Goal: Task Accomplishment & Management: Use online tool/utility

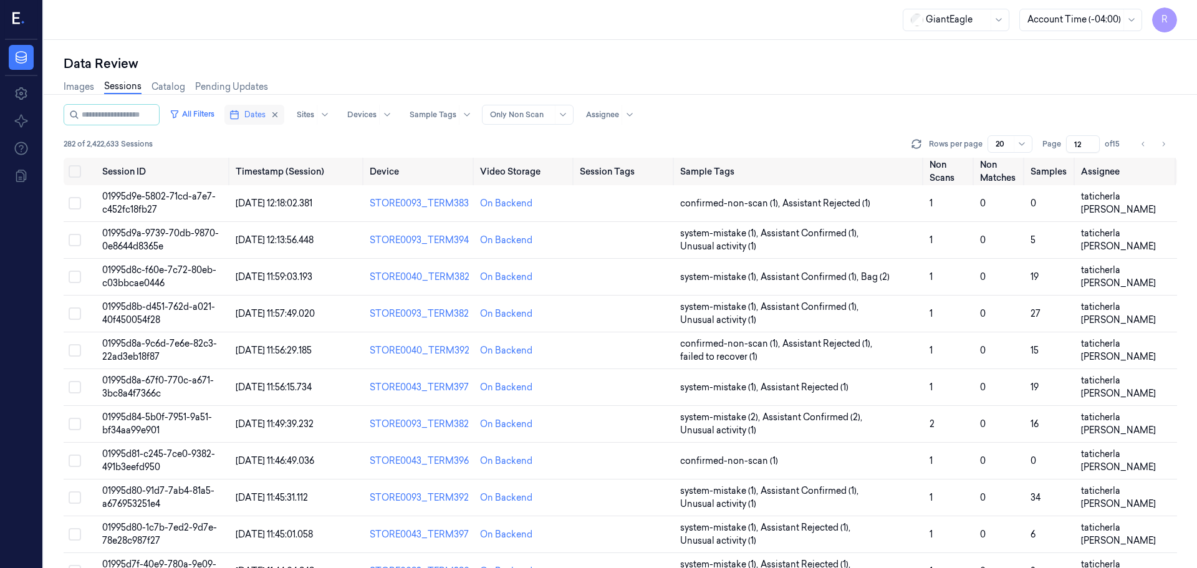
click at [253, 116] on button "Dates" at bounding box center [254, 115] width 60 height 20
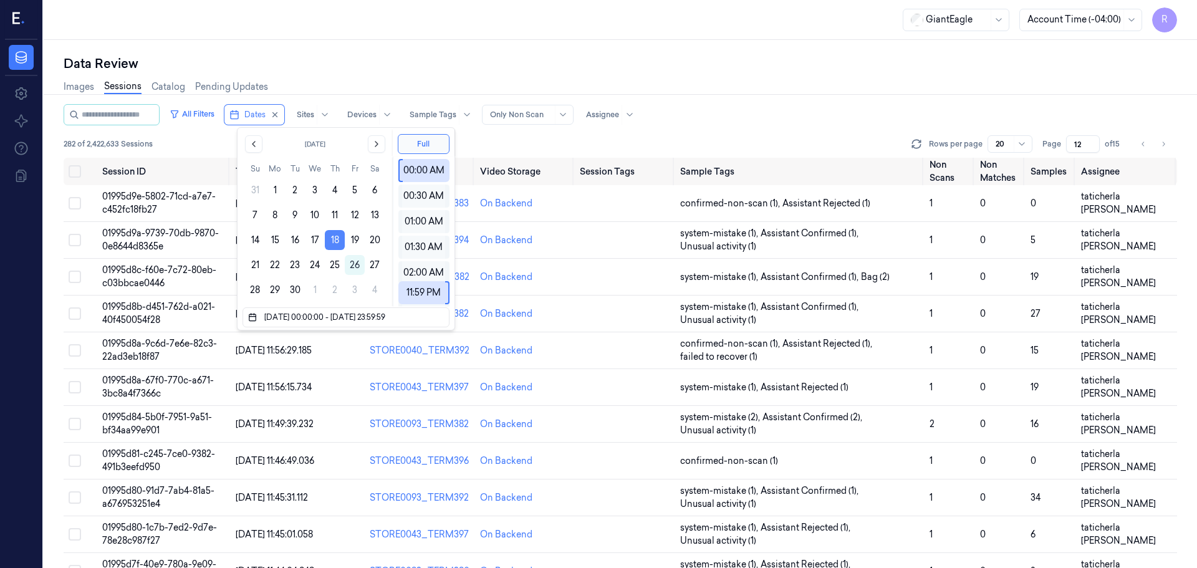
click at [330, 239] on button "18" at bounding box center [335, 240] width 20 height 20
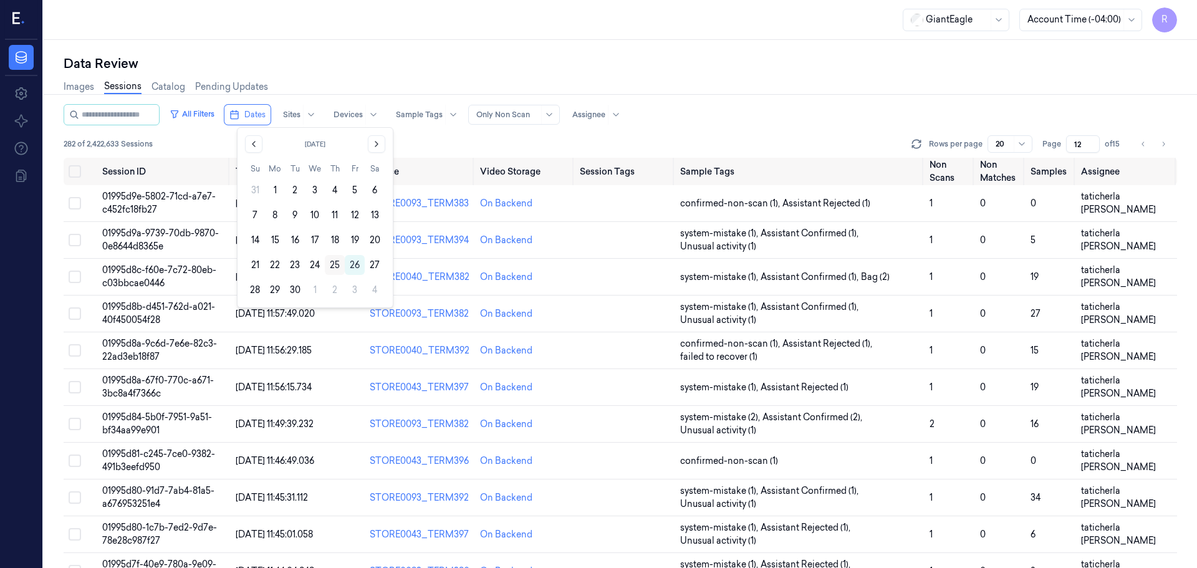
click at [332, 263] on button "25" at bounding box center [335, 265] width 20 height 20
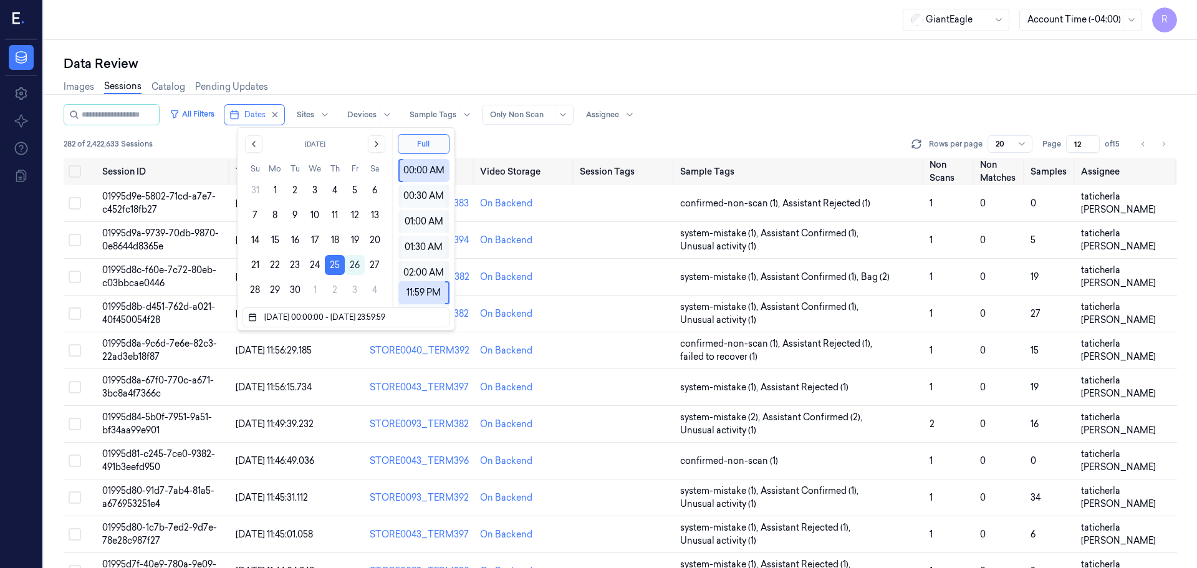
click at [363, 74] on div "Images Sessions Catalog Pending Updates" at bounding box center [621, 88] width 1114 height 32
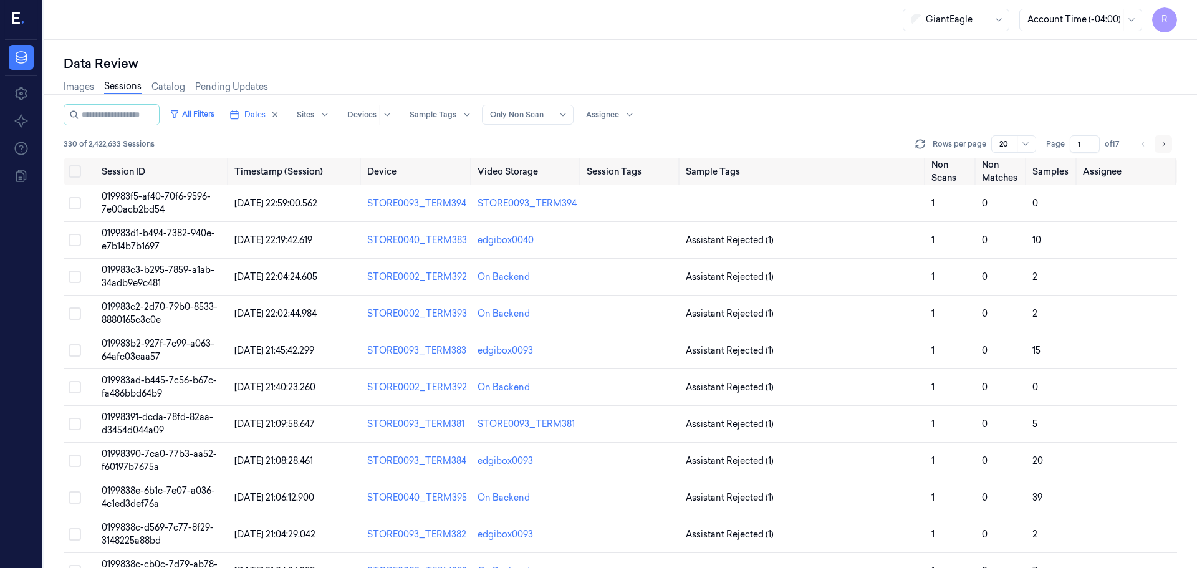
click at [1157, 139] on button "Go to next page" at bounding box center [1163, 143] width 17 height 17
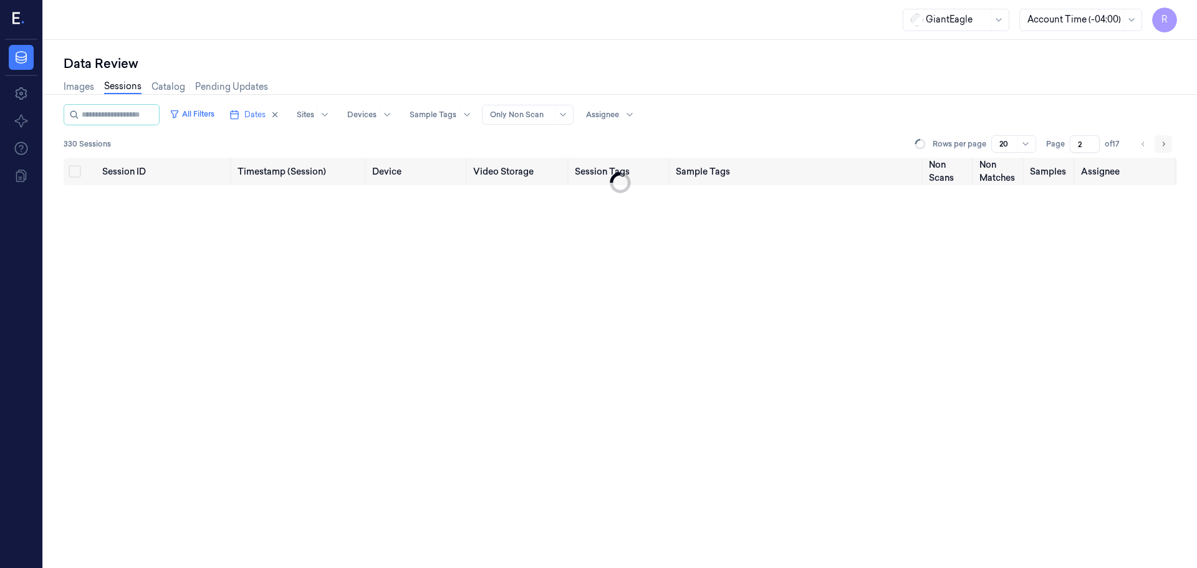
click at [1159, 141] on button "Go to next page" at bounding box center [1163, 143] width 17 height 17
click at [1159, 142] on button "Go to next page" at bounding box center [1163, 143] width 17 height 17
click at [1162, 142] on icon "Go to next page" at bounding box center [1163, 144] width 7 height 10
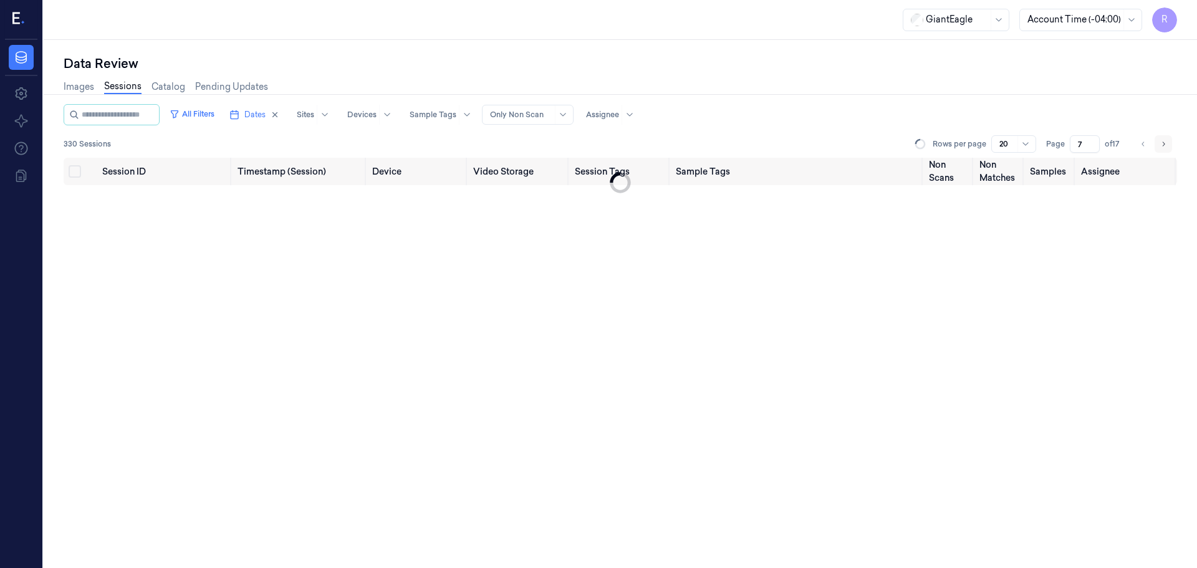
click at [1162, 142] on icon "Go to next page" at bounding box center [1163, 144] width 7 height 10
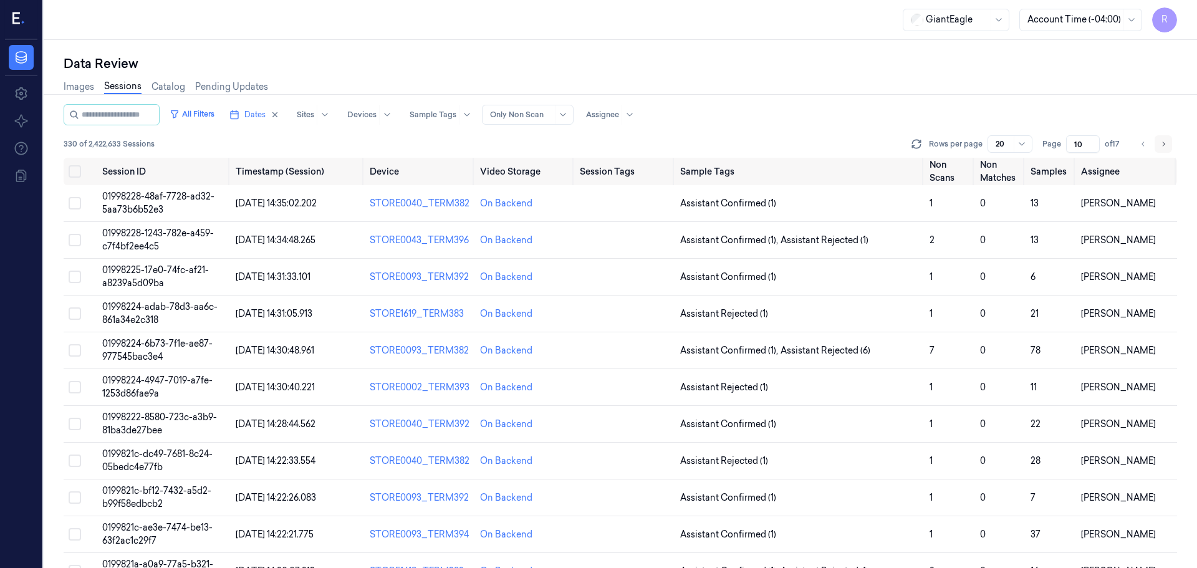
click at [1162, 142] on icon "Go to next page" at bounding box center [1163, 144] width 7 height 10
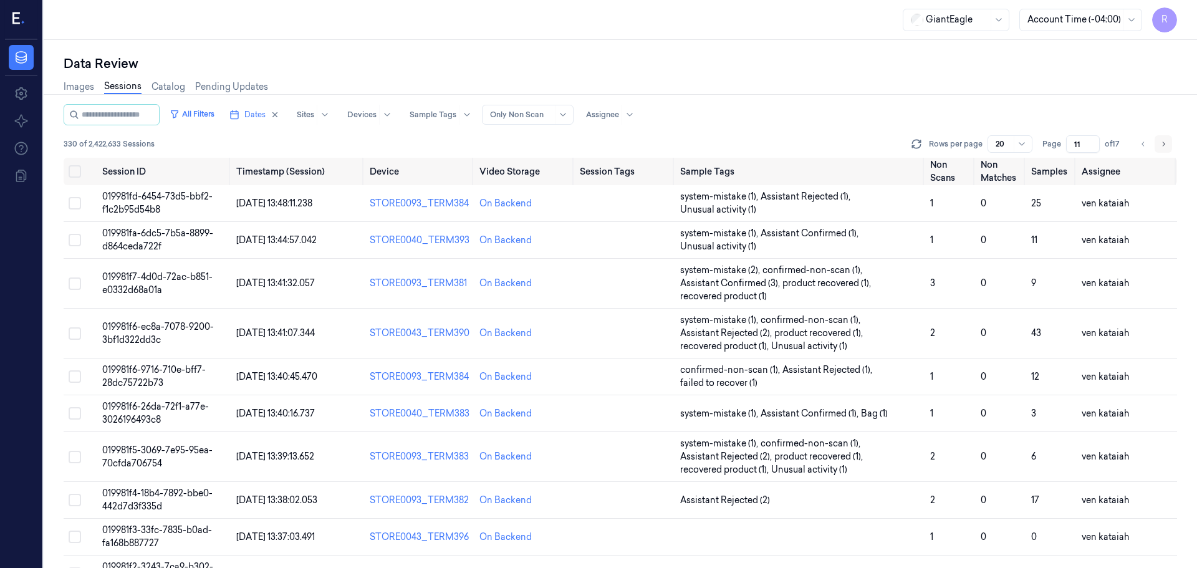
click at [1162, 142] on icon "Go to next page" at bounding box center [1163, 144] width 7 height 10
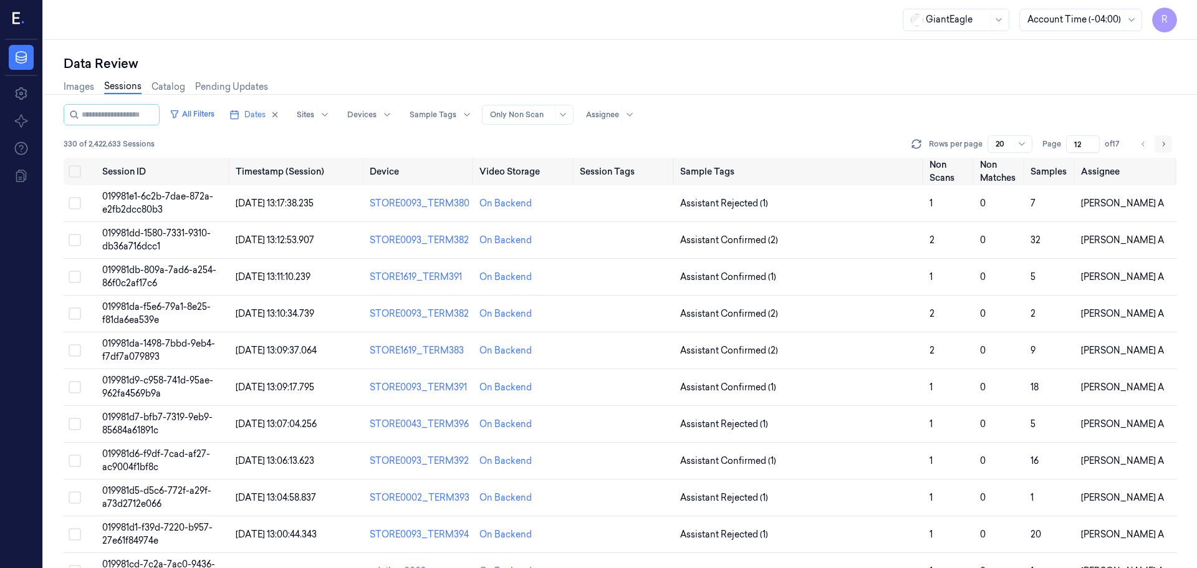
click at [1162, 142] on icon "Go to next page" at bounding box center [1163, 144] width 7 height 10
type input "13"
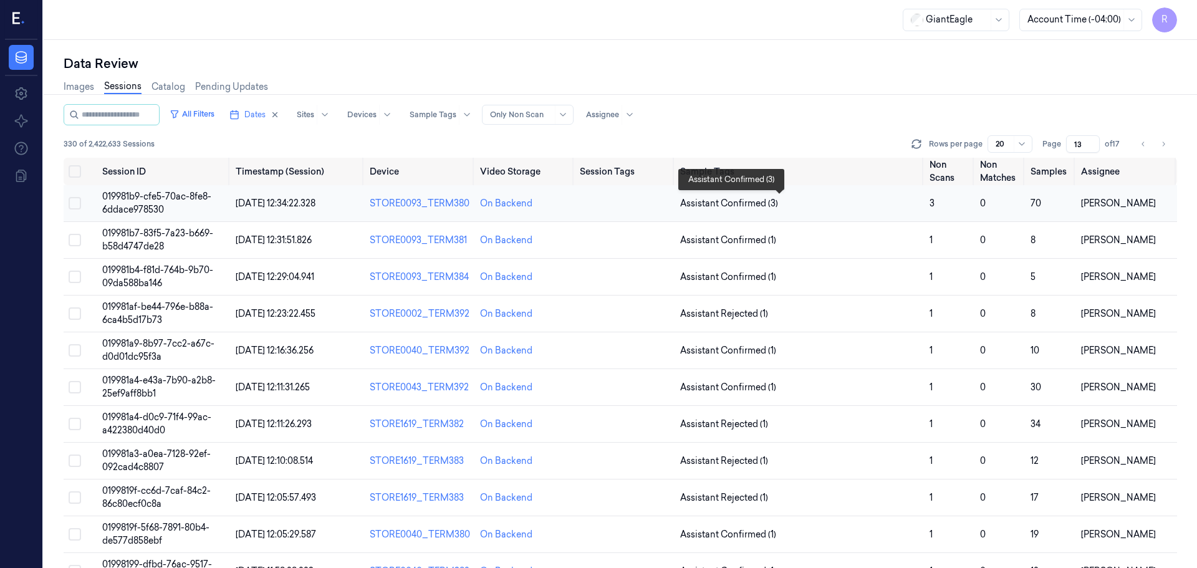
click at [813, 197] on span "Assistant Confirmed (3)" at bounding box center [799, 203] width 239 height 13
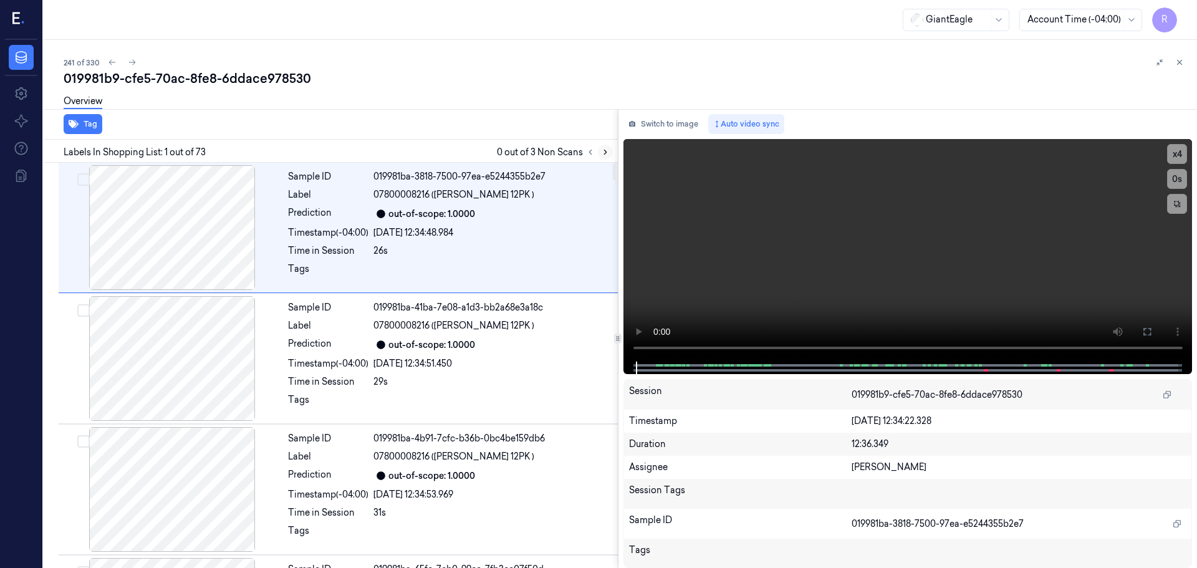
click at [601, 152] on icon at bounding box center [605, 152] width 9 height 9
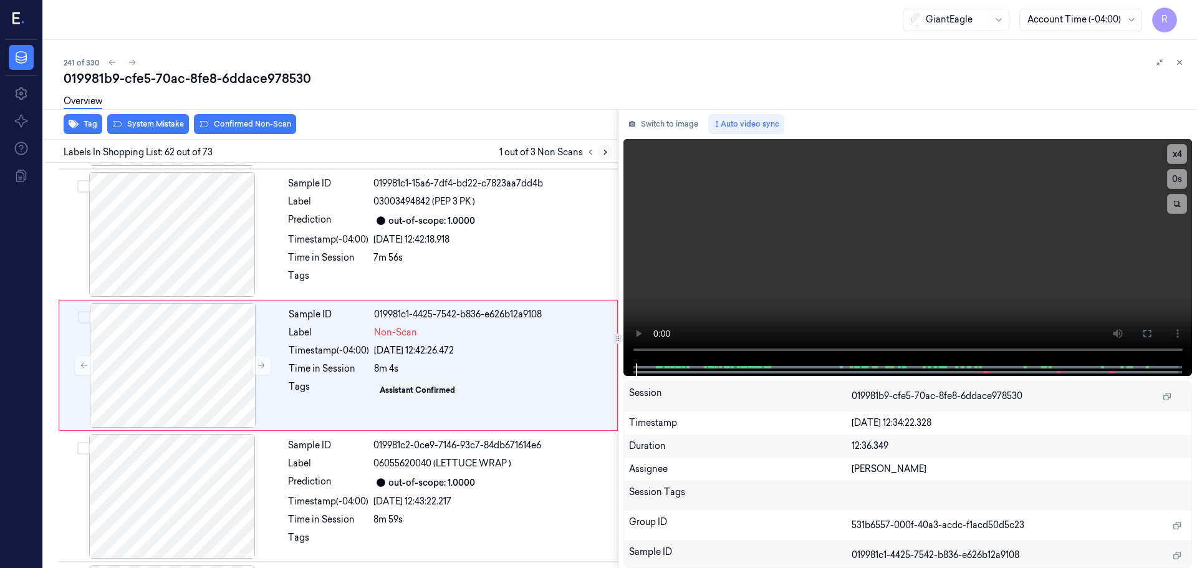
click at [601, 152] on icon at bounding box center [605, 152] width 9 height 9
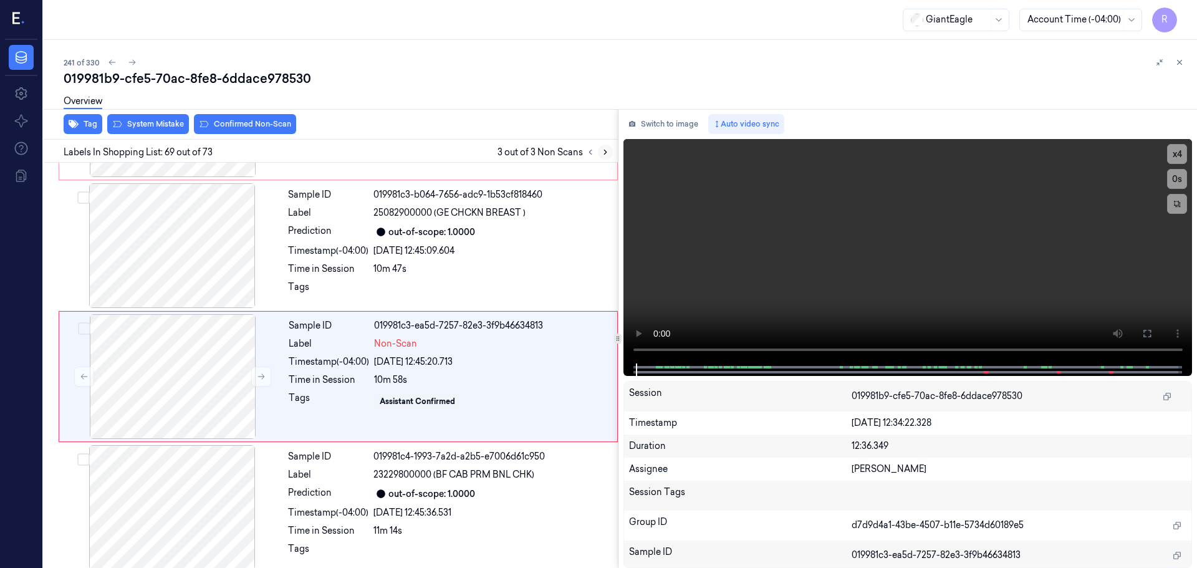
scroll to position [8766, 0]
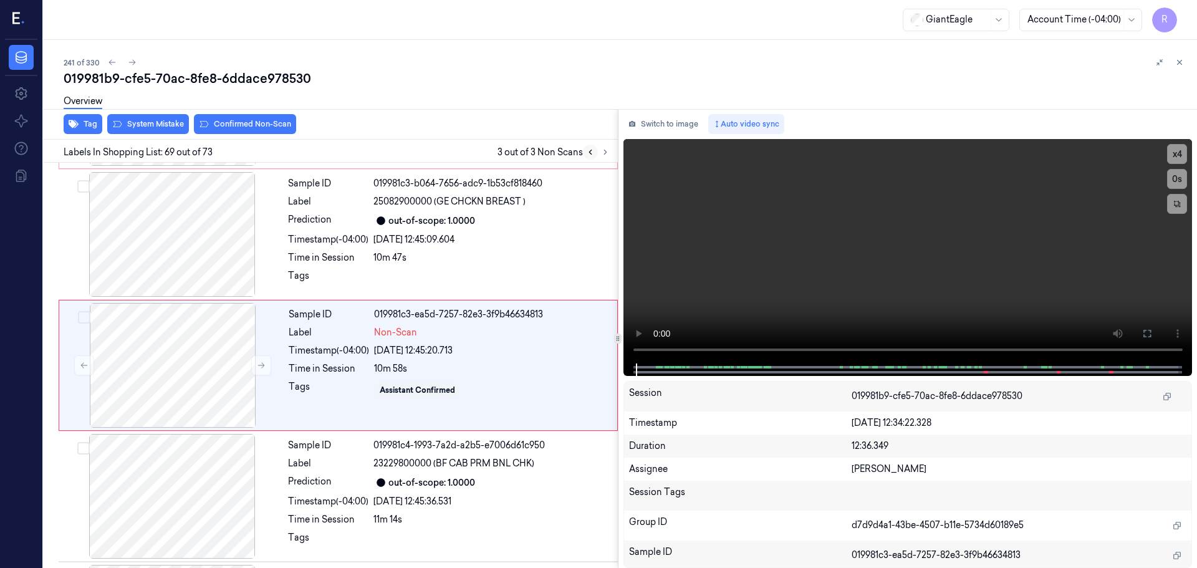
click at [591, 157] on button at bounding box center [590, 152] width 15 height 15
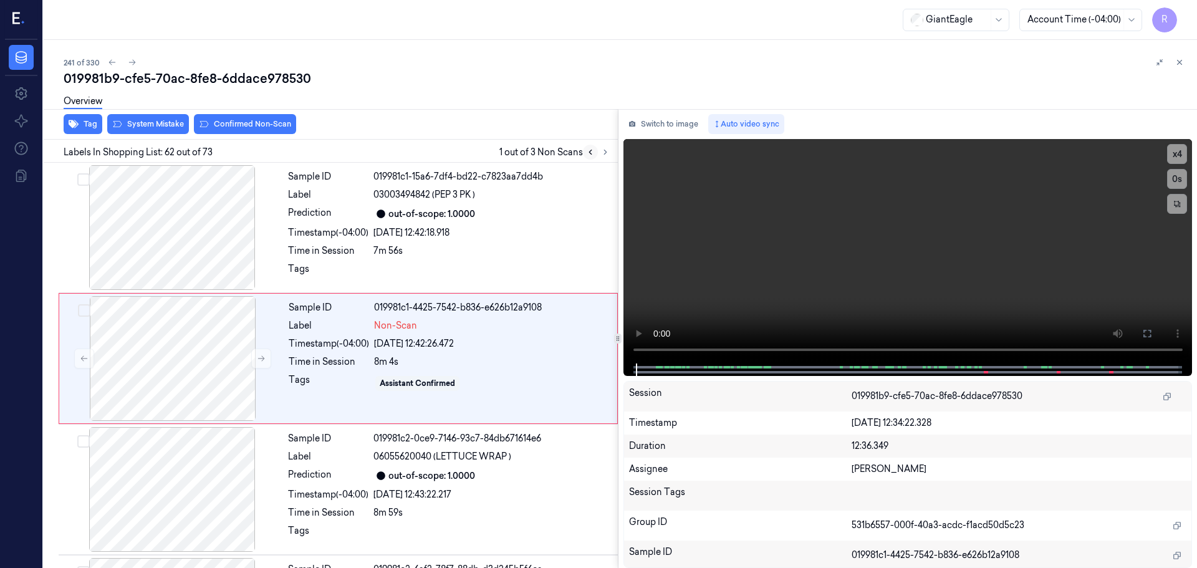
scroll to position [7850, 0]
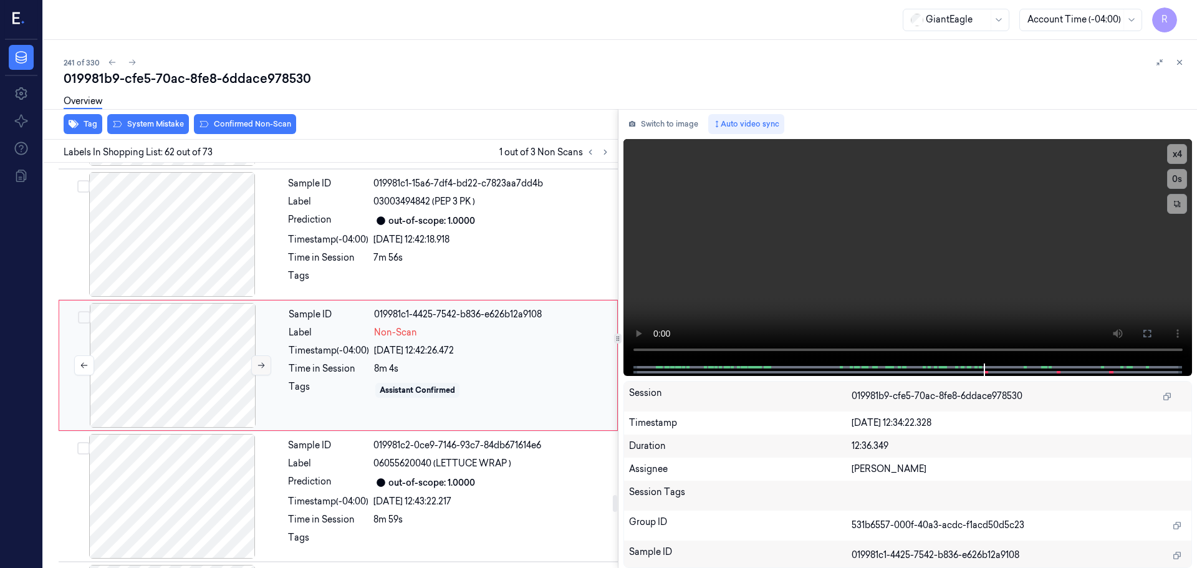
click at [254, 368] on button at bounding box center [261, 365] width 20 height 20
click at [173, 255] on div at bounding box center [172, 234] width 222 height 125
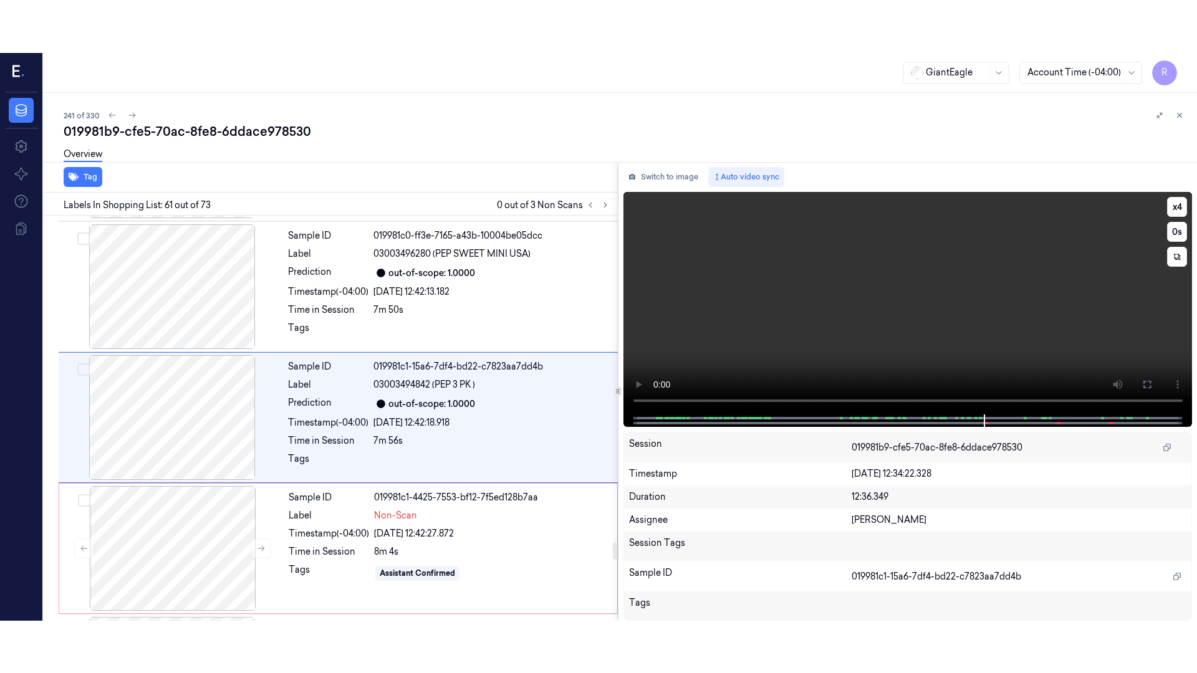
scroll to position [7719, 0]
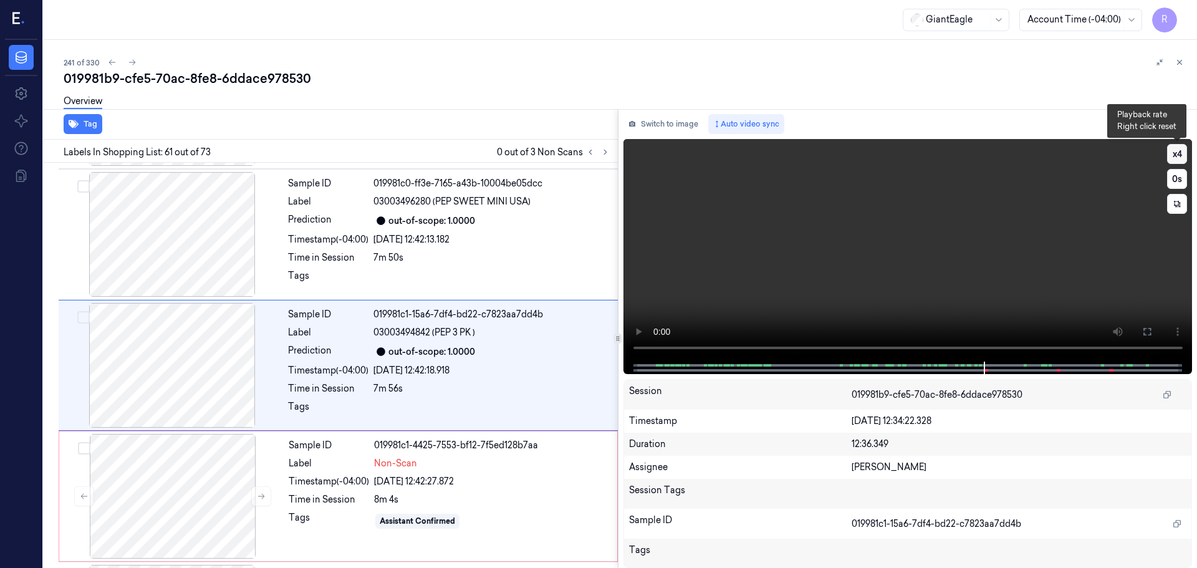
click at [1183, 147] on button "x 4" at bounding box center [1177, 154] width 20 height 20
click at [1139, 327] on button at bounding box center [1147, 332] width 20 height 20
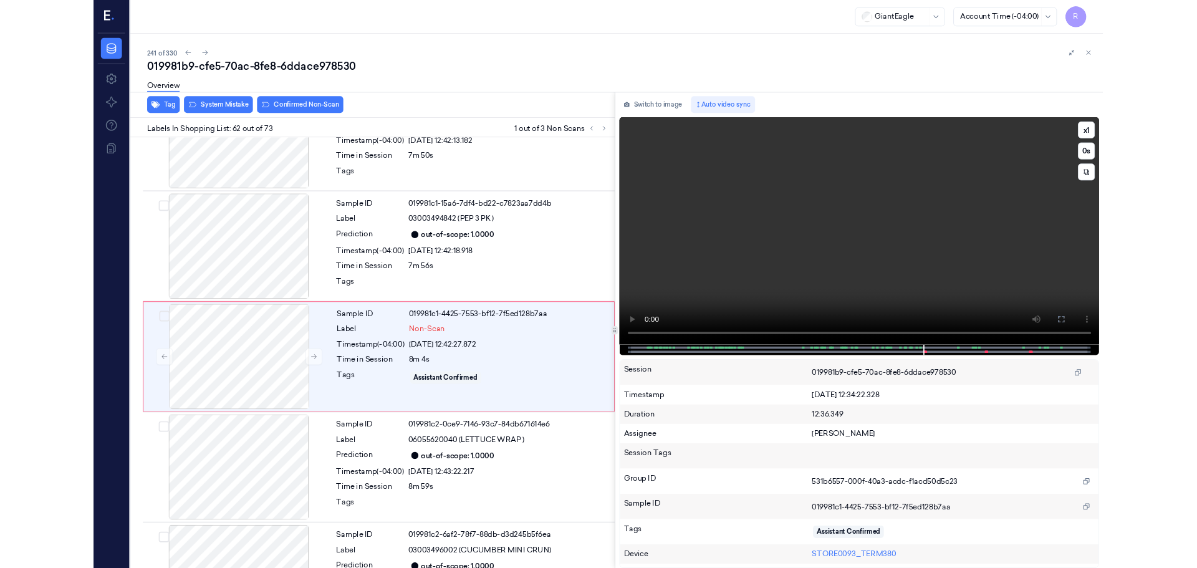
scroll to position [7797, 0]
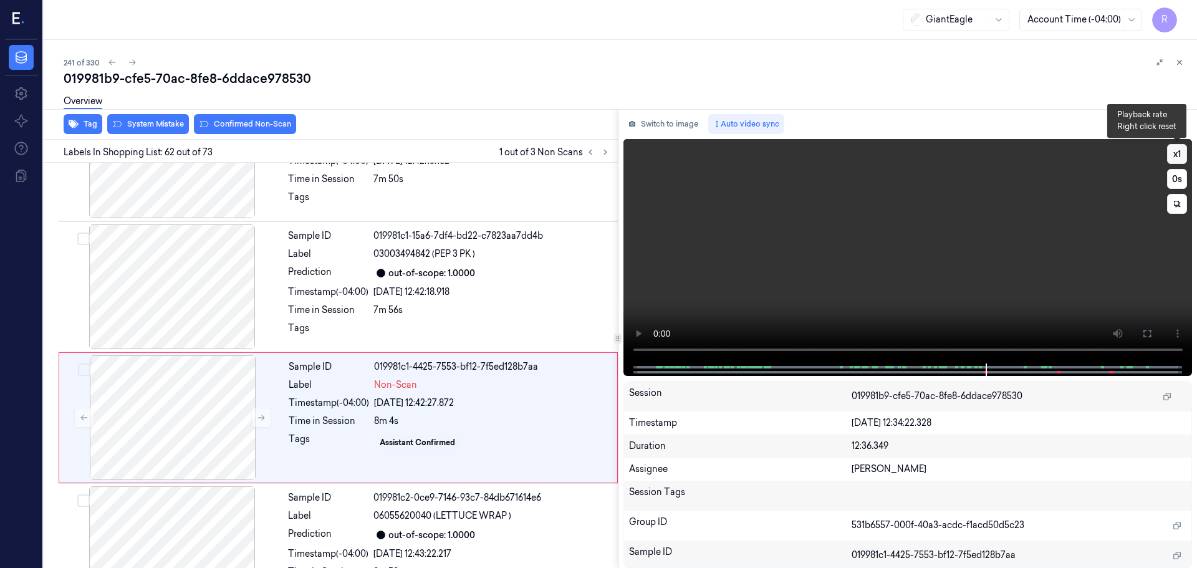
click at [1178, 149] on button "x 1" at bounding box center [1177, 154] width 20 height 20
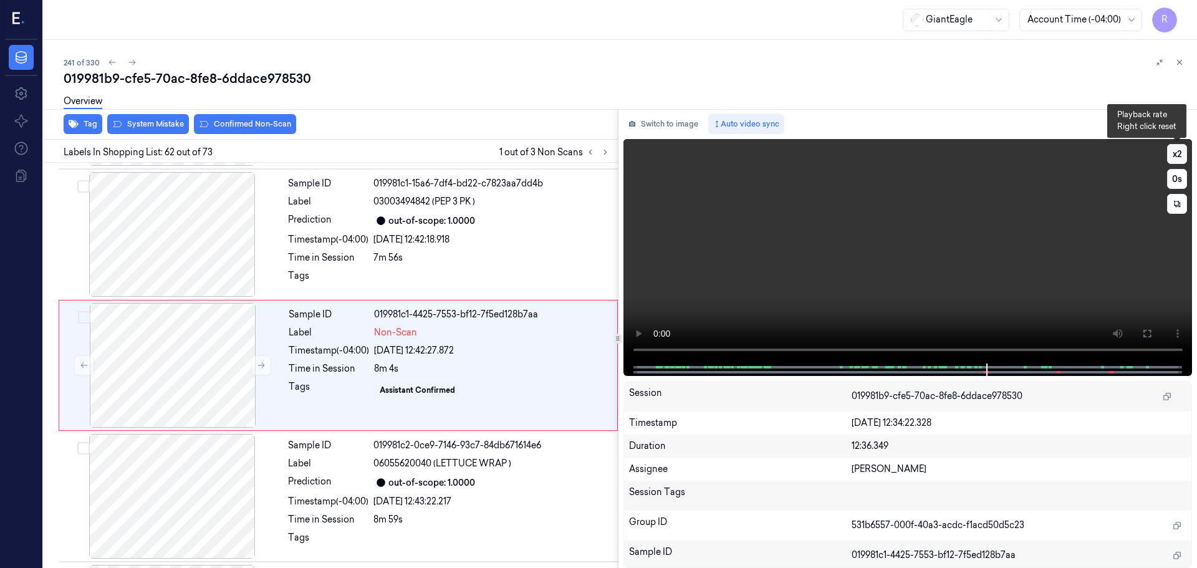
click at [1178, 149] on button "x 2" at bounding box center [1177, 154] width 20 height 20
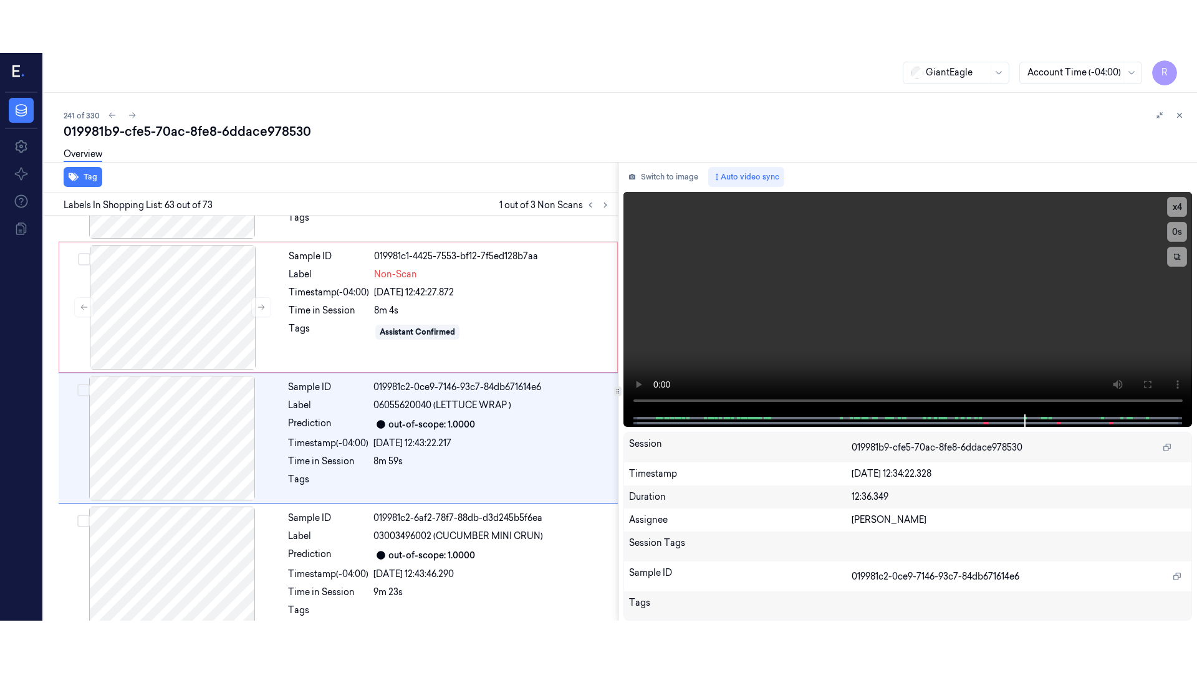
scroll to position [7981, 0]
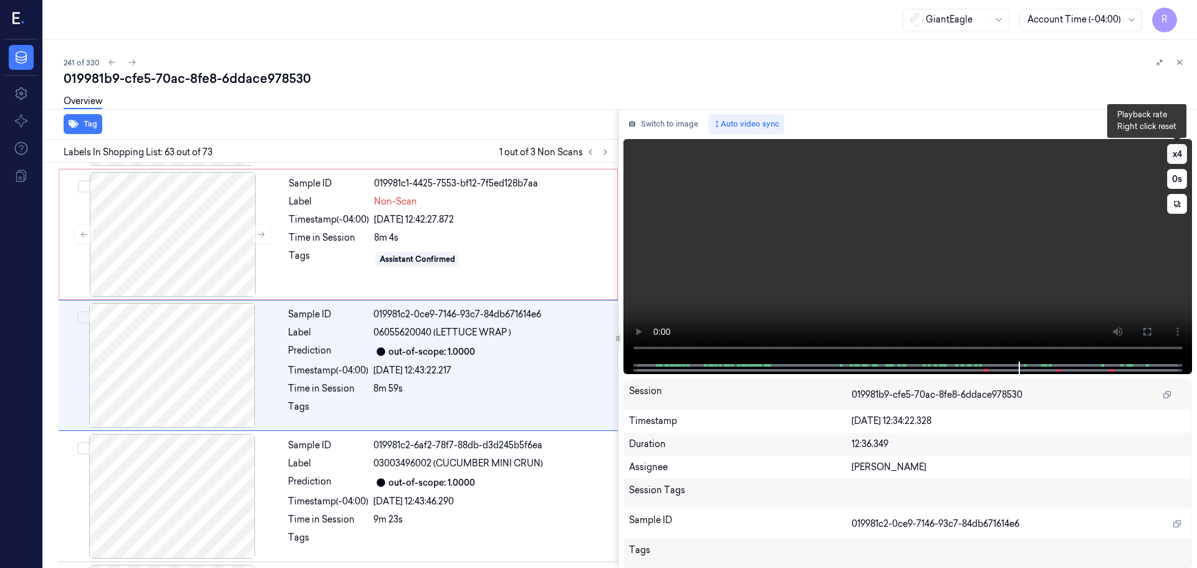
click at [1178, 161] on button "x 4" at bounding box center [1177, 154] width 20 height 20
click at [1152, 330] on button at bounding box center [1147, 332] width 20 height 20
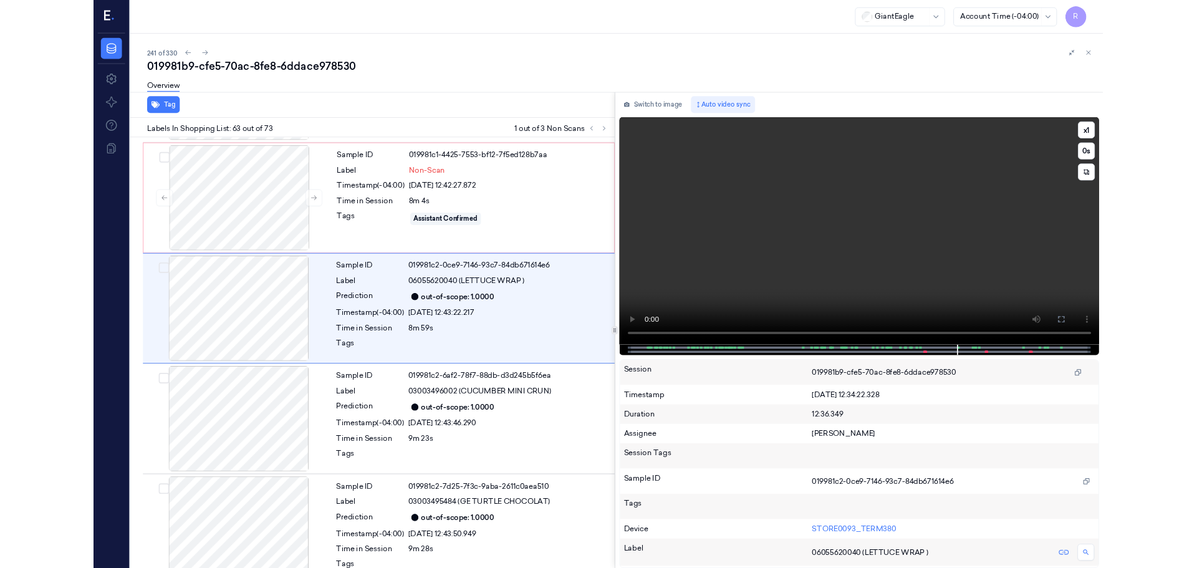
scroll to position [7928, 0]
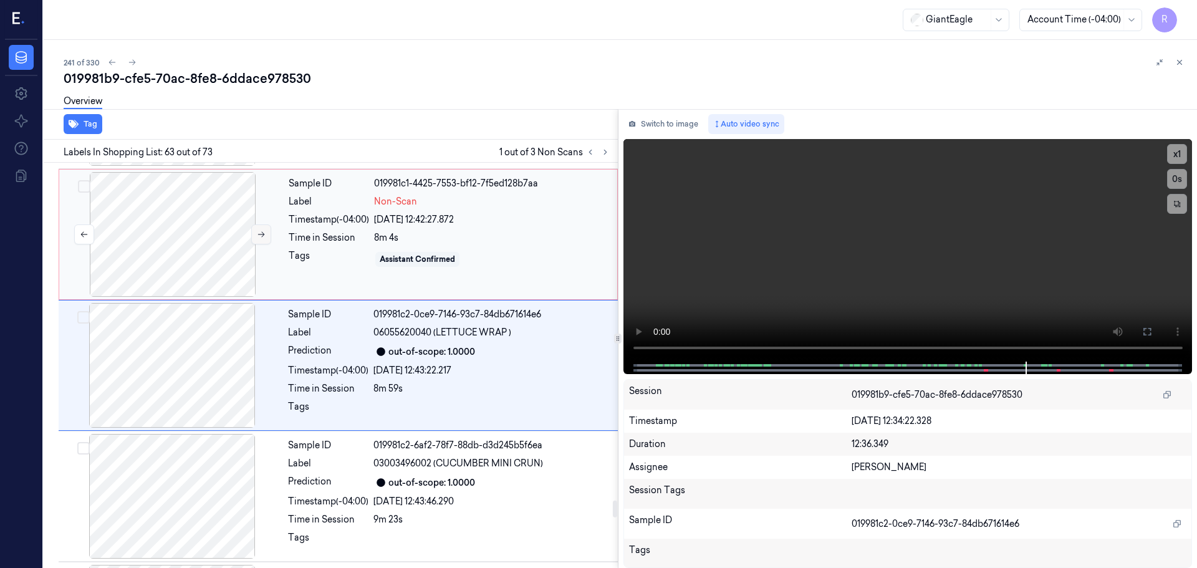
click at [347, 248] on div "Sample ID 019981c1-4425-7553-bf12-7f5ed128b7aa Label Non-Scan Timestamp (-04:00…" at bounding box center [449, 234] width 331 height 125
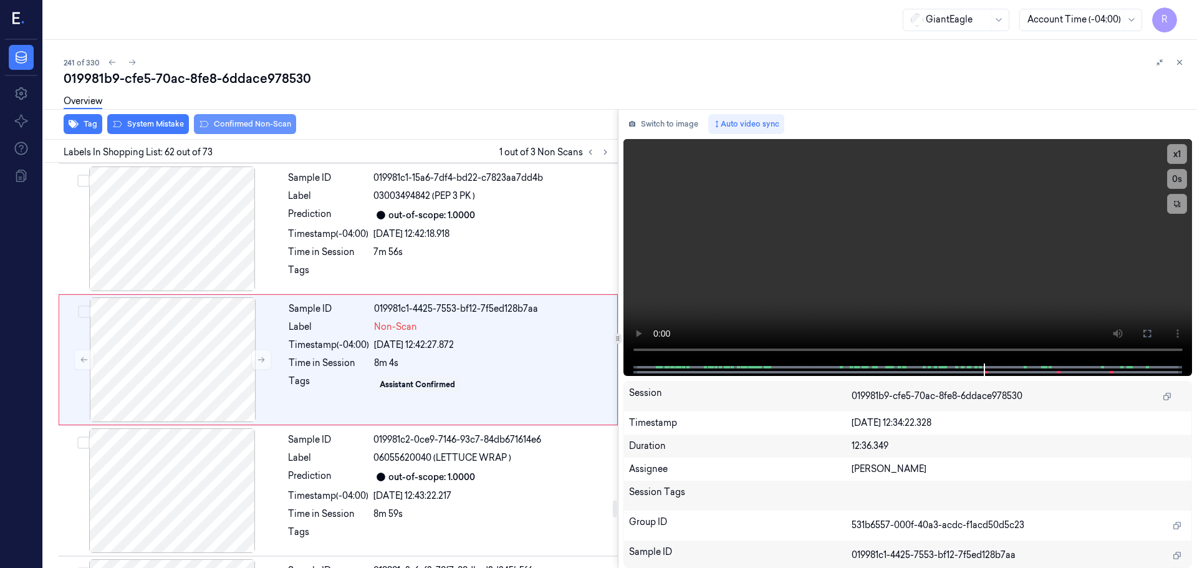
scroll to position [7850, 0]
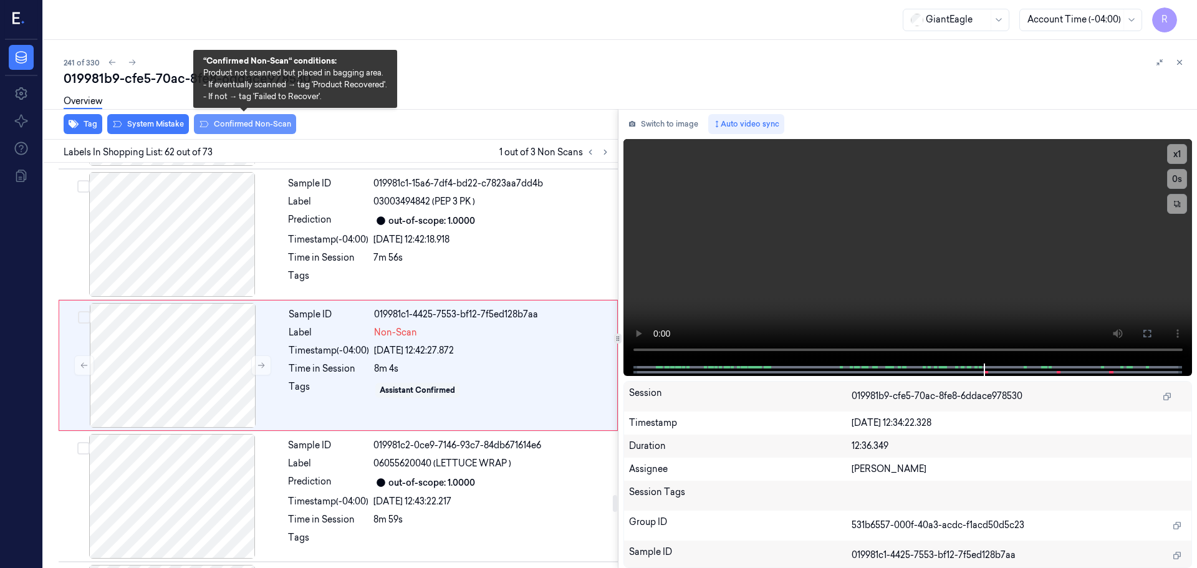
click at [268, 122] on button "Confirmed Non-Scan" at bounding box center [245, 124] width 102 height 20
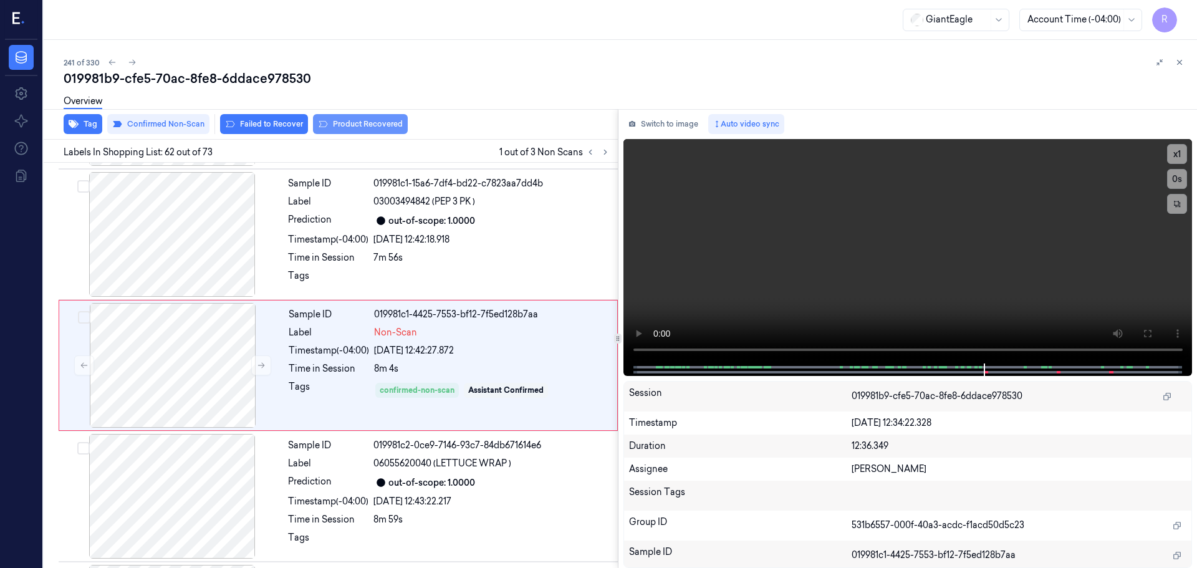
click at [339, 122] on button "Product Recovered" at bounding box center [360, 124] width 95 height 20
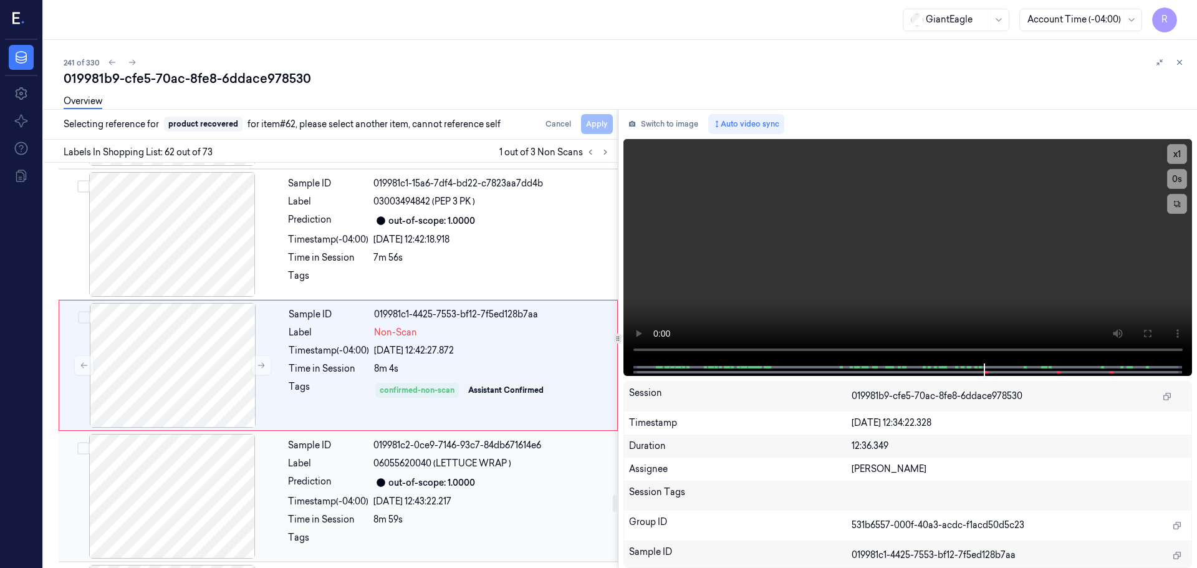
click at [345, 503] on div "Timestamp (-04:00)" at bounding box center [328, 501] width 80 height 13
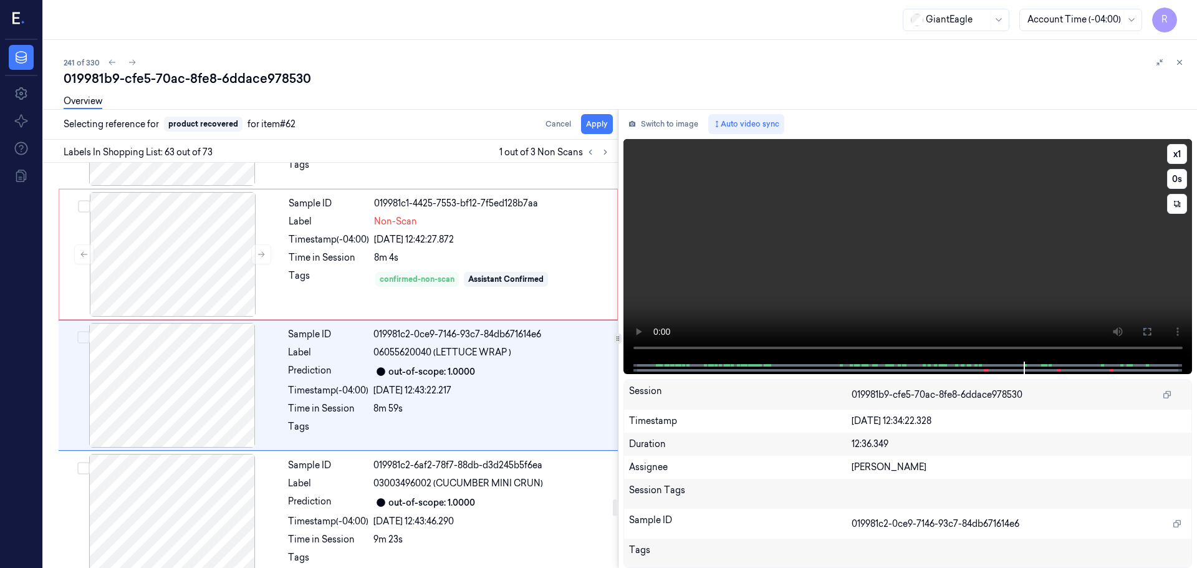
scroll to position [7981, 0]
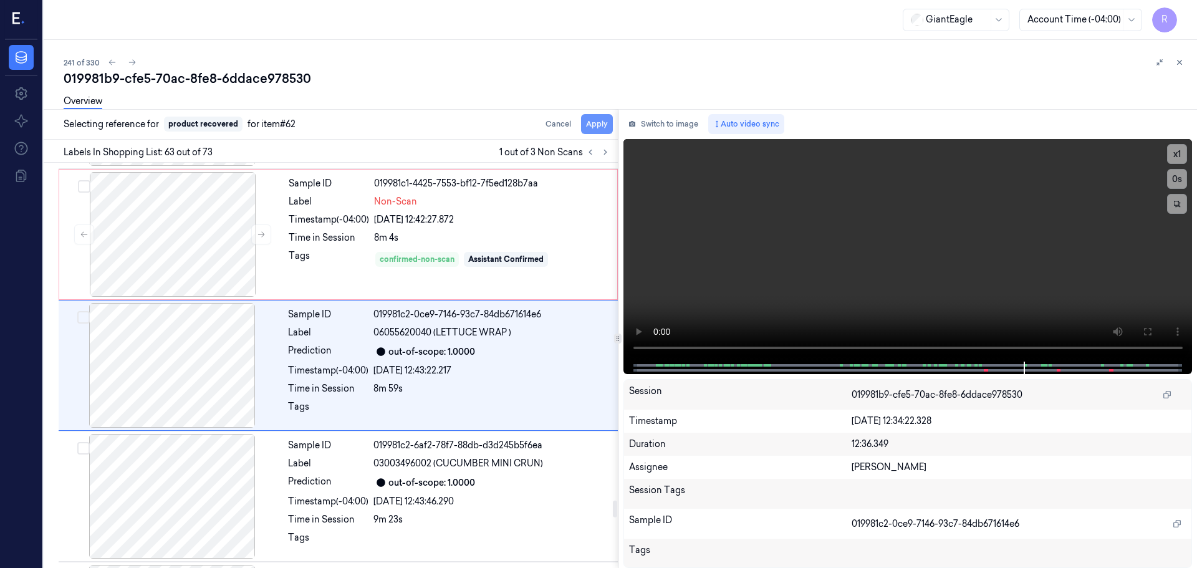
click at [599, 123] on button "Apply" at bounding box center [597, 124] width 32 height 20
click at [535, 254] on div "Assistant Confirmed" at bounding box center [505, 259] width 75 height 11
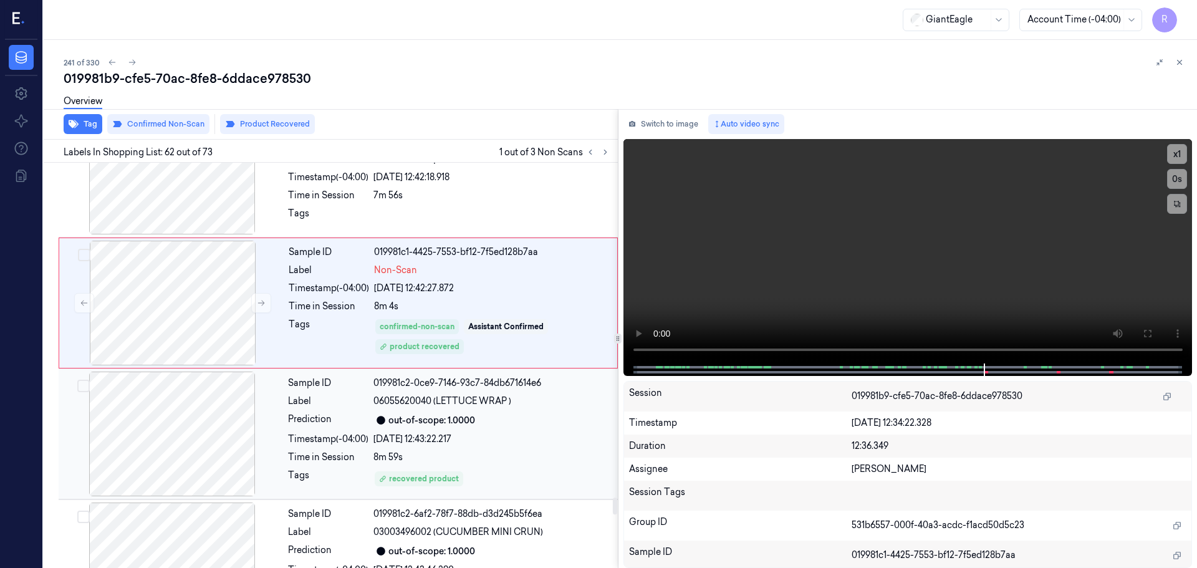
click at [518, 431] on div "Sample ID 019981c2-0ce9-7146-93c7-84db671614e6 Label 06055620040 (LETTUCE WRAP …" at bounding box center [449, 434] width 332 height 125
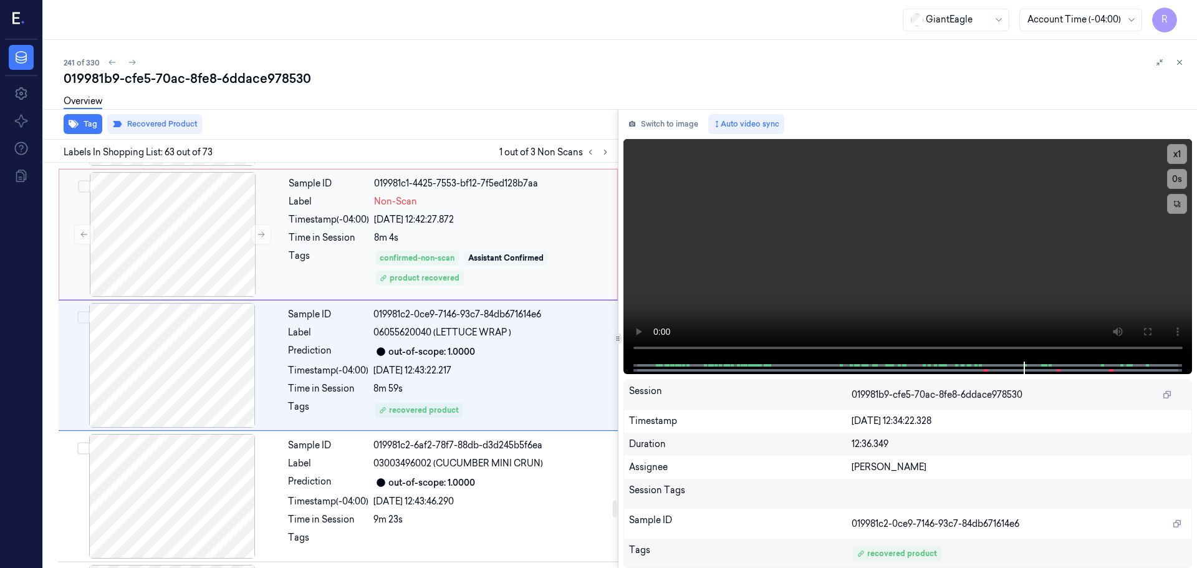
click at [520, 253] on div "Assistant Confirmed" at bounding box center [505, 258] width 75 height 11
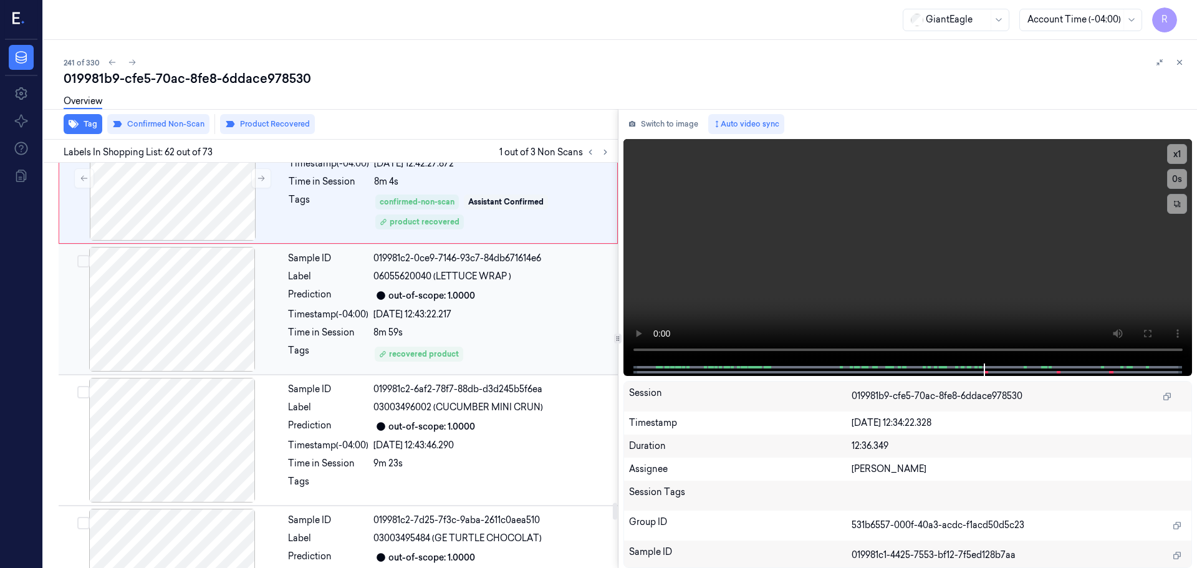
click at [514, 321] on div "Sample ID 019981c2-0ce9-7146-93c7-84db671614e6 Label 06055620040 (LETTUCE WRAP …" at bounding box center [449, 309] width 332 height 125
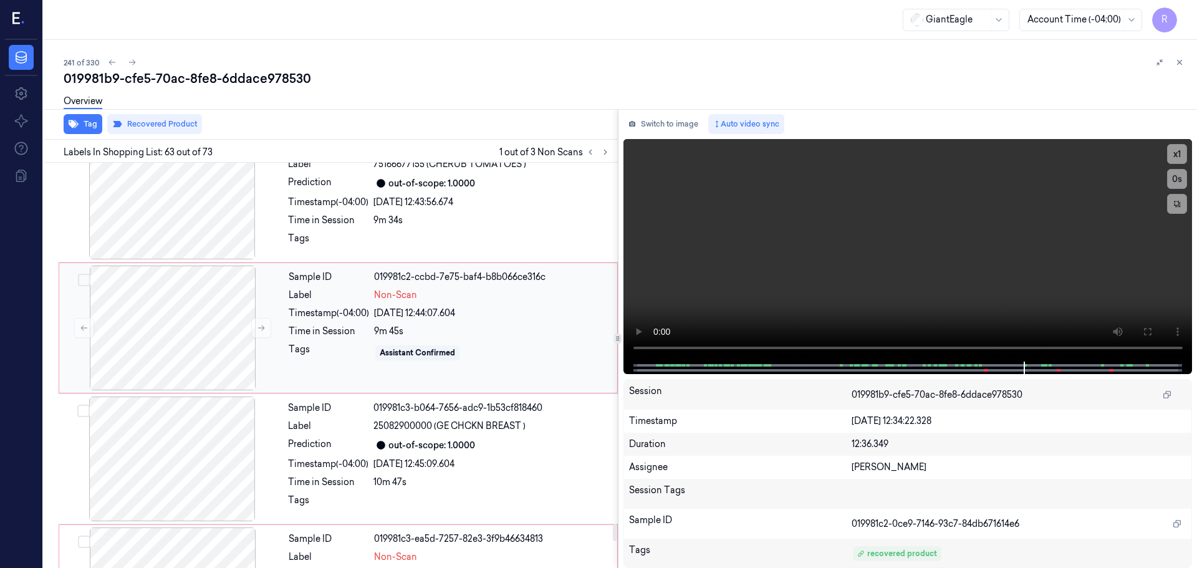
click at [334, 329] on div "Time in Session" at bounding box center [329, 331] width 80 height 13
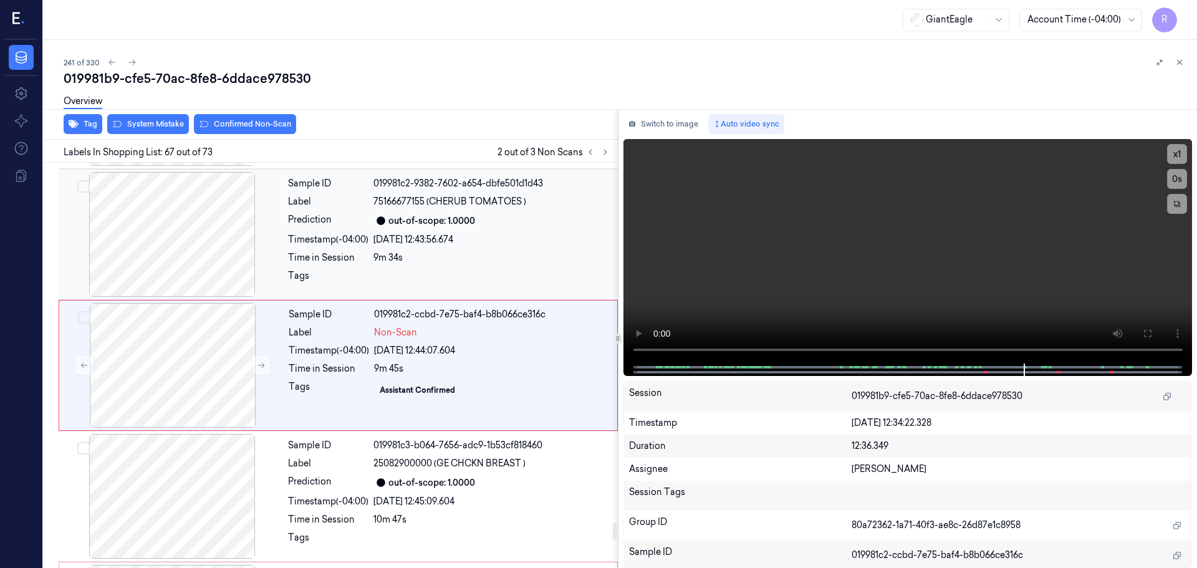
click at [200, 251] on div at bounding box center [172, 234] width 222 height 125
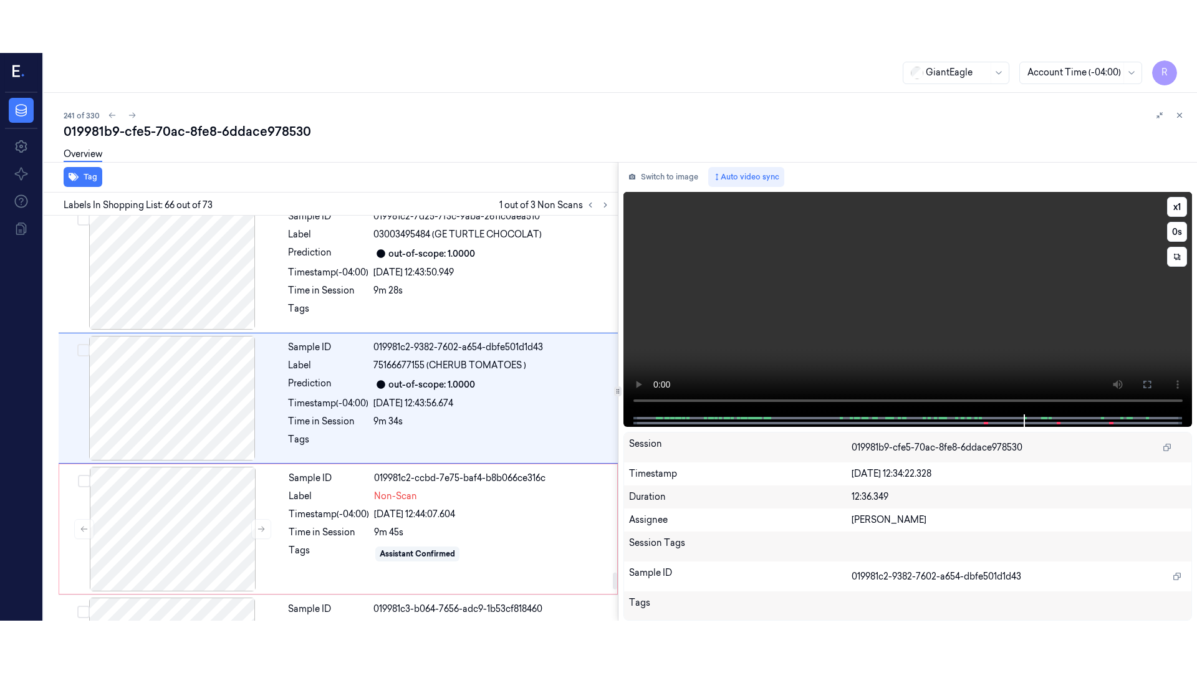
scroll to position [8373, 0]
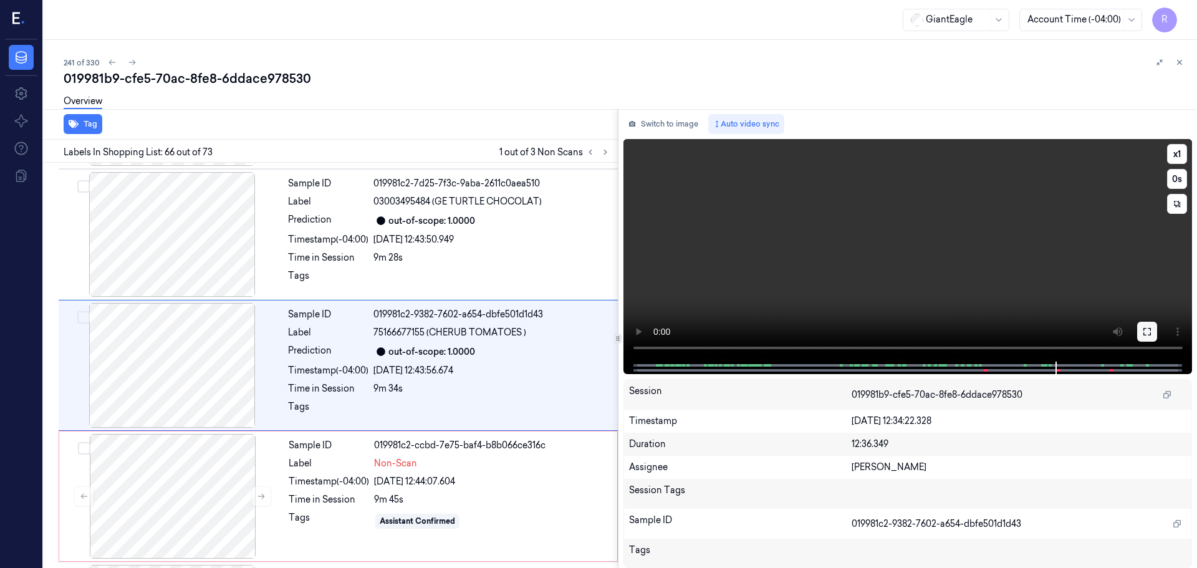
click at [1141, 337] on button at bounding box center [1147, 332] width 20 height 20
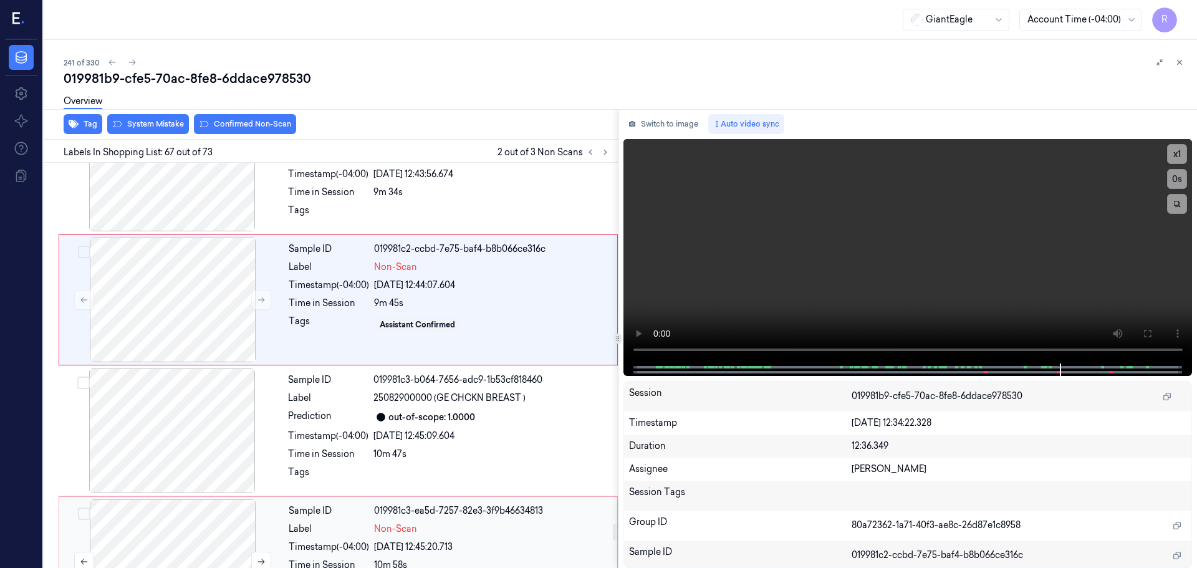
scroll to position [8514, 0]
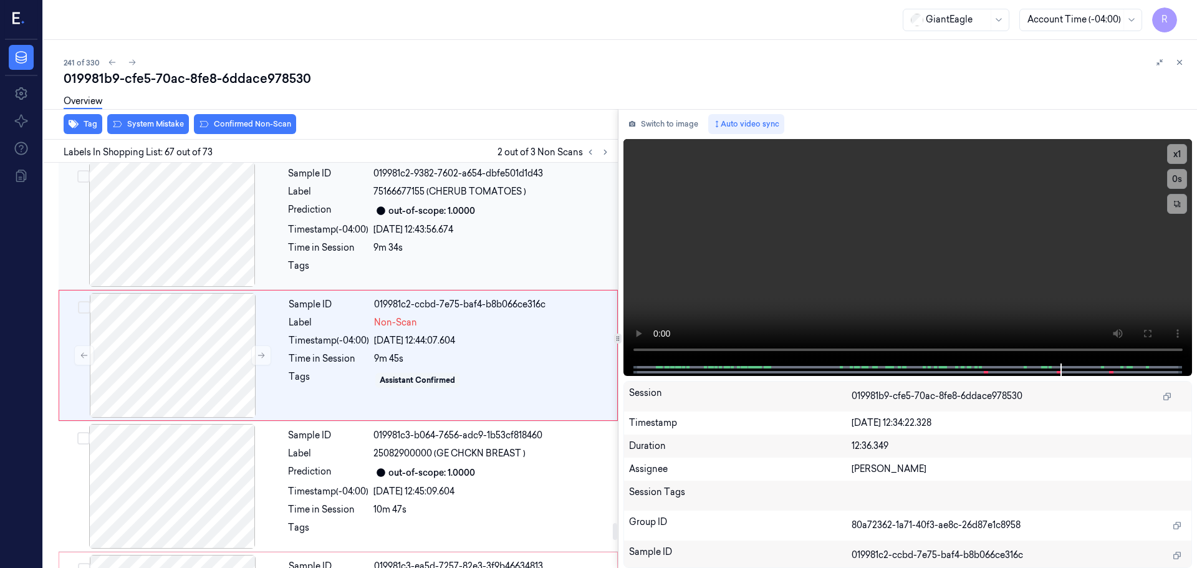
click at [208, 246] on div at bounding box center [172, 224] width 222 height 125
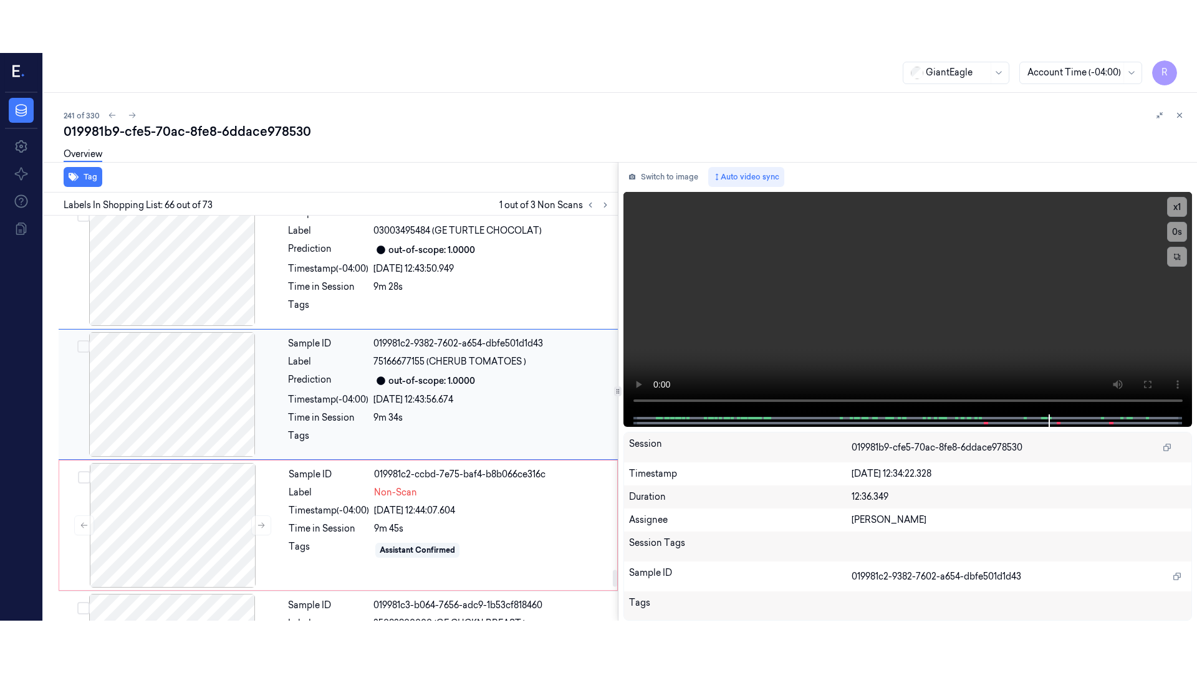
scroll to position [8373, 0]
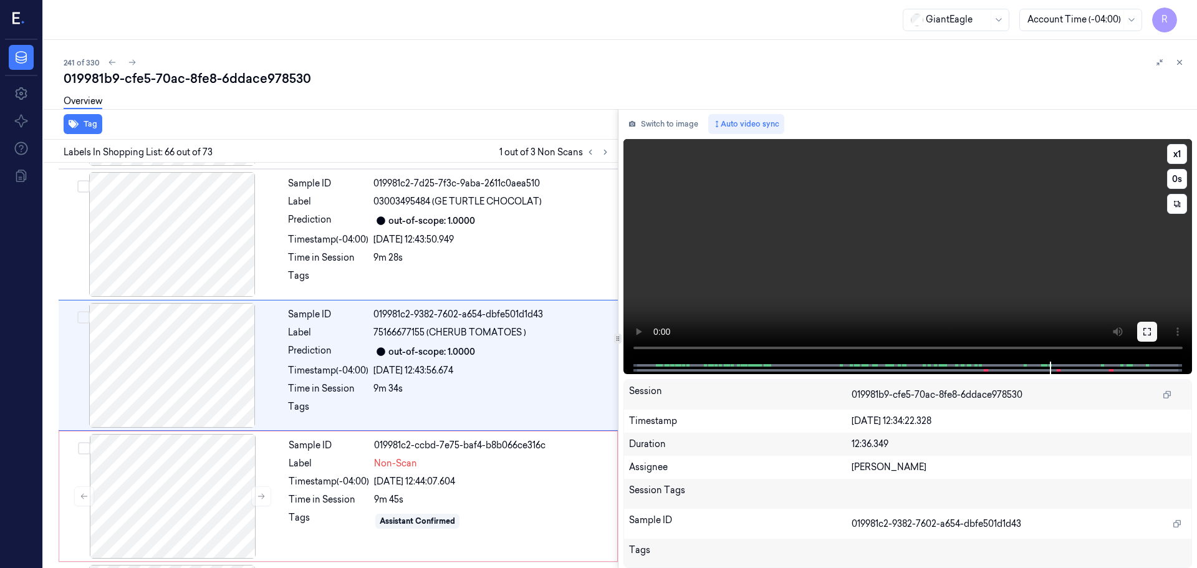
click at [1147, 329] on icon at bounding box center [1147, 332] width 10 height 10
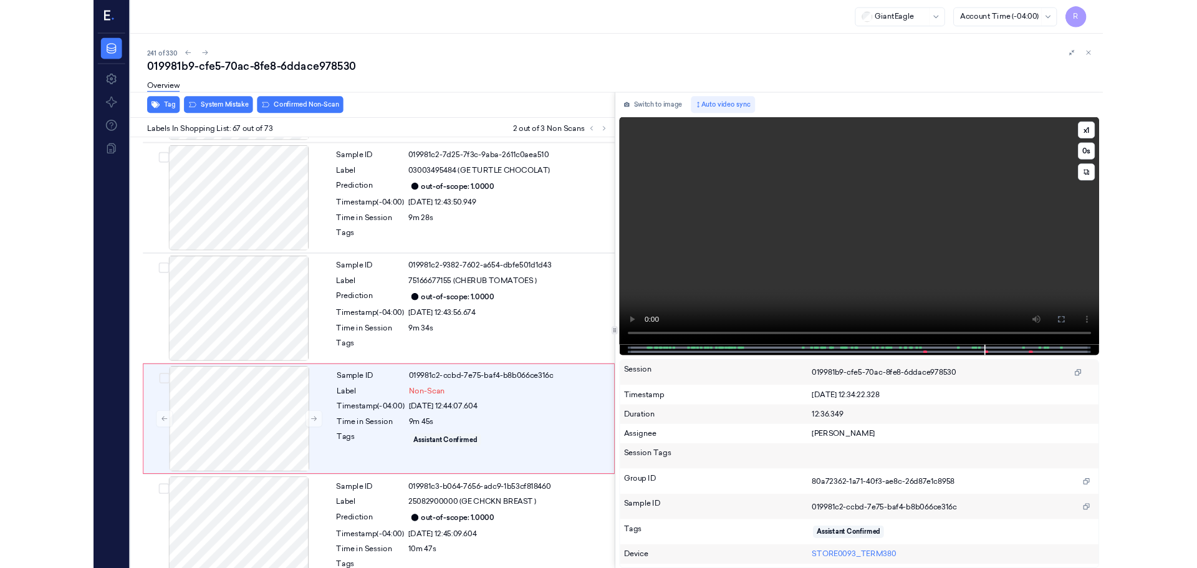
scroll to position [8452, 0]
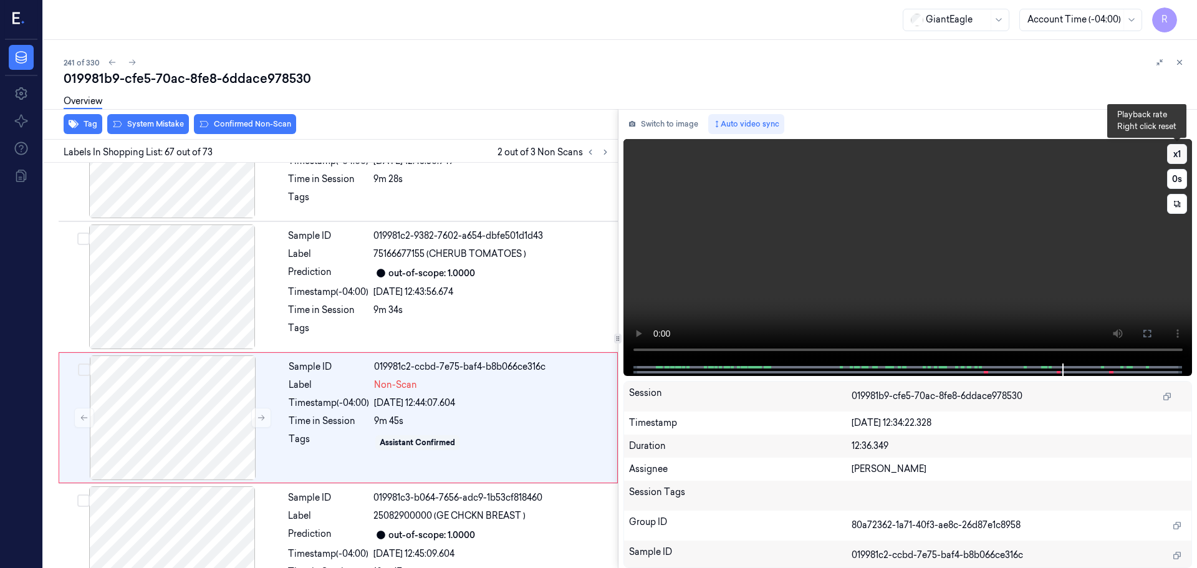
click at [1174, 158] on button "x 1" at bounding box center [1177, 154] width 20 height 20
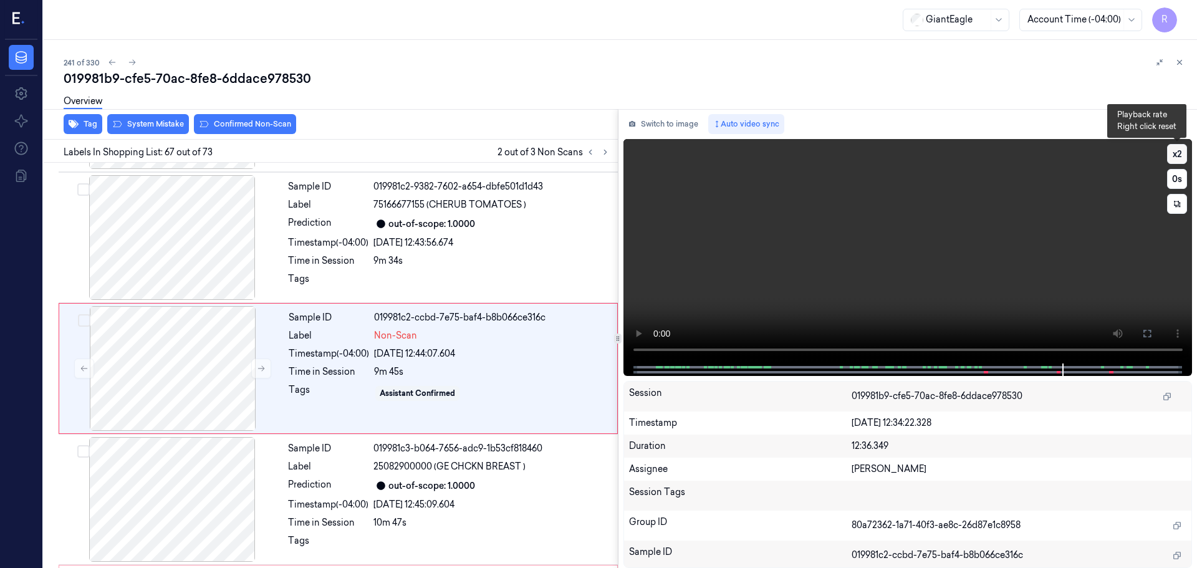
scroll to position [8504, 0]
click at [1174, 158] on button "x 2" at bounding box center [1177, 154] width 20 height 20
click at [1183, 157] on button "x 4" at bounding box center [1177, 154] width 20 height 20
click at [1178, 161] on button "x 1" at bounding box center [1177, 154] width 20 height 20
click at [1179, 161] on button "x 2" at bounding box center [1177, 154] width 20 height 20
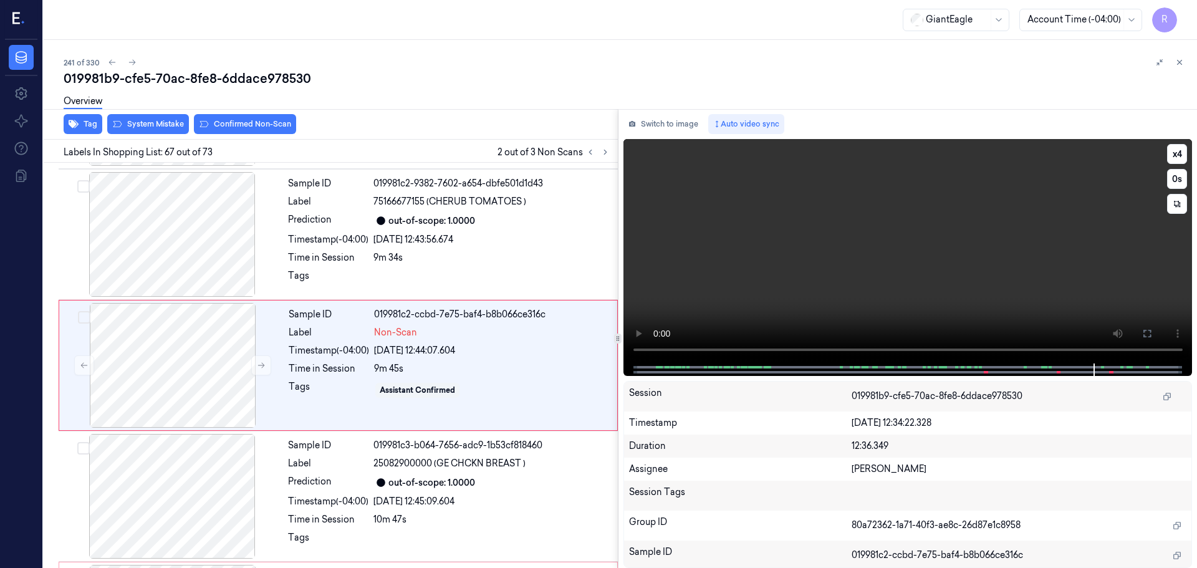
click at [1187, 149] on video at bounding box center [908, 251] width 569 height 224
click at [1180, 155] on button "x 4" at bounding box center [1177, 154] width 20 height 20
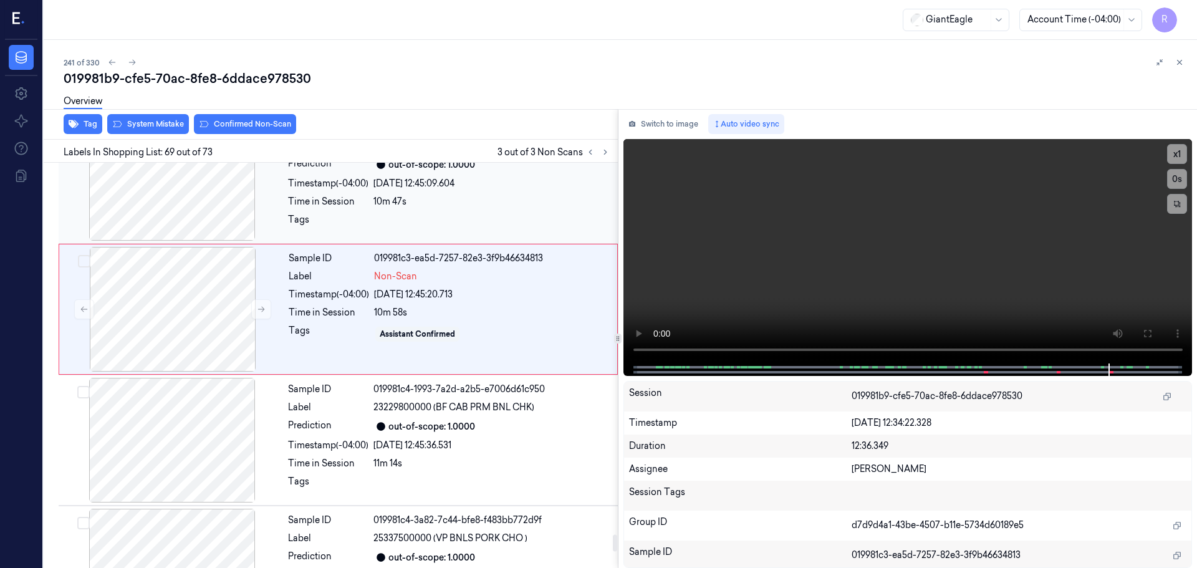
scroll to position [8766, 0]
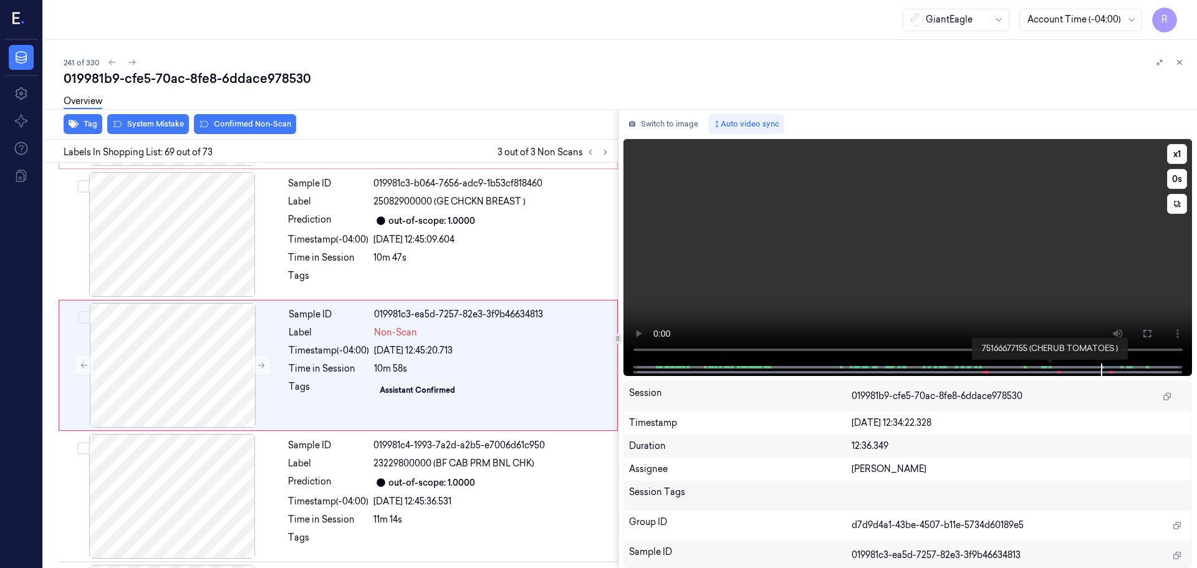
click at [1055, 366] on div at bounding box center [908, 370] width 569 height 12
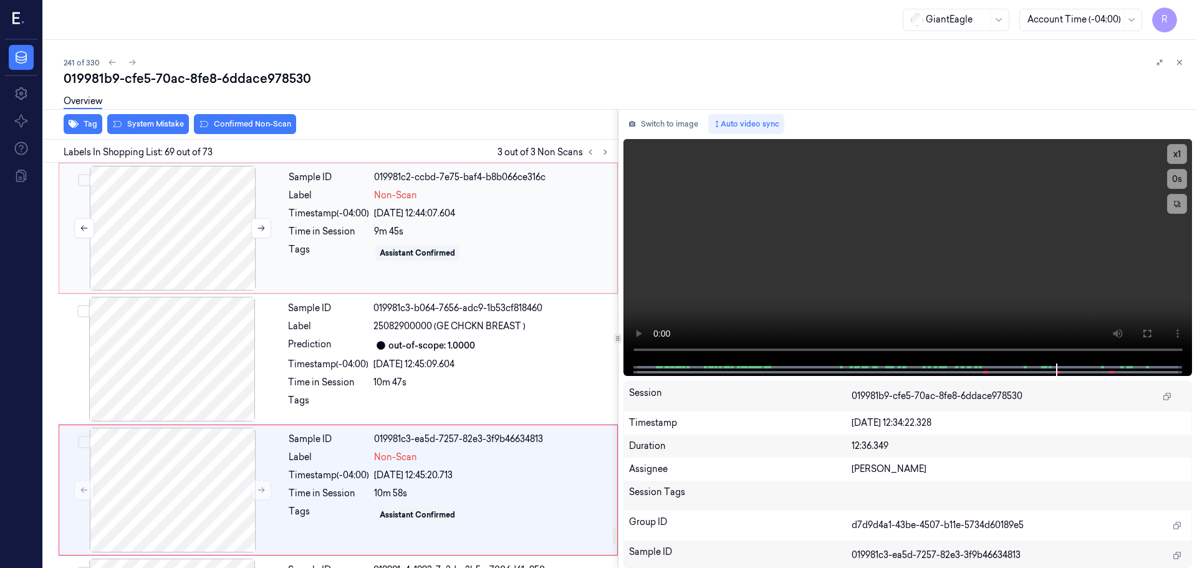
click at [195, 241] on div at bounding box center [173, 228] width 222 height 125
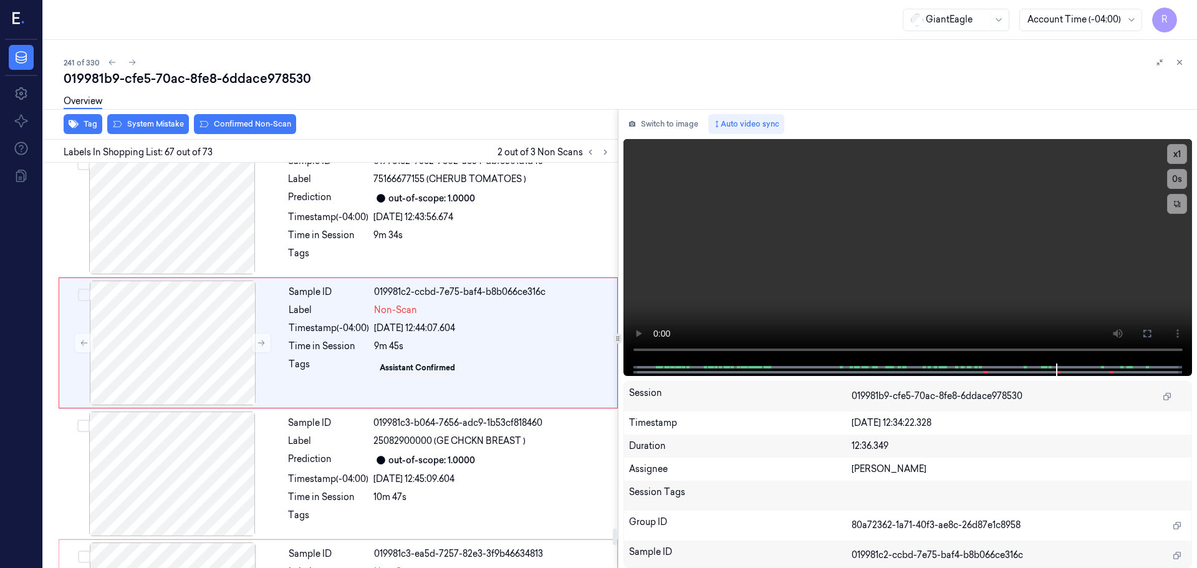
scroll to position [8504, 0]
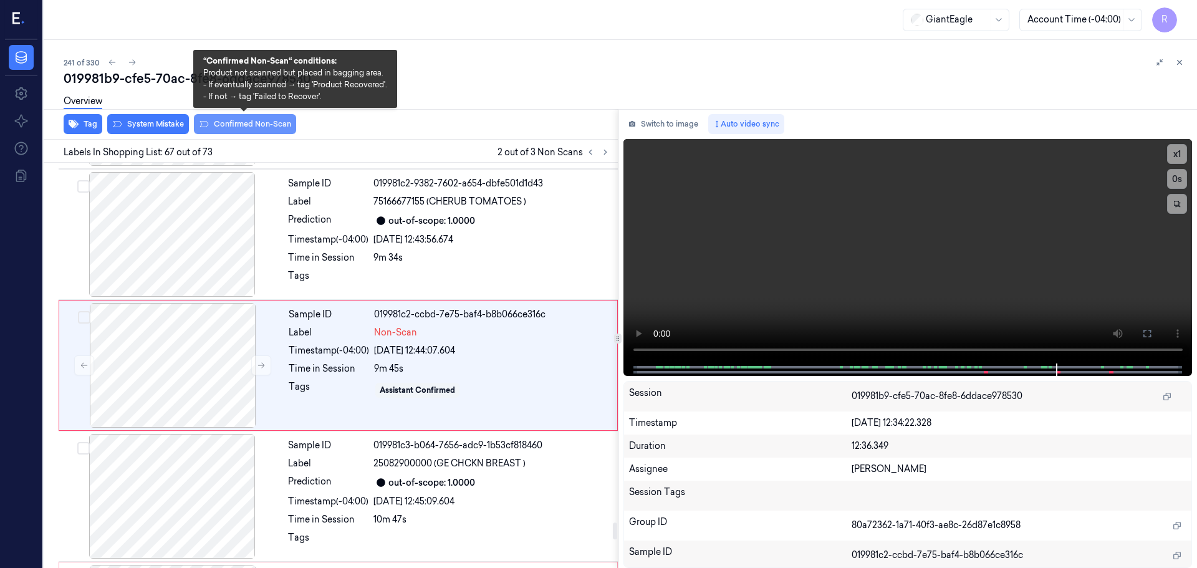
click at [270, 125] on button "Confirmed Non-Scan" at bounding box center [245, 124] width 102 height 20
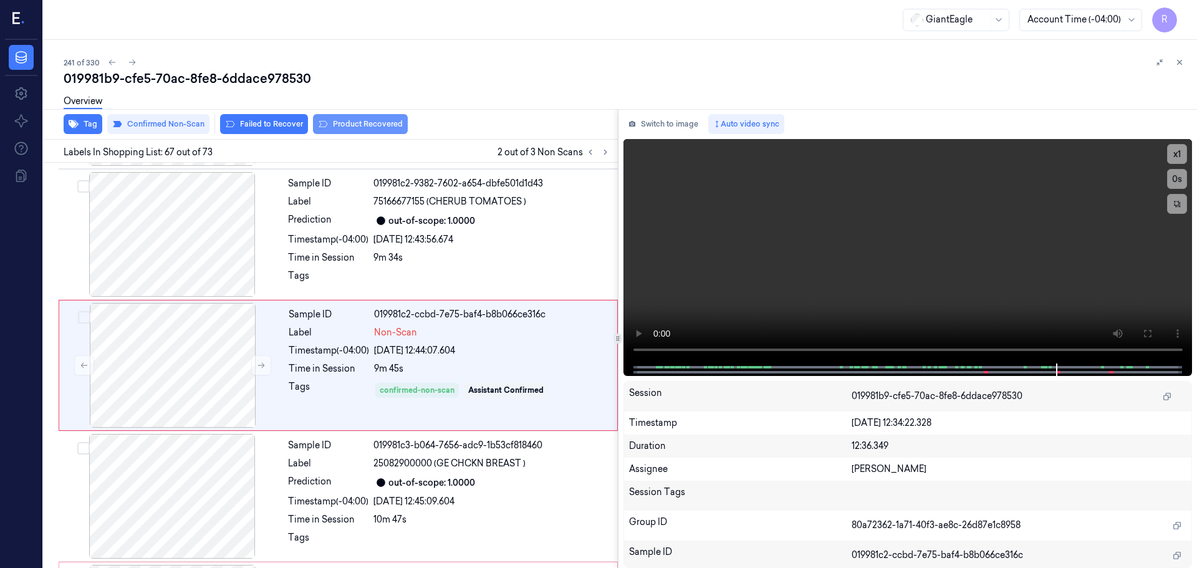
click at [360, 128] on button "Product Recovered" at bounding box center [360, 124] width 95 height 20
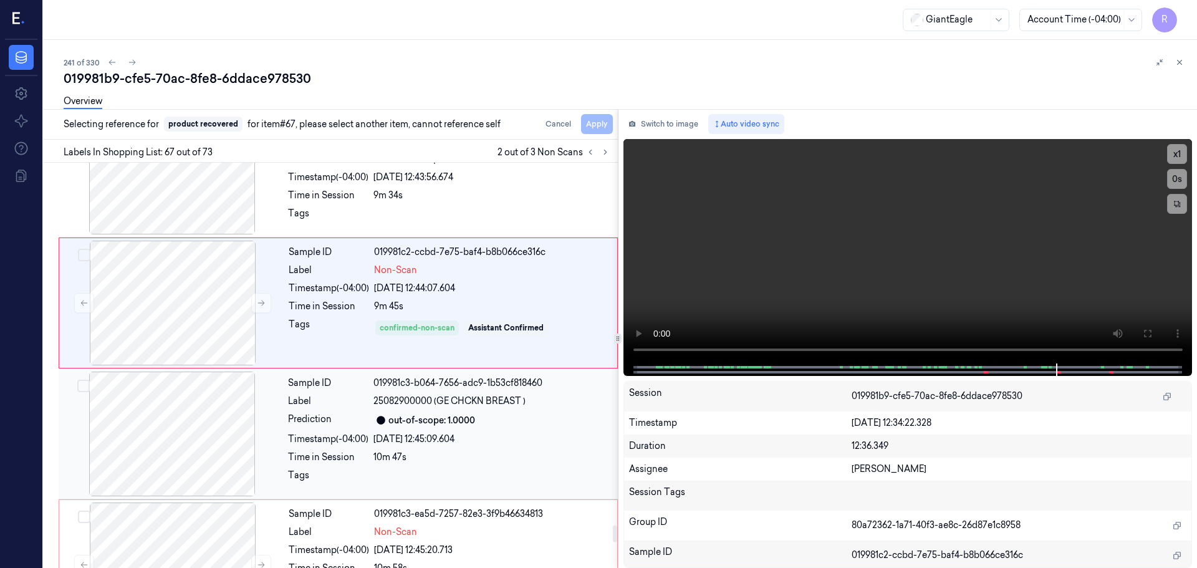
click at [366, 438] on div "Timestamp (-04:00)" at bounding box center [328, 439] width 80 height 13
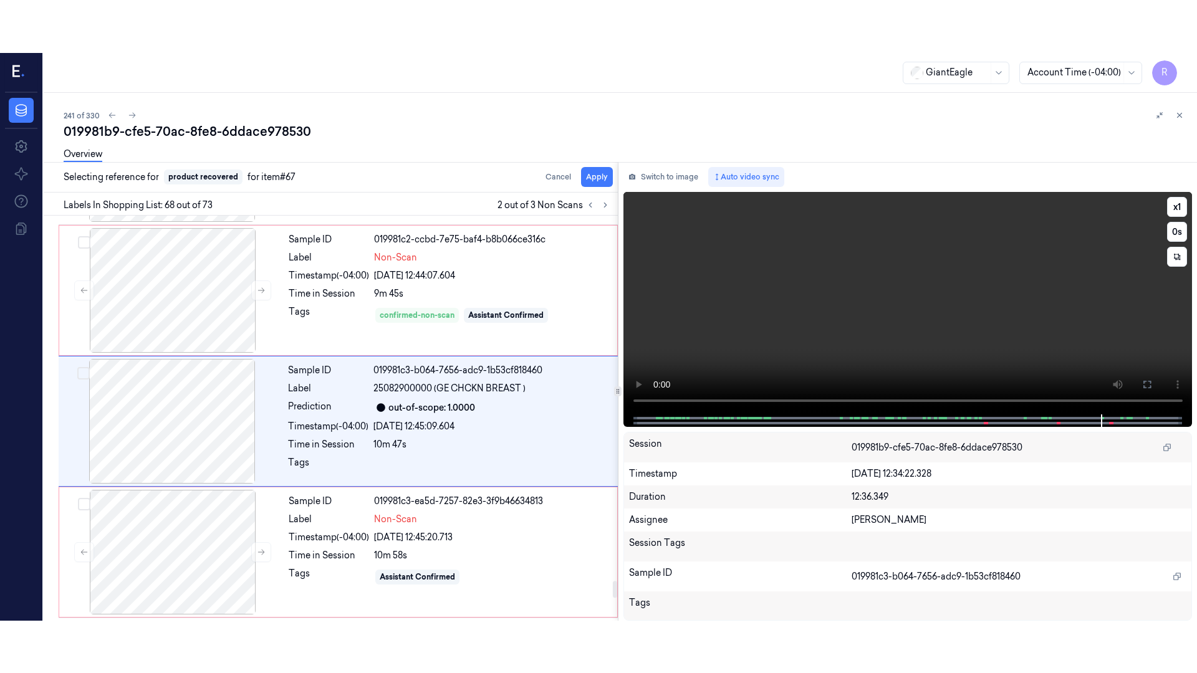
scroll to position [8635, 0]
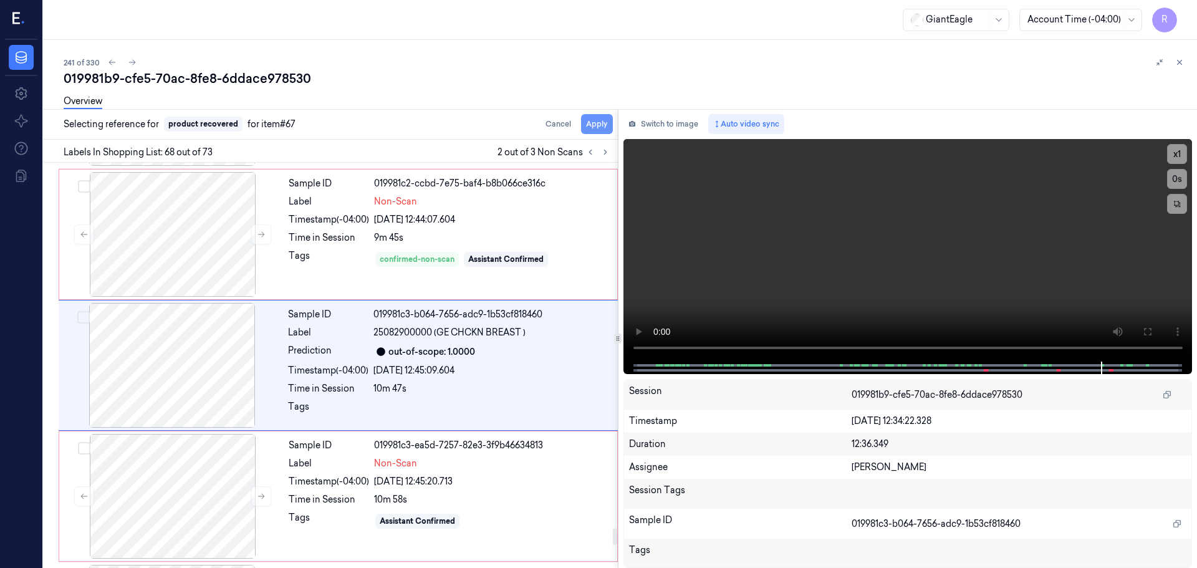
click at [604, 122] on button "Apply" at bounding box center [597, 124] width 32 height 20
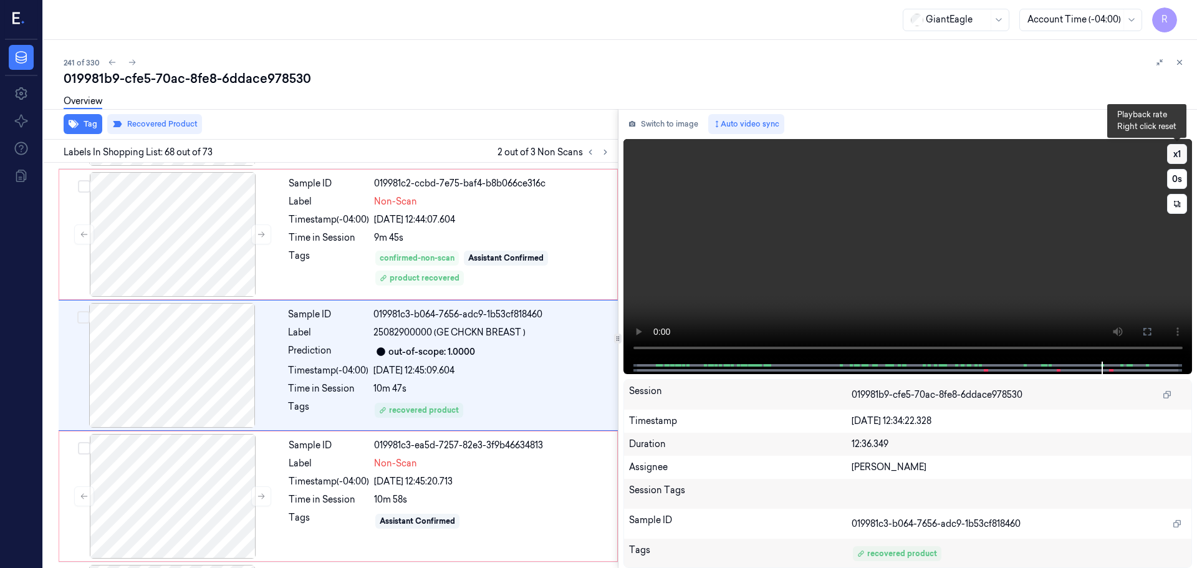
click at [1181, 150] on button "x 1" at bounding box center [1177, 154] width 20 height 20
click at [1181, 150] on button "x 2" at bounding box center [1177, 154] width 20 height 20
click at [1155, 333] on button at bounding box center [1147, 332] width 20 height 20
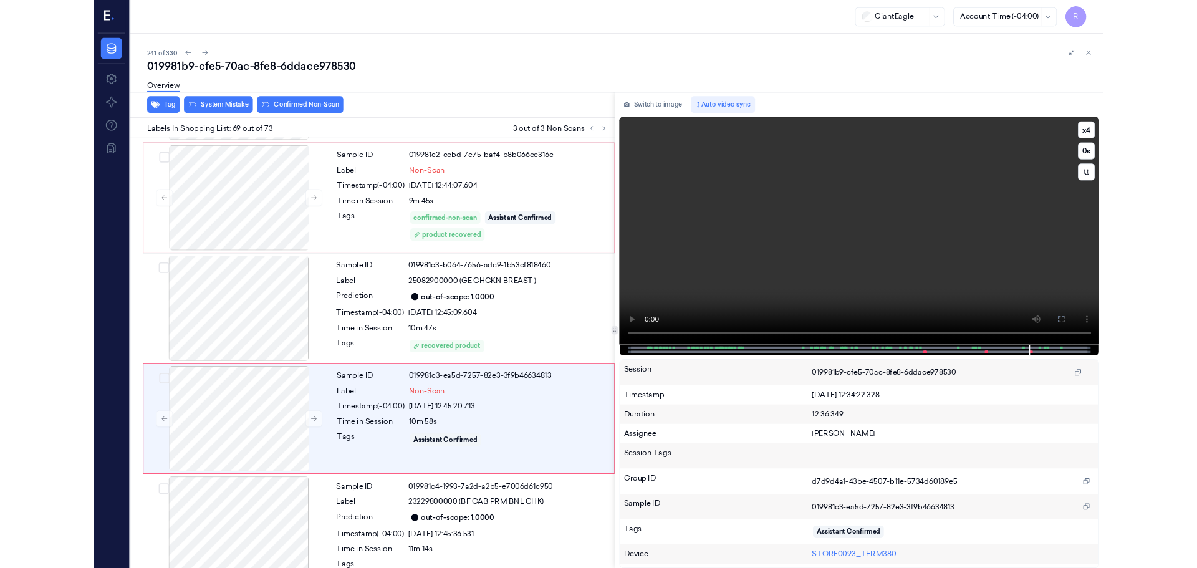
scroll to position [8714, 0]
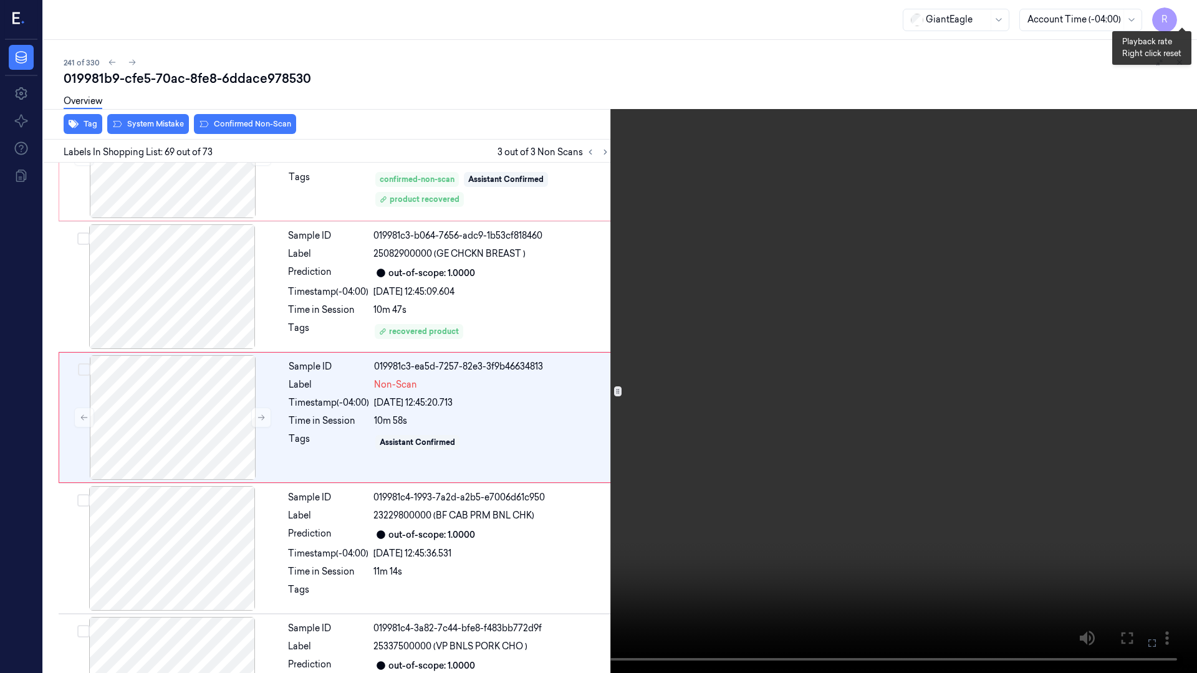
click at [1178, 8] on button "x 4" at bounding box center [1182, 15] width 20 height 20
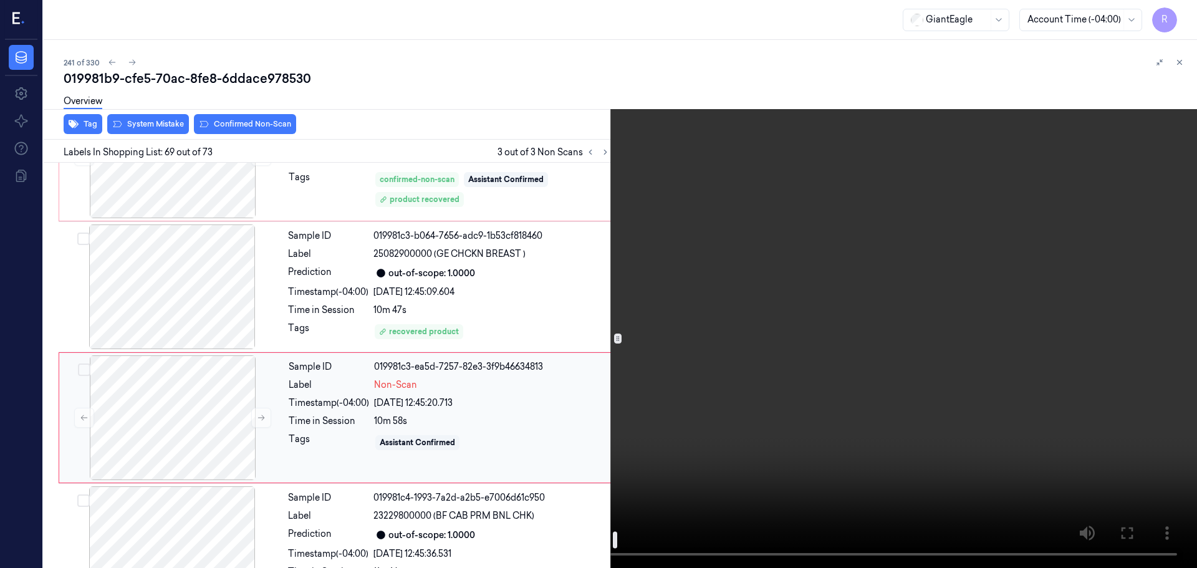
scroll to position [8839, 0]
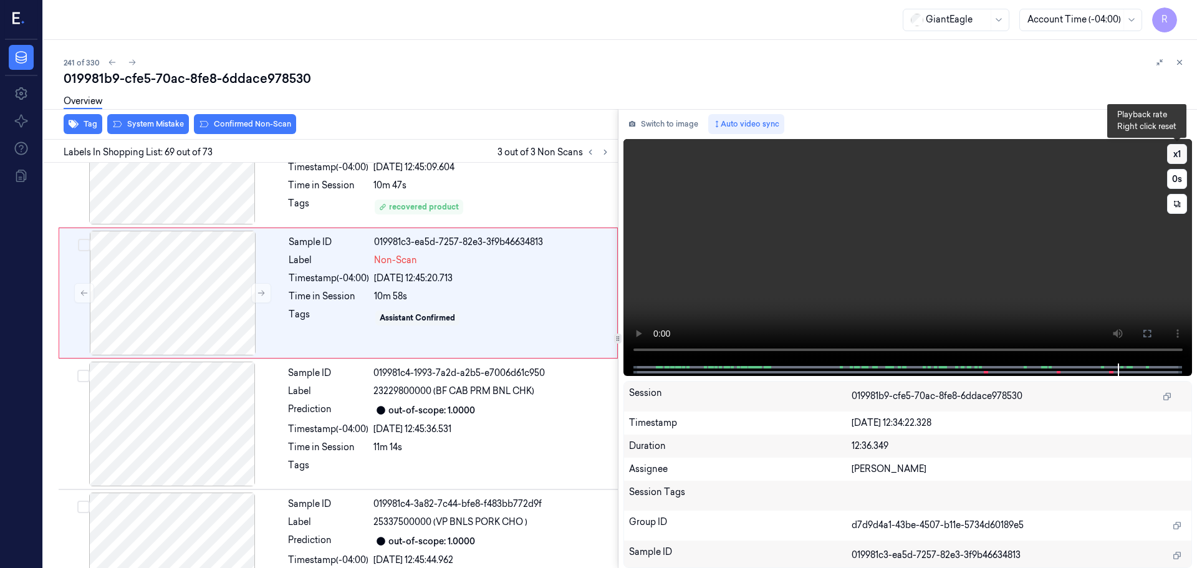
click at [1172, 161] on button "x 1" at bounding box center [1177, 154] width 20 height 20
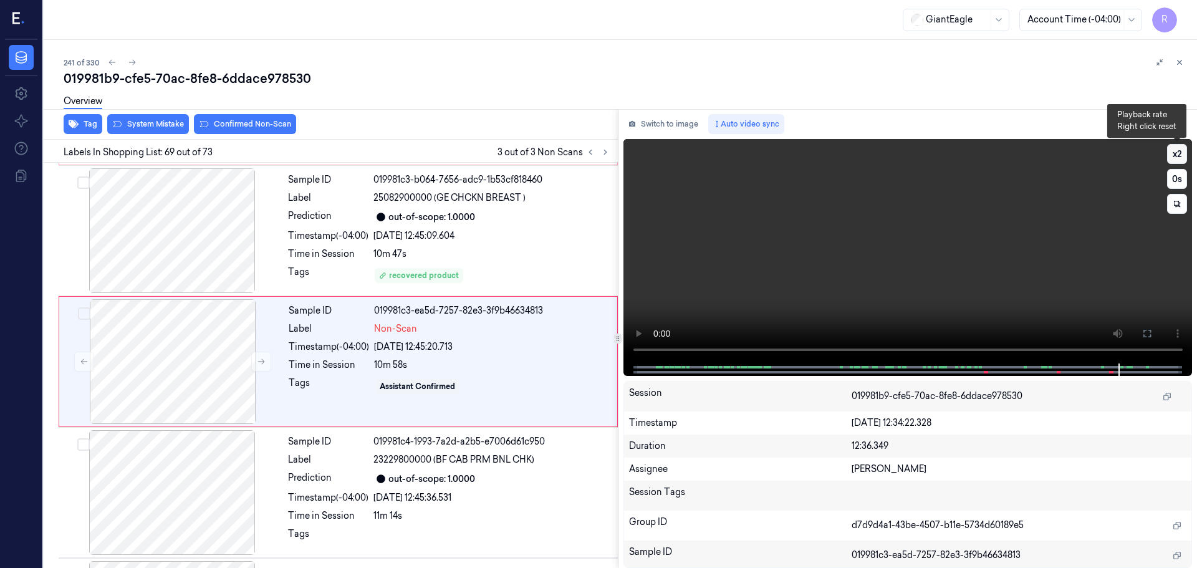
click at [1172, 161] on button "x 2" at bounding box center [1177, 154] width 20 height 20
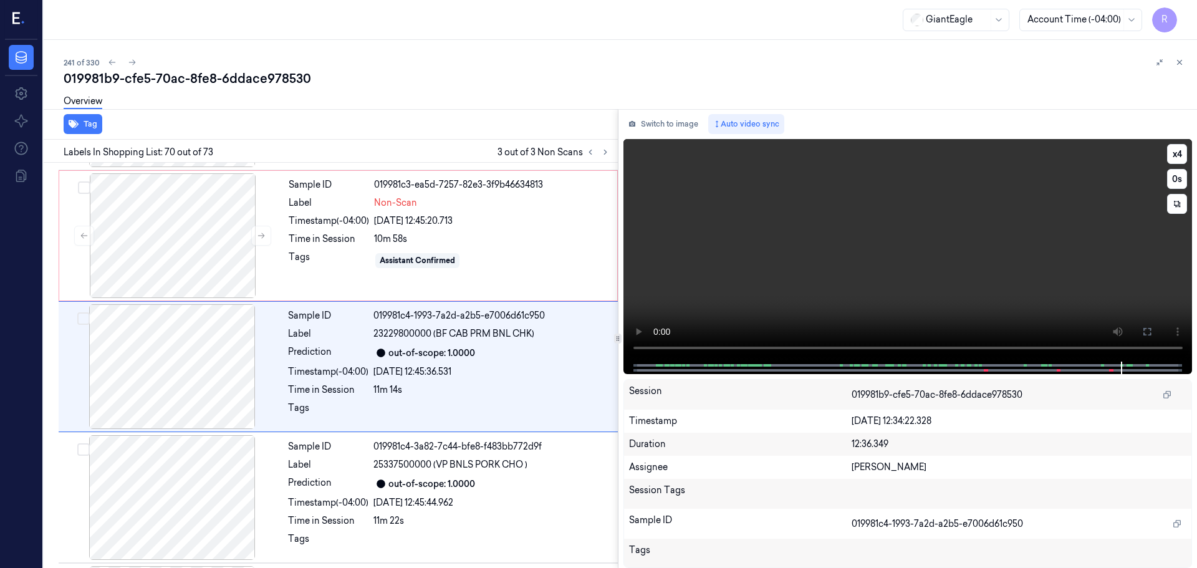
scroll to position [8897, 0]
click at [407, 392] on div "11m 14s" at bounding box center [491, 388] width 237 height 13
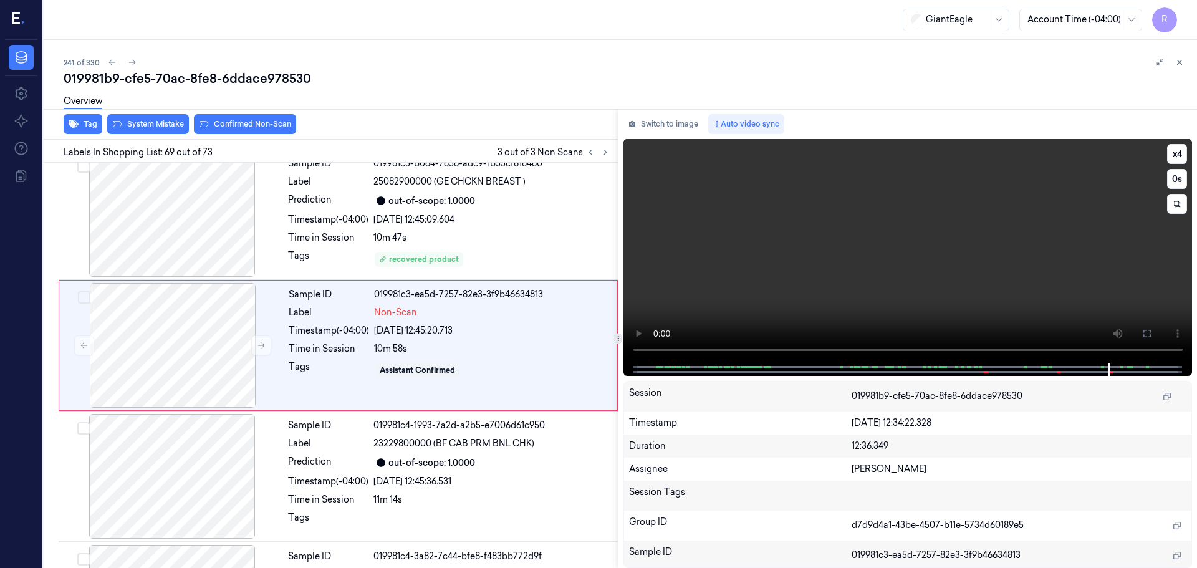
scroll to position [8766, 0]
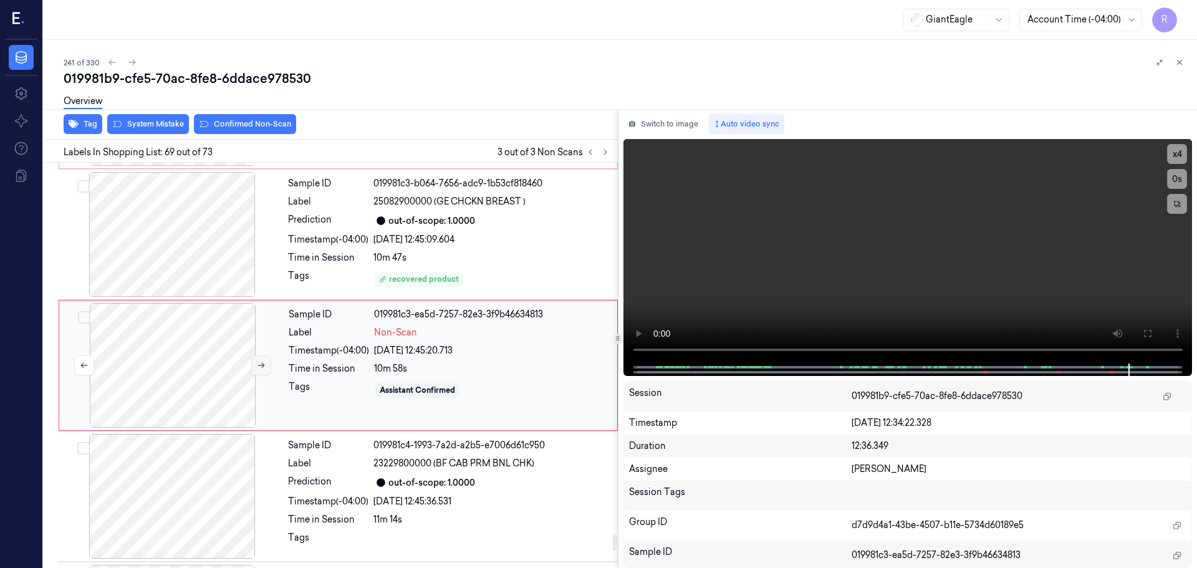
click at [258, 375] on button at bounding box center [261, 365] width 20 height 20
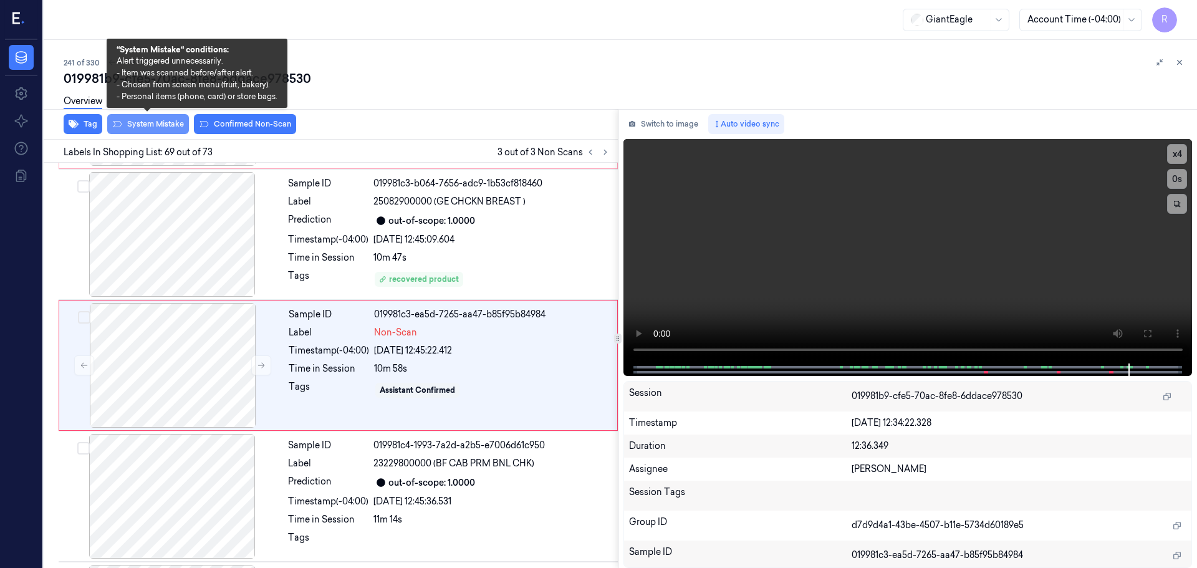
click at [148, 127] on button "System Mistake" at bounding box center [148, 124] width 82 height 20
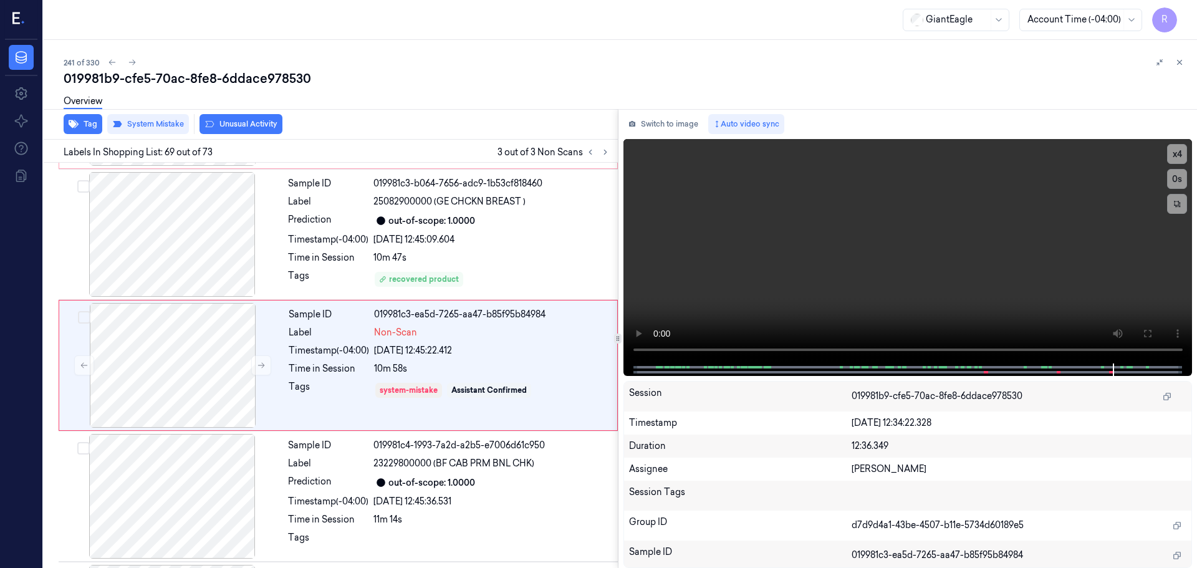
click at [263, 127] on button "Unusual Activity" at bounding box center [241, 124] width 83 height 20
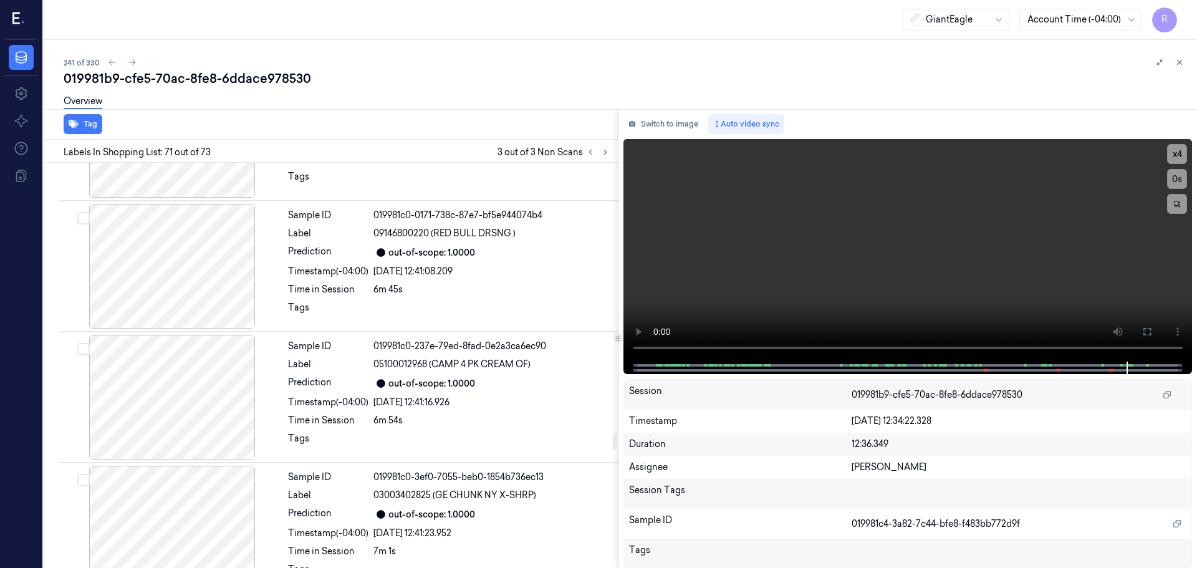
scroll to position [6268, 0]
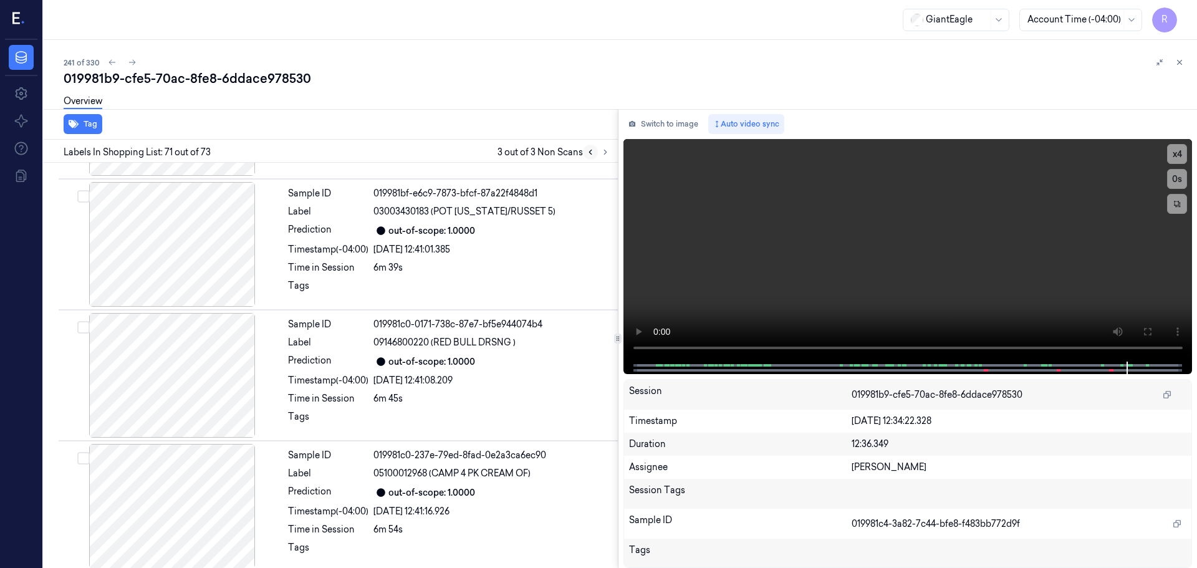
click at [594, 152] on icon at bounding box center [590, 152] width 9 height 9
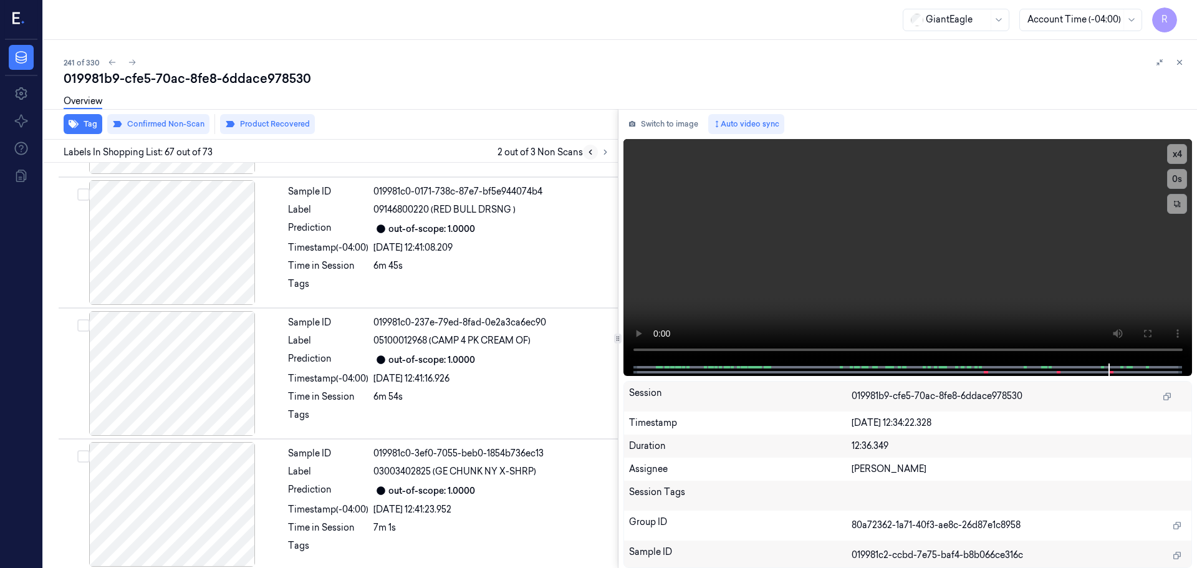
click at [594, 152] on icon at bounding box center [590, 152] width 9 height 9
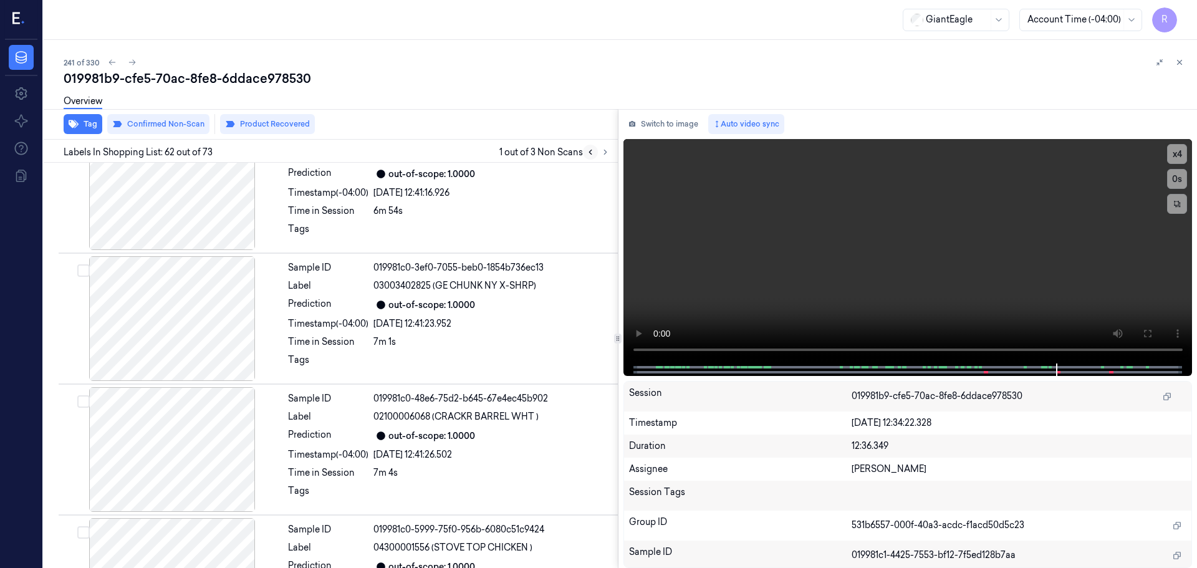
click at [594, 152] on icon at bounding box center [590, 152] width 9 height 9
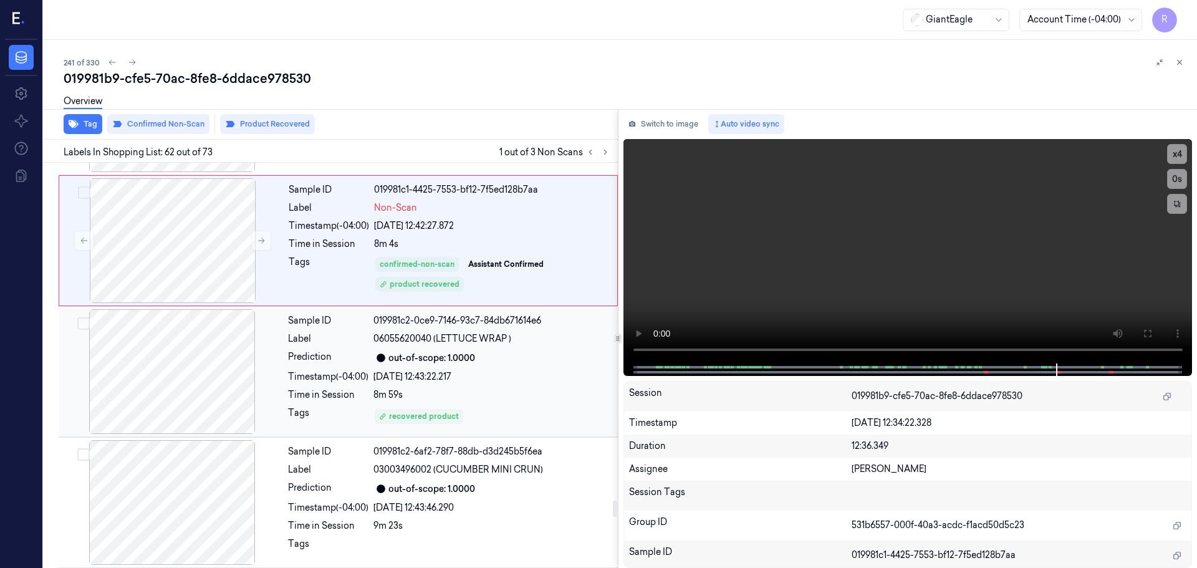
click at [292, 400] on div "Time in Session" at bounding box center [328, 394] width 80 height 13
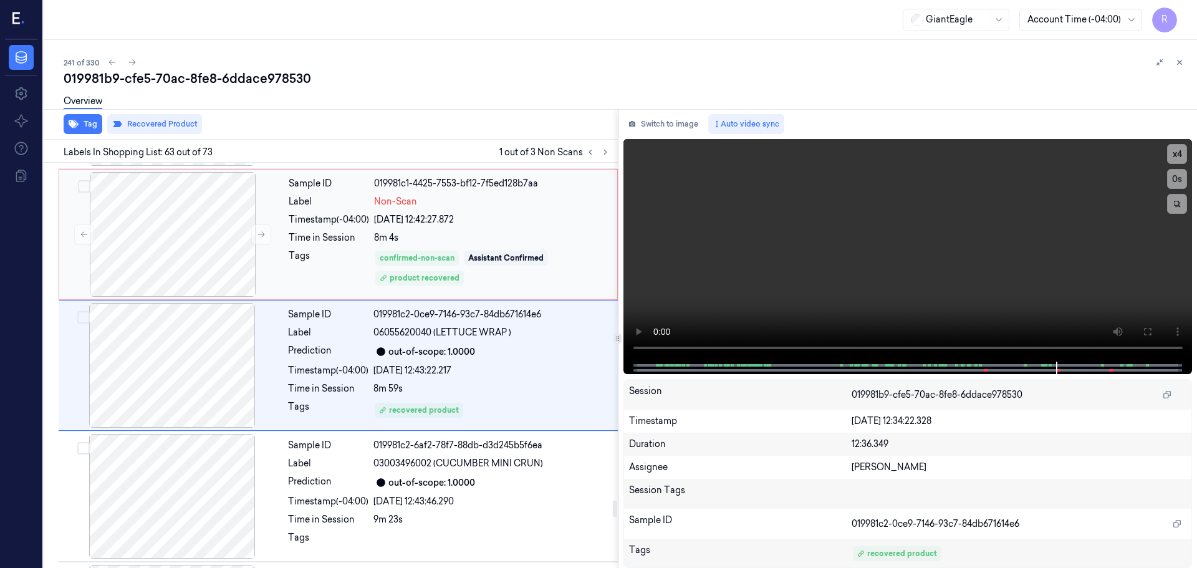
click at [317, 256] on div "Tags" at bounding box center [329, 267] width 80 height 37
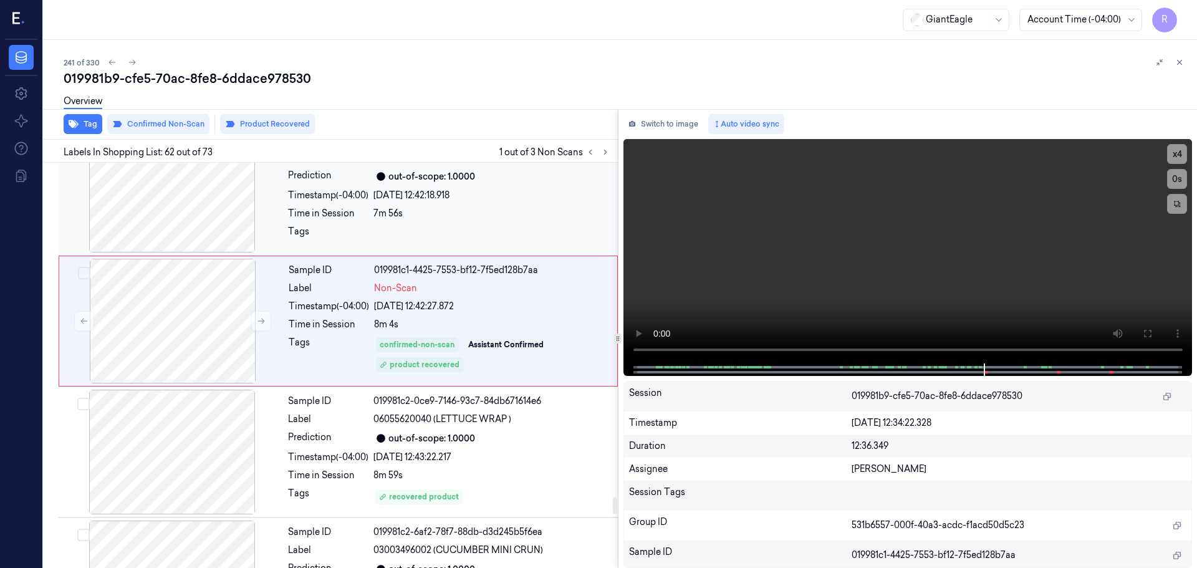
scroll to position [7912, 0]
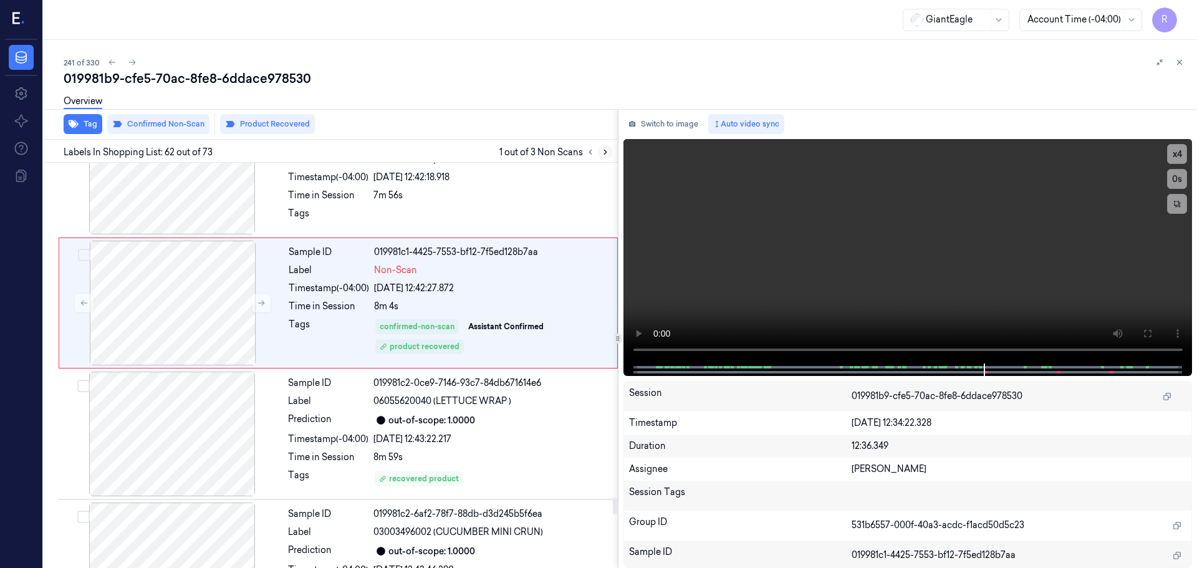
click at [606, 155] on icon at bounding box center [605, 152] width 9 height 9
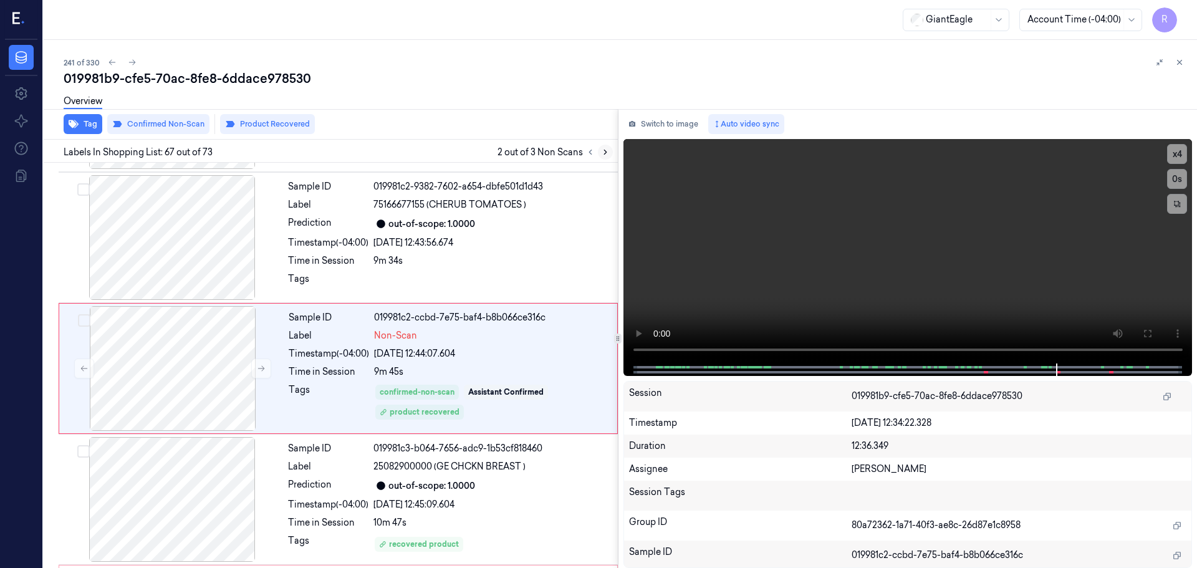
scroll to position [8504, 0]
click at [606, 155] on icon at bounding box center [605, 152] width 9 height 9
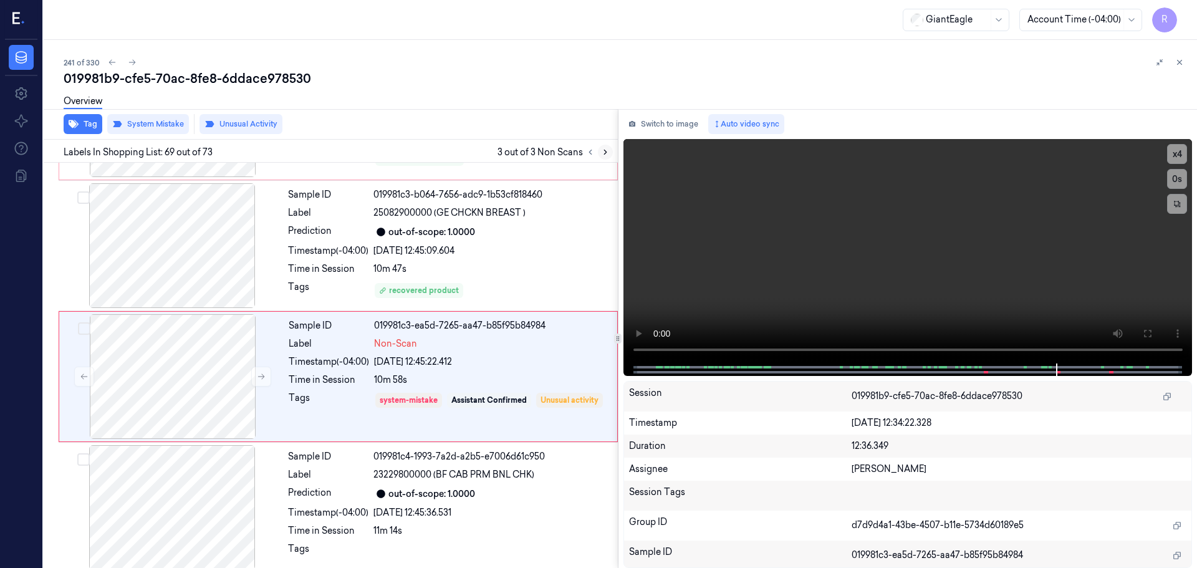
scroll to position [8766, 0]
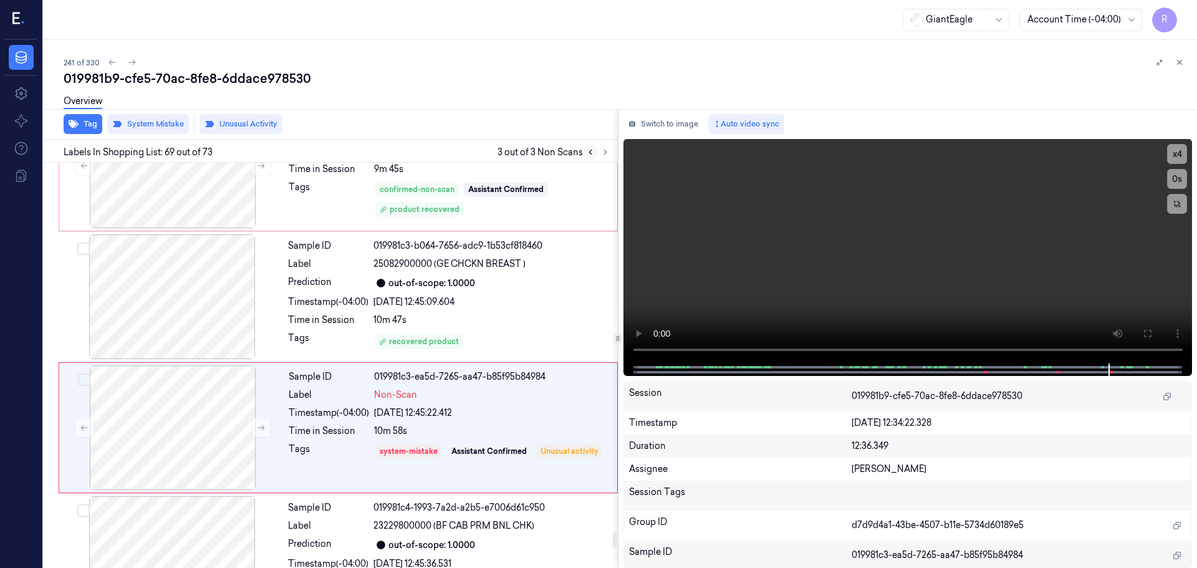
click at [594, 154] on icon at bounding box center [590, 152] width 9 height 9
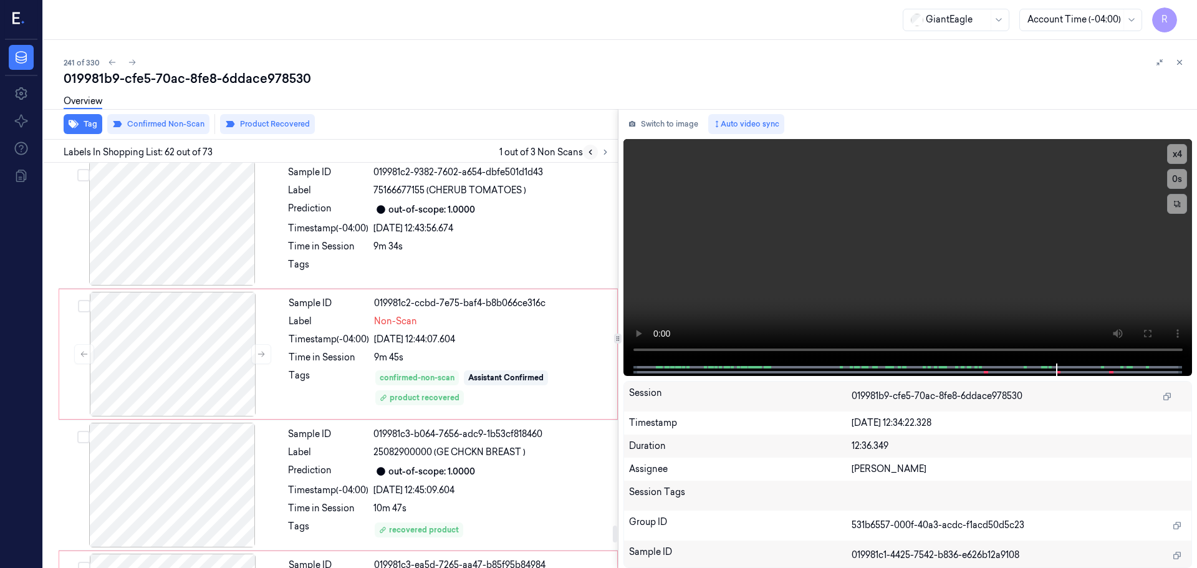
click at [594, 154] on icon at bounding box center [590, 152] width 9 height 9
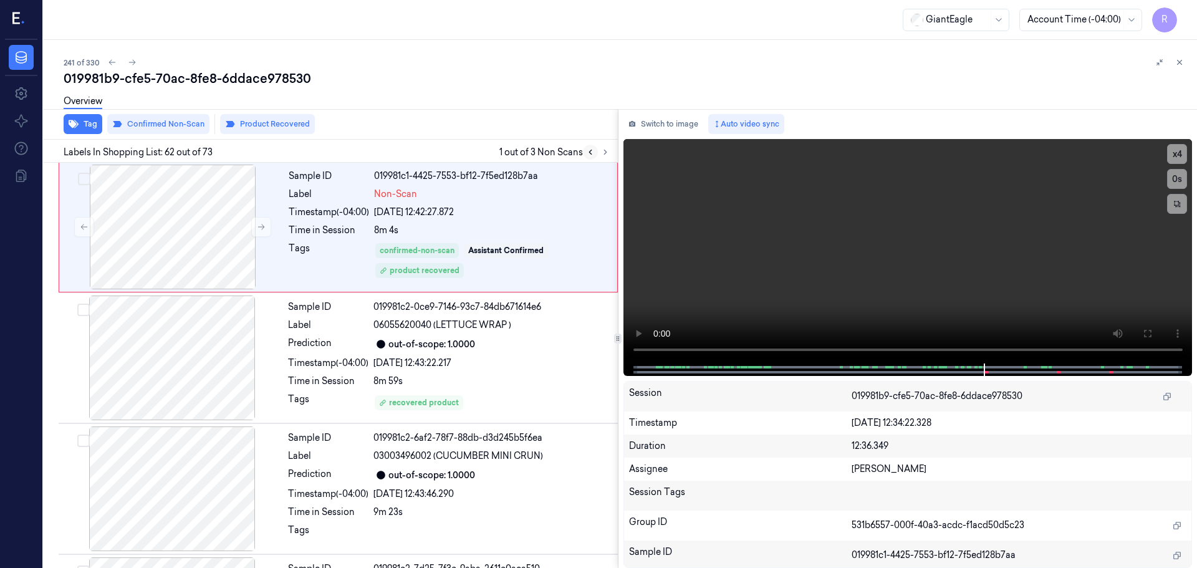
click at [594, 154] on icon at bounding box center [590, 152] width 9 height 9
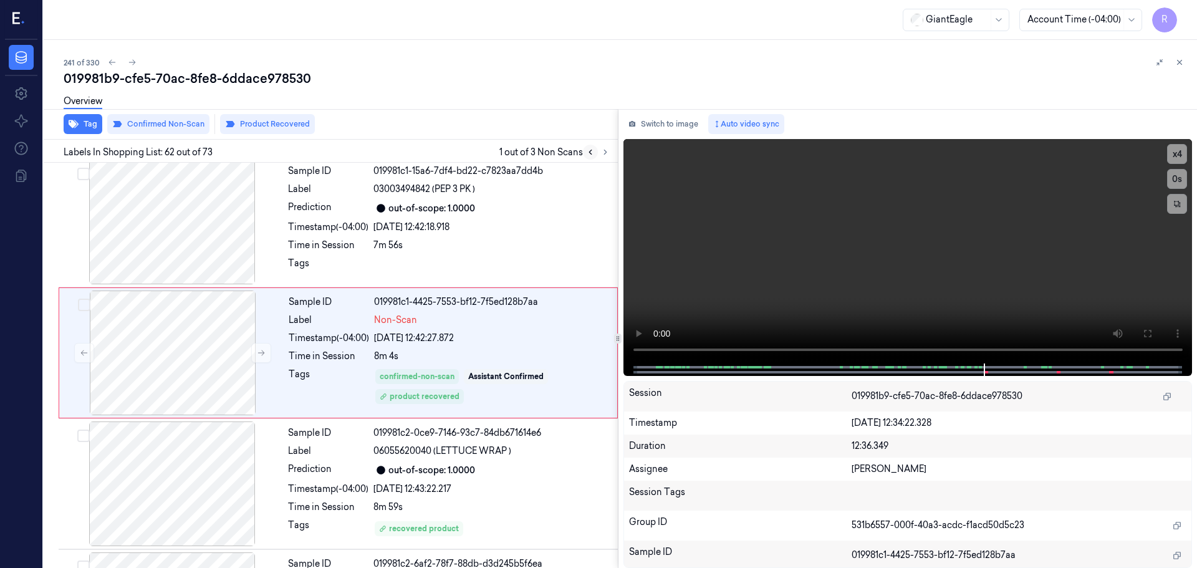
click at [594, 154] on icon at bounding box center [590, 152] width 9 height 9
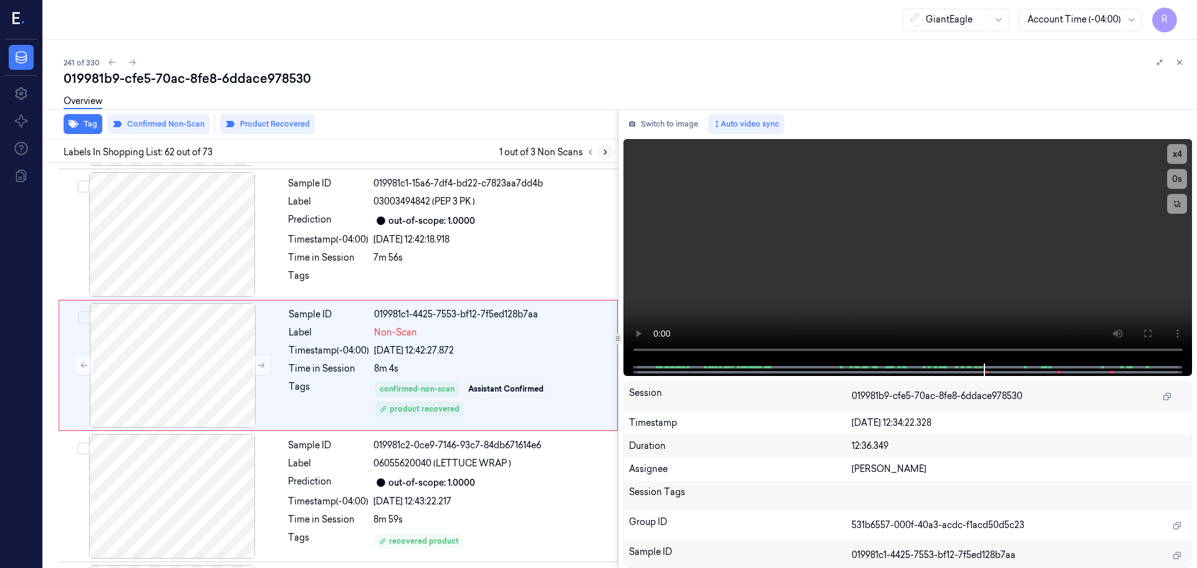
click at [606, 156] on icon at bounding box center [605, 152] width 9 height 9
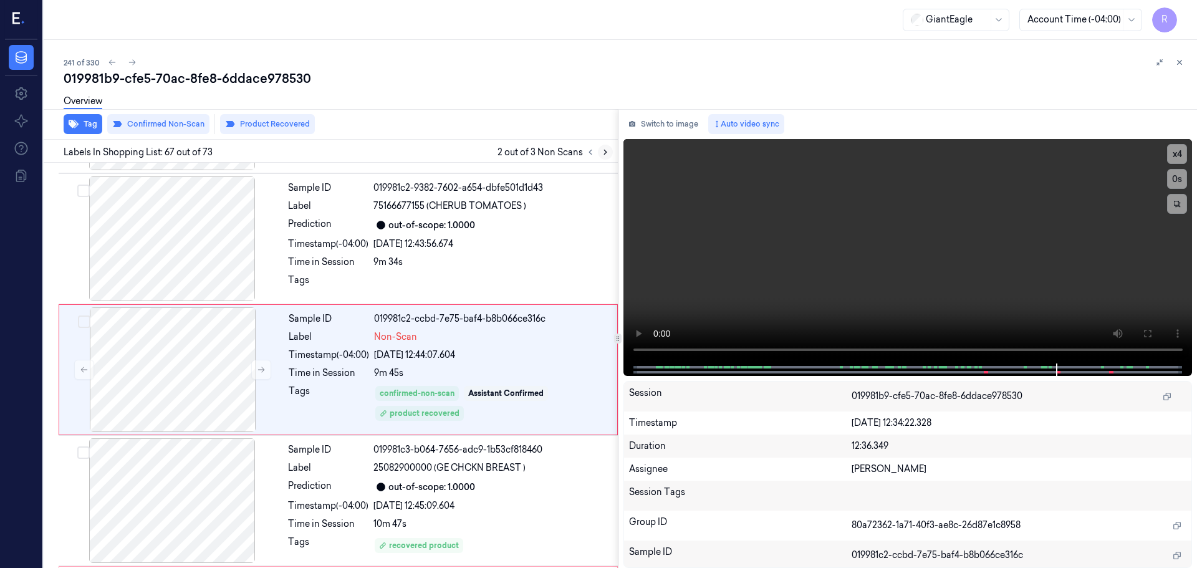
scroll to position [8504, 0]
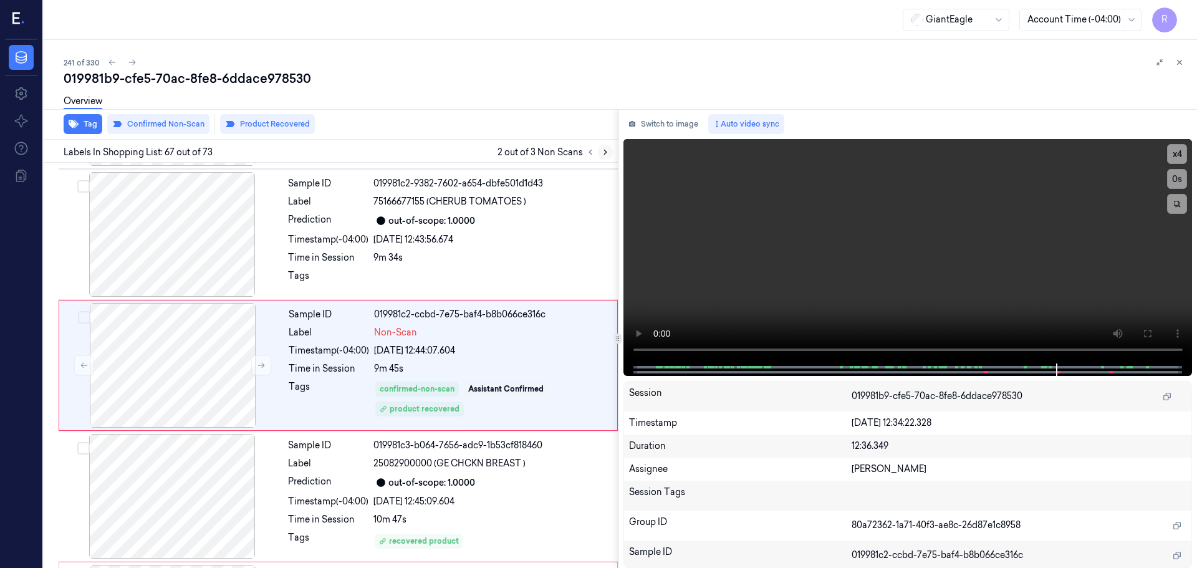
click at [606, 156] on icon at bounding box center [605, 152] width 9 height 9
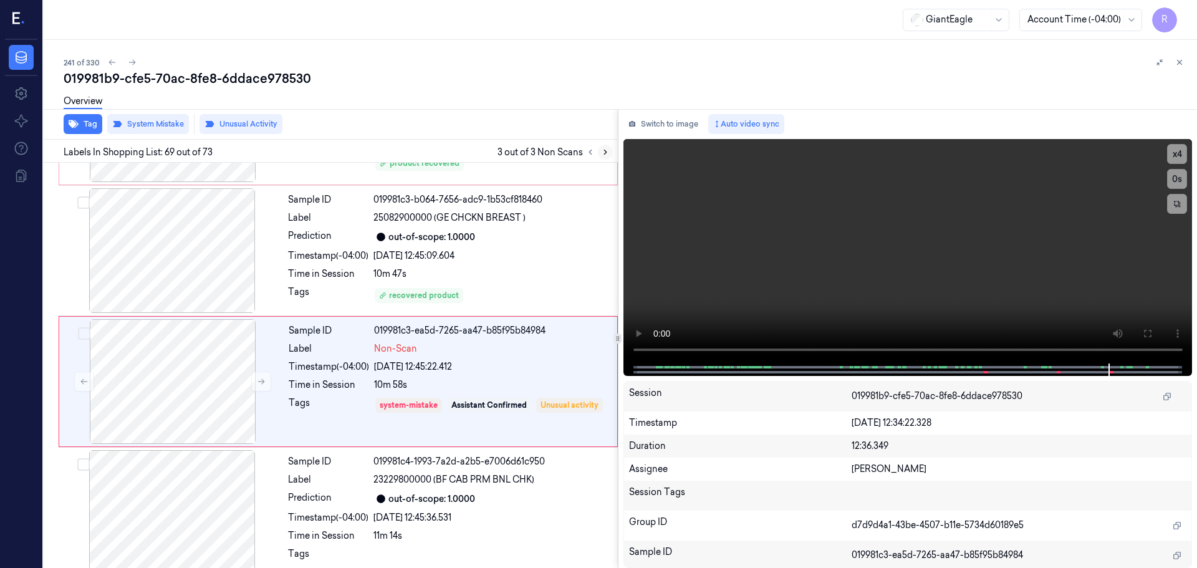
scroll to position [8766, 0]
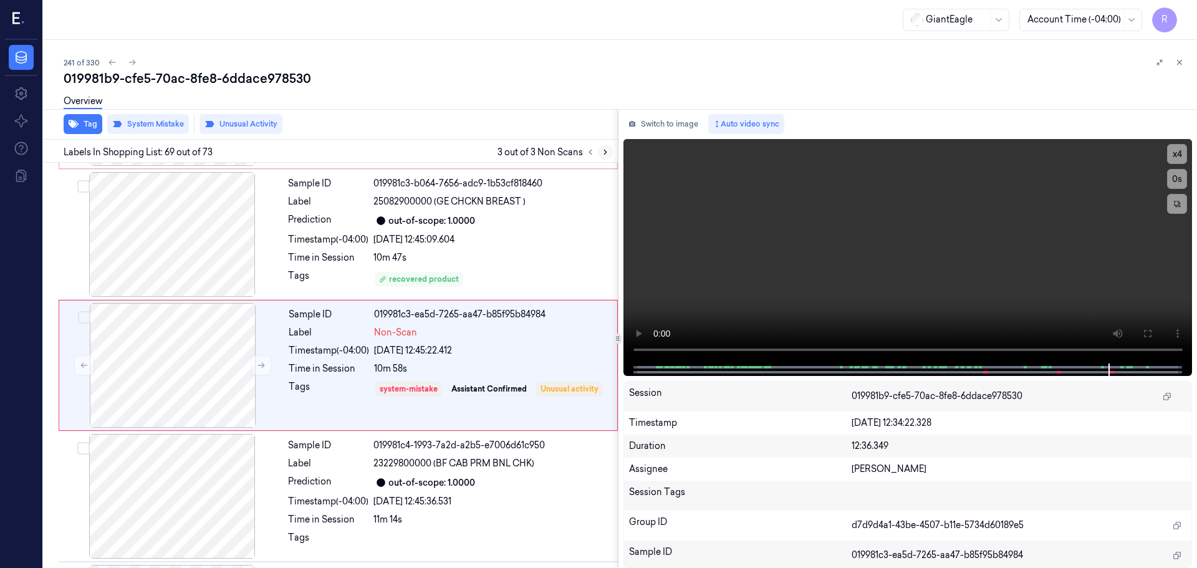
click at [606, 156] on icon at bounding box center [605, 152] width 9 height 9
click at [593, 154] on icon at bounding box center [590, 152] width 9 height 9
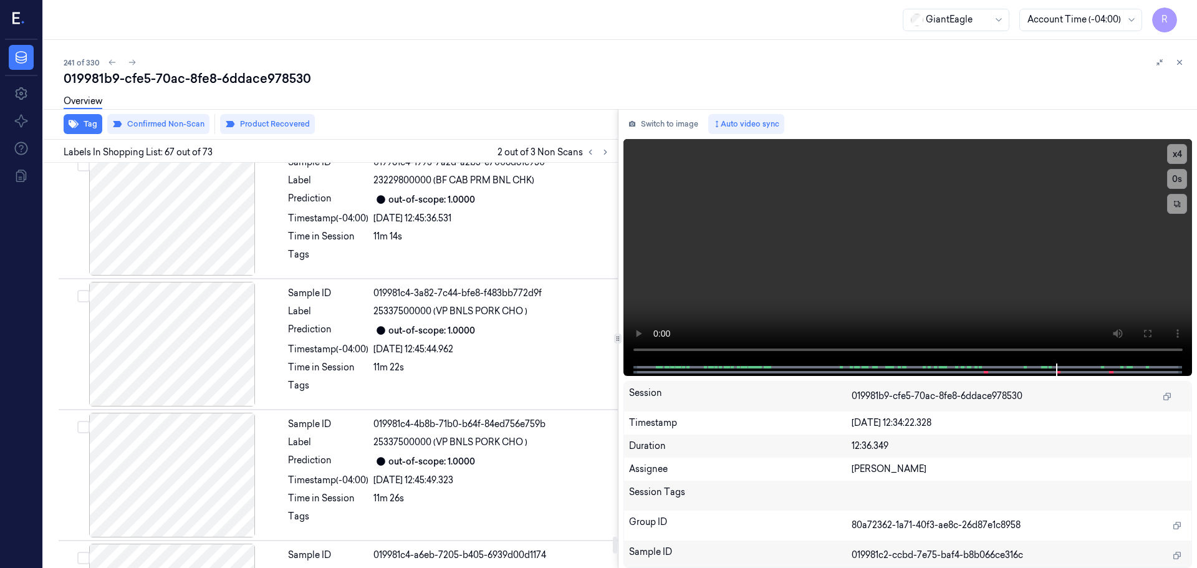
scroll to position [9157, 0]
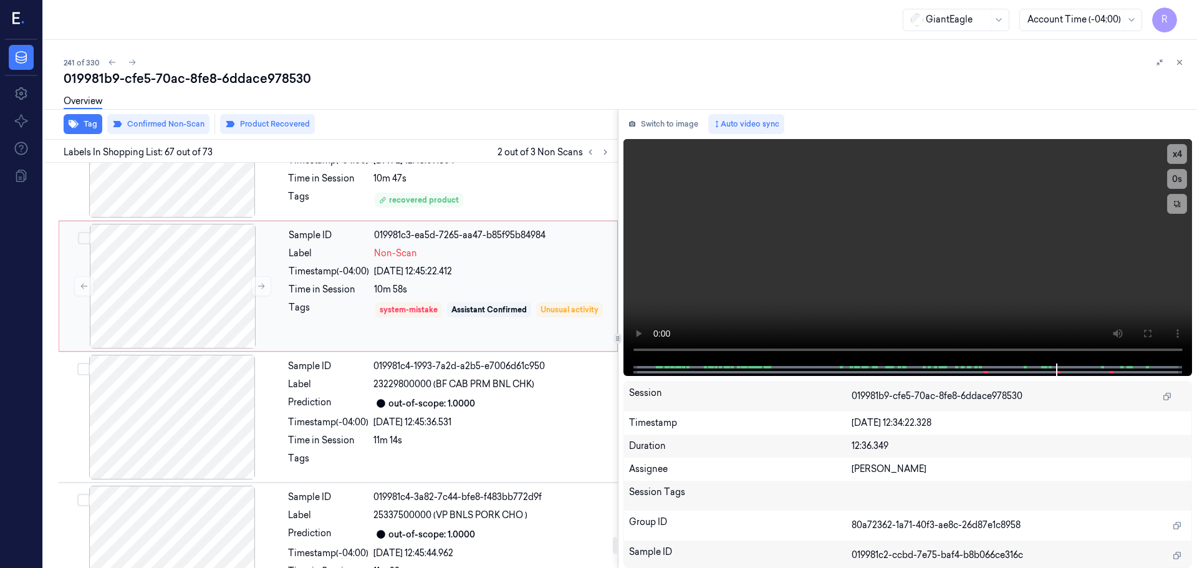
click at [520, 286] on div "10m 58s" at bounding box center [492, 289] width 236 height 13
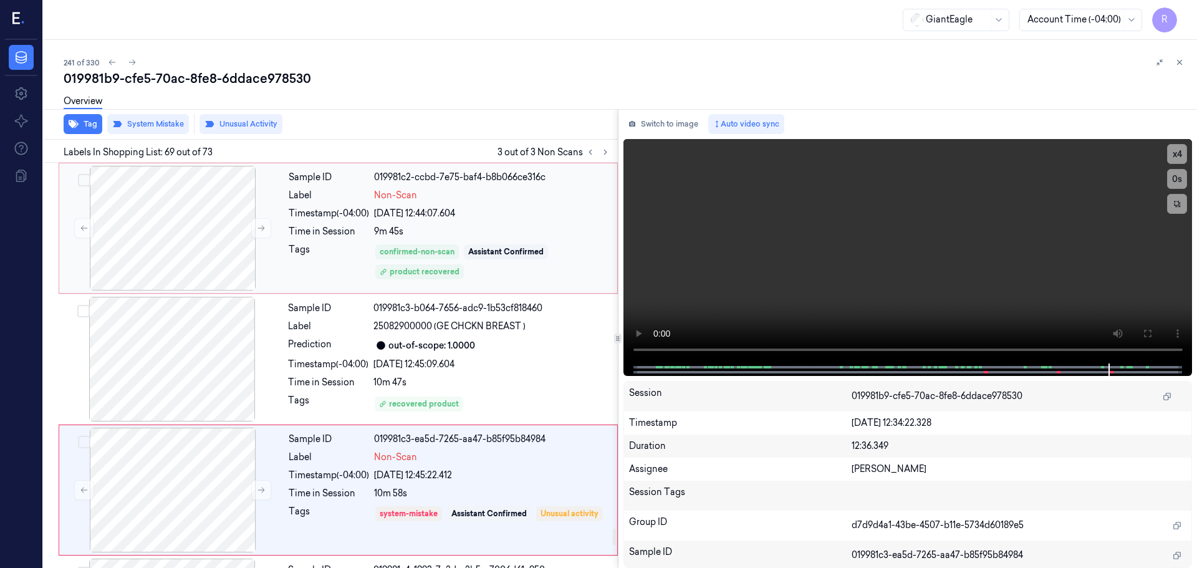
click at [576, 239] on div "Sample ID 019981c2-ccbd-7e75-baf4-b8b066ce316c Label Non-Scan Timestamp (-04:00…" at bounding box center [449, 228] width 331 height 125
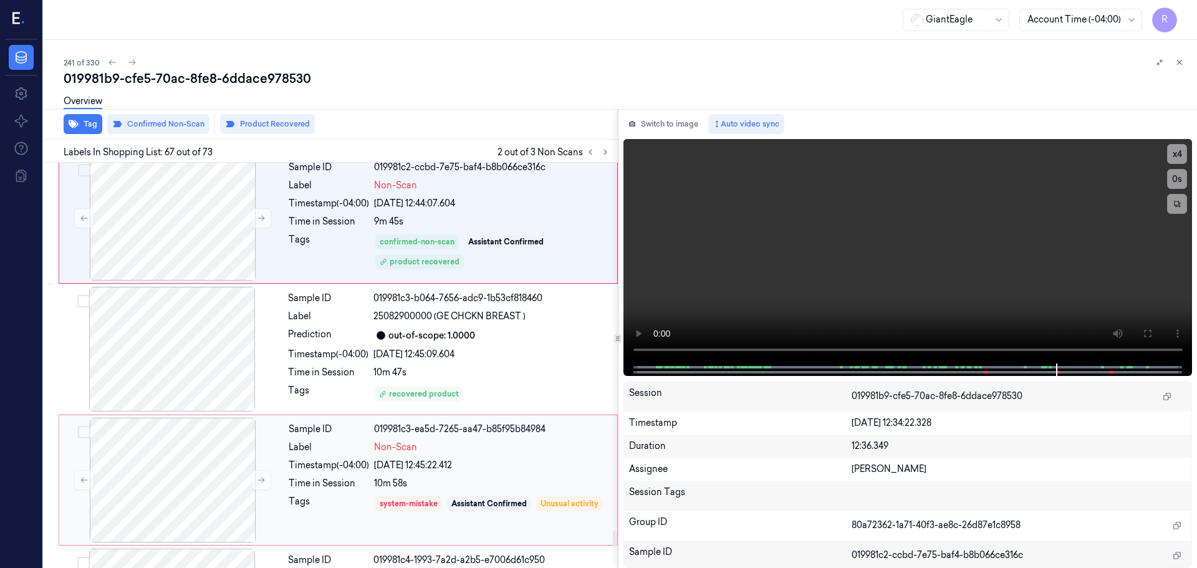
scroll to position [8754, 0]
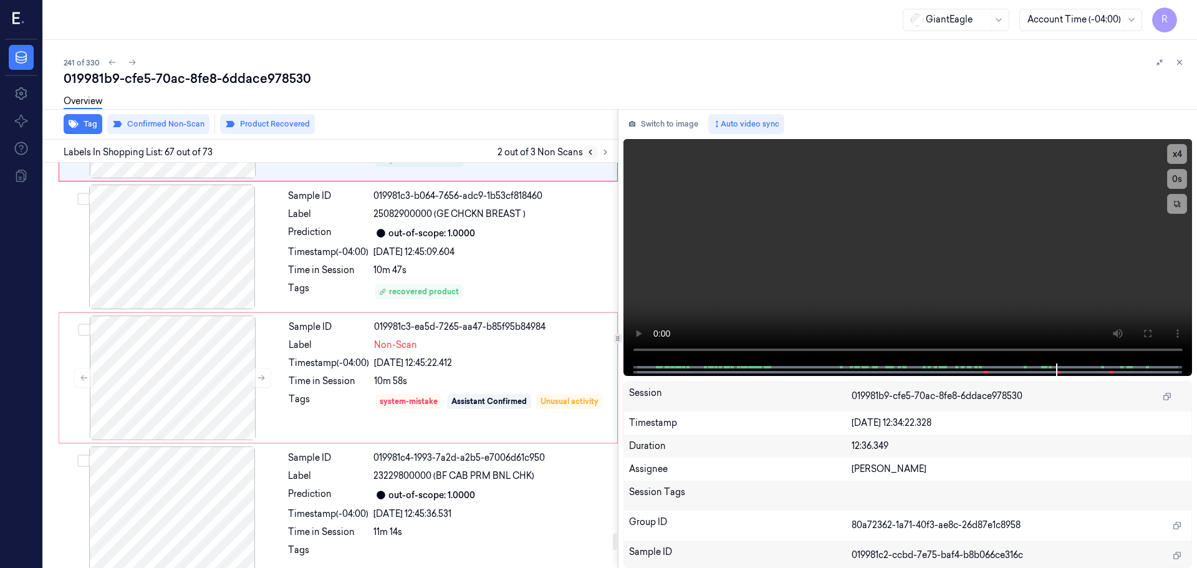
click at [592, 155] on icon at bounding box center [590, 152] width 9 height 9
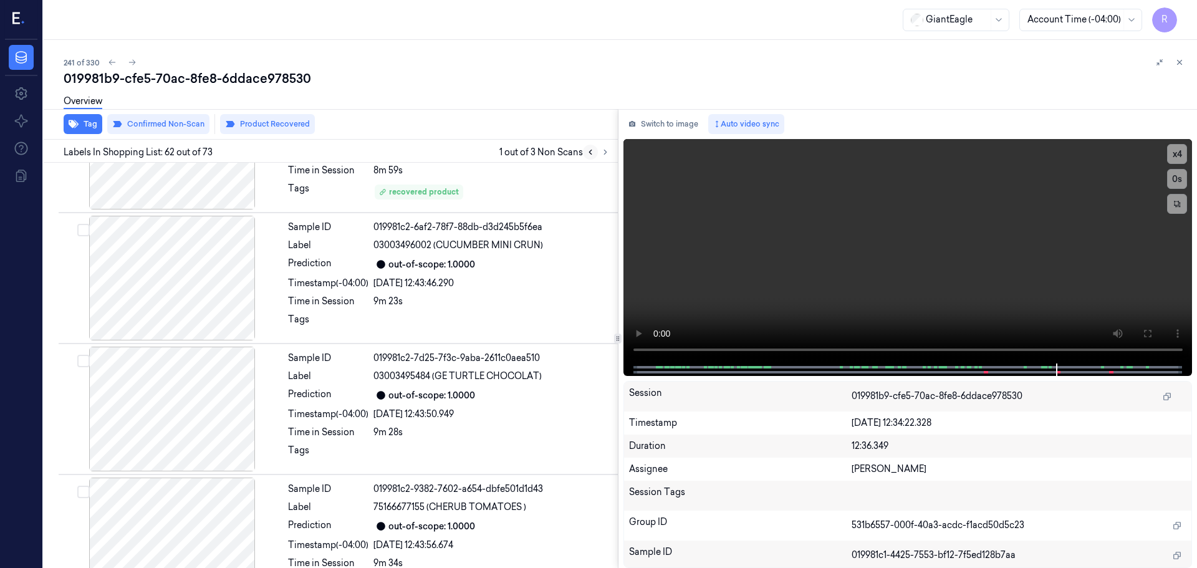
click at [592, 155] on icon at bounding box center [590, 152] width 9 height 9
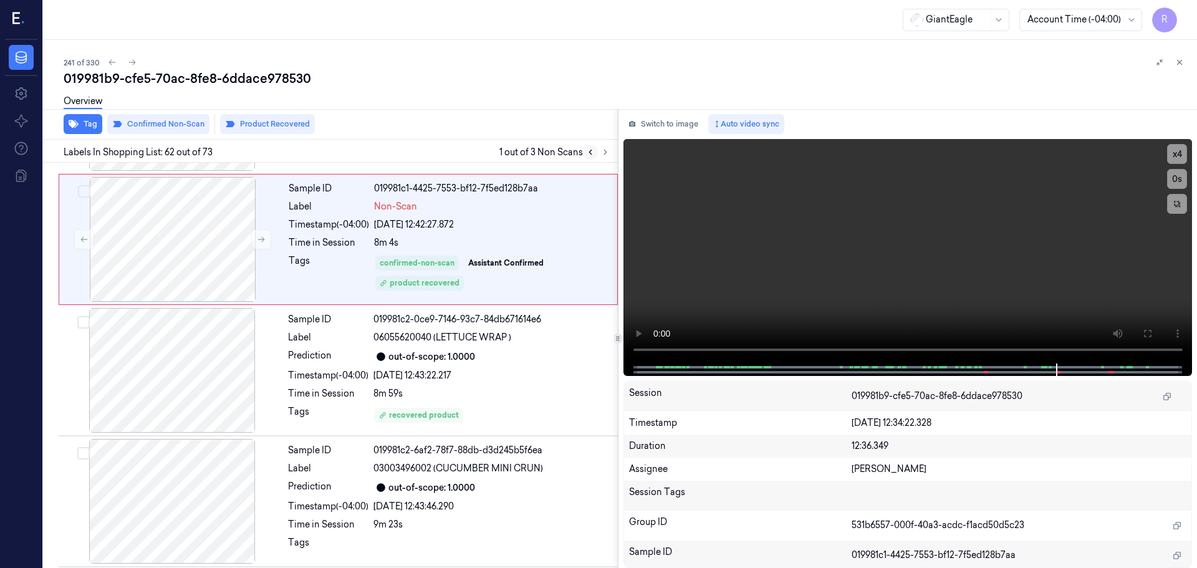
click at [592, 155] on icon at bounding box center [590, 152] width 9 height 9
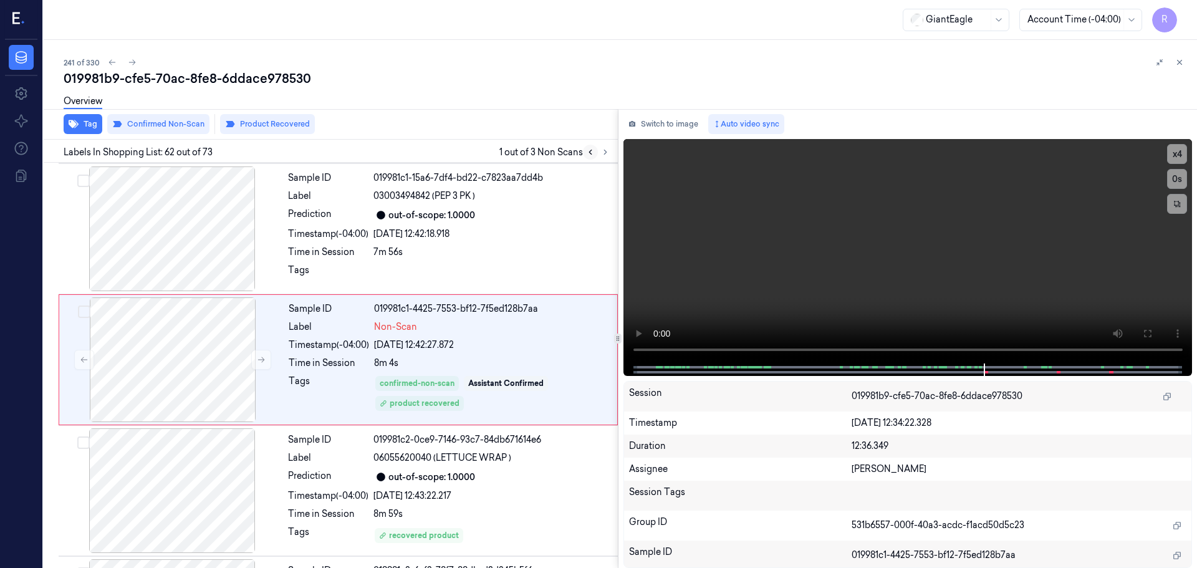
click at [592, 155] on icon at bounding box center [590, 152] width 9 height 9
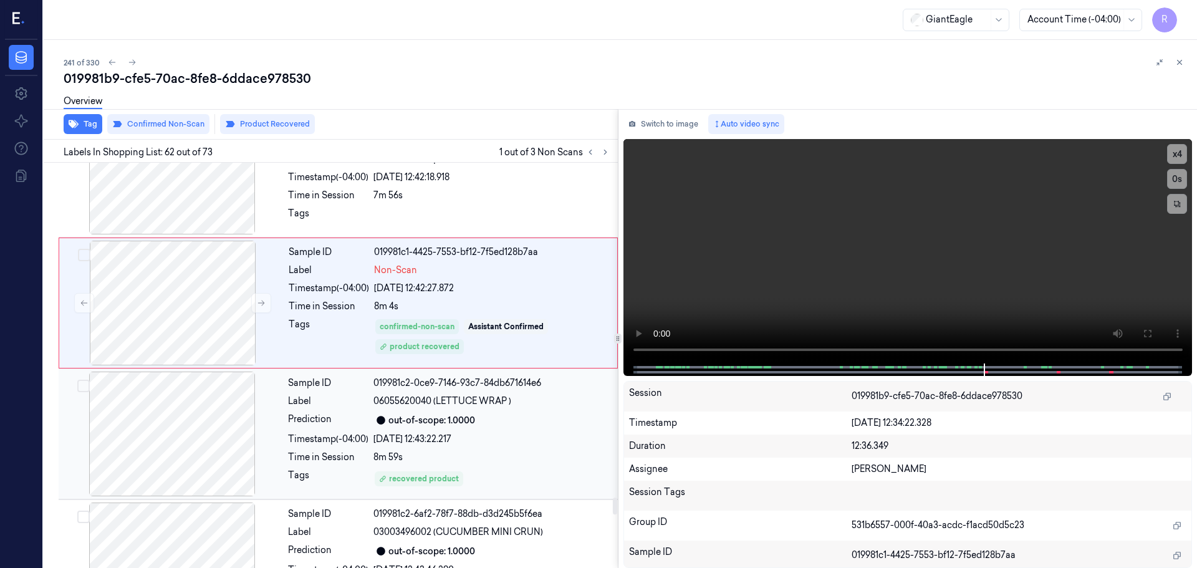
click at [448, 422] on div "out-of-scope: 1.0000" at bounding box center [431, 420] width 87 height 13
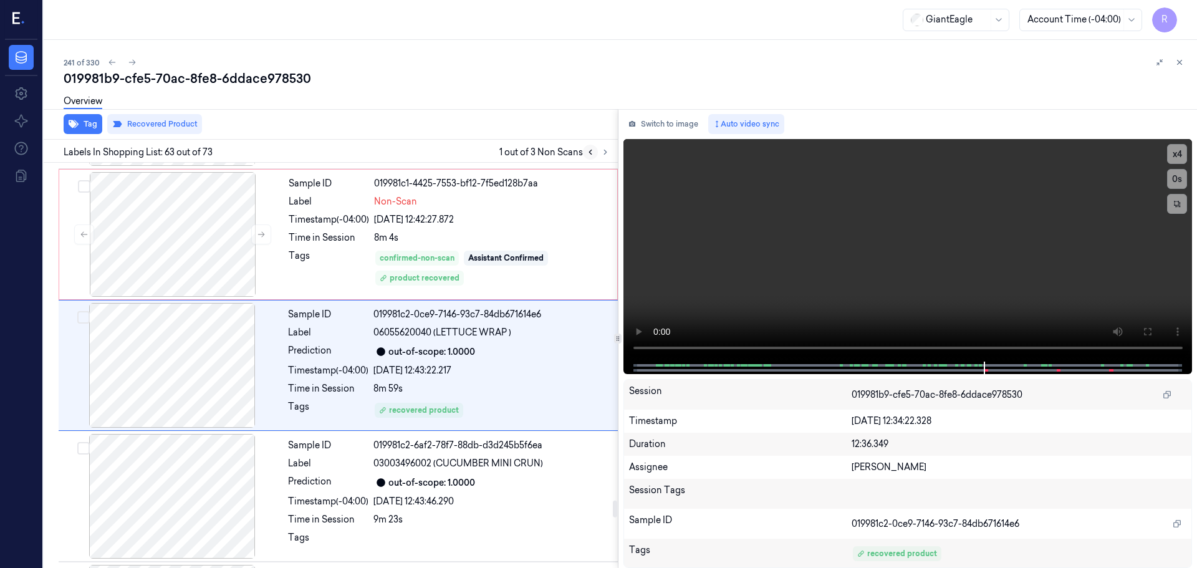
click at [589, 159] on button at bounding box center [590, 152] width 15 height 15
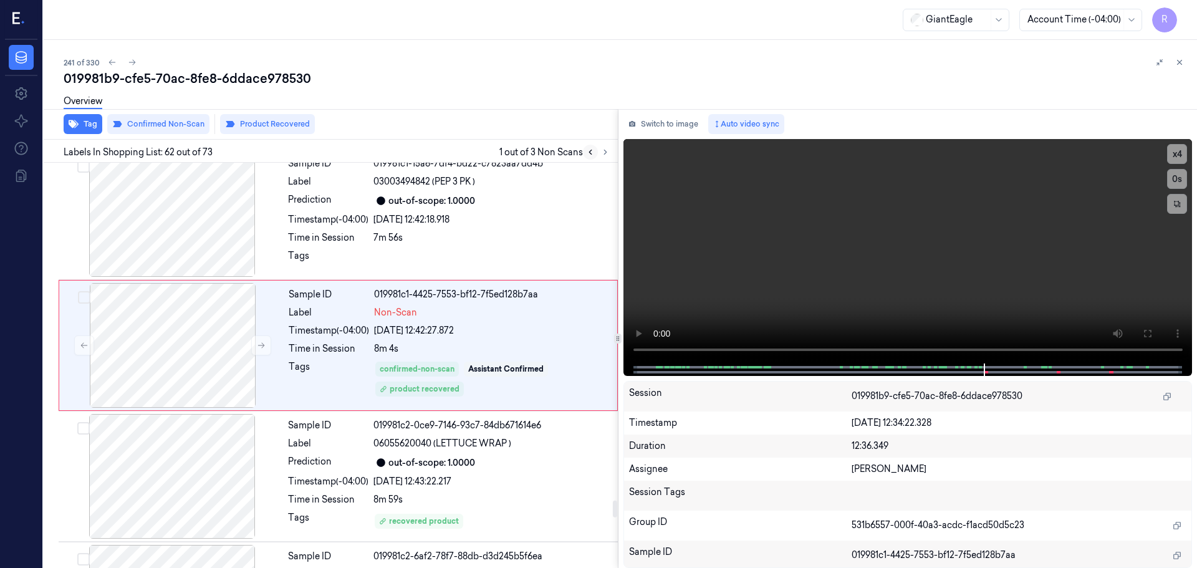
click at [589, 159] on button at bounding box center [590, 152] width 15 height 15
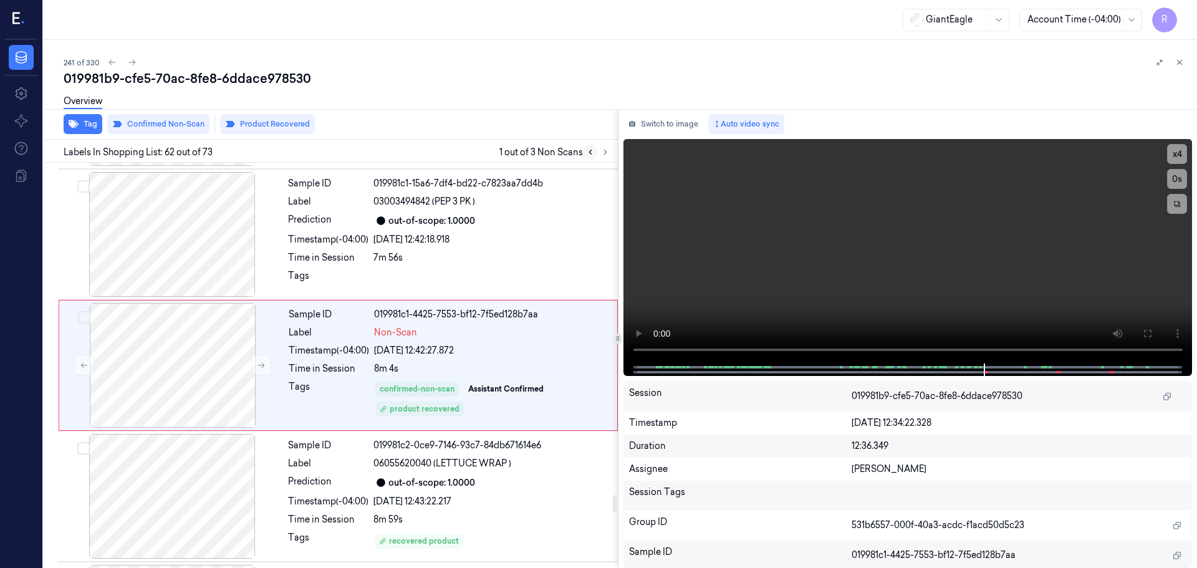
click at [589, 159] on button at bounding box center [590, 152] width 15 height 15
click at [601, 155] on icon at bounding box center [605, 152] width 9 height 9
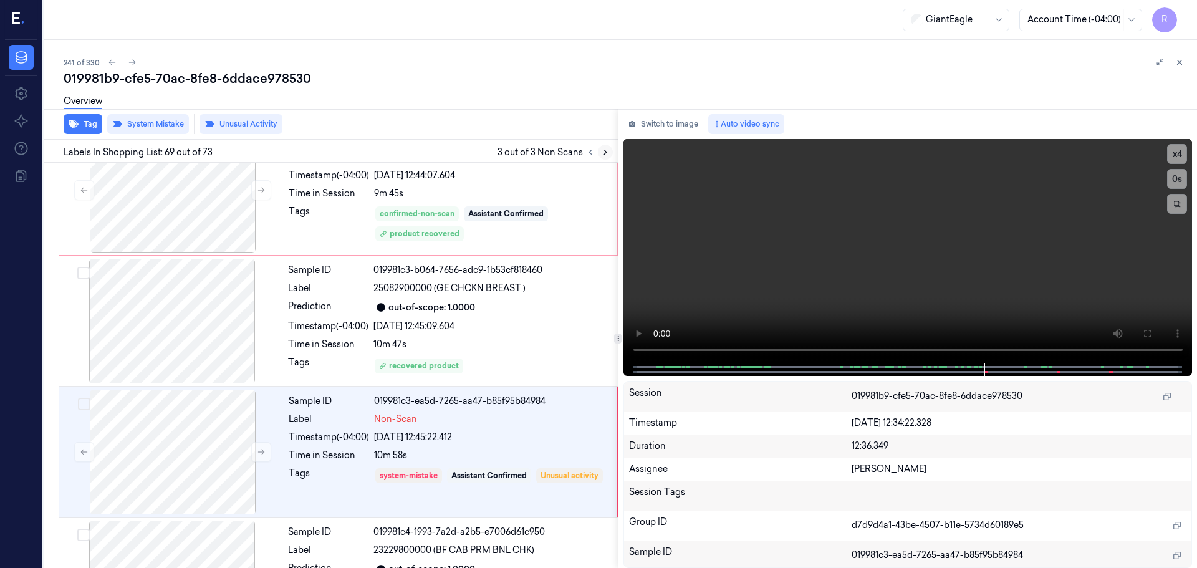
scroll to position [8766, 0]
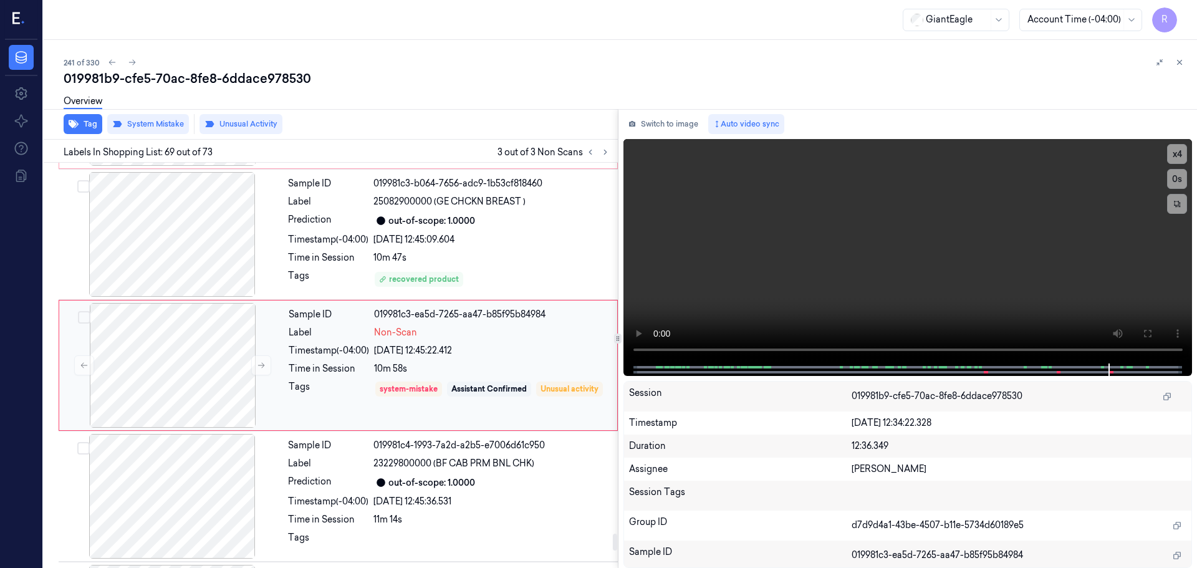
drag, startPoint x: 459, startPoint y: 234, endPoint x: 558, endPoint y: 353, distance: 155.0
click at [460, 234] on div "25/09/2025 12:45:09.604" at bounding box center [491, 239] width 237 height 13
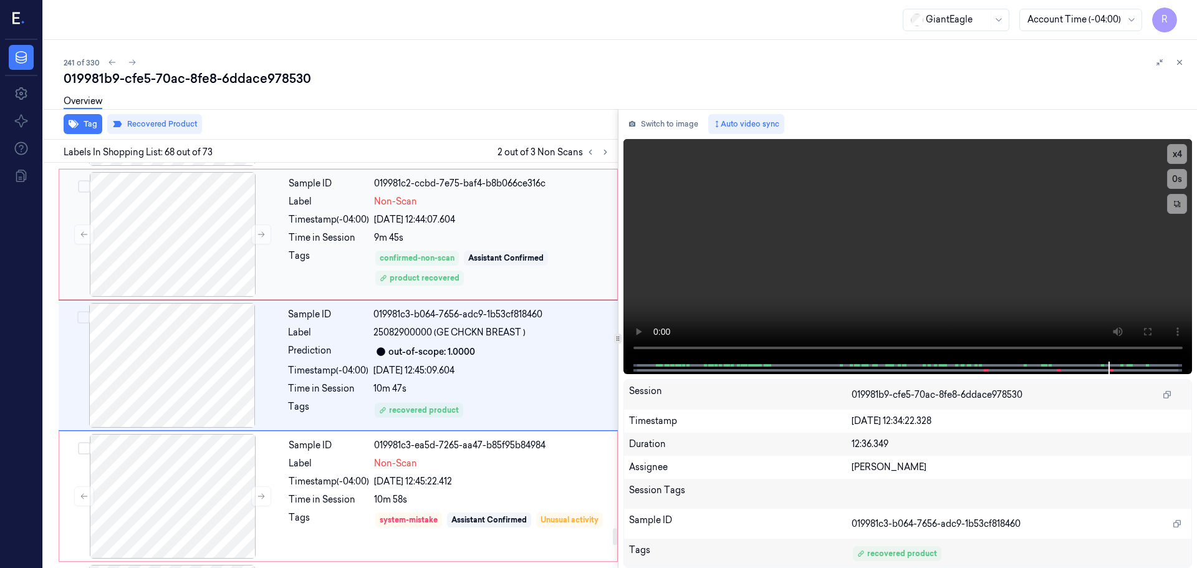
click at [508, 233] on div "9m 45s" at bounding box center [492, 237] width 236 height 13
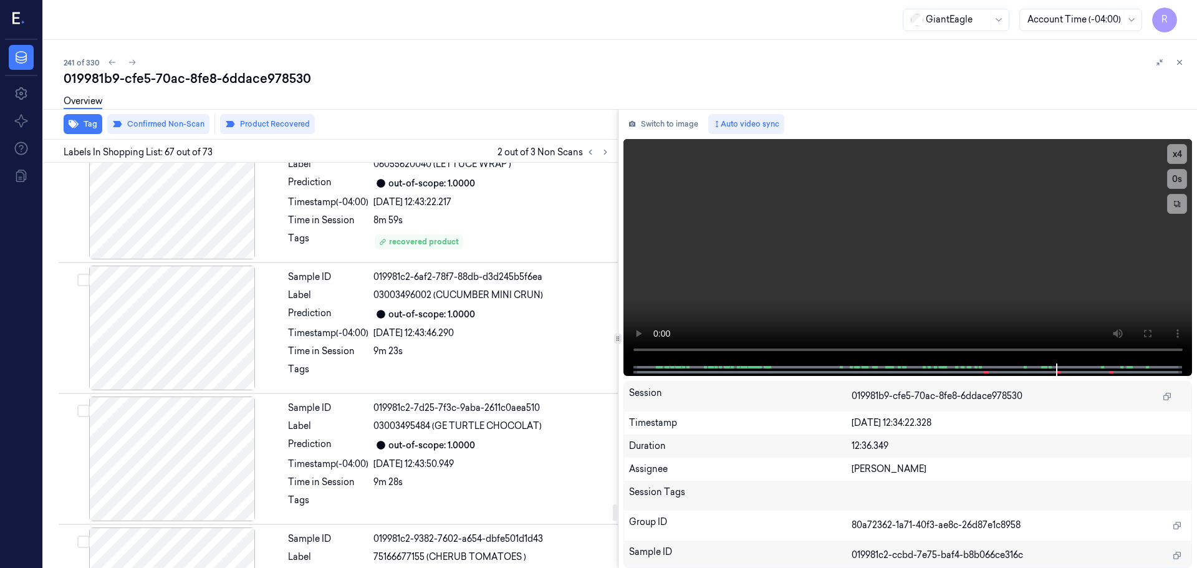
scroll to position [8068, 0]
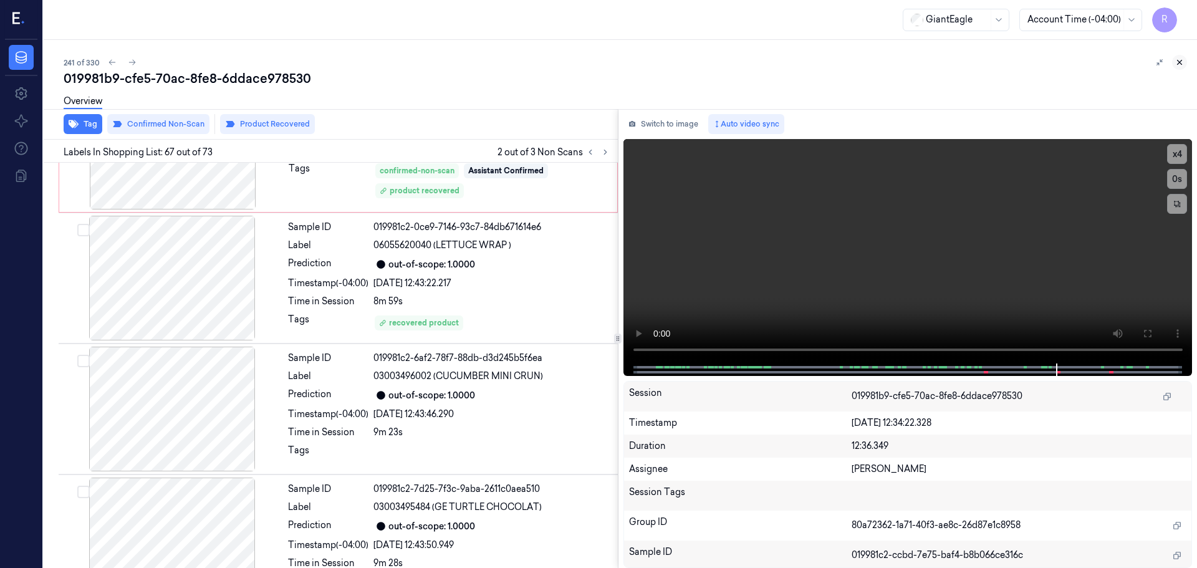
click at [1178, 60] on icon at bounding box center [1179, 62] width 9 height 9
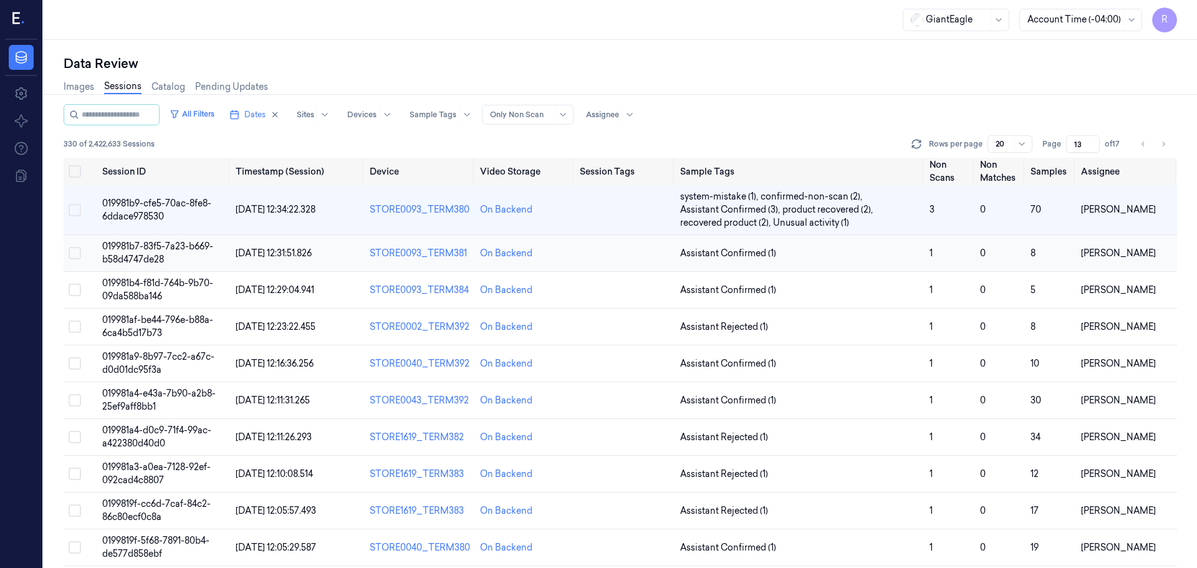
click at [882, 261] on td "Assistant Confirmed (1)" at bounding box center [799, 253] width 249 height 37
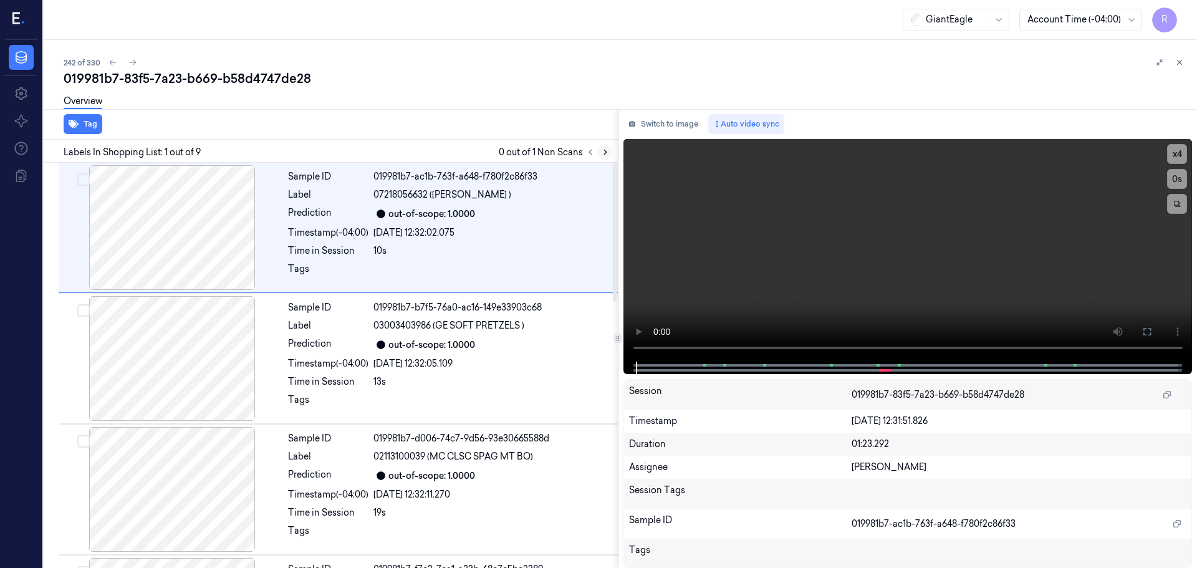
click at [601, 155] on icon at bounding box center [605, 152] width 9 height 9
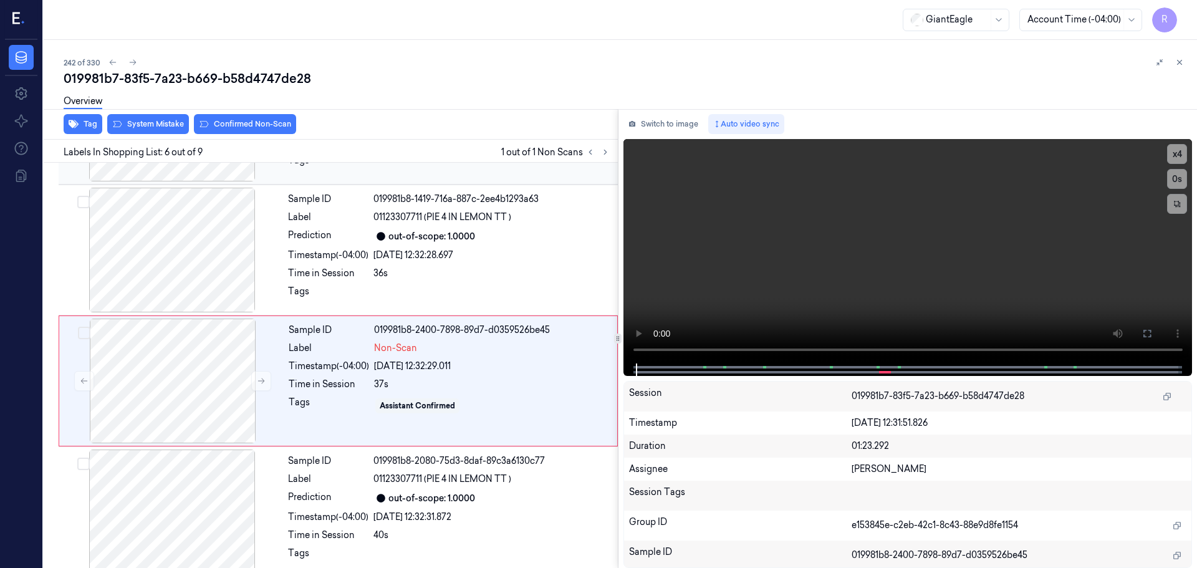
scroll to position [517, 0]
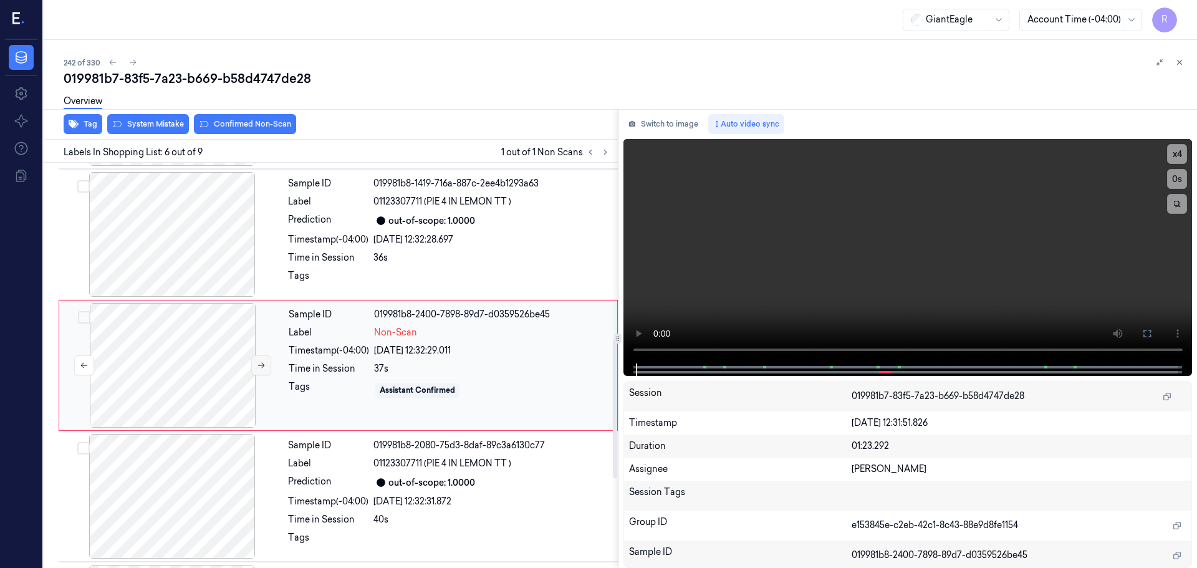
click at [257, 362] on icon at bounding box center [261, 365] width 9 height 9
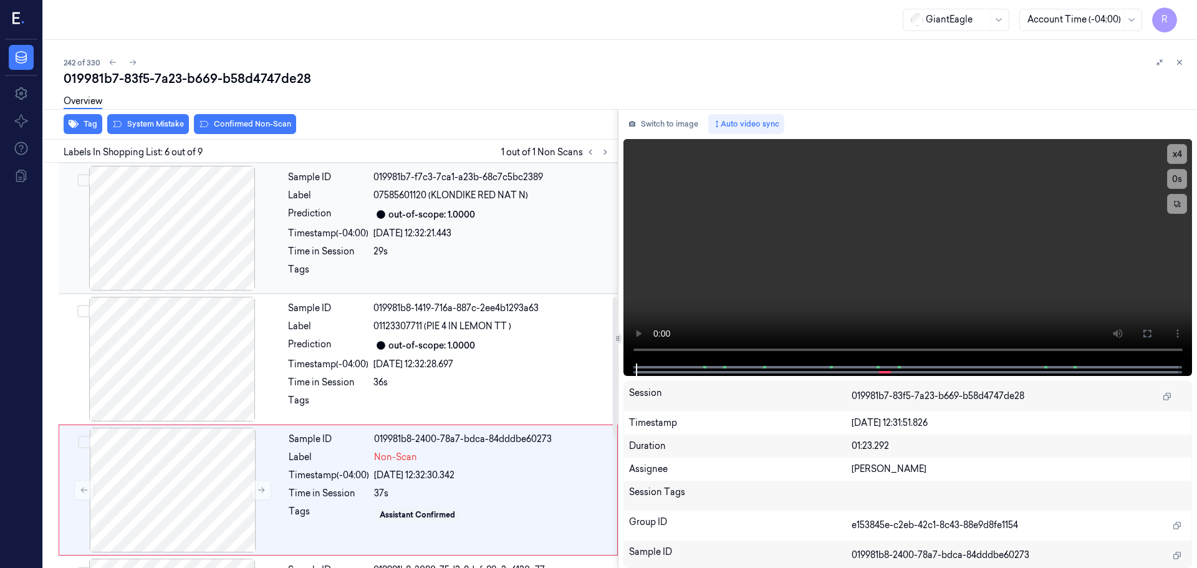
drag, startPoint x: 201, startPoint y: 249, endPoint x: 223, endPoint y: 253, distance: 22.1
click at [201, 249] on div at bounding box center [172, 228] width 222 height 125
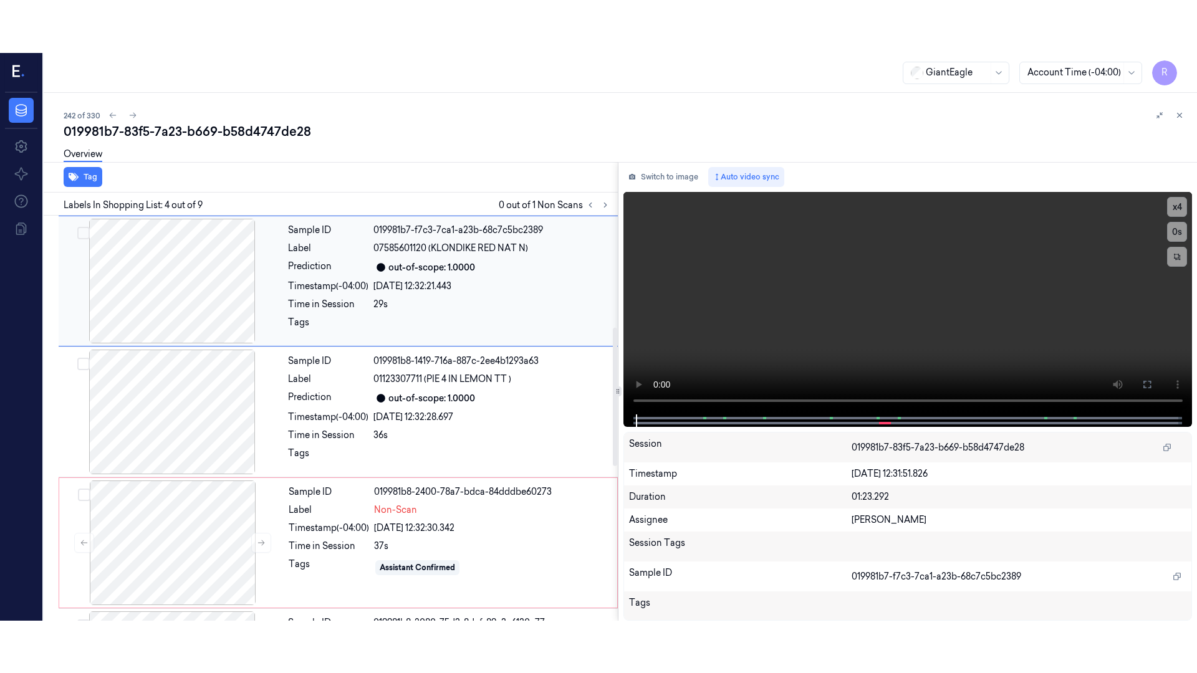
scroll to position [255, 0]
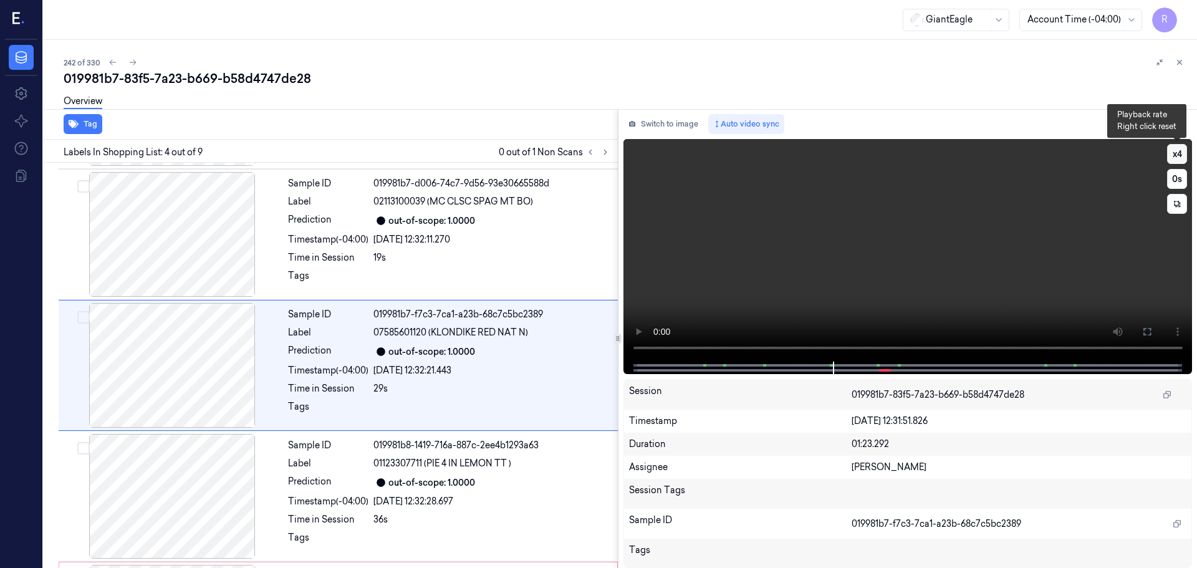
click at [1178, 157] on button "x 4" at bounding box center [1177, 154] width 20 height 20
click at [1157, 332] on button at bounding box center [1147, 332] width 20 height 20
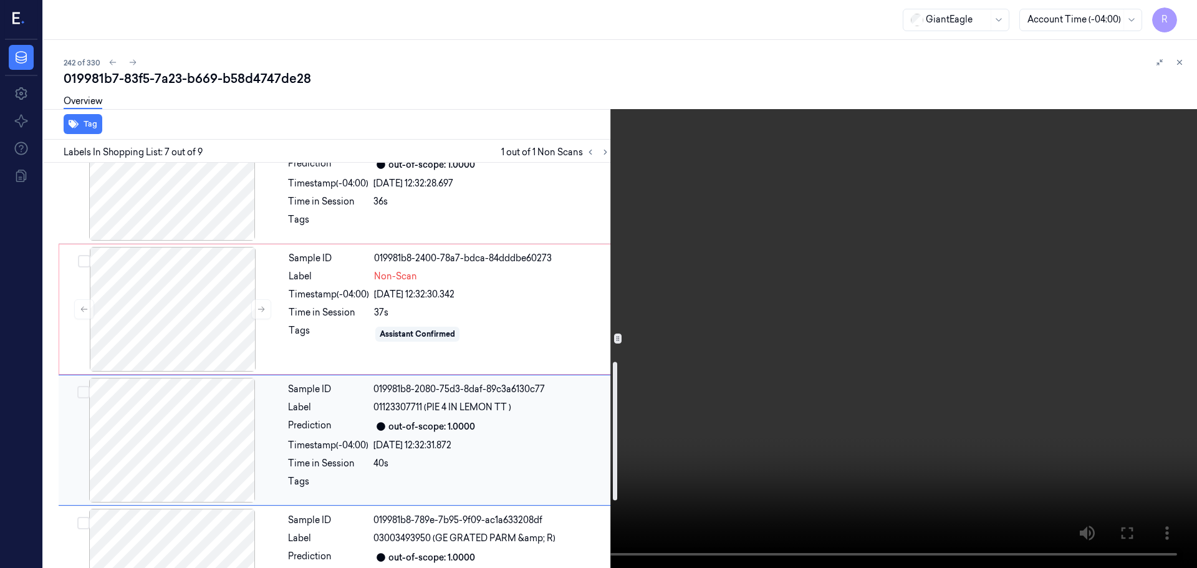
scroll to position [595, 0]
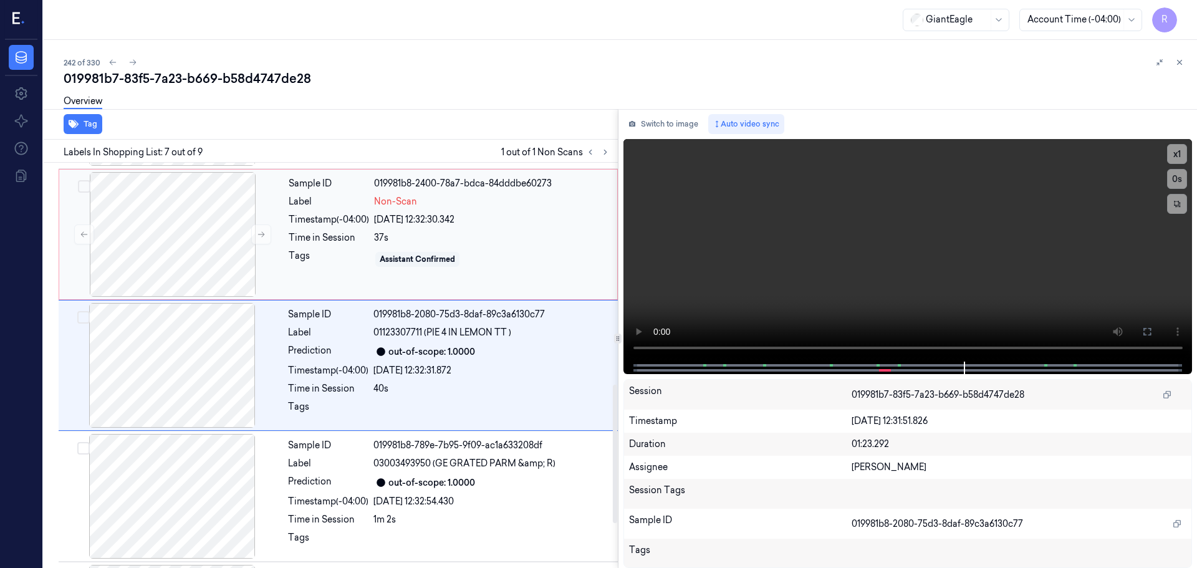
click at [426, 229] on div "Sample ID 019981b8-2400-78a7-bdca-84dddbe60273 Label Non-Scan Timestamp (-04:00…" at bounding box center [449, 234] width 331 height 125
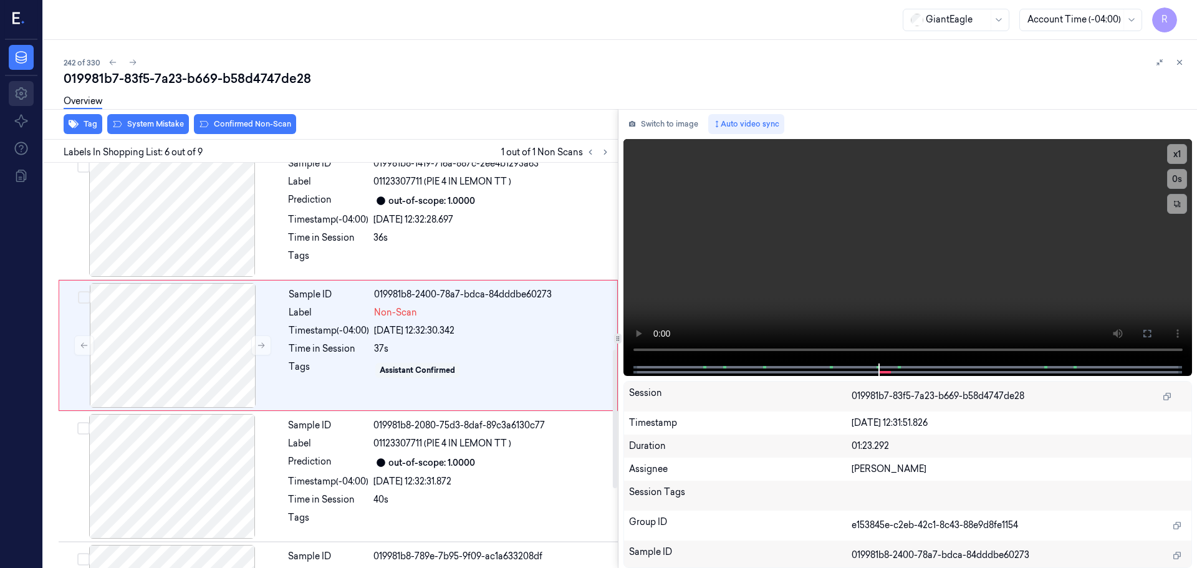
scroll to position [517, 0]
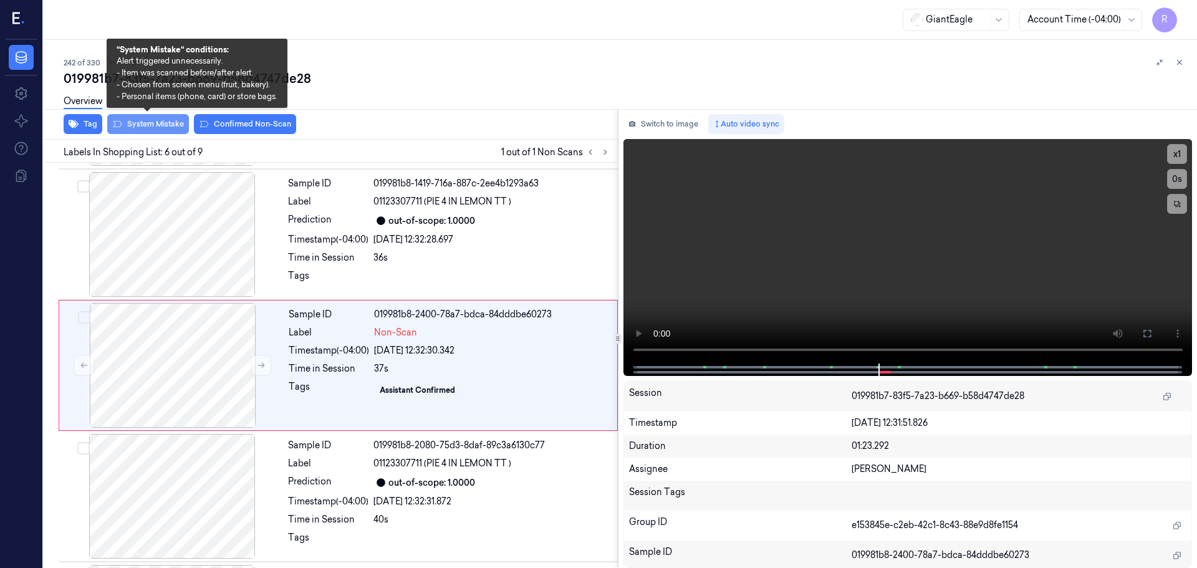
click at [142, 120] on button "System Mistake" at bounding box center [148, 124] width 82 height 20
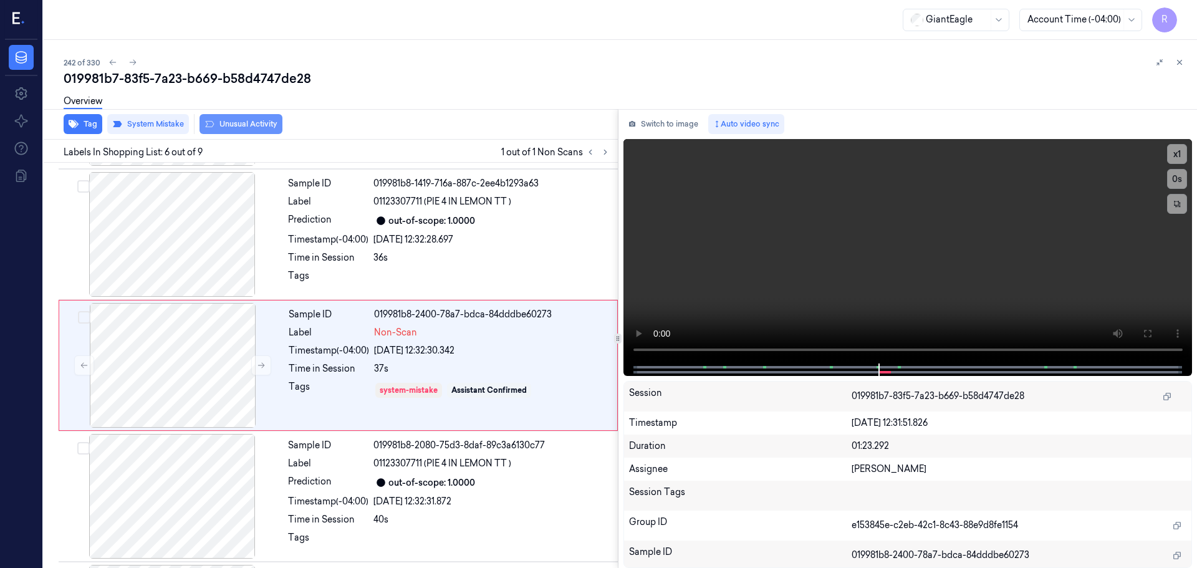
click at [238, 126] on button "Unusual Activity" at bounding box center [241, 124] width 83 height 20
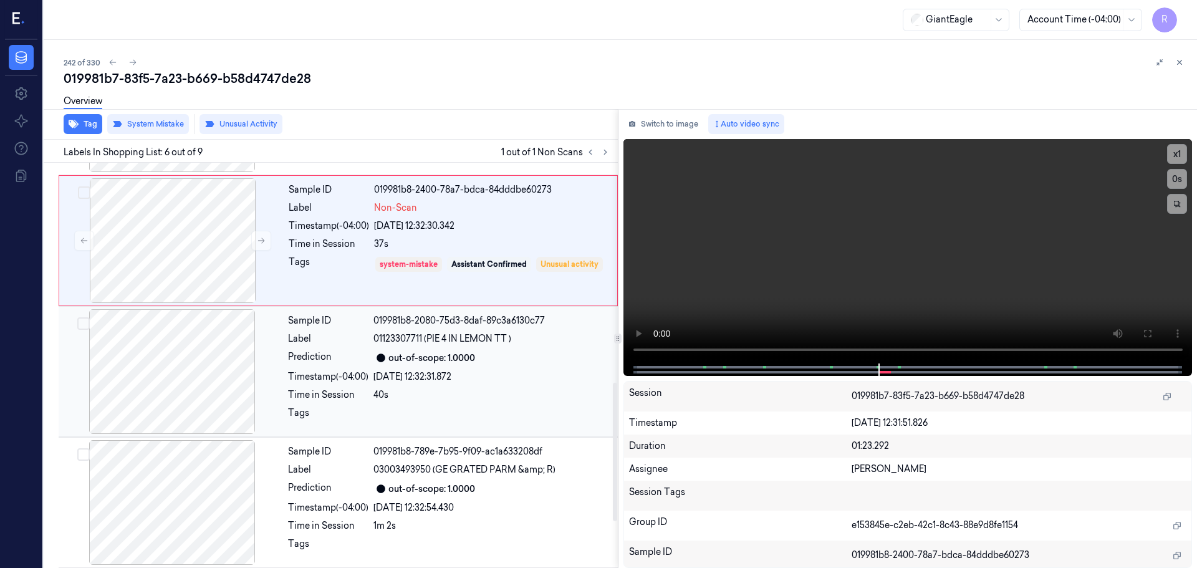
click at [430, 365] on div "out-of-scope: 1.0000" at bounding box center [491, 357] width 237 height 15
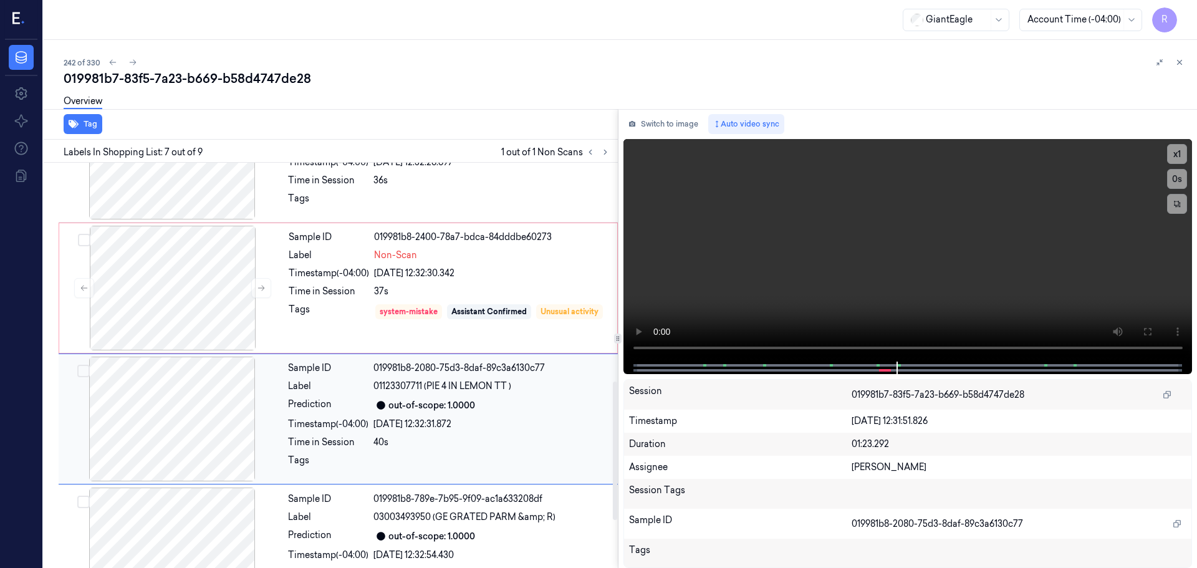
scroll to position [461, 0]
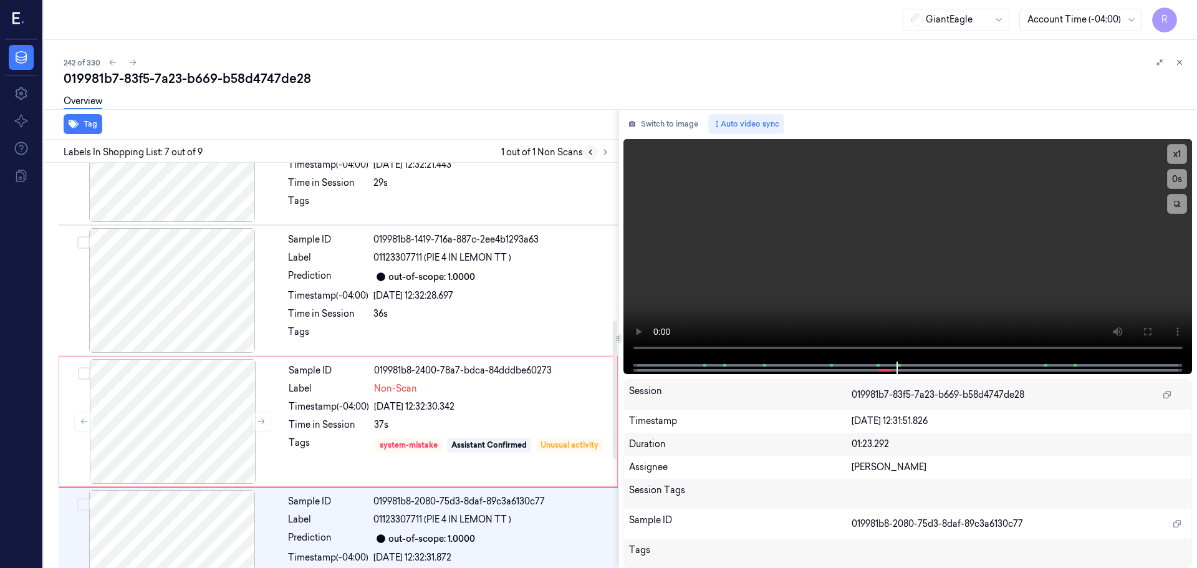
click at [597, 153] on button at bounding box center [590, 152] width 15 height 15
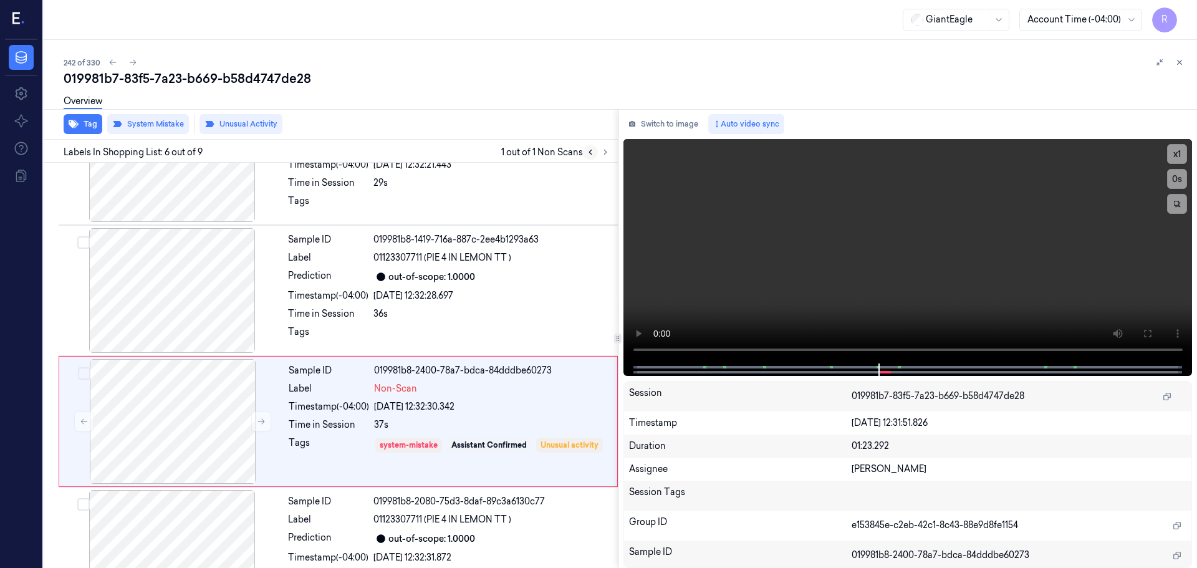
scroll to position [517, 0]
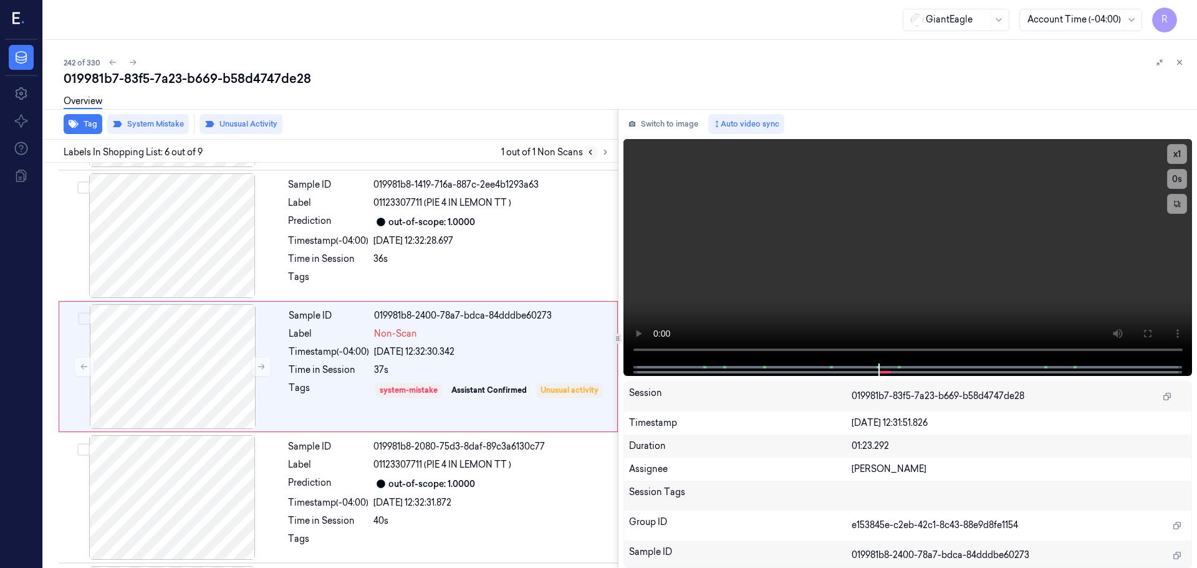
click at [597, 153] on button at bounding box center [590, 152] width 15 height 15
click at [604, 152] on icon at bounding box center [605, 152] width 9 height 9
click at [480, 264] on div "Sample ID 019981b8-1419-716a-887c-2ee4b1293a63 Label 01123307711 (PIE 4 IN LEMO…" at bounding box center [449, 234] width 332 height 125
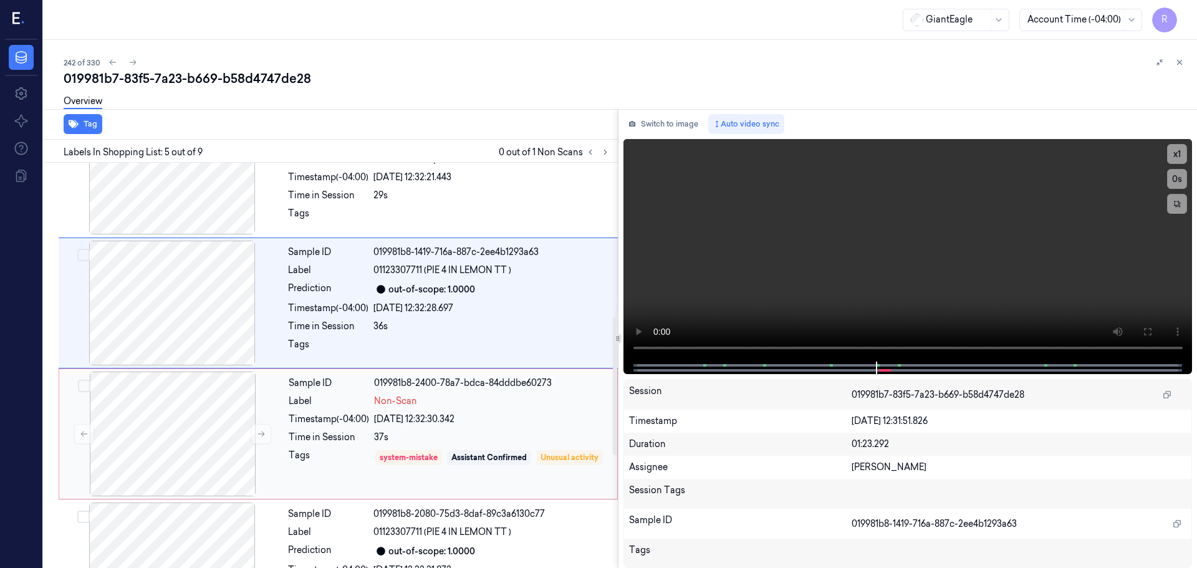
click at [484, 435] on div "37s" at bounding box center [492, 437] width 236 height 13
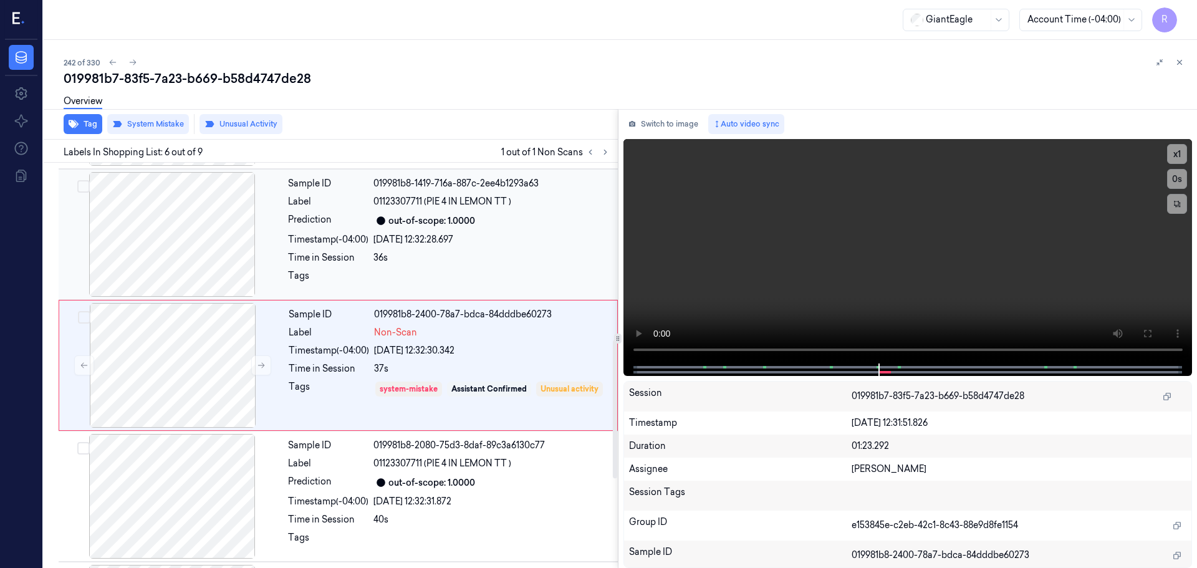
click at [500, 236] on div "25/09/2025 12:32:28.697" at bounding box center [491, 239] width 237 height 13
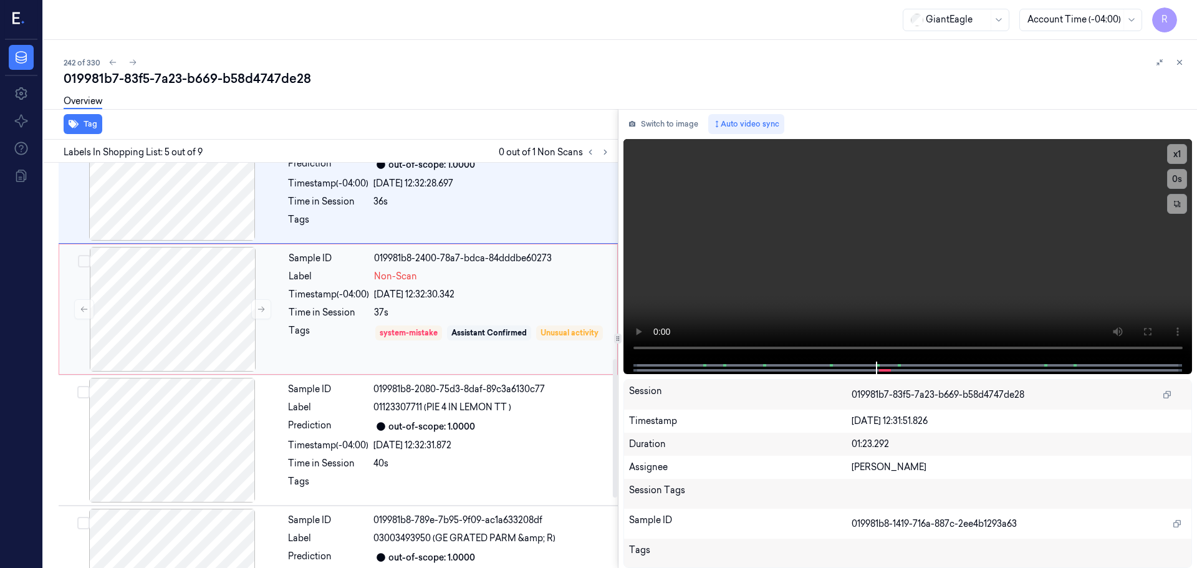
click at [470, 287] on div "Sample ID 019981b8-2400-78a7-bdca-84dddbe60273 Label Non-Scan Timestamp (-04:00…" at bounding box center [449, 309] width 331 height 125
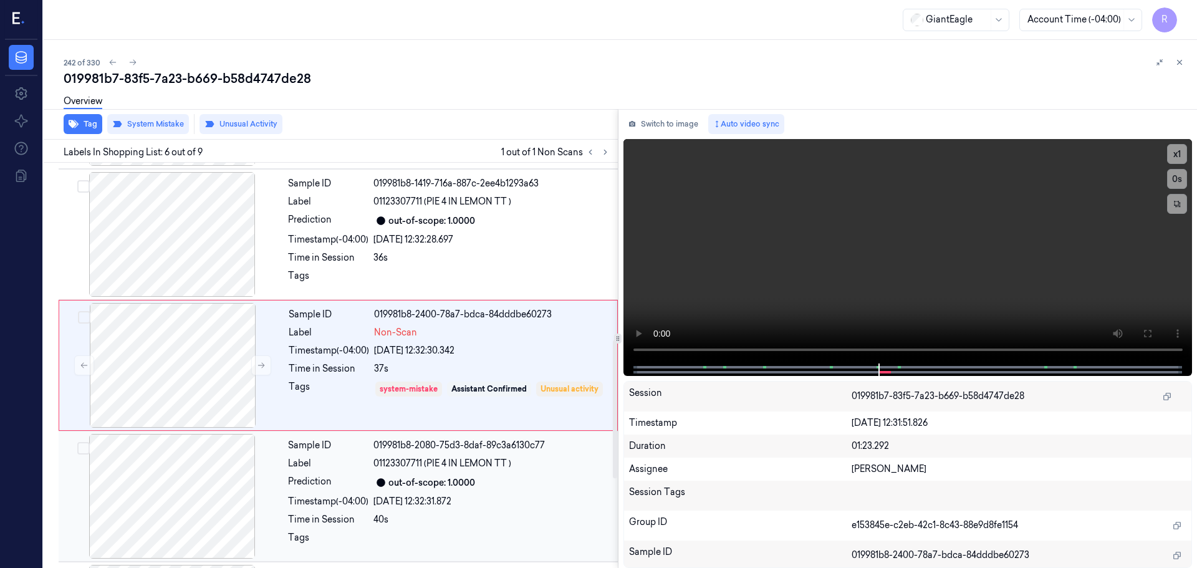
click at [448, 478] on div "out-of-scope: 1.0000" at bounding box center [431, 482] width 87 height 13
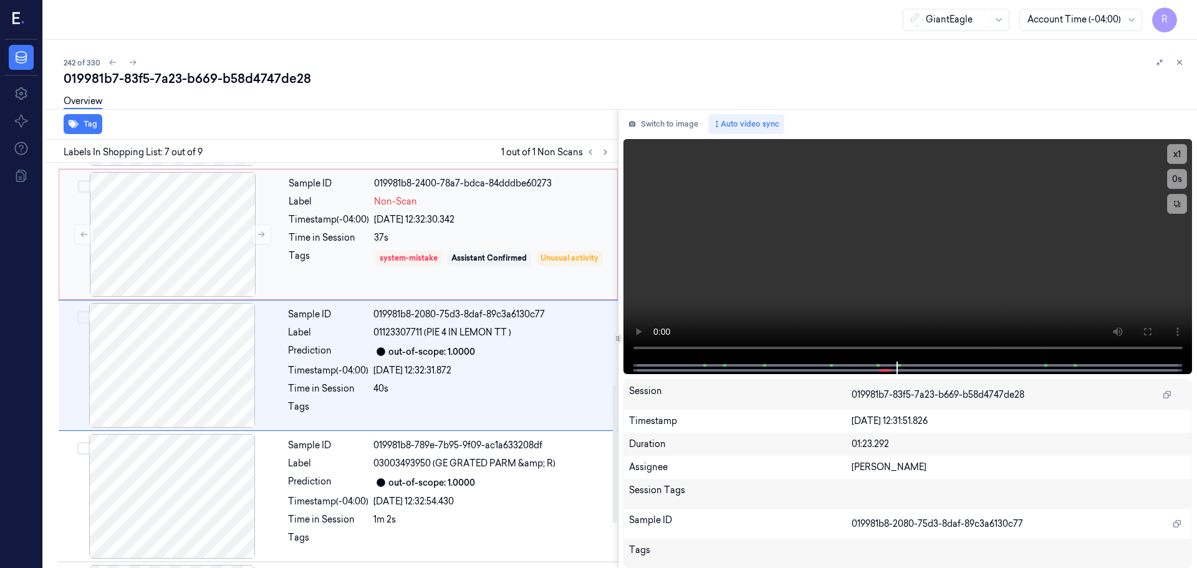
click at [488, 245] on div "Sample ID 019981b8-2400-78a7-bdca-84dddbe60273 Label Non-Scan Timestamp (-04:00…" at bounding box center [449, 234] width 331 height 125
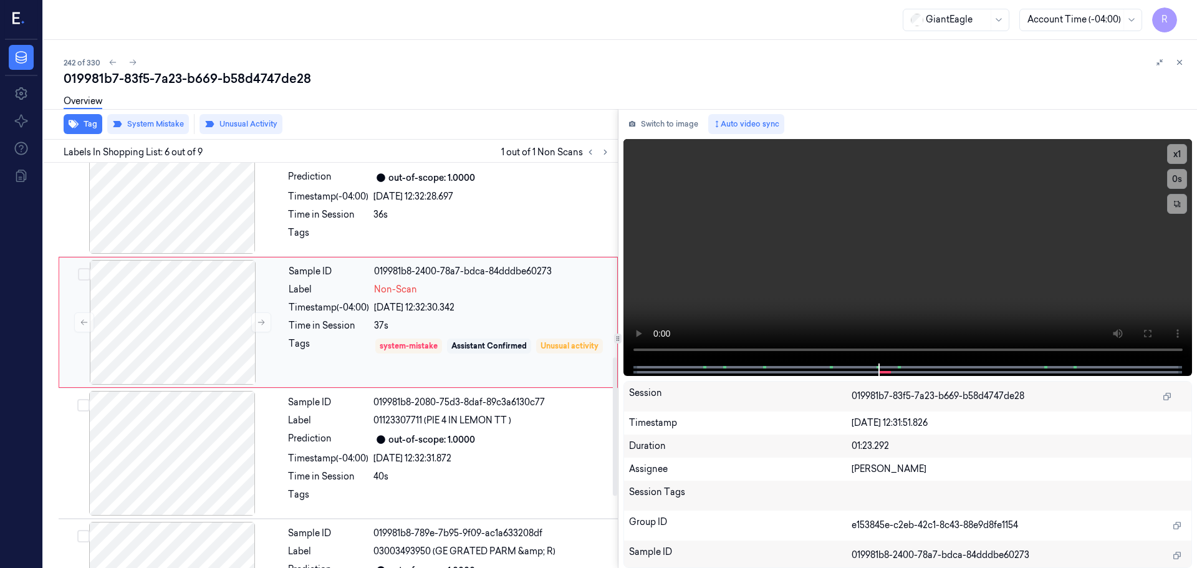
scroll to position [579, 0]
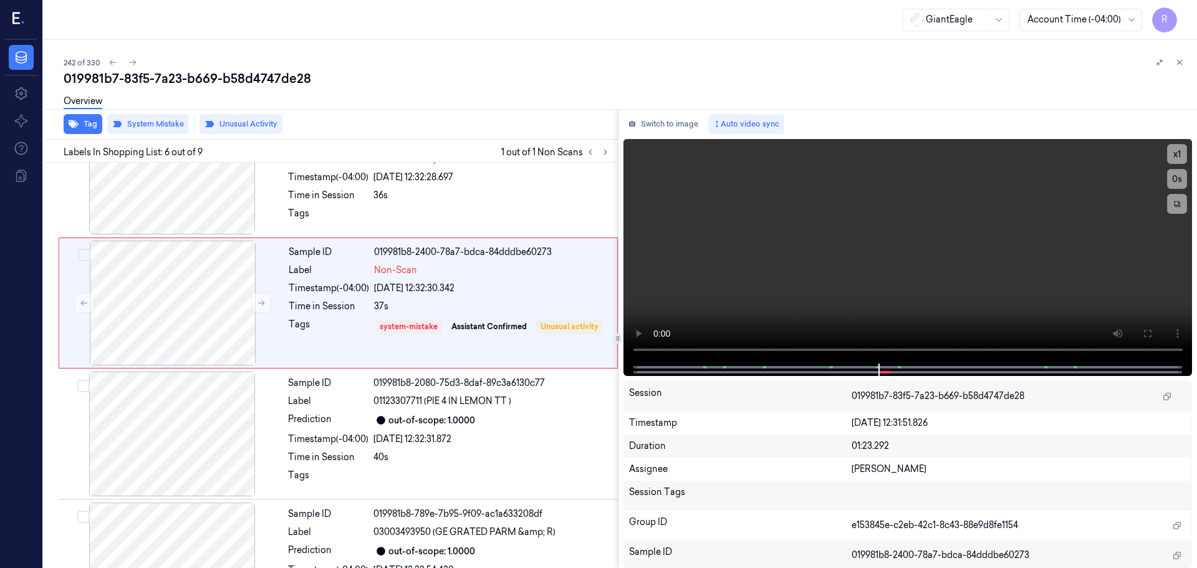
click at [1179, 67] on button at bounding box center [1179, 62] width 15 height 15
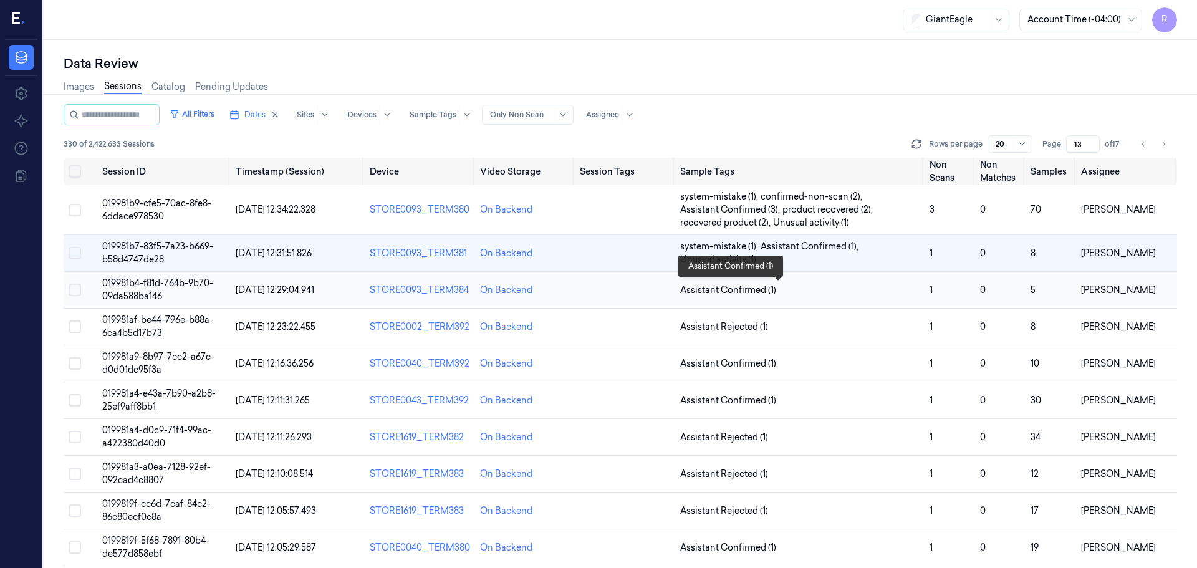
click at [788, 287] on span "Assistant Confirmed (1)" at bounding box center [799, 290] width 239 height 13
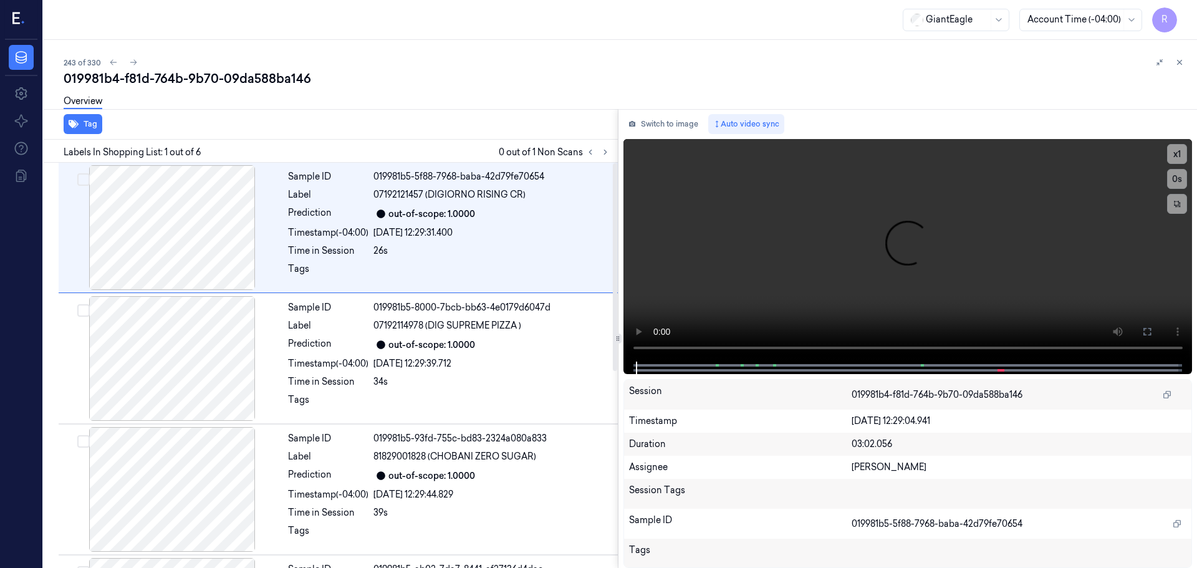
click at [598, 158] on div at bounding box center [598, 152] width 30 height 15
click at [605, 154] on icon at bounding box center [605, 152] width 9 height 9
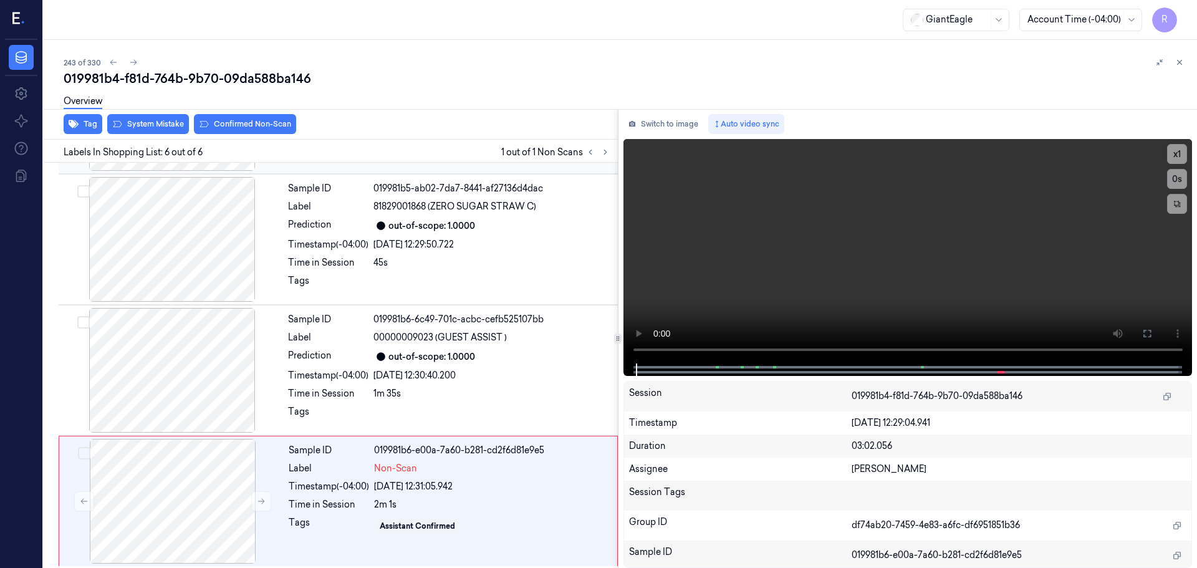
scroll to position [384, 0]
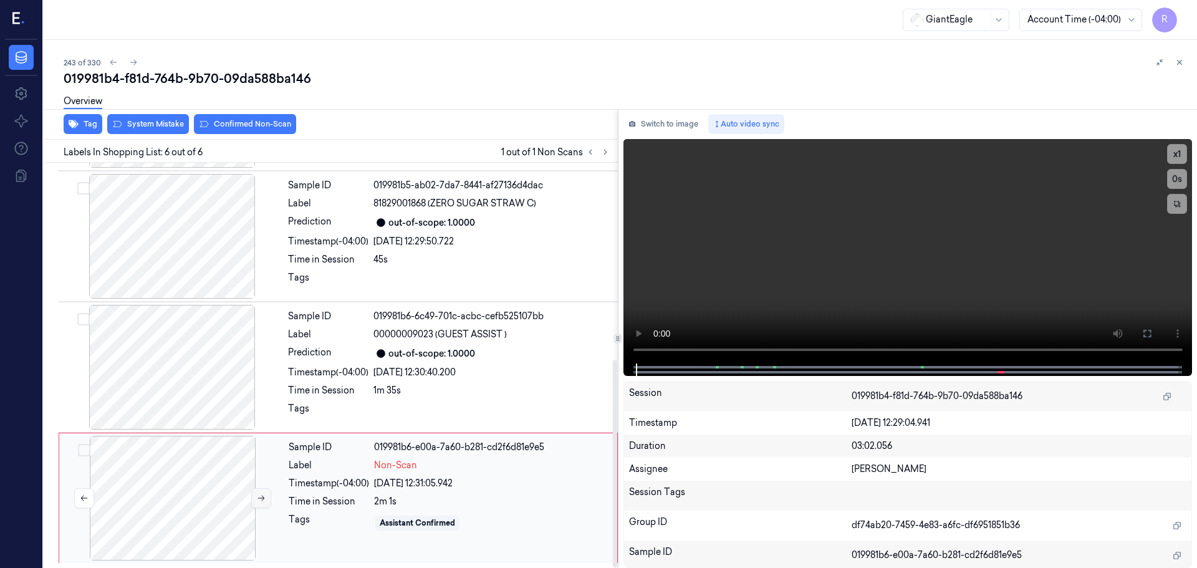
click at [251, 496] on button at bounding box center [261, 498] width 20 height 20
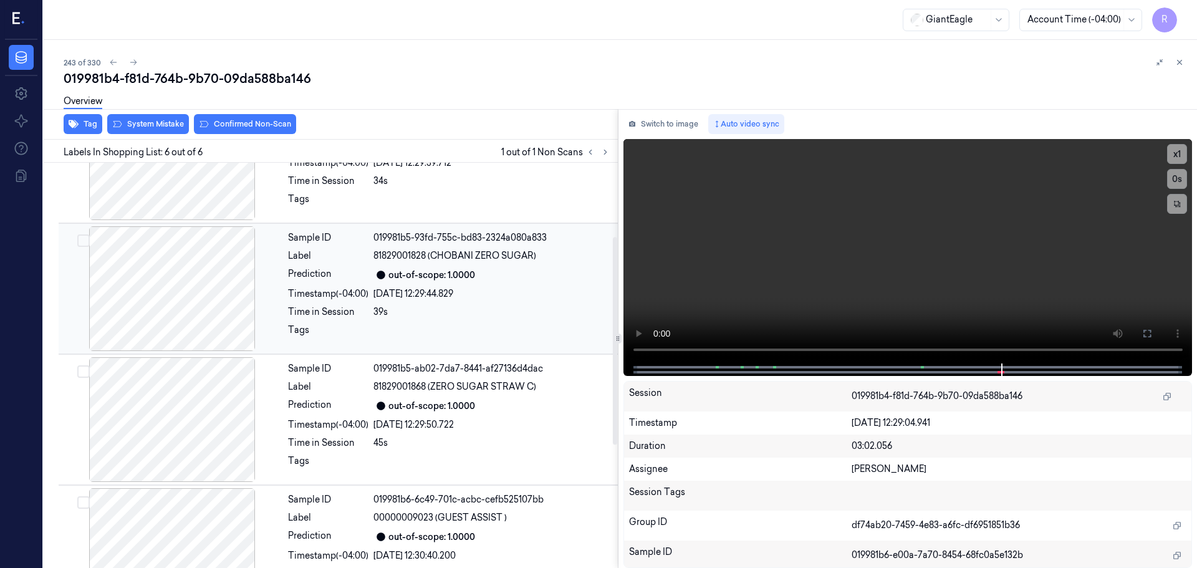
scroll to position [135, 0]
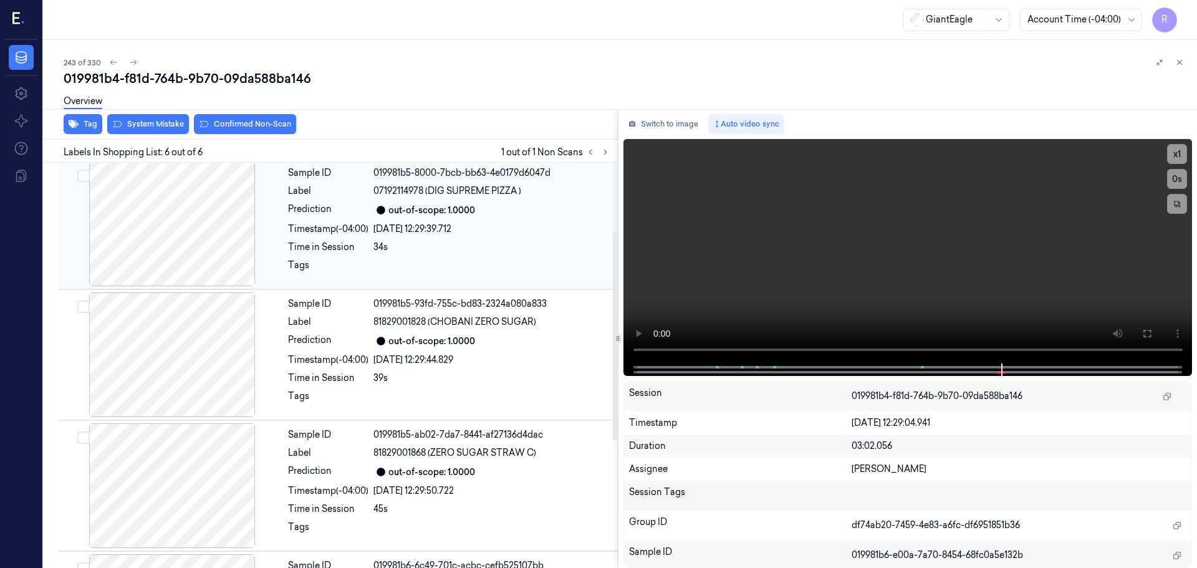
click at [201, 254] on div at bounding box center [172, 223] width 222 height 125
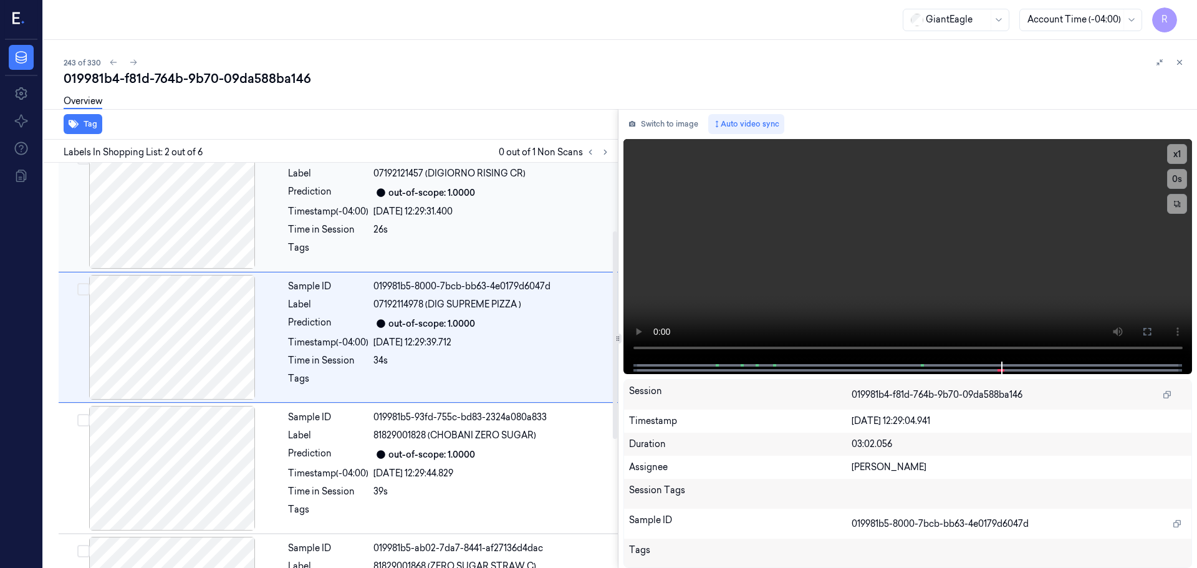
scroll to position [0, 0]
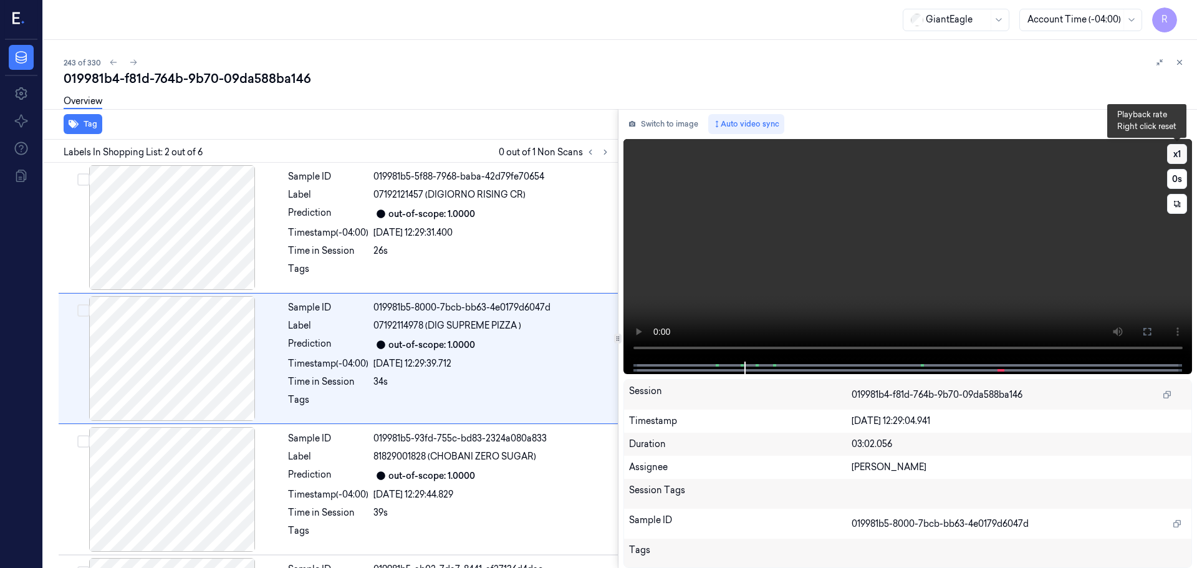
click at [1178, 150] on button "x 1" at bounding box center [1177, 154] width 20 height 20
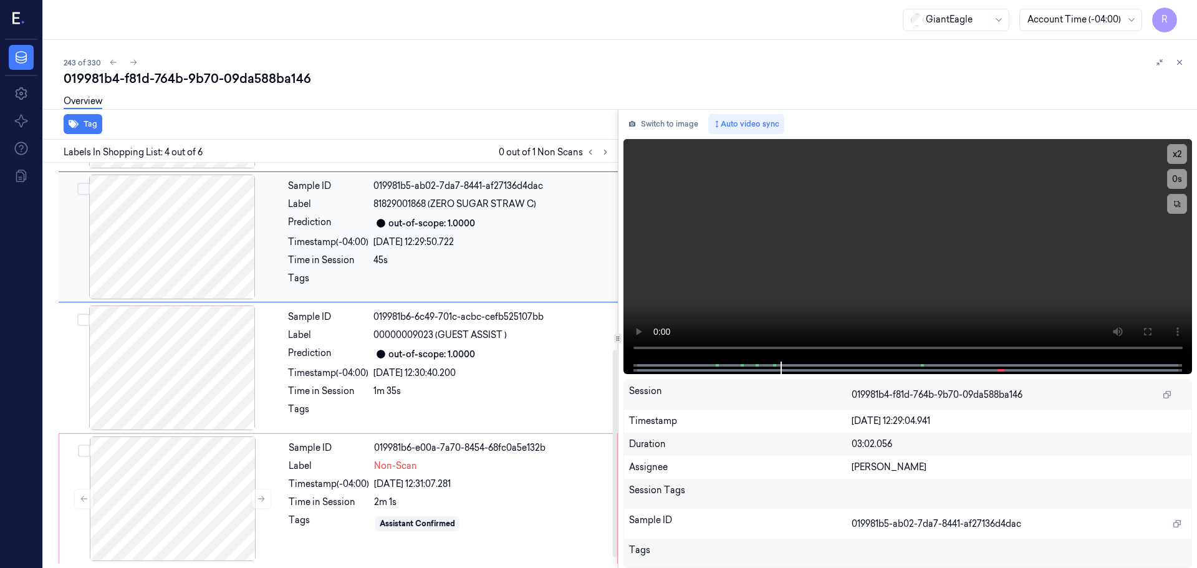
scroll to position [384, 0]
click at [255, 501] on button at bounding box center [261, 498] width 20 height 20
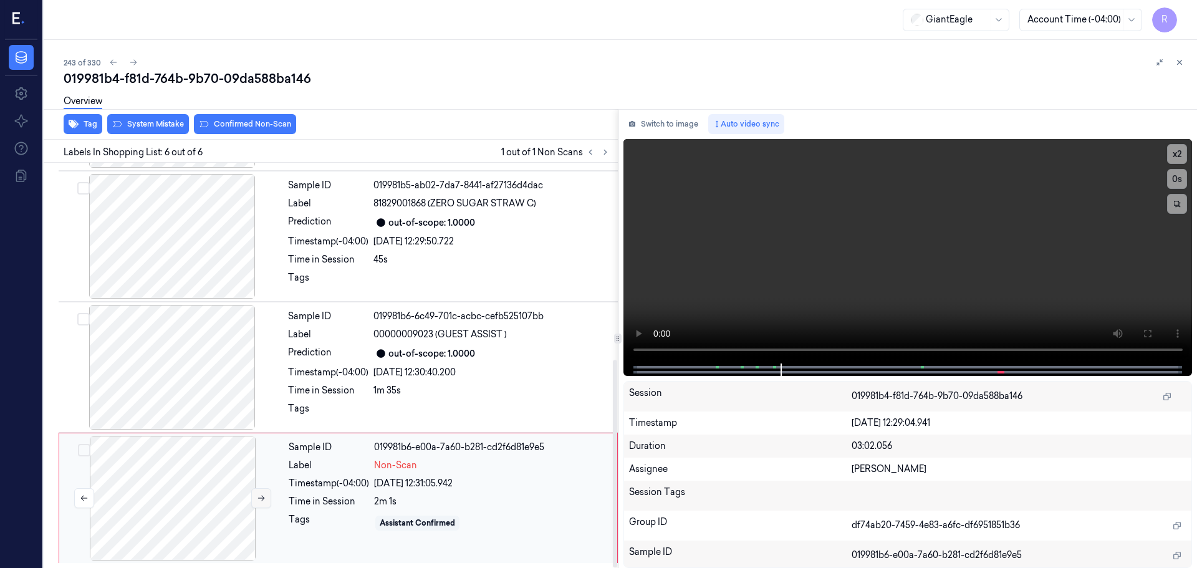
click at [255, 501] on button at bounding box center [261, 498] width 20 height 20
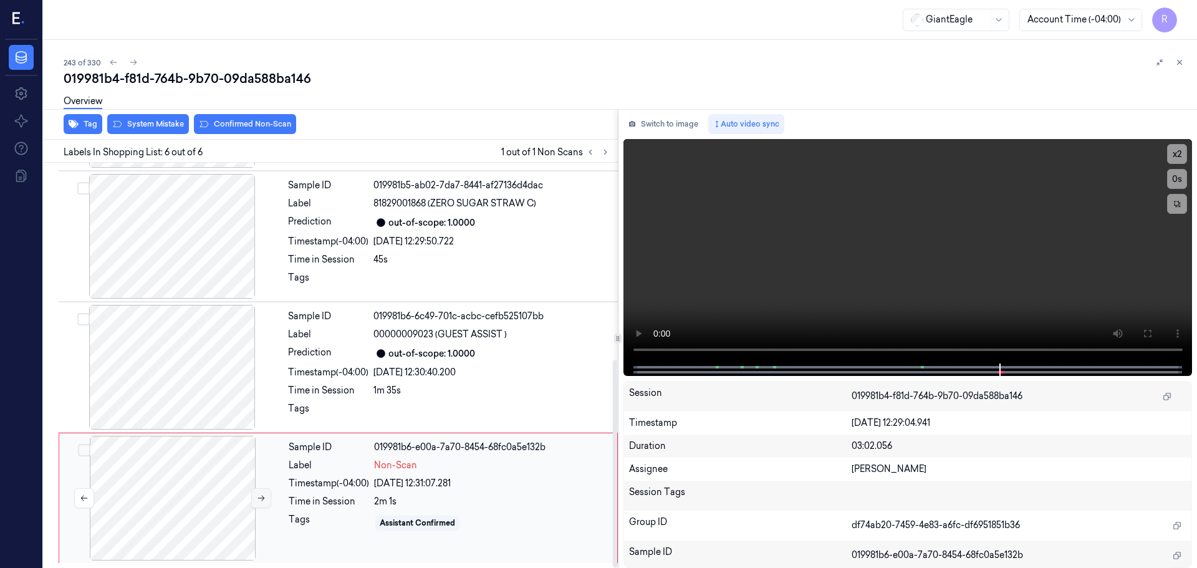
click at [255, 501] on button at bounding box center [261, 498] width 20 height 20
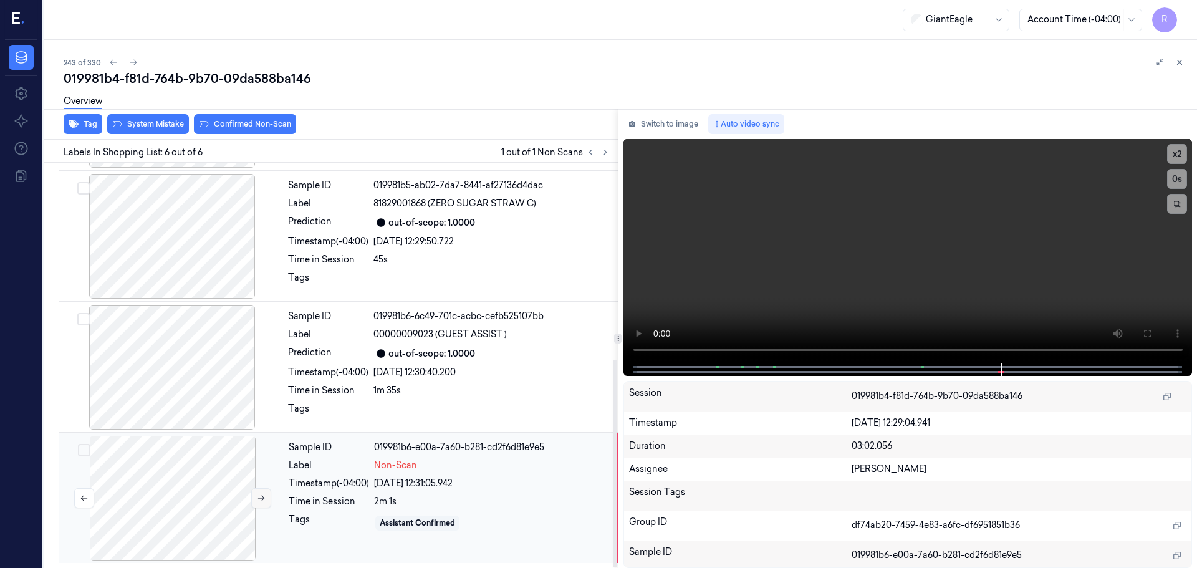
click at [255, 501] on button at bounding box center [261, 498] width 20 height 20
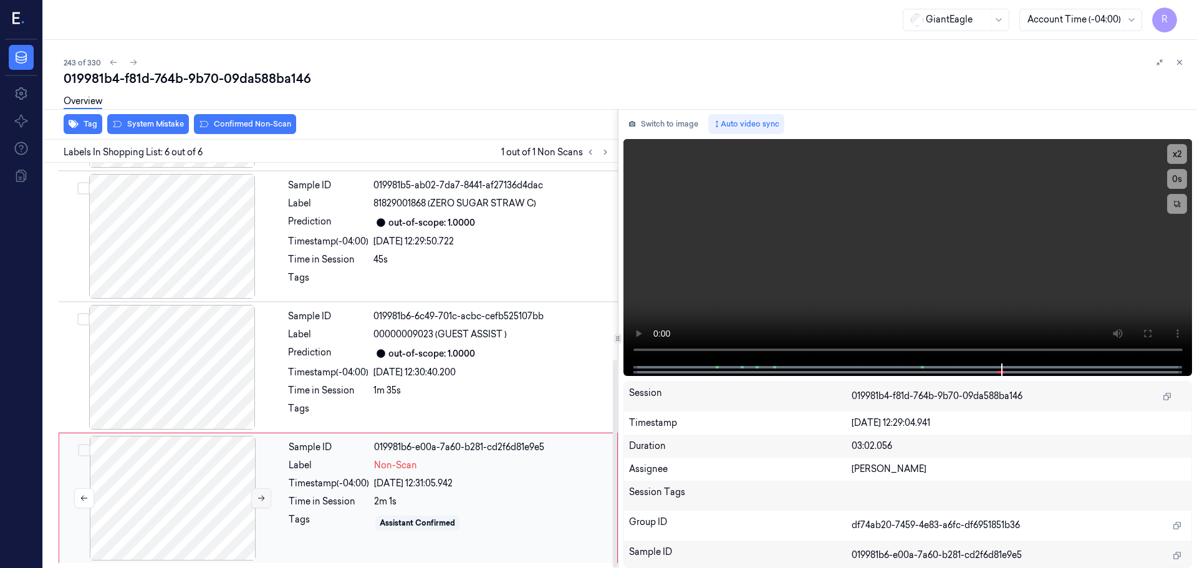
click at [255, 501] on button at bounding box center [261, 498] width 20 height 20
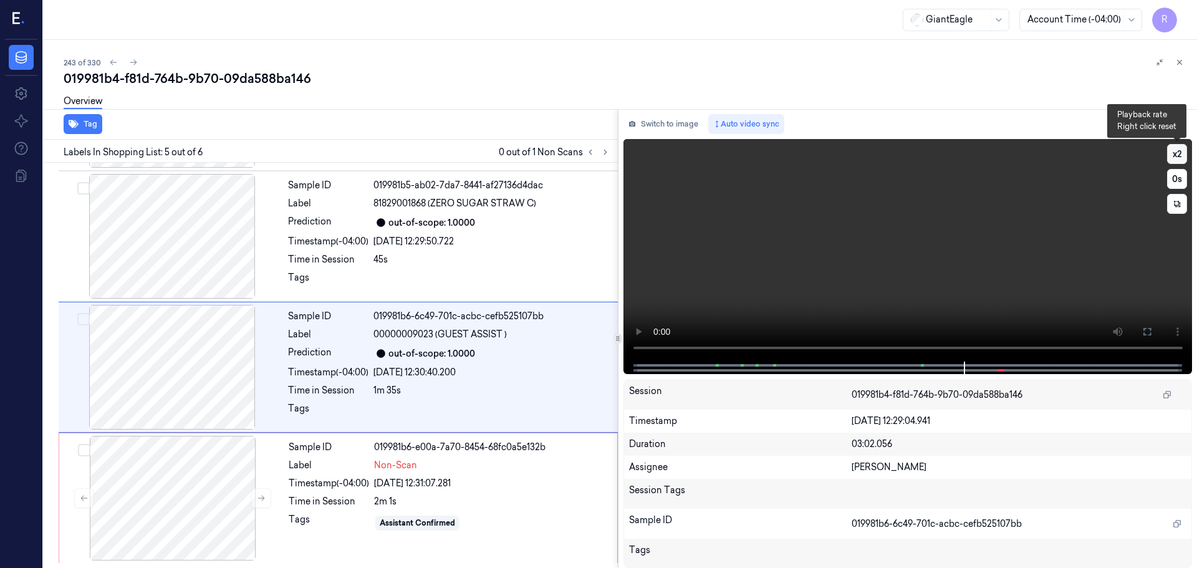
click at [1180, 157] on button "x 2" at bounding box center [1177, 154] width 20 height 20
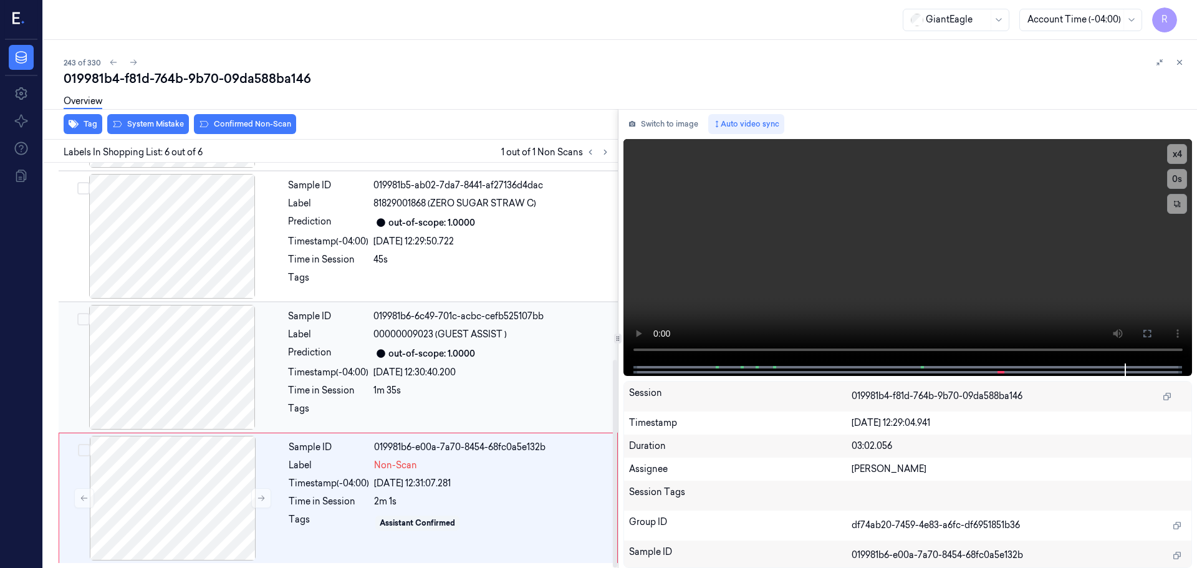
click at [325, 364] on div "Sample ID 019981b6-6c49-701c-acbc-cefb525107bb Label 00000009023 (GUEST ASSIST …" at bounding box center [449, 367] width 332 height 125
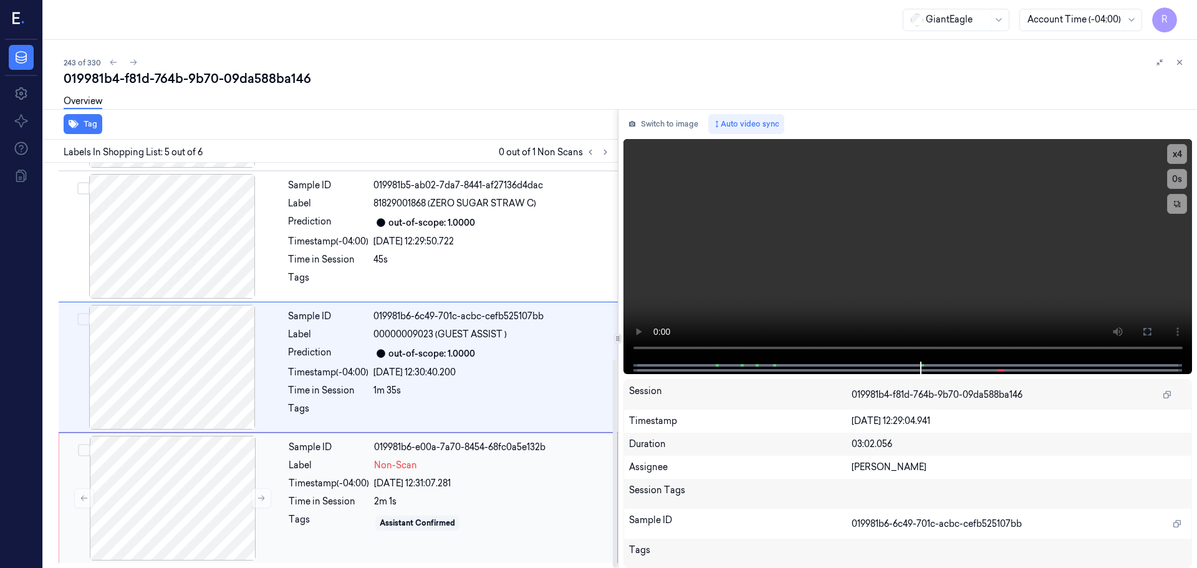
click at [305, 460] on div "Label" at bounding box center [329, 465] width 80 height 13
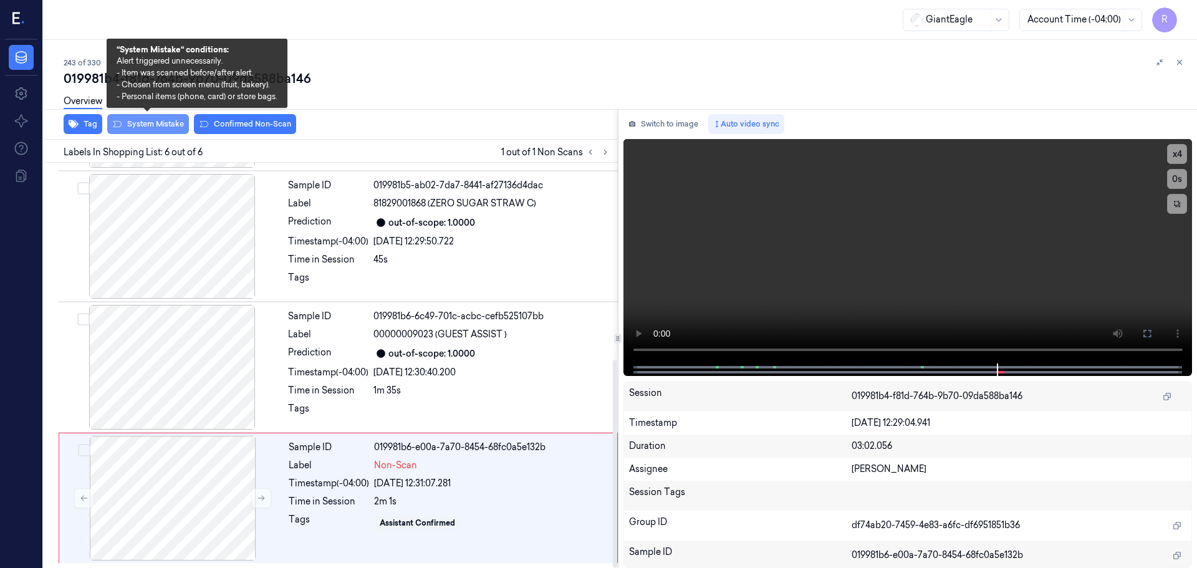
click at [160, 124] on button "System Mistake" at bounding box center [148, 124] width 82 height 20
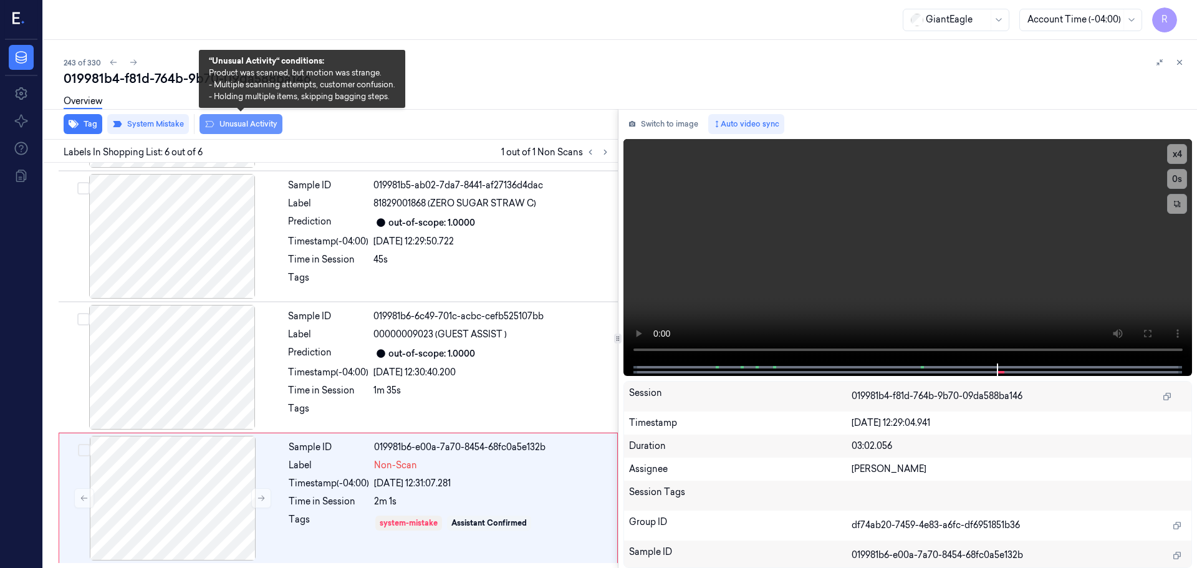
click at [259, 125] on button "Unusual Activity" at bounding box center [241, 124] width 83 height 20
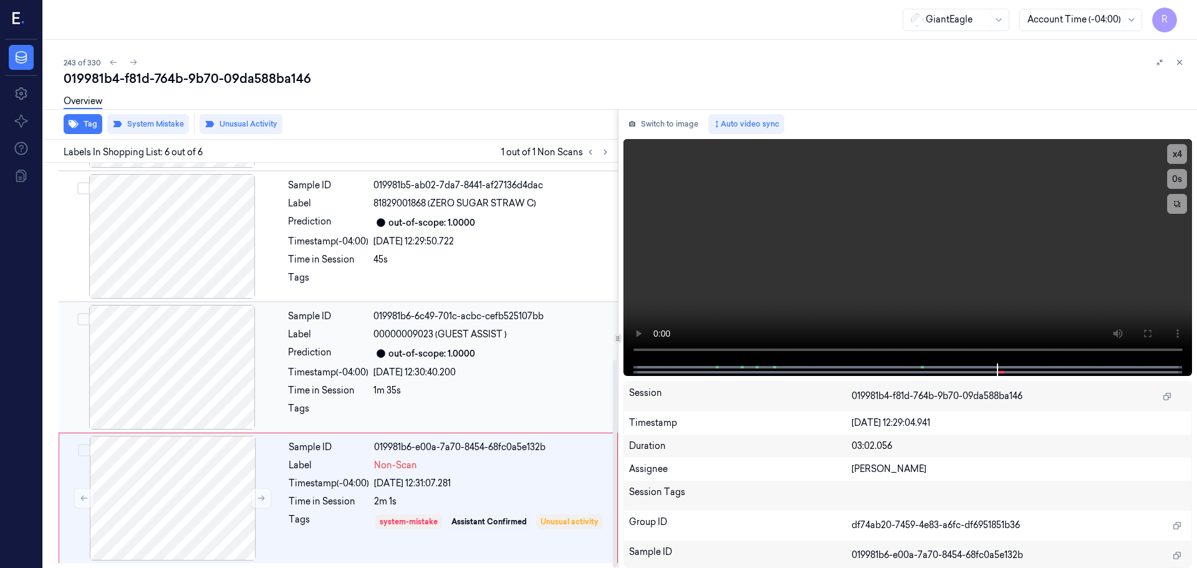
click at [488, 352] on div "out-of-scope: 1.0000" at bounding box center [491, 353] width 237 height 15
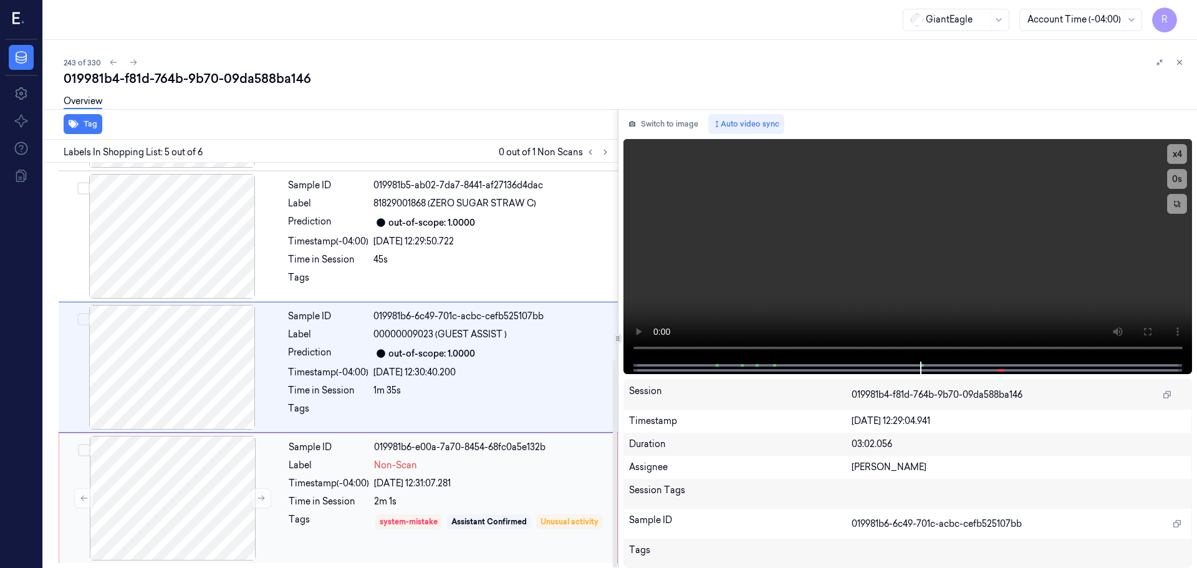
click at [453, 496] on div "2m 1s" at bounding box center [492, 501] width 236 height 13
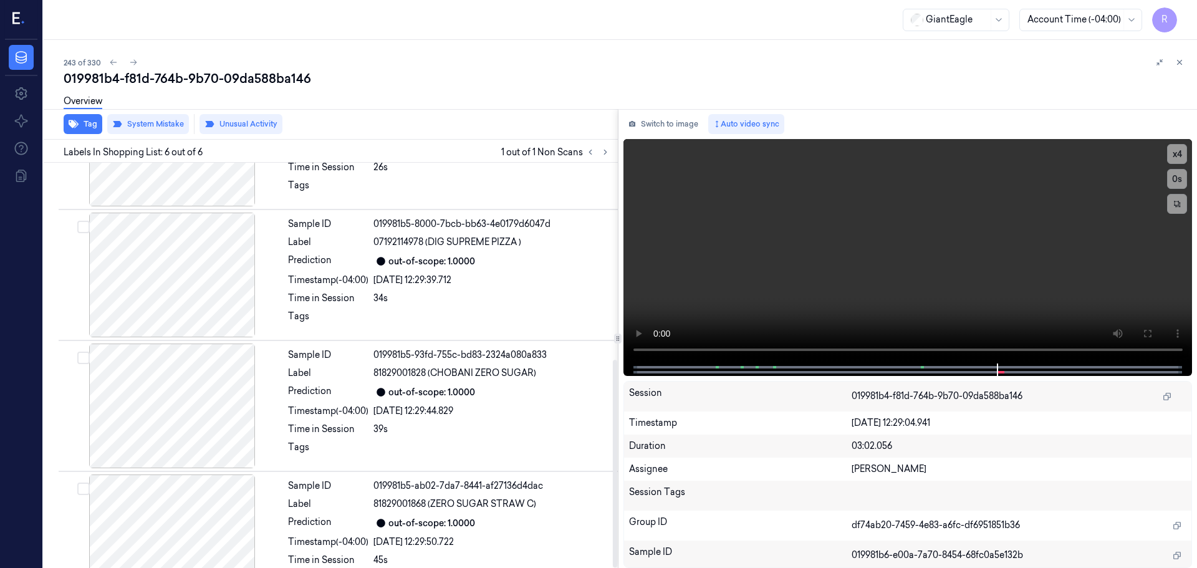
scroll to position [0, 0]
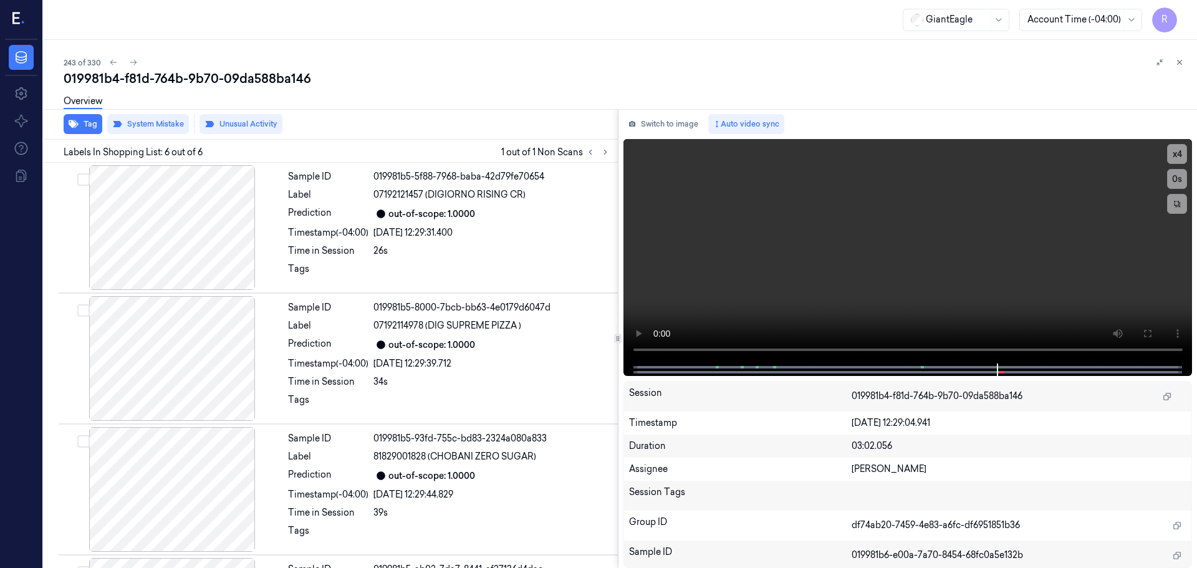
click at [1181, 57] on button at bounding box center [1179, 62] width 15 height 15
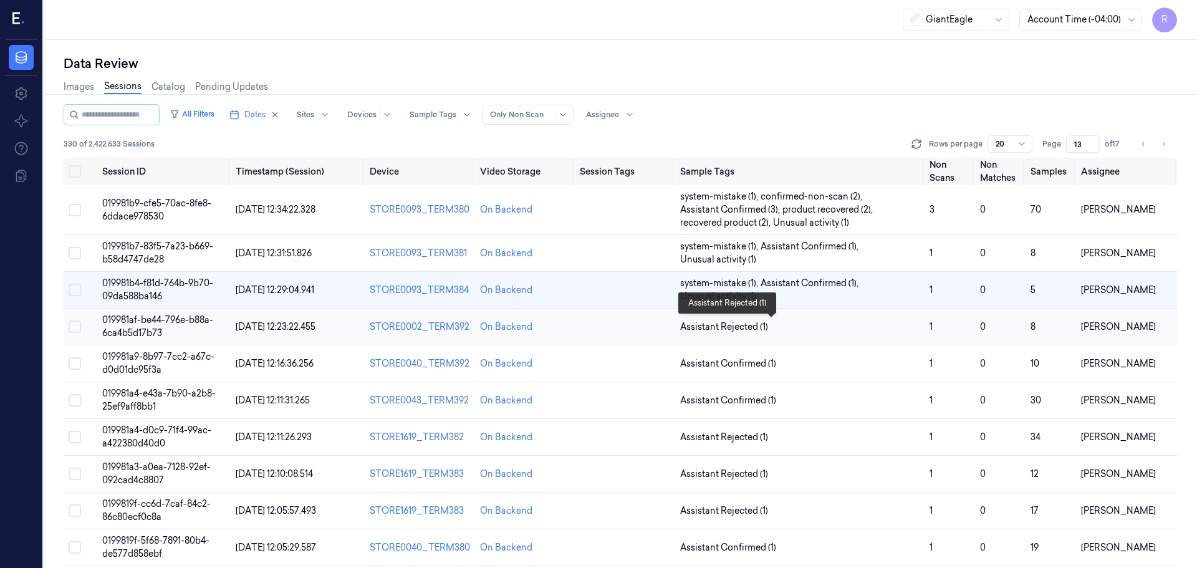
click at [836, 330] on span "Assistant Rejected (1)" at bounding box center [799, 326] width 239 height 13
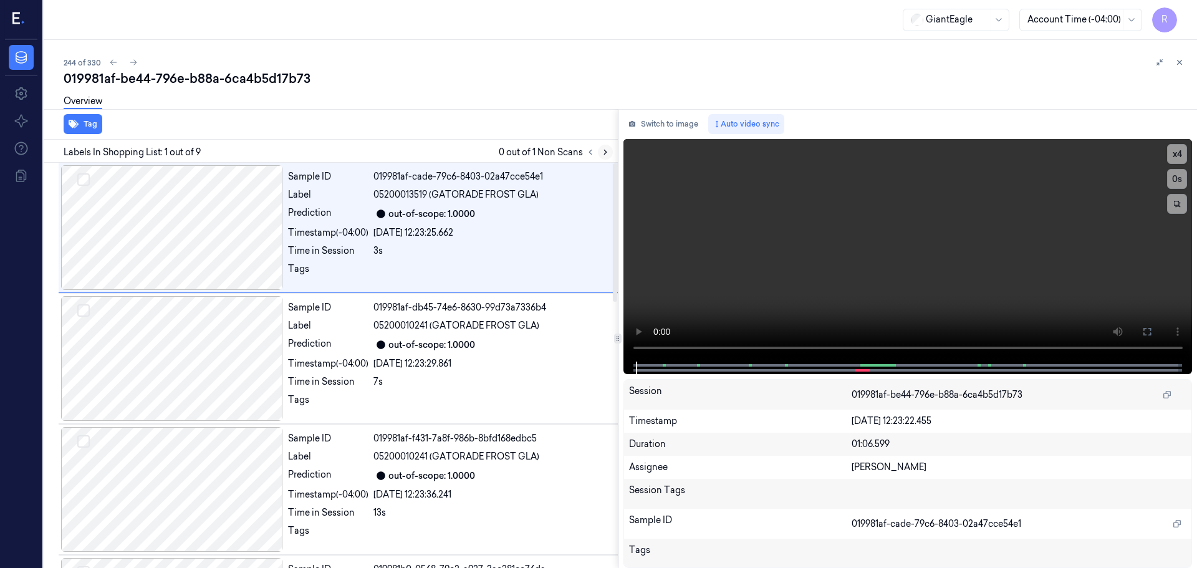
click at [607, 153] on icon at bounding box center [605, 152] width 9 height 9
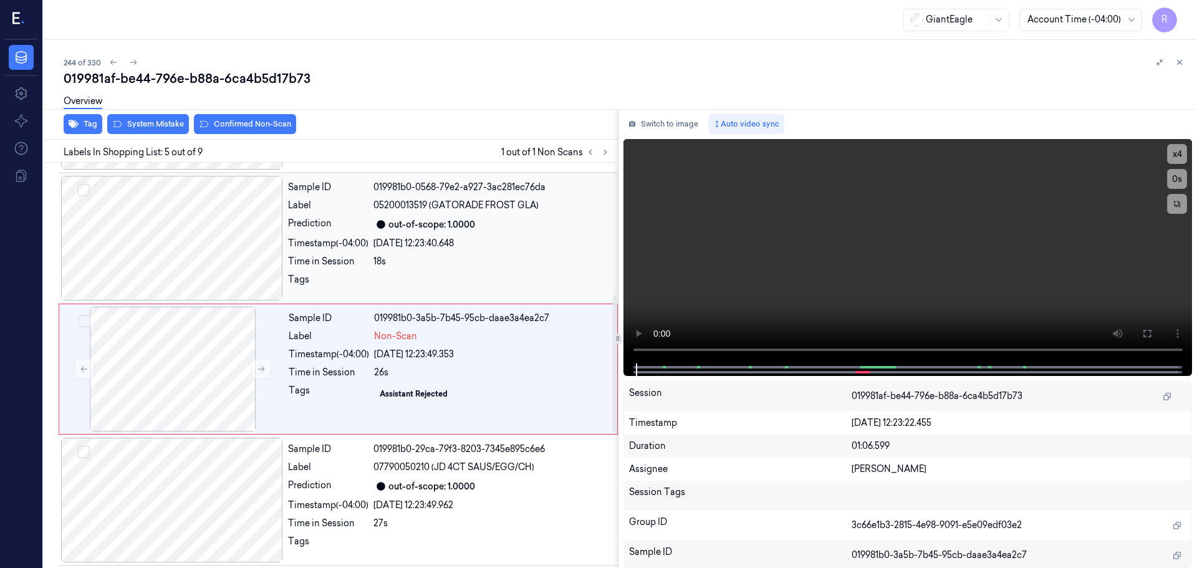
scroll to position [386, 0]
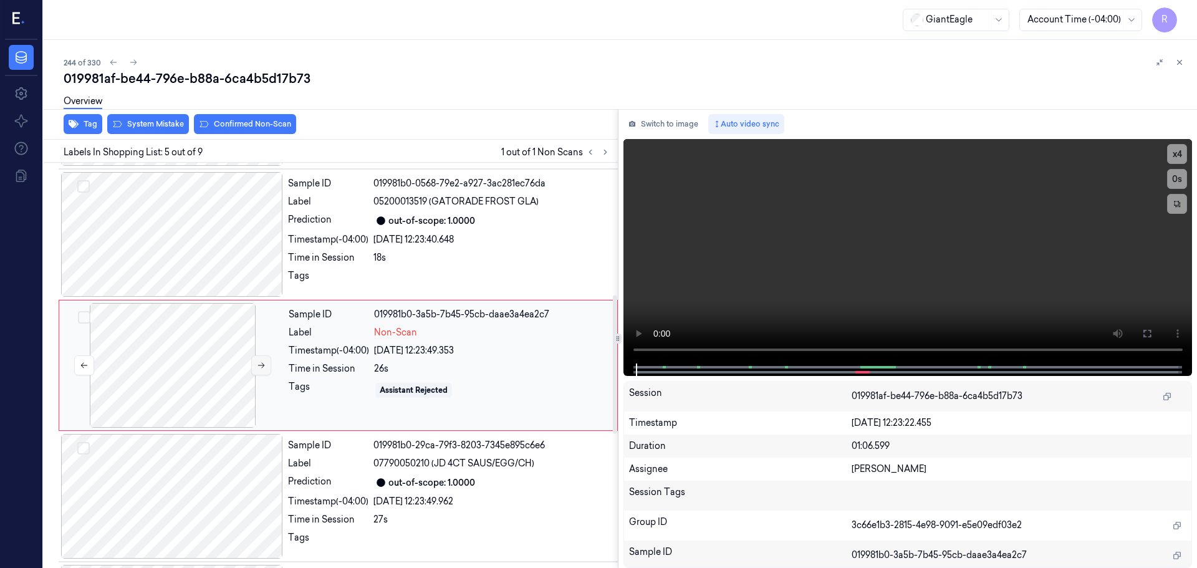
click at [263, 362] on icon at bounding box center [261, 365] width 9 height 9
click at [205, 241] on div at bounding box center [172, 234] width 222 height 125
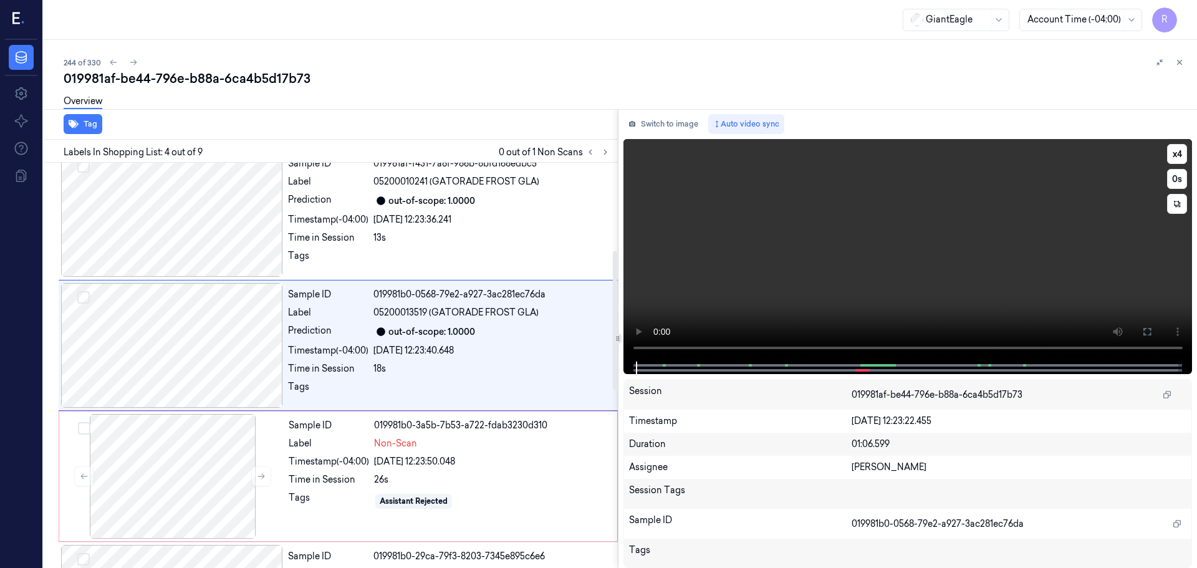
scroll to position [255, 0]
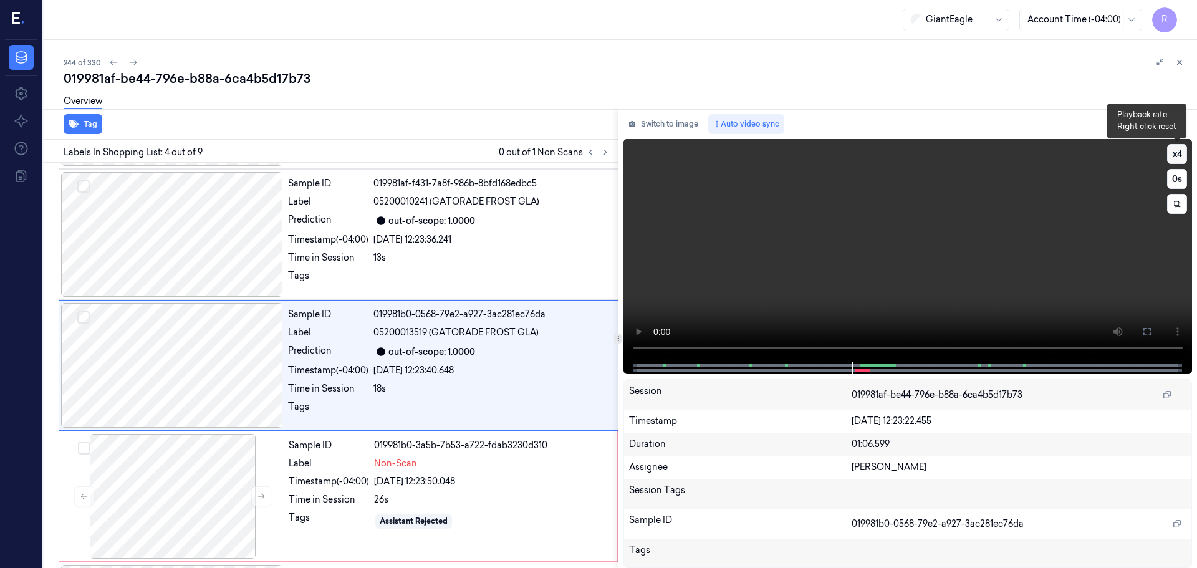
click at [1182, 150] on button "x 4" at bounding box center [1177, 154] width 20 height 20
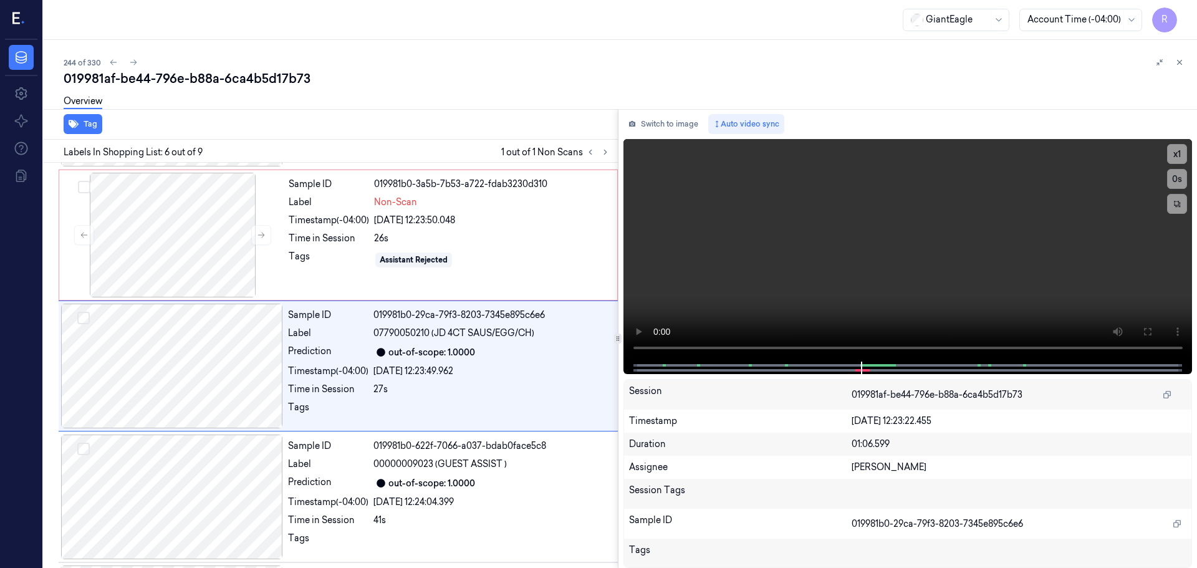
scroll to position [517, 0]
click at [1185, 155] on button "x 1" at bounding box center [1177, 154] width 20 height 20
click at [1185, 155] on button "x 2" at bounding box center [1177, 154] width 20 height 20
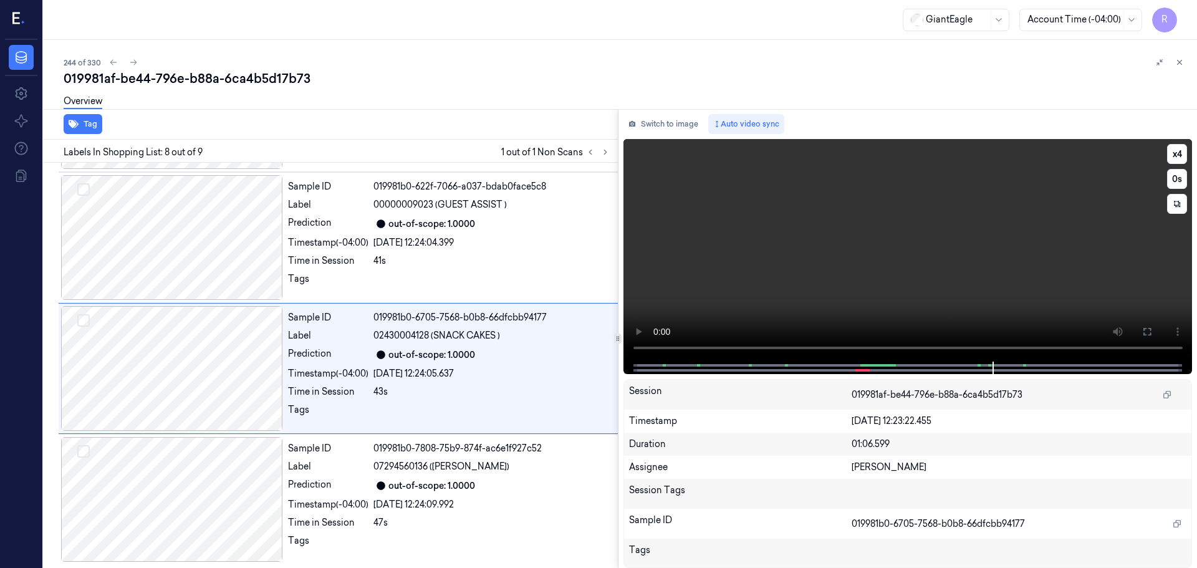
scroll to position [777, 0]
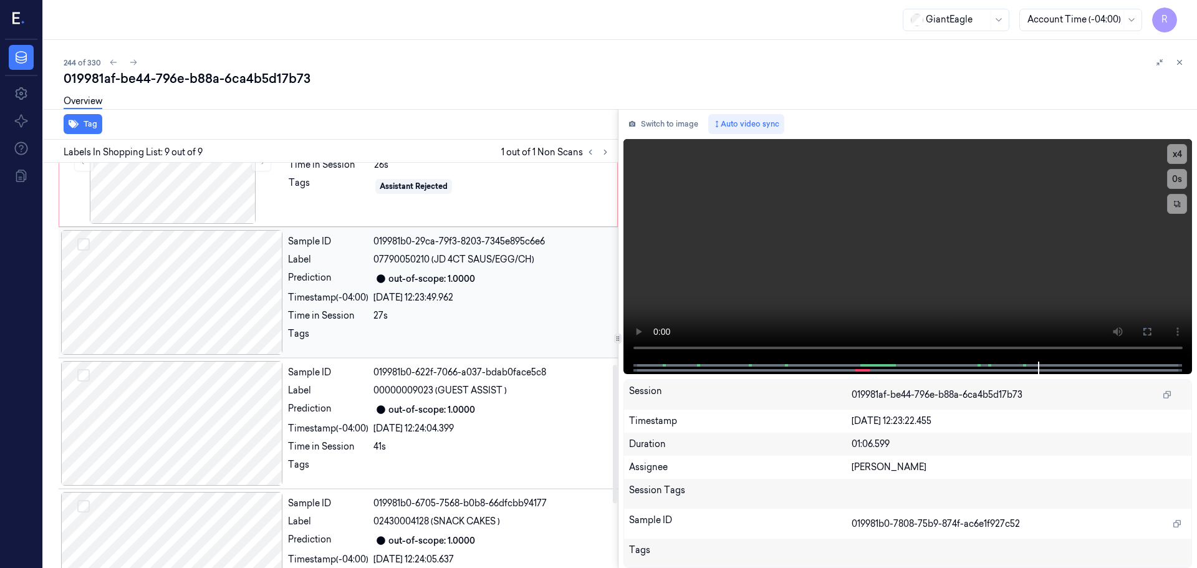
click at [210, 309] on div at bounding box center [172, 292] width 222 height 125
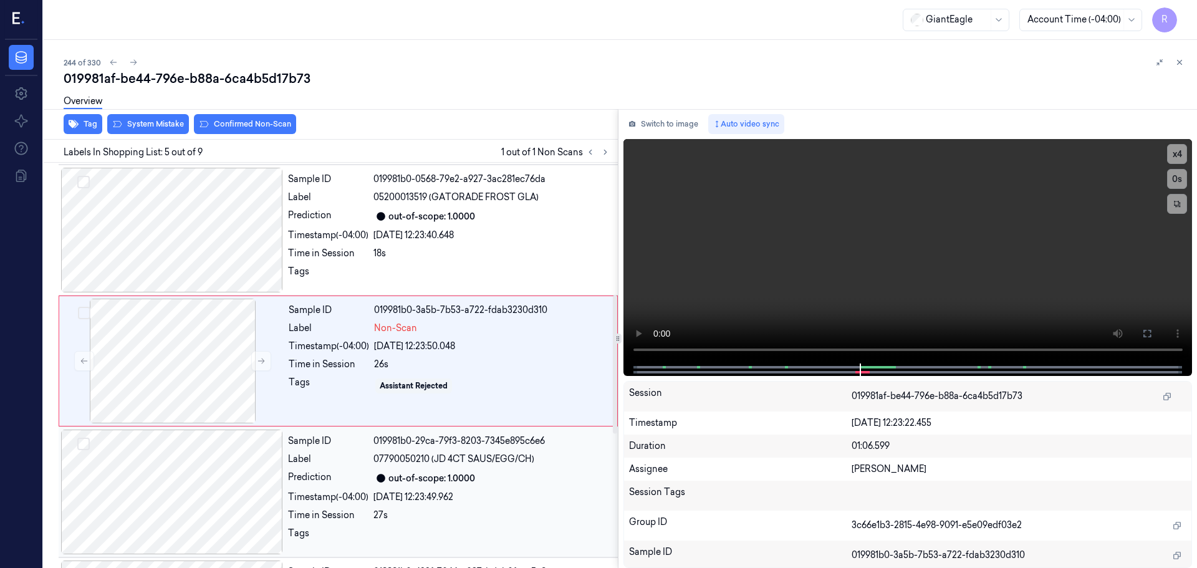
scroll to position [386, 0]
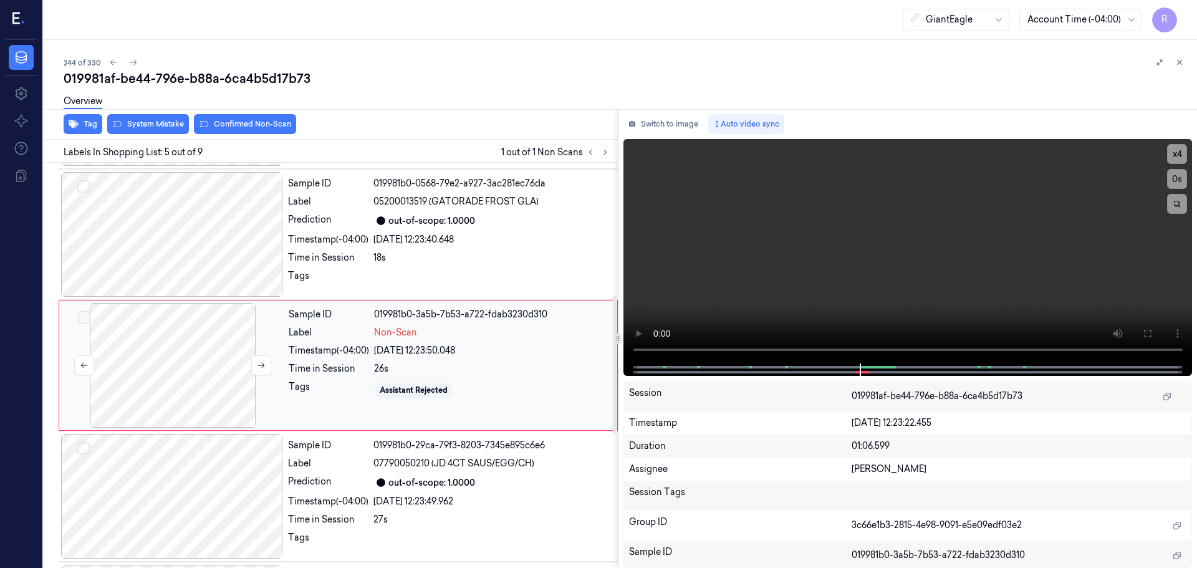
click at [191, 375] on div at bounding box center [173, 365] width 222 height 125
click at [1182, 160] on button "x 4" at bounding box center [1177, 154] width 20 height 20
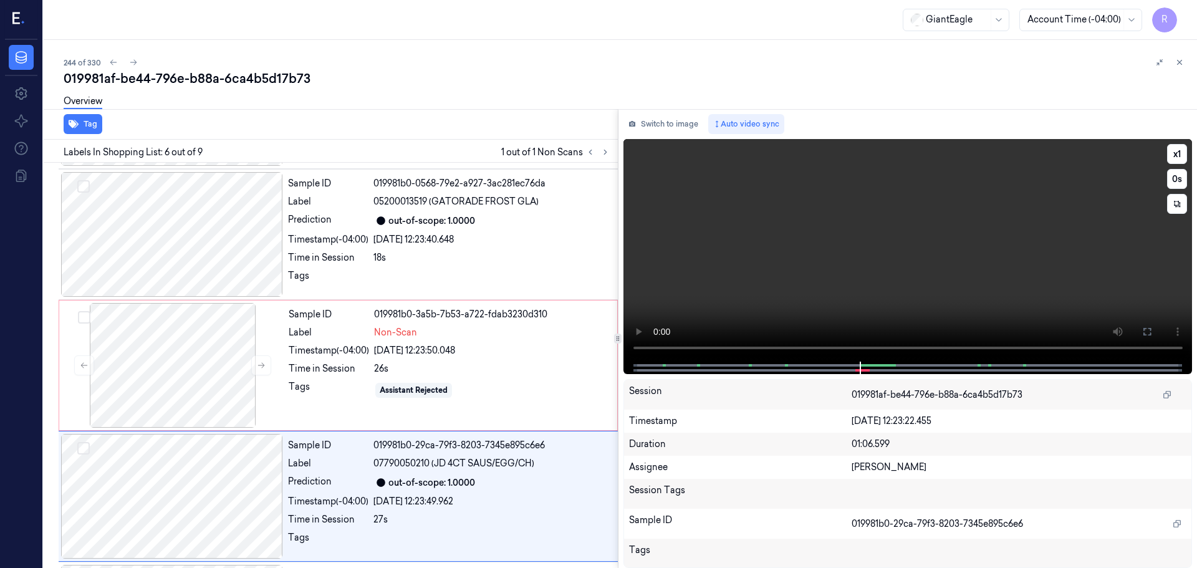
scroll to position [517, 0]
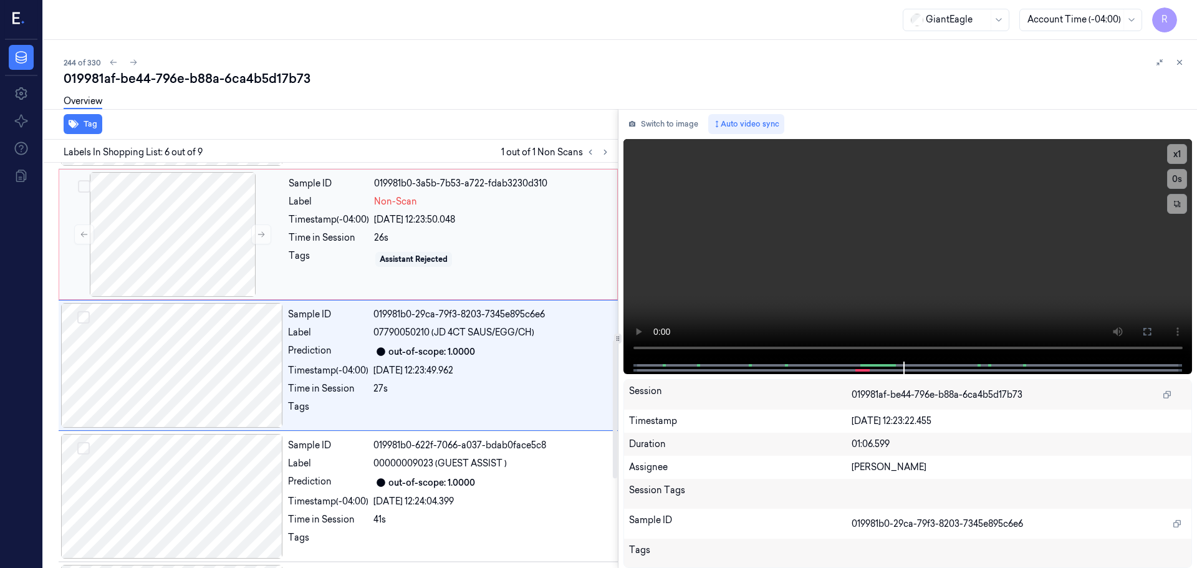
click at [469, 225] on div "25/09/2025 12:23:50.048" at bounding box center [492, 219] width 236 height 13
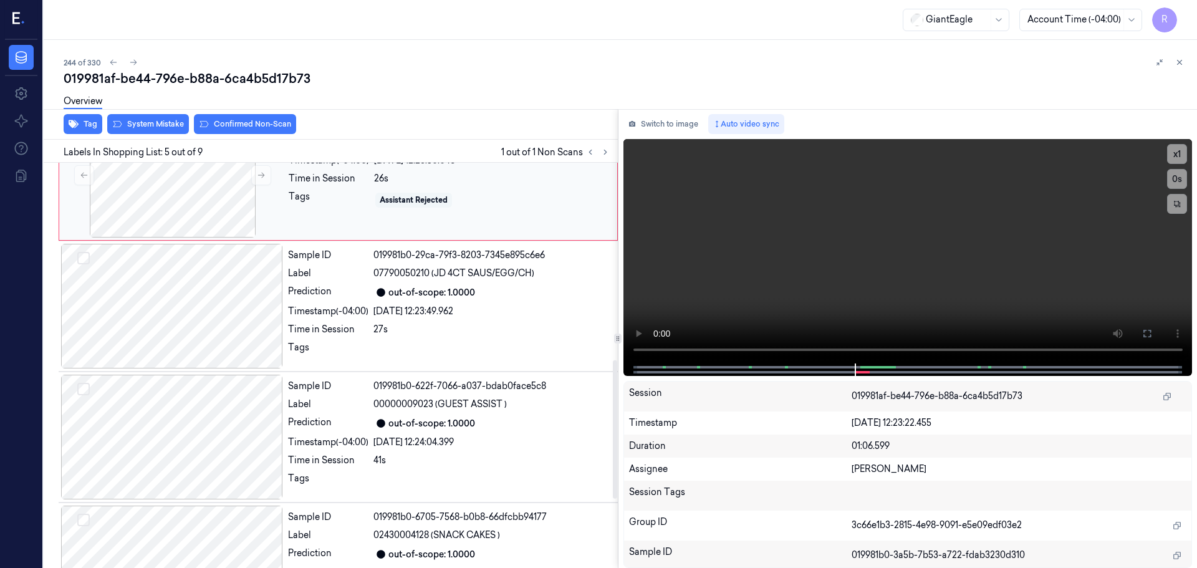
click at [384, 194] on div "Assistant Rejected" at bounding box center [413, 200] width 77 height 15
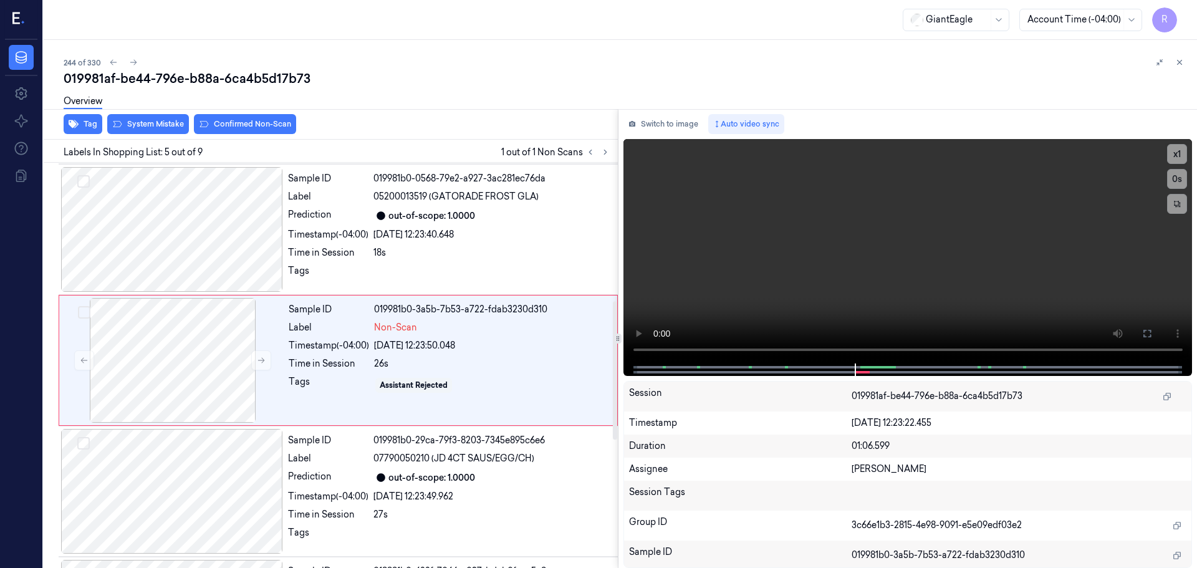
scroll to position [386, 0]
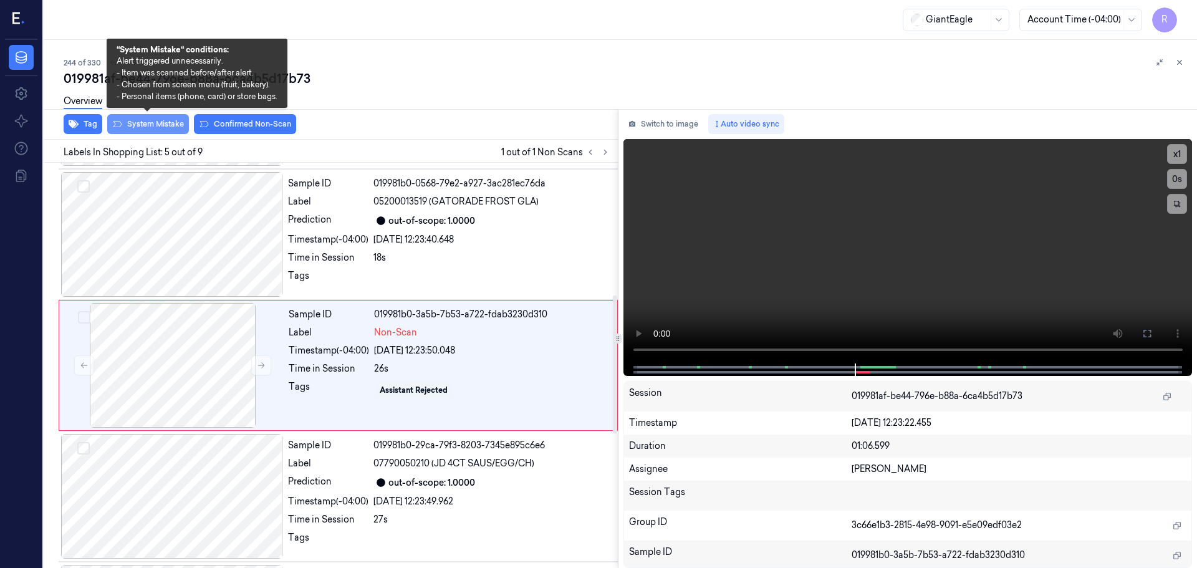
click at [153, 130] on button "System Mistake" at bounding box center [148, 124] width 82 height 20
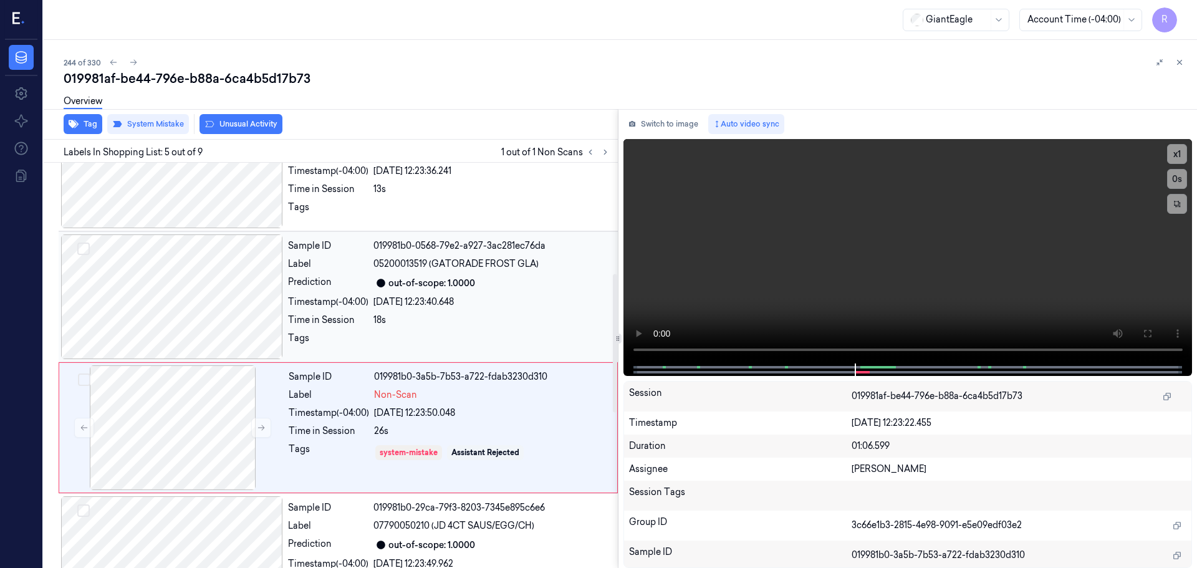
click at [470, 317] on div "18s" at bounding box center [491, 320] width 237 height 13
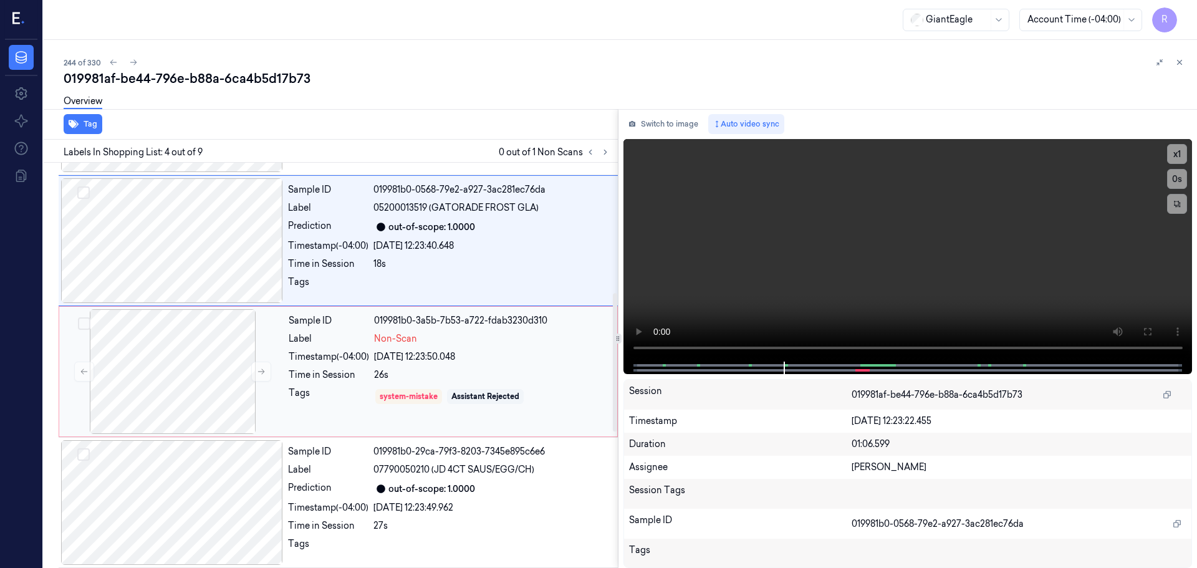
click at [411, 387] on div "system-mistake Assistant Rejected" at bounding box center [492, 397] width 236 height 20
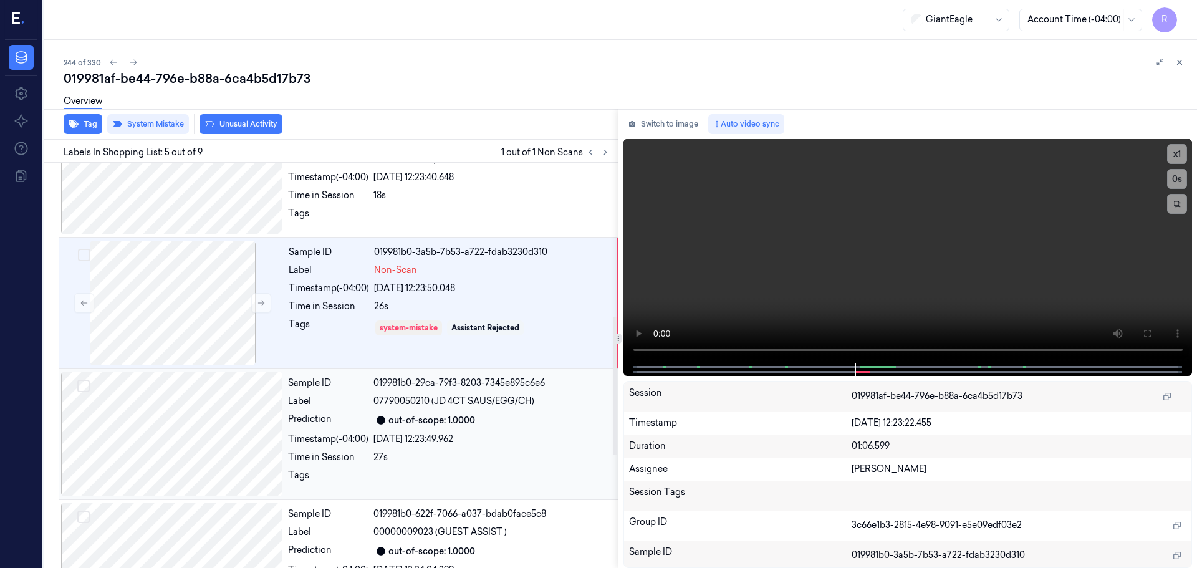
click at [401, 451] on div "27s" at bounding box center [491, 457] width 237 height 13
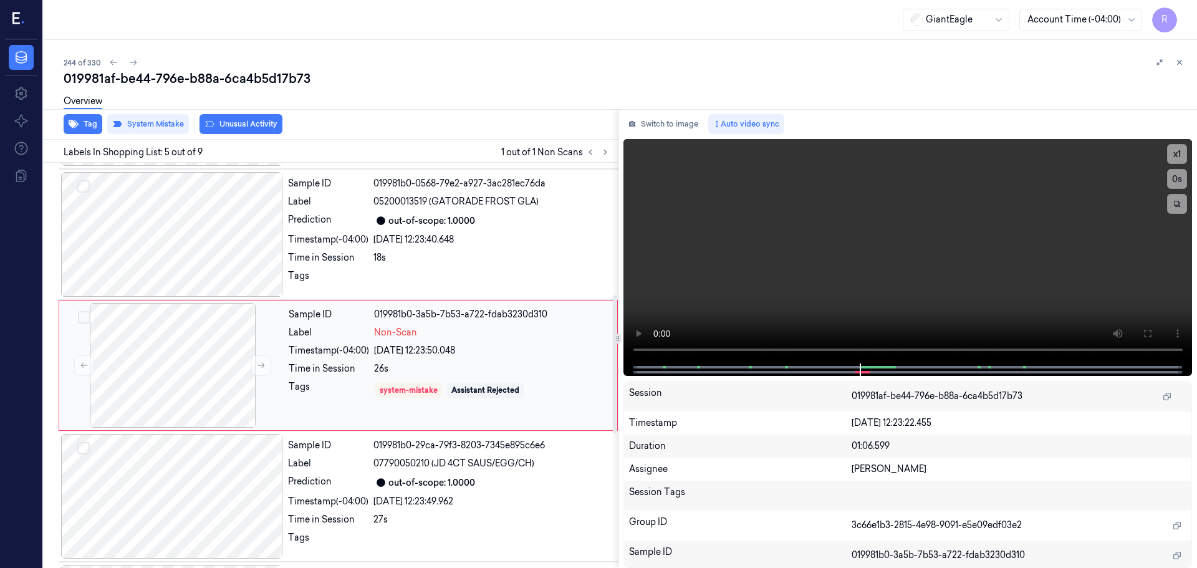
click at [400, 354] on div "25/09/2025 12:23:50.048" at bounding box center [492, 350] width 236 height 13
click at [372, 234] on div "Timestamp (-04:00) 25/09/2025 12:23:40.648" at bounding box center [449, 239] width 322 height 13
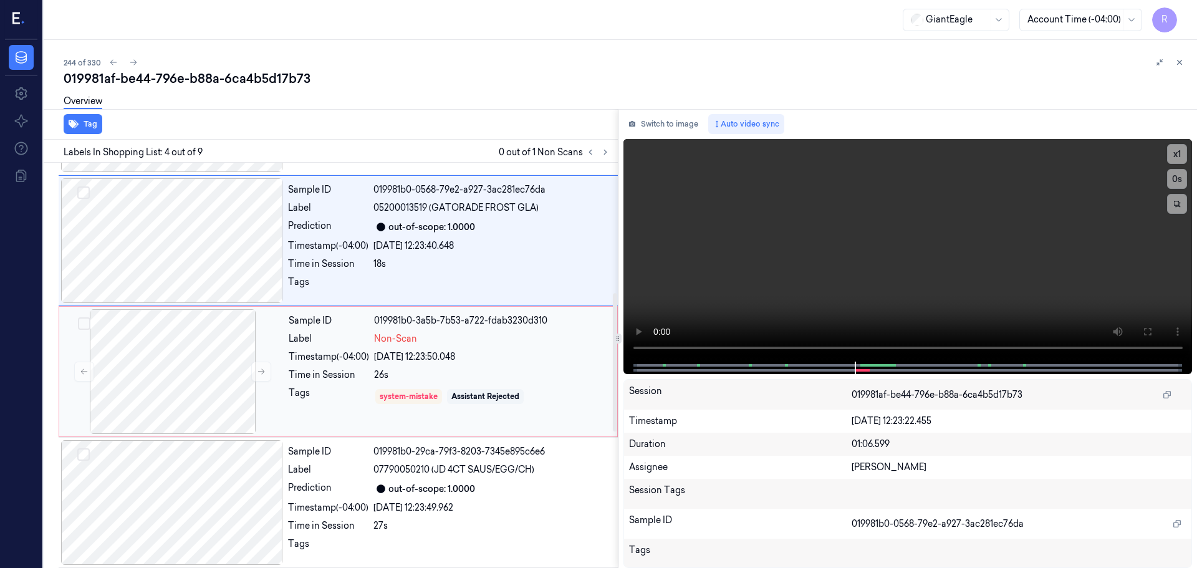
click at [407, 353] on div "25/09/2025 12:23:50.048" at bounding box center [492, 356] width 236 height 13
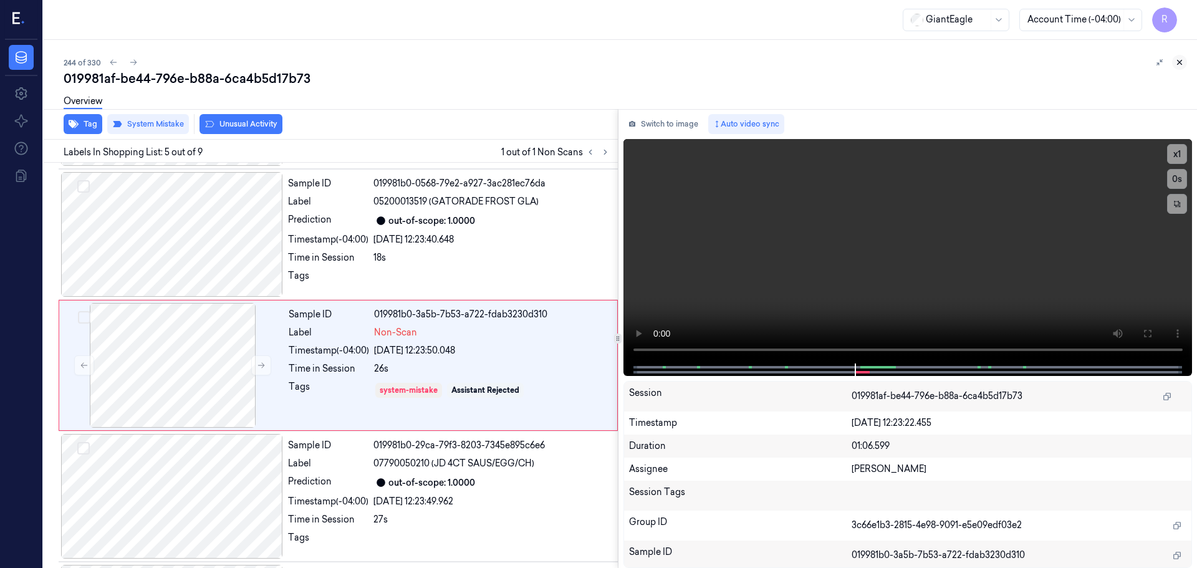
click at [1181, 62] on icon at bounding box center [1179, 62] width 9 height 9
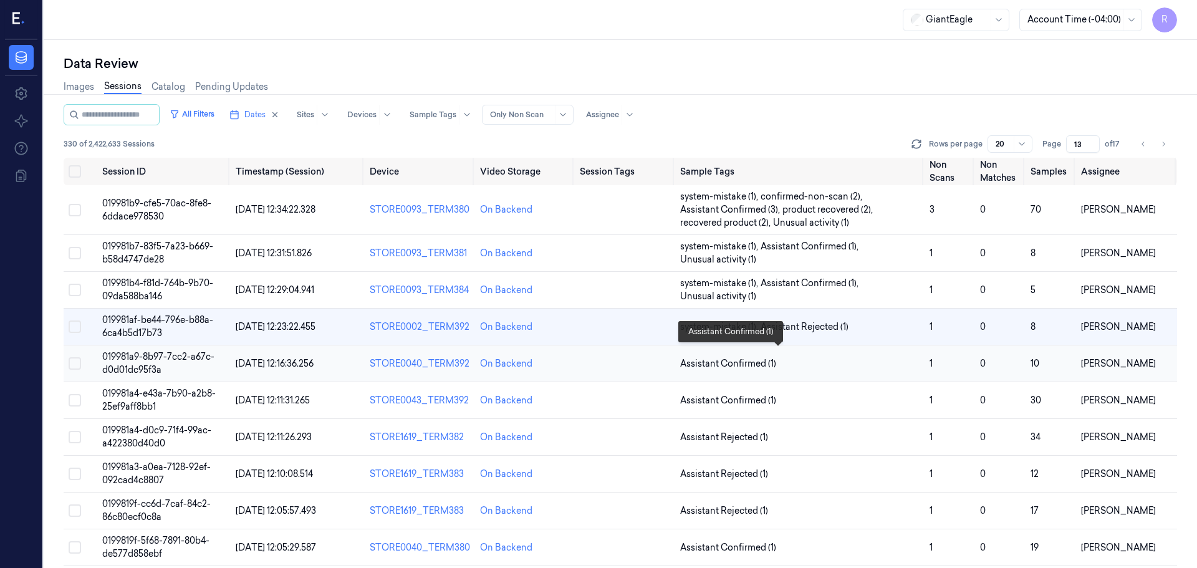
scroll to position [62, 0]
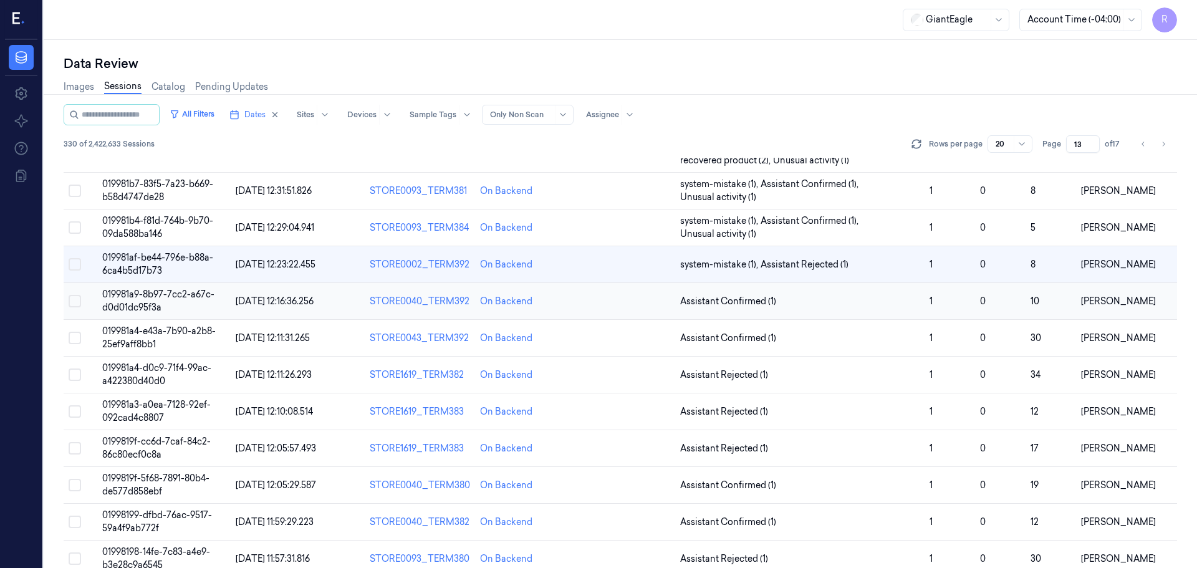
click at [808, 311] on td "Assistant Confirmed (1)" at bounding box center [799, 301] width 249 height 37
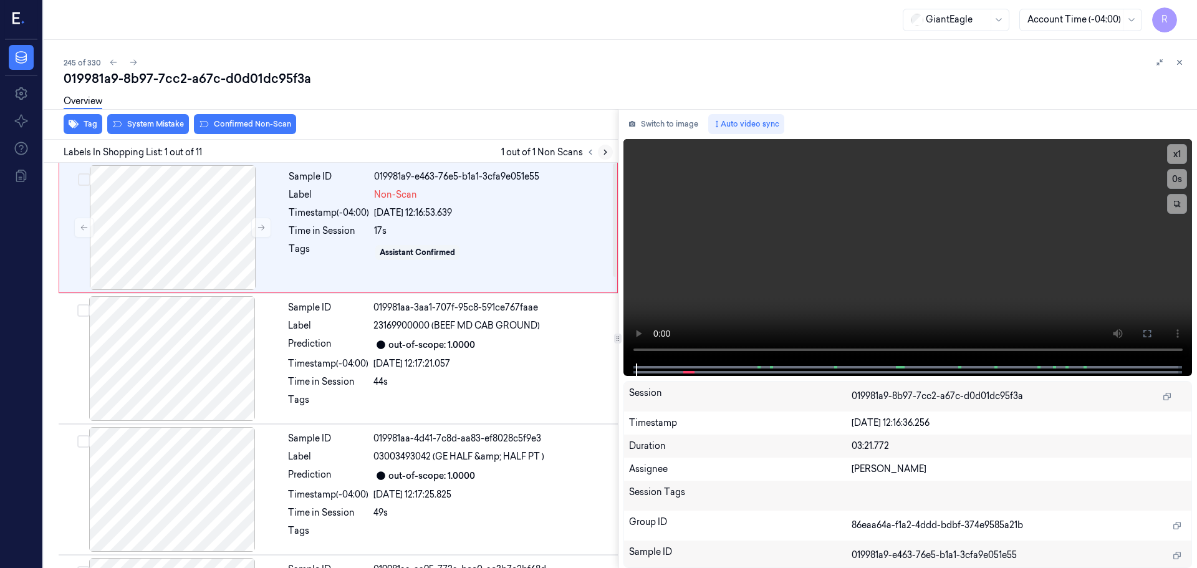
click at [601, 156] on icon at bounding box center [605, 152] width 9 height 9
click at [604, 154] on icon at bounding box center [605, 152] width 9 height 9
click at [258, 230] on icon at bounding box center [261, 227] width 9 height 9
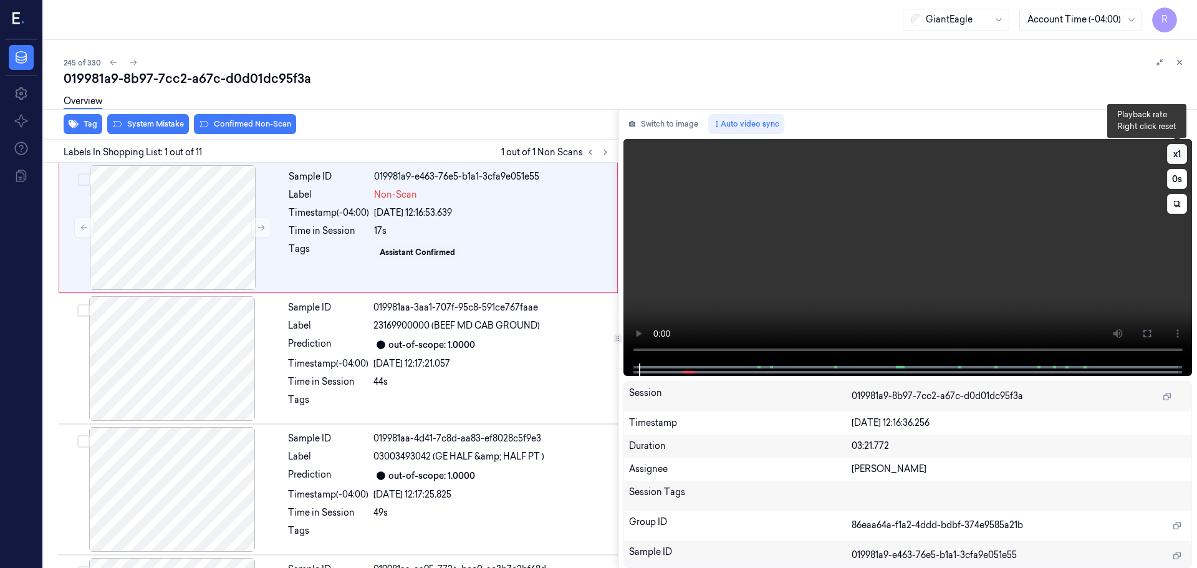
click at [1170, 161] on button "x 1" at bounding box center [1177, 154] width 20 height 20
click at [1170, 161] on button "x 2" at bounding box center [1177, 154] width 20 height 20
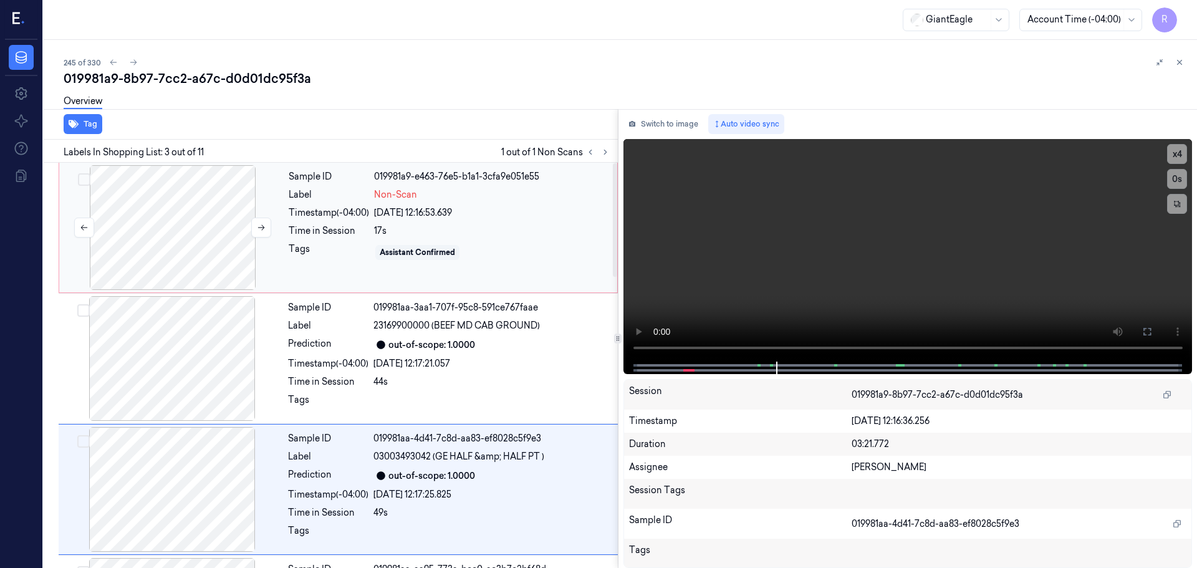
click at [160, 248] on div at bounding box center [173, 227] width 222 height 125
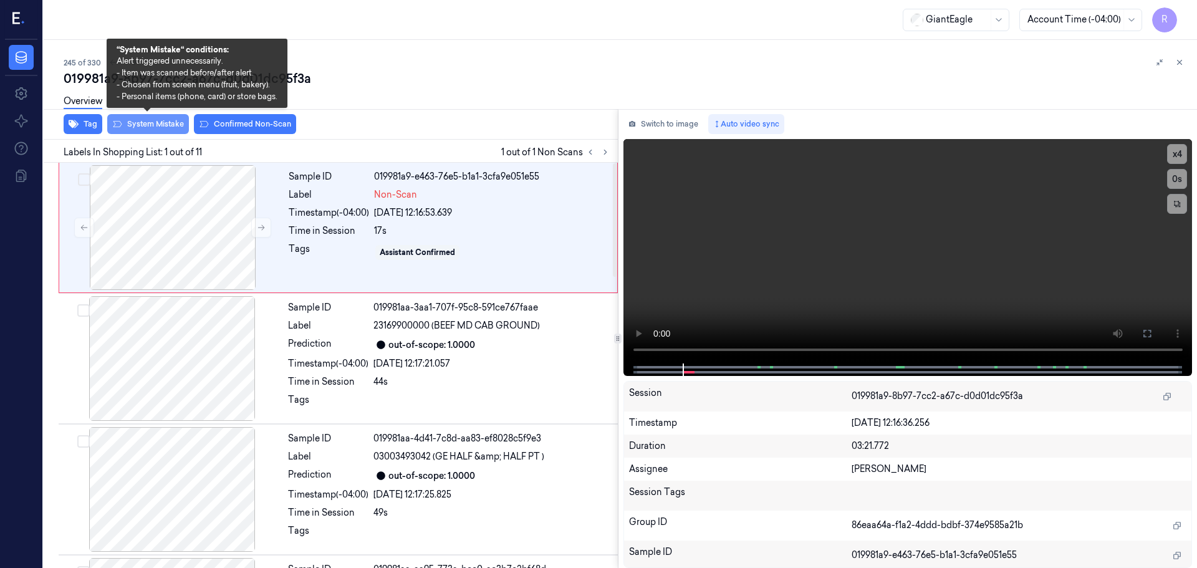
click at [148, 120] on button "System Mistake" at bounding box center [148, 124] width 82 height 20
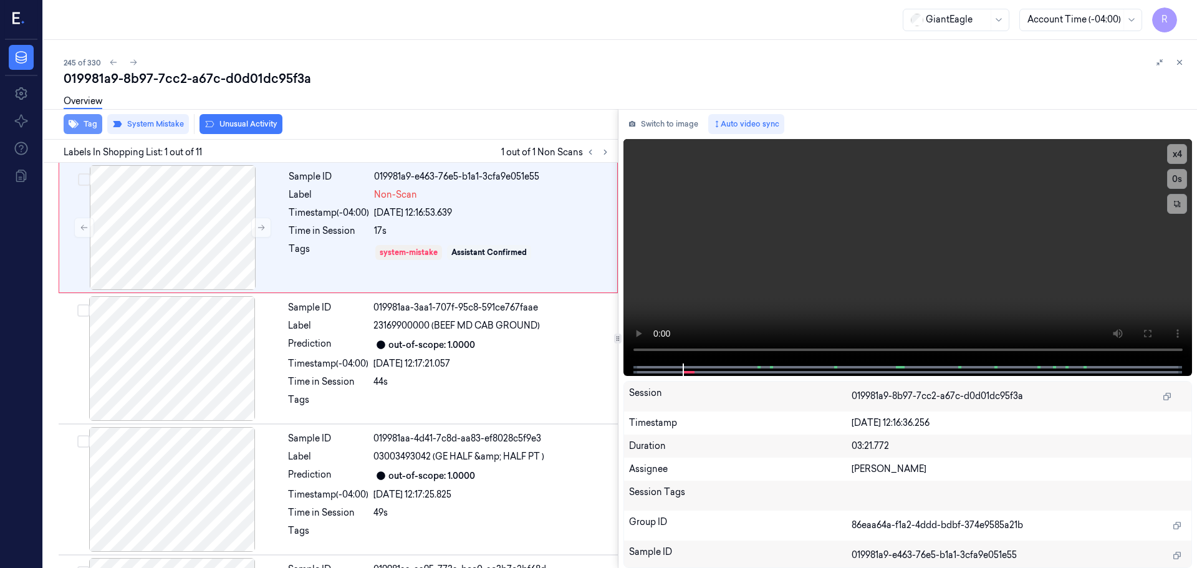
click at [80, 125] on button "Tag" at bounding box center [83, 124] width 39 height 20
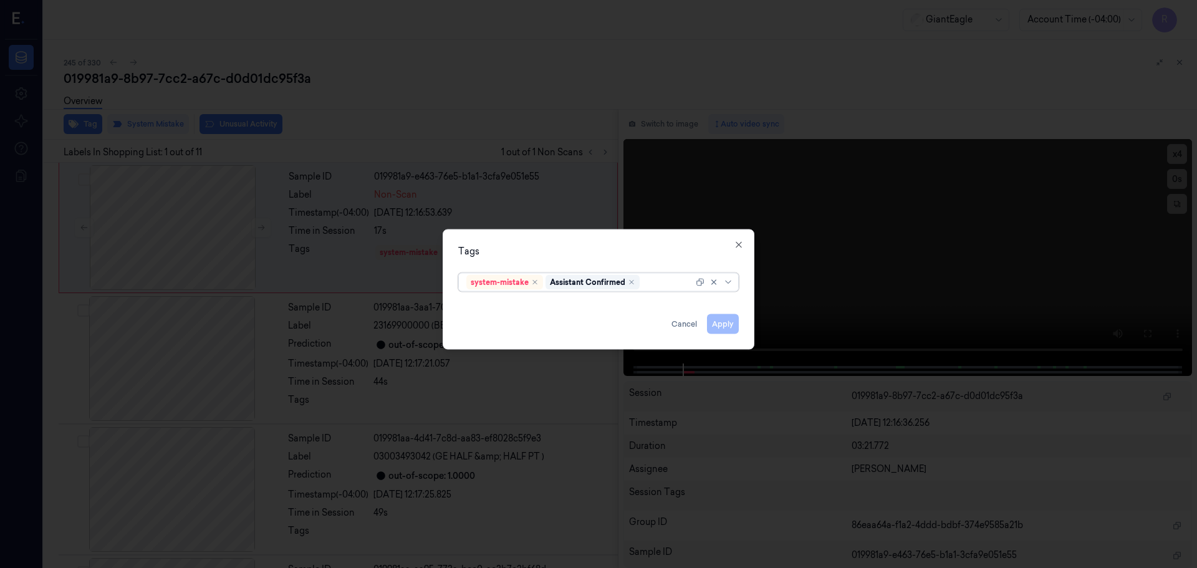
click at [734, 283] on div at bounding box center [729, 282] width 12 height 10
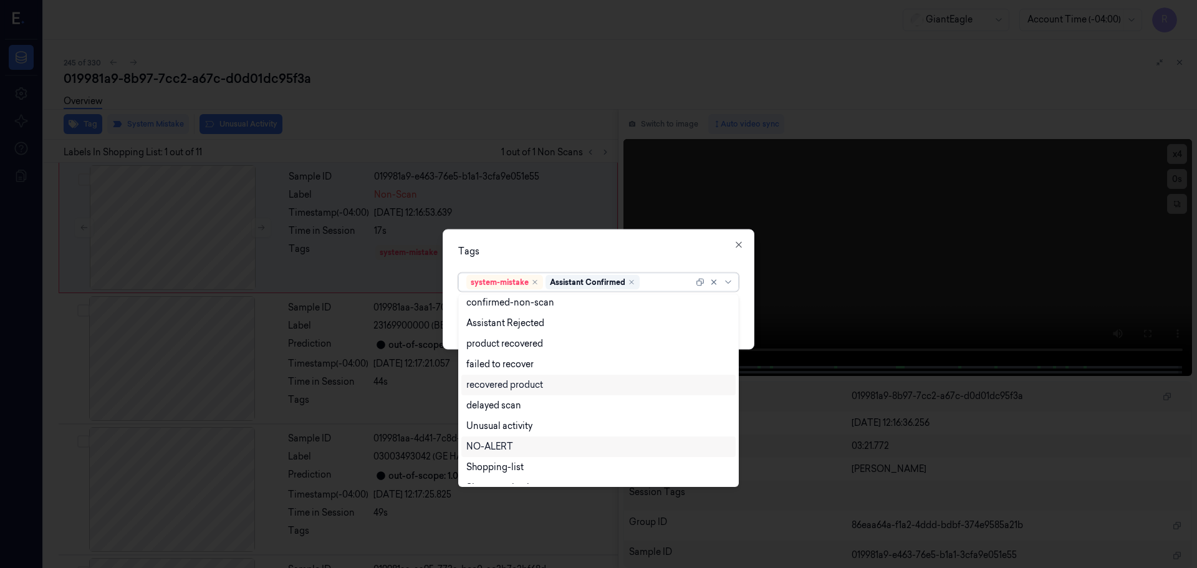
scroll to position [101, 0]
click at [480, 448] on div "Bag" at bounding box center [474, 452] width 17 height 13
click at [561, 256] on div "Tags" at bounding box center [598, 250] width 281 height 13
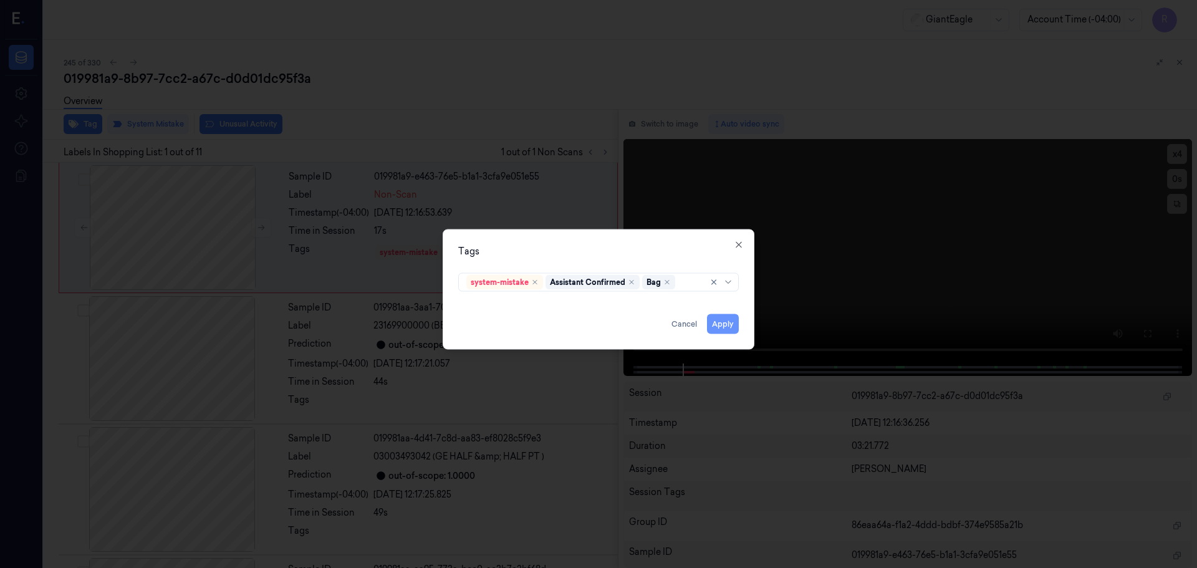
click at [727, 327] on button "Apply" at bounding box center [723, 324] width 32 height 20
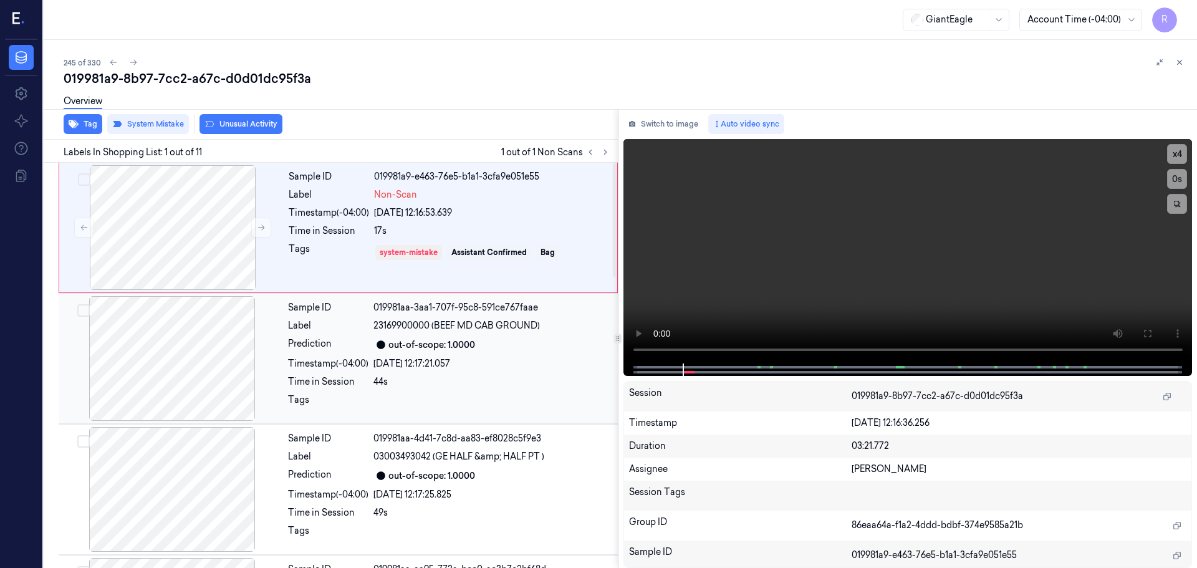
click at [453, 373] on div "Sample ID 019981aa-3aa1-707f-95c8-591ce767faae Label 23169900000 (BEEF MD CAB G…" at bounding box center [449, 358] width 332 height 125
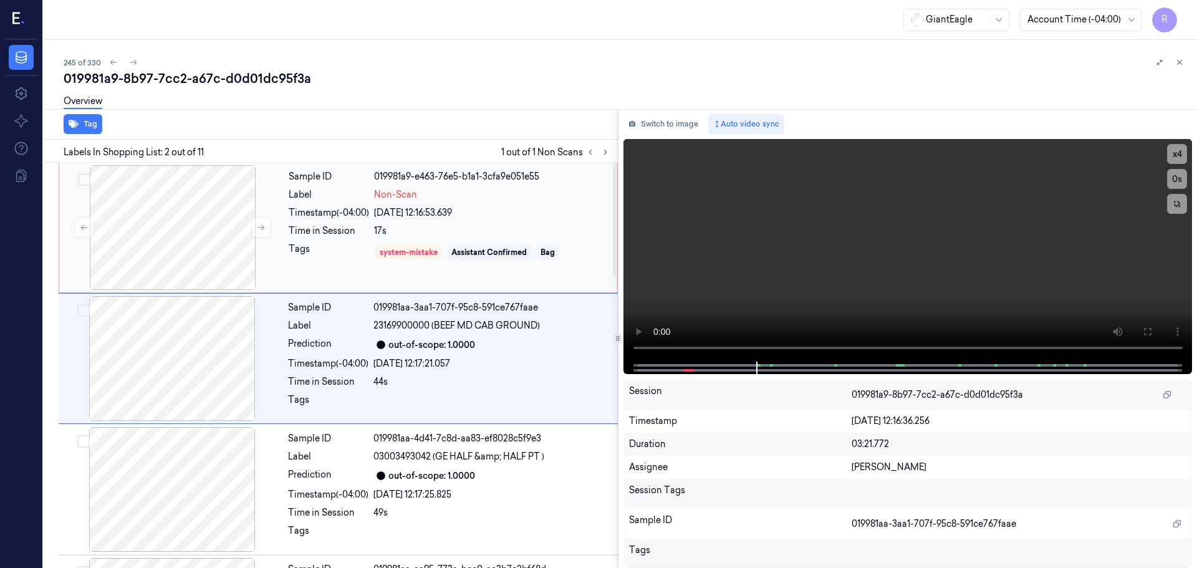
click at [433, 205] on div "Sample ID 019981a9-e463-76e5-b1a1-3cfa9e051e55 Label Non-Scan Timestamp (-04:00…" at bounding box center [449, 227] width 331 height 125
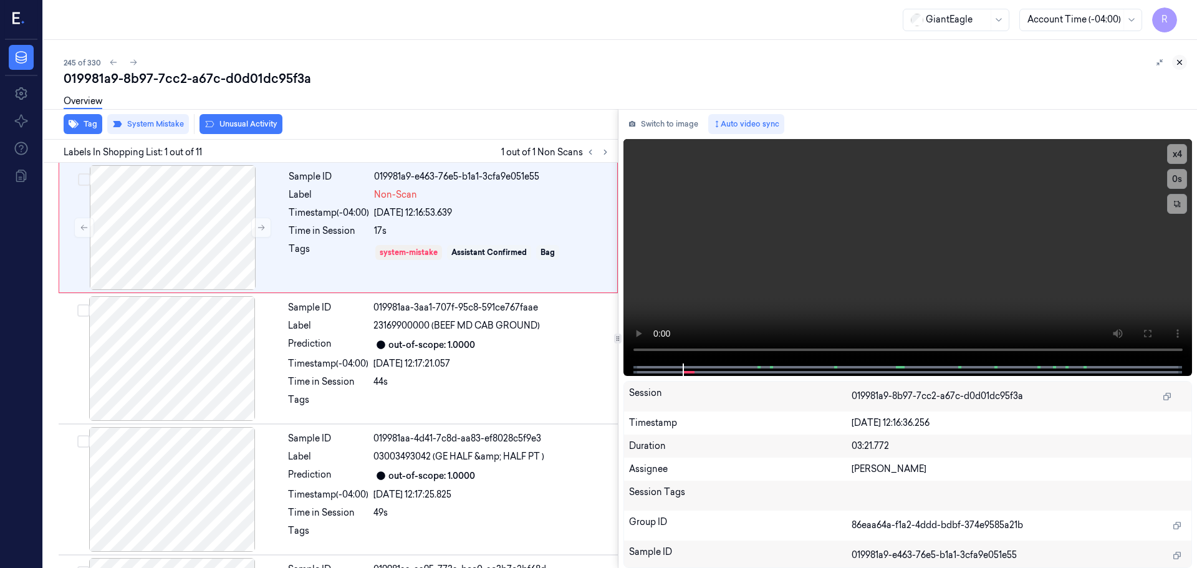
click at [1178, 67] on button at bounding box center [1179, 62] width 15 height 15
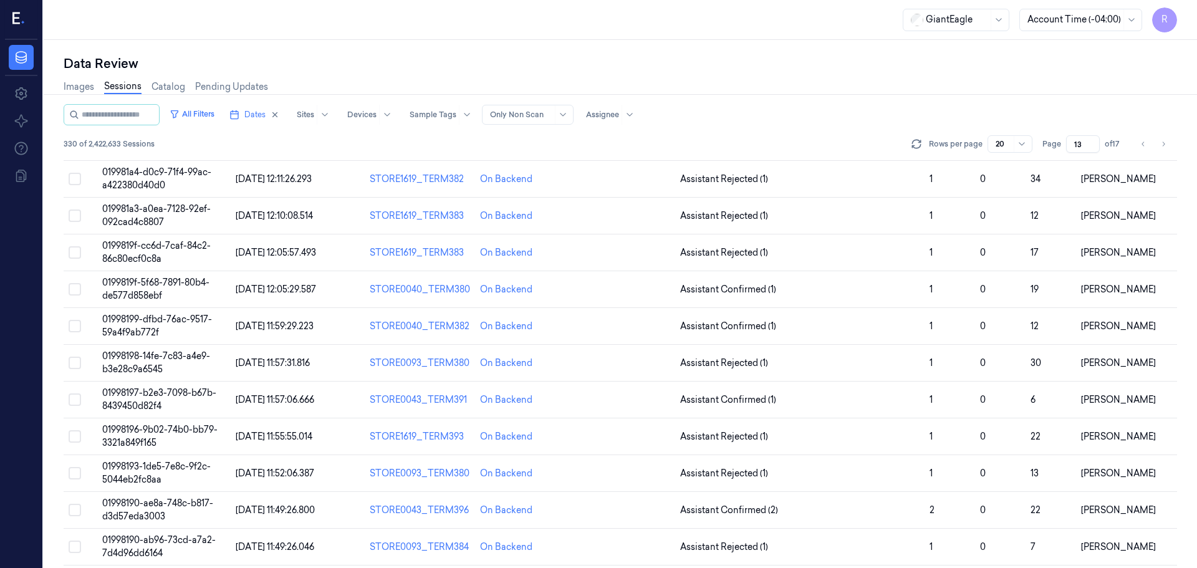
scroll to position [1, 0]
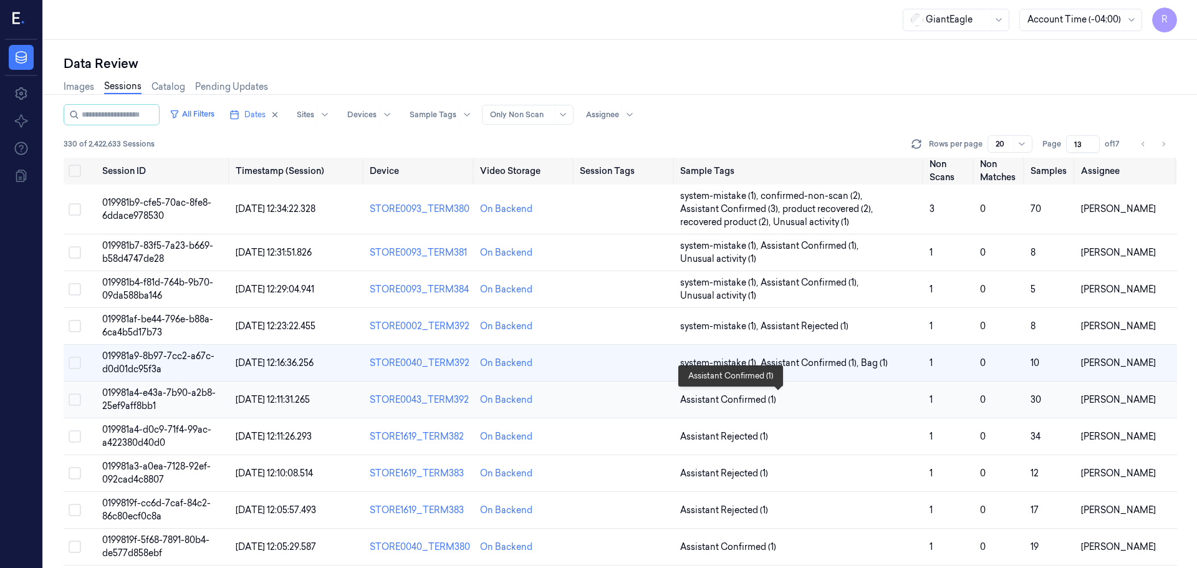
click at [820, 400] on span "Assistant Confirmed (1)" at bounding box center [799, 399] width 239 height 13
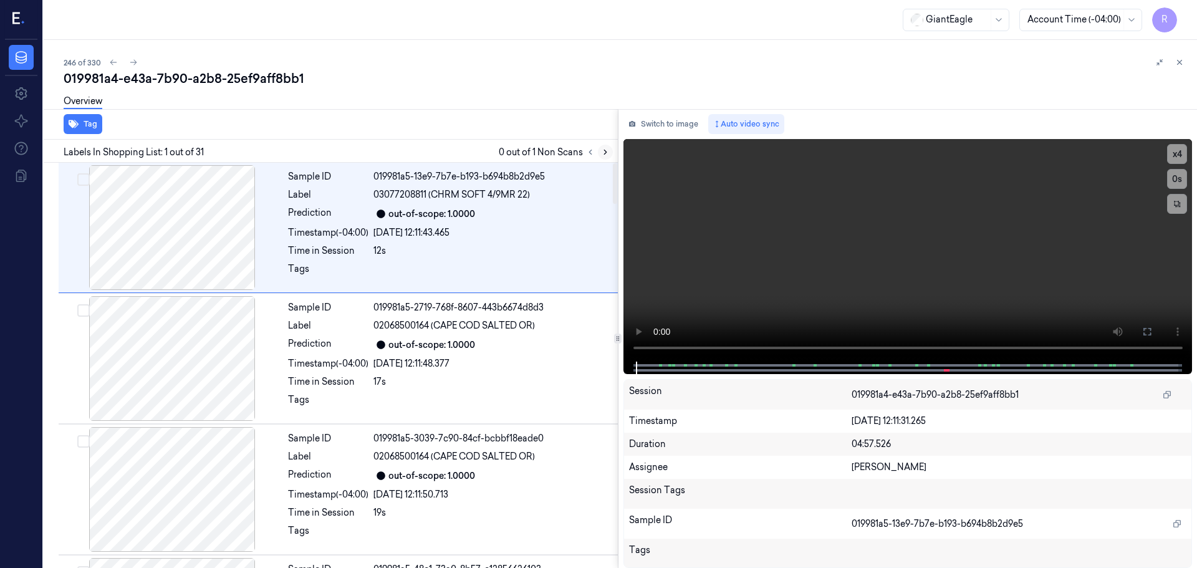
click at [612, 152] on button at bounding box center [605, 152] width 15 height 15
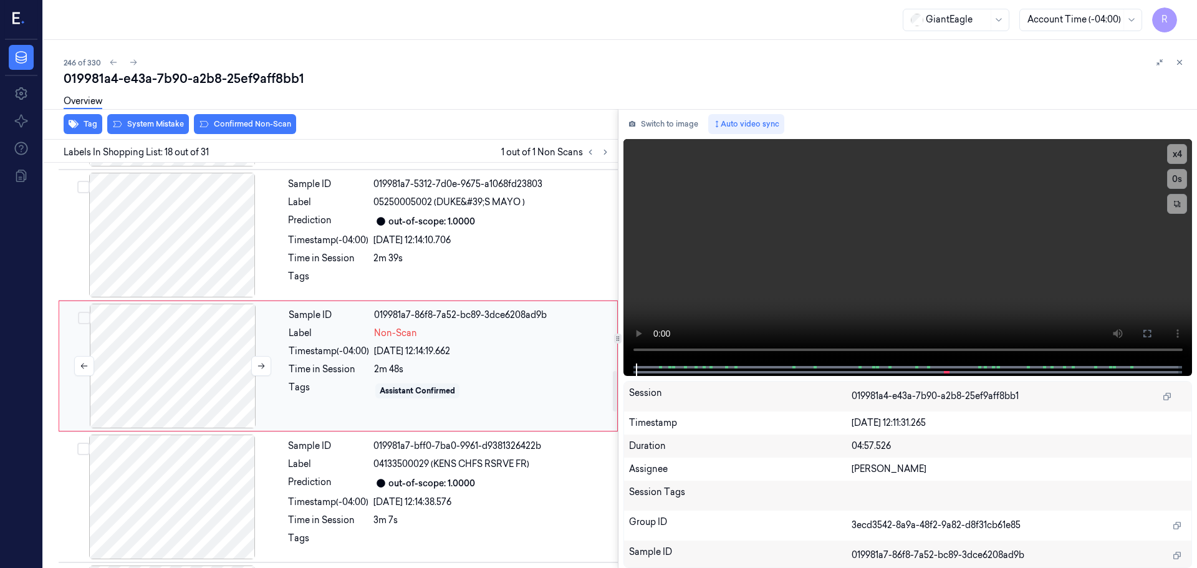
scroll to position [2088, 0]
click at [254, 363] on button at bounding box center [261, 365] width 20 height 20
click at [180, 245] on div at bounding box center [172, 234] width 222 height 125
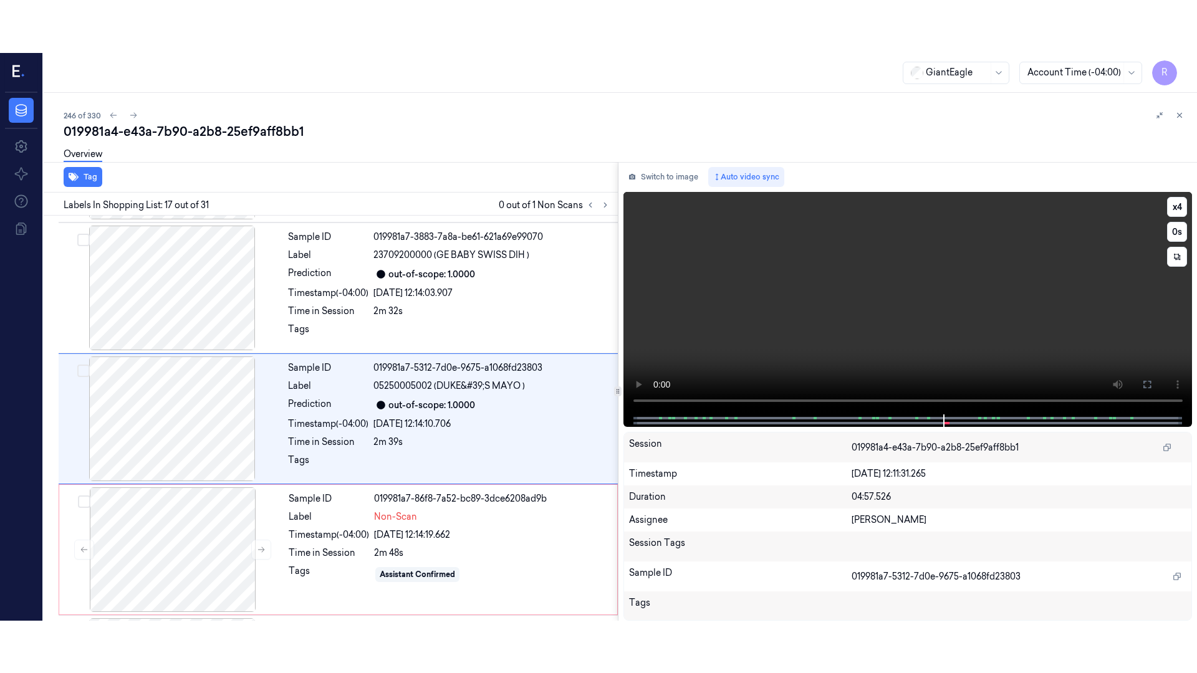
scroll to position [1957, 0]
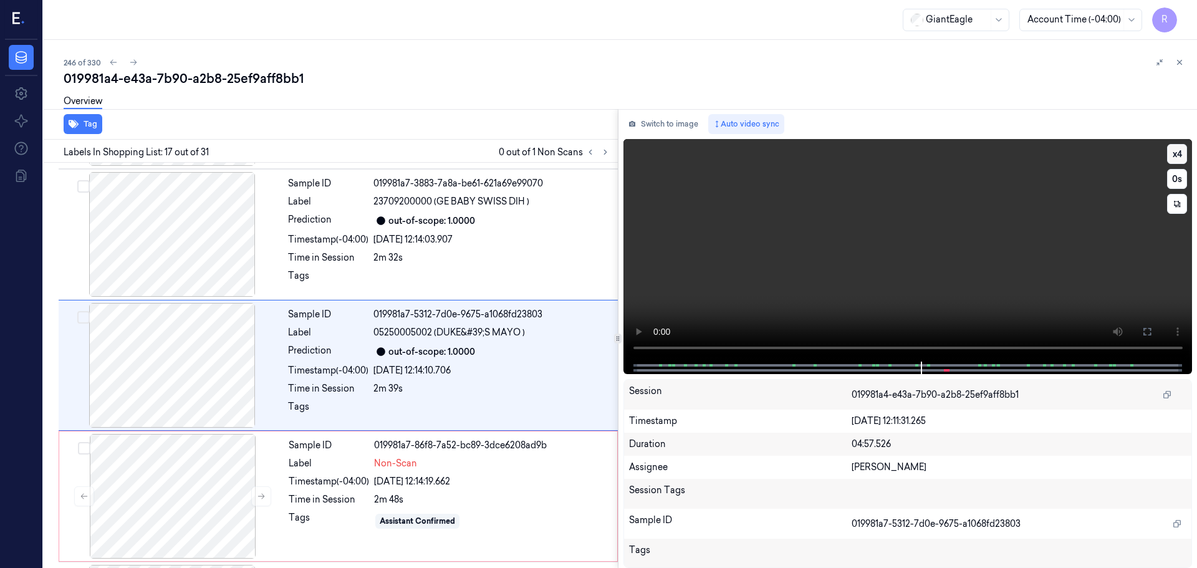
click at [1177, 156] on button "x 4" at bounding box center [1177, 154] width 20 height 20
click at [1148, 324] on button at bounding box center [1147, 332] width 20 height 20
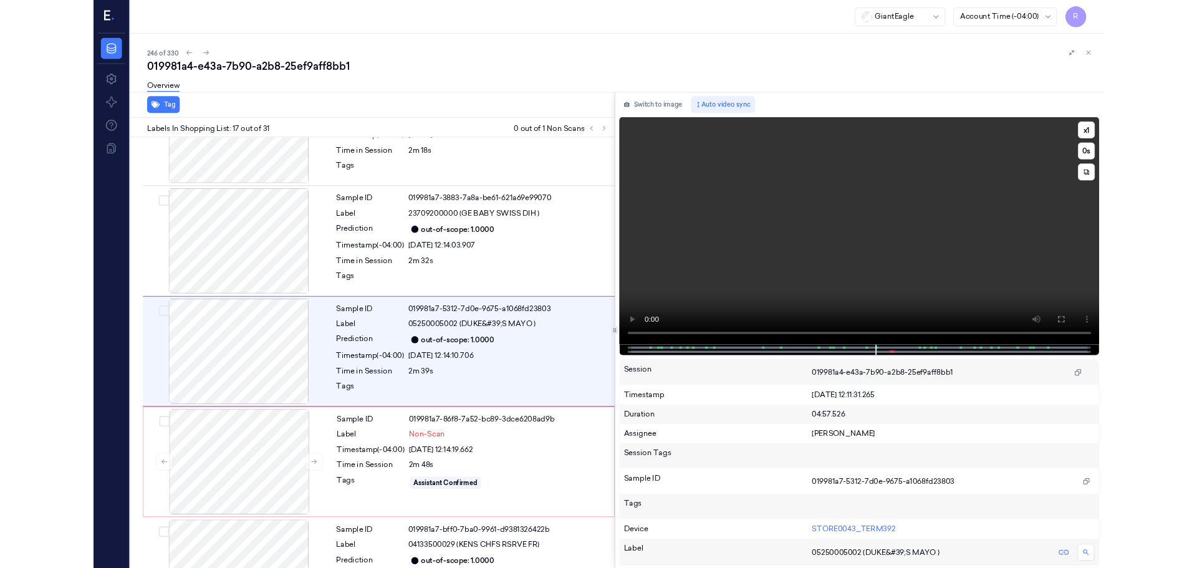
scroll to position [1905, 0]
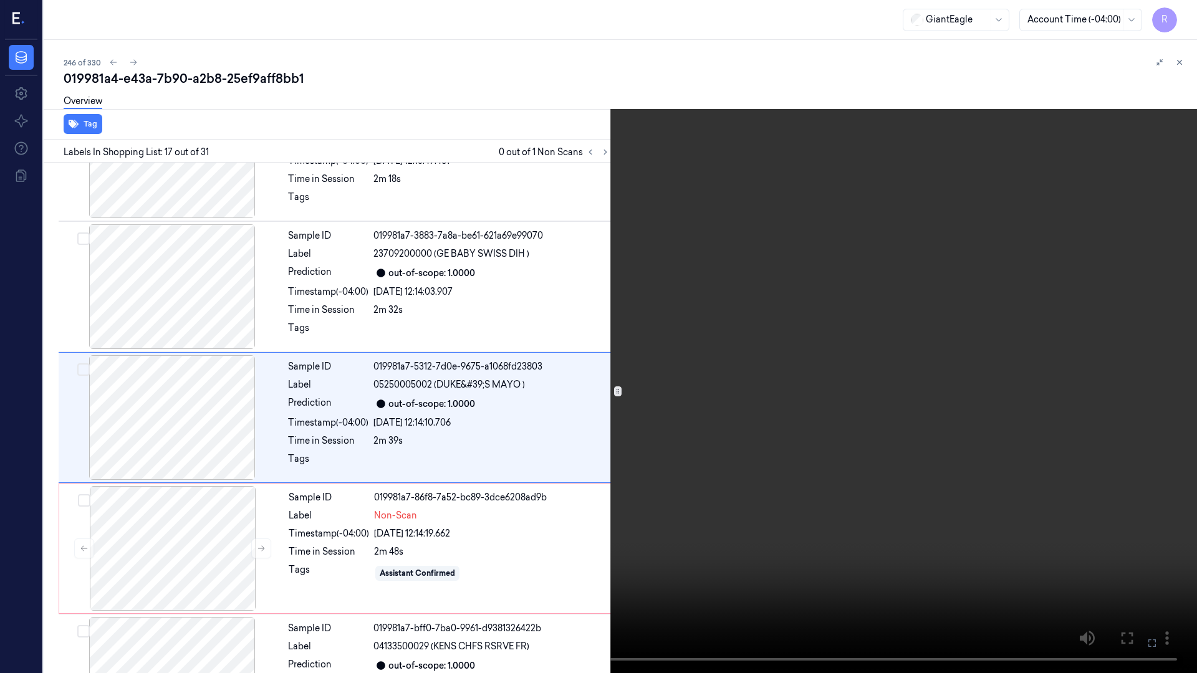
click at [600, 59] on video at bounding box center [598, 336] width 1197 height 673
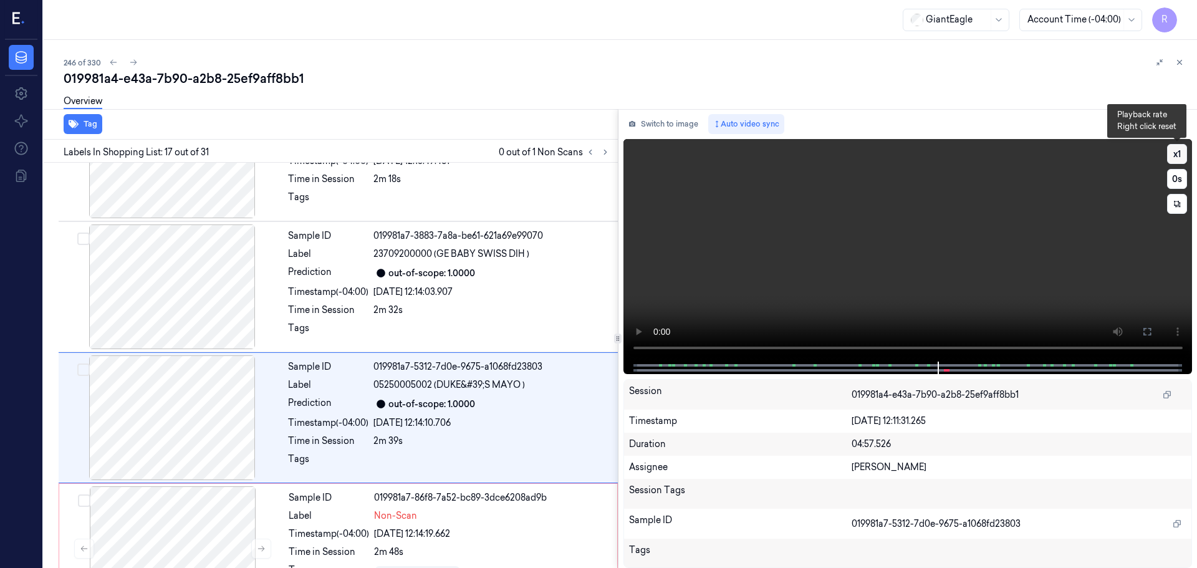
click at [1180, 151] on button "x 1" at bounding box center [1177, 154] width 20 height 20
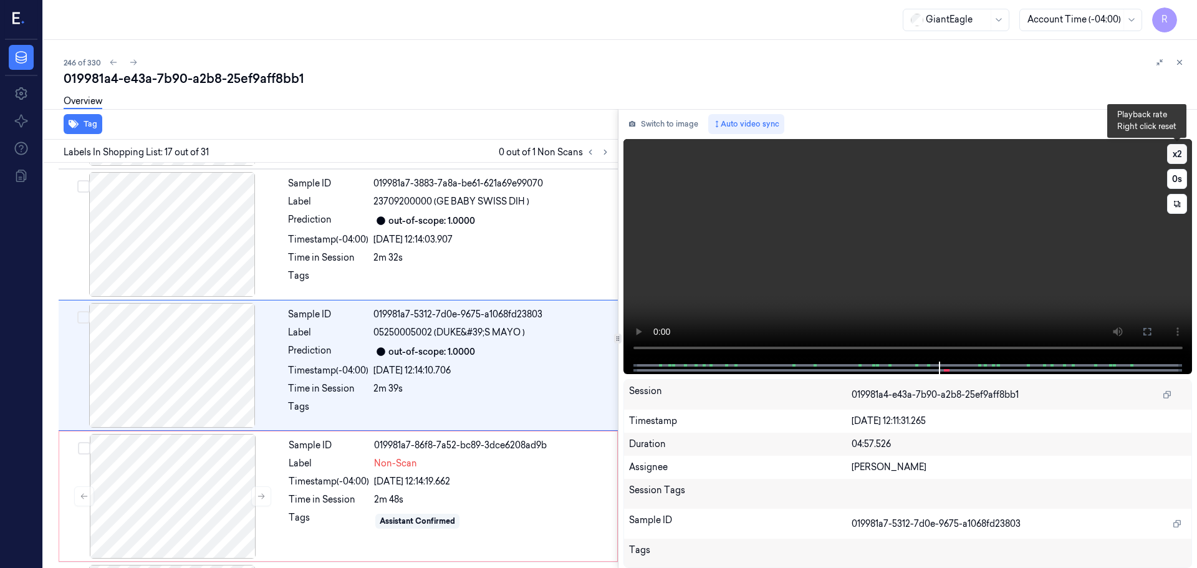
click at [1180, 151] on button "x 2" at bounding box center [1177, 154] width 20 height 20
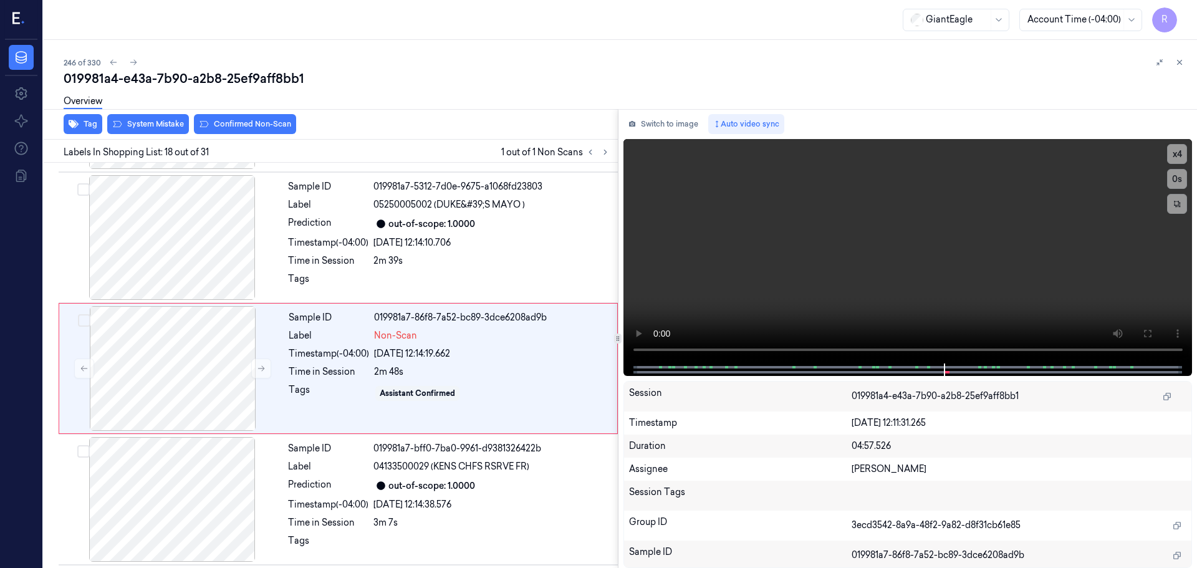
scroll to position [2088, 0]
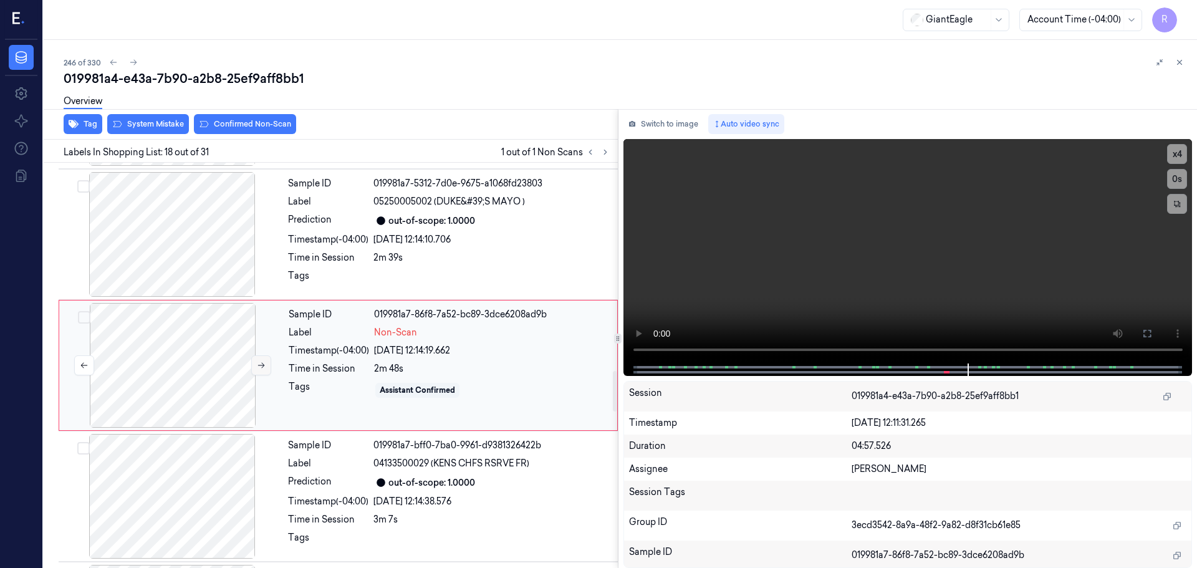
click at [262, 364] on icon at bounding box center [261, 365] width 9 height 9
click at [260, 364] on icon at bounding box center [261, 365] width 9 height 9
click at [259, 364] on icon at bounding box center [261, 365] width 9 height 9
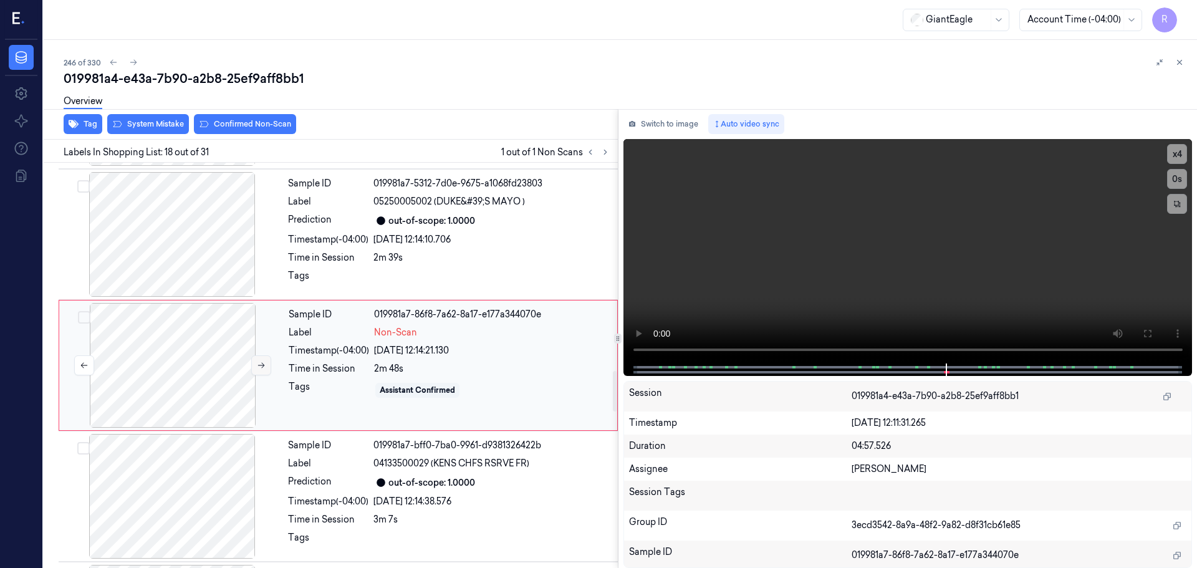
click at [258, 364] on icon at bounding box center [261, 365] width 9 height 9
click at [257, 364] on icon at bounding box center [261, 365] width 9 height 9
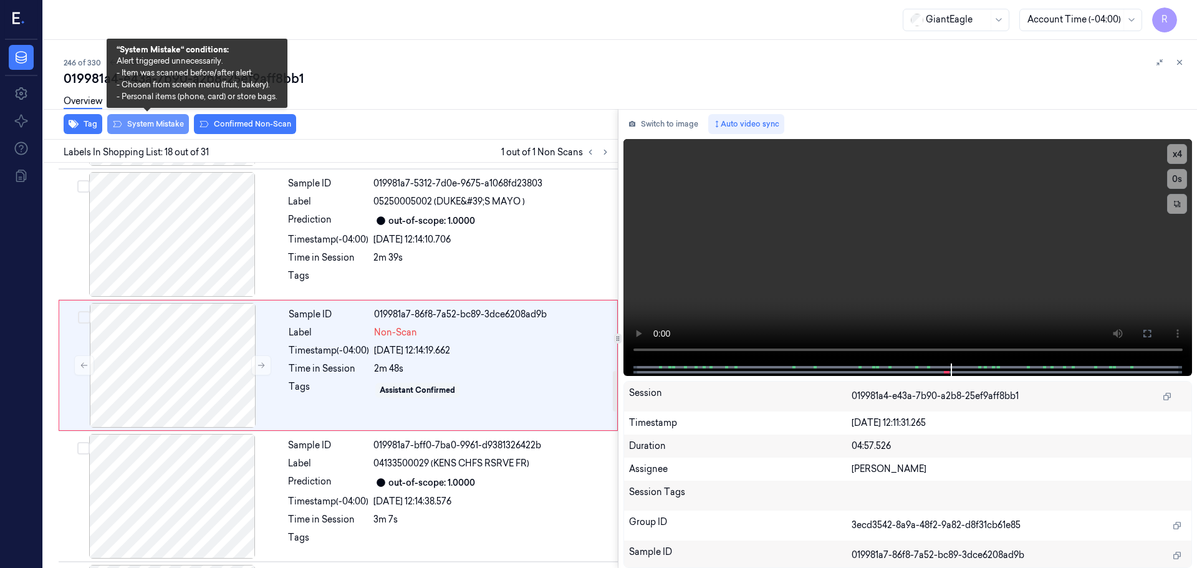
click at [155, 120] on button "System Mistake" at bounding box center [148, 124] width 82 height 20
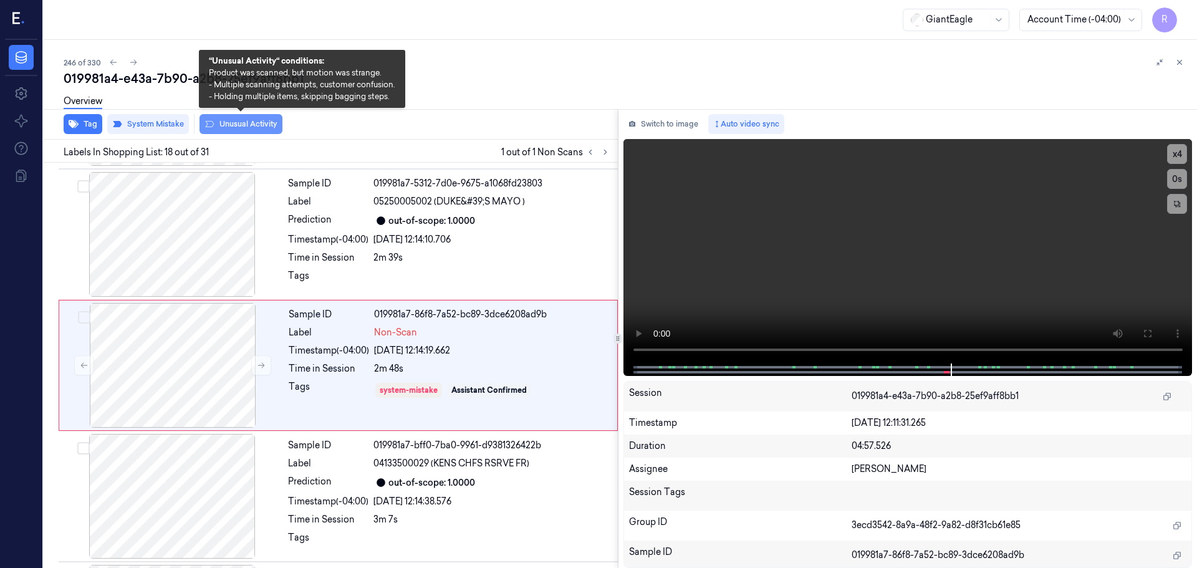
click at [248, 126] on button "Unusual Activity" at bounding box center [241, 124] width 83 height 20
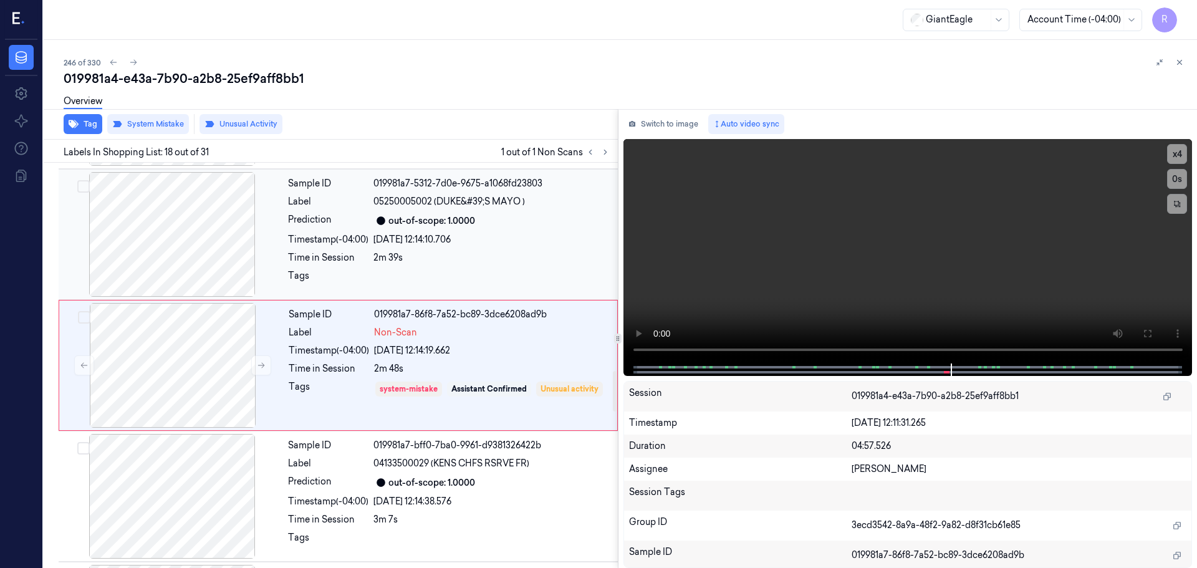
click at [327, 251] on div "Sample ID 019981a7-5312-7d0e-9675-a1068fd23803 Label 05250005002 (DUKE&#39;S MA…" at bounding box center [449, 234] width 332 height 125
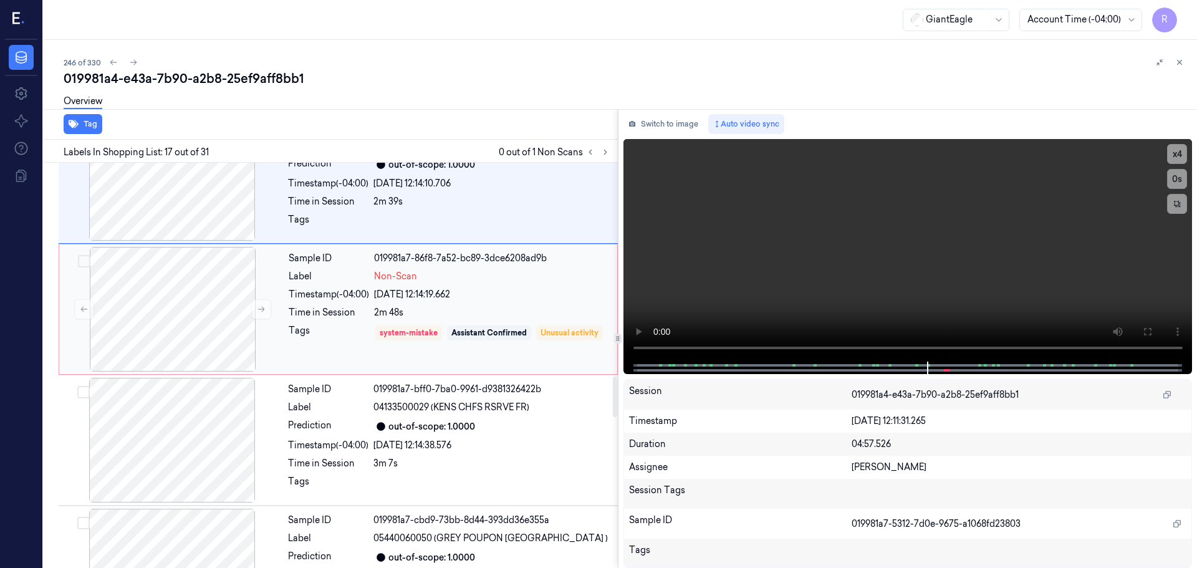
click at [343, 334] on div "Tags" at bounding box center [329, 342] width 80 height 36
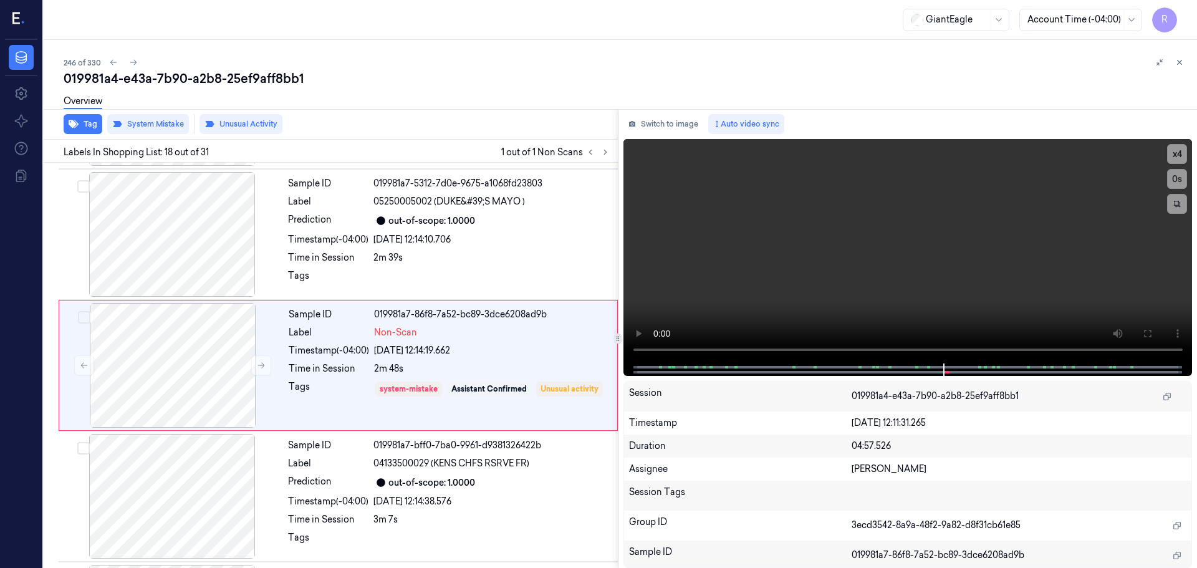
drag, startPoint x: 1180, startPoint y: 63, endPoint x: 1158, endPoint y: 96, distance: 39.6
click at [1181, 63] on icon at bounding box center [1179, 62] width 9 height 9
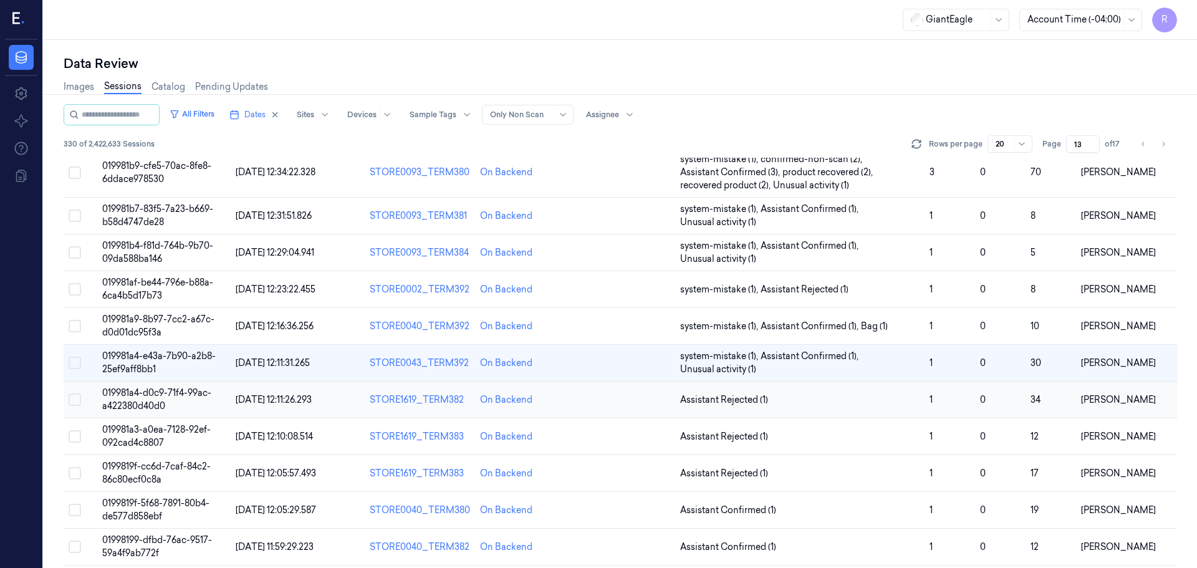
scroll to position [100, 0]
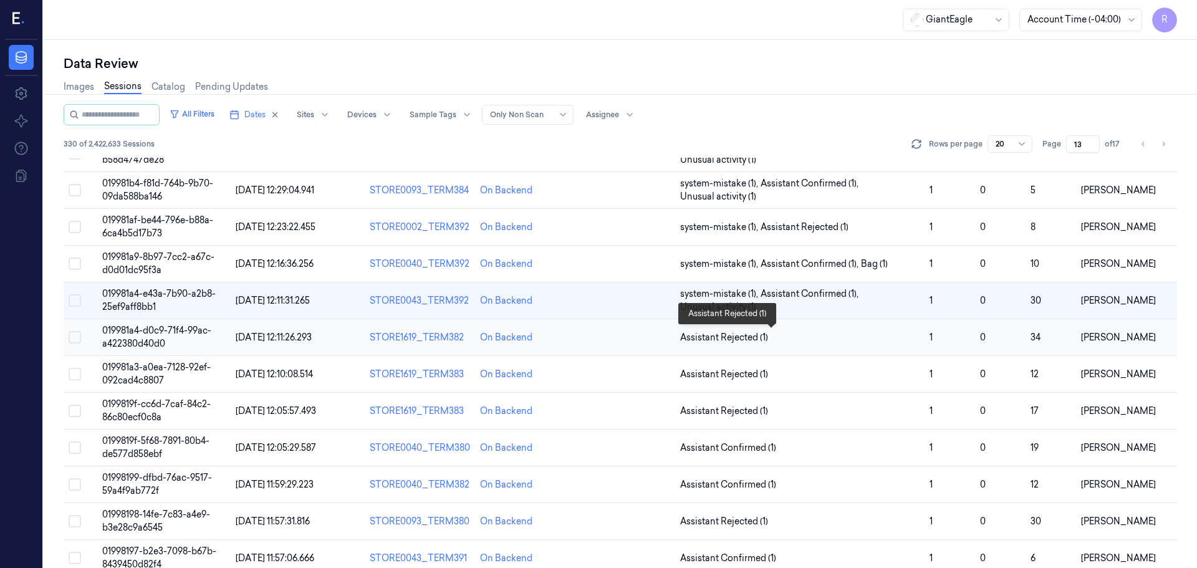
click at [800, 339] on span "Assistant Rejected (1)" at bounding box center [799, 337] width 239 height 13
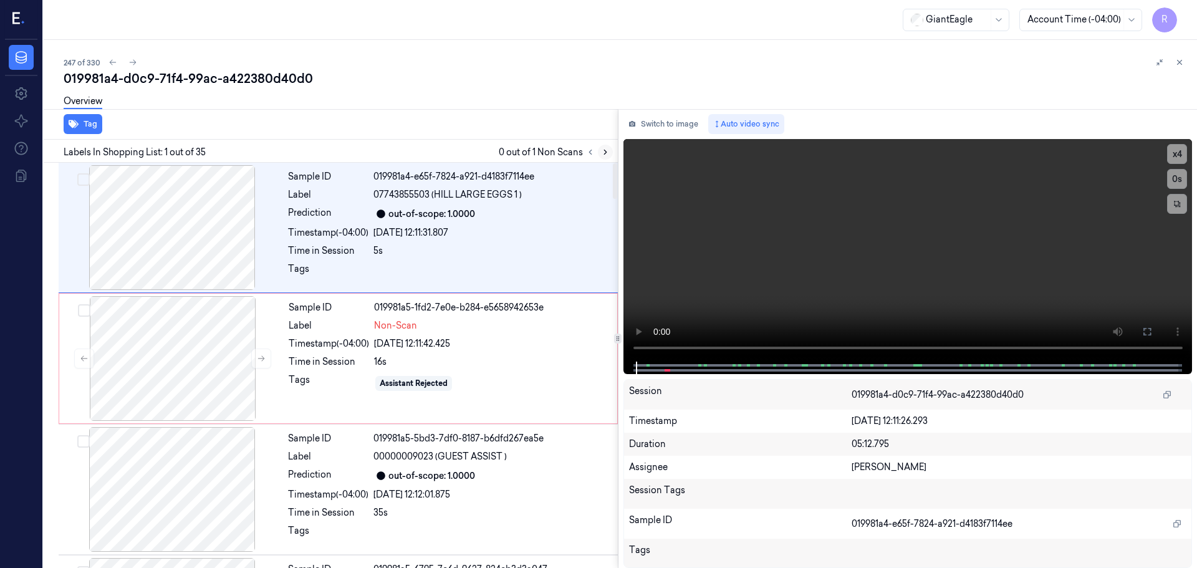
click at [605, 155] on icon at bounding box center [605, 152] width 9 height 9
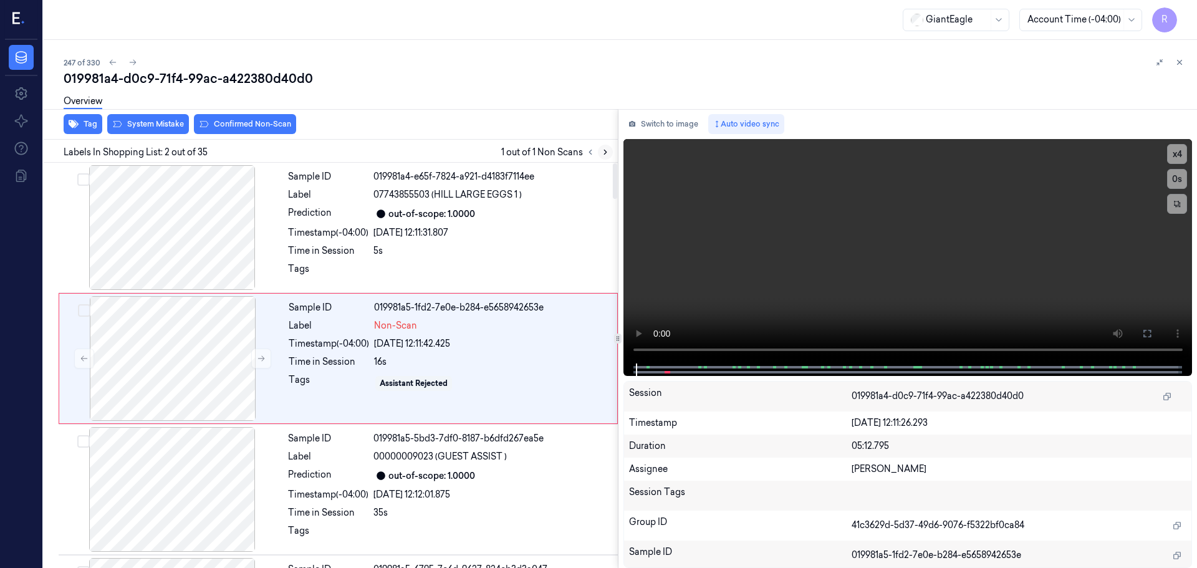
click at [605, 153] on icon at bounding box center [605, 152] width 9 height 9
click at [253, 360] on button at bounding box center [261, 359] width 20 height 20
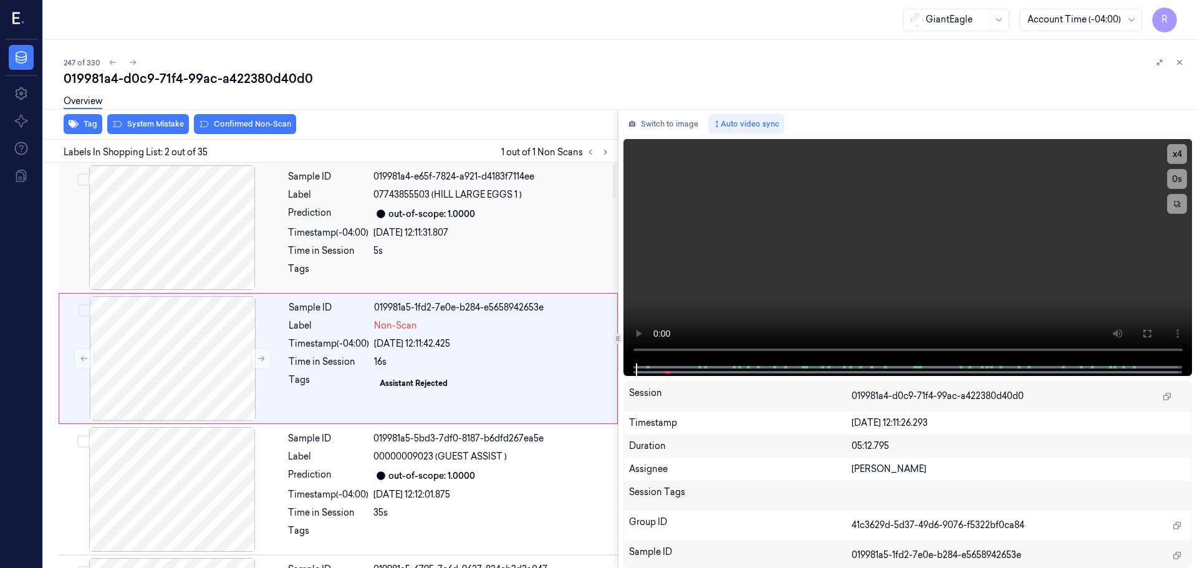
click at [193, 257] on div at bounding box center [172, 227] width 222 height 125
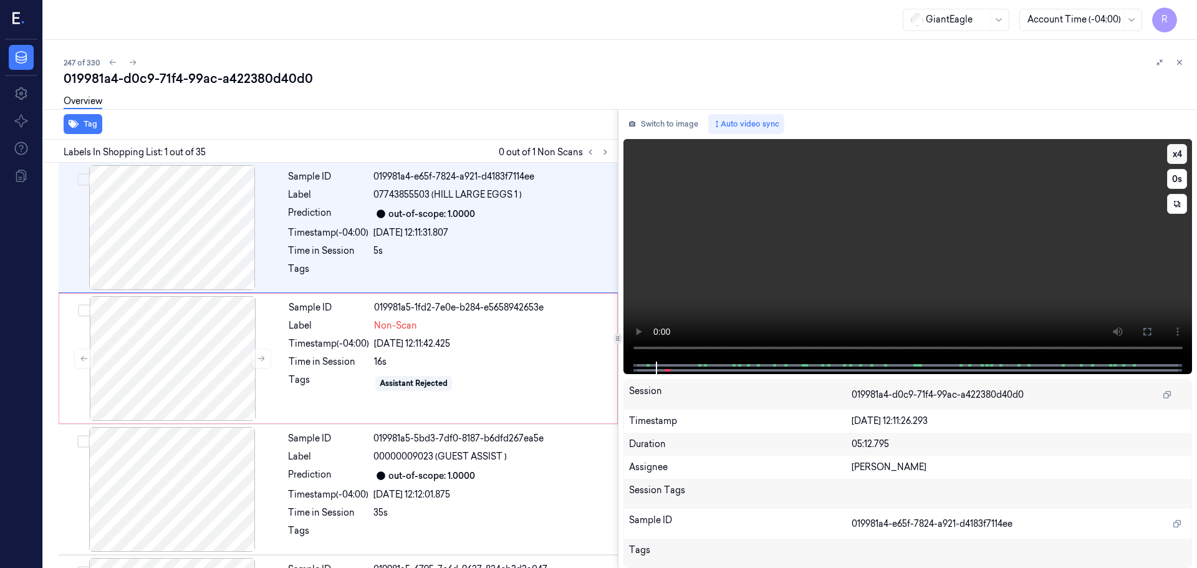
click at [1173, 153] on button "x 4" at bounding box center [1177, 154] width 20 height 20
click at [1183, 153] on button "x 1" at bounding box center [1177, 154] width 20 height 20
click at [1183, 153] on button "x 2" at bounding box center [1177, 154] width 20 height 20
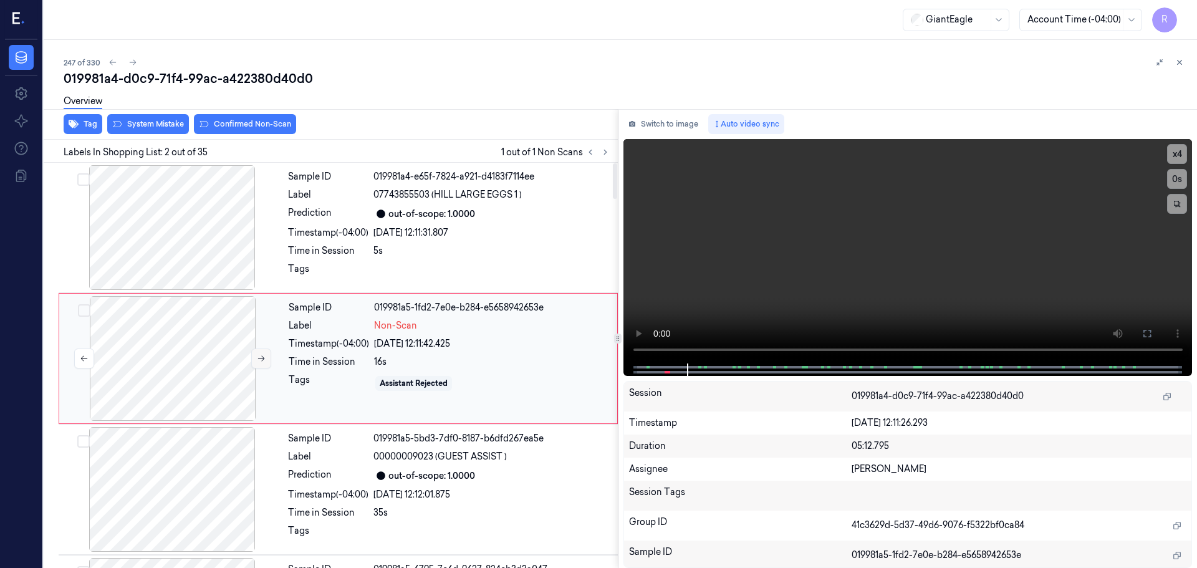
click at [254, 358] on button at bounding box center [261, 359] width 20 height 20
click at [257, 358] on icon at bounding box center [261, 358] width 9 height 9
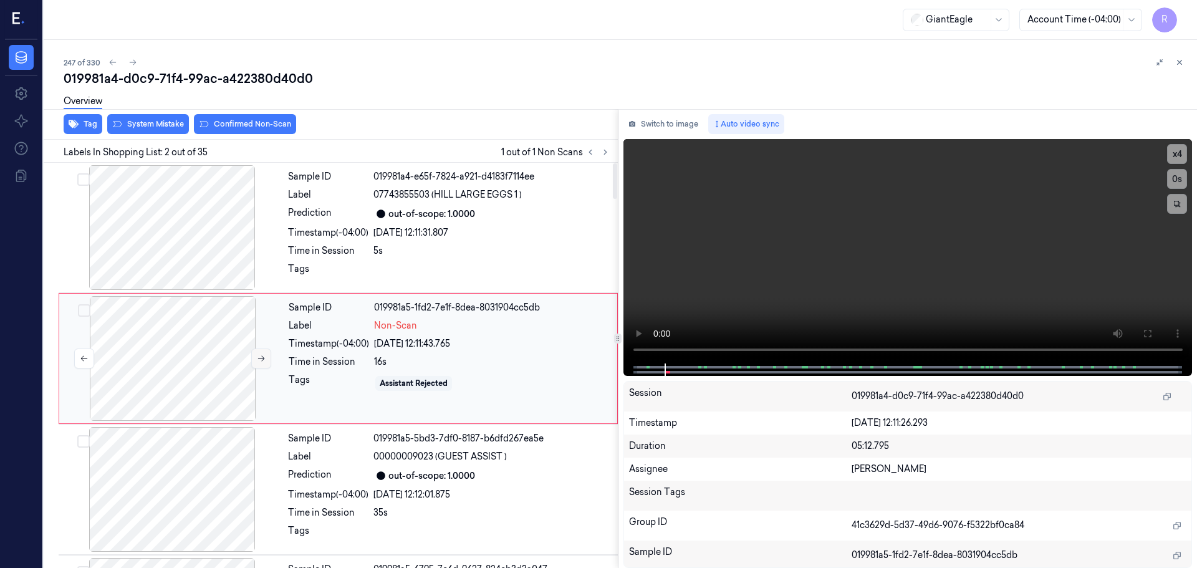
click at [257, 358] on icon at bounding box center [261, 358] width 9 height 9
click at [264, 359] on icon at bounding box center [261, 359] width 7 height 6
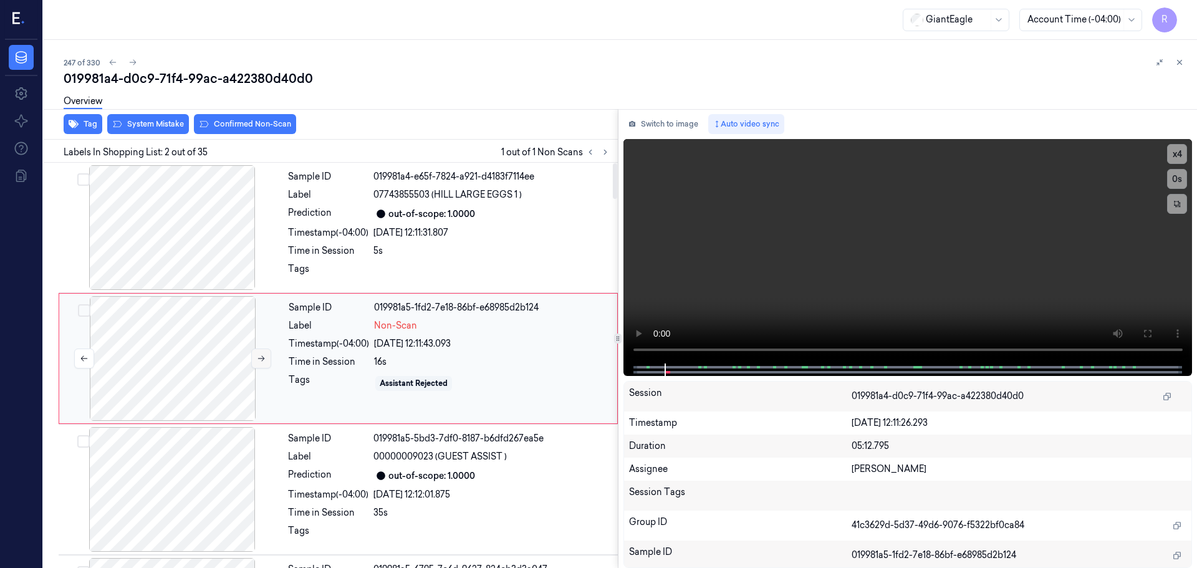
click at [264, 359] on icon at bounding box center [261, 359] width 7 height 6
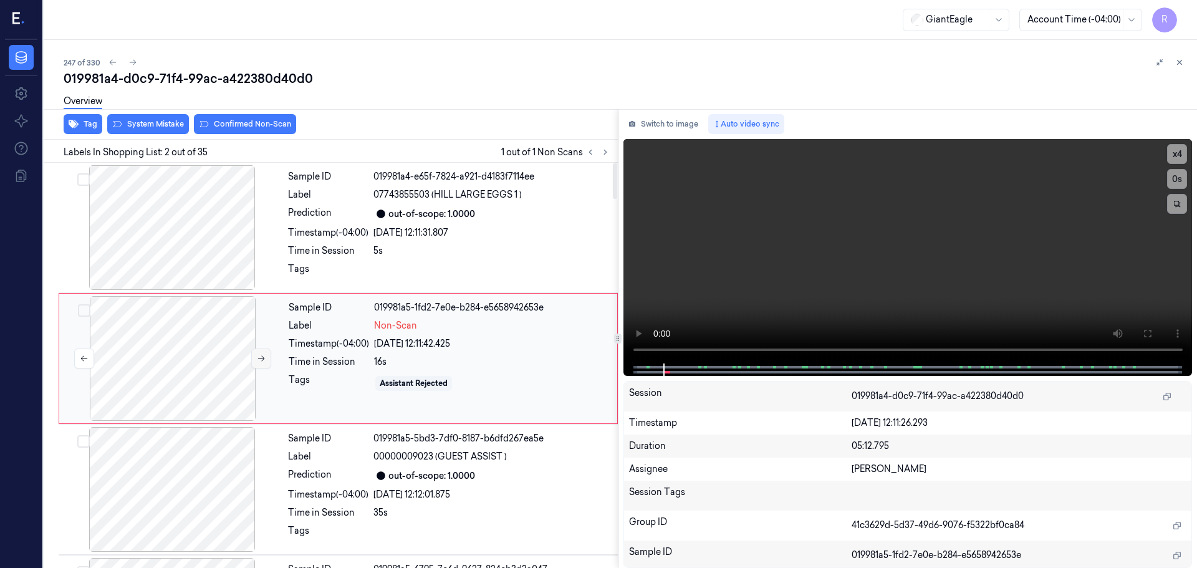
click at [264, 359] on icon at bounding box center [261, 359] width 7 height 6
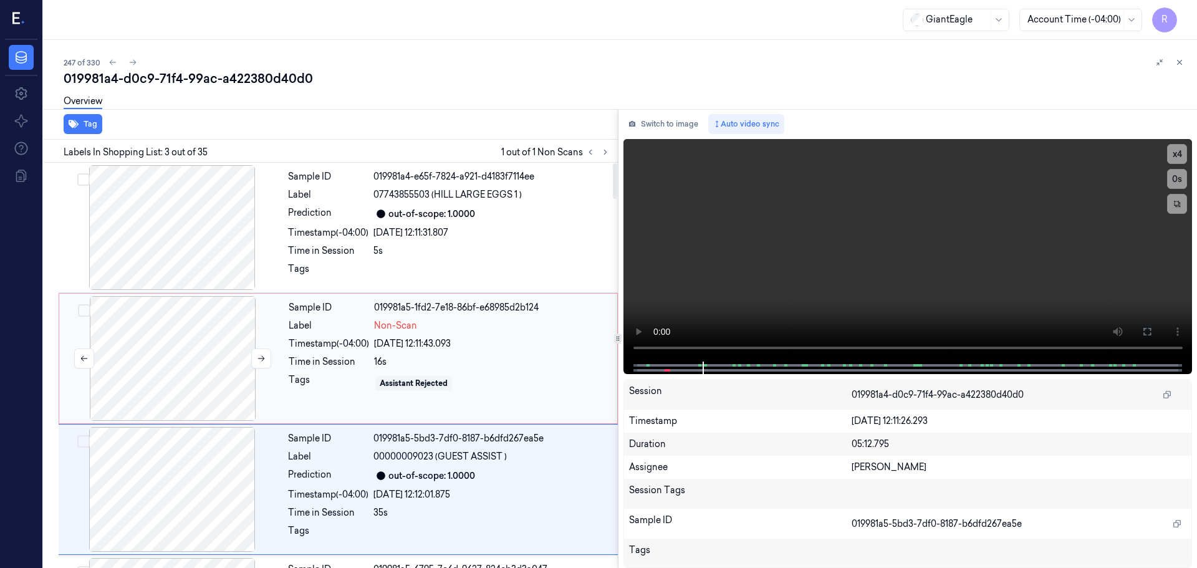
click at [195, 365] on div at bounding box center [173, 358] width 222 height 125
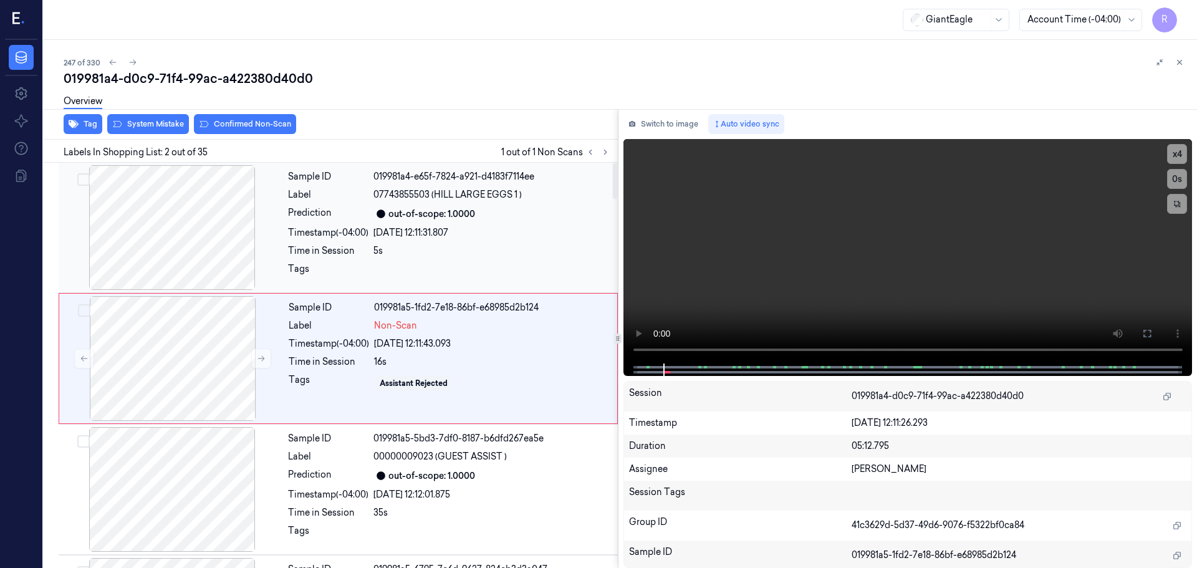
click at [176, 256] on div at bounding box center [172, 227] width 222 height 125
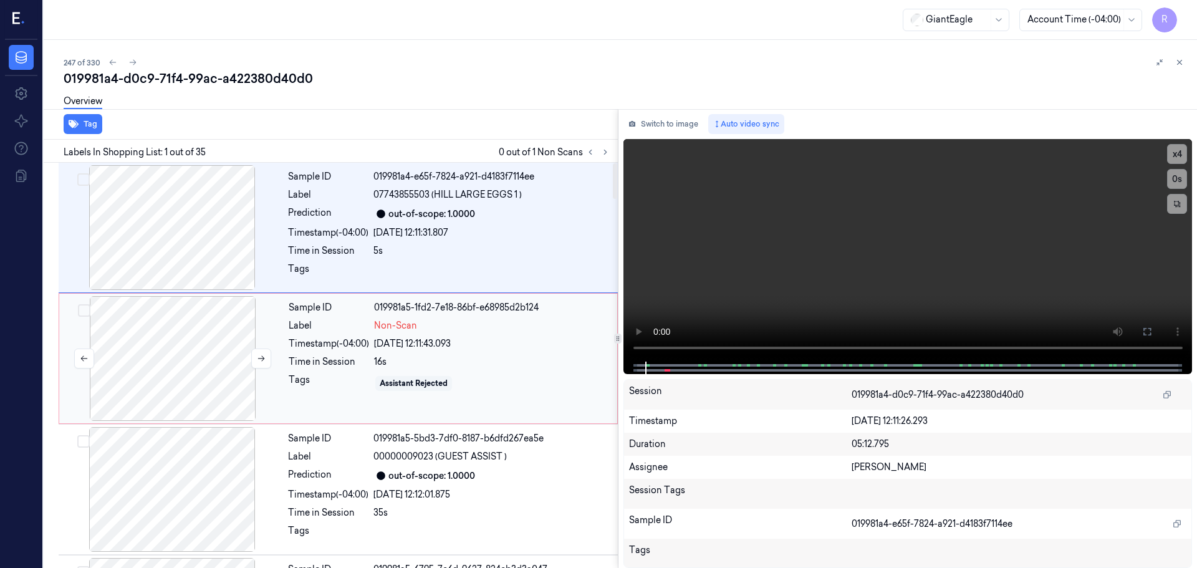
click at [232, 373] on div at bounding box center [173, 358] width 222 height 125
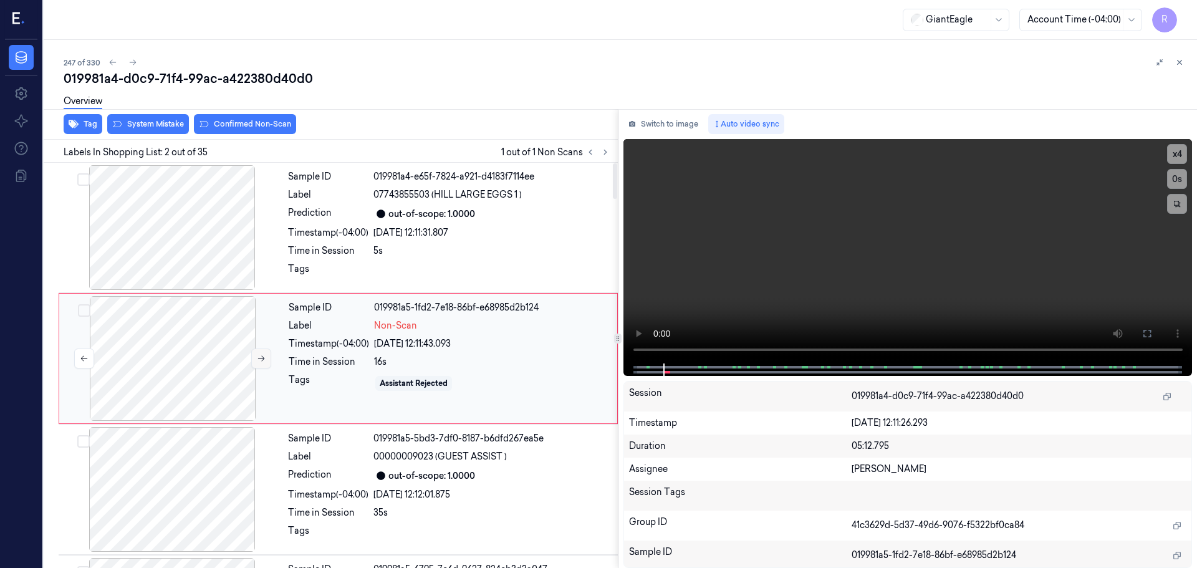
click at [263, 364] on button at bounding box center [261, 359] width 20 height 20
click at [171, 369] on div at bounding box center [173, 358] width 222 height 125
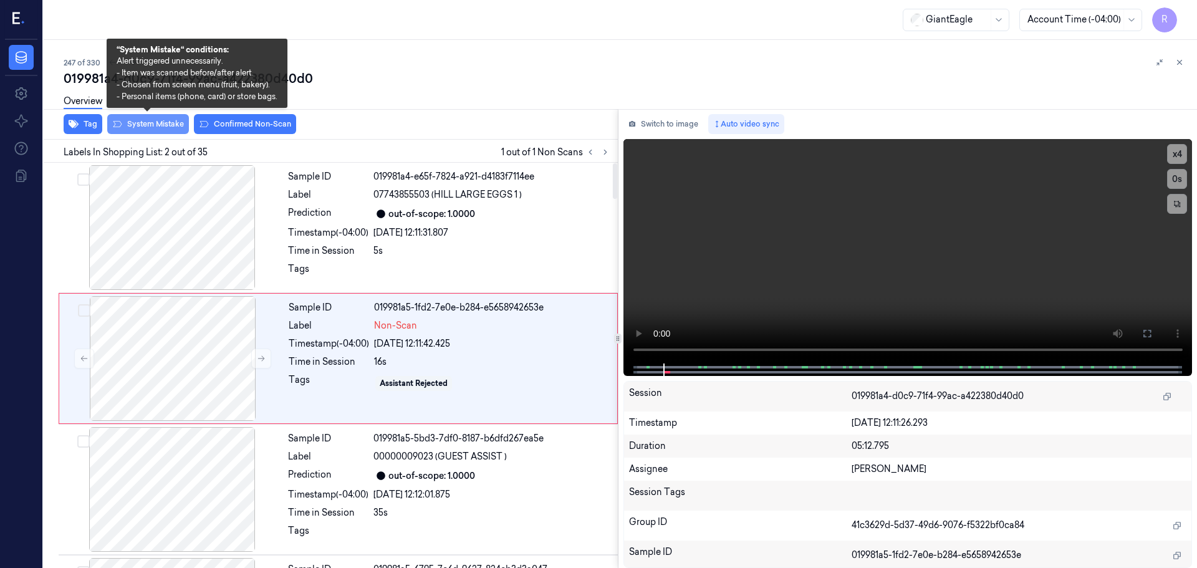
click at [152, 126] on button "System Mistake" at bounding box center [148, 124] width 82 height 20
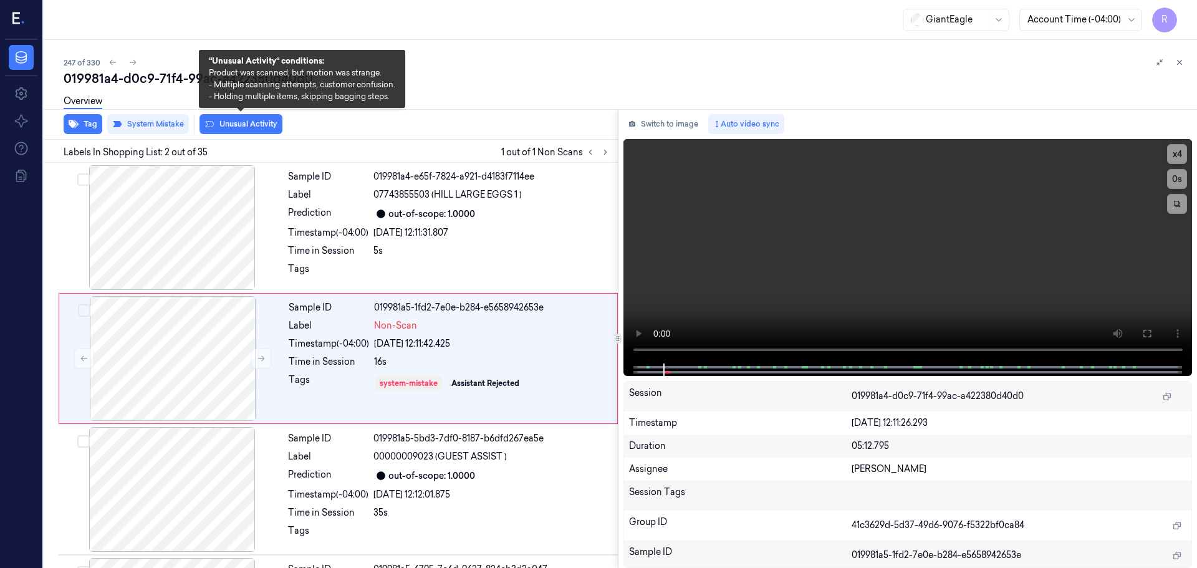
click at [245, 128] on button "Unusual Activity" at bounding box center [241, 124] width 83 height 20
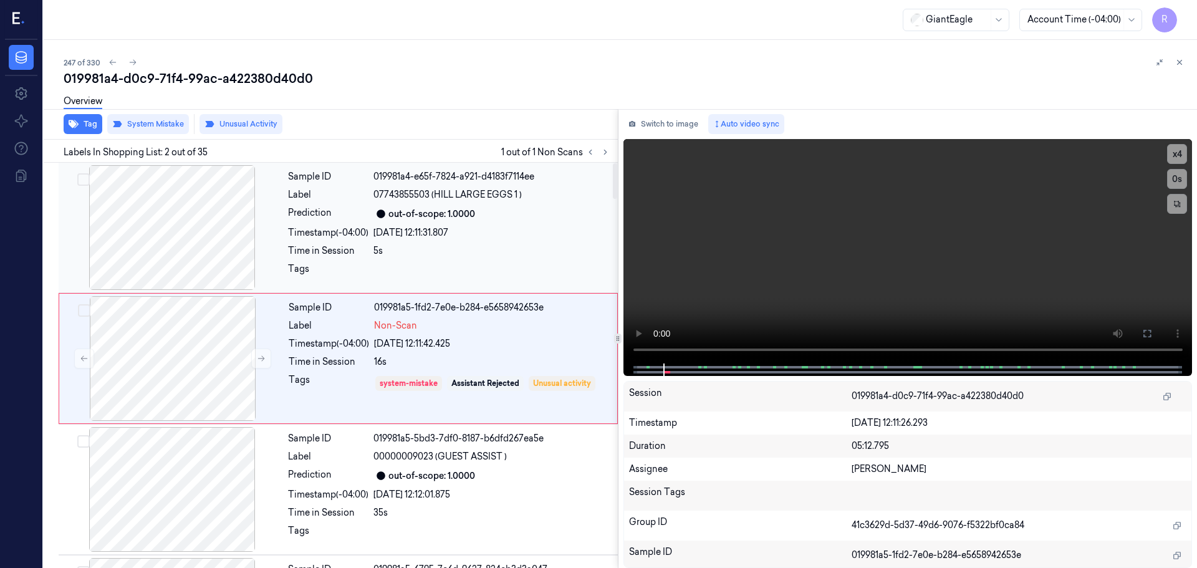
click at [161, 211] on div at bounding box center [172, 227] width 222 height 125
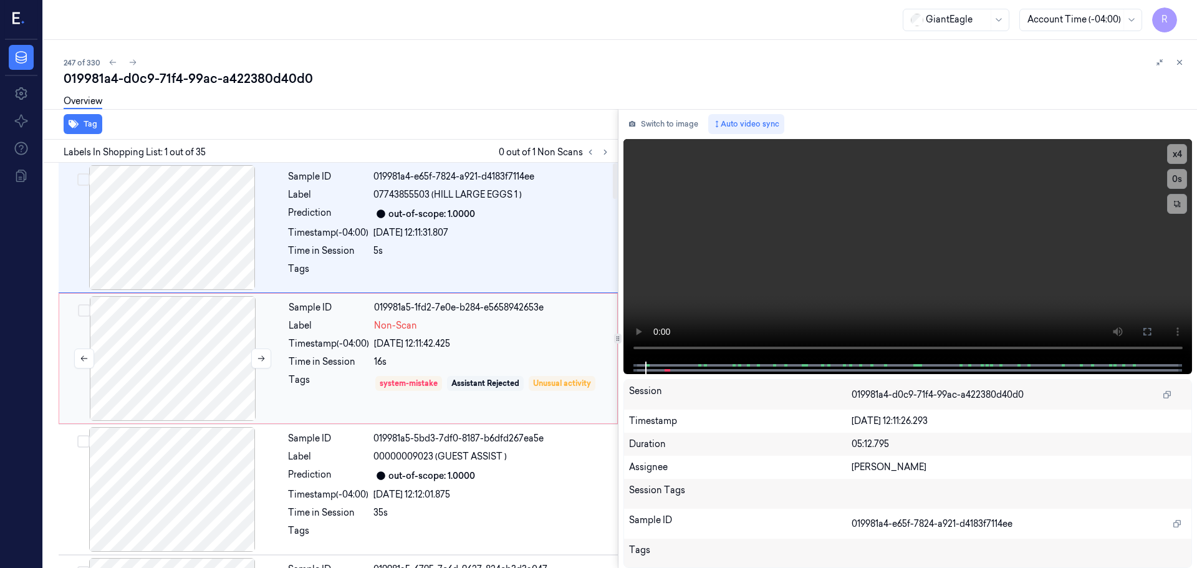
click at [183, 351] on div at bounding box center [173, 358] width 222 height 125
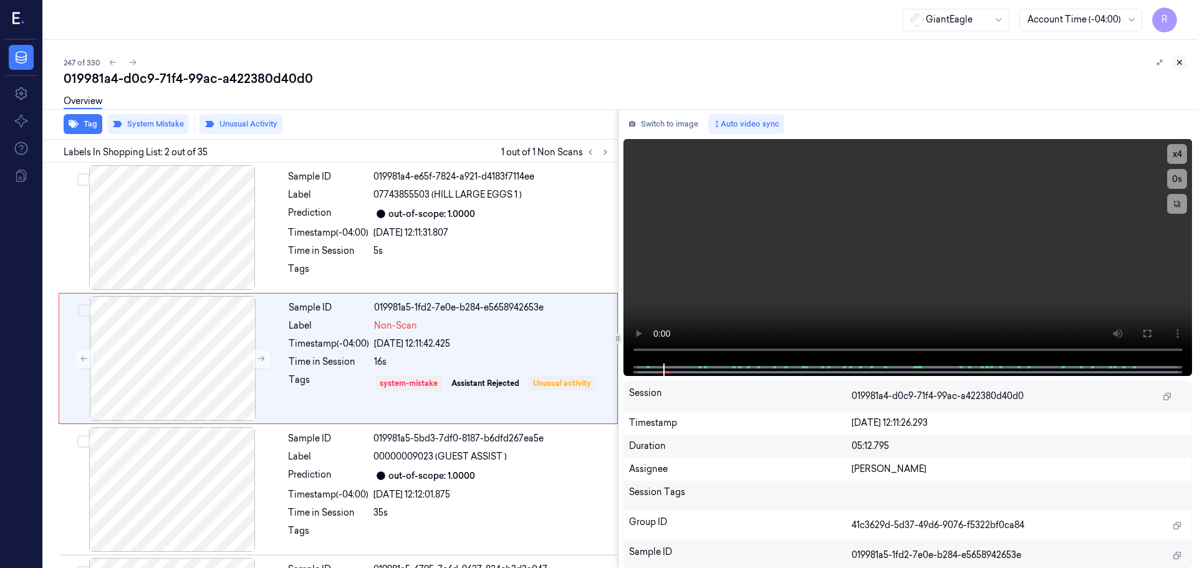
click at [1180, 58] on icon at bounding box center [1179, 62] width 9 height 9
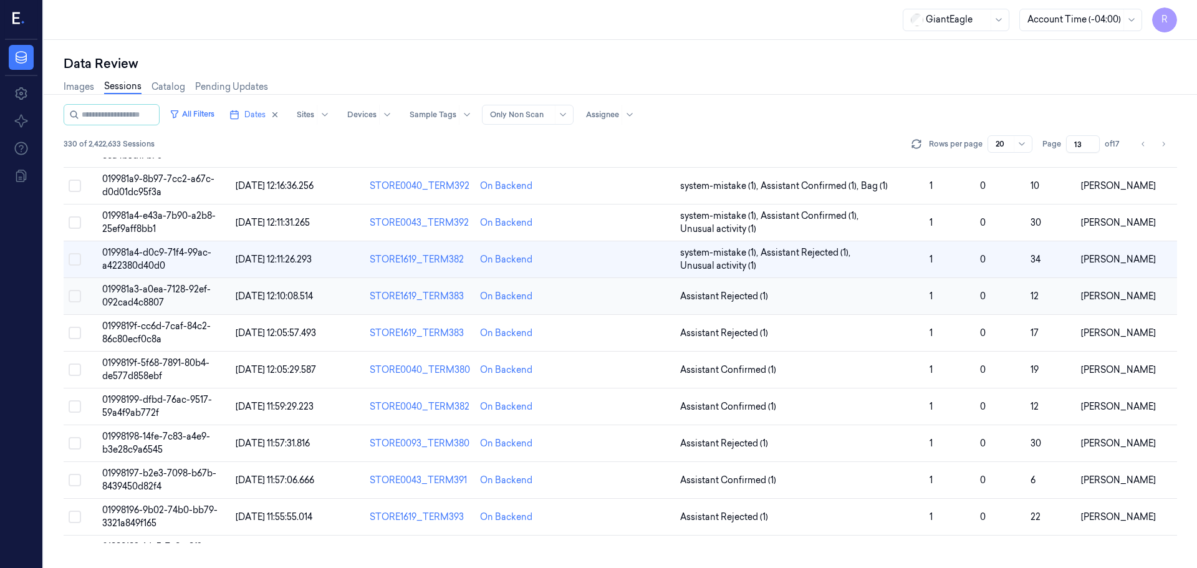
scroll to position [74, 0]
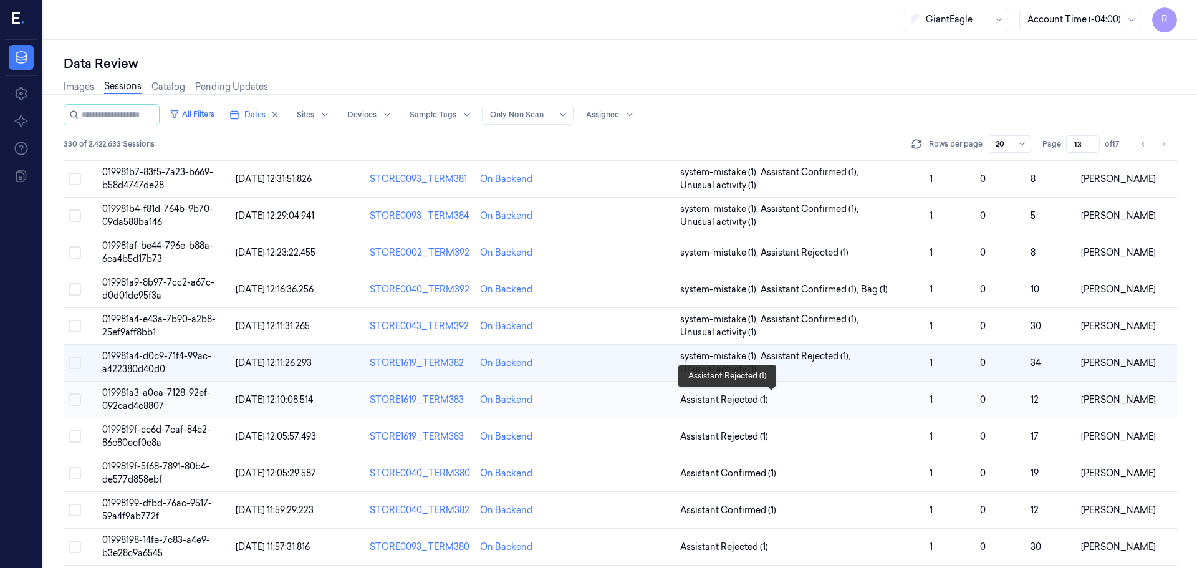
click at [788, 402] on span "Assistant Rejected (1)" at bounding box center [799, 399] width 239 height 13
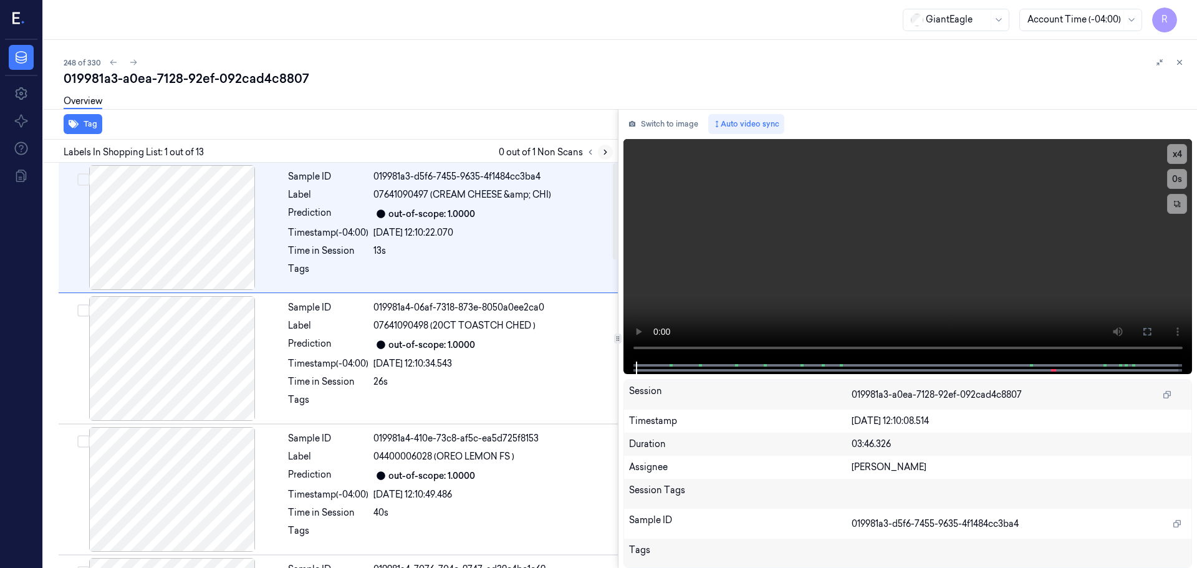
click at [604, 147] on button at bounding box center [605, 152] width 15 height 15
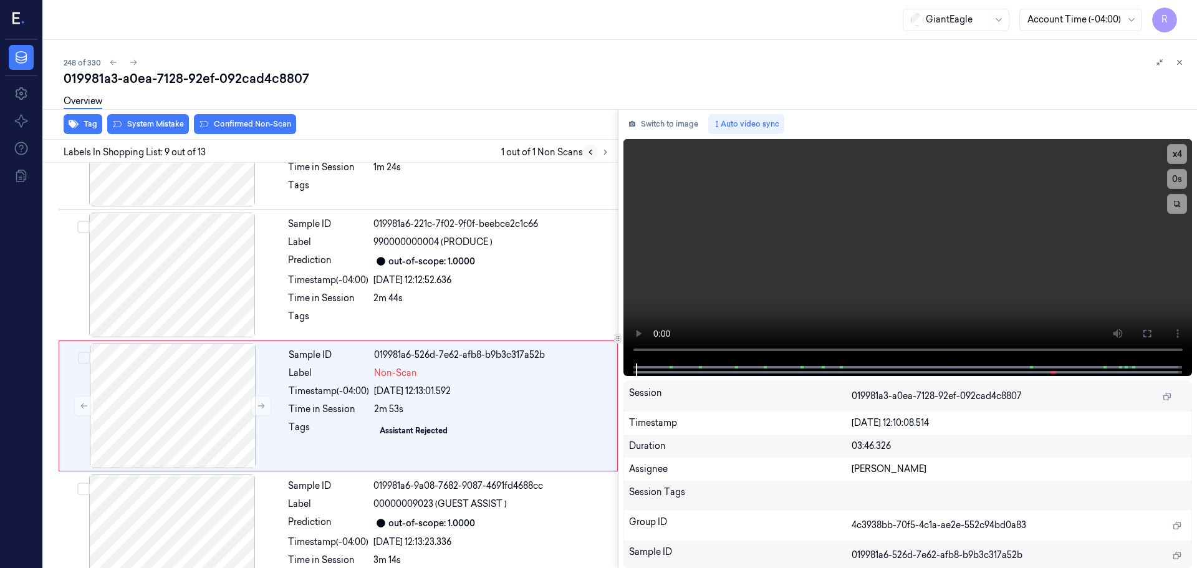
scroll to position [910, 0]
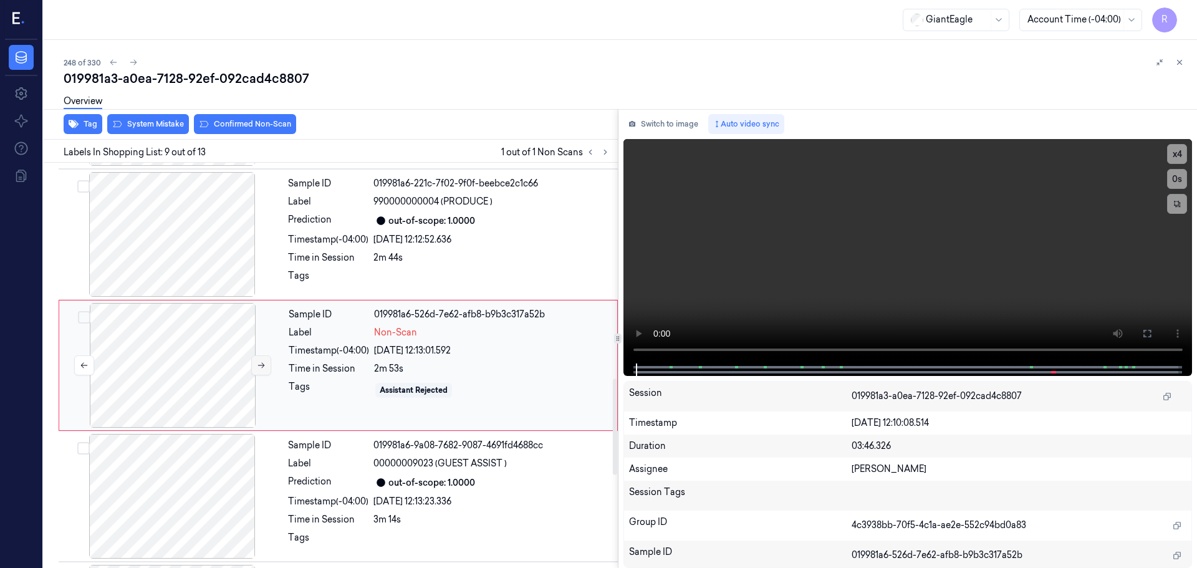
click at [270, 364] on button at bounding box center [261, 365] width 20 height 20
click at [269, 364] on button at bounding box center [261, 365] width 20 height 20
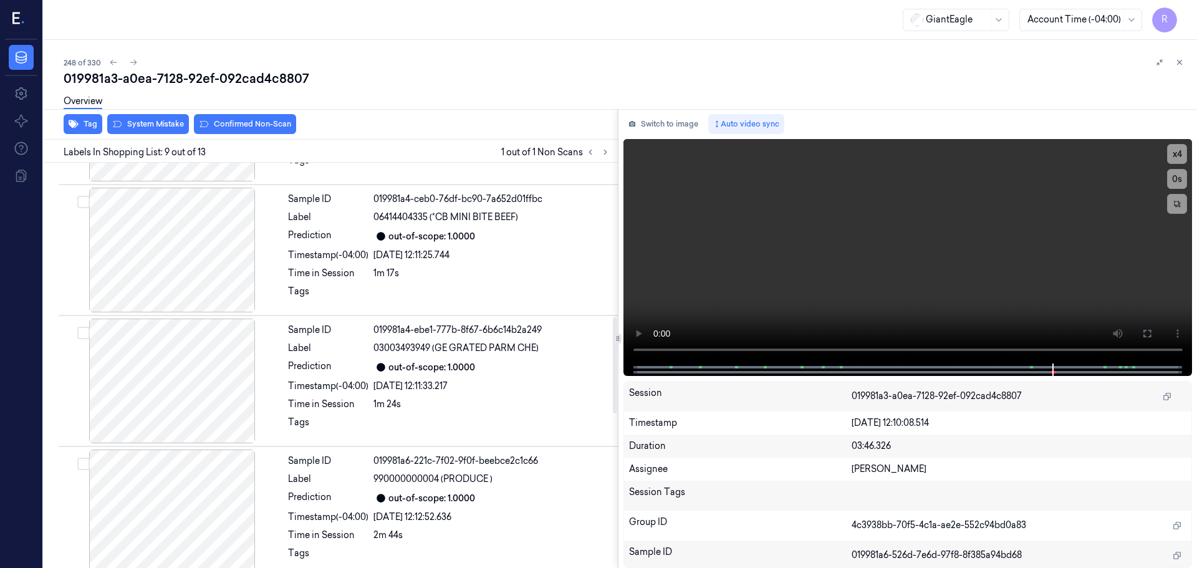
scroll to position [686, 0]
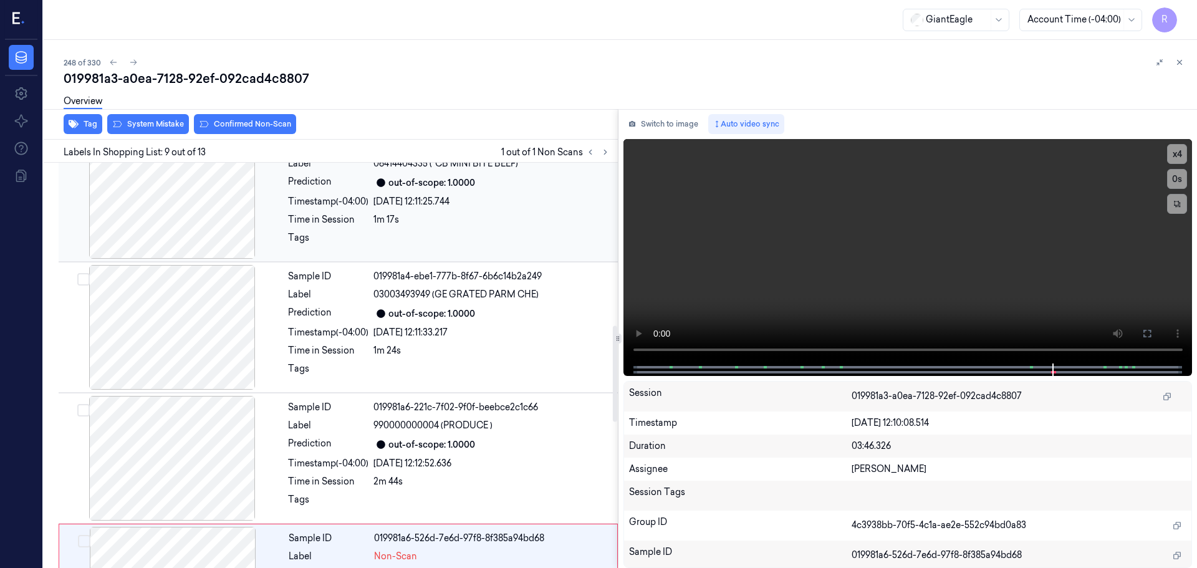
click at [195, 221] on div at bounding box center [172, 196] width 222 height 125
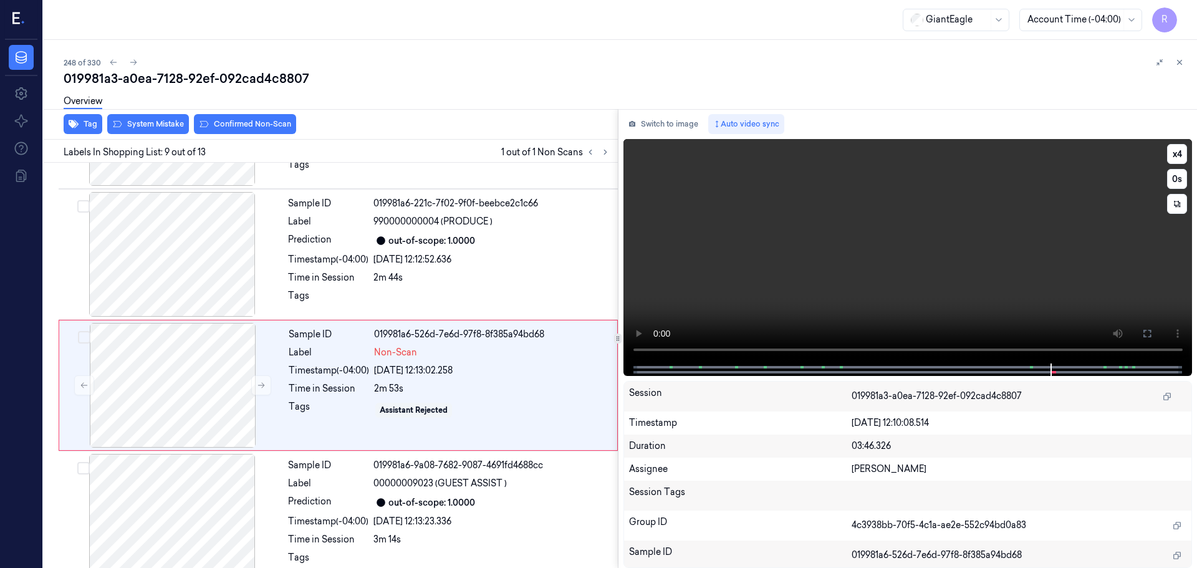
scroll to position [910, 0]
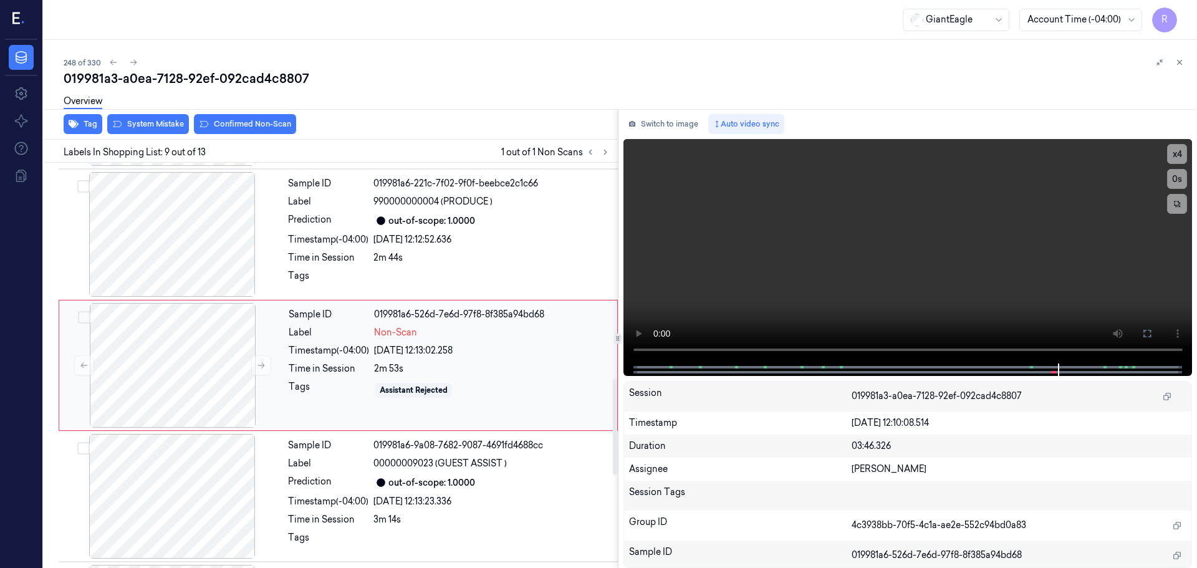
click at [357, 357] on div "Sample ID 019981a6-526d-7e6d-97f8-8f385a94bd68 Label Non-Scan Timestamp (-04:00…" at bounding box center [449, 365] width 331 height 125
click at [158, 130] on button "System Mistake" at bounding box center [148, 124] width 82 height 20
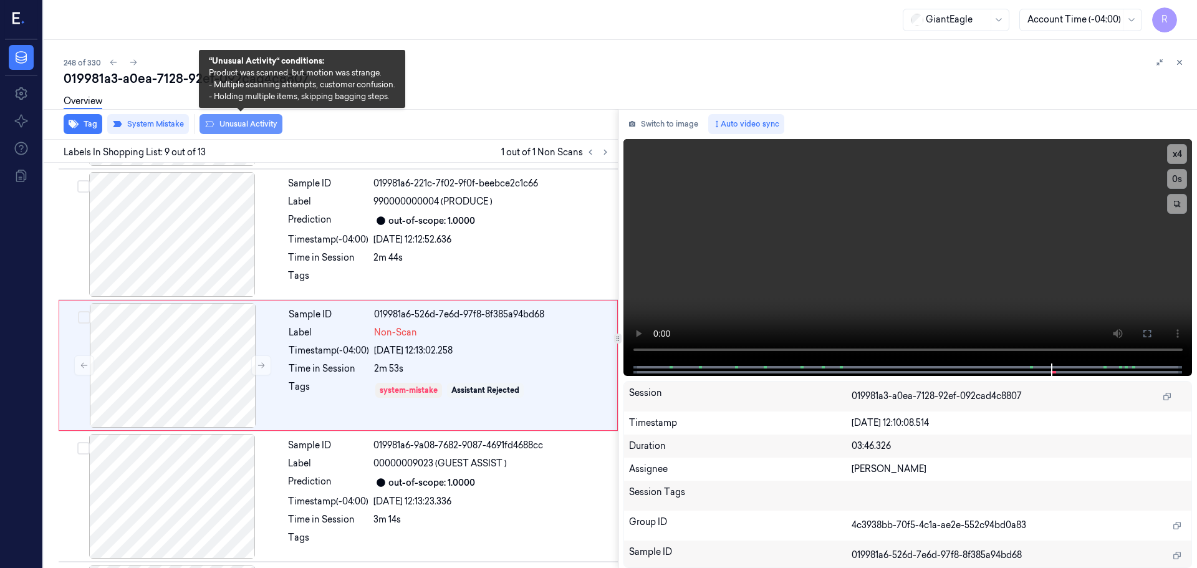
click at [235, 121] on button "Unusual Activity" at bounding box center [241, 124] width 83 height 20
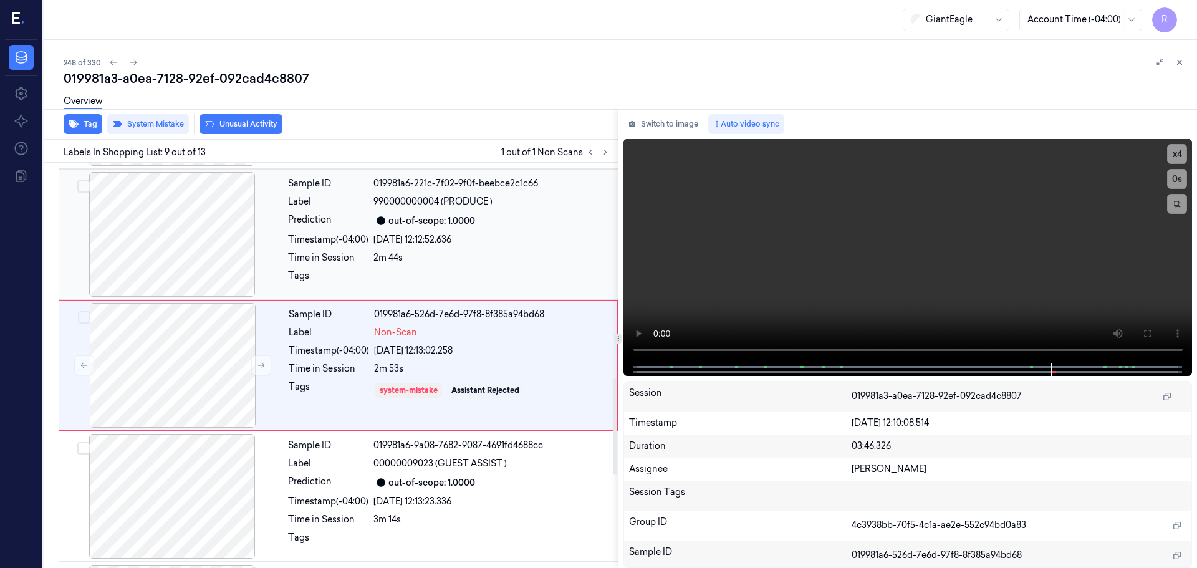
click at [460, 249] on div "Sample ID 019981a6-221c-7f02-9f0f-beebce2c1c66 Label 990000000004 (PRODUCE ) Pr…" at bounding box center [449, 234] width 332 height 125
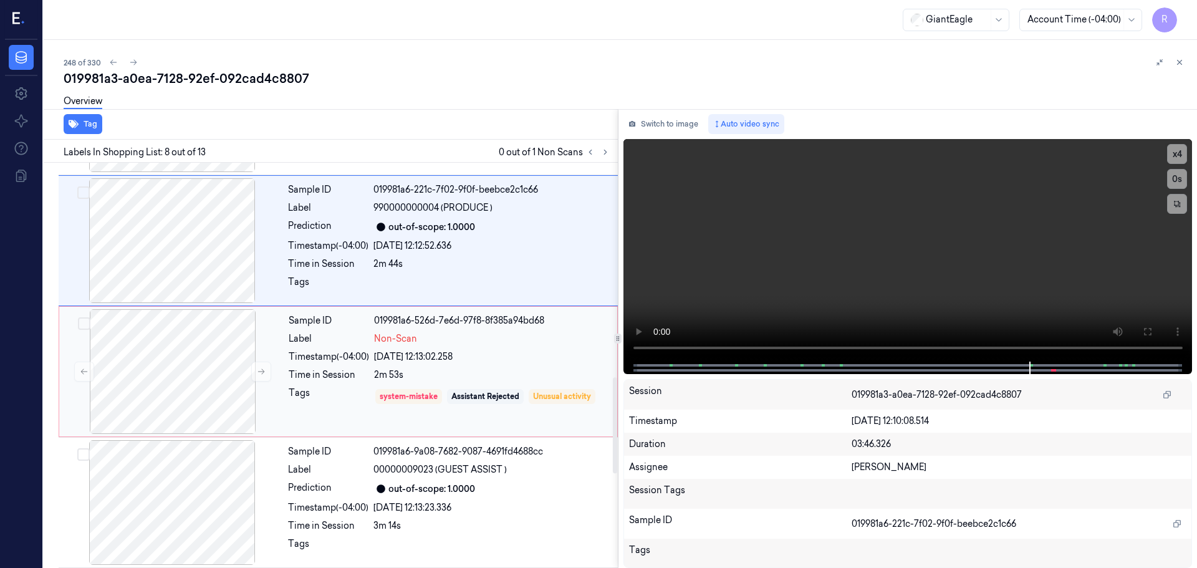
click at [395, 349] on div "Sample ID 019981a6-526d-7e6d-97f8-8f385a94bd68 Label Non-Scan Timestamp (-04:00…" at bounding box center [449, 371] width 331 height 125
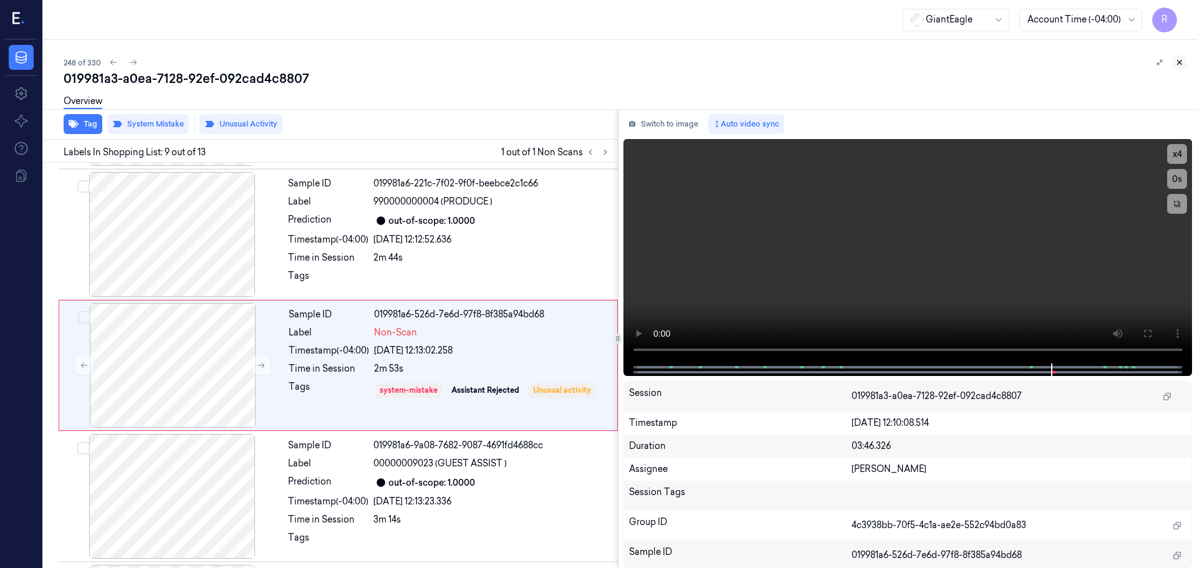
click at [1177, 58] on icon at bounding box center [1179, 62] width 9 height 9
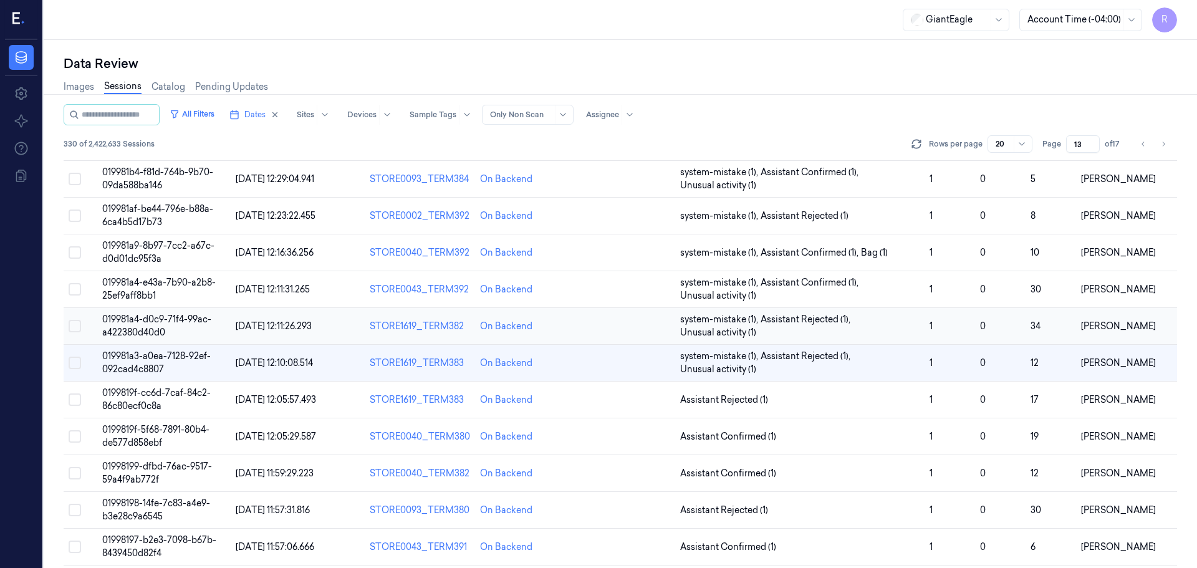
scroll to position [111, 0]
click at [834, 398] on span "Assistant Rejected (1)" at bounding box center [799, 399] width 239 height 13
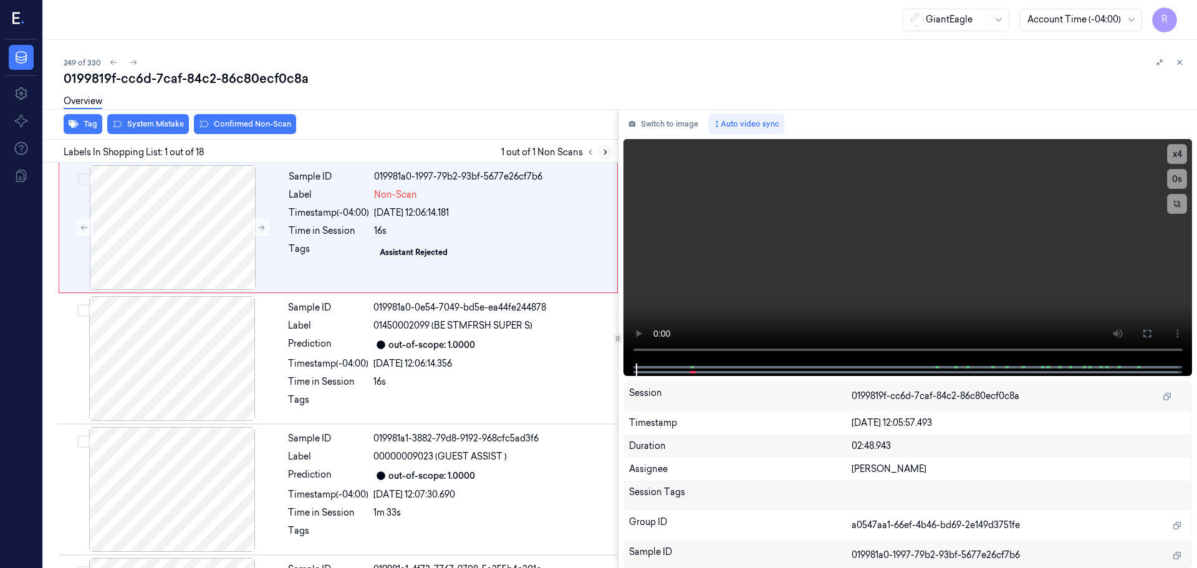
click at [606, 152] on icon at bounding box center [605, 152] width 2 height 4
click at [605, 152] on icon at bounding box center [605, 152] width 9 height 9
click at [255, 226] on button at bounding box center [261, 228] width 20 height 20
click at [255, 227] on button at bounding box center [261, 228] width 20 height 20
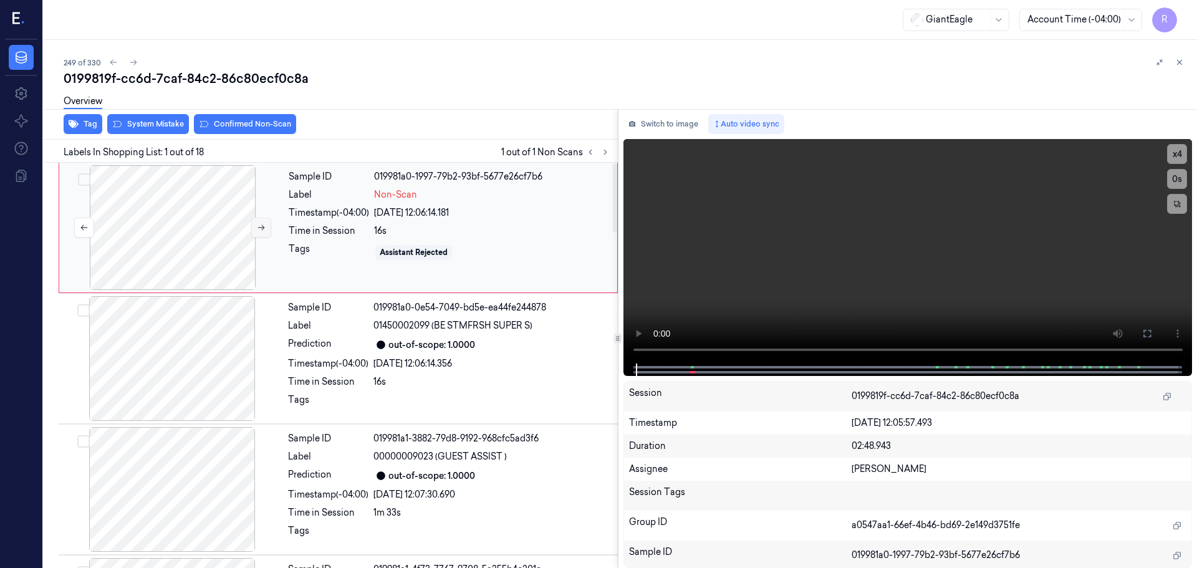
click at [255, 227] on button at bounding box center [261, 228] width 20 height 20
click at [1165, 156] on video at bounding box center [908, 251] width 569 height 224
click at [1179, 142] on video at bounding box center [908, 251] width 569 height 224
drag, startPoint x: 1178, startPoint y: 153, endPoint x: 1117, endPoint y: 196, distance: 74.7
click at [1178, 153] on button "x 4" at bounding box center [1177, 154] width 20 height 20
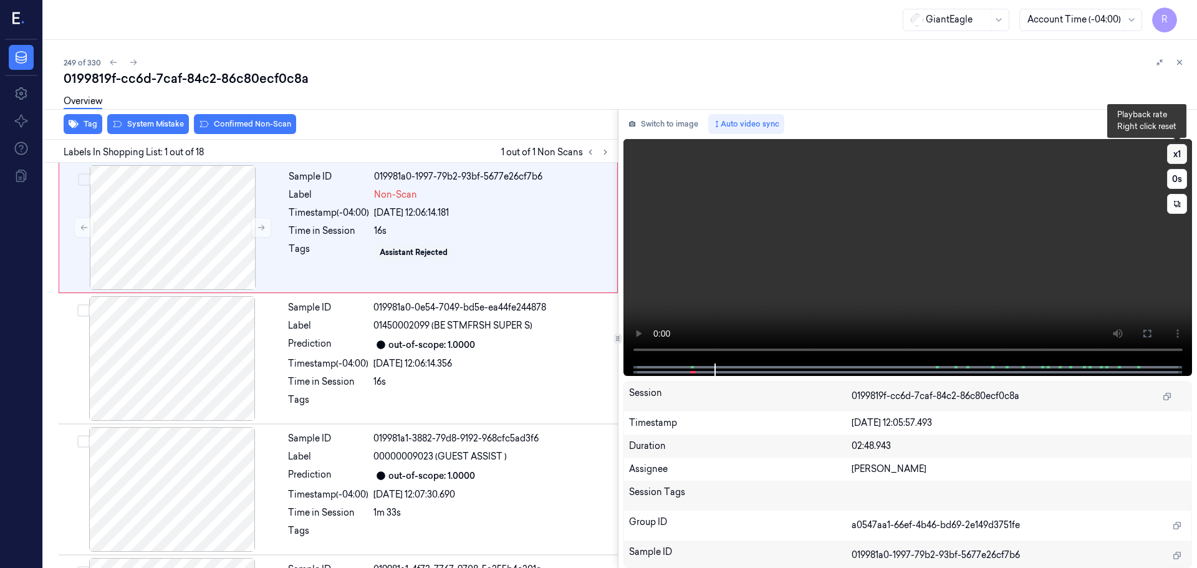
click at [1179, 155] on button "x 1" at bounding box center [1177, 154] width 20 height 20
click at [1179, 155] on button "x 2" at bounding box center [1177, 154] width 20 height 20
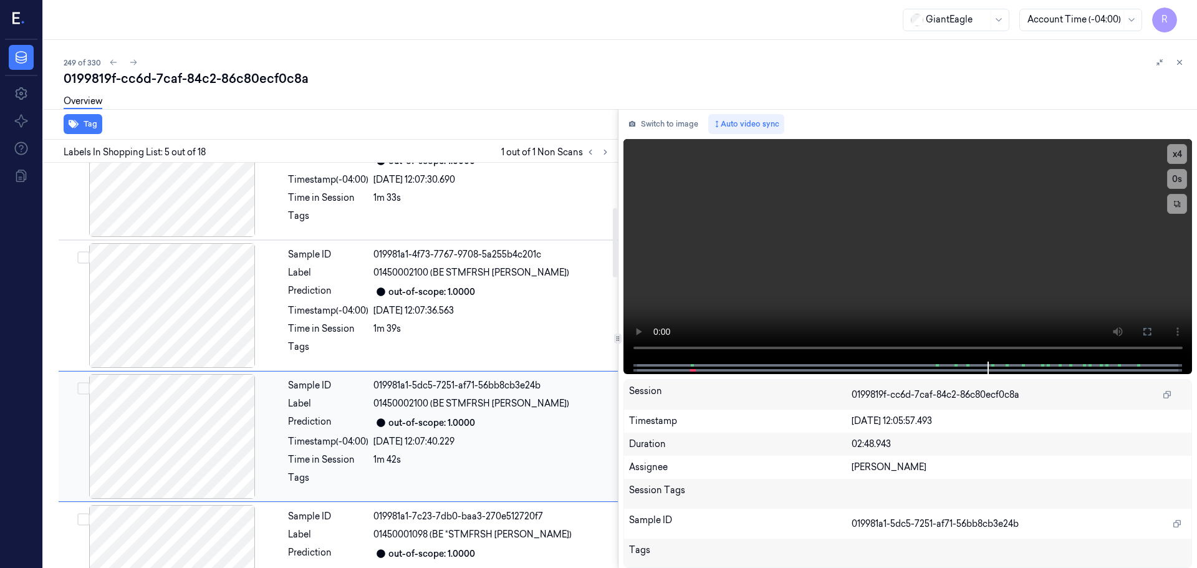
scroll to position [261, 0]
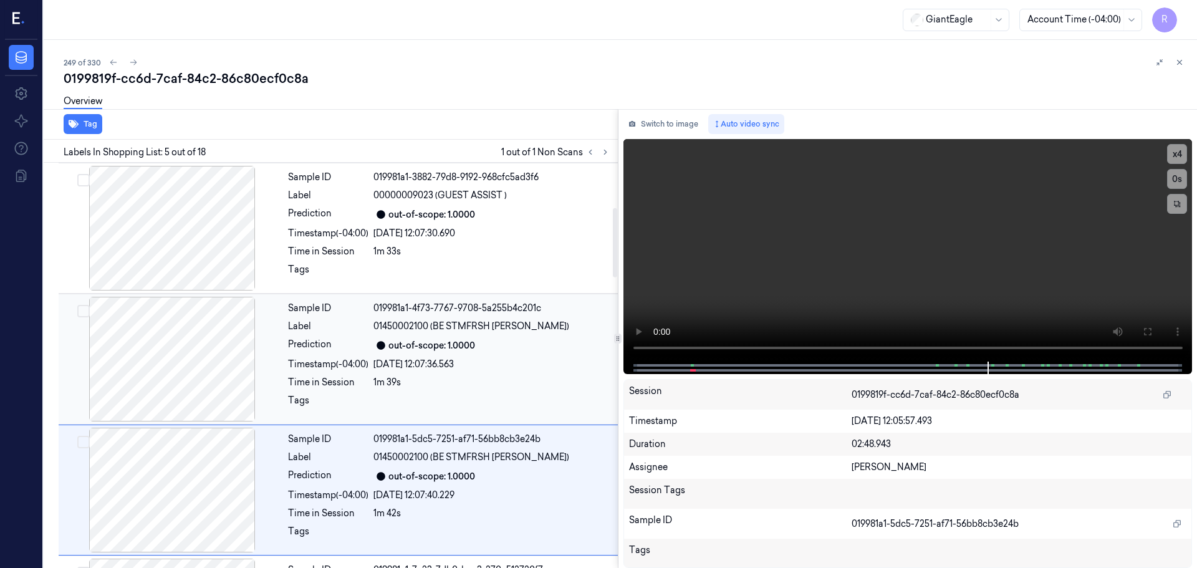
click at [211, 355] on div at bounding box center [172, 359] width 222 height 125
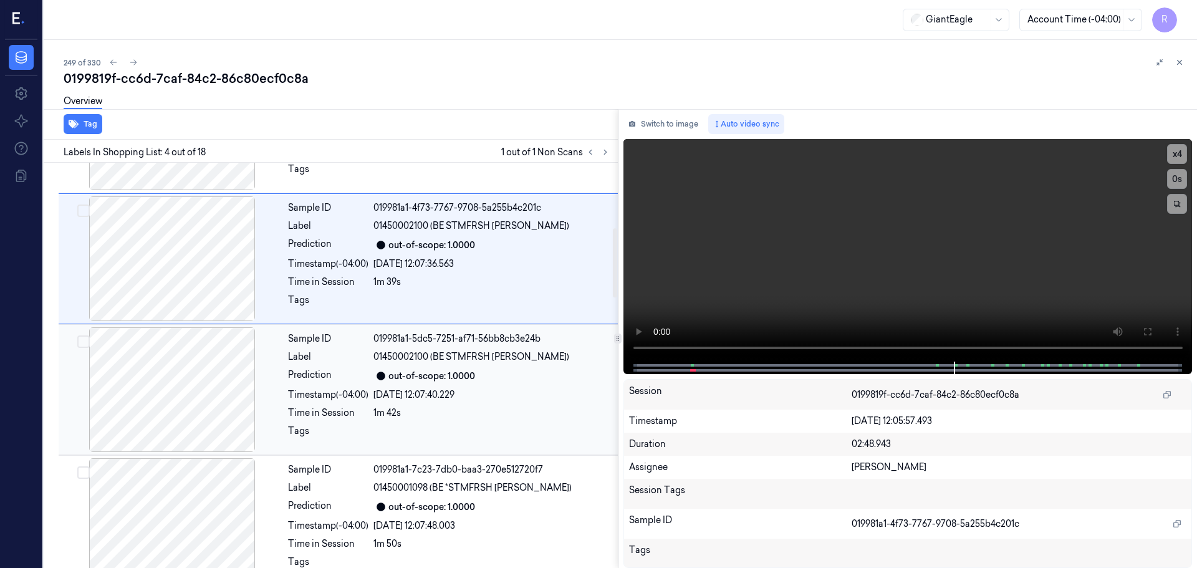
scroll to position [380, 0]
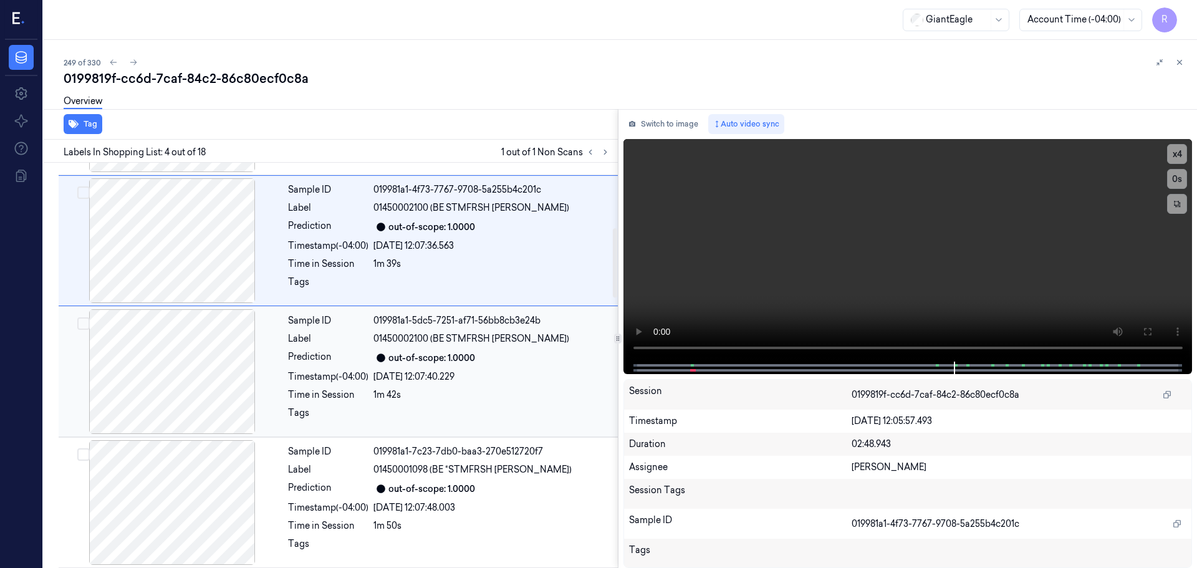
click at [206, 373] on div at bounding box center [172, 371] width 222 height 125
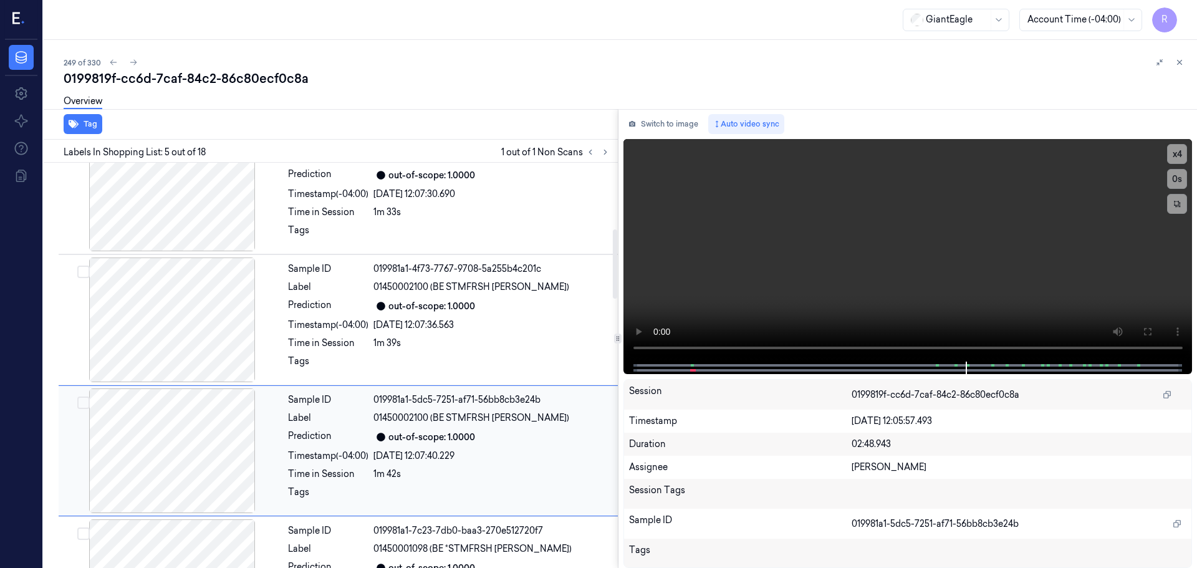
scroll to position [199, 0]
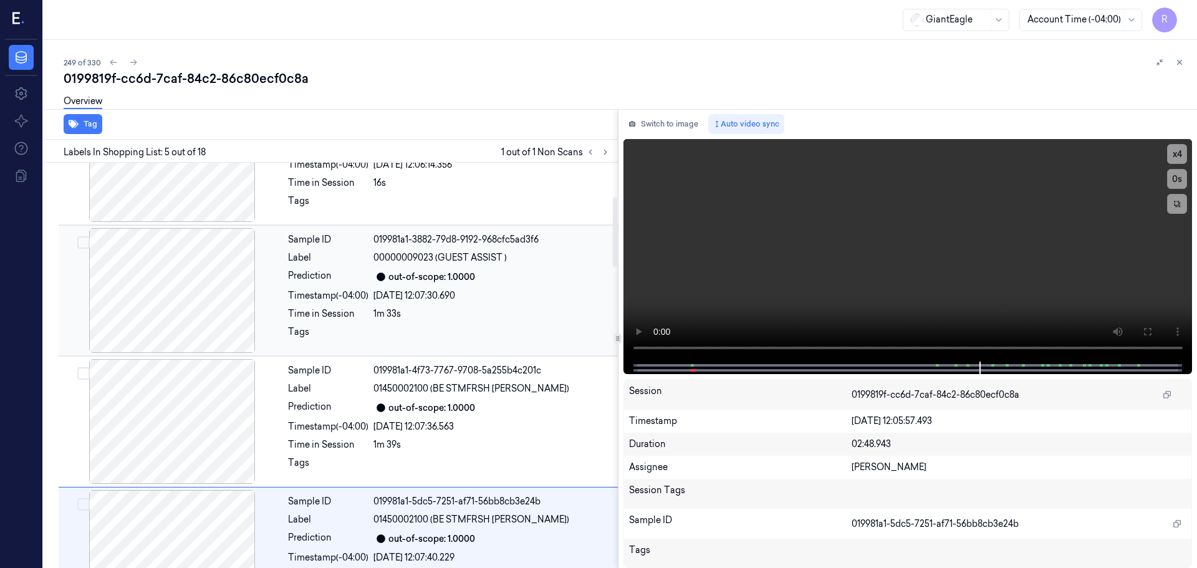
click at [214, 325] on div at bounding box center [172, 290] width 222 height 125
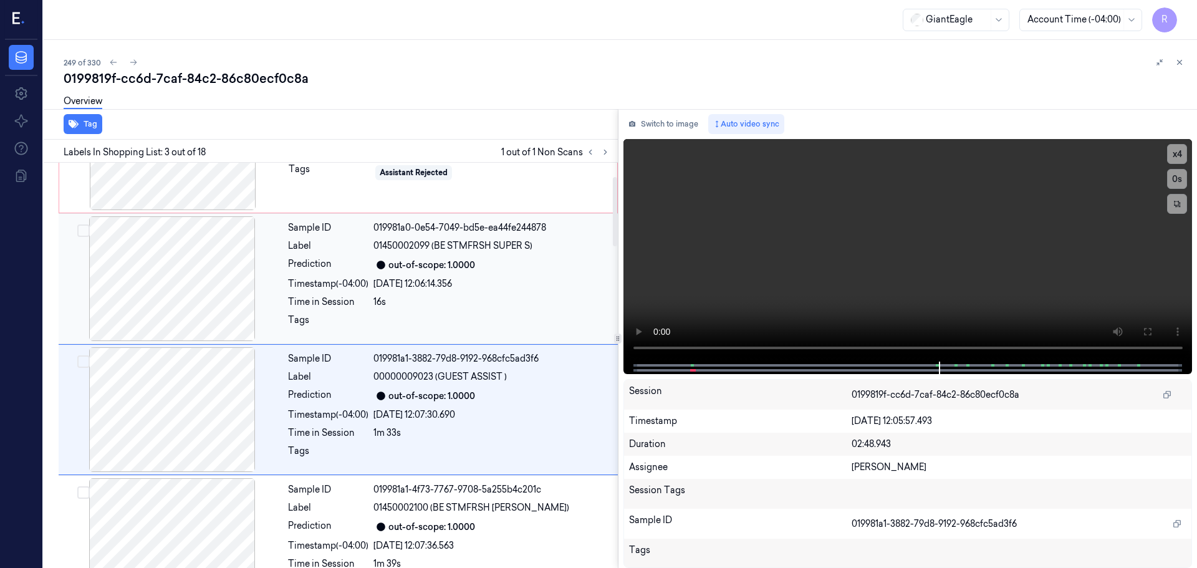
scroll to position [62, 0]
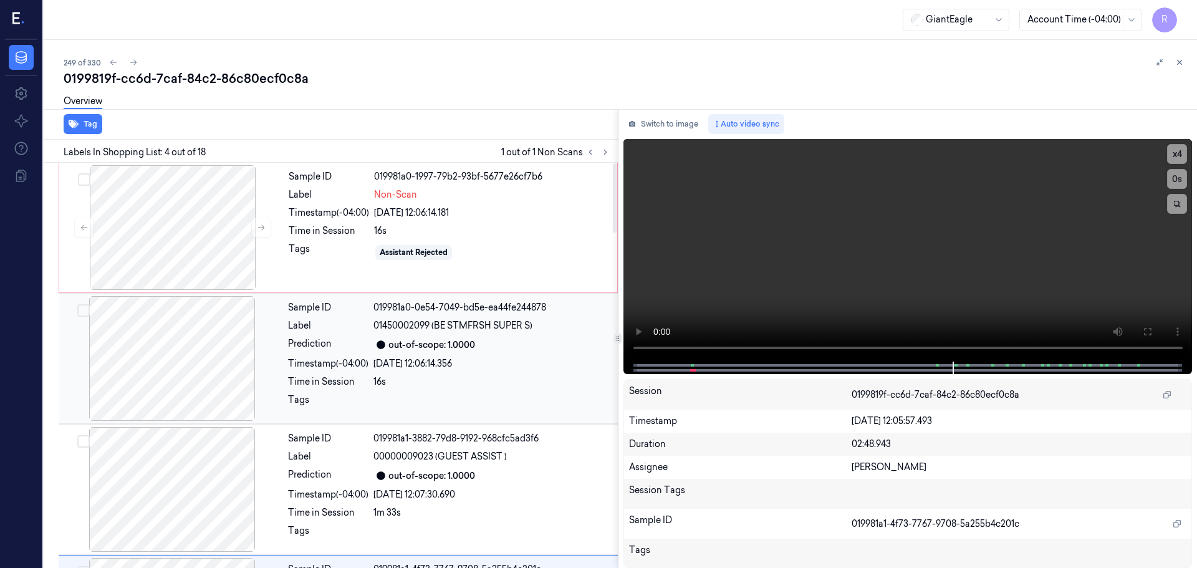
click at [216, 324] on div at bounding box center [172, 358] width 222 height 125
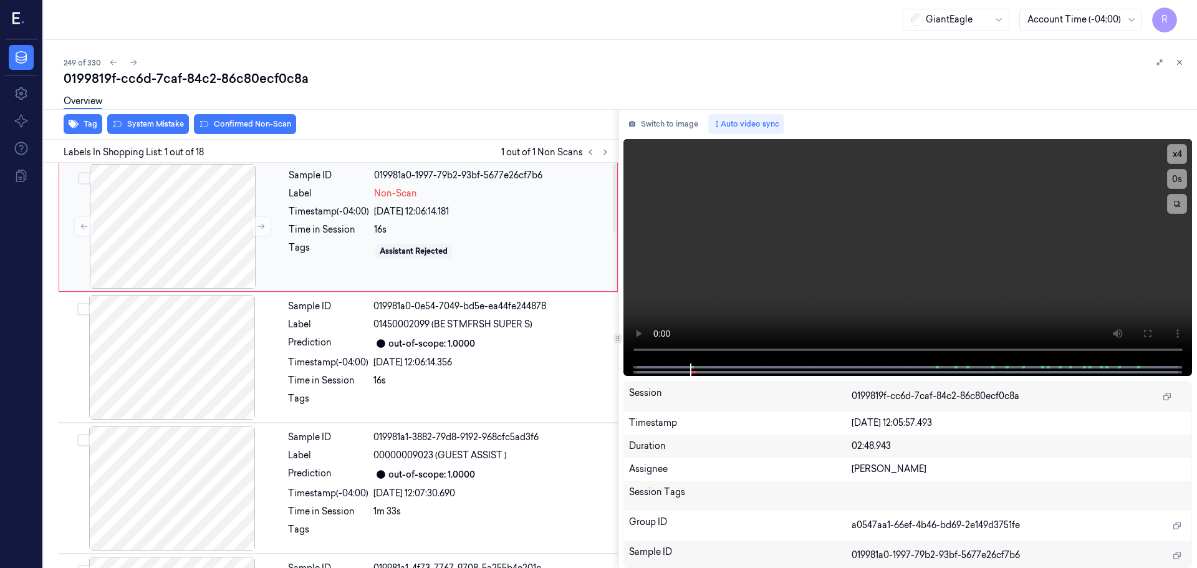
scroll to position [0, 0]
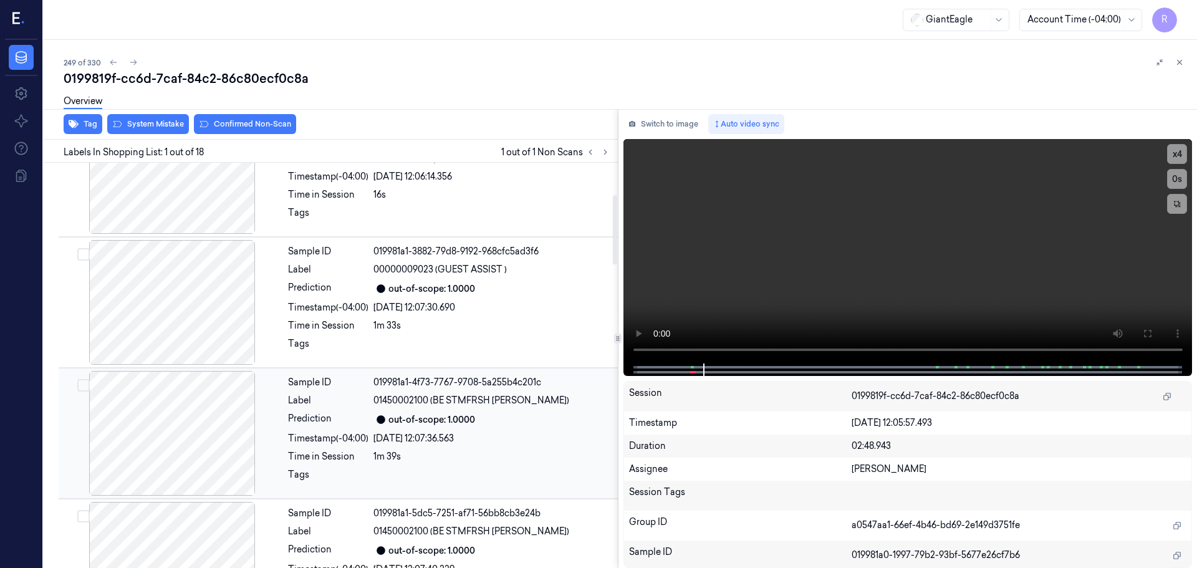
click at [373, 431] on div "Sample ID 019981a1-4f73-7767-9708-5a255b4c201c Label 01450002100 (BE STMFRSH SW…" at bounding box center [449, 433] width 332 height 125
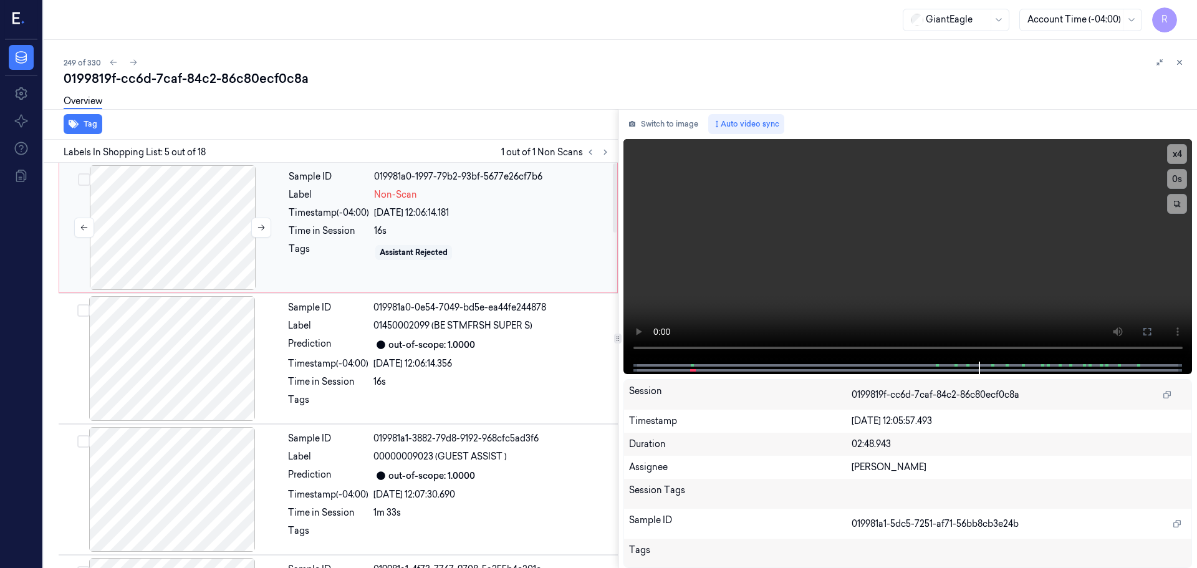
click at [190, 253] on div at bounding box center [173, 227] width 222 height 125
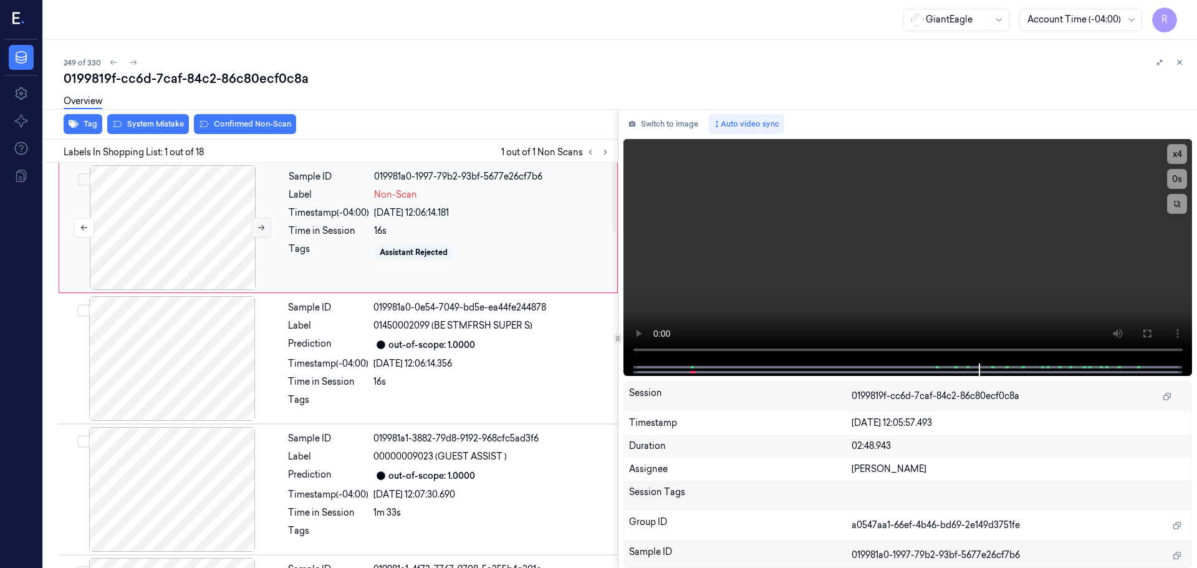
click at [254, 229] on button at bounding box center [261, 228] width 20 height 20
click at [256, 227] on button at bounding box center [261, 228] width 20 height 20
click at [257, 227] on icon at bounding box center [261, 227] width 9 height 9
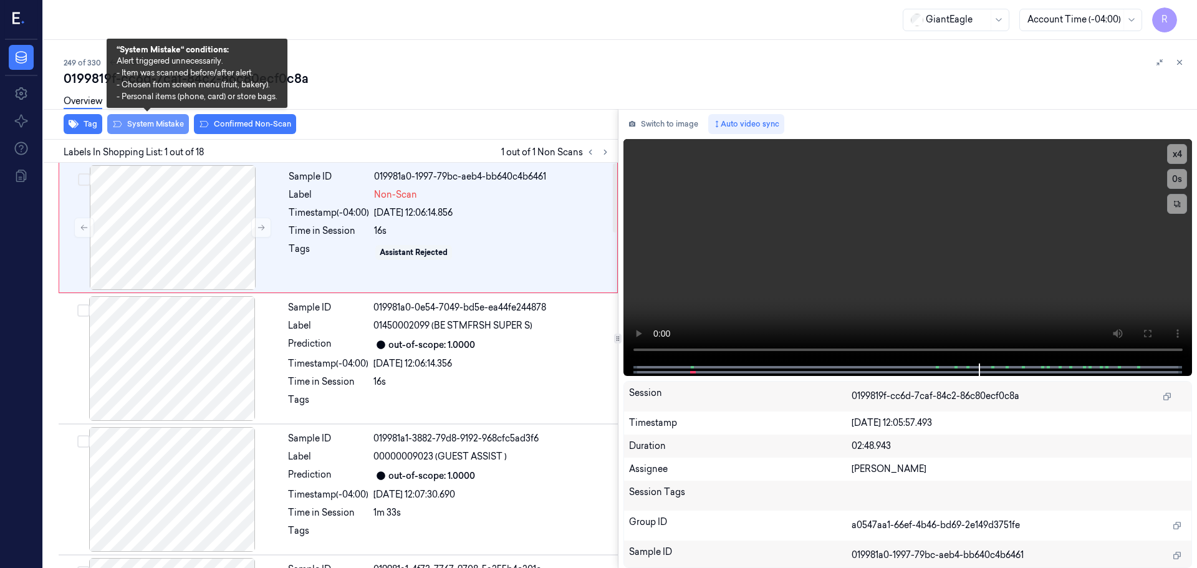
click at [162, 120] on button "System Mistake" at bounding box center [148, 124] width 82 height 20
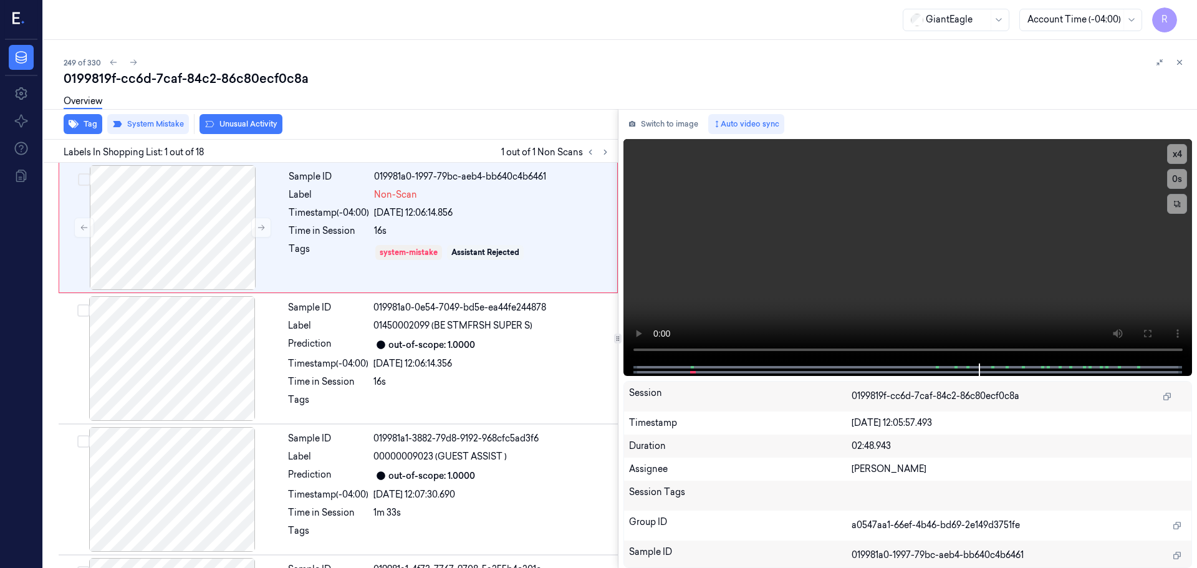
click at [247, 122] on button "Unusual Activity" at bounding box center [241, 124] width 83 height 20
click at [340, 382] on div "Time in Session" at bounding box center [328, 381] width 80 height 13
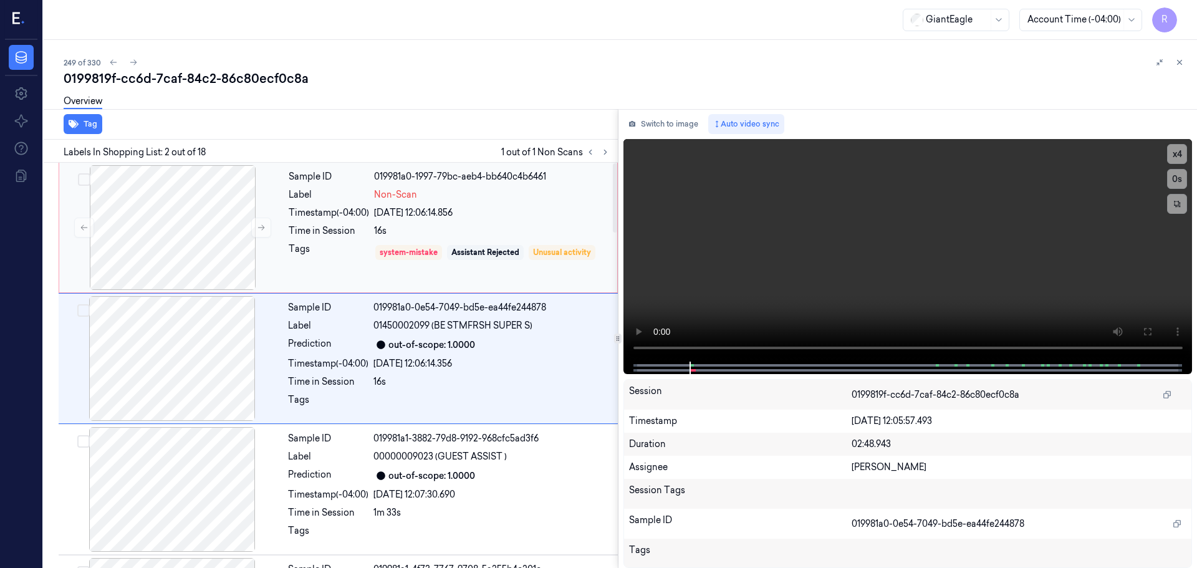
click at [287, 223] on div "Sample ID 019981a0-1997-79bc-aeb4-bb640c4b6461 Label Non-Scan Timestamp (-04:00…" at bounding box center [449, 227] width 331 height 125
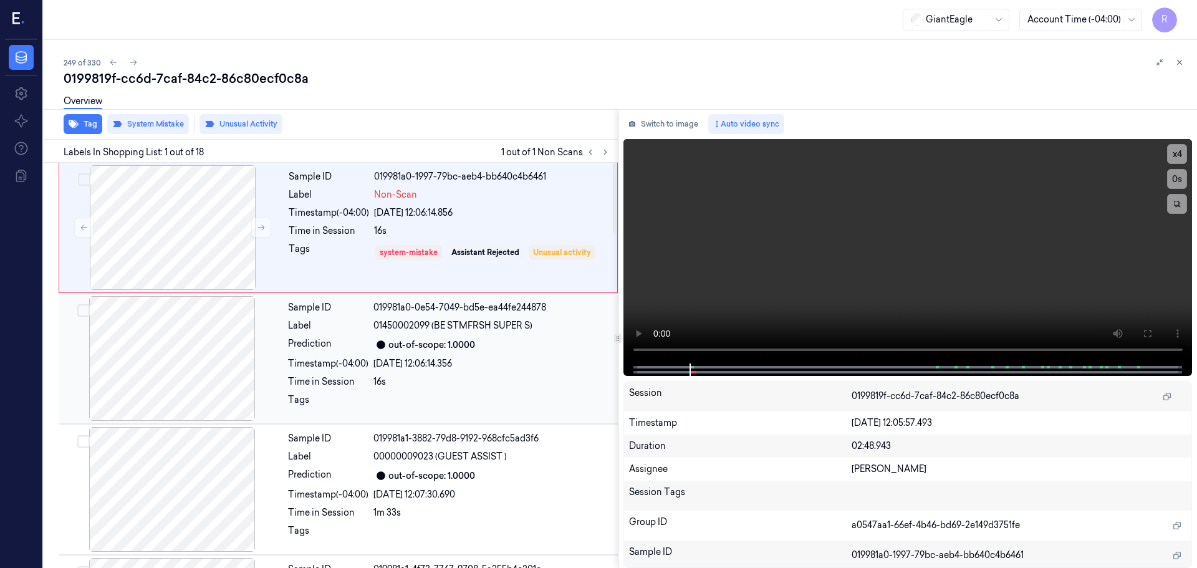
click at [211, 378] on div at bounding box center [172, 358] width 222 height 125
click at [188, 230] on div at bounding box center [173, 227] width 222 height 125
click at [320, 372] on div "Sample ID 019981a0-0e54-7049-bd5e-ea44fe244878 Label 01450002099 (BE STMFRSH SU…" at bounding box center [449, 358] width 332 height 125
click at [301, 252] on div "Tags" at bounding box center [329, 253] width 80 height 20
click at [364, 383] on div "Time in Session" at bounding box center [328, 381] width 80 height 13
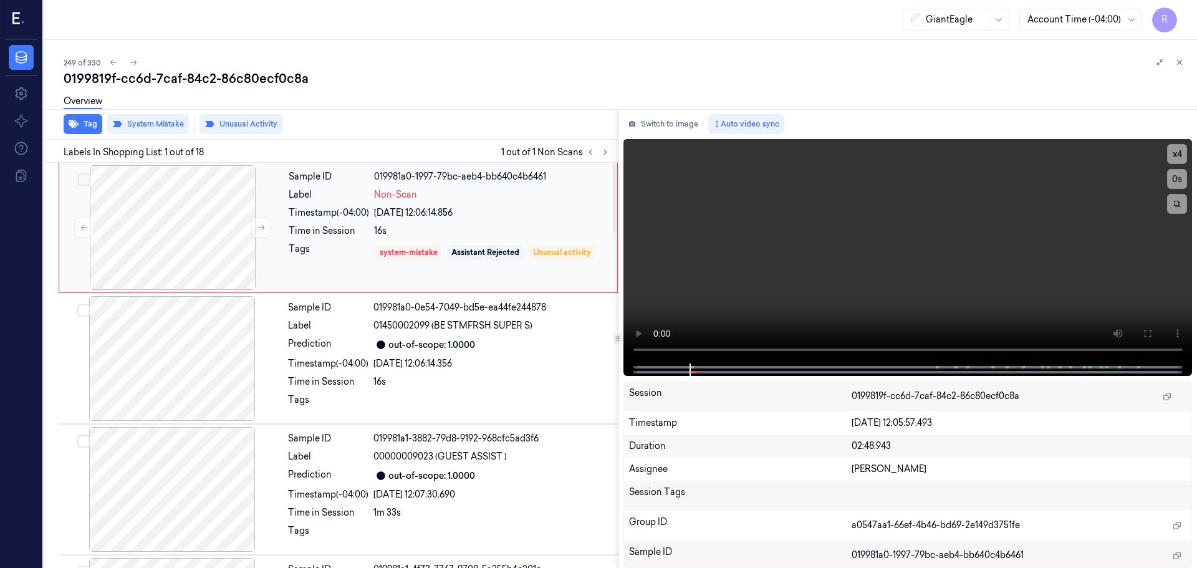
click at [324, 280] on div "Sample ID 019981a0-1997-79bc-aeb4-bb640c4b6461 Label Non-Scan Timestamp (-04:00…" at bounding box center [449, 227] width 331 height 125
click at [327, 359] on div "Timestamp (-04:00)" at bounding box center [328, 363] width 80 height 13
click at [335, 345] on div "Prediction" at bounding box center [328, 344] width 80 height 15
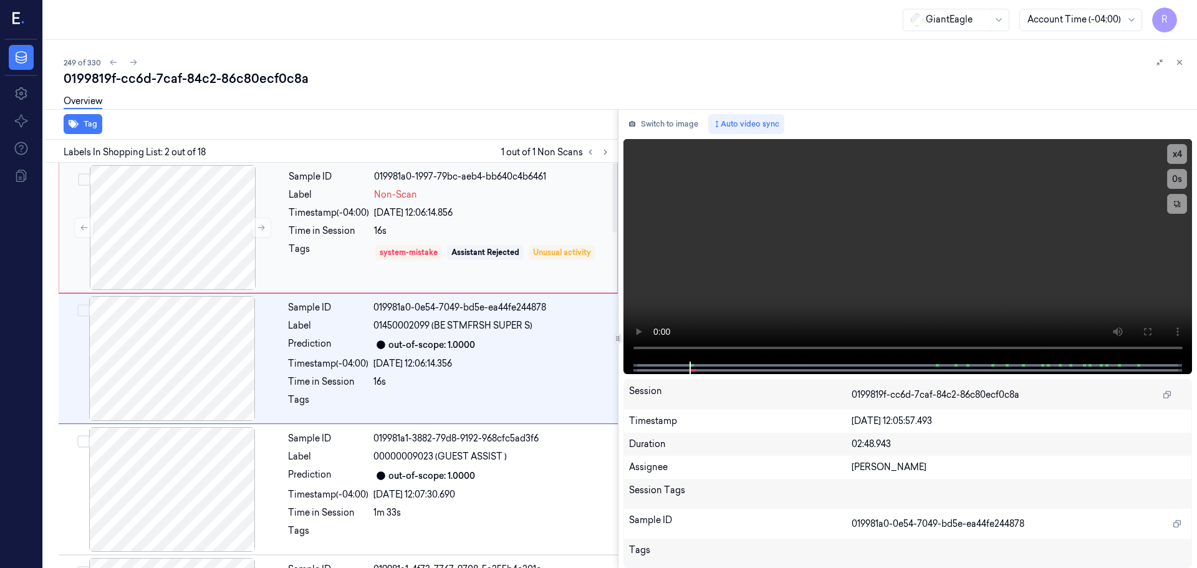
click at [337, 221] on div "Sample ID 019981a0-1997-79bc-aeb4-bb640c4b6461 Label Non-Scan Timestamp (-04:00…" at bounding box center [449, 227] width 331 height 125
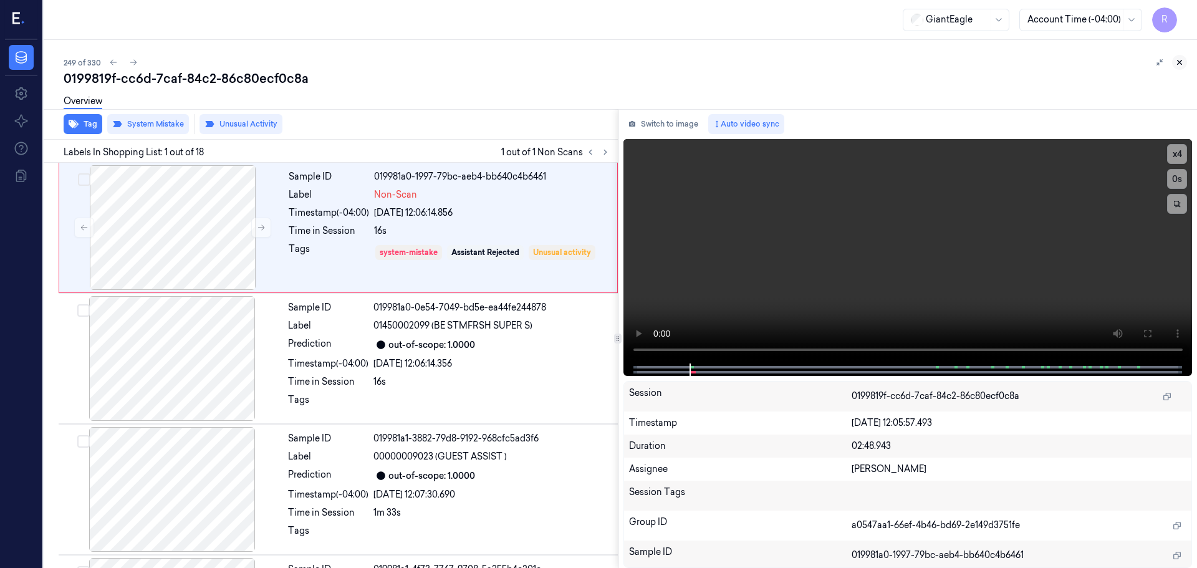
click at [1178, 56] on button at bounding box center [1179, 62] width 15 height 15
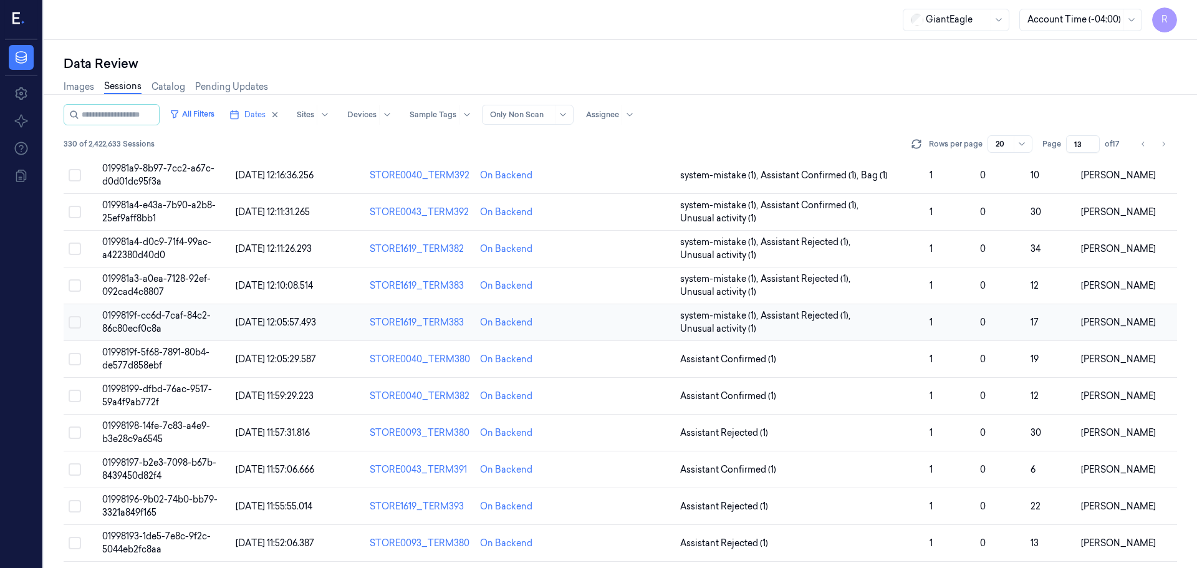
scroll to position [210, 0]
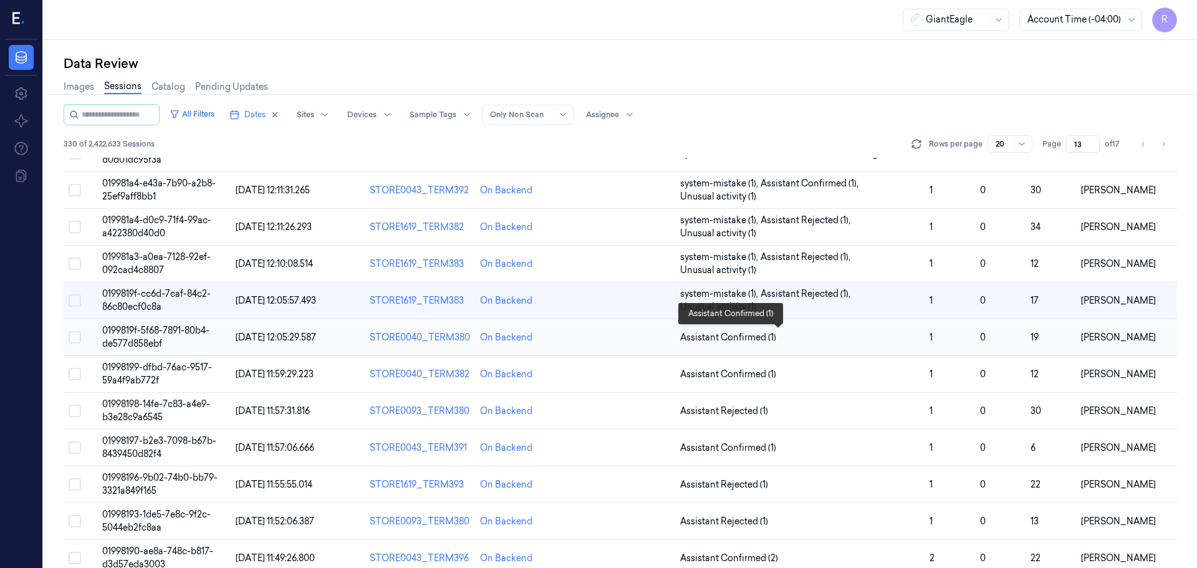
click at [854, 341] on span "Assistant Confirmed (1)" at bounding box center [799, 337] width 239 height 13
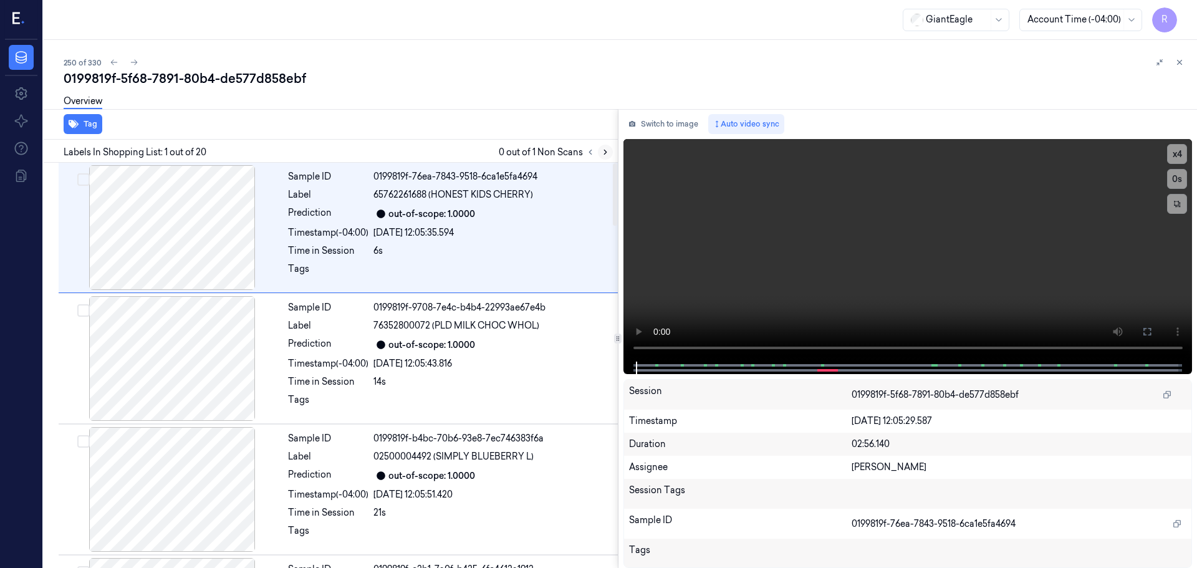
click at [602, 148] on icon at bounding box center [605, 152] width 9 height 9
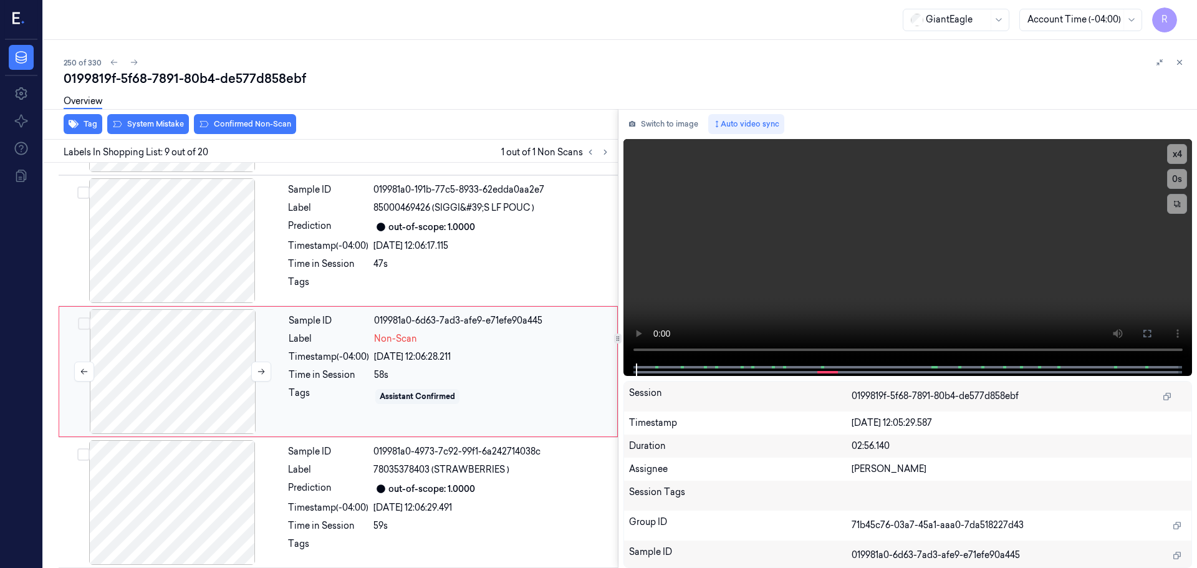
scroll to position [910, 0]
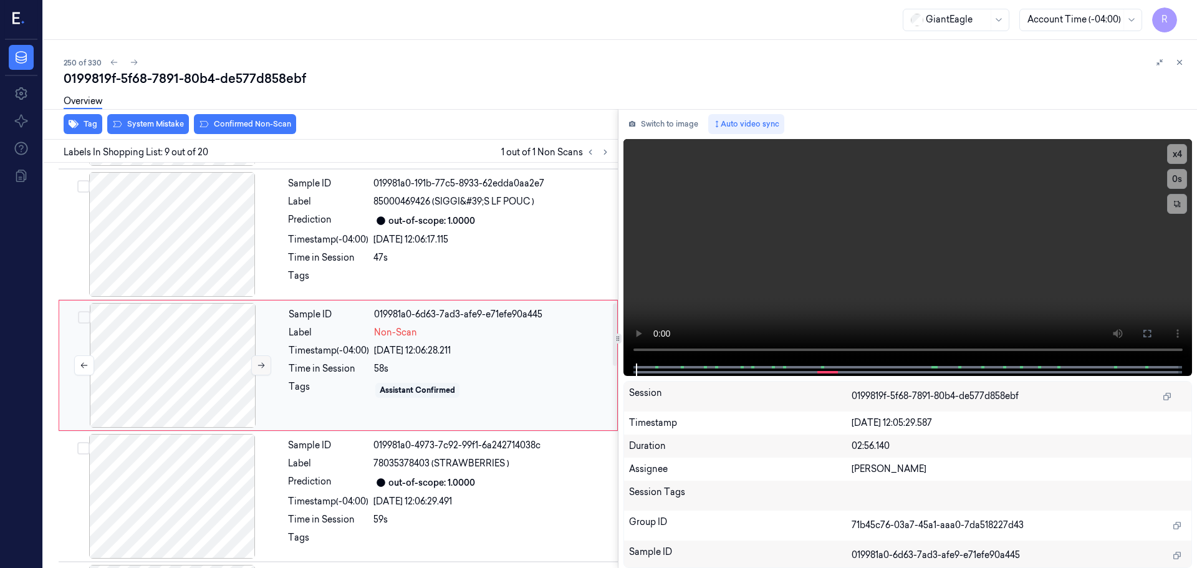
click at [258, 361] on icon at bounding box center [261, 365] width 9 height 9
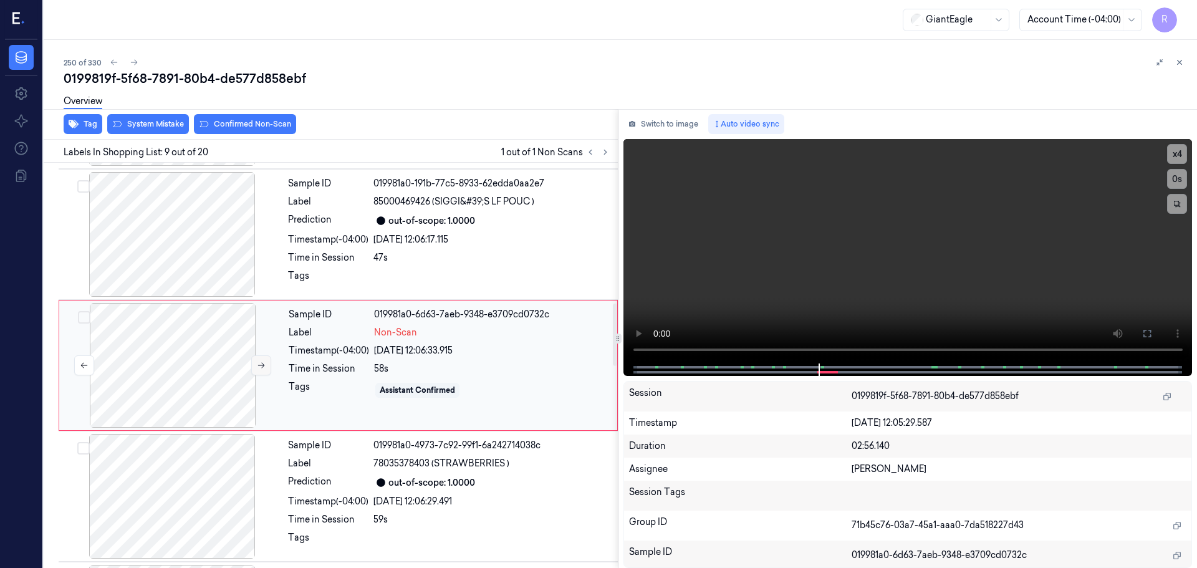
click at [258, 361] on icon at bounding box center [261, 365] width 9 height 9
click at [166, 252] on div at bounding box center [172, 234] width 222 height 125
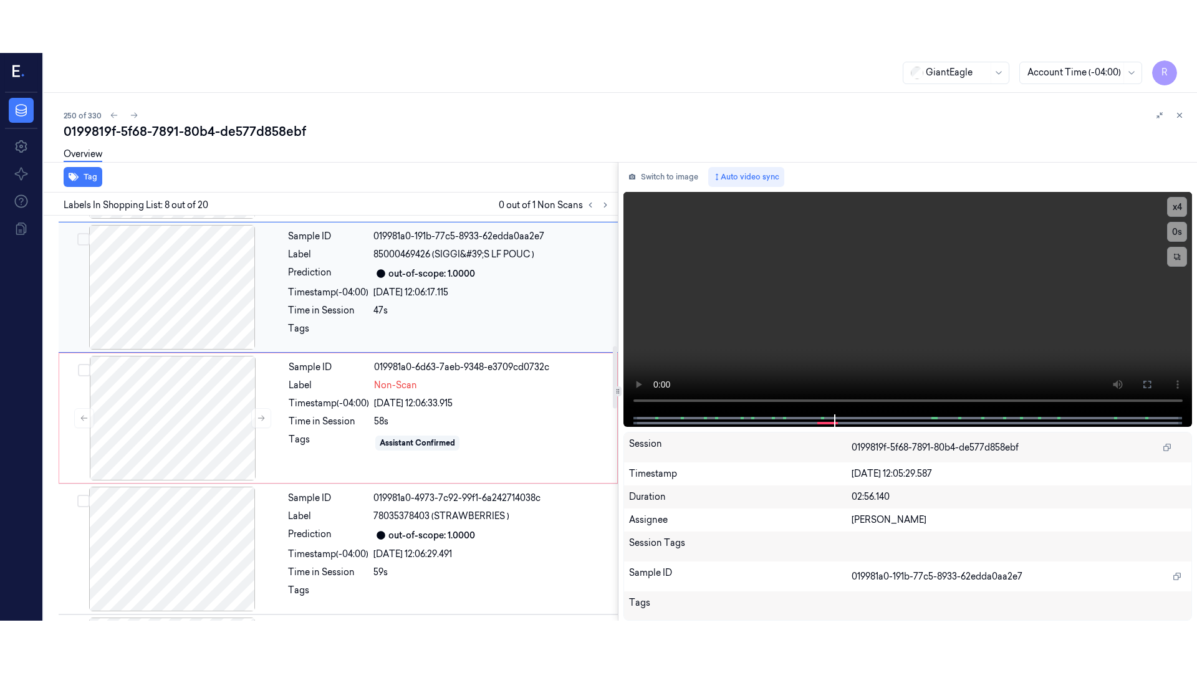
scroll to position [779, 0]
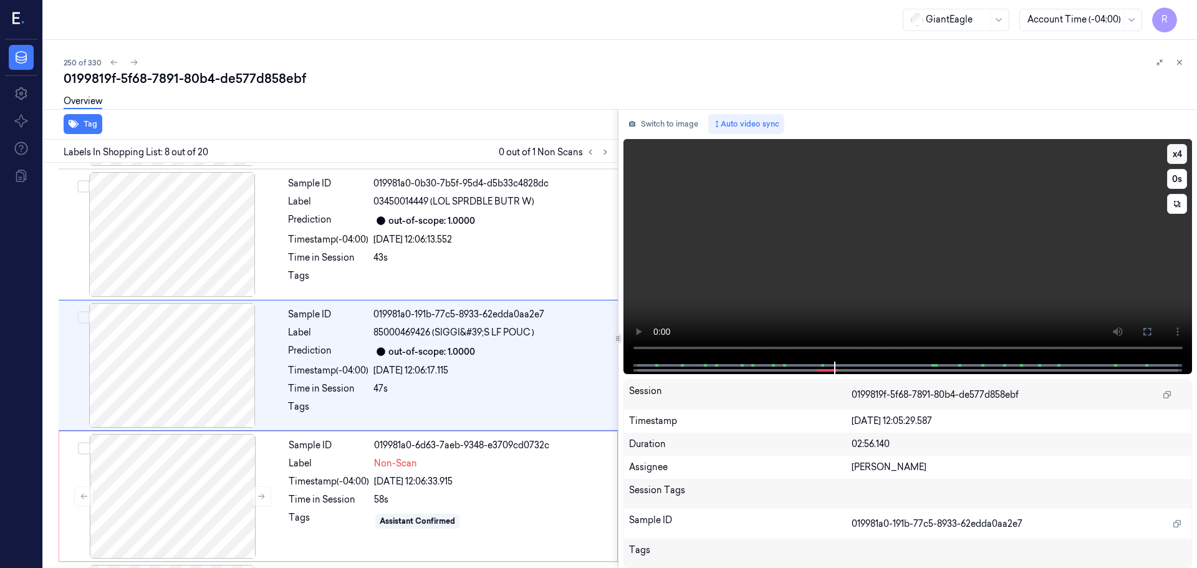
click at [1177, 153] on button "x 4" at bounding box center [1177, 154] width 20 height 20
click at [1111, 307] on video at bounding box center [908, 250] width 569 height 223
click at [1149, 334] on icon at bounding box center [1147, 332] width 10 height 10
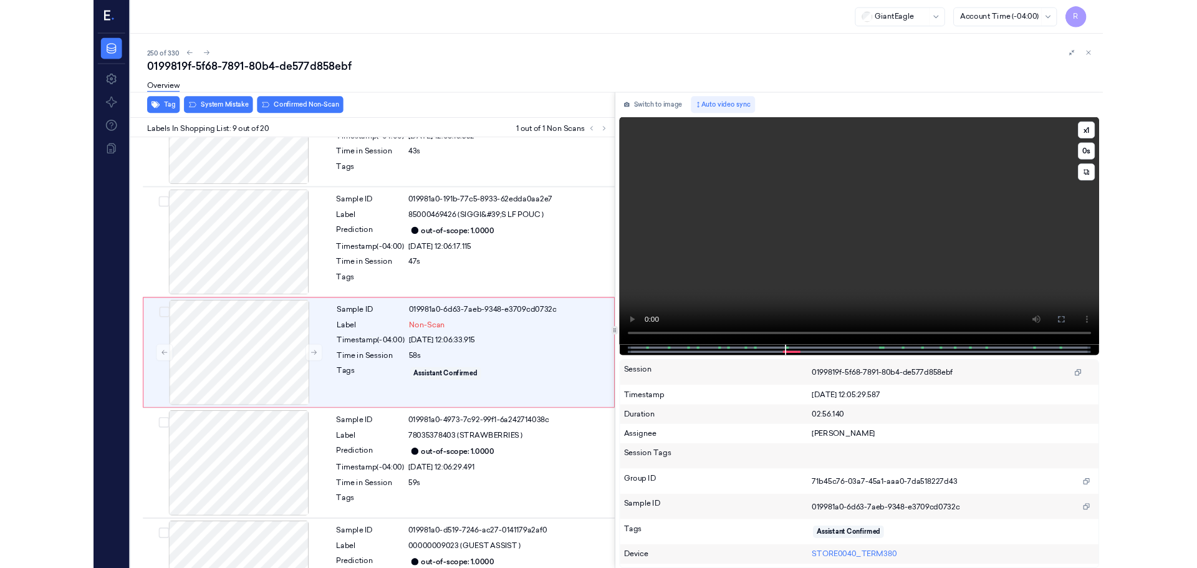
scroll to position [857, 0]
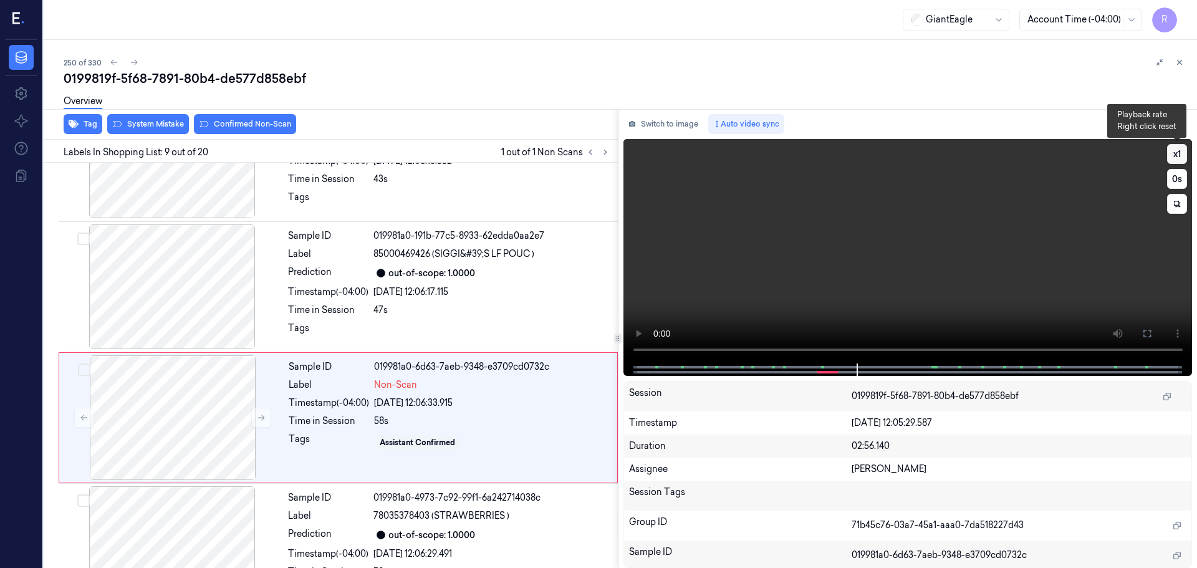
click at [1182, 149] on button "x 1" at bounding box center [1177, 154] width 20 height 20
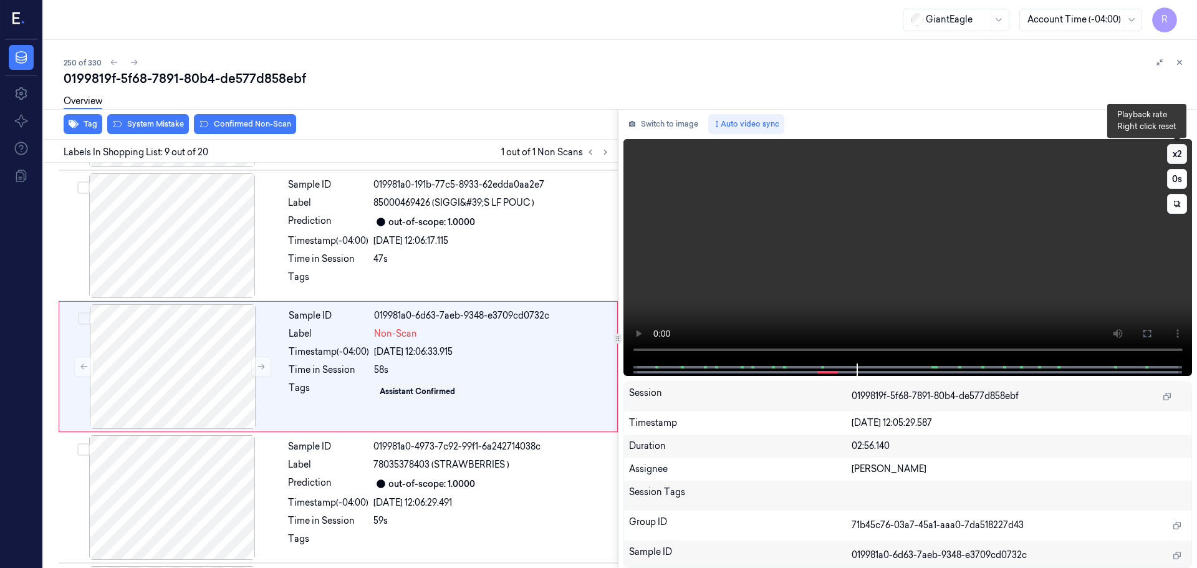
scroll to position [910, 0]
click at [1182, 149] on button "x 2" at bounding box center [1177, 154] width 20 height 20
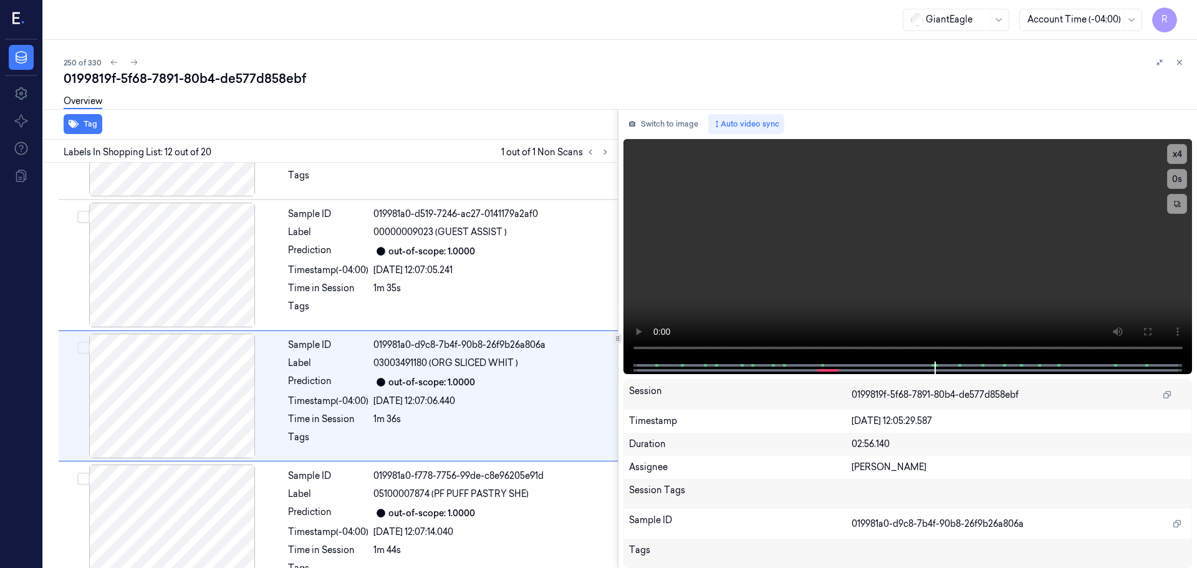
scroll to position [1303, 0]
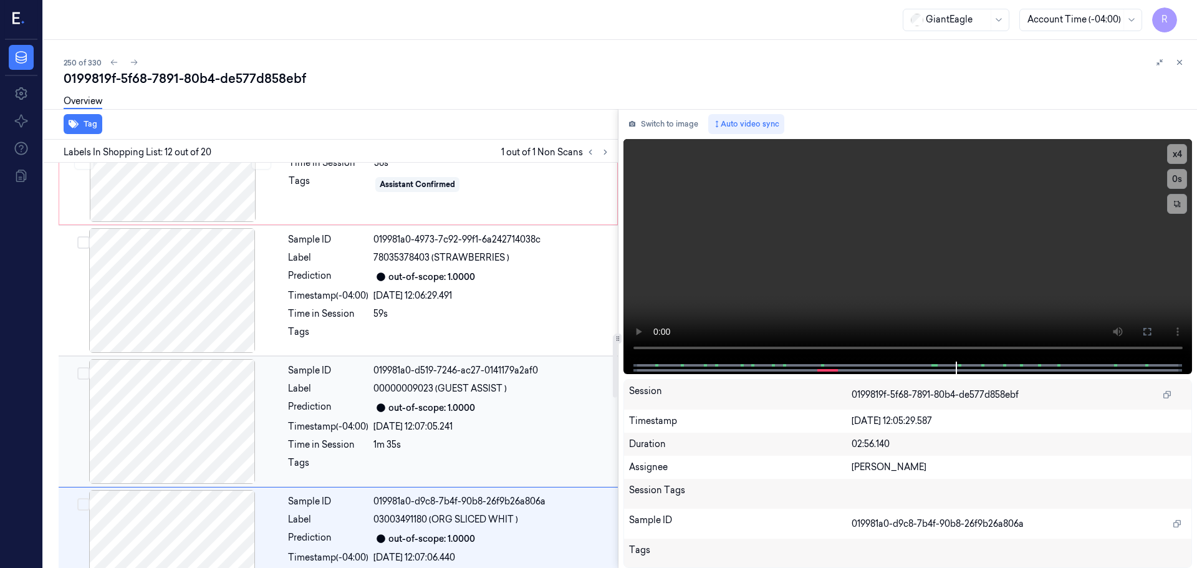
click at [174, 461] on div at bounding box center [172, 421] width 222 height 125
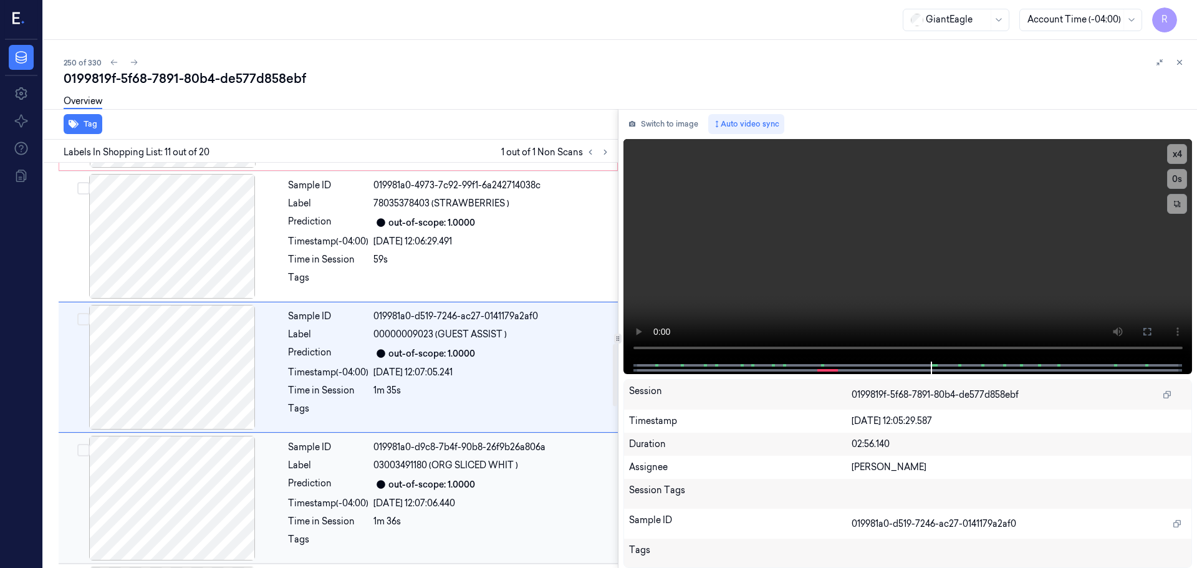
scroll to position [1172, 0]
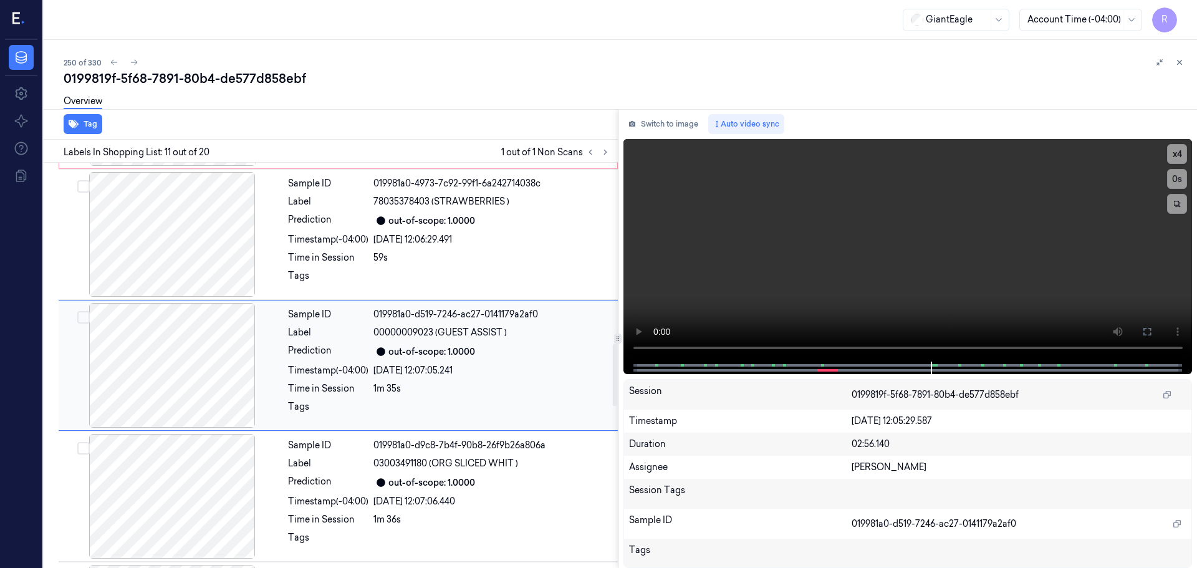
click at [204, 362] on div at bounding box center [172, 365] width 222 height 125
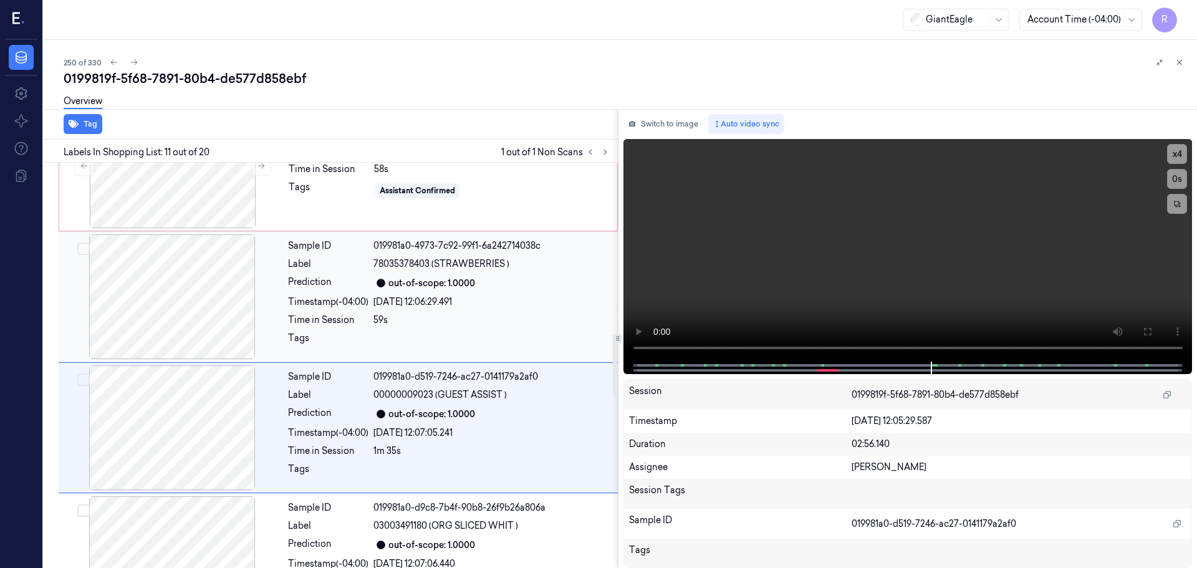
click at [184, 305] on div at bounding box center [172, 296] width 222 height 125
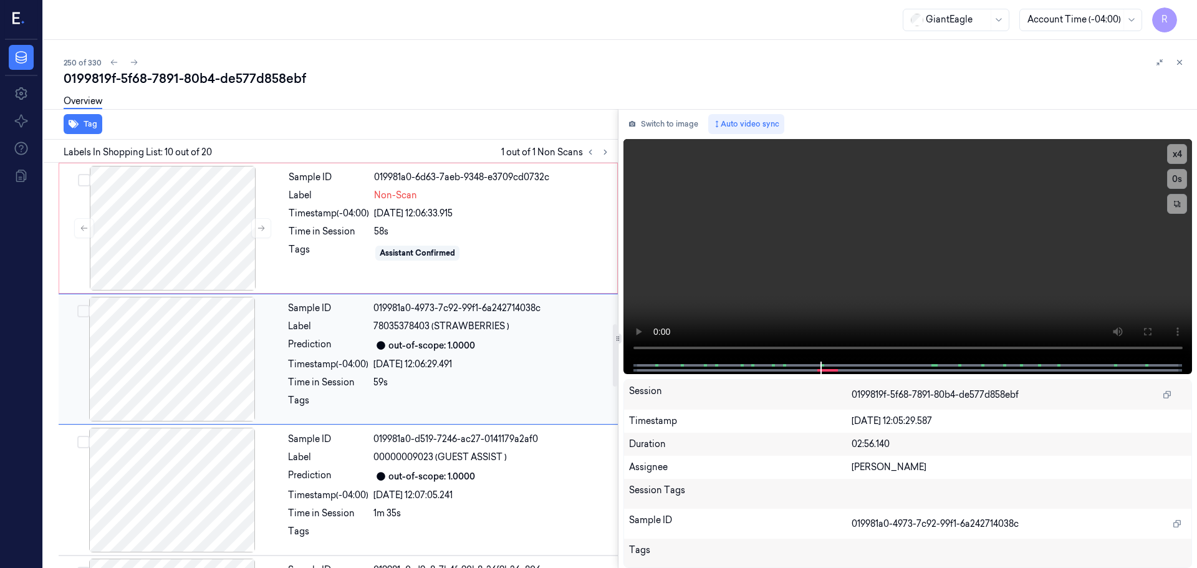
scroll to position [1041, 0]
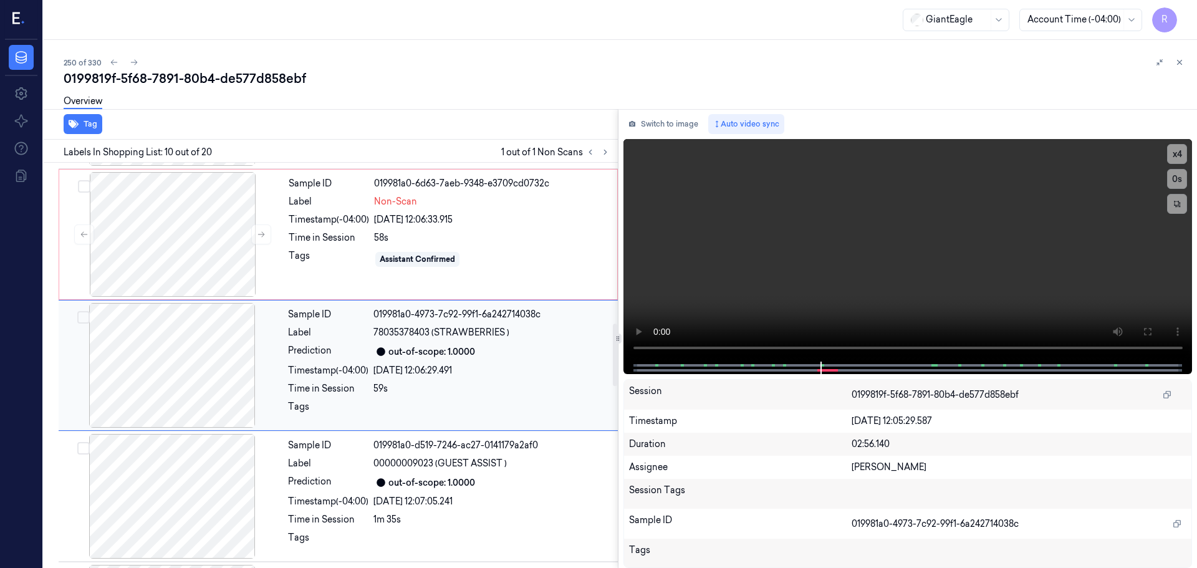
click at [216, 382] on div at bounding box center [172, 365] width 222 height 125
click at [214, 271] on div at bounding box center [173, 234] width 222 height 125
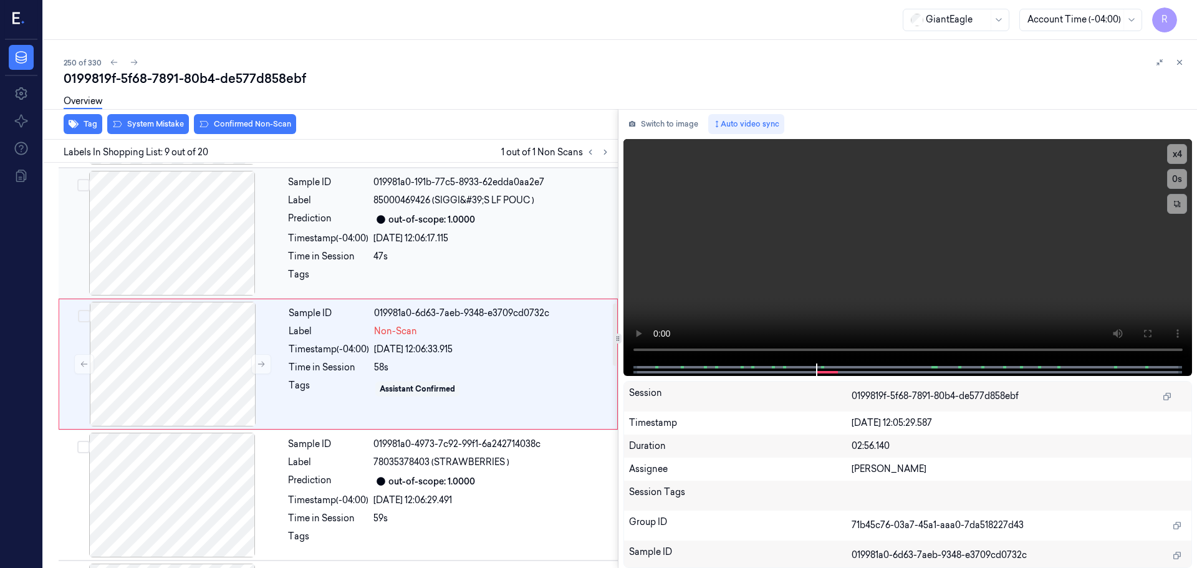
scroll to position [910, 0]
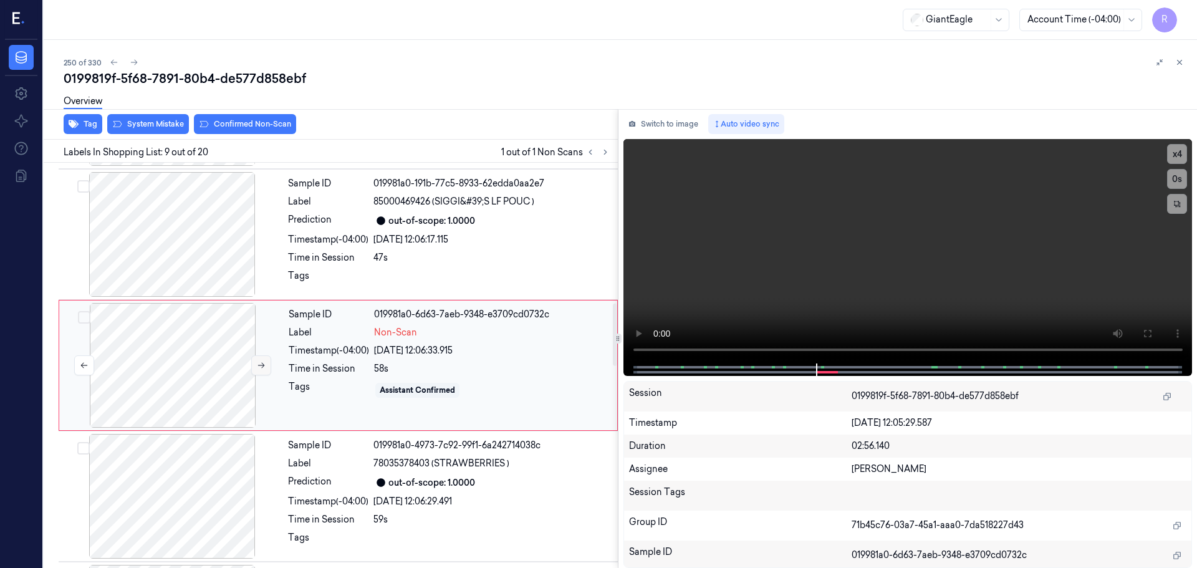
click at [261, 372] on button at bounding box center [261, 365] width 20 height 20
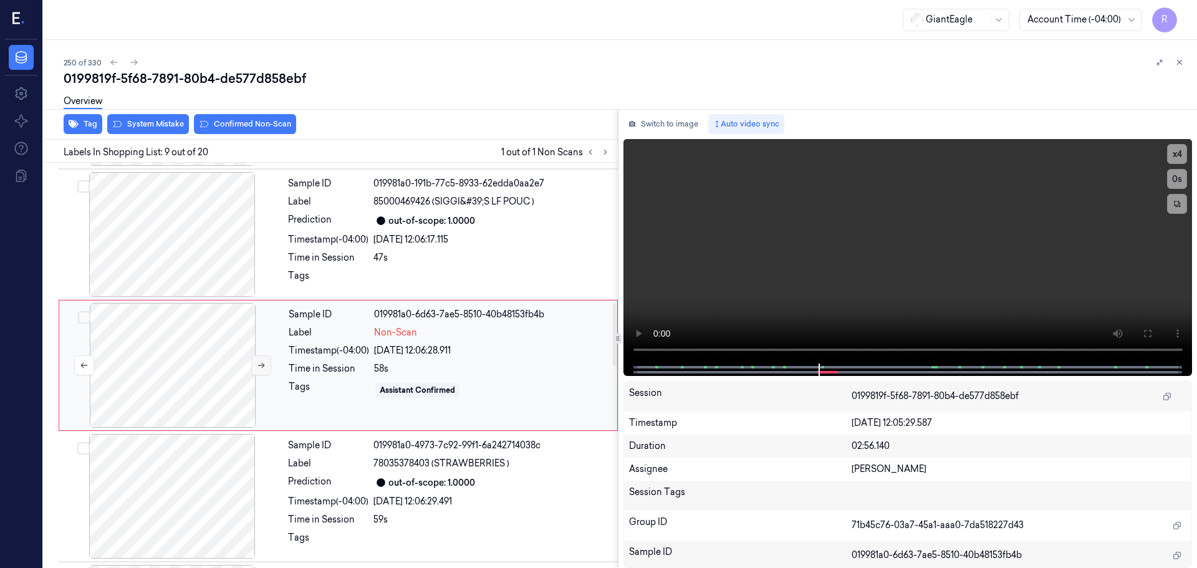
click at [261, 372] on button at bounding box center [261, 365] width 20 height 20
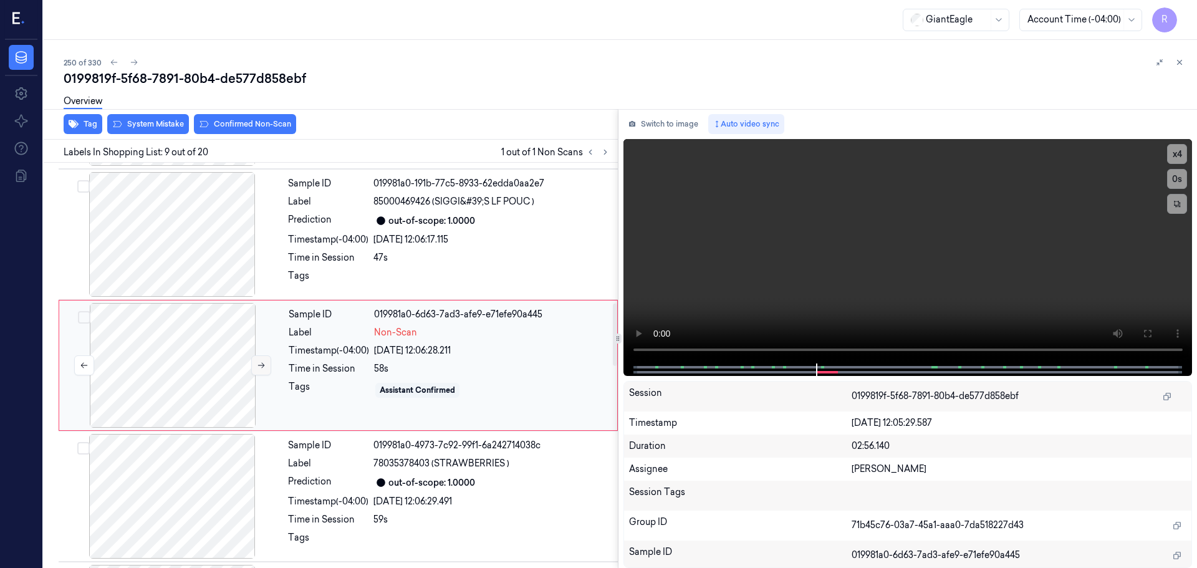
click at [261, 372] on button at bounding box center [261, 365] width 20 height 20
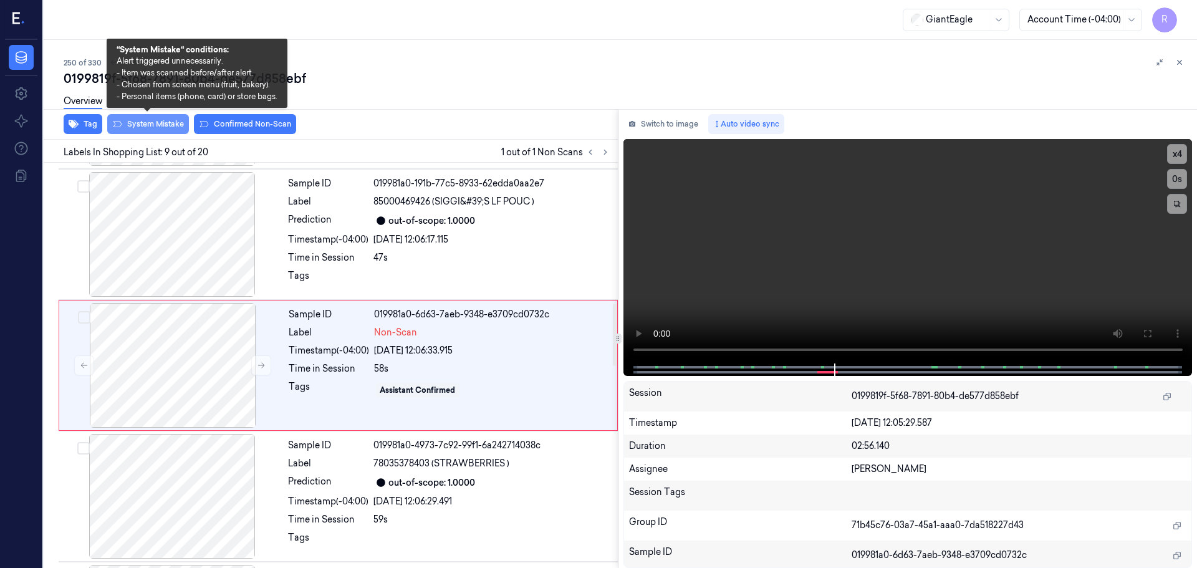
click at [165, 127] on button "System Mistake" at bounding box center [148, 124] width 82 height 20
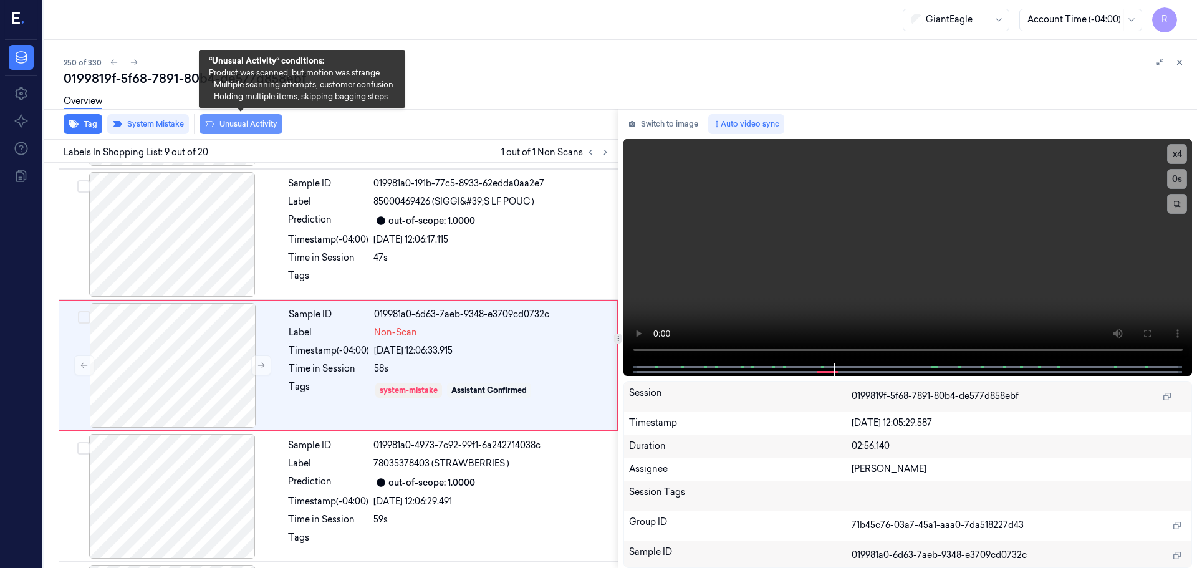
click at [233, 128] on button "Unusual Activity" at bounding box center [241, 124] width 83 height 20
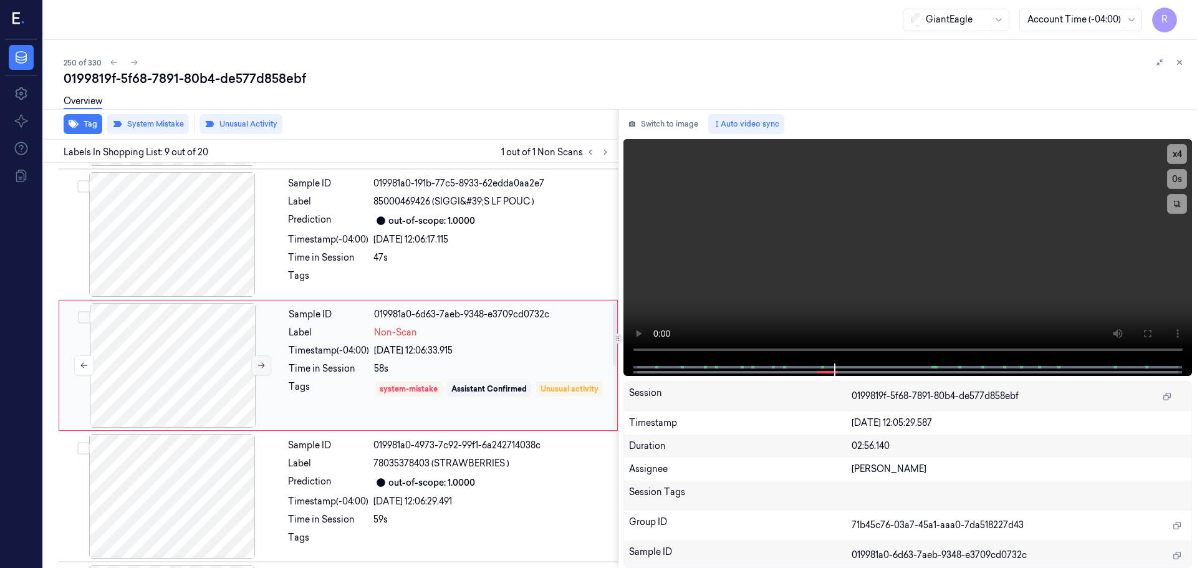
click at [253, 368] on button at bounding box center [261, 365] width 20 height 20
click at [87, 126] on button "Tag" at bounding box center [83, 124] width 39 height 20
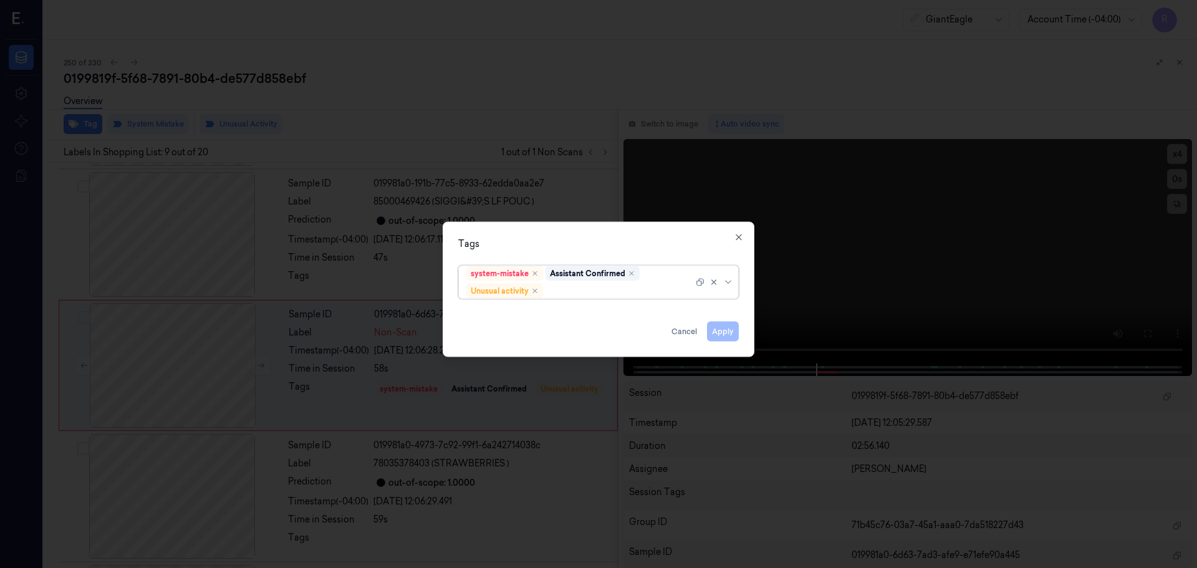
click at [733, 281] on div at bounding box center [729, 282] width 12 height 10
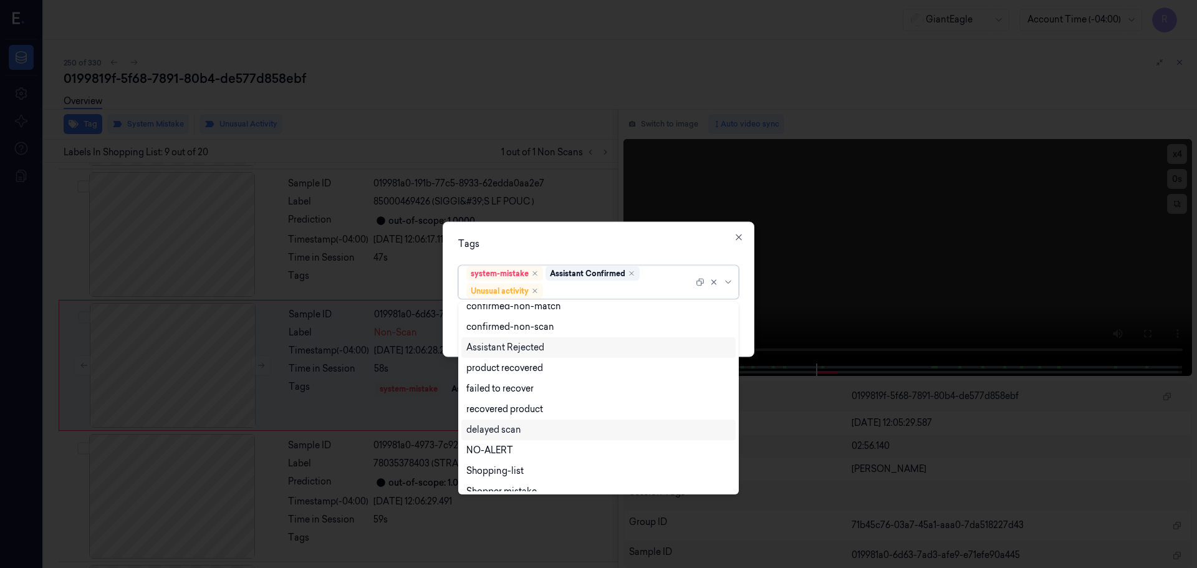
scroll to position [80, 0]
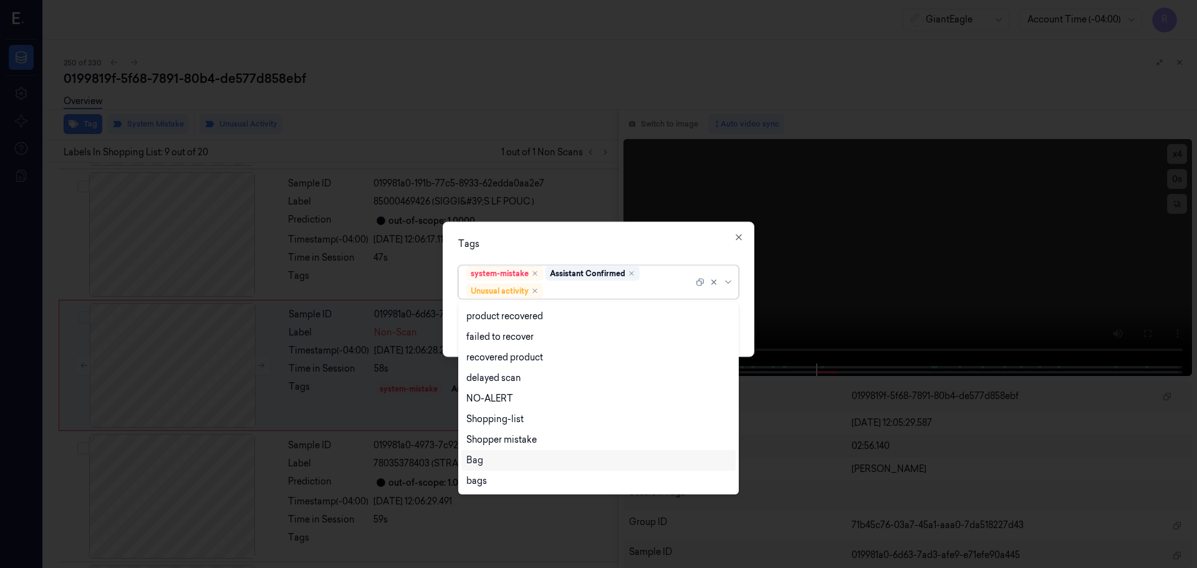
click at [480, 463] on div "Bag" at bounding box center [474, 460] width 17 height 13
click at [547, 227] on div "Tags option Bag, selected. 12 results available. Use Up and Down to choose opti…" at bounding box center [599, 288] width 312 height 135
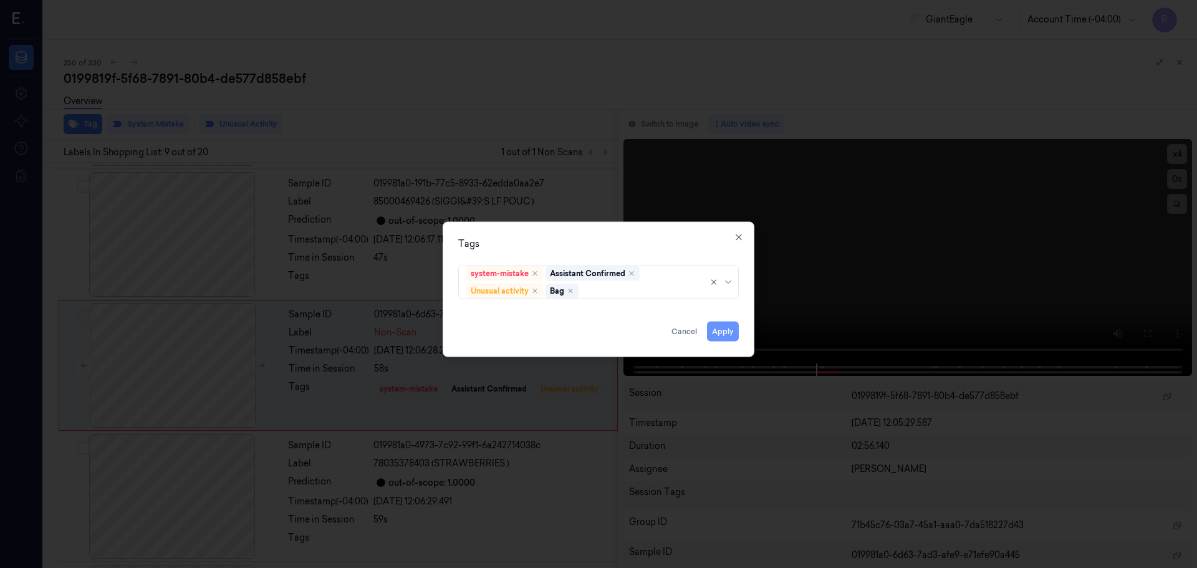
click at [723, 337] on button "Apply" at bounding box center [723, 331] width 32 height 20
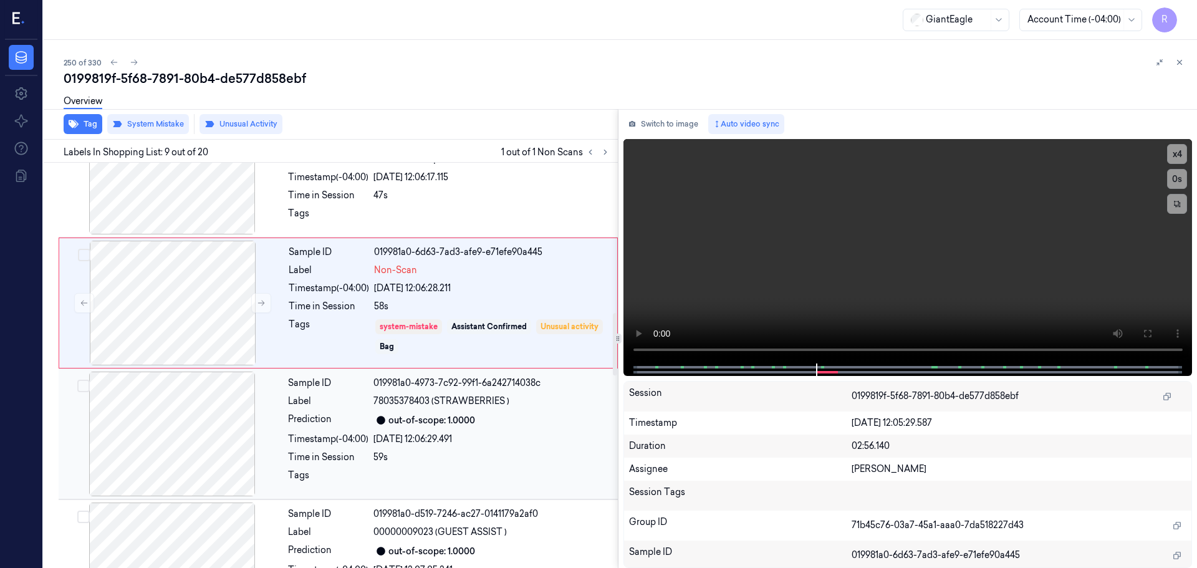
click at [374, 443] on div "25/09/2025 12:06:29.491" at bounding box center [491, 439] width 237 height 13
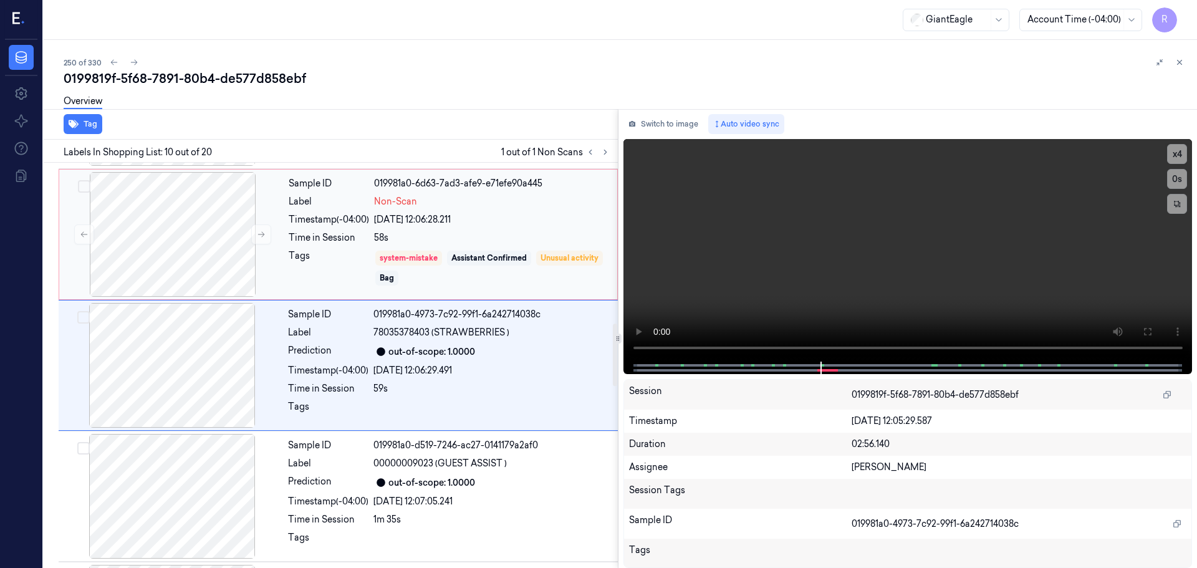
click at [334, 266] on div "Tags" at bounding box center [329, 267] width 80 height 37
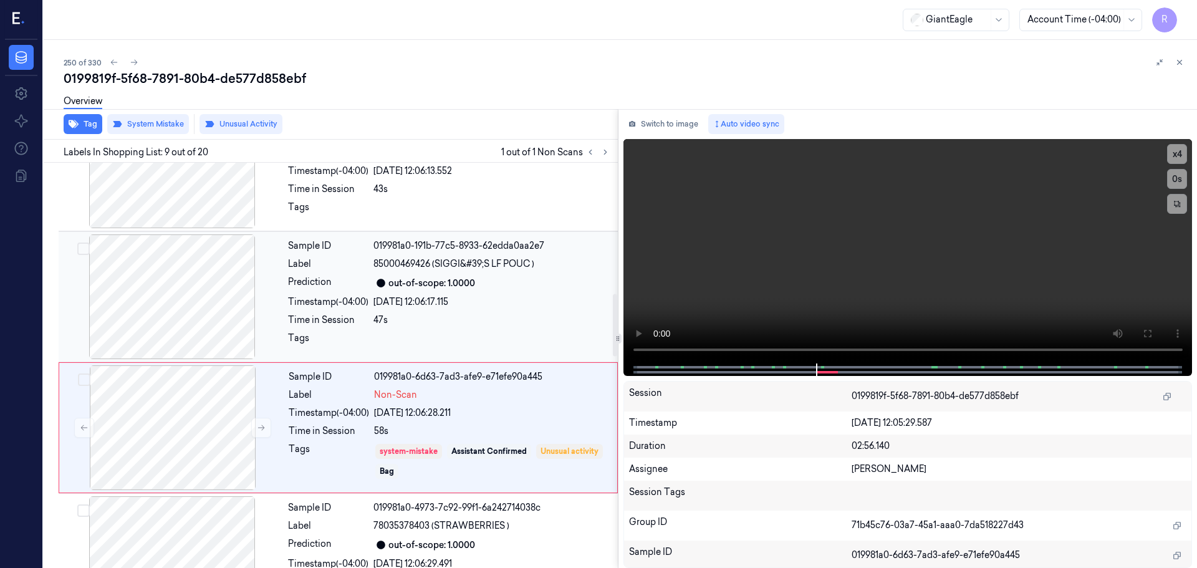
click at [345, 269] on div "Label" at bounding box center [328, 264] width 80 height 13
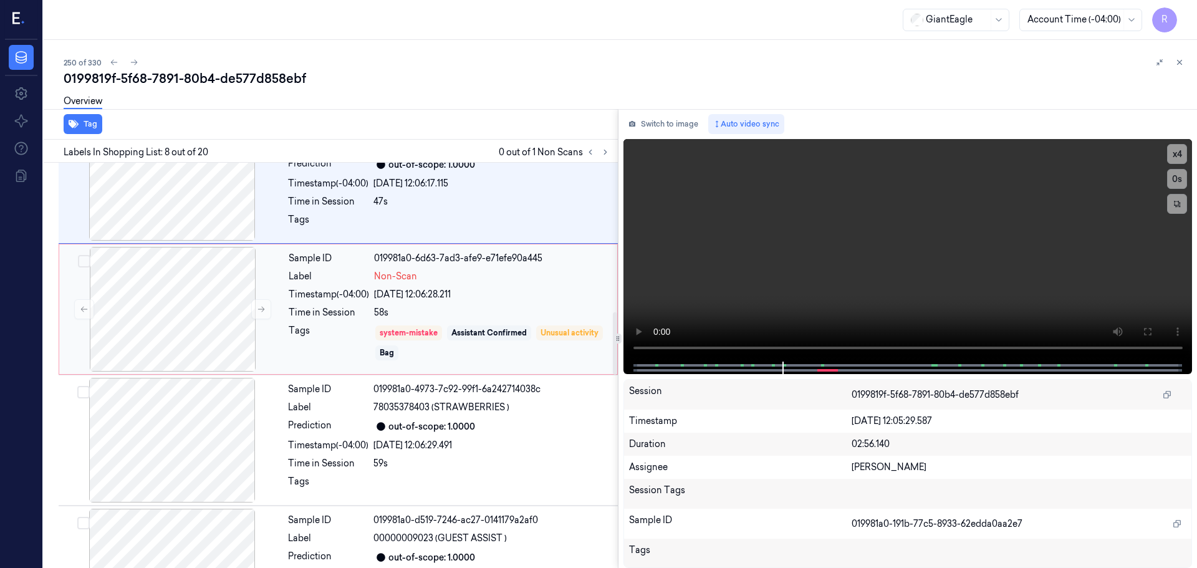
click at [340, 330] on div "Tags" at bounding box center [329, 342] width 80 height 37
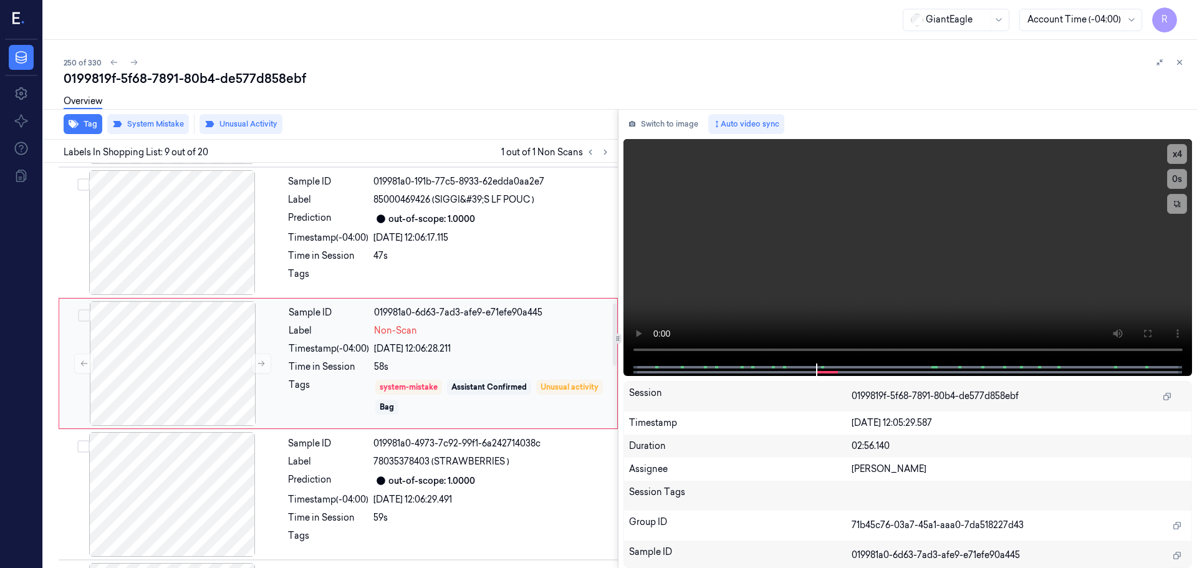
scroll to position [910, 0]
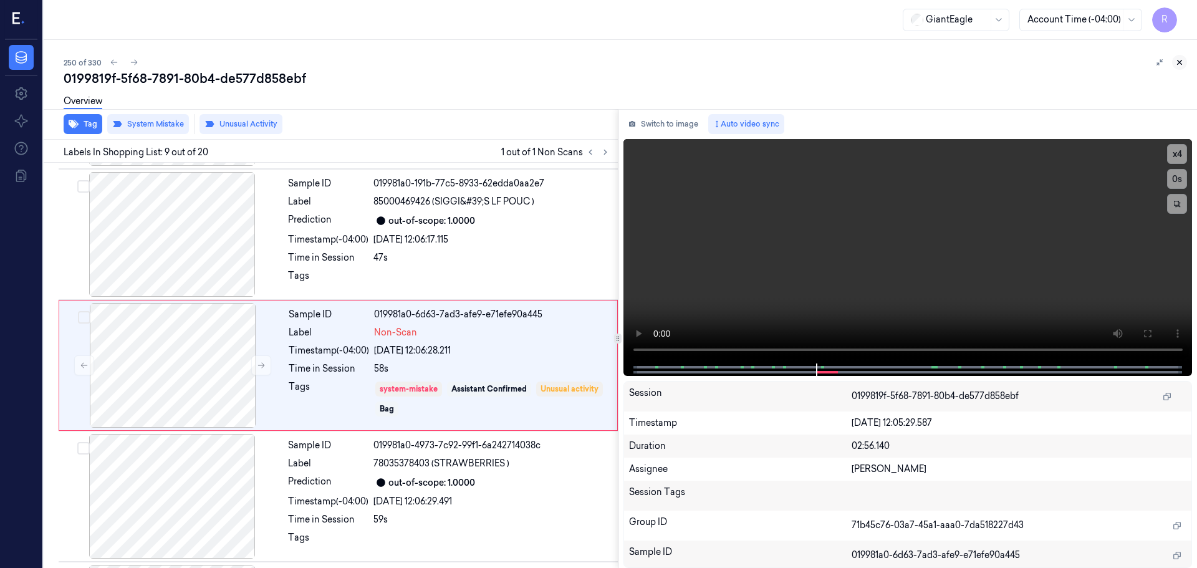
click at [1181, 62] on icon at bounding box center [1179, 62] width 9 height 9
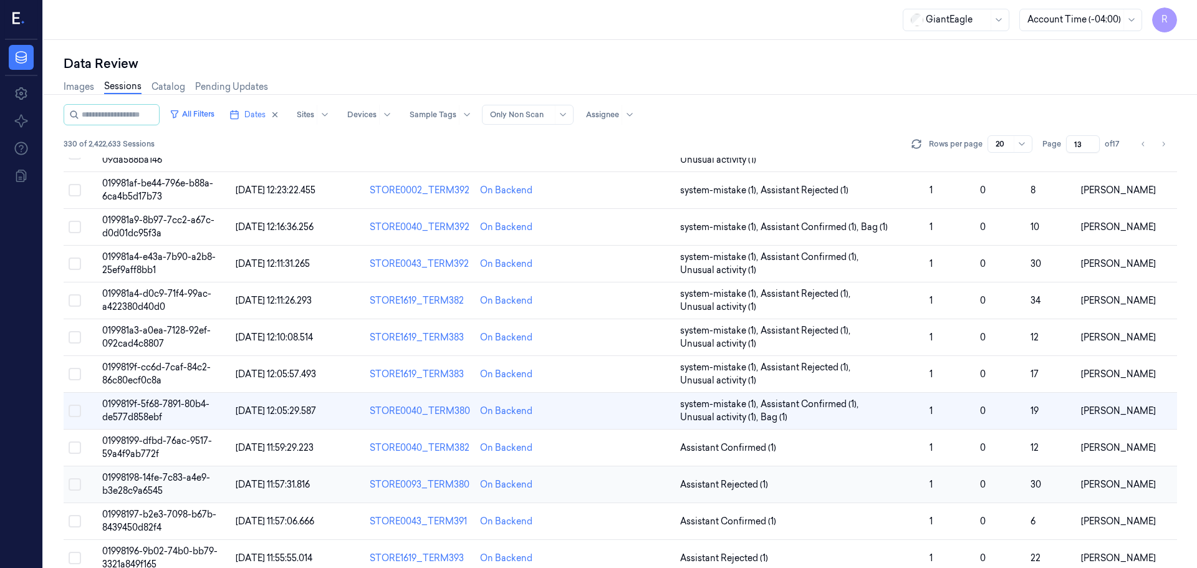
scroll to position [185, 0]
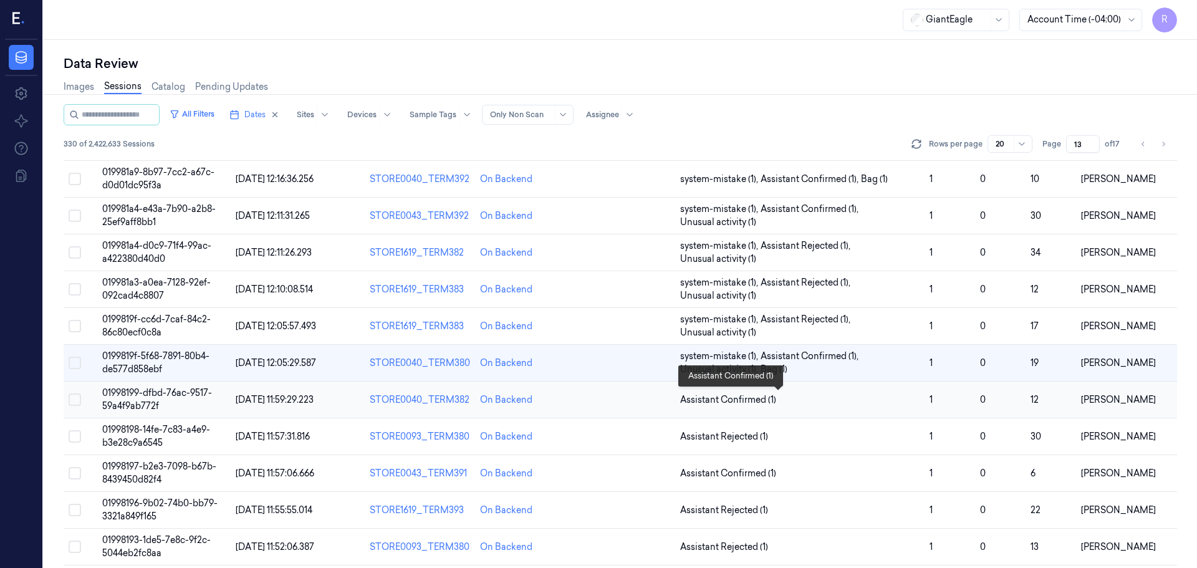
click at [785, 400] on span "Assistant Confirmed (1)" at bounding box center [799, 399] width 239 height 13
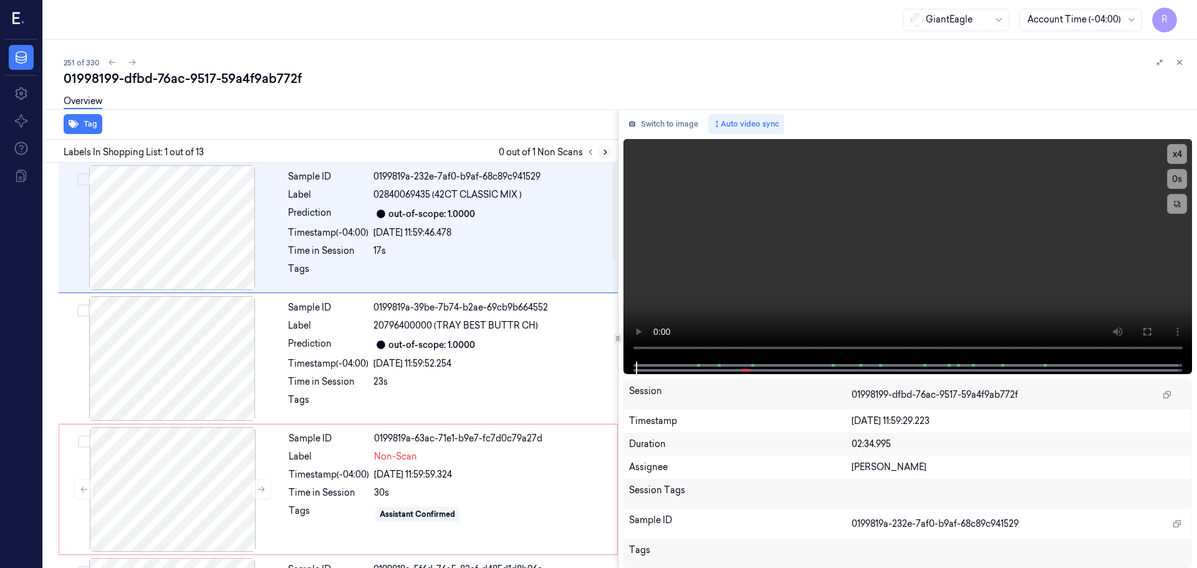
click at [602, 151] on icon at bounding box center [605, 152] width 9 height 9
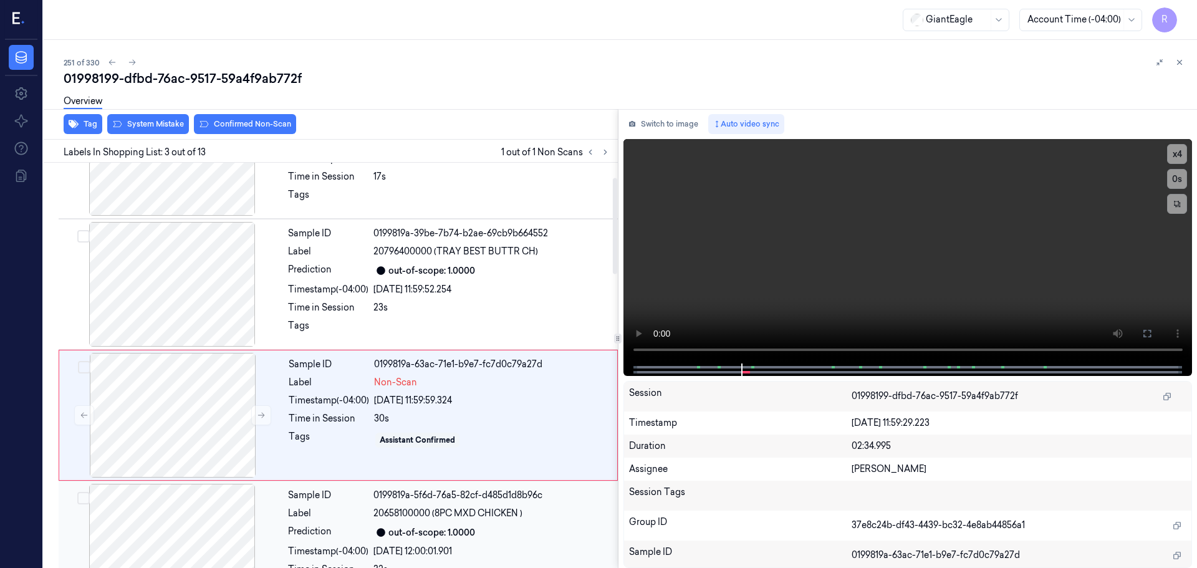
scroll to position [62, 0]
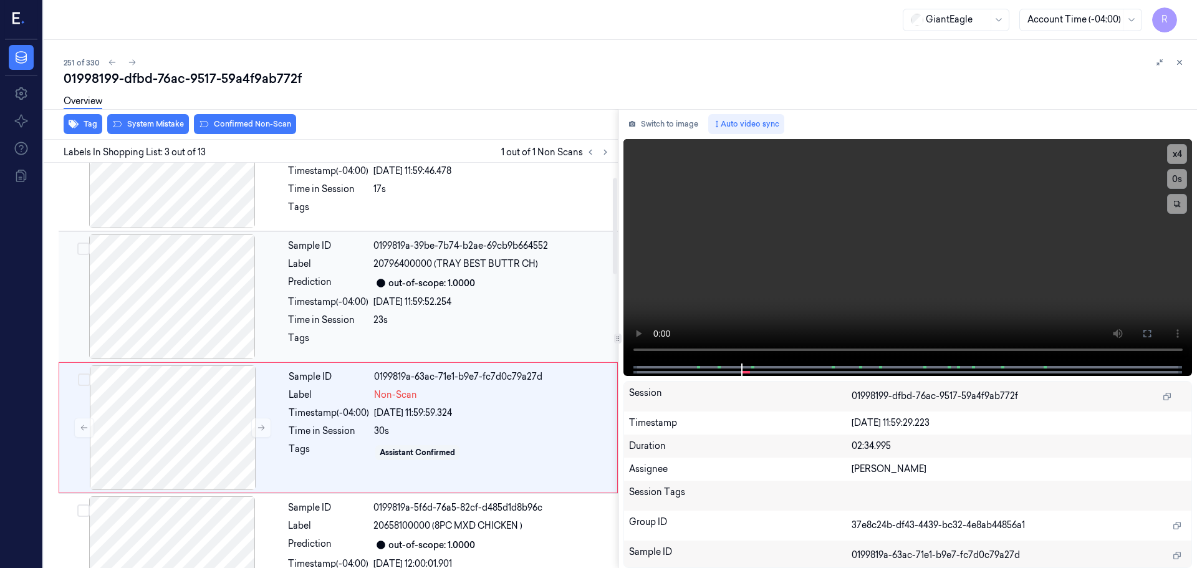
click at [195, 311] on div at bounding box center [172, 296] width 222 height 125
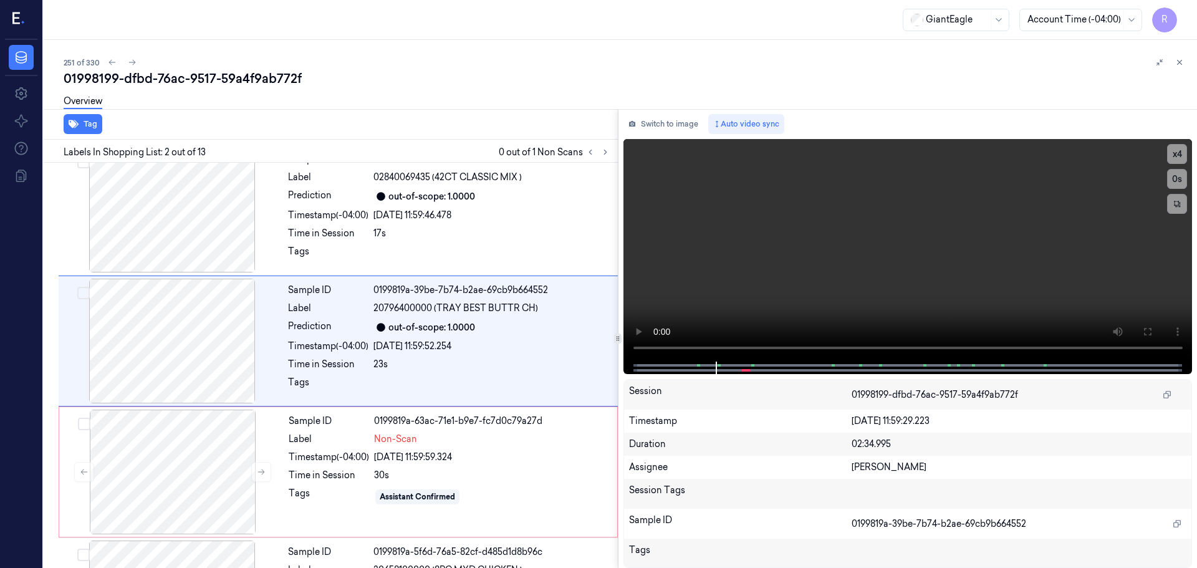
scroll to position [0, 0]
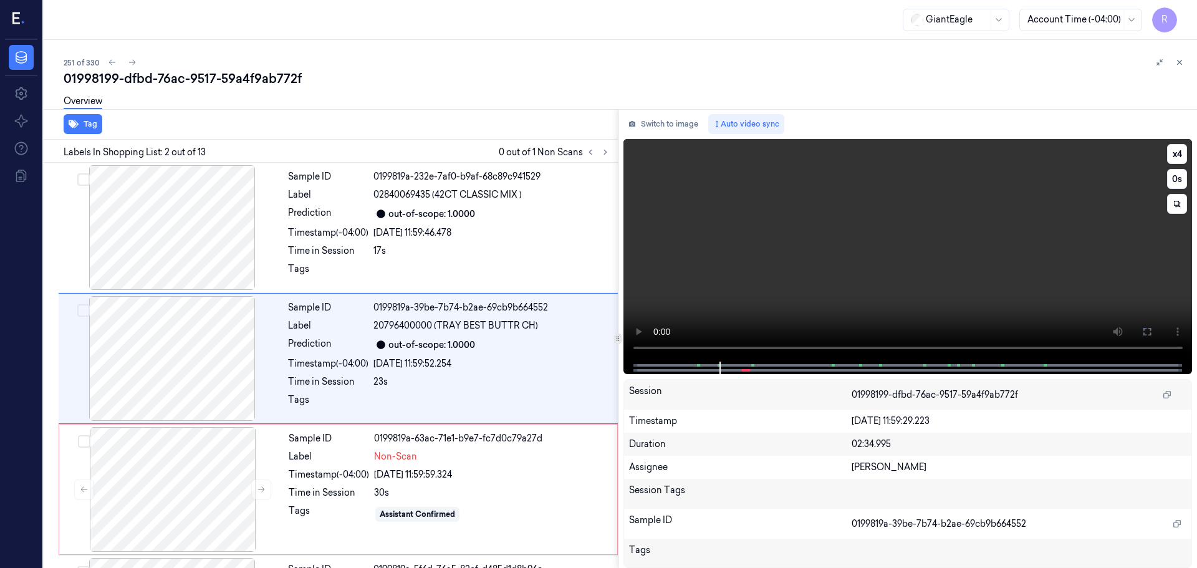
click at [1188, 151] on video at bounding box center [908, 250] width 569 height 223
click at [1181, 157] on button "x 4" at bounding box center [1177, 154] width 20 height 20
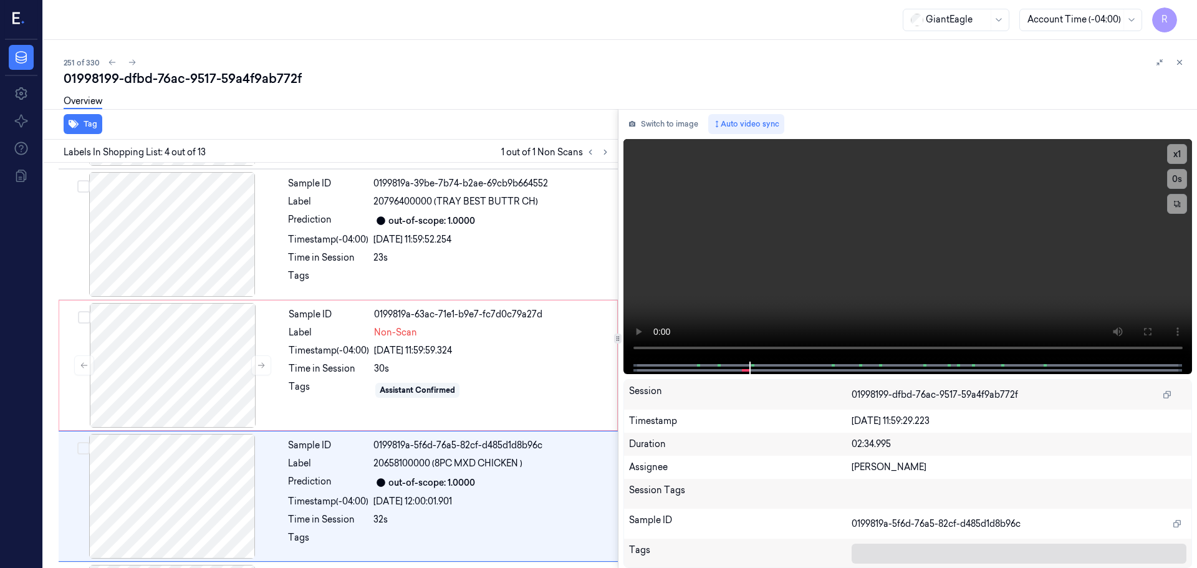
scroll to position [255, 0]
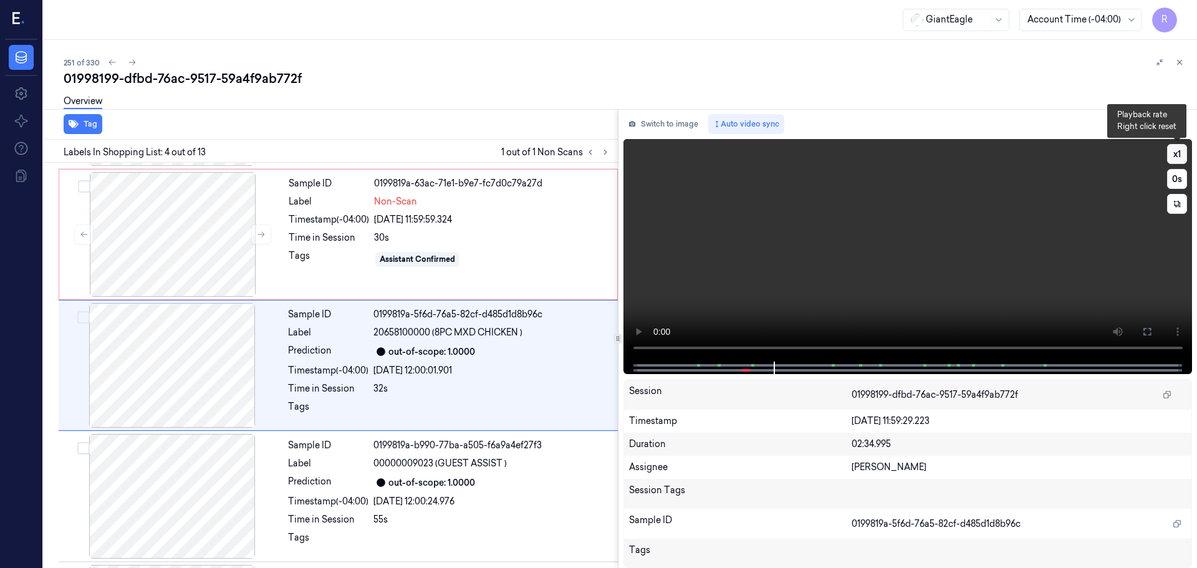
click at [1175, 153] on button "x 1" at bounding box center [1177, 154] width 20 height 20
click at [1175, 153] on button "x 2" at bounding box center [1177, 154] width 20 height 20
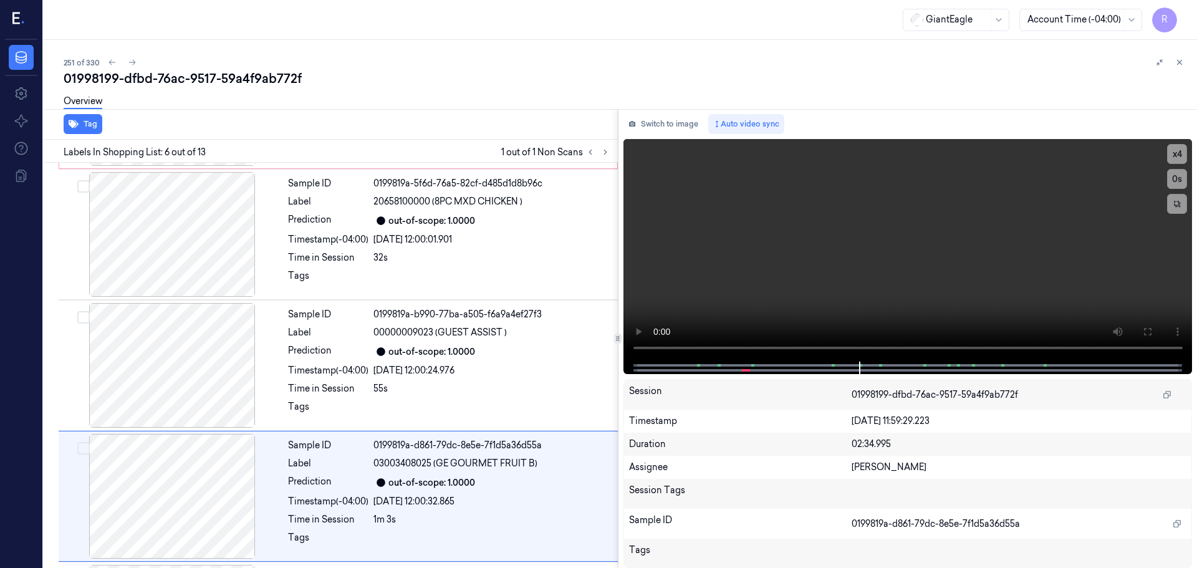
scroll to position [517, 0]
click at [369, 380] on div "Sample ID 0199819a-d861-79dc-8e5e-7f1d5a36d55a Label 03003408025 (GE GOURMET FR…" at bounding box center [449, 364] width 332 height 125
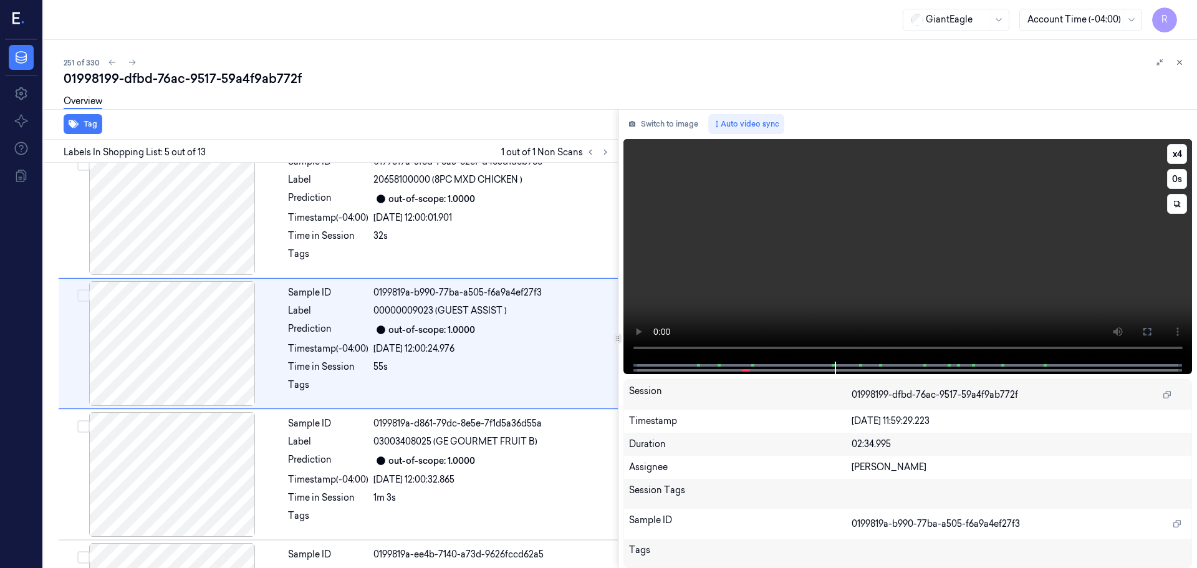
scroll to position [386, 0]
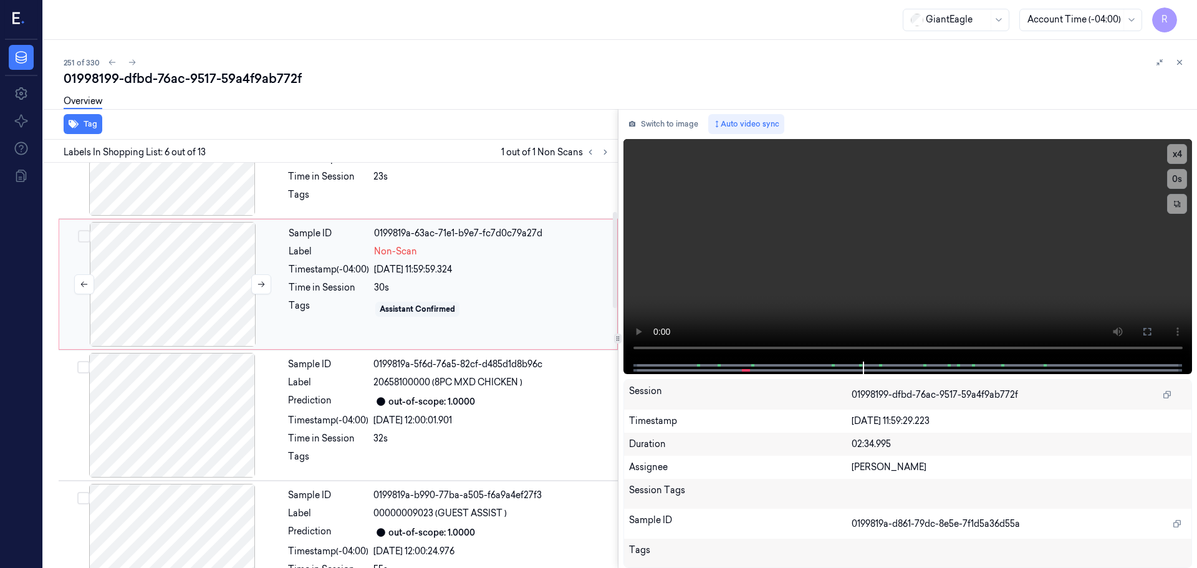
click at [174, 314] on div at bounding box center [173, 284] width 222 height 125
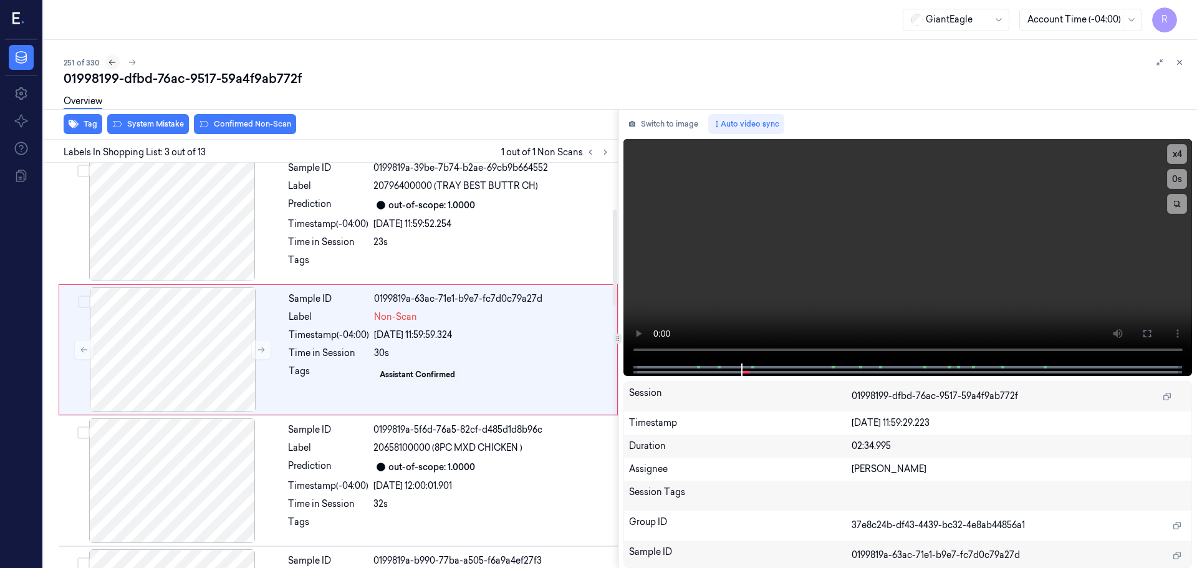
scroll to position [124, 0]
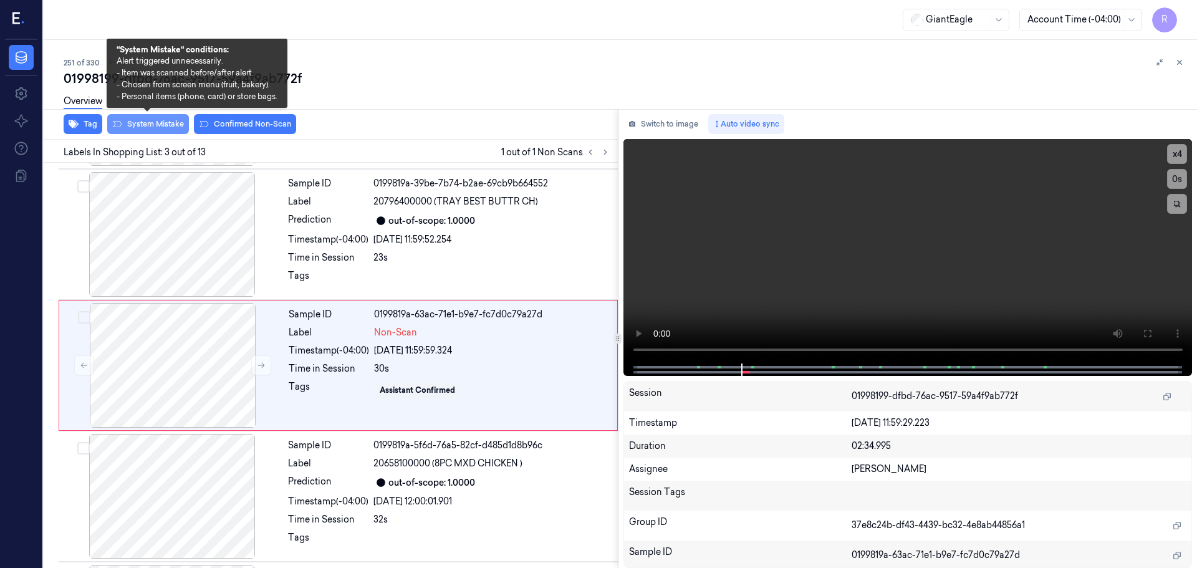
click at [145, 123] on button "System Mistake" at bounding box center [148, 124] width 82 height 20
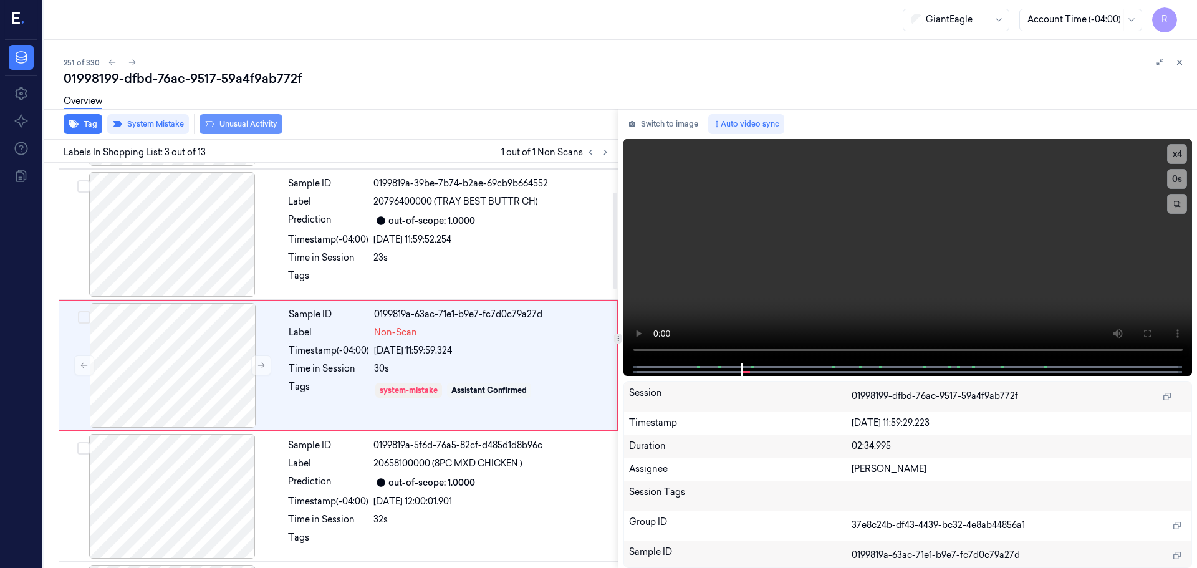
click at [254, 133] on button "Unusual Activity" at bounding box center [241, 124] width 83 height 20
click at [325, 191] on div "Sample ID 0199819a-39be-7b74-b2ae-69cb9b664552 Label 20796400000 (TRAY BEST BUT…" at bounding box center [449, 234] width 332 height 125
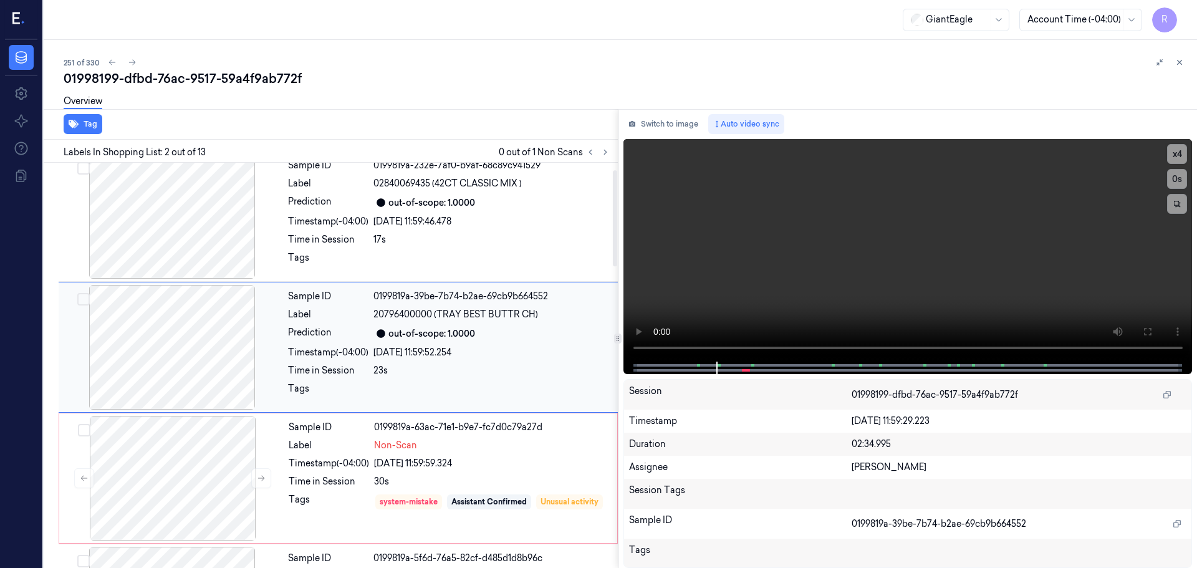
scroll to position [0, 0]
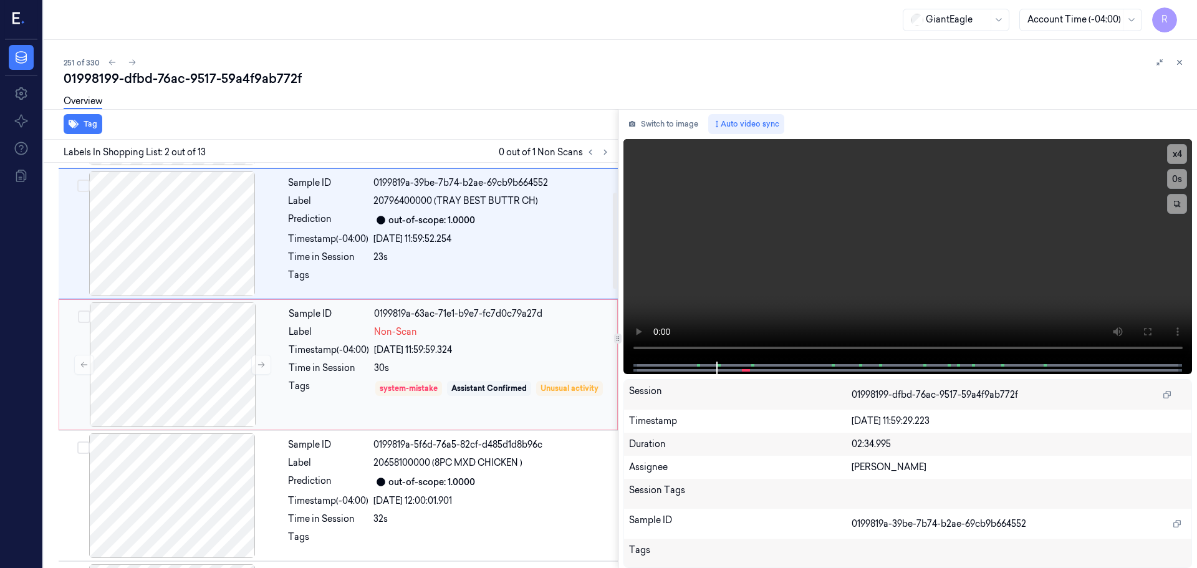
click at [329, 360] on div "Sample ID 0199819a-63ac-71e1-b9e7-fc7d0c79a27d Label Non-Scan Timestamp (-04:00…" at bounding box center [449, 364] width 331 height 125
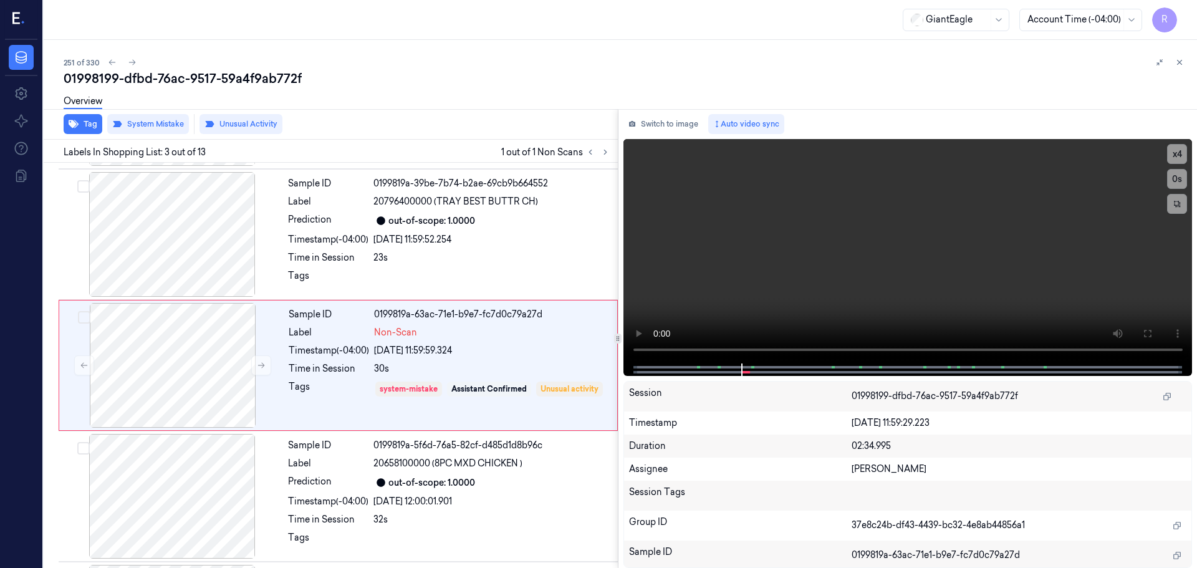
drag, startPoint x: 1184, startPoint y: 60, endPoint x: 1177, endPoint y: 79, distance: 20.5
click at [1183, 60] on button at bounding box center [1179, 62] width 15 height 15
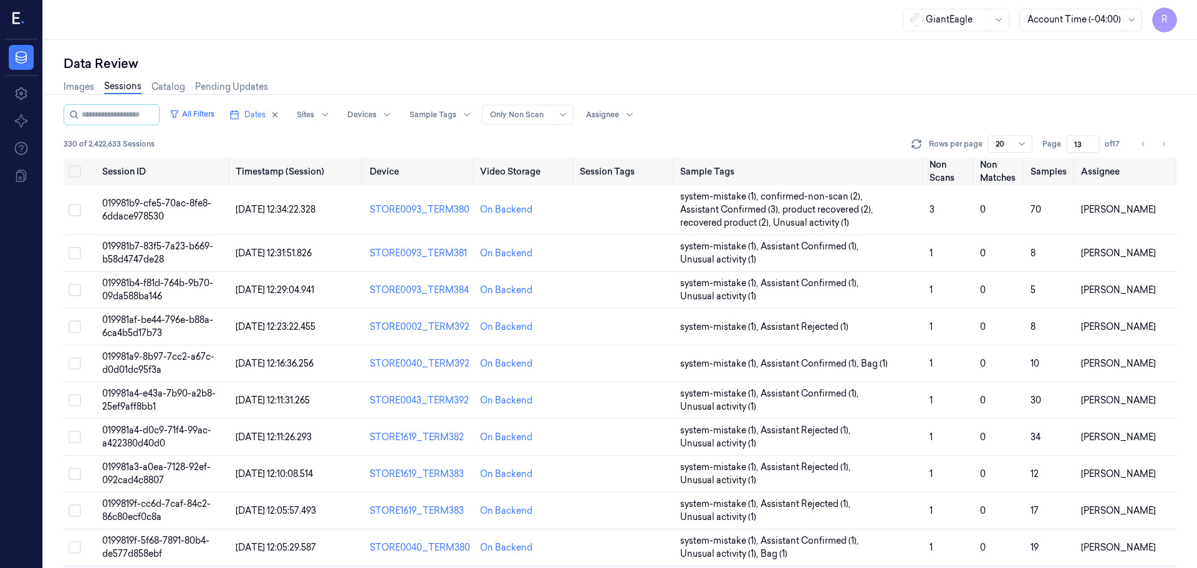
scroll to position [221, 0]
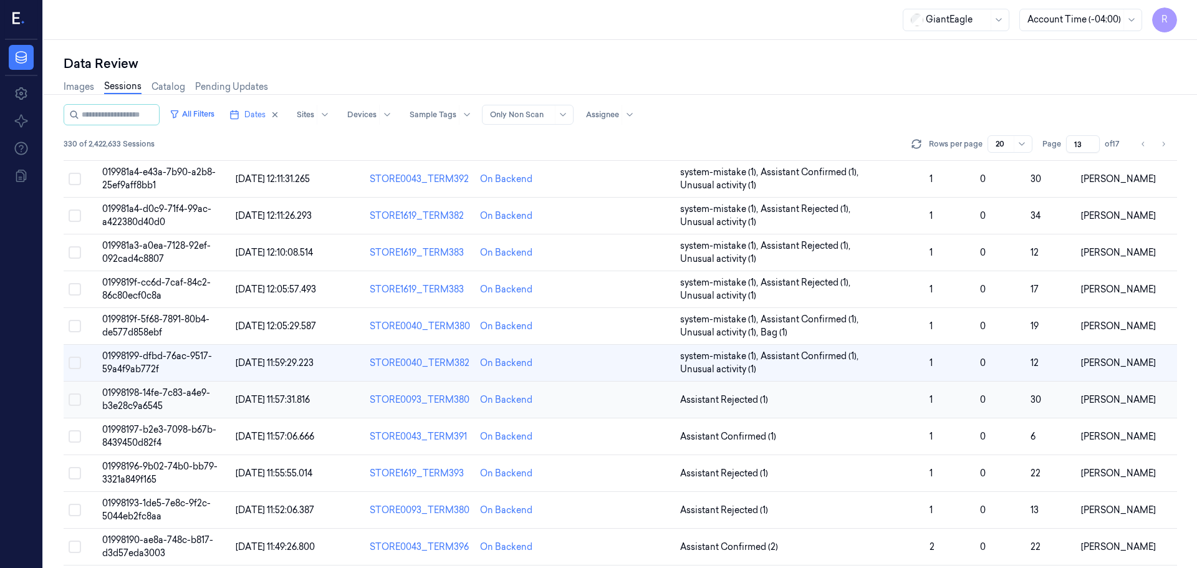
click at [812, 406] on span "Assistant Rejected (1)" at bounding box center [799, 399] width 239 height 13
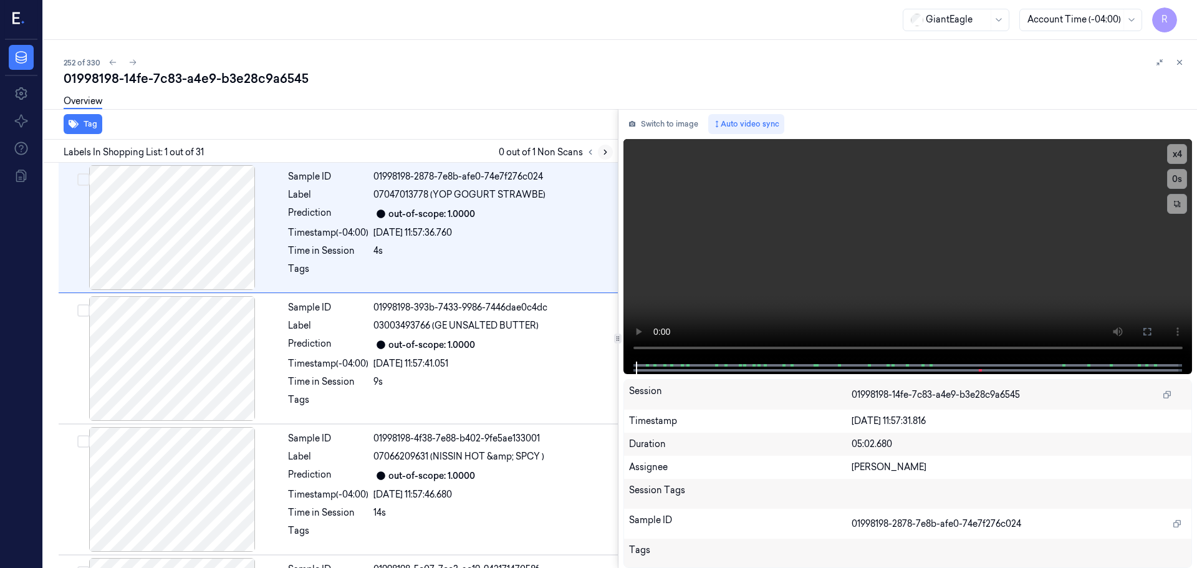
click at [608, 150] on icon at bounding box center [605, 152] width 9 height 9
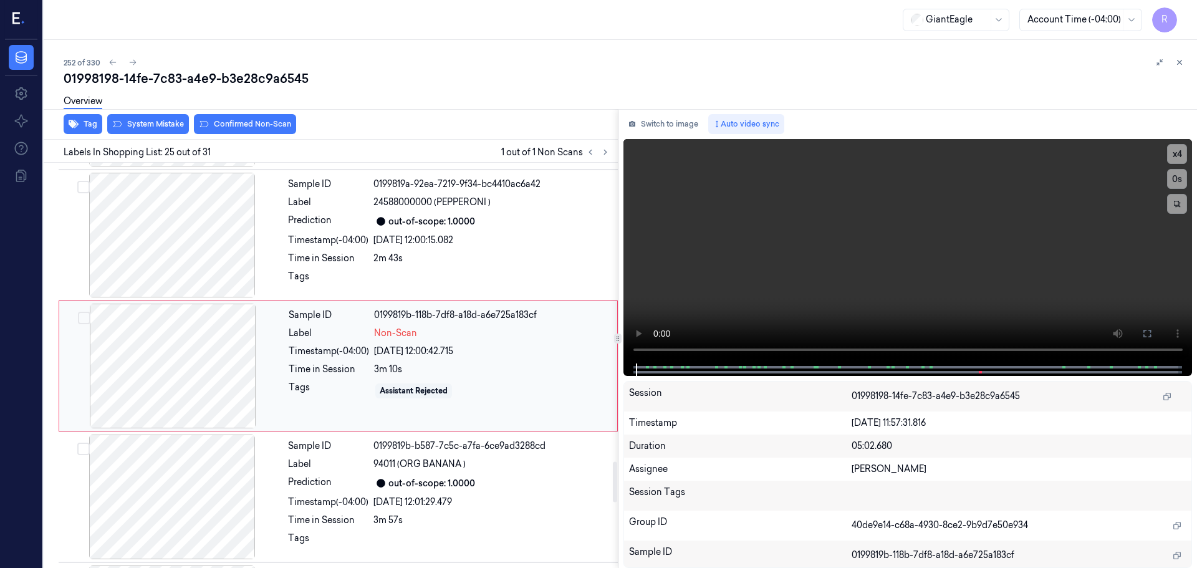
scroll to position [3005, 0]
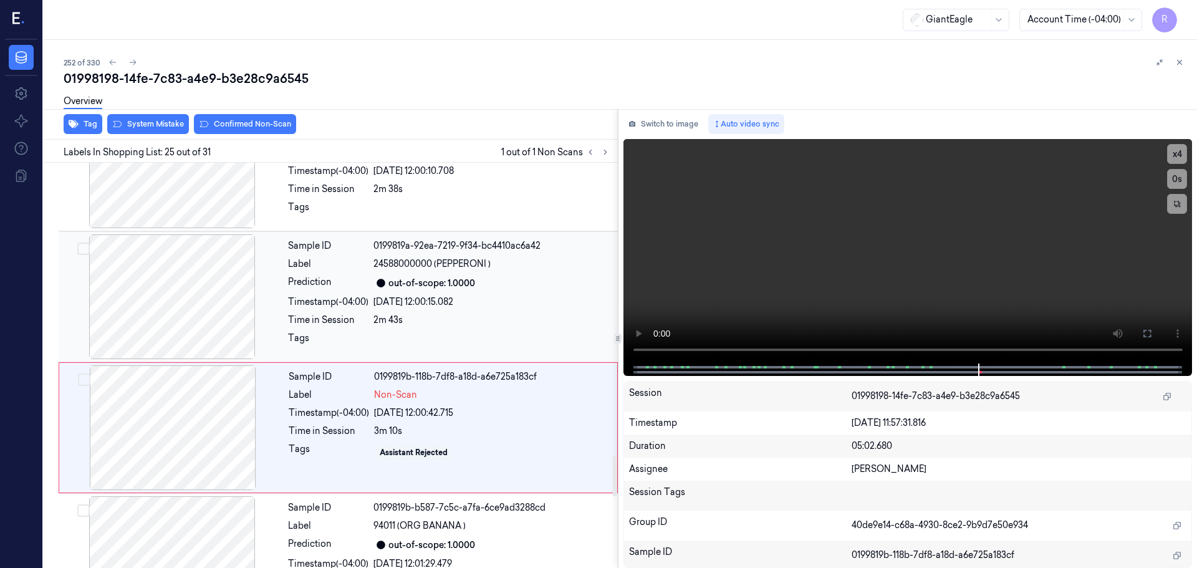
click at [196, 297] on div at bounding box center [172, 296] width 222 height 125
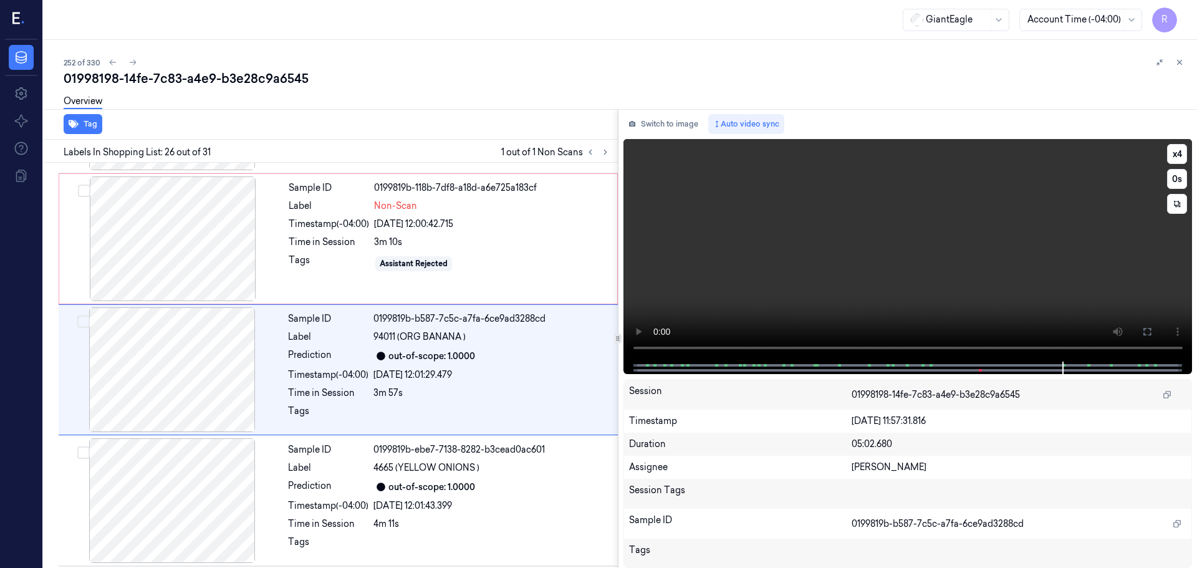
scroll to position [3136, 0]
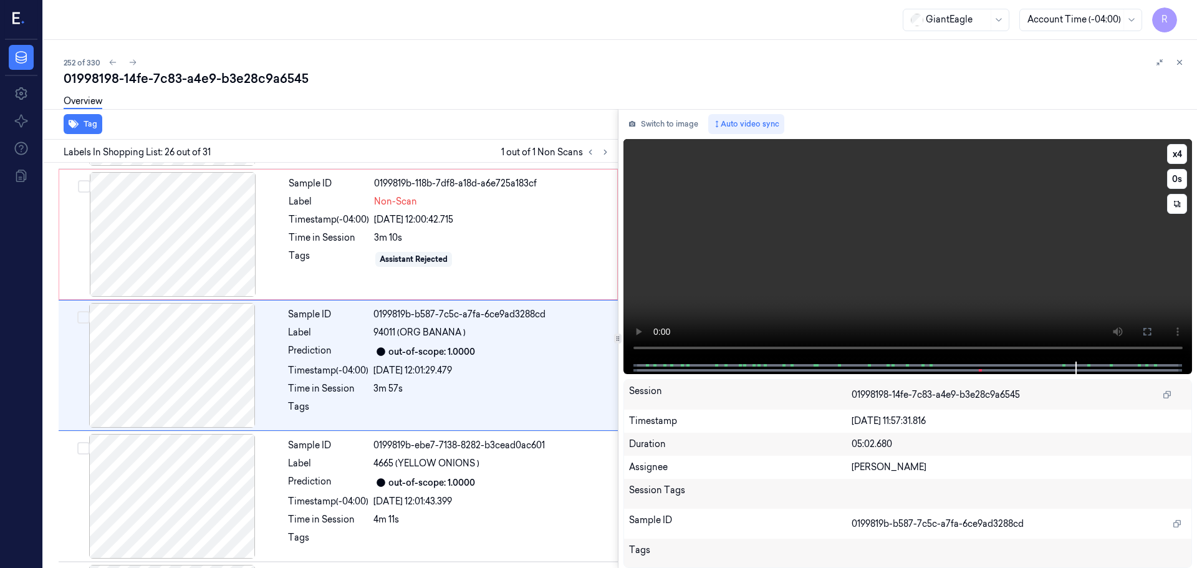
click at [1033, 347] on video at bounding box center [908, 250] width 569 height 223
click at [1178, 155] on button "x 4" at bounding box center [1177, 154] width 20 height 20
click at [1152, 329] on icon at bounding box center [1147, 332] width 10 height 10
click at [1174, 151] on button "x 1" at bounding box center [1177, 154] width 20 height 20
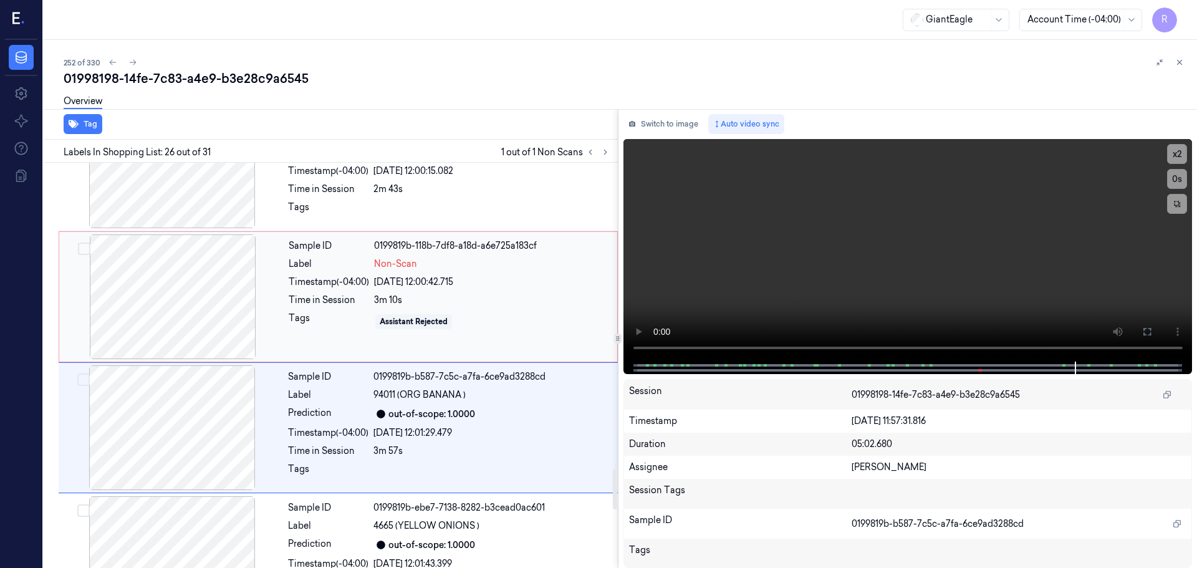
click at [214, 309] on div at bounding box center [173, 296] width 222 height 125
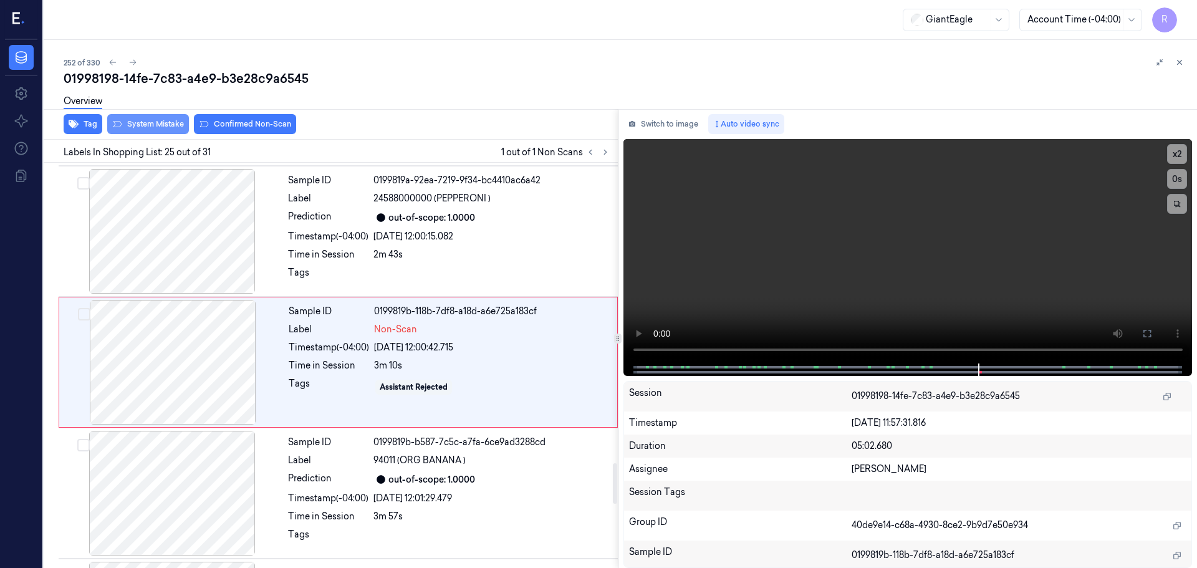
scroll to position [3005, 0]
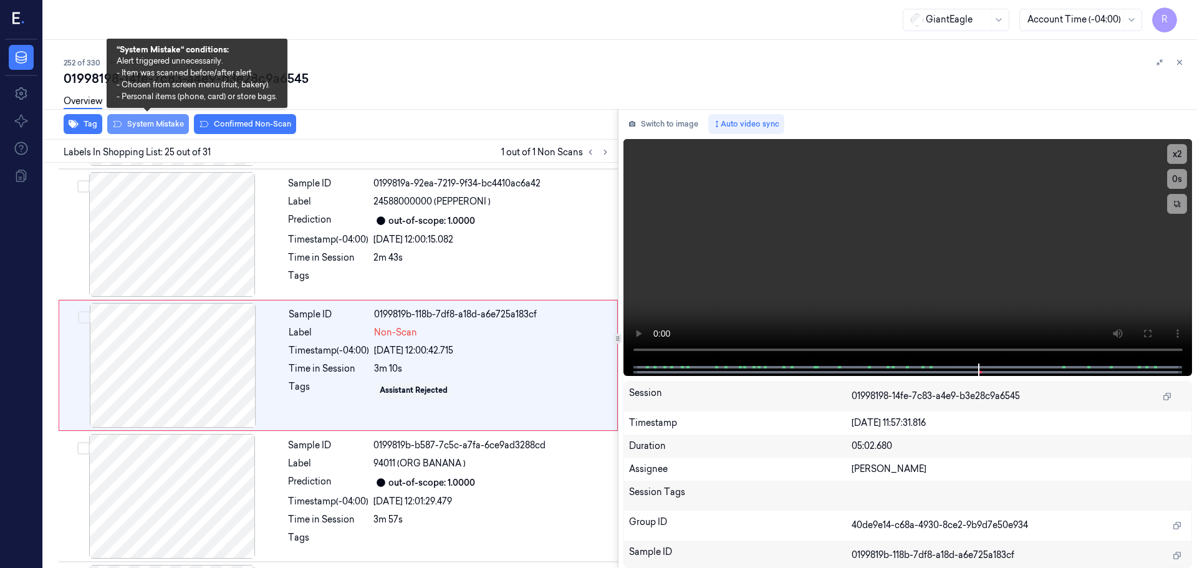
click at [160, 130] on button "System Mistake" at bounding box center [148, 124] width 82 height 20
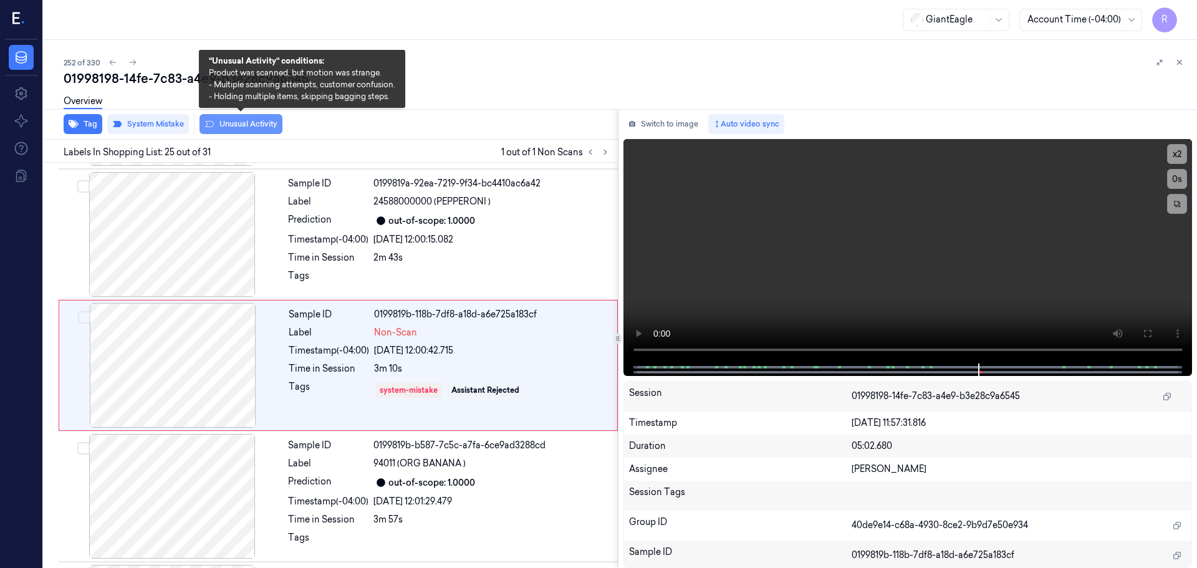
click at [223, 125] on button "Unusual Activity" at bounding box center [241, 124] width 83 height 20
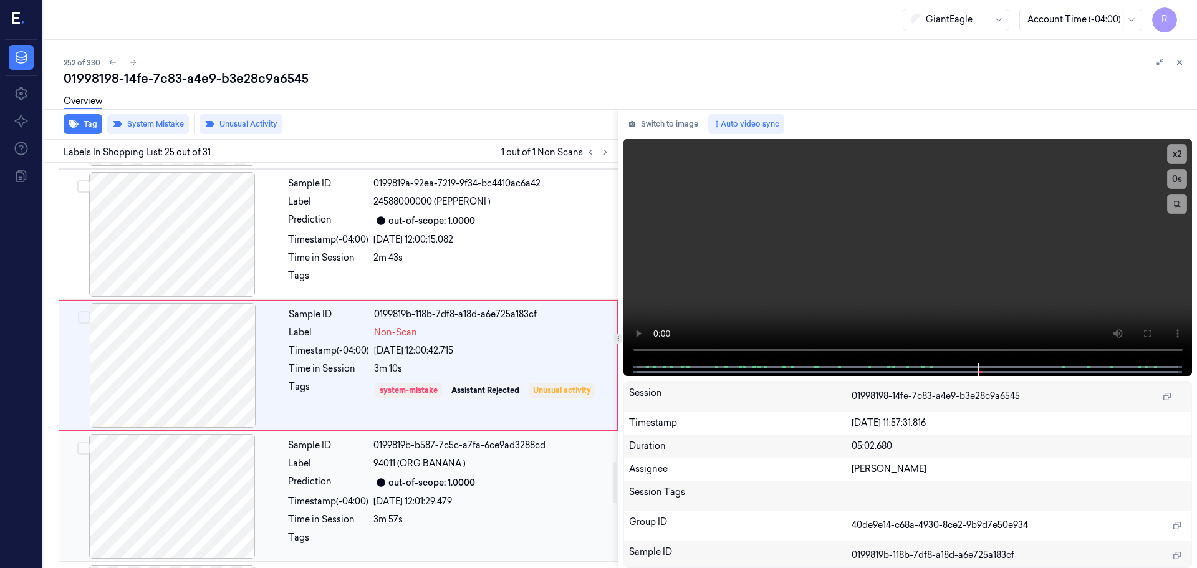
click at [291, 446] on div "Sample ID" at bounding box center [328, 445] width 80 height 13
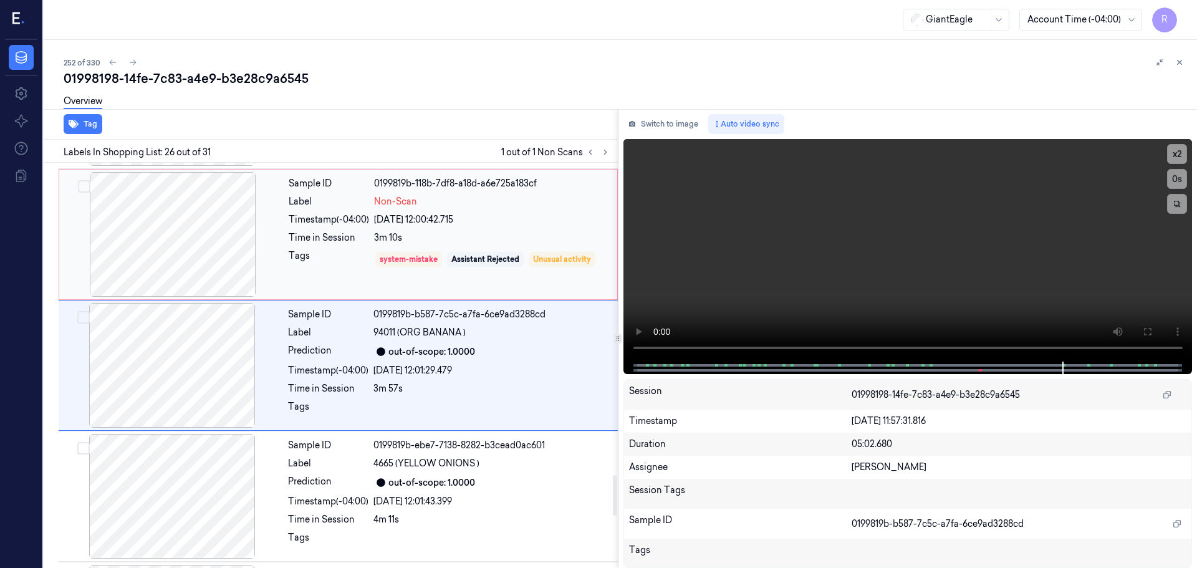
click at [306, 261] on div "Tags" at bounding box center [329, 259] width 80 height 20
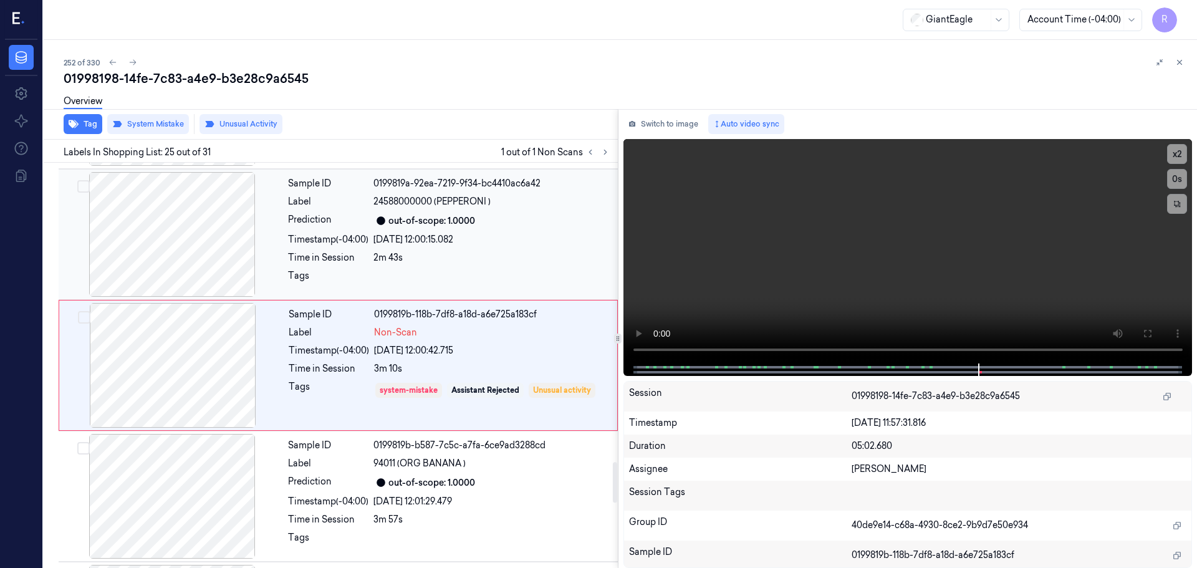
click at [316, 272] on div "Tags" at bounding box center [328, 279] width 80 height 20
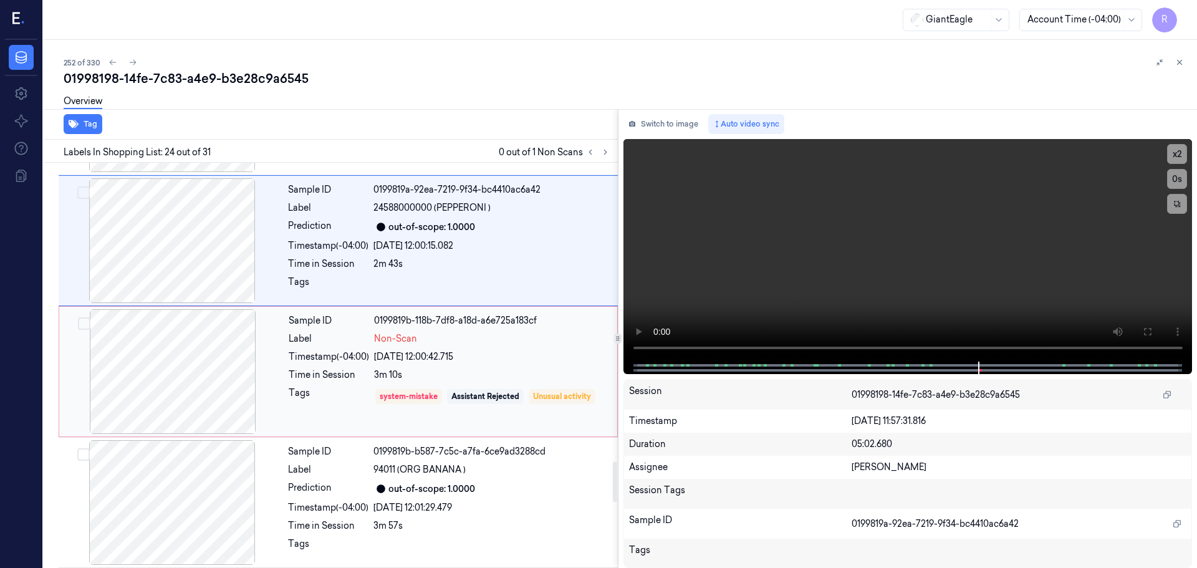
click at [324, 370] on div "Time in Session" at bounding box center [329, 375] width 80 height 13
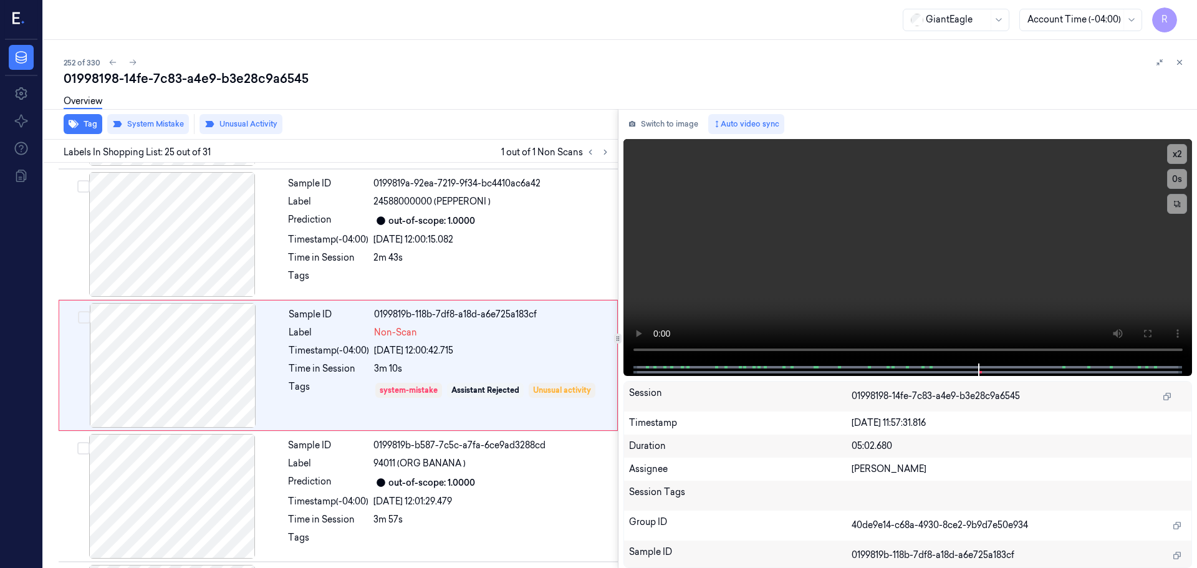
click at [1178, 60] on icon at bounding box center [1179, 62] width 9 height 9
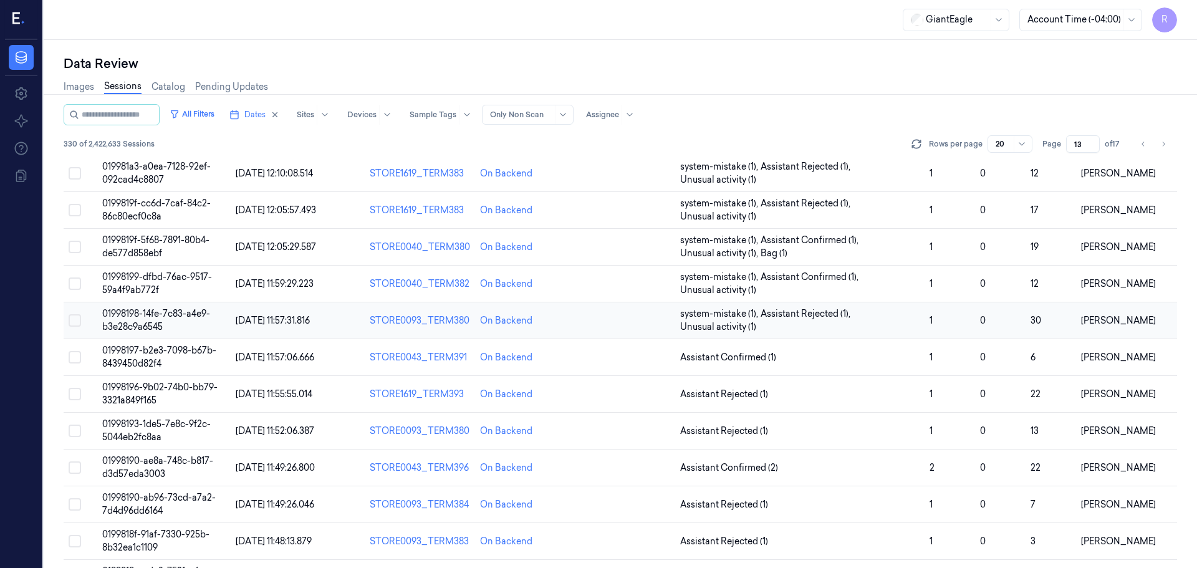
scroll to position [320, 0]
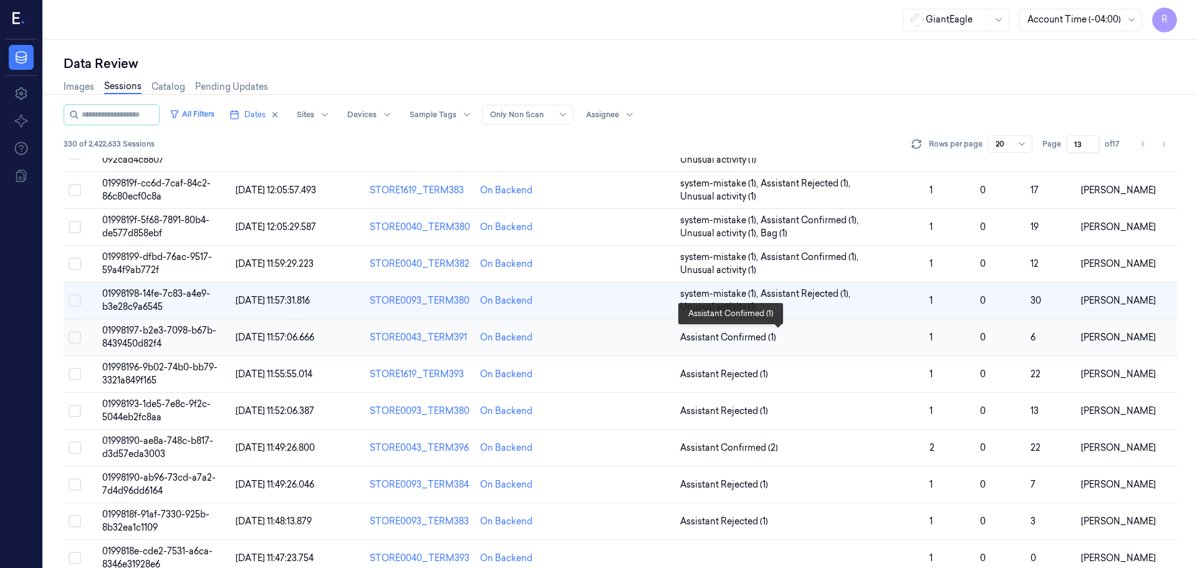
click at [819, 333] on span "Assistant Confirmed (1)" at bounding box center [799, 337] width 239 height 13
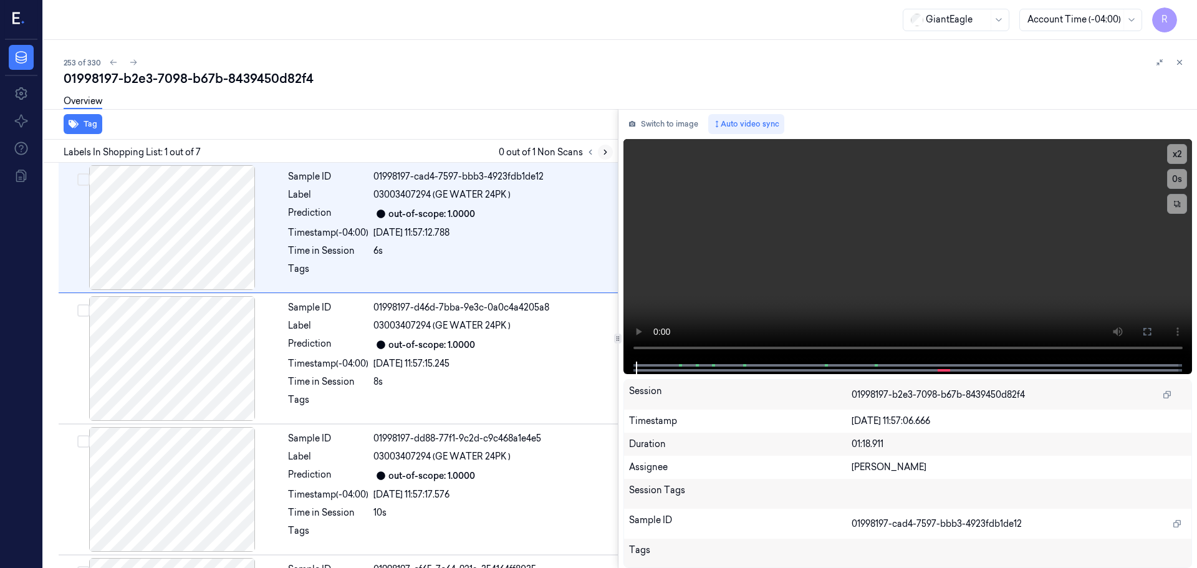
click at [602, 148] on icon at bounding box center [605, 152] width 9 height 9
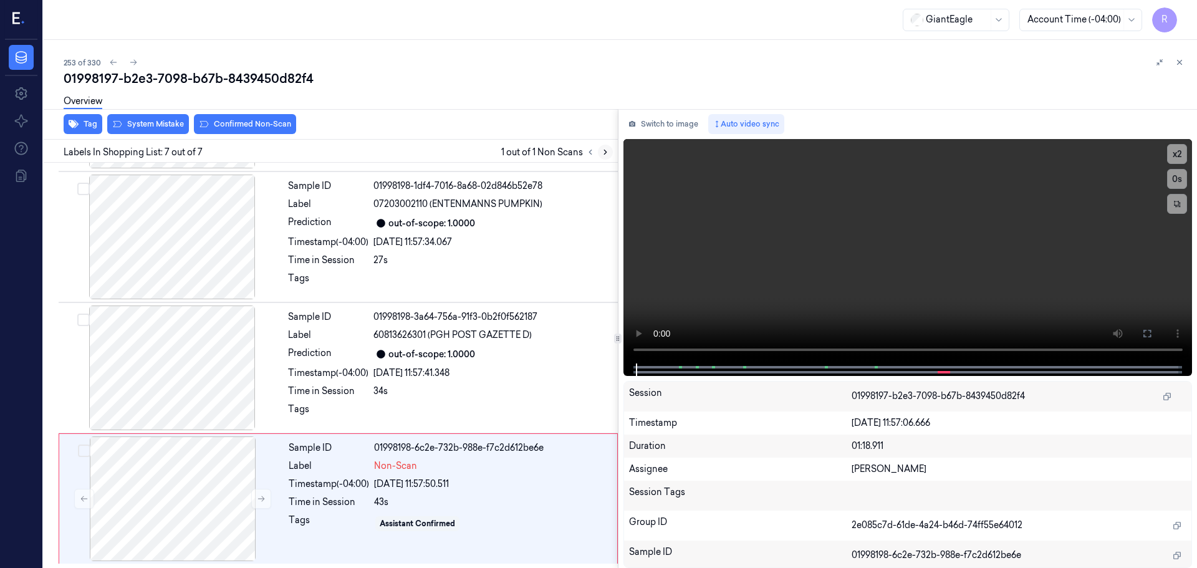
scroll to position [515, 0]
click at [252, 503] on button at bounding box center [261, 498] width 20 height 20
click at [252, 502] on button at bounding box center [261, 498] width 20 height 20
click at [208, 380] on div at bounding box center [172, 367] width 222 height 125
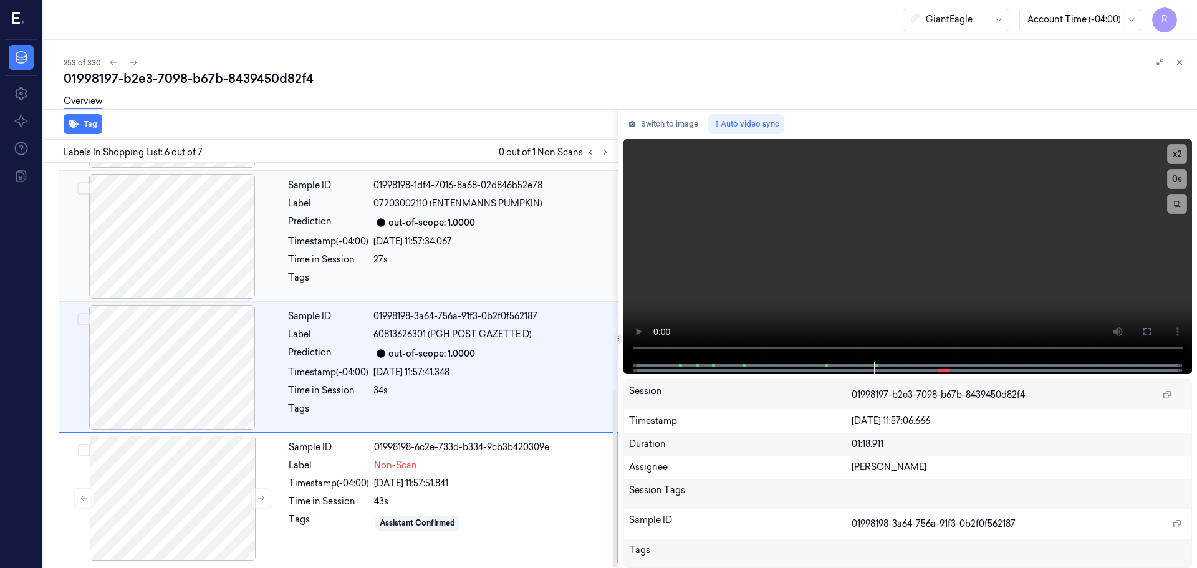
click at [206, 244] on div at bounding box center [172, 236] width 222 height 125
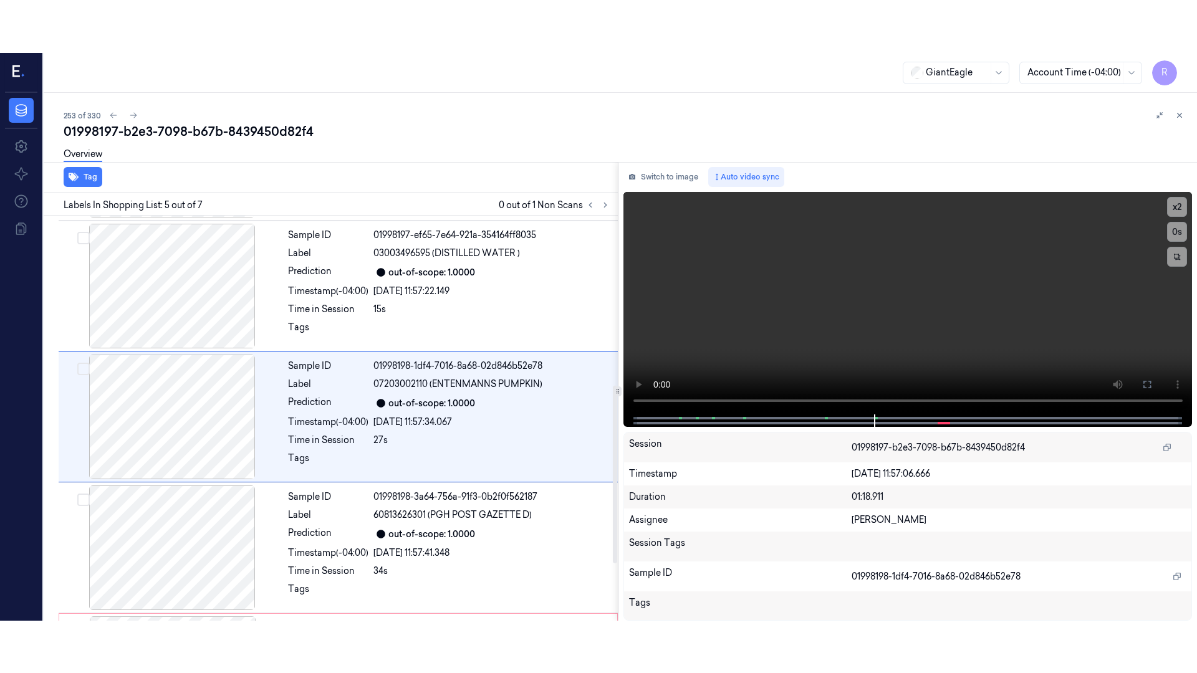
scroll to position [386, 0]
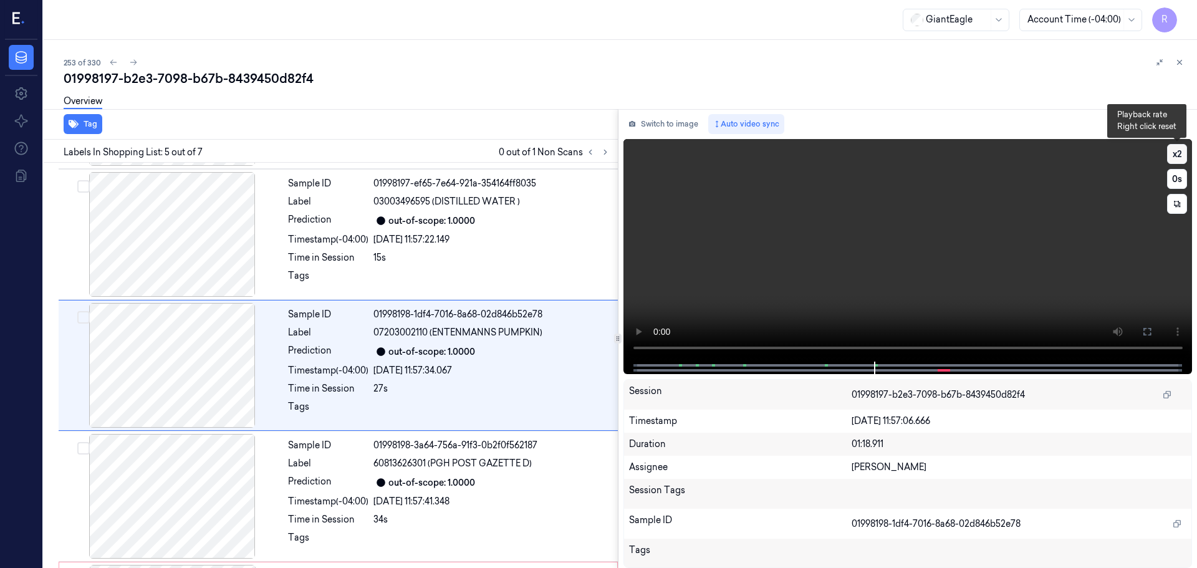
click at [1182, 153] on button "x 2" at bounding box center [1177, 154] width 20 height 20
click at [1182, 153] on button "x 4" at bounding box center [1177, 154] width 20 height 20
click at [1147, 331] on icon at bounding box center [1147, 332] width 10 height 10
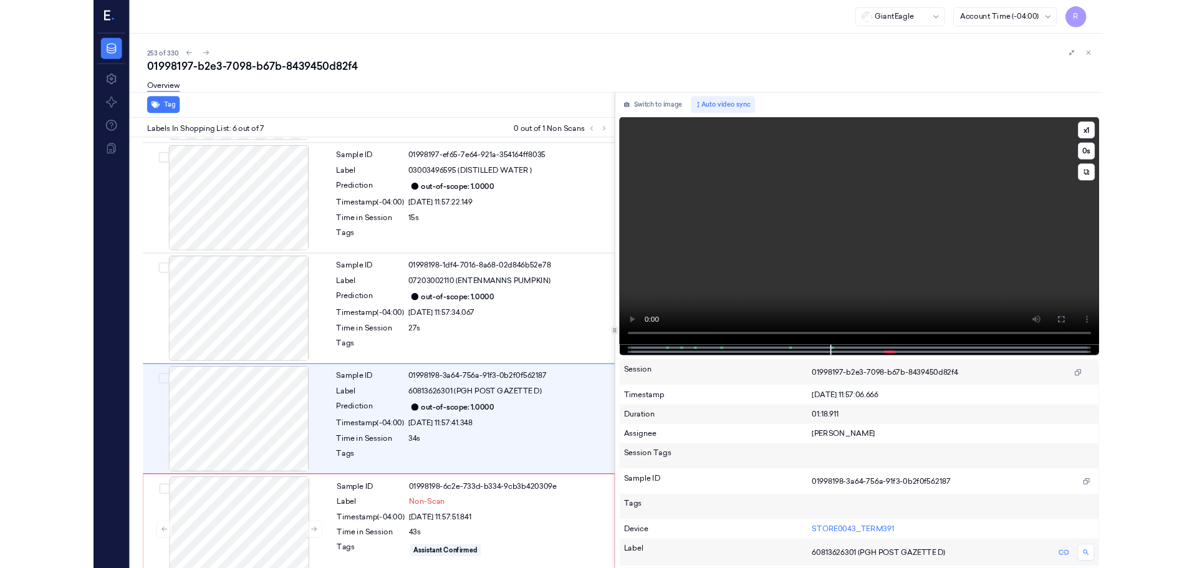
scroll to position [410, 0]
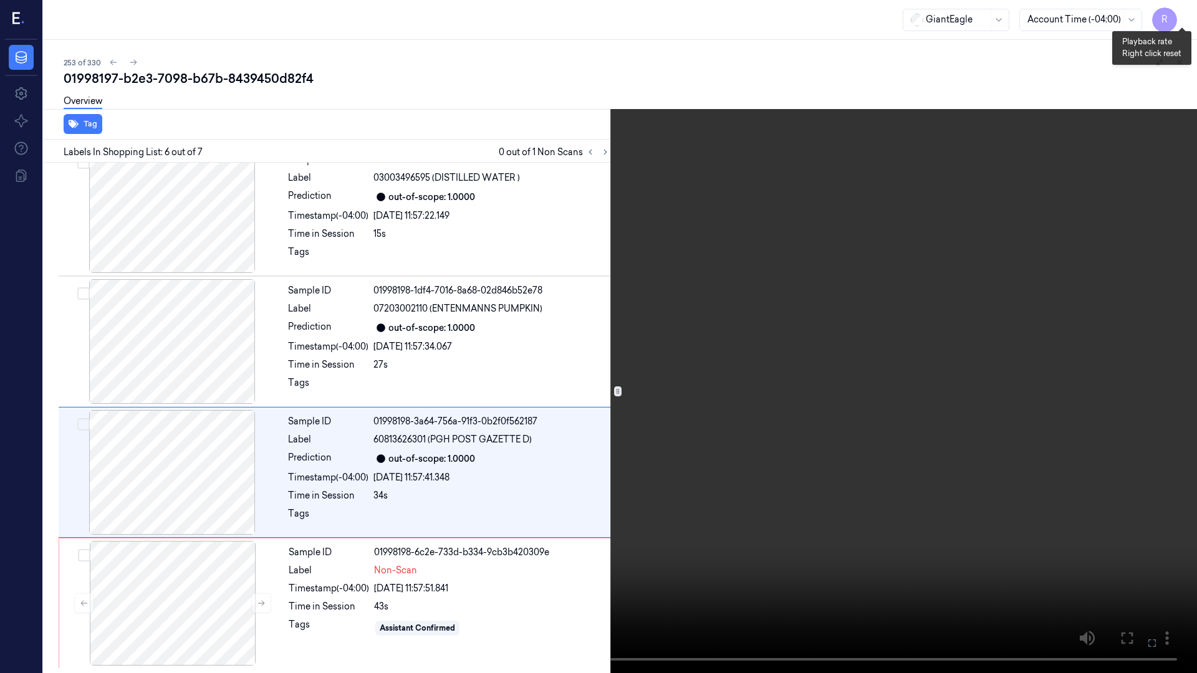
click at [1180, 19] on button "x 1" at bounding box center [1182, 15] width 20 height 20
click at [1180, 19] on button "x 2" at bounding box center [1182, 15] width 20 height 20
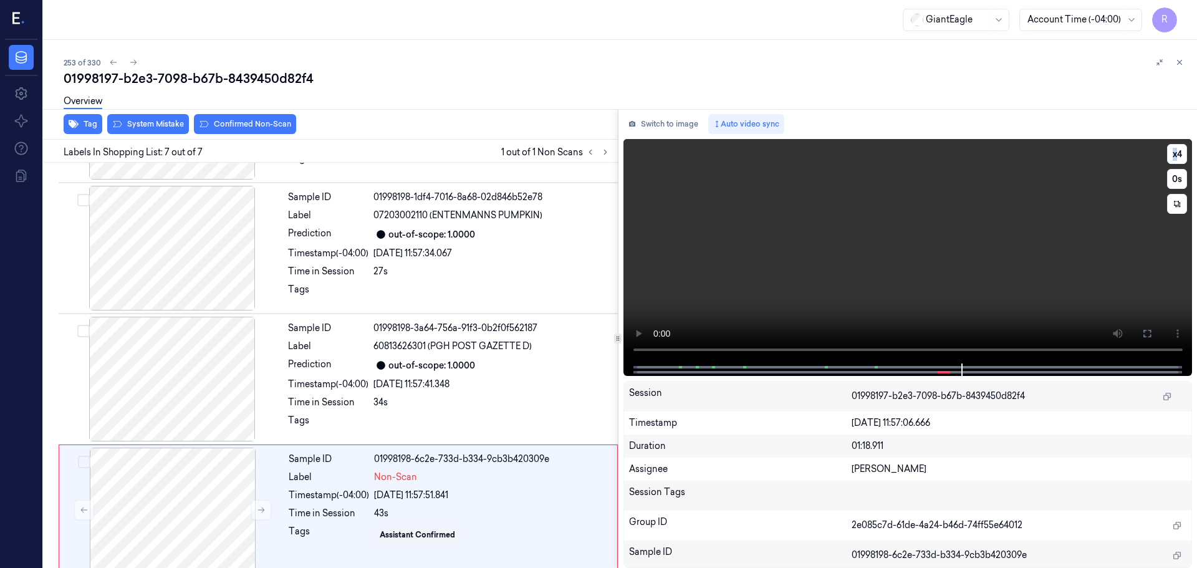
scroll to position [515, 0]
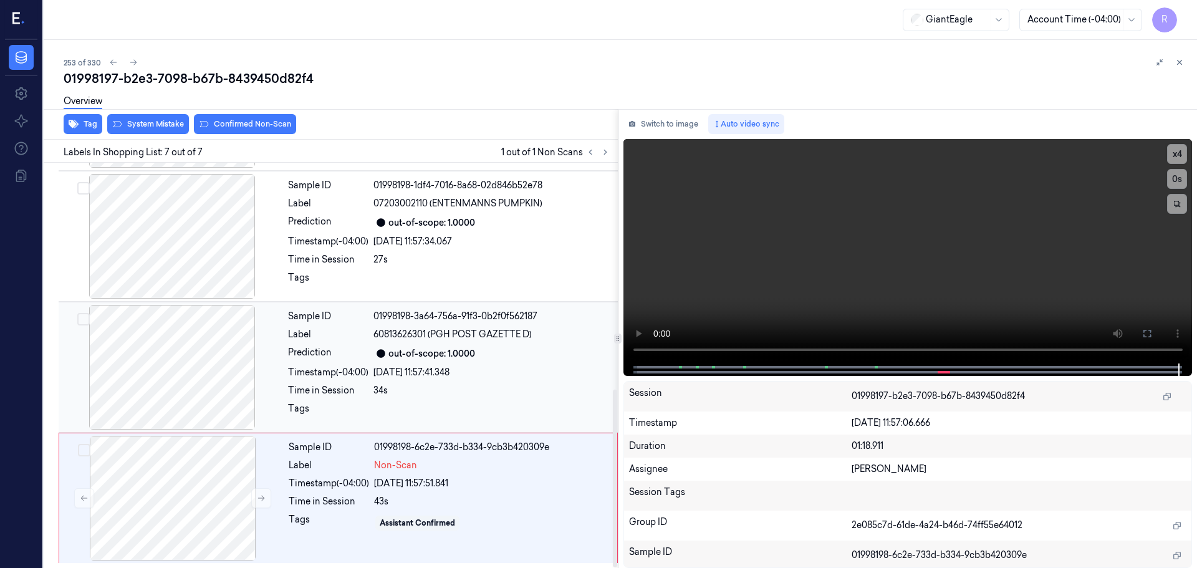
click at [392, 369] on div "25/09/2025 11:57:41.348" at bounding box center [491, 372] width 237 height 13
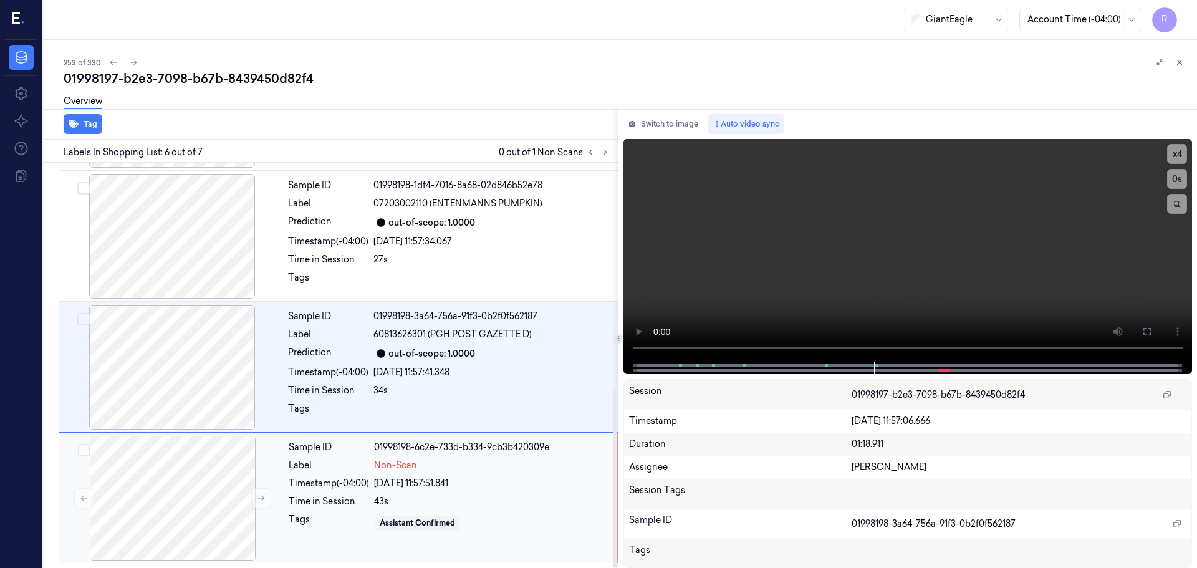
click at [317, 511] on div "Sample ID 01998198-6c2e-733d-b334-9cb3b420309e Label Non-Scan Timestamp (-04:00…" at bounding box center [449, 498] width 331 height 125
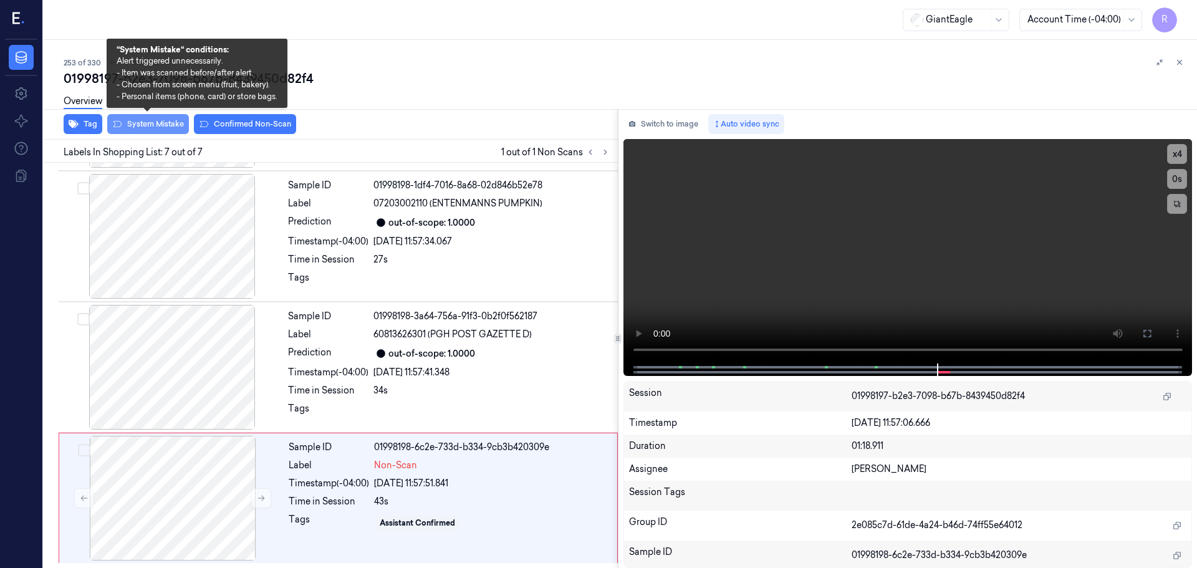
click at [143, 130] on button "System Mistake" at bounding box center [148, 124] width 82 height 20
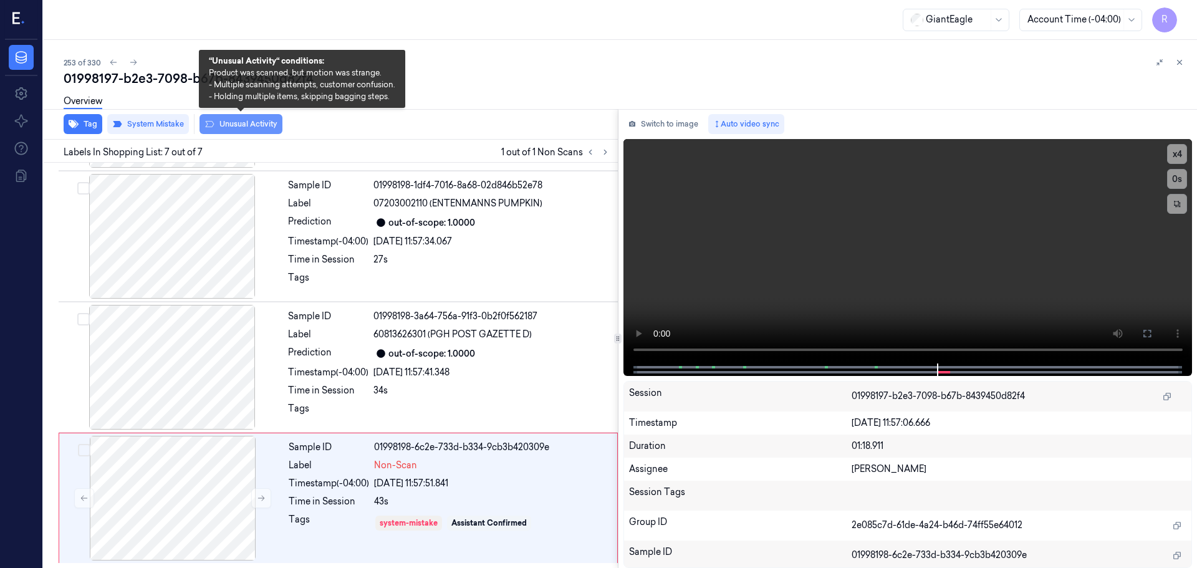
click at [229, 122] on button "Unusual Activity" at bounding box center [241, 124] width 83 height 20
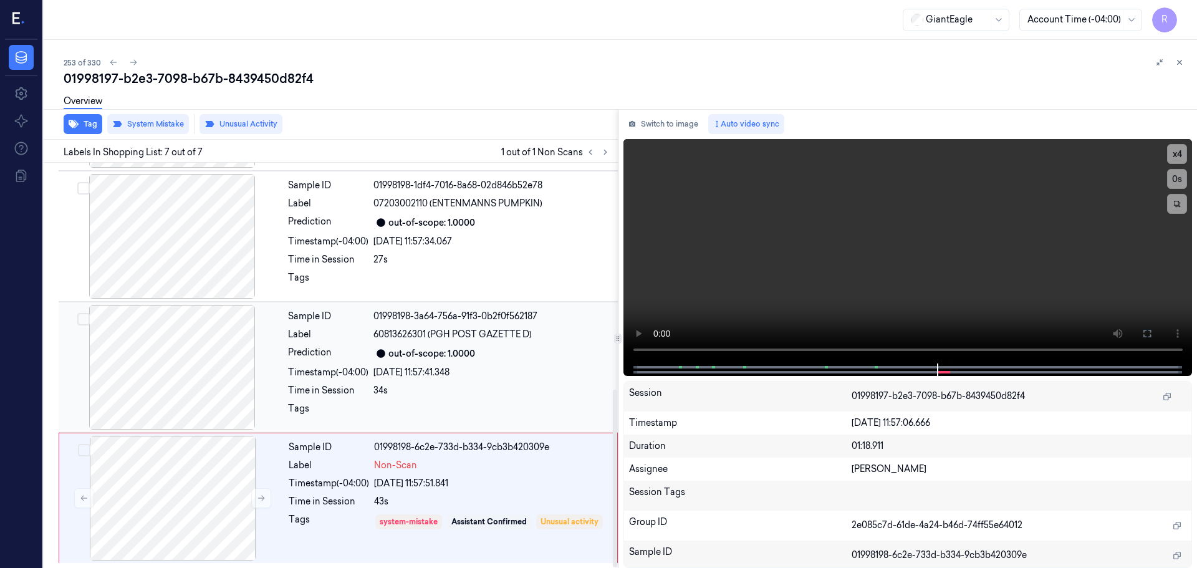
click at [332, 367] on div "Timestamp (-04:00)" at bounding box center [328, 372] width 80 height 13
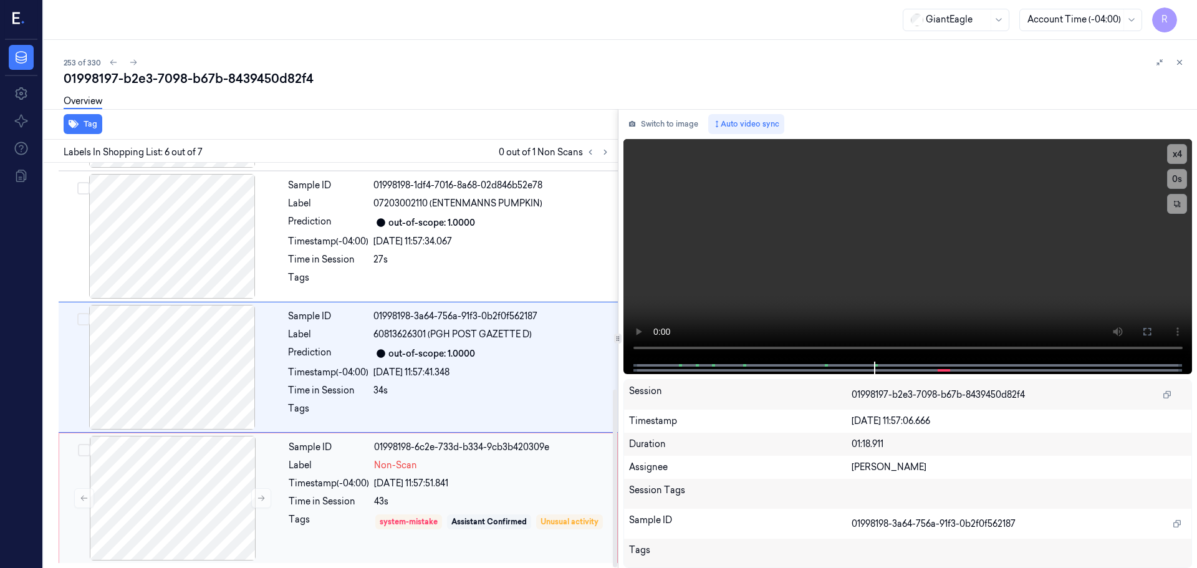
click at [325, 460] on div "Label" at bounding box center [329, 465] width 80 height 13
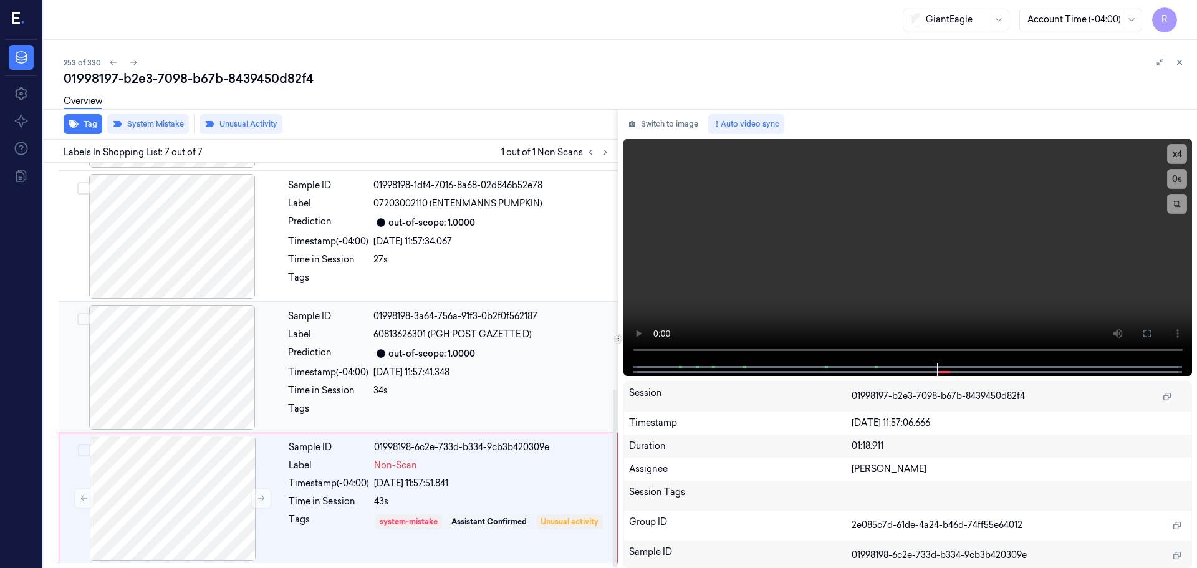
click at [379, 362] on div "Sample ID 01998198-3a64-756a-91f3-0b2f0f562187 Label 60813626301 (PGH POST GAZE…" at bounding box center [449, 367] width 332 height 125
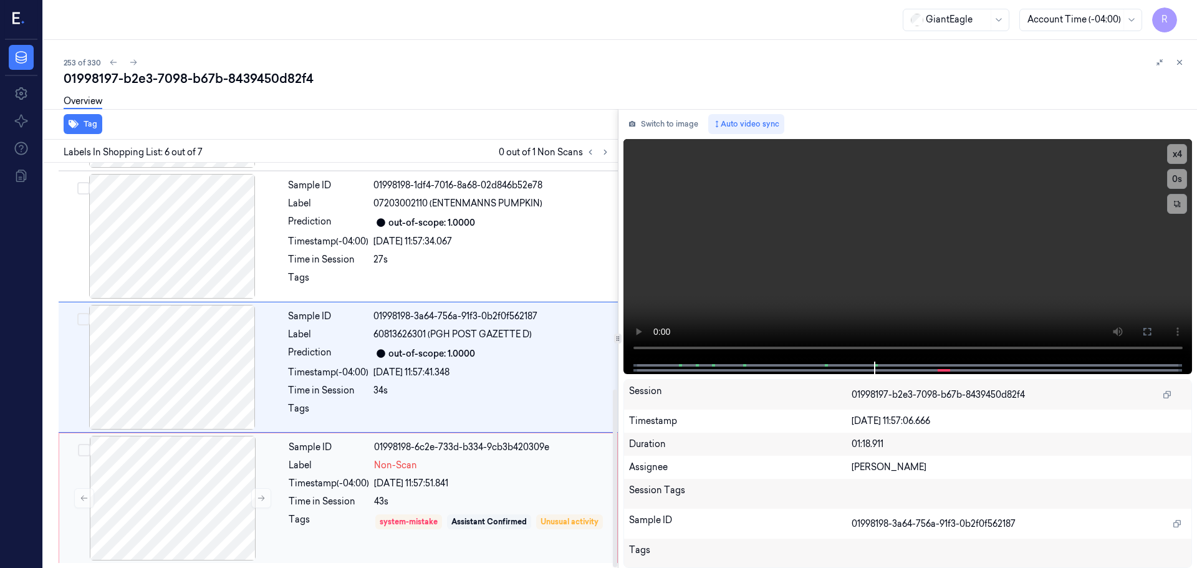
click at [348, 484] on div "Timestamp (-04:00)" at bounding box center [329, 483] width 80 height 13
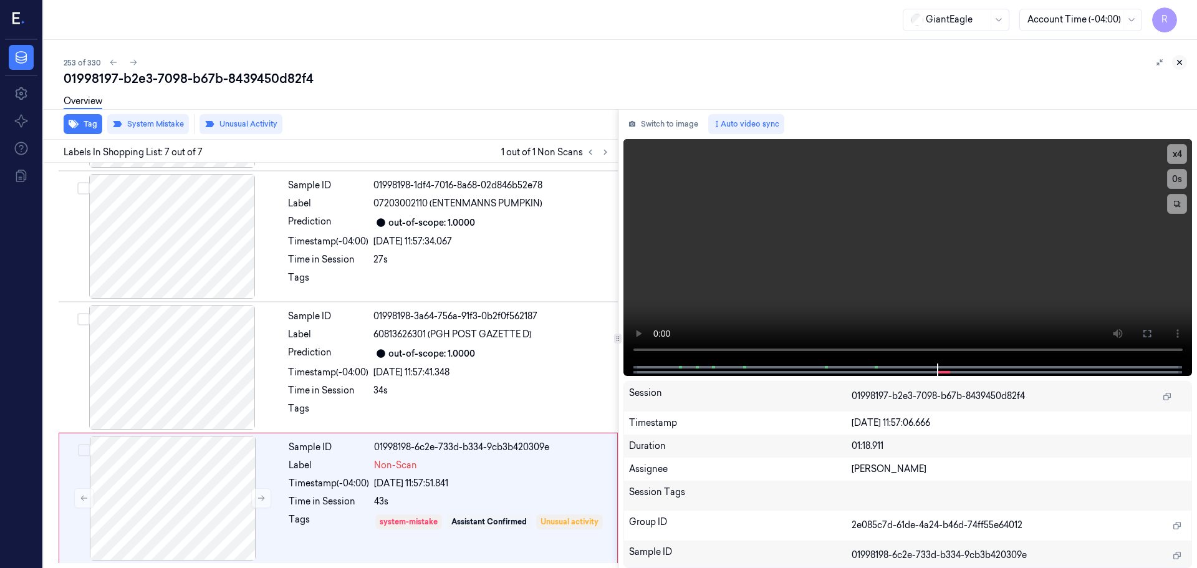
click at [1179, 57] on button at bounding box center [1179, 62] width 15 height 15
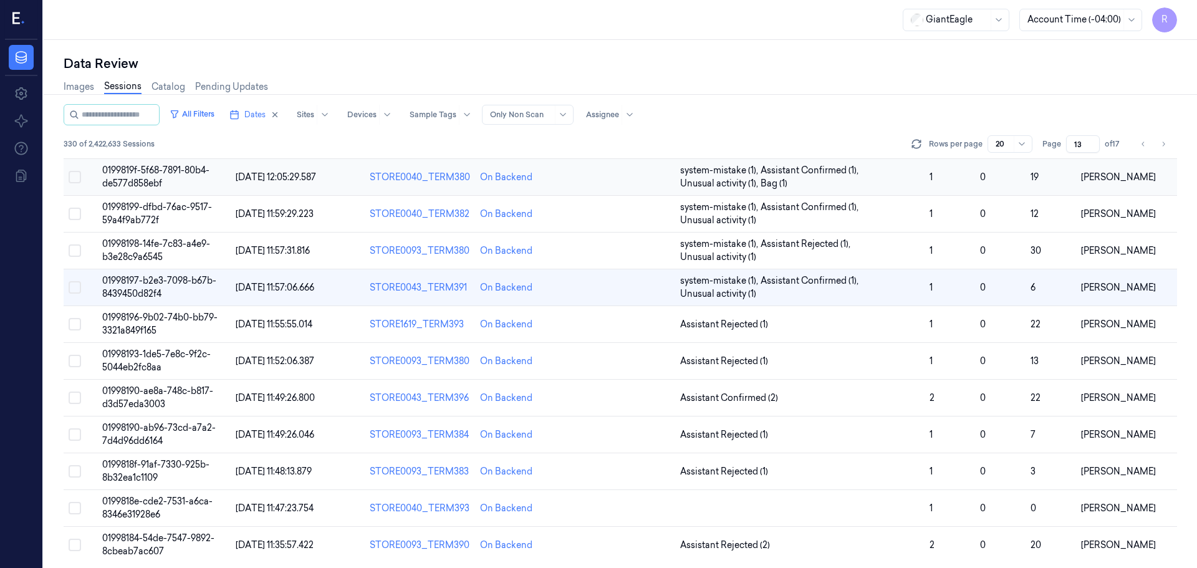
scroll to position [375, 0]
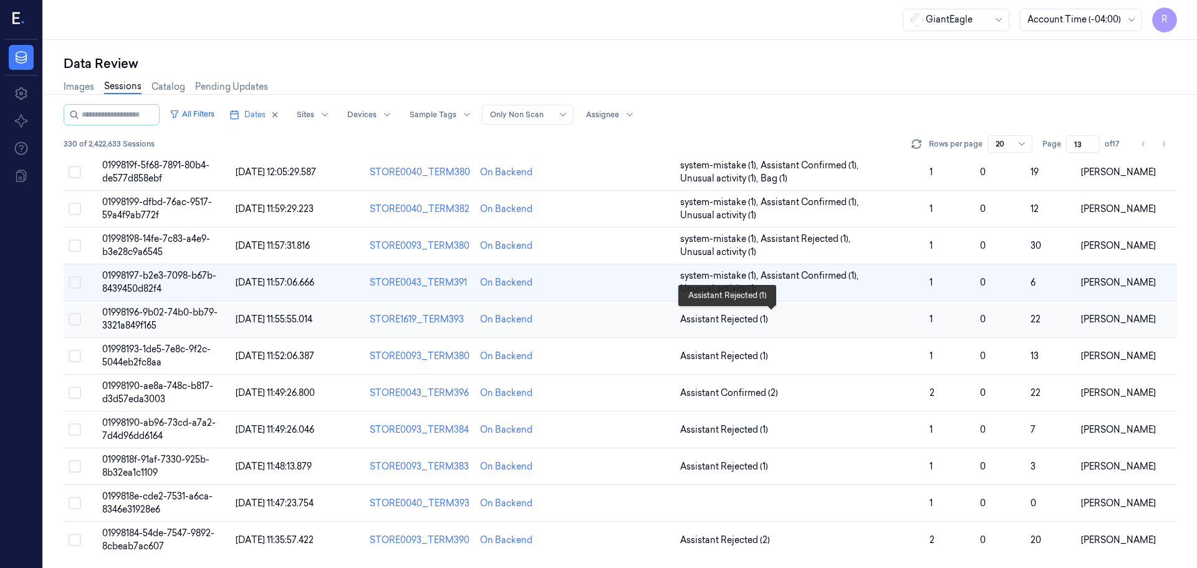
click at [816, 322] on span "Assistant Rejected (1)" at bounding box center [799, 319] width 239 height 13
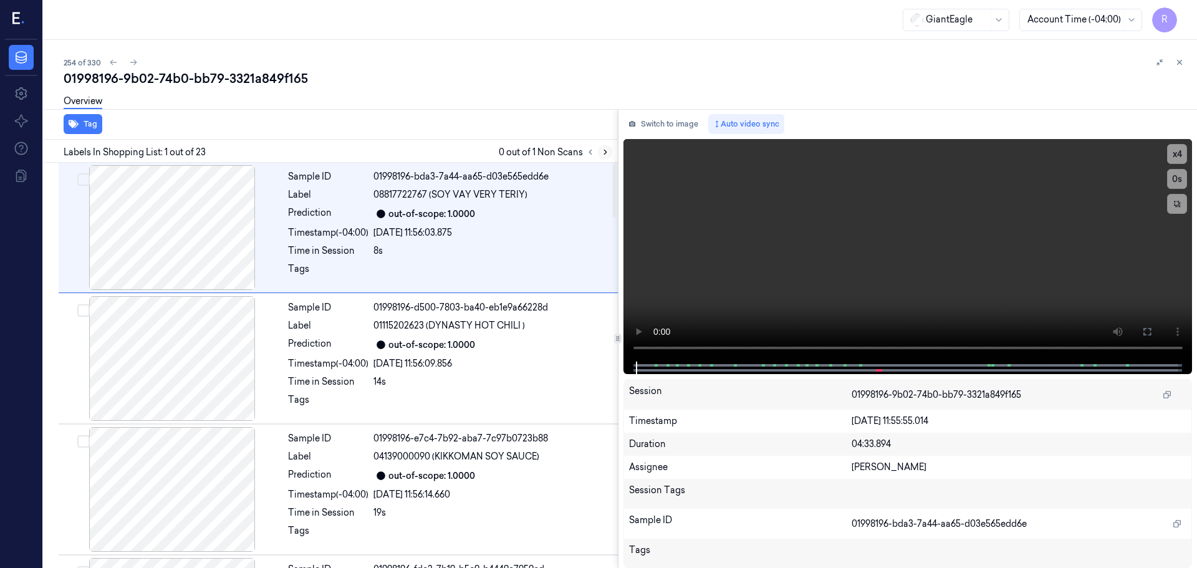
click at [600, 156] on button at bounding box center [605, 152] width 15 height 15
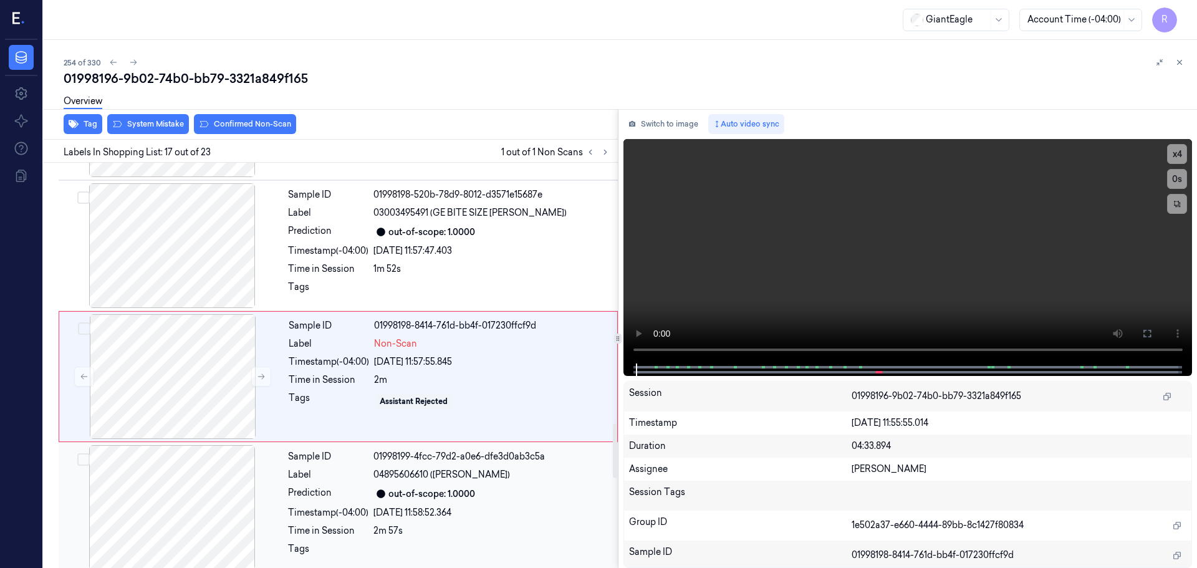
scroll to position [1957, 0]
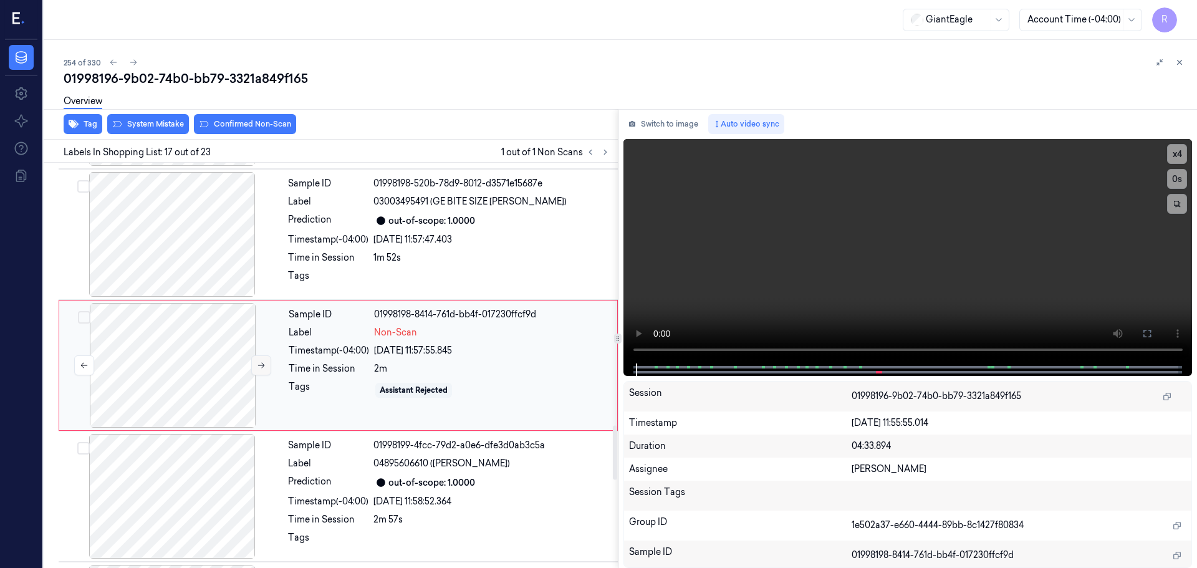
click at [257, 366] on icon at bounding box center [261, 365] width 9 height 9
click at [182, 232] on div at bounding box center [172, 234] width 222 height 125
click at [1179, 152] on button "x 4" at bounding box center [1177, 154] width 20 height 20
click at [1171, 155] on button "x 1" at bounding box center [1177, 154] width 20 height 20
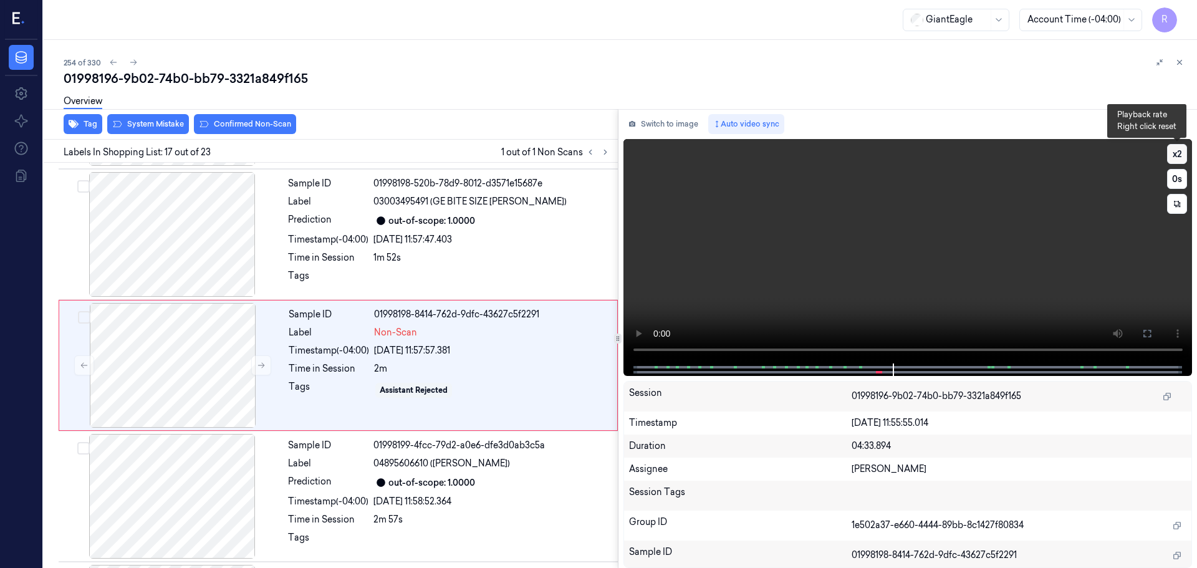
click at [1171, 155] on button "x 2" at bounding box center [1177, 154] width 20 height 20
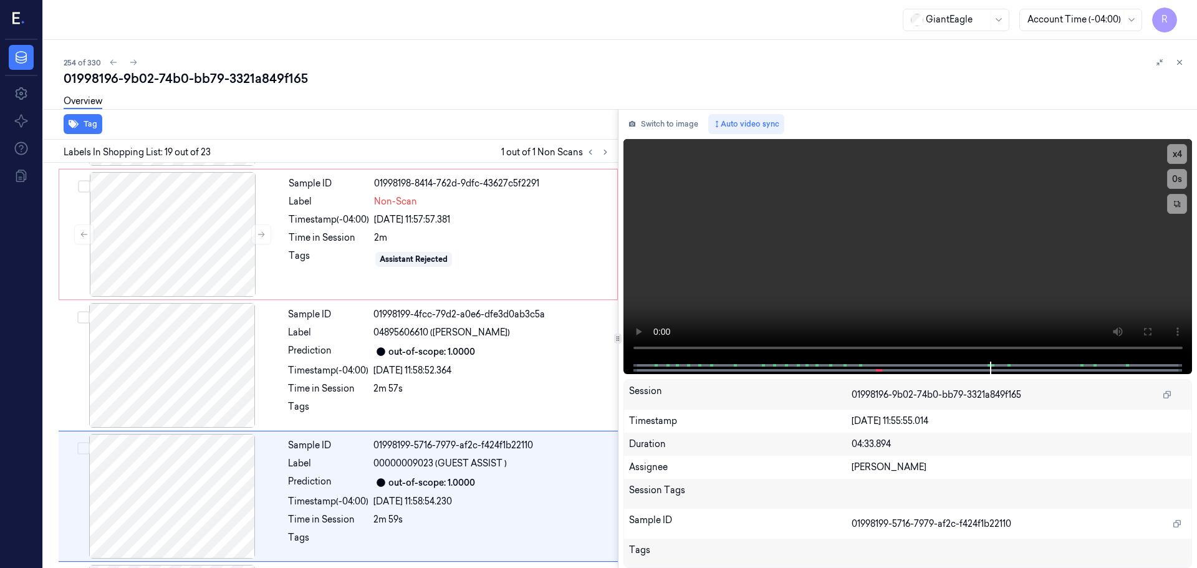
scroll to position [2219, 0]
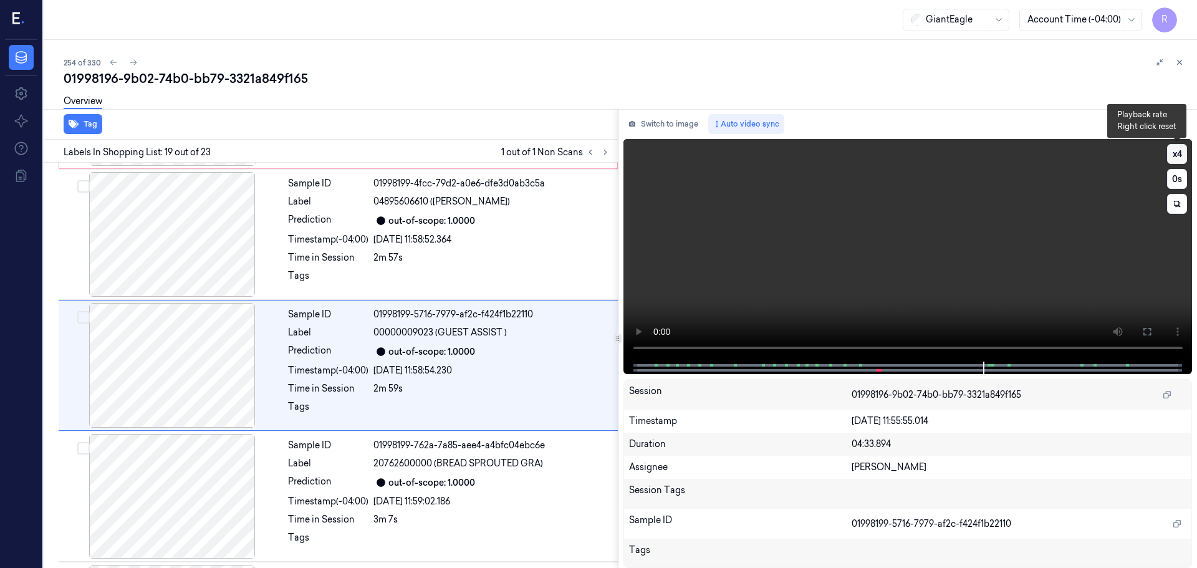
click at [1180, 145] on button "x 4" at bounding box center [1177, 154] width 20 height 20
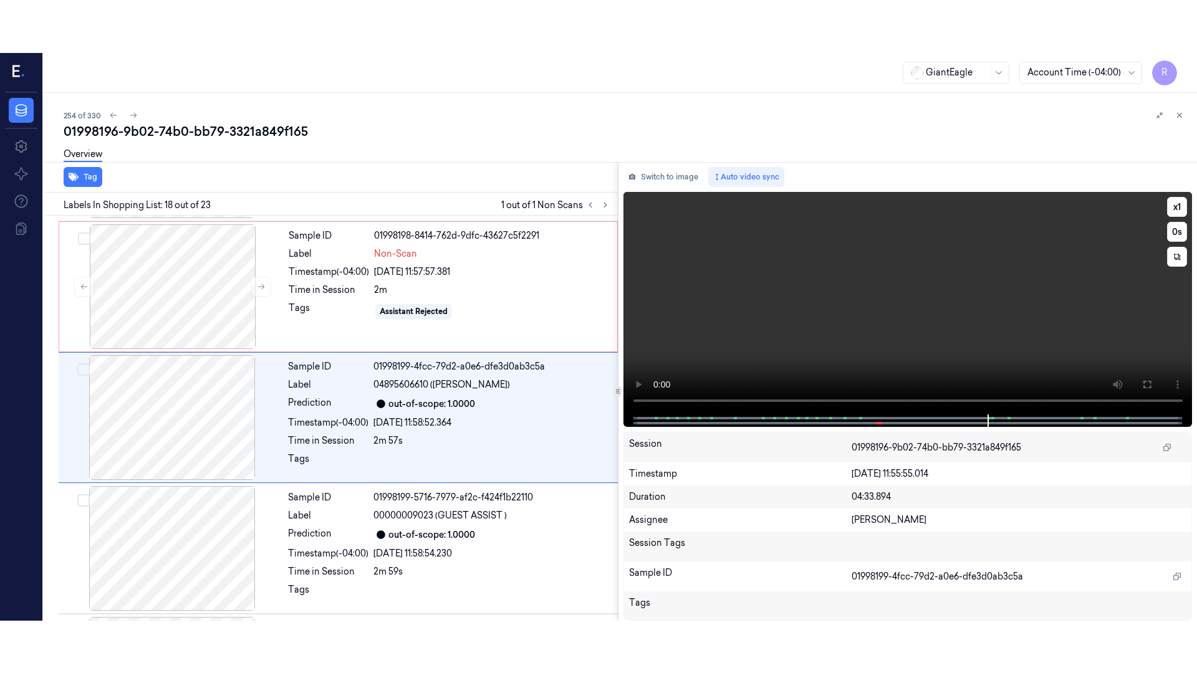
scroll to position [2088, 0]
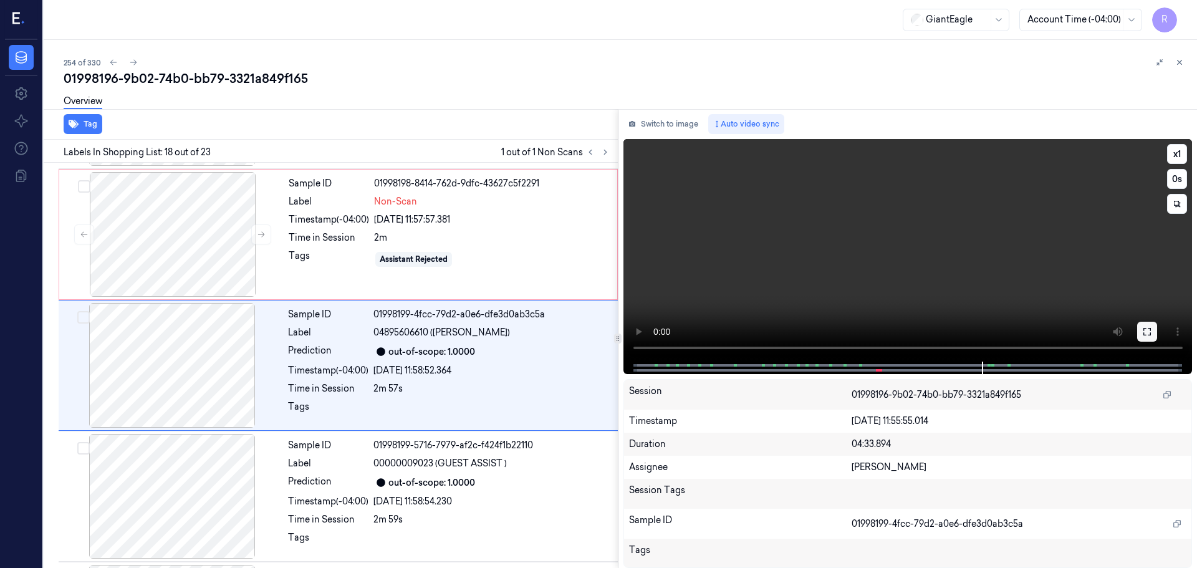
click at [1146, 332] on icon at bounding box center [1147, 332] width 10 height 10
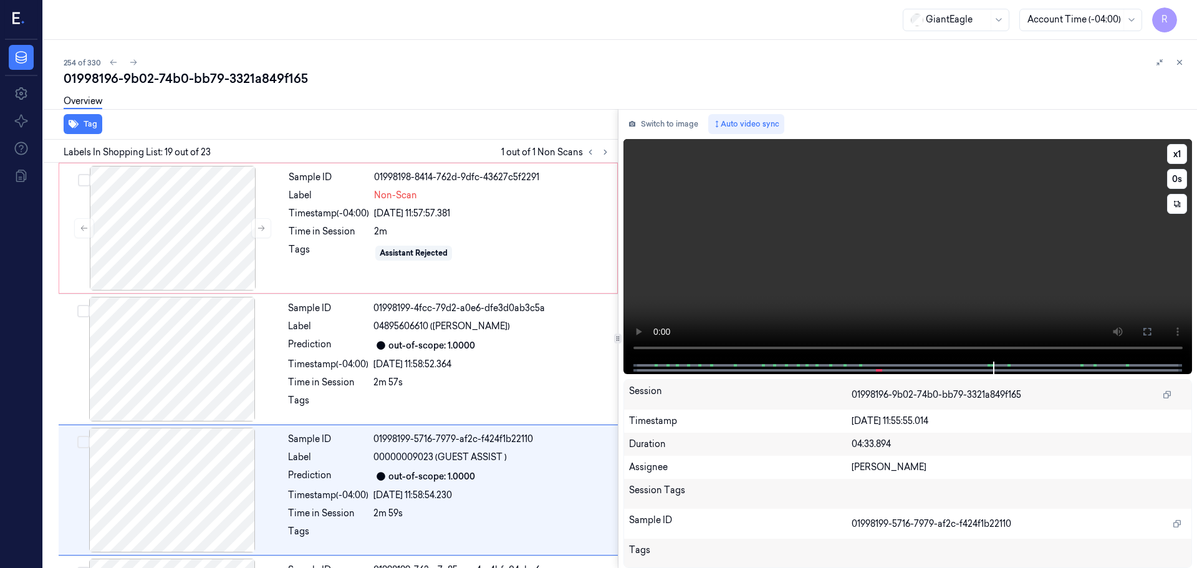
scroll to position [2219, 0]
click at [206, 226] on div at bounding box center [173, 228] width 222 height 125
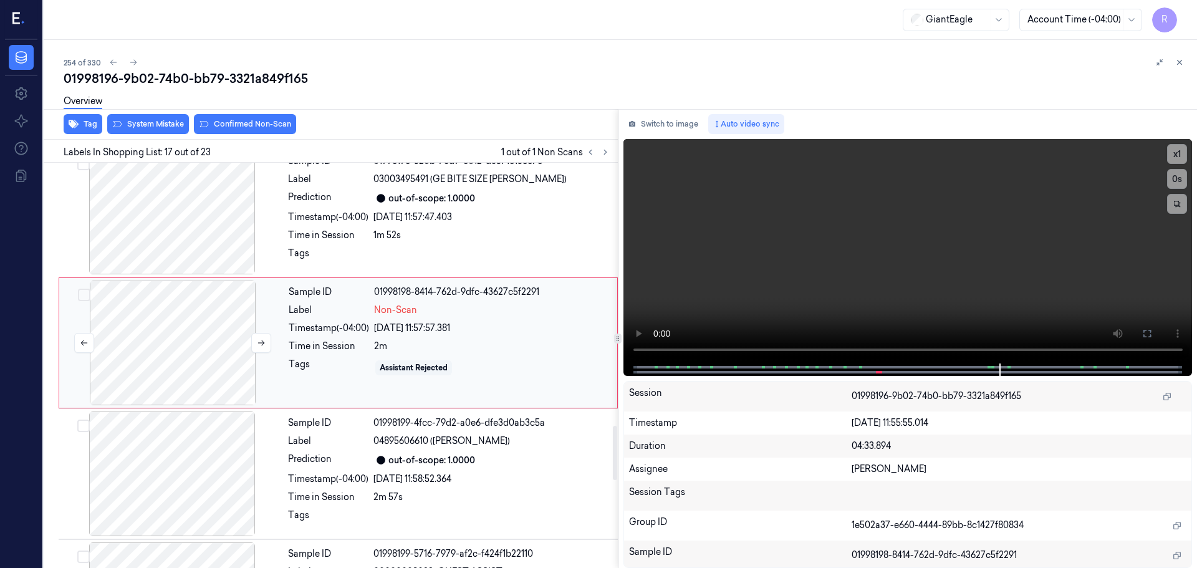
scroll to position [1957, 0]
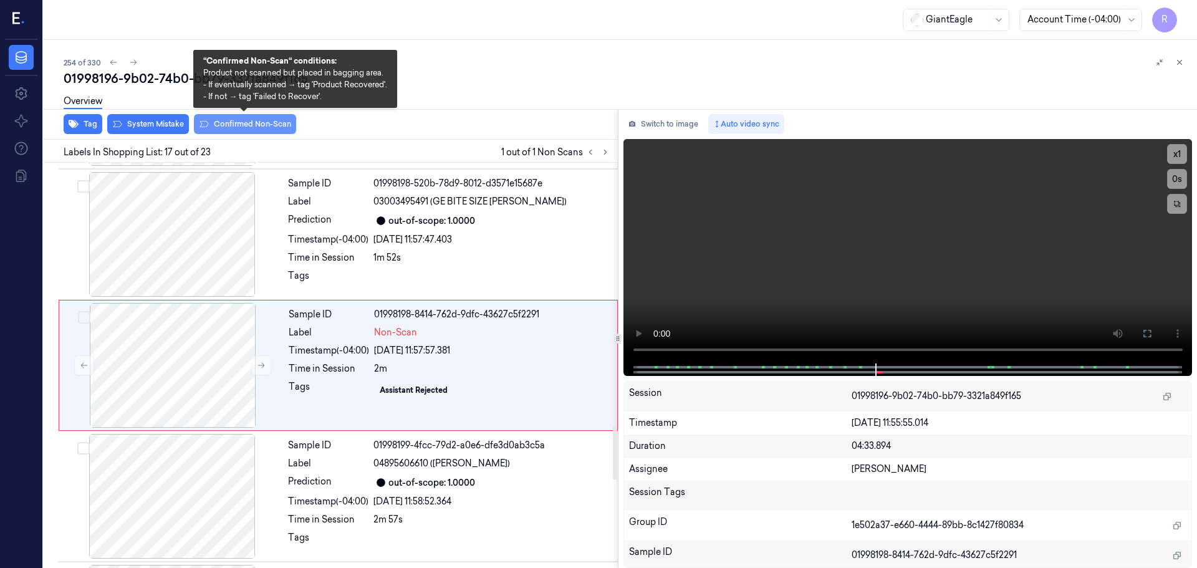
click at [253, 128] on button "Confirmed Non-Scan" at bounding box center [245, 124] width 102 height 20
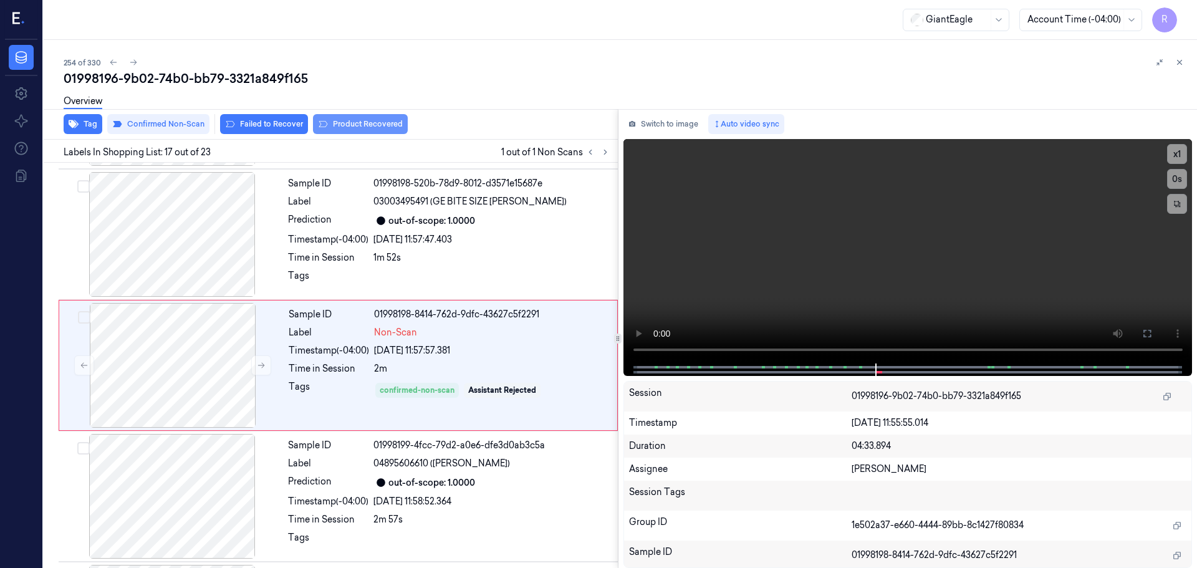
click at [352, 119] on button "Product Recovered" at bounding box center [360, 124] width 95 height 20
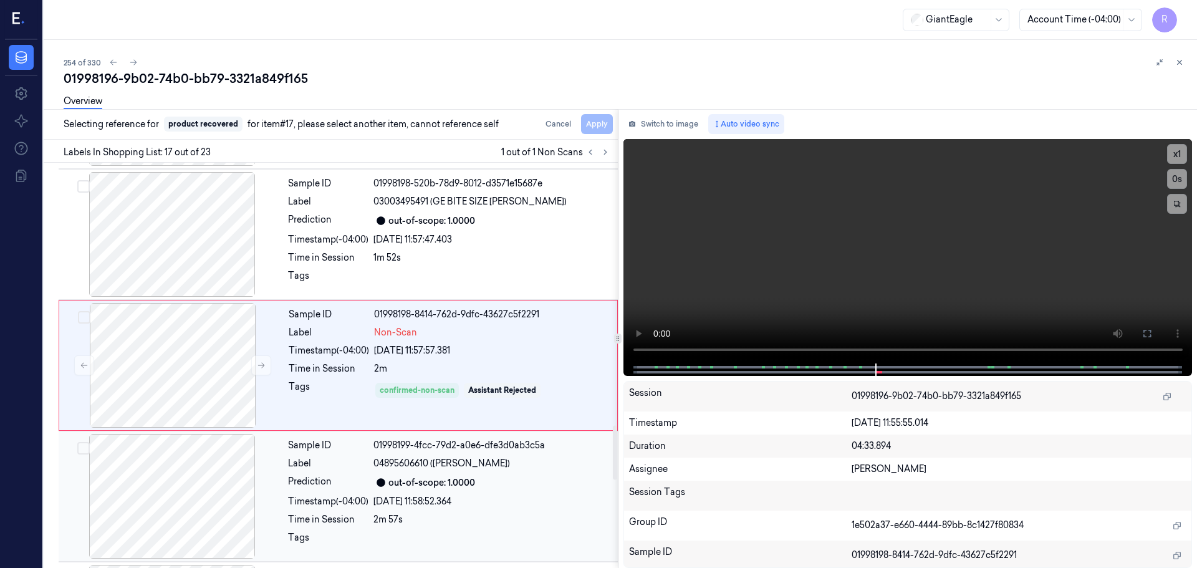
click at [286, 476] on div "Sample ID 01998199-4fcc-79d2-a0e6-dfe3d0ab3c5a Label 04895606610 (PITALAND BABA…" at bounding box center [449, 496] width 332 height 125
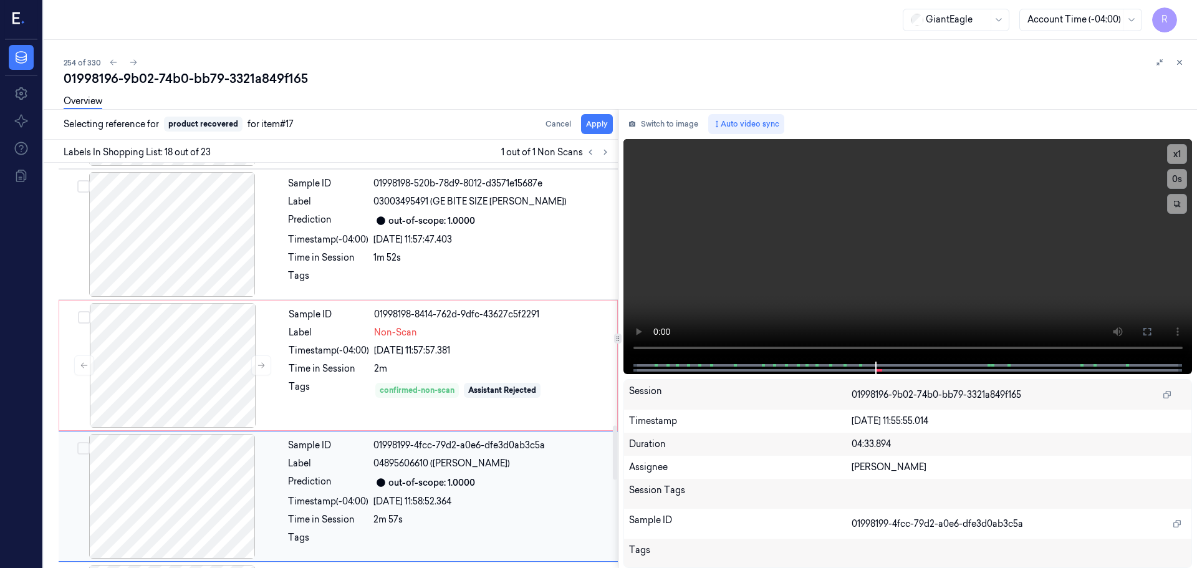
scroll to position [2088, 0]
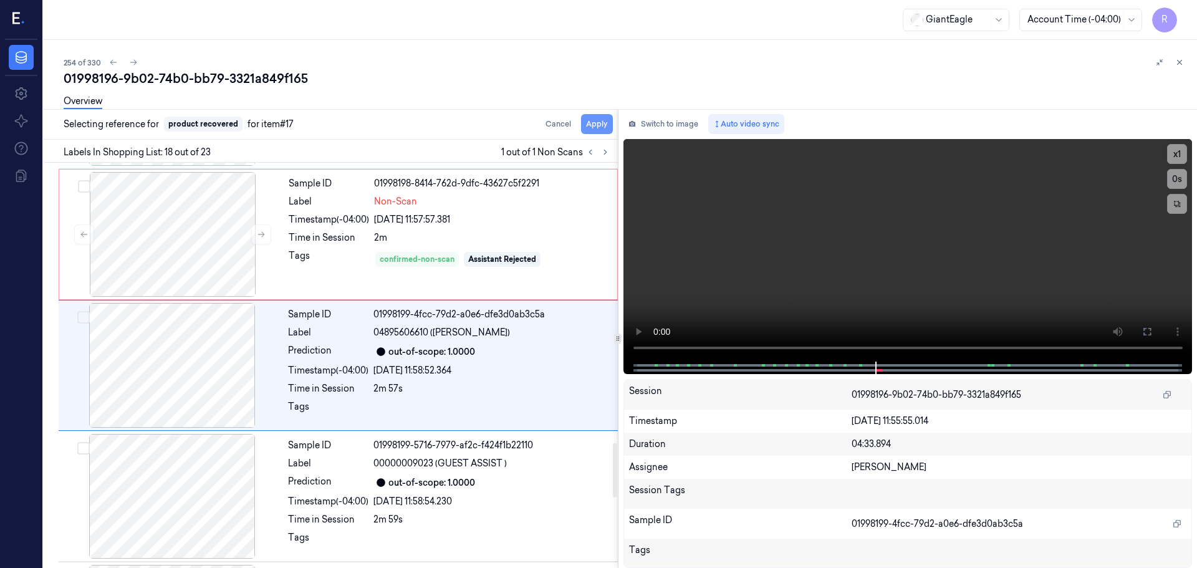
click at [589, 130] on button "Apply" at bounding box center [597, 124] width 32 height 20
click at [388, 229] on div "Sample ID 01998198-8414-762d-9dfc-43627c5f2291 Label Non-Scan Timestamp (-04:00…" at bounding box center [449, 234] width 331 height 125
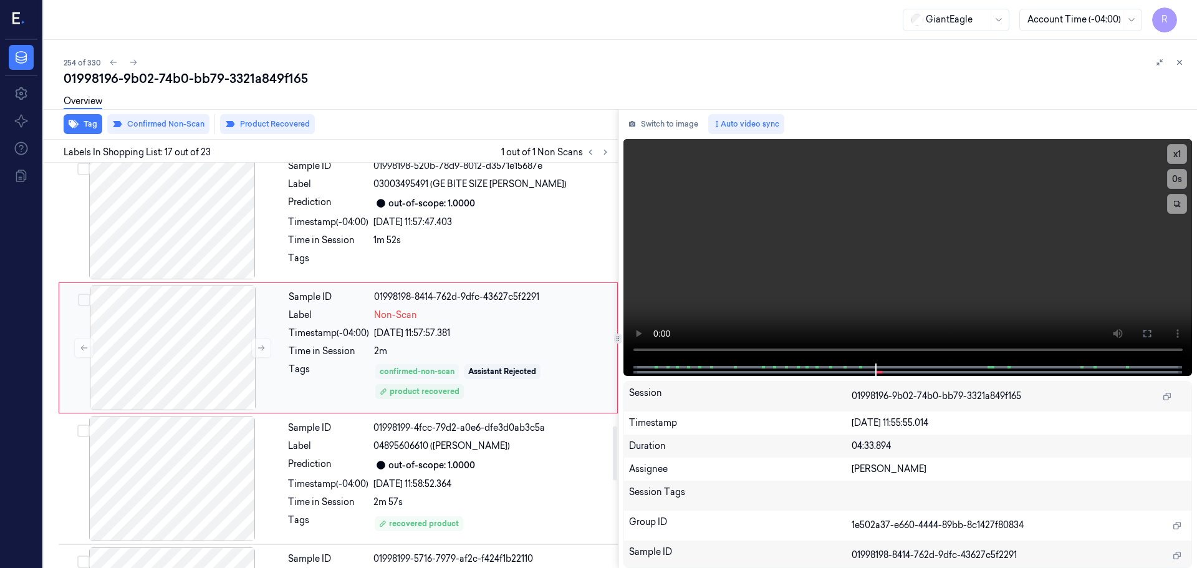
scroll to position [1957, 0]
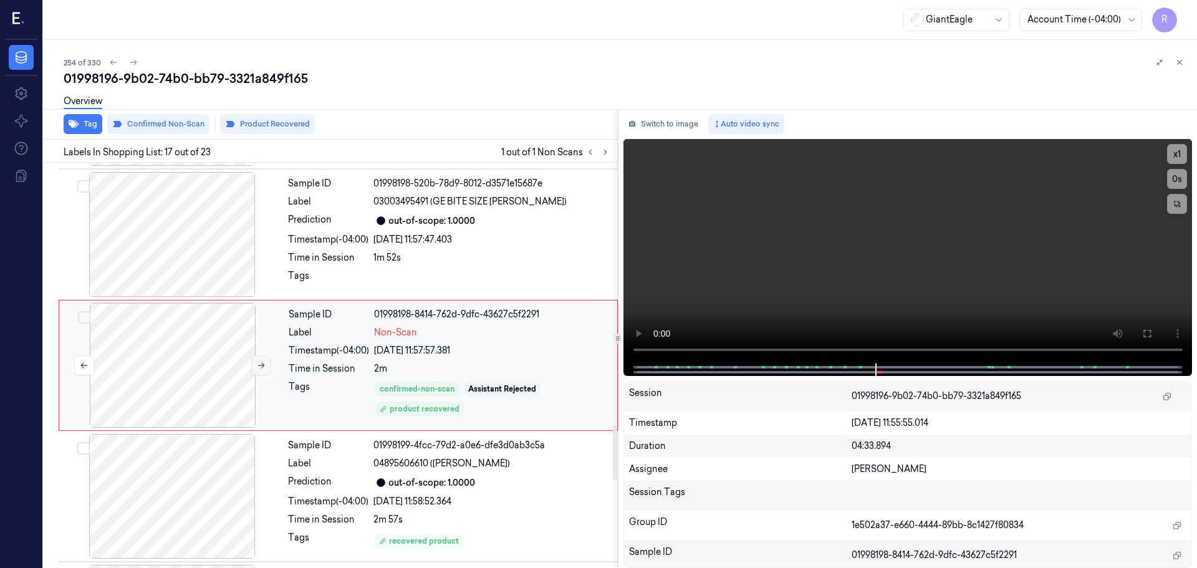
click at [256, 364] on button at bounding box center [261, 365] width 20 height 20
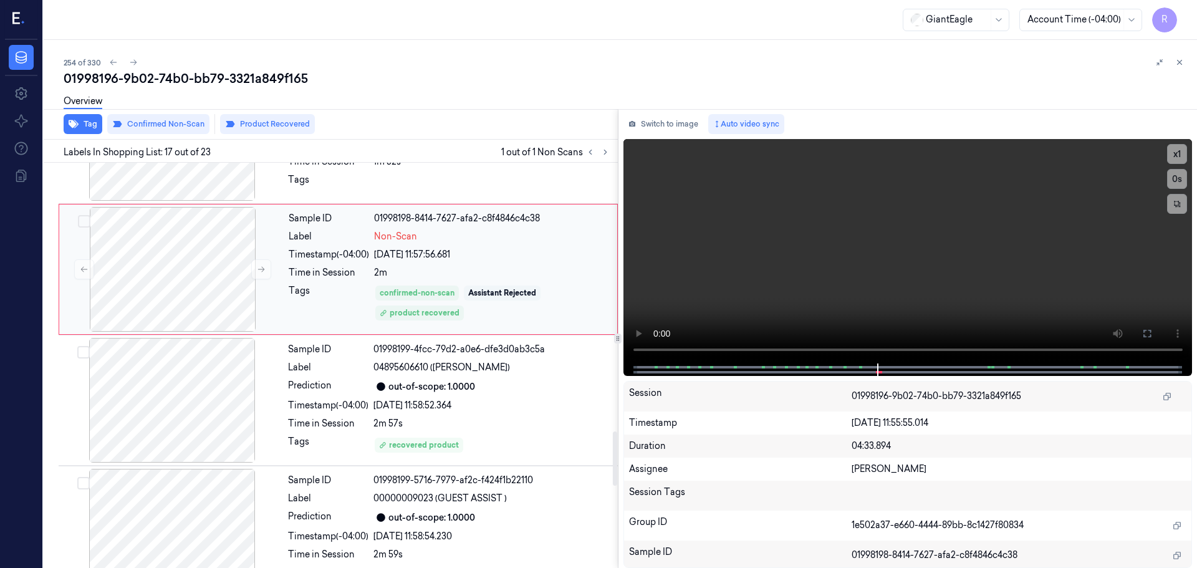
scroll to position [2082, 0]
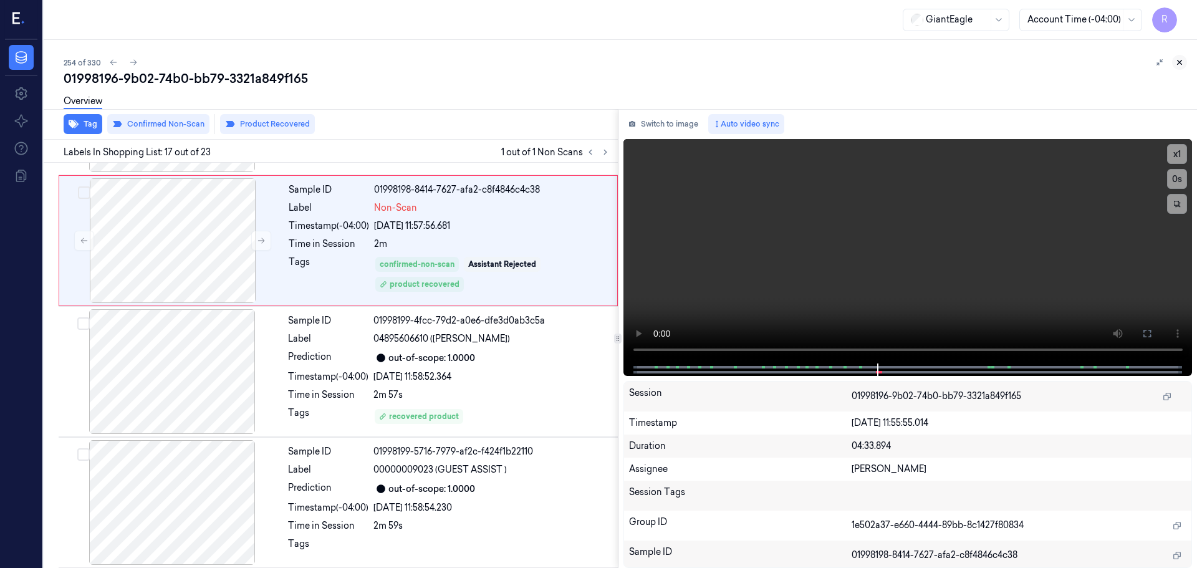
click at [1177, 61] on icon at bounding box center [1179, 62] width 9 height 9
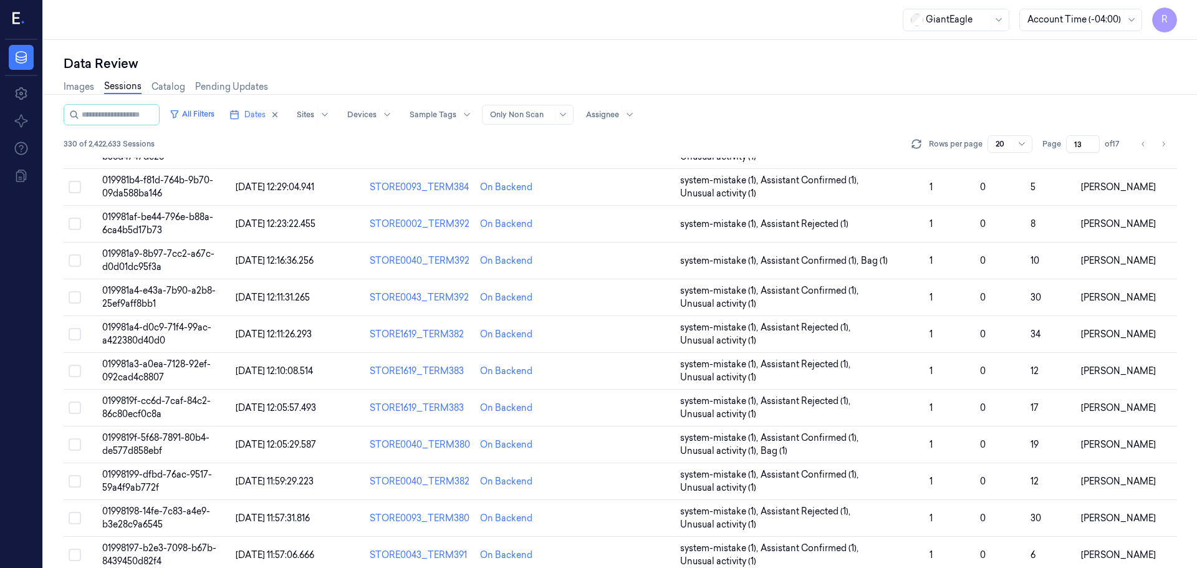
scroll to position [332, 0]
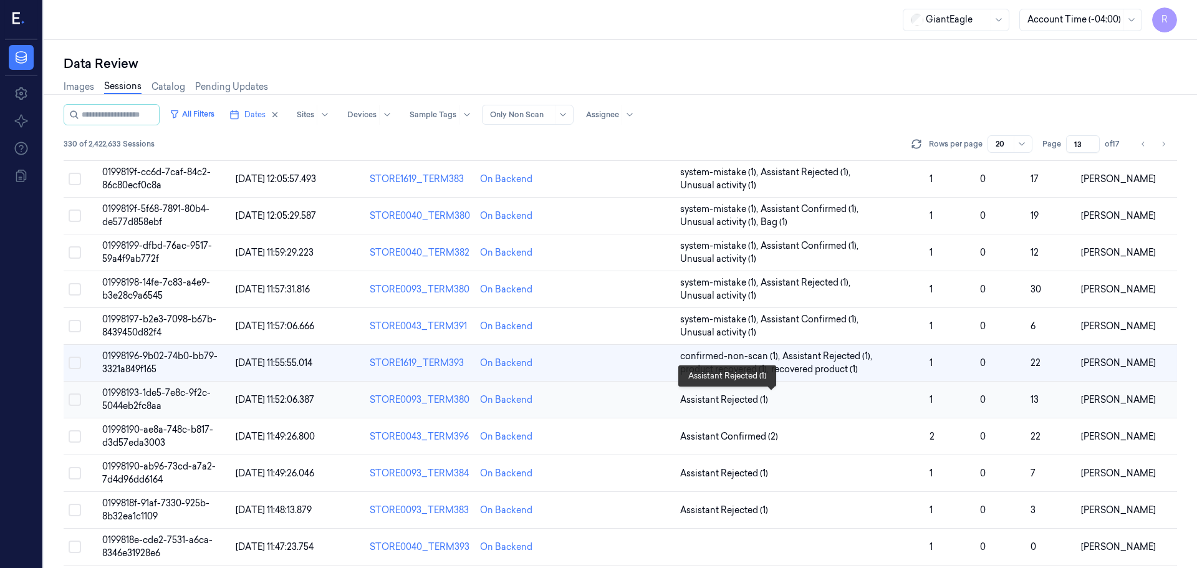
click at [755, 403] on span "Assistant Rejected (1)" at bounding box center [724, 399] width 88 height 13
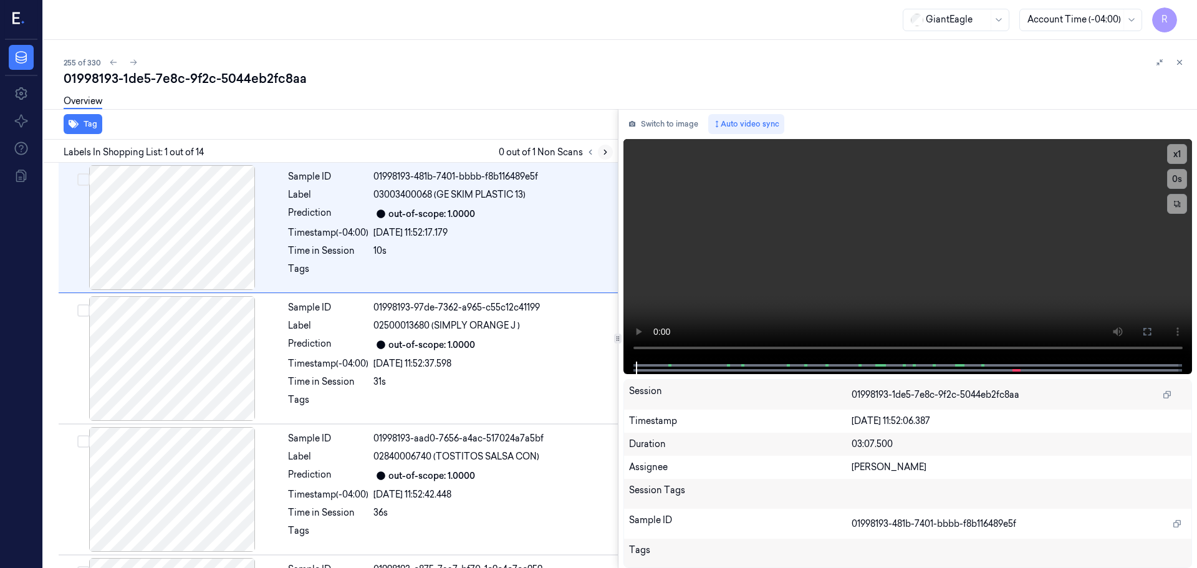
click at [605, 154] on icon at bounding box center [605, 152] width 2 height 4
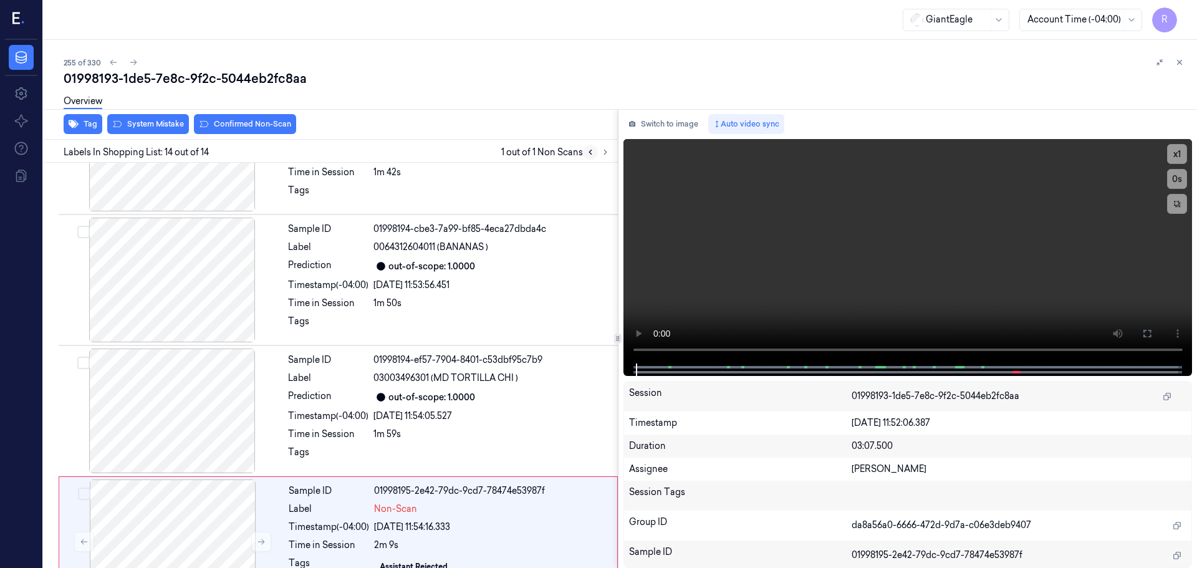
scroll to position [1432, 0]
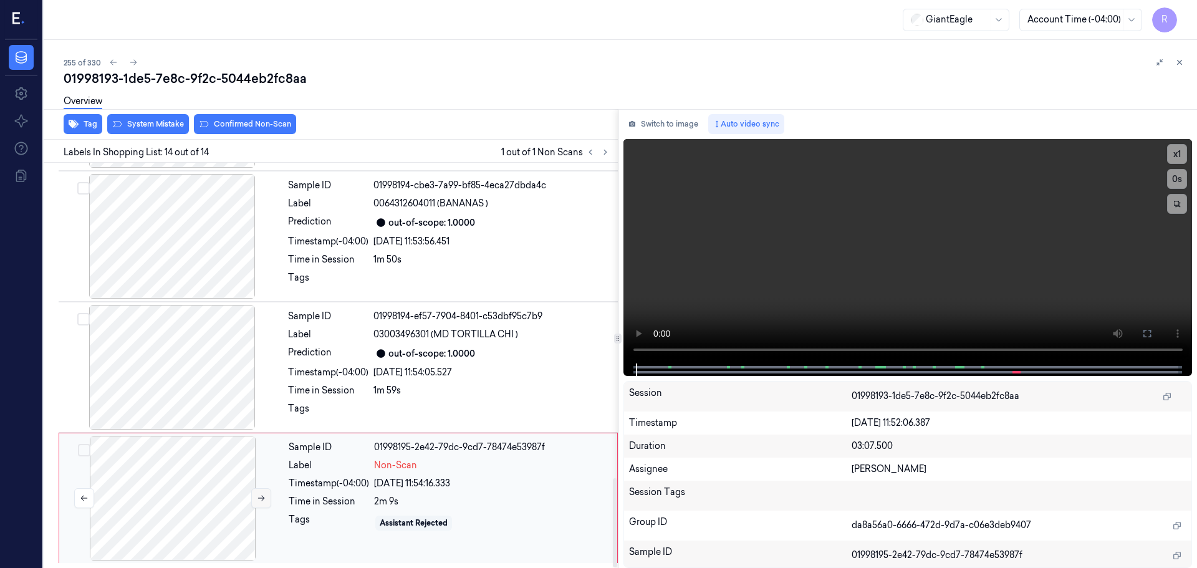
click at [264, 503] on button at bounding box center [261, 498] width 20 height 20
click at [183, 241] on div at bounding box center [172, 236] width 222 height 125
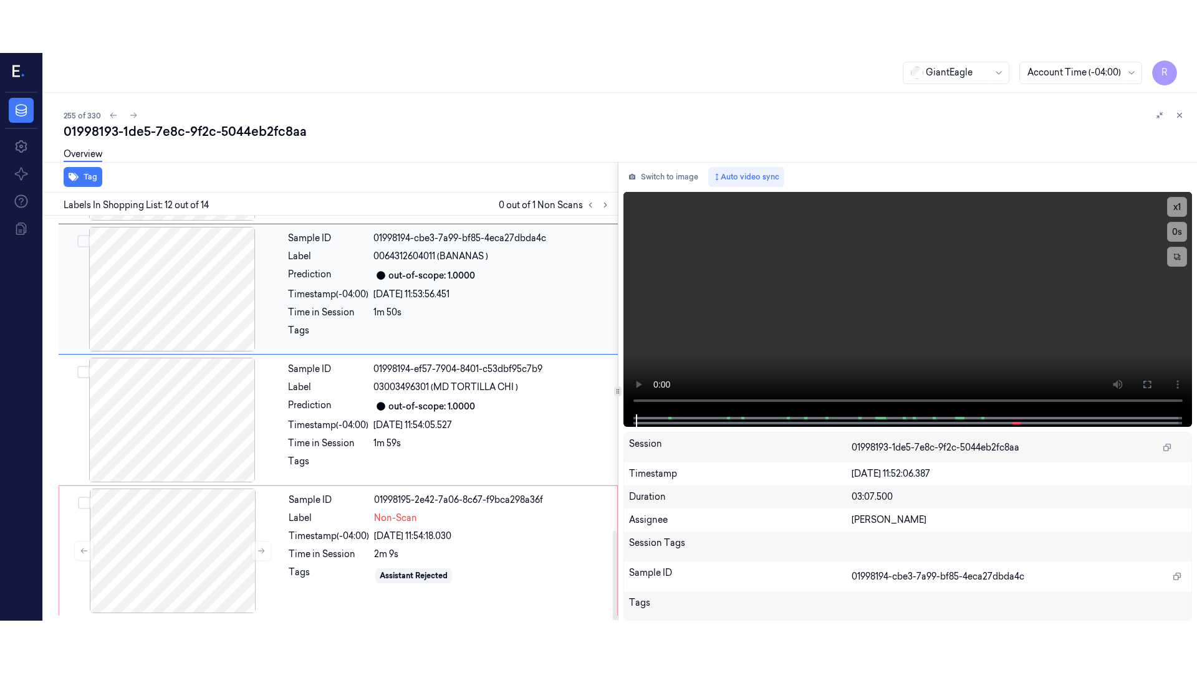
scroll to position [1303, 0]
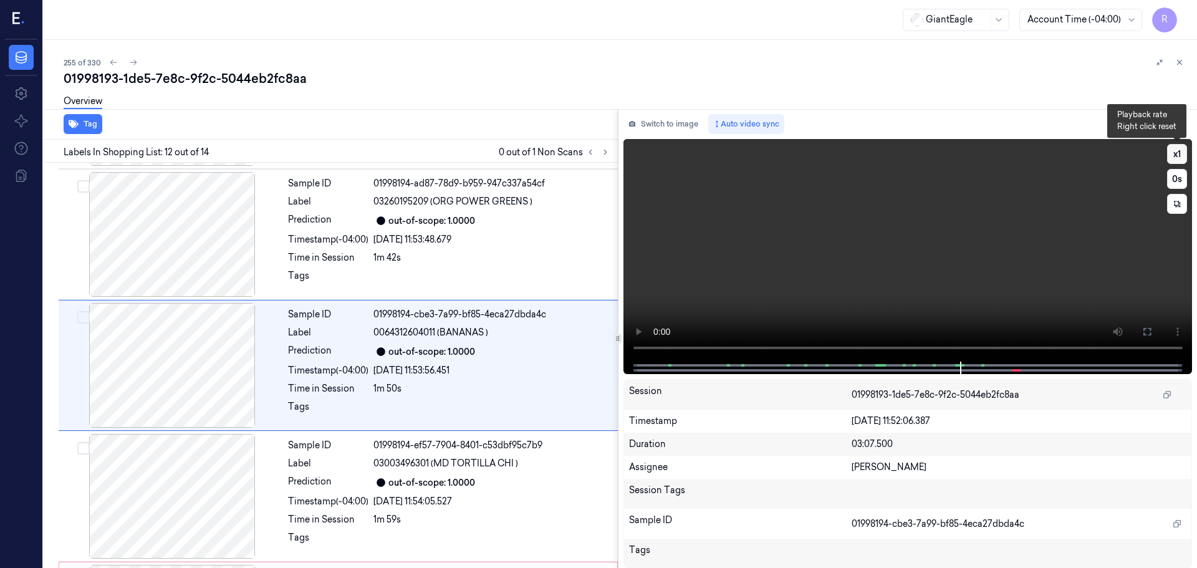
click at [1179, 155] on button "x 1" at bounding box center [1177, 154] width 20 height 20
click at [1152, 329] on button at bounding box center [1147, 332] width 20 height 20
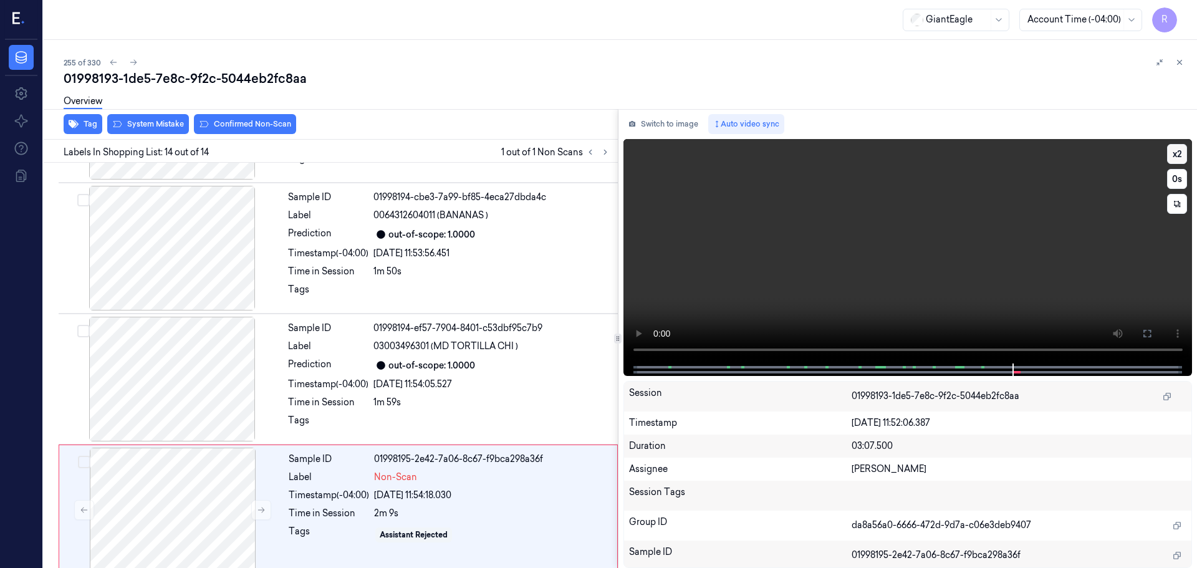
scroll to position [1432, 0]
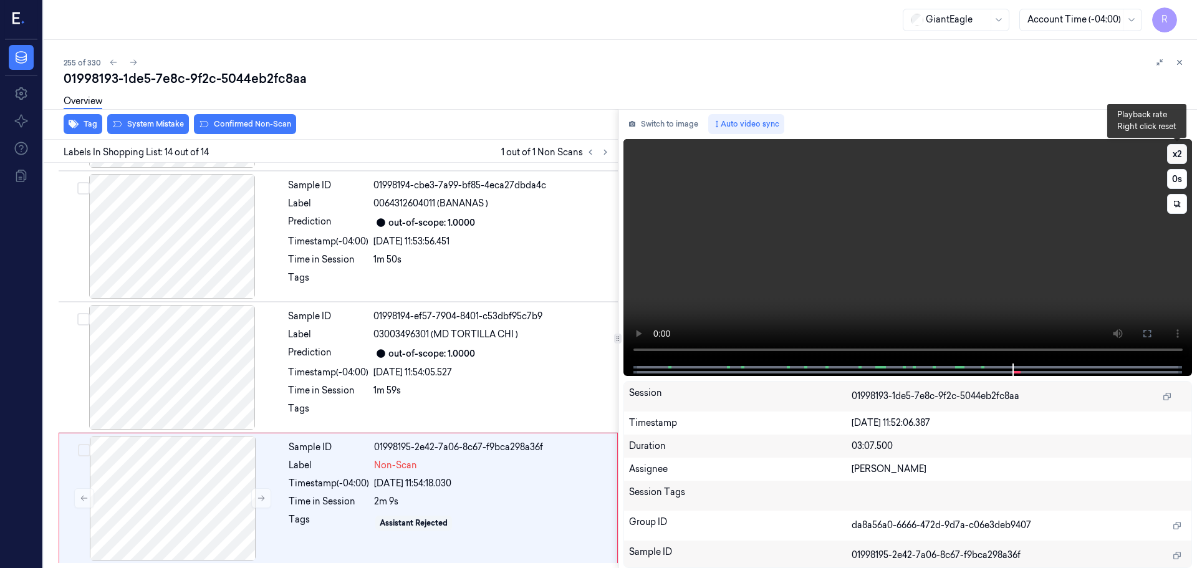
click at [1181, 150] on button "x 2" at bounding box center [1177, 154] width 20 height 20
click at [264, 504] on button at bounding box center [261, 498] width 20 height 20
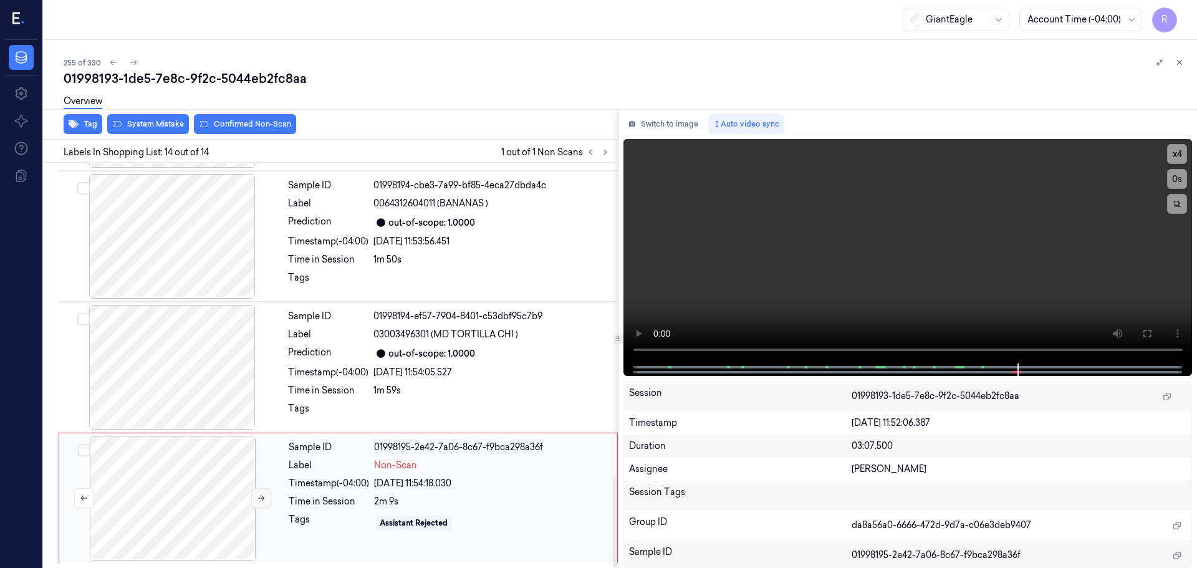
click at [264, 504] on button at bounding box center [261, 498] width 20 height 20
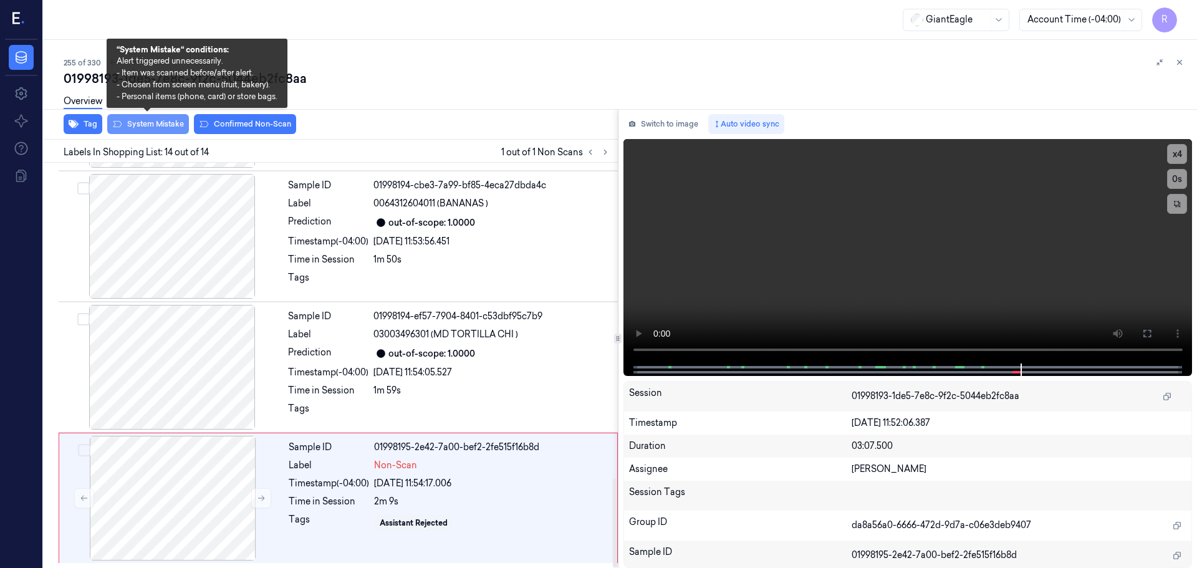
click at [140, 125] on button "System Mistake" at bounding box center [148, 124] width 82 height 20
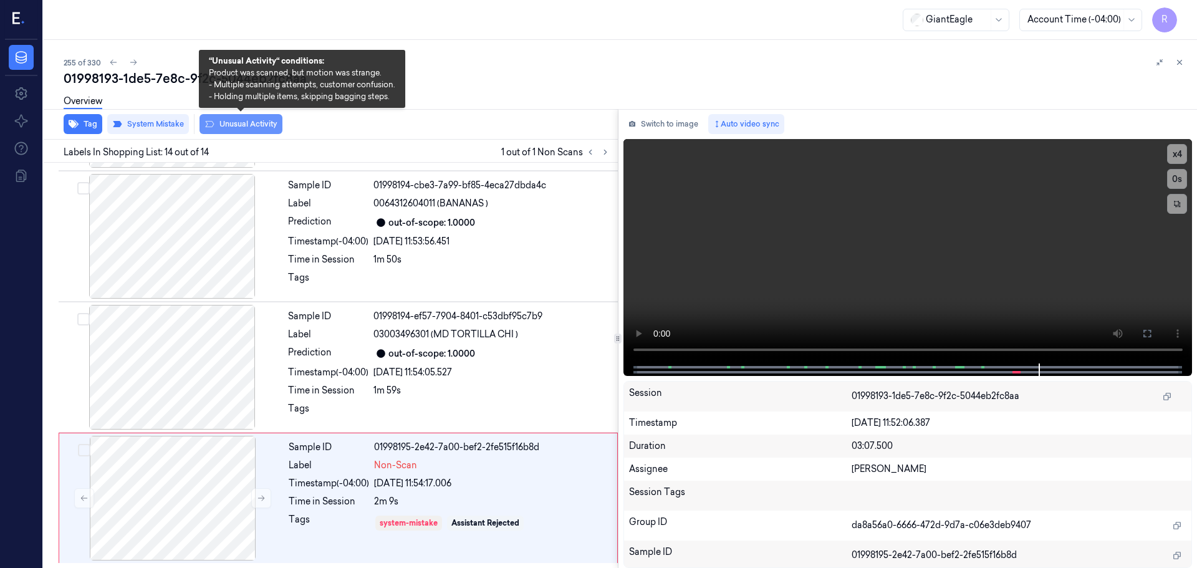
click at [235, 121] on button "Unusual Activity" at bounding box center [241, 124] width 83 height 20
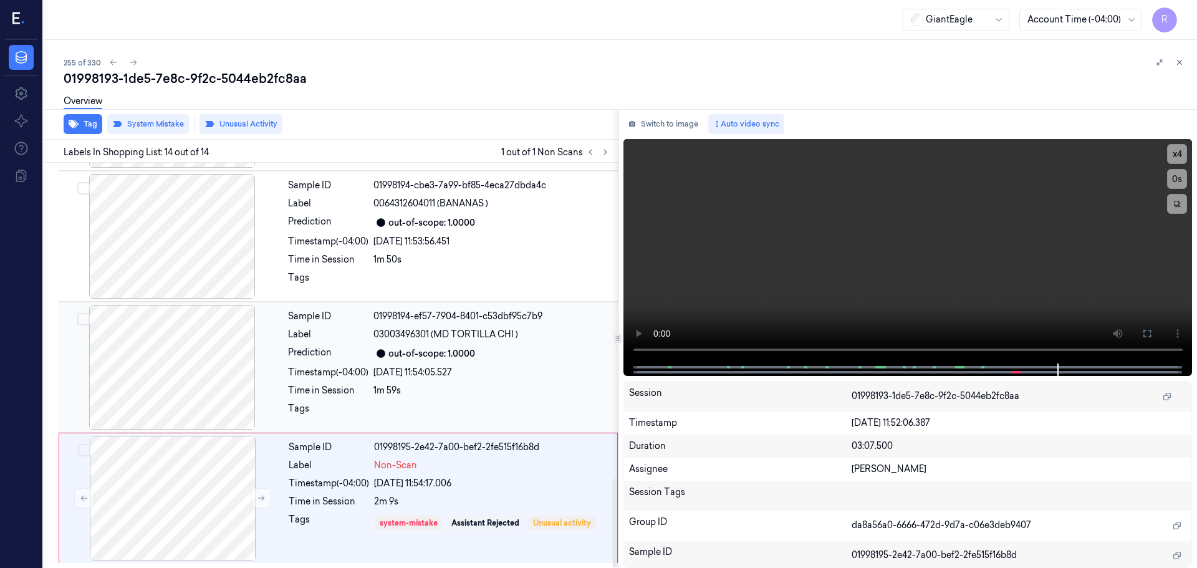
click at [308, 359] on div "Prediction" at bounding box center [328, 353] width 80 height 15
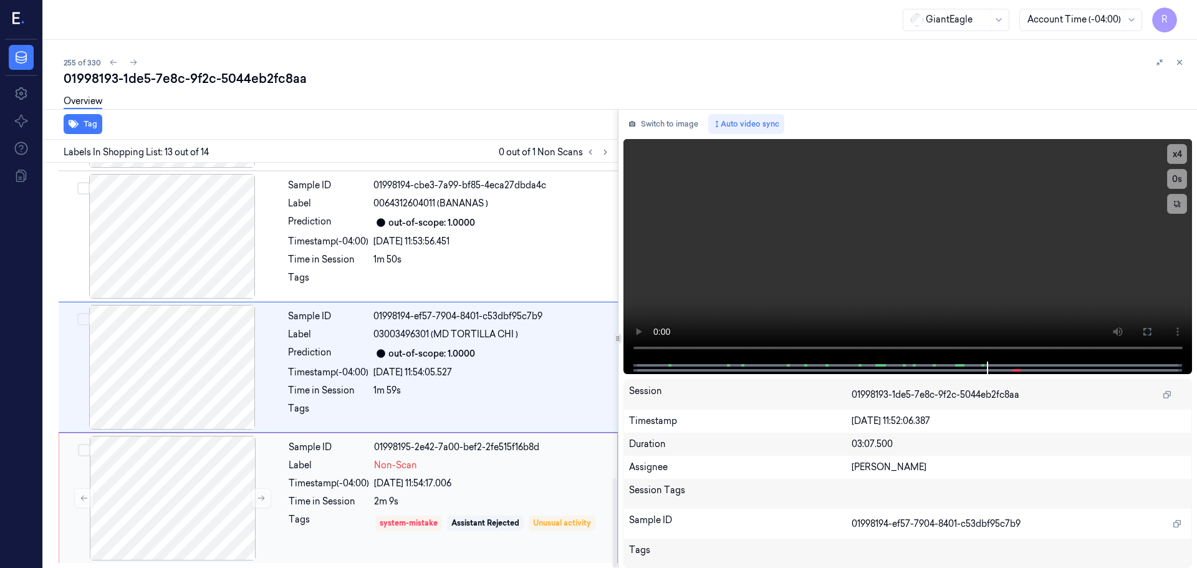
click at [311, 457] on div "Sample ID 01998195-2e42-7a00-bef2-2fe515f16b8d Label Non-Scan Timestamp (-04:00…" at bounding box center [449, 498] width 331 height 125
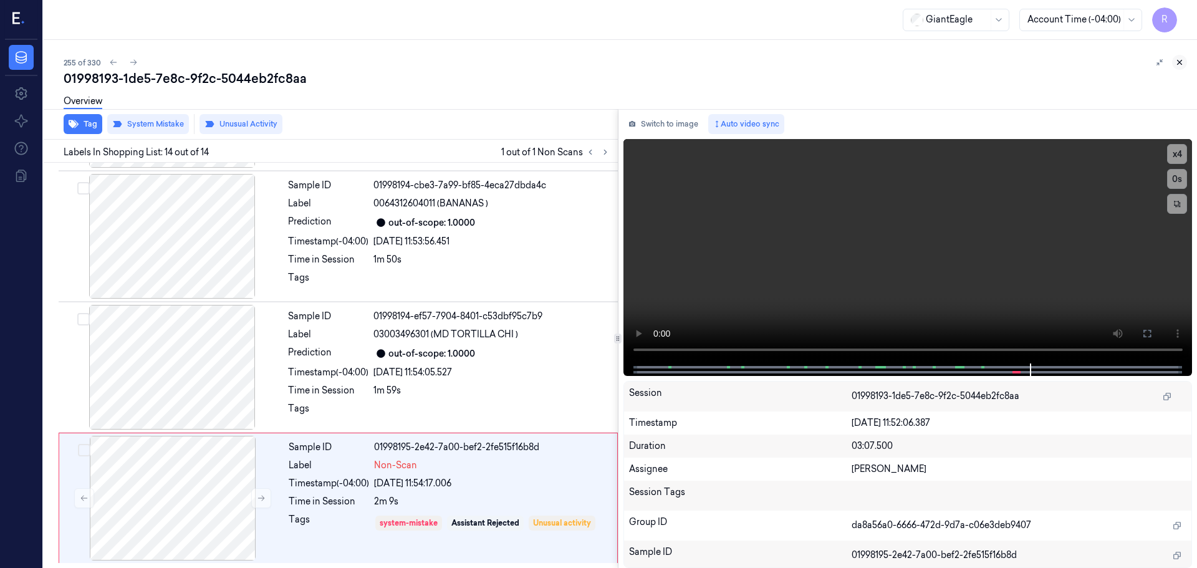
click at [1178, 62] on icon at bounding box center [1179, 62] width 9 height 9
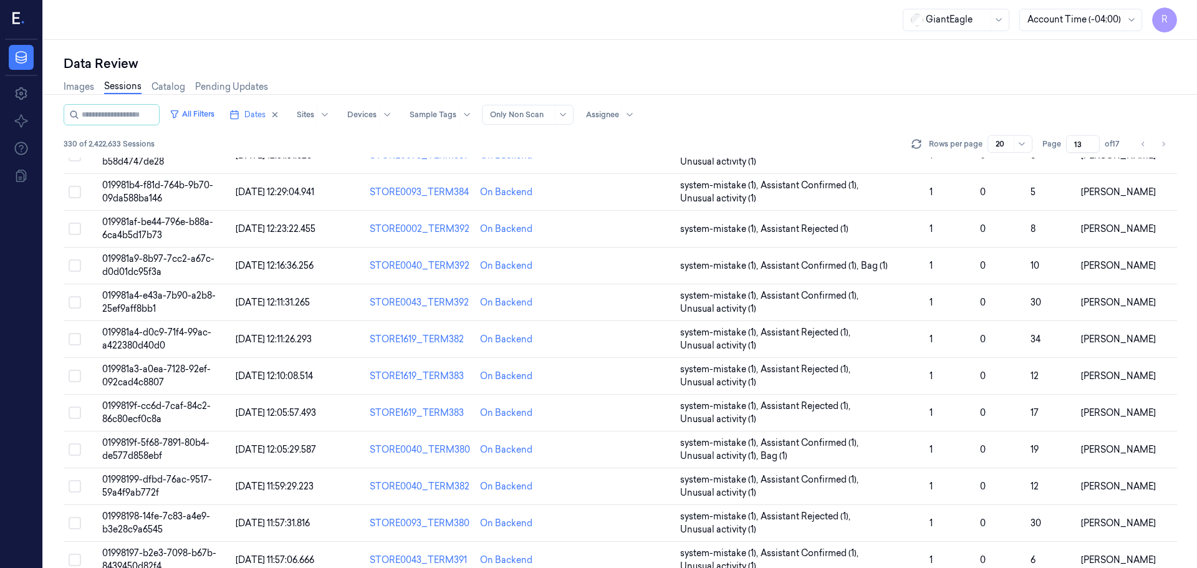
scroll to position [369, 0]
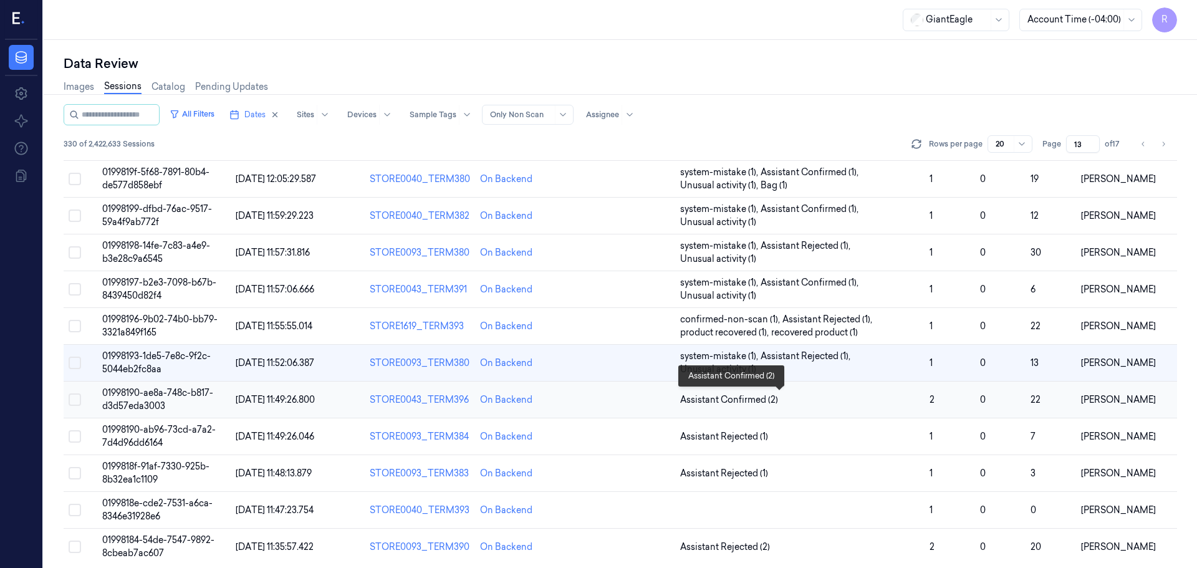
click at [777, 405] on span "Assistant Confirmed (2)" at bounding box center [799, 399] width 239 height 13
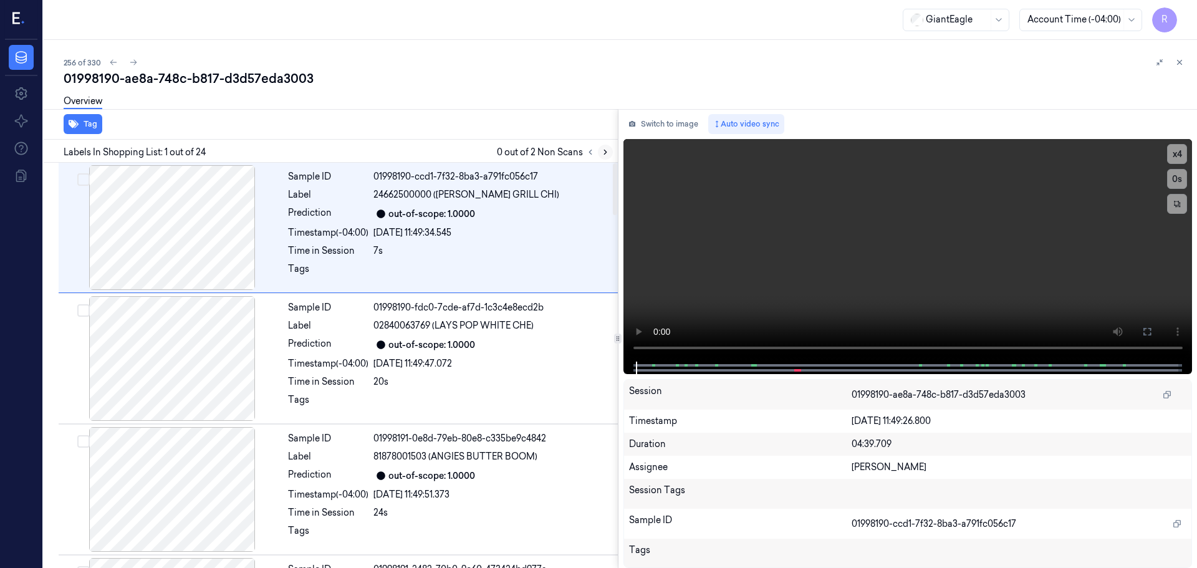
click at [605, 151] on icon at bounding box center [605, 152] width 2 height 4
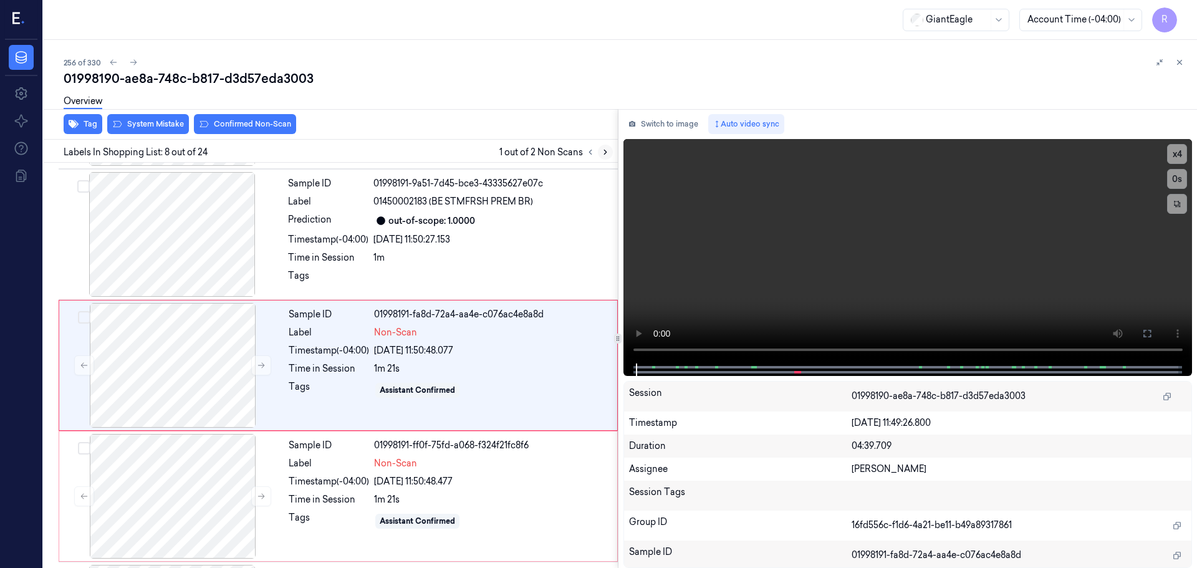
click at [605, 151] on icon at bounding box center [605, 152] width 2 height 4
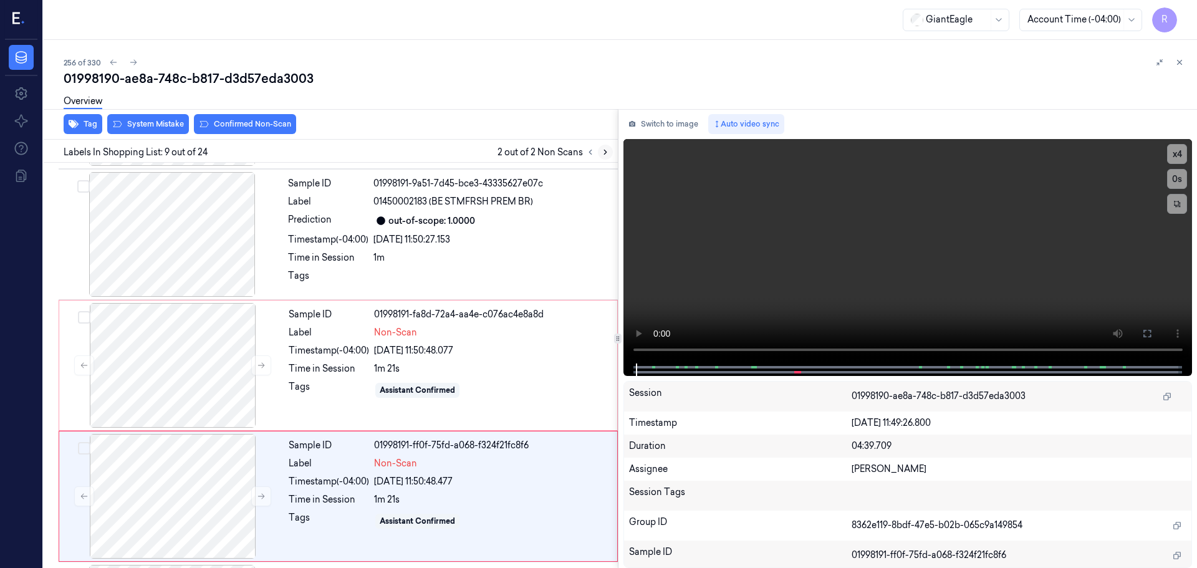
scroll to position [910, 0]
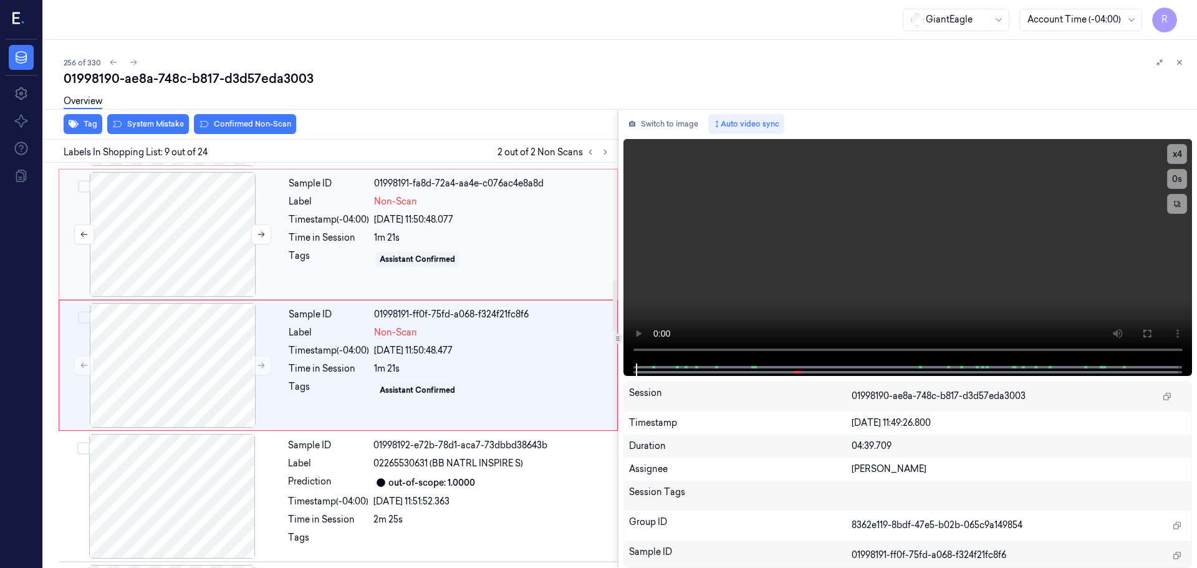
click at [251, 233] on button at bounding box center [261, 234] width 20 height 20
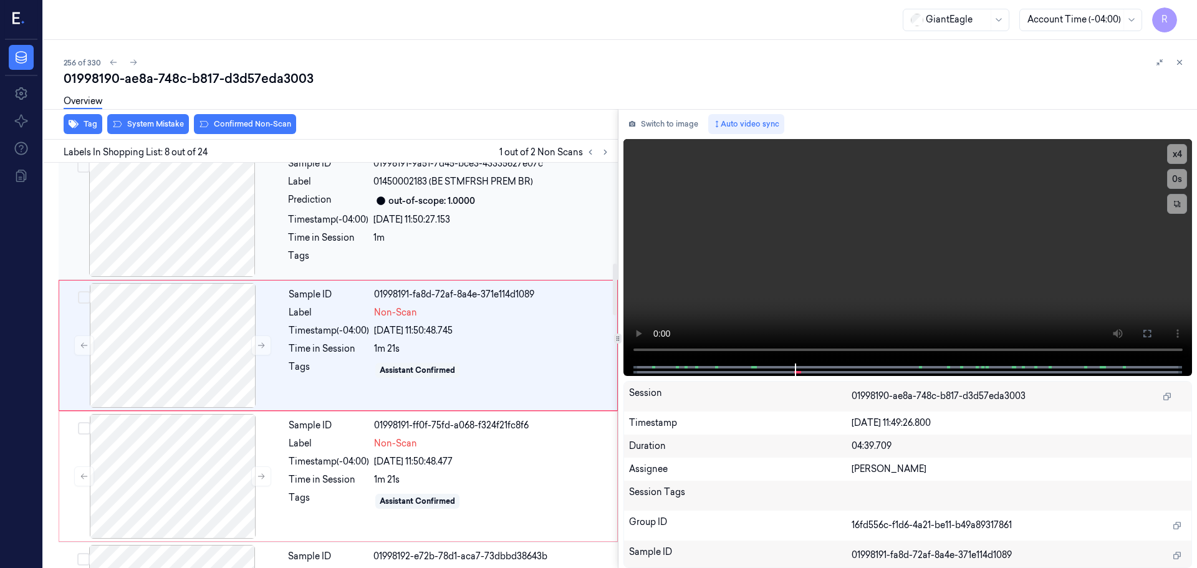
scroll to position [779, 0]
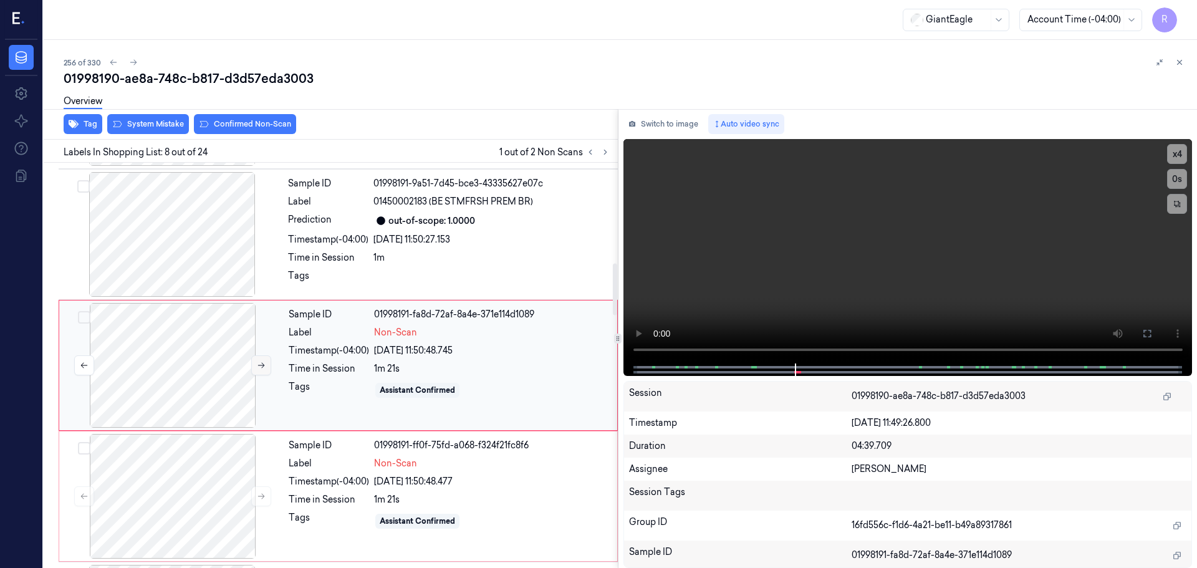
click at [261, 367] on icon at bounding box center [261, 365] width 9 height 9
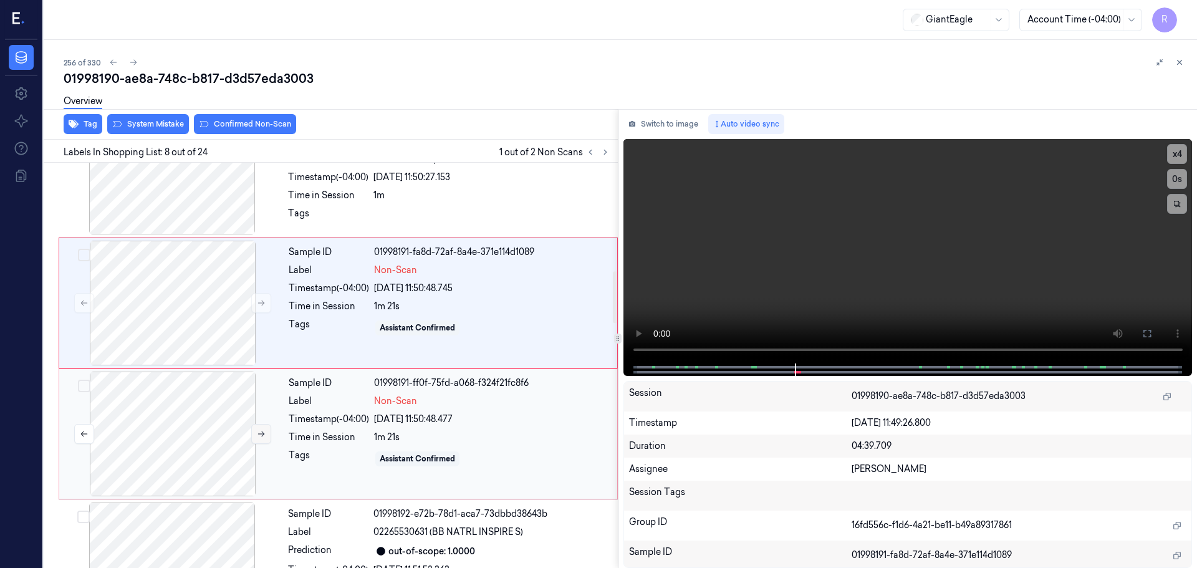
click at [255, 437] on button at bounding box center [261, 434] width 20 height 20
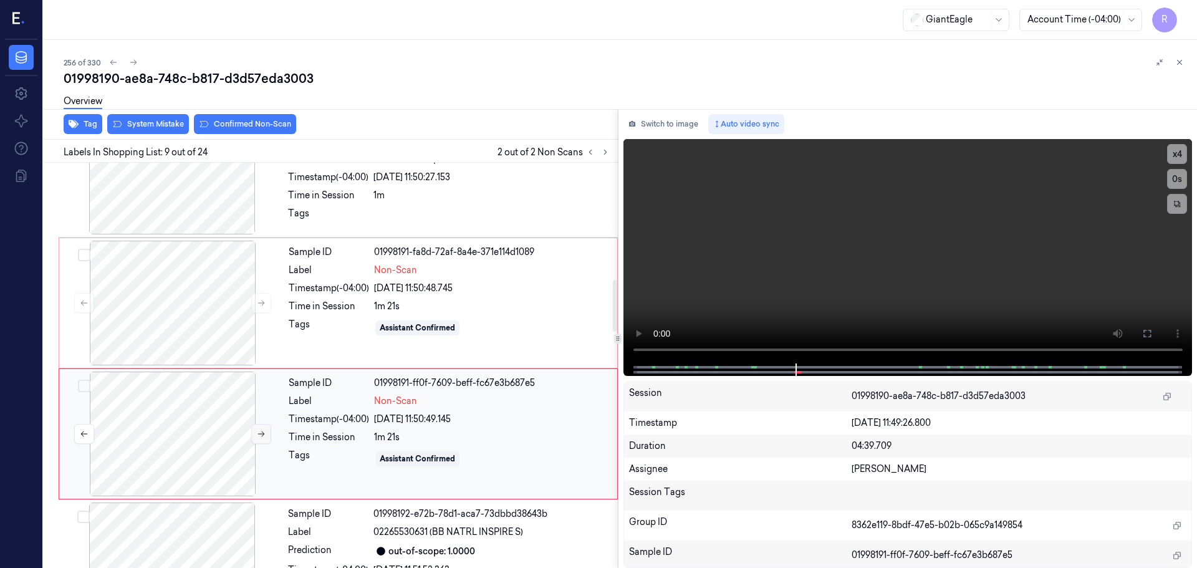
scroll to position [910, 0]
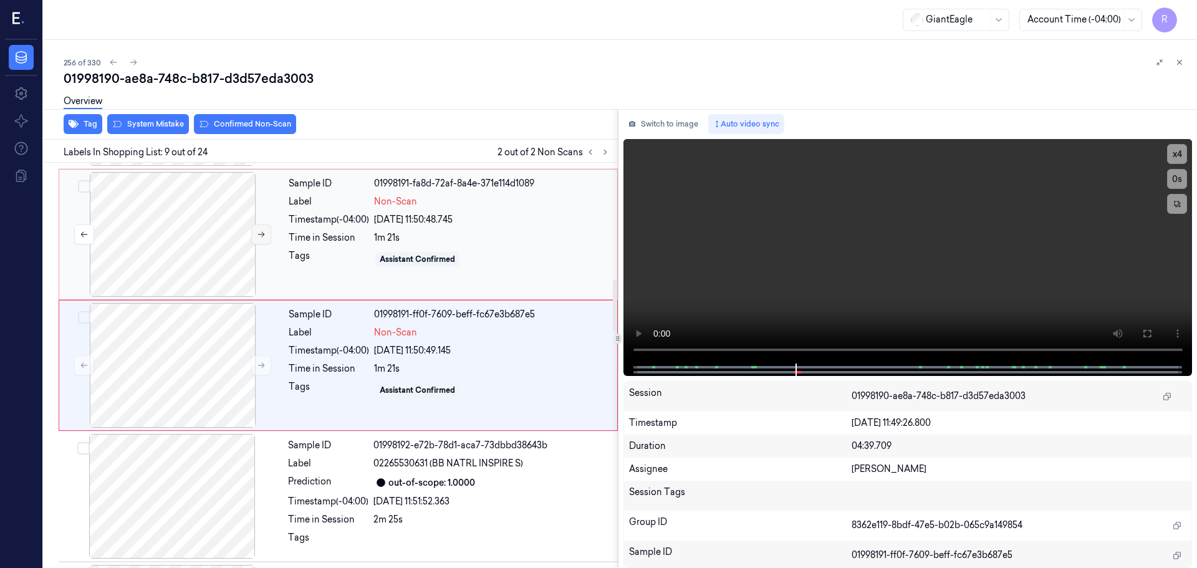
click at [271, 235] on button at bounding box center [261, 234] width 20 height 20
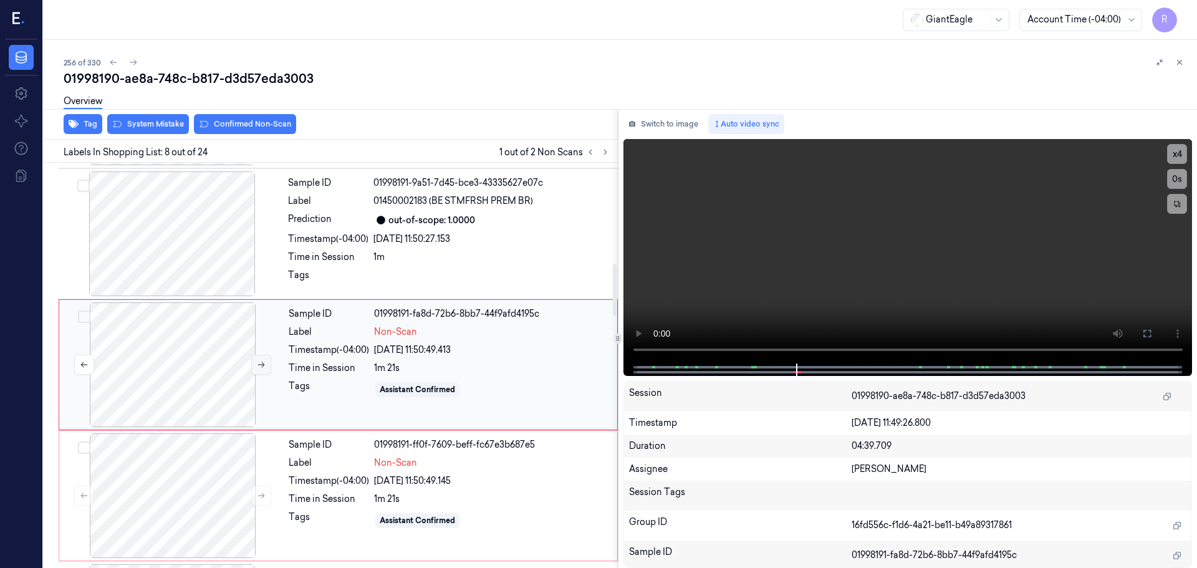
scroll to position [779, 0]
click at [266, 500] on button at bounding box center [261, 496] width 20 height 20
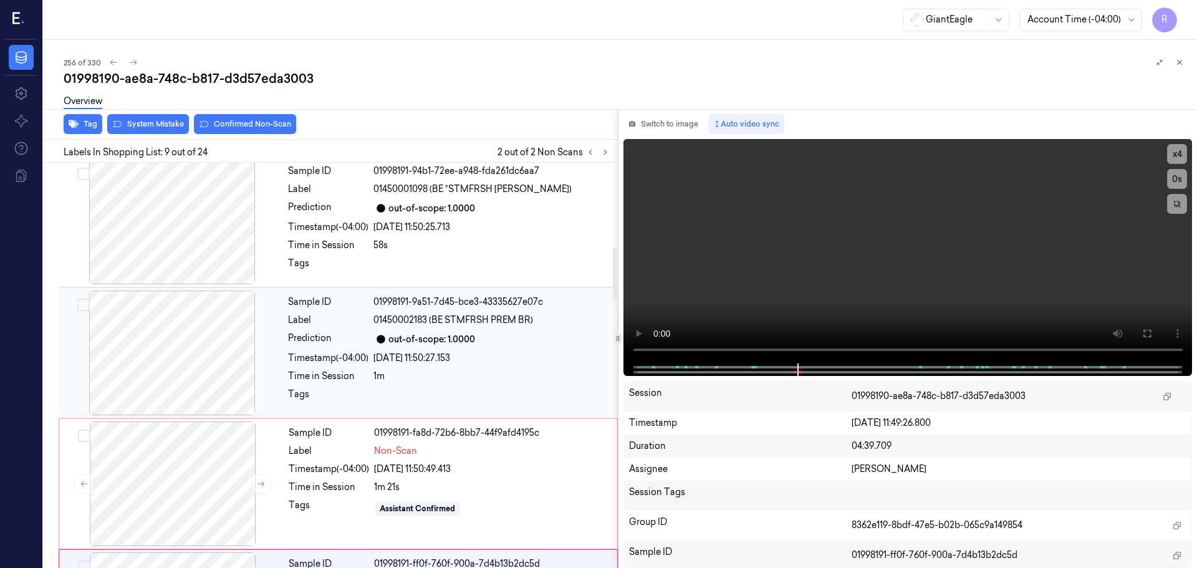
scroll to position [598, 0]
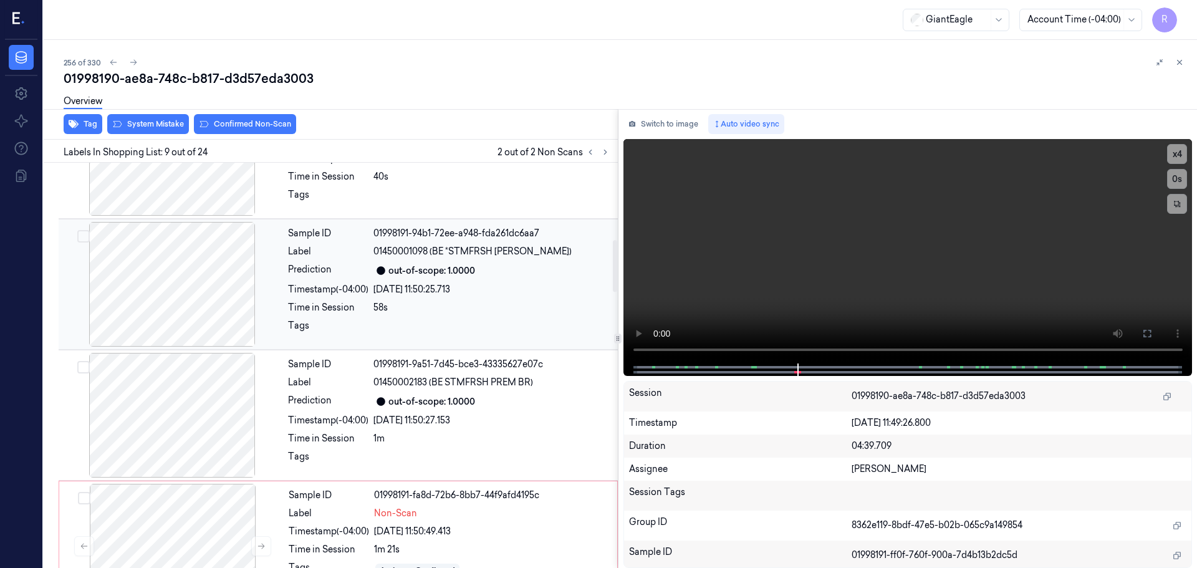
click at [214, 267] on div at bounding box center [172, 284] width 222 height 125
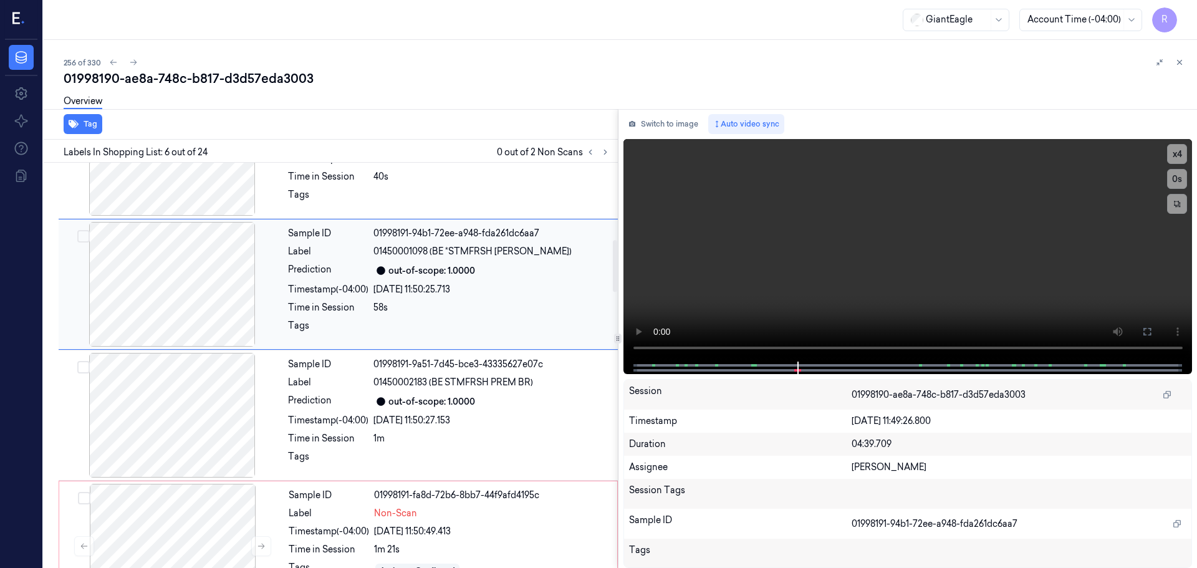
scroll to position [517, 0]
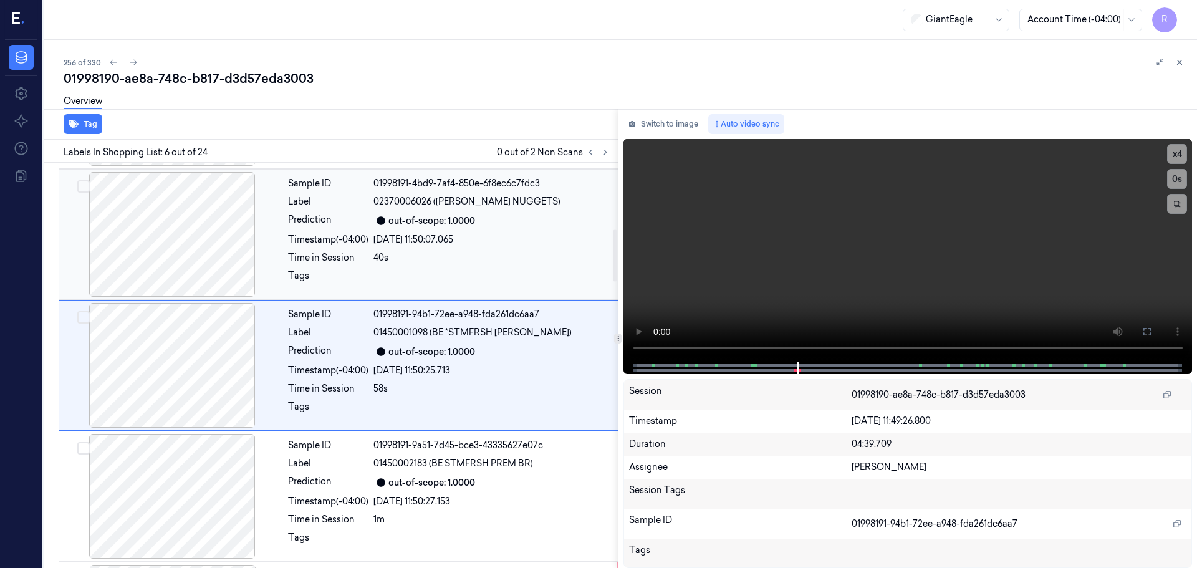
click at [218, 267] on div at bounding box center [172, 234] width 222 height 125
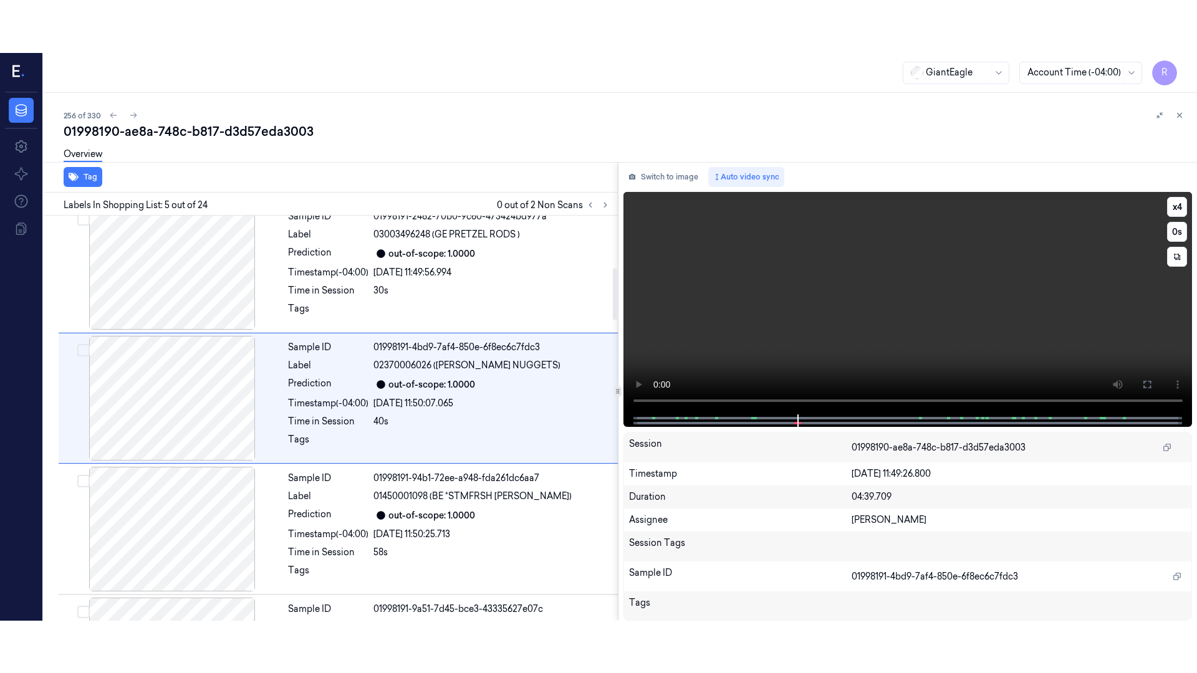
scroll to position [386, 0]
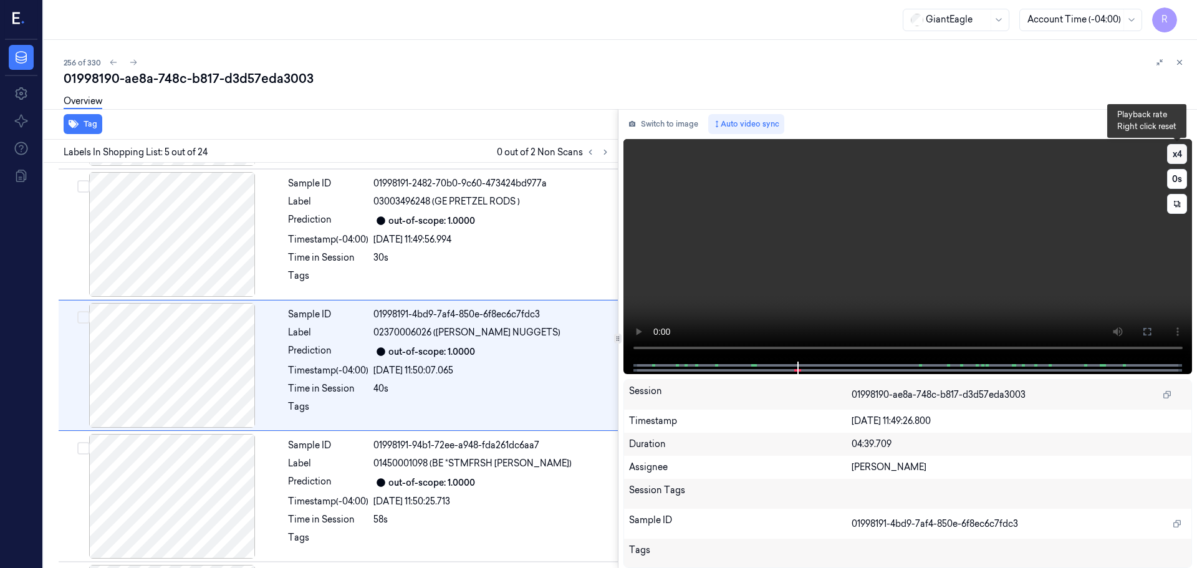
click at [1181, 156] on button "x 4" at bounding box center [1177, 154] width 20 height 20
click at [1145, 339] on button at bounding box center [1147, 332] width 20 height 20
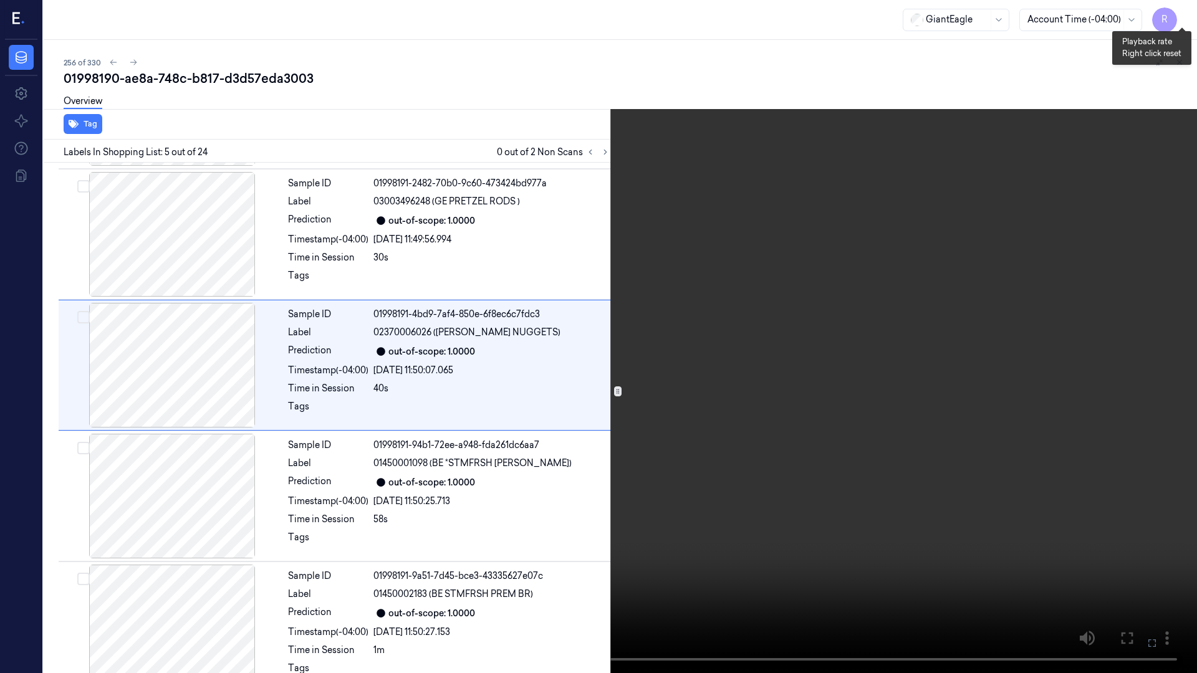
click at [1187, 16] on button "x 1" at bounding box center [1182, 15] width 20 height 20
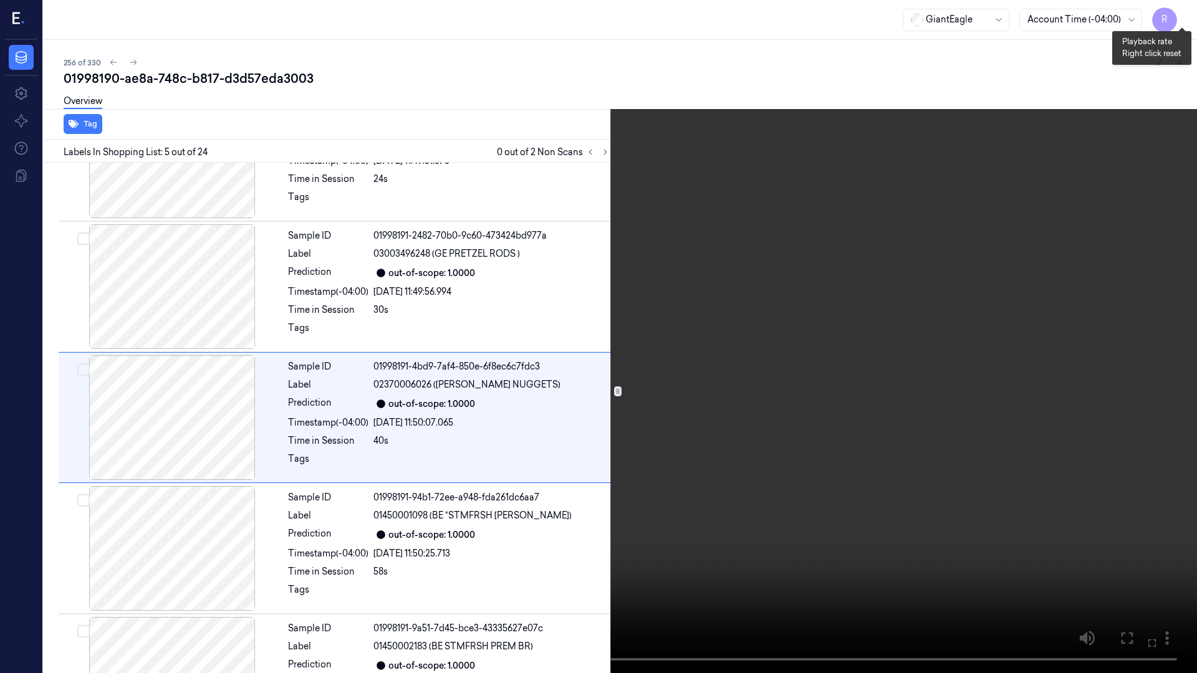
click at [1187, 16] on button "x 2" at bounding box center [1182, 15] width 20 height 20
click at [1187, 16] on button "x 4" at bounding box center [1182, 15] width 20 height 20
click at [1187, 16] on button "x 1" at bounding box center [1182, 15] width 20 height 20
click at [1187, 16] on button "x 2" at bounding box center [1182, 15] width 20 height 20
click at [1187, 16] on button "x 4" at bounding box center [1182, 15] width 20 height 20
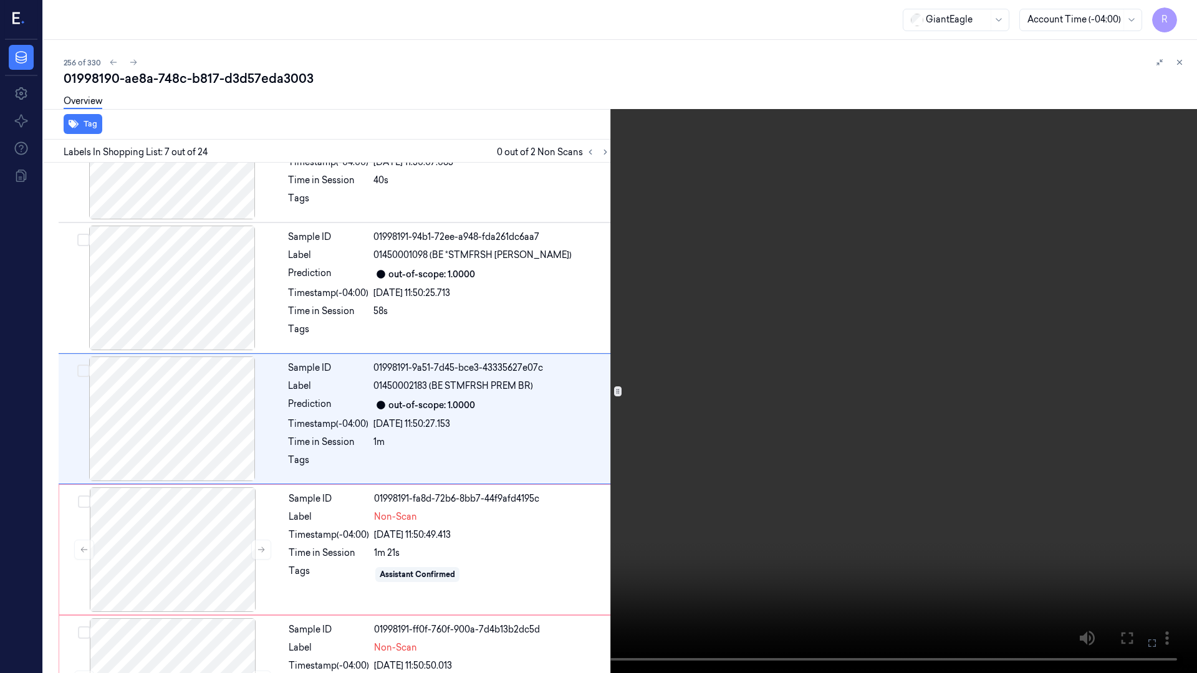
scroll to position [595, 0]
click at [1183, 13] on button "x 1" at bounding box center [1182, 15] width 20 height 20
click at [1183, 13] on button "x 2" at bounding box center [1182, 15] width 20 height 20
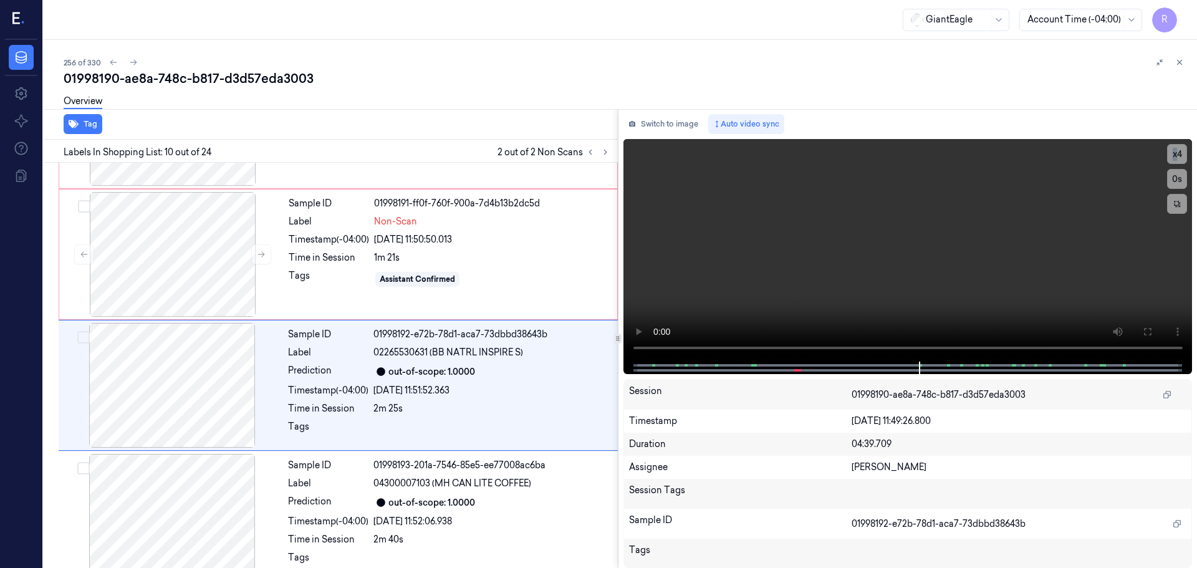
scroll to position [1041, 0]
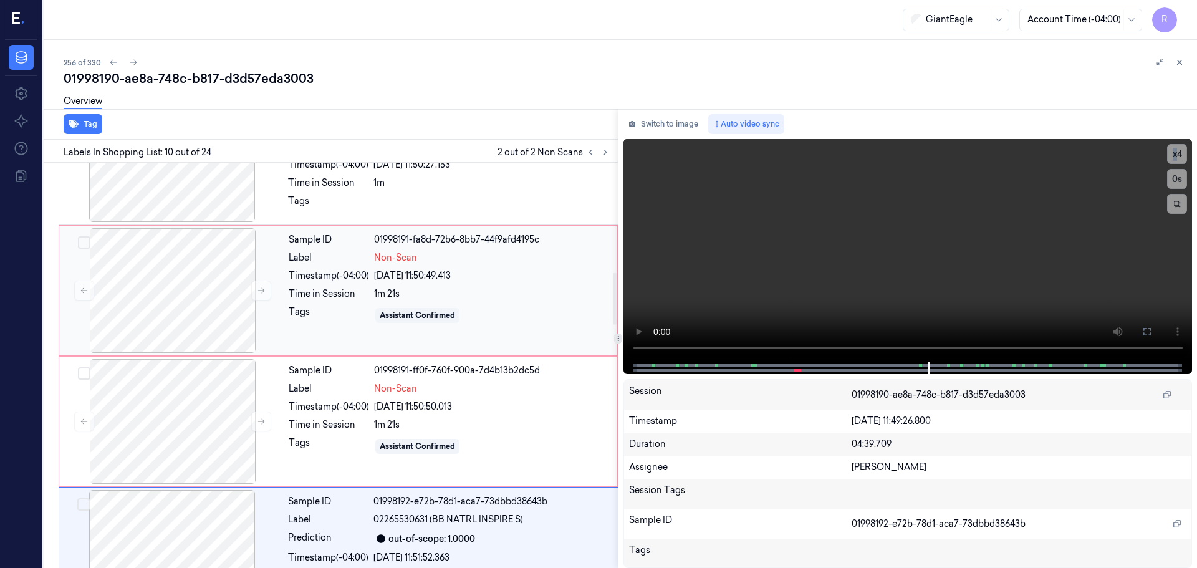
click at [372, 296] on div "Time in Session 1m 21s" at bounding box center [449, 293] width 321 height 13
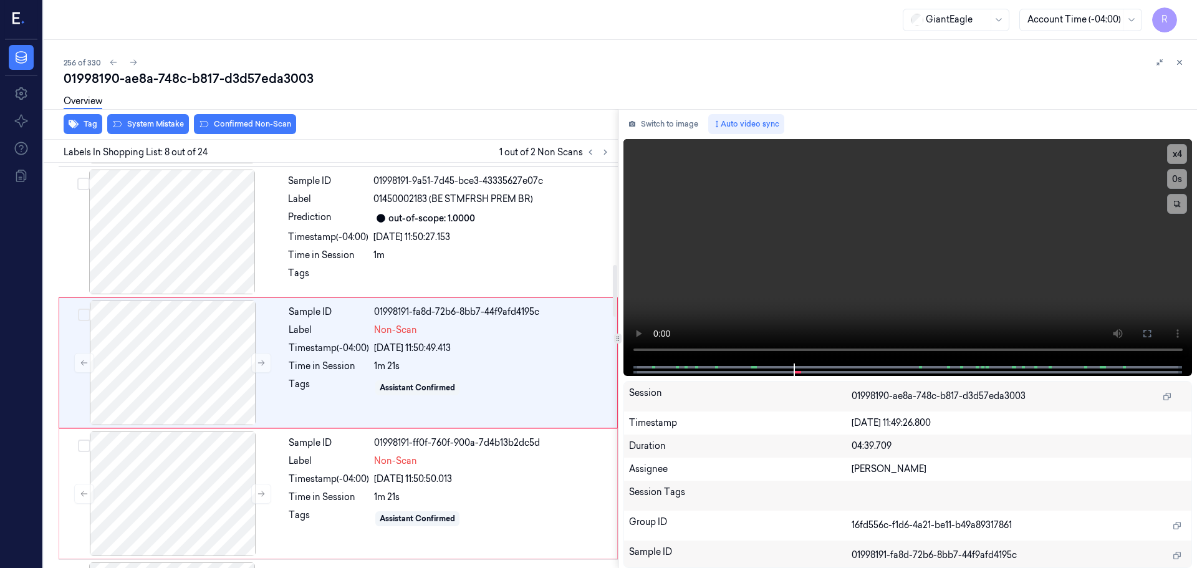
scroll to position [779, 0]
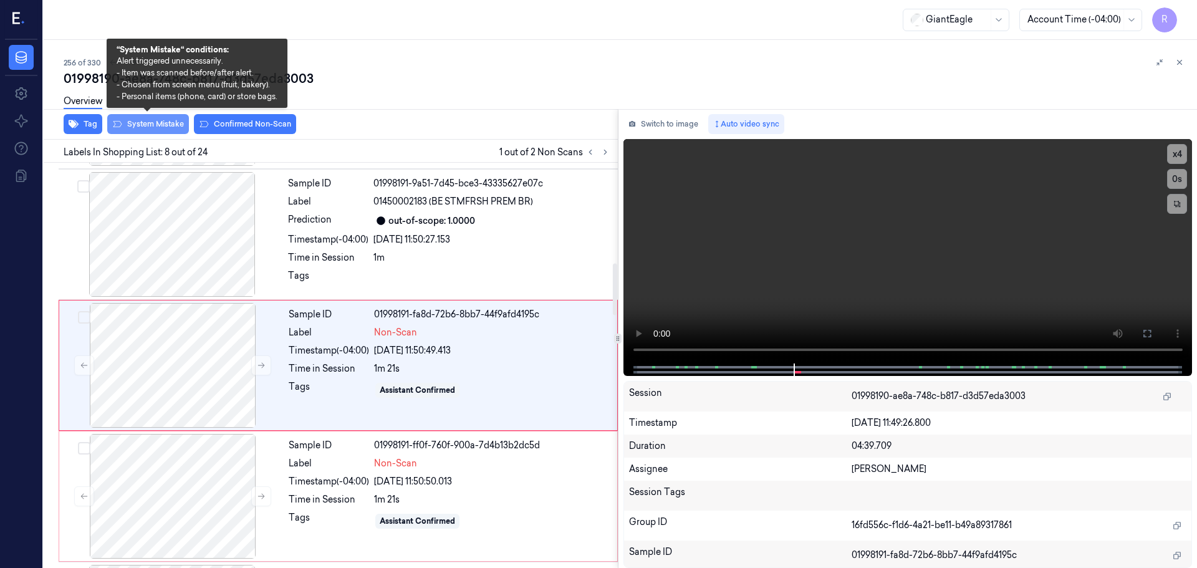
click at [158, 123] on button "System Mistake" at bounding box center [148, 124] width 82 height 20
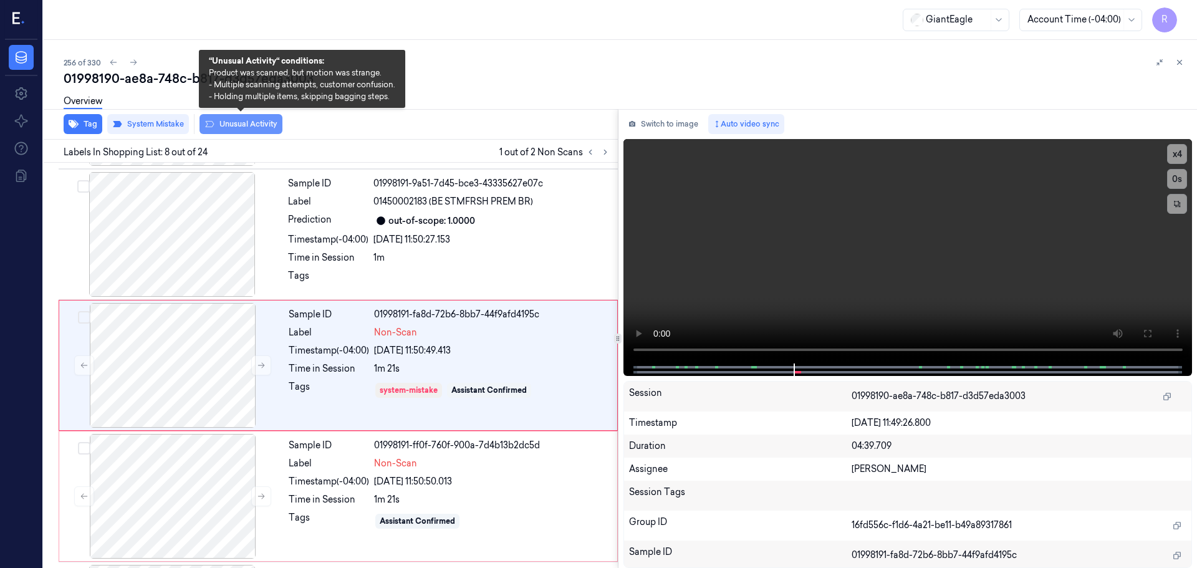
click at [258, 124] on button "Unusual Activity" at bounding box center [241, 124] width 83 height 20
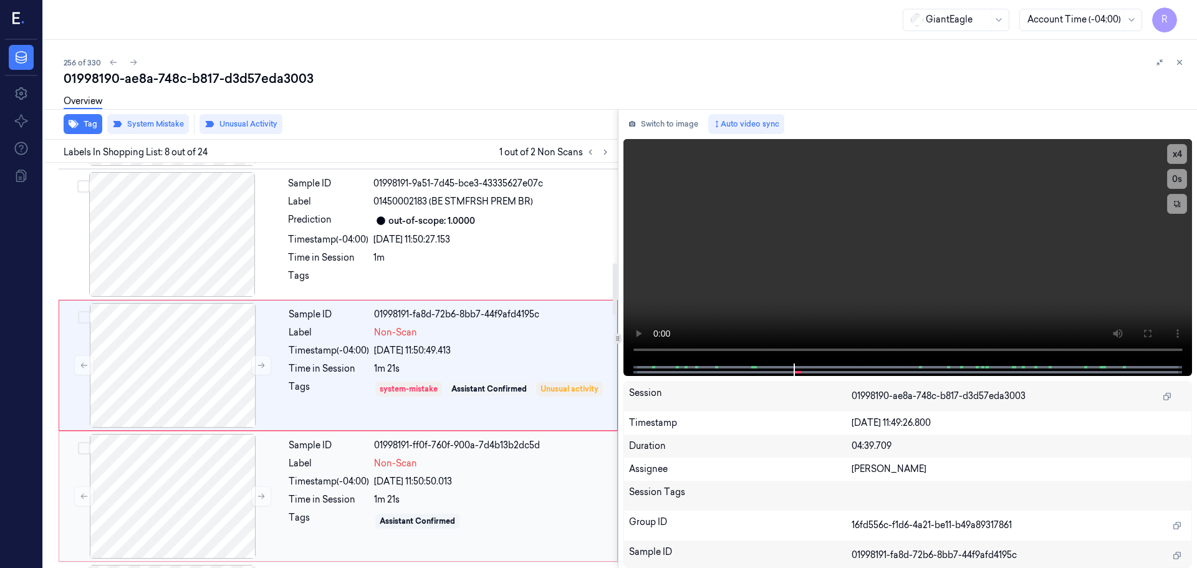
click at [316, 488] on div "Timestamp (-04:00)" at bounding box center [329, 481] width 80 height 13
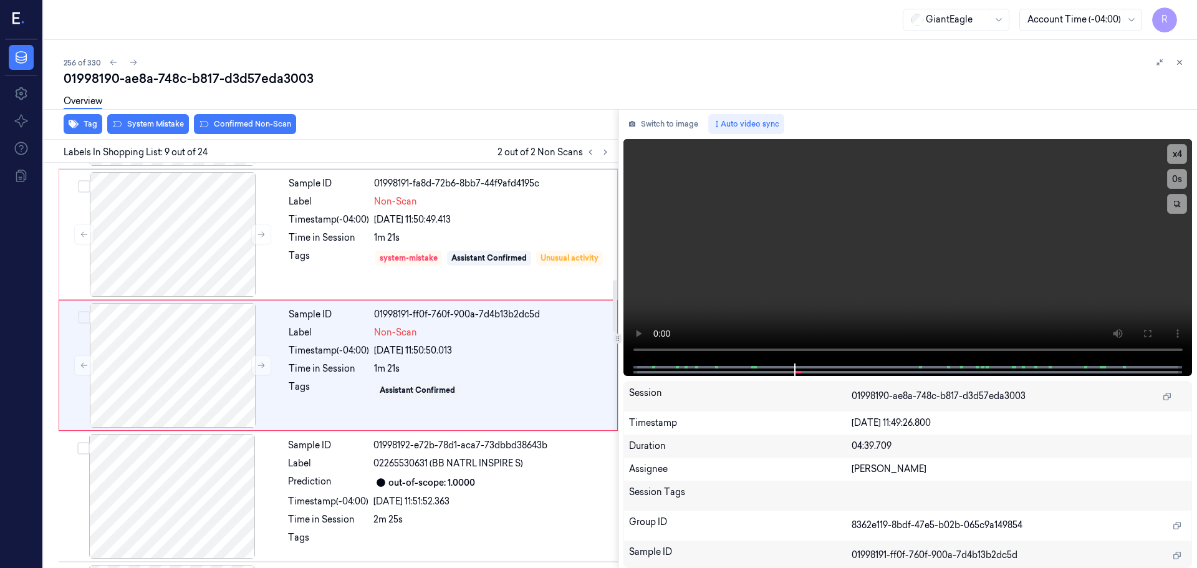
click at [157, 115] on div "Overview" at bounding box center [626, 103] width 1124 height 32
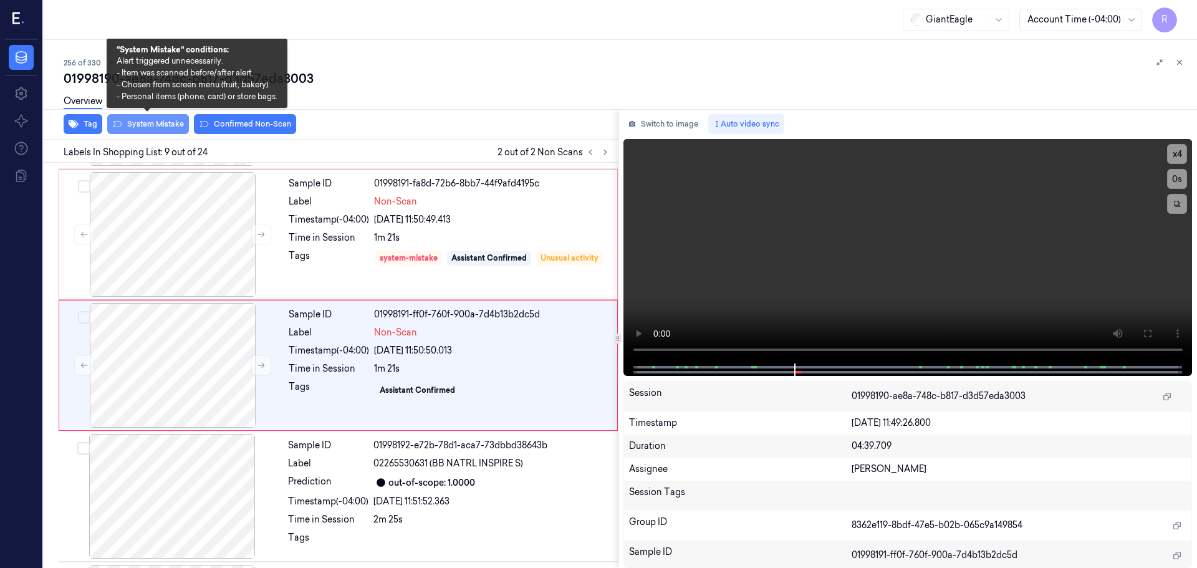
click at [154, 125] on button "System Mistake" at bounding box center [148, 124] width 82 height 20
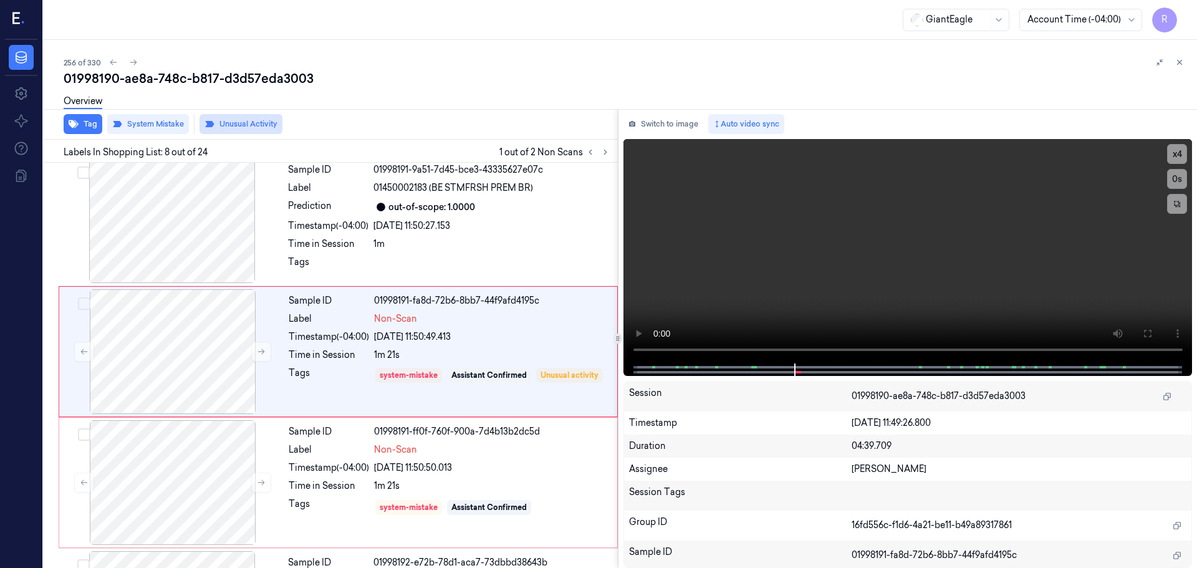
scroll to position [779, 0]
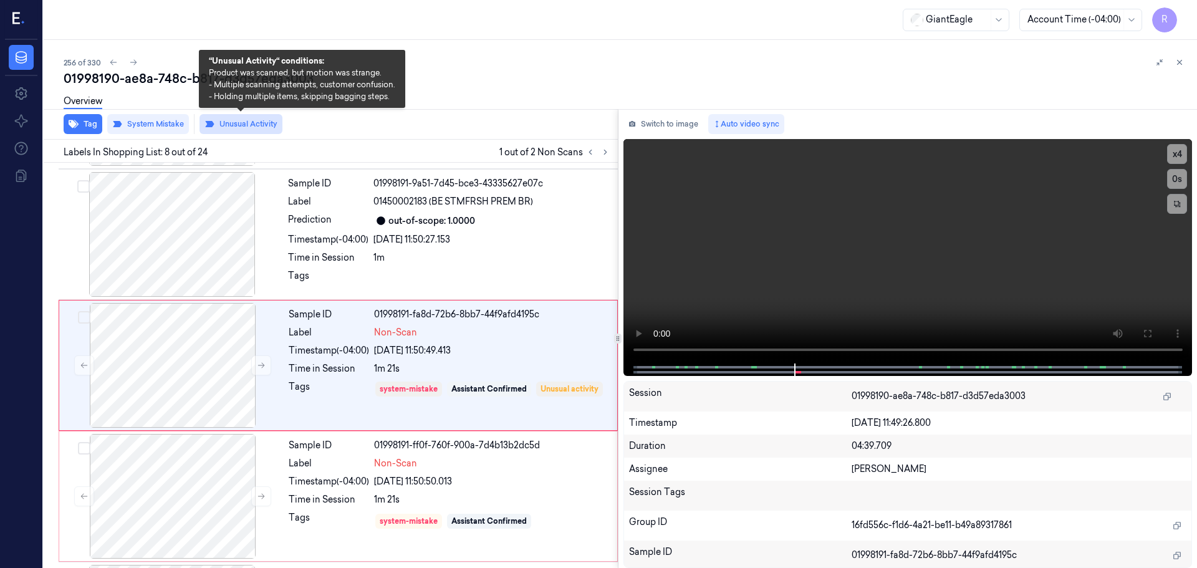
click at [236, 123] on button "Unusual Activity" at bounding box center [241, 124] width 83 height 20
click at [228, 126] on button "Unusual Activity" at bounding box center [241, 124] width 83 height 20
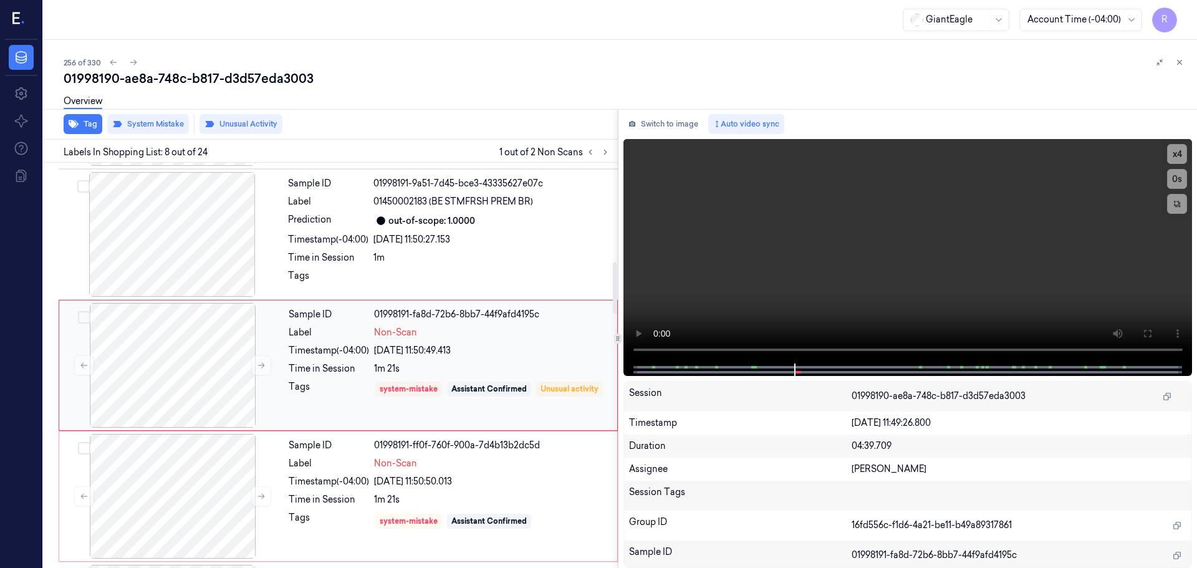
scroll to position [716, 0]
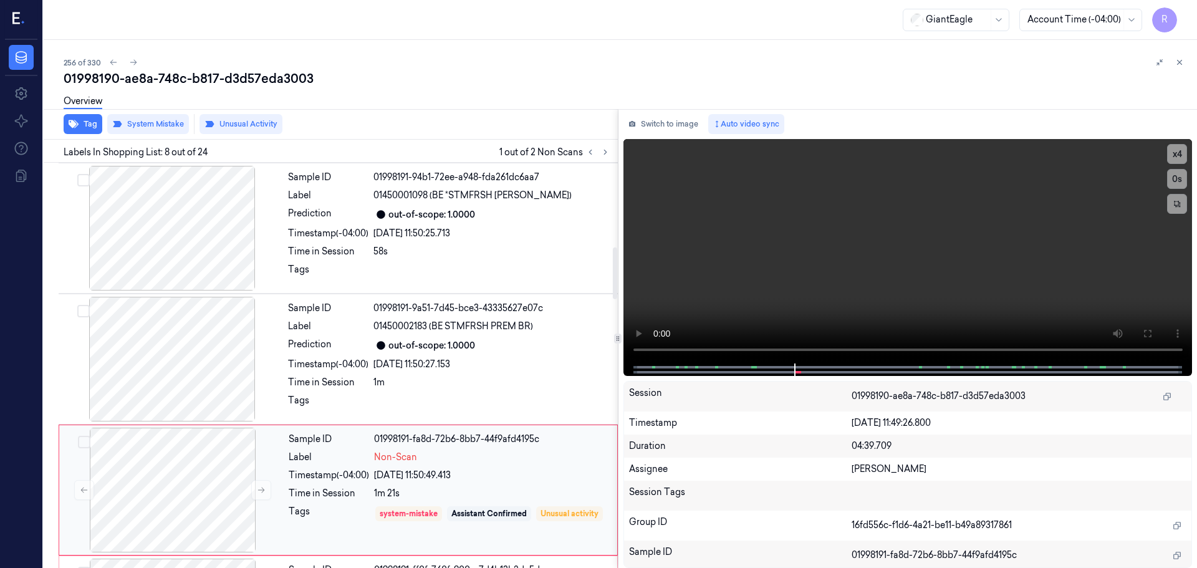
click at [323, 345] on div "Prediction" at bounding box center [328, 345] width 80 height 15
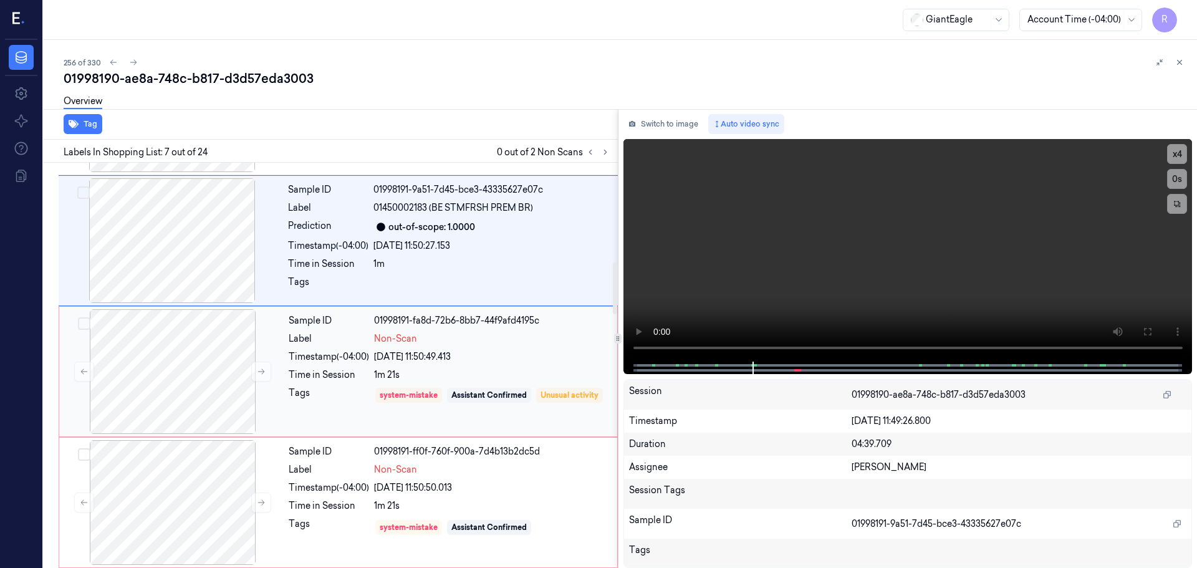
click at [334, 397] on div "Tags" at bounding box center [329, 405] width 80 height 36
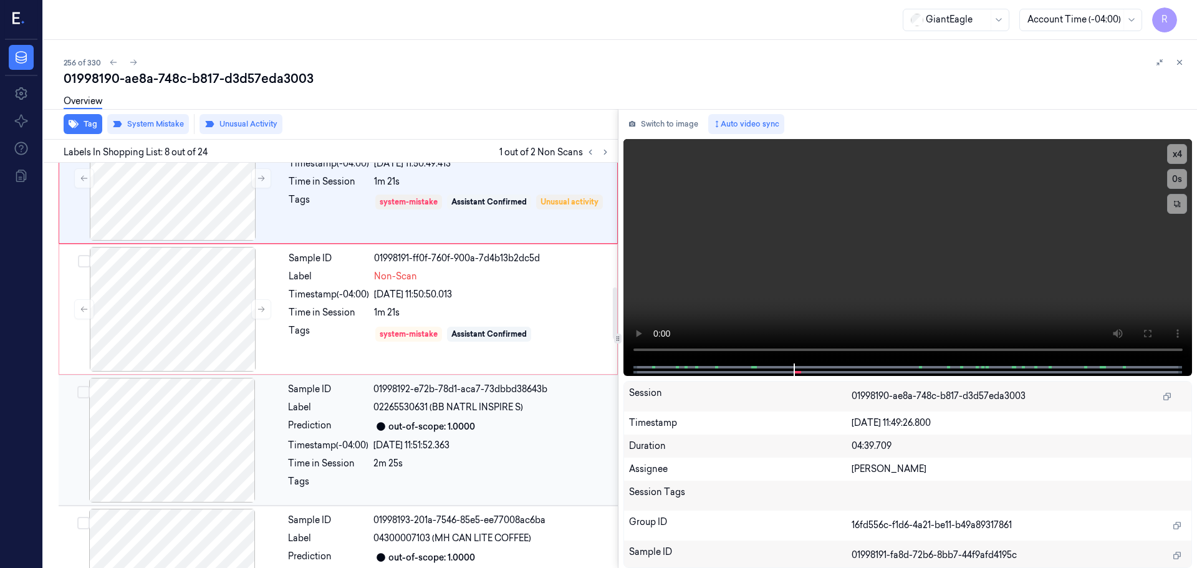
click at [314, 433] on div "Prediction" at bounding box center [328, 426] width 80 height 15
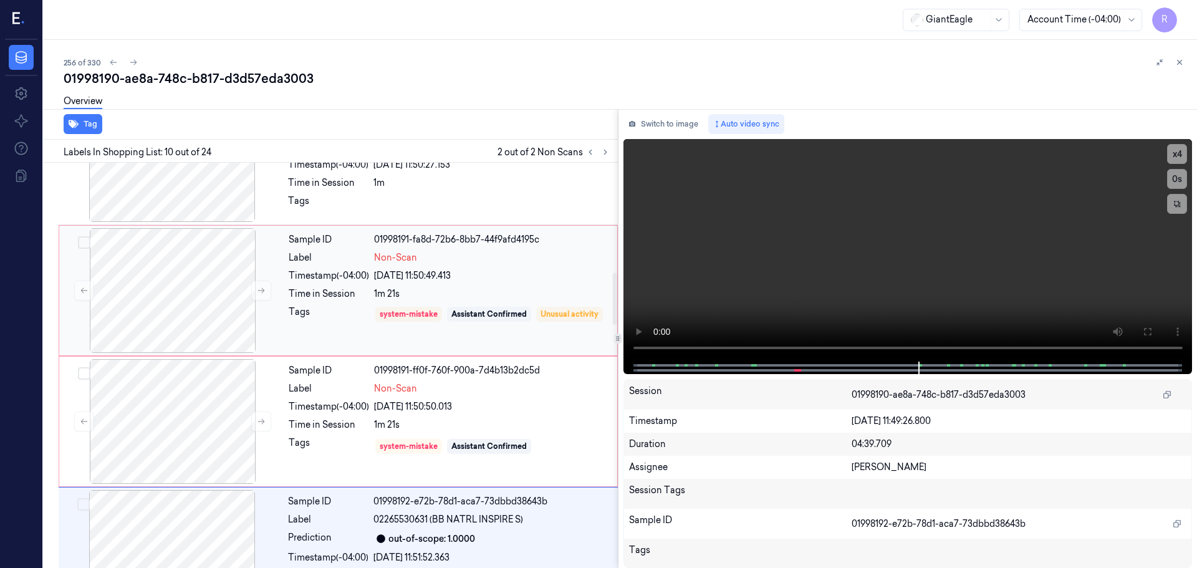
click at [297, 317] on div "Tags" at bounding box center [329, 324] width 80 height 36
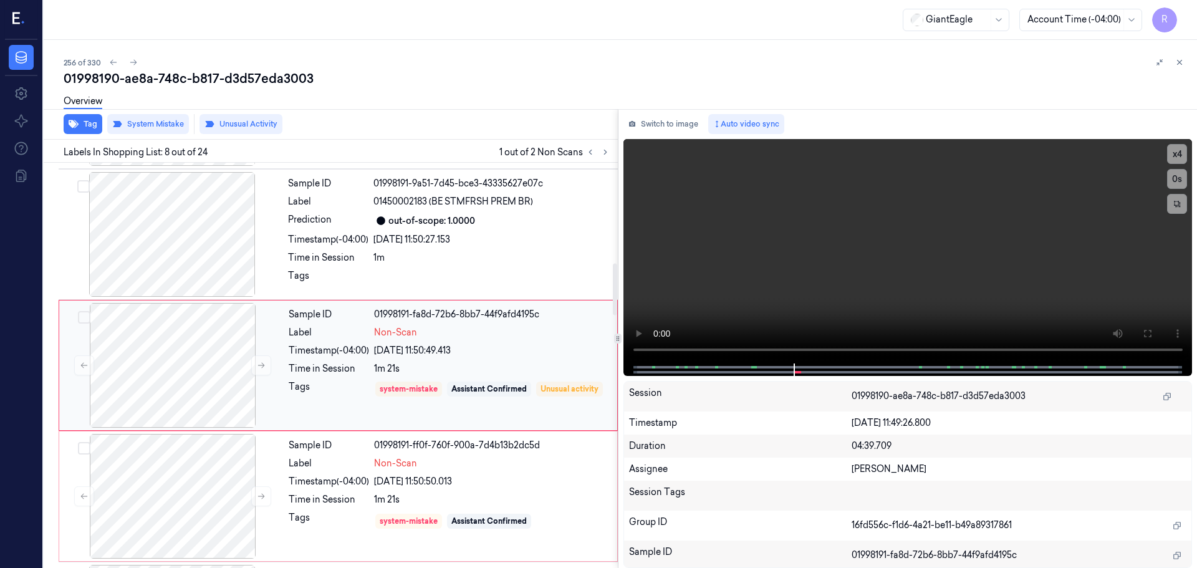
scroll to position [904, 0]
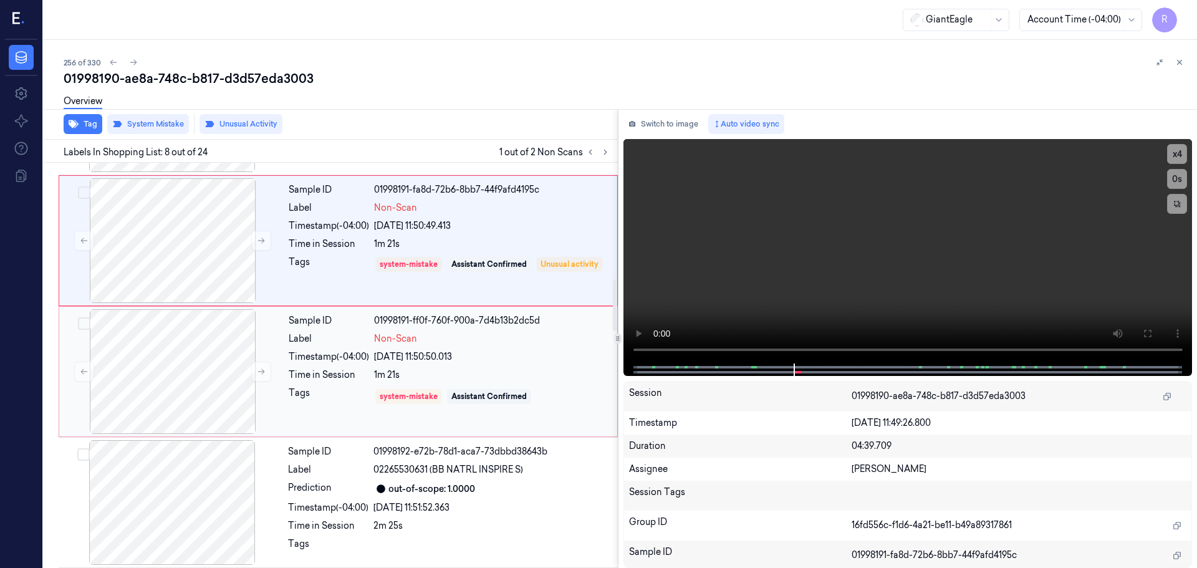
click at [331, 394] on div "Tags" at bounding box center [329, 397] width 80 height 20
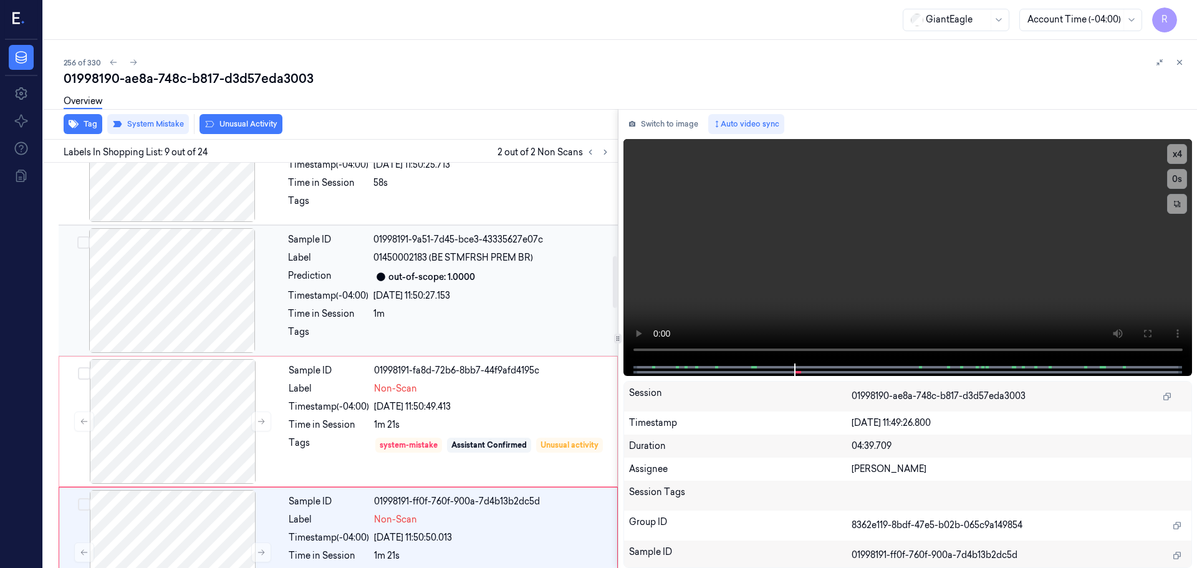
click at [349, 314] on div "Time in Session" at bounding box center [328, 313] width 80 height 13
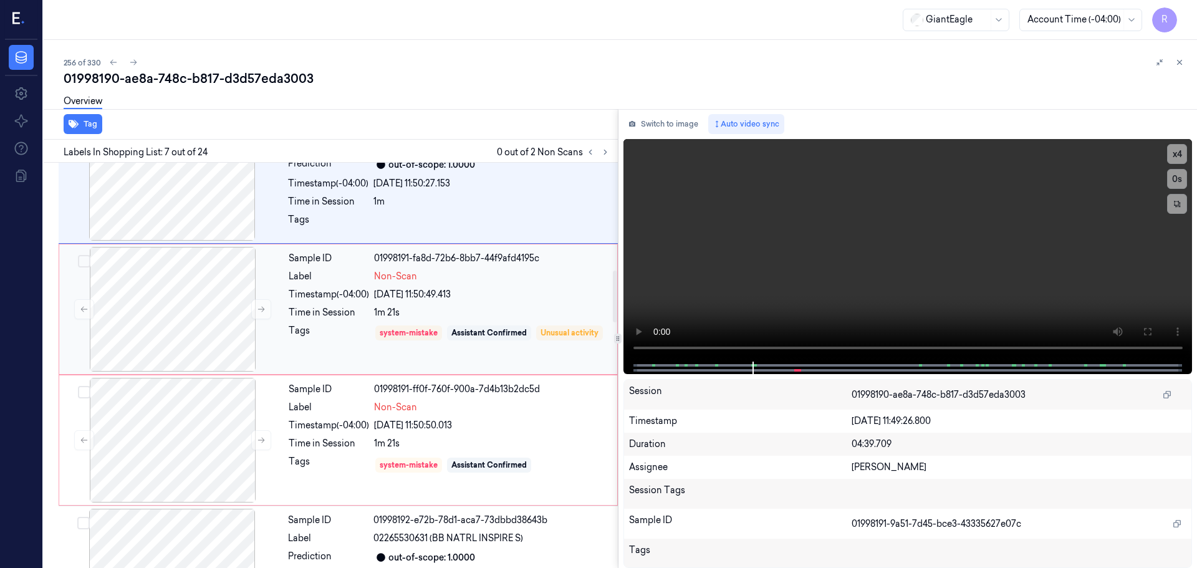
click at [367, 331] on div "Tags" at bounding box center [329, 342] width 80 height 36
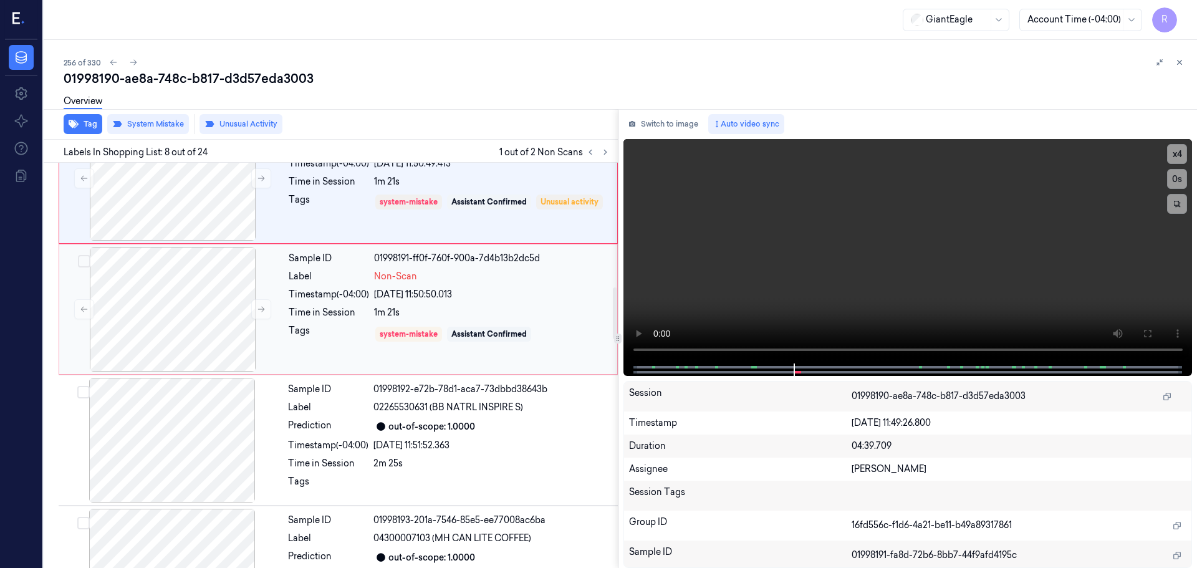
click at [352, 334] on div "Tags" at bounding box center [329, 334] width 80 height 20
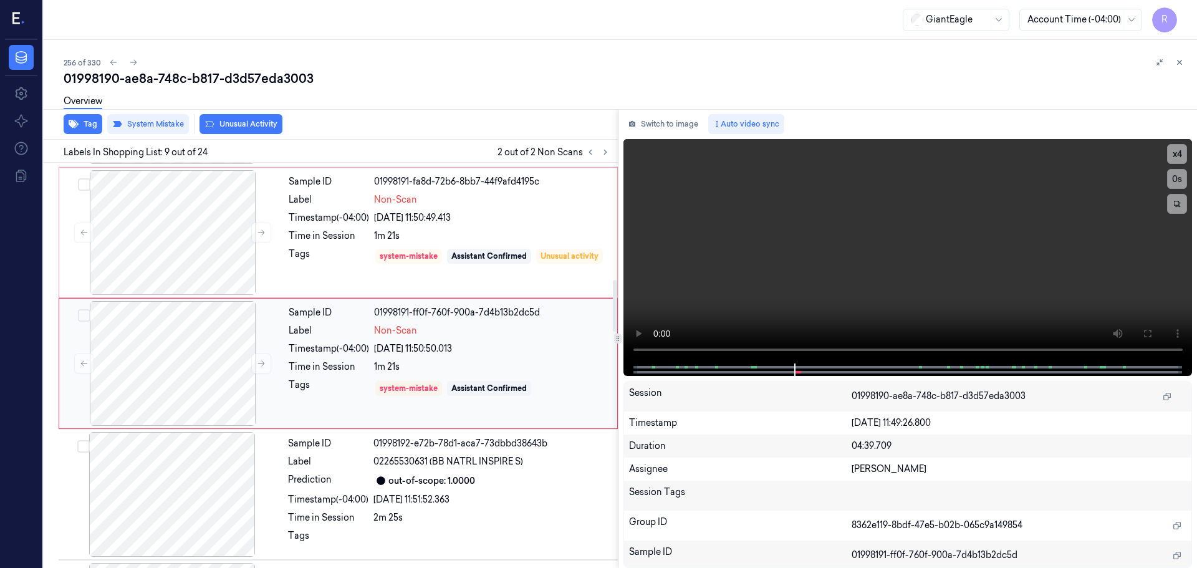
scroll to position [910, 0]
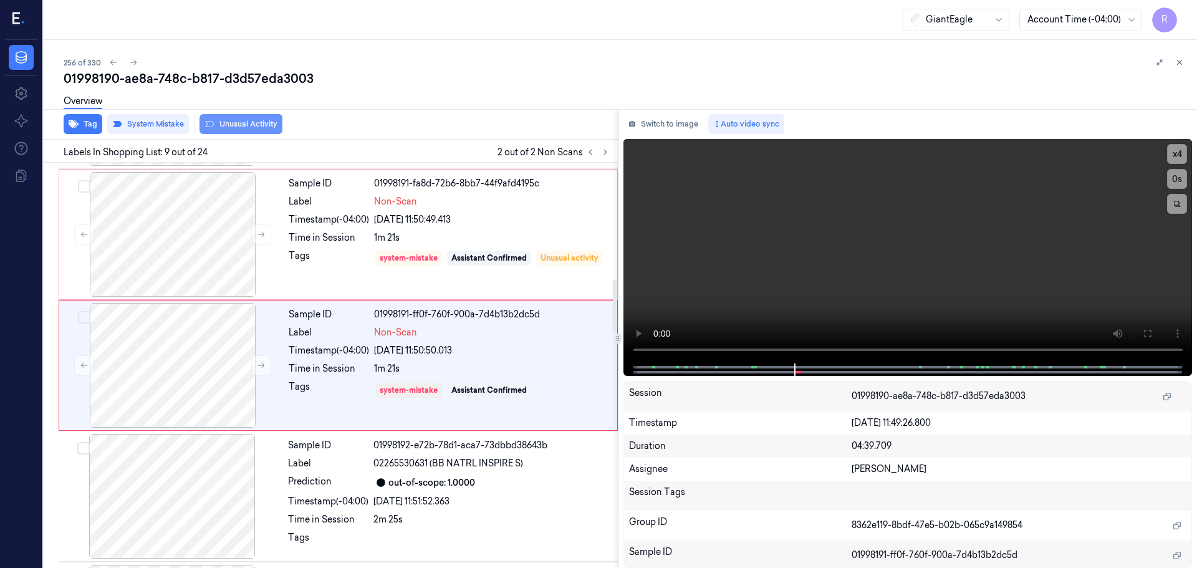
click at [252, 132] on button "Unusual Activity" at bounding box center [241, 124] width 83 height 20
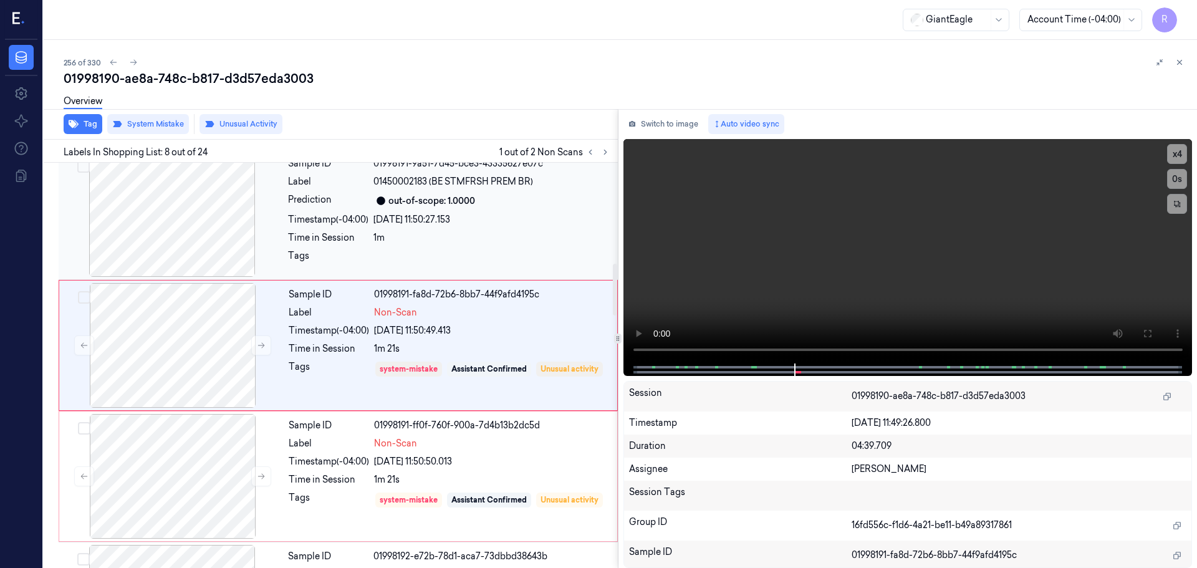
scroll to position [779, 0]
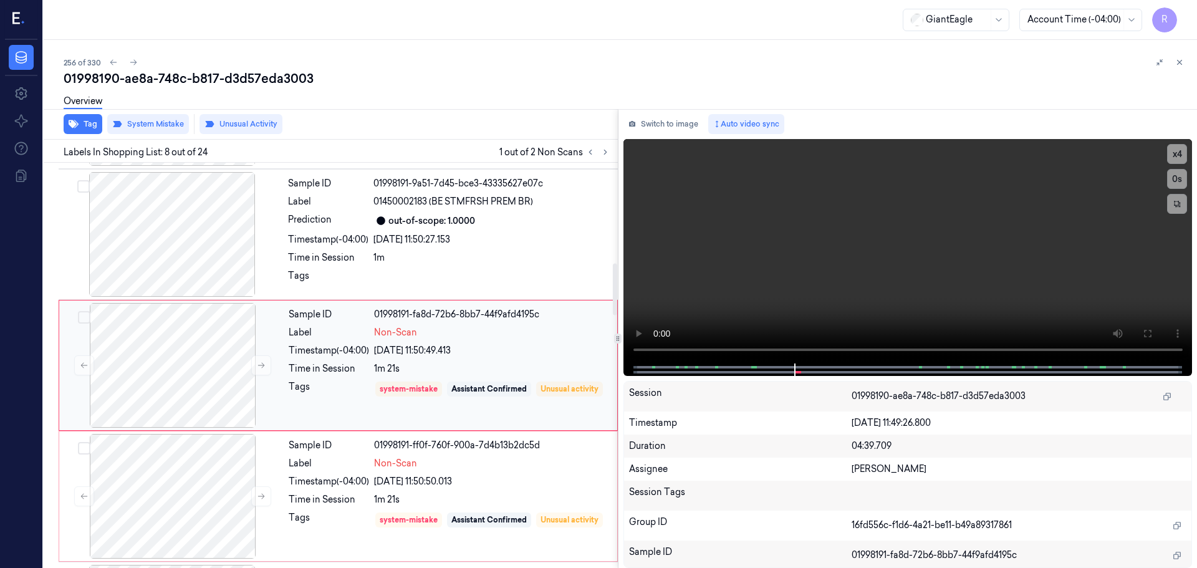
click at [313, 351] on div "Timestamp (-04:00)" at bounding box center [329, 350] width 80 height 13
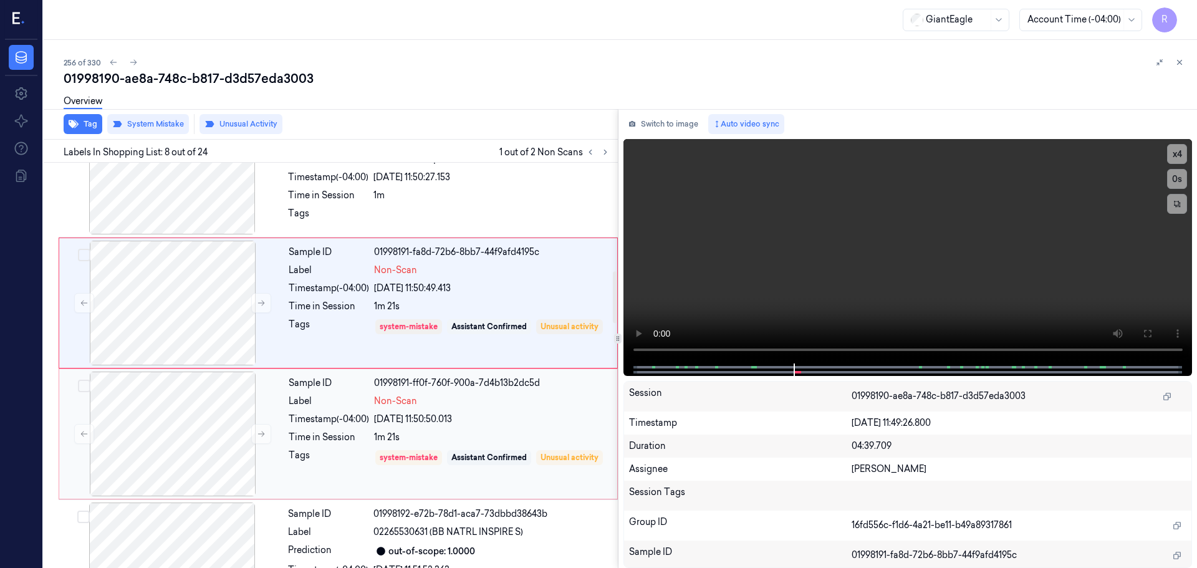
click at [328, 447] on div "Sample ID 01998191-ff0f-760f-900a-7d4b13b2dc5d Label Non-Scan Timestamp (-04:00…" at bounding box center [449, 434] width 331 height 125
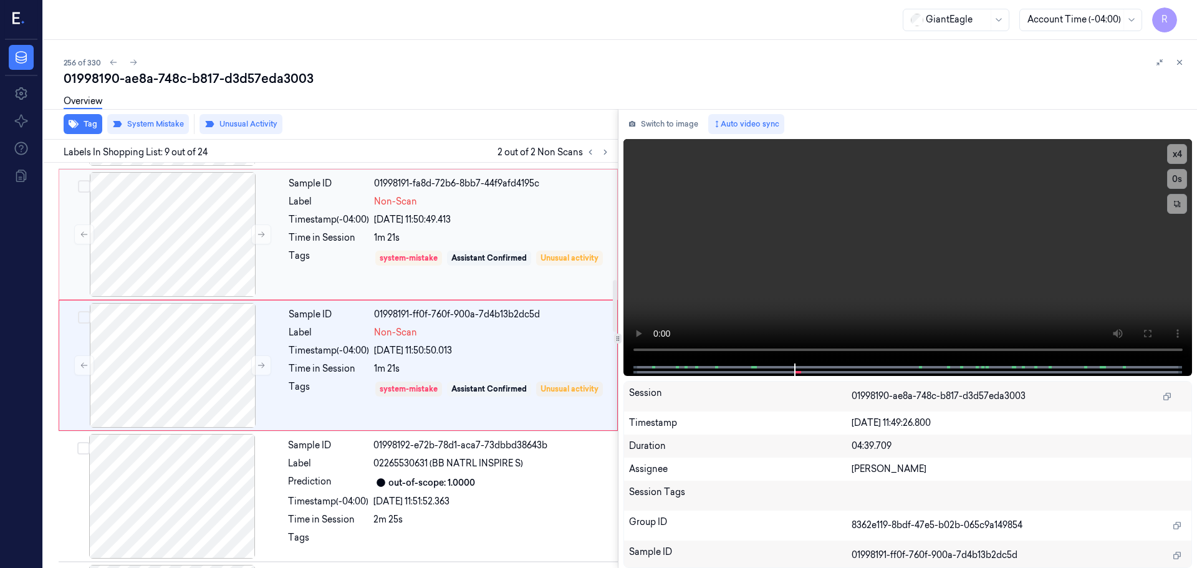
click at [334, 259] on div "Tags" at bounding box center [329, 267] width 80 height 36
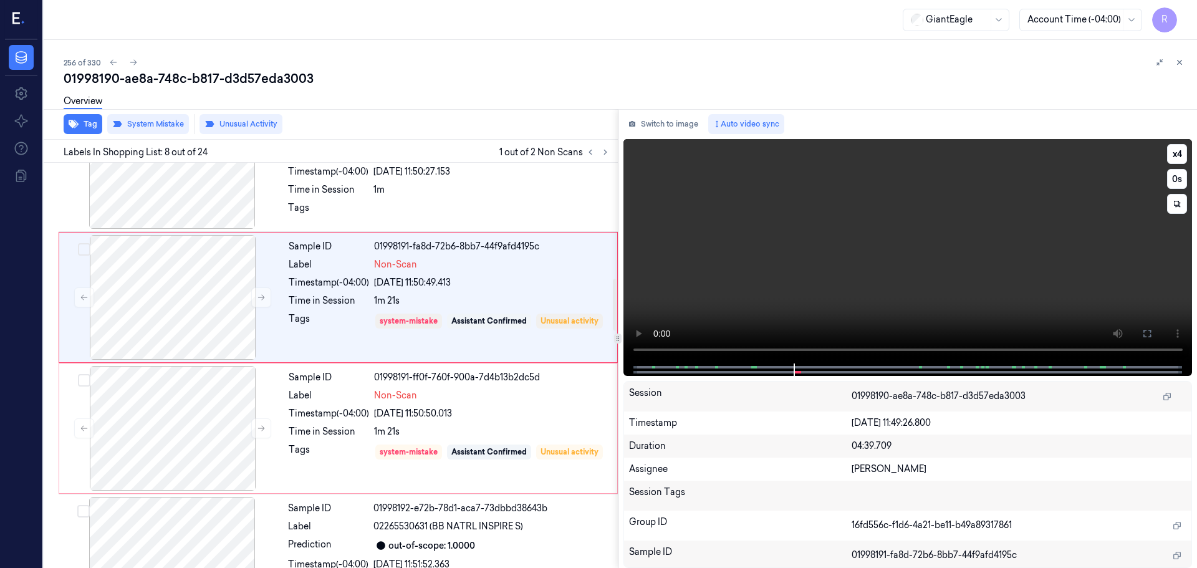
scroll to position [904, 0]
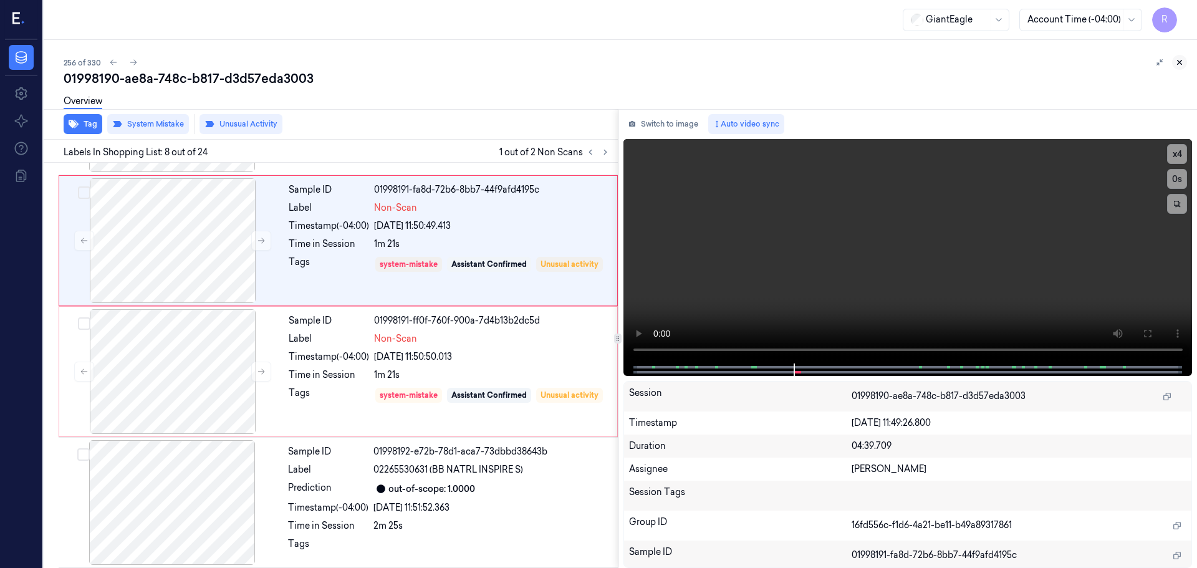
click at [1183, 65] on icon at bounding box center [1179, 62] width 9 height 9
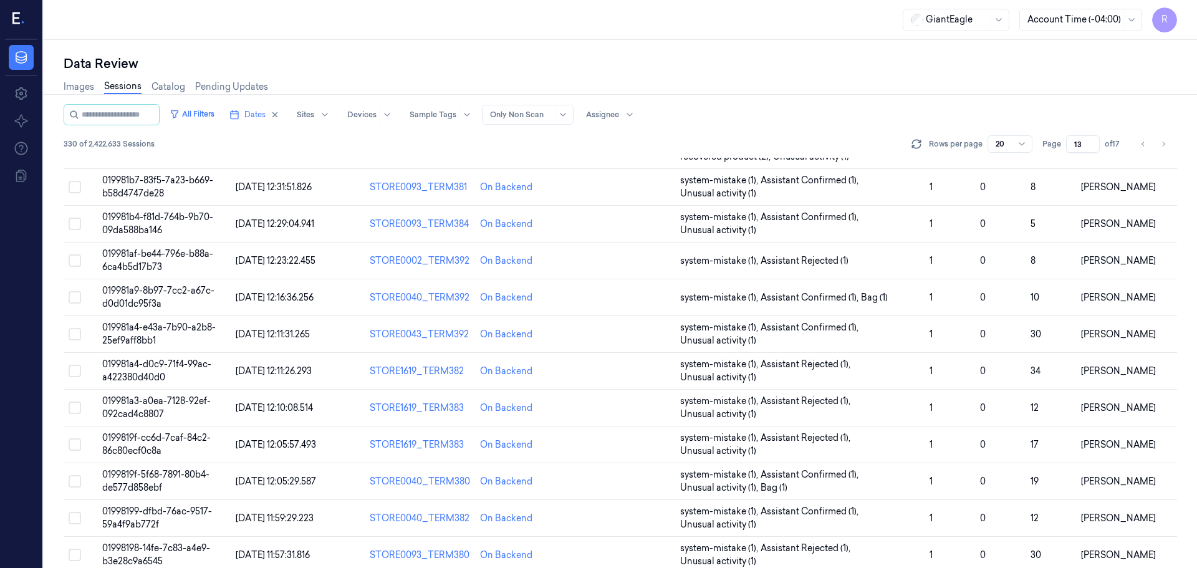
scroll to position [375, 0]
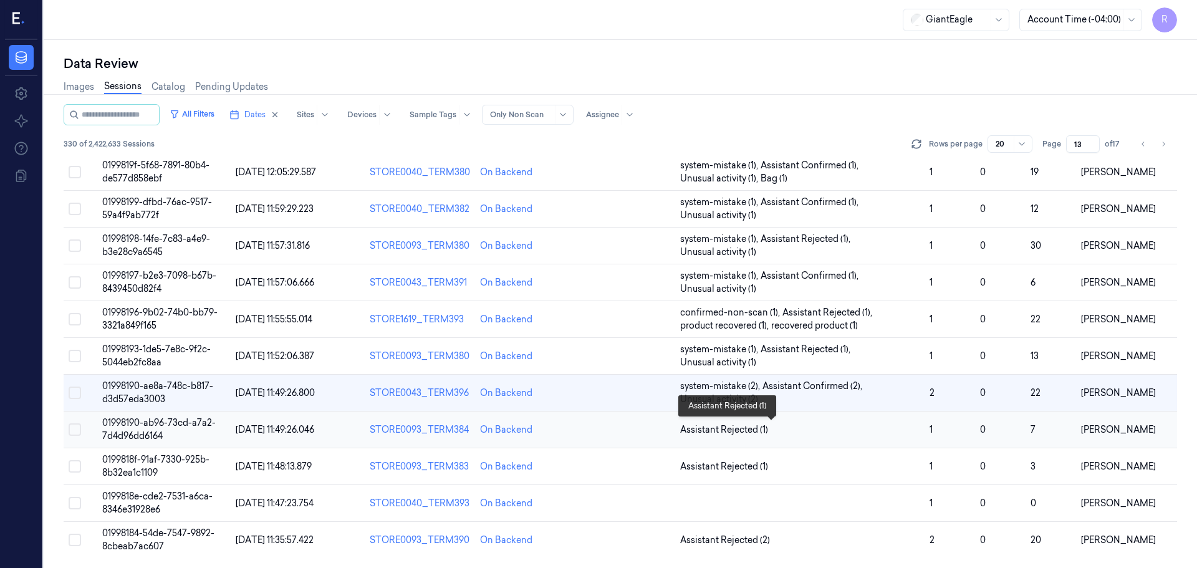
click at [839, 431] on span "Assistant Rejected (1)" at bounding box center [799, 429] width 239 height 13
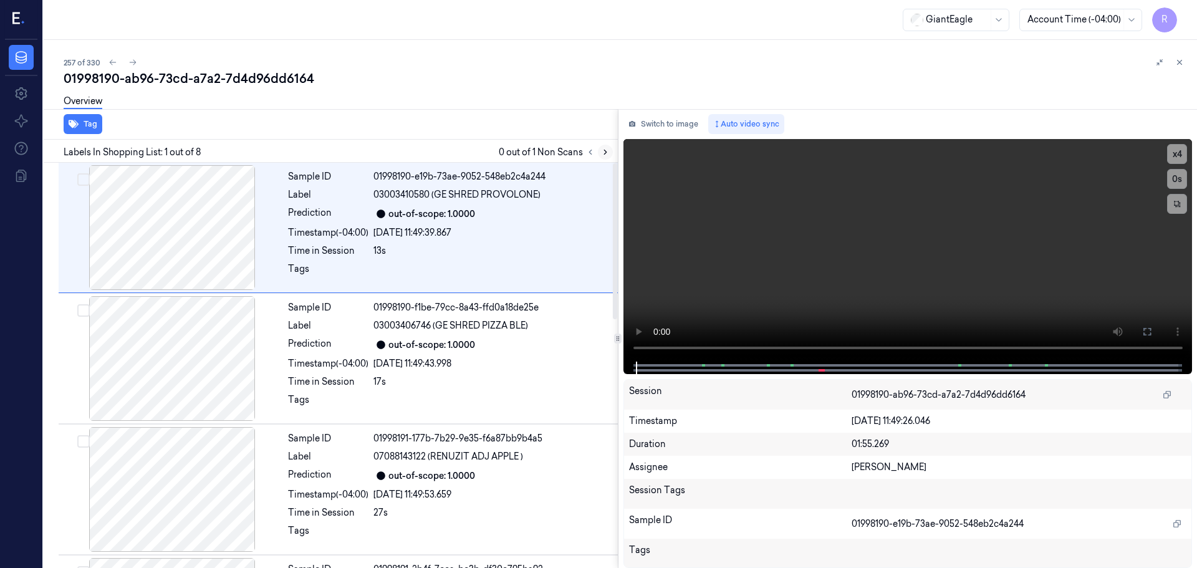
click at [606, 146] on button at bounding box center [605, 152] width 15 height 15
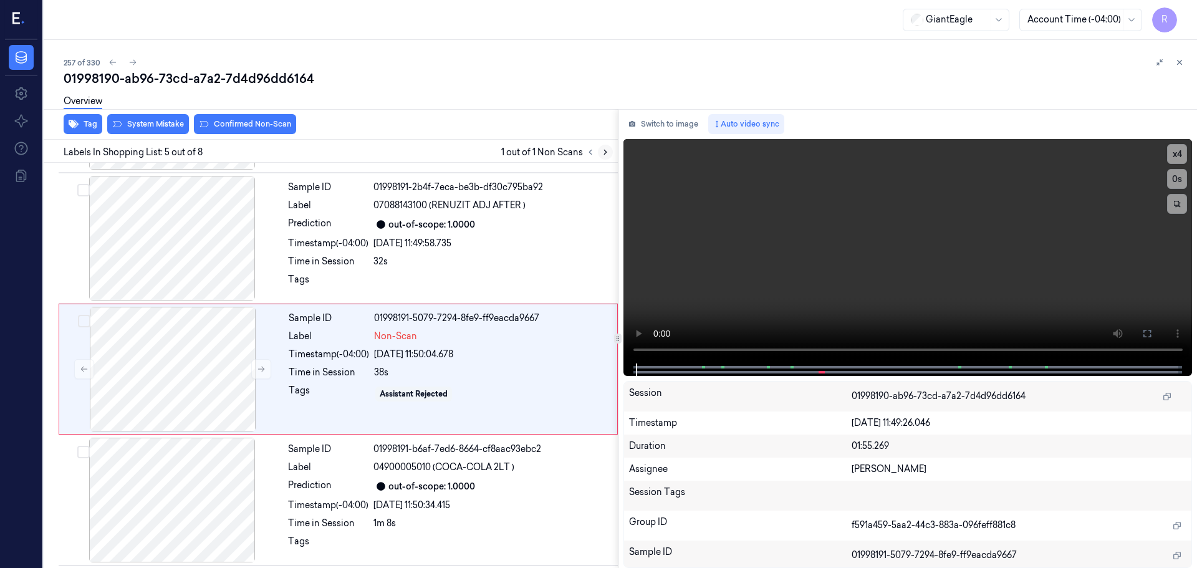
scroll to position [386, 0]
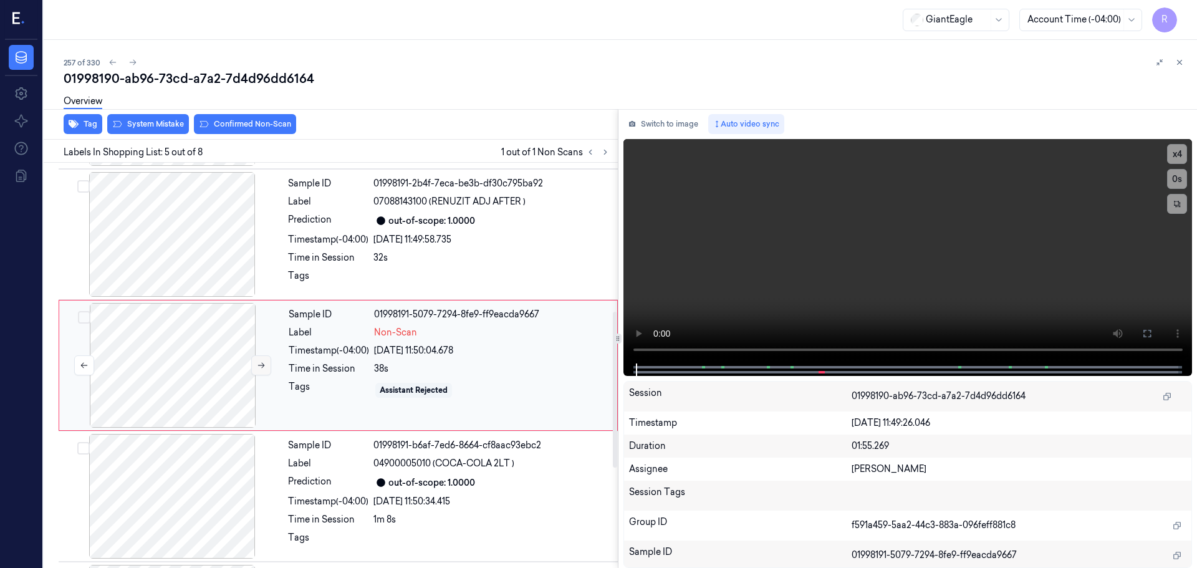
click at [257, 361] on icon at bounding box center [261, 365] width 9 height 9
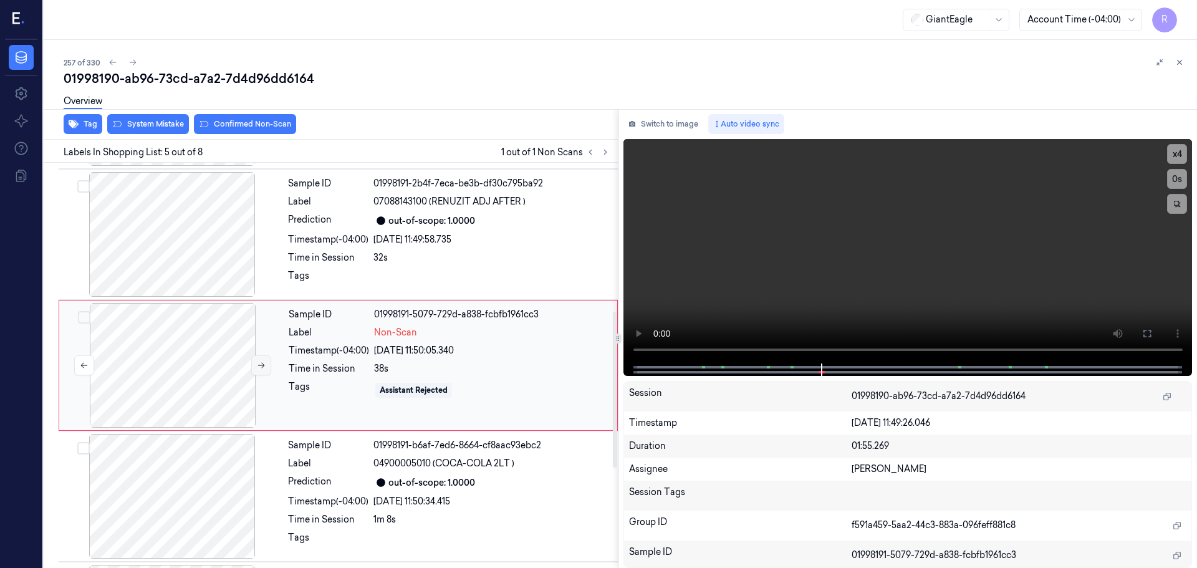
click at [257, 361] on icon at bounding box center [261, 365] width 9 height 9
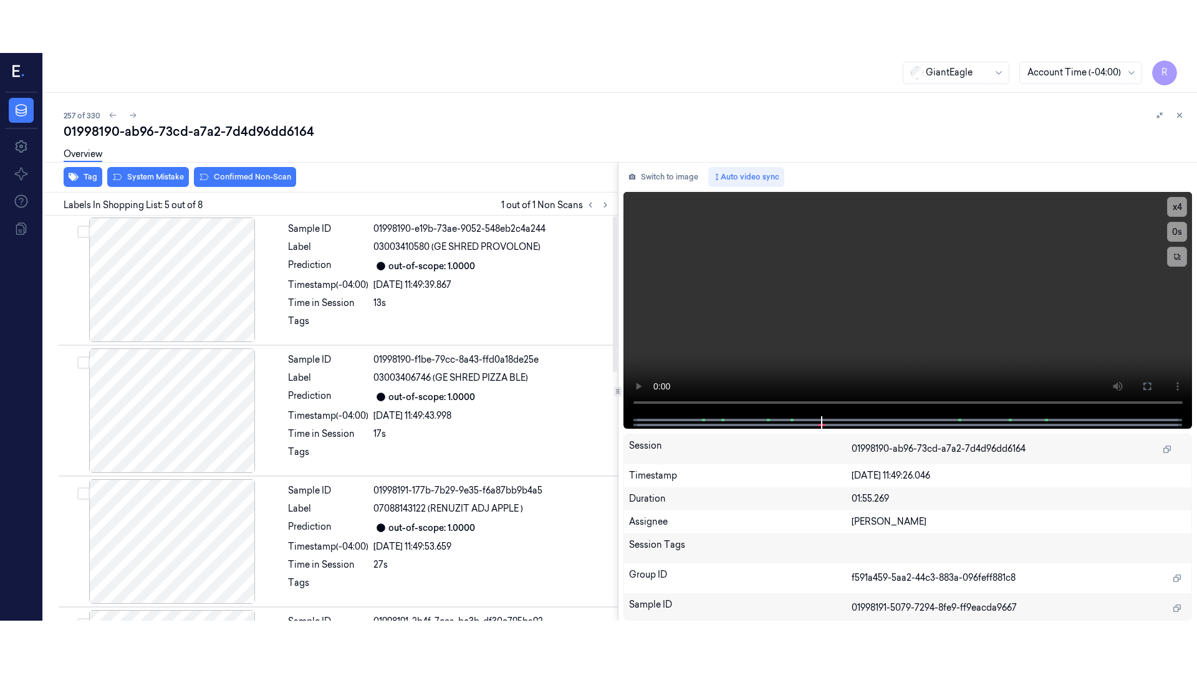
scroll to position [0, 0]
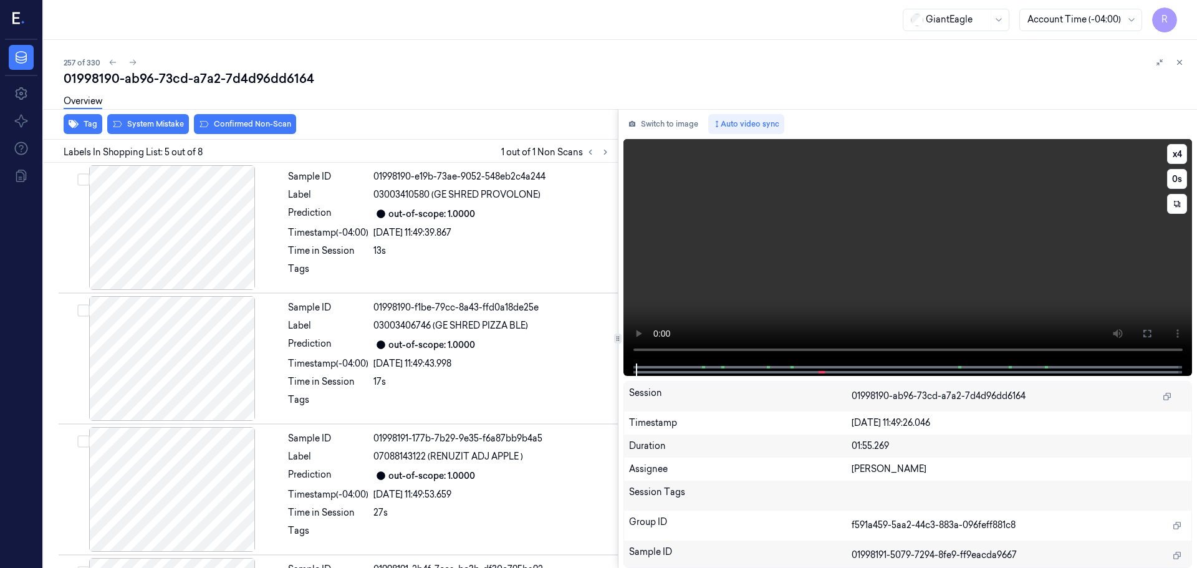
drag, startPoint x: 1141, startPoint y: 332, endPoint x: 1142, endPoint y: 407, distance: 75.5
click at [1142, 332] on button at bounding box center [1147, 334] width 20 height 20
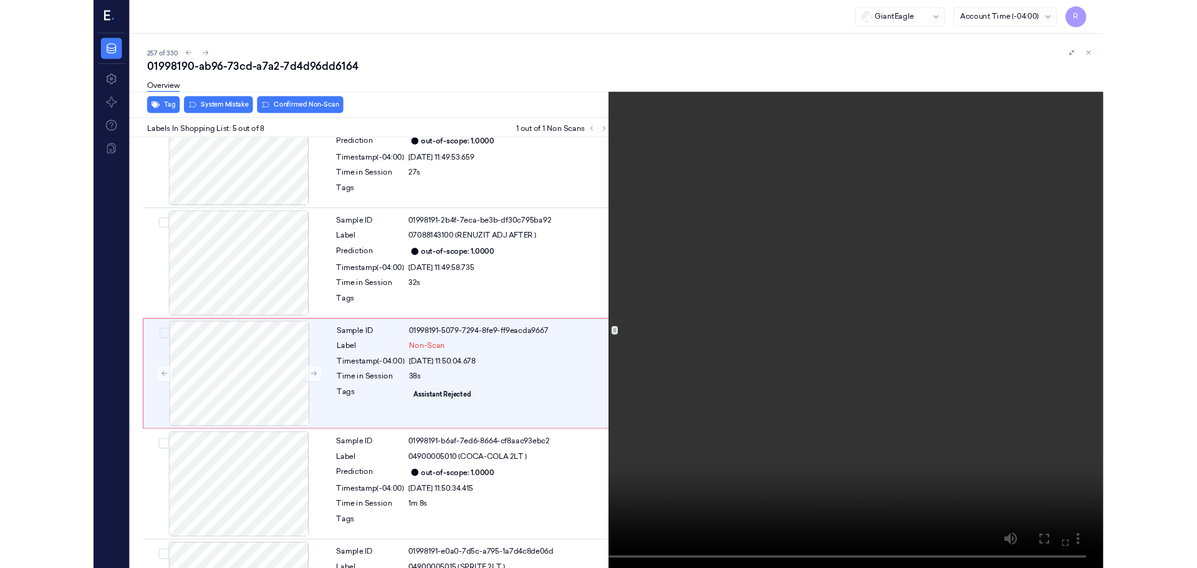
scroll to position [334, 0]
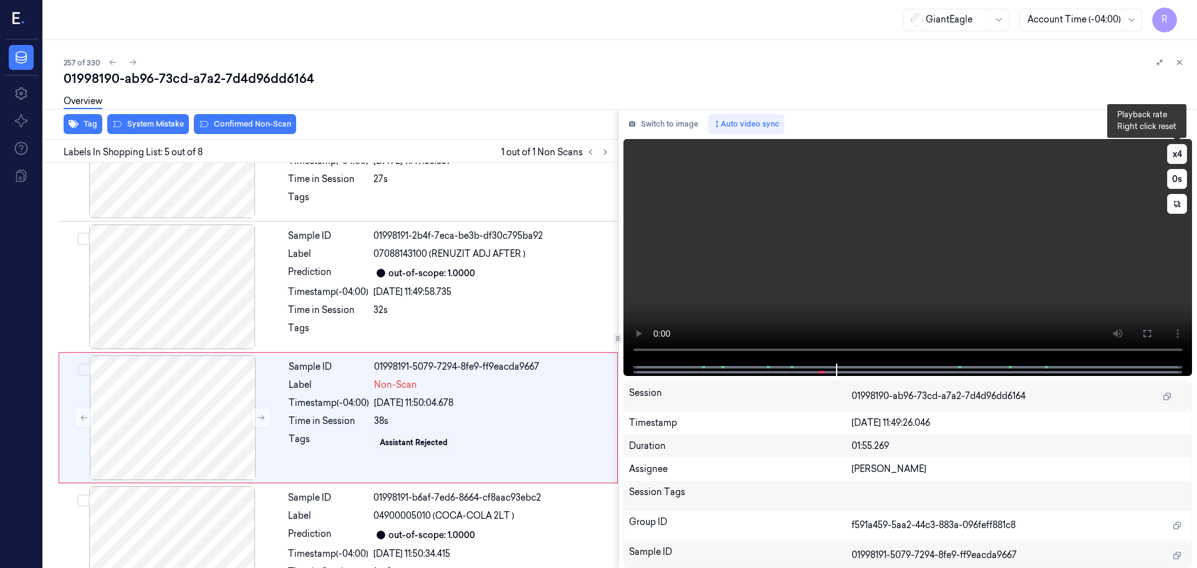
click at [1172, 157] on button "x 4" at bounding box center [1177, 154] width 20 height 20
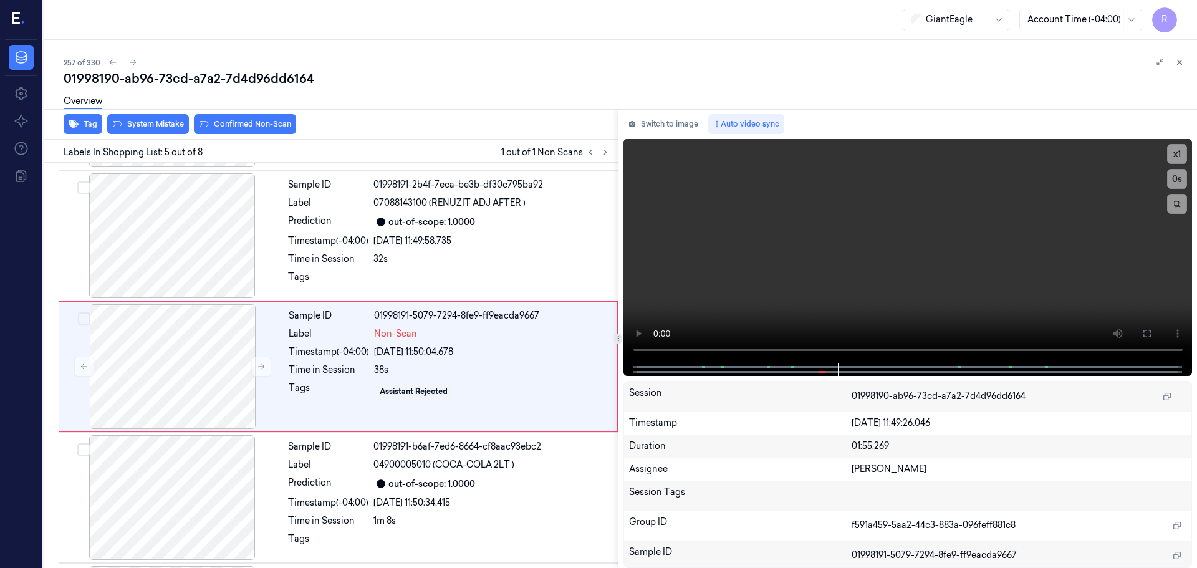
scroll to position [386, 0]
click at [1179, 157] on button "x 1" at bounding box center [1177, 154] width 20 height 20
click at [1179, 157] on button "x 2" at bounding box center [1177, 154] width 20 height 20
click at [254, 369] on button at bounding box center [261, 365] width 20 height 20
click at [256, 369] on button at bounding box center [261, 365] width 20 height 20
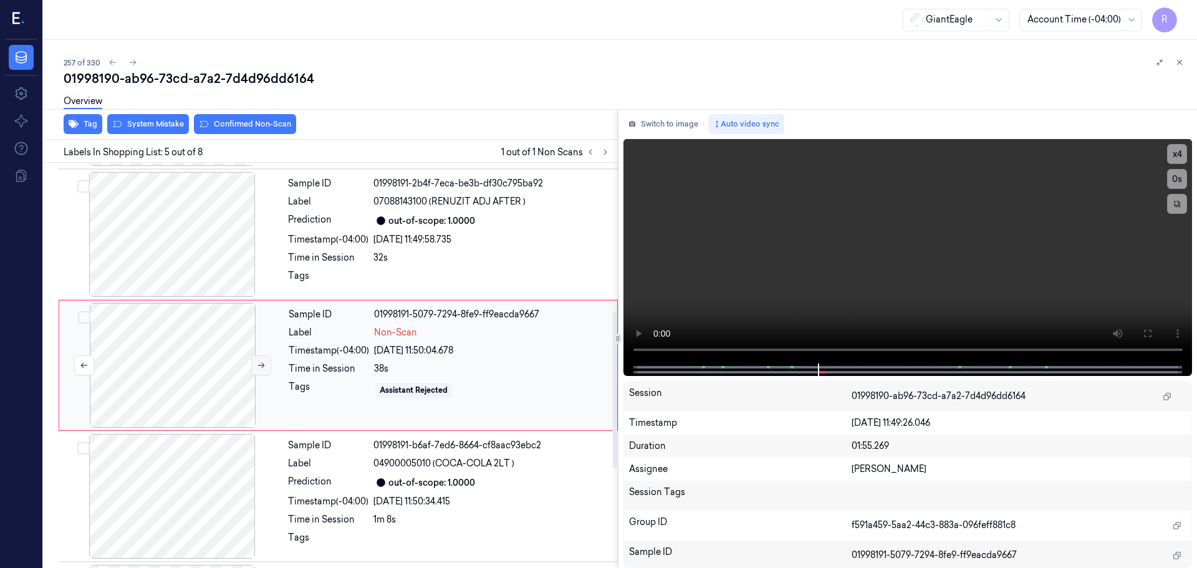
click at [257, 369] on icon at bounding box center [261, 365] width 9 height 9
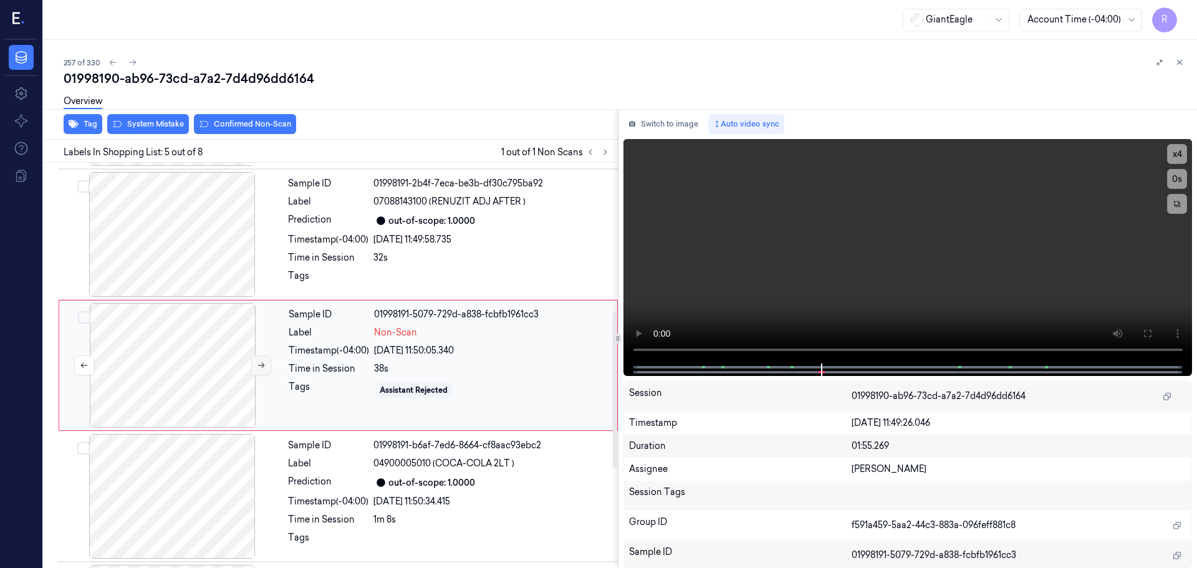
click at [257, 369] on icon at bounding box center [261, 365] width 9 height 9
click at [287, 488] on div "Sample ID 01998191-b6af-7ed6-8664-cf8aac93ebc2 Label 04900005010 (COCA-COLA 2LT…" at bounding box center [449, 496] width 332 height 125
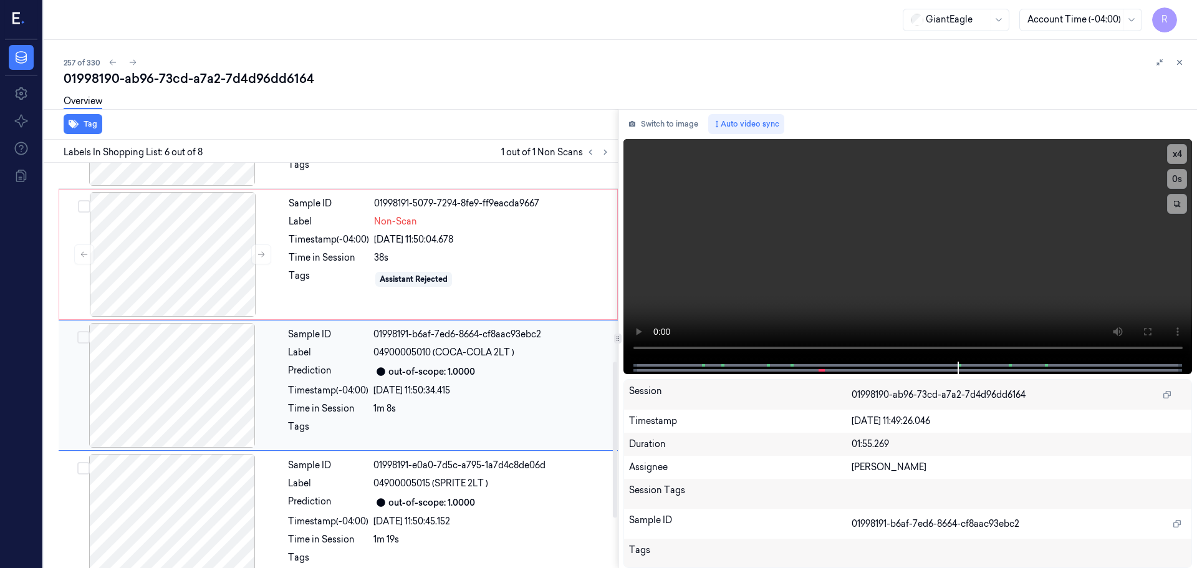
scroll to position [517, 0]
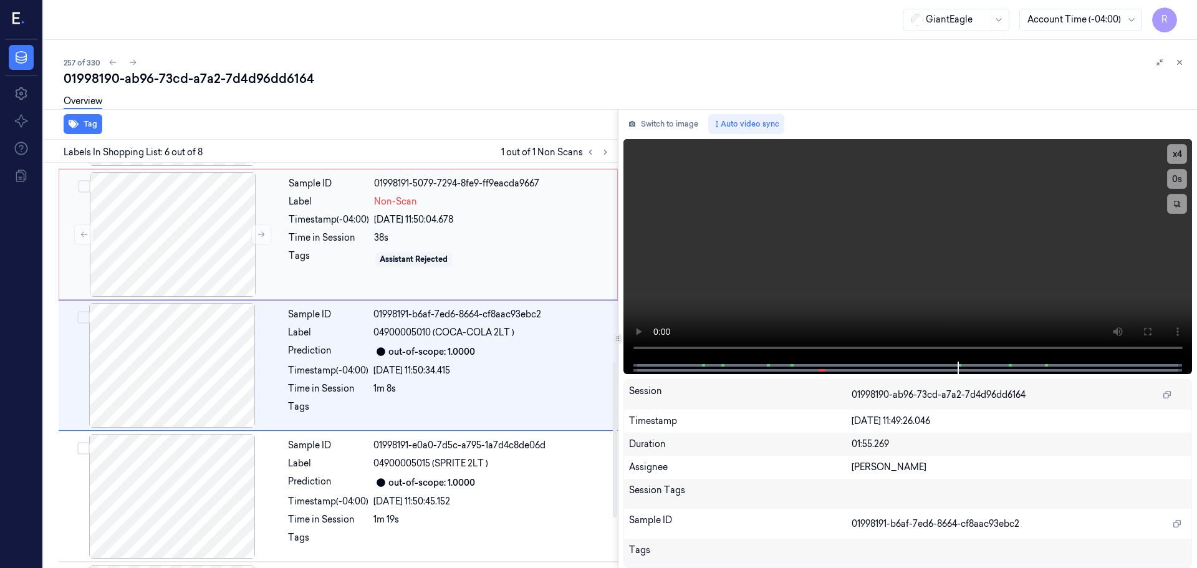
click at [470, 256] on div "Assistant Rejected" at bounding box center [492, 259] width 236 height 20
click at [430, 259] on div "Assistant Rejected" at bounding box center [414, 259] width 68 height 11
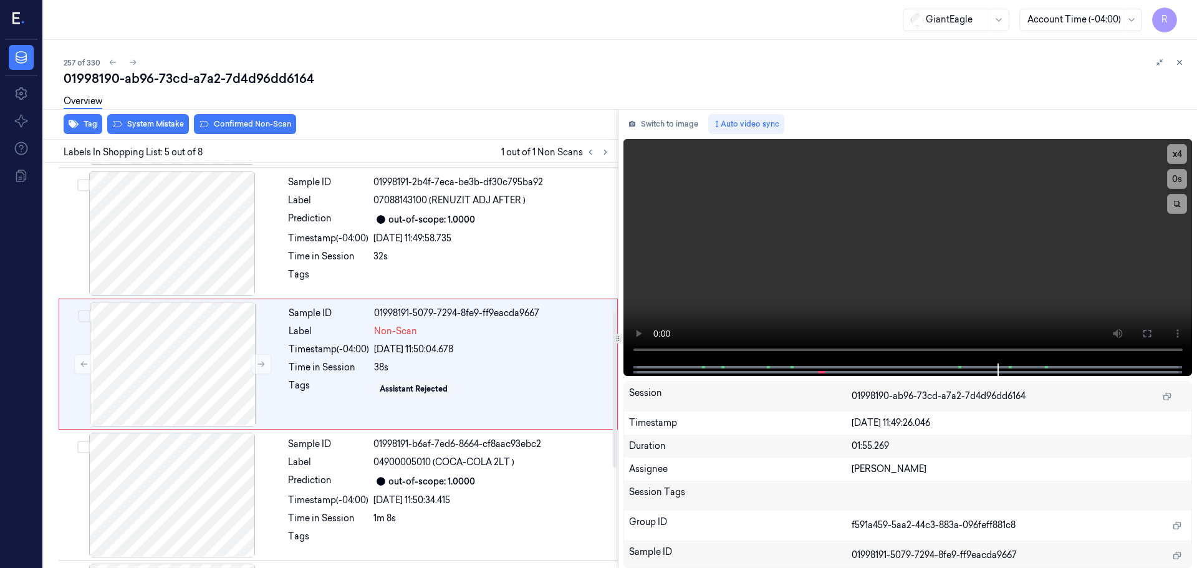
scroll to position [386, 0]
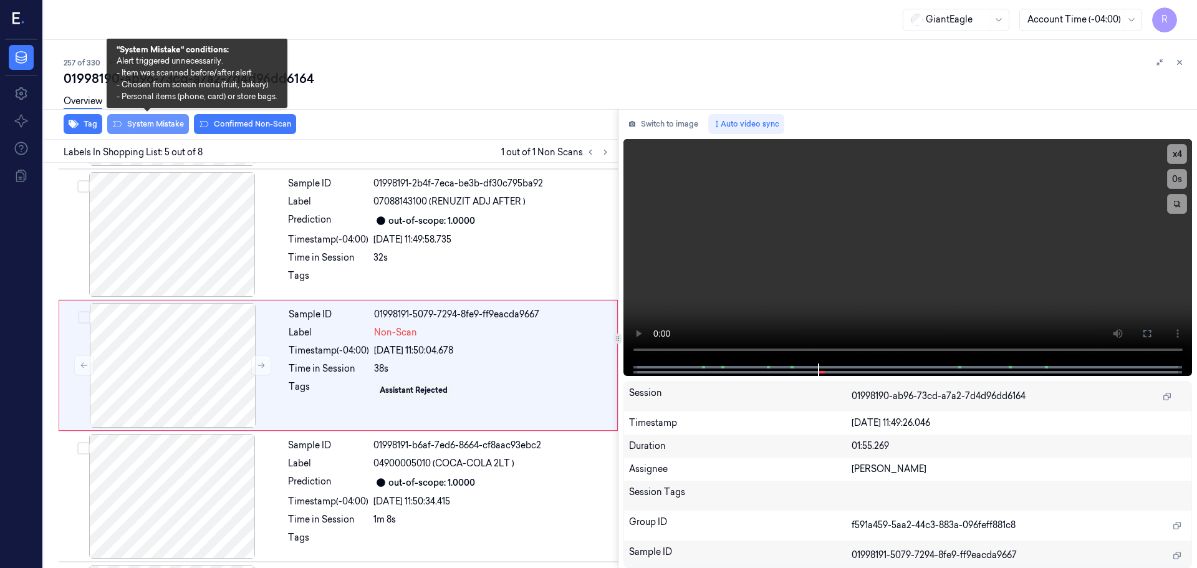
click at [138, 130] on button "System Mistake" at bounding box center [148, 124] width 82 height 20
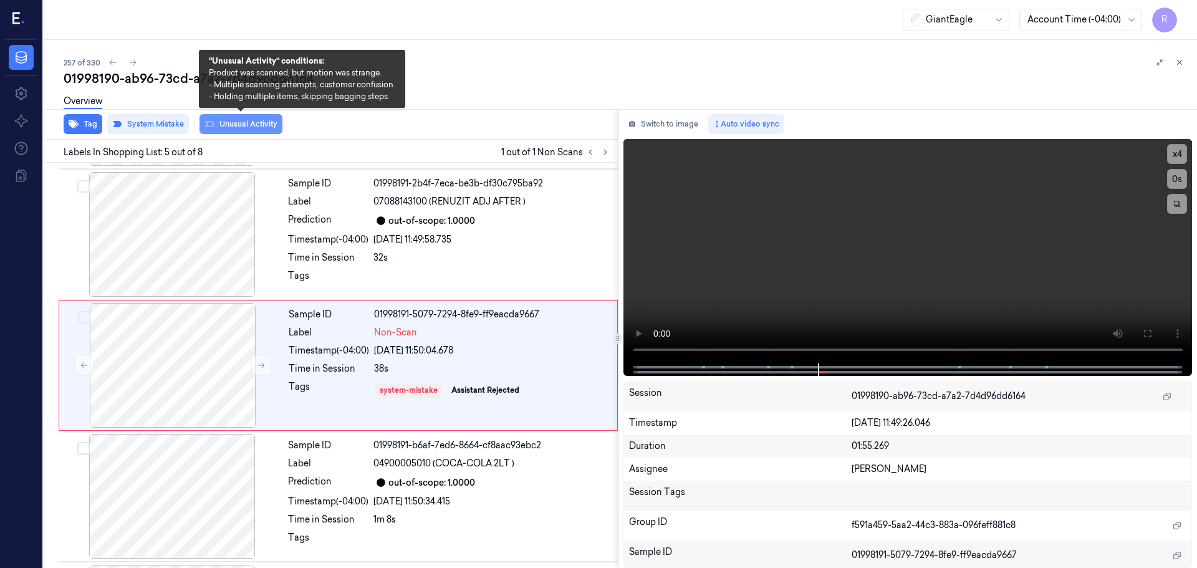
click at [235, 127] on button "Unusual Activity" at bounding box center [241, 124] width 83 height 20
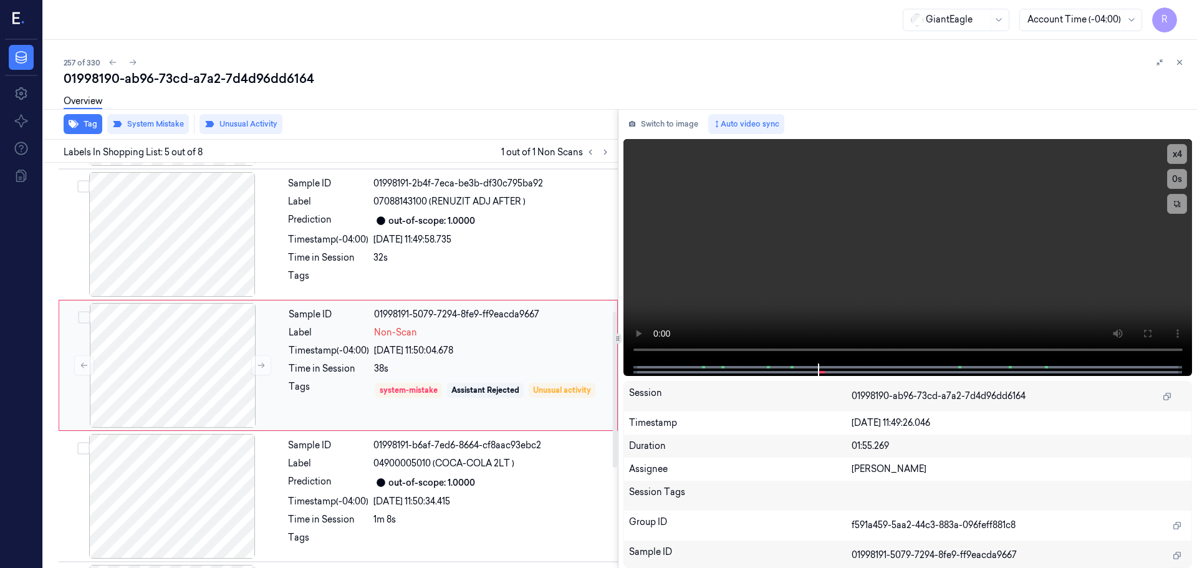
click at [309, 390] on div "Tags" at bounding box center [329, 390] width 80 height 20
click at [338, 272] on div "Tags" at bounding box center [328, 279] width 80 height 20
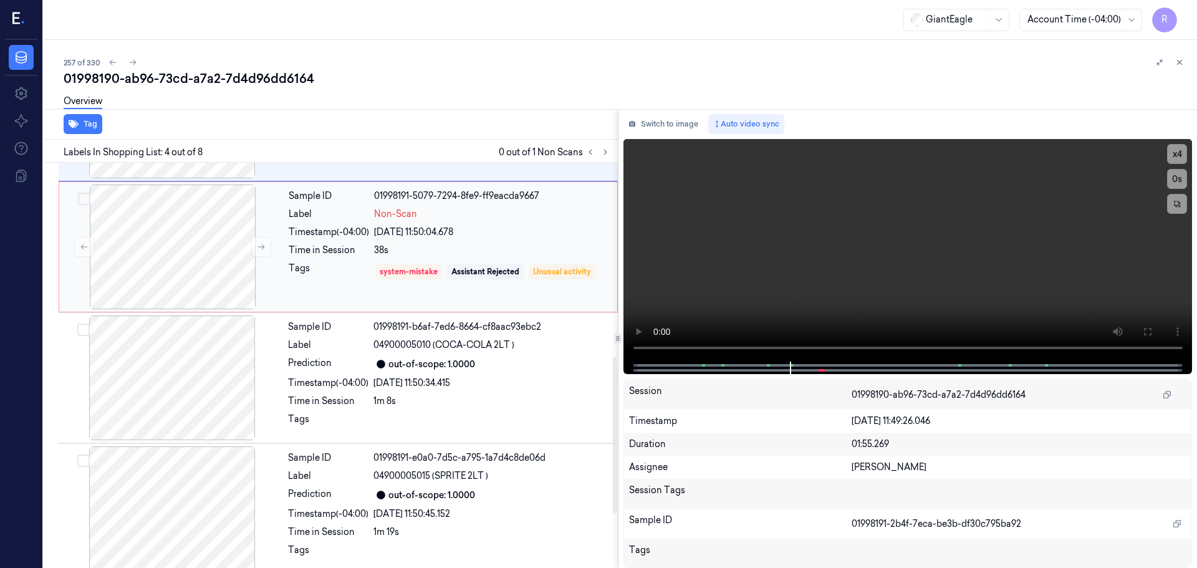
click at [321, 276] on div "Tags" at bounding box center [329, 272] width 80 height 20
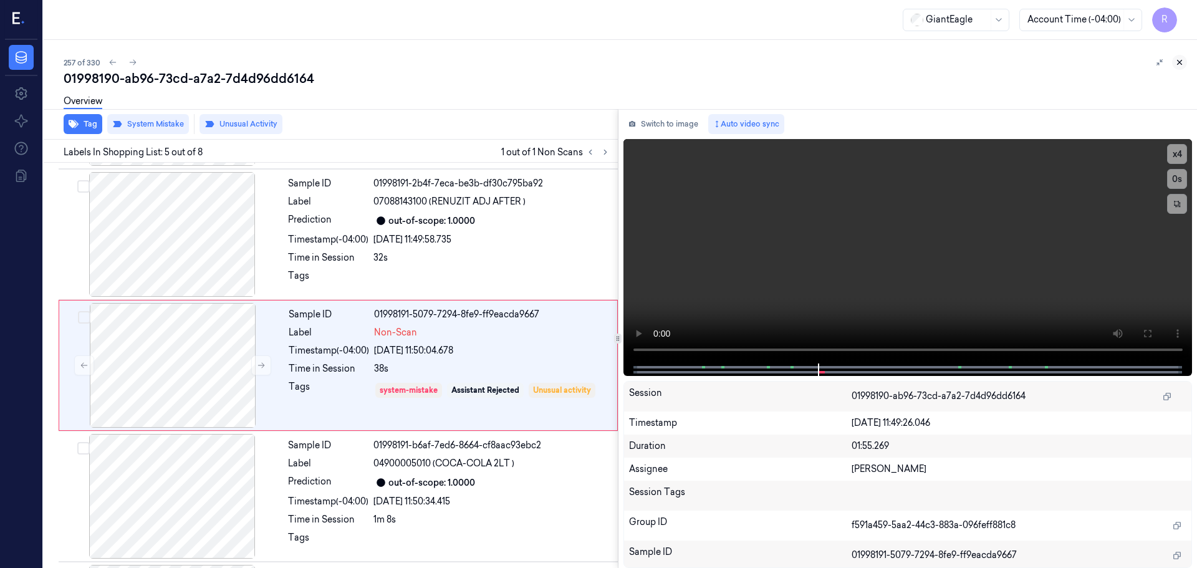
click at [1180, 59] on icon at bounding box center [1179, 62] width 9 height 9
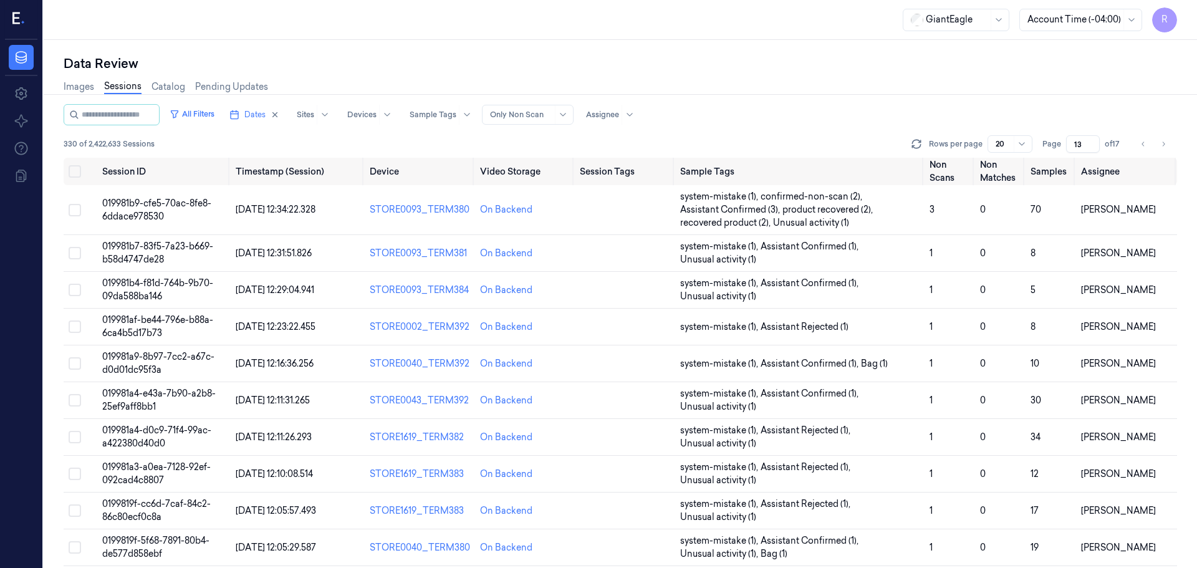
scroll to position [375, 0]
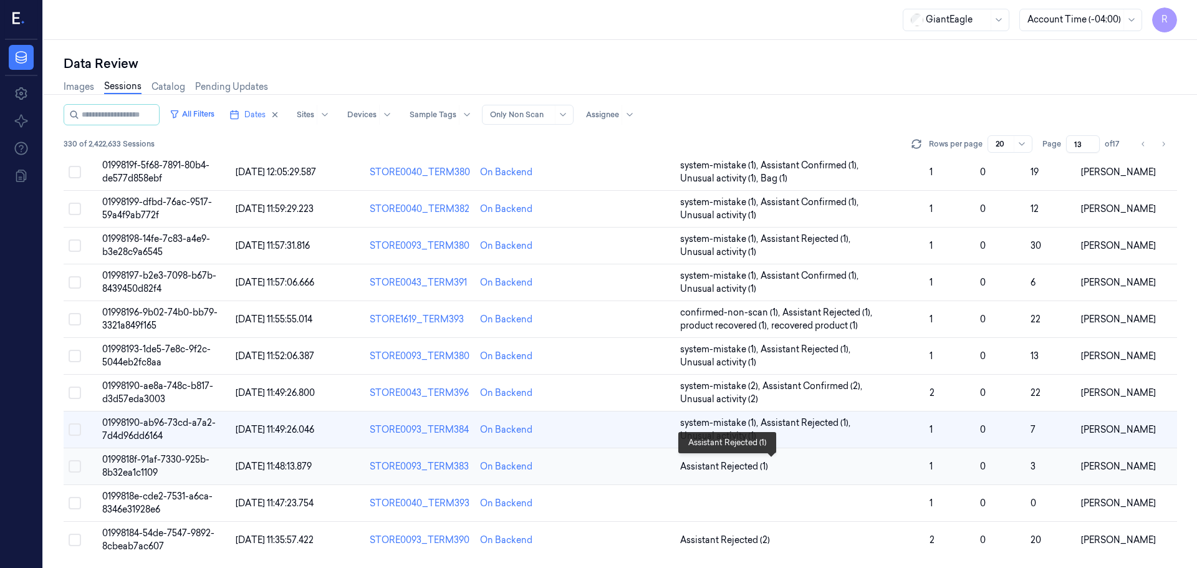
click at [780, 461] on span "Assistant Rejected (1)" at bounding box center [799, 466] width 239 height 13
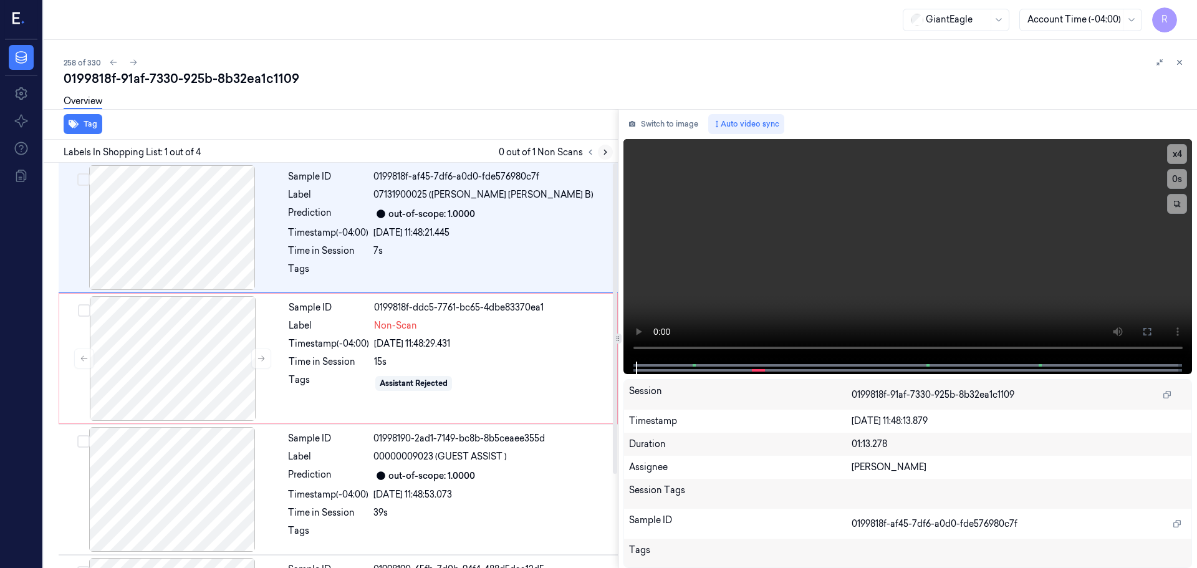
click at [604, 158] on button at bounding box center [605, 152] width 15 height 15
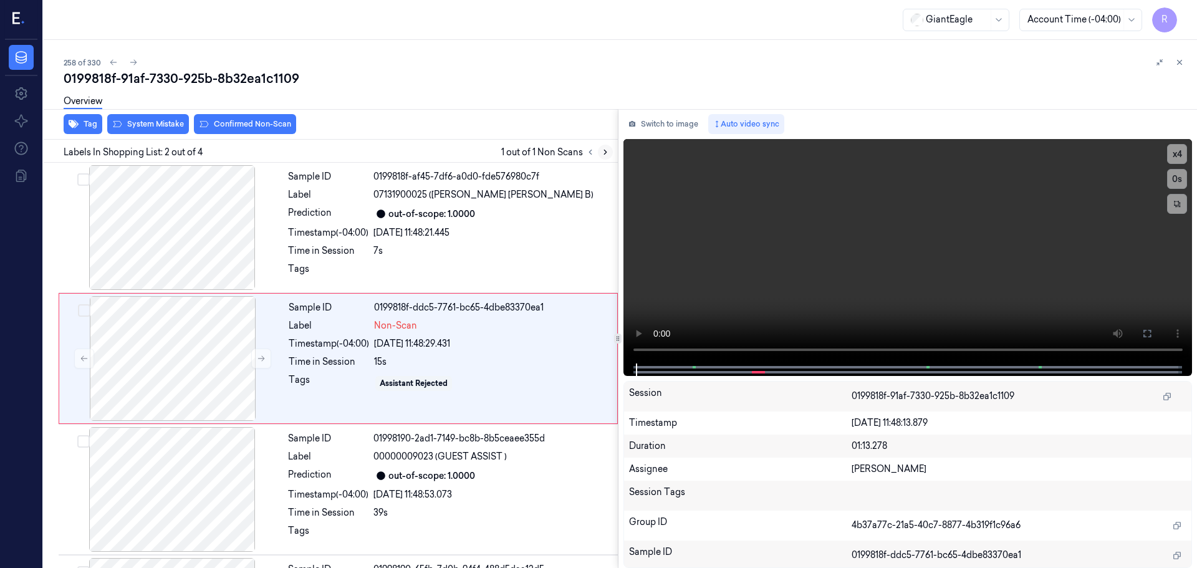
click at [603, 158] on button at bounding box center [605, 152] width 15 height 15
click at [257, 359] on icon at bounding box center [261, 358] width 9 height 9
click at [260, 356] on icon at bounding box center [261, 358] width 9 height 9
click at [210, 236] on div at bounding box center [172, 227] width 222 height 125
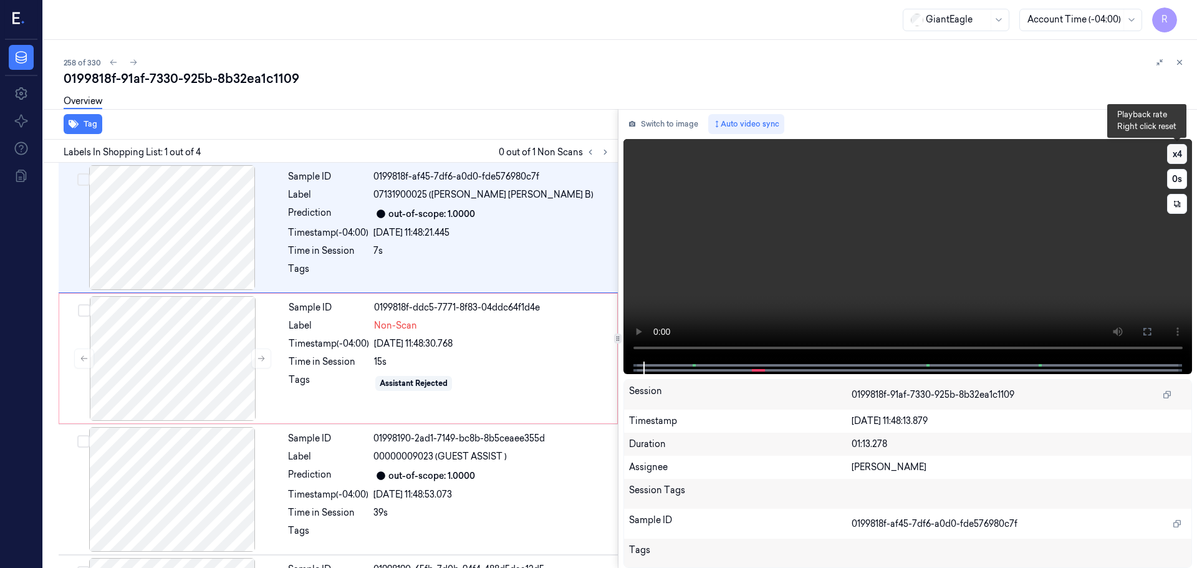
click at [1175, 157] on button "x 4" at bounding box center [1177, 154] width 20 height 20
click at [1150, 332] on icon at bounding box center [1147, 332] width 10 height 10
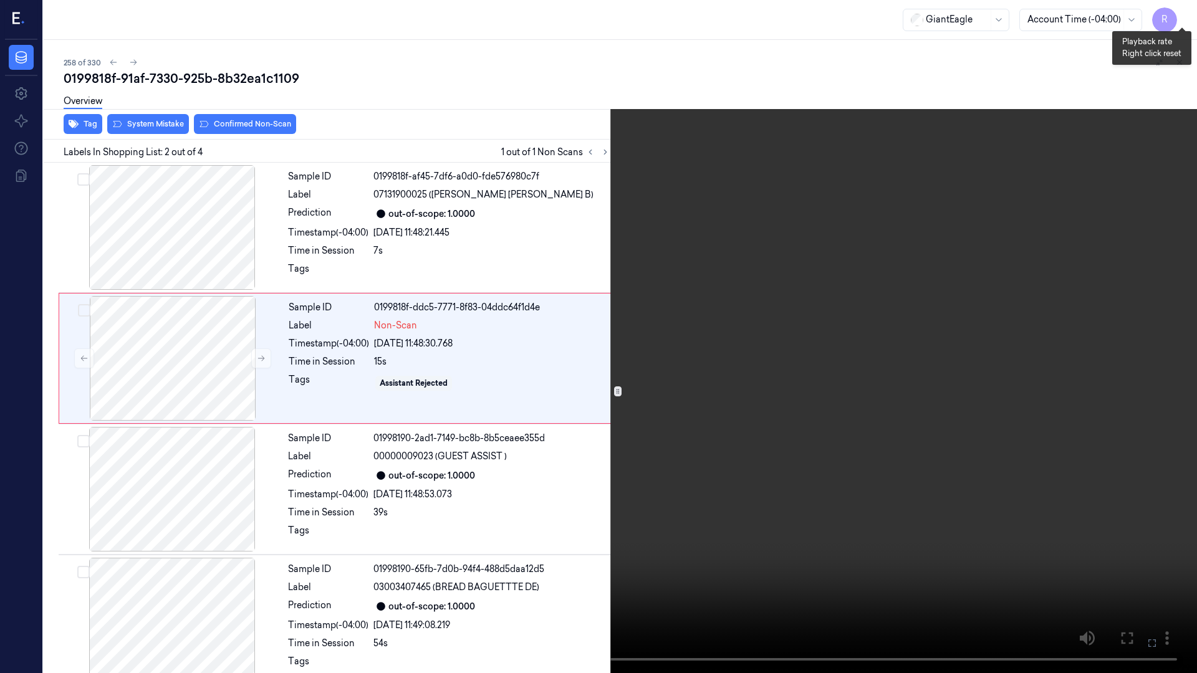
click at [1187, 21] on button "x 1" at bounding box center [1182, 15] width 20 height 20
click at [1187, 21] on button "x 2" at bounding box center [1182, 15] width 20 height 20
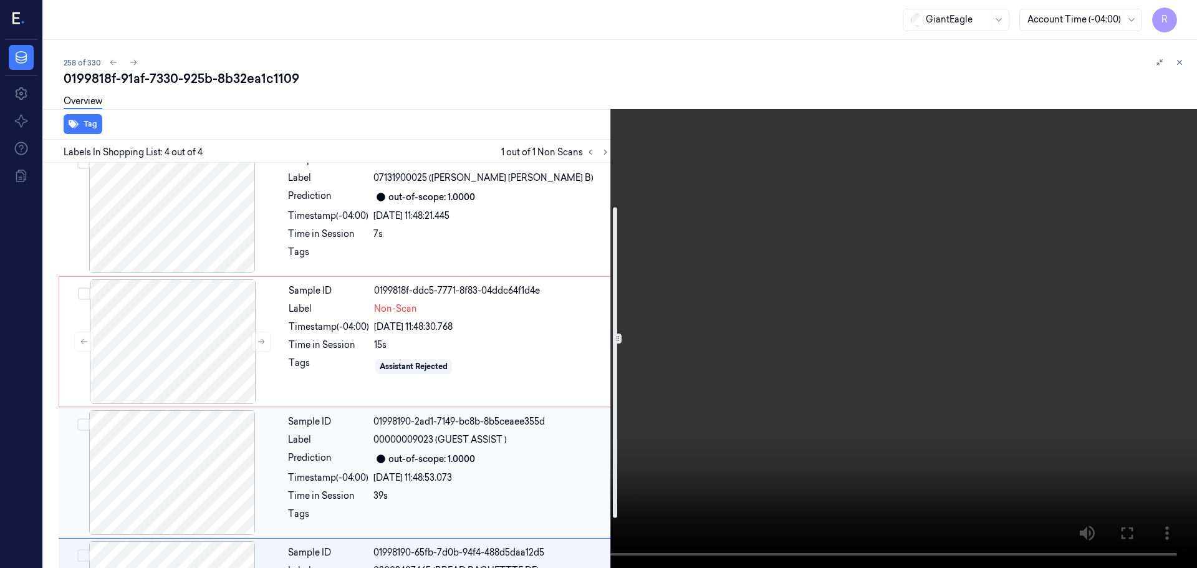
scroll to position [122, 0]
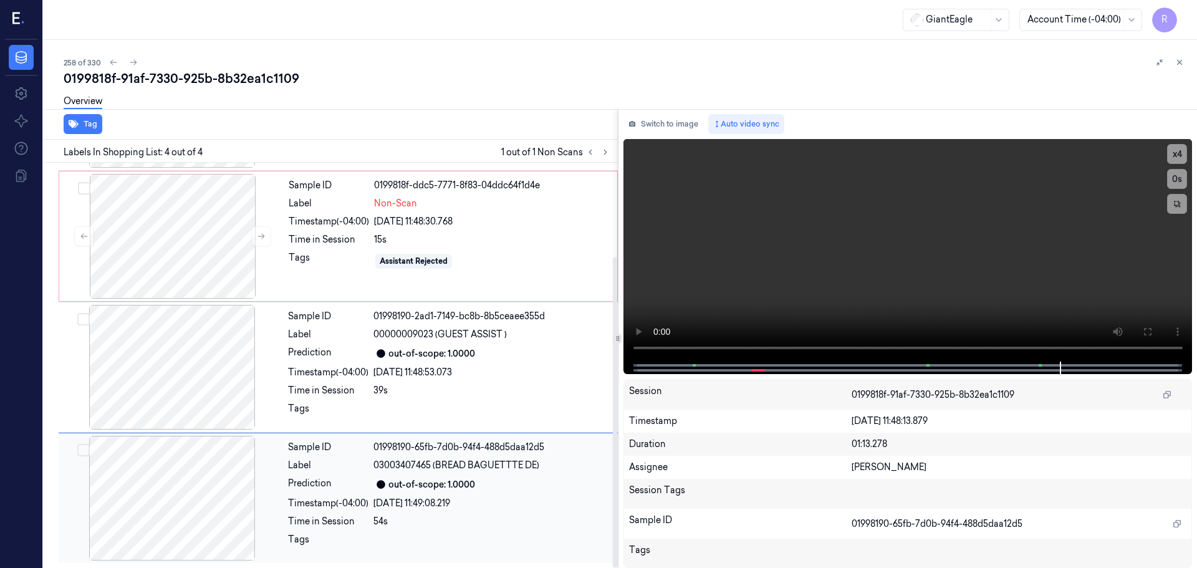
click at [236, 464] on div at bounding box center [172, 498] width 222 height 125
click at [196, 385] on div at bounding box center [172, 367] width 222 height 125
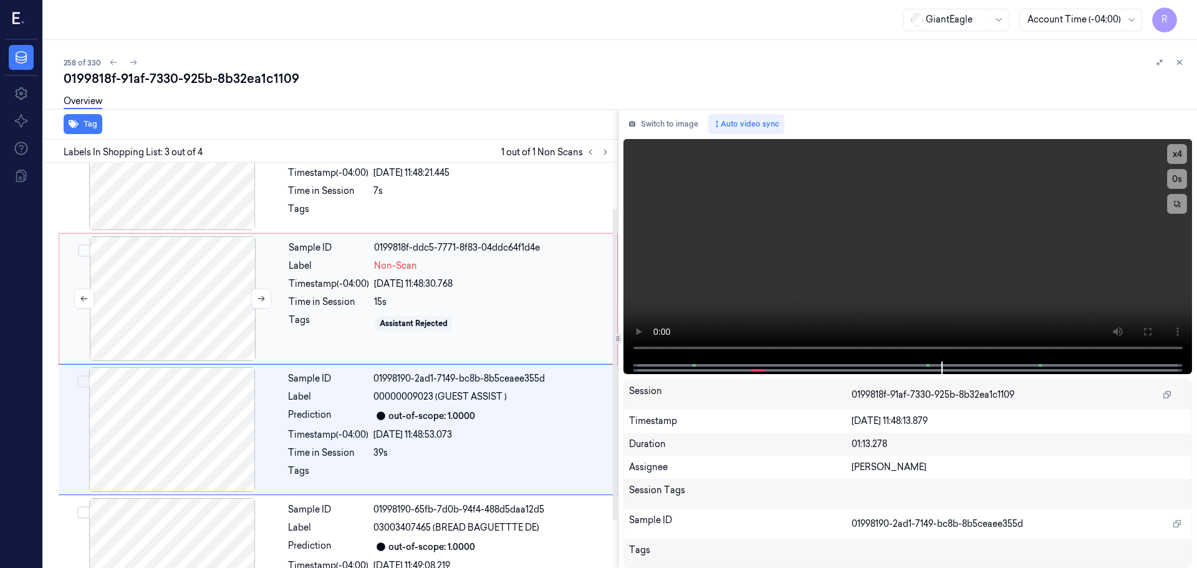
click at [200, 281] on div at bounding box center [173, 298] width 222 height 125
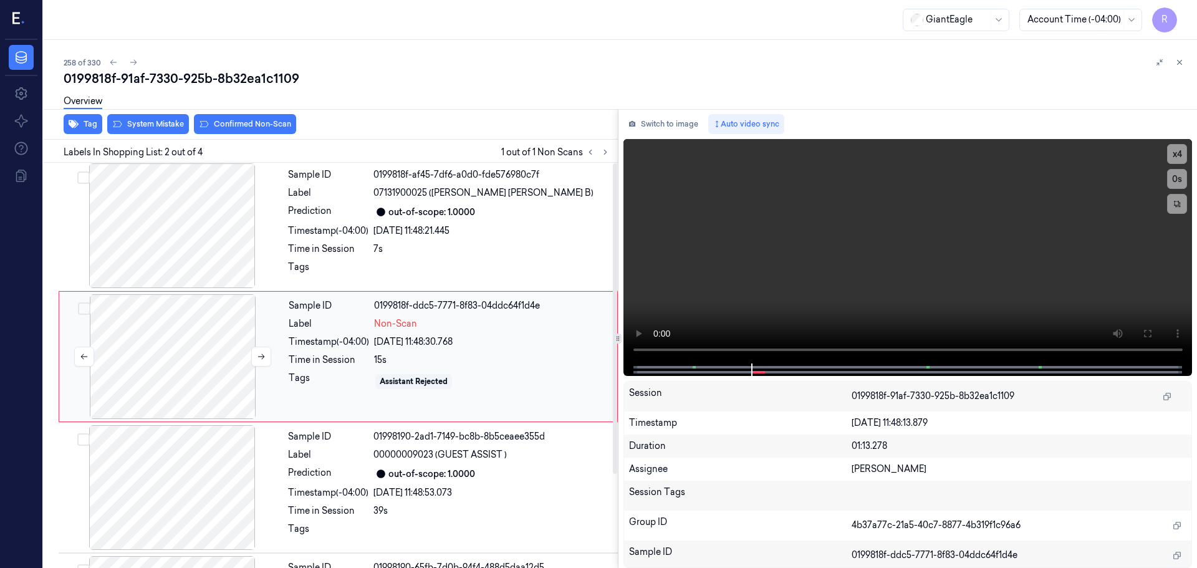
scroll to position [0, 0]
click at [258, 361] on icon at bounding box center [261, 358] width 9 height 9
click at [258, 362] on icon at bounding box center [261, 358] width 9 height 9
click at [257, 362] on icon at bounding box center [261, 358] width 9 height 9
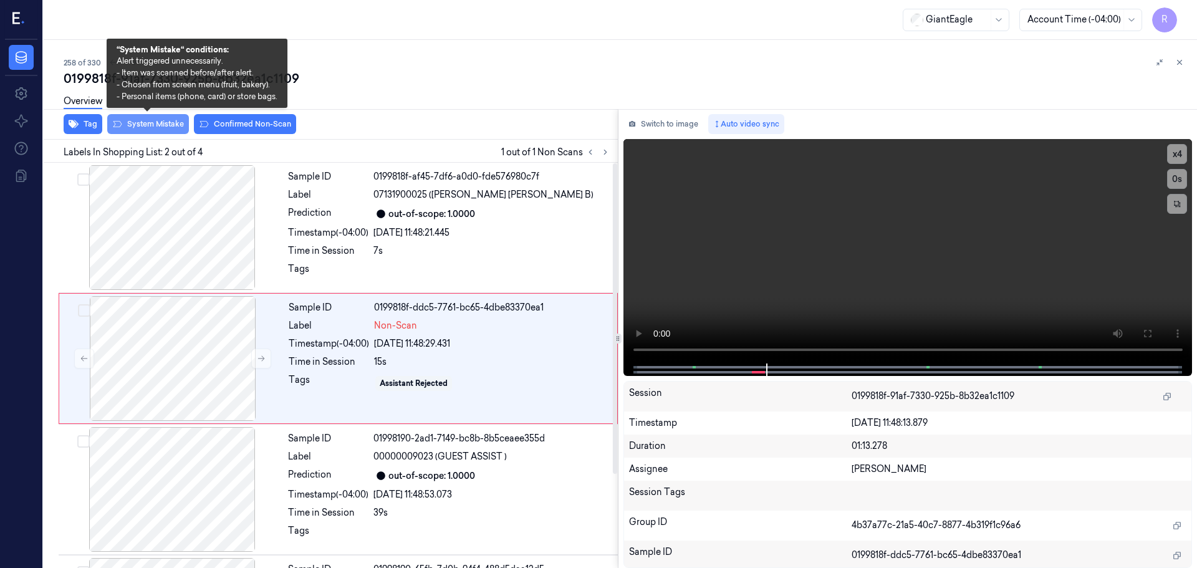
click at [152, 128] on button "System Mistake" at bounding box center [148, 124] width 82 height 20
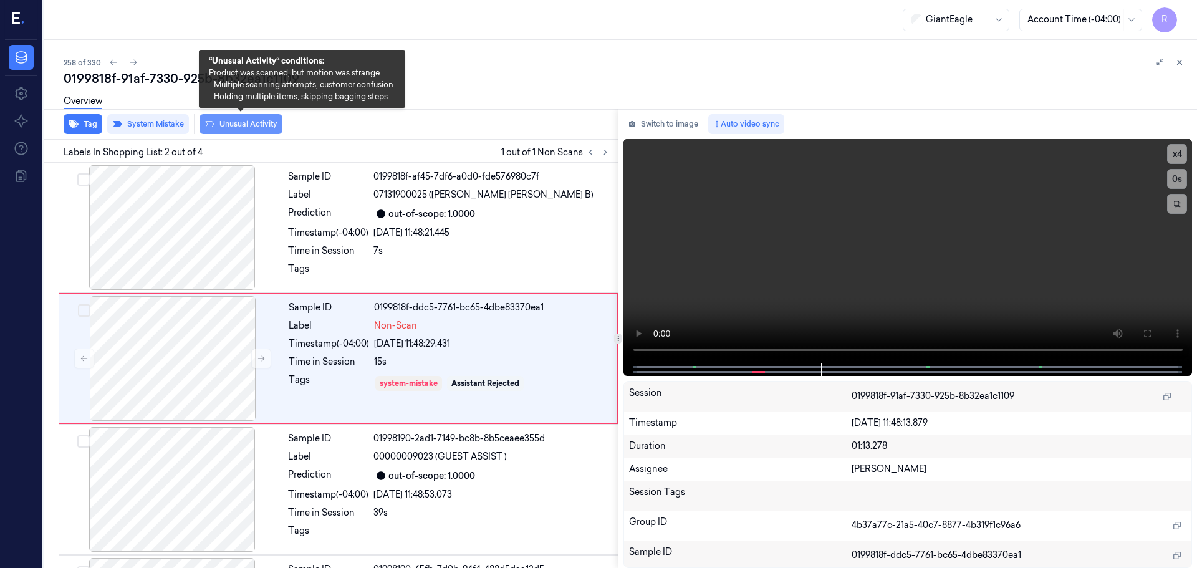
click at [240, 123] on button "Unusual Activity" at bounding box center [241, 124] width 83 height 20
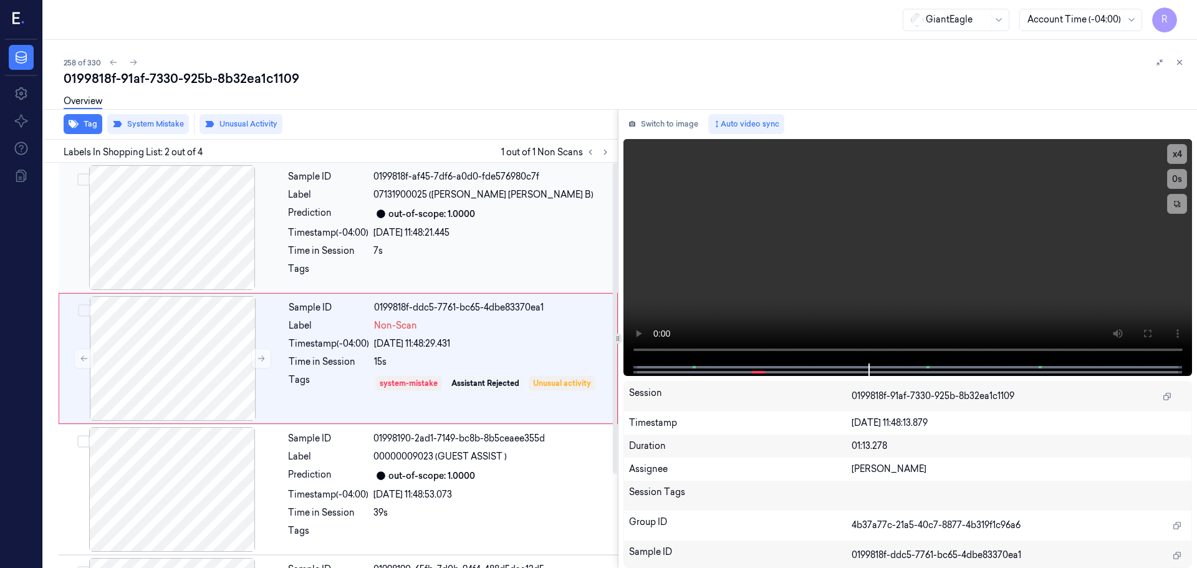
click at [181, 224] on div at bounding box center [172, 227] width 222 height 125
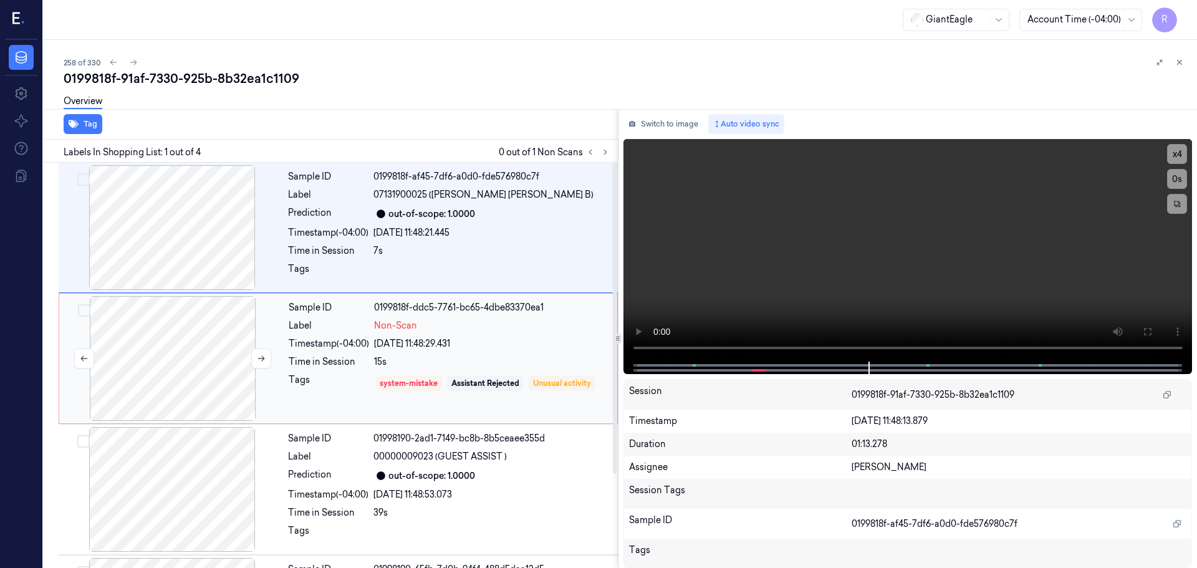
click at [200, 375] on div at bounding box center [173, 358] width 222 height 125
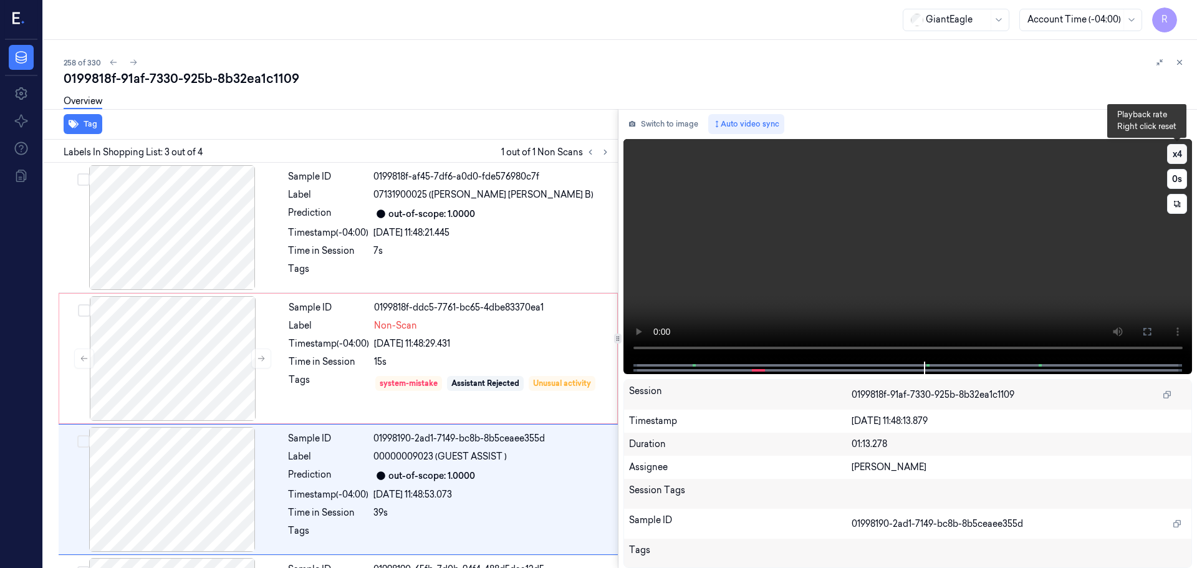
scroll to position [122, 0]
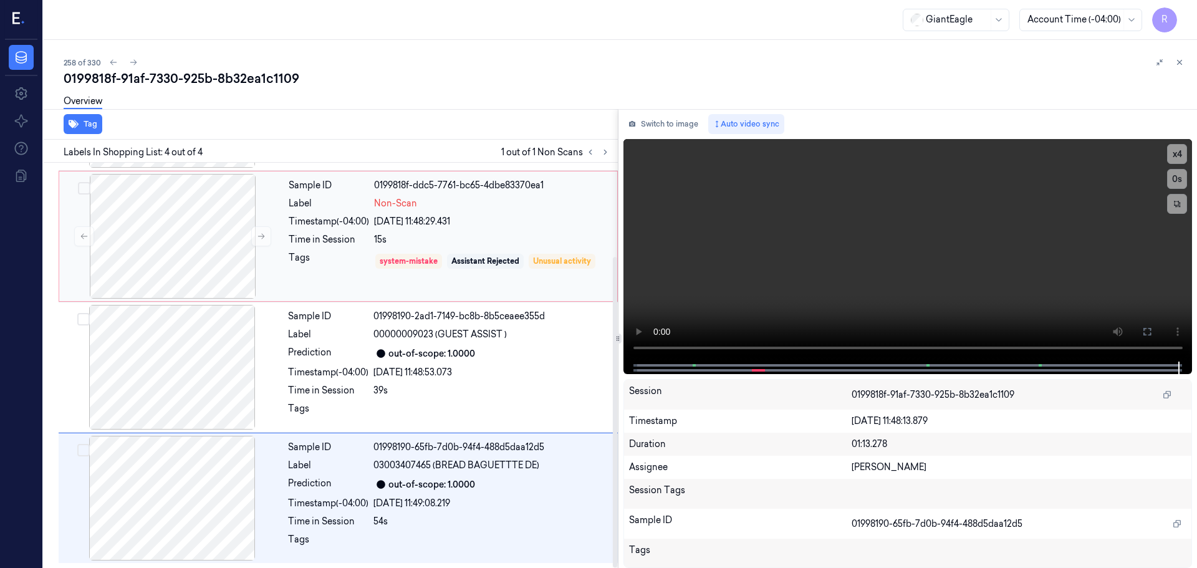
click at [425, 209] on div "Non-Scan" at bounding box center [492, 203] width 236 height 13
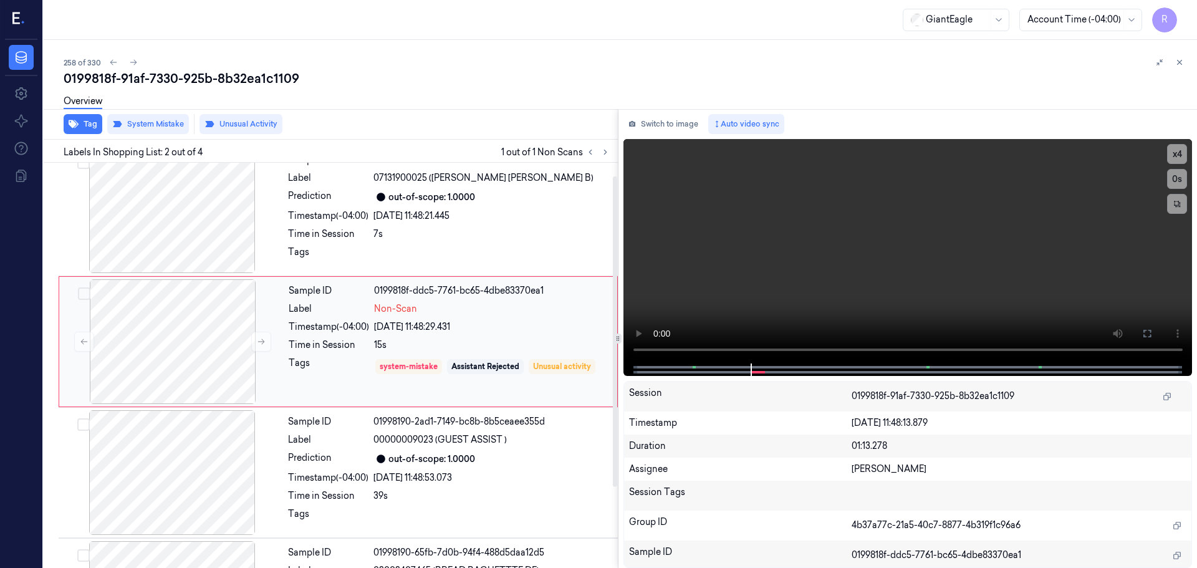
scroll to position [0, 0]
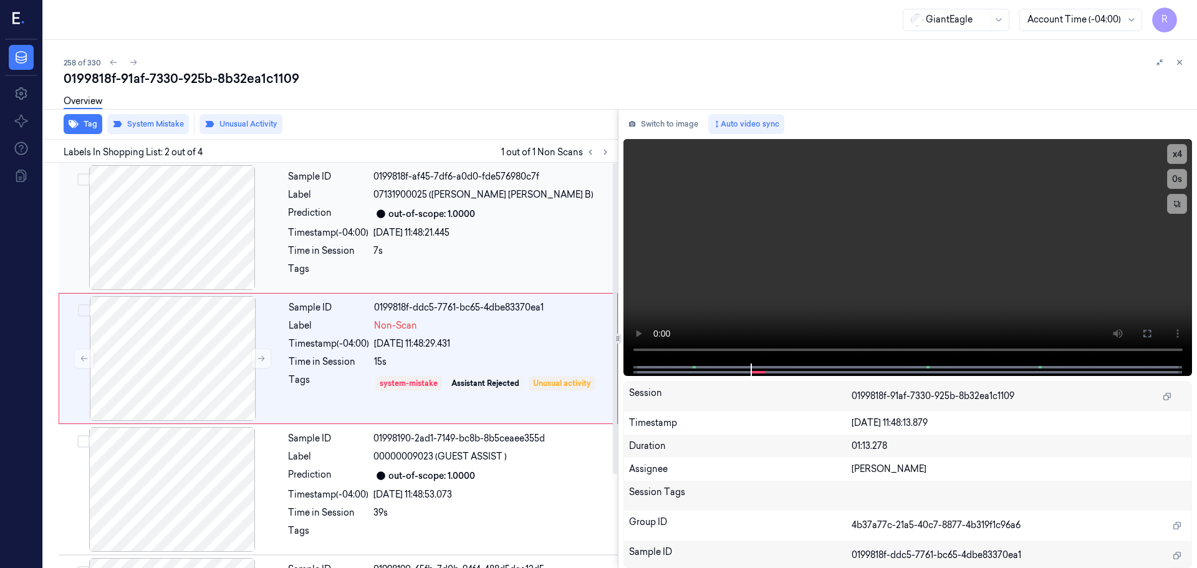
click at [403, 225] on div "Sample ID 0199818f-af45-7df6-a0d0-fde576980c7f Label 07131900025 (SCHWEBEL TALI…" at bounding box center [449, 227] width 332 height 125
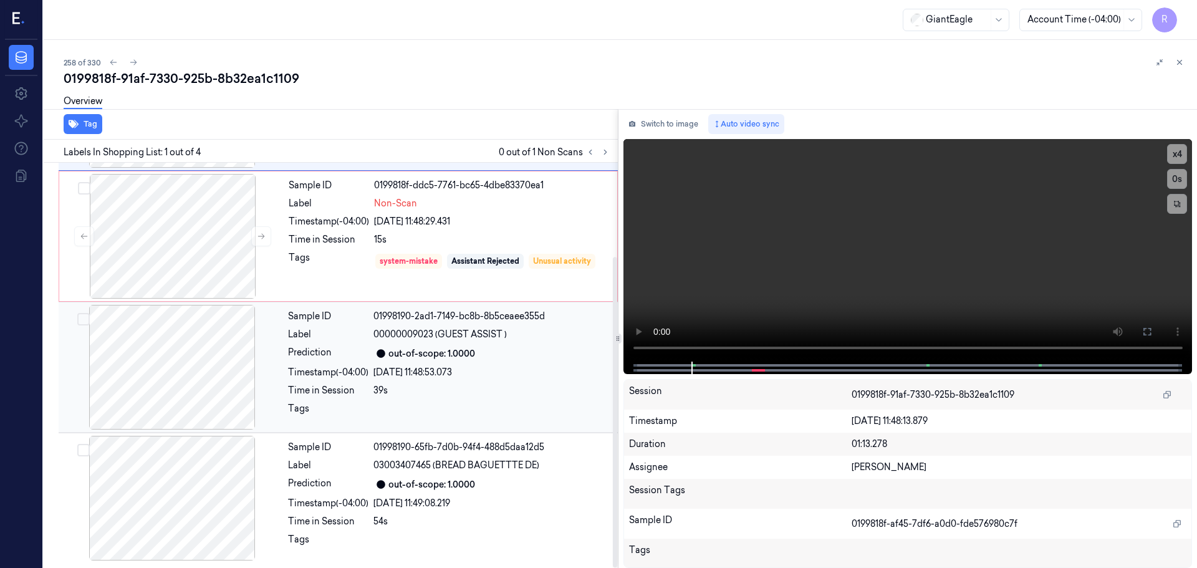
click at [417, 354] on div "out-of-scope: 1.0000" at bounding box center [431, 353] width 87 height 13
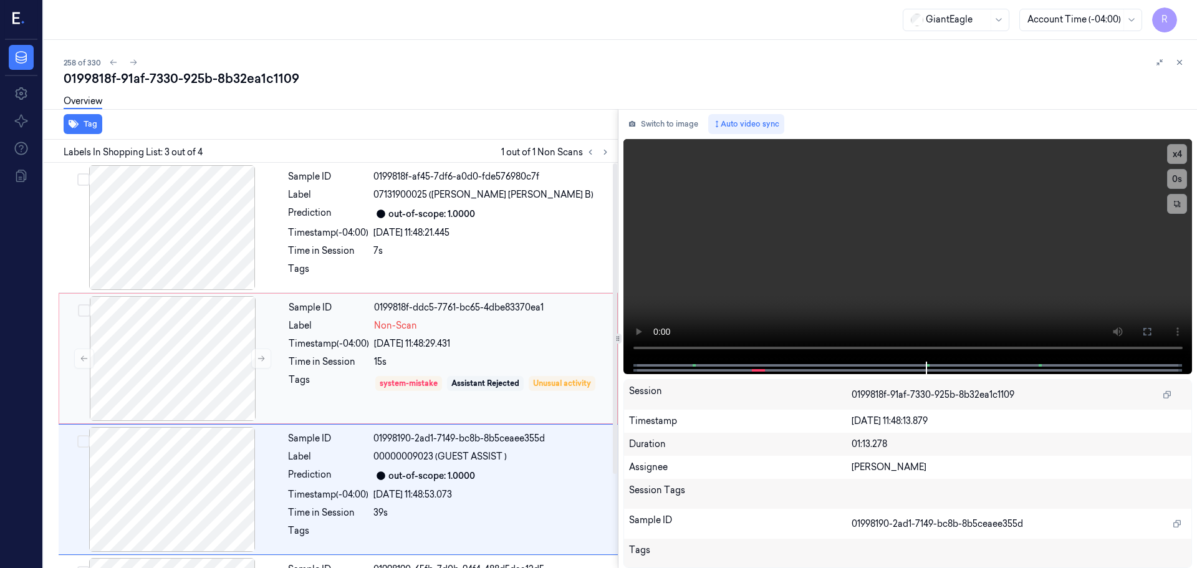
click at [416, 357] on div "15s" at bounding box center [492, 361] width 236 height 13
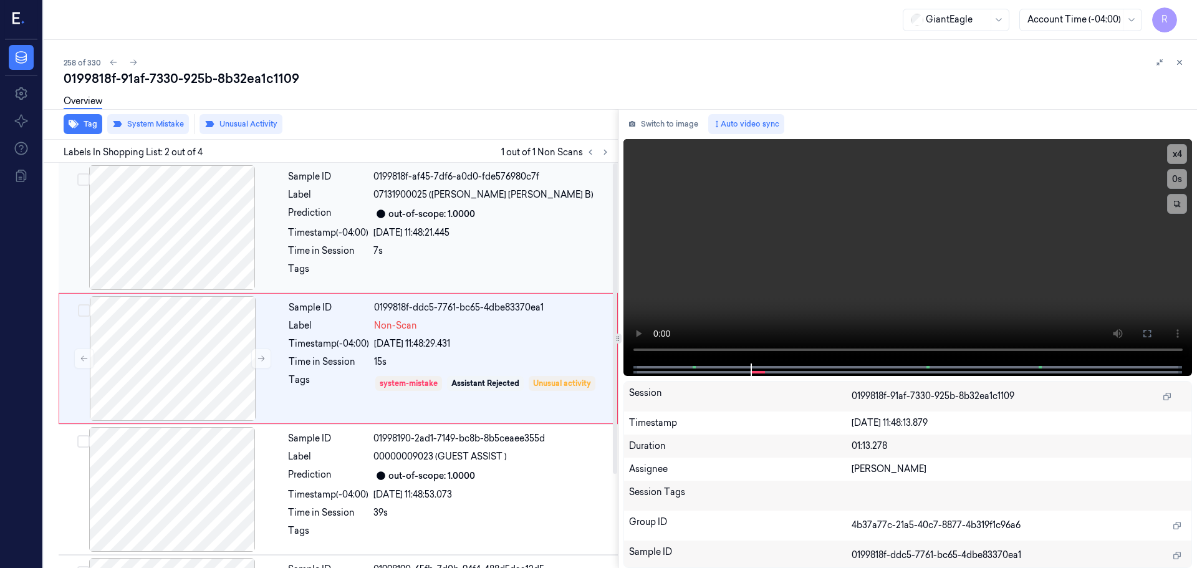
click at [330, 258] on div "Sample ID 0199818f-af45-7df6-a0d0-fde576980c7f Label 07131900025 (SCHWEBEL TALI…" at bounding box center [449, 227] width 332 height 125
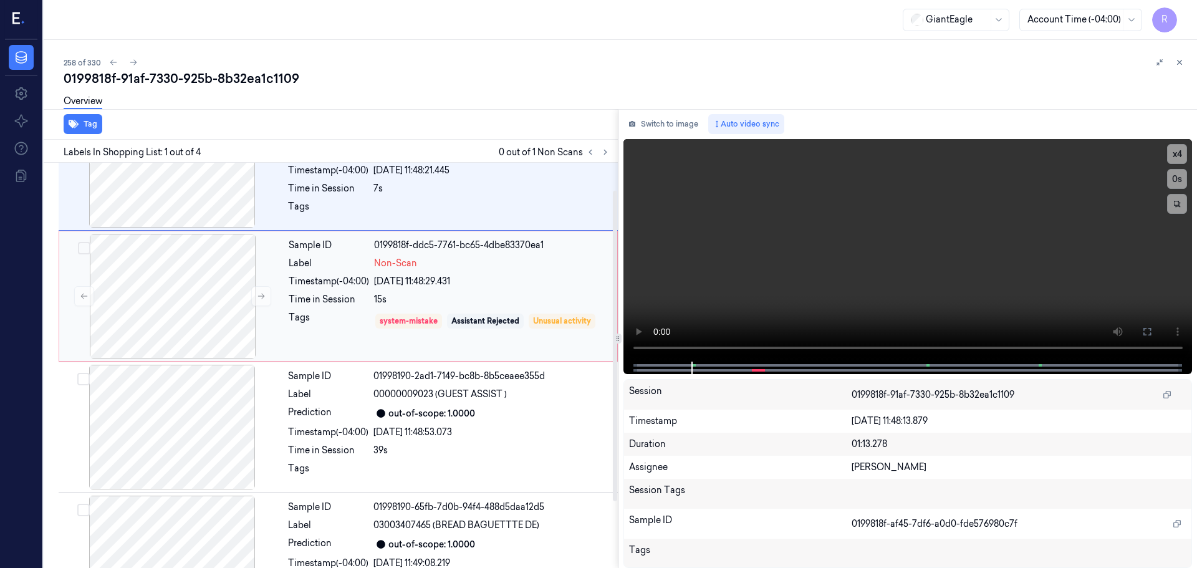
click at [455, 350] on div "Sample ID 0199818f-ddc5-7761-bc65-4dbe83370ea1 Label Non-Scan Timestamp (-04:00…" at bounding box center [449, 296] width 331 height 125
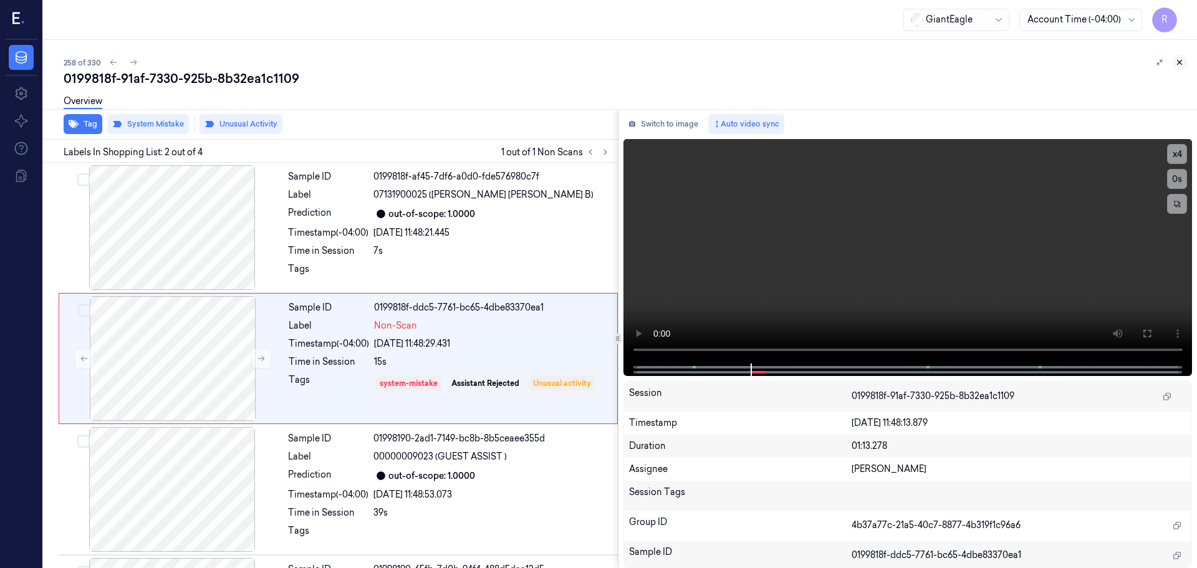
click at [1180, 63] on icon at bounding box center [1180, 62] width 4 height 4
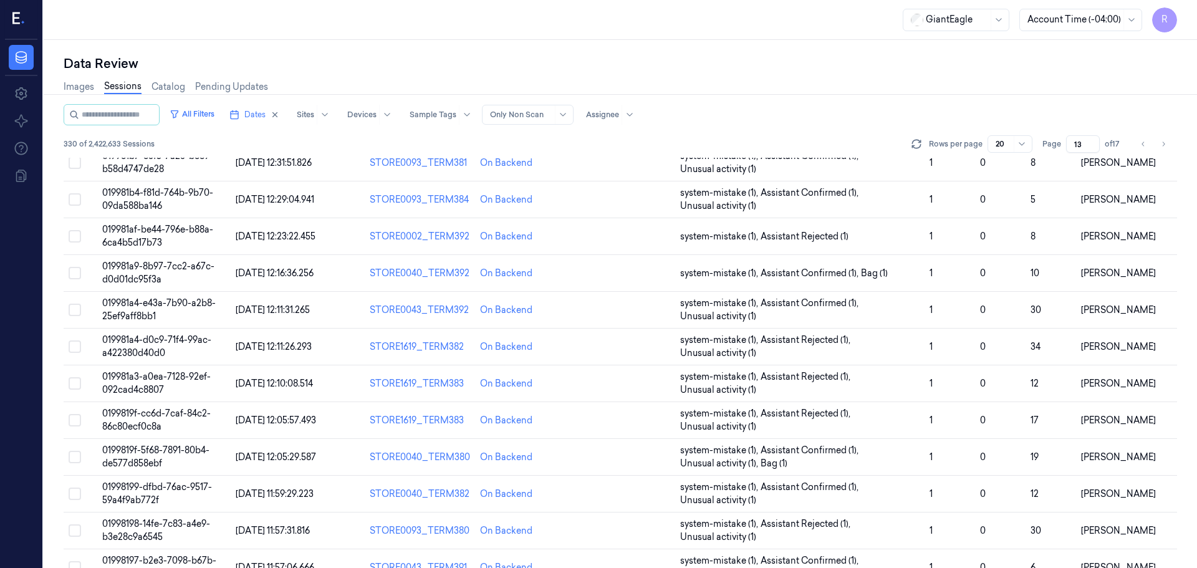
scroll to position [375, 0]
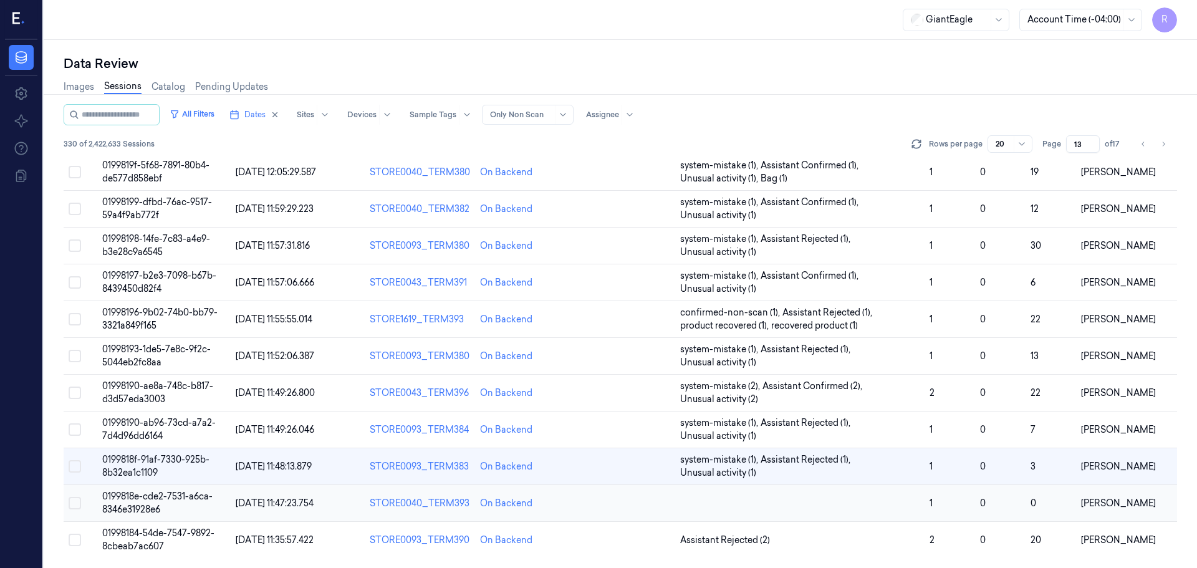
click at [743, 502] on td at bounding box center [799, 503] width 249 height 37
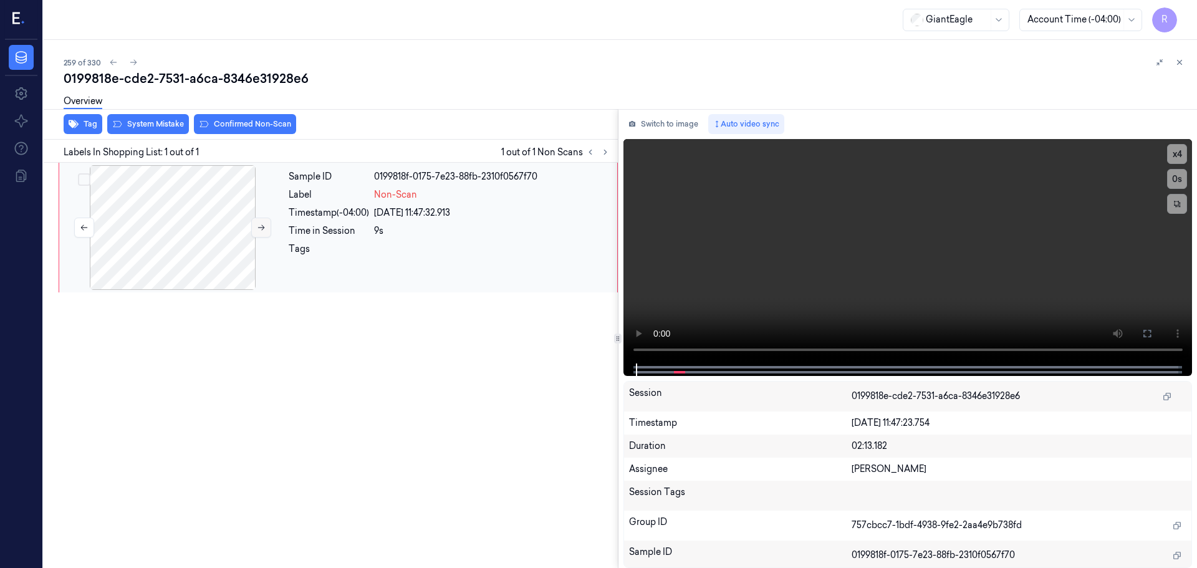
click at [261, 224] on icon at bounding box center [261, 227] width 9 height 9
click at [1144, 331] on icon at bounding box center [1147, 333] width 7 height 7
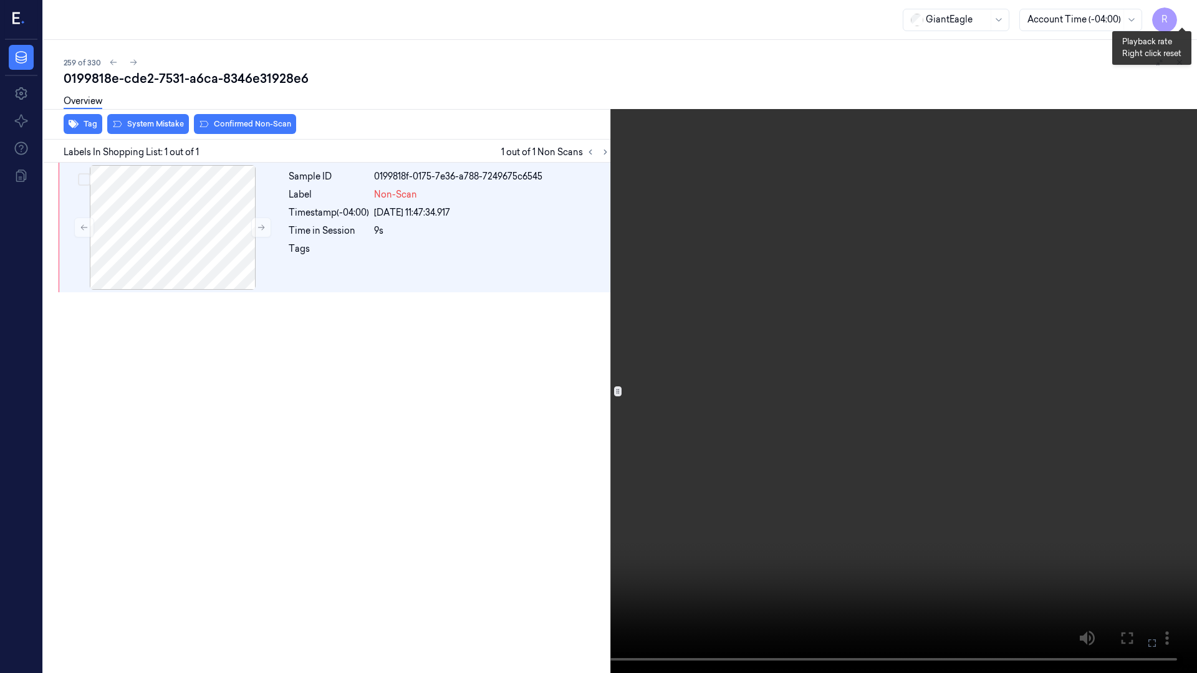
click at [1178, 12] on button "x 4" at bounding box center [1182, 15] width 20 height 20
click at [1183, 19] on button "x 1" at bounding box center [1182, 15] width 20 height 20
click at [1181, 11] on button "x 2" at bounding box center [1182, 15] width 20 height 20
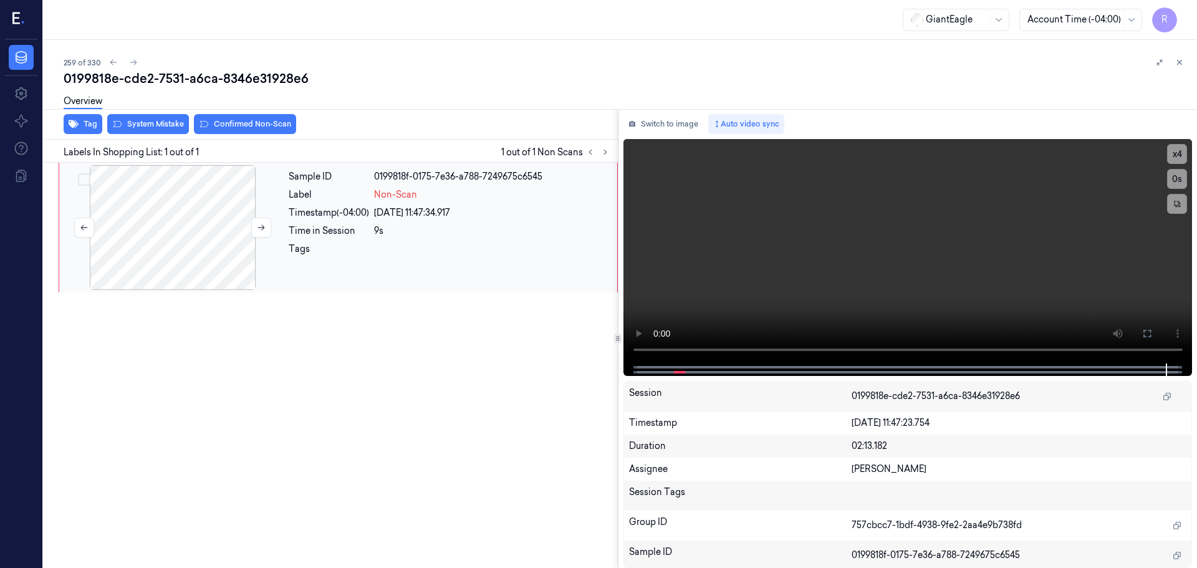
click at [137, 200] on div at bounding box center [173, 227] width 222 height 125
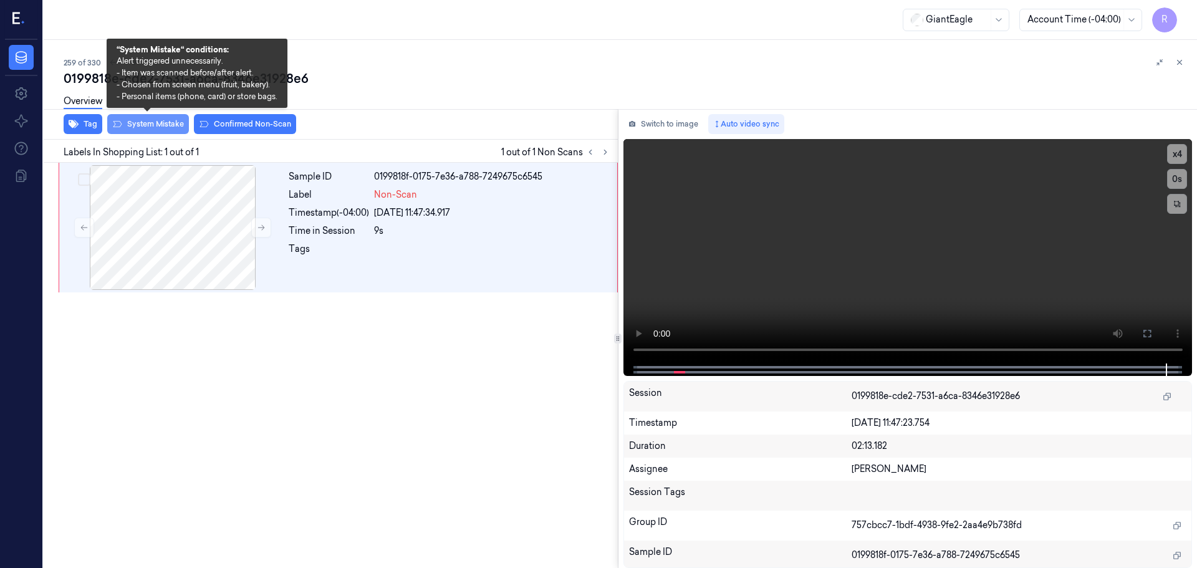
click at [163, 120] on button "System Mistake" at bounding box center [148, 124] width 82 height 20
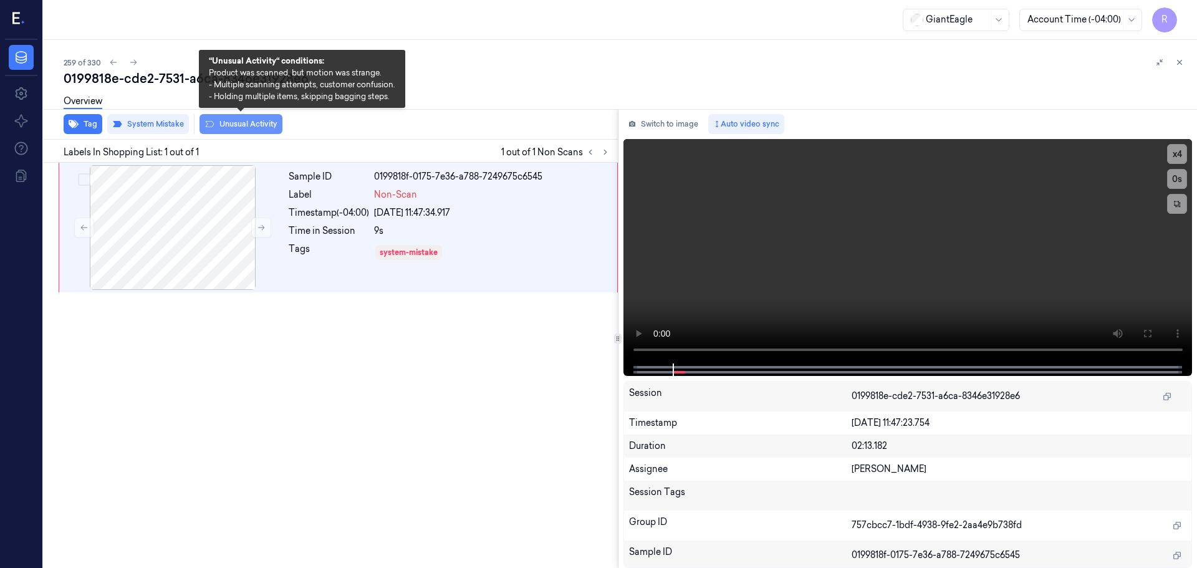
click at [243, 125] on button "Unusual Activity" at bounding box center [241, 124] width 83 height 20
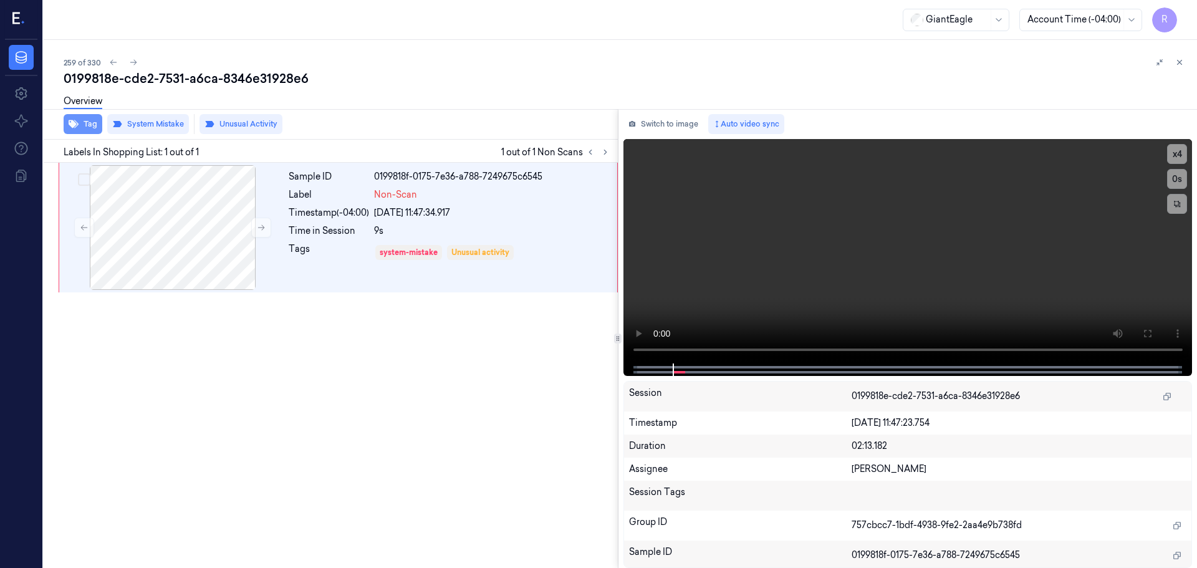
click at [72, 126] on icon "button" at bounding box center [74, 124] width 10 height 8
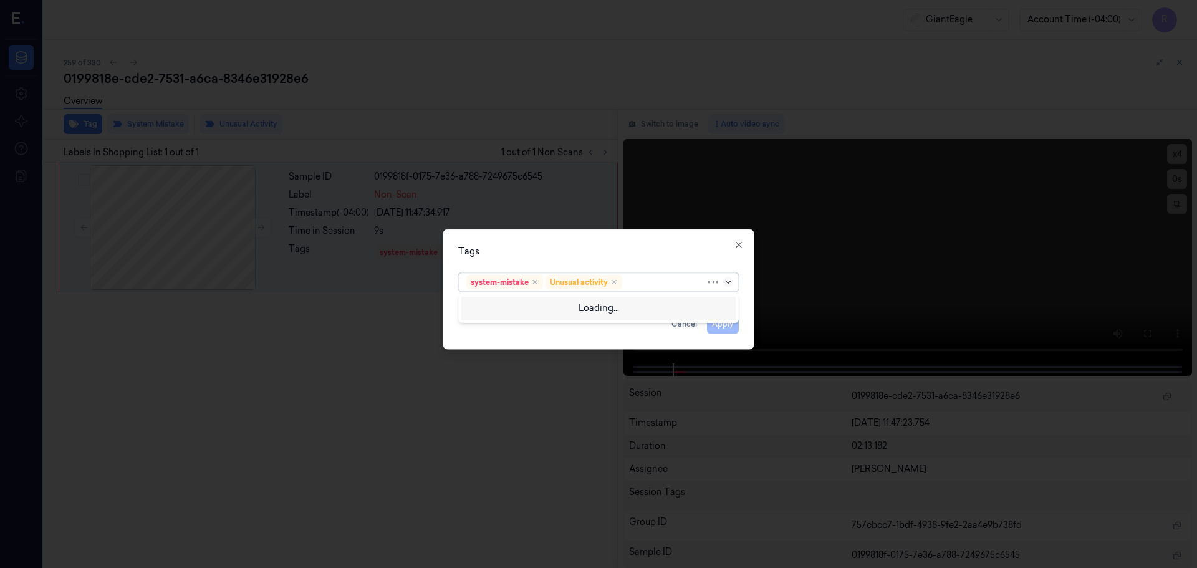
click at [731, 283] on icon at bounding box center [728, 282] width 10 height 10
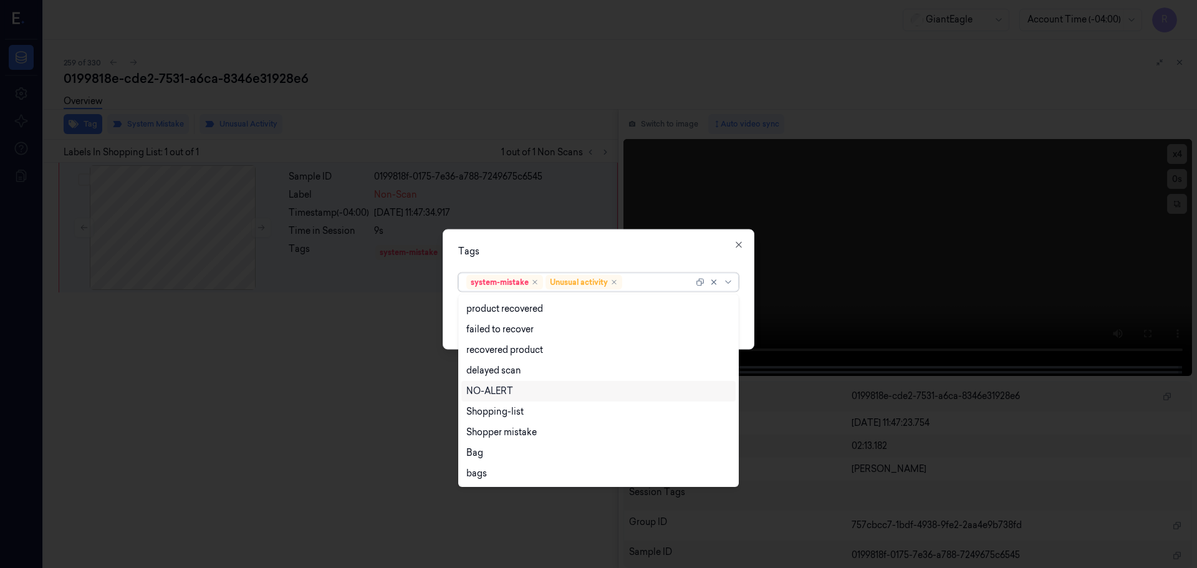
scroll to position [101, 0]
click at [488, 452] on div "Bag" at bounding box center [598, 452] width 264 height 13
click at [532, 256] on div "Tags" at bounding box center [598, 250] width 281 height 13
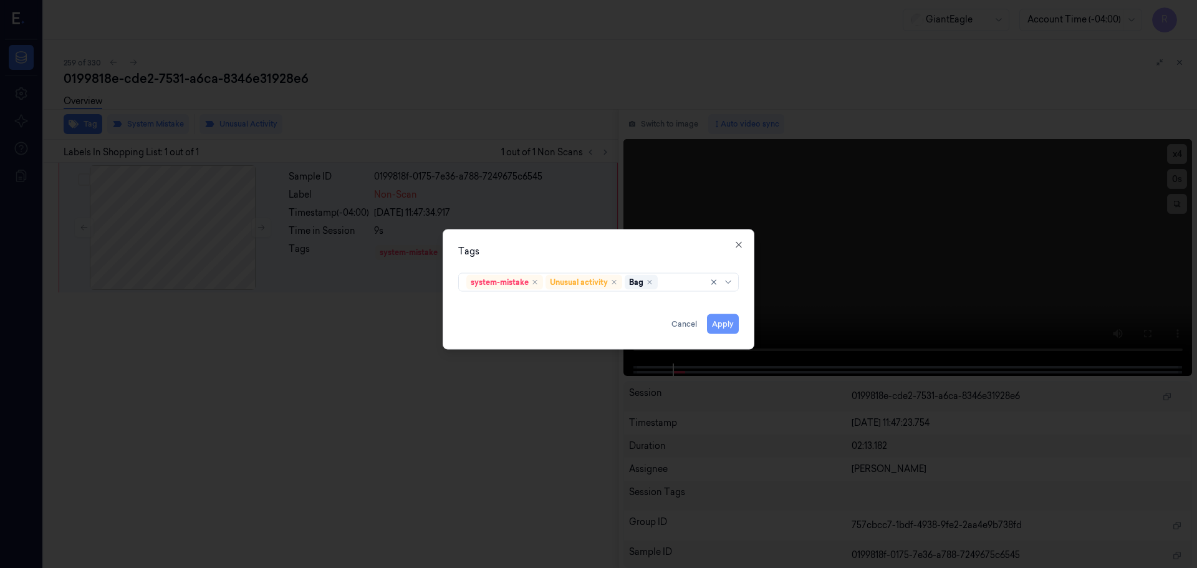
click at [726, 322] on button "Apply" at bounding box center [723, 324] width 32 height 20
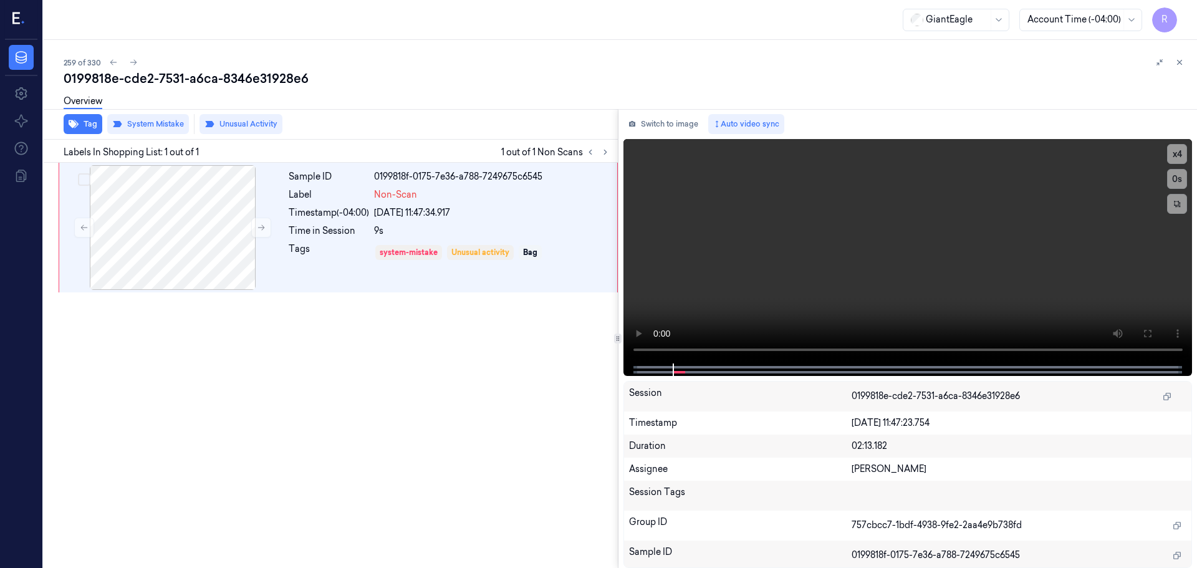
click at [405, 382] on div "Sample ID 0199818f-0175-7e36-a788-7249675c6545 Label Non-Scan Timestamp (-04:00…" at bounding box center [328, 365] width 579 height 405
click at [385, 233] on div "9s" at bounding box center [492, 230] width 236 height 13
click at [1177, 59] on icon at bounding box center [1179, 62] width 9 height 9
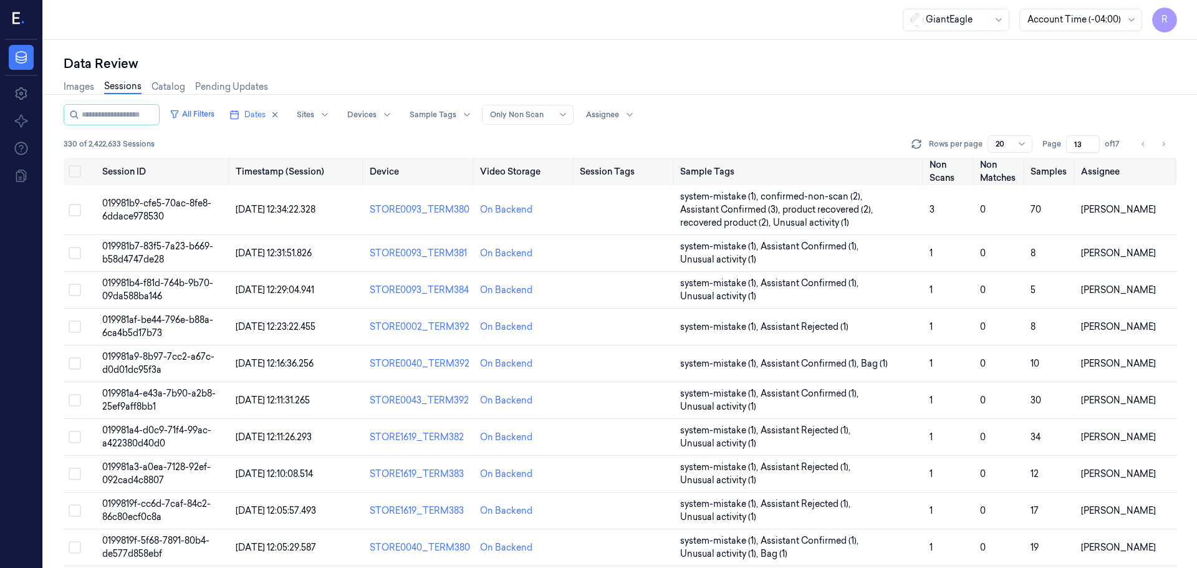
scroll to position [375, 0]
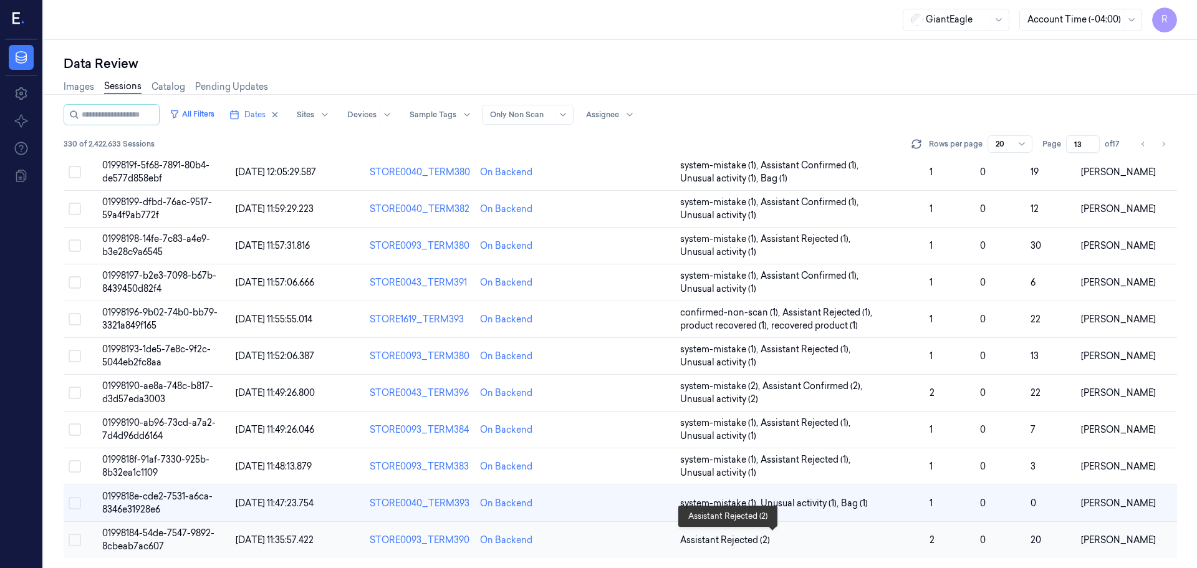
click at [809, 543] on span "Assistant Rejected (2)" at bounding box center [799, 540] width 239 height 13
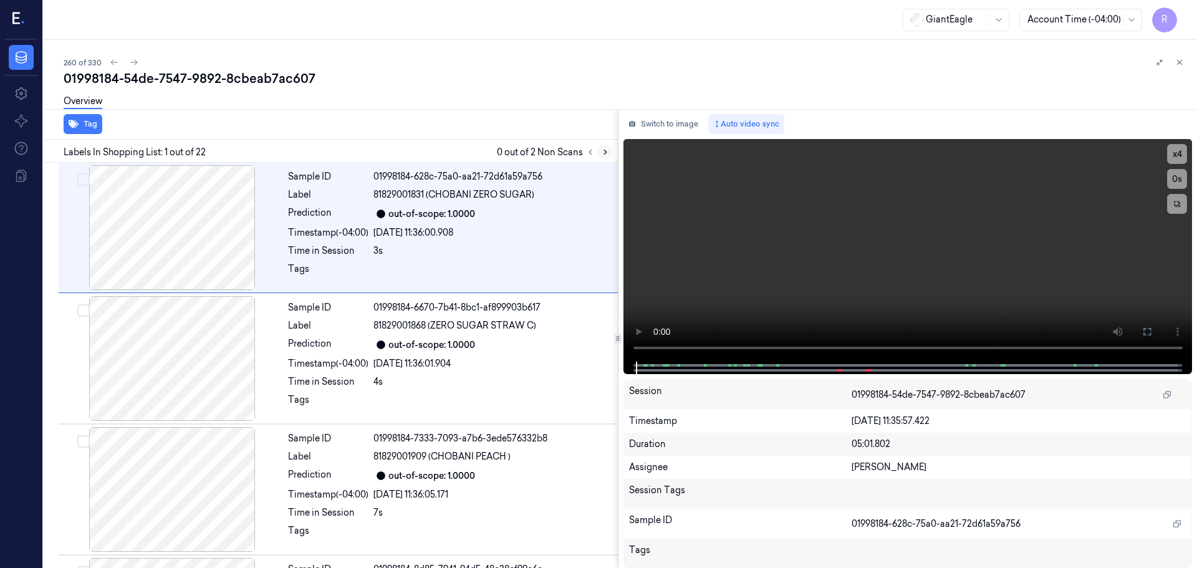
click at [604, 150] on icon at bounding box center [605, 152] width 9 height 9
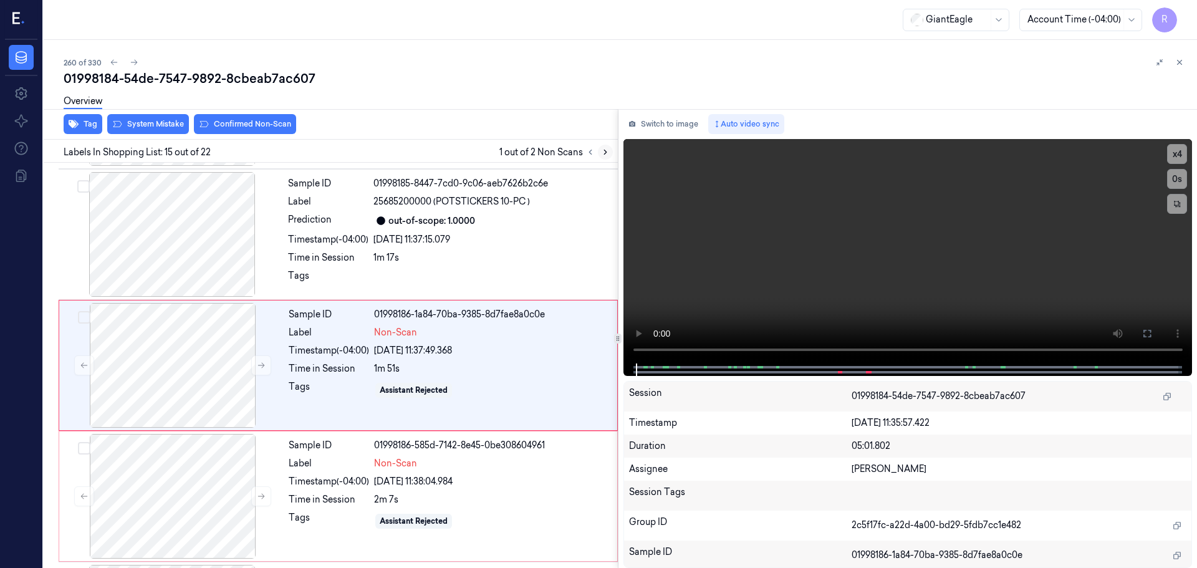
click at [604, 150] on icon at bounding box center [605, 152] width 9 height 9
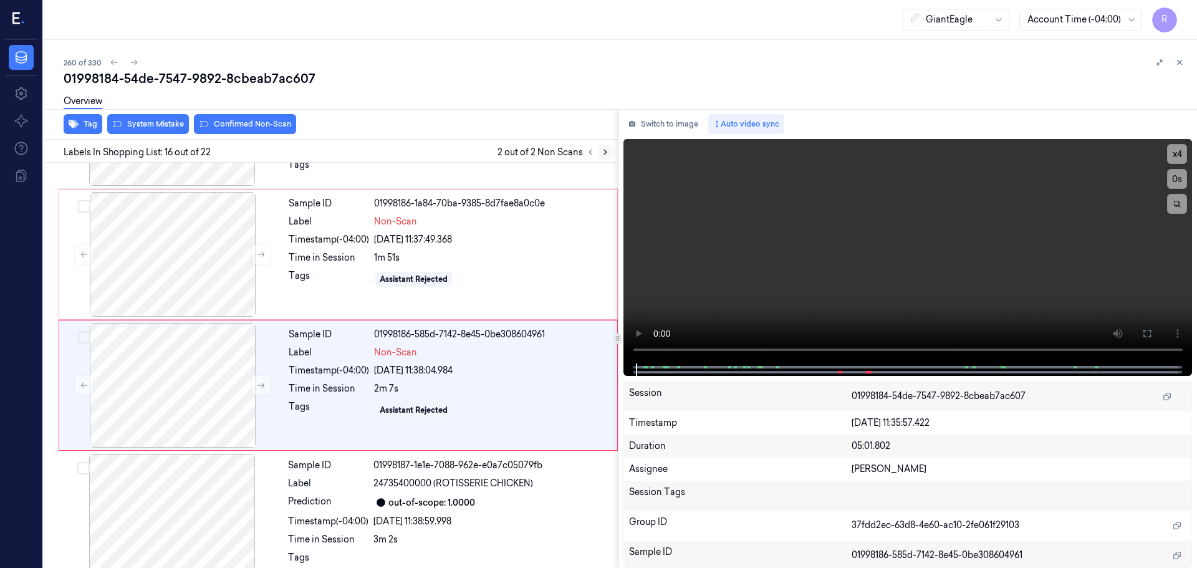
scroll to position [1826, 0]
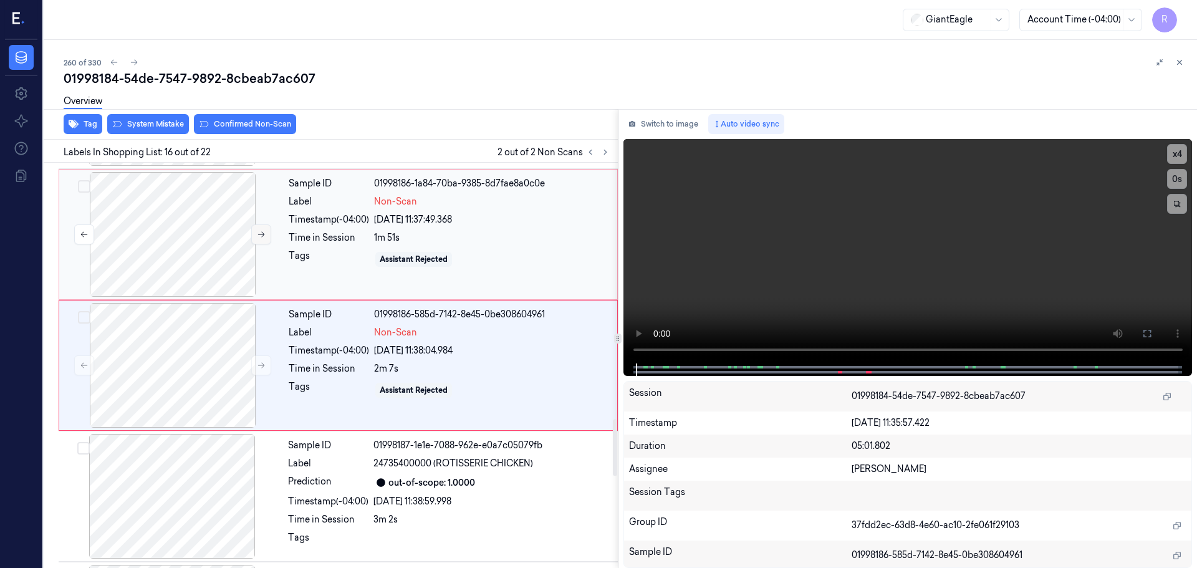
click at [259, 238] on icon at bounding box center [261, 234] width 9 height 9
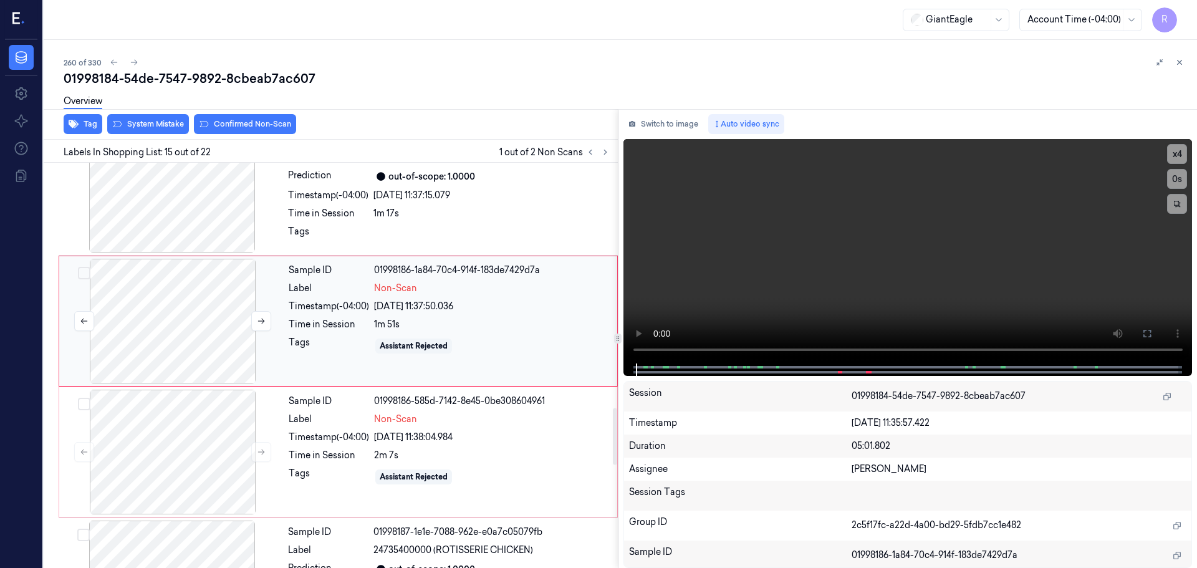
scroll to position [1758, 0]
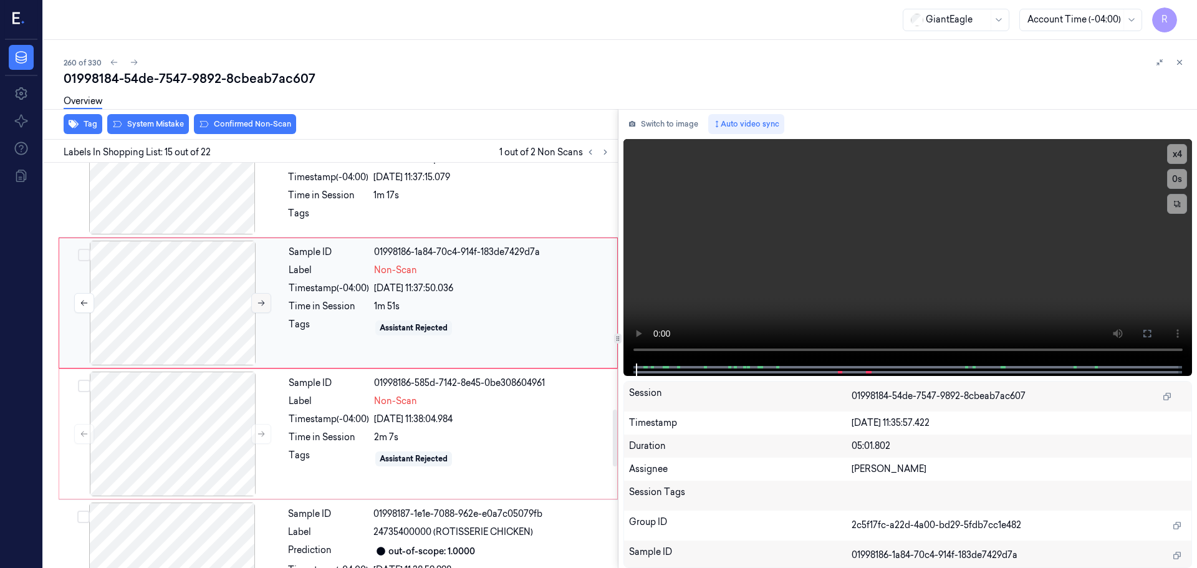
click at [263, 299] on icon at bounding box center [261, 303] width 9 height 9
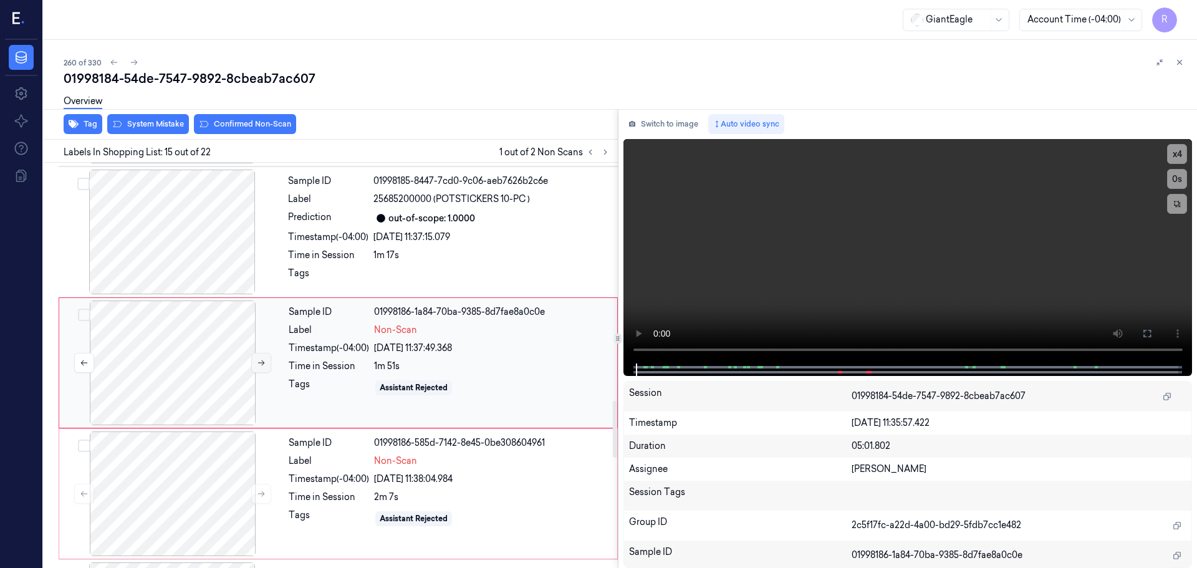
scroll to position [1695, 0]
click at [261, 361] on icon at bounding box center [261, 365] width 9 height 9
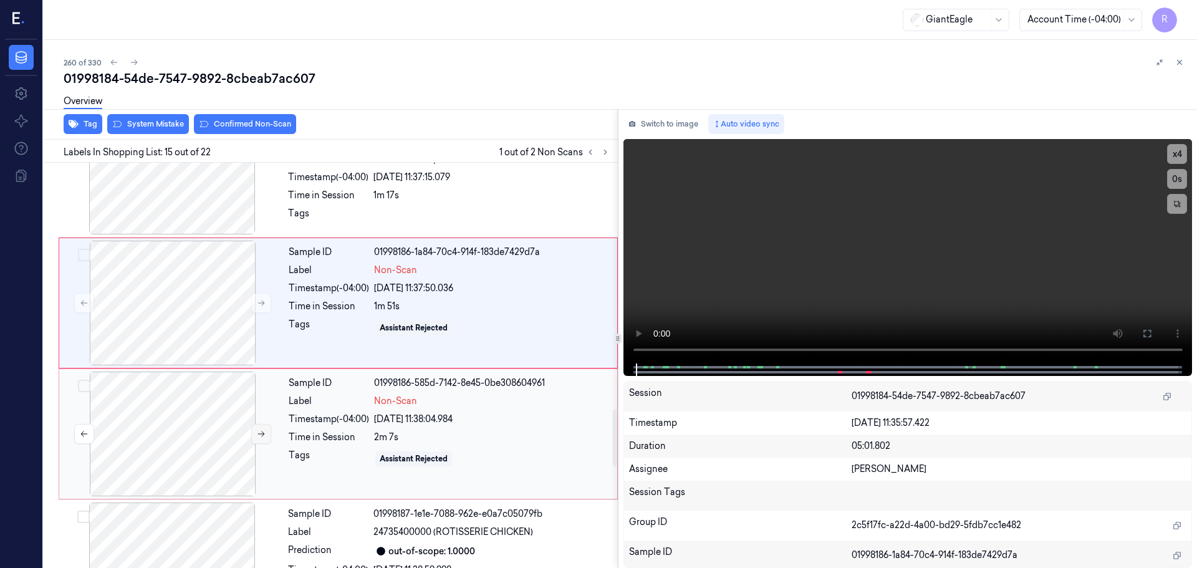
click at [264, 428] on button at bounding box center [261, 434] width 20 height 20
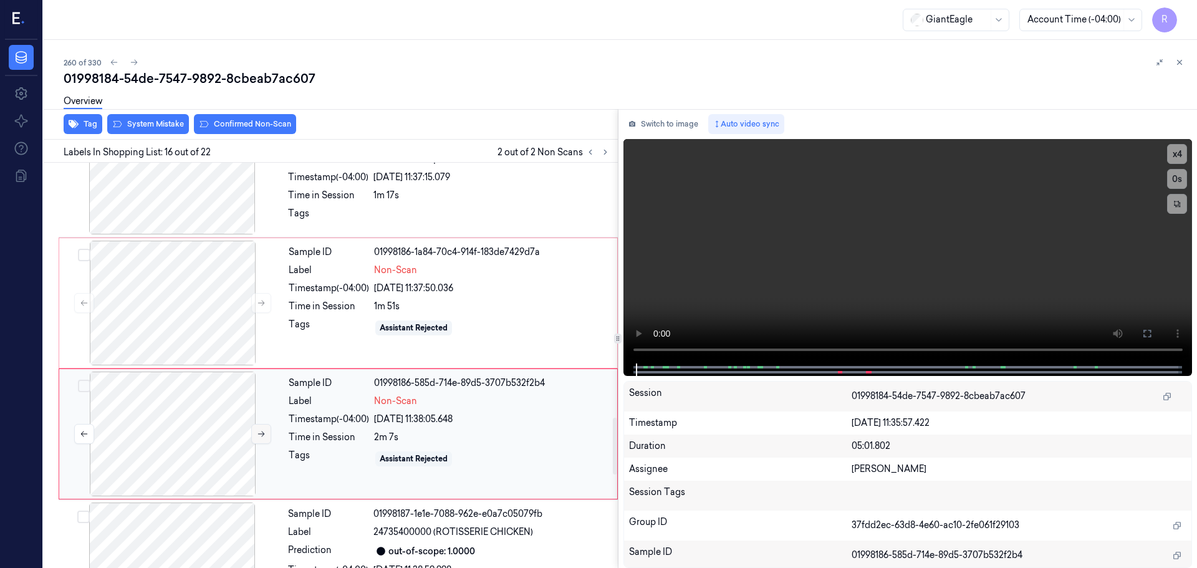
scroll to position [1826, 0]
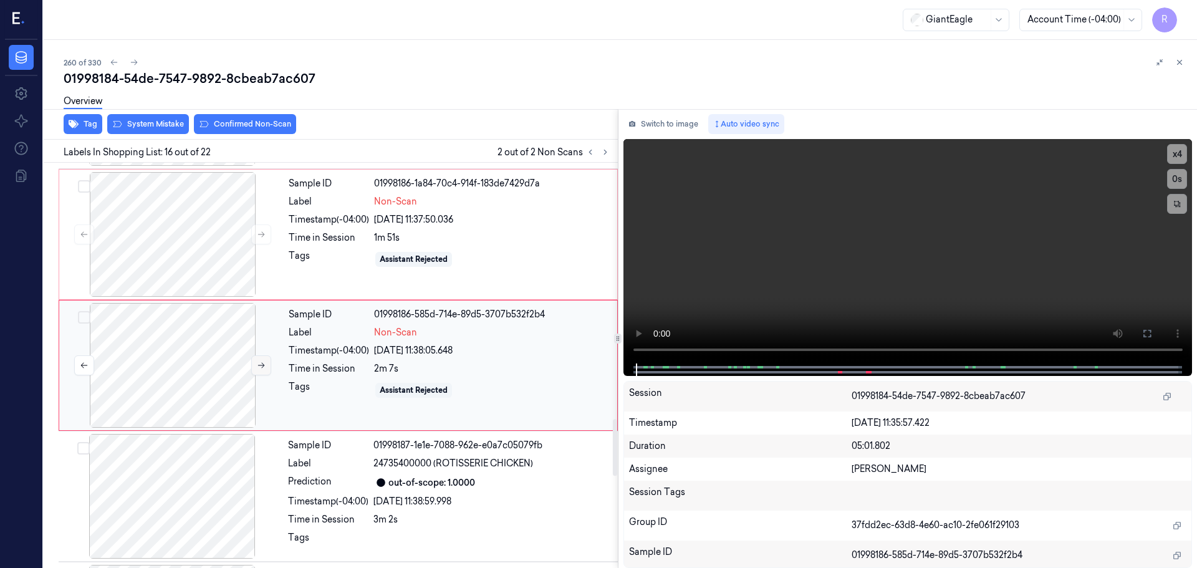
click at [265, 374] on button at bounding box center [261, 365] width 20 height 20
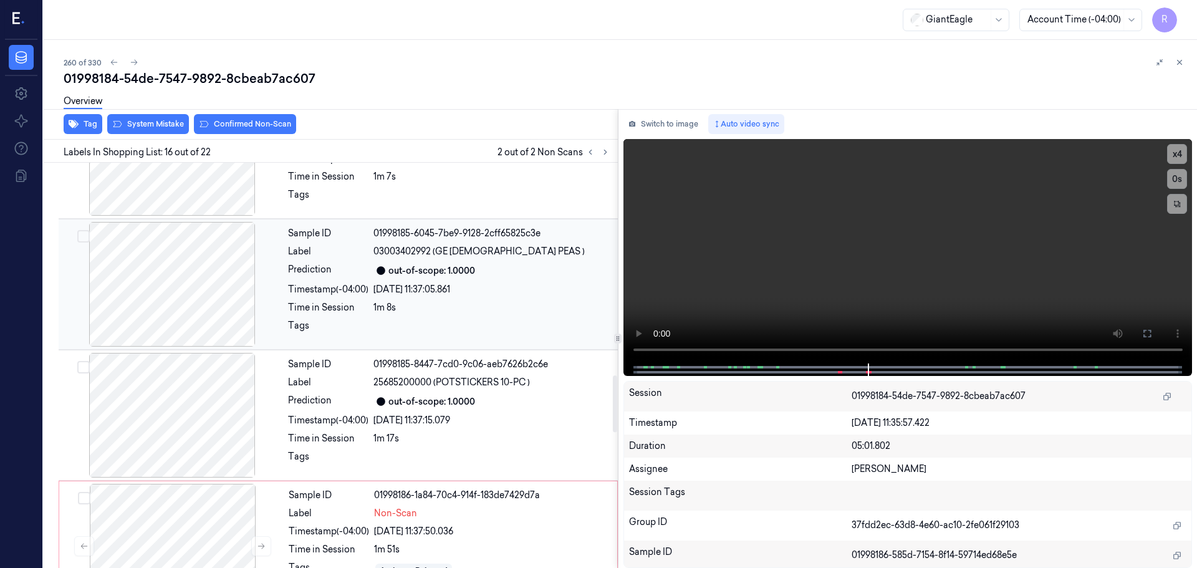
click at [183, 306] on div at bounding box center [172, 284] width 222 height 125
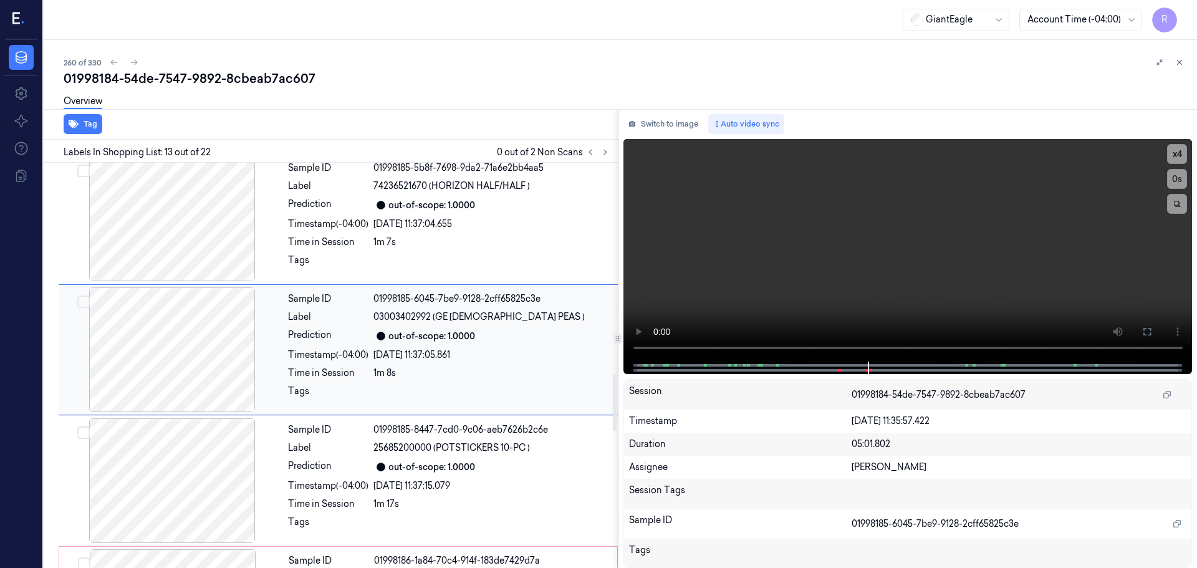
scroll to position [1434, 0]
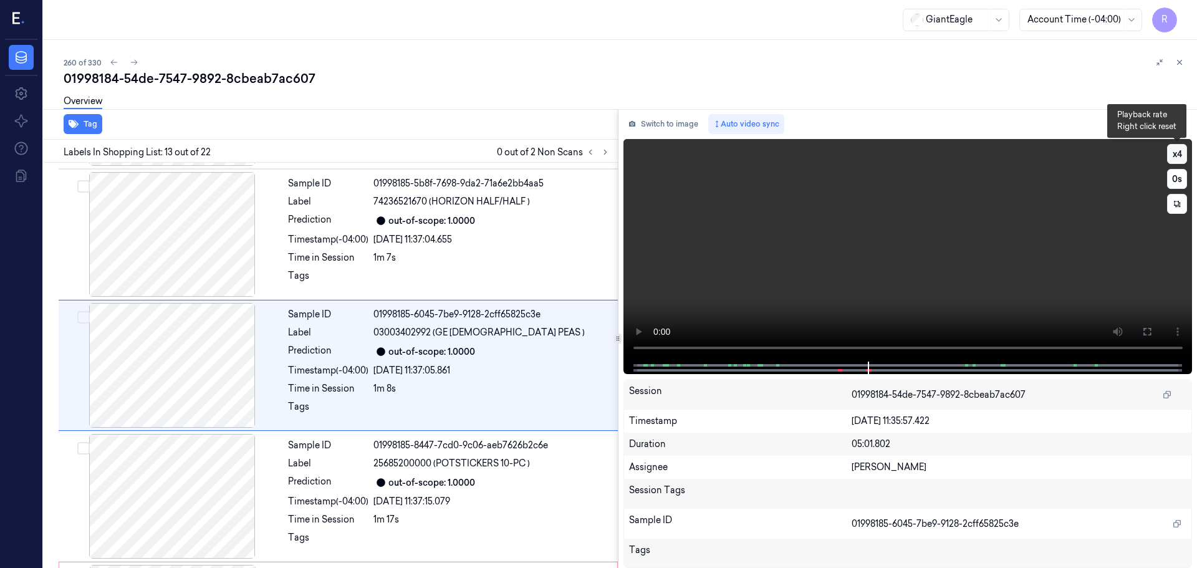
click at [1178, 158] on button "x 4" at bounding box center [1177, 154] width 20 height 20
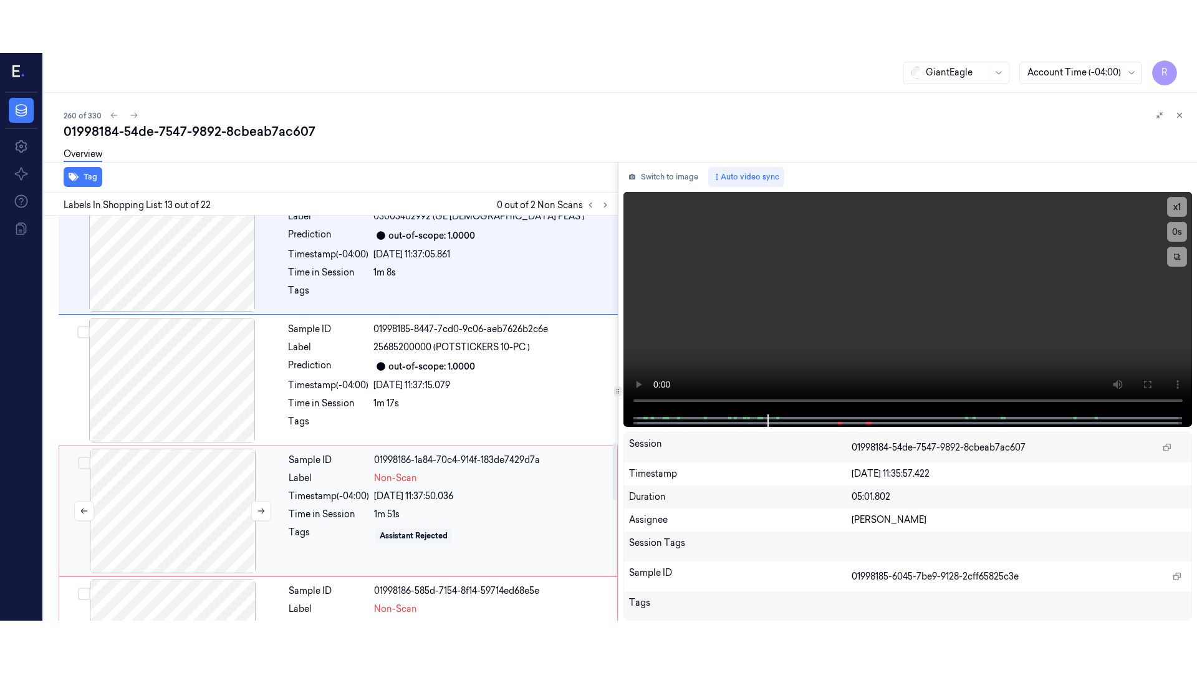
scroll to position [1621, 0]
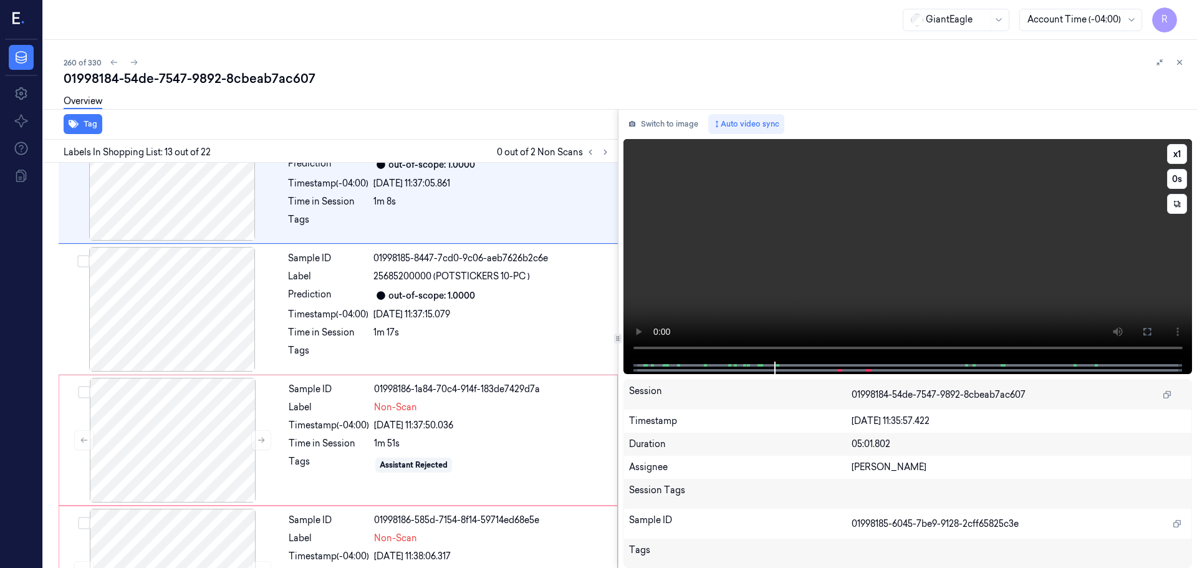
click at [1145, 326] on button at bounding box center [1147, 332] width 20 height 20
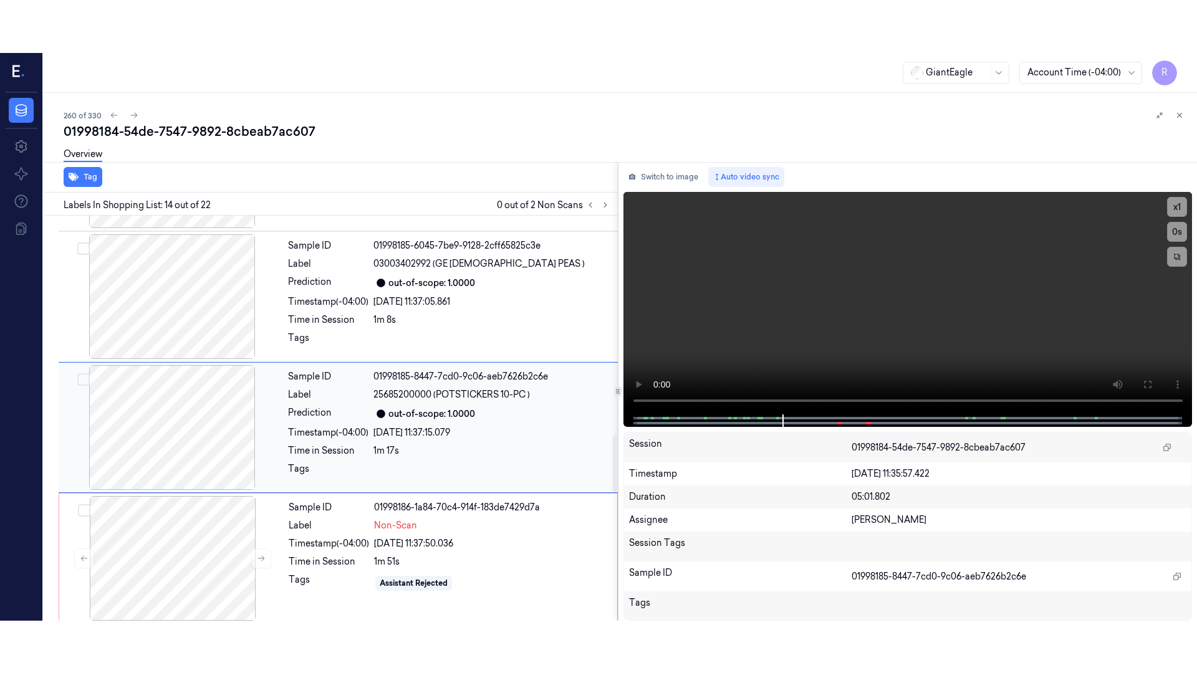
scroll to position [1574, 0]
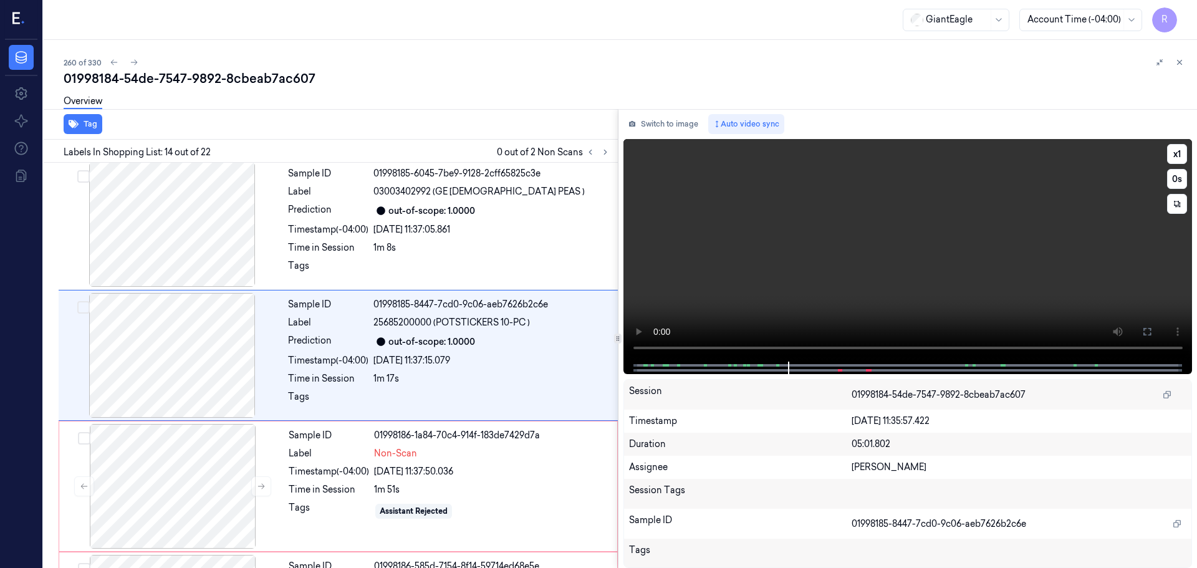
drag, startPoint x: 1152, startPoint y: 332, endPoint x: 1152, endPoint y: 408, distance: 76.1
click at [1152, 333] on button at bounding box center [1147, 332] width 20 height 20
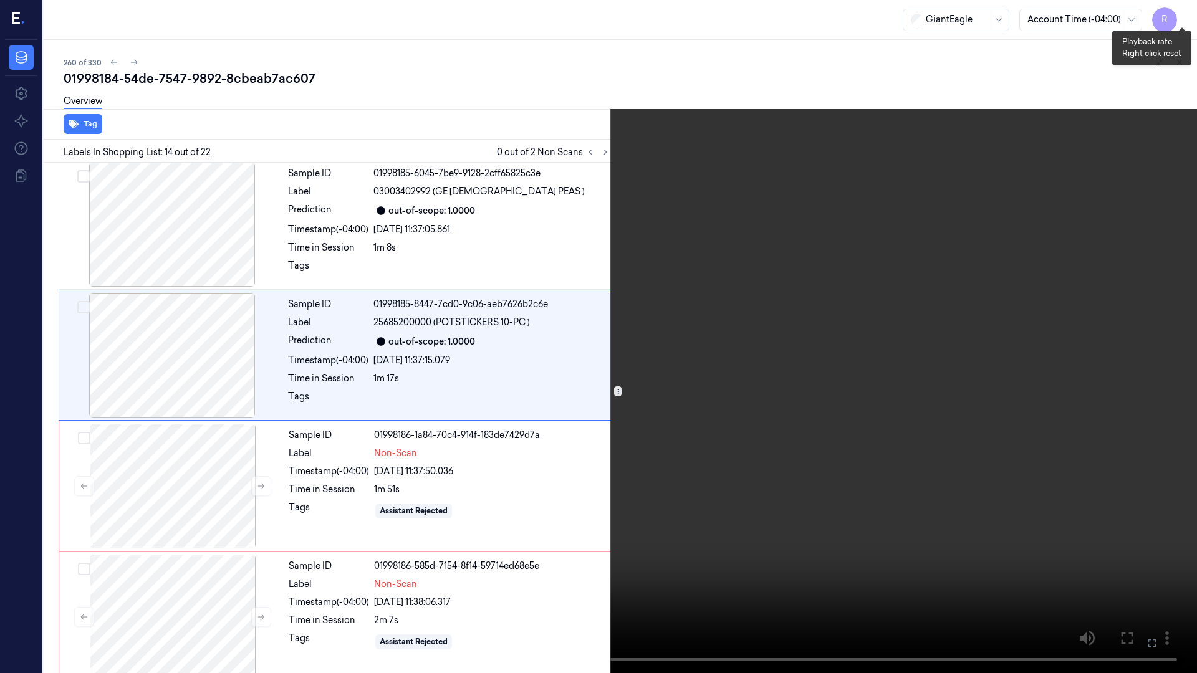
click at [1182, 14] on button "x 1" at bounding box center [1182, 15] width 20 height 20
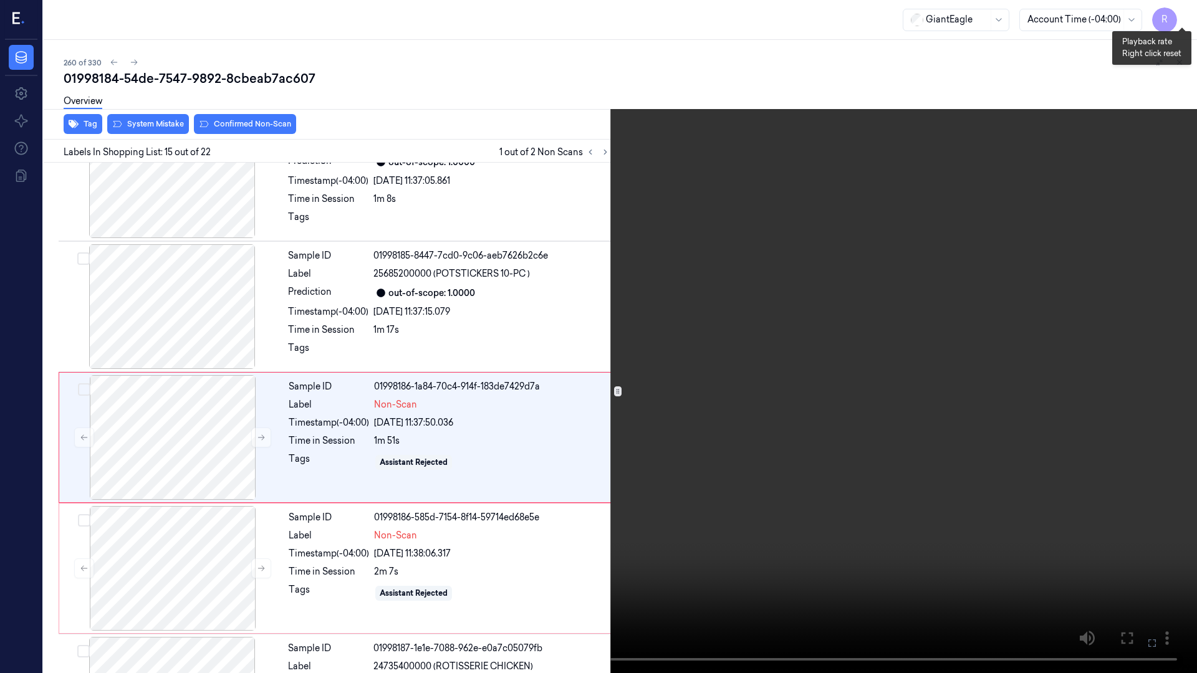
scroll to position [1643, 0]
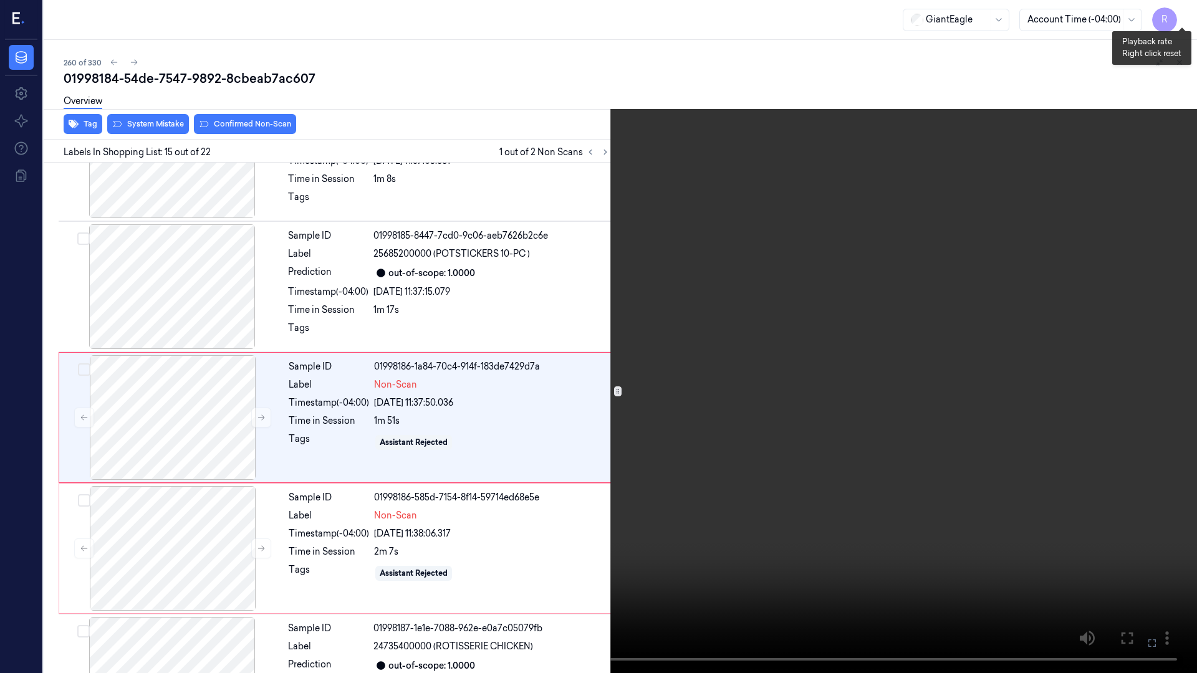
click at [1189, 9] on button "x 2" at bounding box center [1182, 15] width 20 height 20
click at [1183, 8] on button "x 4" at bounding box center [1182, 15] width 20 height 20
click at [1187, 14] on button "x 1" at bounding box center [1182, 15] width 20 height 20
click at [1187, 14] on button "x 2" at bounding box center [1182, 15] width 20 height 20
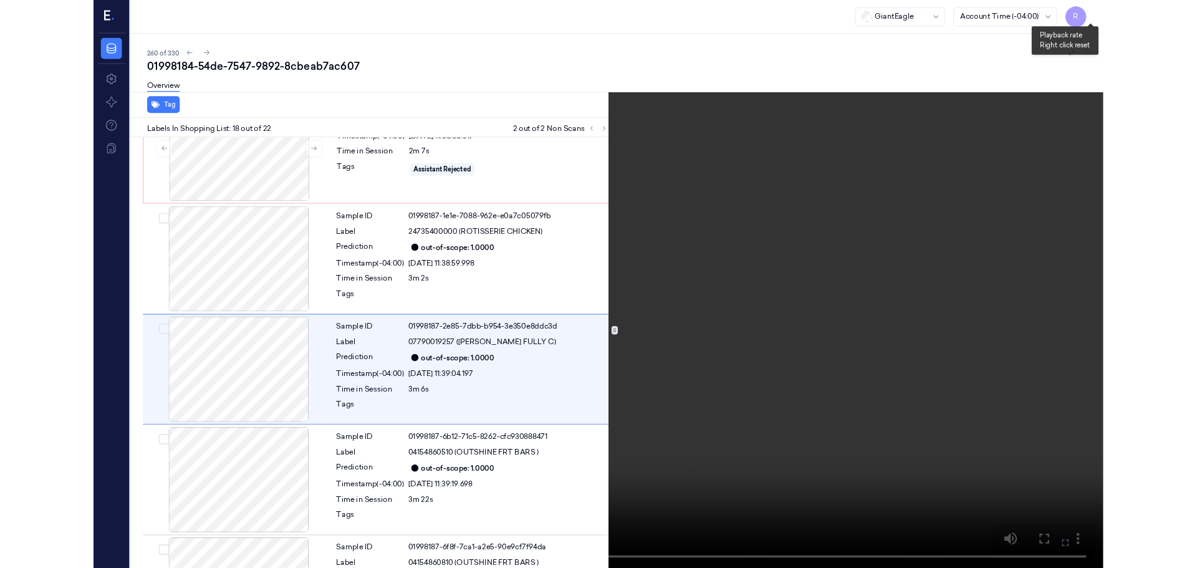
scroll to position [2036, 0]
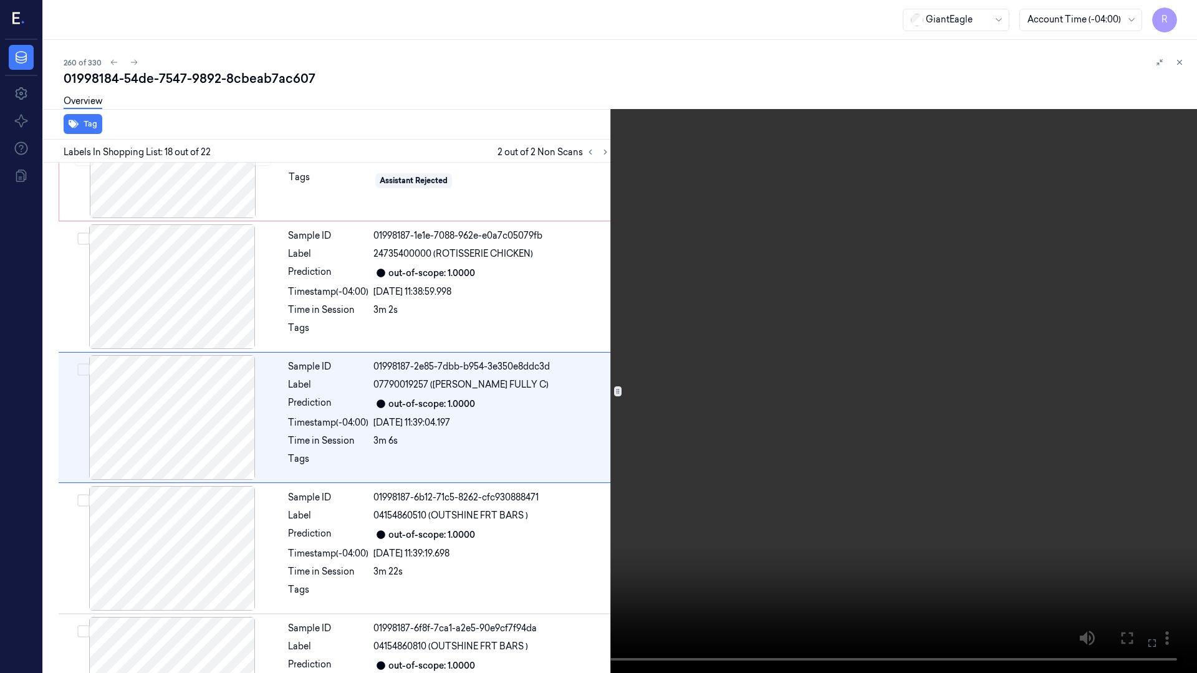
click at [740, 567] on video at bounding box center [598, 336] width 1197 height 673
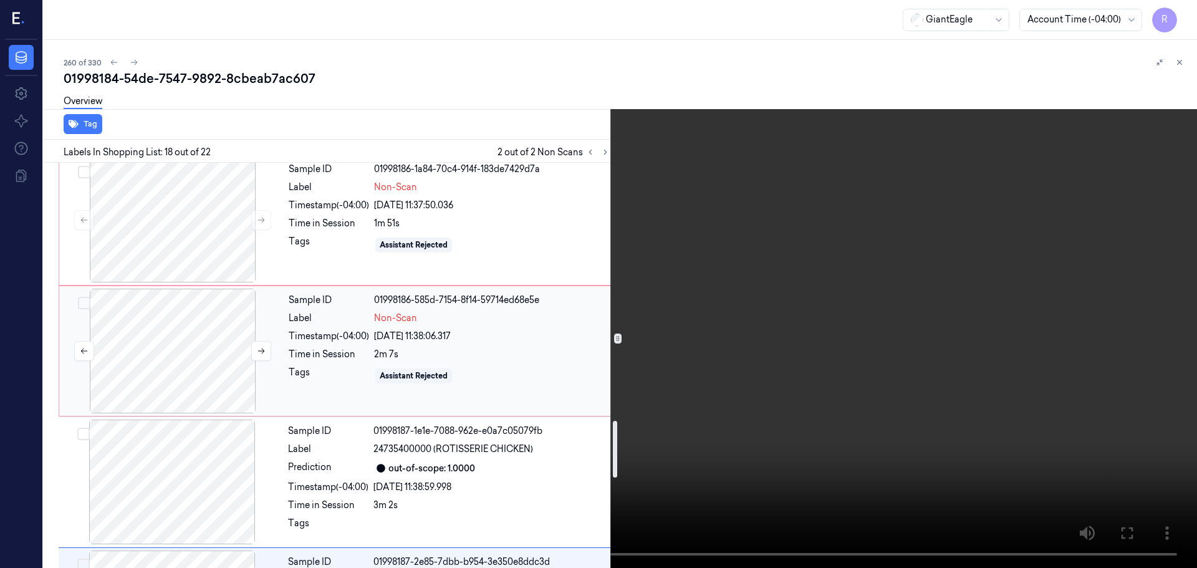
scroll to position [1839, 0]
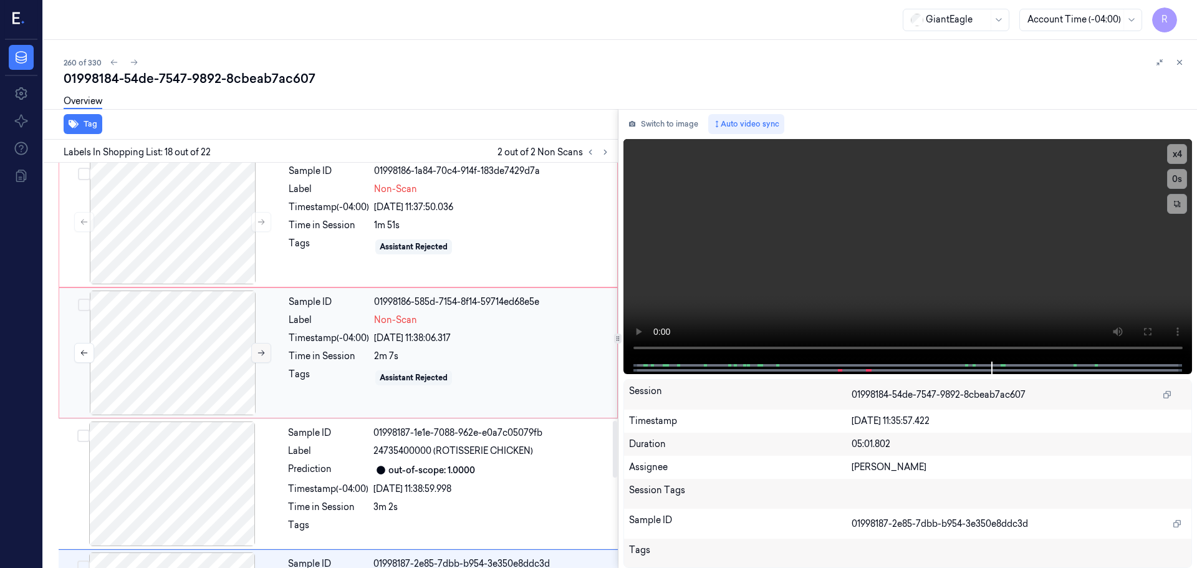
click at [253, 352] on button at bounding box center [261, 353] width 20 height 20
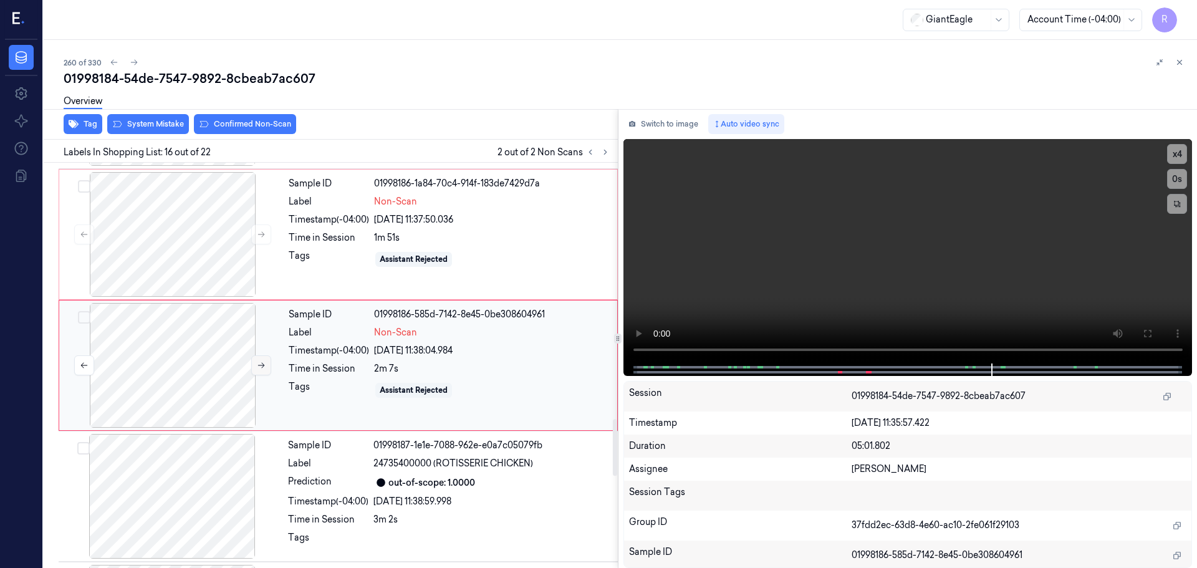
click at [260, 357] on button at bounding box center [261, 365] width 20 height 20
click at [216, 269] on div at bounding box center [173, 234] width 222 height 125
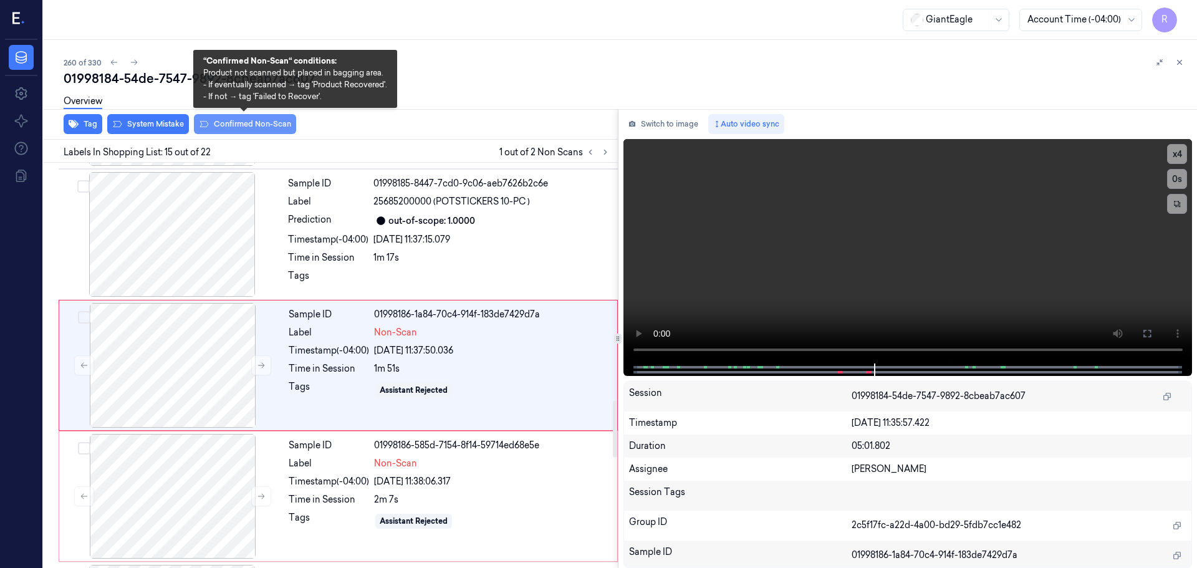
click at [253, 129] on button "Confirmed Non-Scan" at bounding box center [245, 124] width 102 height 20
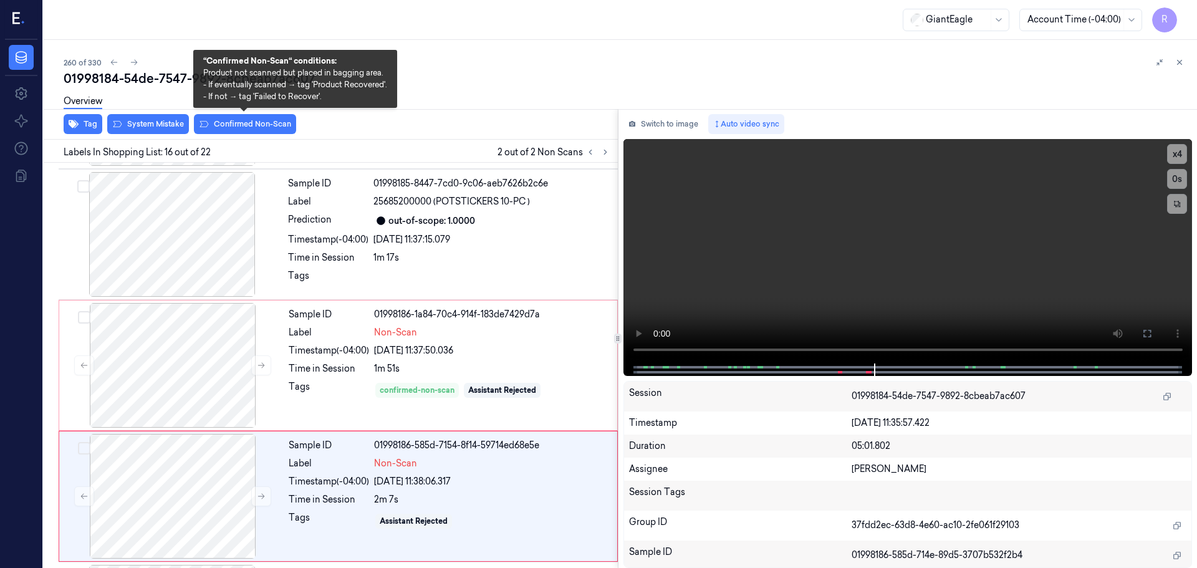
scroll to position [1704, 0]
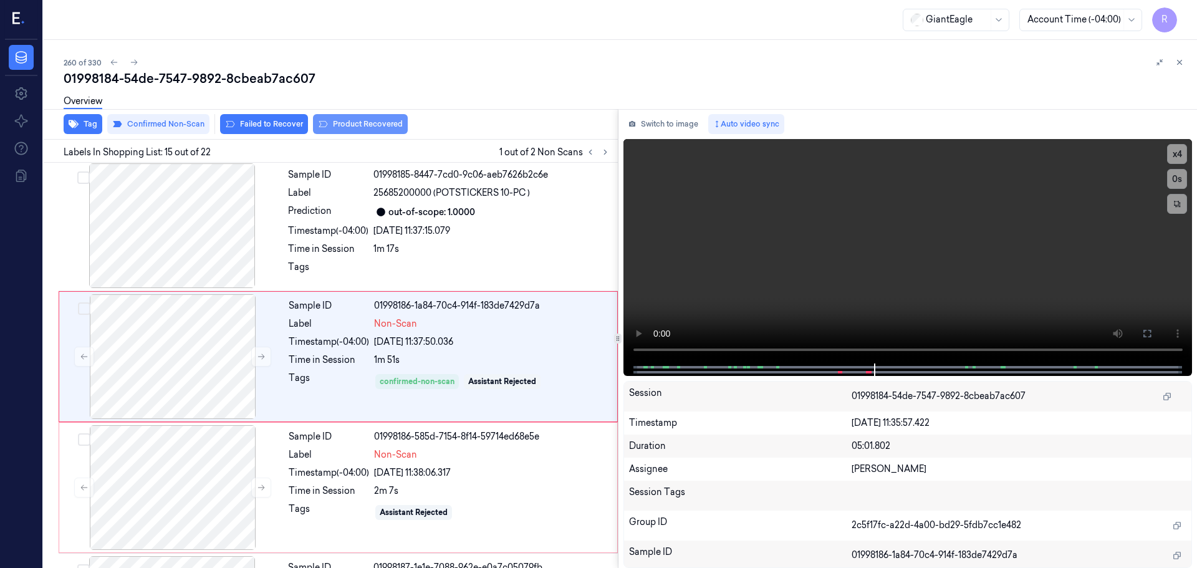
click at [383, 126] on button "Product Recovered" at bounding box center [360, 124] width 95 height 20
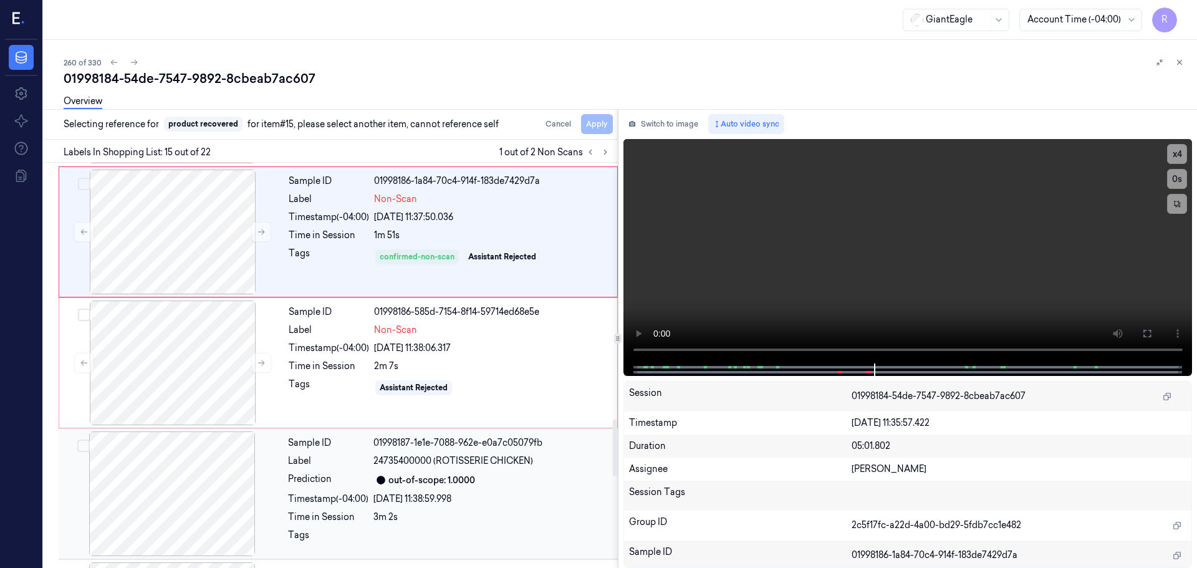
click at [358, 458] on div "Label" at bounding box center [328, 461] width 80 height 13
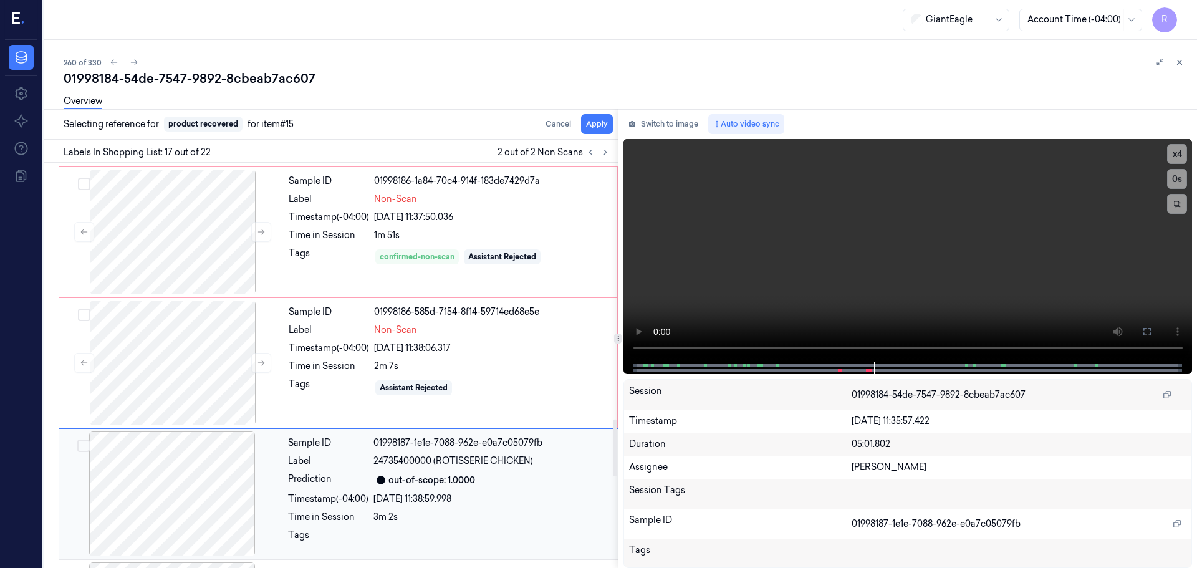
scroll to position [1957, 0]
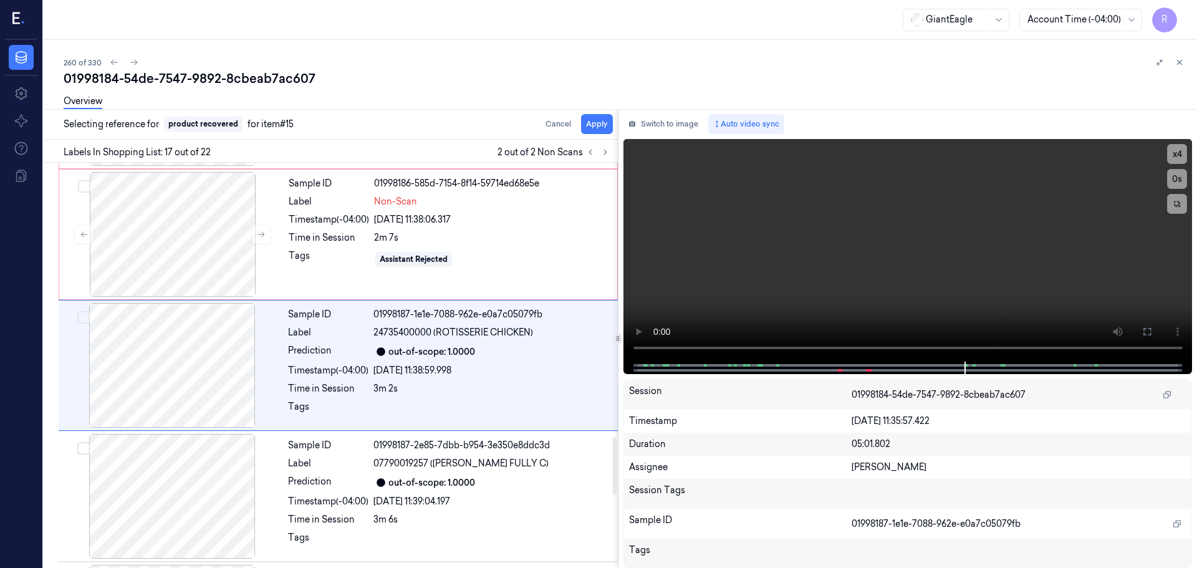
click at [581, 133] on div "Selecting reference for product recovered for item #15 Cancel Apply" at bounding box center [328, 124] width 579 height 31
click at [586, 126] on button "Apply" at bounding box center [597, 124] width 32 height 20
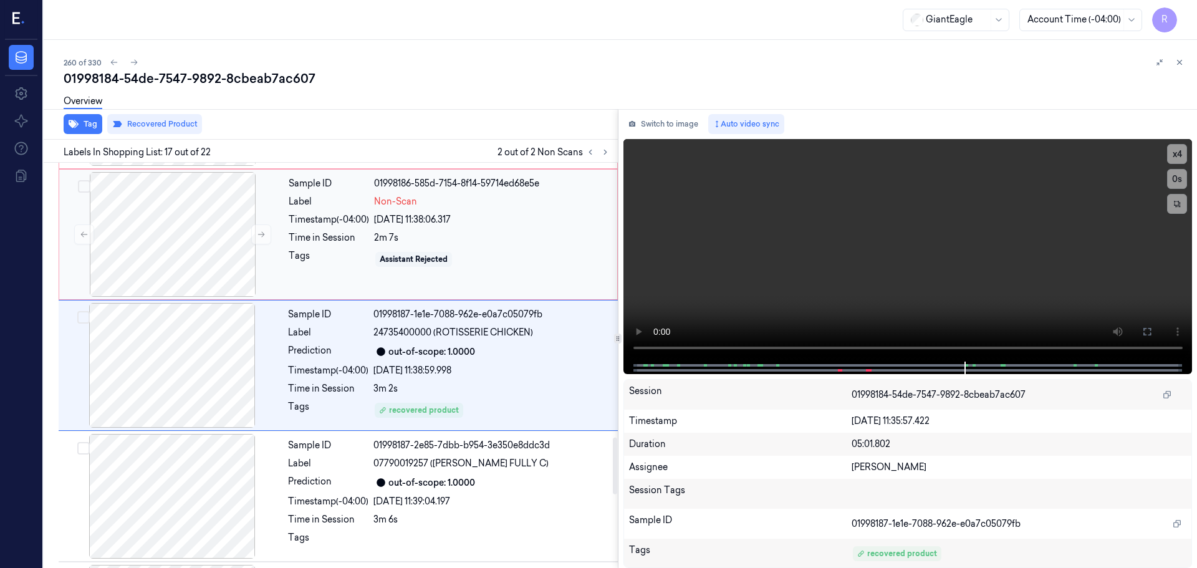
click at [320, 244] on div "Time in Session" at bounding box center [329, 237] width 80 height 13
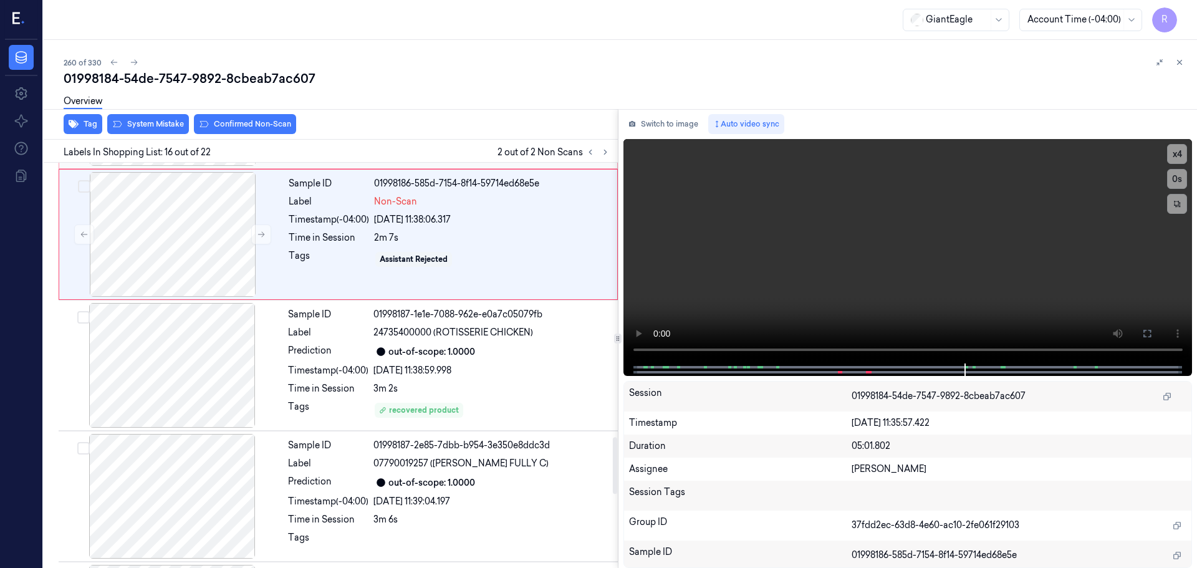
scroll to position [1826, 0]
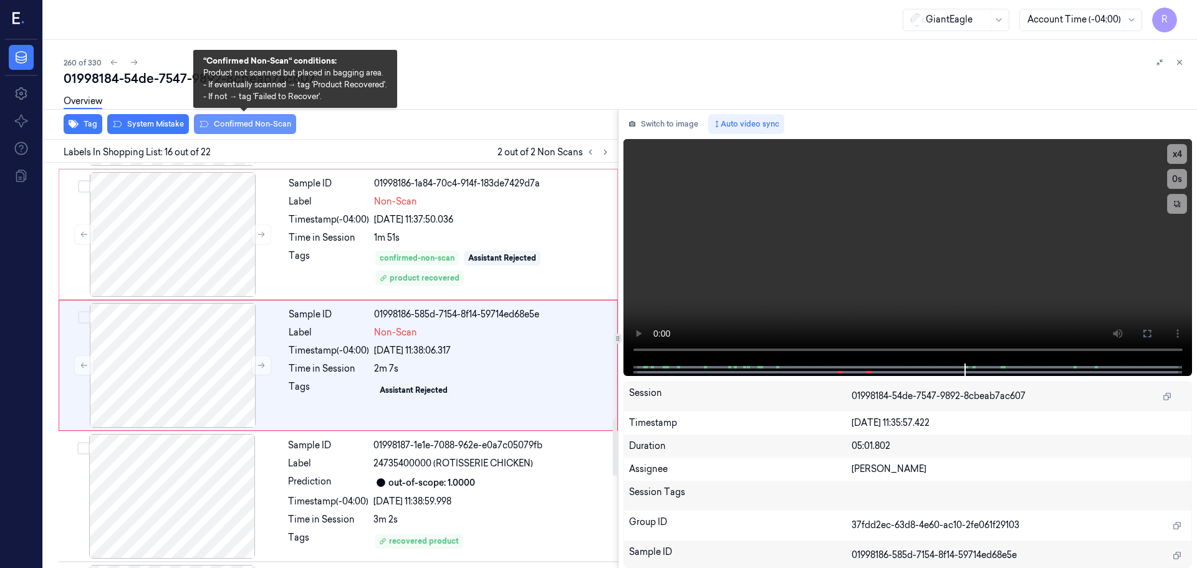
click at [256, 126] on button "Confirmed Non-Scan" at bounding box center [245, 124] width 102 height 20
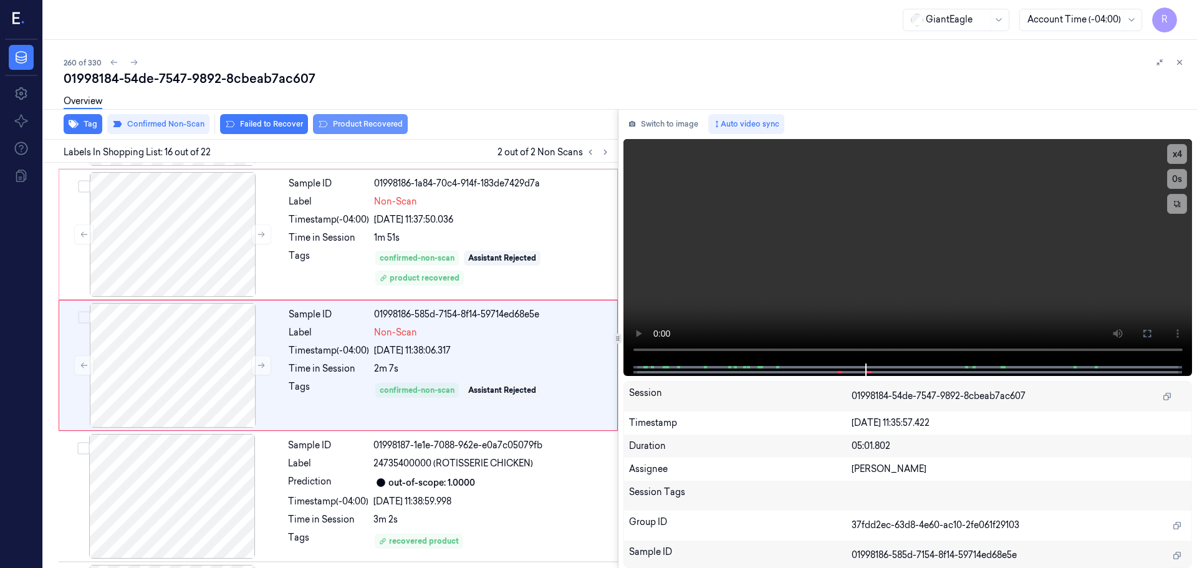
click at [372, 127] on button "Product Recovered" at bounding box center [360, 124] width 95 height 20
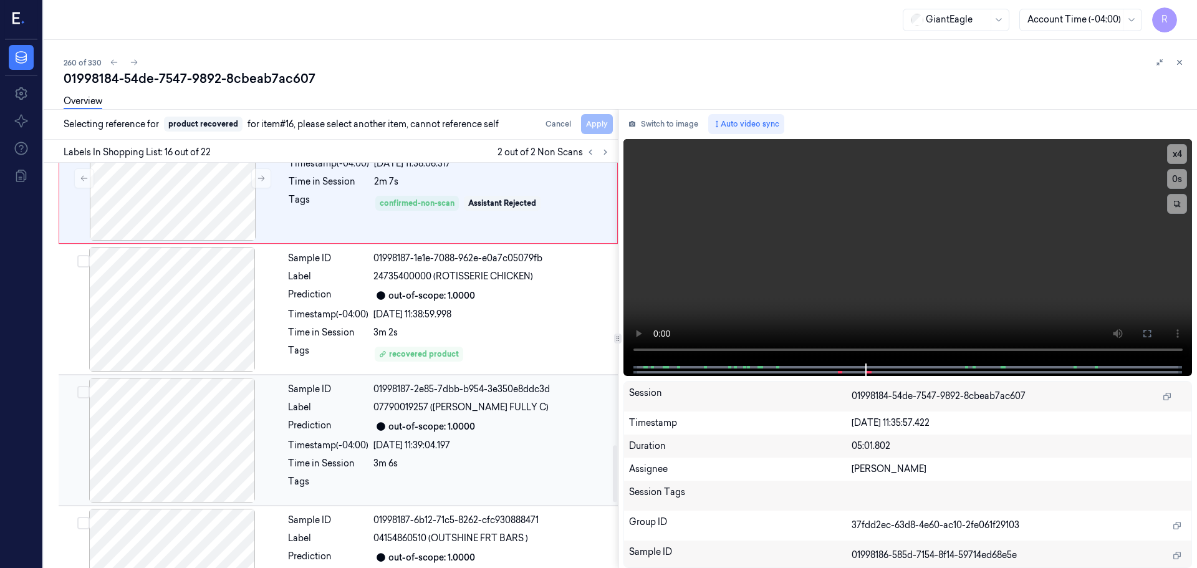
click at [339, 441] on div "Timestamp (-04:00)" at bounding box center [328, 445] width 80 height 13
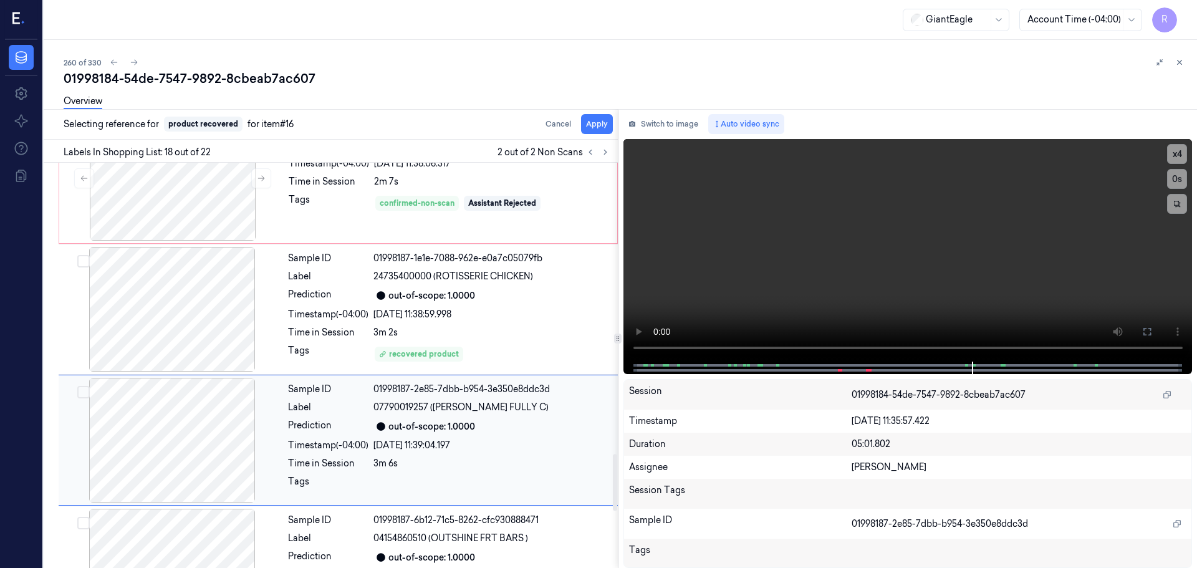
scroll to position [2088, 0]
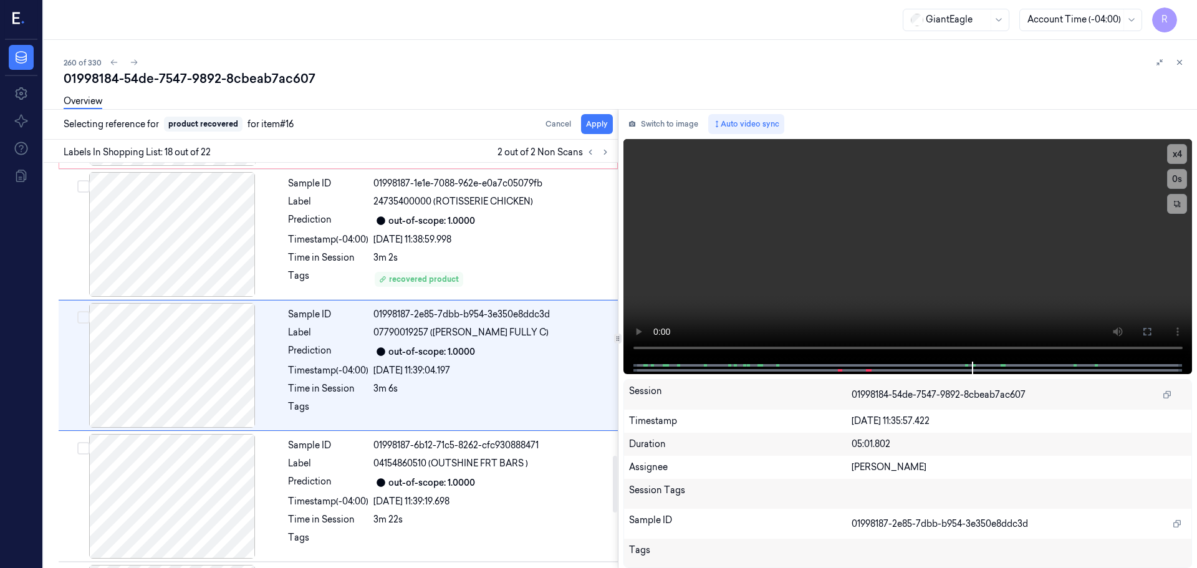
click at [590, 117] on div "Overview" at bounding box center [626, 103] width 1124 height 32
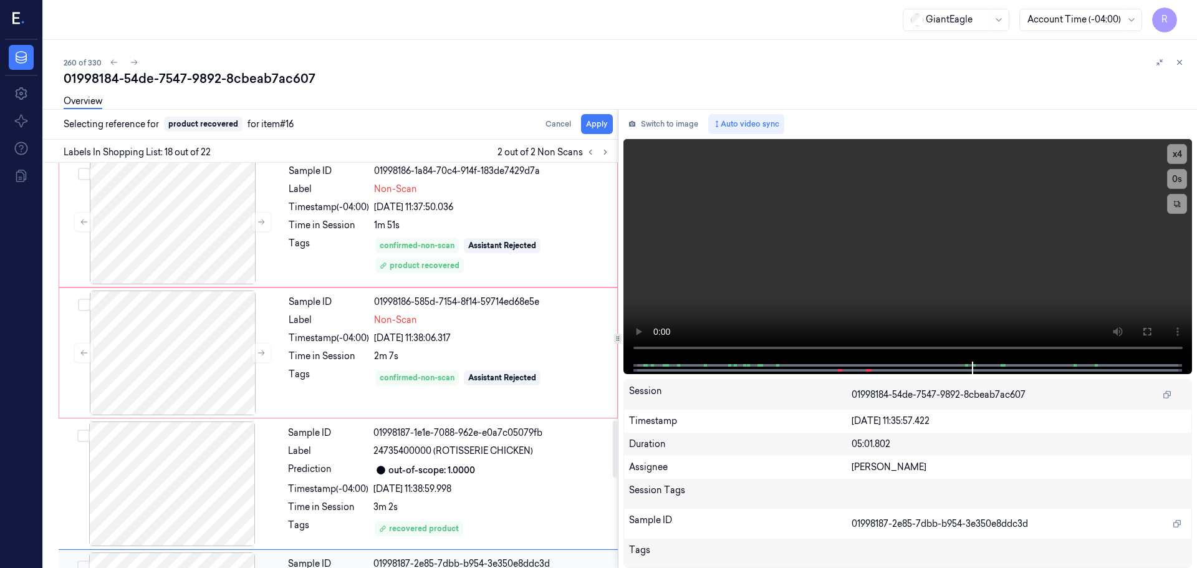
scroll to position [1714, 0]
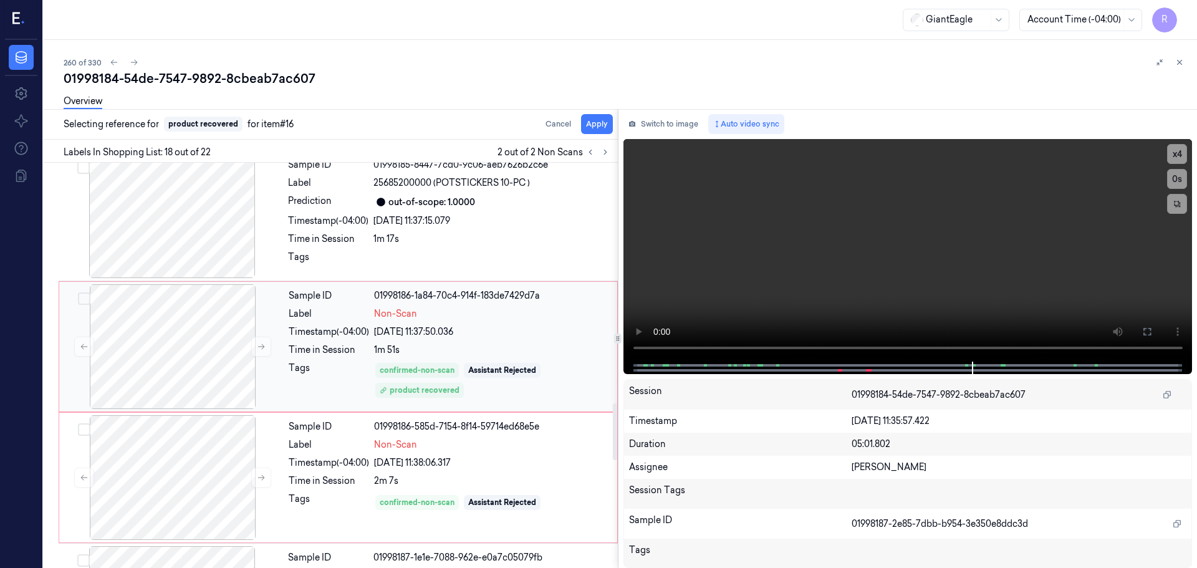
click at [494, 335] on div "25/09/2025 11:37:50.036" at bounding box center [492, 331] width 236 height 13
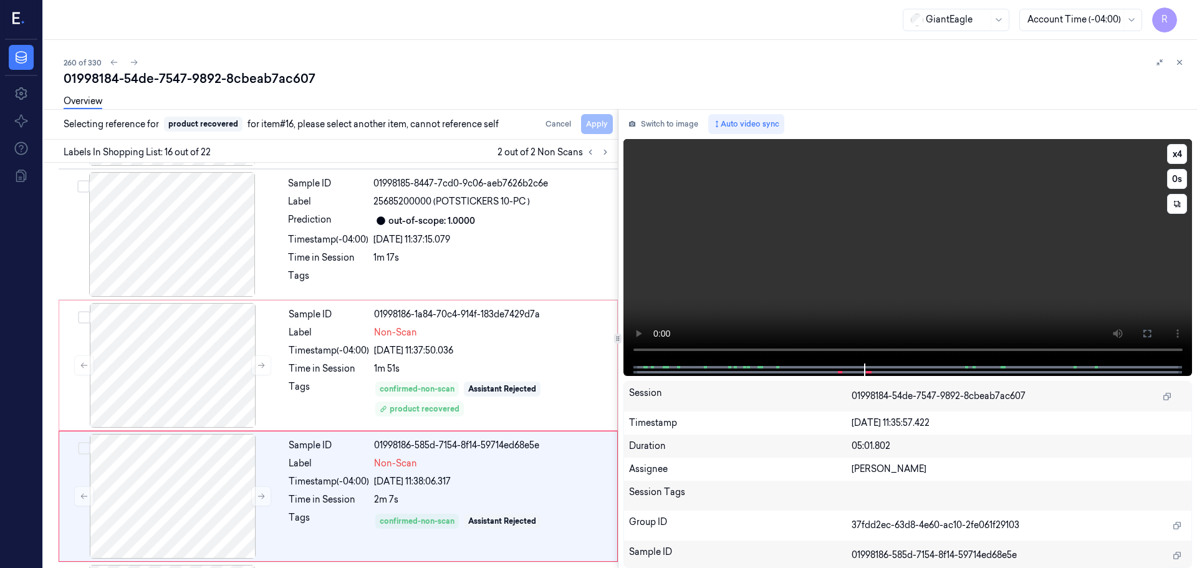
scroll to position [1826, 0]
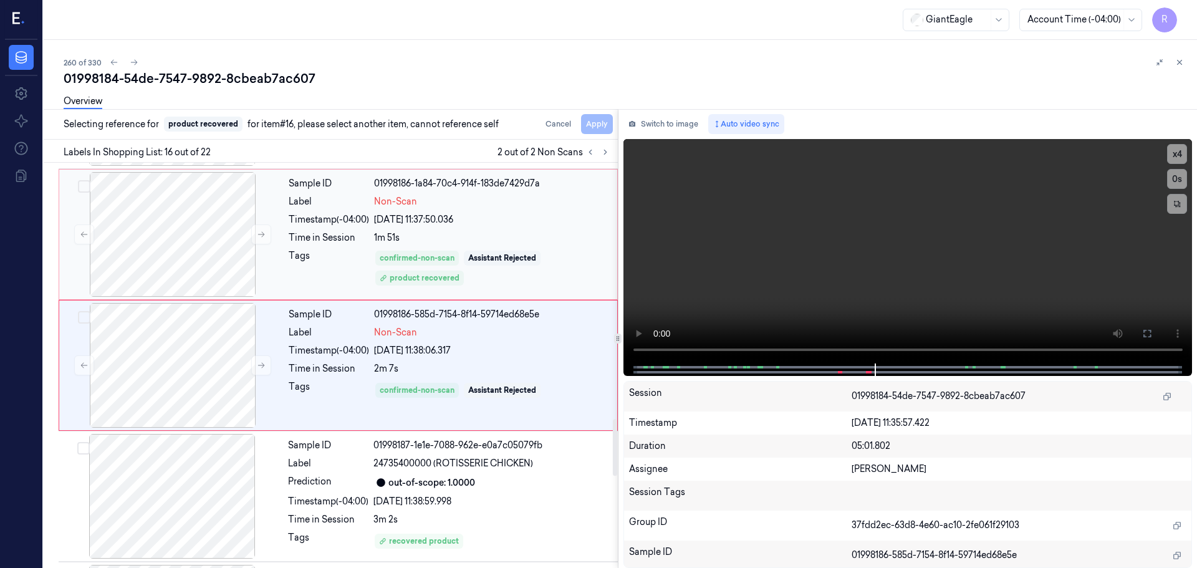
click at [349, 276] on div "Tags" at bounding box center [329, 267] width 80 height 37
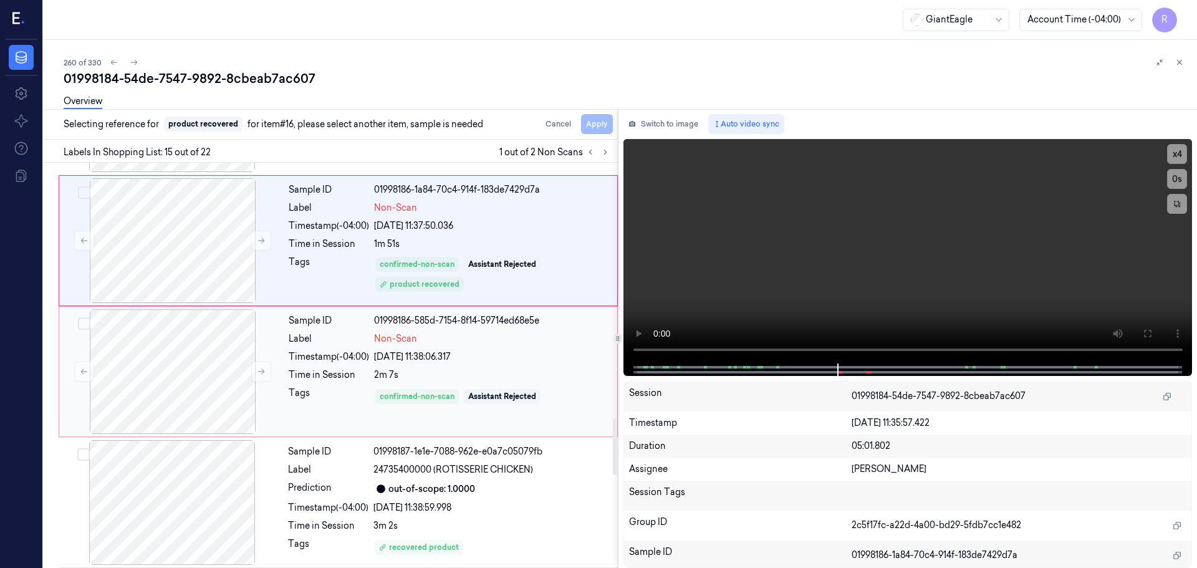
click at [348, 398] on div "Tags" at bounding box center [329, 397] width 80 height 20
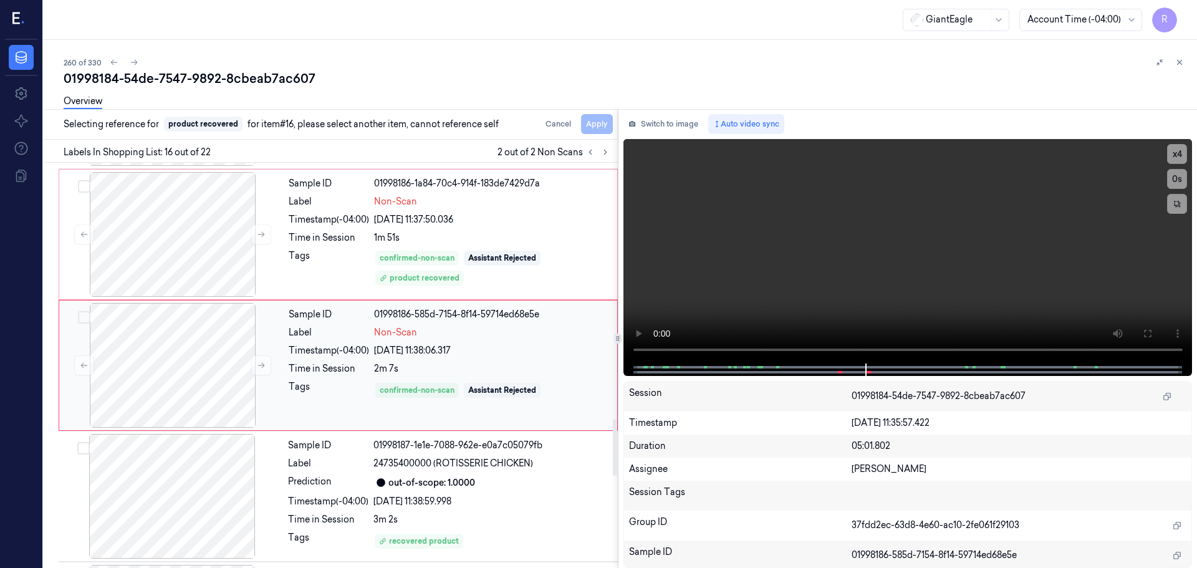
click at [498, 369] on div "2m 7s" at bounding box center [492, 368] width 236 height 13
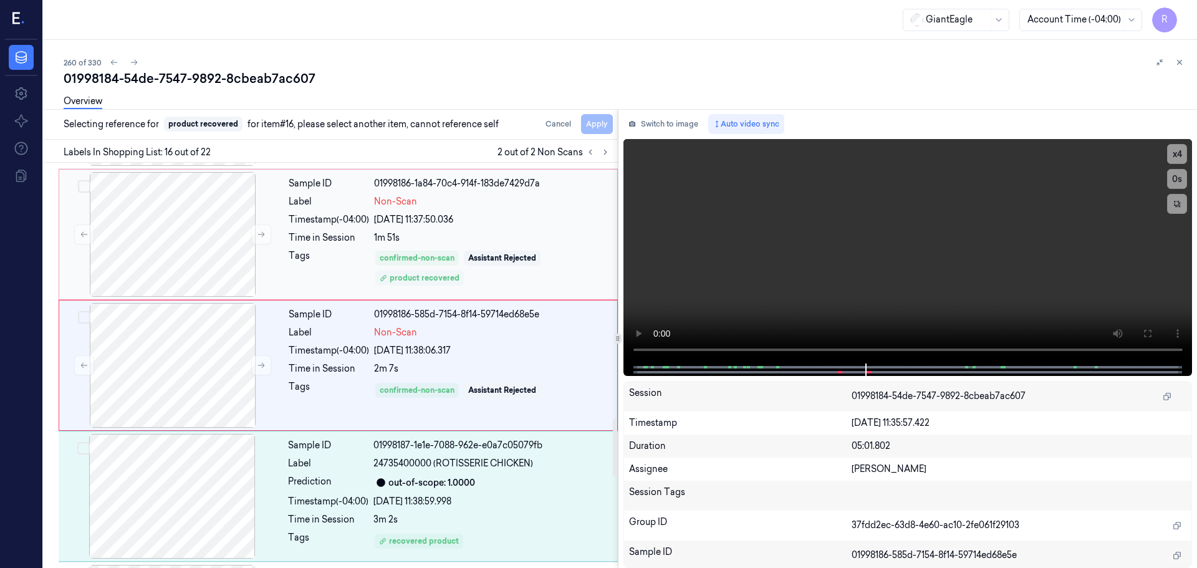
click at [388, 274] on div "product recovered" at bounding box center [420, 277] width 80 height 11
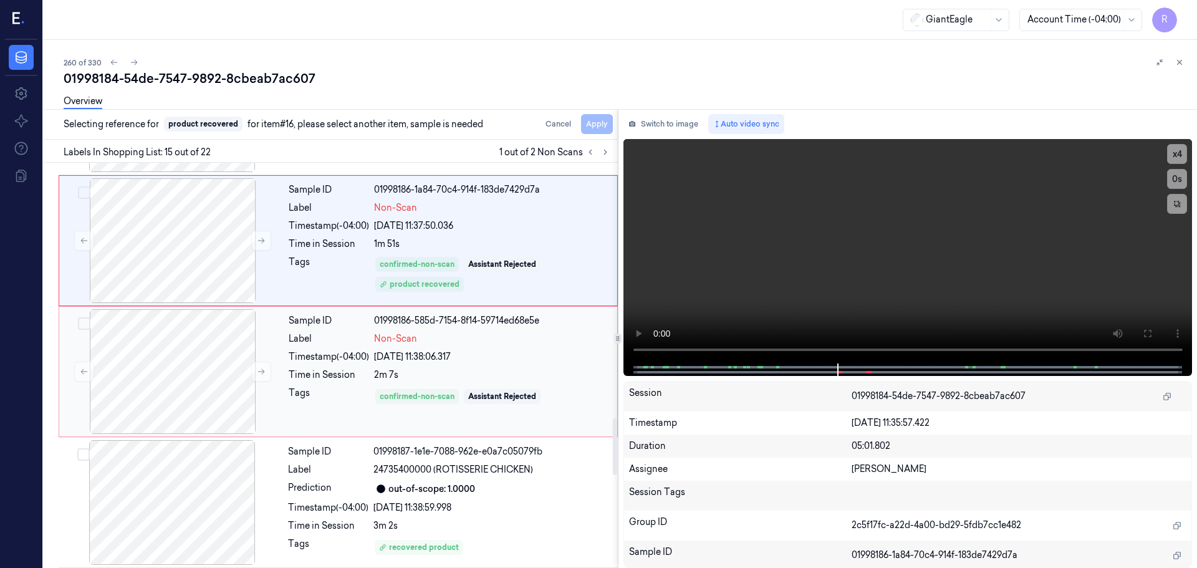
click at [461, 365] on div "Sample ID 01998186-585d-7154-8f14-59714ed68e5e Label Non-Scan Timestamp (-04:00…" at bounding box center [449, 371] width 331 height 125
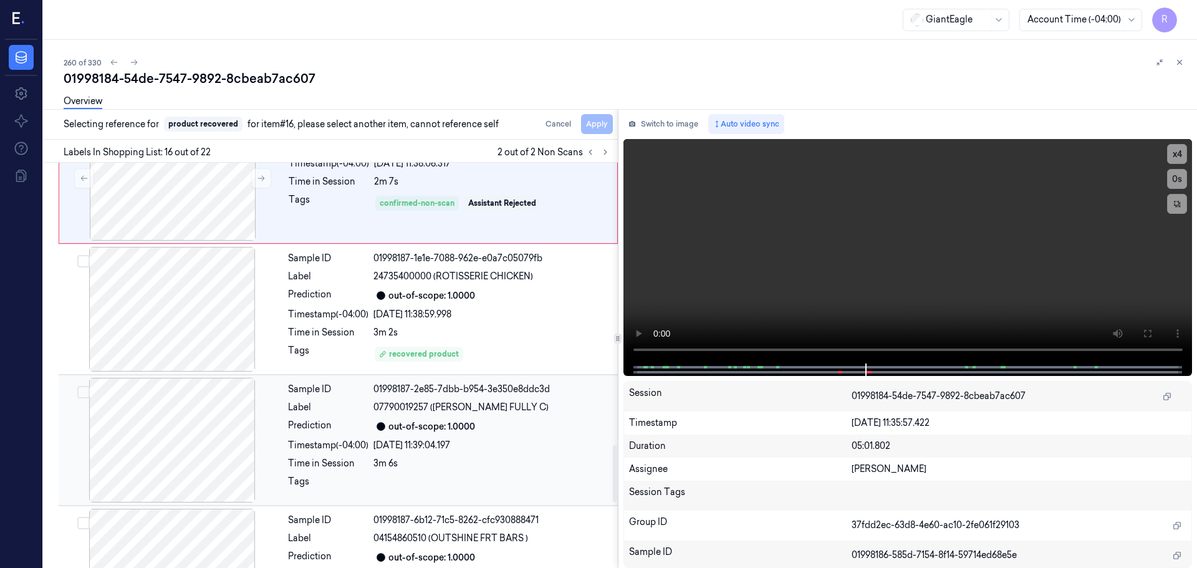
click at [453, 432] on div "out-of-scope: 1.0000" at bounding box center [431, 426] width 87 height 13
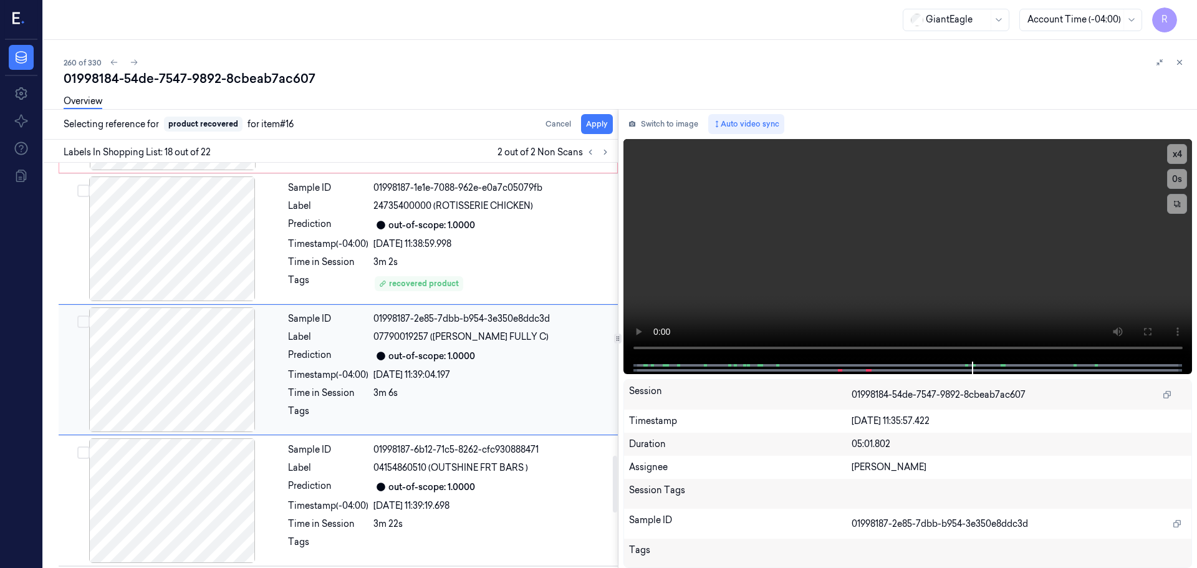
scroll to position [2088, 0]
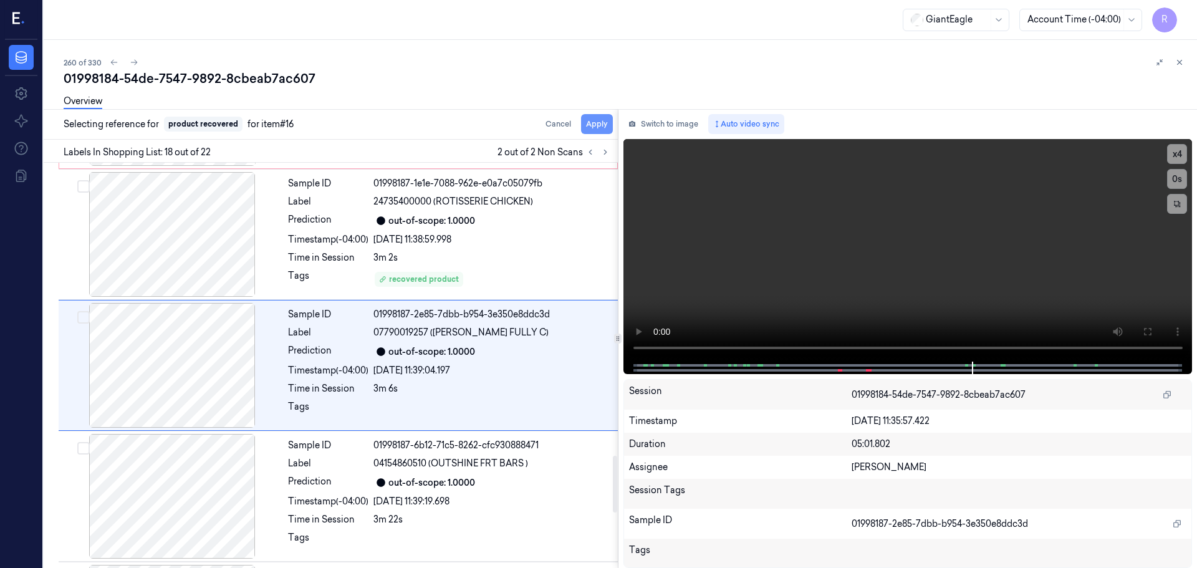
click at [596, 132] on button "Apply" at bounding box center [597, 124] width 32 height 20
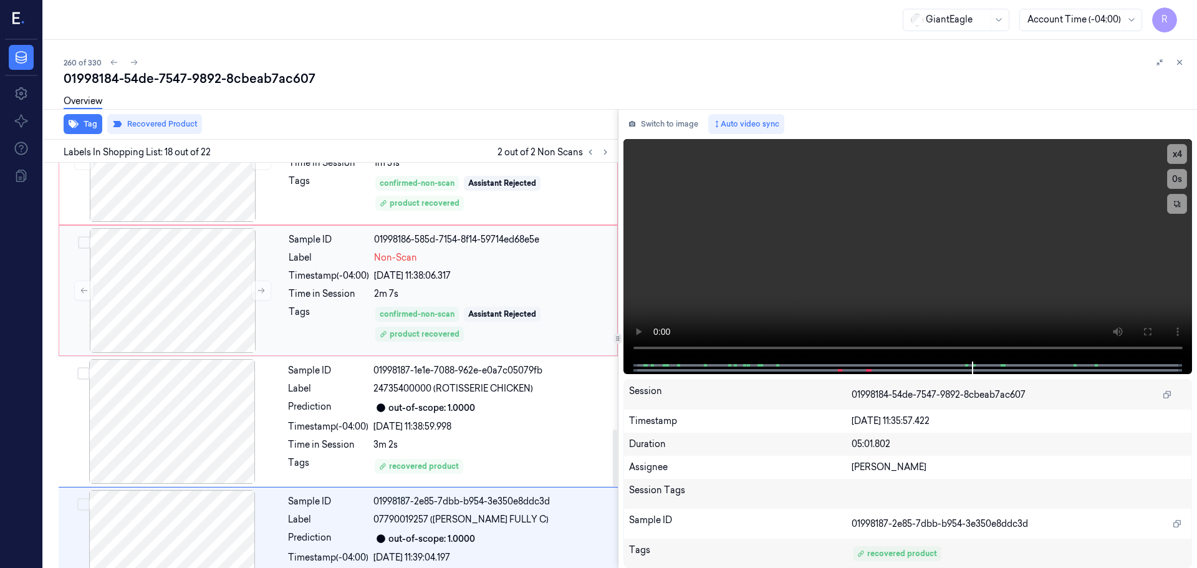
click at [396, 288] on div "2m 7s" at bounding box center [492, 293] width 236 height 13
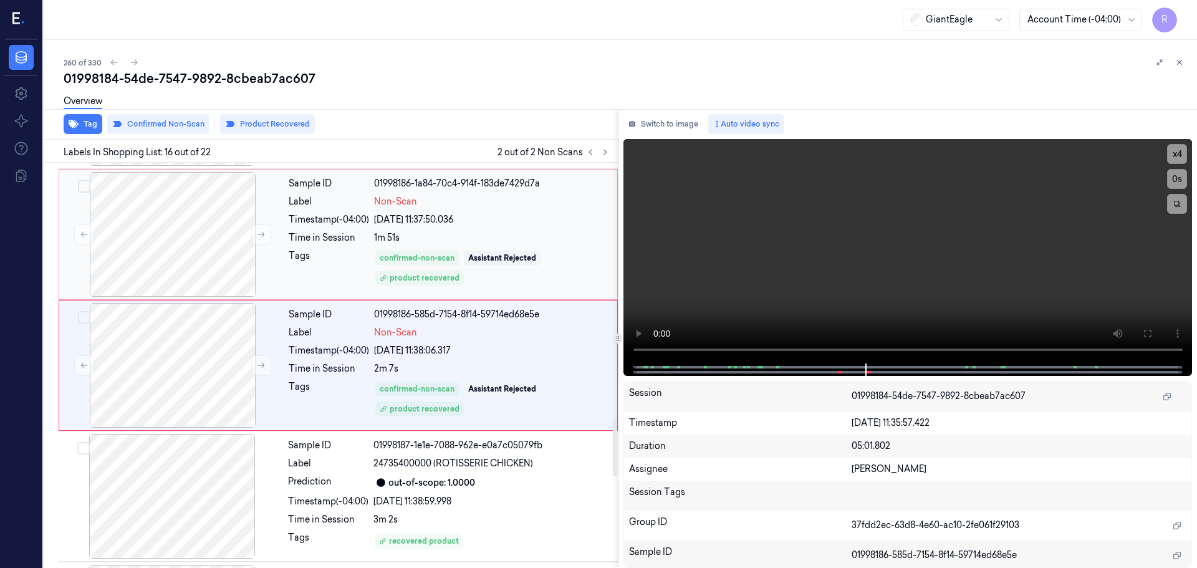
click at [544, 241] on div "1m 51s" at bounding box center [492, 237] width 236 height 13
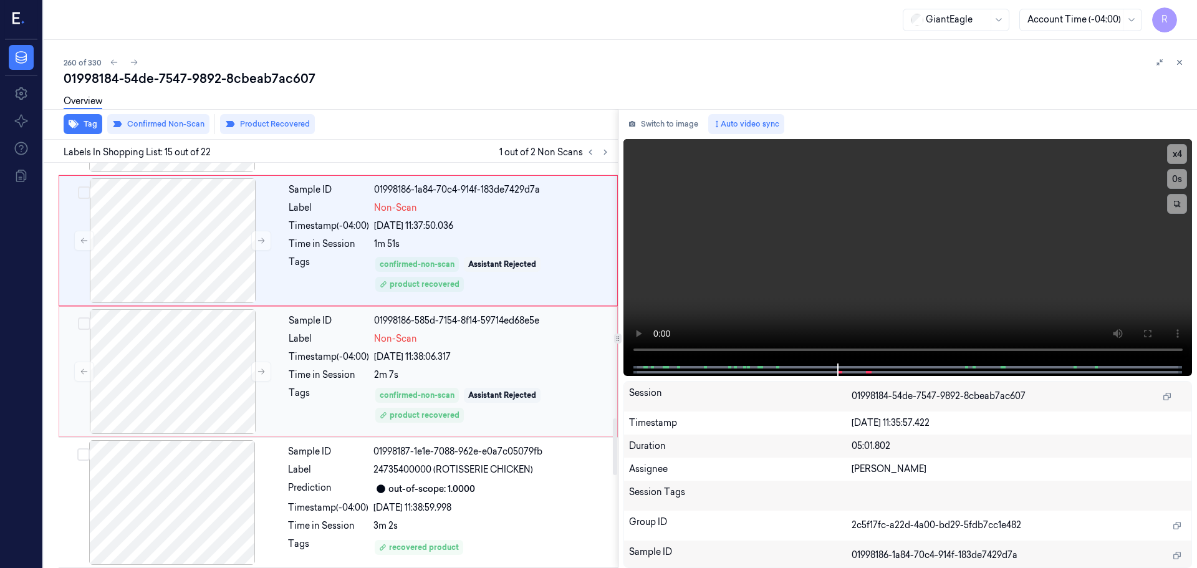
click at [511, 344] on div "Non-Scan" at bounding box center [492, 338] width 236 height 13
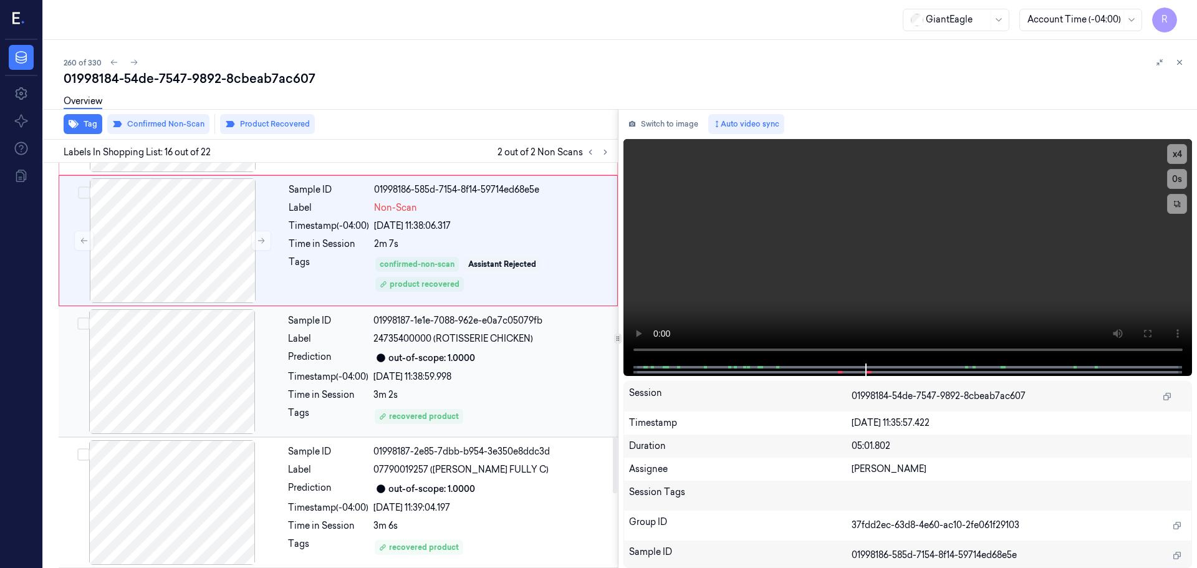
click at [520, 368] on div "Sample ID 01998187-1e1e-7088-962e-e0a7c05079fb Label 24735400000 (ROTISSERIE CH…" at bounding box center [449, 371] width 332 height 125
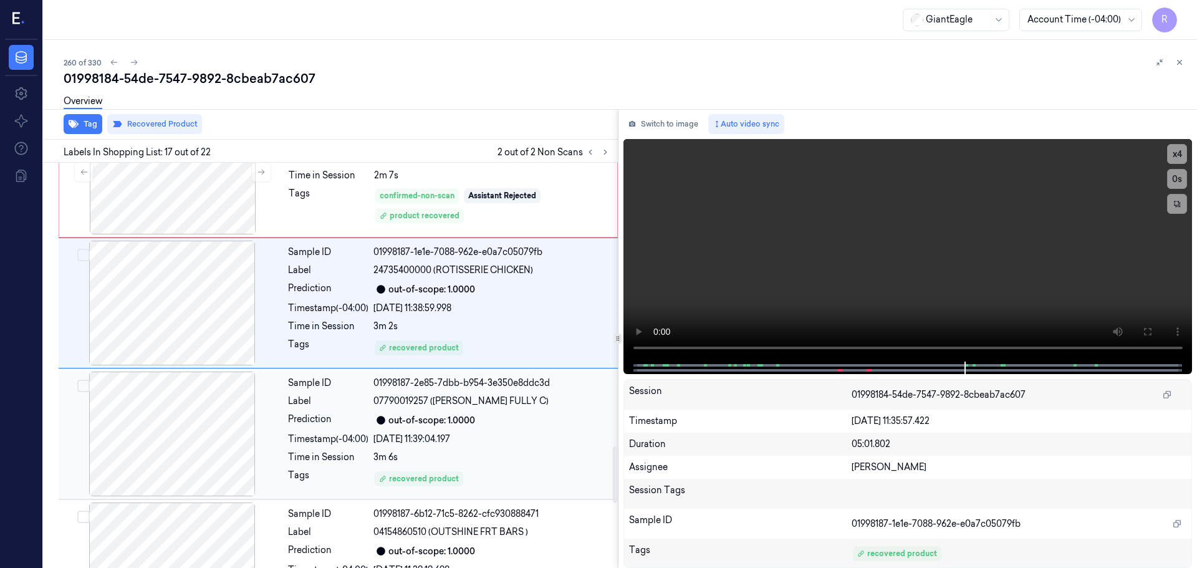
click at [528, 431] on div "Sample ID 01998187-2e85-7dbb-b954-3e350e8ddc3d Label 07790019257 (JIMMY DEAN FU…" at bounding box center [449, 434] width 332 height 125
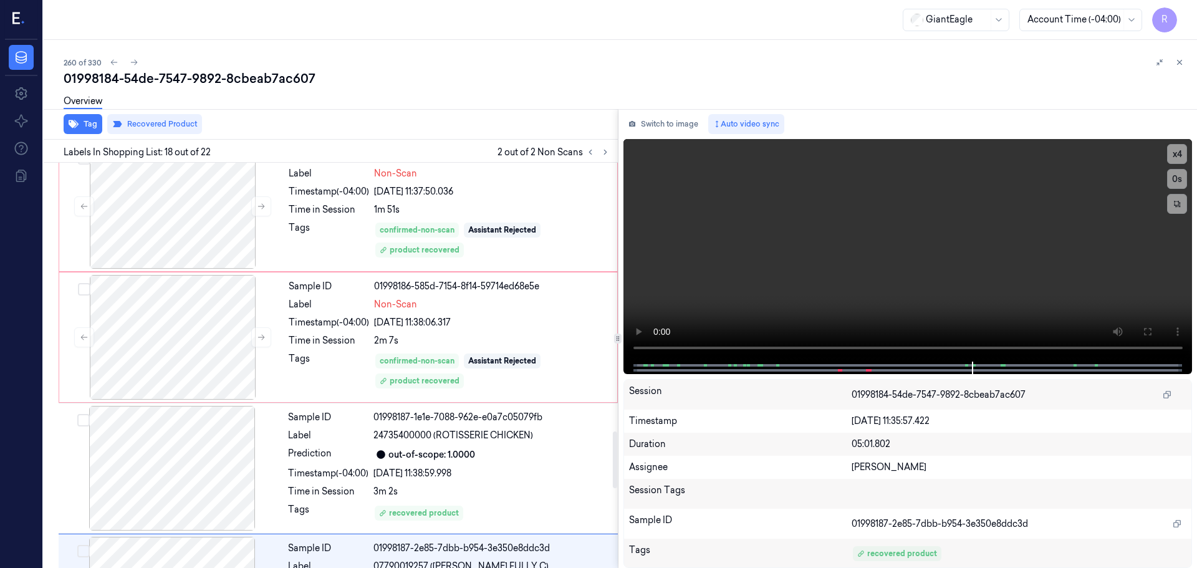
scroll to position [1714, 0]
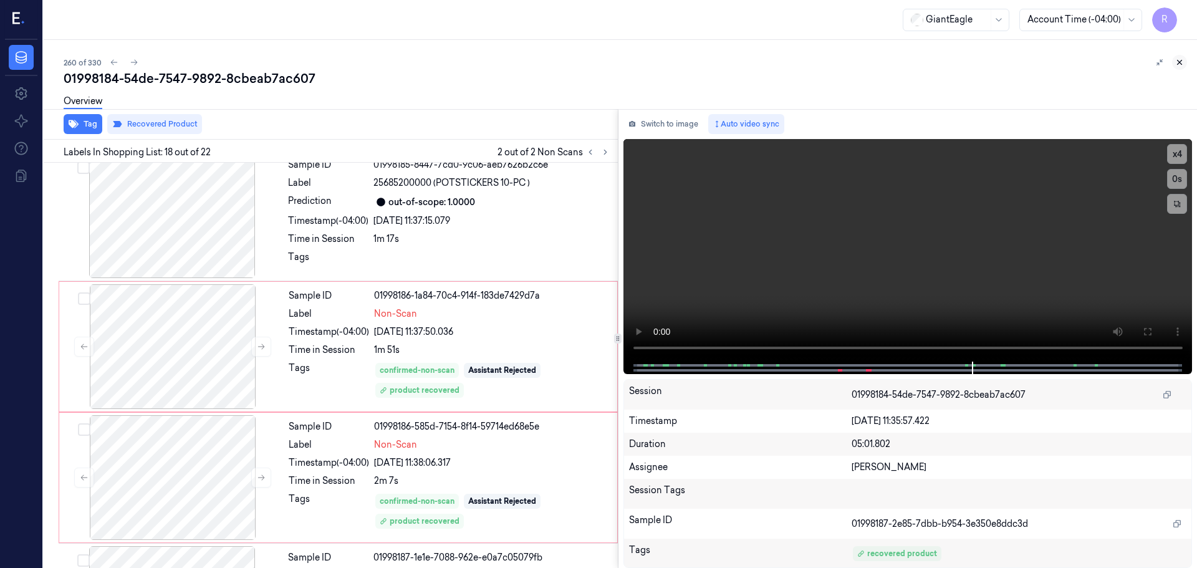
click at [1182, 59] on icon at bounding box center [1179, 62] width 9 height 9
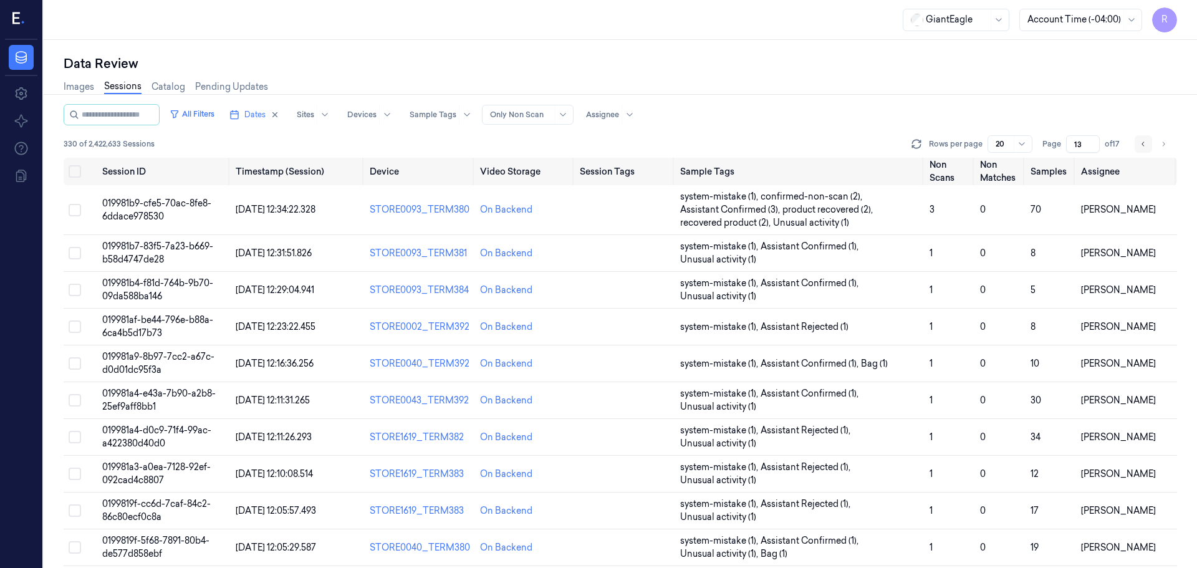
click at [1142, 147] on icon "Go to previous page" at bounding box center [1143, 144] width 7 height 10
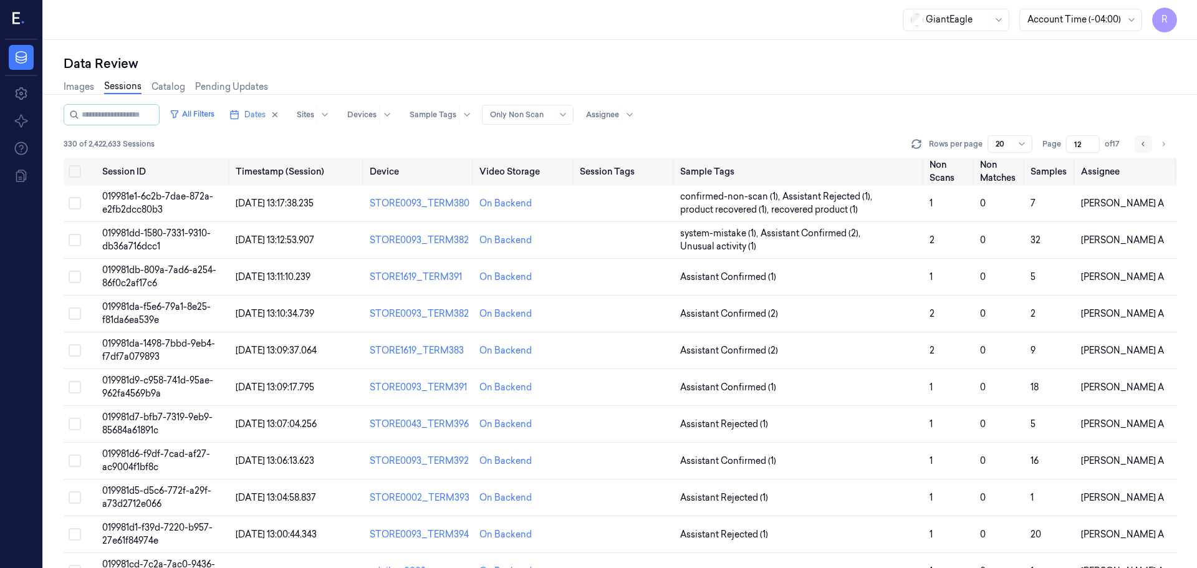
click at [1142, 147] on icon "Go to previous page" at bounding box center [1143, 144] width 7 height 10
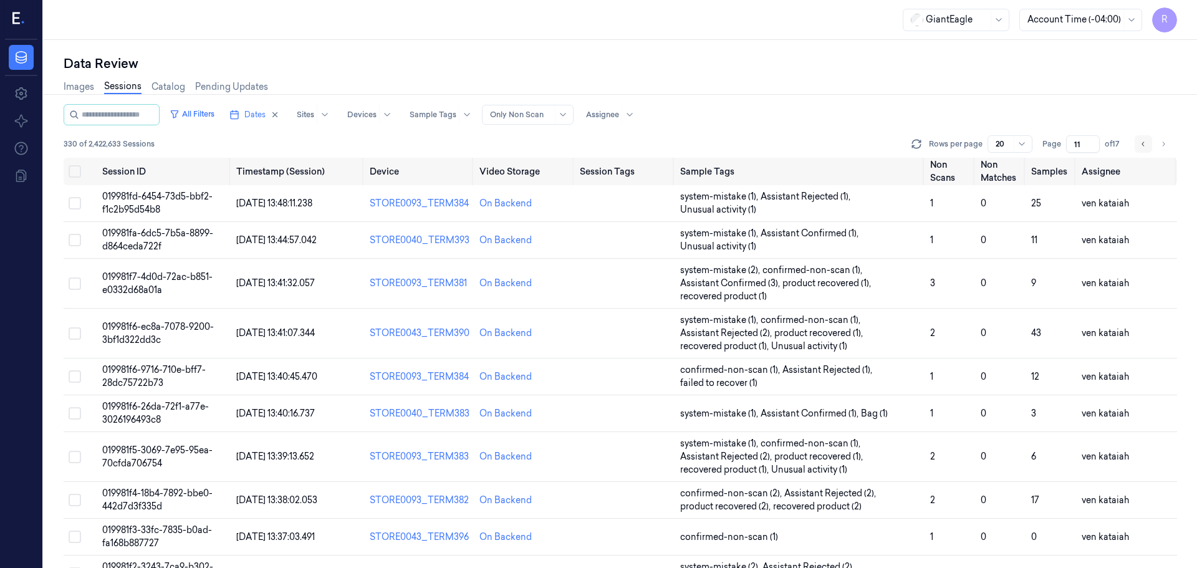
click at [1142, 147] on icon "Go to previous page" at bounding box center [1143, 144] width 7 height 10
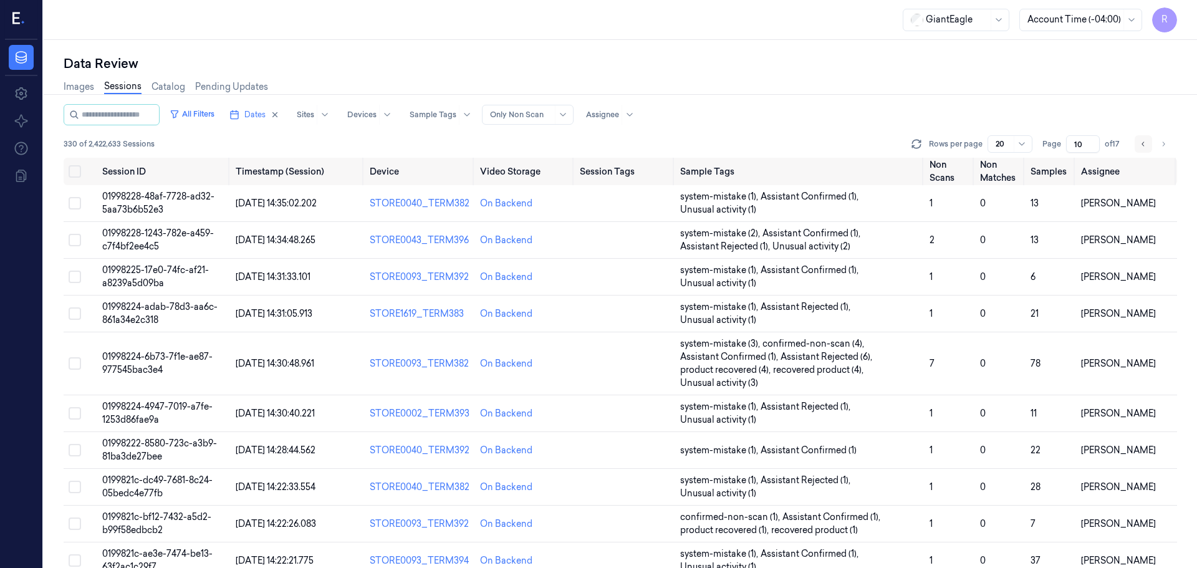
click at [1142, 147] on icon "Go to previous page" at bounding box center [1143, 144] width 7 height 10
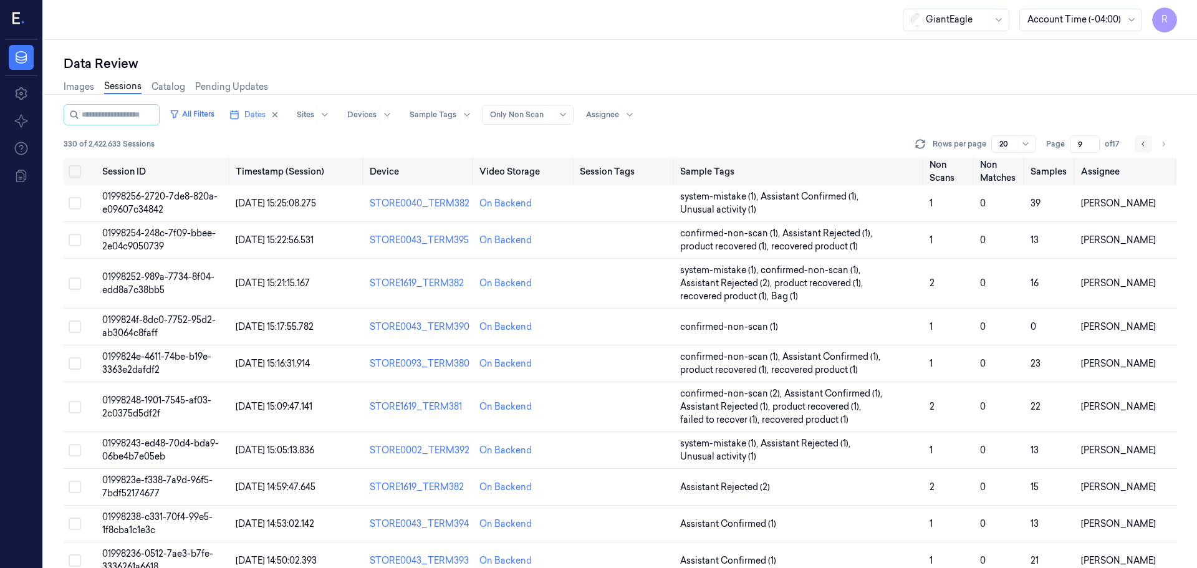
click at [1142, 147] on icon "Go to previous page" at bounding box center [1143, 144] width 7 height 10
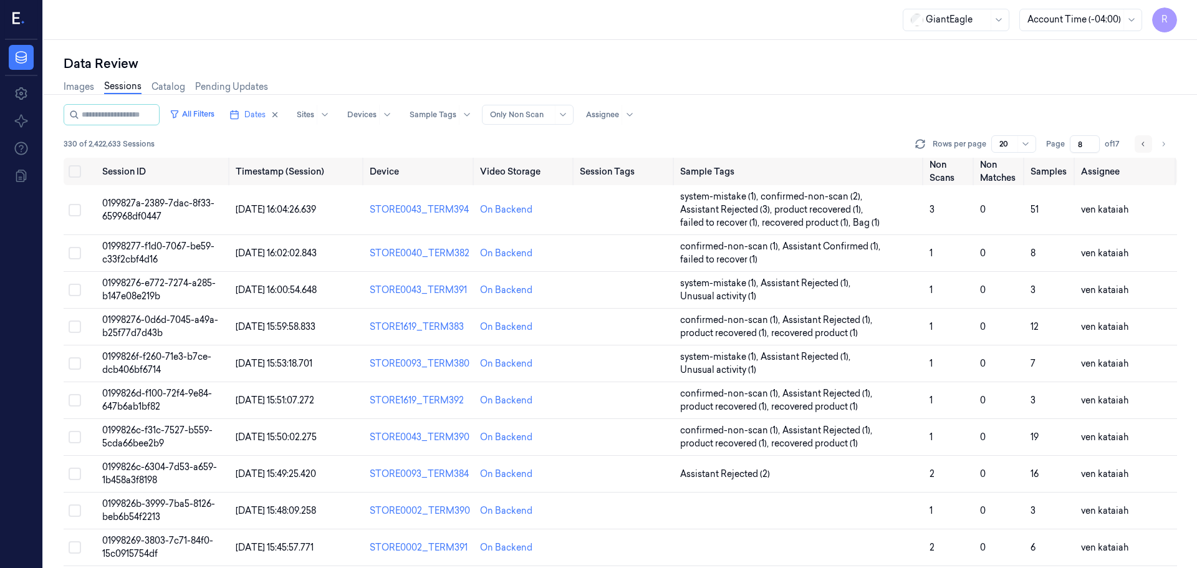
click at [1142, 147] on icon "Go to previous page" at bounding box center [1143, 144] width 7 height 10
type input "7"
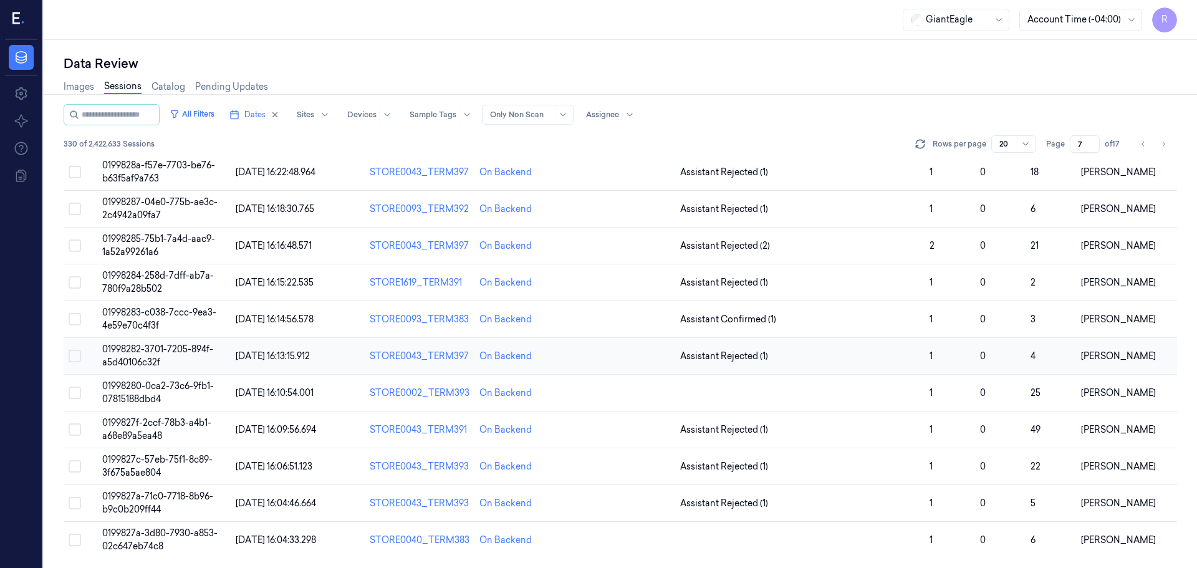
scroll to position [300, 0]
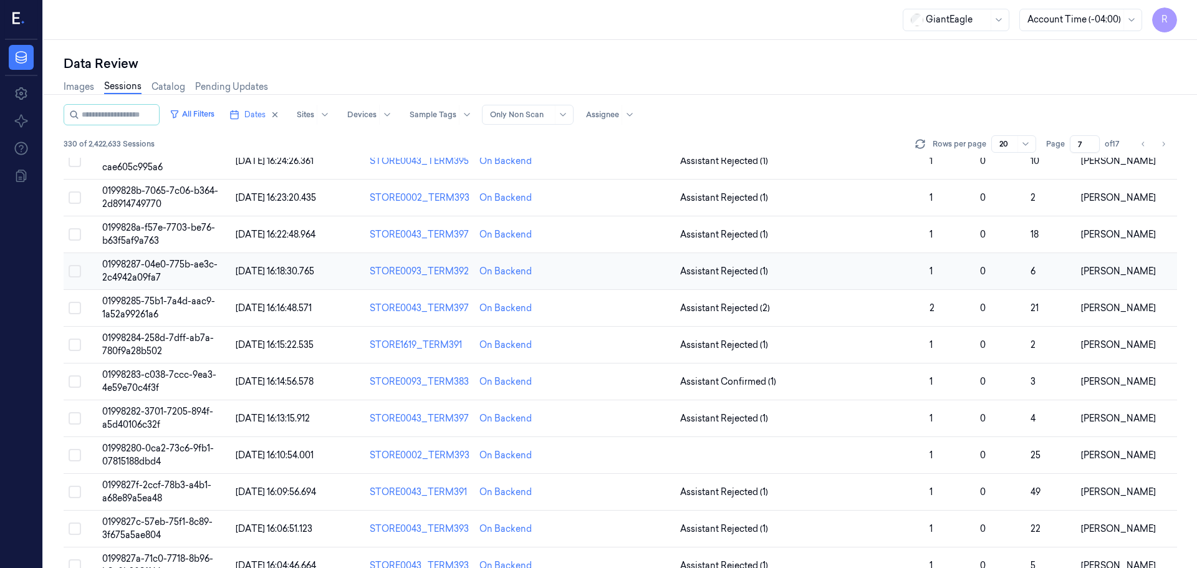
click at [863, 283] on td "Assistant Rejected (1)" at bounding box center [800, 271] width 250 height 37
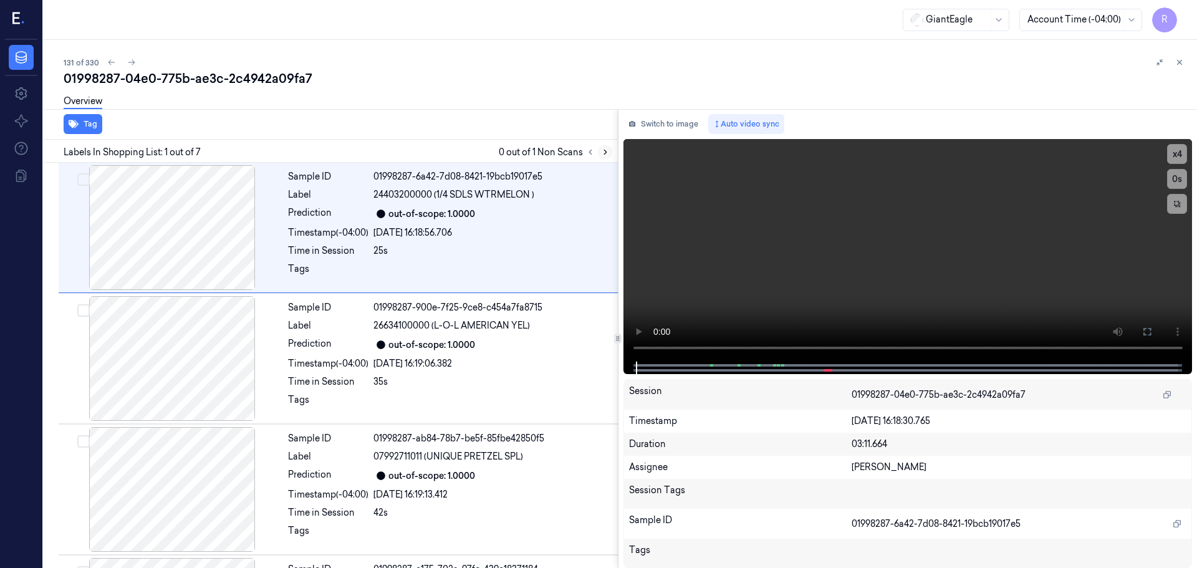
click at [604, 147] on button at bounding box center [605, 152] width 15 height 15
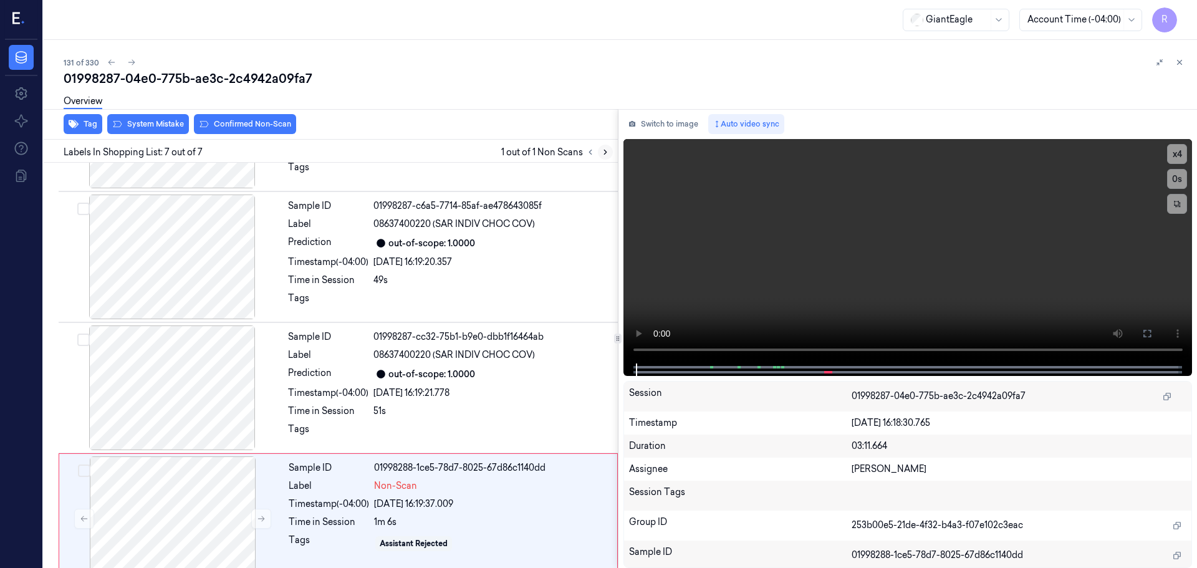
scroll to position [515, 0]
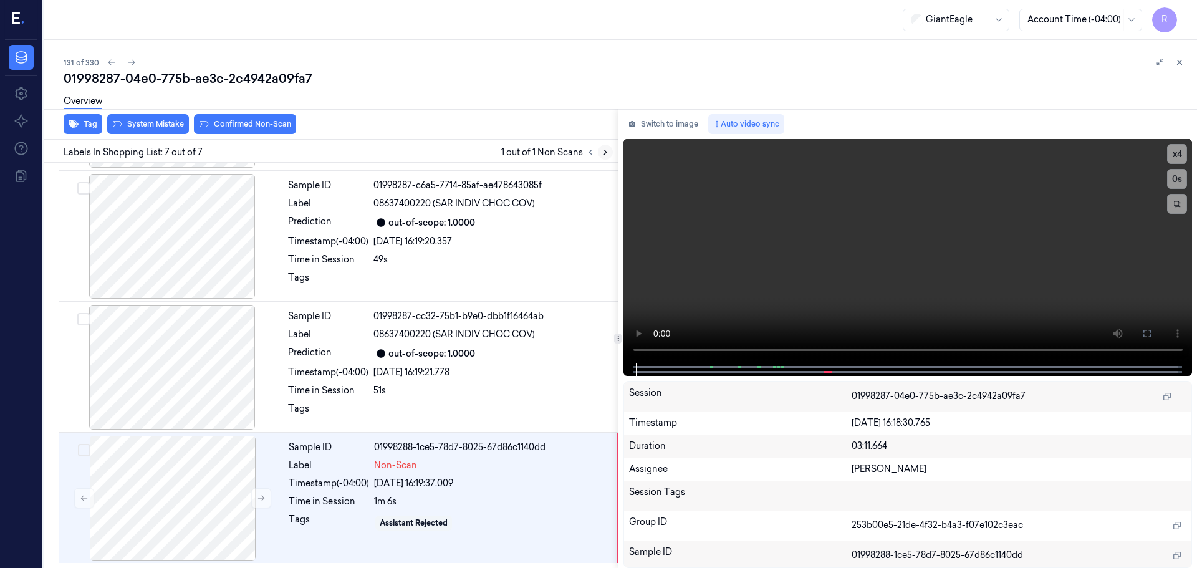
click at [601, 148] on icon at bounding box center [605, 152] width 9 height 9
click at [227, 339] on div at bounding box center [172, 367] width 222 height 125
click at [1179, 160] on button "x 4" at bounding box center [1177, 154] width 20 height 20
click at [1179, 160] on button "x 1" at bounding box center [1177, 154] width 20 height 20
click at [1179, 160] on button "x 2" at bounding box center [1177, 154] width 20 height 20
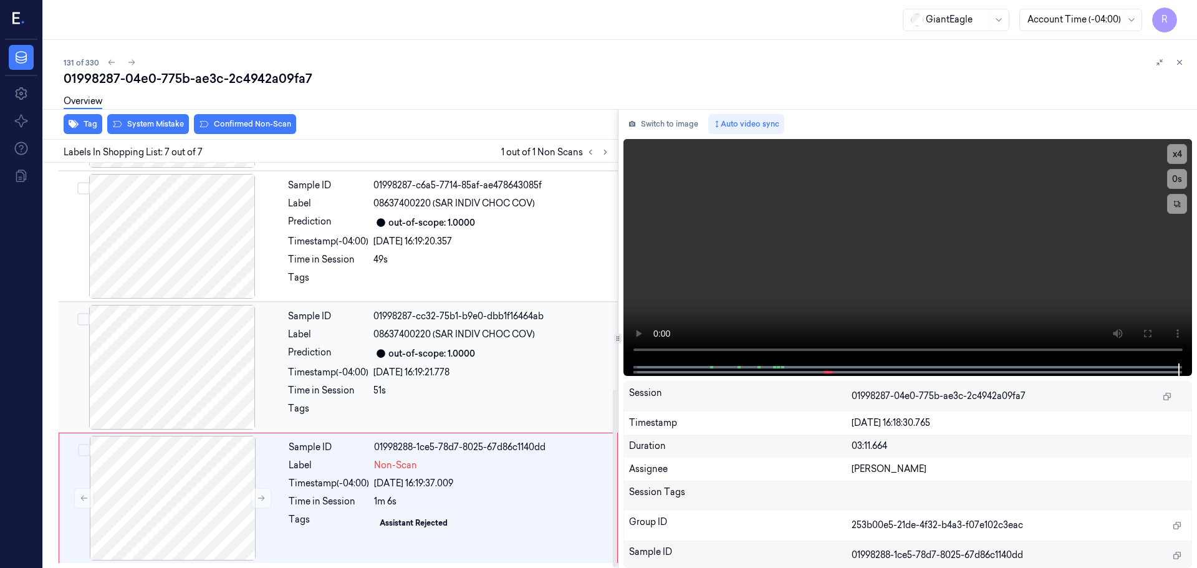
click at [462, 369] on div "25/09/2025 16:19:21.778" at bounding box center [491, 372] width 237 height 13
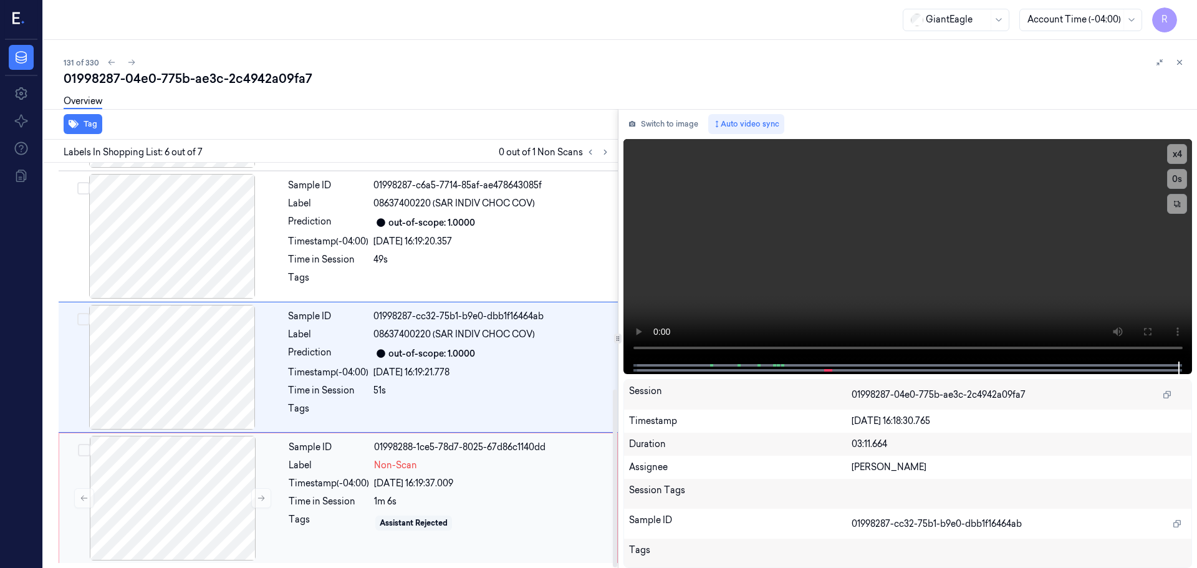
click at [408, 475] on div "Sample ID 01998288-1ce5-78d7-8025-67d86c1140dd Label Non-Scan Timestamp (-04:00…" at bounding box center [449, 498] width 331 height 125
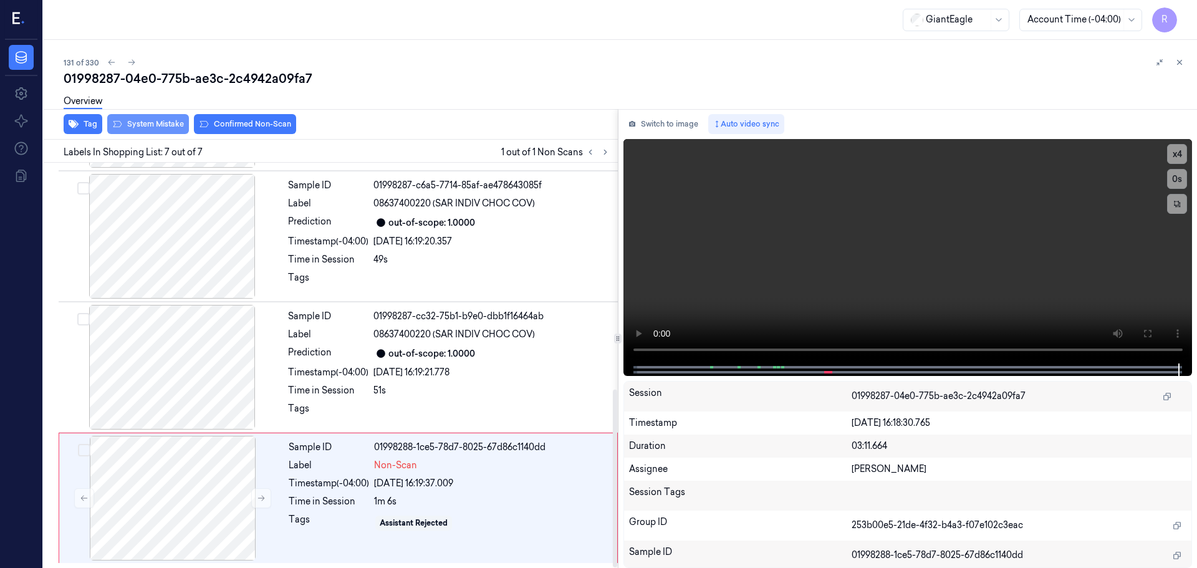
click at [158, 132] on button "System Mistake" at bounding box center [148, 124] width 82 height 20
click at [80, 133] on button "Tag" at bounding box center [83, 124] width 39 height 20
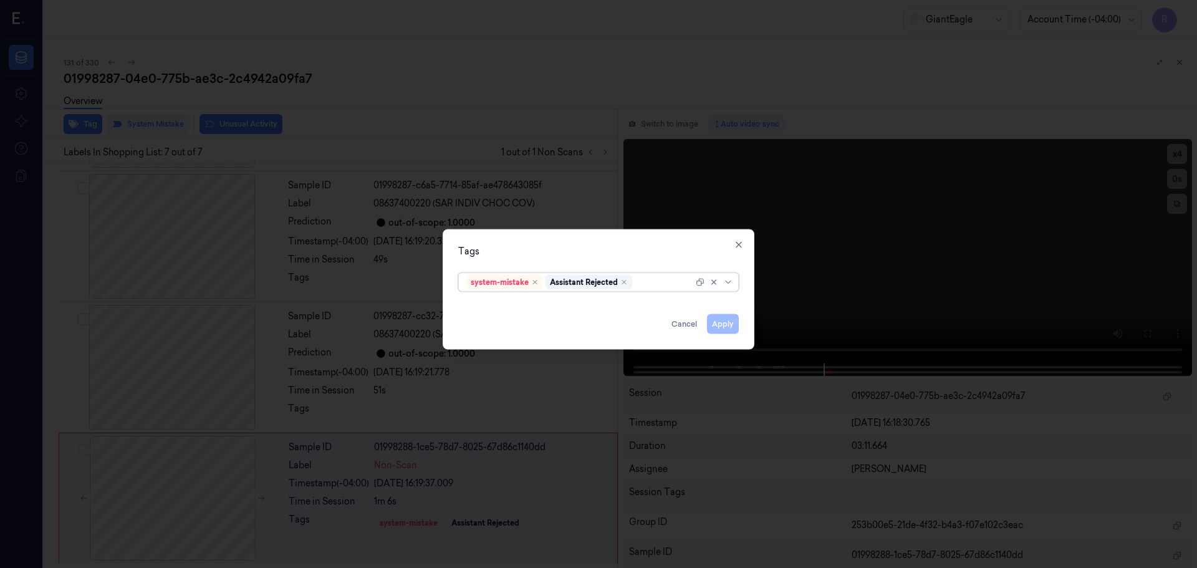
click at [722, 281] on div at bounding box center [716, 281] width 40 height 17
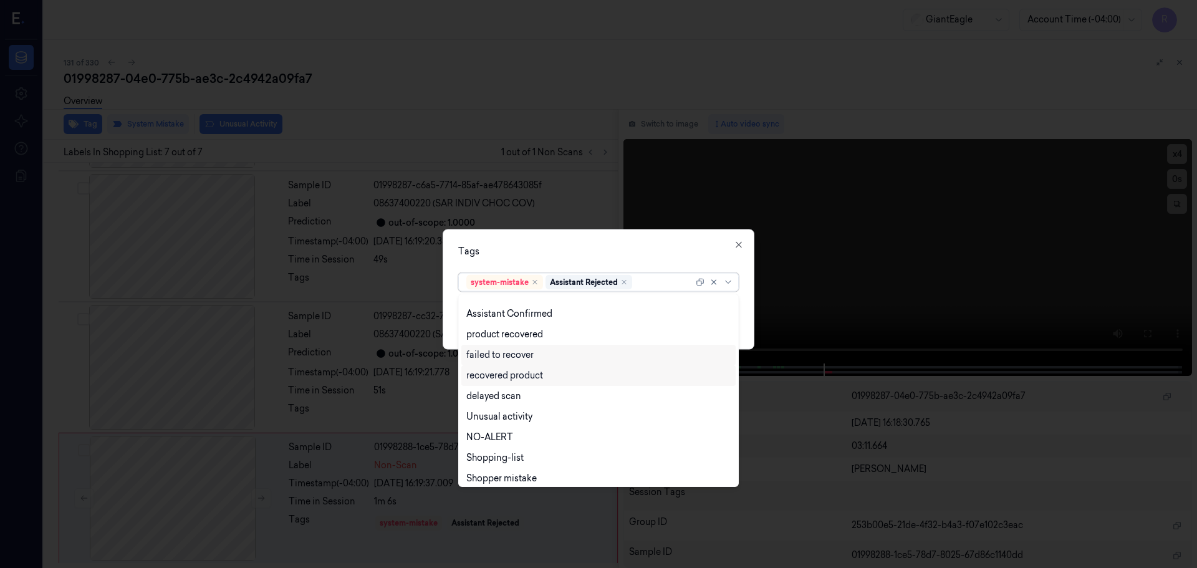
scroll to position [101, 0]
click at [483, 455] on div "Bag" at bounding box center [598, 452] width 264 height 13
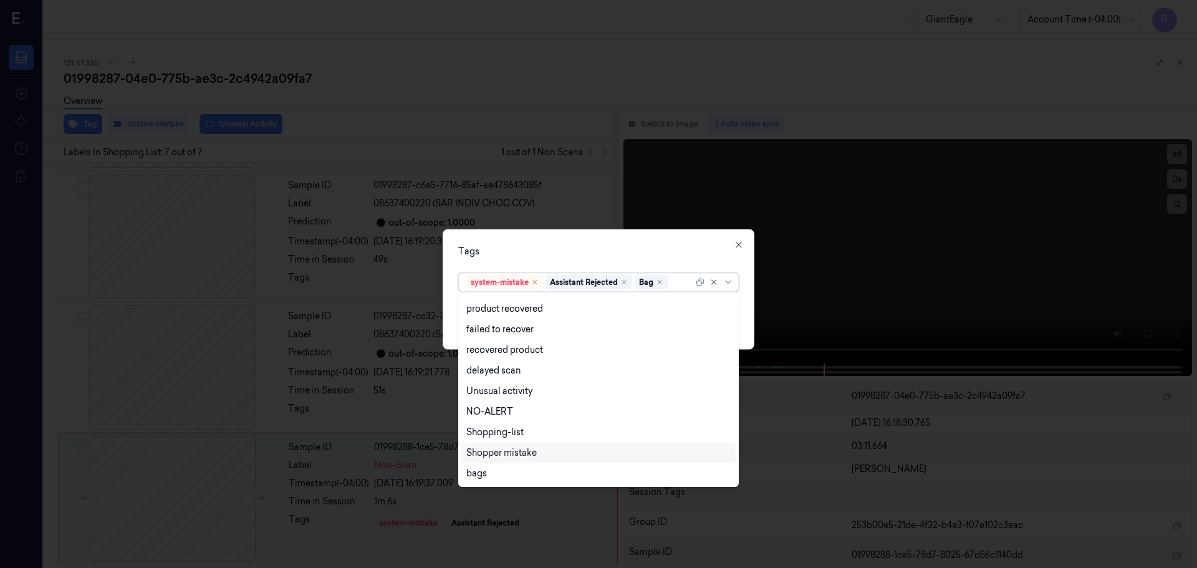
scroll to position [80, 0]
drag, startPoint x: 579, startPoint y: 231, endPoint x: 629, endPoint y: 253, distance: 54.4
click at [580, 231] on div "Tags option Bag, selected. 13 results available. Use Up and Down to choose opti…" at bounding box center [599, 289] width 312 height 120
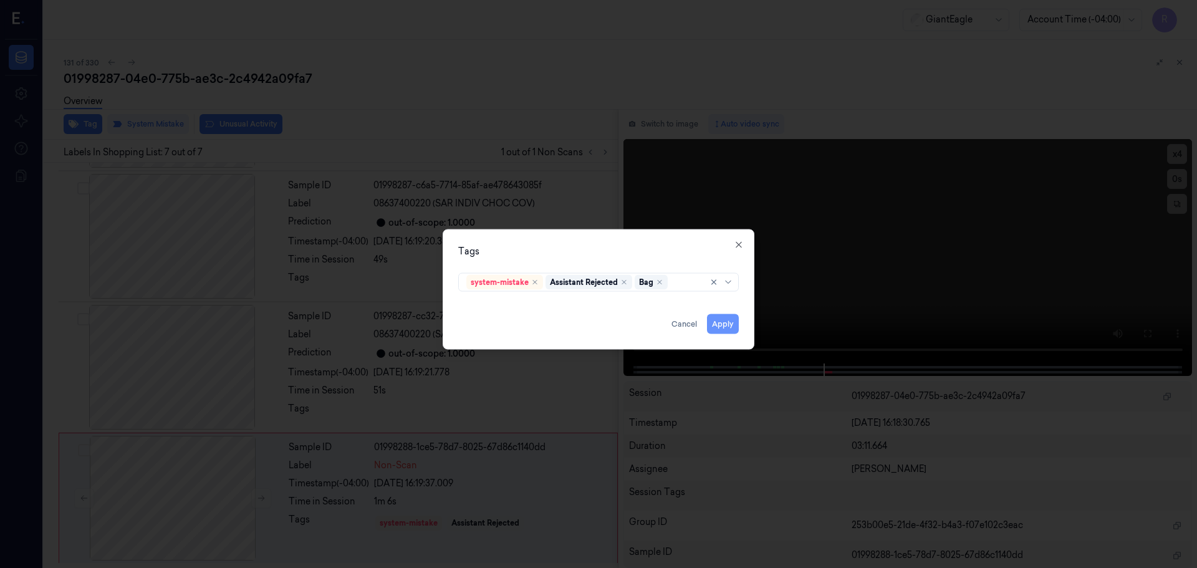
click at [718, 321] on button "Apply" at bounding box center [723, 324] width 32 height 20
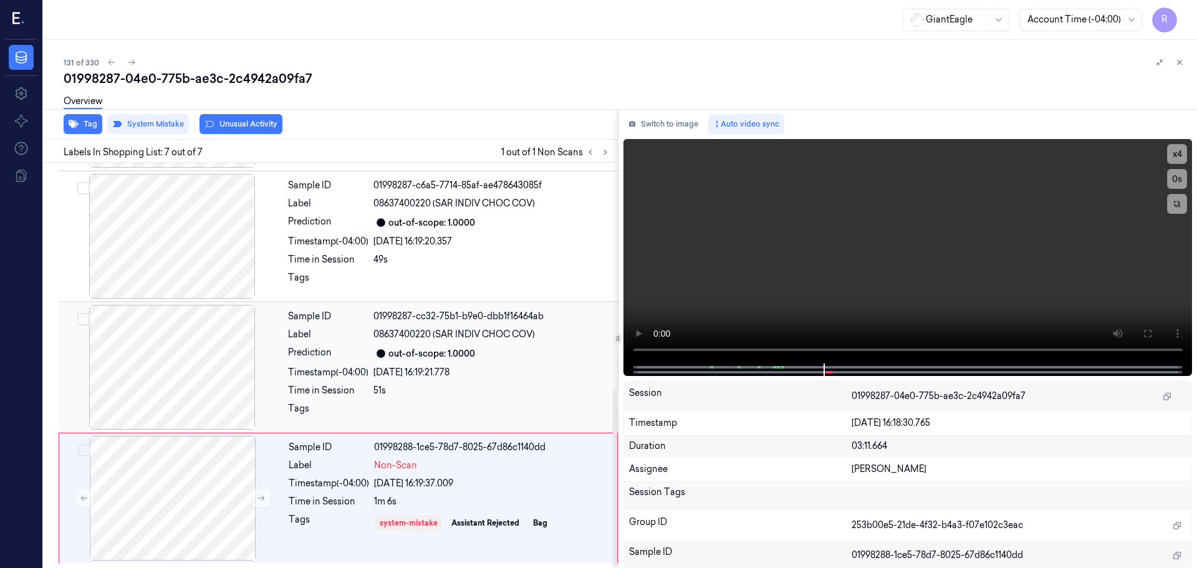
click at [407, 373] on div "25/09/2025 16:19:21.778" at bounding box center [491, 372] width 237 height 13
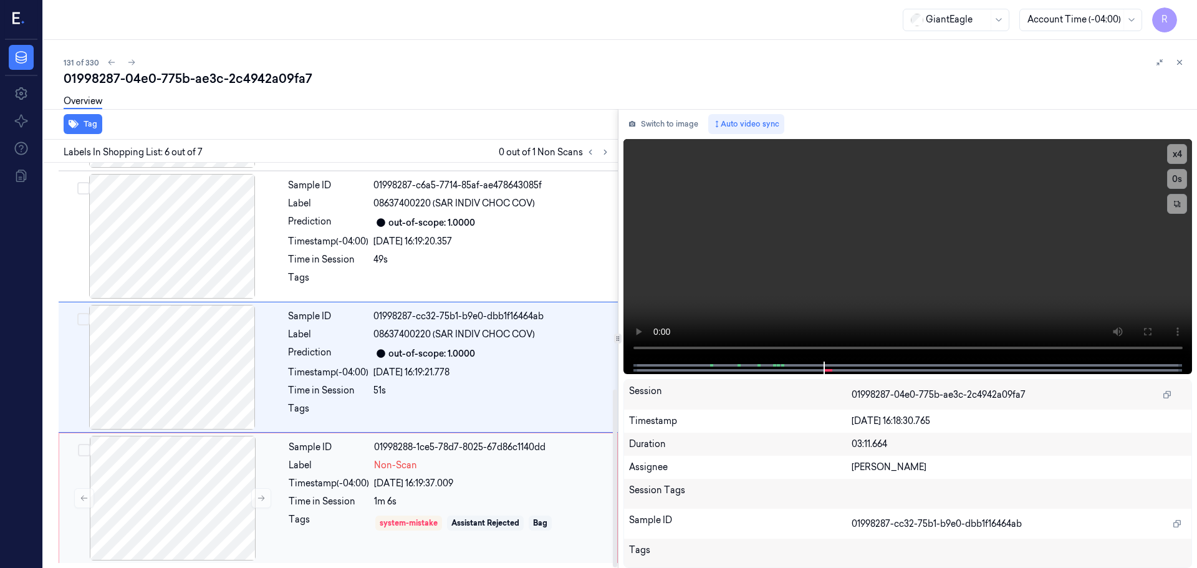
click at [494, 476] on div "Sample ID 01998288-1ce5-78d7-8025-67d86c1140dd Label Non-Scan Timestamp (-04:00…" at bounding box center [449, 498] width 331 height 125
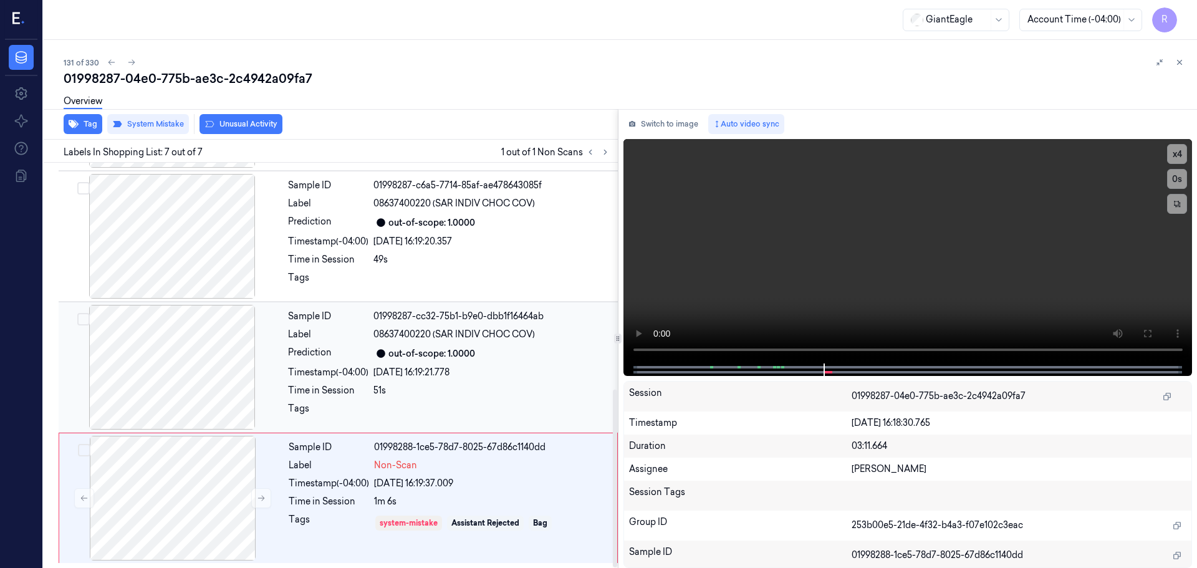
click at [491, 325] on div "Sample ID 01998287-cc32-75b1-b9e0-dbb1f16464ab Label 08637400220 (SAR INDIV CHO…" at bounding box center [449, 367] width 332 height 125
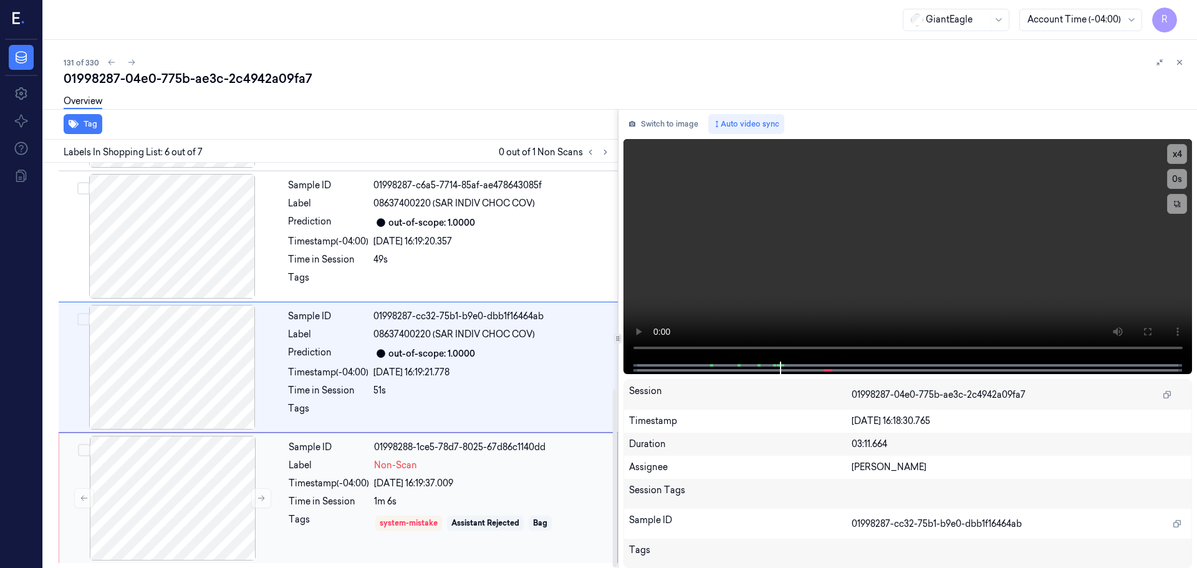
click at [483, 464] on div "Non-Scan" at bounding box center [492, 465] width 236 height 13
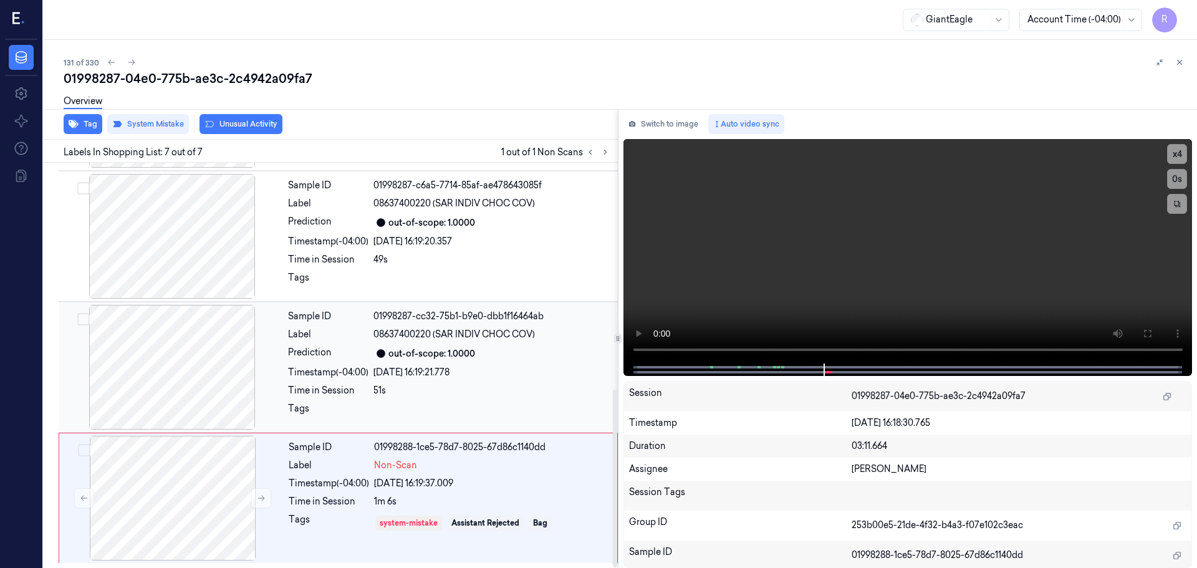
click at [462, 359] on div "out-of-scope: 1.0000" at bounding box center [431, 353] width 87 height 13
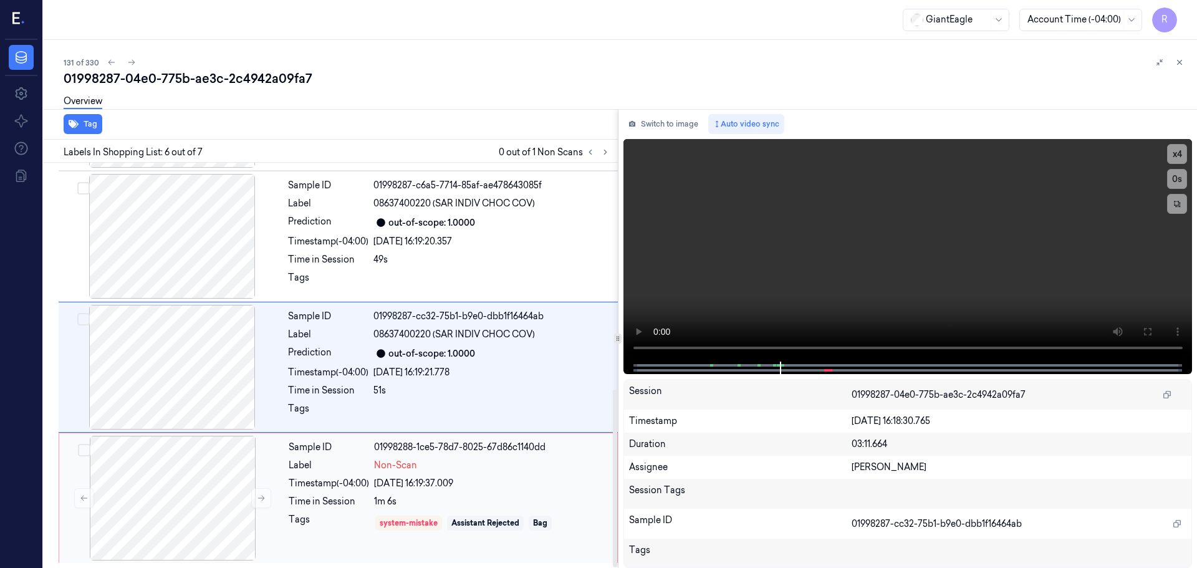
click at [480, 475] on div "Sample ID 01998288-1ce5-78d7-8025-67d86c1140dd Label Non-Scan Timestamp (-04:00…" at bounding box center [449, 498] width 331 height 125
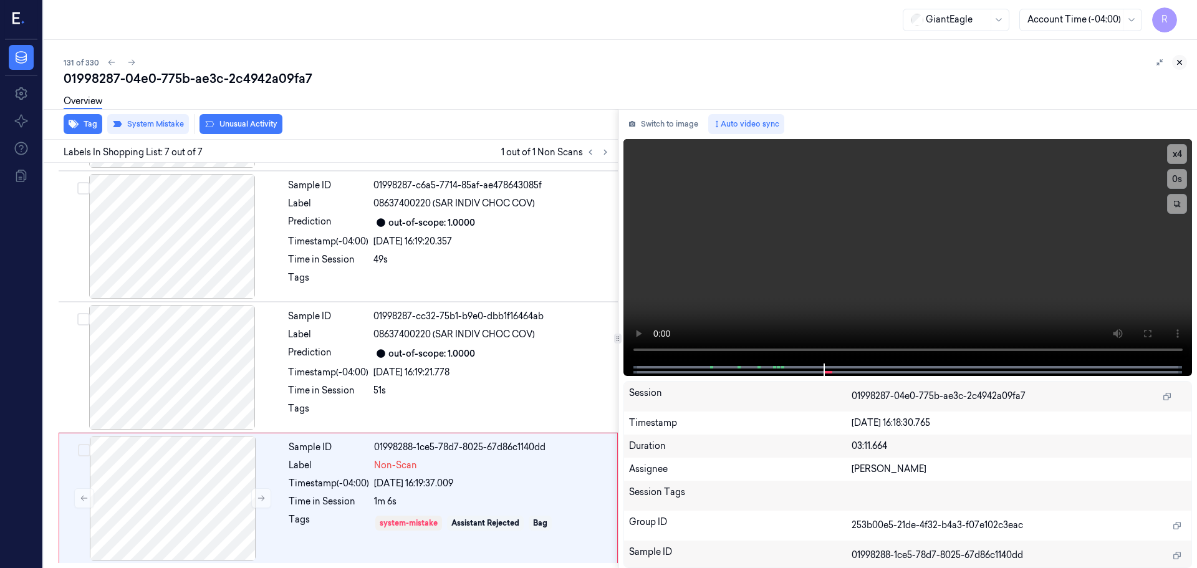
click at [1183, 65] on icon at bounding box center [1179, 62] width 9 height 9
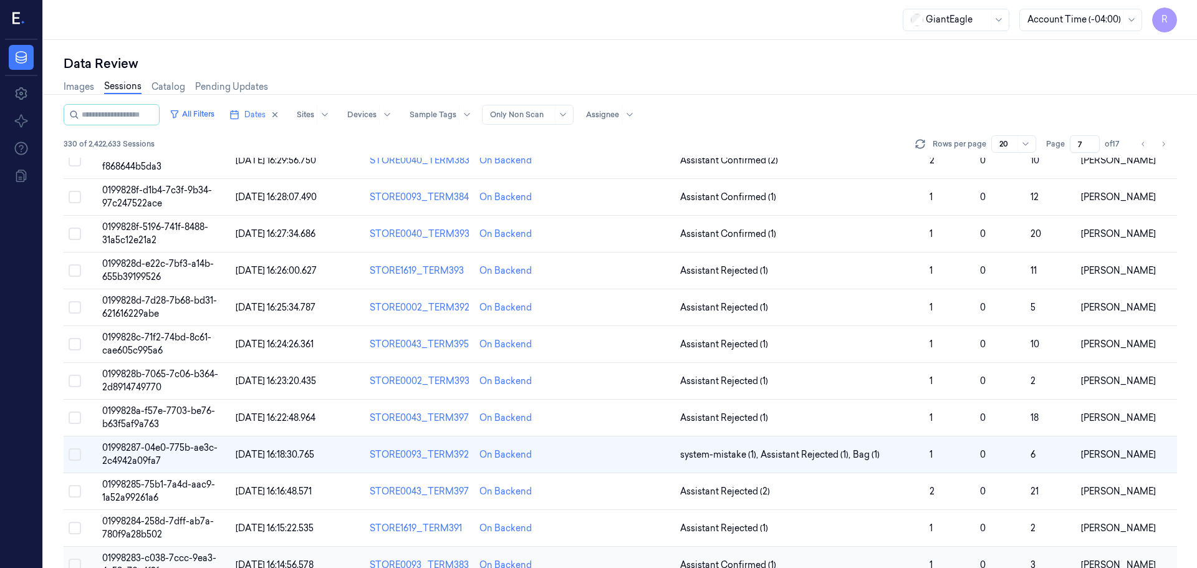
scroll to position [249, 0]
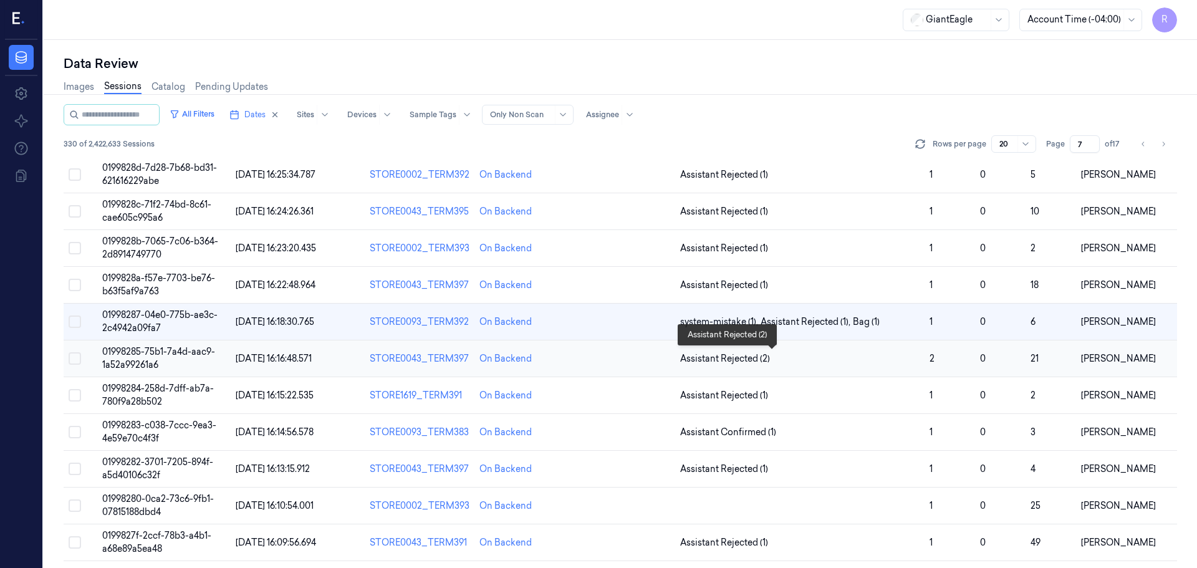
click at [791, 360] on span "Assistant Rejected (2)" at bounding box center [800, 358] width 240 height 13
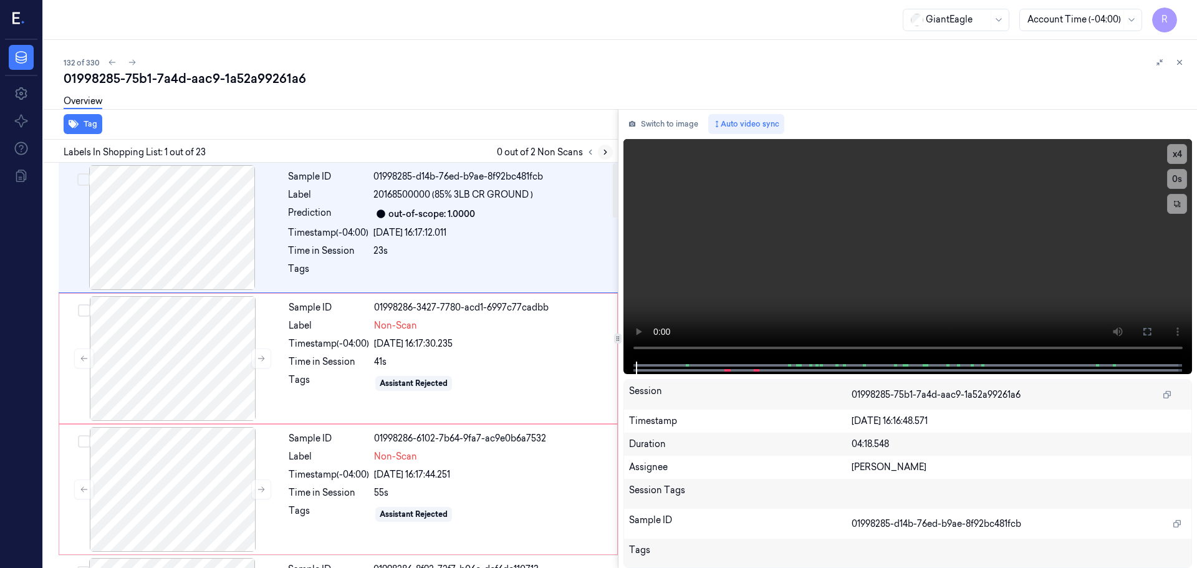
click at [606, 150] on icon at bounding box center [605, 152] width 9 height 9
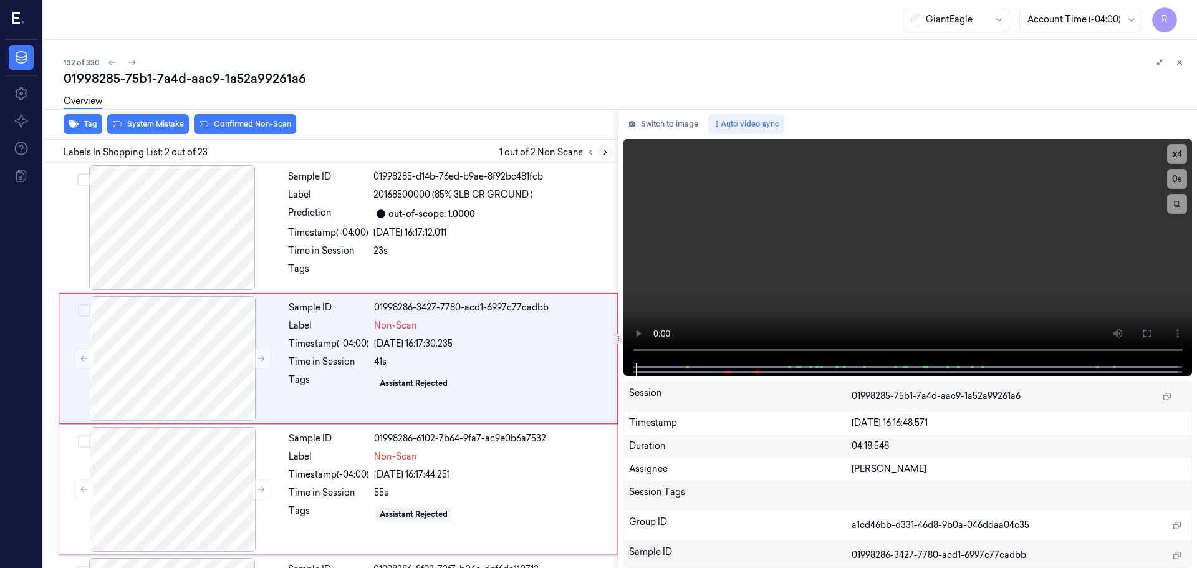
click at [606, 150] on icon at bounding box center [605, 152] width 9 height 9
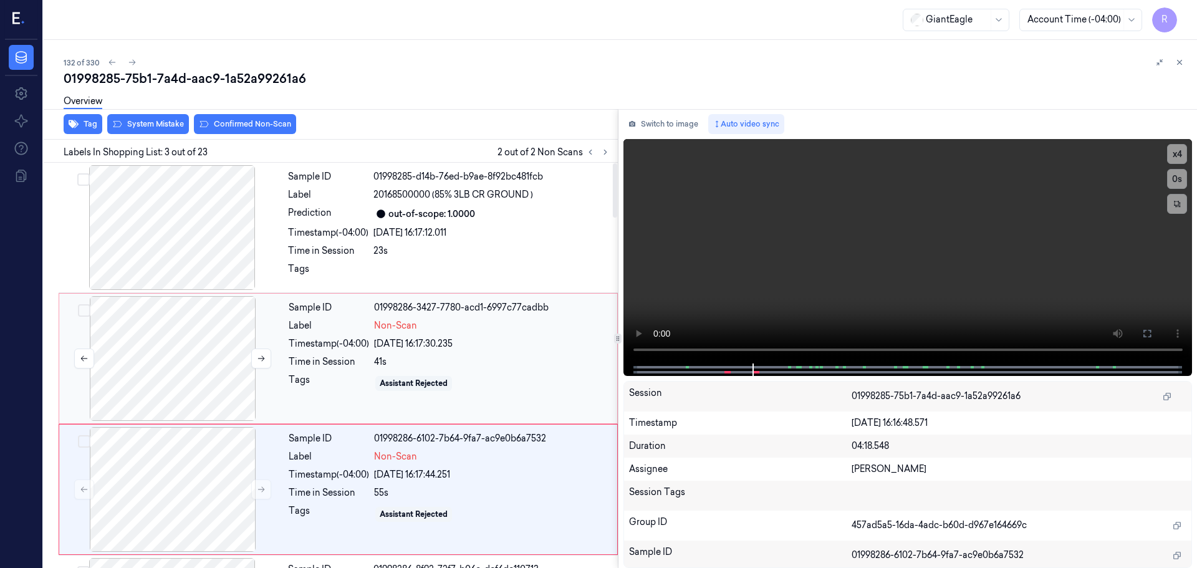
click at [260, 373] on div at bounding box center [173, 358] width 222 height 125
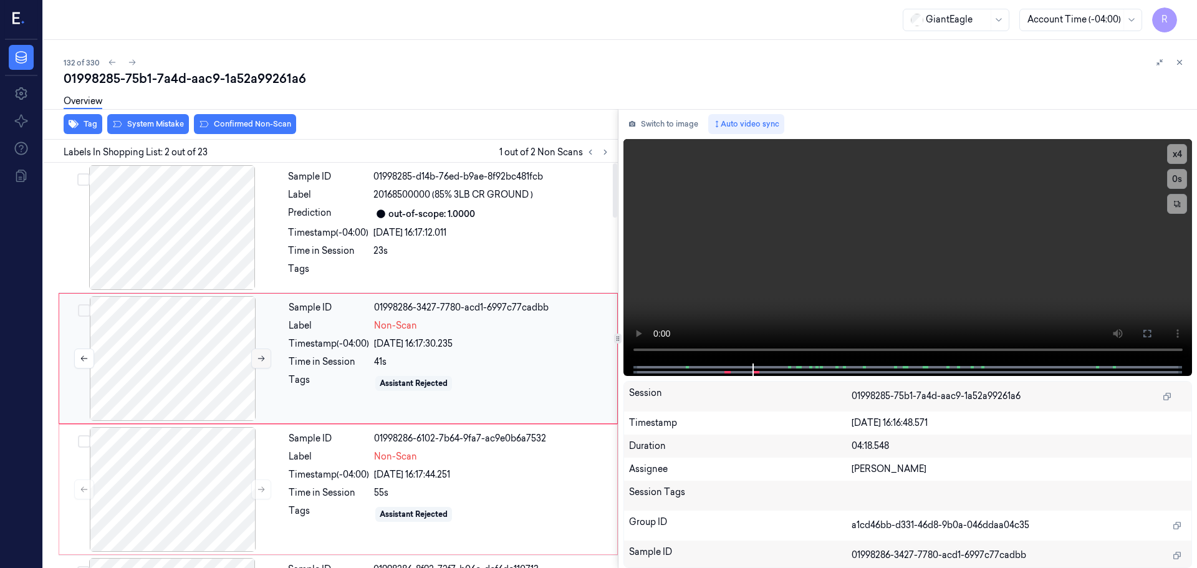
click at [259, 362] on icon at bounding box center [261, 358] width 9 height 9
click at [222, 233] on div at bounding box center [172, 227] width 222 height 125
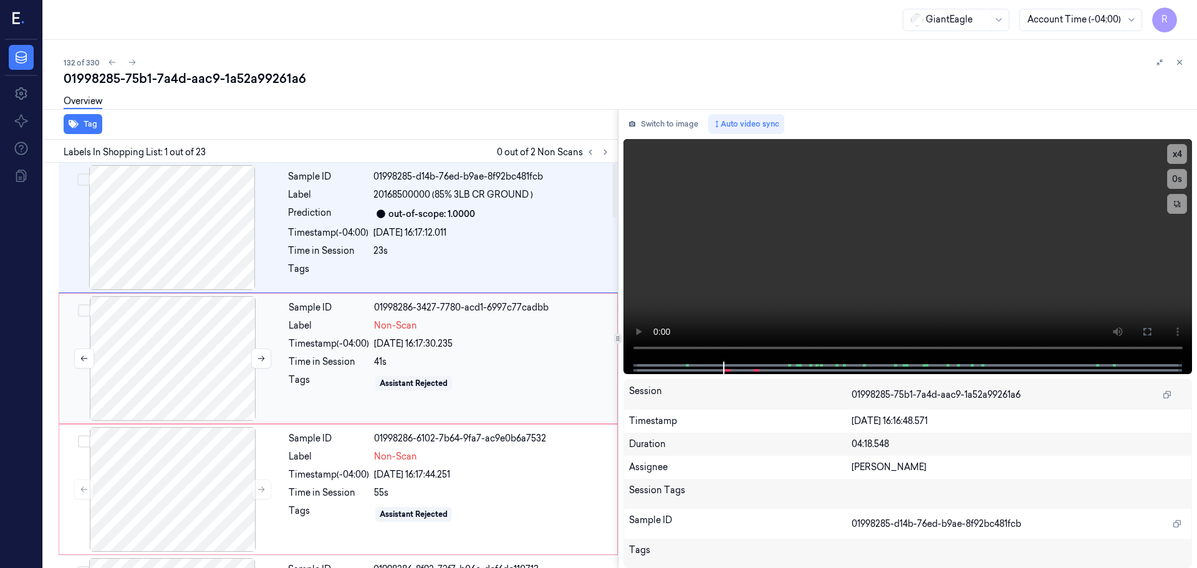
click at [256, 371] on div at bounding box center [173, 358] width 222 height 125
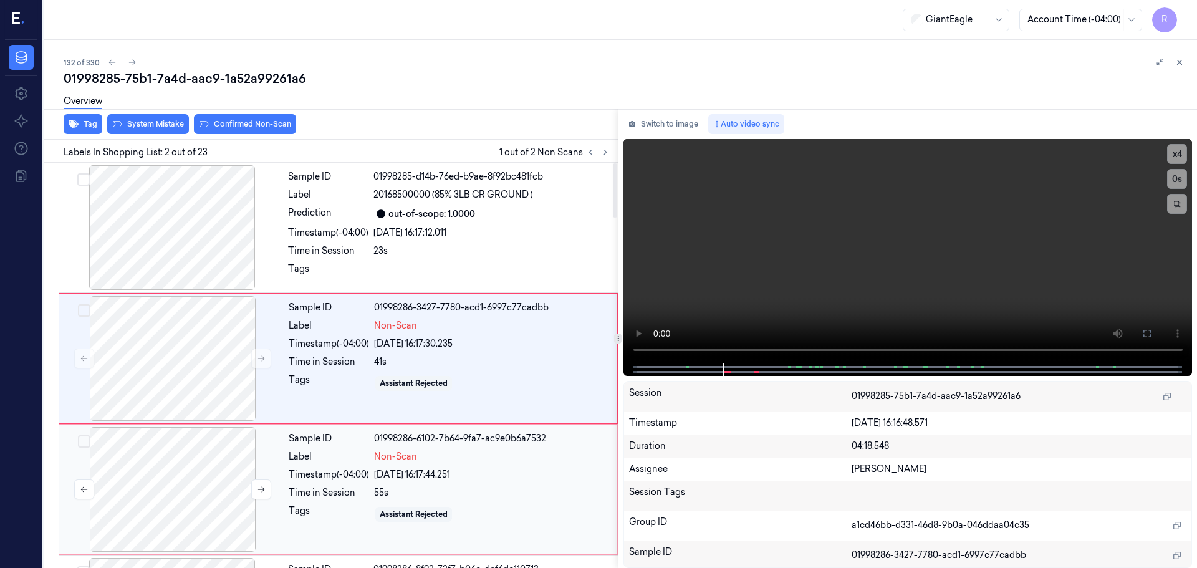
click at [228, 496] on div at bounding box center [173, 489] width 222 height 125
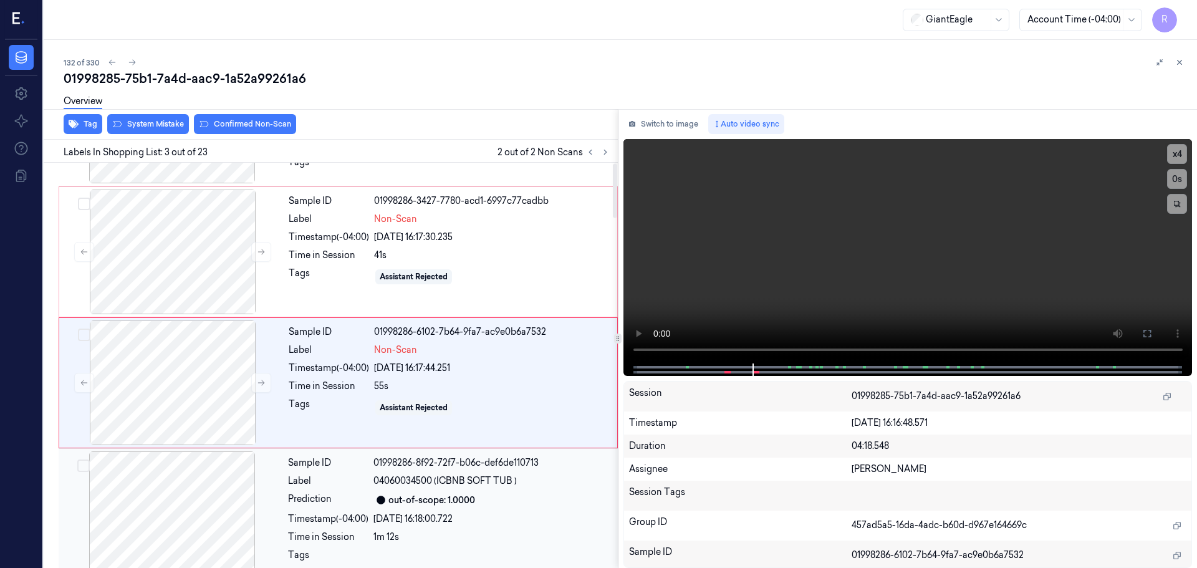
scroll to position [124, 0]
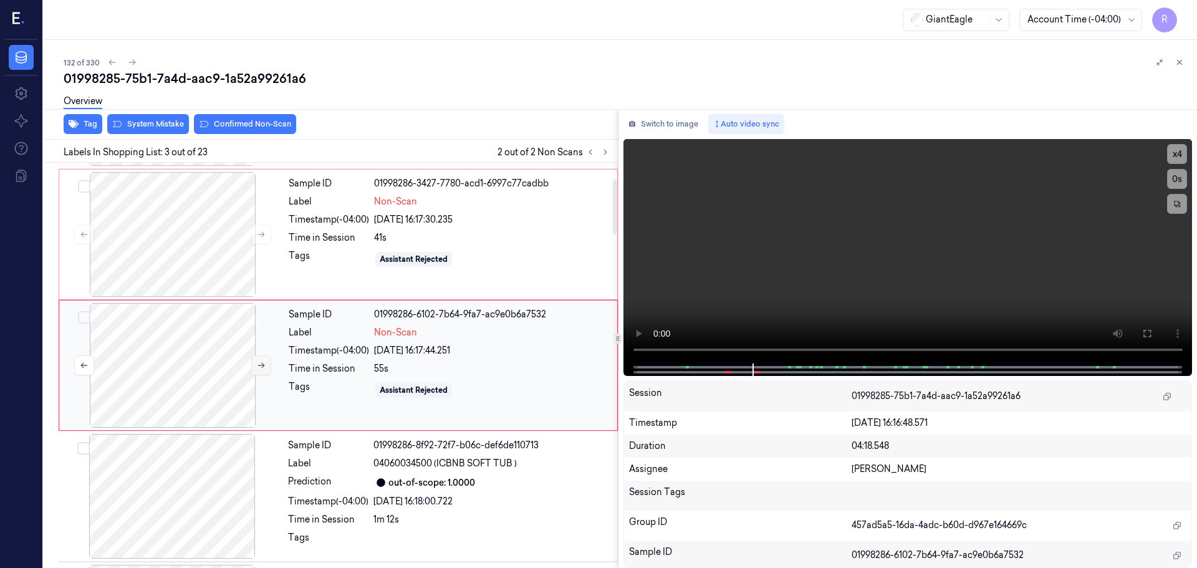
click at [256, 367] on button at bounding box center [261, 365] width 20 height 20
click at [1181, 154] on button "x 4" at bounding box center [1177, 154] width 20 height 20
click at [1154, 329] on button at bounding box center [1147, 334] width 20 height 20
click at [1144, 335] on icon at bounding box center [1147, 333] width 7 height 7
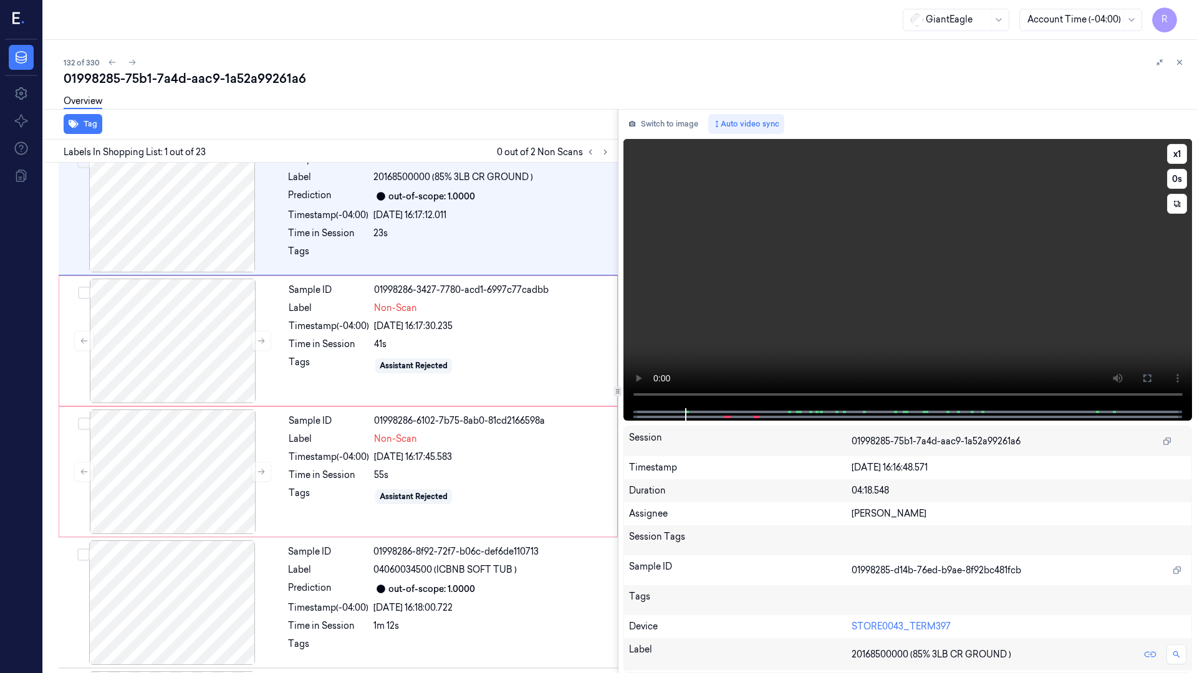
scroll to position [0, 0]
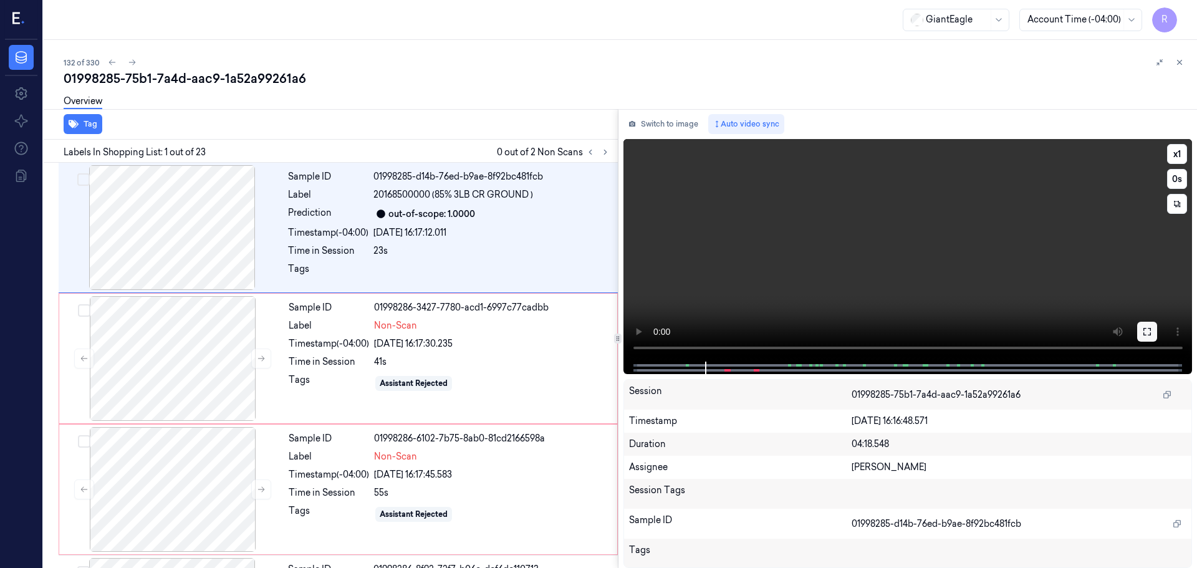
click at [1142, 338] on button at bounding box center [1147, 332] width 20 height 20
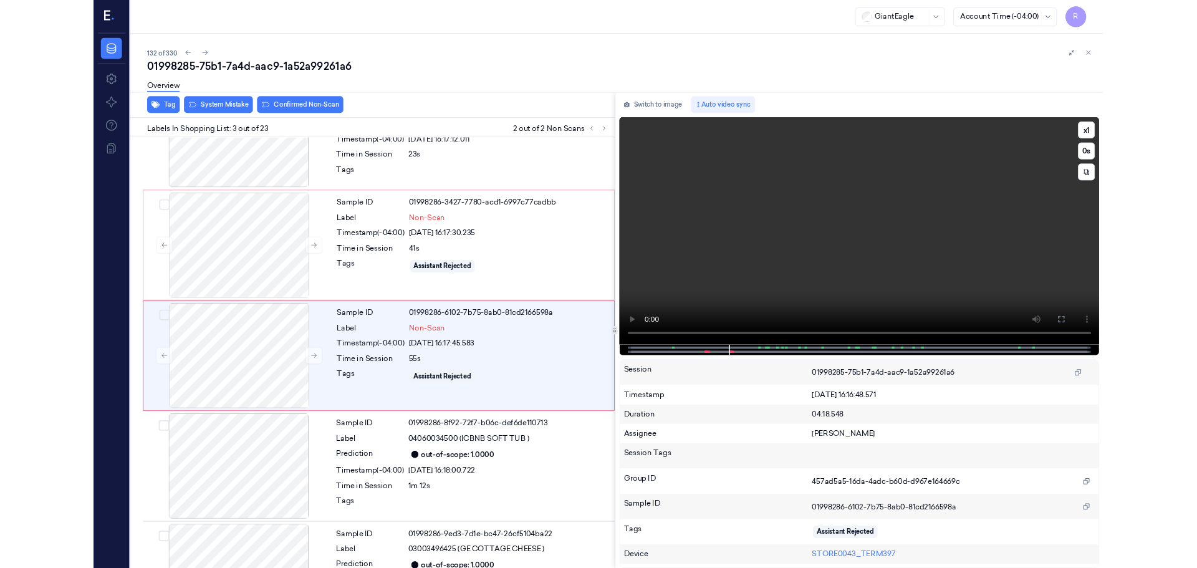
scroll to position [72, 0]
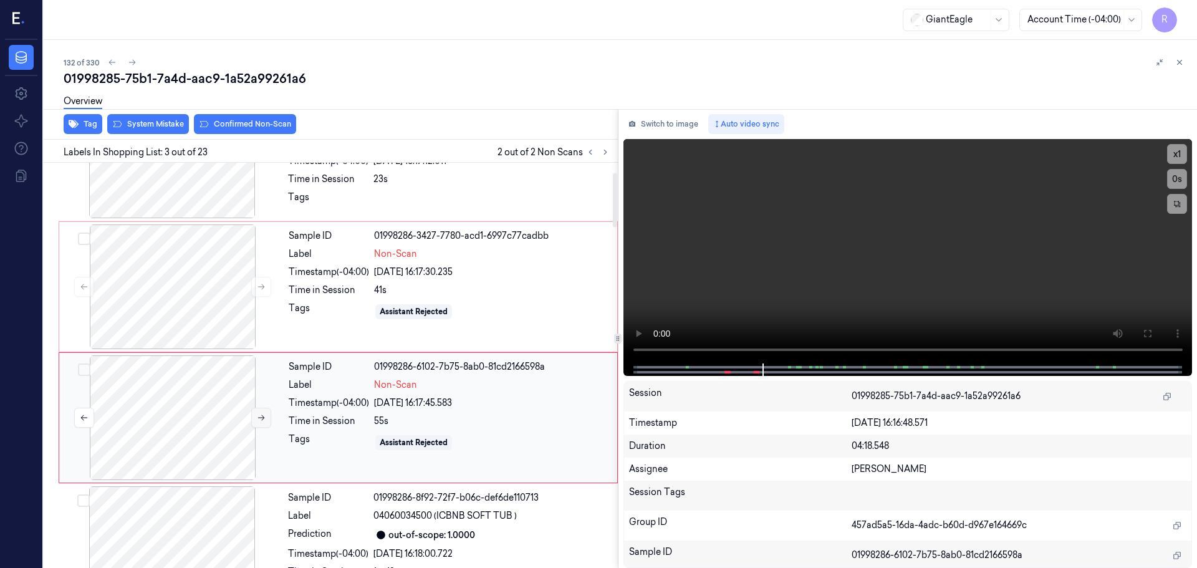
click at [263, 421] on icon at bounding box center [261, 417] width 9 height 9
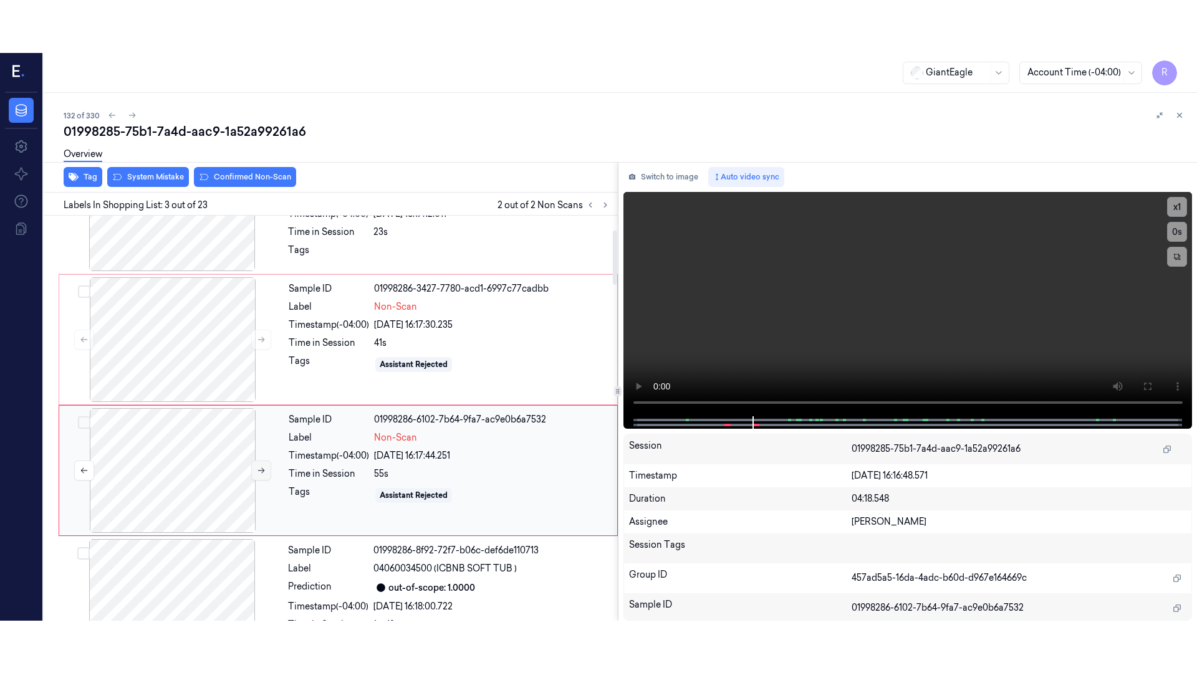
scroll to position [124, 0]
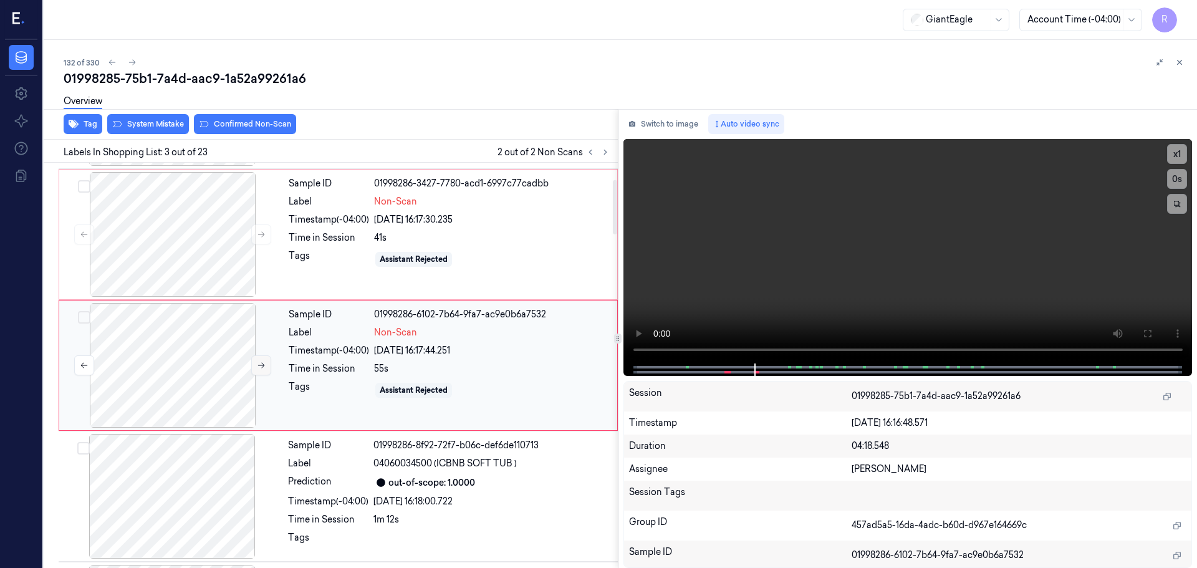
click at [260, 373] on button at bounding box center [261, 365] width 20 height 20
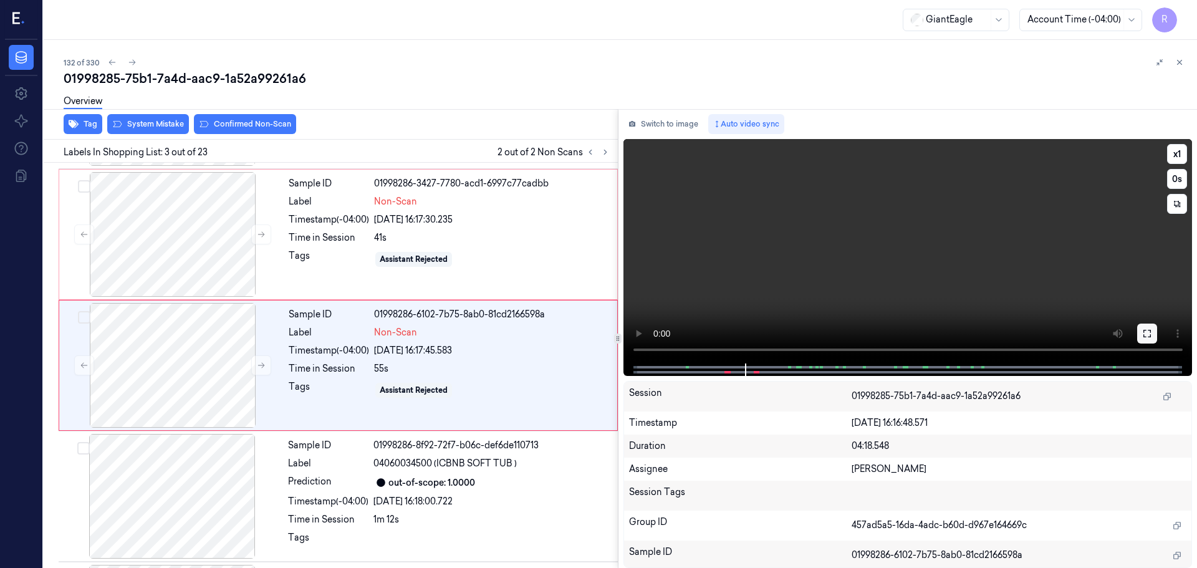
click at [1146, 330] on icon at bounding box center [1147, 333] width 7 height 7
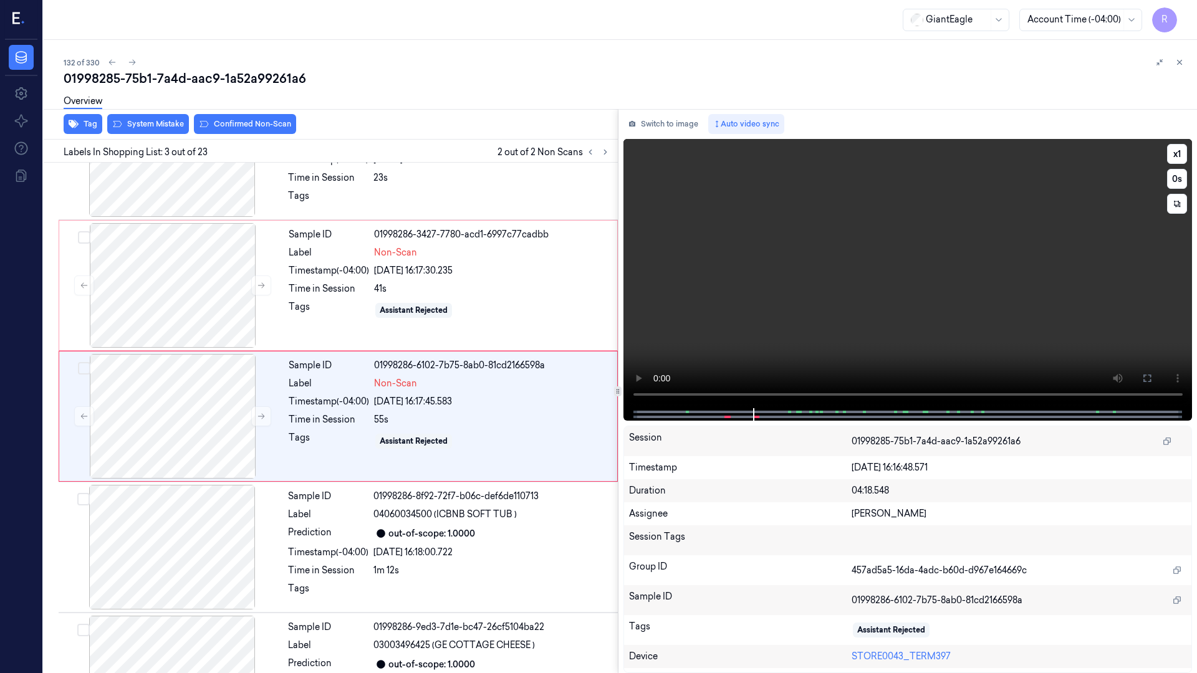
scroll to position [72, 0]
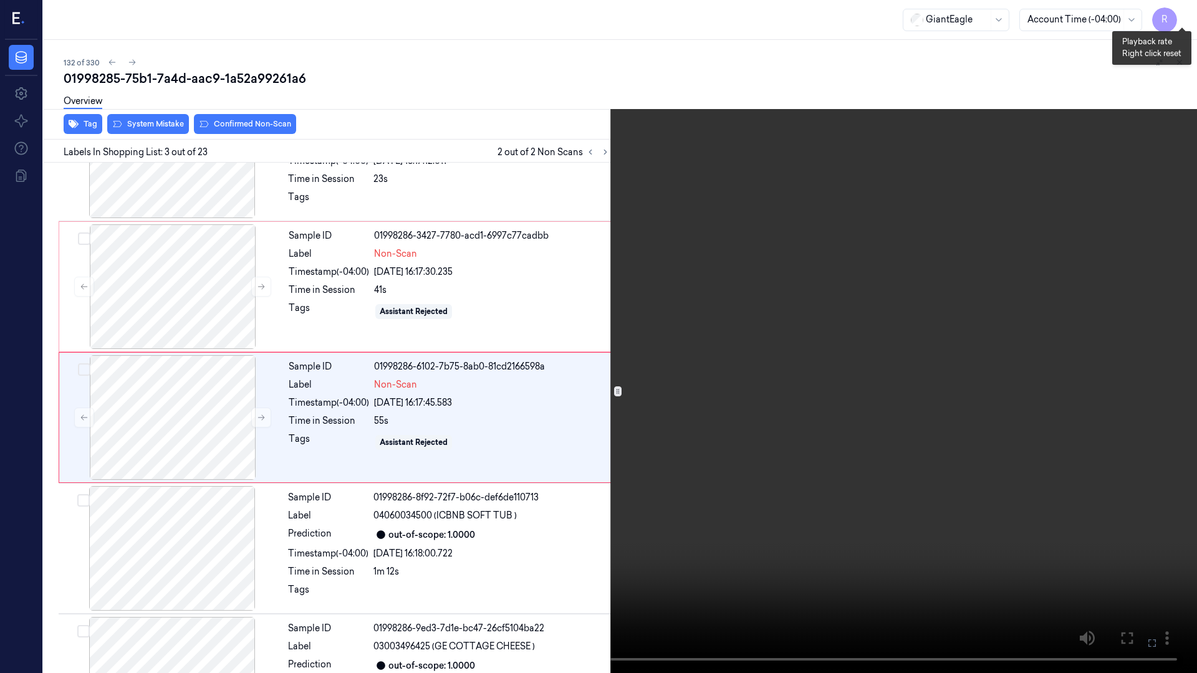
click at [1183, 18] on button "x 1" at bounding box center [1182, 15] width 20 height 20
click at [1183, 18] on button "x 2" at bounding box center [1182, 15] width 20 height 20
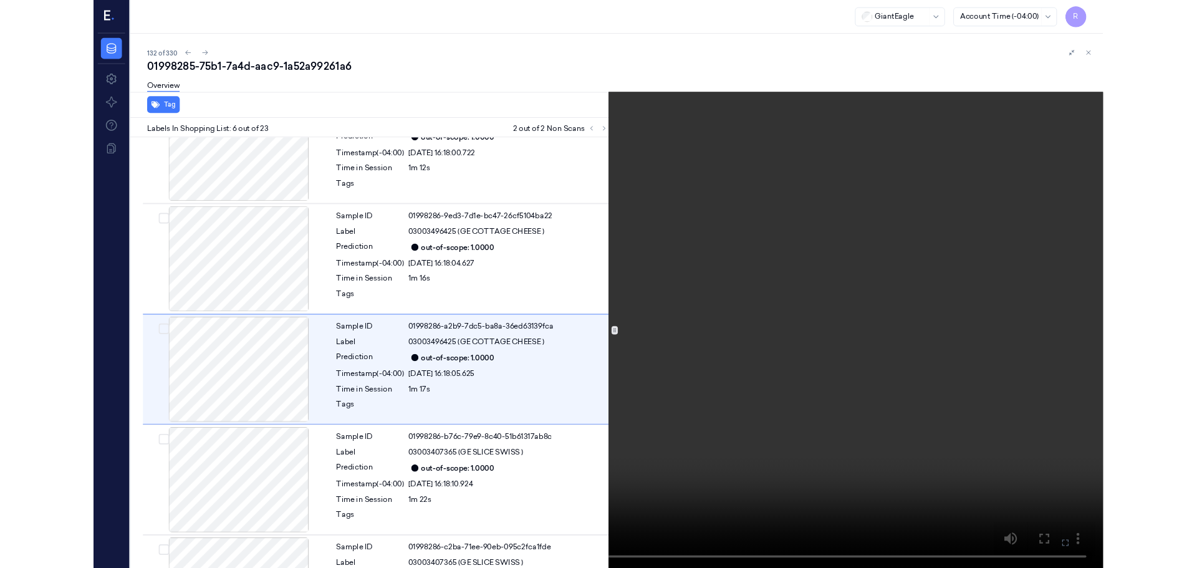
scroll to position [465, 0]
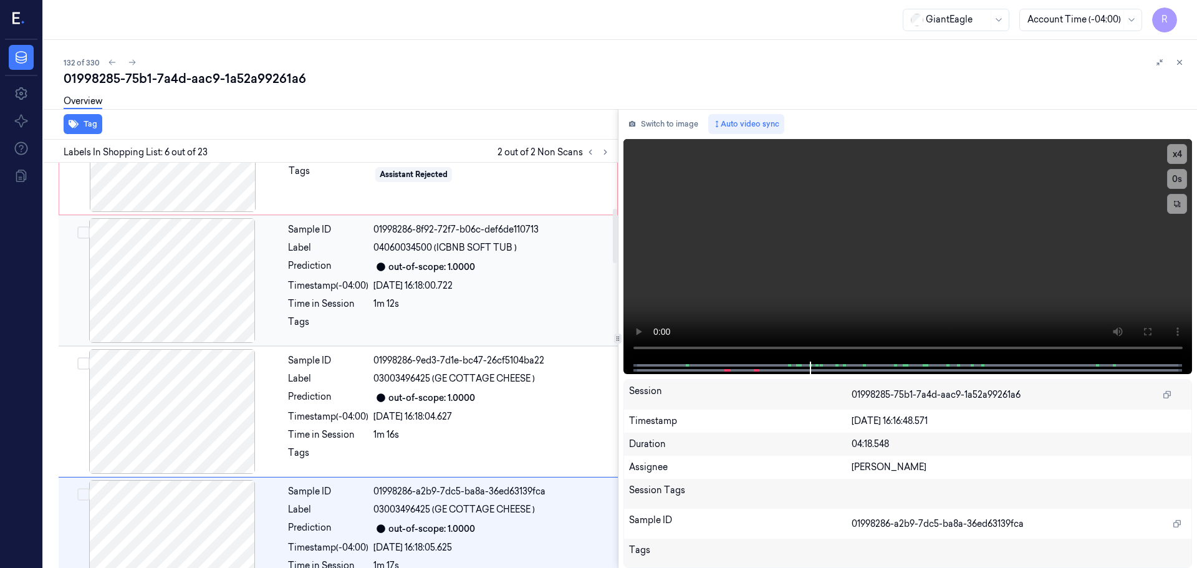
click at [233, 307] on div at bounding box center [172, 280] width 222 height 125
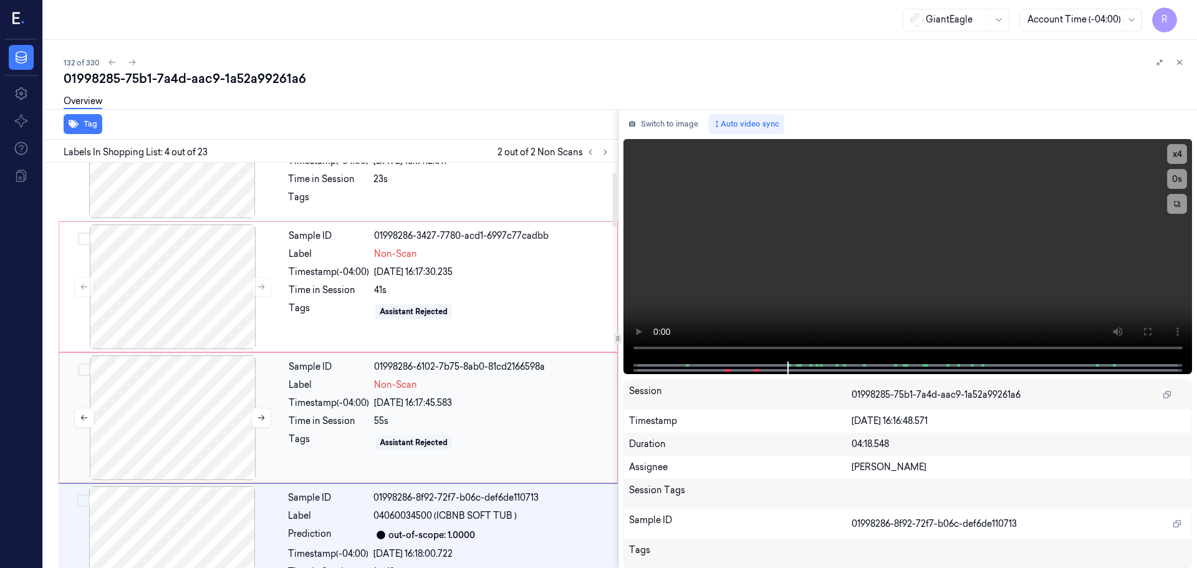
click at [190, 433] on div at bounding box center [173, 417] width 222 height 125
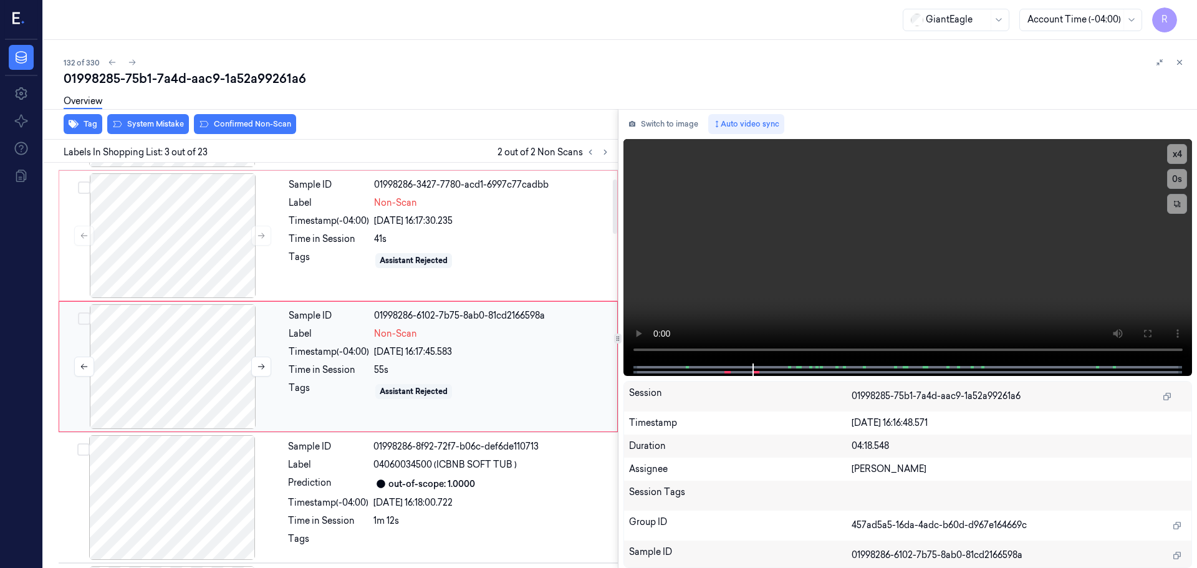
scroll to position [124, 0]
click at [255, 368] on button at bounding box center [261, 365] width 20 height 20
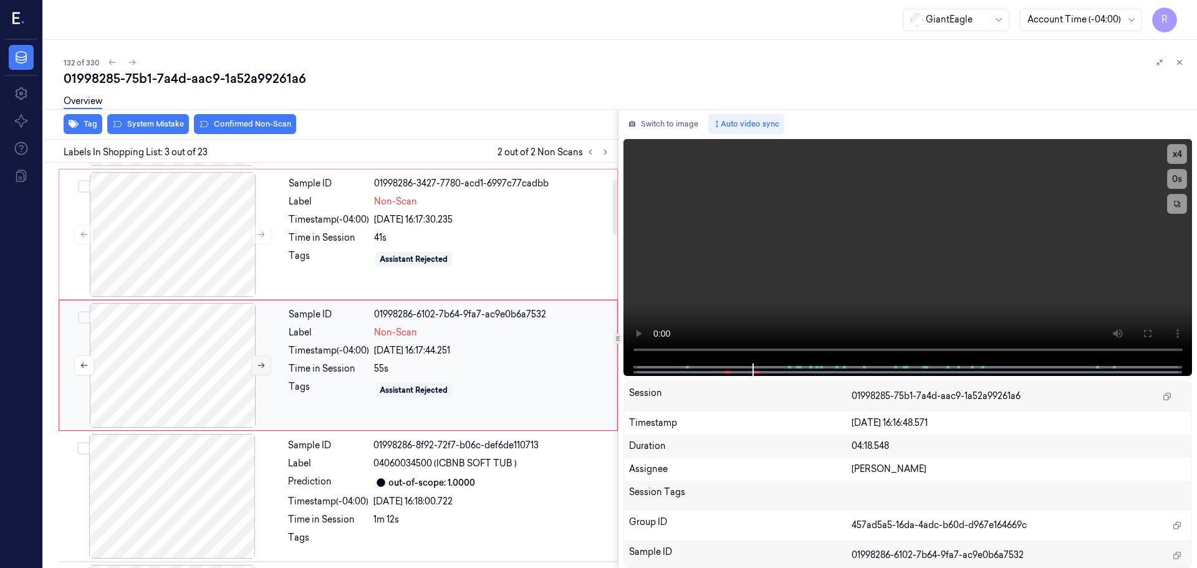
click at [255, 368] on button at bounding box center [261, 365] width 20 height 20
click at [266, 367] on button at bounding box center [261, 365] width 20 height 20
click at [1175, 152] on button "x 4" at bounding box center [1177, 154] width 20 height 20
click at [1173, 156] on button "x 1" at bounding box center [1177, 154] width 20 height 20
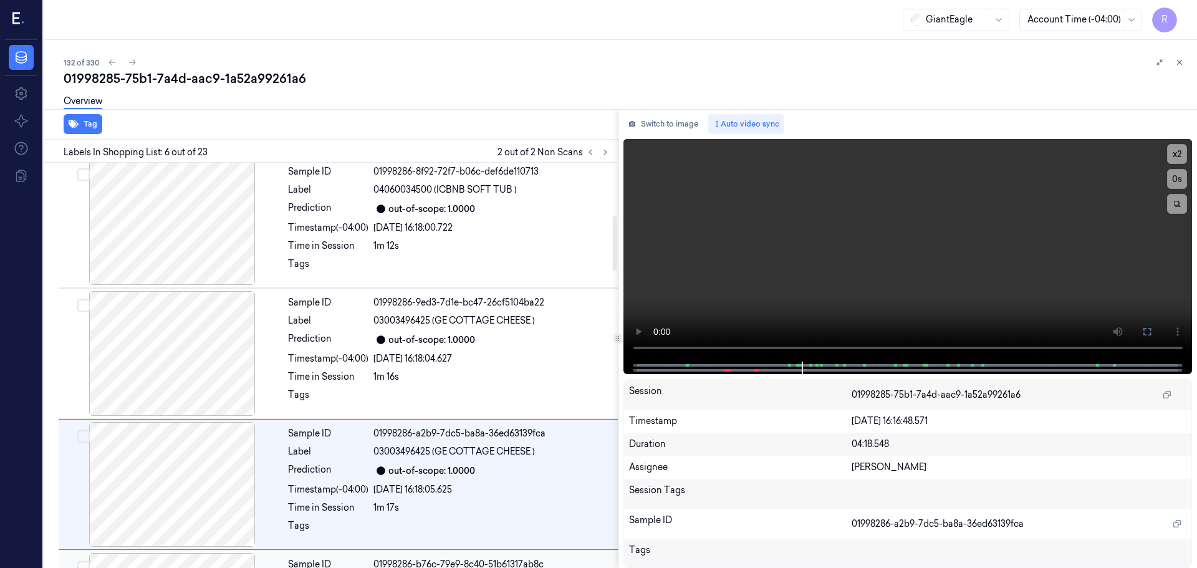
scroll to position [392, 0]
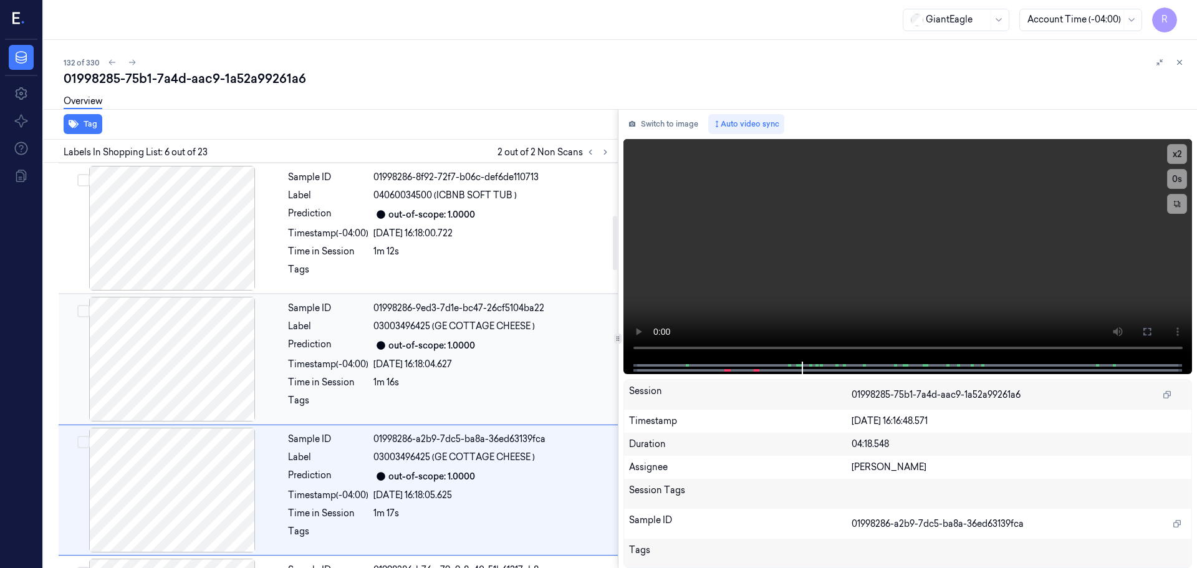
click at [453, 381] on div "1m 16s" at bounding box center [491, 382] width 237 height 13
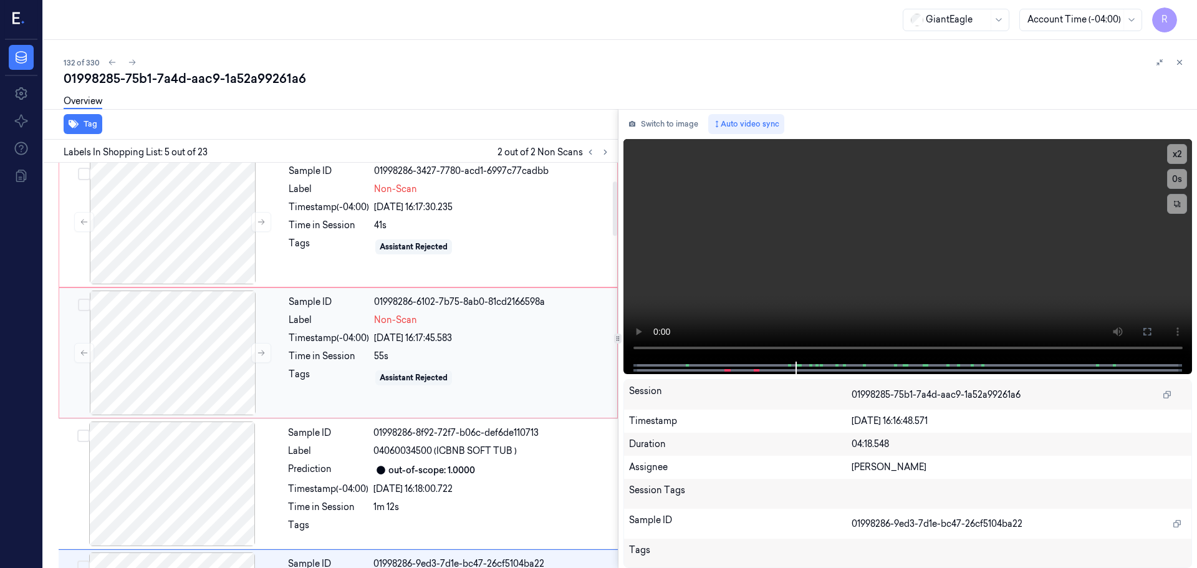
scroll to position [0, 0]
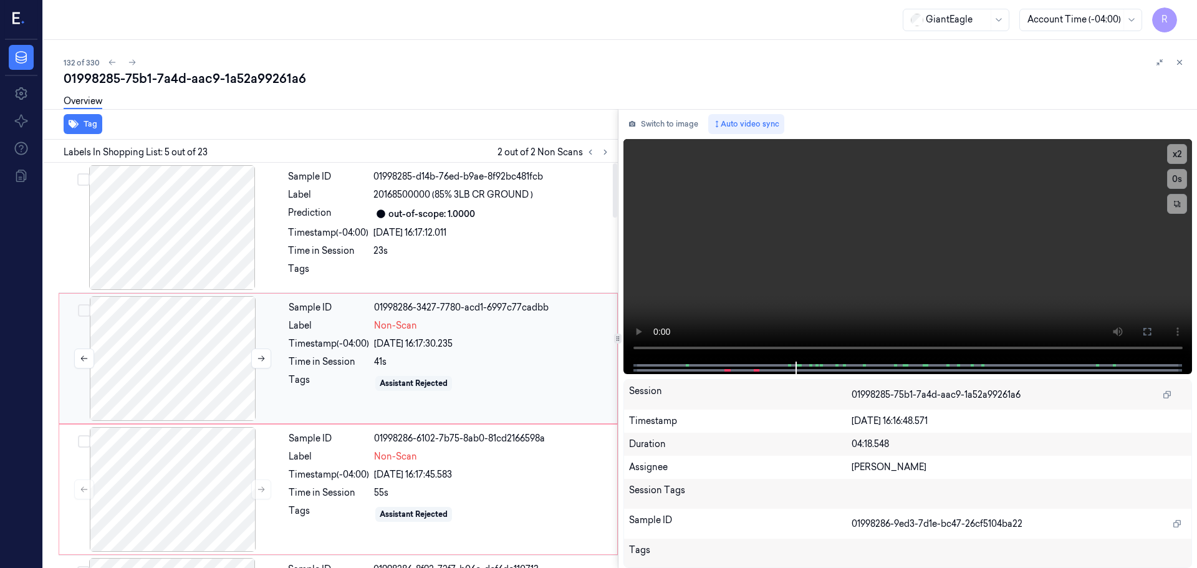
click at [203, 365] on div at bounding box center [173, 358] width 222 height 125
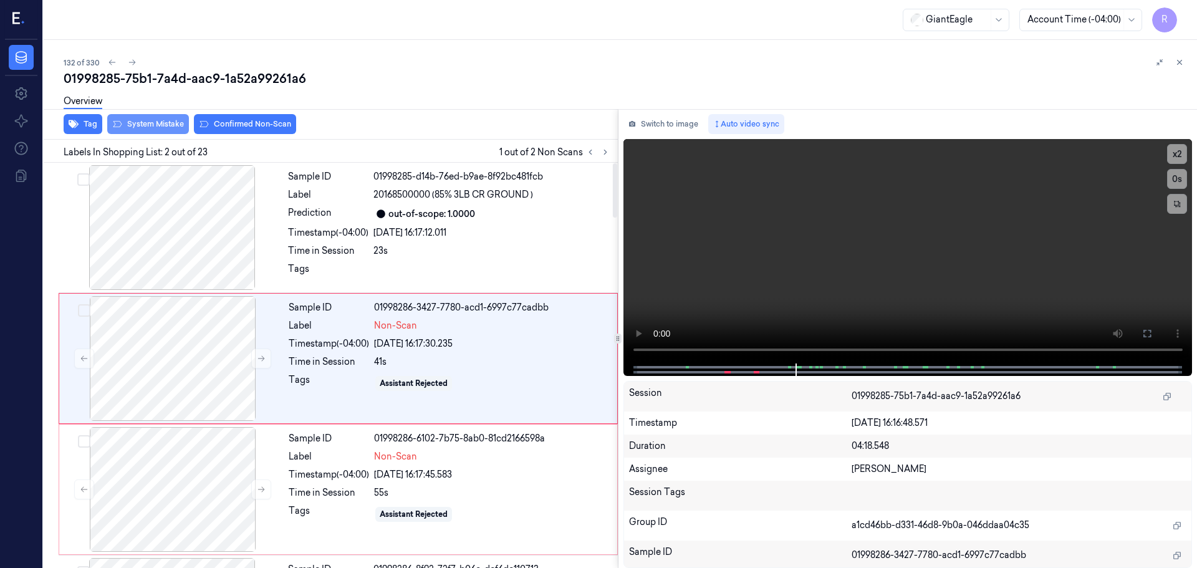
click at [153, 125] on button "System Mistake" at bounding box center [148, 124] width 82 height 20
click at [253, 125] on button "Unusual Activity" at bounding box center [241, 124] width 83 height 20
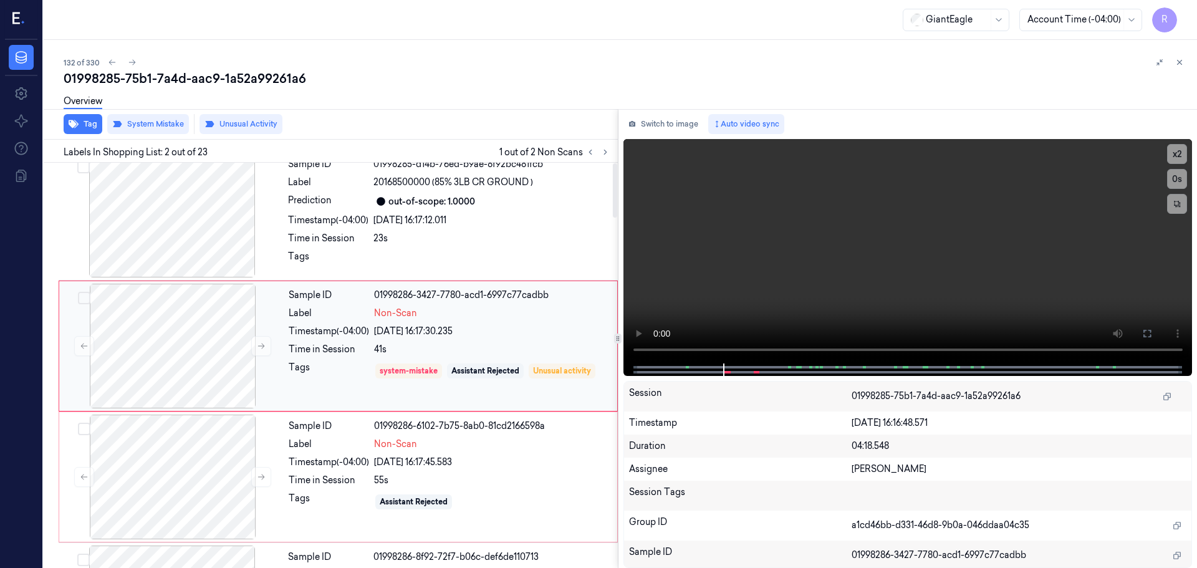
scroll to position [0, 0]
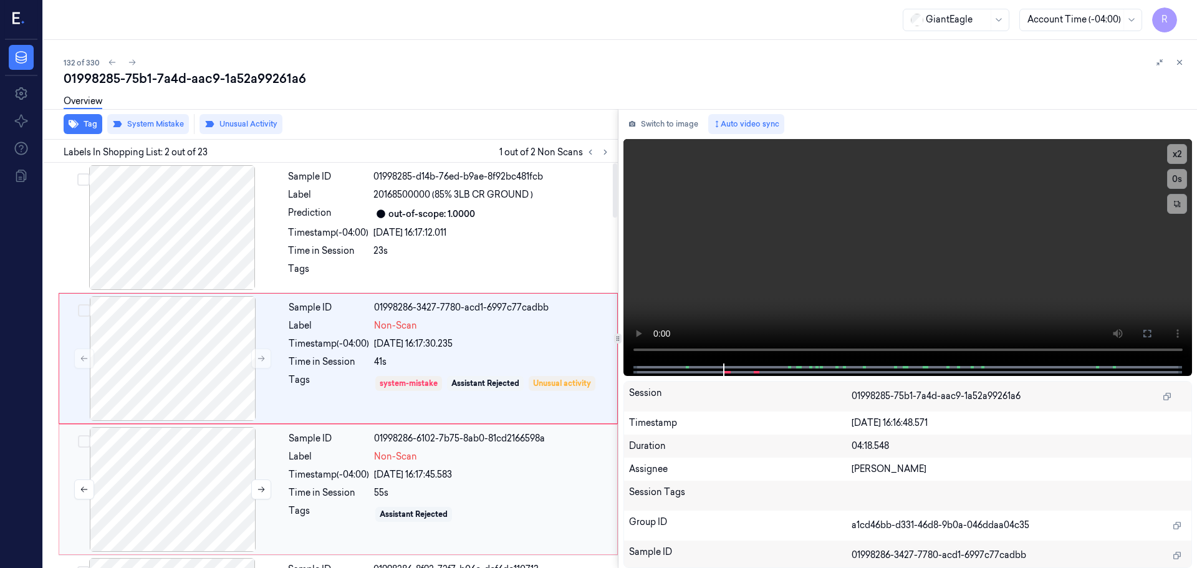
click at [280, 466] on div at bounding box center [173, 489] width 222 height 125
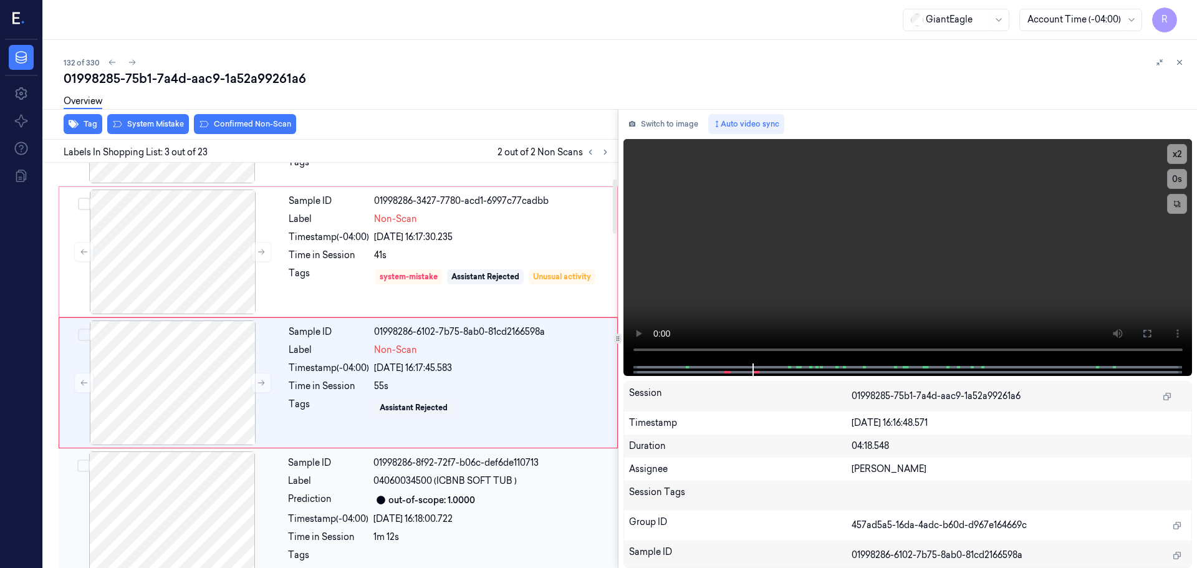
scroll to position [124, 0]
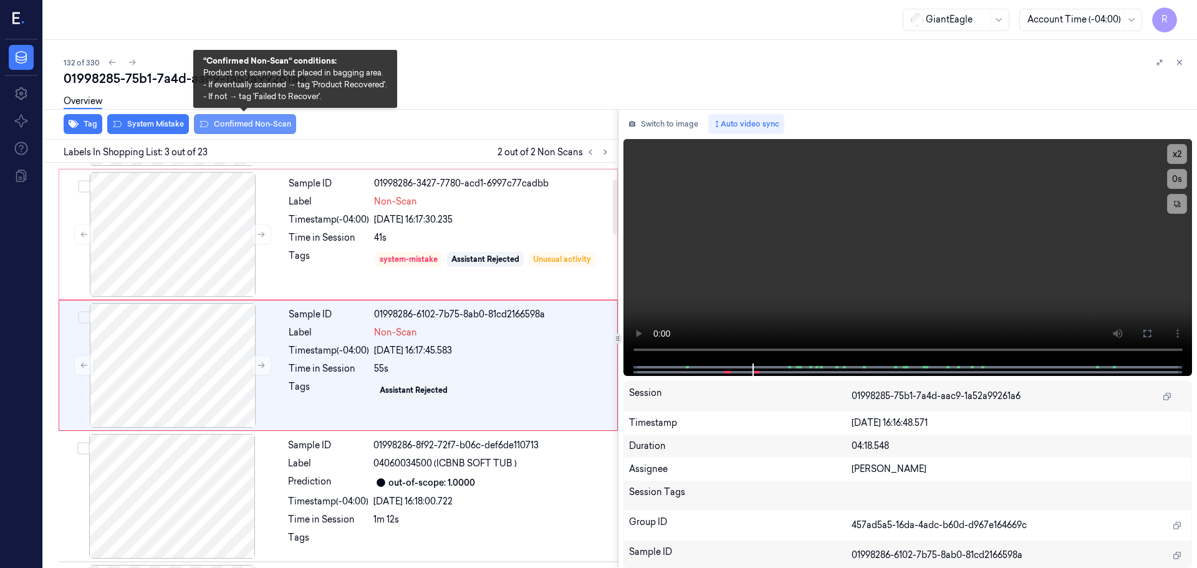
click at [238, 125] on button "Confirmed Non-Scan" at bounding box center [245, 124] width 102 height 20
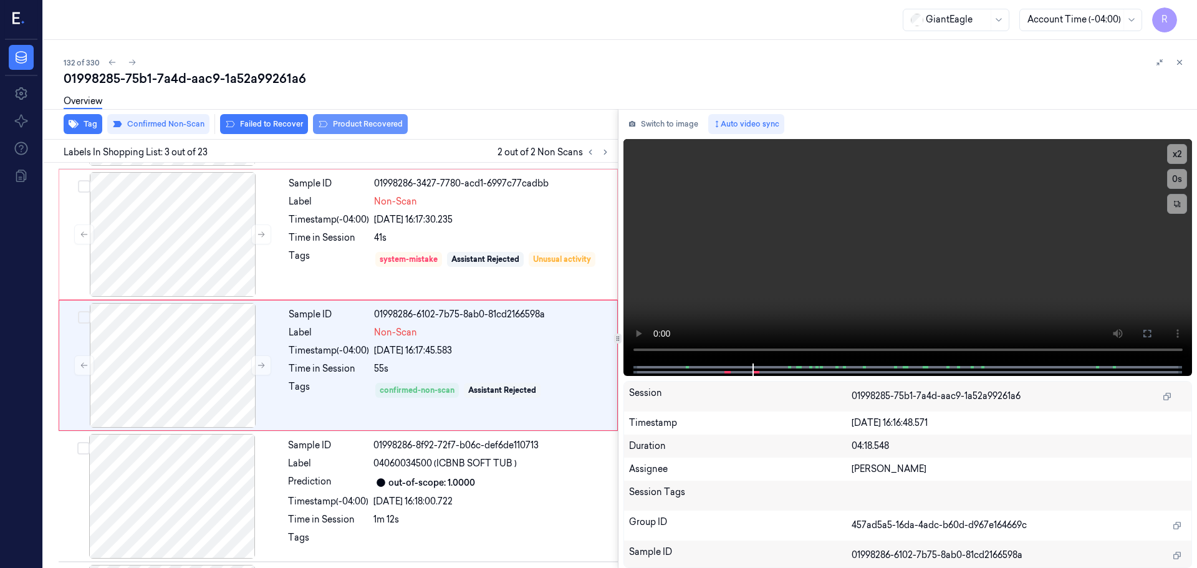
click at [363, 122] on button "Product Recovered" at bounding box center [360, 124] width 95 height 20
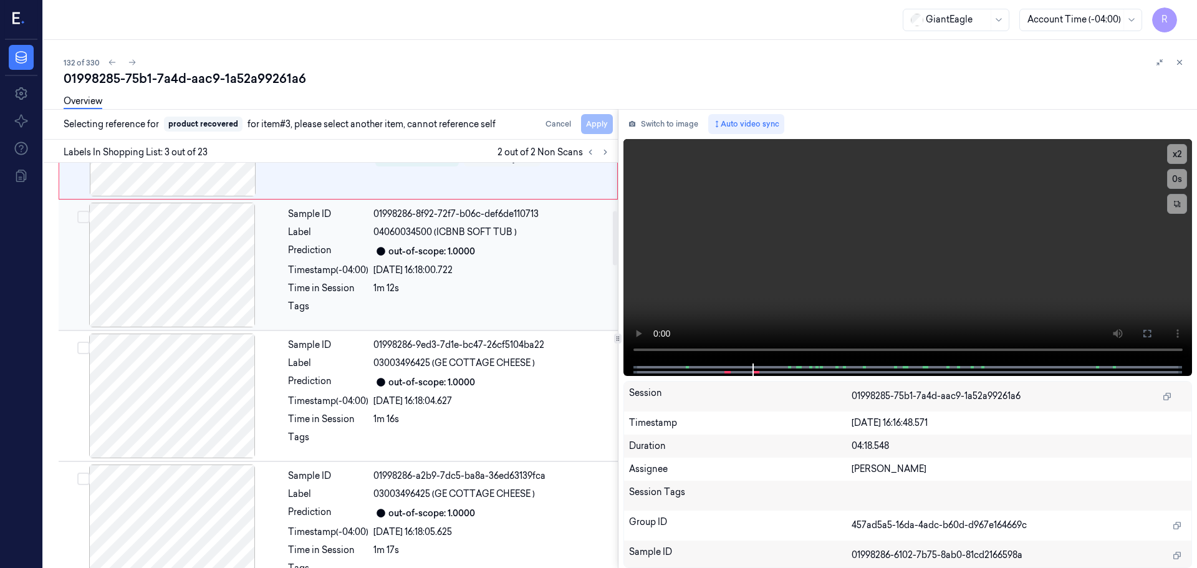
scroll to position [373, 0]
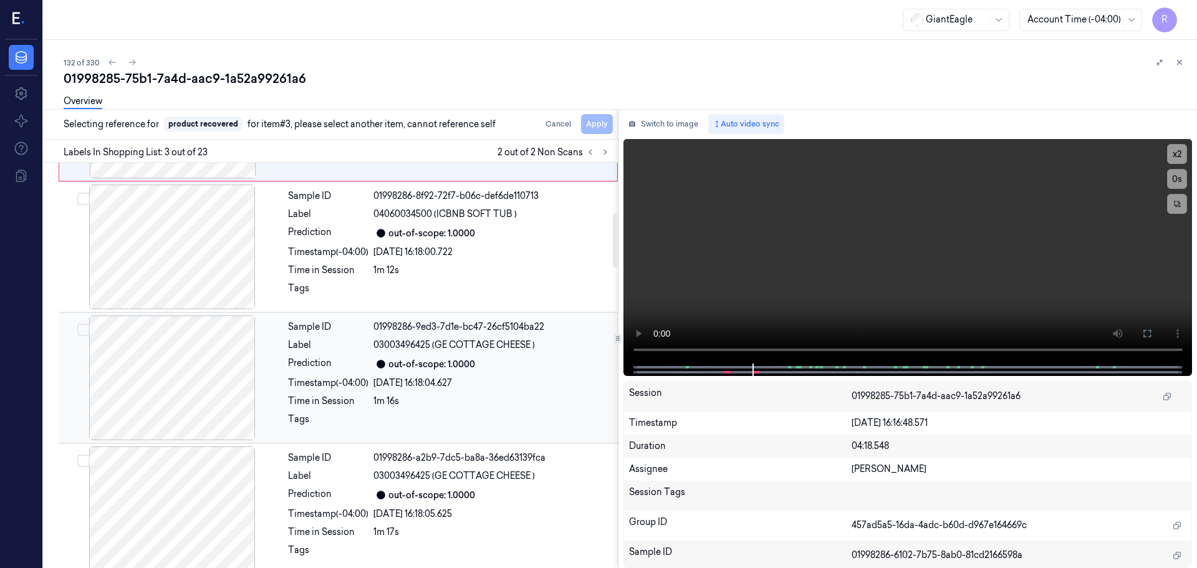
click at [356, 363] on div "Prediction" at bounding box center [328, 364] width 80 height 15
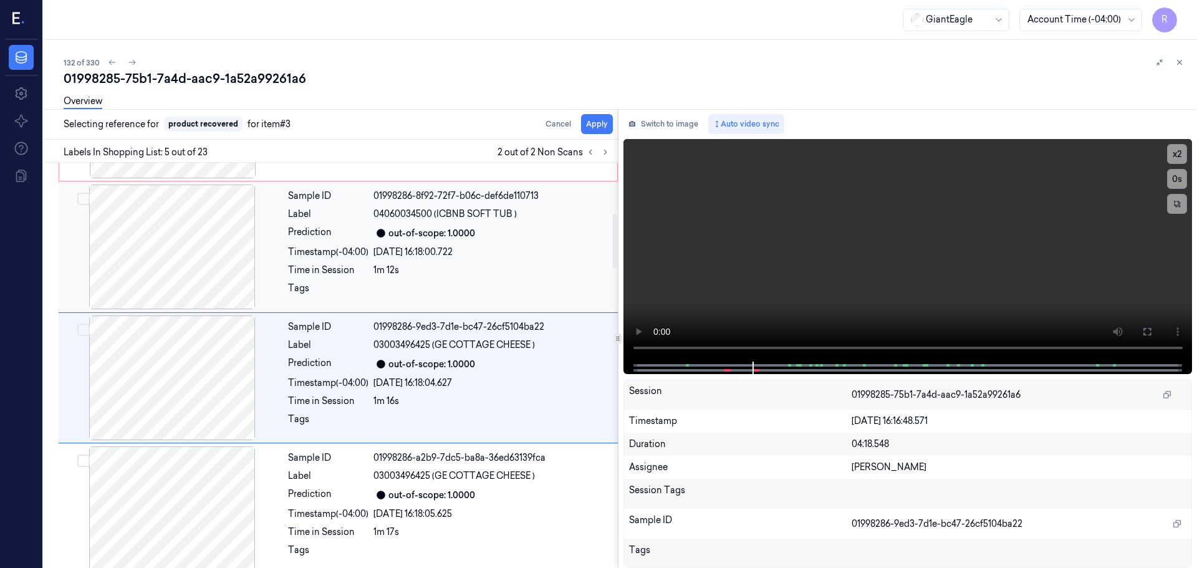
scroll to position [386, 0]
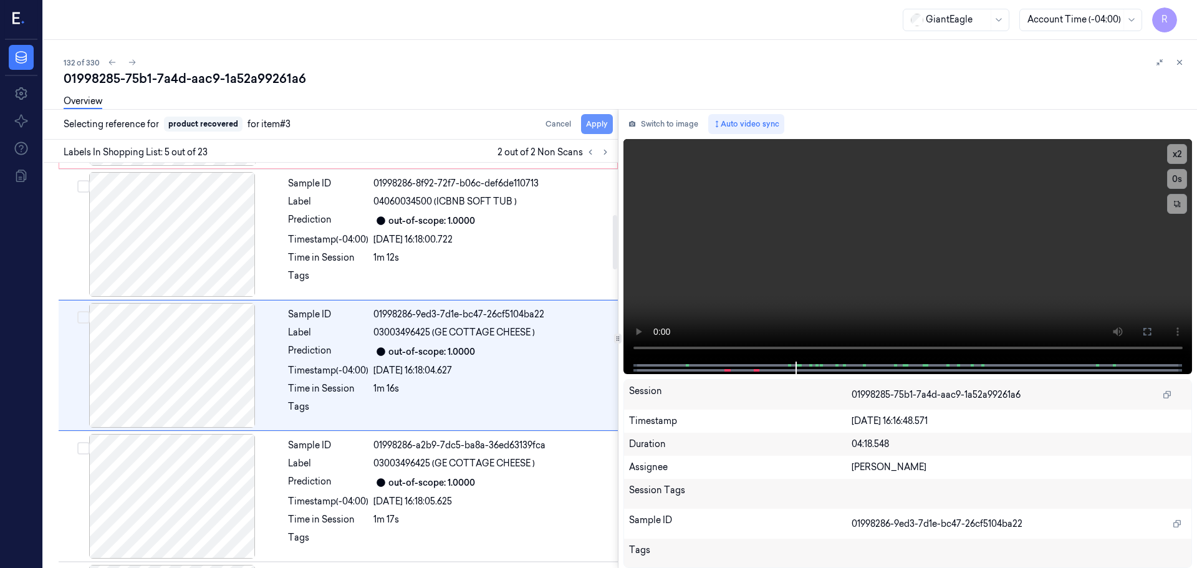
click at [590, 130] on button "Apply" at bounding box center [597, 124] width 32 height 20
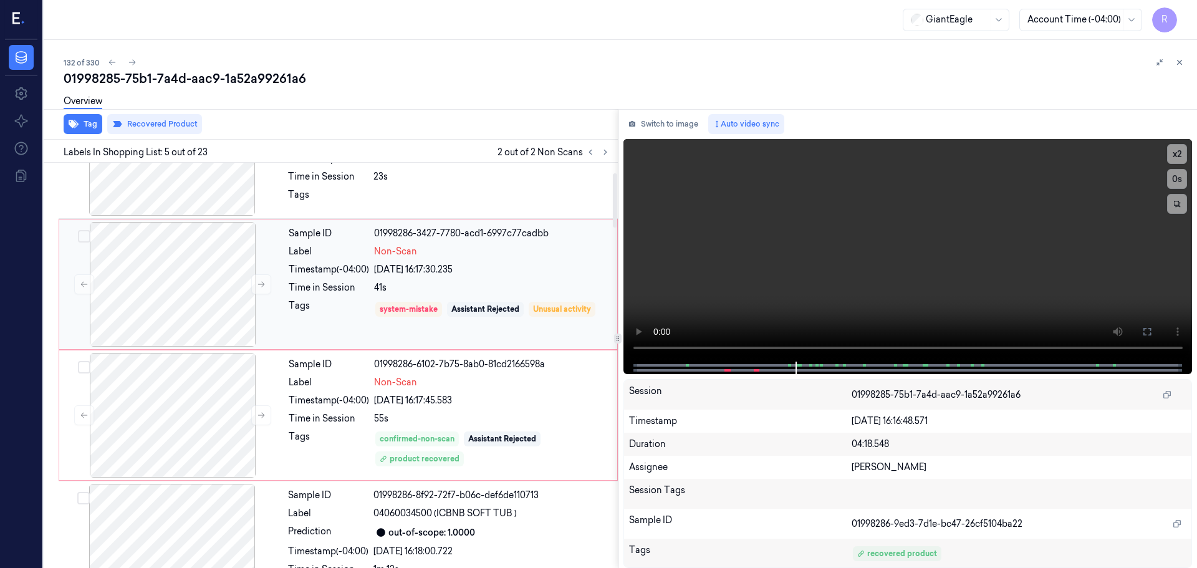
click at [362, 286] on div "Time in Session" at bounding box center [329, 287] width 80 height 13
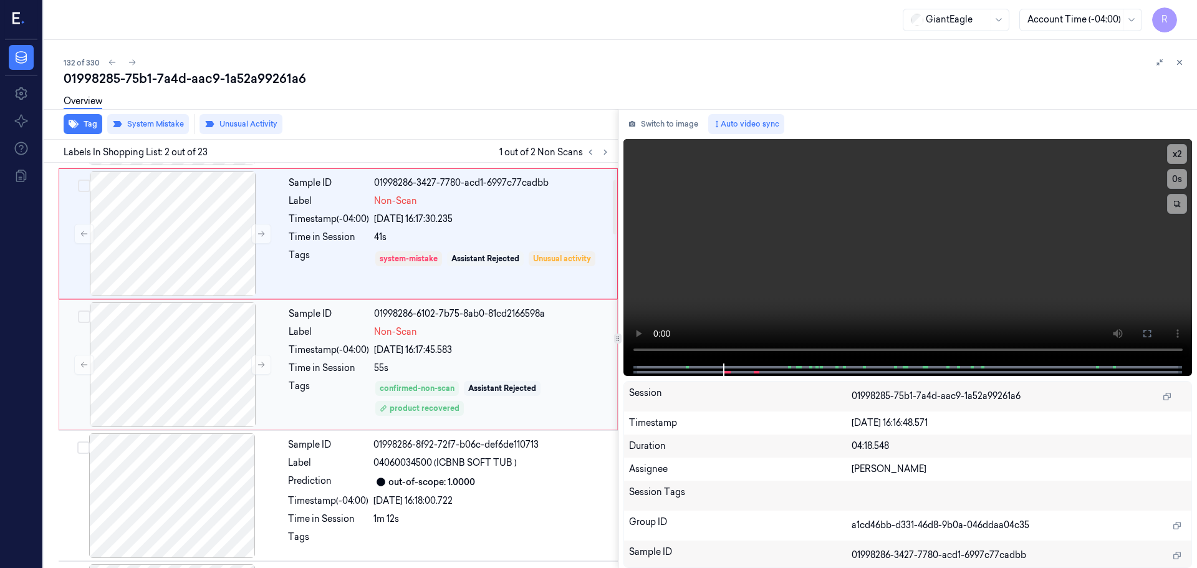
scroll to position [0, 0]
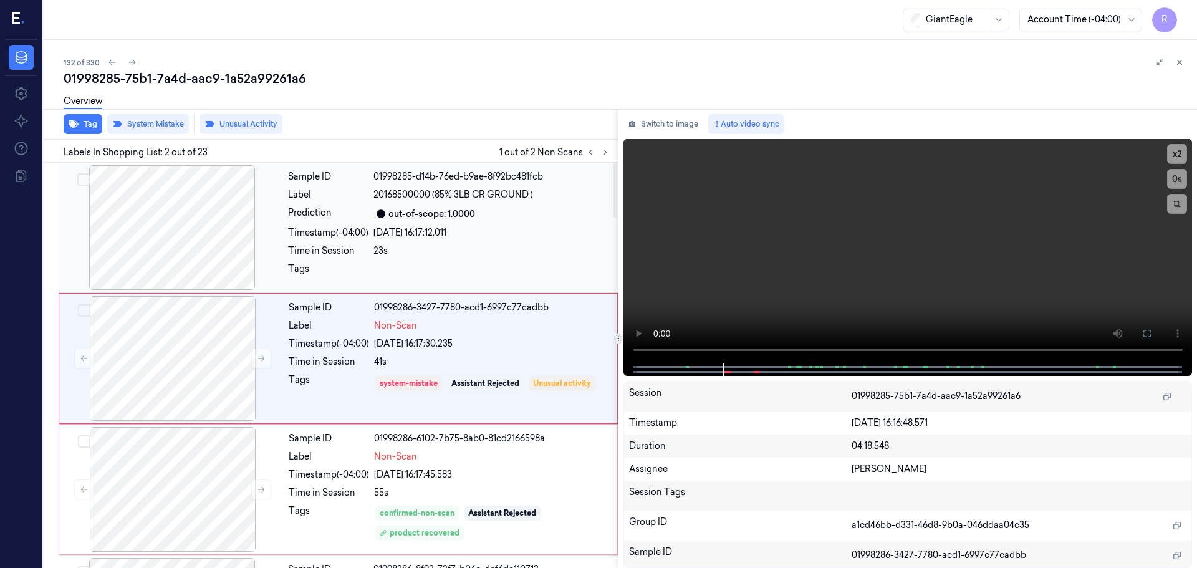
click at [362, 261] on div "Sample ID 01998285-d14b-76ed-b9ae-8f92bc481fcb Label 20168500000 (85% 3LB CR GR…" at bounding box center [449, 227] width 332 height 125
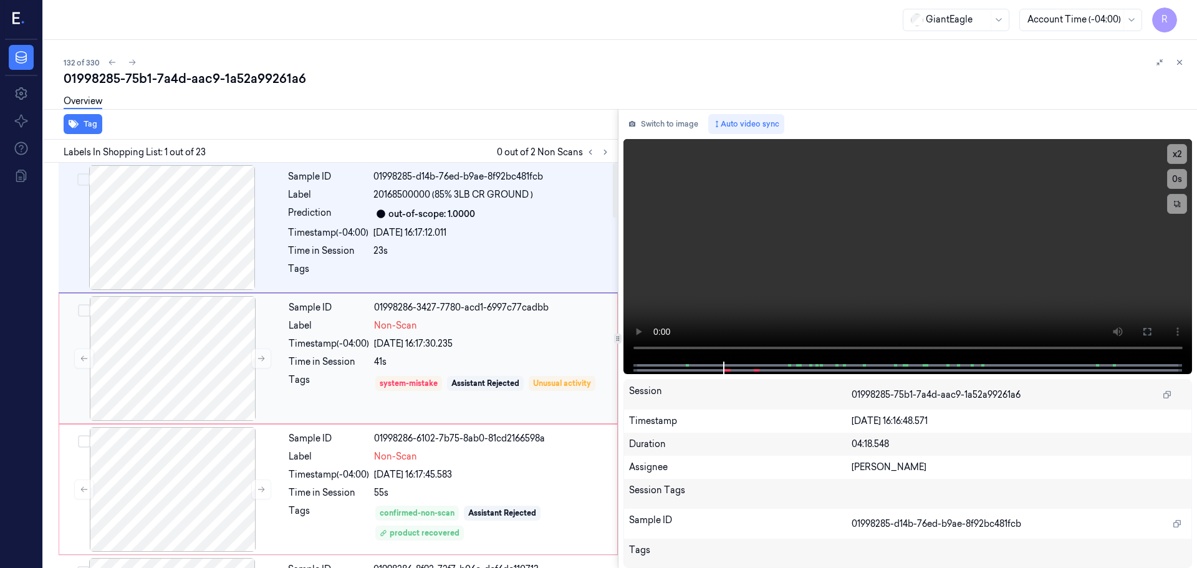
click at [314, 359] on div "Time in Session" at bounding box center [329, 361] width 80 height 13
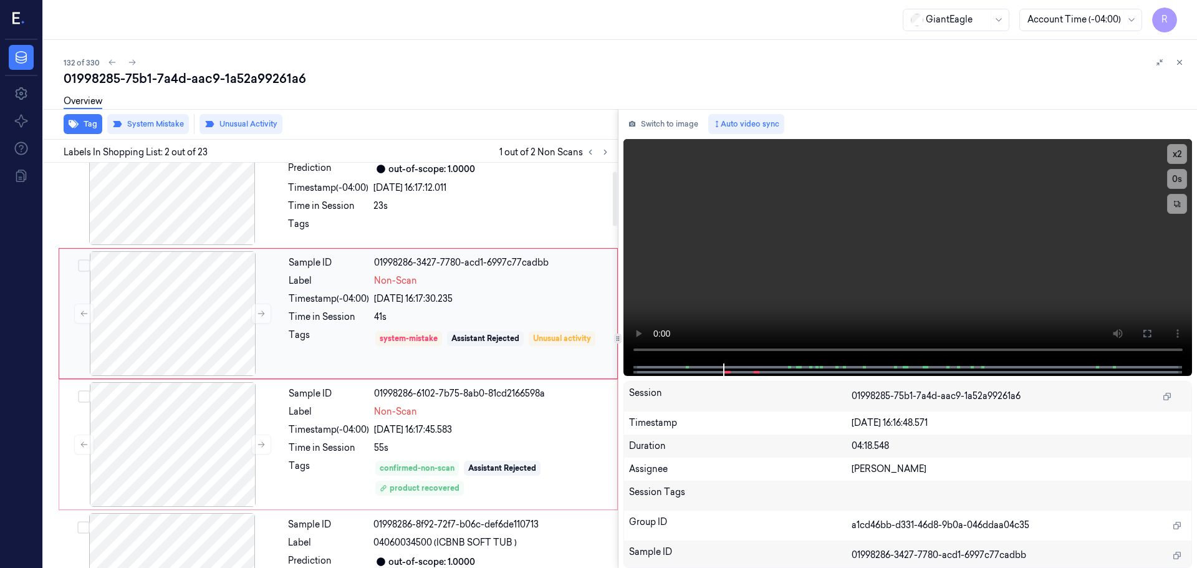
scroll to position [62, 0]
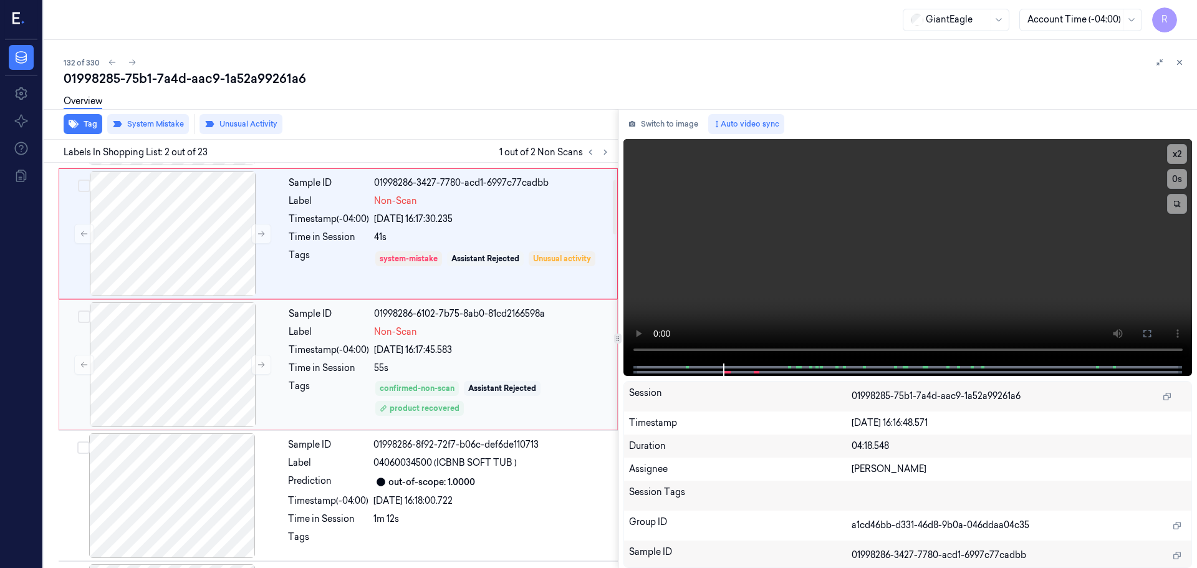
click at [332, 395] on div "Tags" at bounding box center [329, 398] width 80 height 37
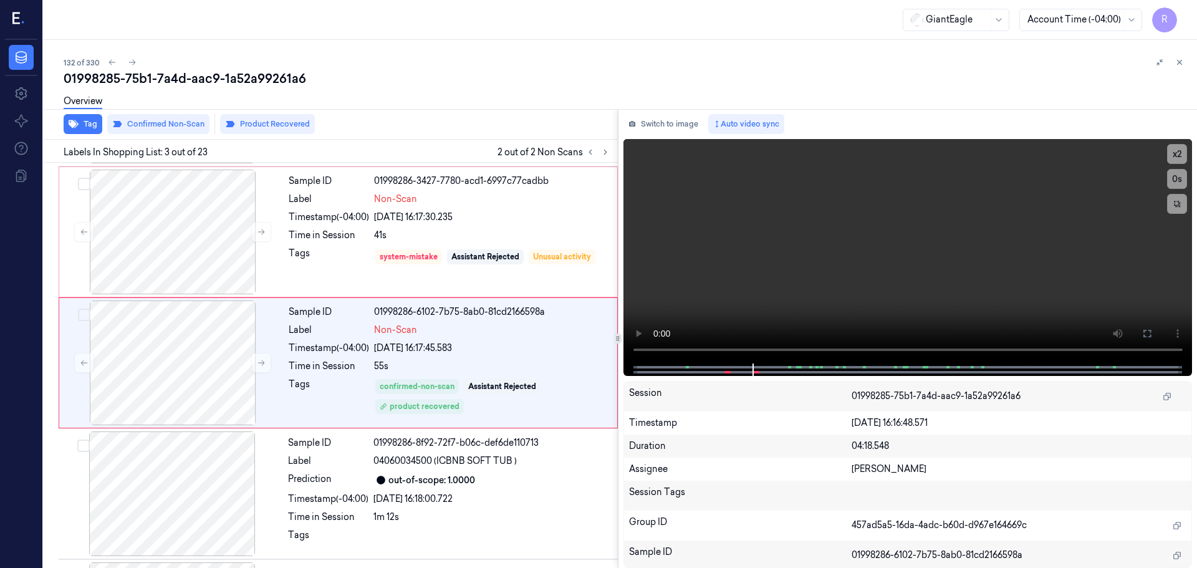
scroll to position [124, 0]
click at [1182, 69] on button at bounding box center [1179, 62] width 15 height 15
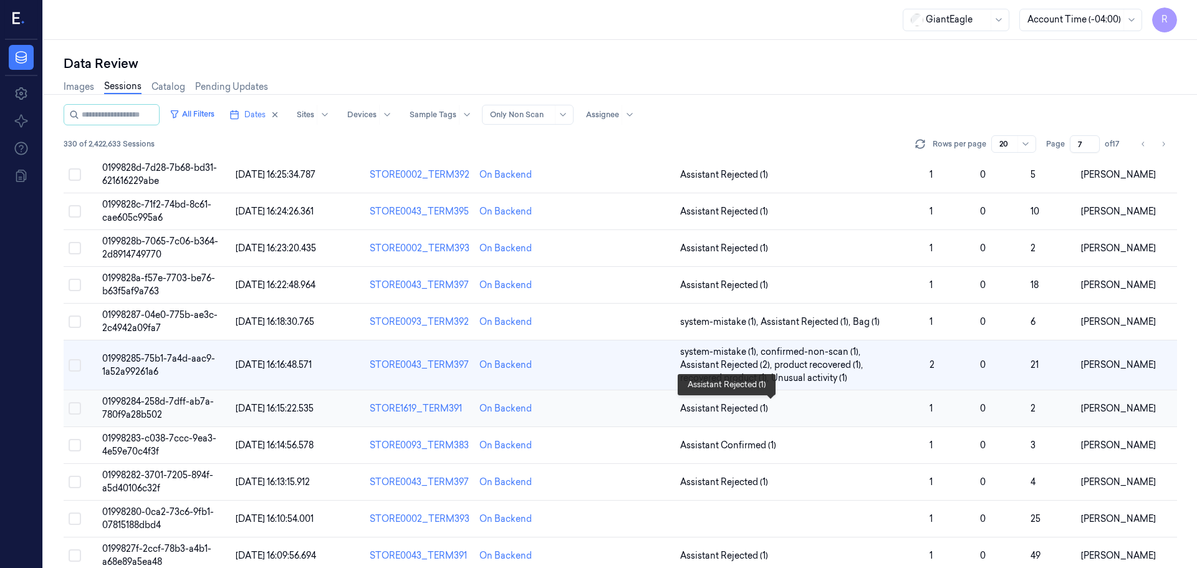
click at [854, 412] on span "Assistant Rejected (1)" at bounding box center [800, 408] width 240 height 13
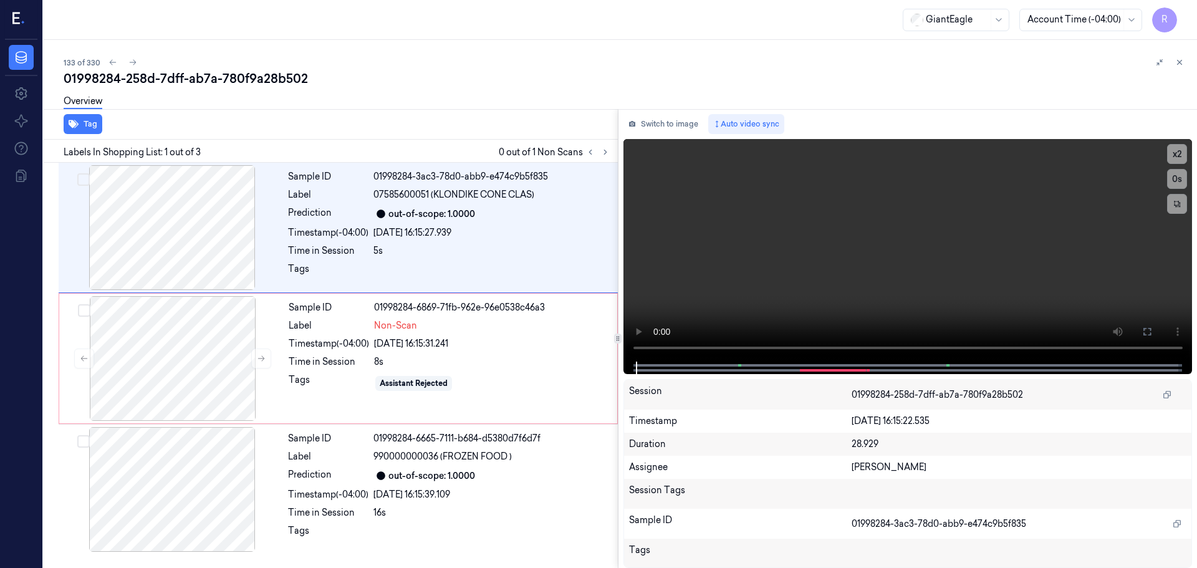
click at [1180, 62] on icon at bounding box center [1180, 62] width 4 height 4
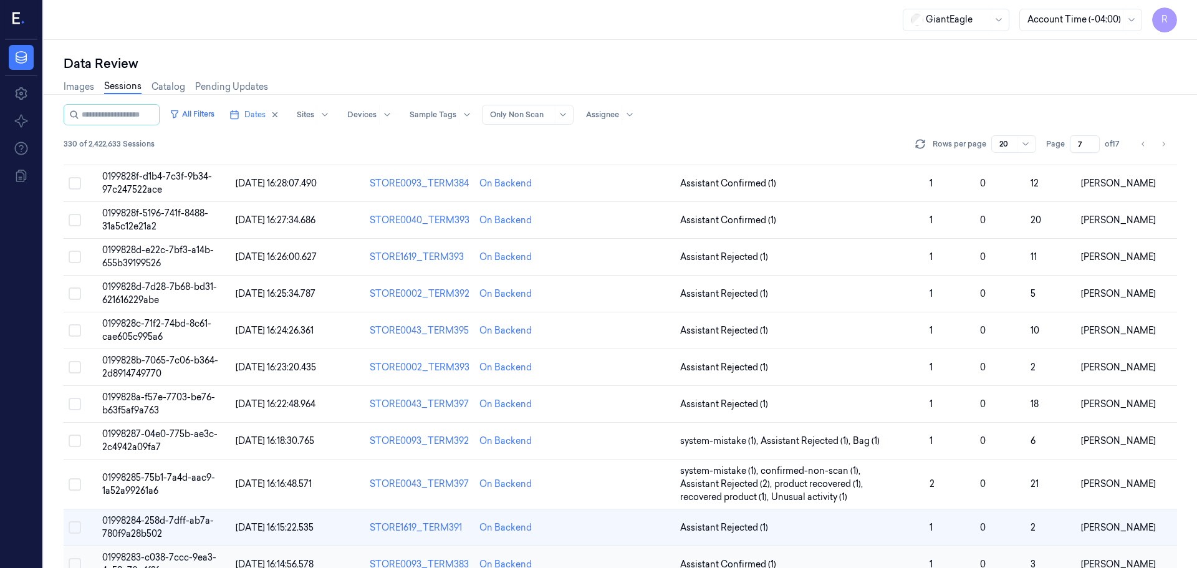
scroll to position [295, 0]
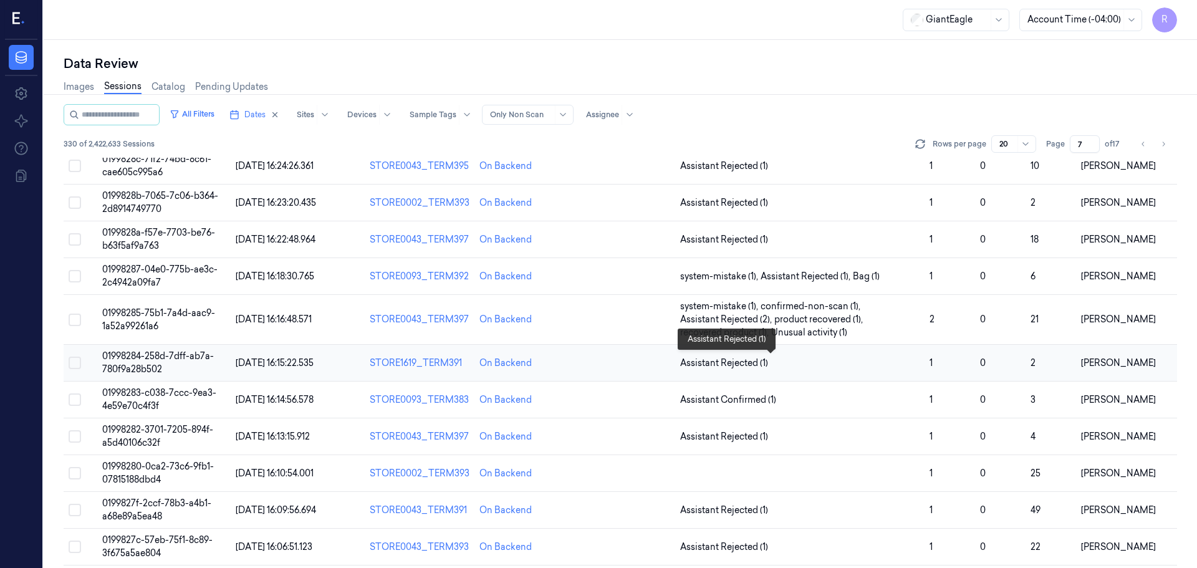
click at [796, 362] on span "Assistant Rejected (1)" at bounding box center [800, 363] width 240 height 13
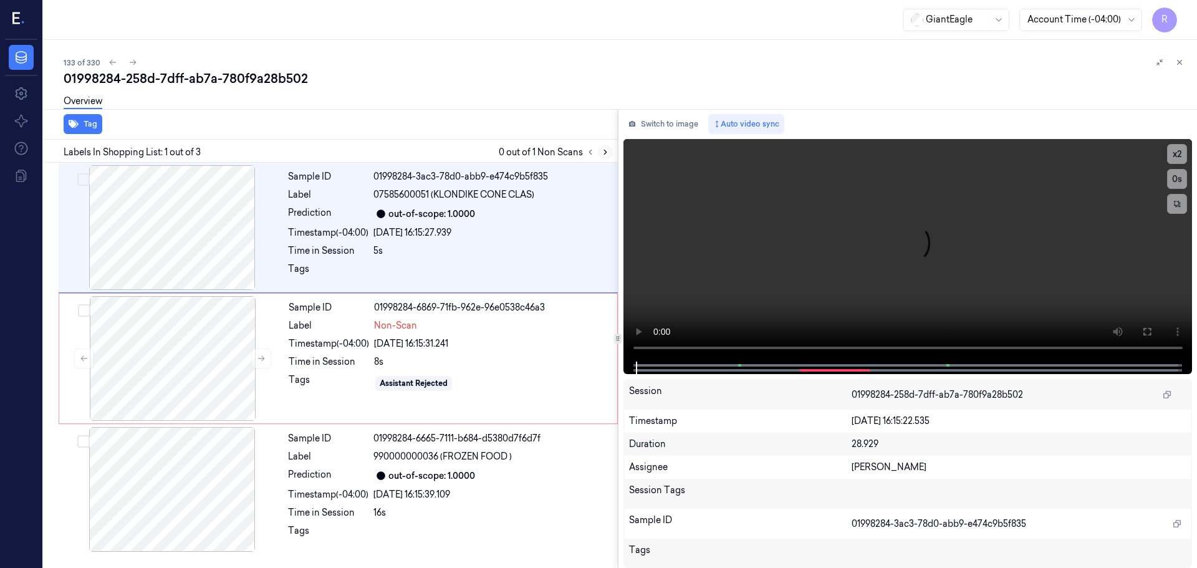
click at [599, 148] on button at bounding box center [605, 152] width 15 height 15
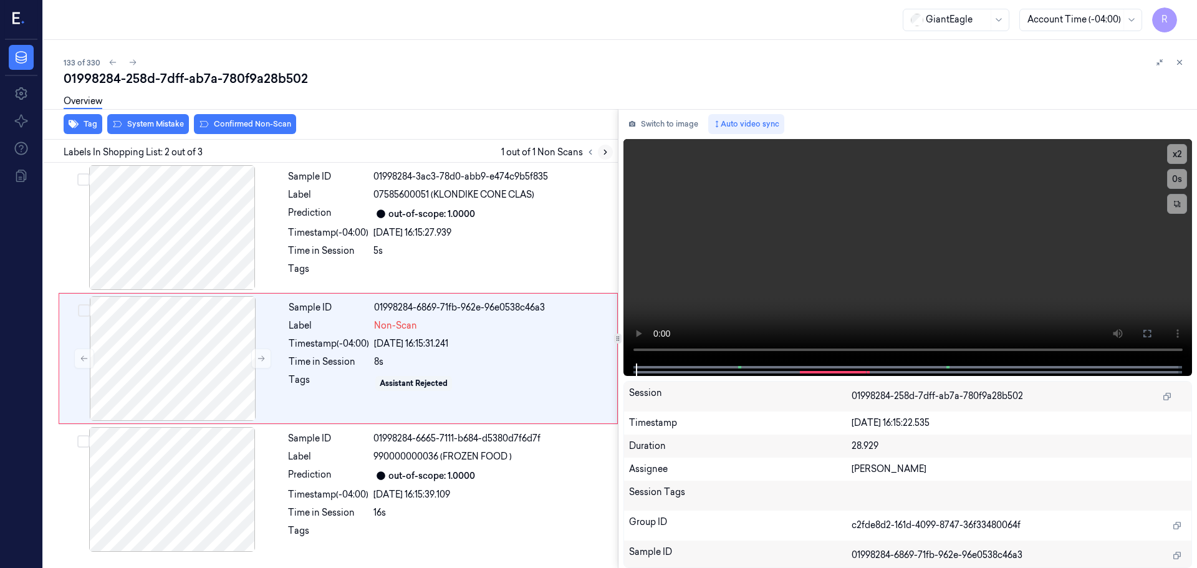
click at [600, 150] on button at bounding box center [605, 152] width 15 height 15
click at [264, 360] on icon at bounding box center [261, 358] width 9 height 9
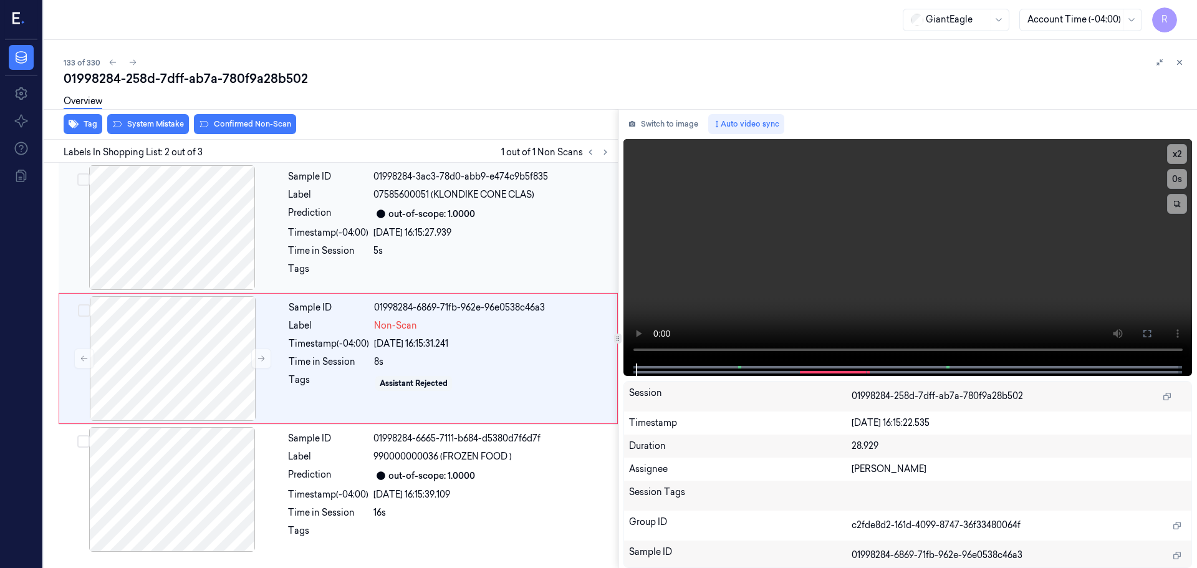
click at [149, 238] on div at bounding box center [172, 227] width 222 height 125
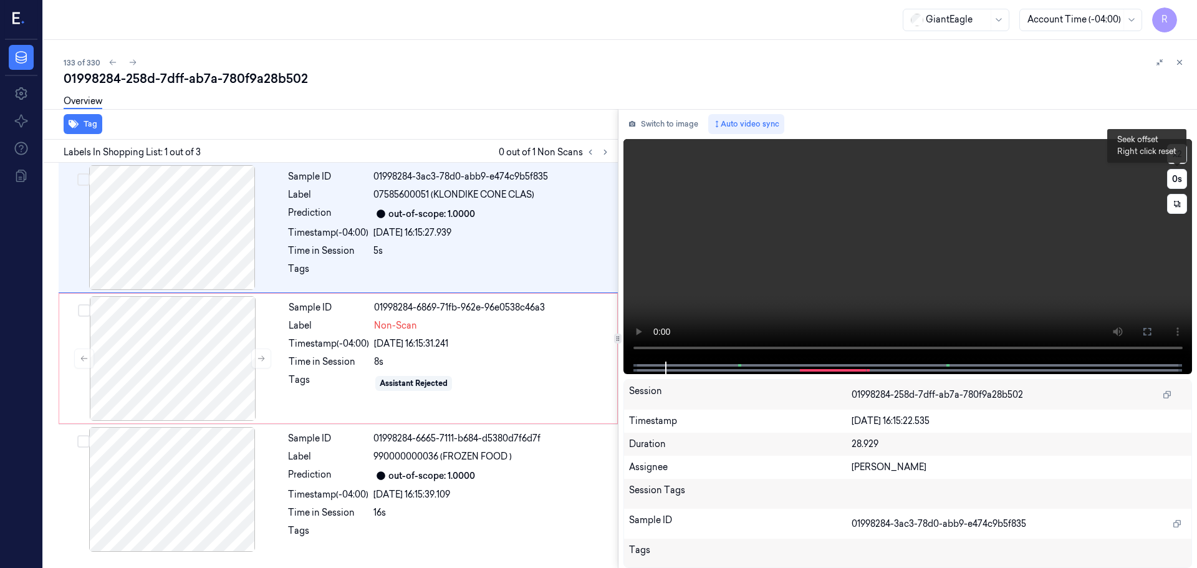
click at [1183, 152] on button "x 2" at bounding box center [1177, 154] width 20 height 20
click at [1180, 157] on button "x 4" at bounding box center [1177, 154] width 20 height 20
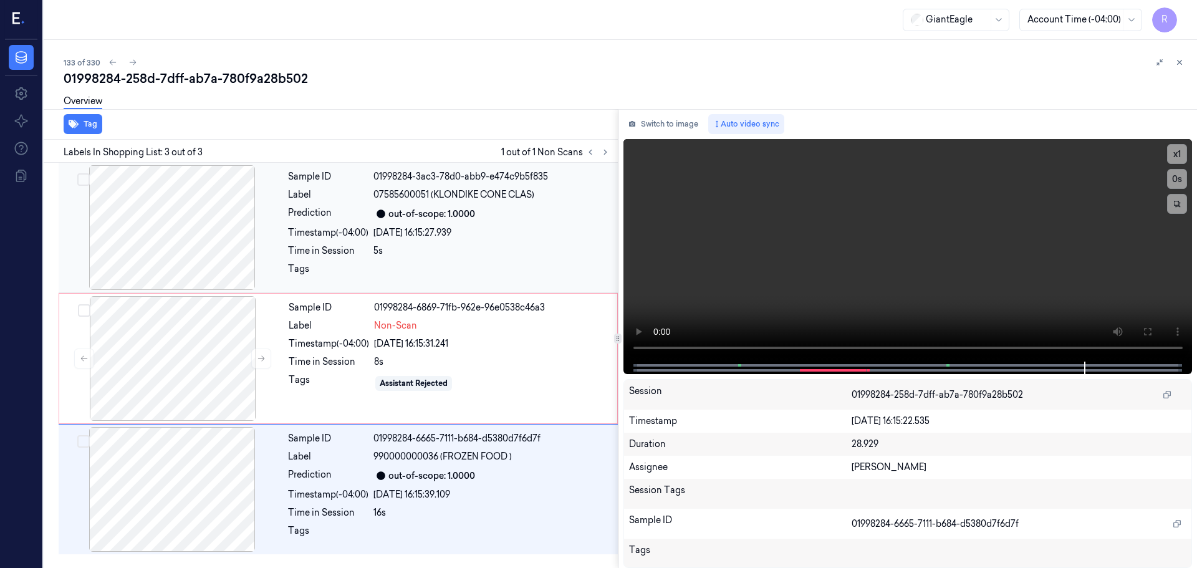
drag, startPoint x: 551, startPoint y: 238, endPoint x: 592, endPoint y: 254, distance: 43.9
click at [552, 237] on div "25/09/2025 16:15:27.939" at bounding box center [491, 232] width 237 height 13
click at [1174, 159] on button "x 1" at bounding box center [1177, 154] width 20 height 20
click at [1174, 159] on button "x 2" at bounding box center [1177, 154] width 20 height 20
click at [1183, 142] on video at bounding box center [908, 250] width 569 height 223
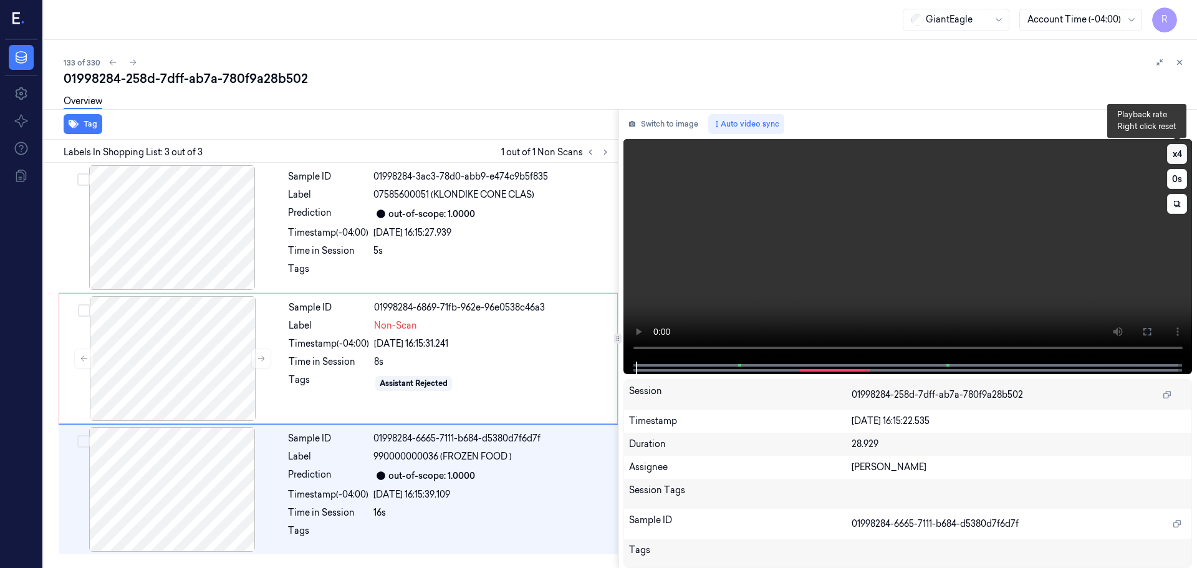
click at [1175, 158] on button "x 4" at bounding box center [1177, 154] width 20 height 20
click at [1149, 325] on button at bounding box center [1147, 332] width 20 height 20
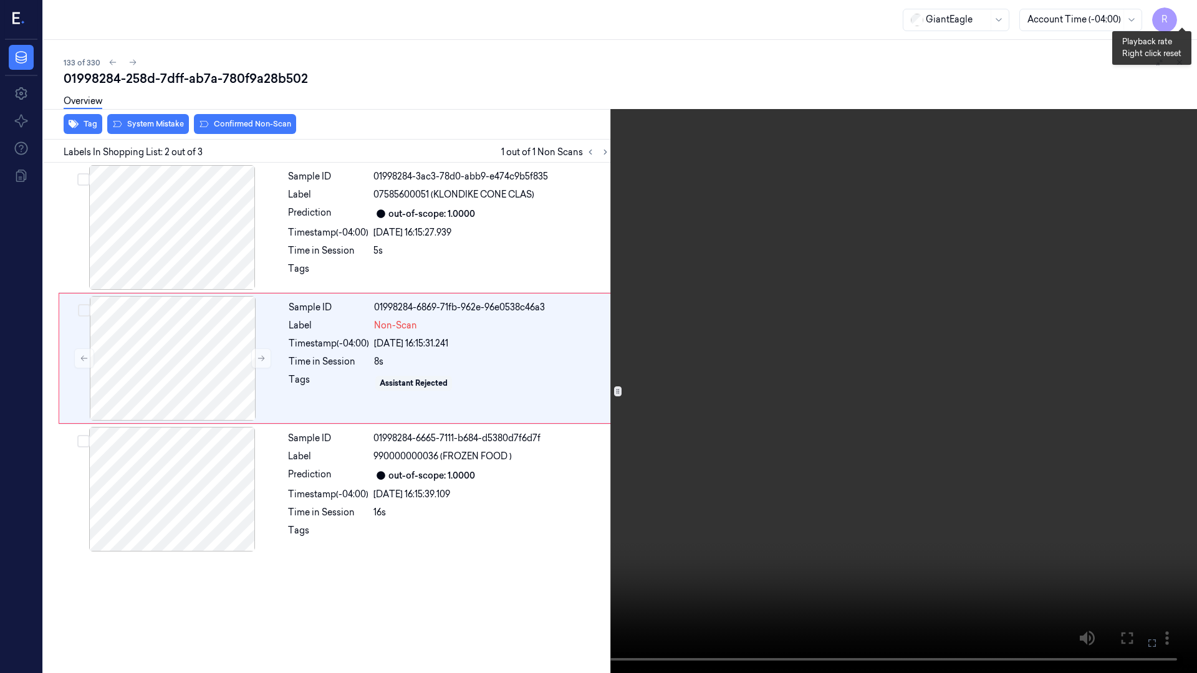
click at [1179, 17] on button "x 1" at bounding box center [1182, 15] width 20 height 20
click at [1179, 17] on button "x 2" at bounding box center [1182, 15] width 20 height 20
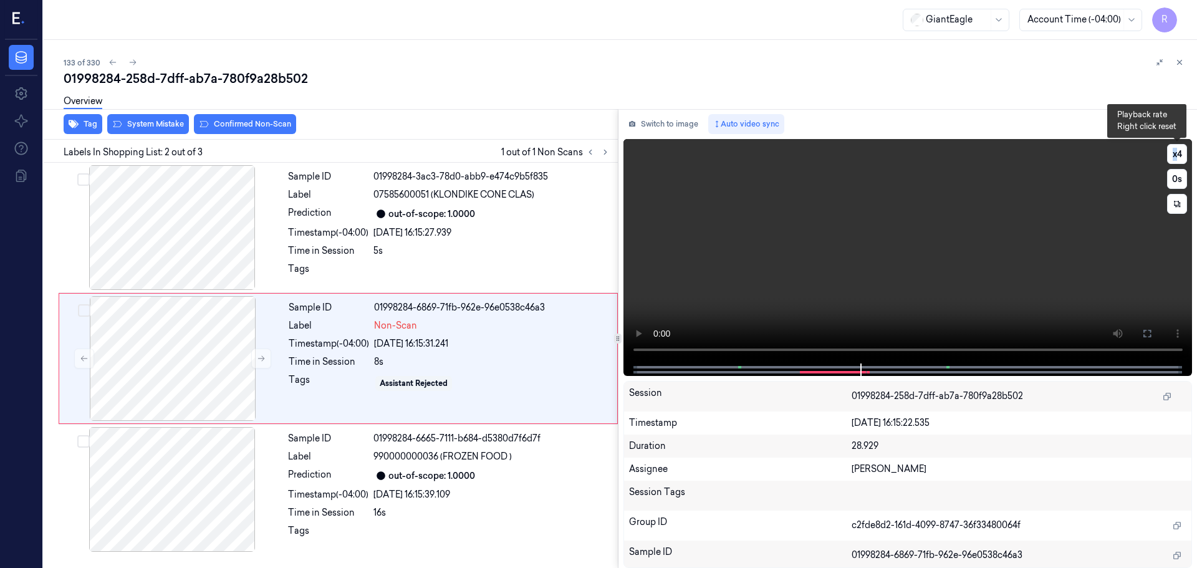
drag, startPoint x: 1186, startPoint y: 159, endPoint x: 1144, endPoint y: 170, distance: 43.7
click at [1186, 158] on button "x 4" at bounding box center [1177, 154] width 20 height 20
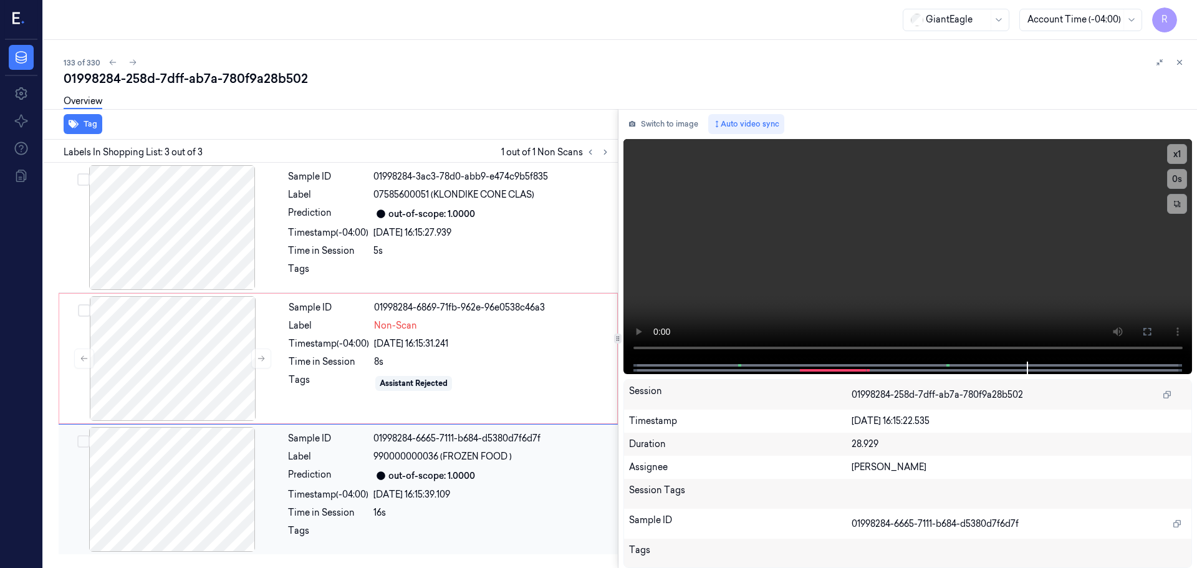
click at [310, 537] on div "Tags" at bounding box center [328, 534] width 80 height 20
click at [319, 368] on div "Time in Session" at bounding box center [329, 361] width 80 height 13
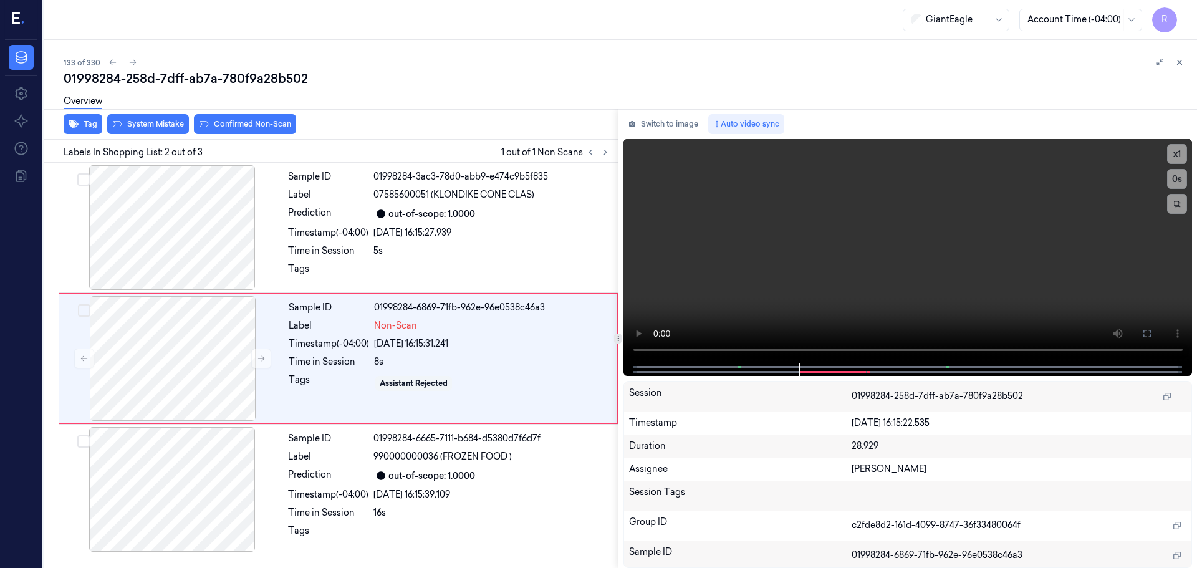
click at [162, 117] on div "Overview" at bounding box center [626, 103] width 1124 height 32
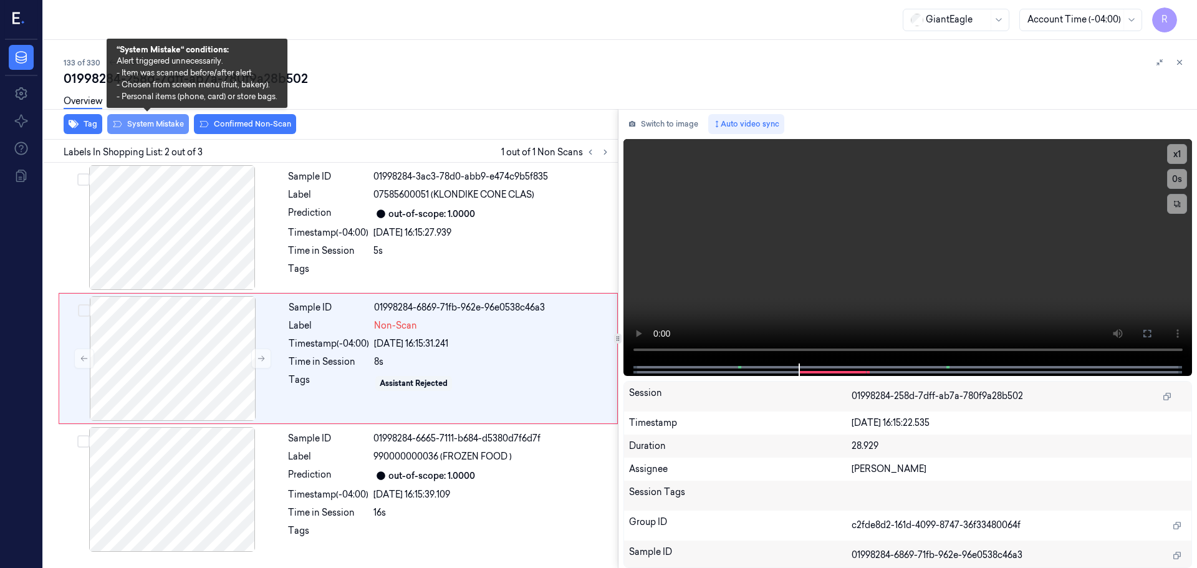
click at [159, 127] on button "System Mistake" at bounding box center [148, 124] width 82 height 20
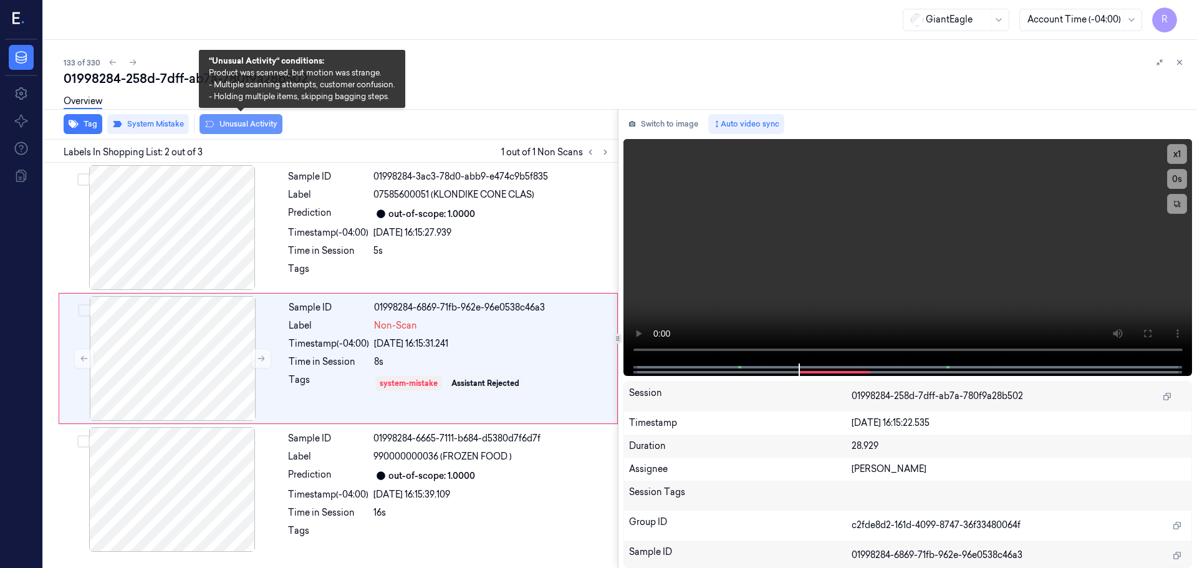
click at [254, 122] on button "Unusual Activity" at bounding box center [241, 124] width 83 height 20
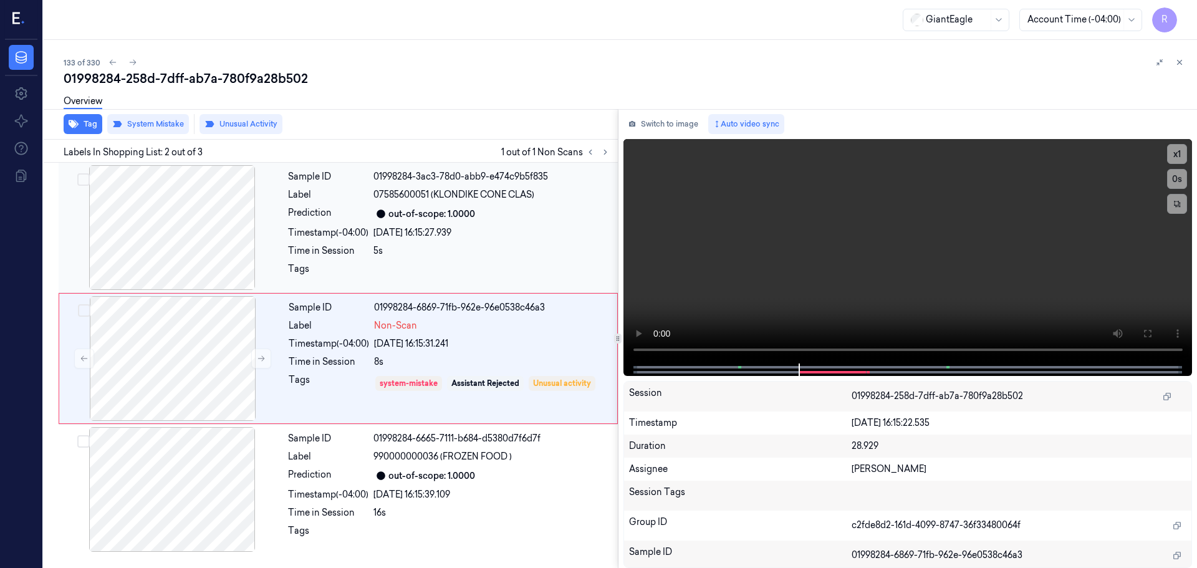
click at [375, 239] on div "Sample ID 01998284-3ac3-78d0-abb9-e474c9b5f835 Label 07585600051 (KLONDIKE CONE…" at bounding box center [449, 227] width 332 height 125
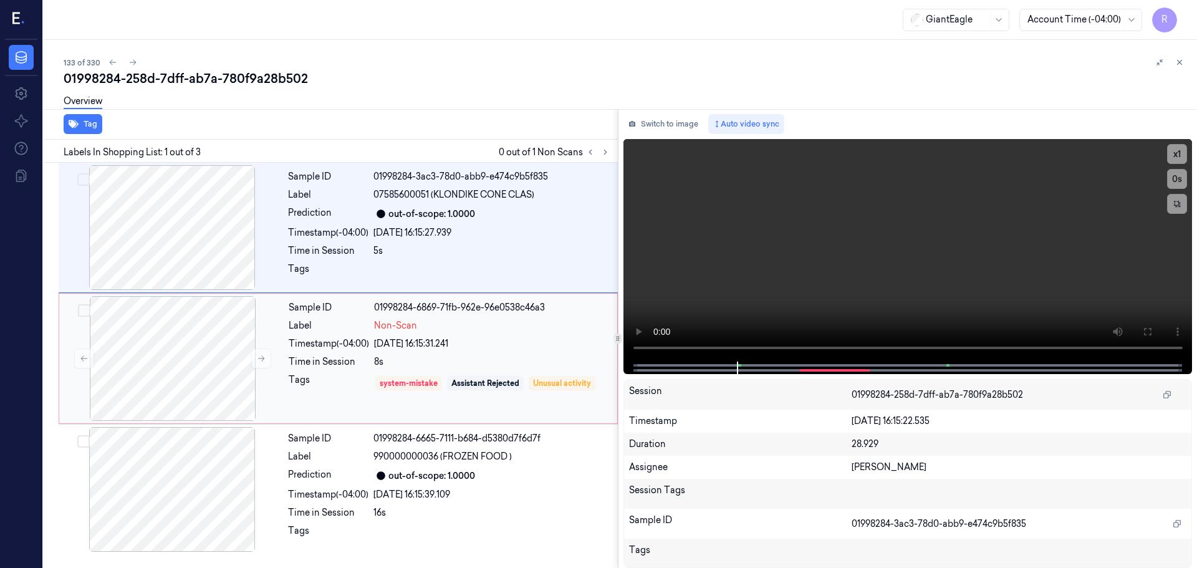
click at [382, 365] on div "8s" at bounding box center [492, 361] width 236 height 13
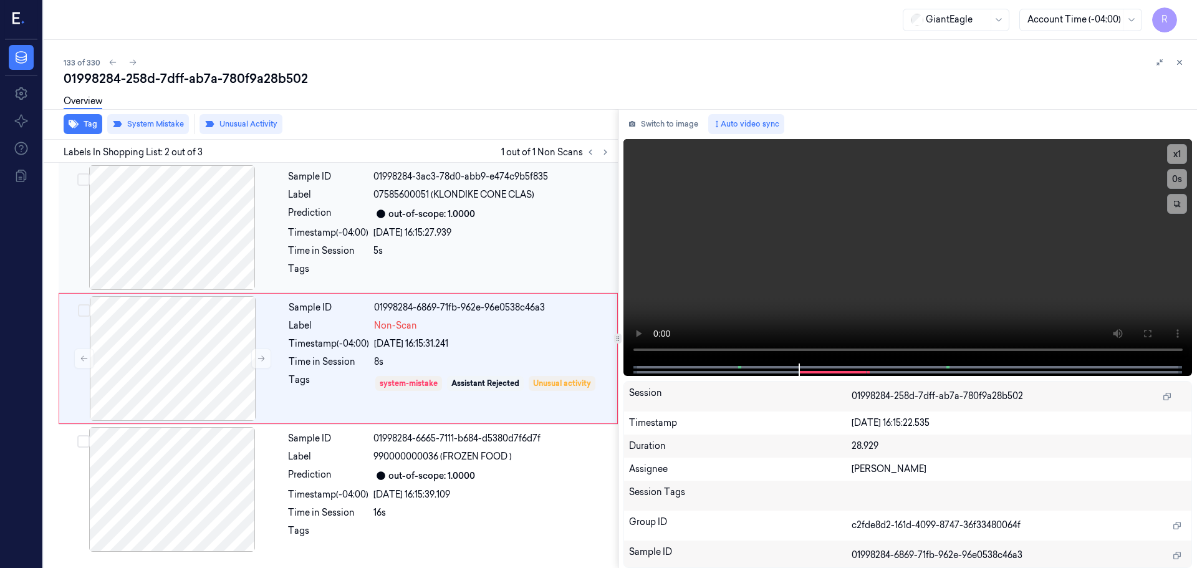
click at [484, 218] on div "out-of-scope: 1.0000" at bounding box center [491, 213] width 237 height 15
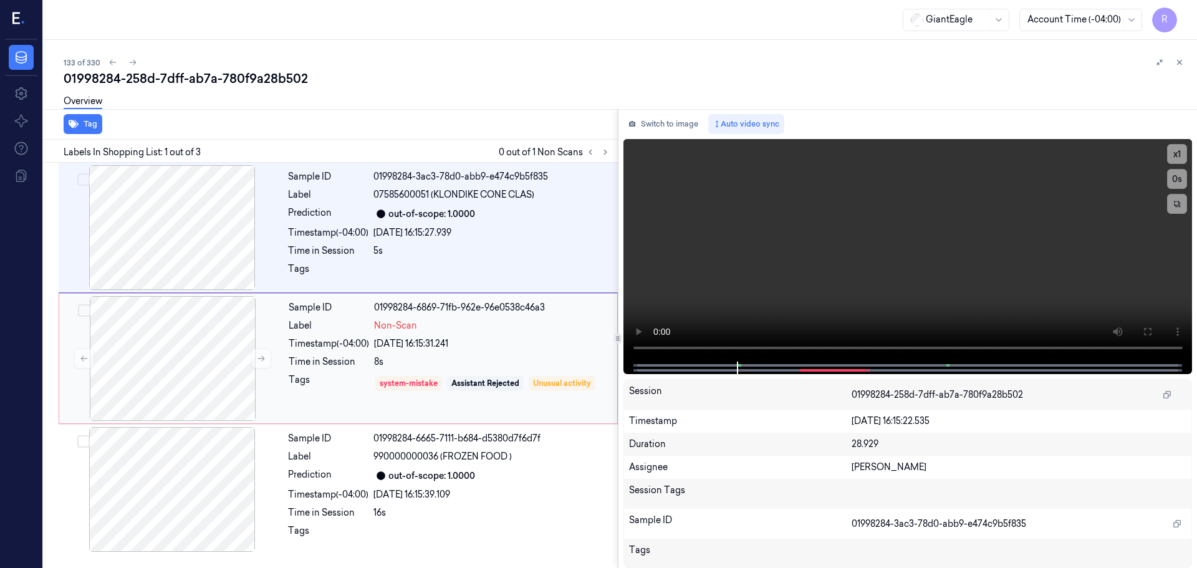
click at [448, 346] on div "25/09/2025 16:15:31.241" at bounding box center [492, 343] width 236 height 13
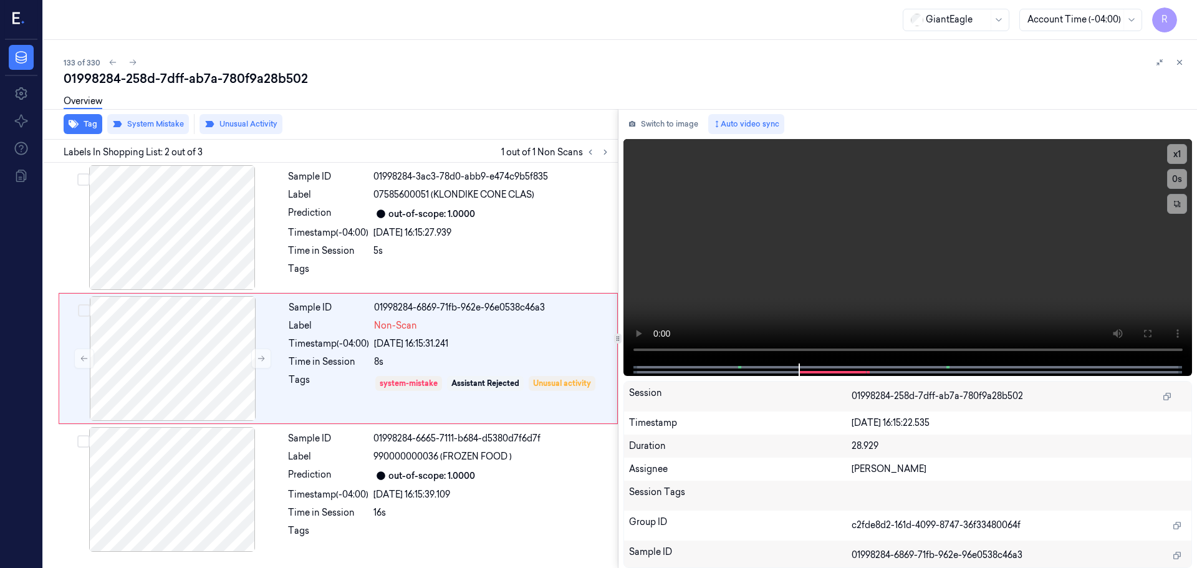
click at [1179, 59] on icon at bounding box center [1179, 62] width 9 height 9
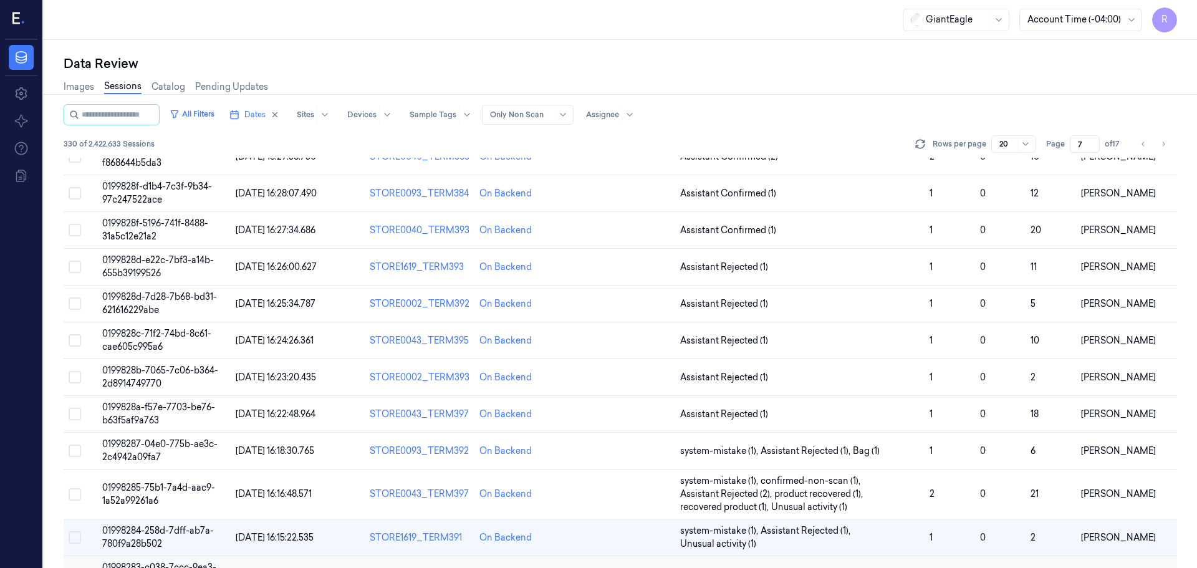
scroll to position [295, 0]
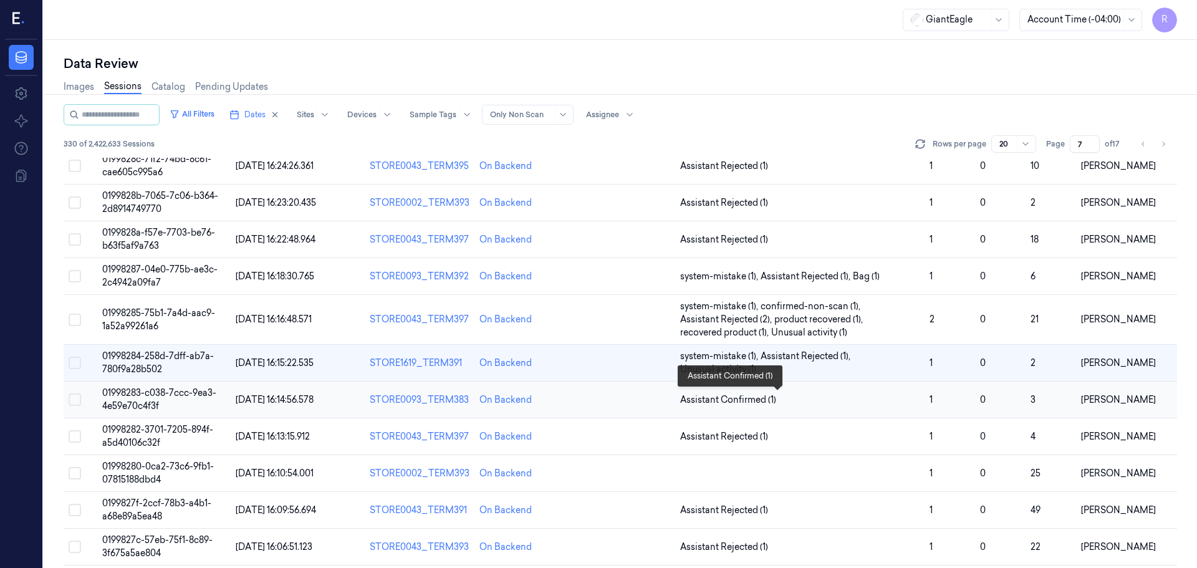
click at [837, 402] on span "Assistant Confirmed (1)" at bounding box center [800, 399] width 240 height 13
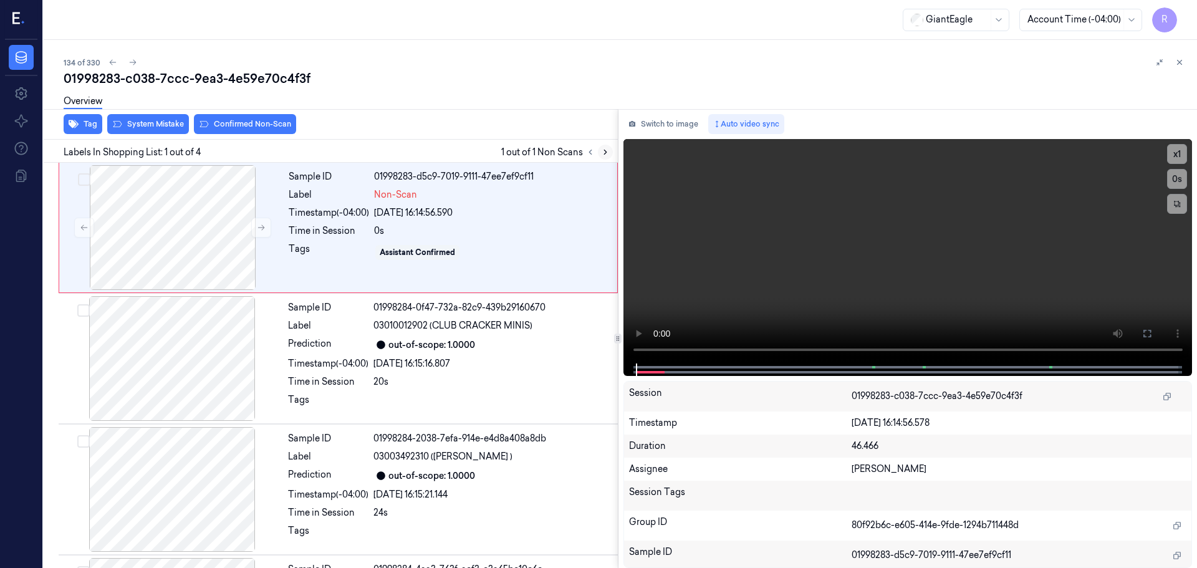
click at [604, 153] on icon at bounding box center [605, 152] width 9 height 9
click at [263, 225] on icon at bounding box center [261, 227] width 9 height 9
click at [262, 225] on icon at bounding box center [261, 228] width 7 height 6
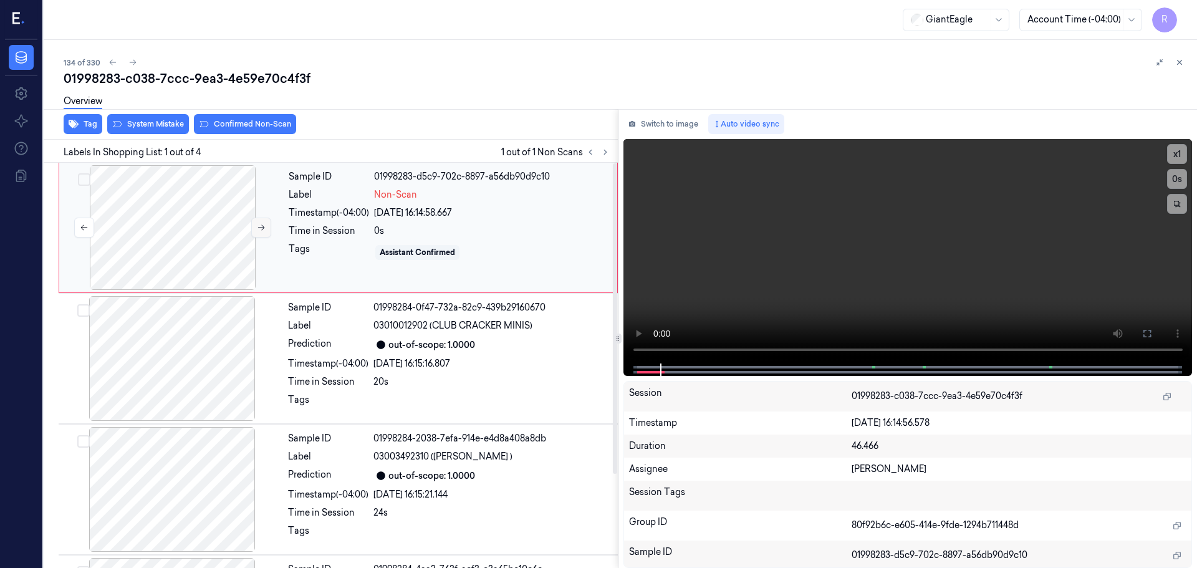
click at [262, 225] on icon at bounding box center [261, 228] width 7 height 6
click at [1178, 155] on button "x 1" at bounding box center [1177, 154] width 20 height 20
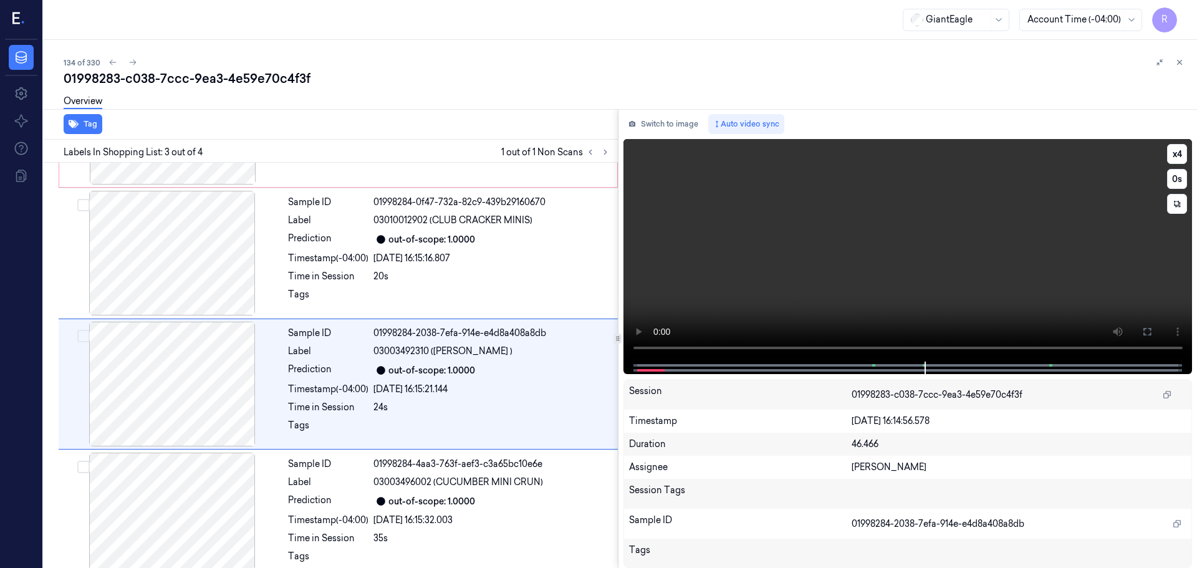
scroll to position [122, 0]
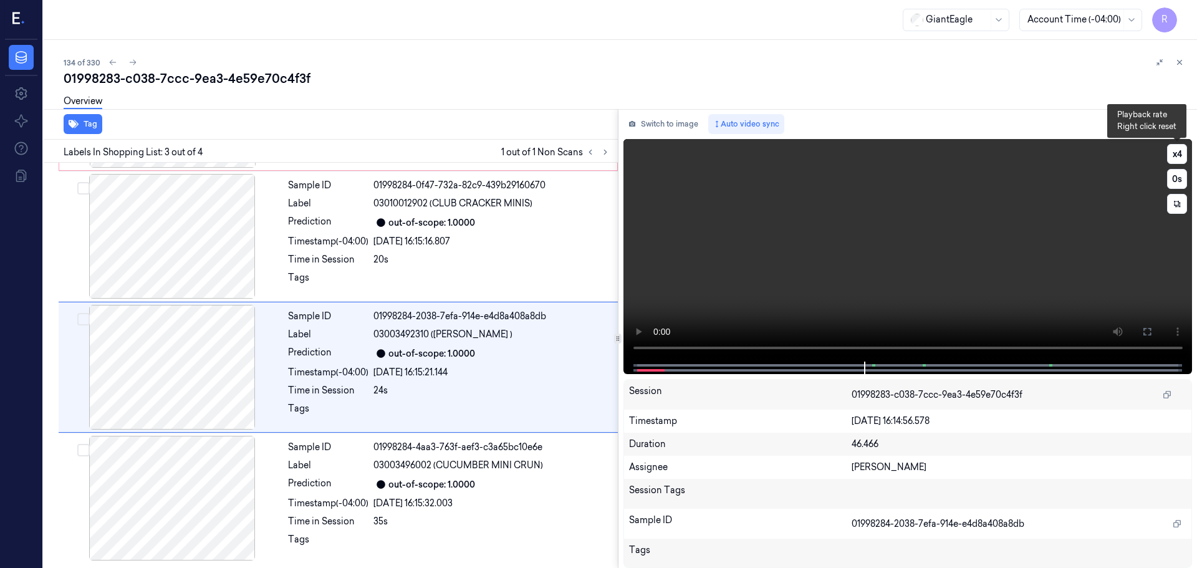
click at [1177, 155] on button "x 4" at bounding box center [1177, 154] width 20 height 20
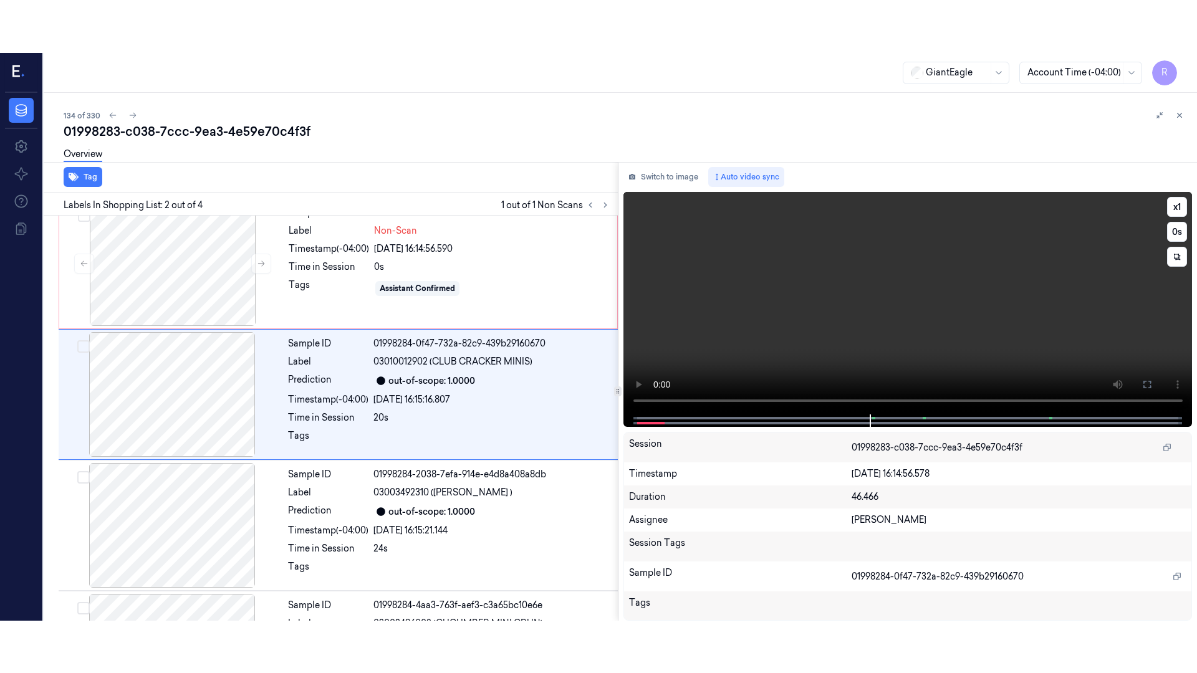
scroll to position [0, 0]
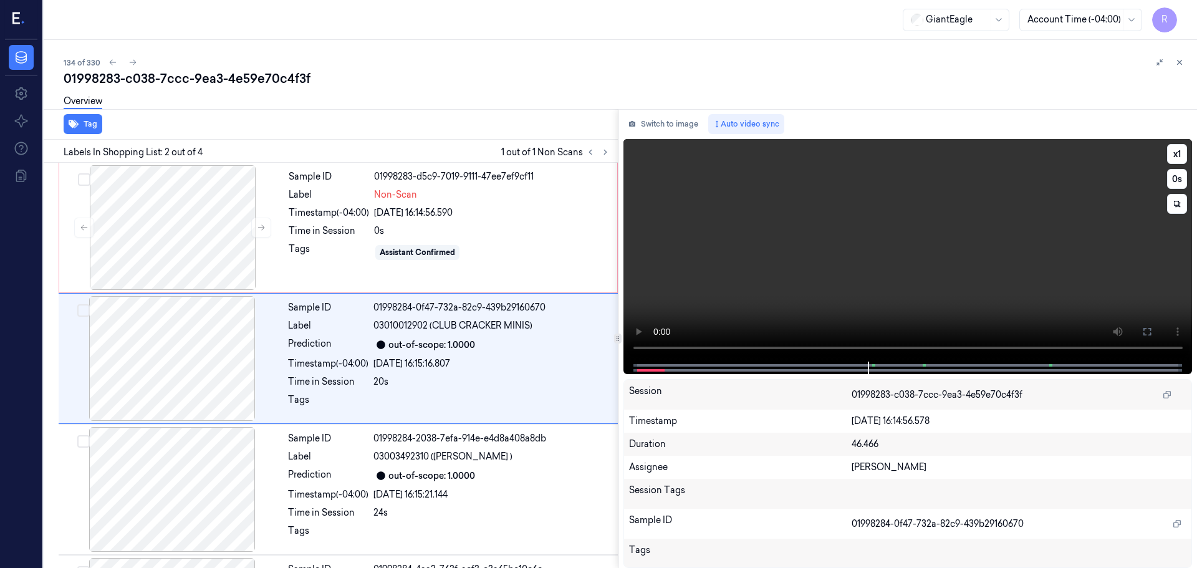
click at [1151, 327] on icon at bounding box center [1147, 332] width 10 height 10
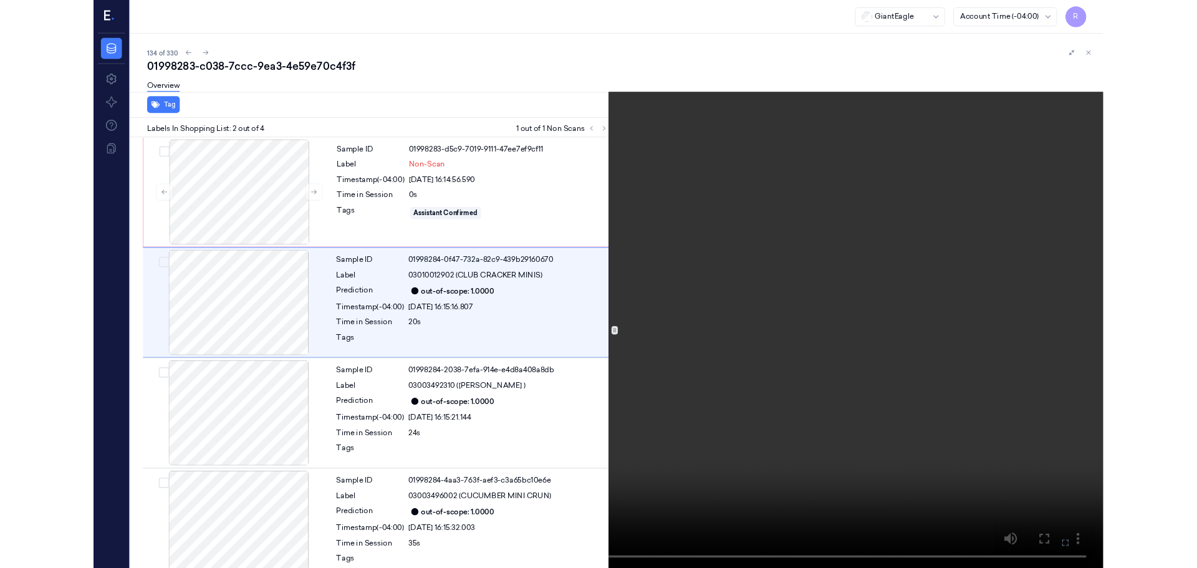
scroll to position [17, 0]
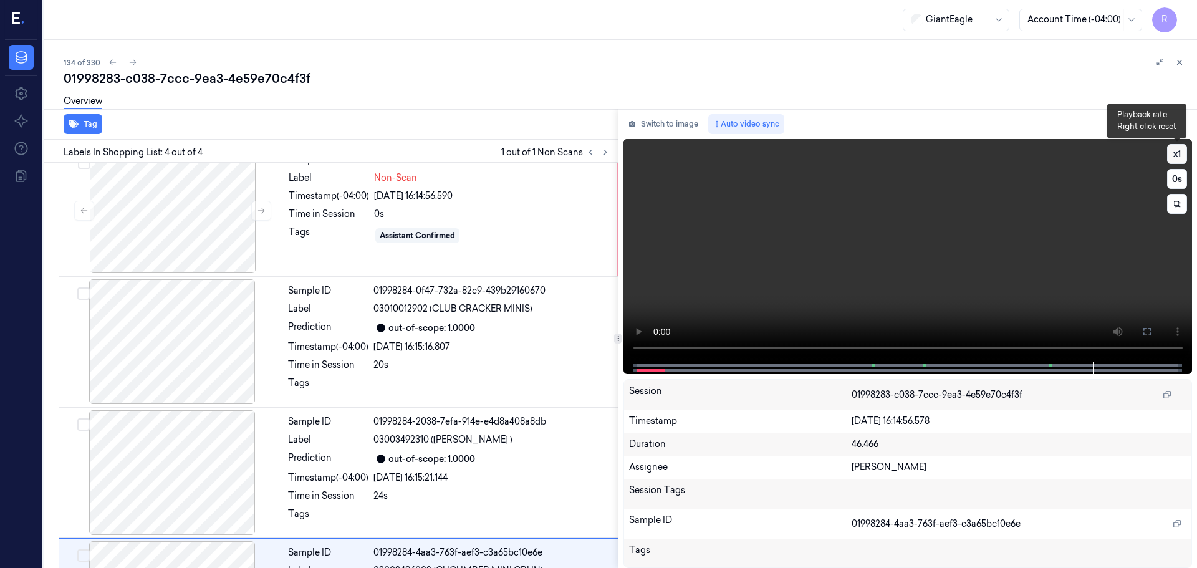
click at [1177, 149] on button "x 1" at bounding box center [1177, 154] width 20 height 20
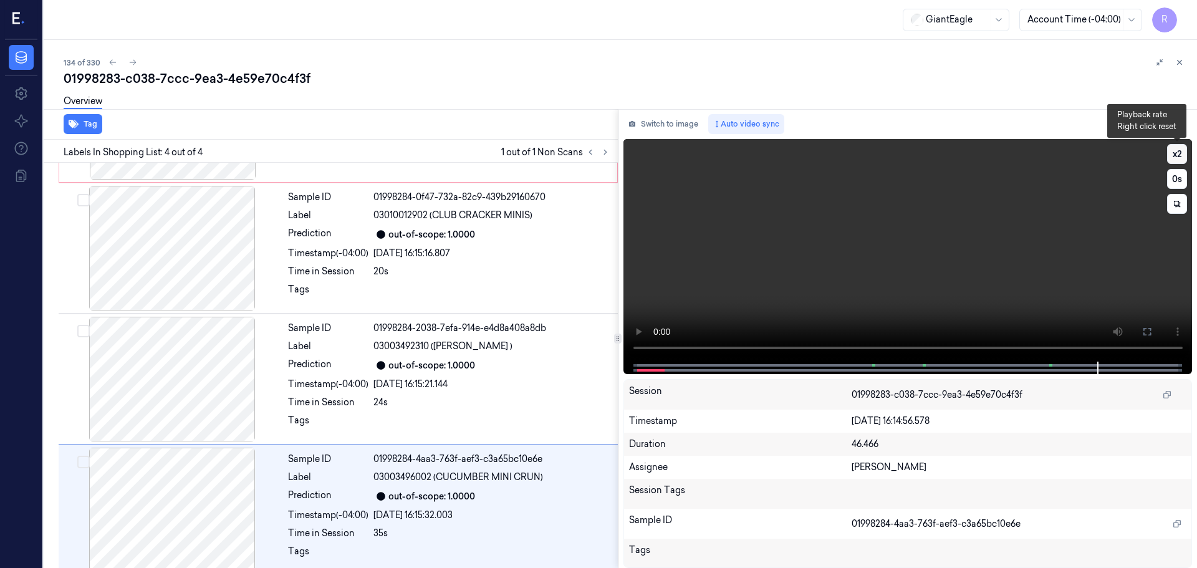
scroll to position [122, 0]
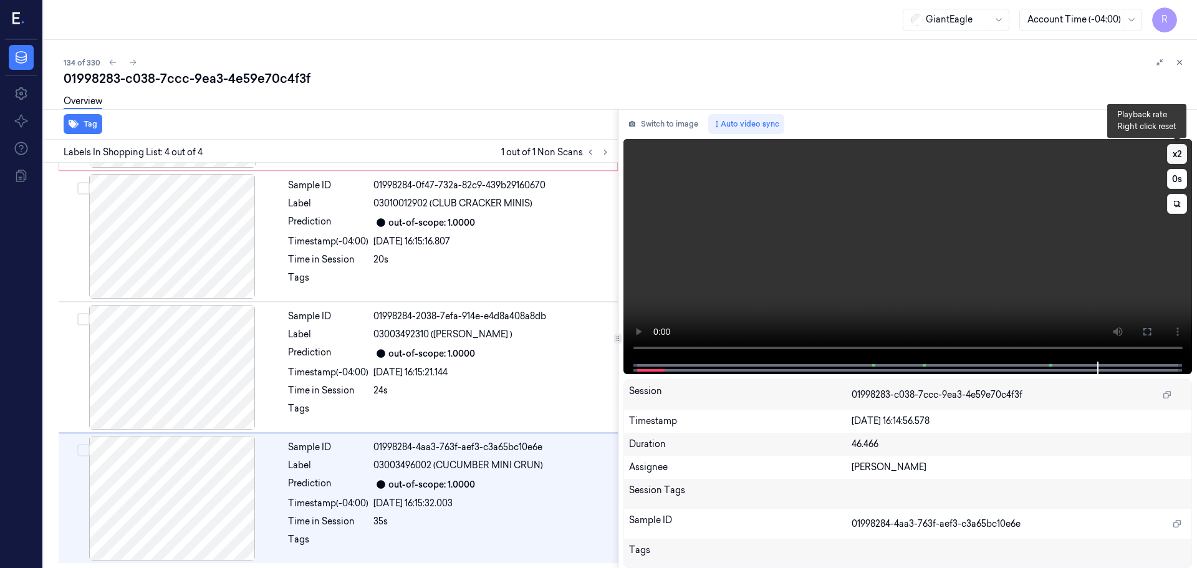
click at [1177, 149] on button "x 2" at bounding box center [1177, 154] width 20 height 20
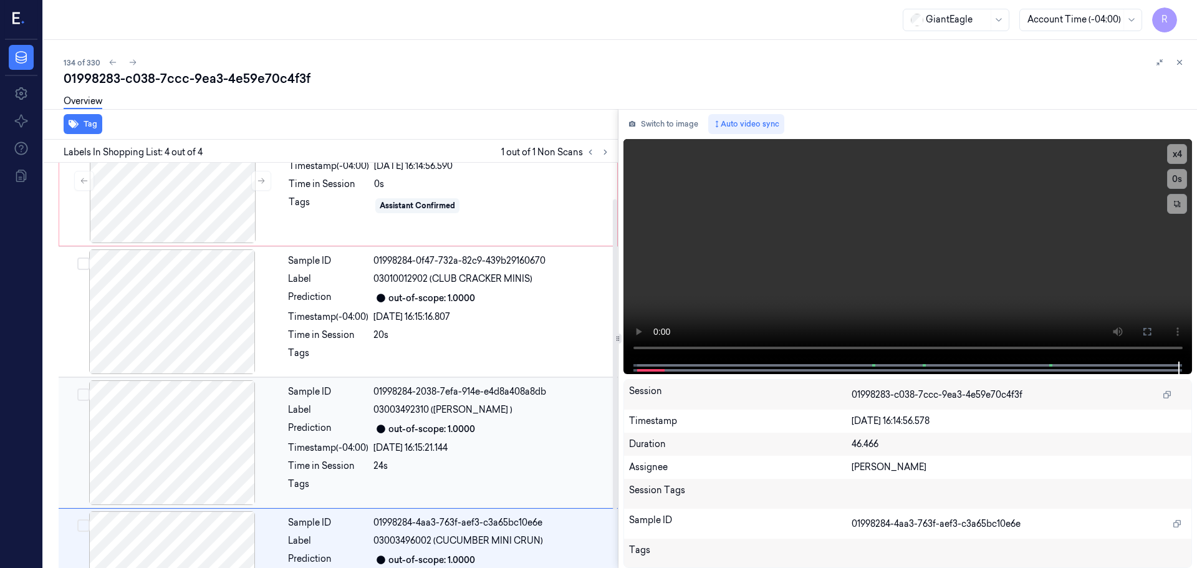
scroll to position [0, 0]
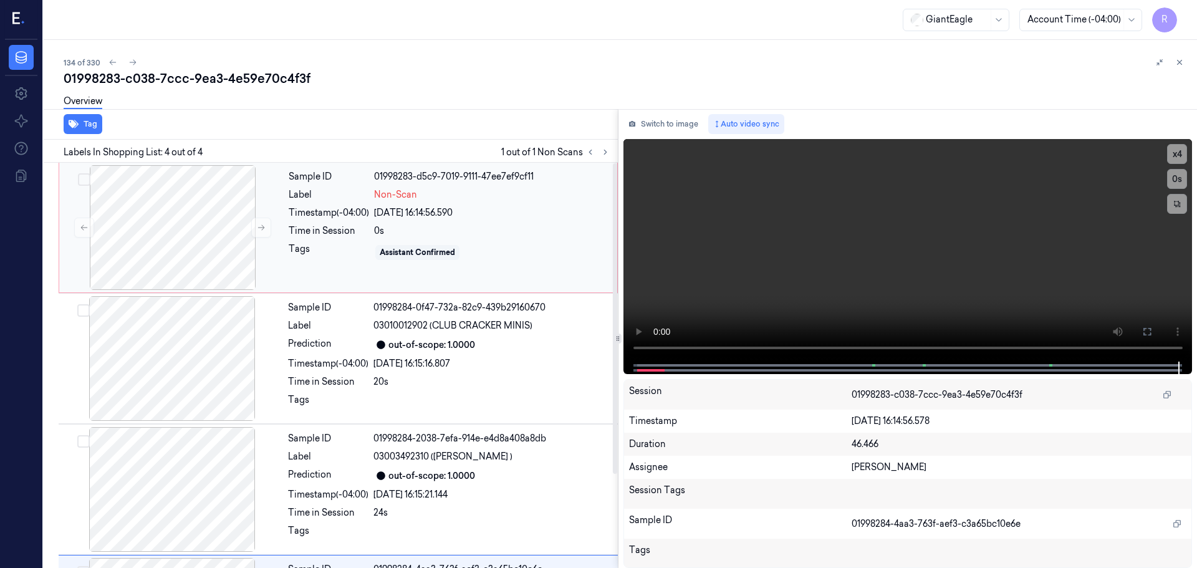
click at [365, 238] on div "Sample ID 01998283-d5c9-7019-9111-47ee7ef9cf11 Label Non-Scan Timestamp (-04:00…" at bounding box center [449, 227] width 331 height 125
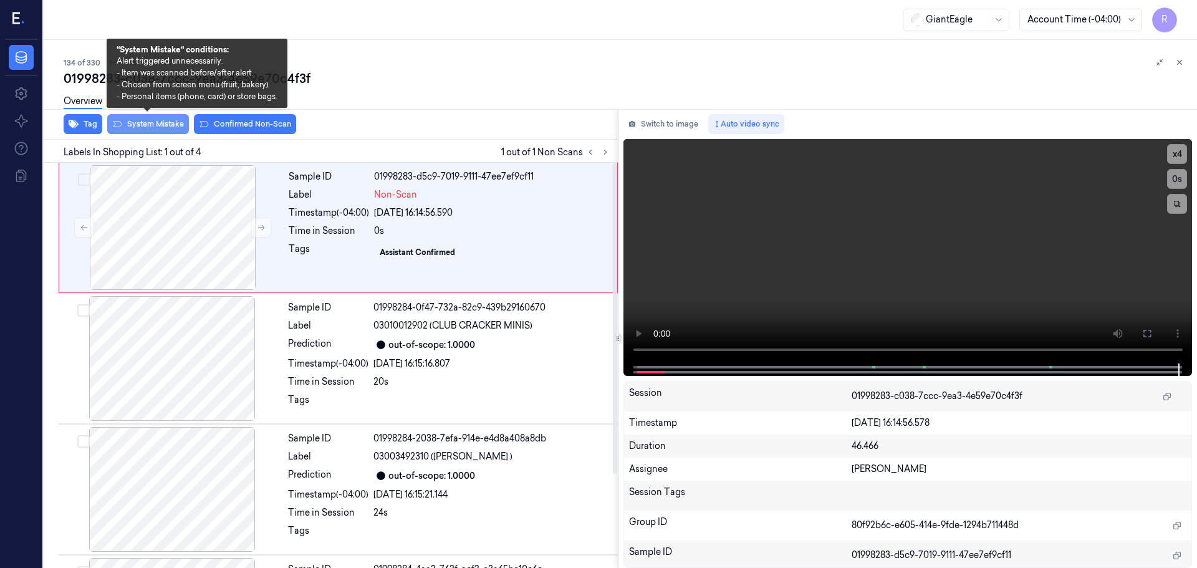
click at [157, 122] on button "System Mistake" at bounding box center [148, 124] width 82 height 20
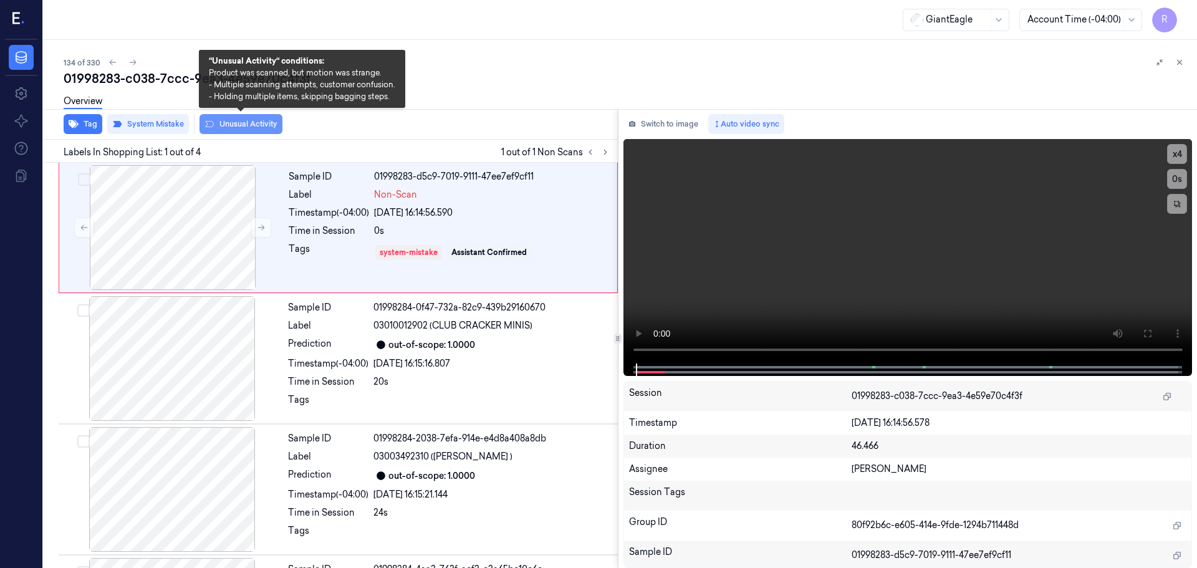
click at [243, 120] on button "Unusual Activity" at bounding box center [241, 124] width 83 height 20
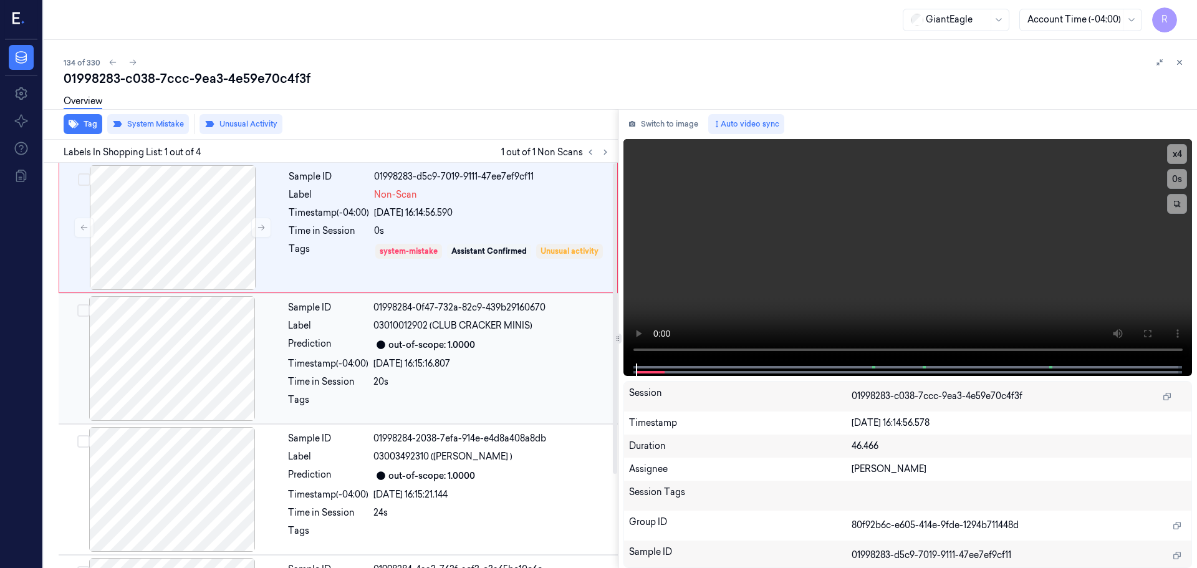
click at [339, 357] on div "Timestamp (-04:00)" at bounding box center [328, 363] width 80 height 13
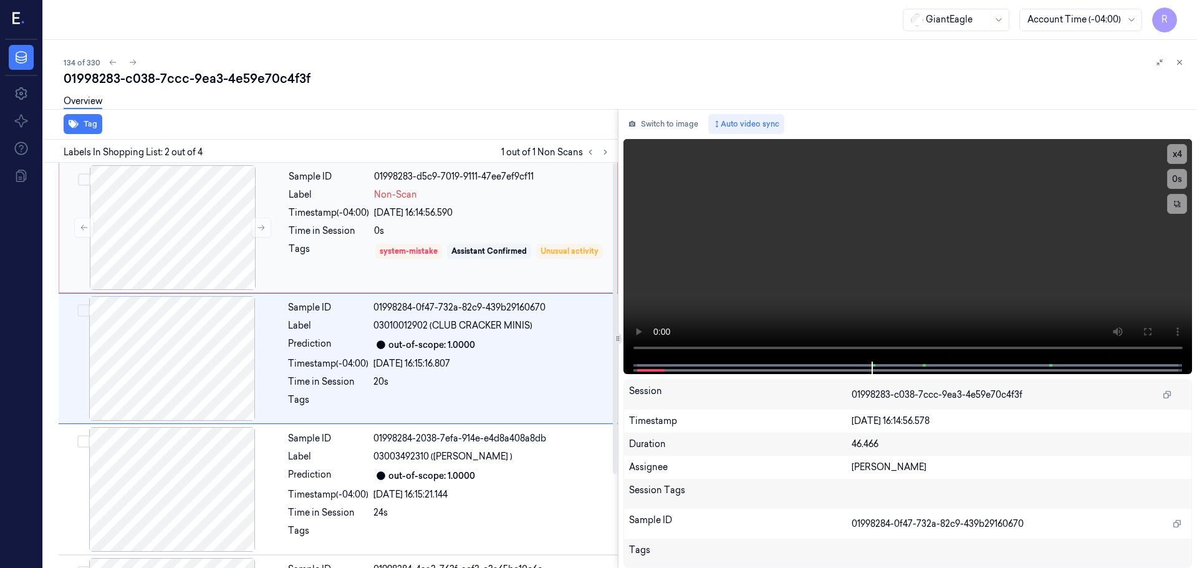
click at [313, 243] on div "Tags" at bounding box center [329, 261] width 80 height 36
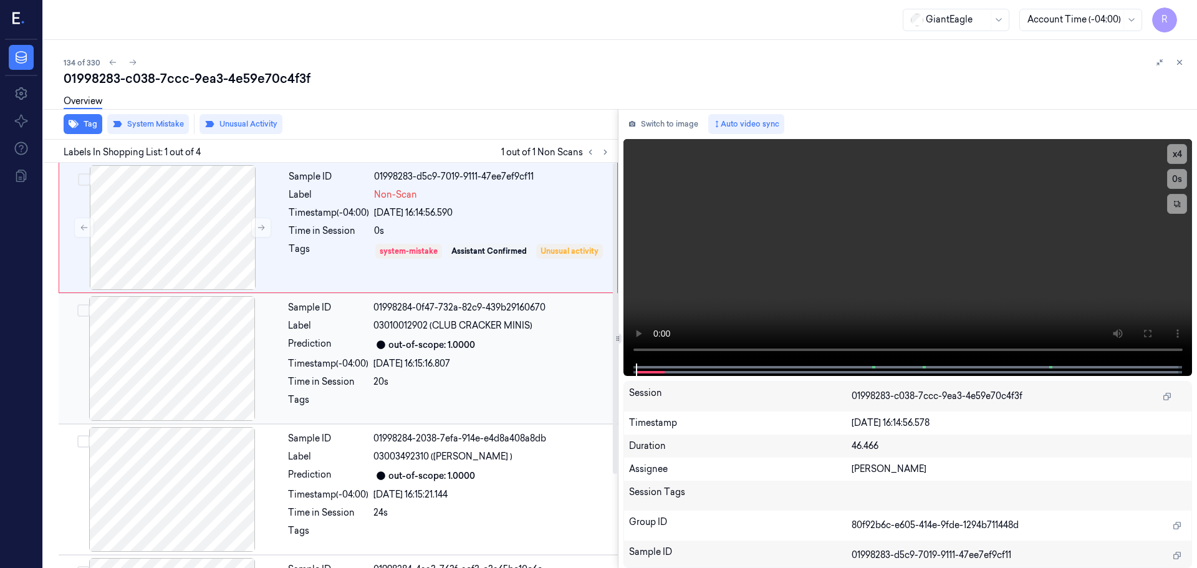
click at [425, 384] on div "20s" at bounding box center [491, 381] width 237 height 13
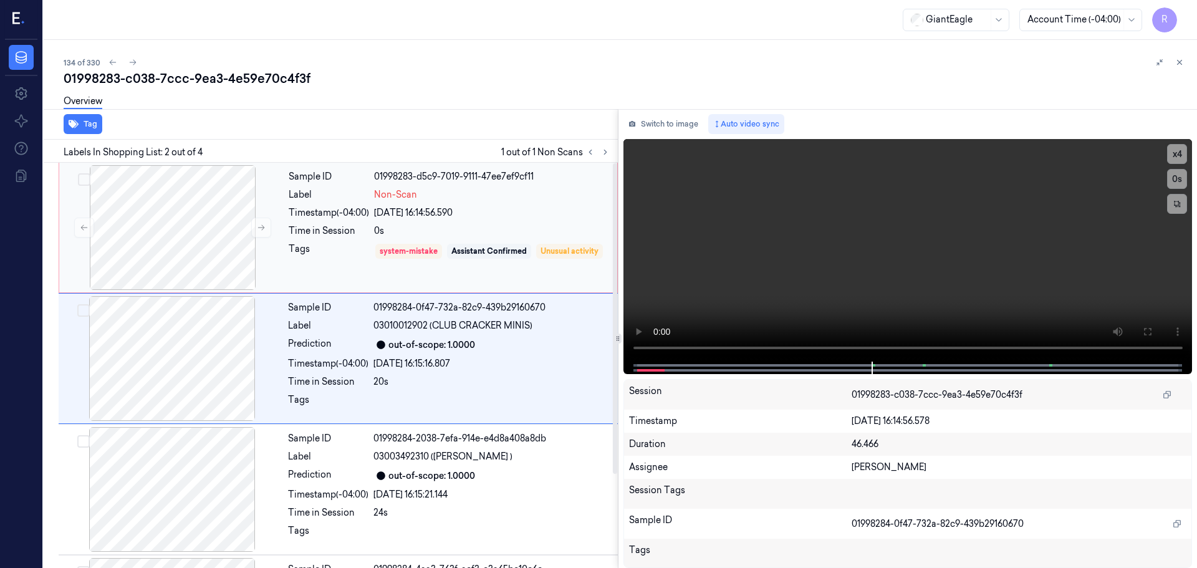
click at [355, 249] on div "Tags" at bounding box center [329, 261] width 80 height 36
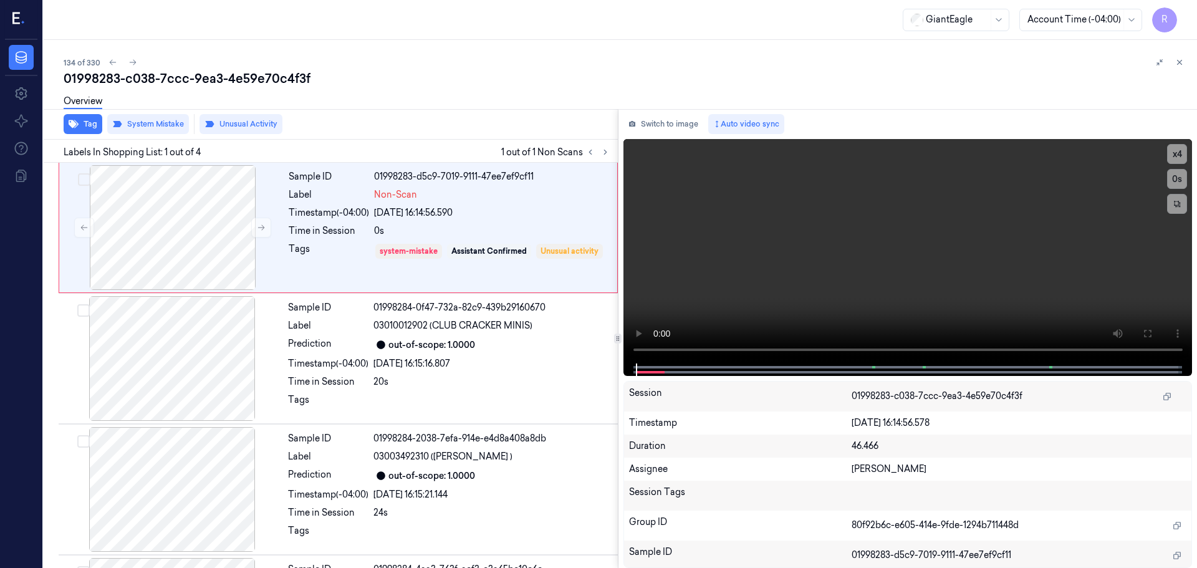
click at [1184, 61] on button at bounding box center [1179, 62] width 15 height 15
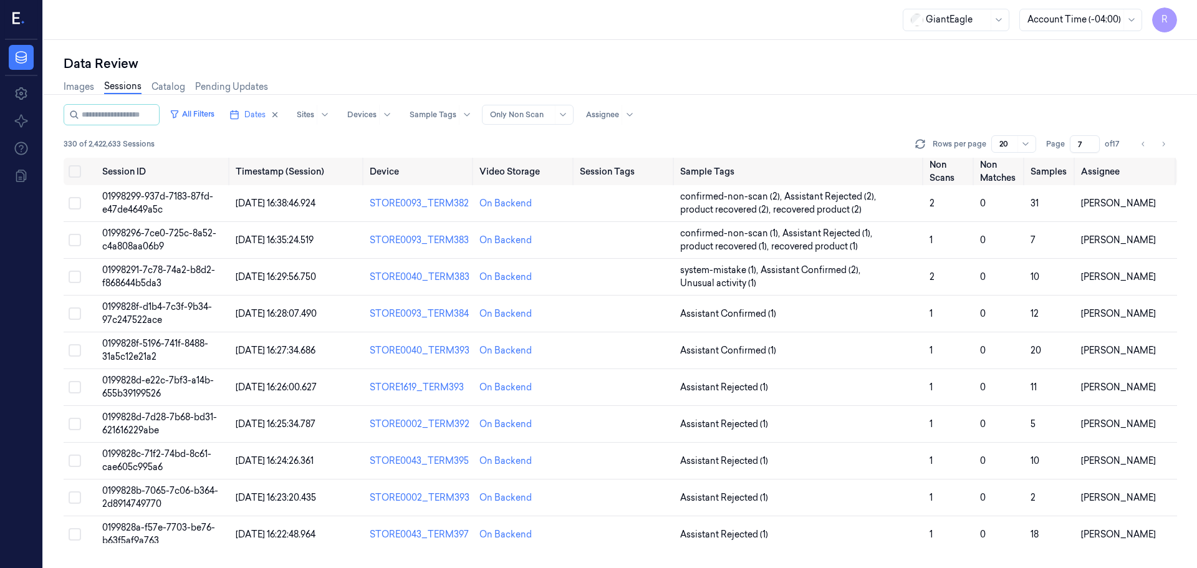
scroll to position [332, 0]
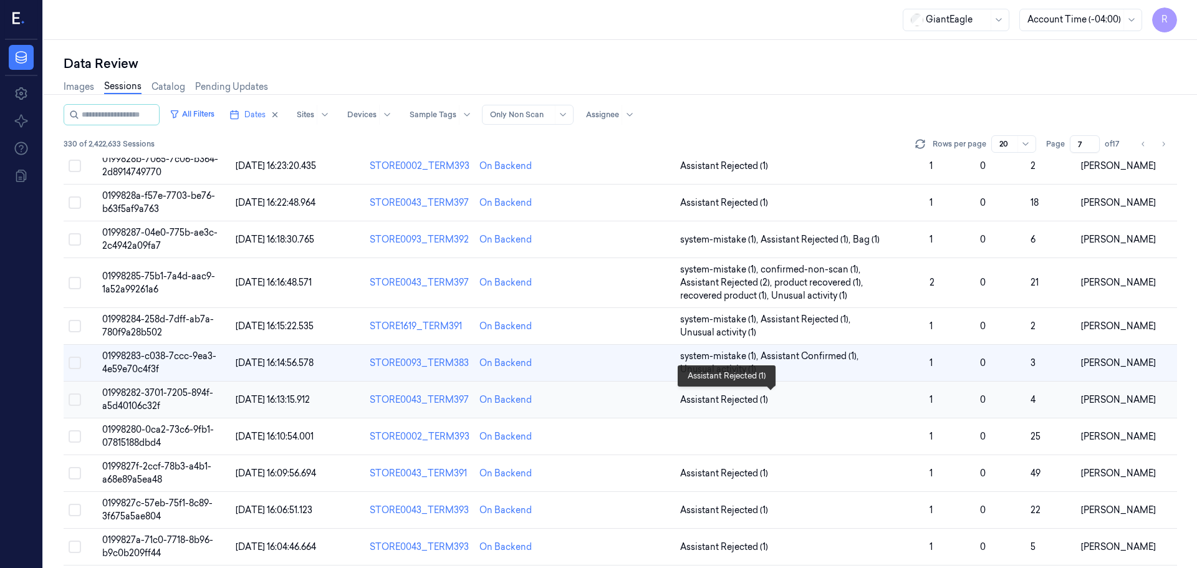
click at [783, 398] on span "Assistant Rejected (1)" at bounding box center [800, 399] width 240 height 13
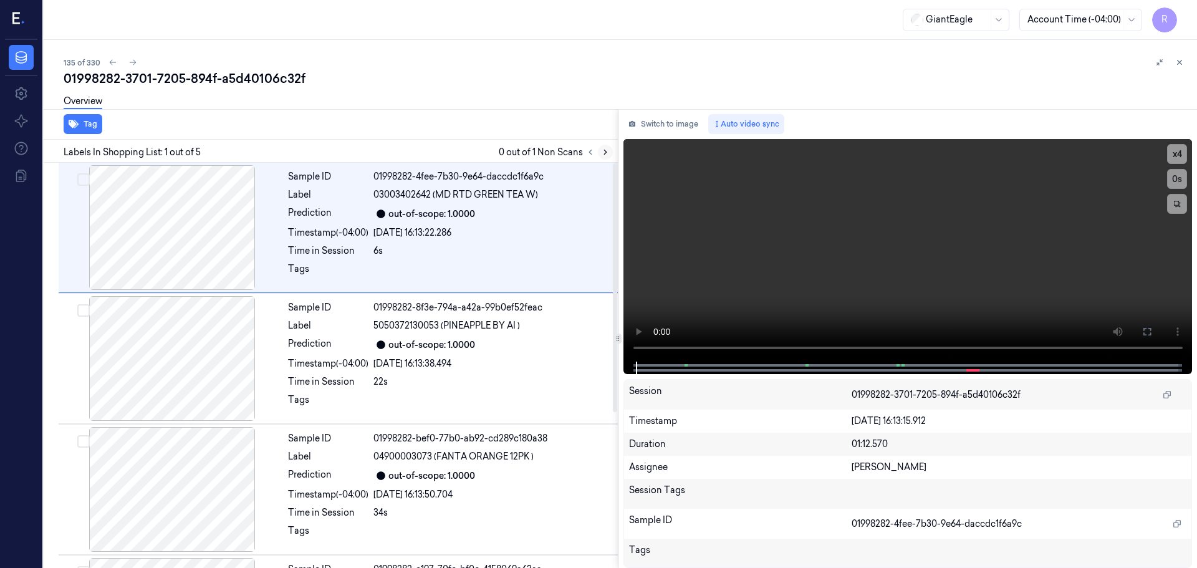
click at [606, 153] on icon at bounding box center [605, 152] width 2 height 4
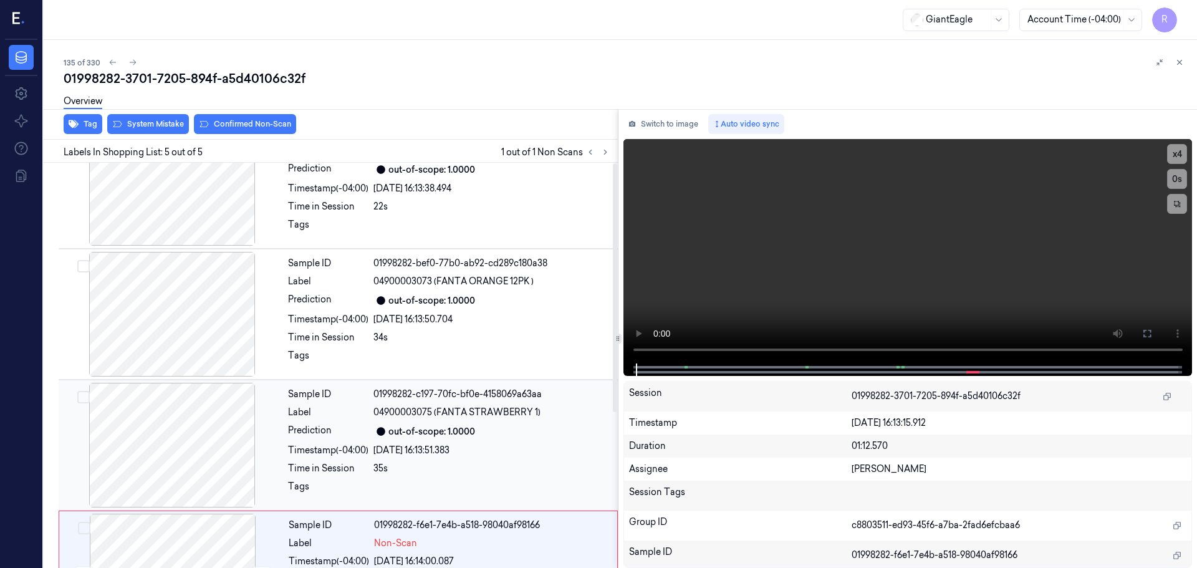
scroll to position [253, 0]
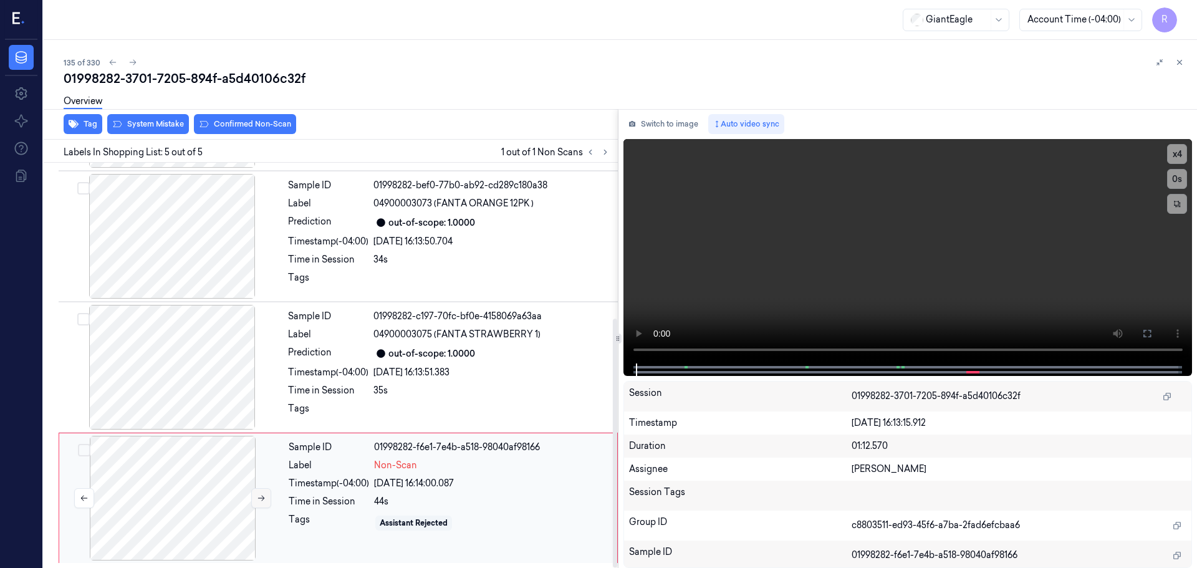
click at [258, 503] on button at bounding box center [261, 498] width 20 height 20
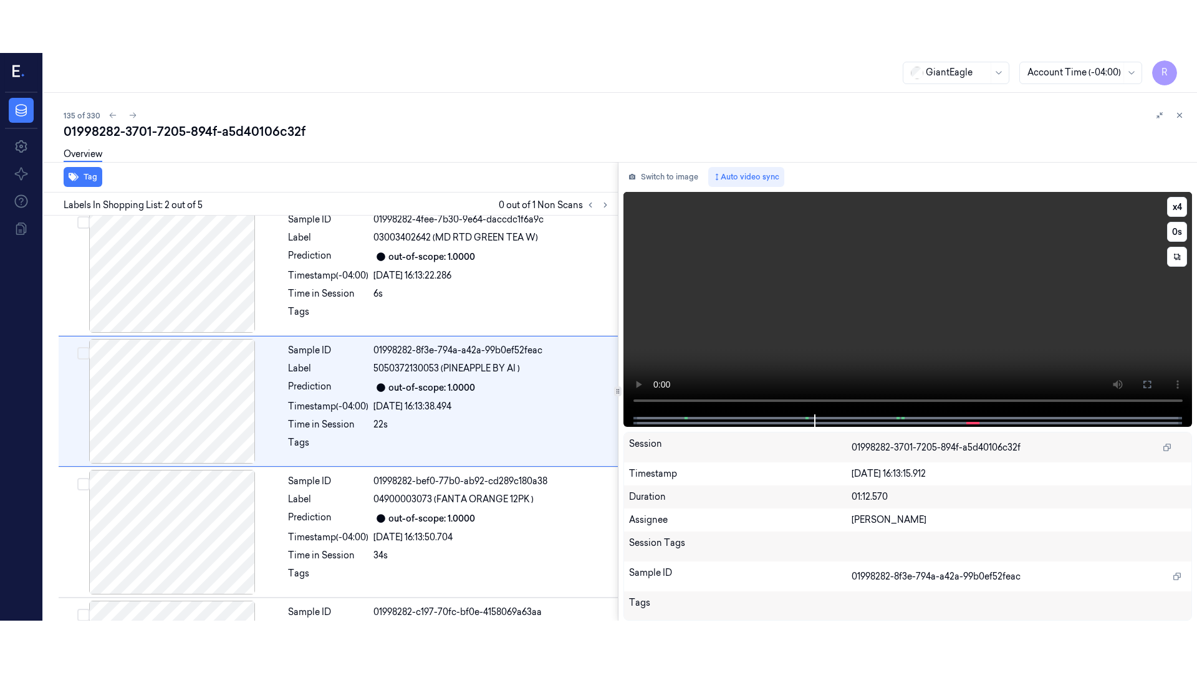
scroll to position [0, 0]
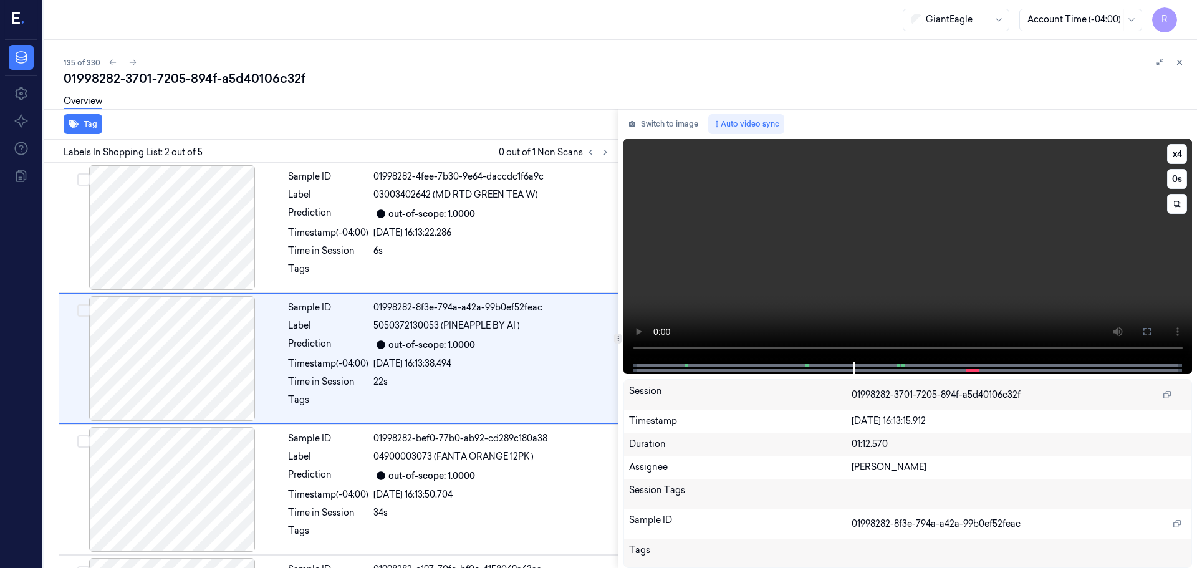
click at [1176, 143] on video at bounding box center [908, 250] width 569 height 223
click at [1177, 158] on button "x 4" at bounding box center [1177, 154] width 20 height 20
click at [1150, 332] on icon at bounding box center [1147, 332] width 10 height 10
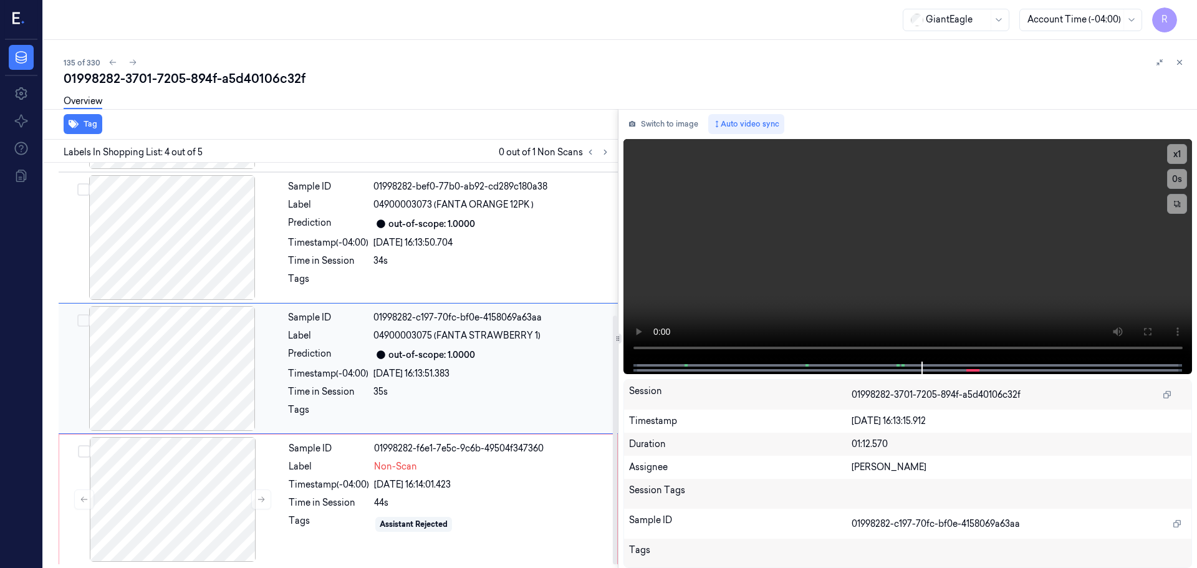
scroll to position [253, 0]
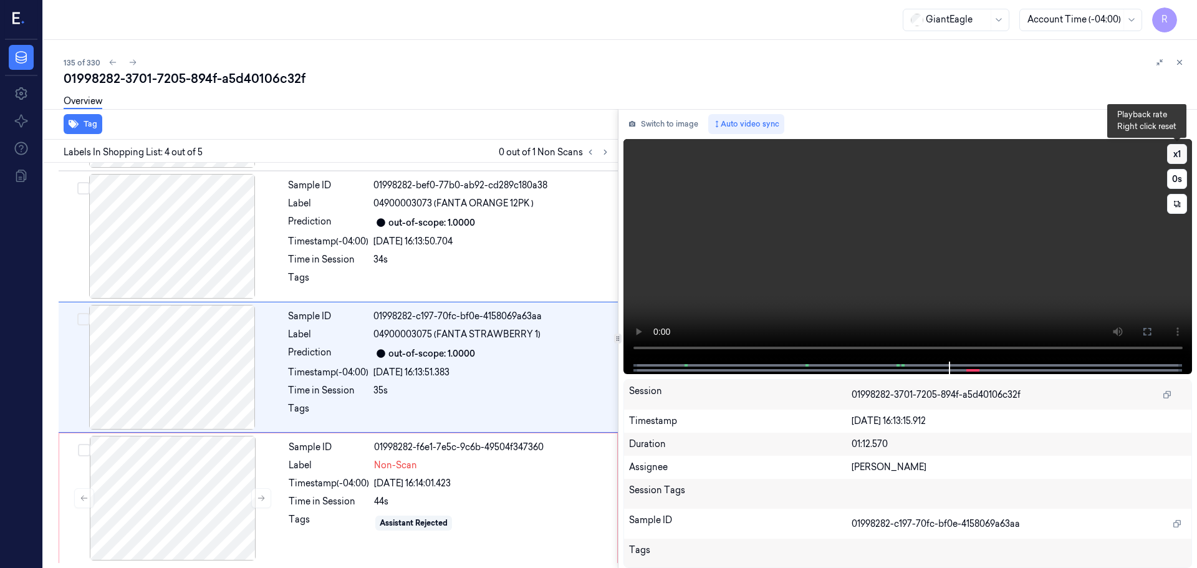
click at [1172, 158] on button "x 1" at bounding box center [1177, 154] width 20 height 20
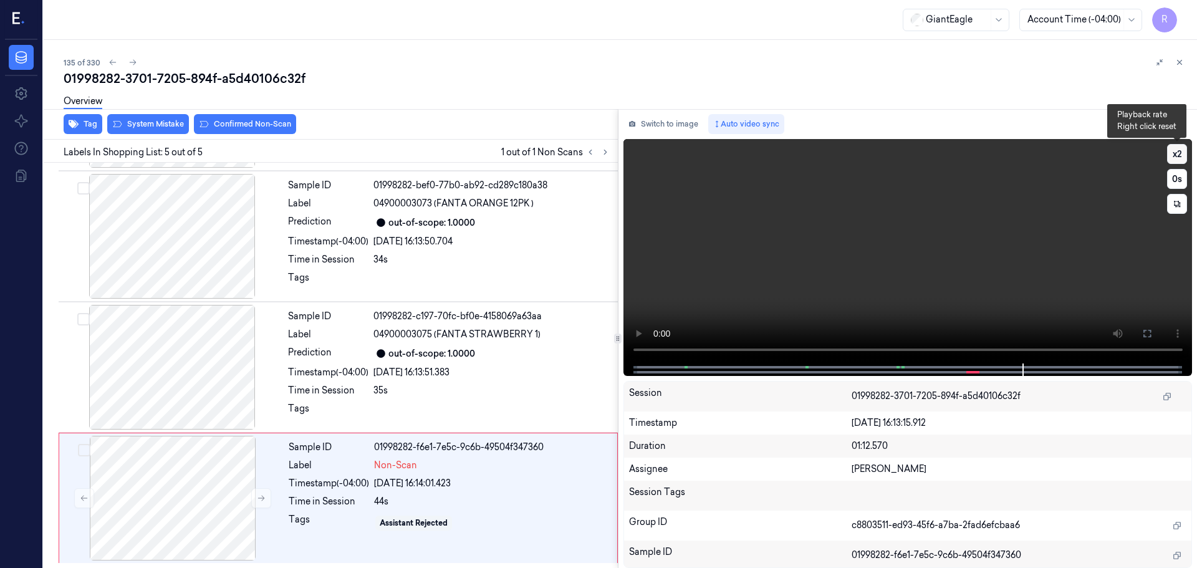
click at [1179, 151] on button "x 2" at bounding box center [1177, 154] width 20 height 20
click at [460, 371] on div "25/09/2025 16:13:51.383" at bounding box center [491, 372] width 237 height 13
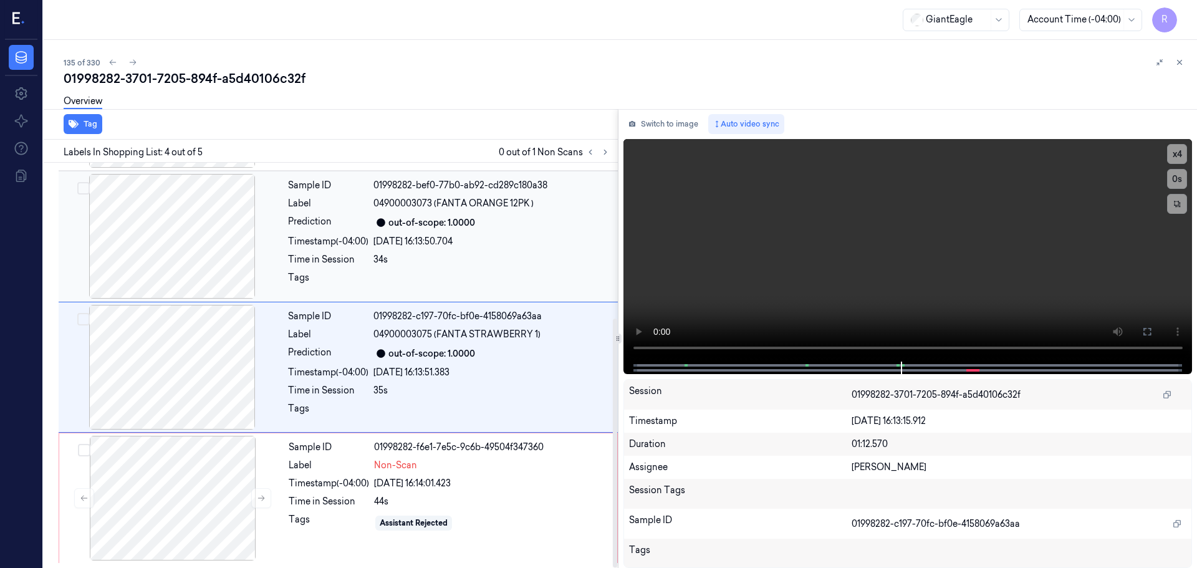
drag, startPoint x: 397, startPoint y: 498, endPoint x: 241, endPoint y: 292, distance: 258.1
click at [395, 498] on div "44s" at bounding box center [492, 501] width 236 height 13
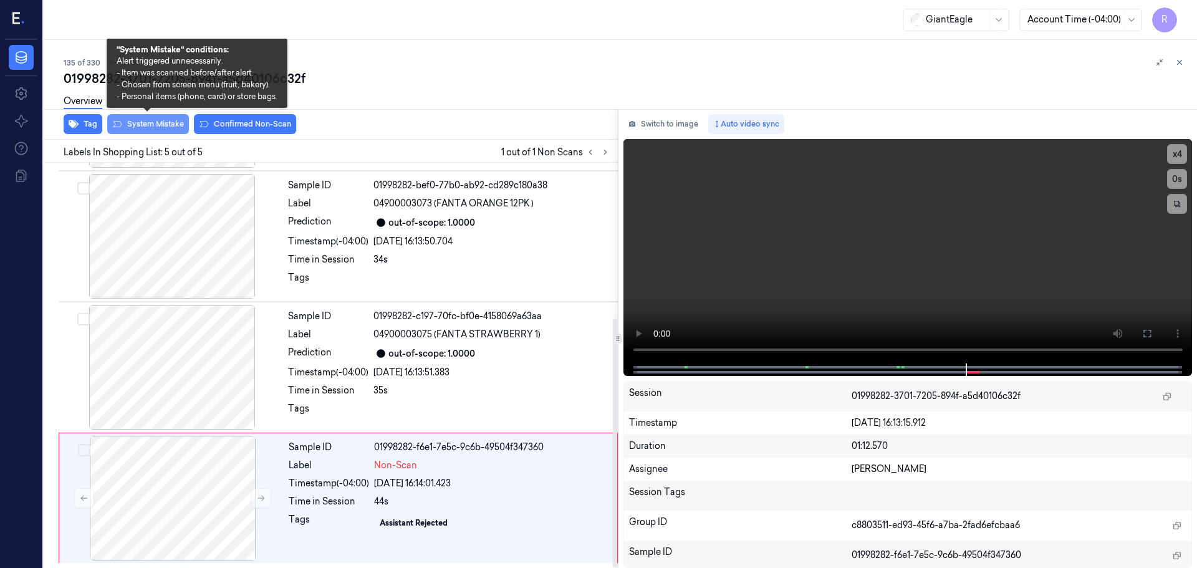
click at [151, 132] on button "System Mistake" at bounding box center [148, 124] width 82 height 20
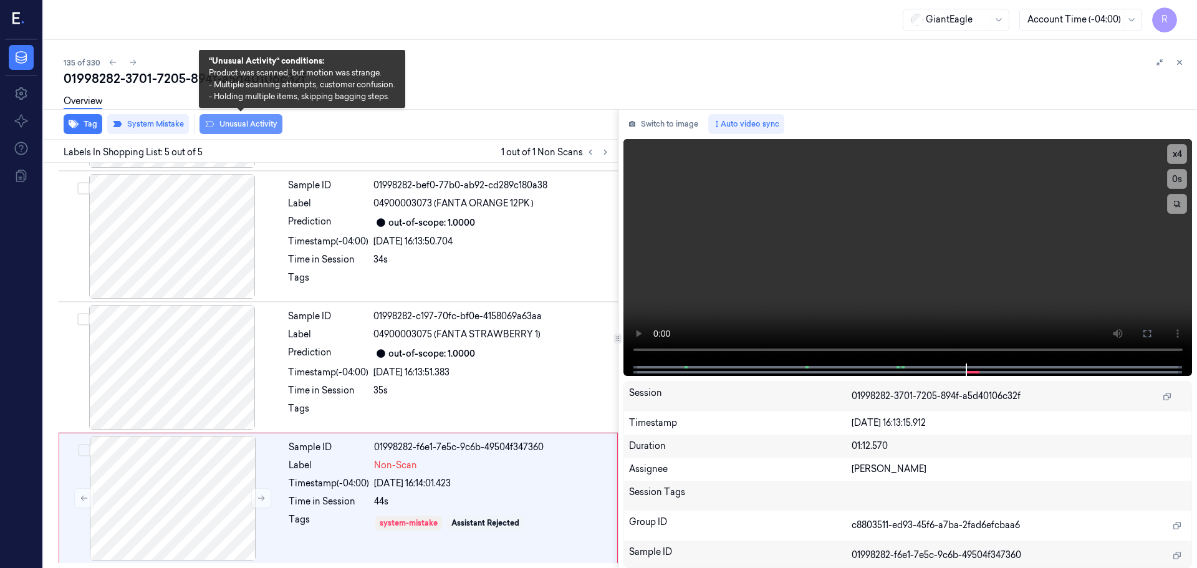
click at [238, 122] on button "Unusual Activity" at bounding box center [241, 124] width 83 height 20
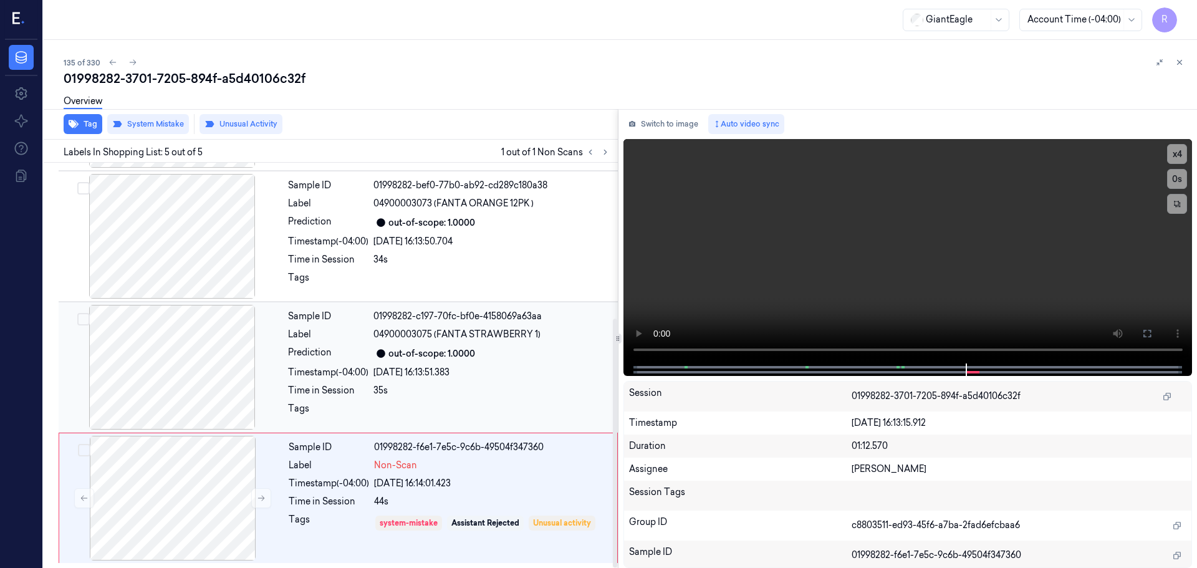
click at [301, 334] on div "Label" at bounding box center [328, 334] width 80 height 13
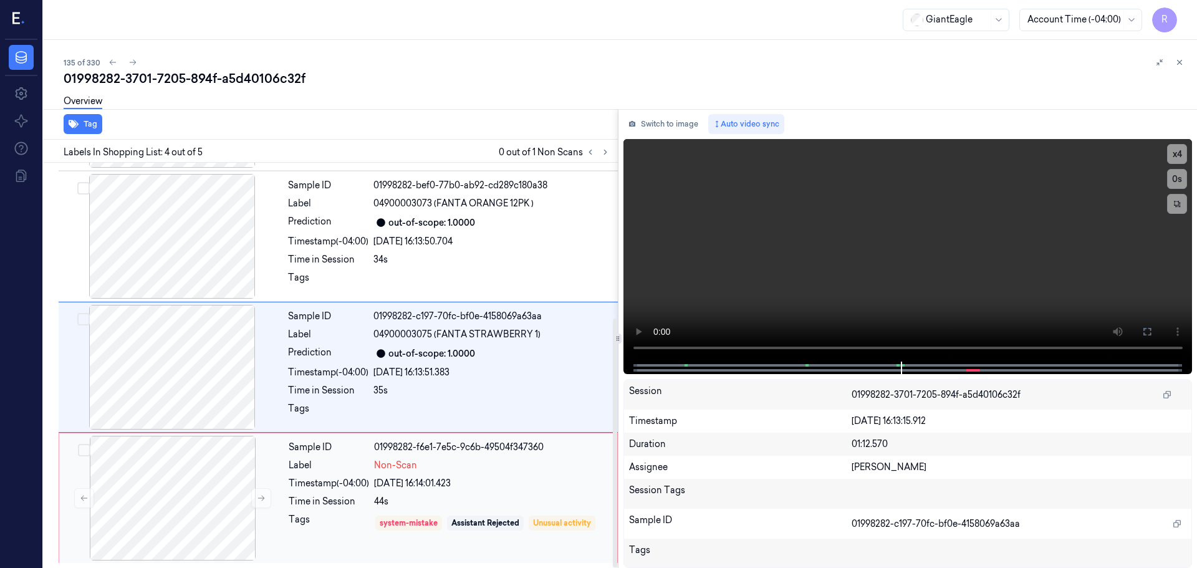
drag, startPoint x: 344, startPoint y: 496, endPoint x: 337, endPoint y: 497, distance: 6.9
click at [344, 497] on div "Time in Session" at bounding box center [329, 501] width 80 height 13
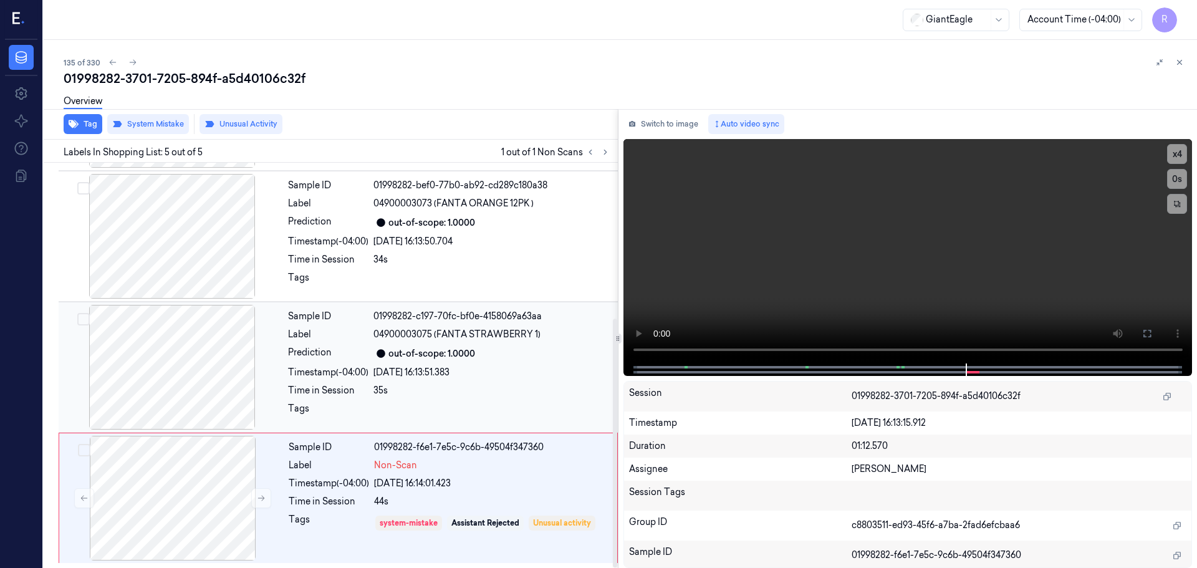
drag, startPoint x: 335, startPoint y: 342, endPoint x: 389, endPoint y: 389, distance: 71.2
click at [337, 342] on div "Sample ID 01998282-c197-70fc-bf0e-4158069a63aa Label 04900003075 (FANTA STRAWBE…" at bounding box center [449, 367] width 332 height 125
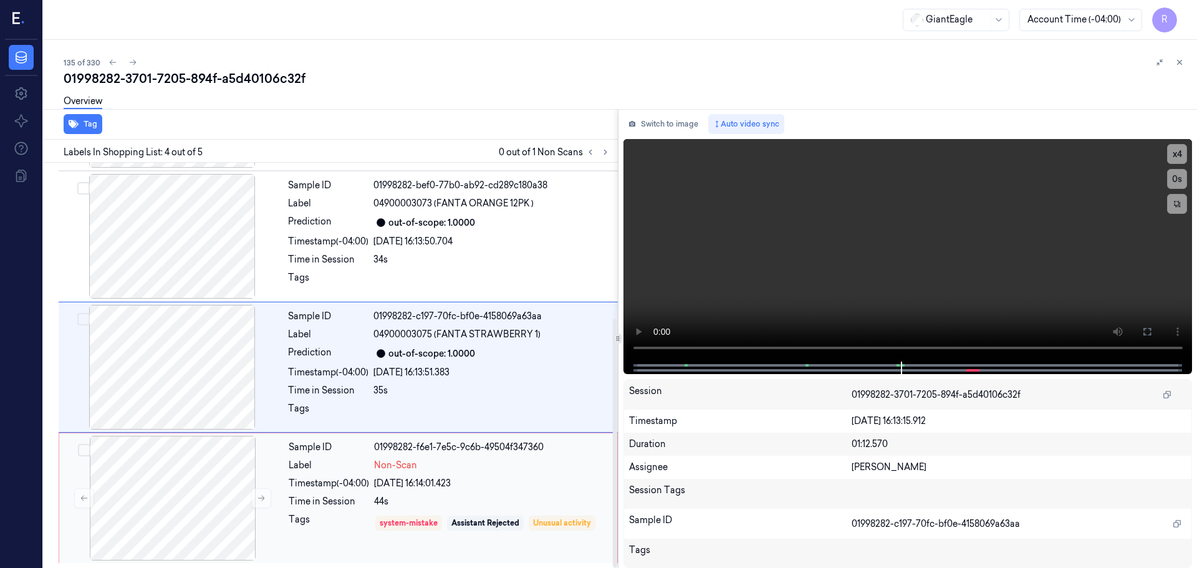
click at [456, 489] on div "25/09/2025 16:14:01.423" at bounding box center [492, 483] width 236 height 13
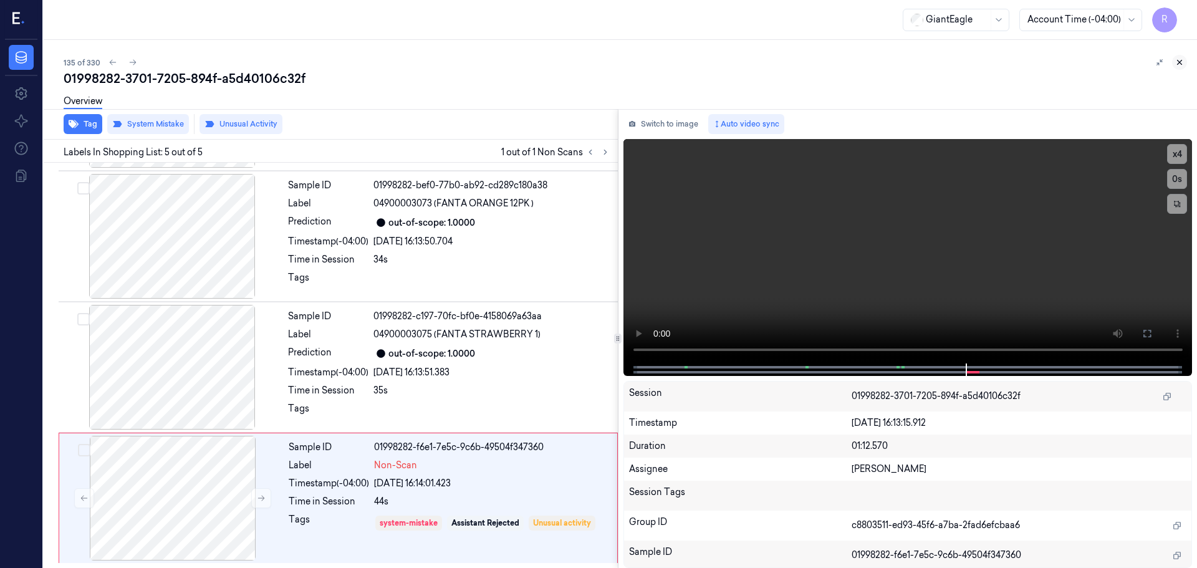
click at [1179, 63] on icon at bounding box center [1179, 62] width 9 height 9
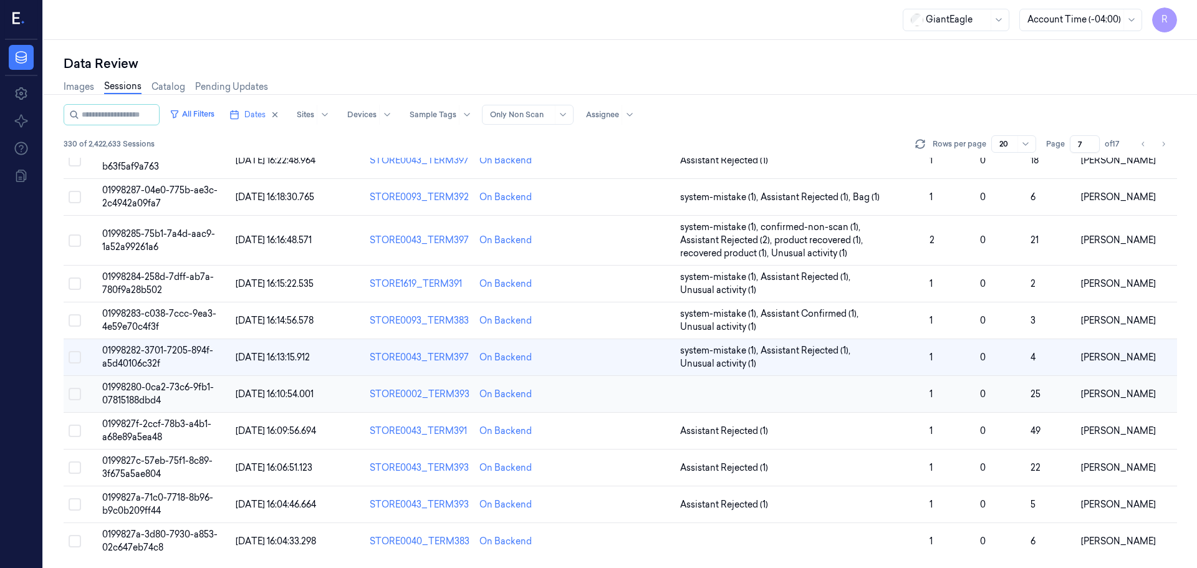
scroll to position [375, 0]
click at [831, 399] on td at bounding box center [800, 393] width 250 height 37
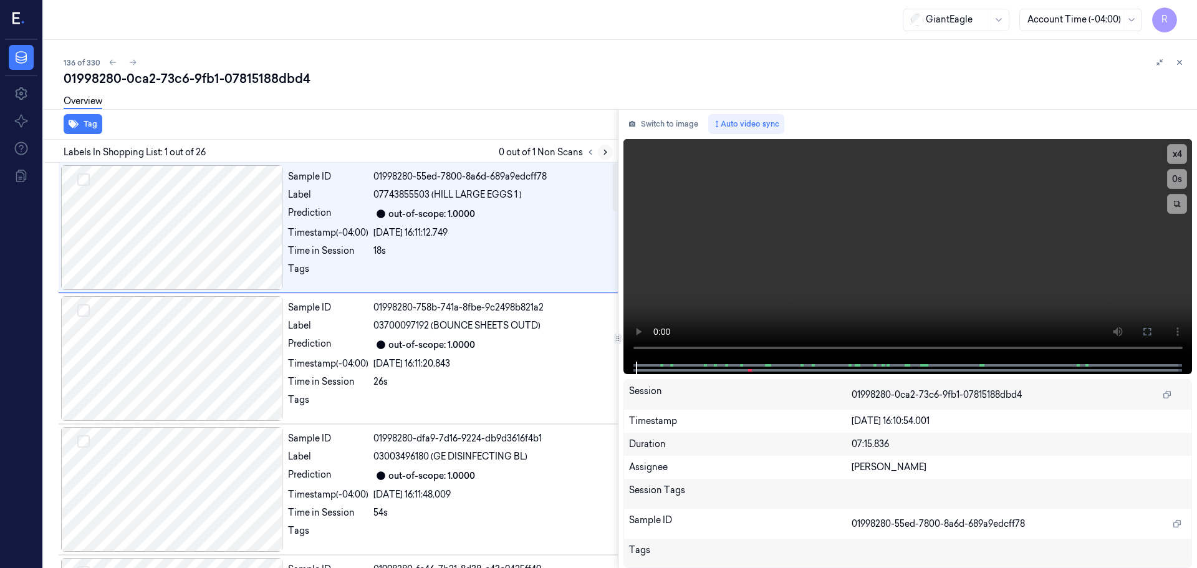
click at [601, 155] on icon at bounding box center [605, 152] width 9 height 9
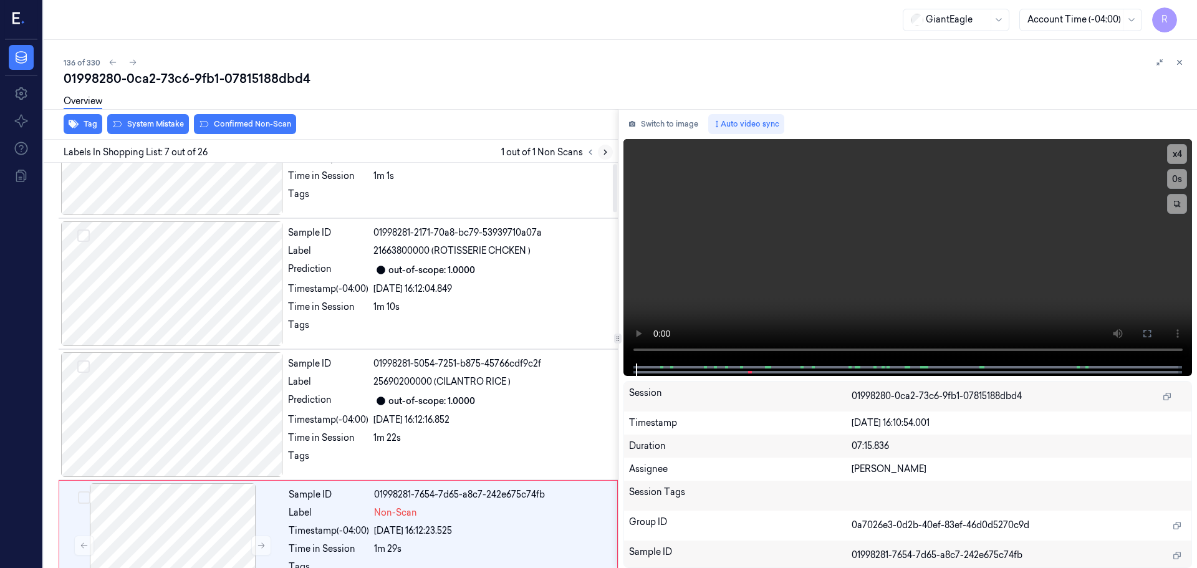
click at [601, 155] on icon at bounding box center [605, 152] width 9 height 9
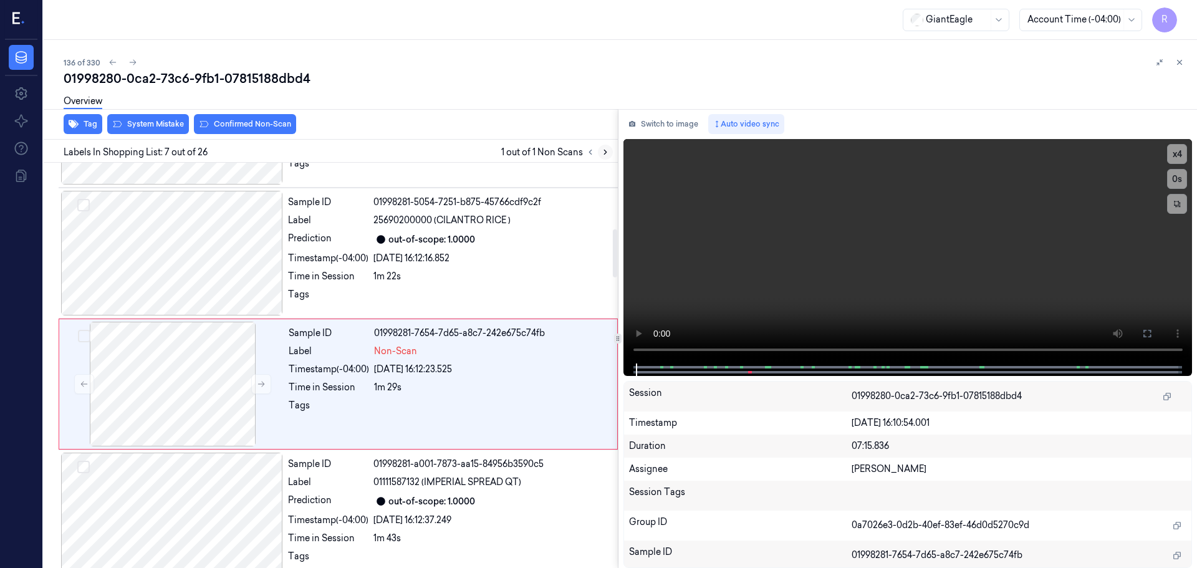
click at [601, 155] on icon at bounding box center [605, 152] width 9 height 9
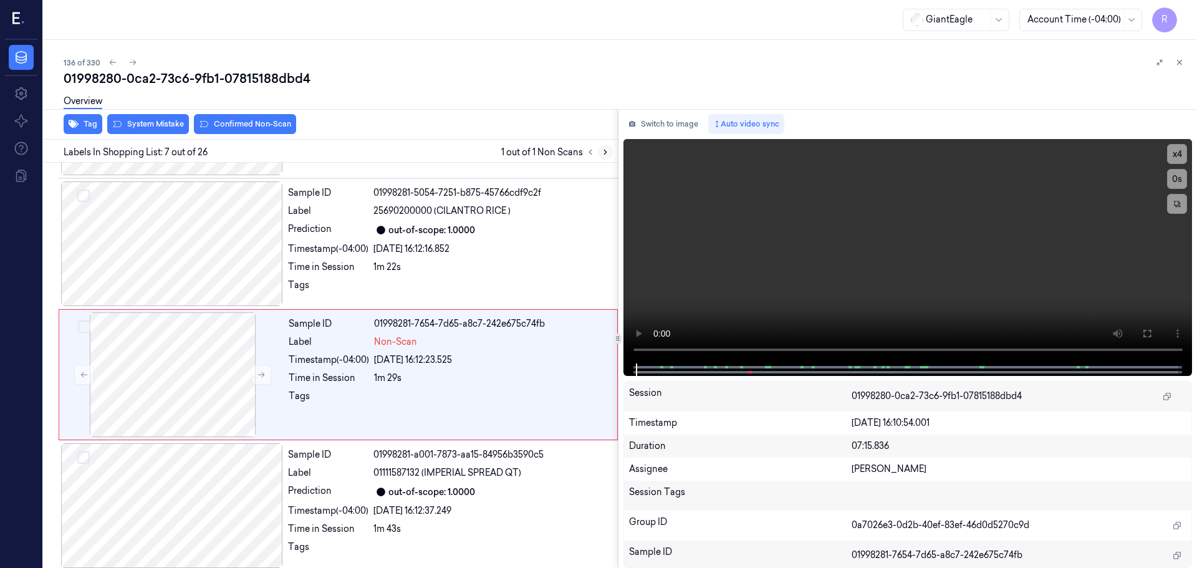
scroll to position [648, 0]
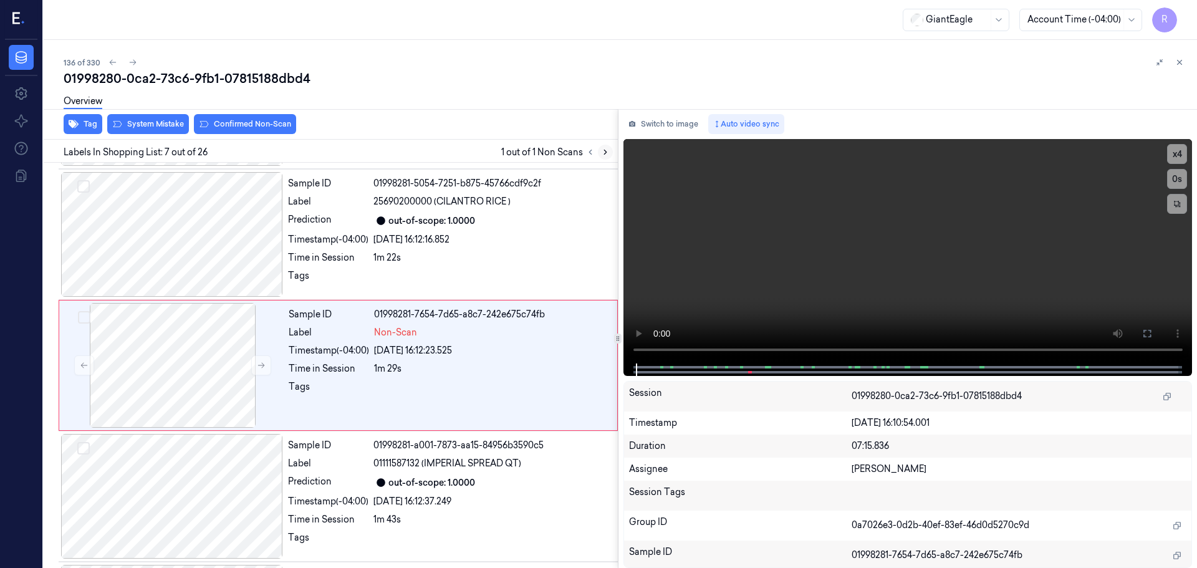
click at [601, 155] on icon at bounding box center [605, 152] width 9 height 9
click at [255, 360] on button at bounding box center [261, 365] width 20 height 20
click at [170, 251] on div at bounding box center [172, 234] width 222 height 125
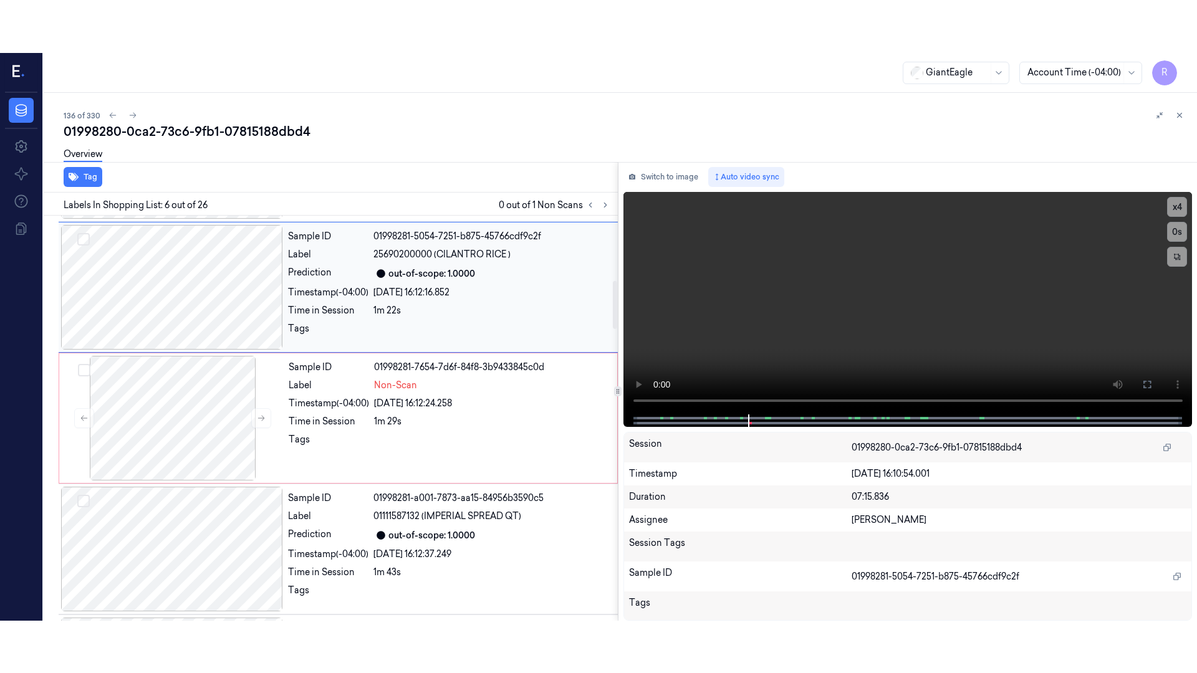
scroll to position [517, 0]
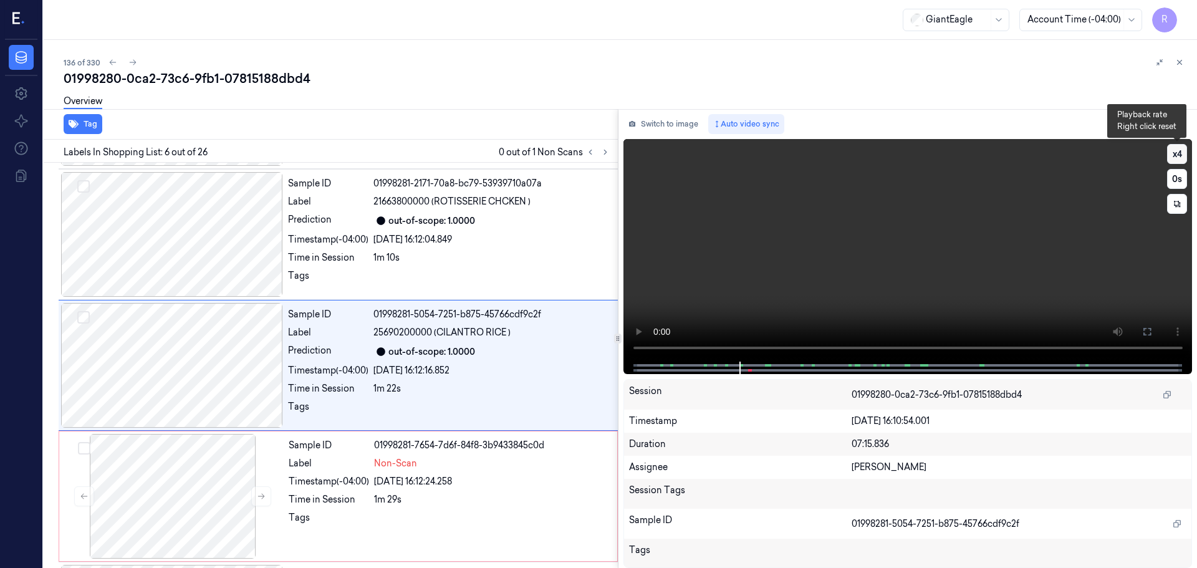
click at [1182, 159] on button "x 4" at bounding box center [1177, 154] width 20 height 20
click at [1145, 338] on button at bounding box center [1147, 332] width 20 height 20
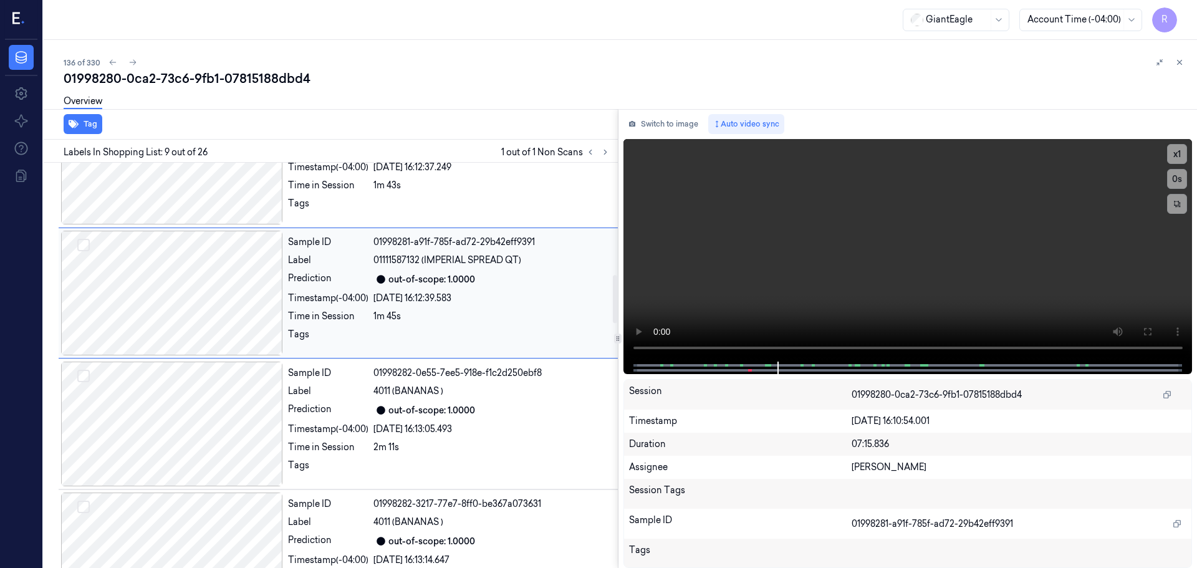
scroll to position [857, 0]
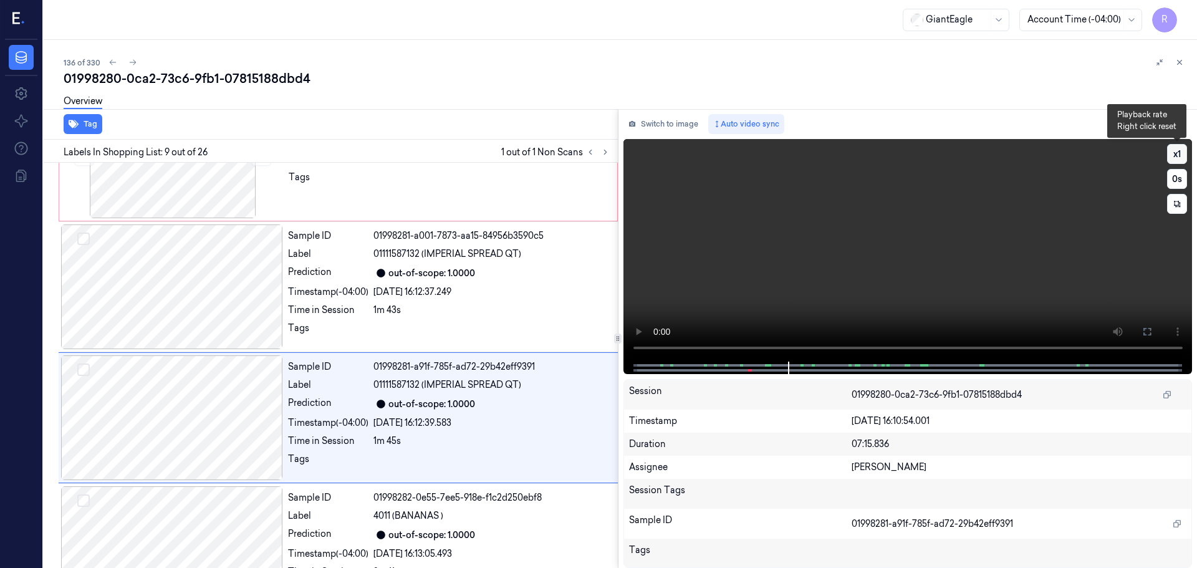
click at [1182, 152] on button "x 1" at bounding box center [1177, 154] width 20 height 20
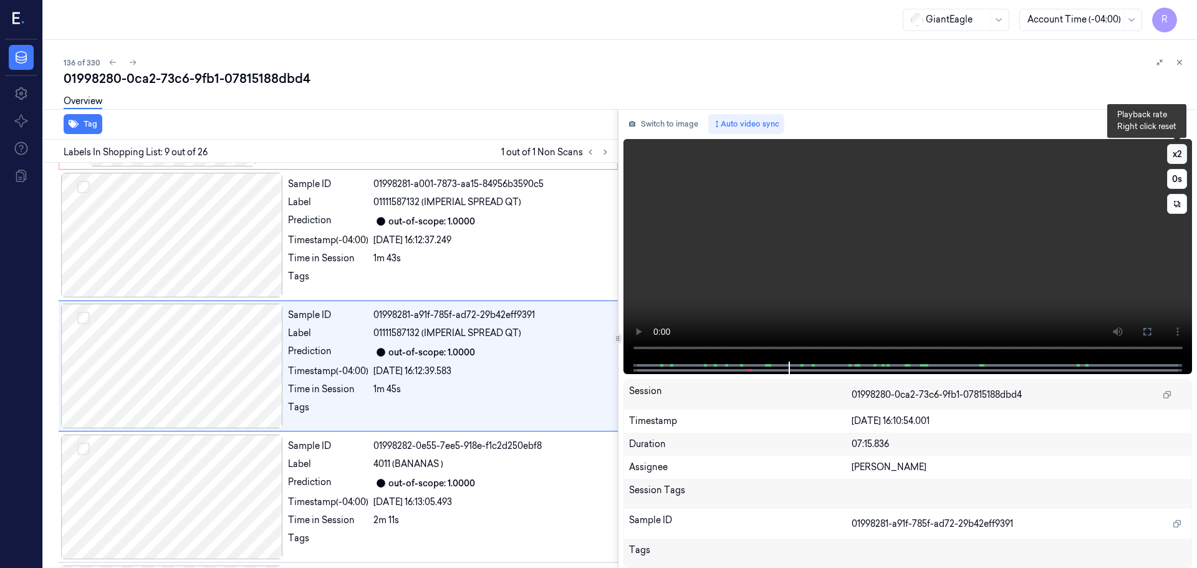
click at [1182, 152] on button "x 2" at bounding box center [1177, 154] width 20 height 20
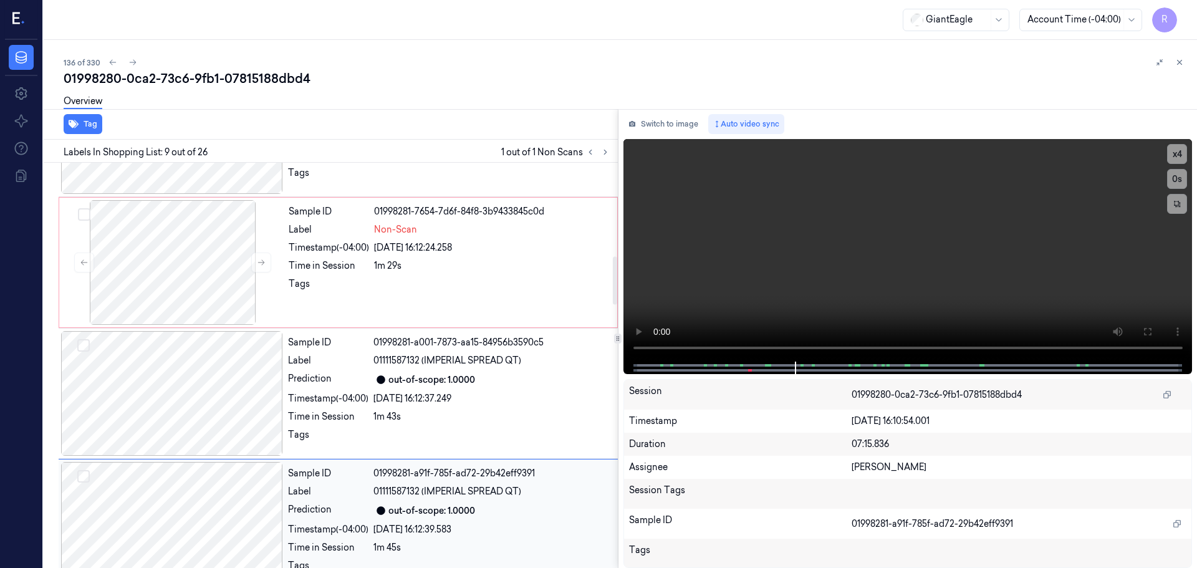
scroll to position [723, 0]
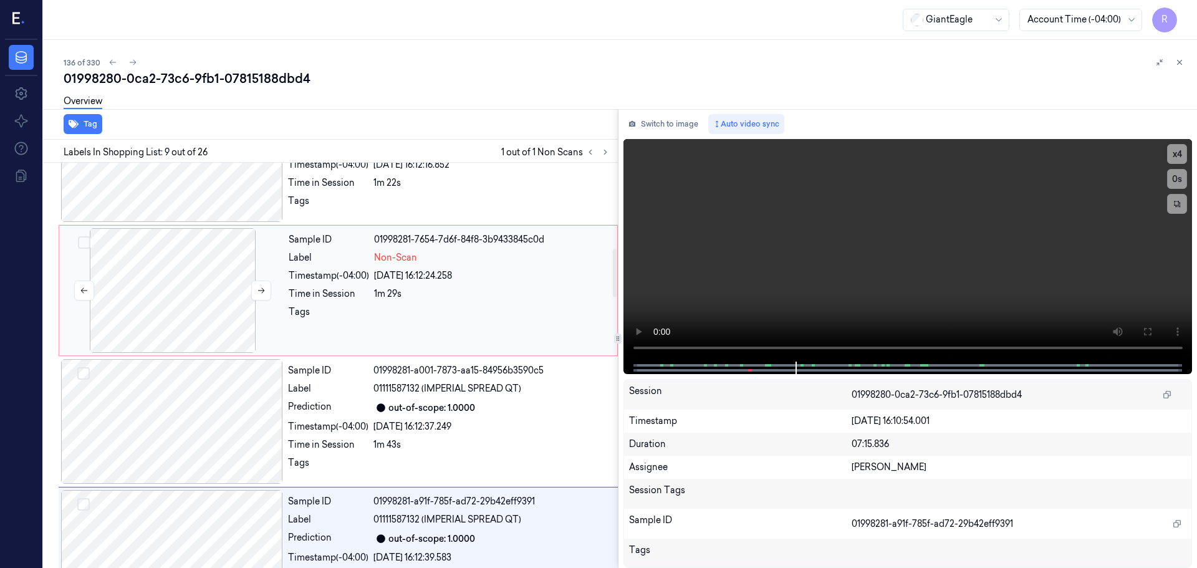
click at [207, 319] on div at bounding box center [173, 290] width 222 height 125
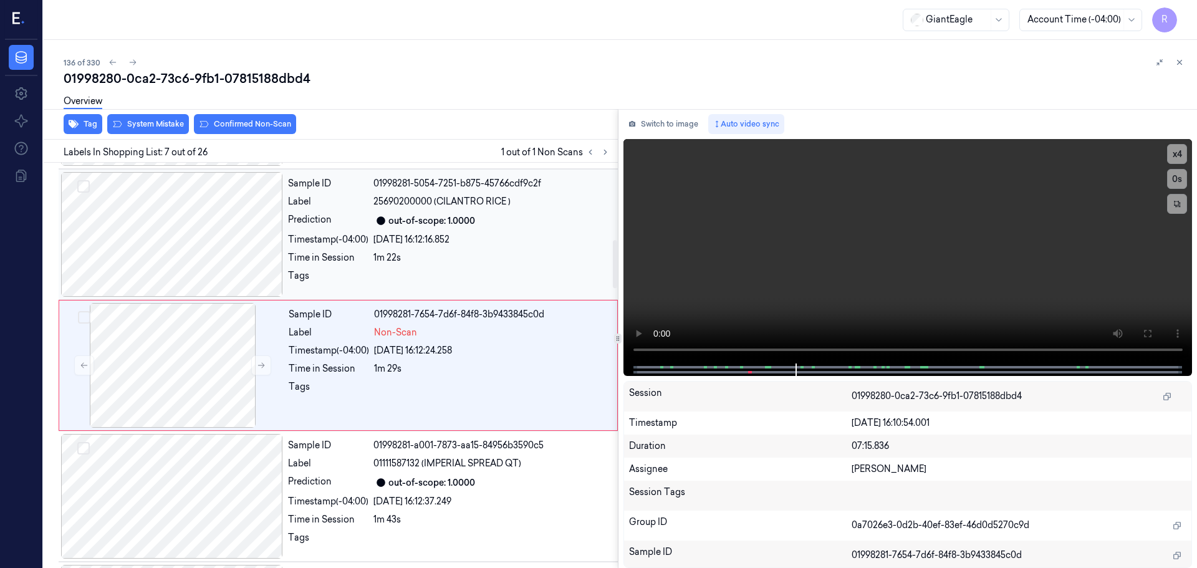
click at [190, 249] on div at bounding box center [172, 234] width 222 height 125
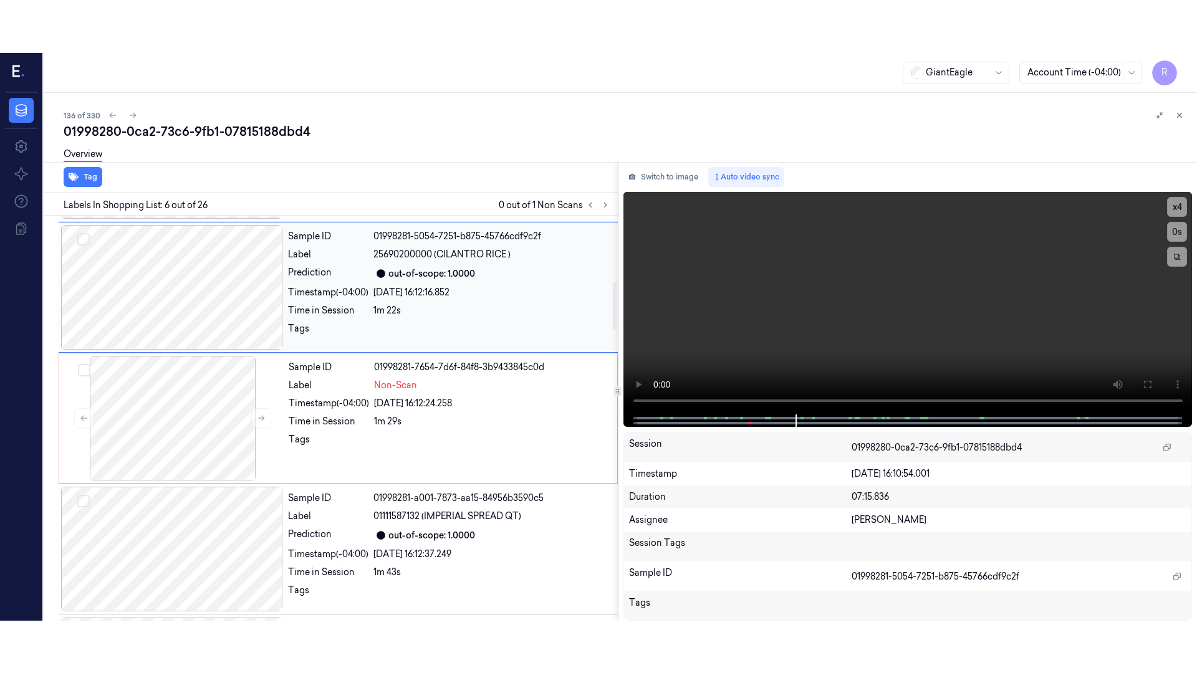
scroll to position [517, 0]
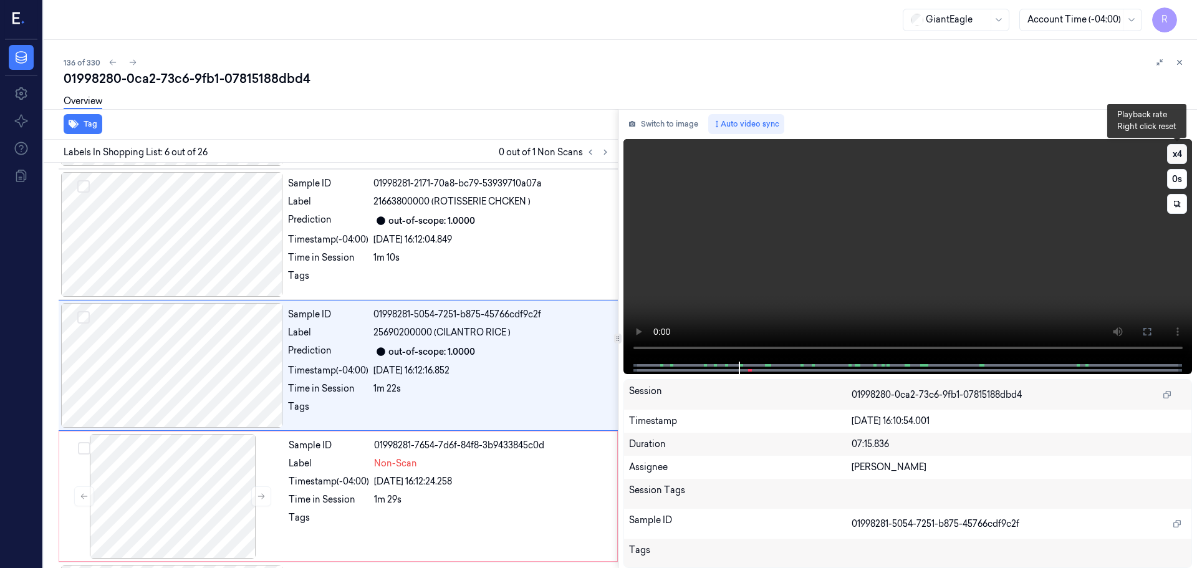
click at [1173, 157] on button "x 4" at bounding box center [1177, 154] width 20 height 20
click at [1151, 334] on icon at bounding box center [1147, 331] width 7 height 7
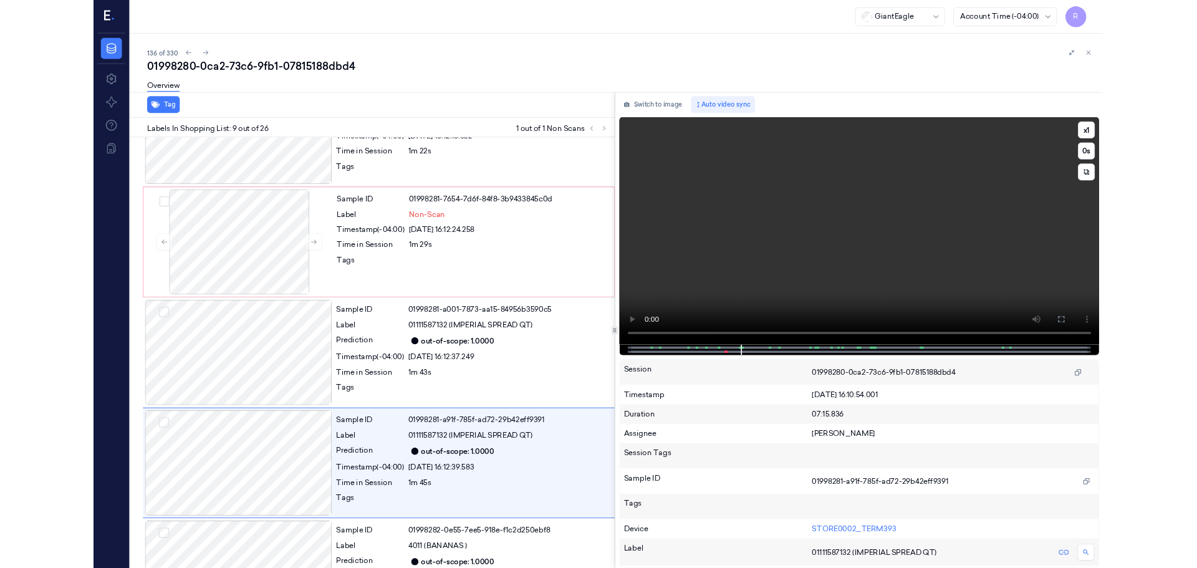
scroll to position [857, 0]
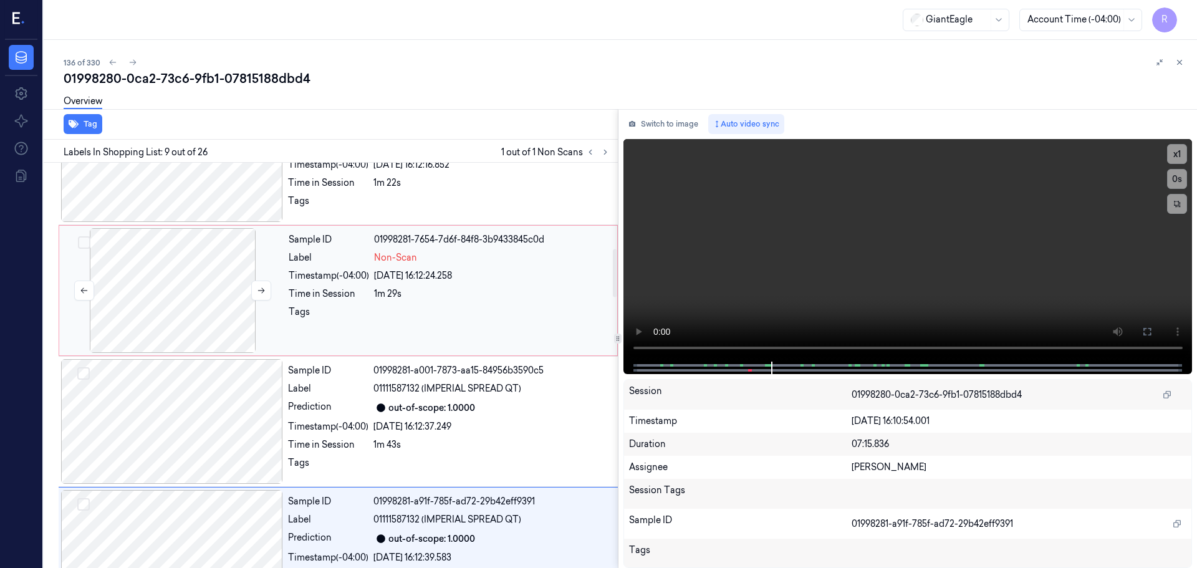
click at [200, 281] on div at bounding box center [173, 290] width 222 height 125
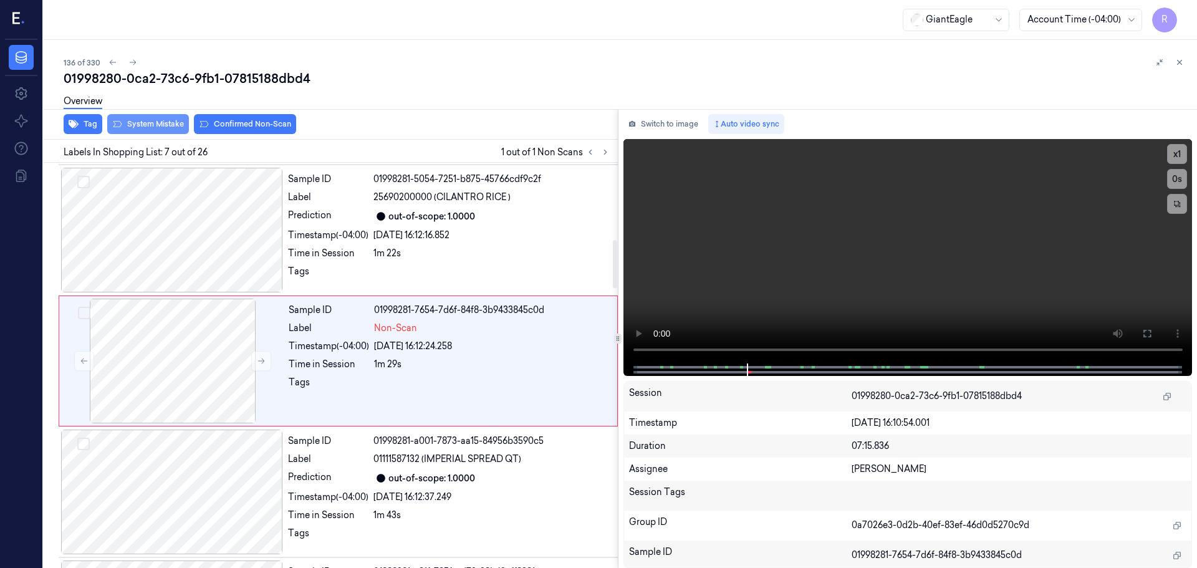
scroll to position [648, 0]
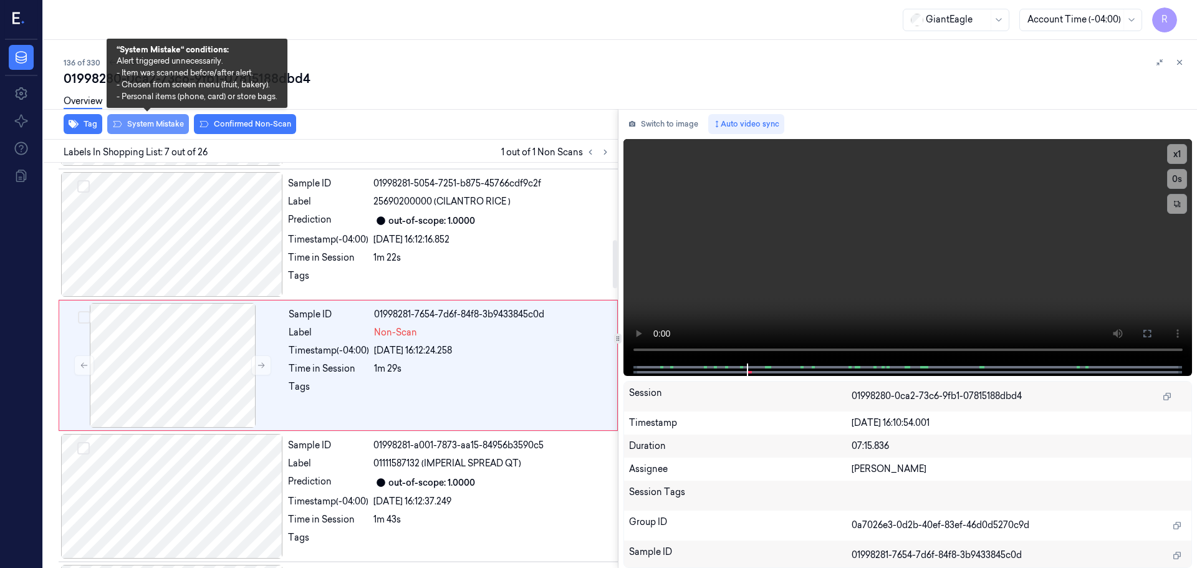
click at [160, 127] on button "System Mistake" at bounding box center [148, 124] width 82 height 20
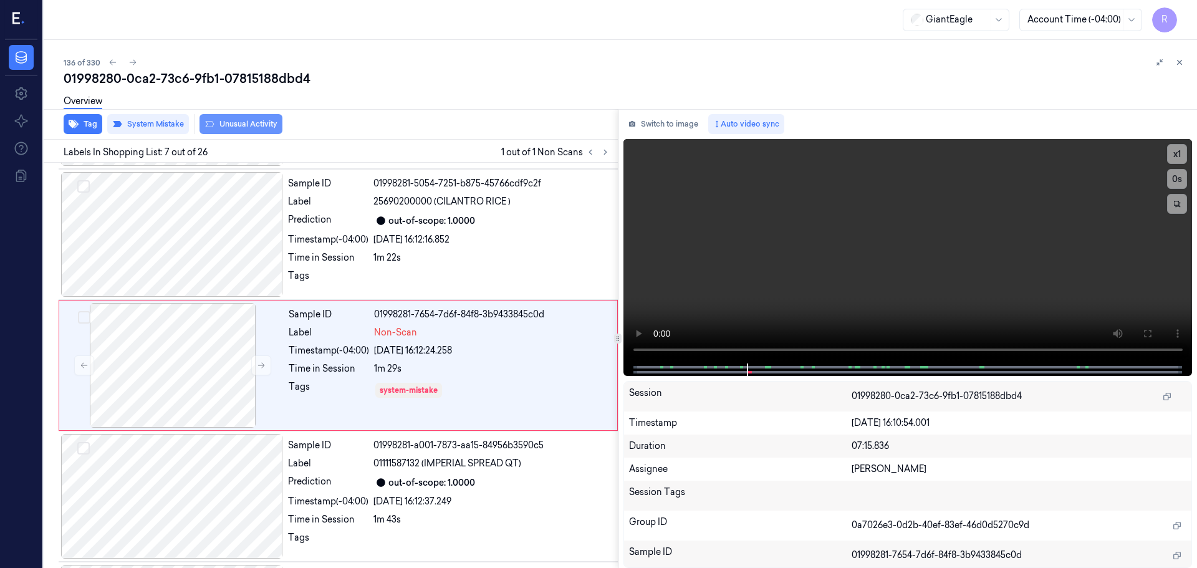
click at [242, 125] on button "Unusual Activity" at bounding box center [241, 124] width 83 height 20
click at [325, 491] on div "Sample ID 01998281-a001-7873-aa15-84956b3590c5 Label 01111587132 (IMPERIAL SPRE…" at bounding box center [449, 496] width 332 height 125
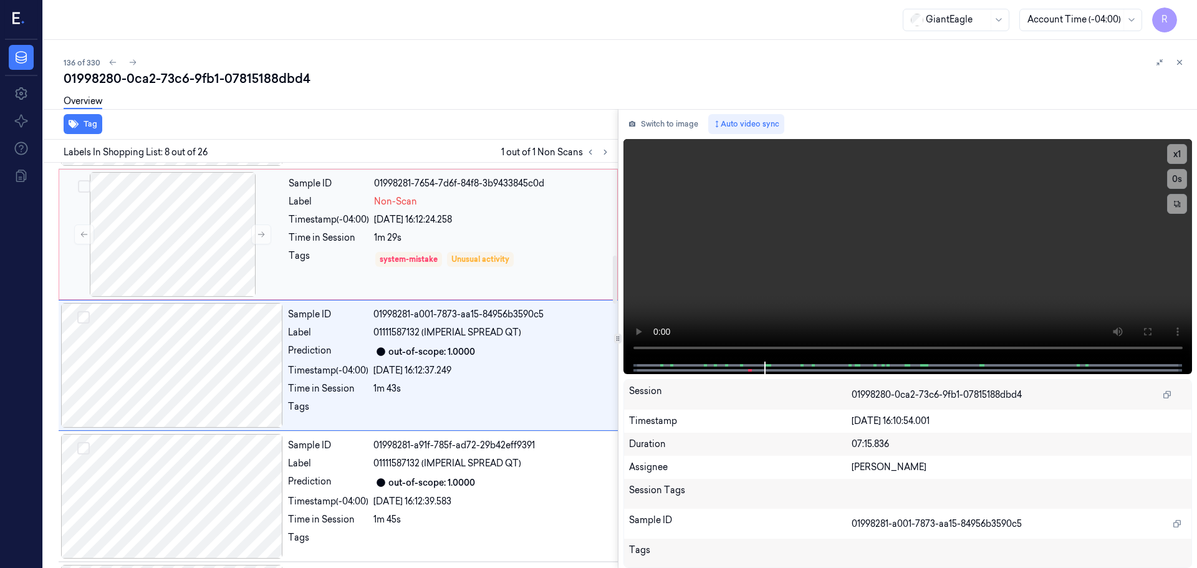
click at [325, 275] on div "Sample ID 01998281-7654-7d6f-84f8-3b9433845c0d Label Non-Scan Timestamp (-04:00…" at bounding box center [449, 234] width 331 height 125
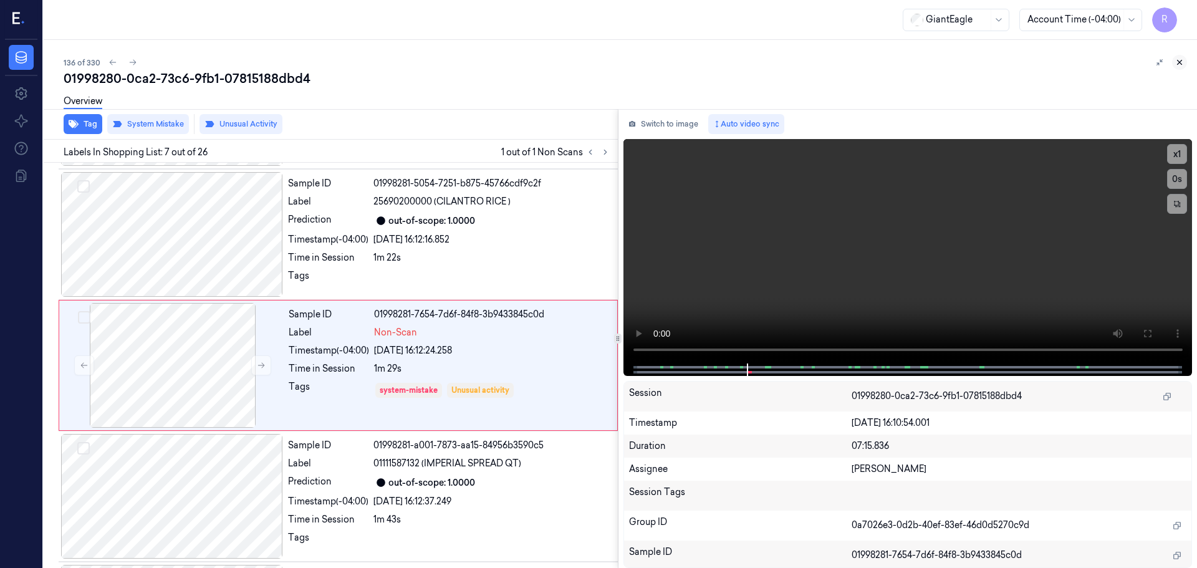
click at [1178, 65] on icon at bounding box center [1179, 62] width 9 height 9
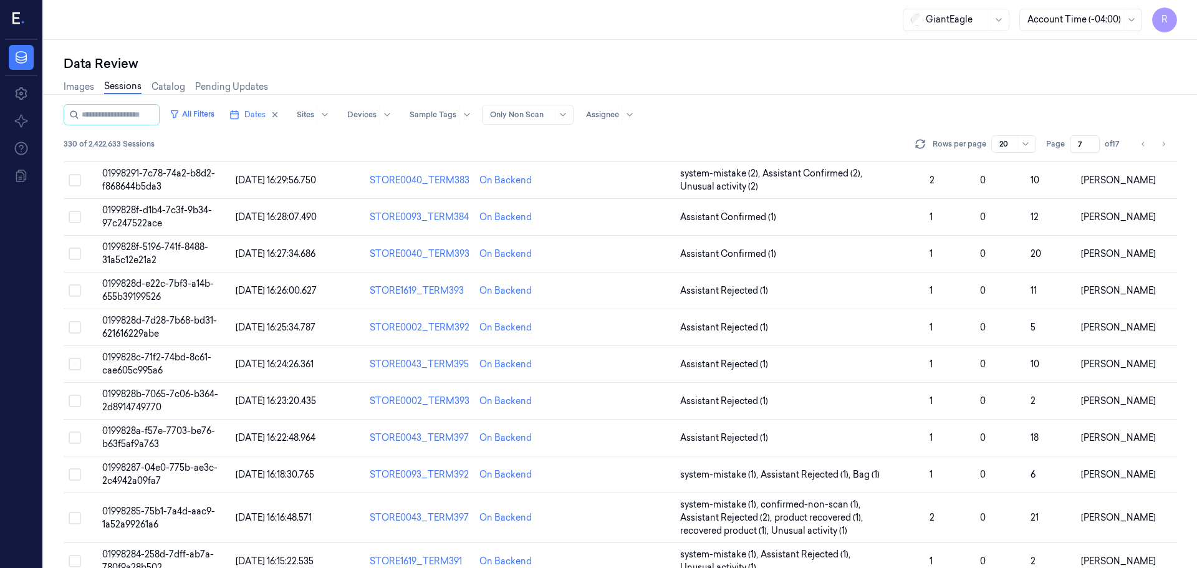
scroll to position [375, 0]
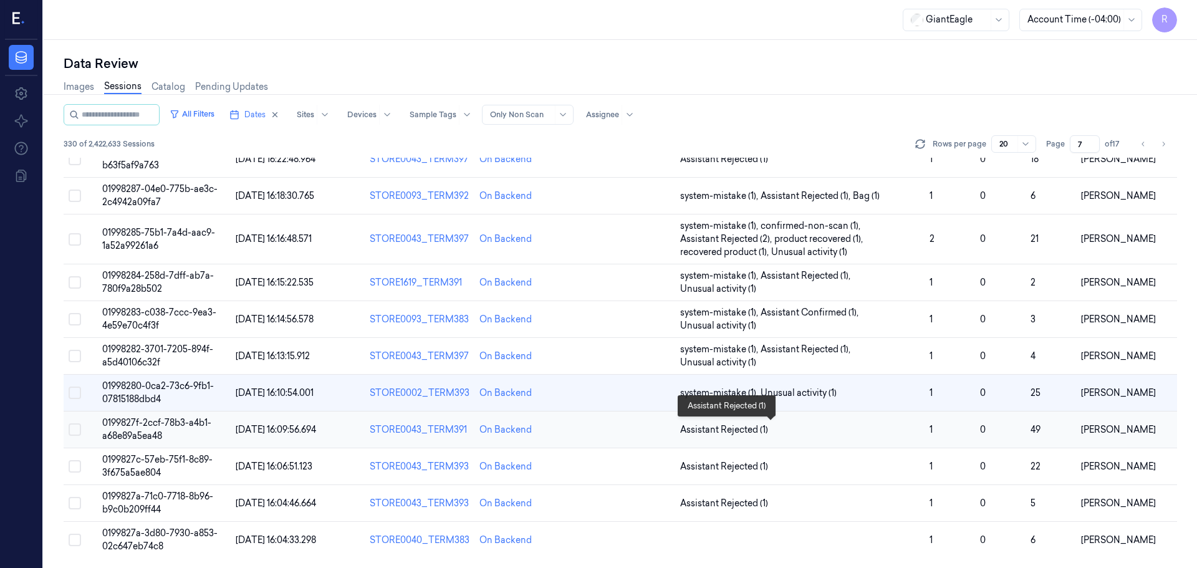
click at [809, 428] on span "Assistant Rejected (1)" at bounding box center [800, 429] width 240 height 13
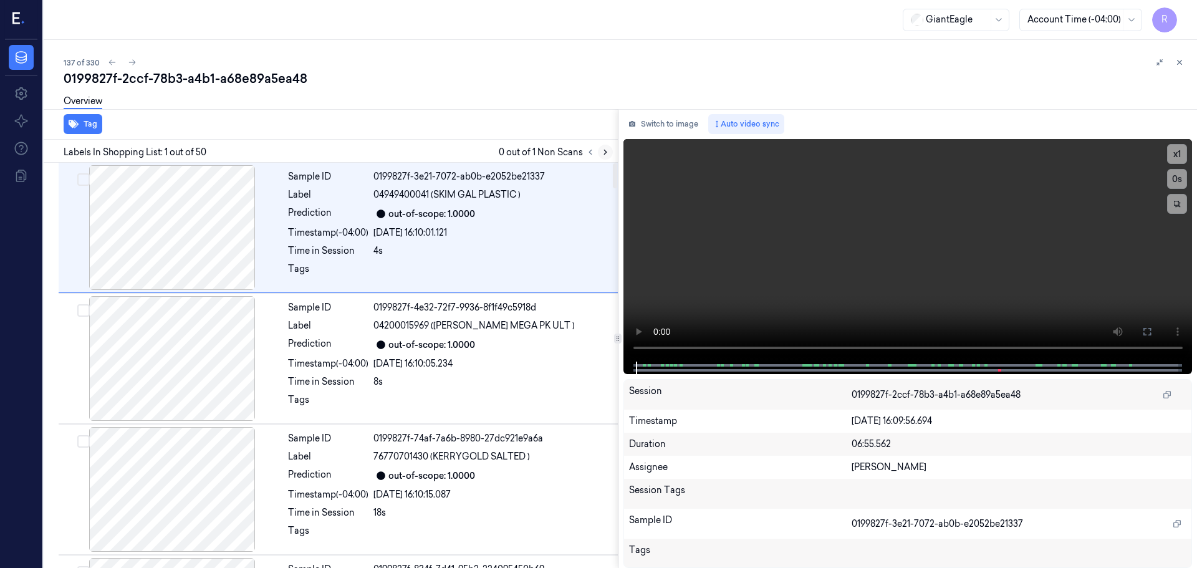
click at [605, 154] on icon at bounding box center [605, 152] width 9 height 9
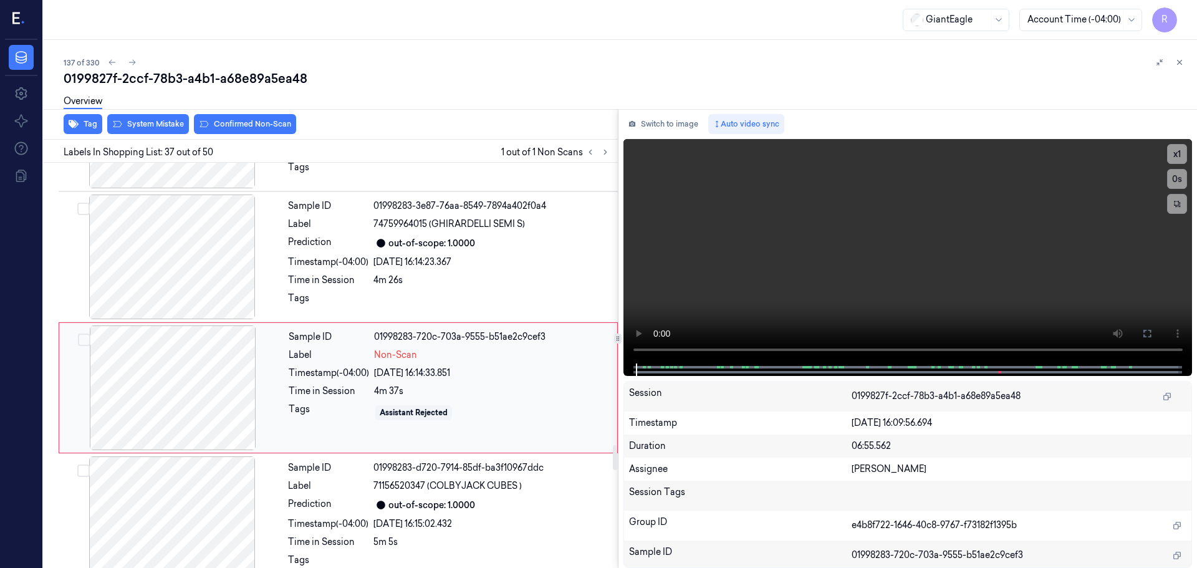
scroll to position [4576, 0]
click at [231, 367] on div at bounding box center [173, 386] width 222 height 125
click at [219, 243] on div at bounding box center [172, 255] width 222 height 125
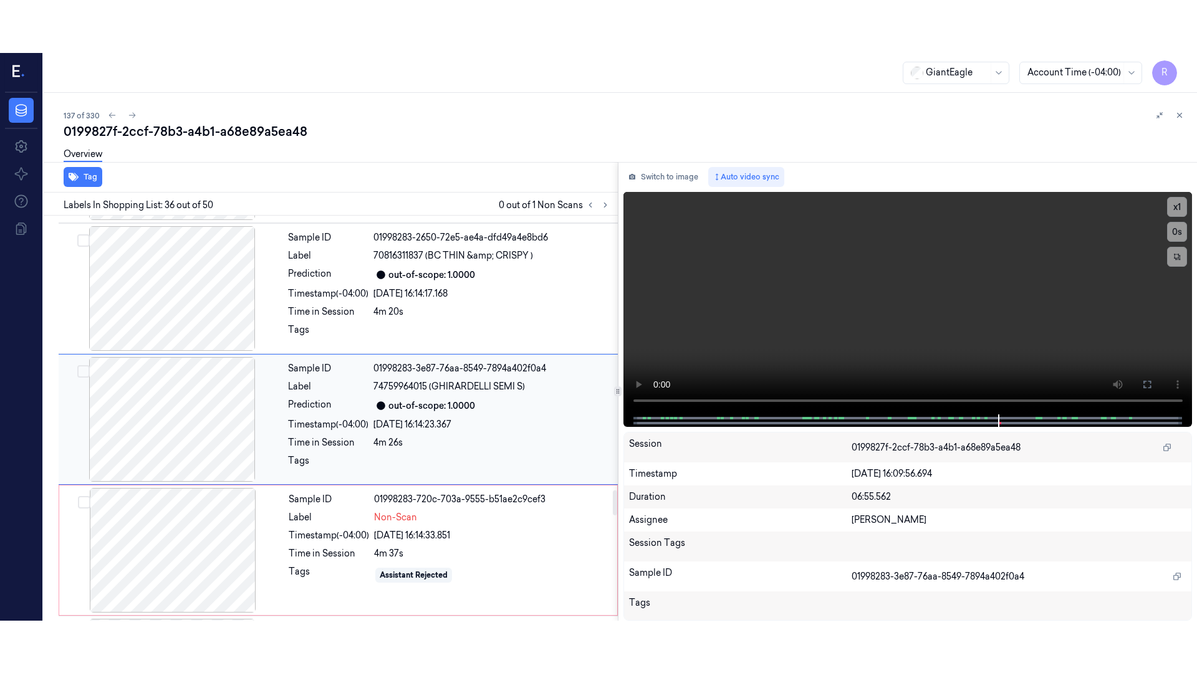
scroll to position [4445, 0]
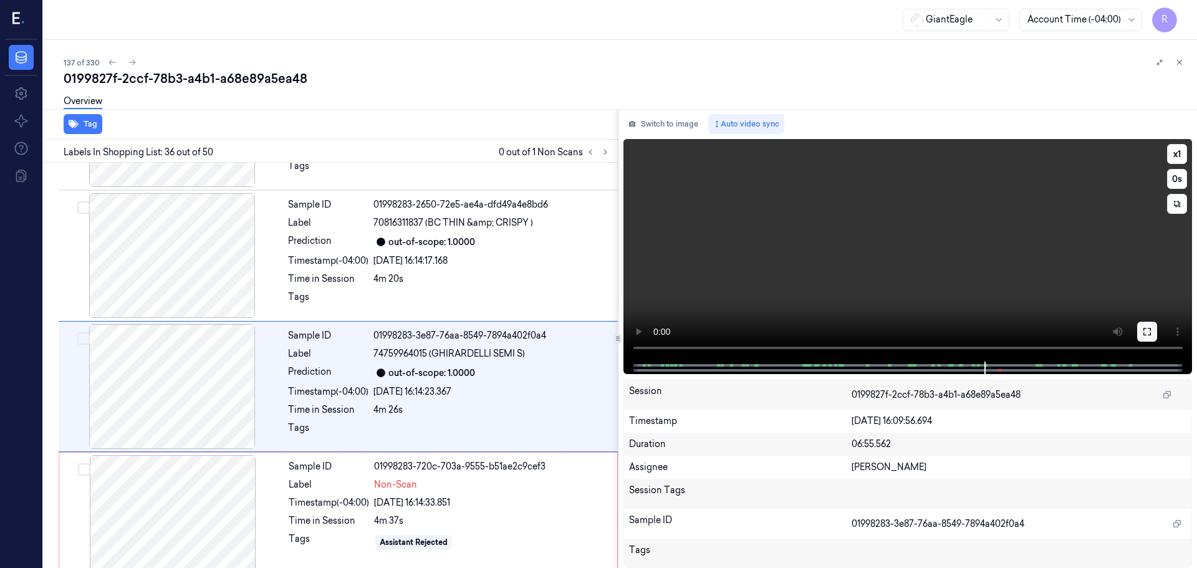
click at [1144, 327] on icon at bounding box center [1147, 332] width 10 height 10
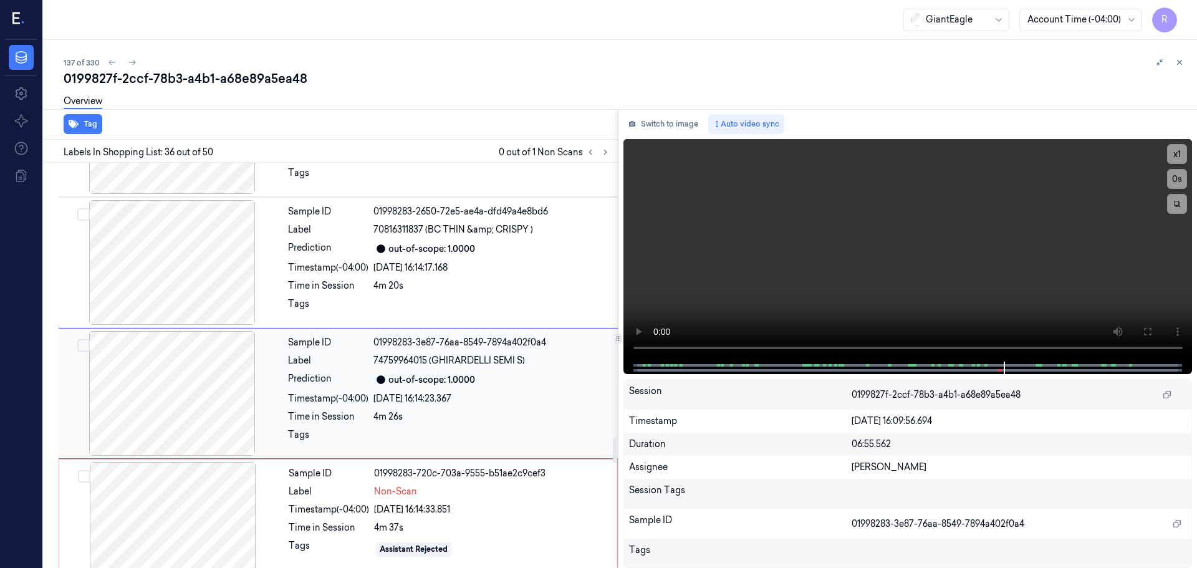
scroll to position [4455, 0]
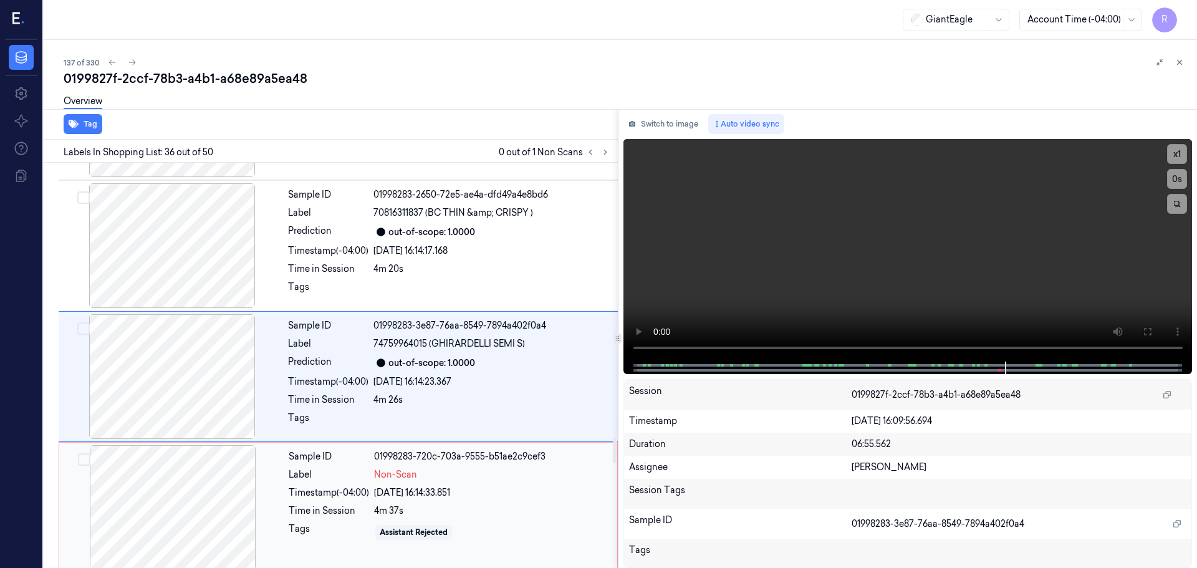
click at [420, 481] on div "Sample ID 01998283-720c-703a-9555-b51ae2c9cef3 Label Non-Scan Timestamp (-04:00…" at bounding box center [449, 507] width 331 height 125
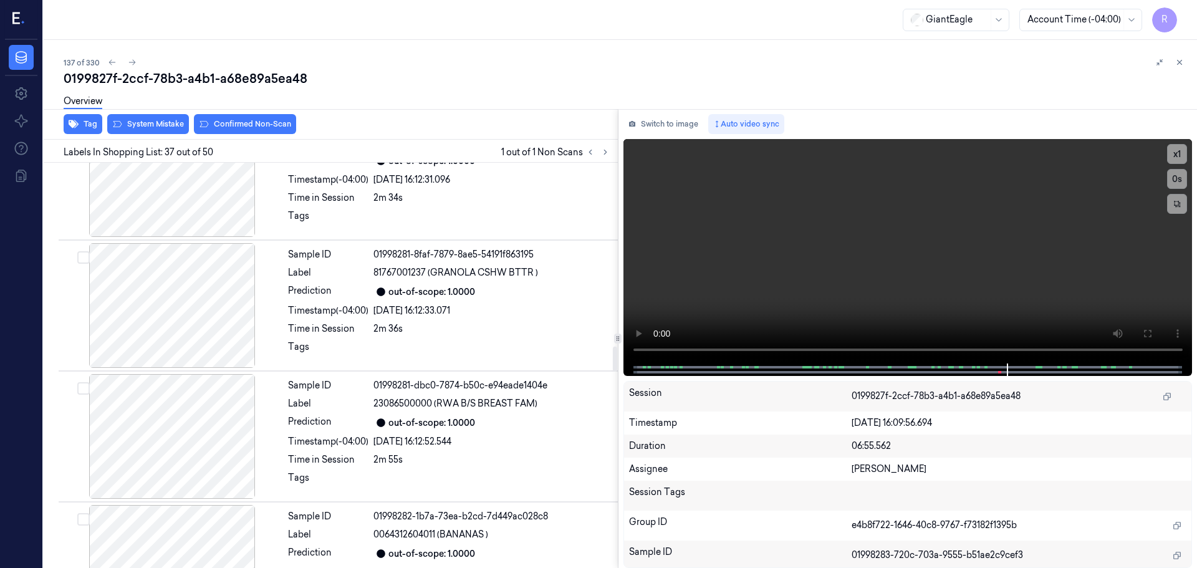
scroll to position [3017, 0]
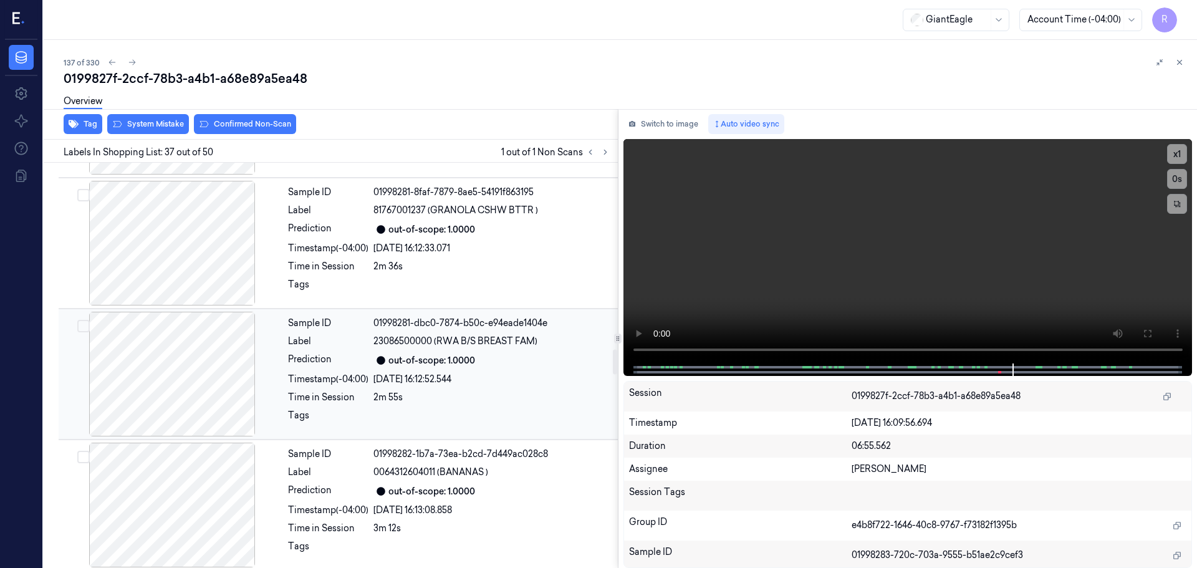
click at [175, 376] on div at bounding box center [172, 374] width 222 height 125
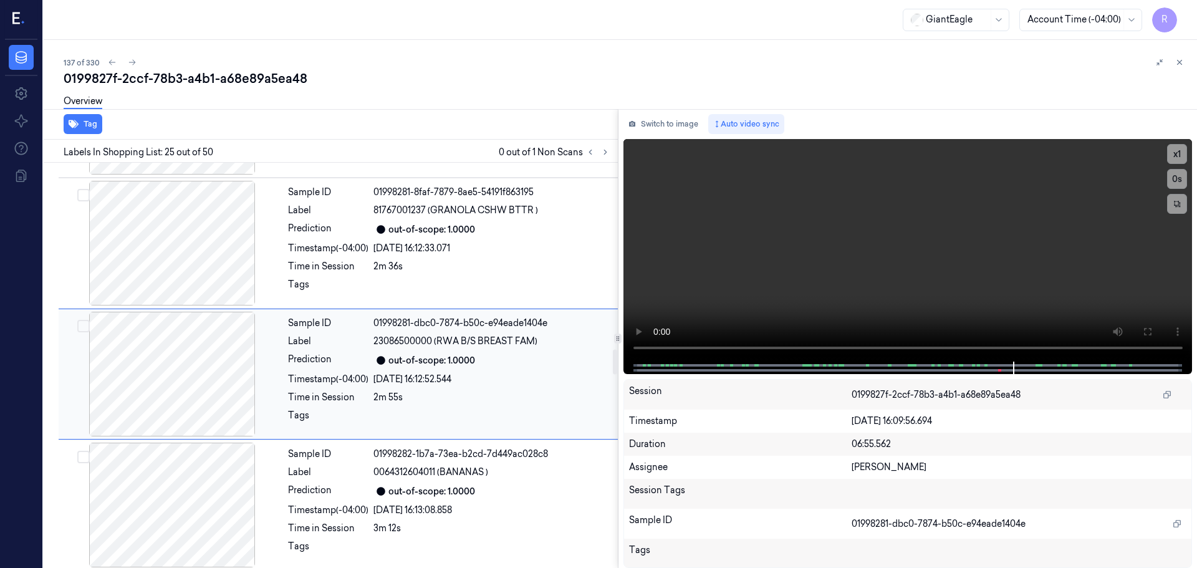
scroll to position [3005, 0]
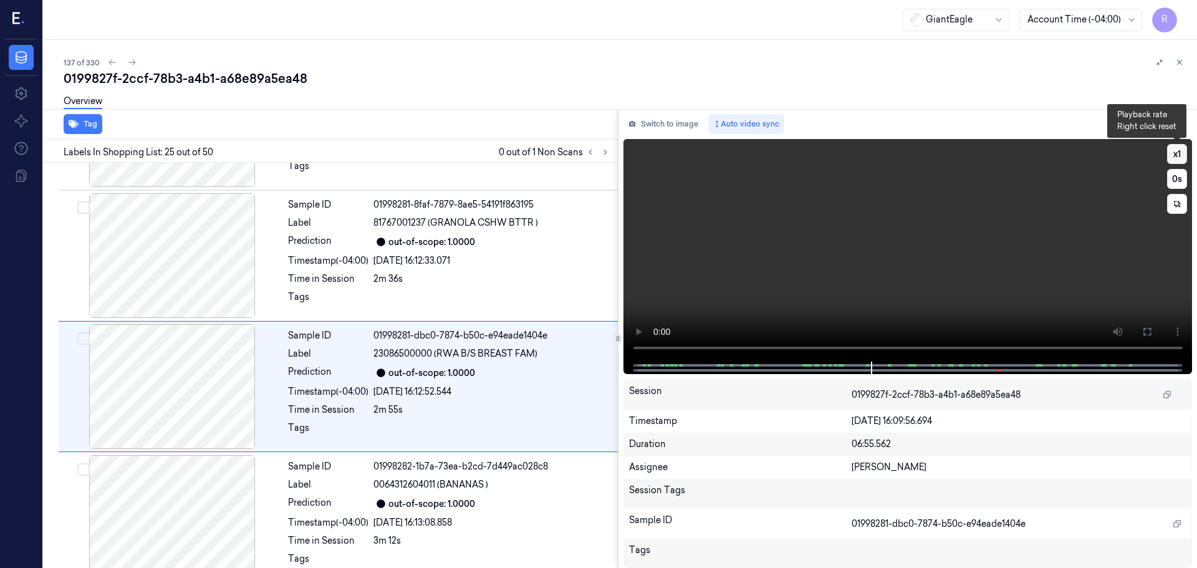
click at [1172, 157] on button "x 1" at bounding box center [1177, 154] width 20 height 20
click at [1172, 157] on button "x 2" at bounding box center [1177, 154] width 20 height 20
click at [1182, 154] on button "x 4" at bounding box center [1177, 154] width 20 height 20
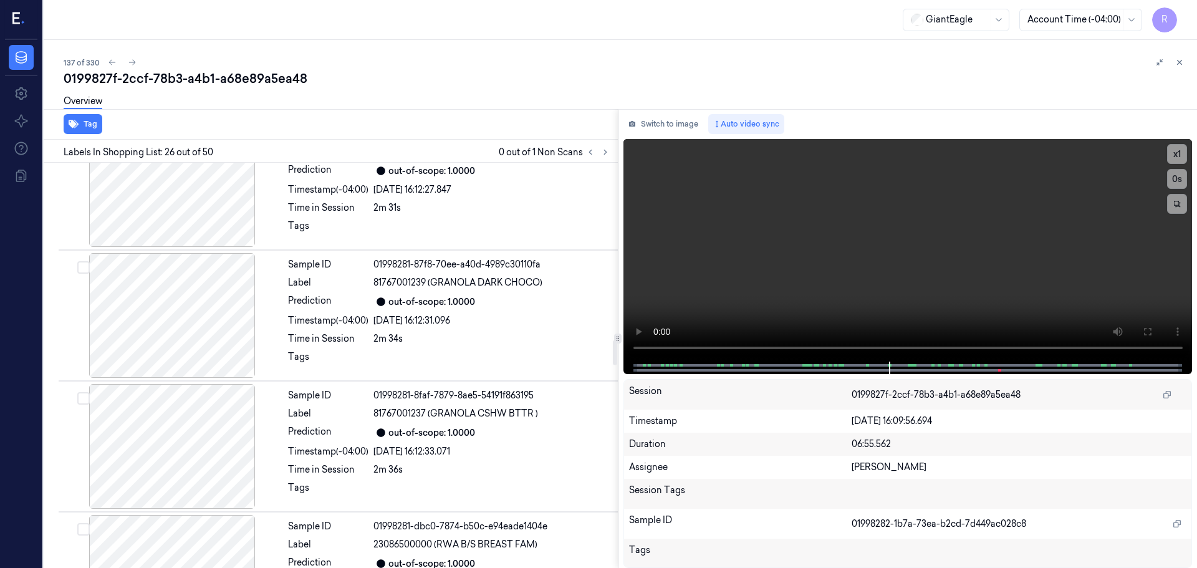
scroll to position [2868, 0]
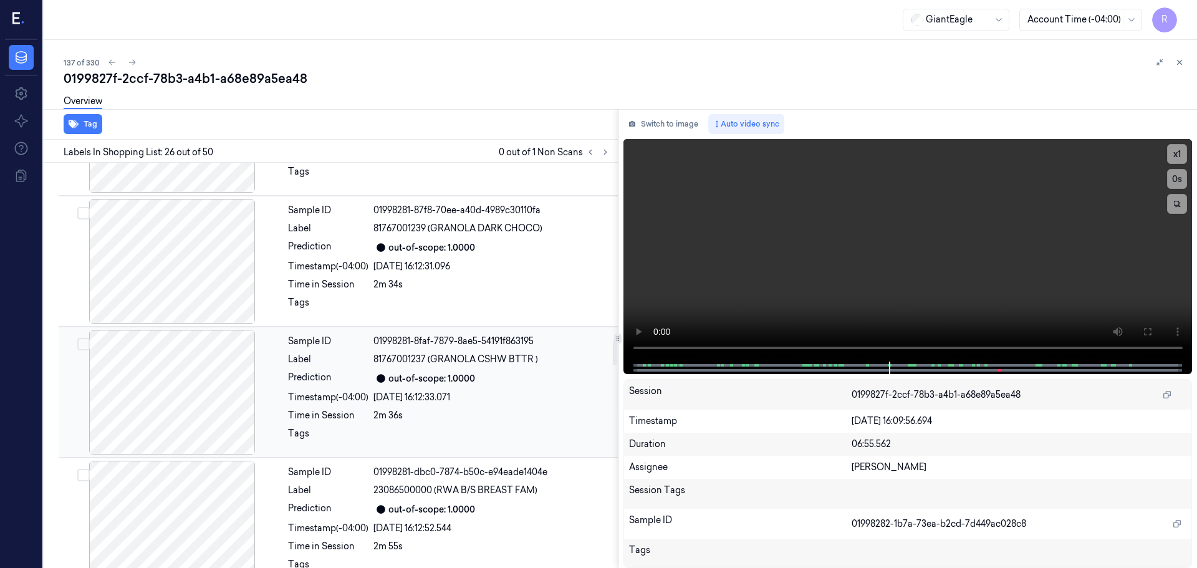
click at [199, 400] on div at bounding box center [172, 392] width 222 height 125
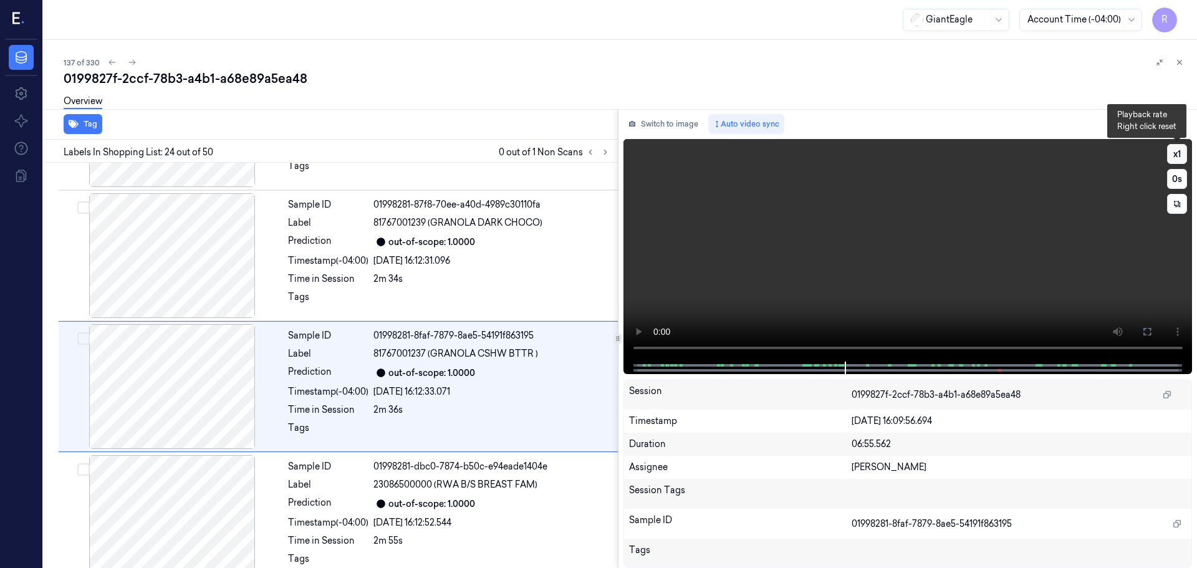
click at [1179, 158] on button "x 1" at bounding box center [1177, 154] width 20 height 20
click at [1179, 158] on button "x 2" at bounding box center [1177, 154] width 20 height 20
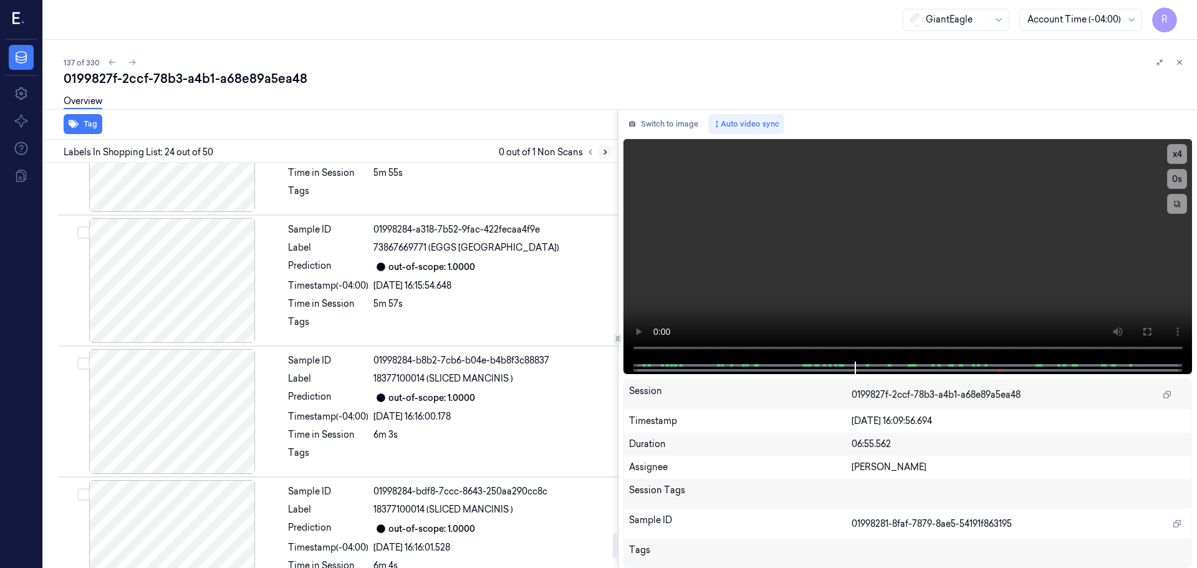
click at [612, 151] on button at bounding box center [605, 152] width 15 height 15
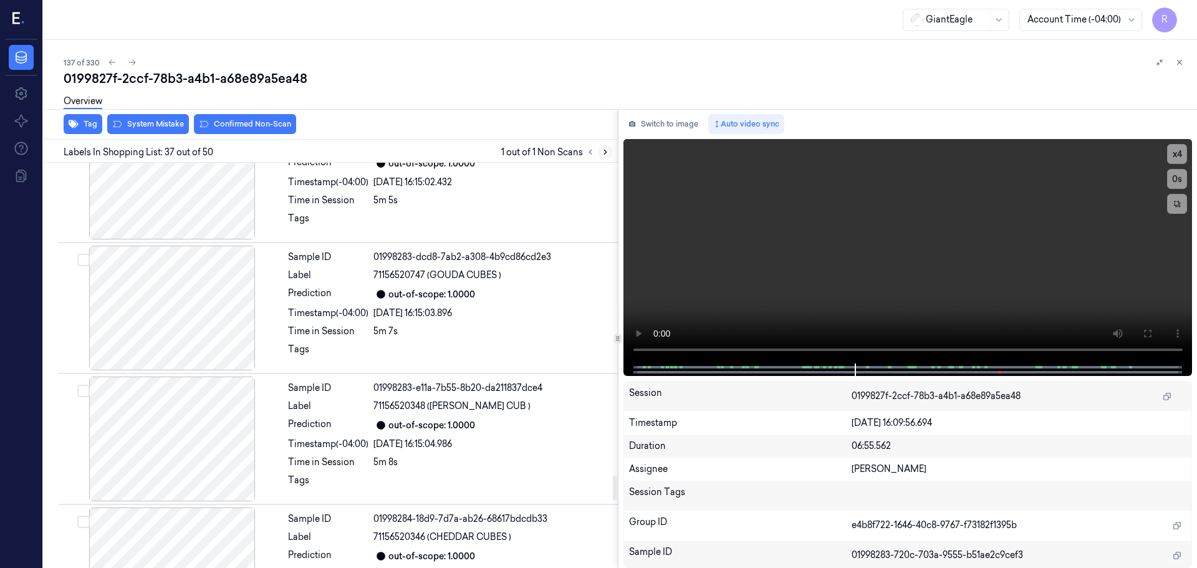
click at [610, 153] on button at bounding box center [605, 152] width 15 height 15
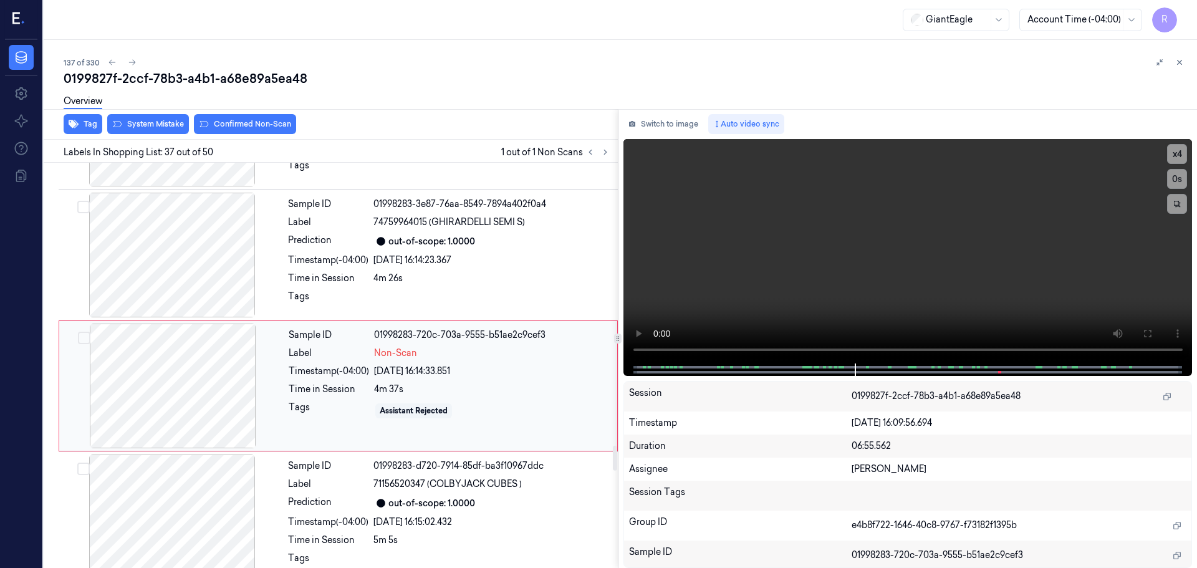
scroll to position [4576, 0]
click at [219, 371] on div at bounding box center [173, 386] width 222 height 125
click at [537, 496] on div "out-of-scope: 1.0000" at bounding box center [491, 503] width 237 height 15
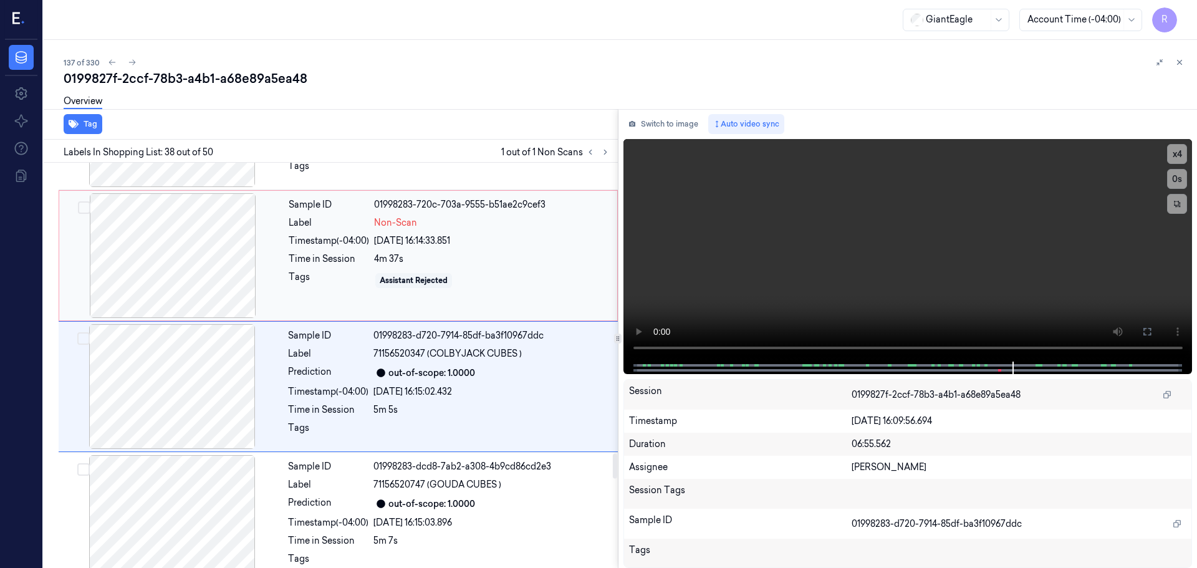
click at [509, 271] on div "Assistant Rejected" at bounding box center [492, 281] width 236 height 20
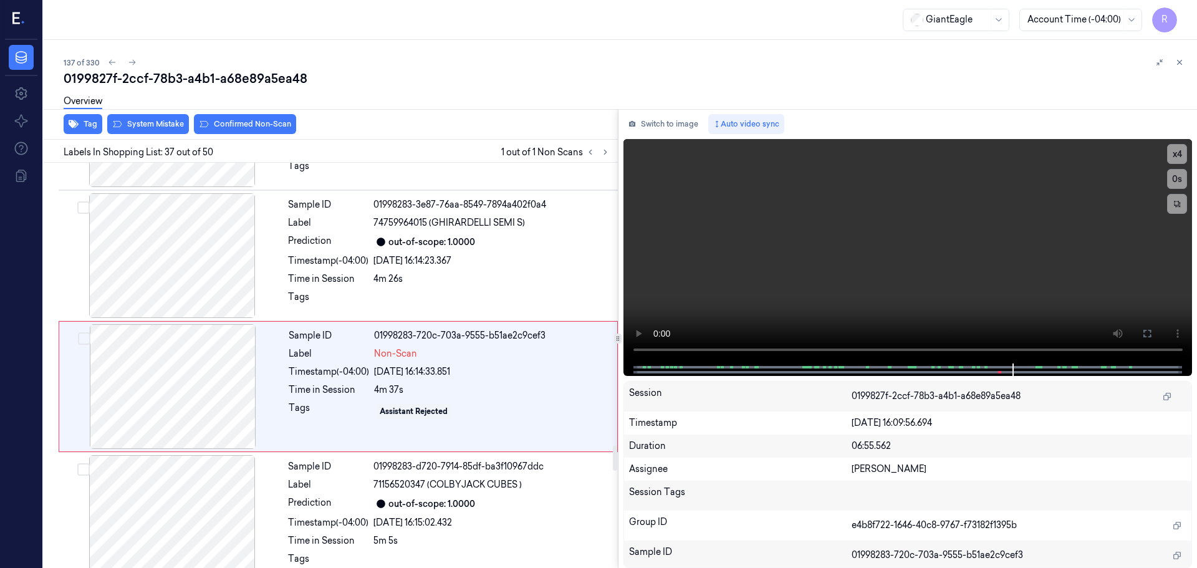
click at [148, 117] on div "Overview" at bounding box center [626, 103] width 1124 height 32
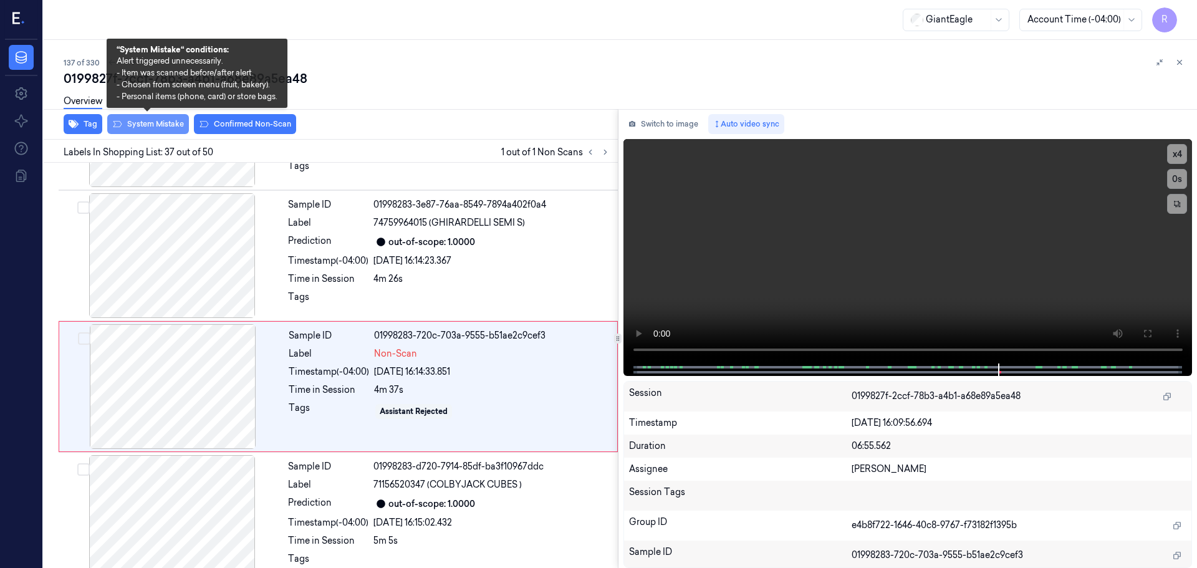
click at [145, 128] on button "System Mistake" at bounding box center [148, 124] width 82 height 20
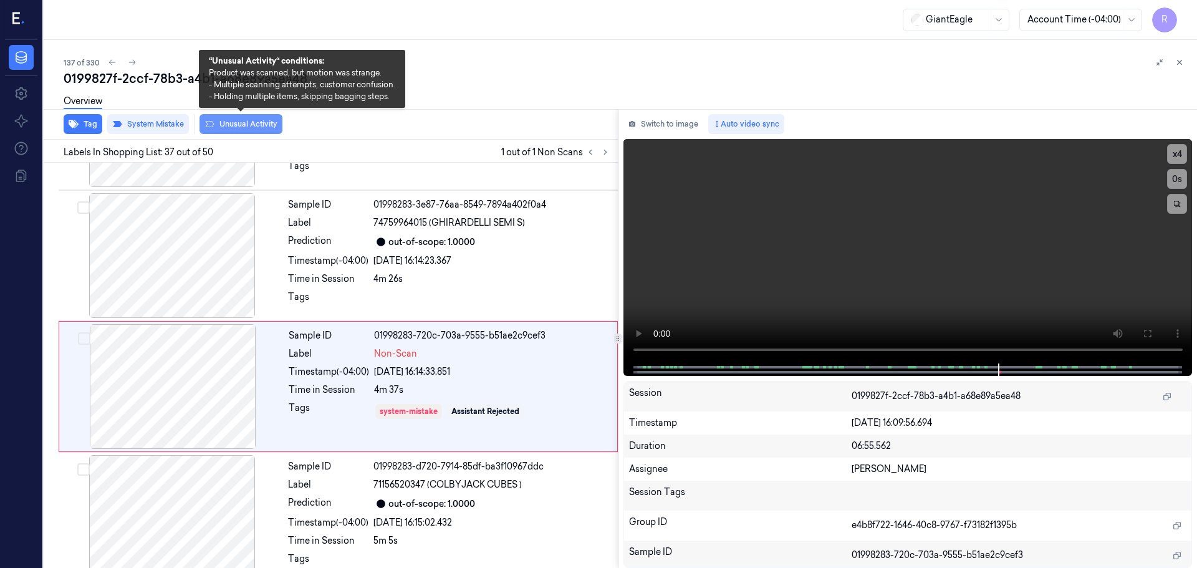
click at [243, 125] on button "Unusual Activity" at bounding box center [241, 124] width 83 height 20
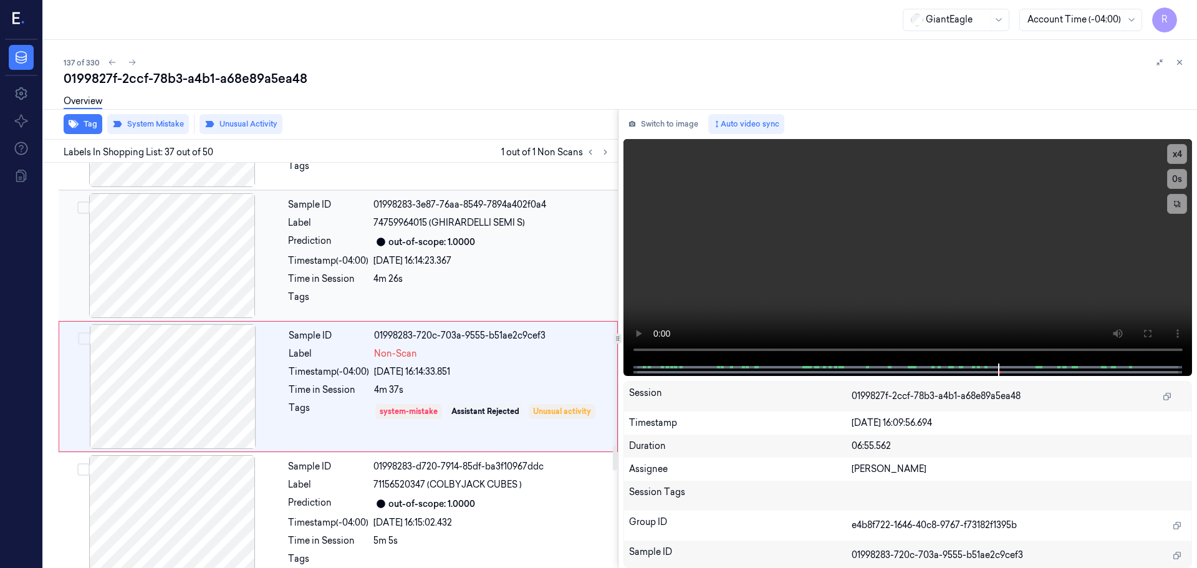
click at [354, 254] on div "Timestamp (-04:00)" at bounding box center [328, 260] width 80 height 13
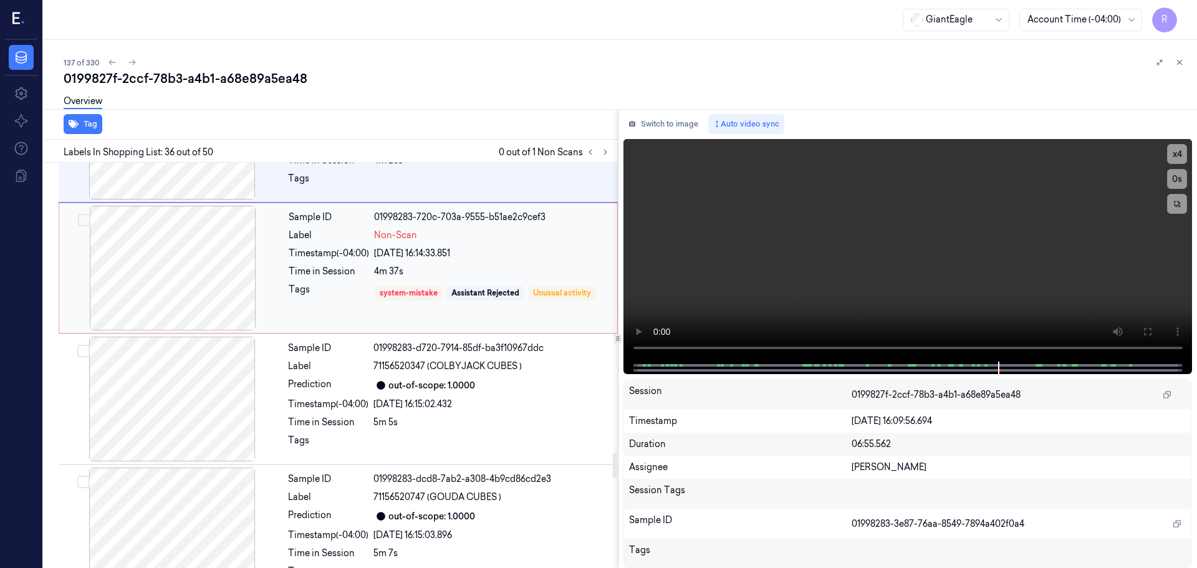
click at [342, 265] on div "Time in Session" at bounding box center [329, 271] width 80 height 13
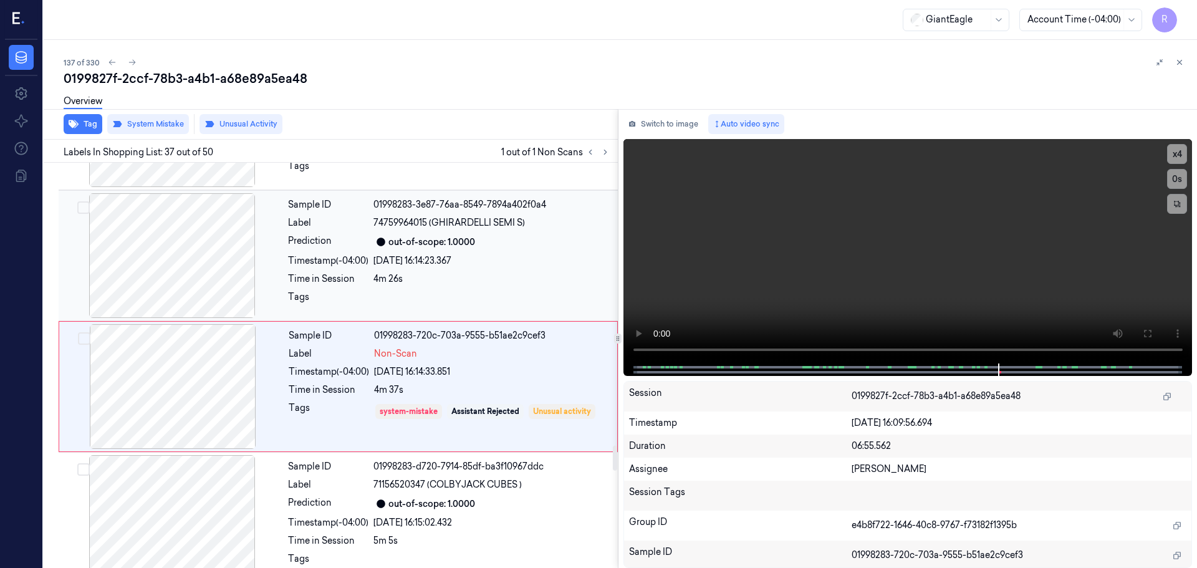
click at [383, 291] on div at bounding box center [491, 301] width 237 height 20
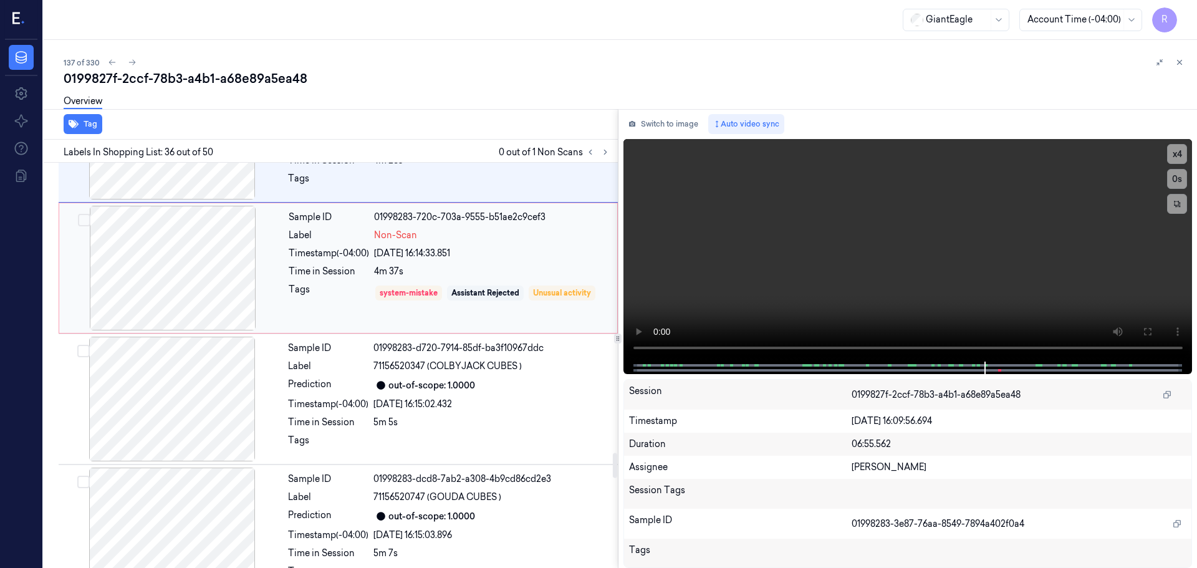
click at [292, 283] on div "Tags" at bounding box center [329, 293] width 80 height 20
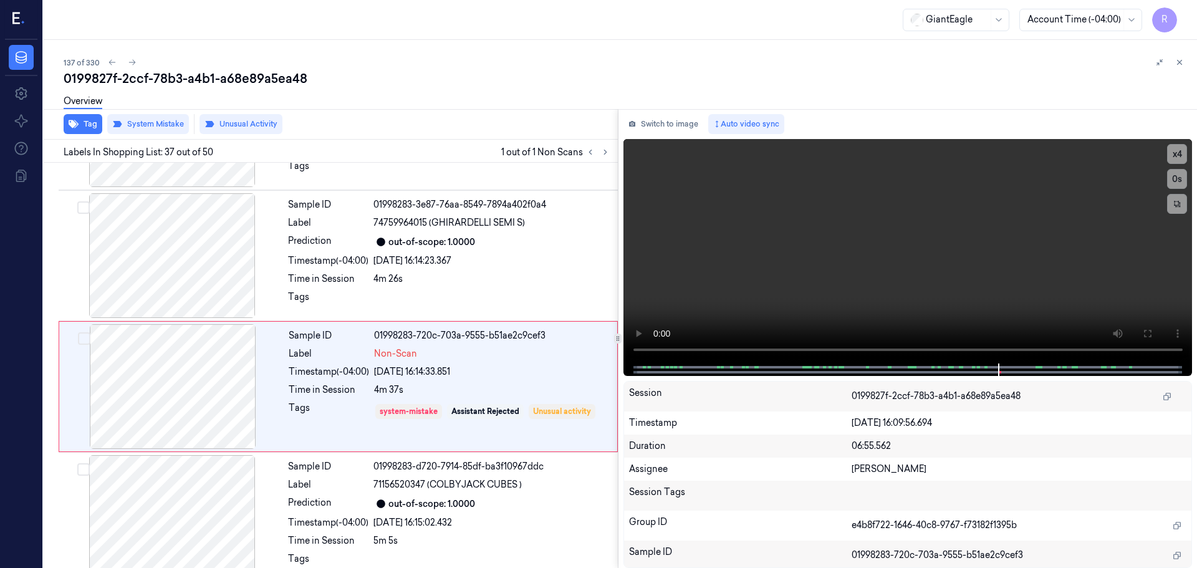
click at [1178, 65] on icon at bounding box center [1179, 62] width 9 height 9
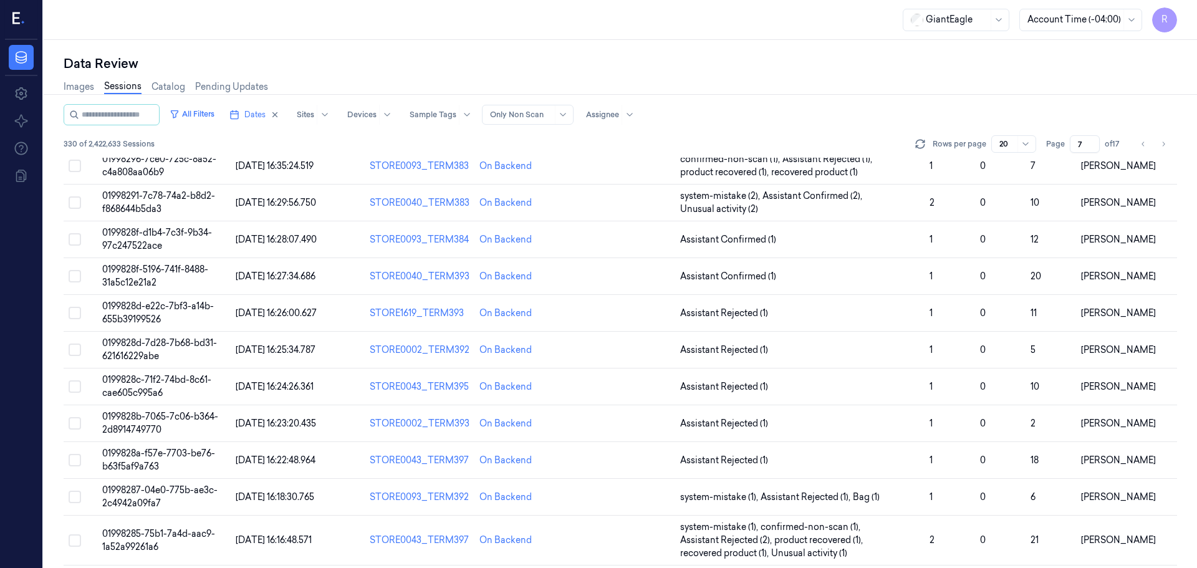
scroll to position [375, 0]
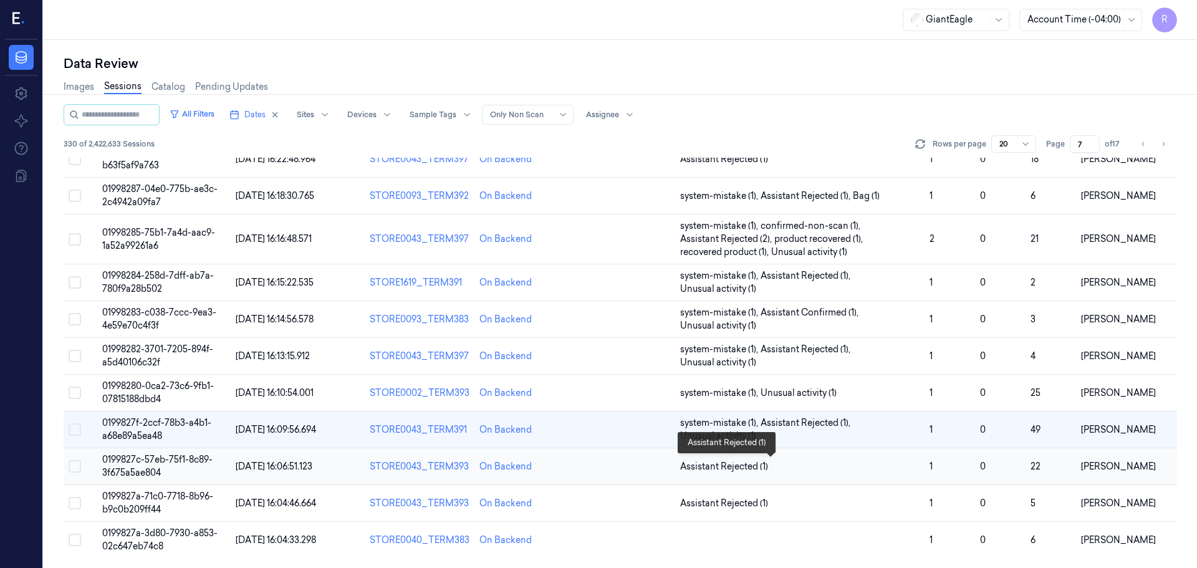
click at [843, 466] on span "Assistant Rejected (1)" at bounding box center [800, 466] width 240 height 13
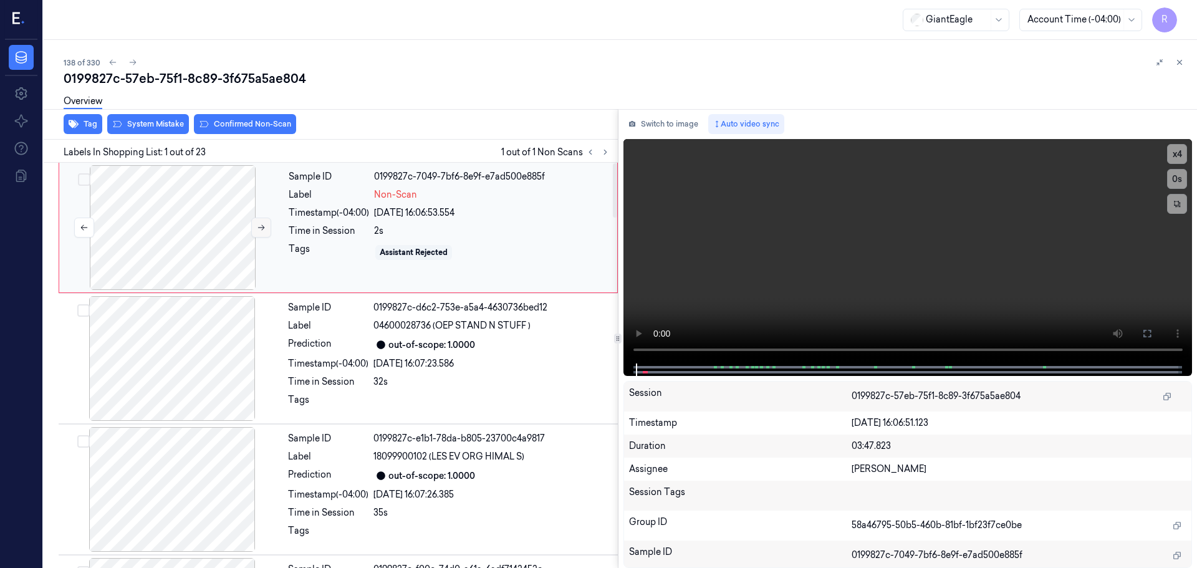
click at [256, 235] on button at bounding box center [261, 228] width 20 height 20
click at [264, 224] on icon at bounding box center [261, 227] width 9 height 9
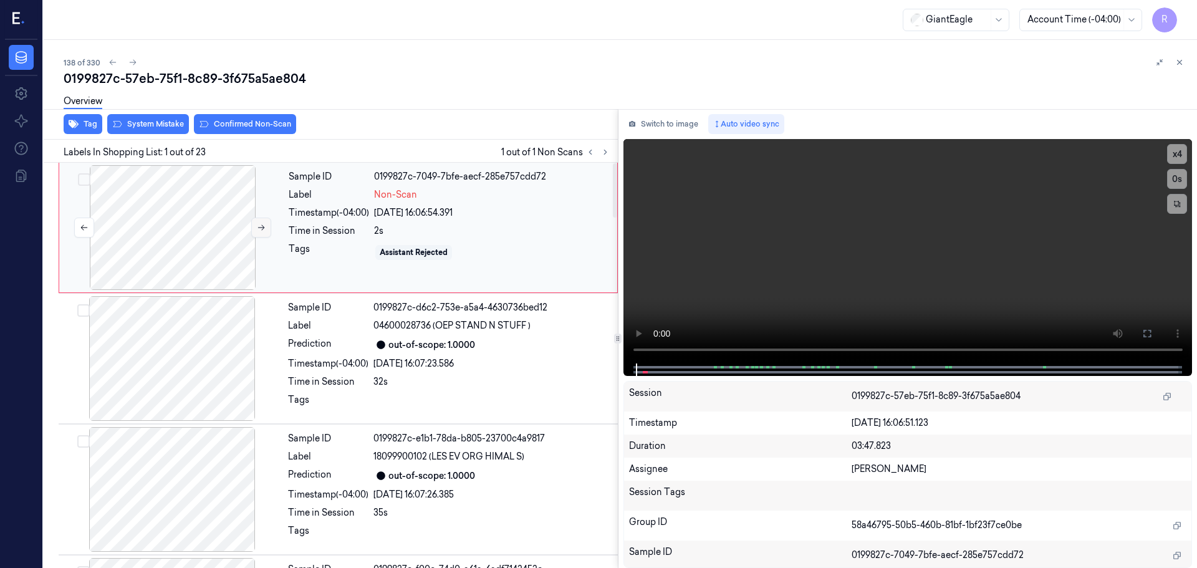
click at [264, 224] on icon at bounding box center [261, 227] width 9 height 9
click at [624, 334] on video at bounding box center [908, 251] width 569 height 224
click at [1178, 150] on button "x 4" at bounding box center [1177, 154] width 20 height 20
click at [1179, 157] on button "x 1" at bounding box center [1177, 154] width 20 height 20
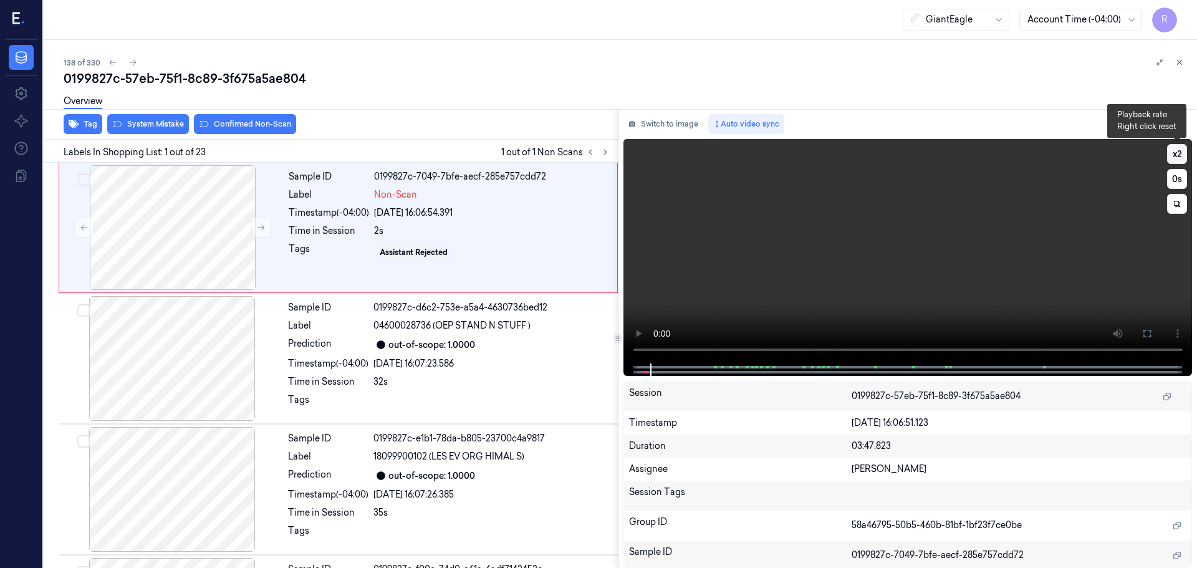
click at [1179, 157] on button "x 2" at bounding box center [1177, 154] width 20 height 20
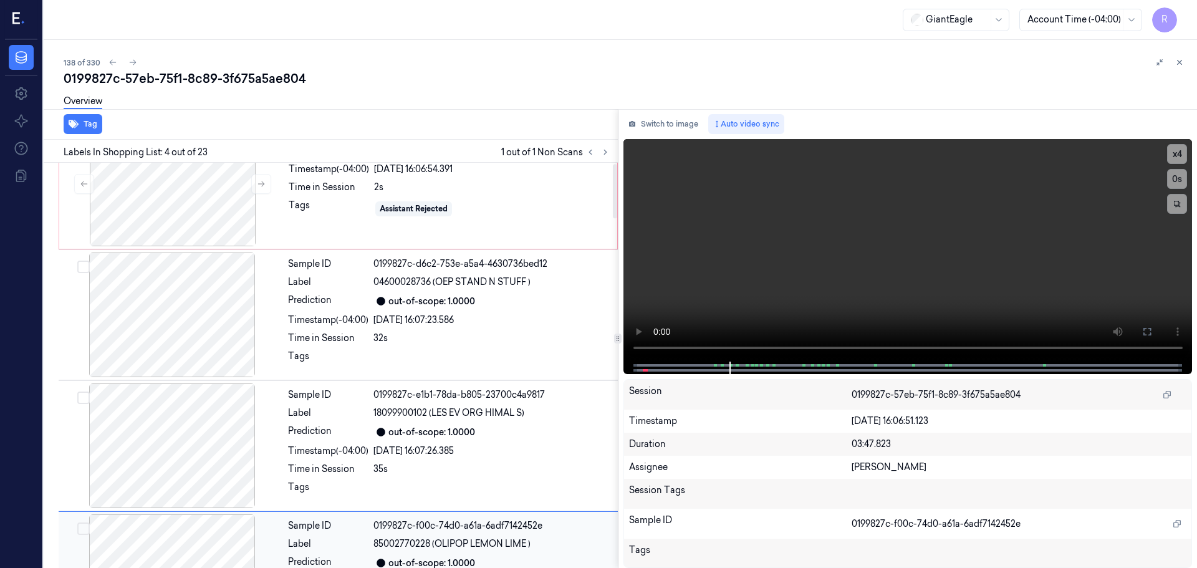
scroll to position [6, 0]
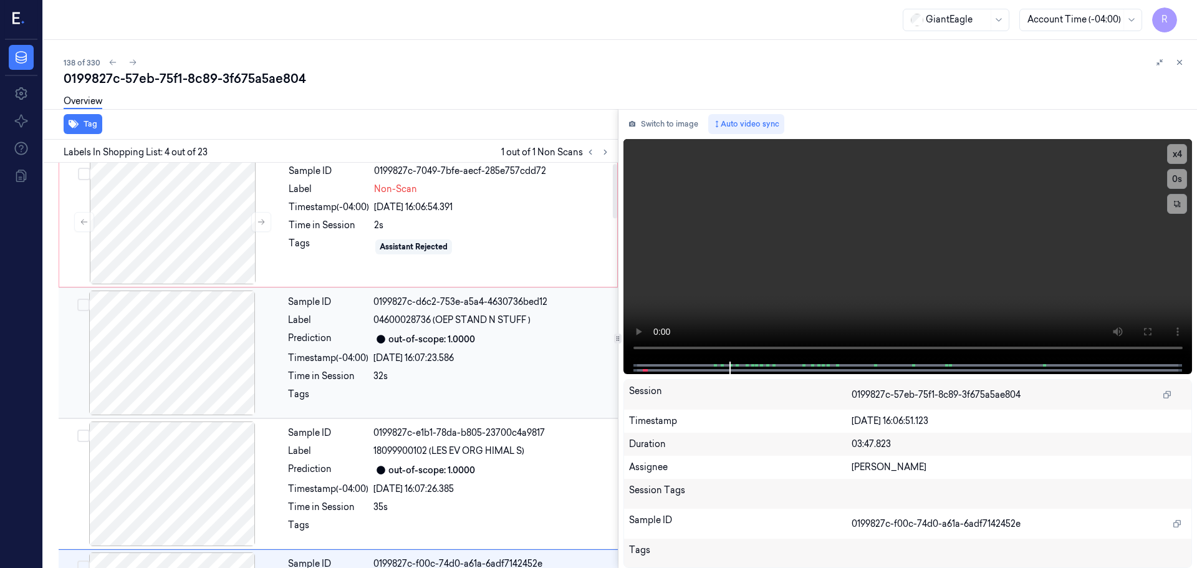
click at [170, 325] on div at bounding box center [172, 353] width 222 height 125
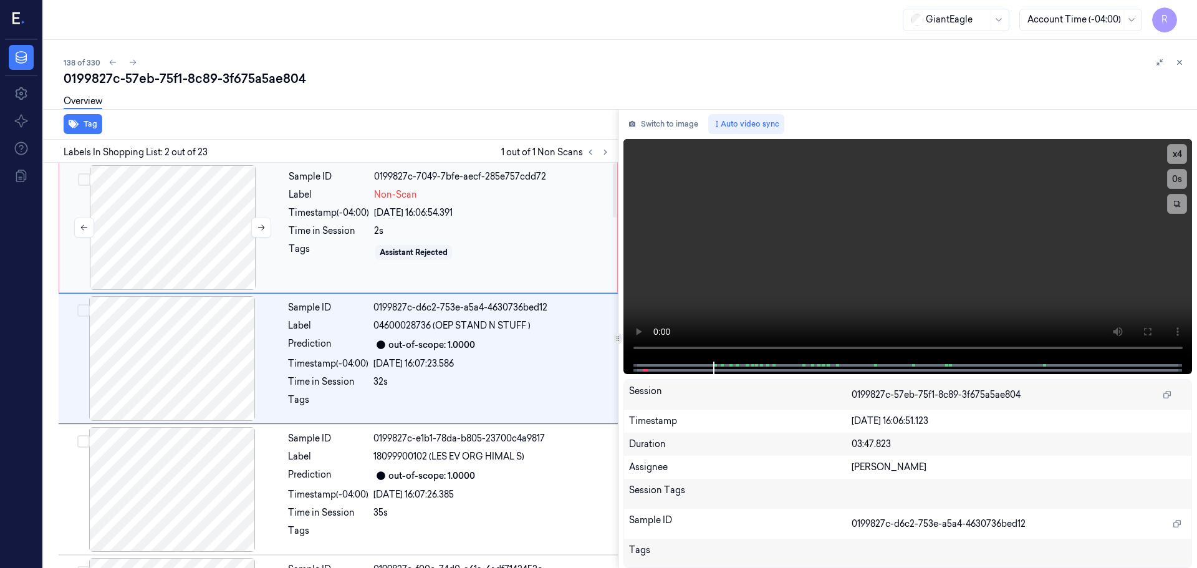
click at [186, 227] on div at bounding box center [173, 227] width 222 height 125
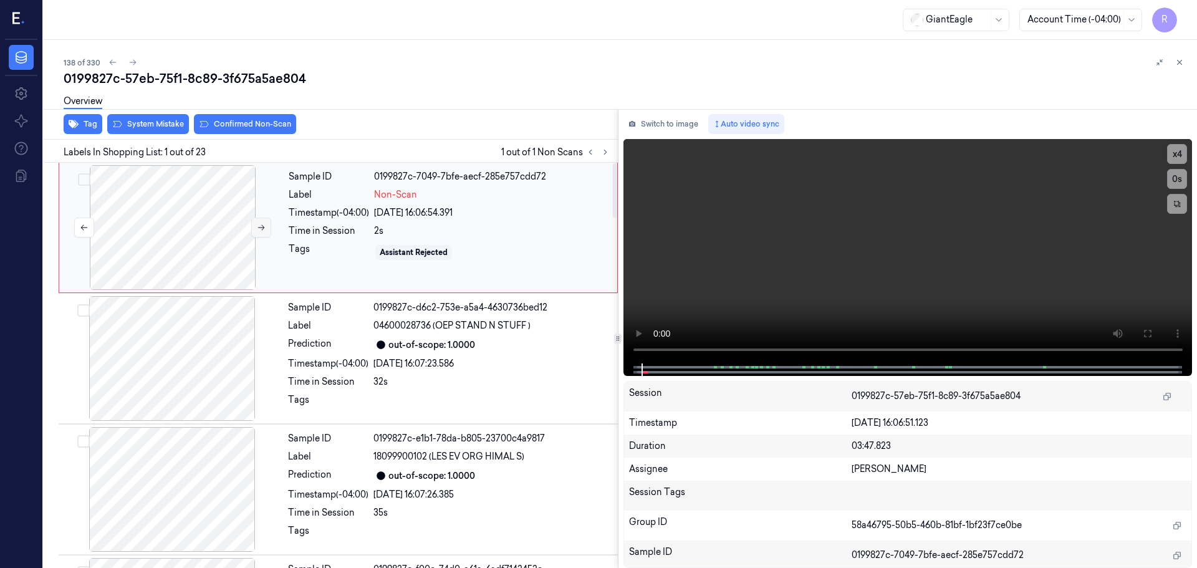
click at [266, 228] on button at bounding box center [261, 228] width 20 height 20
click at [254, 131] on button "Confirmed Non-Scan" at bounding box center [245, 124] width 102 height 20
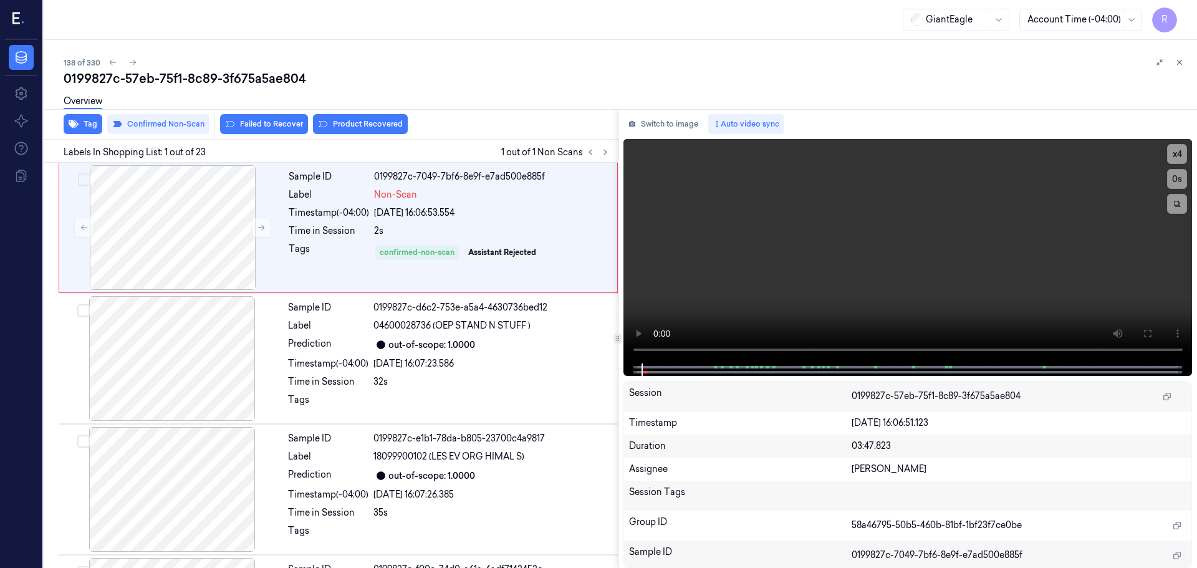
click at [339, 118] on div "Overview" at bounding box center [626, 103] width 1124 height 32
click at [359, 125] on button "Product Recovered" at bounding box center [360, 124] width 95 height 20
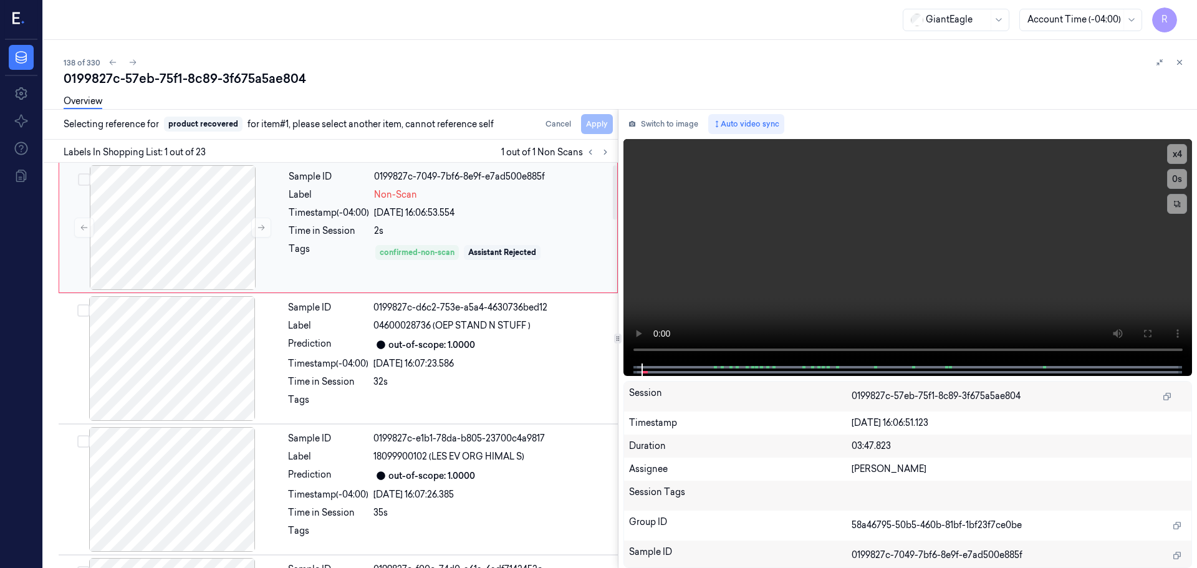
scroll to position [62, 0]
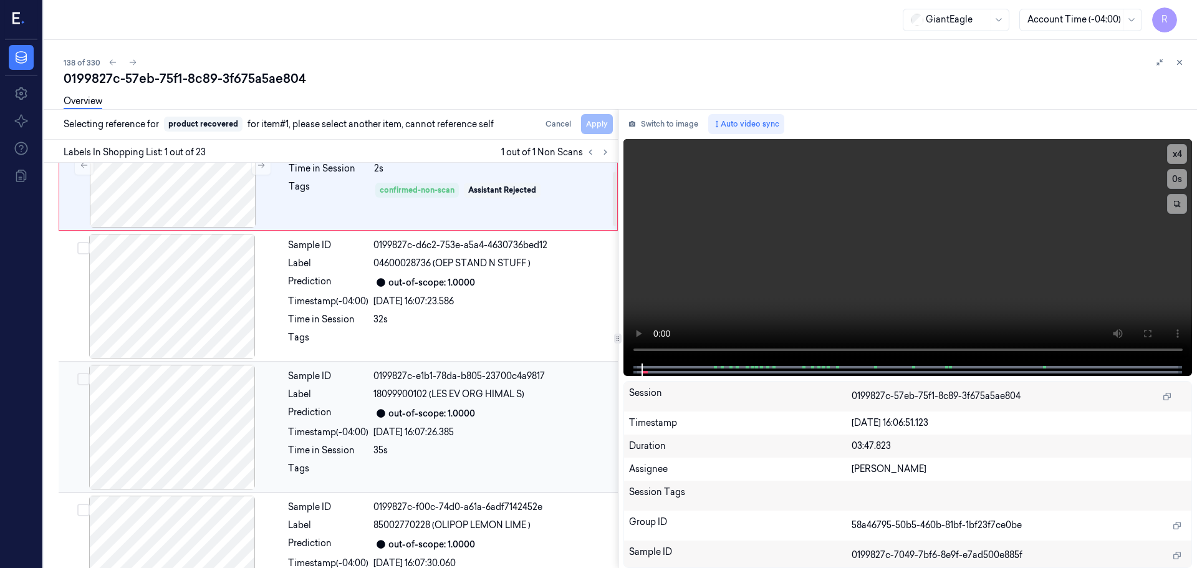
click at [266, 430] on div at bounding box center [172, 427] width 222 height 125
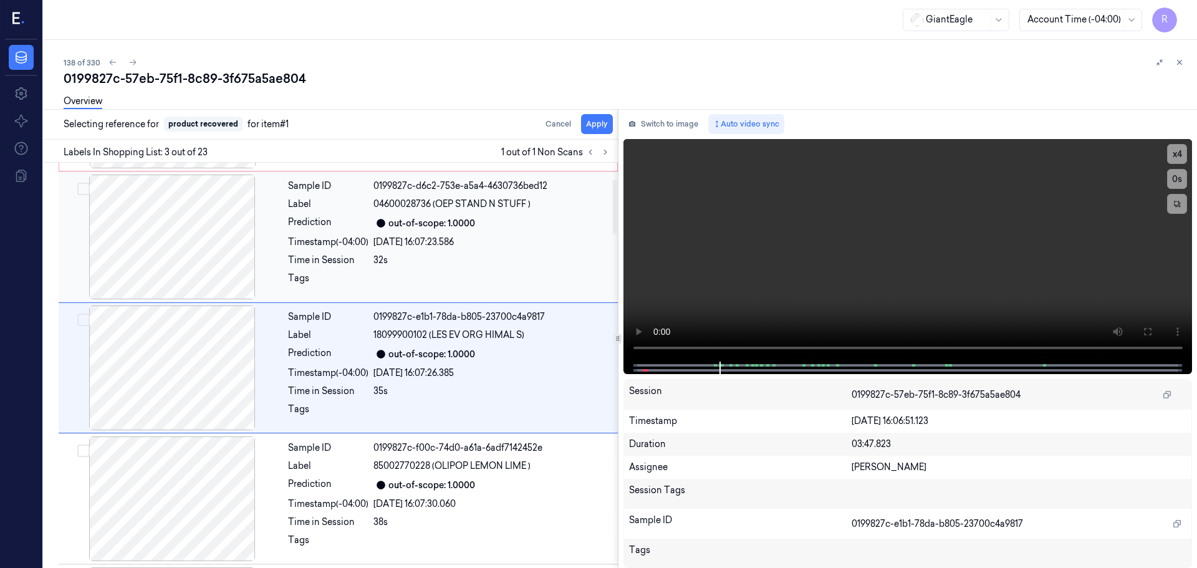
scroll to position [124, 0]
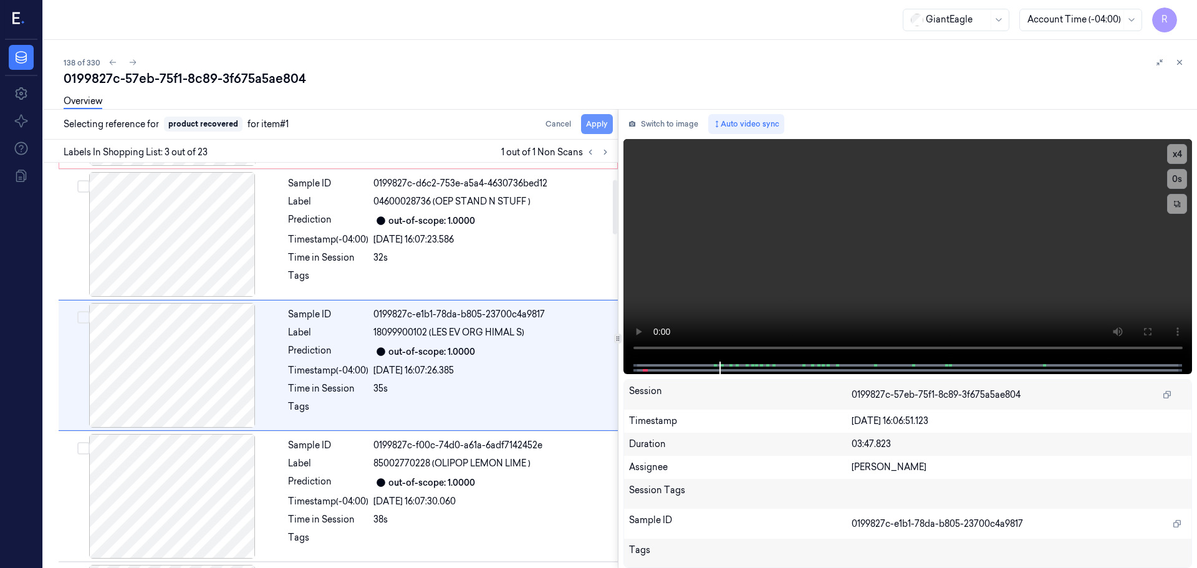
click at [597, 123] on button "Apply" at bounding box center [597, 124] width 32 height 20
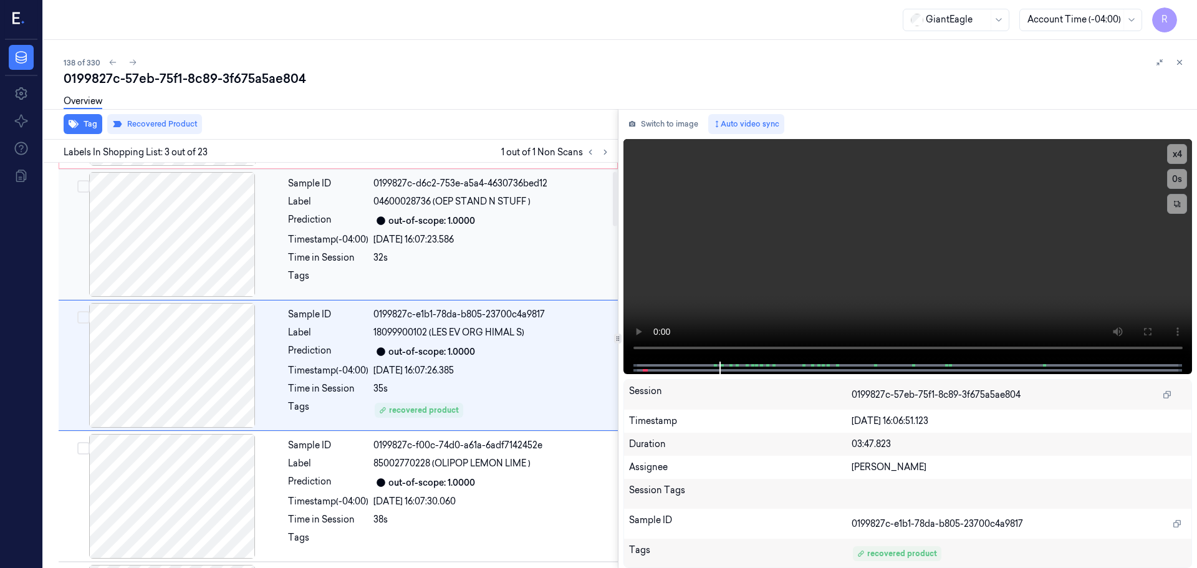
scroll to position [0, 0]
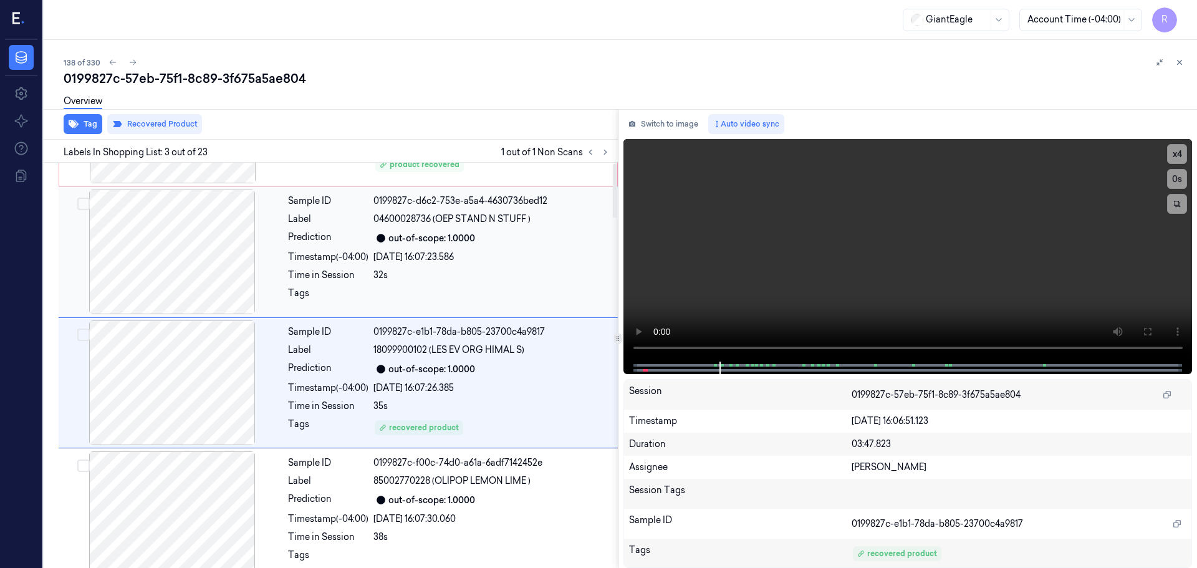
click at [377, 224] on div "Sample ID 0199827c-d6c2-753e-a5a4-4630736bed12 Label 04600028736 (OEP STAND N S…" at bounding box center [449, 252] width 332 height 125
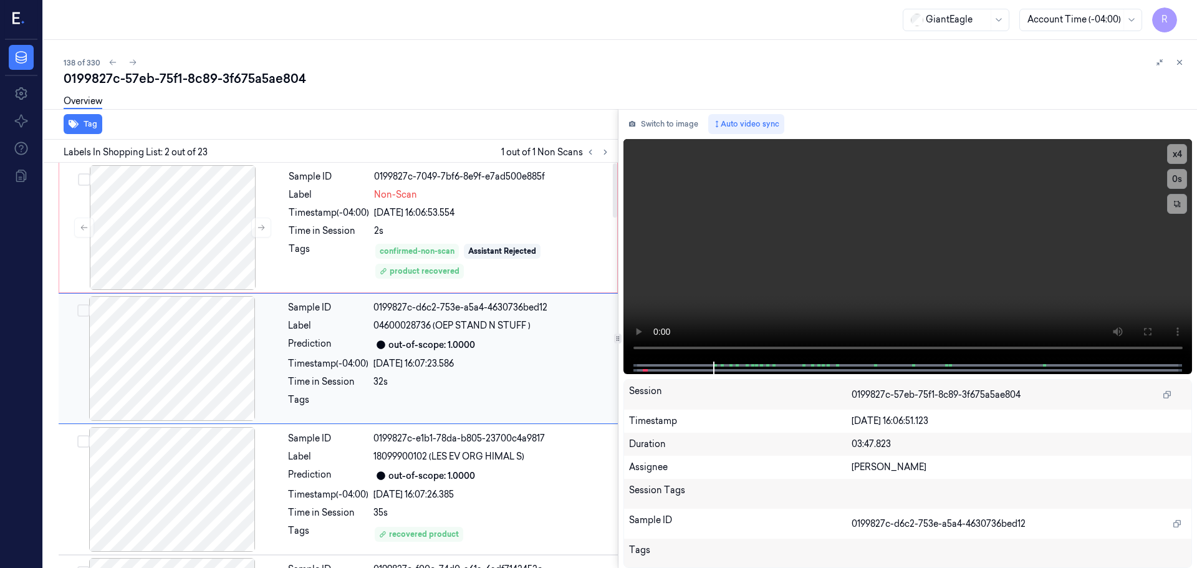
click at [417, 355] on div "Sample ID 0199827c-d6c2-753e-a5a4-4630736bed12 Label 04600028736 (OEP STAND N S…" at bounding box center [449, 358] width 332 height 125
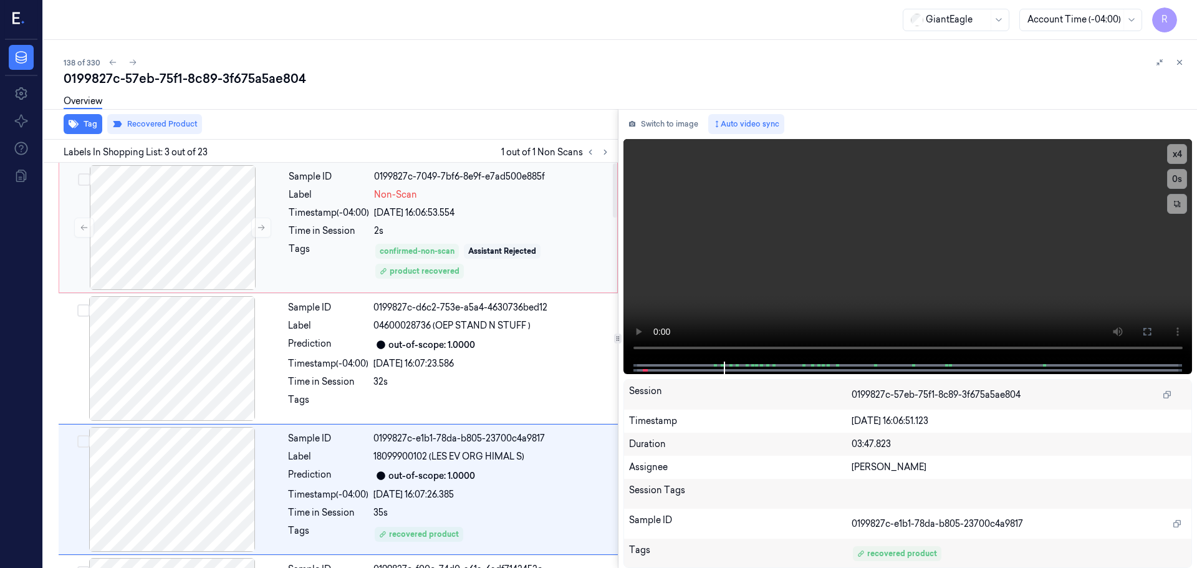
click at [493, 237] on div "2s" at bounding box center [492, 230] width 236 height 13
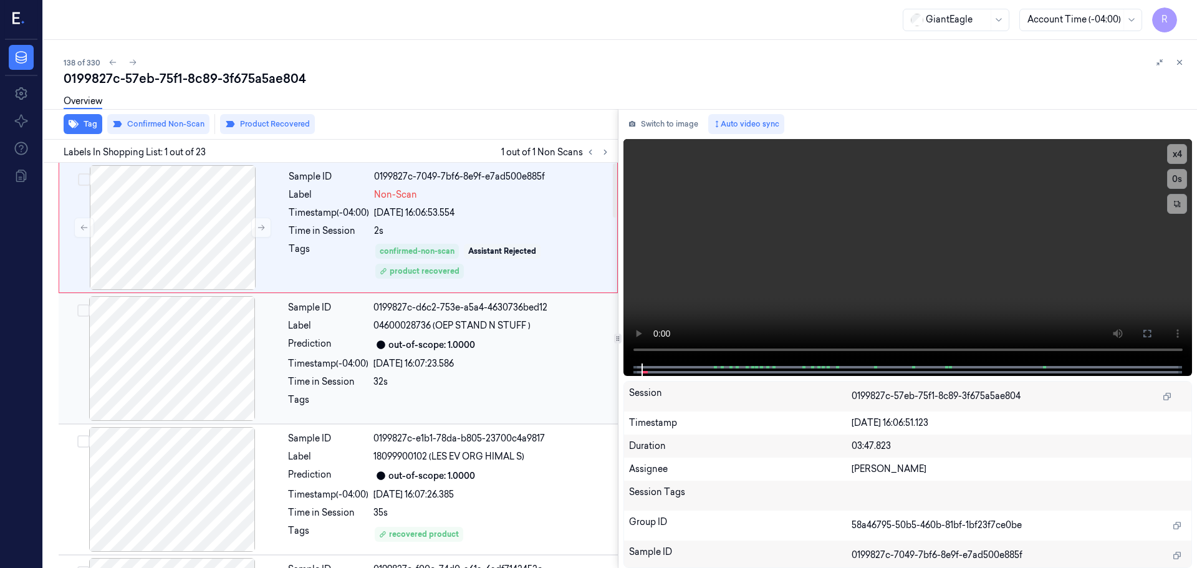
click at [472, 368] on div "[DATE] 16:07:23.586" at bounding box center [491, 363] width 237 height 13
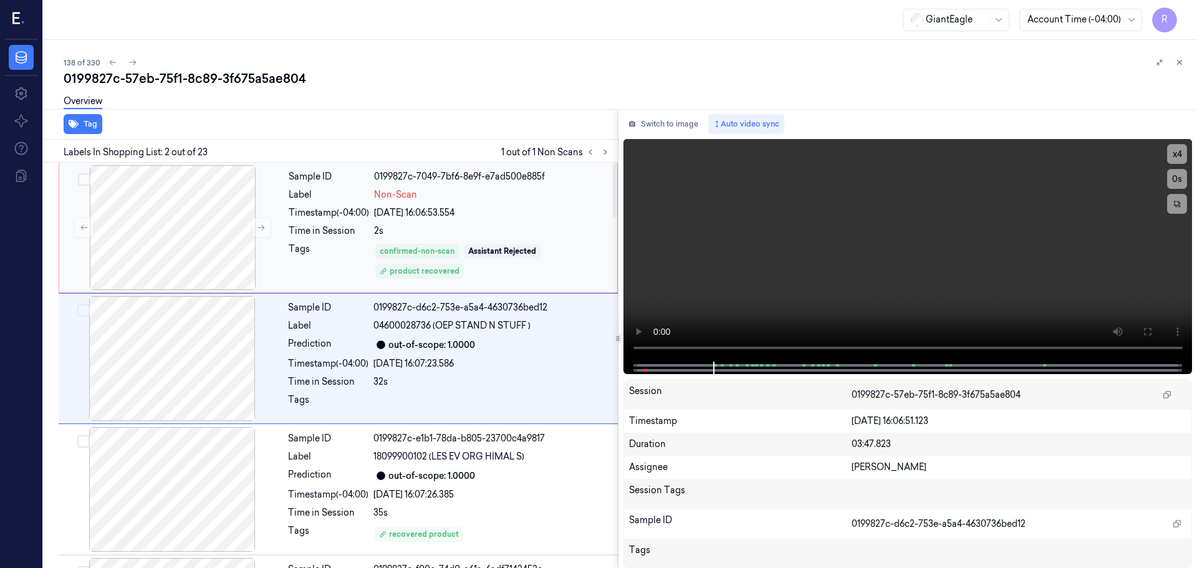
click at [489, 210] on div "[DATE] 16:06:53.554" at bounding box center [492, 212] width 236 height 13
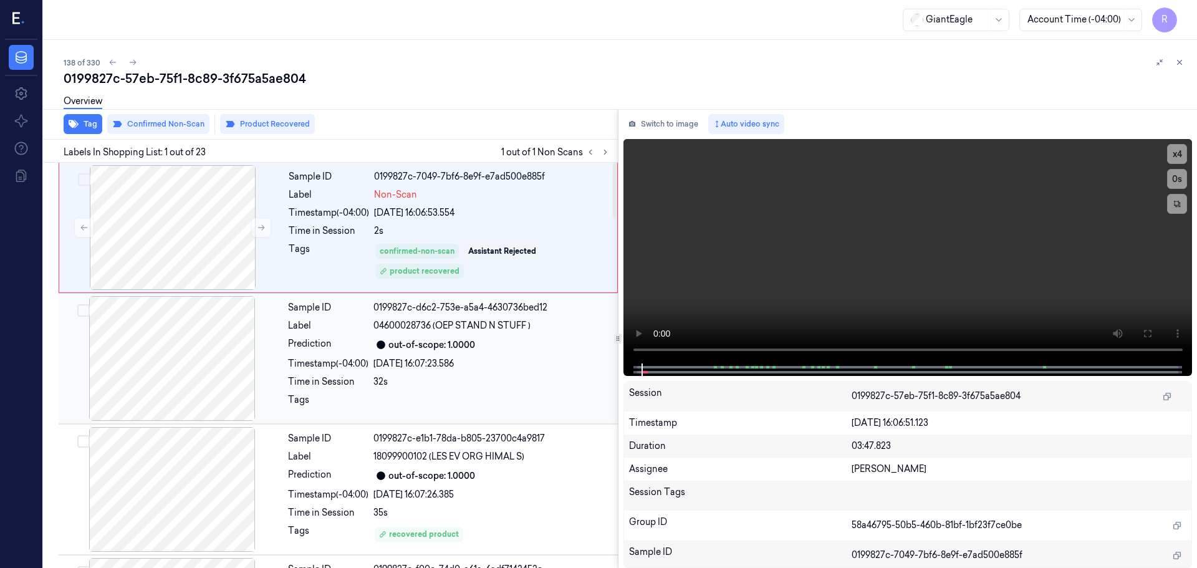
click at [415, 343] on div "out-of-scope: 1.0000" at bounding box center [431, 345] width 87 height 13
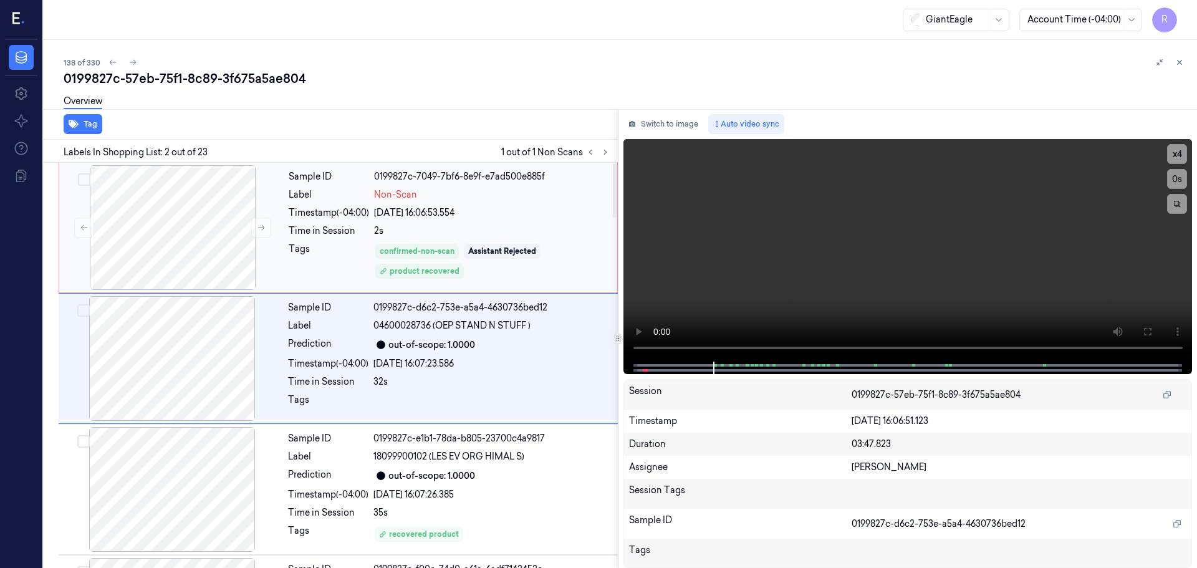
drag, startPoint x: 521, startPoint y: 223, endPoint x: 513, endPoint y: 242, distance: 20.6
click at [521, 223] on div "Sample ID 0199827c-7049-7bf6-8e9f-e7ad500e885f Label Non-Scan Timestamp (-04:00…" at bounding box center [449, 227] width 331 height 125
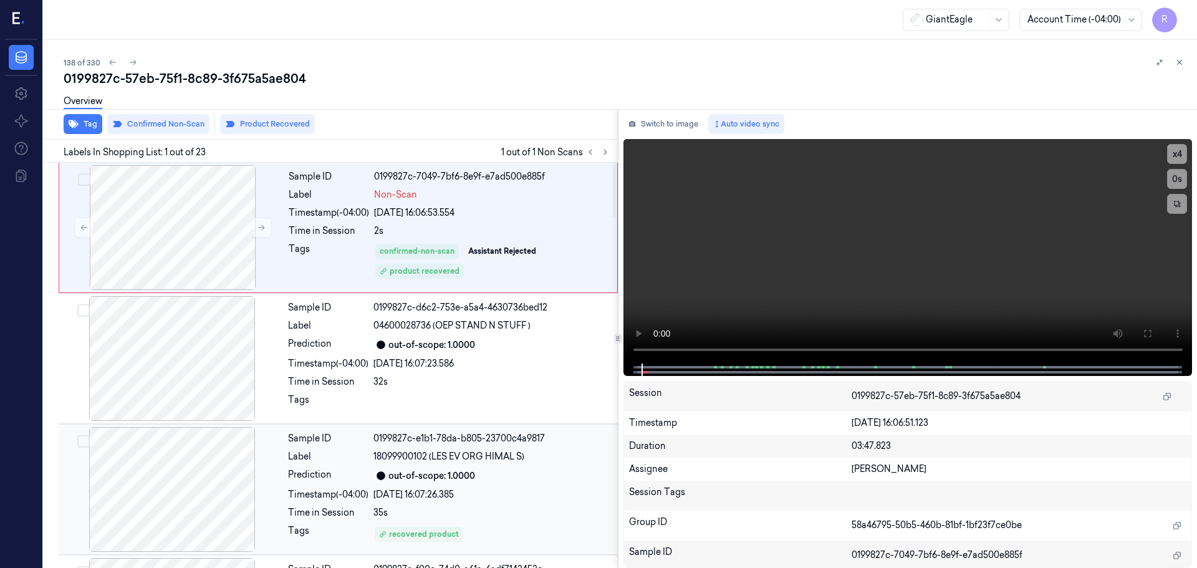
click at [393, 507] on div "35s" at bounding box center [491, 512] width 237 height 13
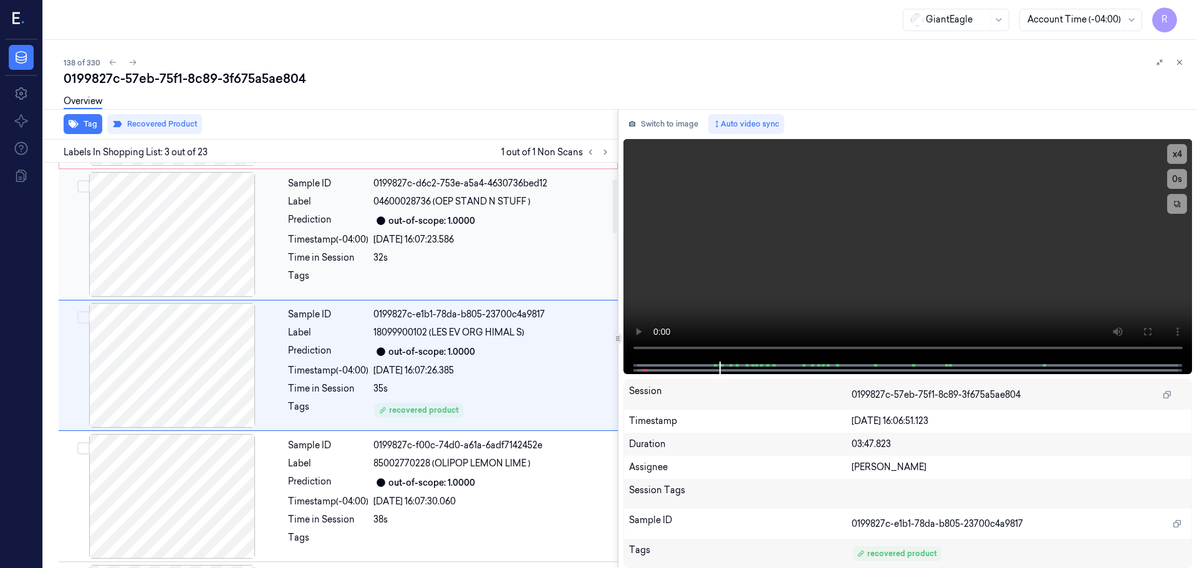
click at [468, 234] on div "Sample ID 0199827c-d6c2-753e-a5a4-4630736bed12 Label 04600028736 (OEP STAND N S…" at bounding box center [449, 234] width 332 height 125
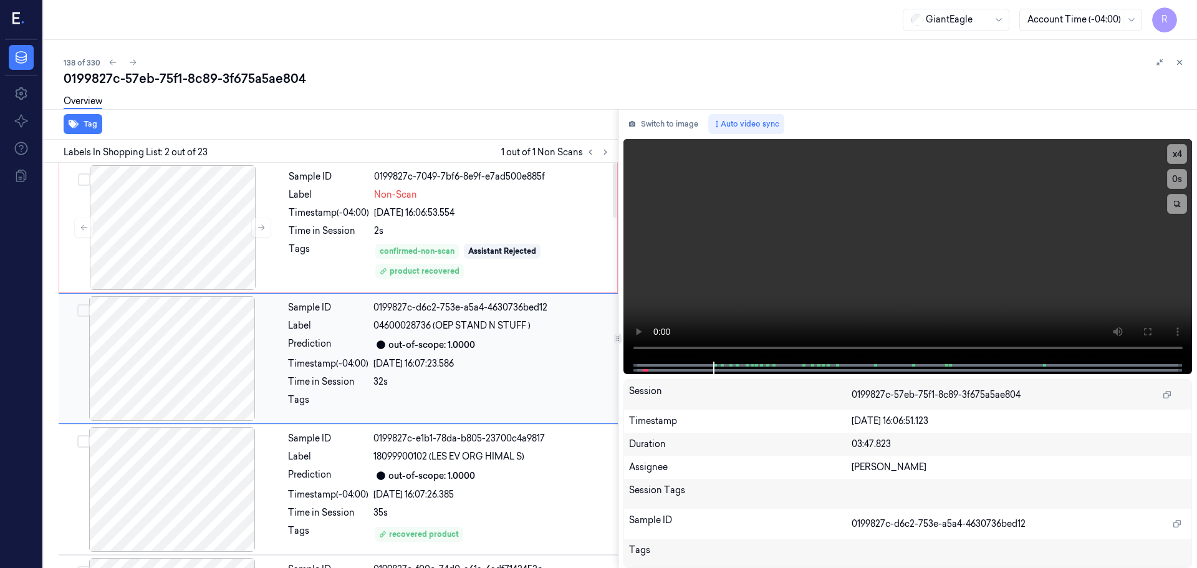
click at [494, 382] on div "32s" at bounding box center [491, 381] width 237 height 13
click at [498, 219] on div "[DATE] 16:06:53.554" at bounding box center [492, 212] width 236 height 13
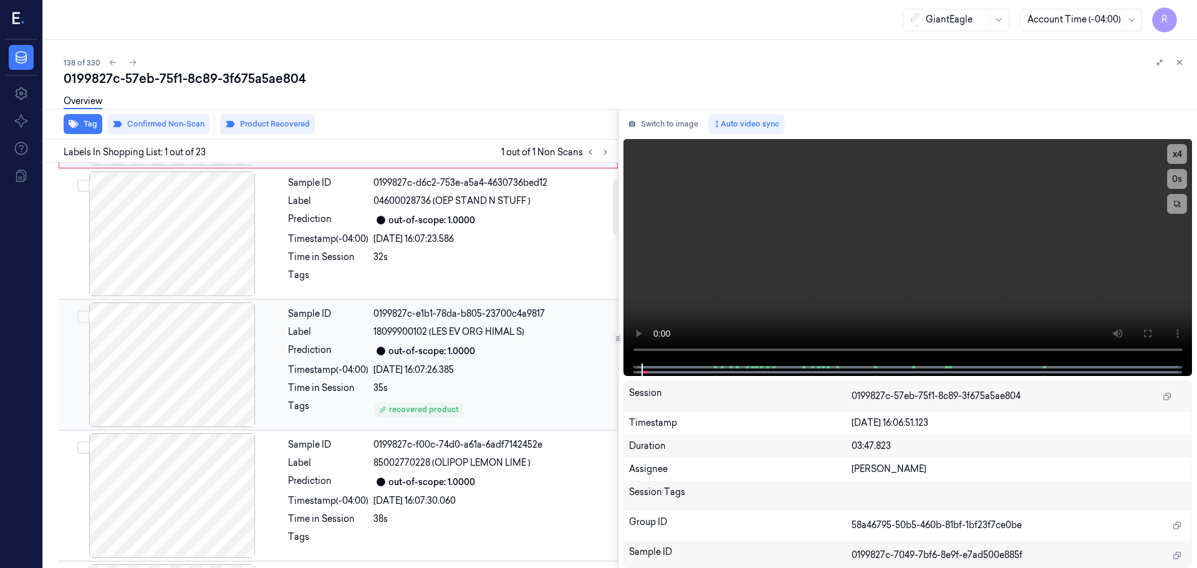
click at [476, 369] on div "[DATE] 16:07:26.385" at bounding box center [491, 370] width 237 height 13
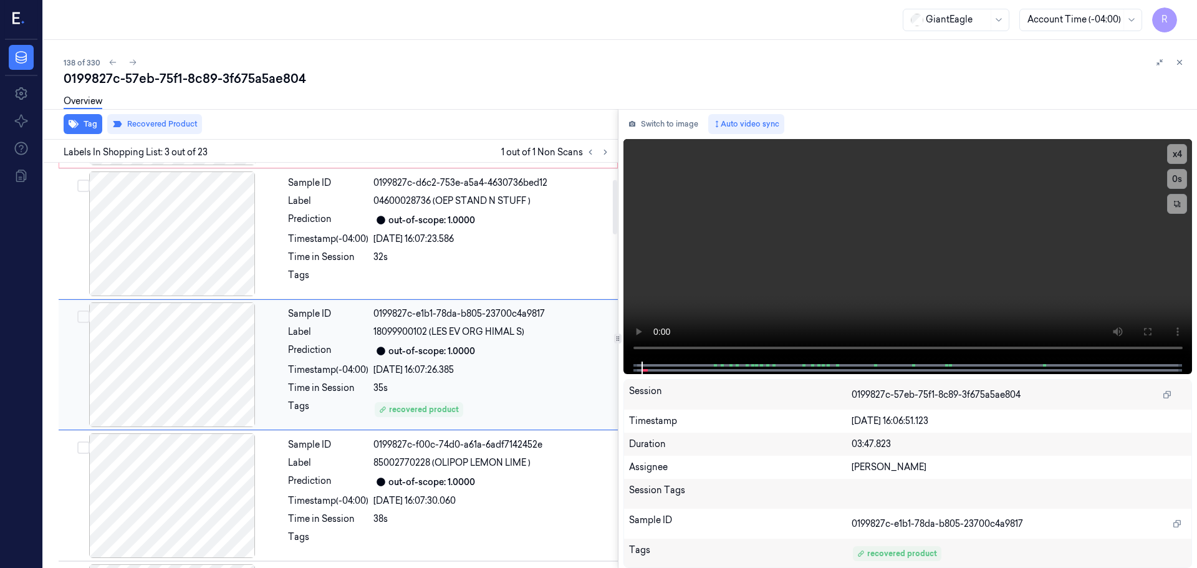
scroll to position [124, 0]
click at [1178, 66] on icon at bounding box center [1179, 62] width 9 height 9
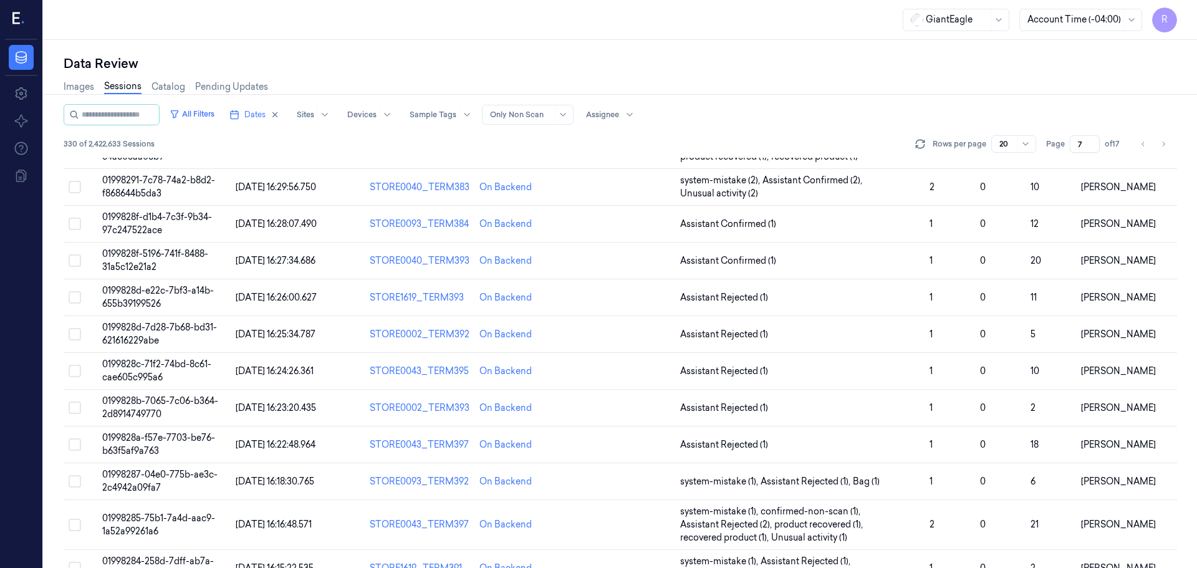
scroll to position [375, 0]
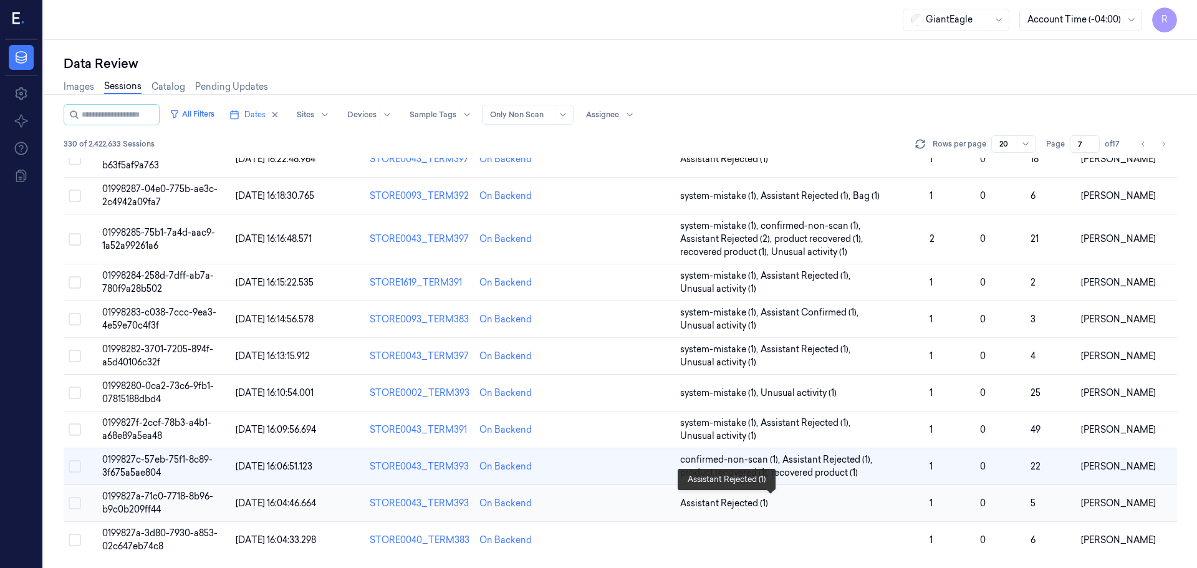
click at [806, 504] on span "Assistant Rejected (1)" at bounding box center [800, 503] width 240 height 13
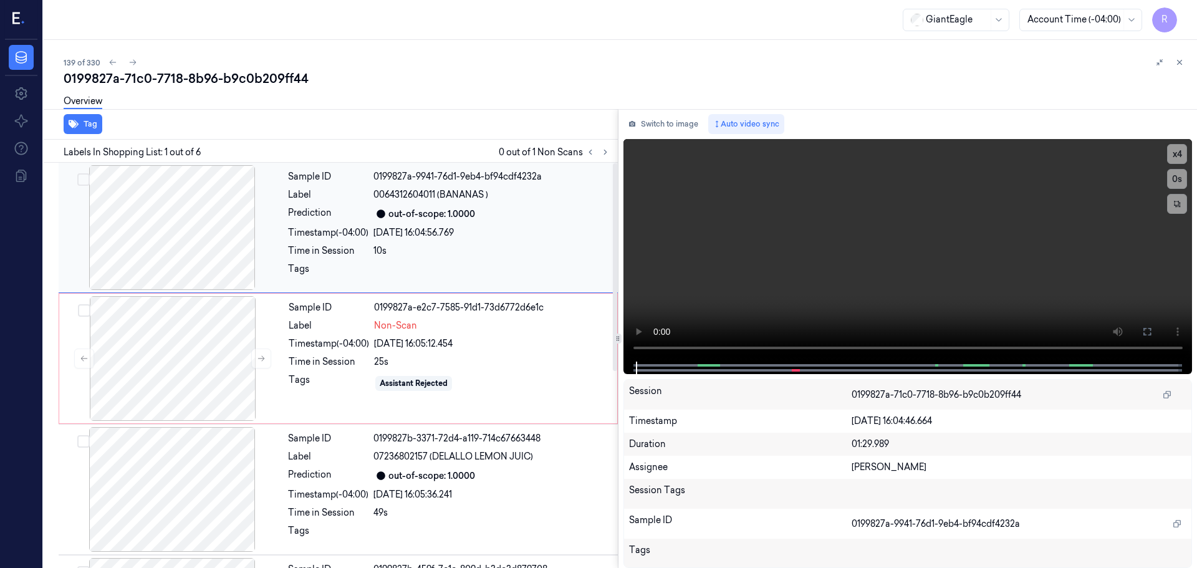
click at [205, 251] on div at bounding box center [172, 227] width 222 height 125
click at [619, 349] on div "Switch to image Auto video sync x 4 0 s Session 0199827a-71c0-7718-8b96-b9c0b20…" at bounding box center [908, 338] width 579 height 459
click at [1181, 158] on button "x 4" at bounding box center [1177, 154] width 20 height 20
click at [1180, 152] on button "x 1" at bounding box center [1177, 154] width 20 height 20
click at [1180, 152] on button "x 2" at bounding box center [1177, 154] width 20 height 20
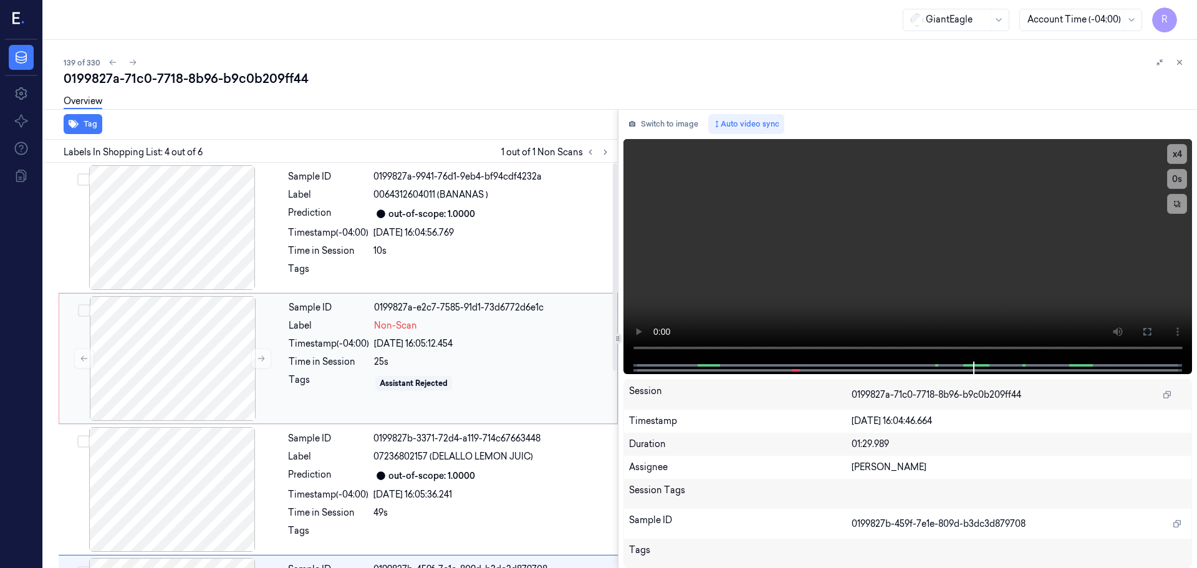
click at [336, 357] on div "Time in Session" at bounding box center [329, 361] width 80 height 13
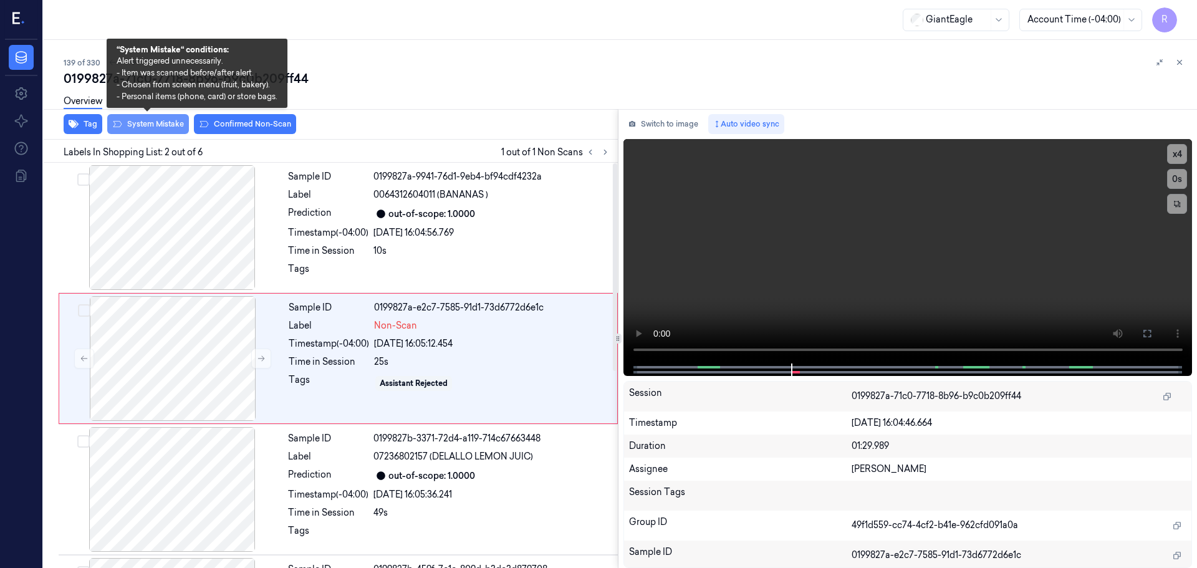
click at [159, 124] on button "System Mistake" at bounding box center [148, 124] width 82 height 20
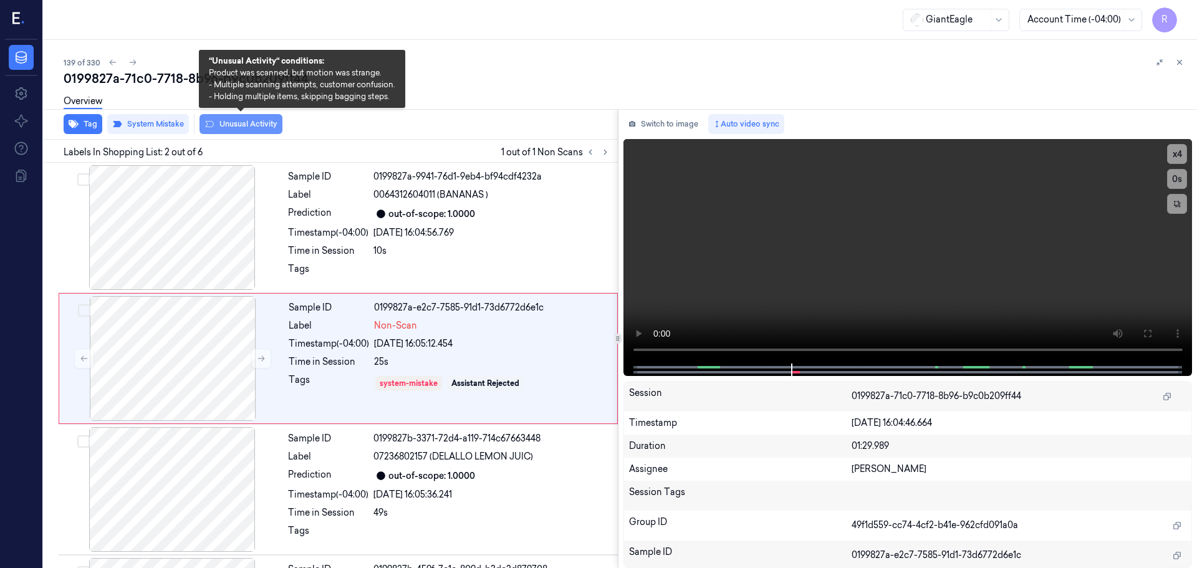
click at [240, 126] on button "Unusual Activity" at bounding box center [241, 124] width 83 height 20
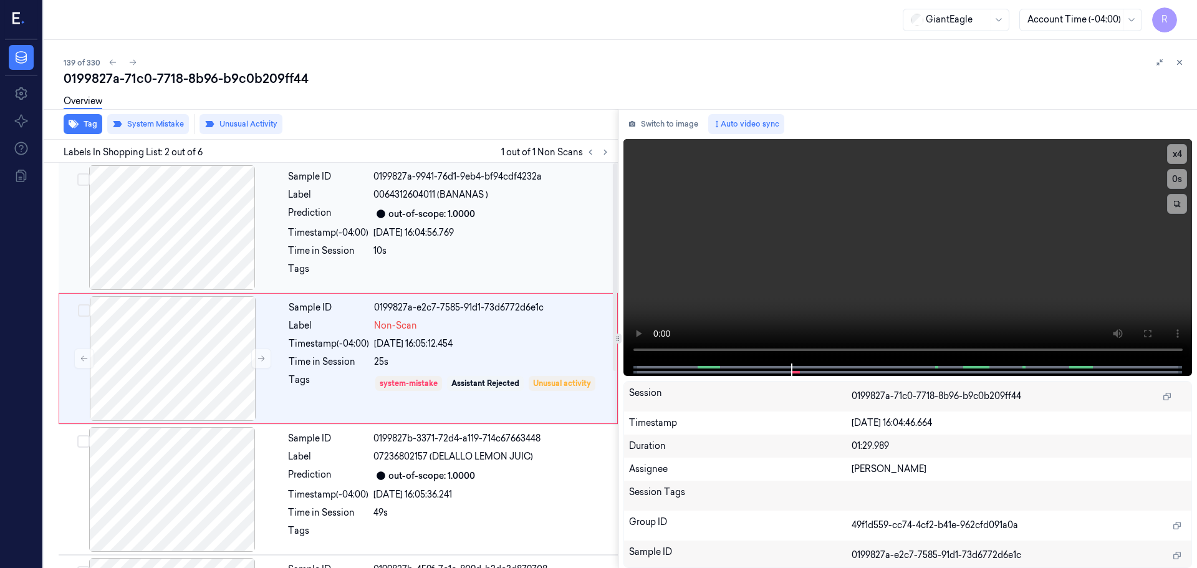
click at [373, 228] on div "Timestamp (-04:00) [DATE] 16:04:56.769" at bounding box center [449, 232] width 322 height 13
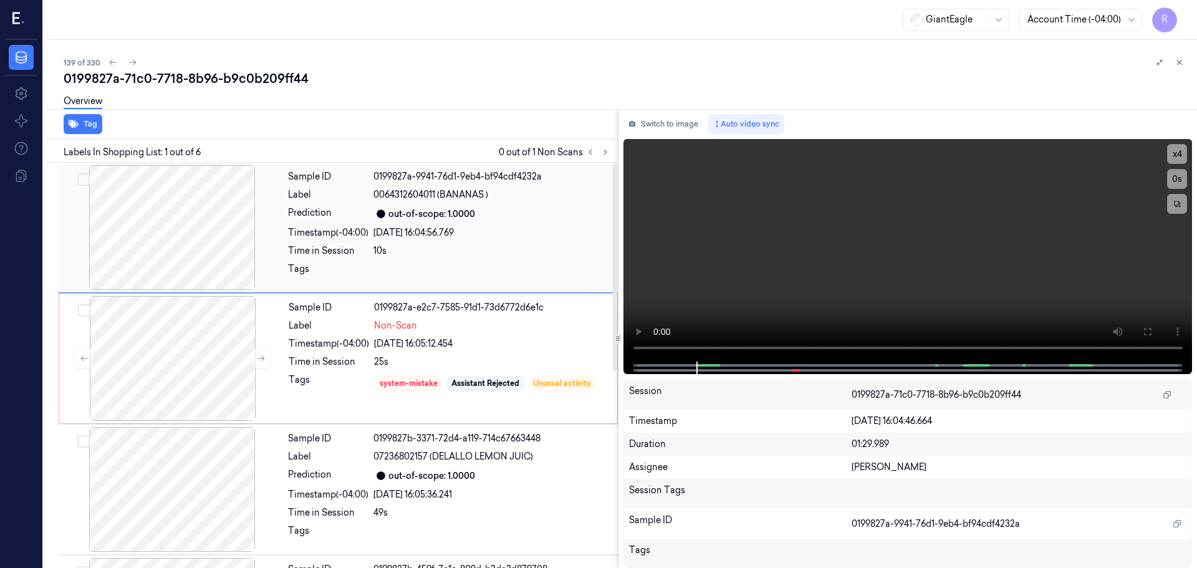
click at [313, 236] on div "Timestamp (-04:00)" at bounding box center [328, 232] width 80 height 13
click at [332, 181] on div "Sample ID" at bounding box center [328, 176] width 80 height 13
click at [353, 347] on div "Timestamp (-04:00)" at bounding box center [329, 343] width 80 height 13
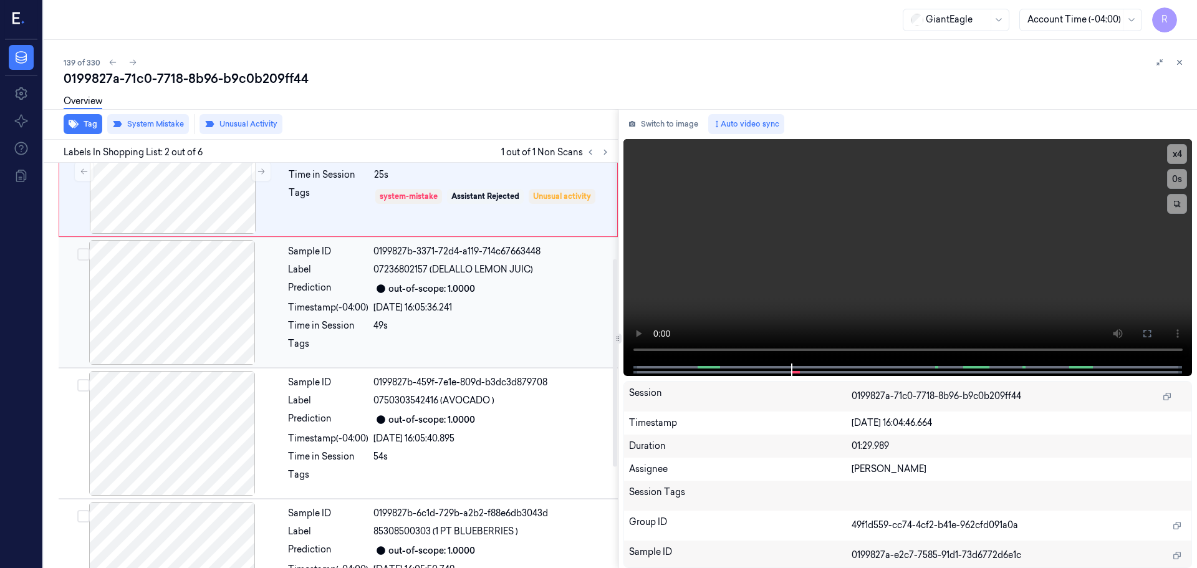
click at [383, 335] on div "Sample ID 0199827b-3371-72d4-a119-714c67663448 Label 07236802157 (DELALLO LEMON…" at bounding box center [449, 302] width 332 height 125
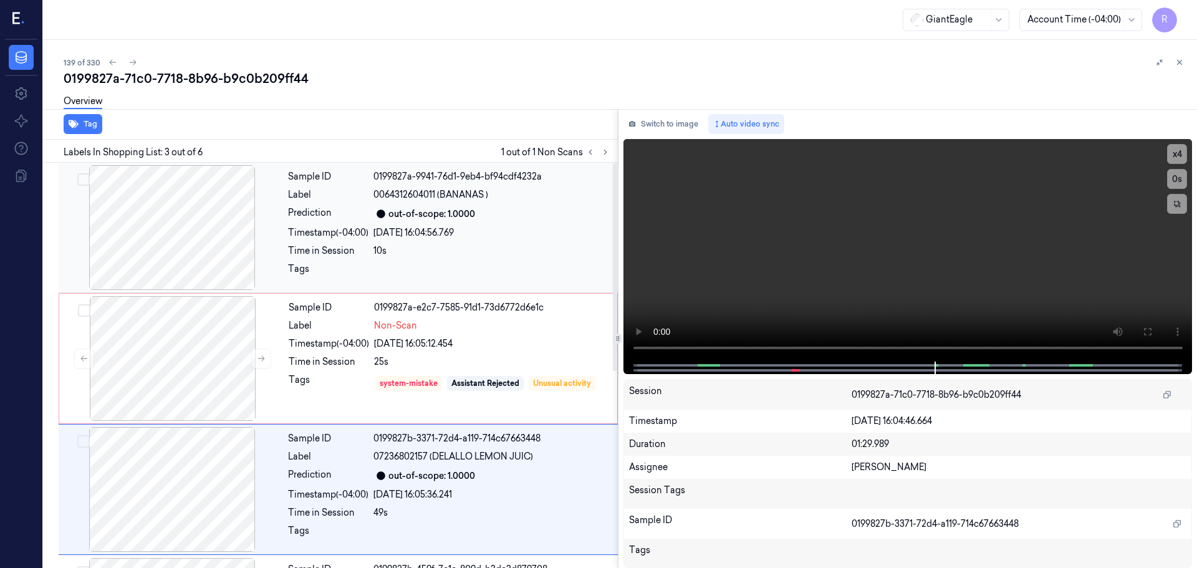
click at [357, 210] on div "Prediction" at bounding box center [328, 213] width 80 height 15
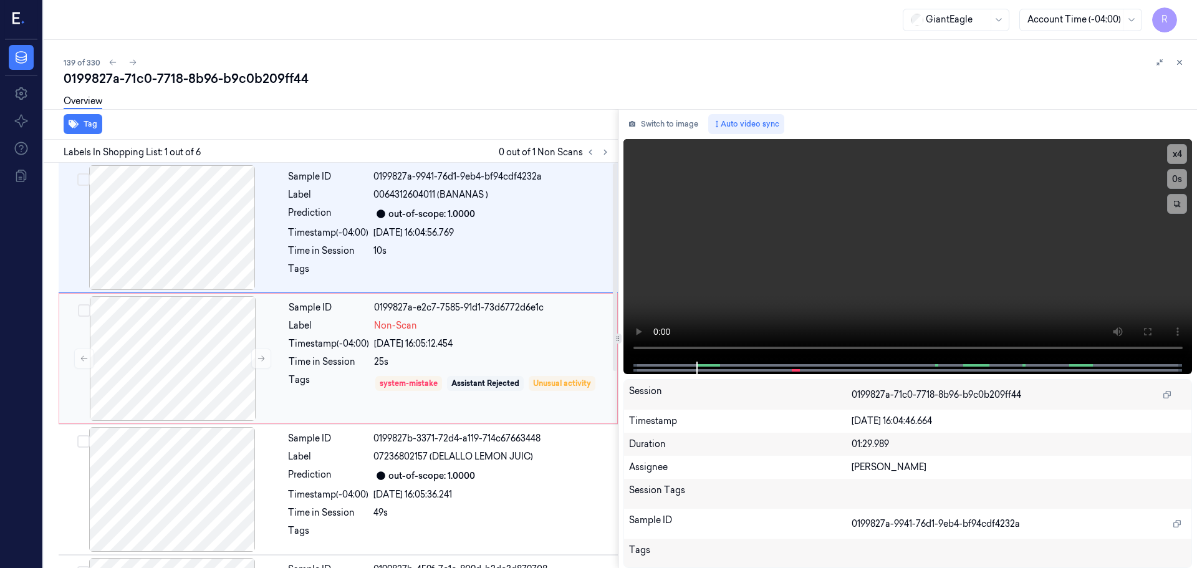
click at [325, 327] on div "Label" at bounding box center [329, 325] width 80 height 13
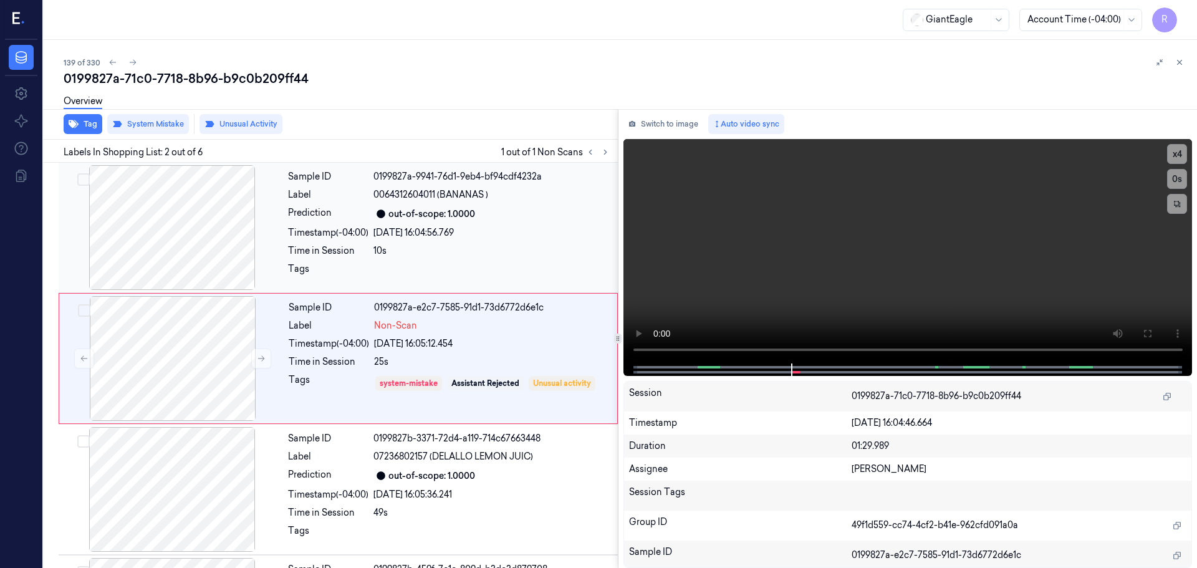
click at [517, 224] on div "Sample ID 0199827a-9941-76d1-9eb4-bf94cdf4232a Label 0064312604011 (BANANAS ) P…" at bounding box center [449, 227] width 332 height 125
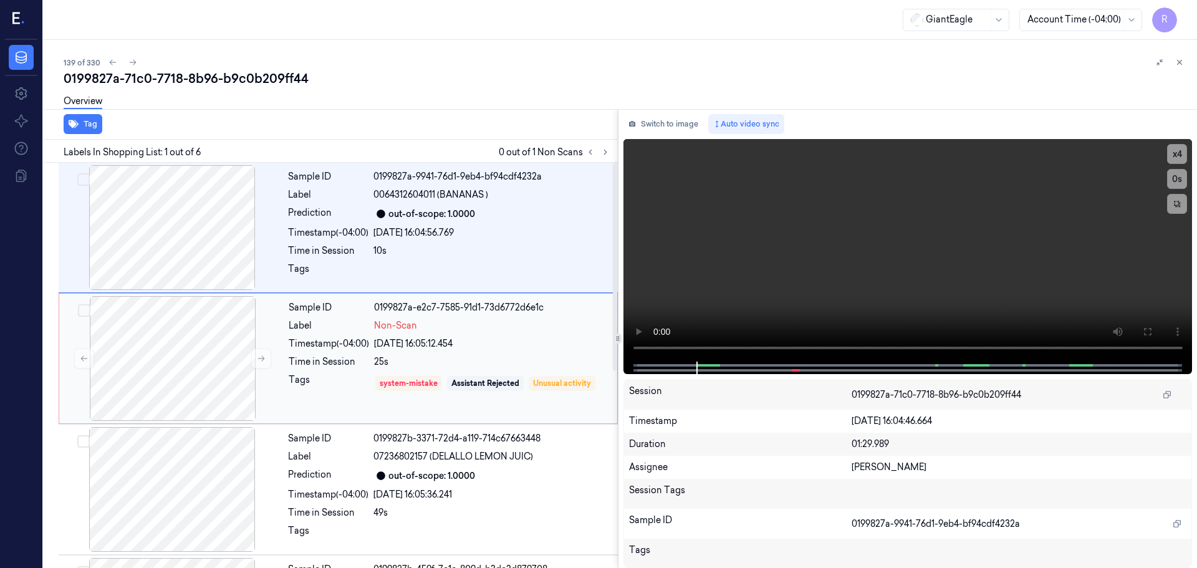
click at [286, 332] on div "Sample ID 0199827a-e2c7-7585-91d1-73d6772d6e1c Label Non-Scan Timestamp (-04:00…" at bounding box center [449, 358] width 331 height 125
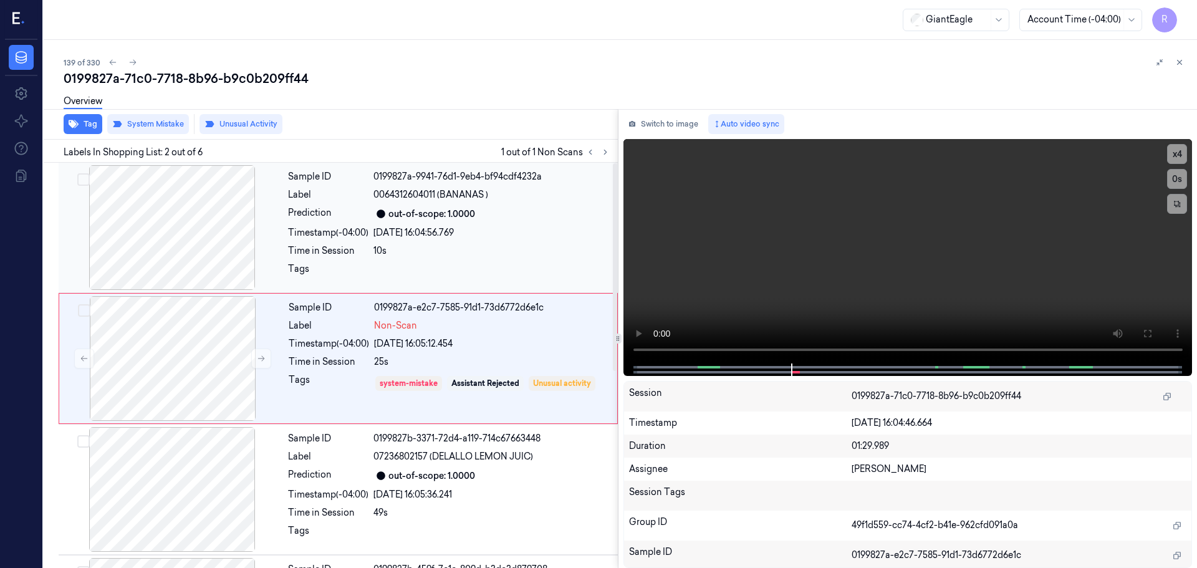
click at [494, 246] on div "10s" at bounding box center [491, 250] width 237 height 13
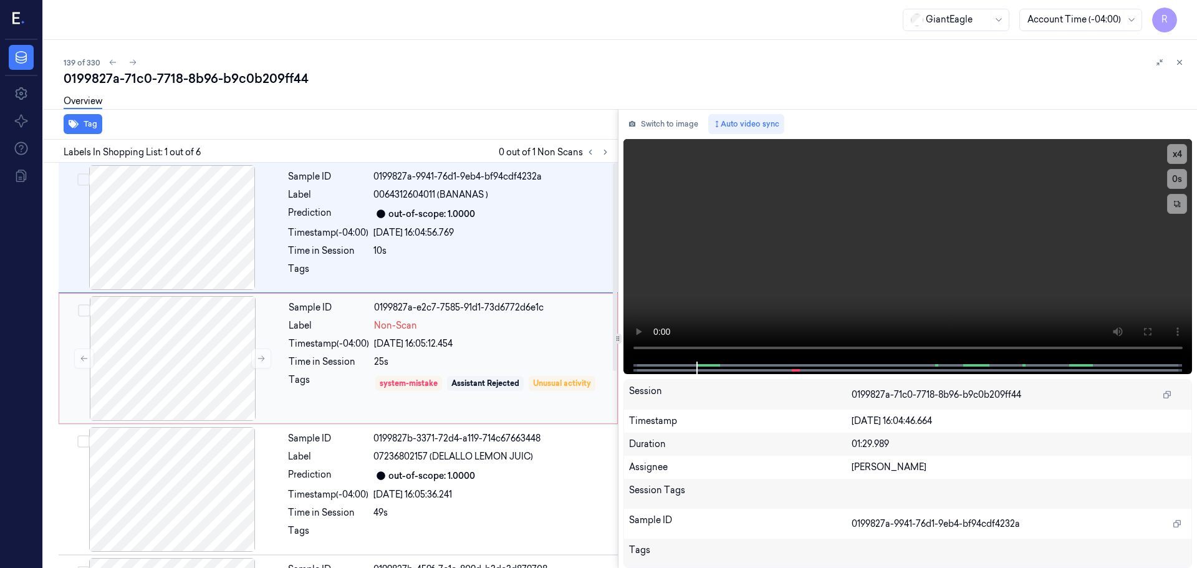
click at [480, 347] on div "[DATE] 16:05:12.454" at bounding box center [492, 343] width 236 height 13
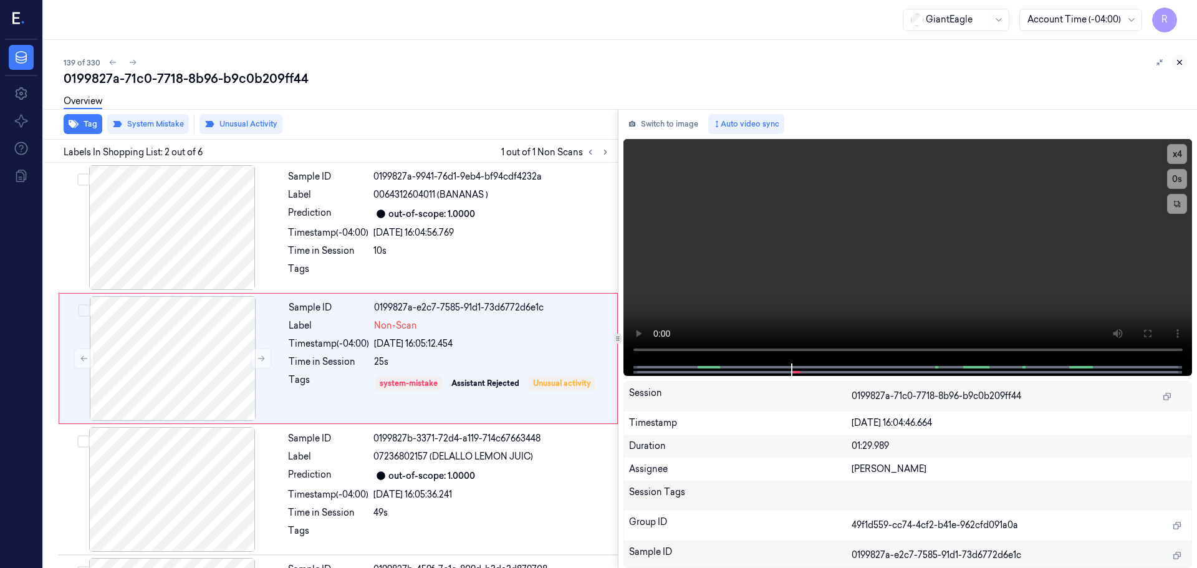
click at [1175, 60] on icon at bounding box center [1179, 62] width 9 height 9
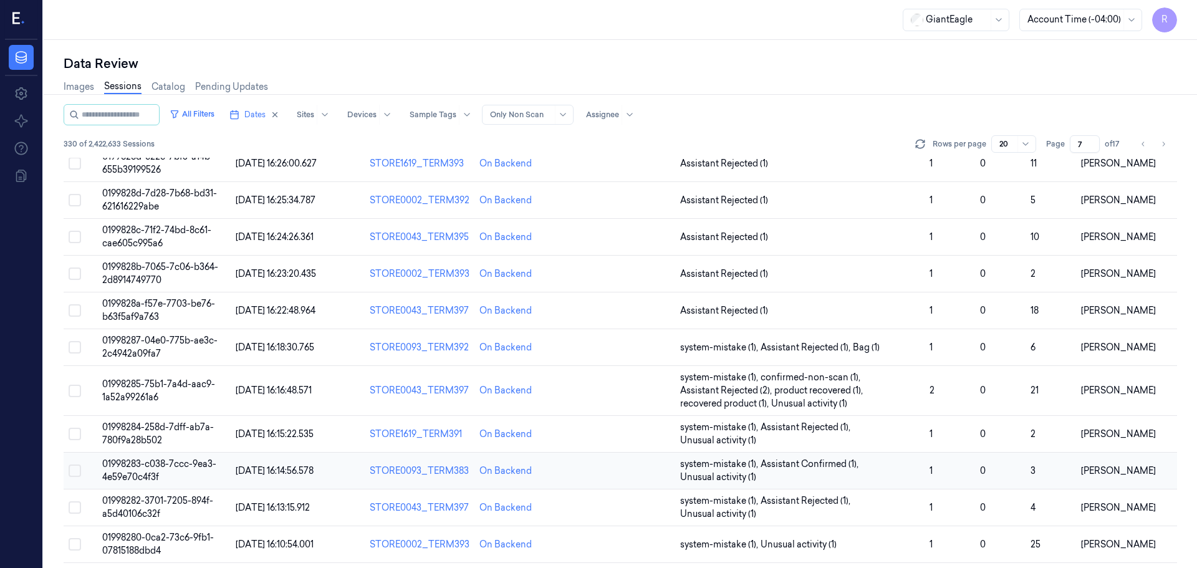
scroll to position [375, 0]
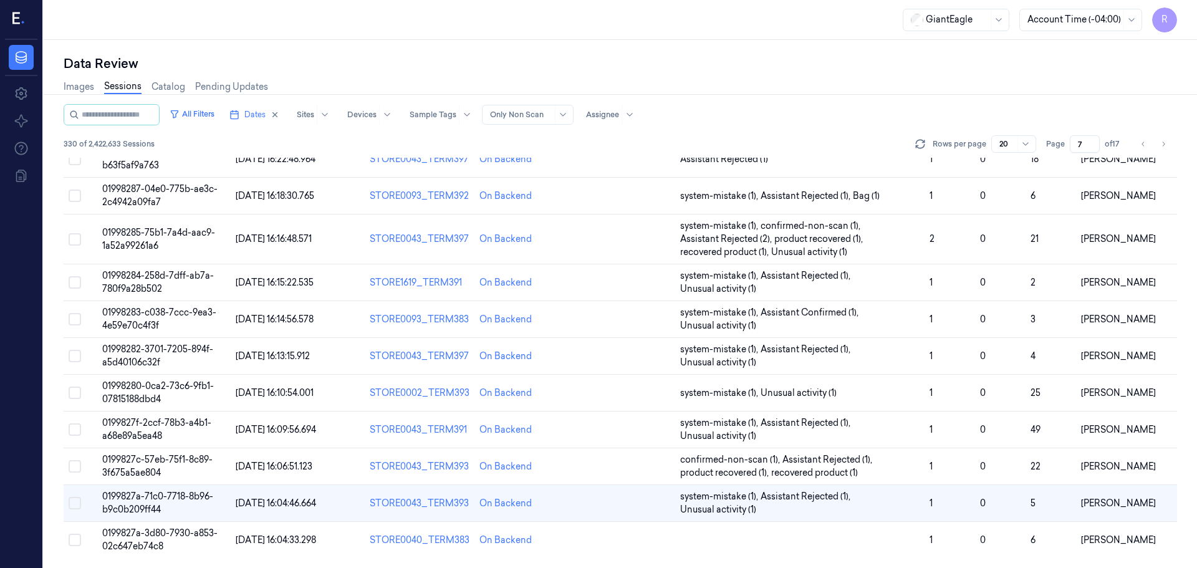
click at [860, 559] on div "Session ID Timestamp (Session) Device Video Storage Session Tags Sample Tags No…" at bounding box center [621, 363] width 1114 height 410
click at [613, 539] on td at bounding box center [625, 540] width 100 height 37
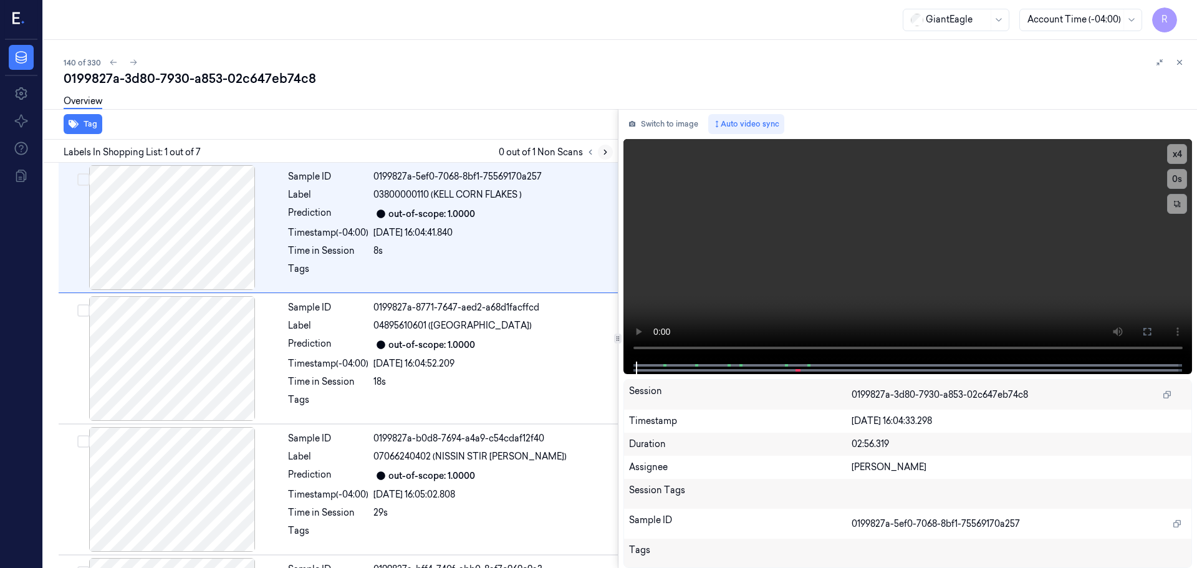
click at [601, 152] on icon at bounding box center [605, 152] width 9 height 9
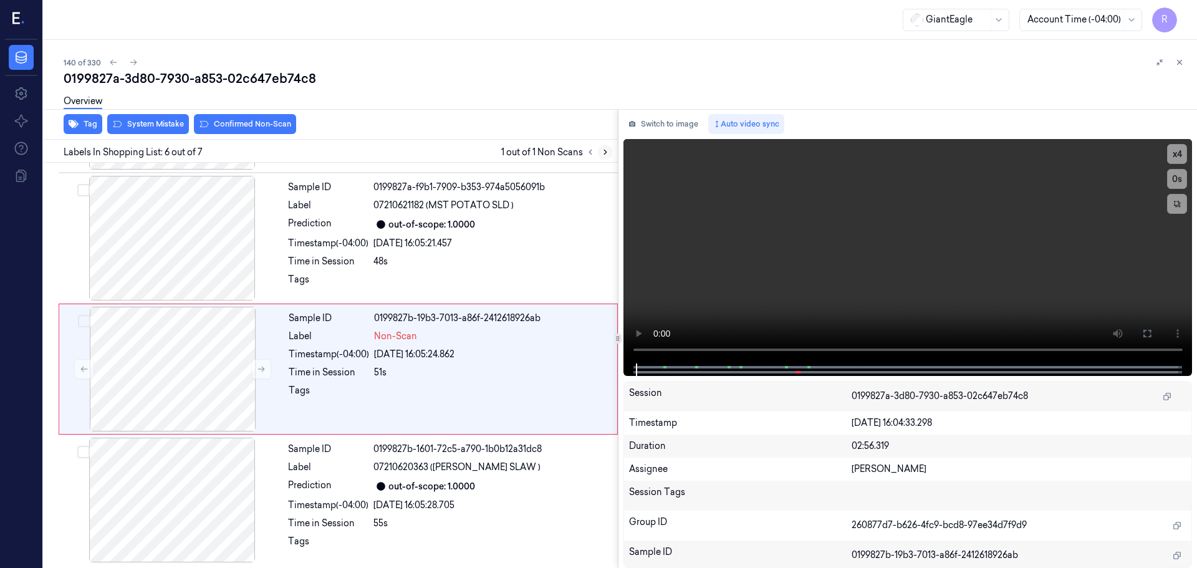
scroll to position [515, 0]
click at [253, 370] on button at bounding box center [261, 367] width 20 height 20
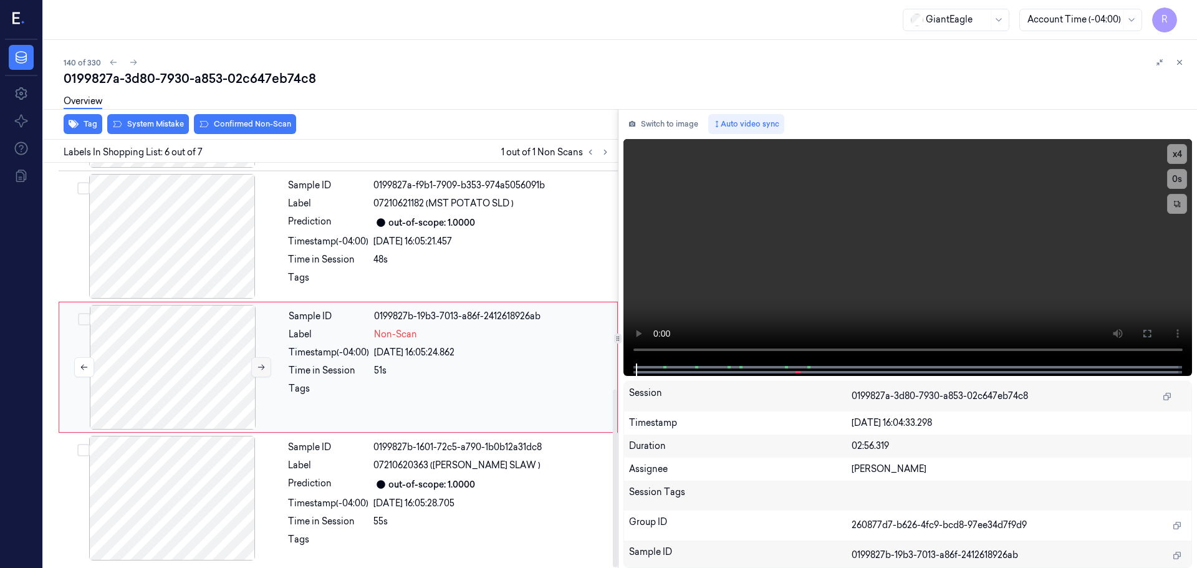
click at [253, 370] on button at bounding box center [261, 367] width 20 height 20
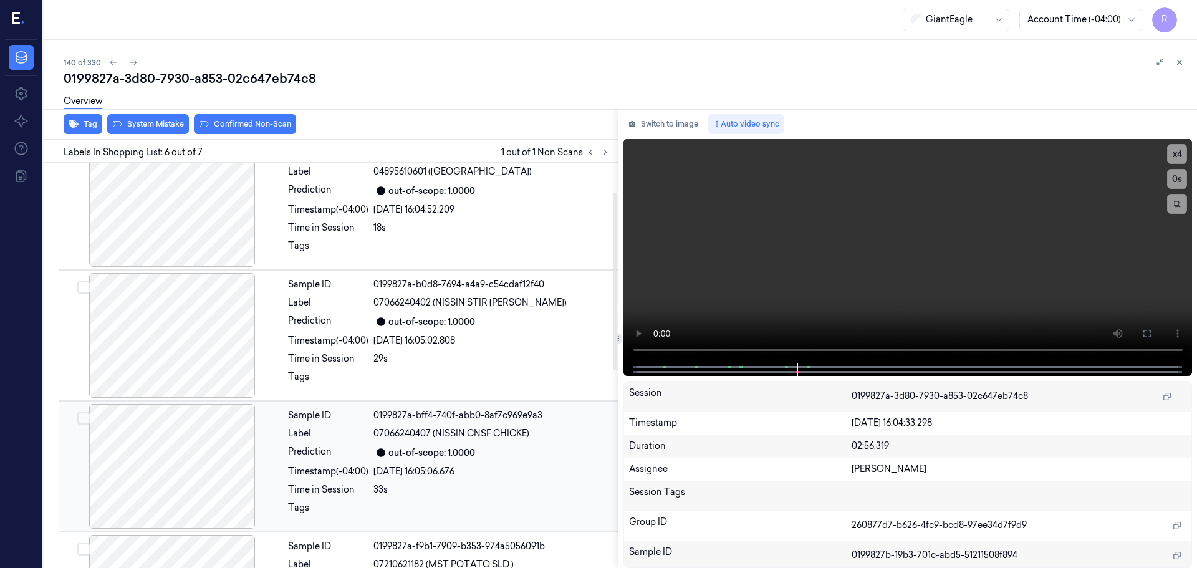
scroll to position [62, 0]
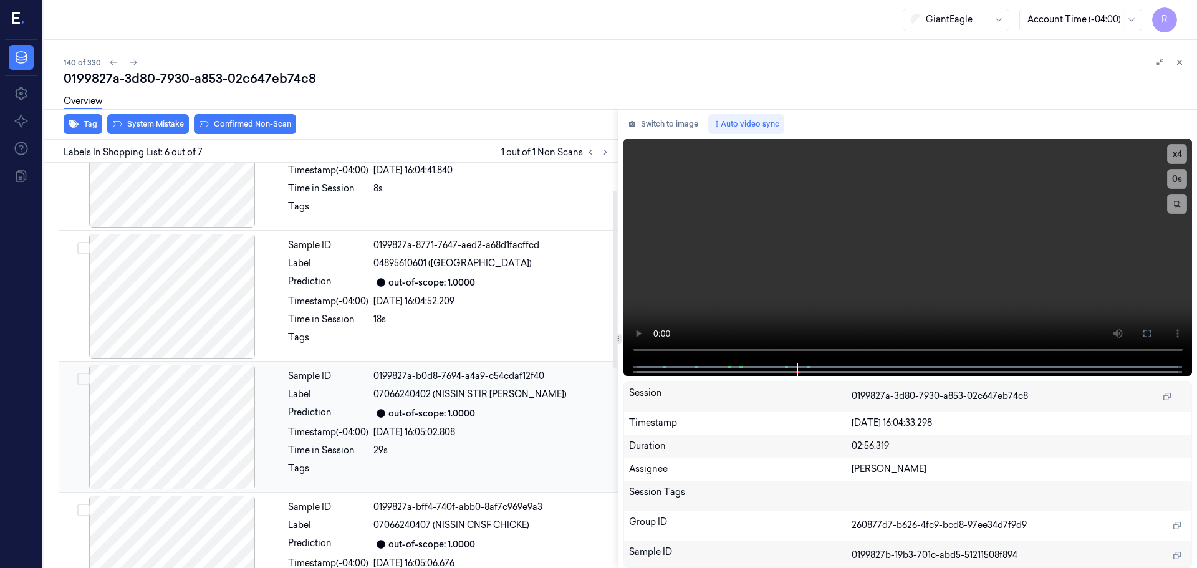
click at [211, 420] on div at bounding box center [172, 427] width 222 height 125
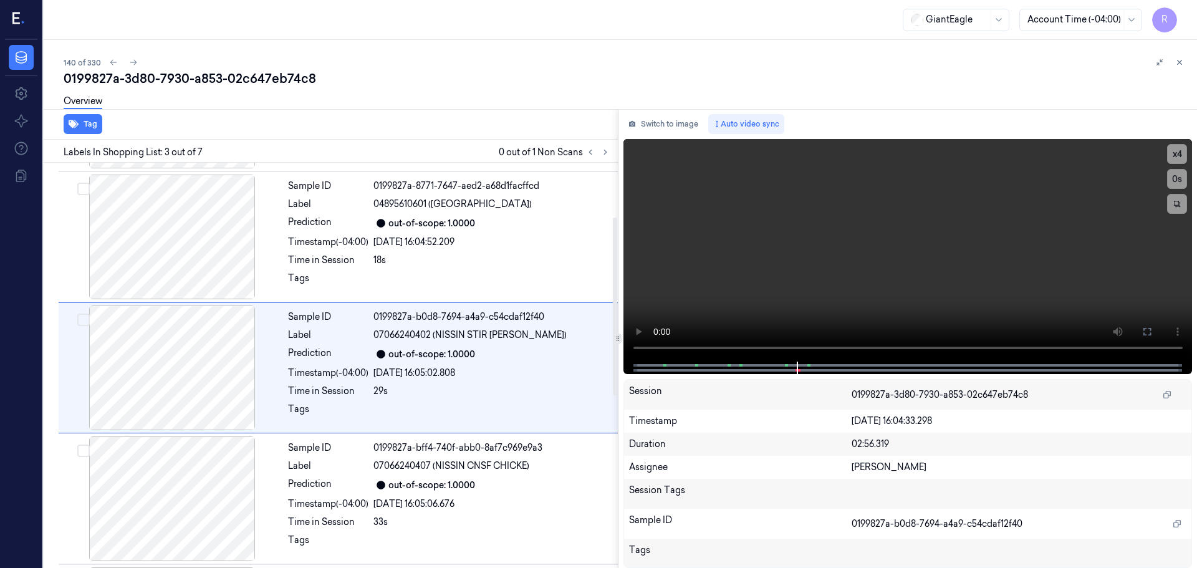
scroll to position [124, 0]
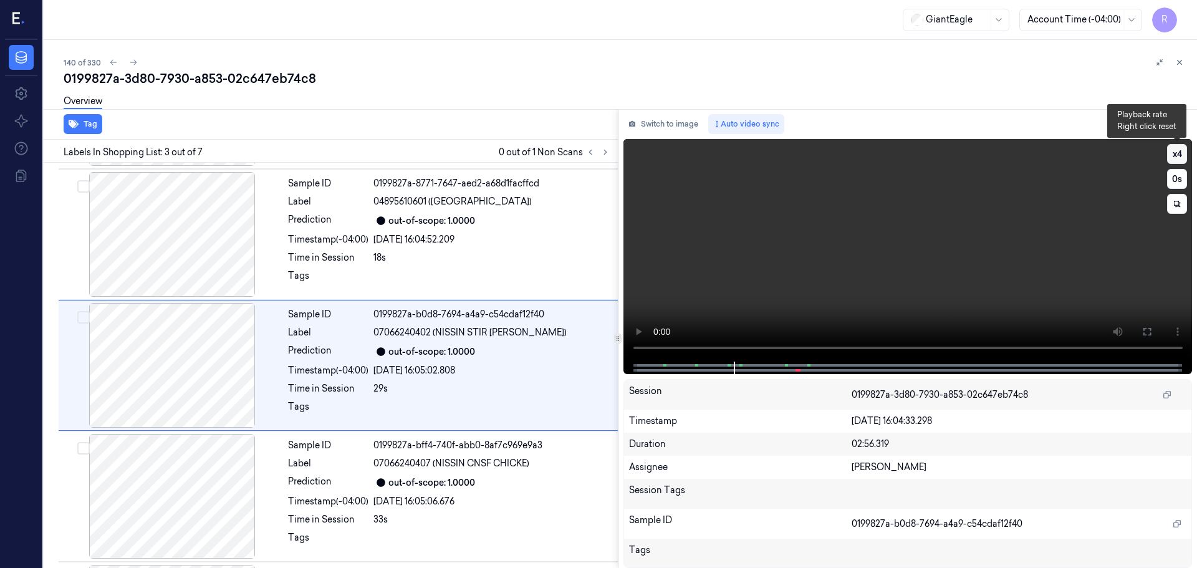
click at [1180, 153] on button "x 4" at bounding box center [1177, 154] width 20 height 20
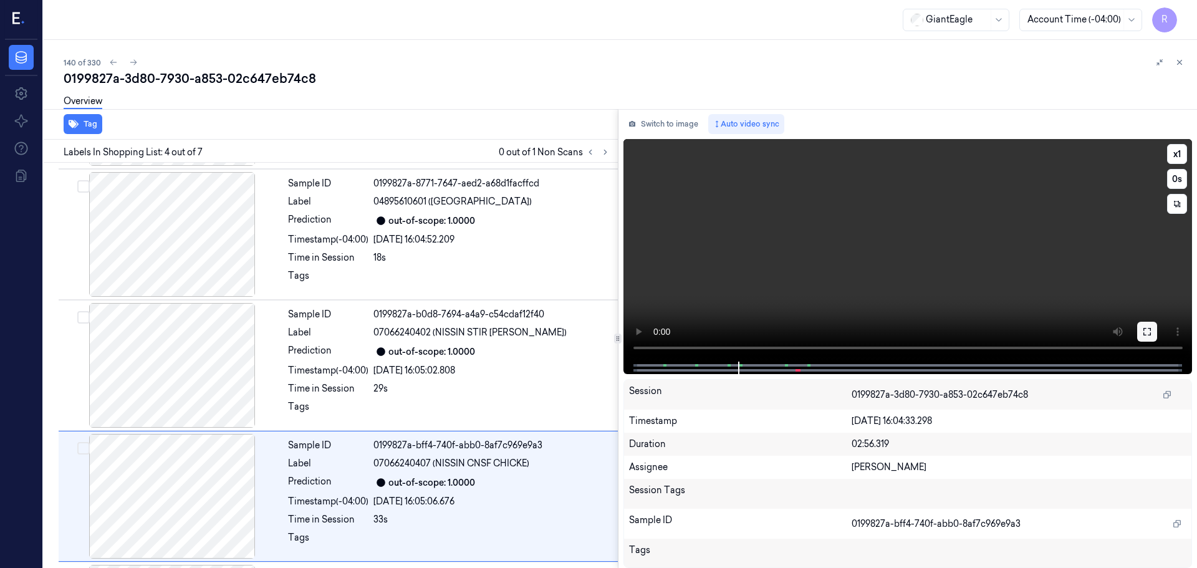
scroll to position [255, 0]
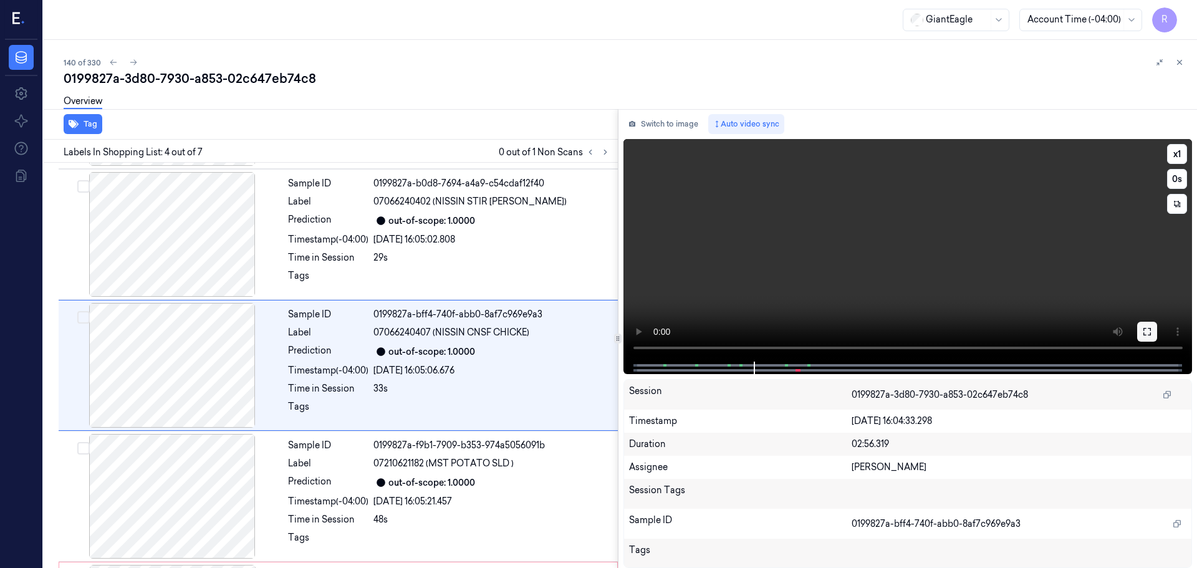
click at [1145, 332] on icon at bounding box center [1147, 332] width 10 height 10
click at [1169, 156] on button "x 1" at bounding box center [1177, 154] width 20 height 20
click at [1175, 157] on button "x 2" at bounding box center [1177, 154] width 20 height 20
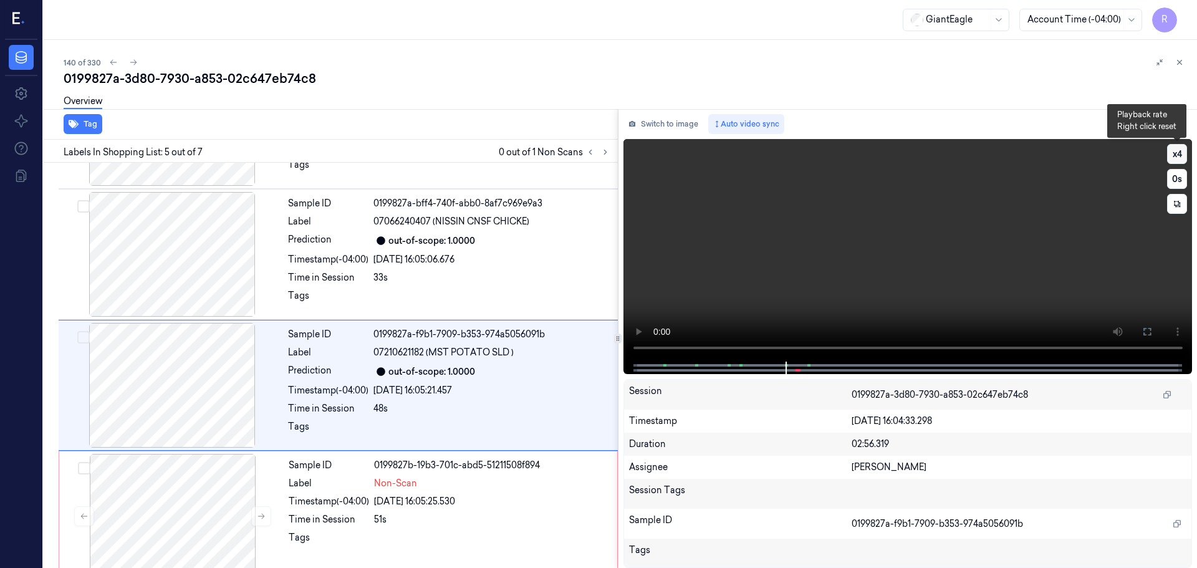
scroll to position [386, 0]
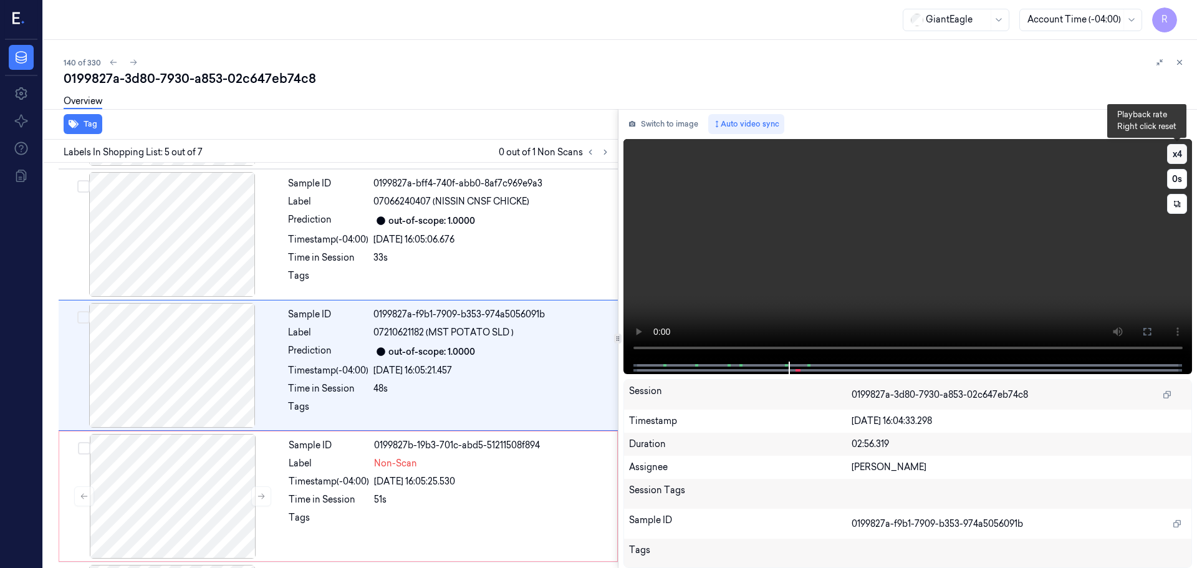
click at [1175, 157] on button "x 4" at bounding box center [1177, 154] width 20 height 20
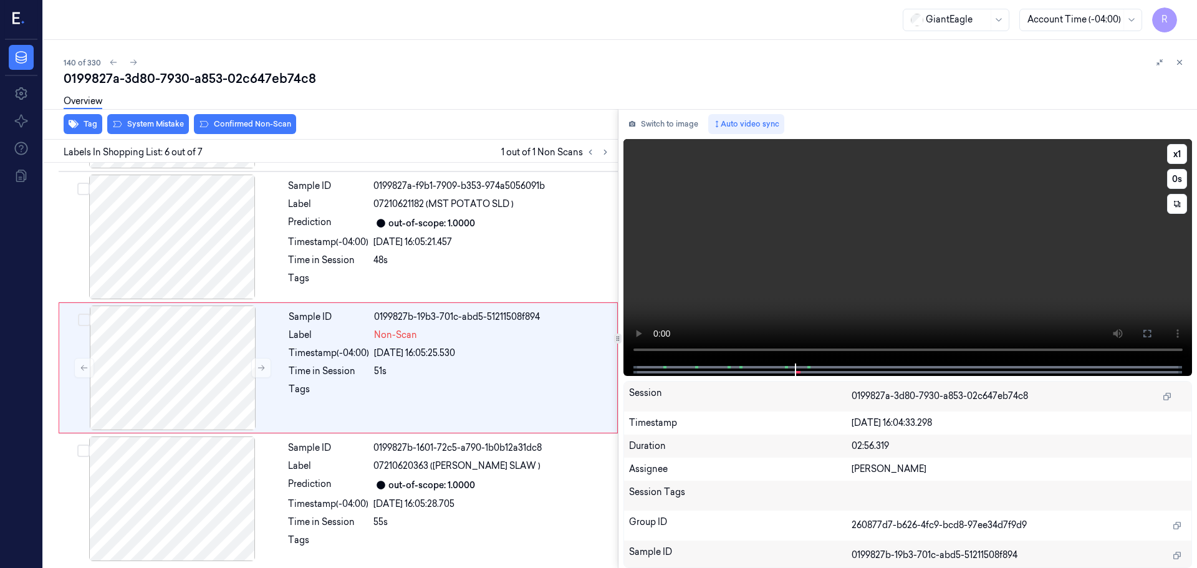
scroll to position [515, 0]
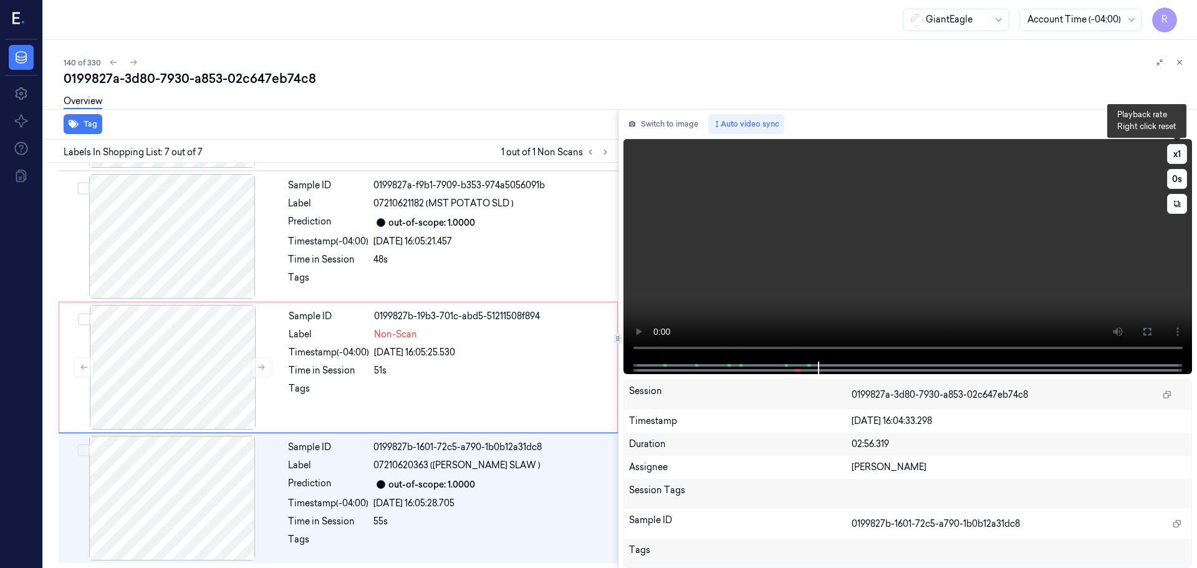
click at [1178, 153] on button "x 1" at bounding box center [1177, 154] width 20 height 20
click at [1178, 153] on button "x 2" at bounding box center [1177, 154] width 20 height 20
click at [265, 369] on icon at bounding box center [261, 367] width 9 height 9
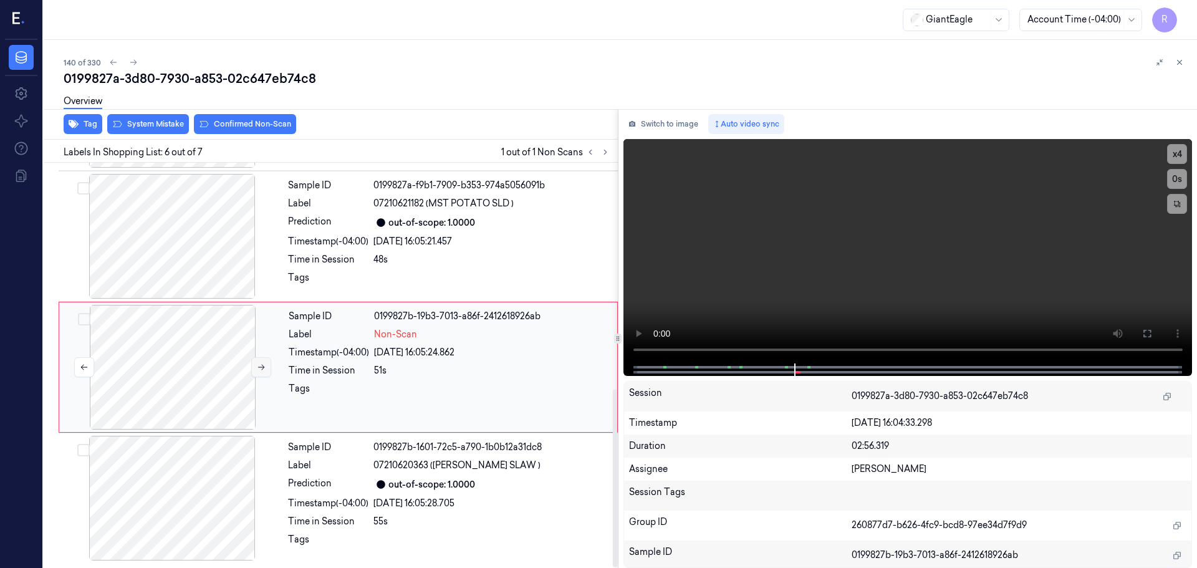
click at [265, 369] on icon at bounding box center [261, 367] width 9 height 9
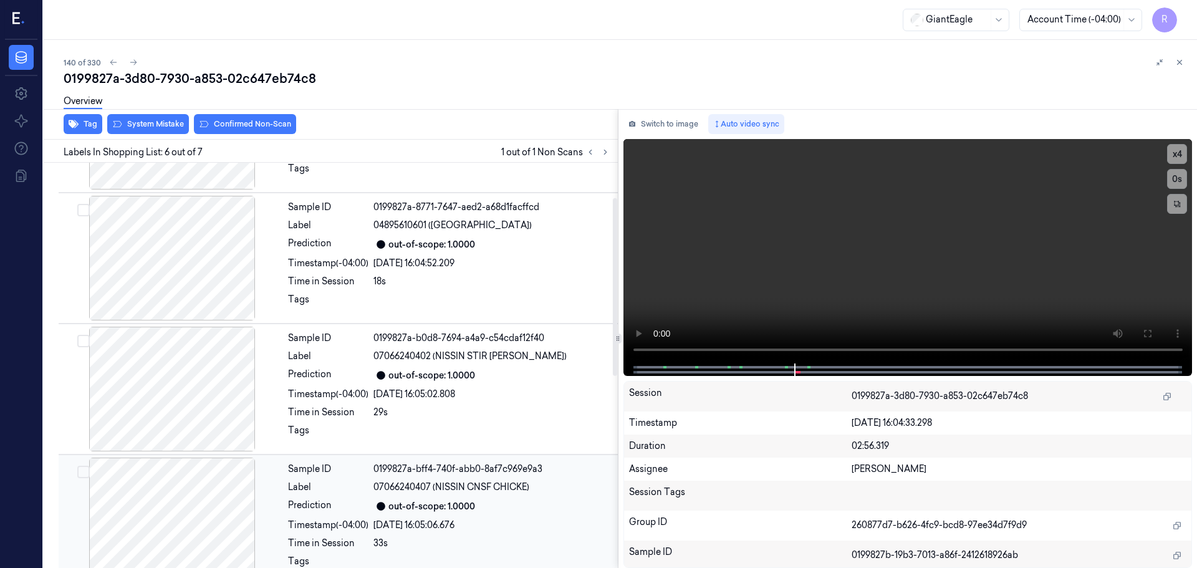
scroll to position [79, 0]
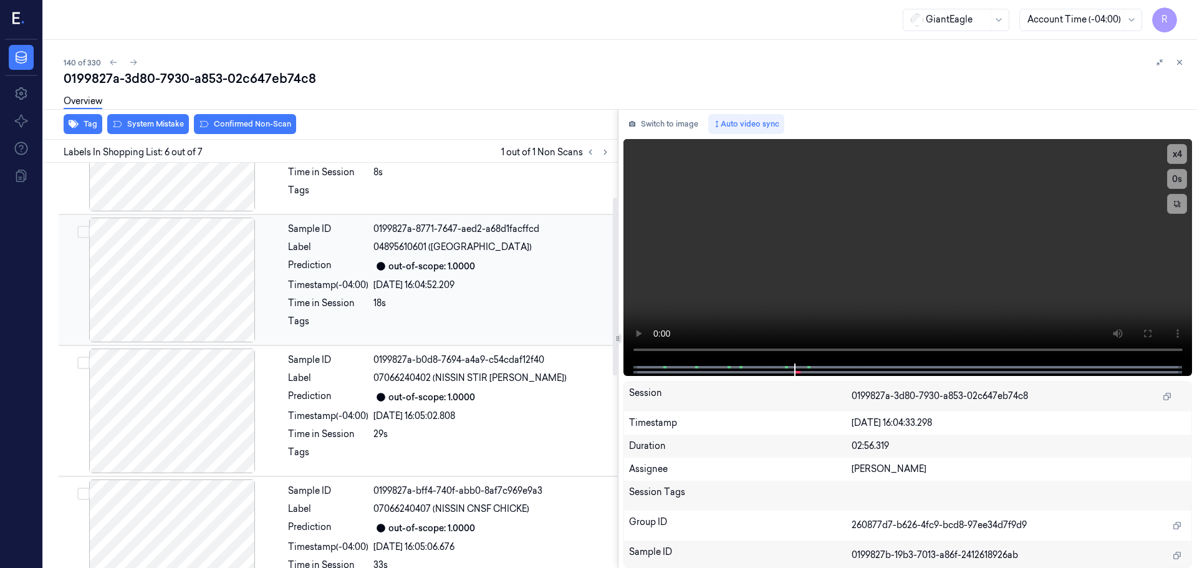
click at [208, 299] on div at bounding box center [172, 280] width 222 height 125
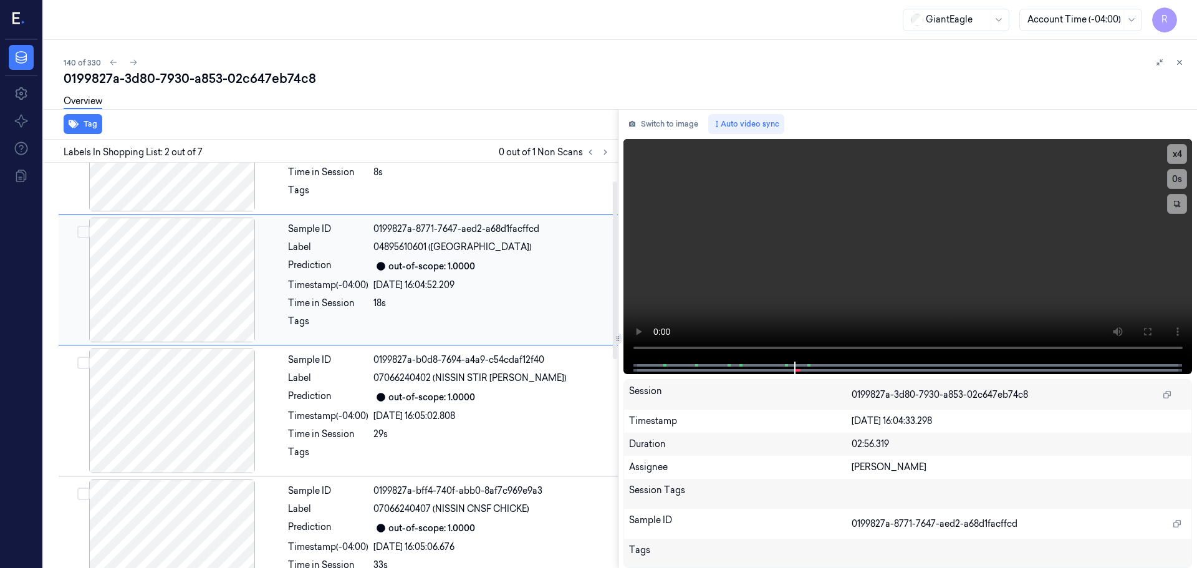
scroll to position [0, 0]
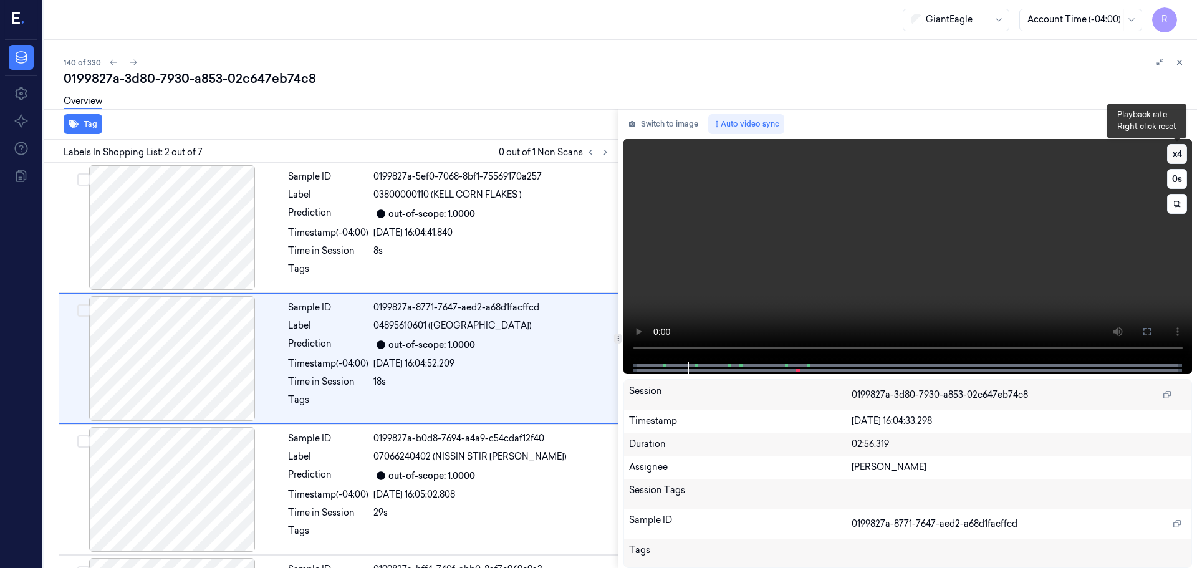
click at [1178, 145] on button "x 4" at bounding box center [1177, 154] width 20 height 20
click at [1141, 340] on button at bounding box center [1147, 332] width 20 height 20
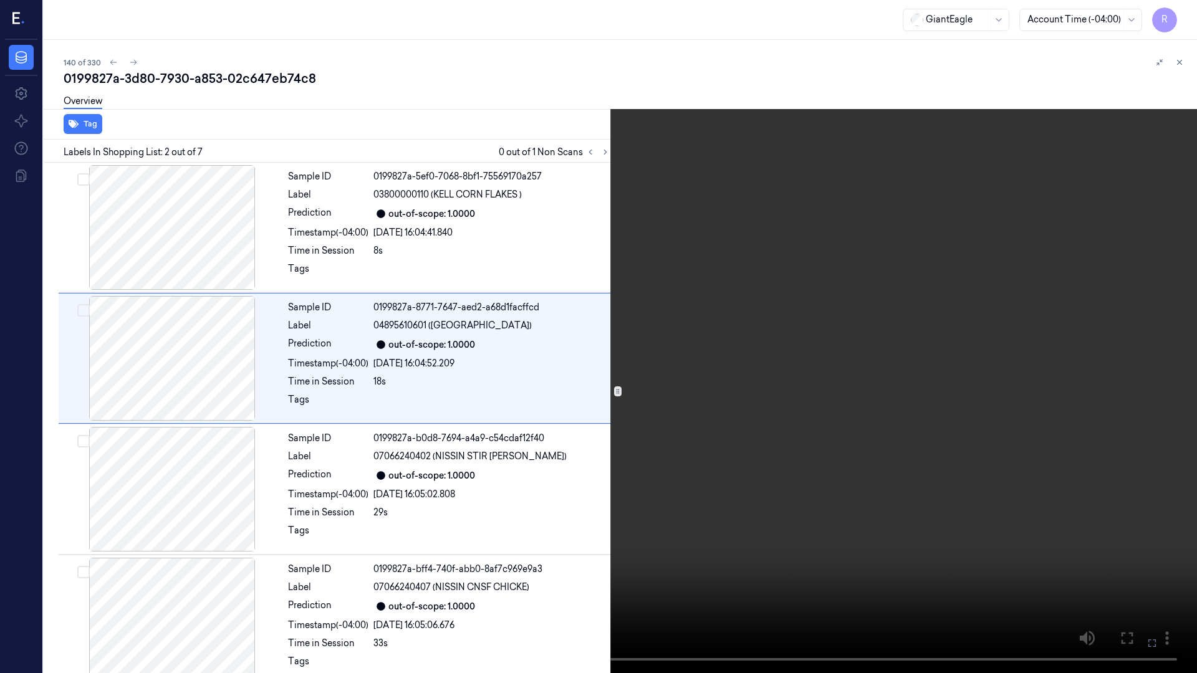
click at [599, 59] on video at bounding box center [598, 336] width 1197 height 673
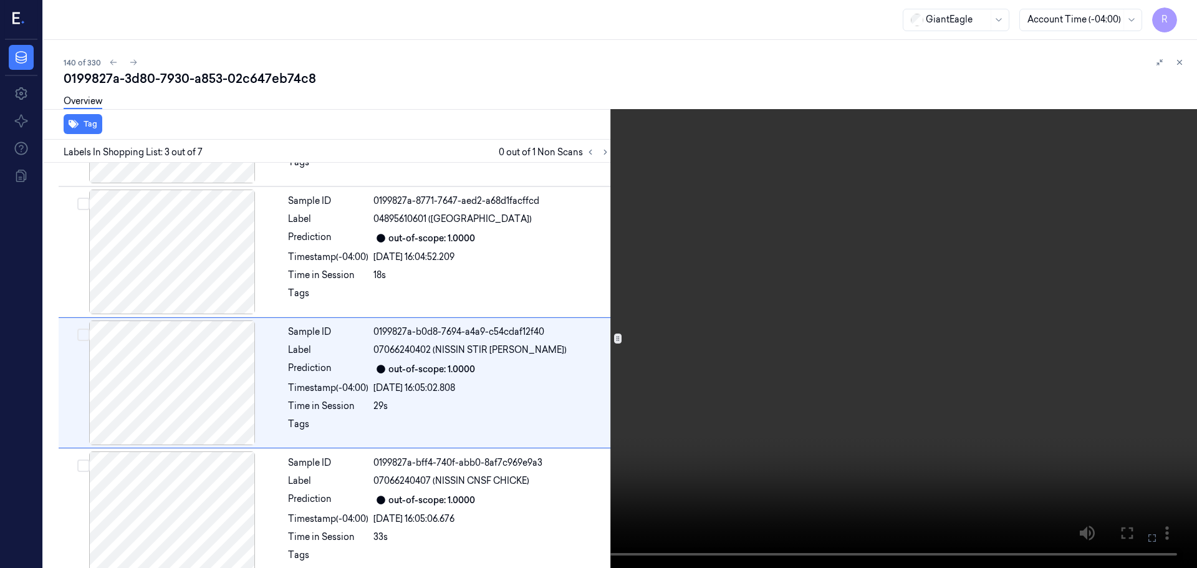
scroll to position [124, 0]
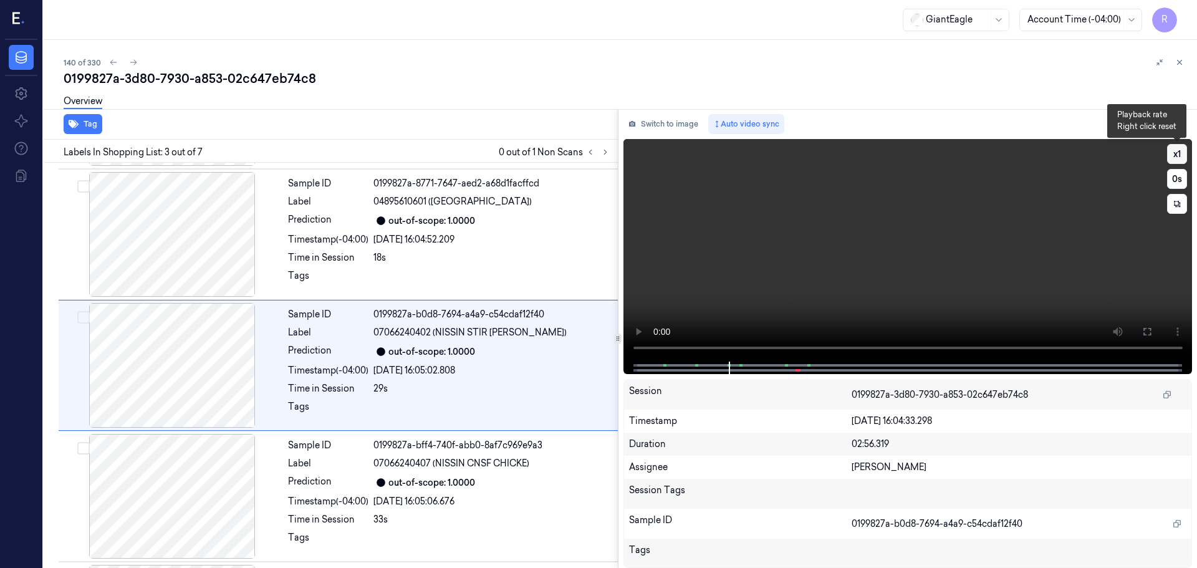
click at [1184, 157] on button "x 1" at bounding box center [1177, 154] width 20 height 20
click at [1183, 157] on button "x 2" at bounding box center [1177, 154] width 20 height 20
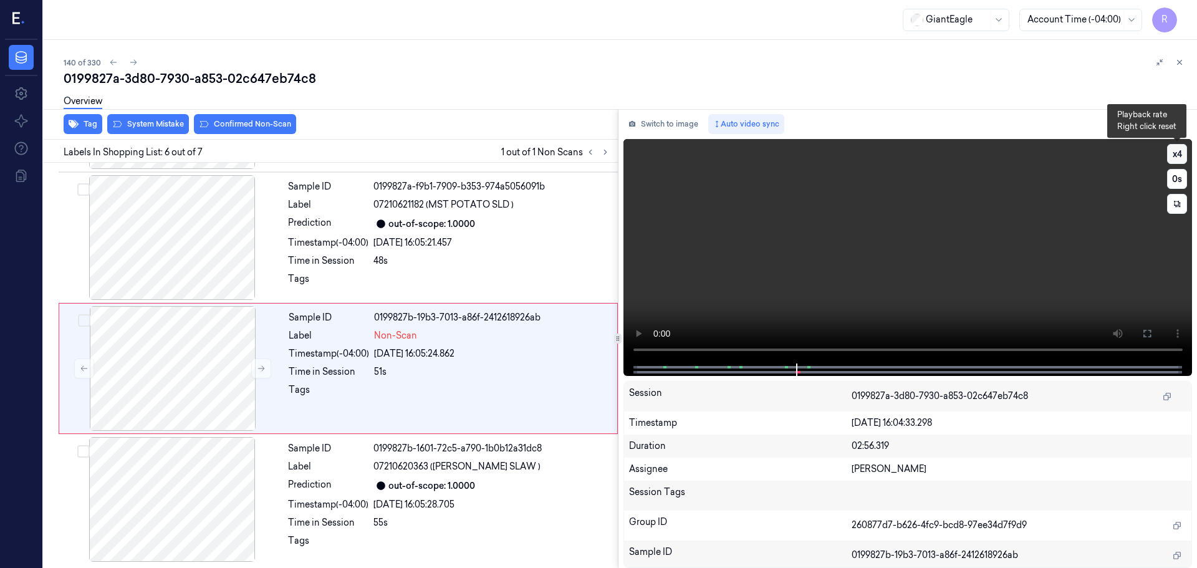
scroll to position [515, 0]
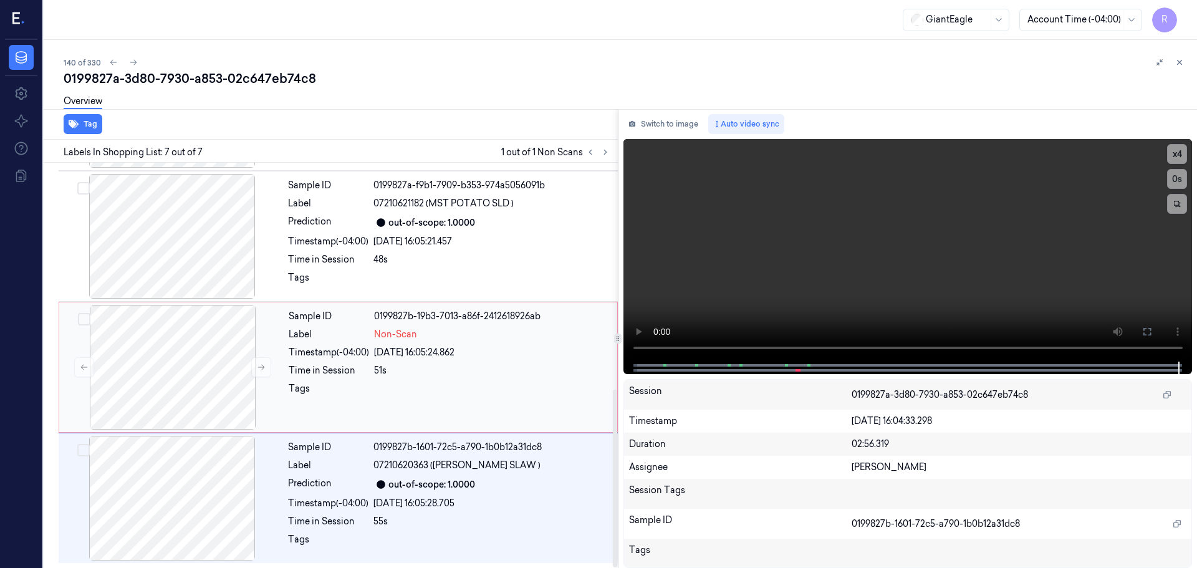
click at [491, 367] on div "51s" at bounding box center [492, 370] width 236 height 13
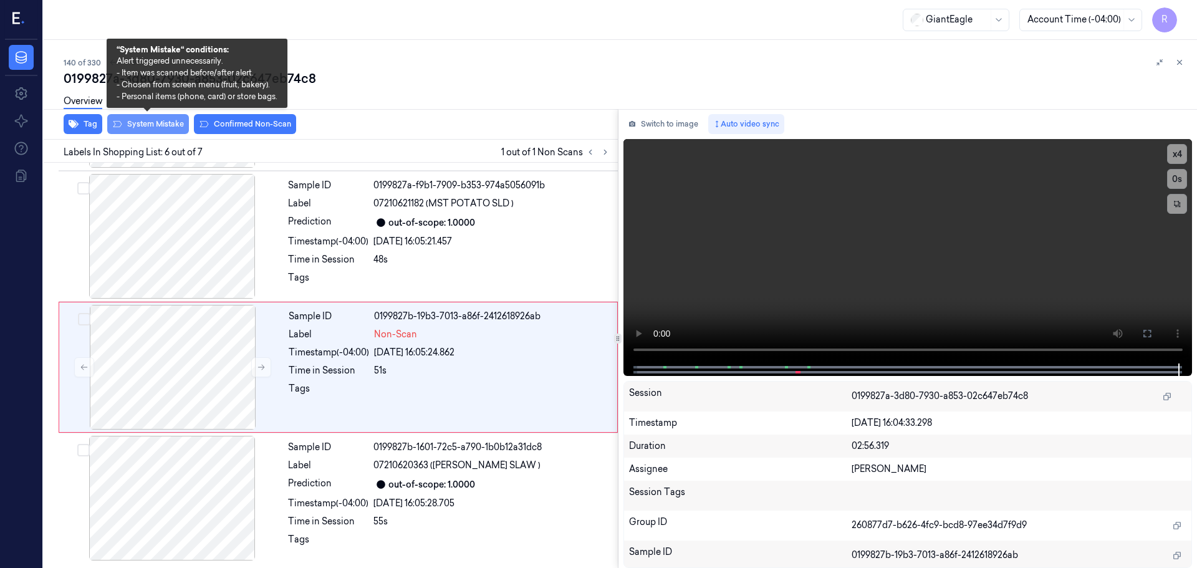
click at [164, 125] on button "System Mistake" at bounding box center [148, 124] width 82 height 20
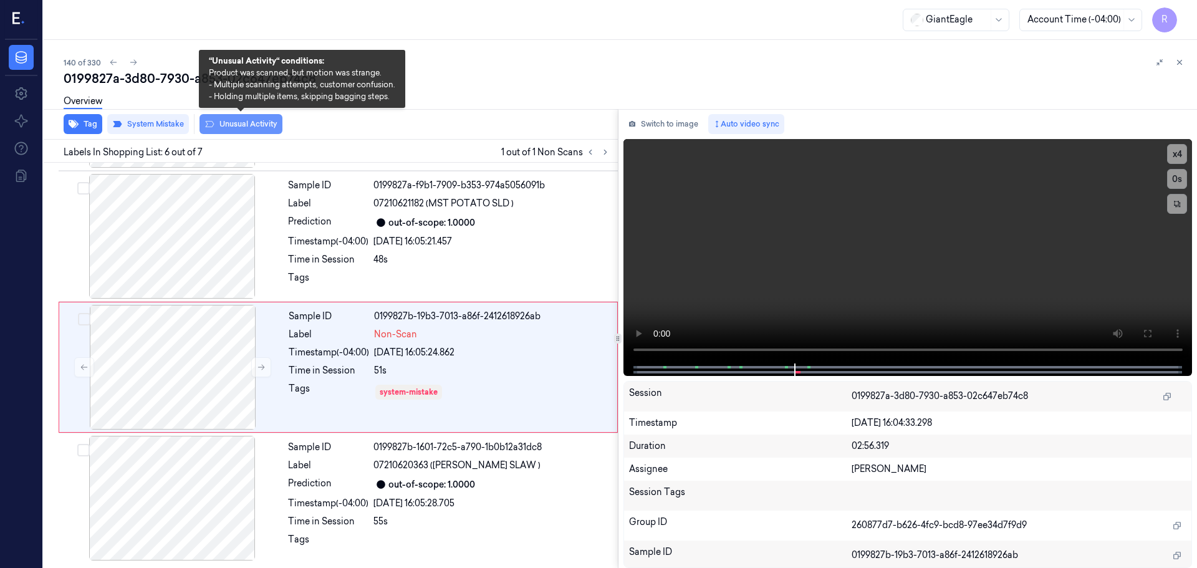
click at [259, 123] on button "Unusual Activity" at bounding box center [241, 124] width 83 height 20
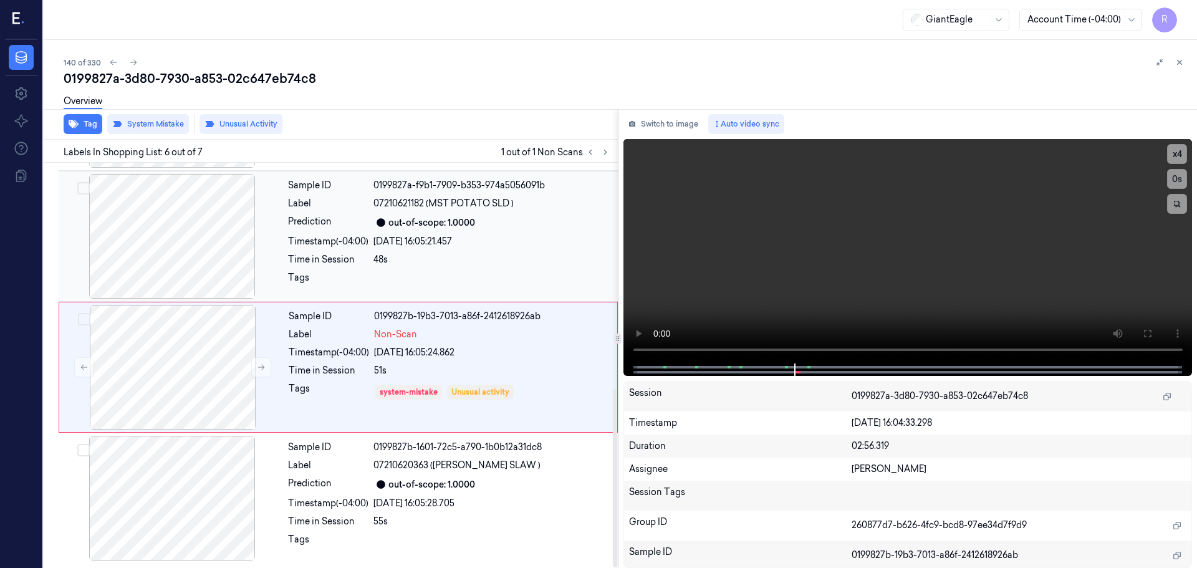
click at [369, 234] on div "Sample ID 0199827a-f9b1-7909-b353-974a5056091b Label 07210621182 (MST POTATO SL…" at bounding box center [449, 236] width 332 height 125
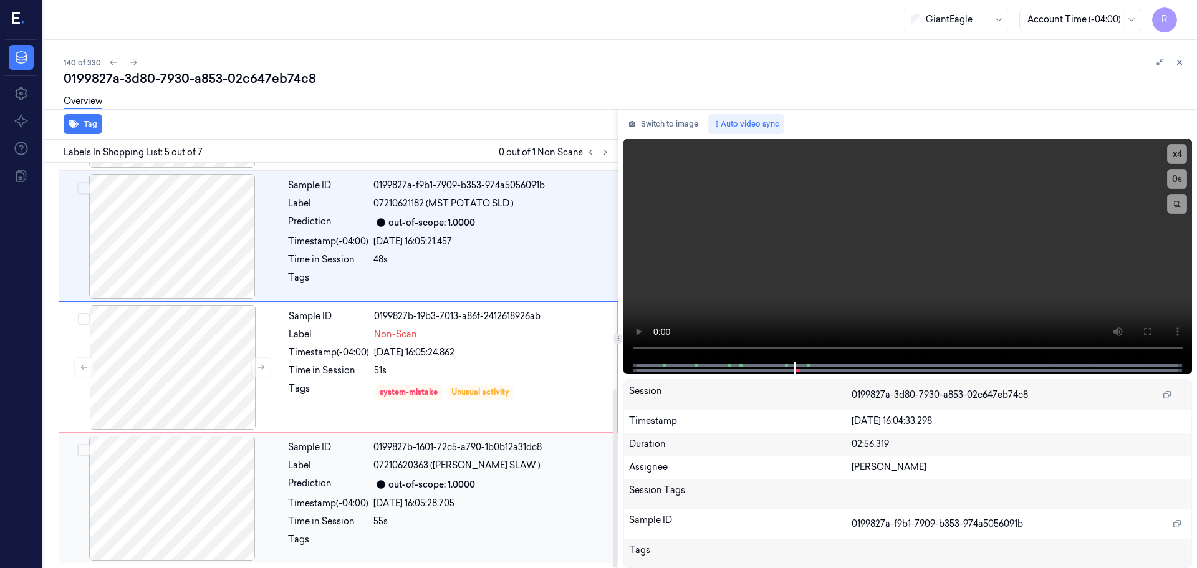
click at [364, 504] on div "Timestamp (-04:00)" at bounding box center [328, 503] width 80 height 13
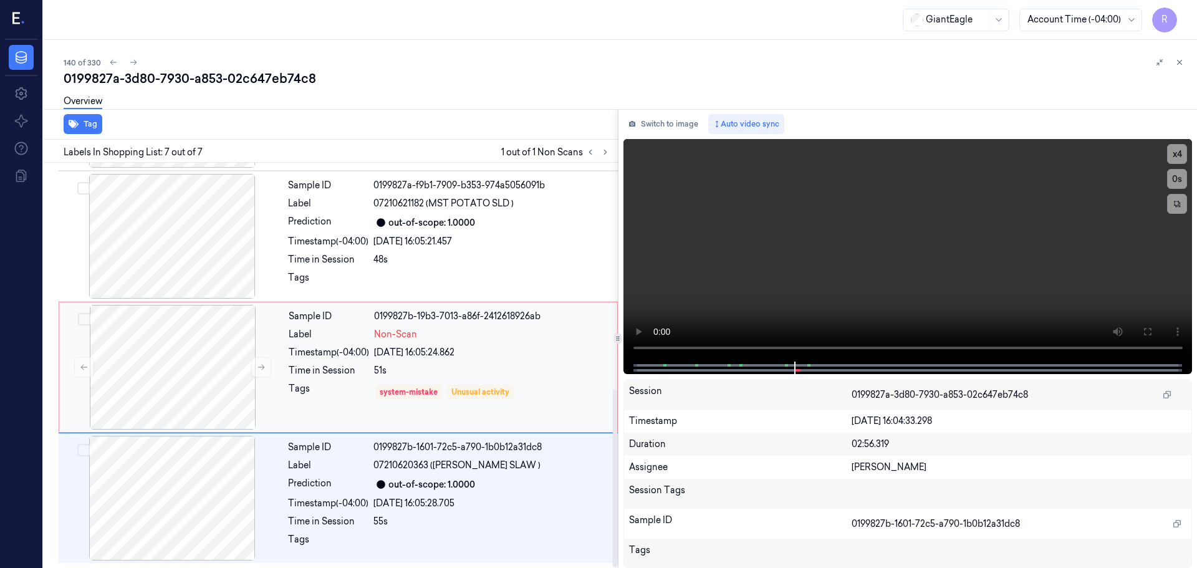
click at [354, 356] on div "Timestamp (-04:00)" at bounding box center [329, 352] width 80 height 13
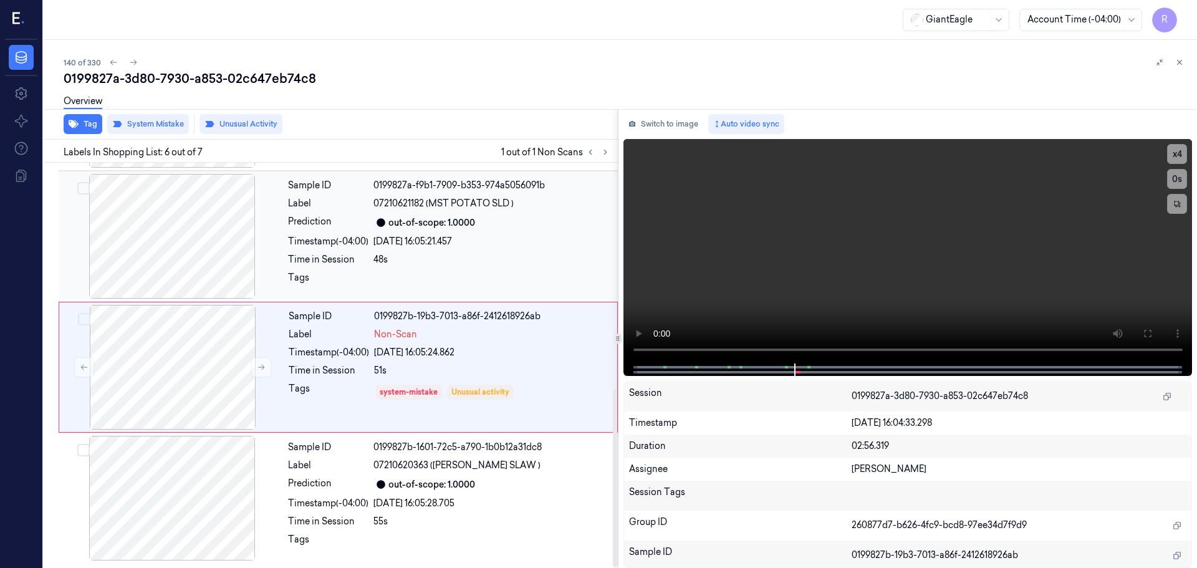
click at [362, 242] on div "Timestamp (-04:00)" at bounding box center [328, 241] width 80 height 13
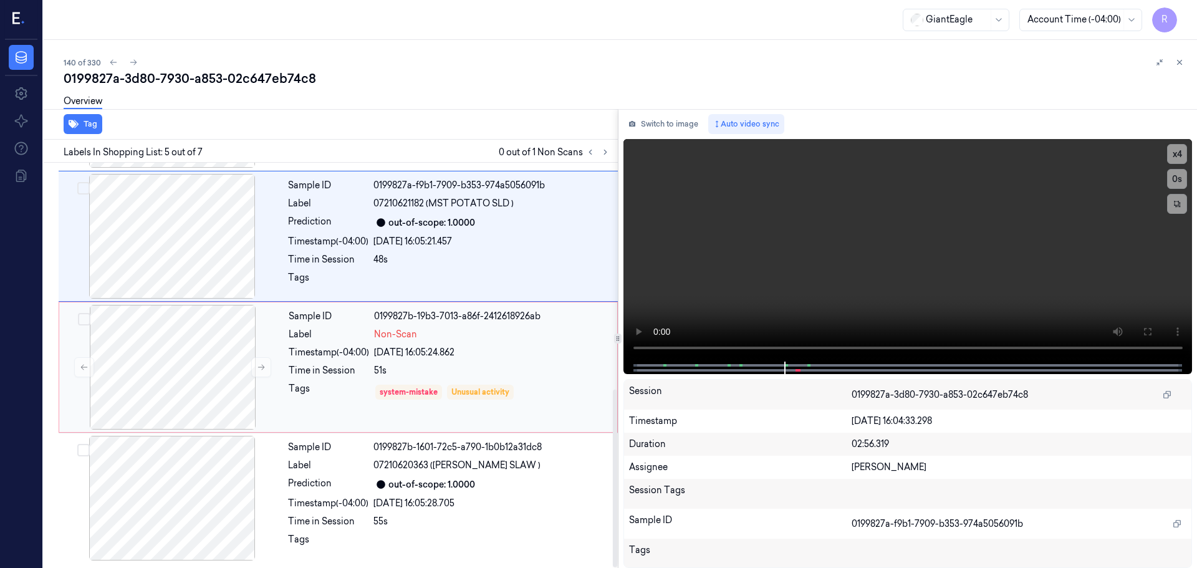
click at [347, 349] on div "Timestamp (-04:00)" at bounding box center [329, 352] width 80 height 13
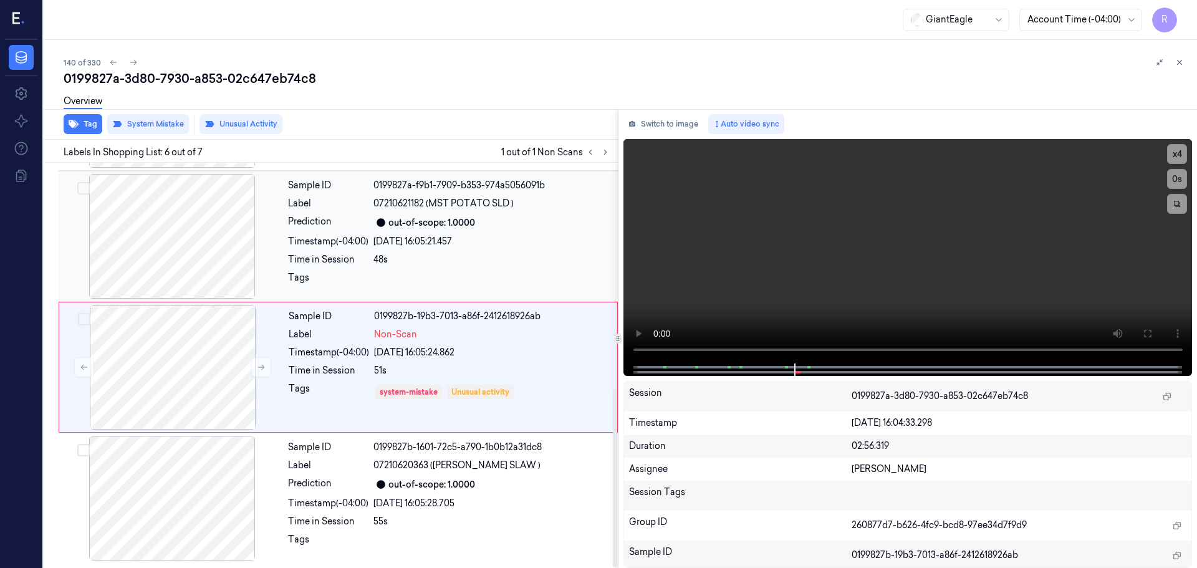
click at [460, 256] on div "48s" at bounding box center [491, 259] width 237 height 13
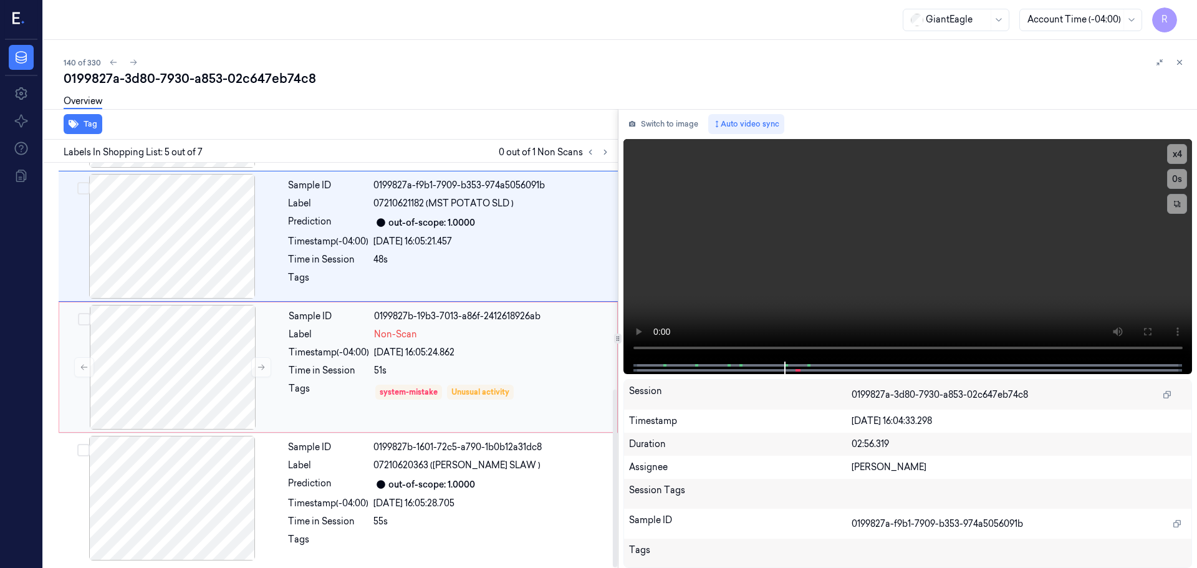
click at [508, 364] on div "51s" at bounding box center [492, 370] width 236 height 13
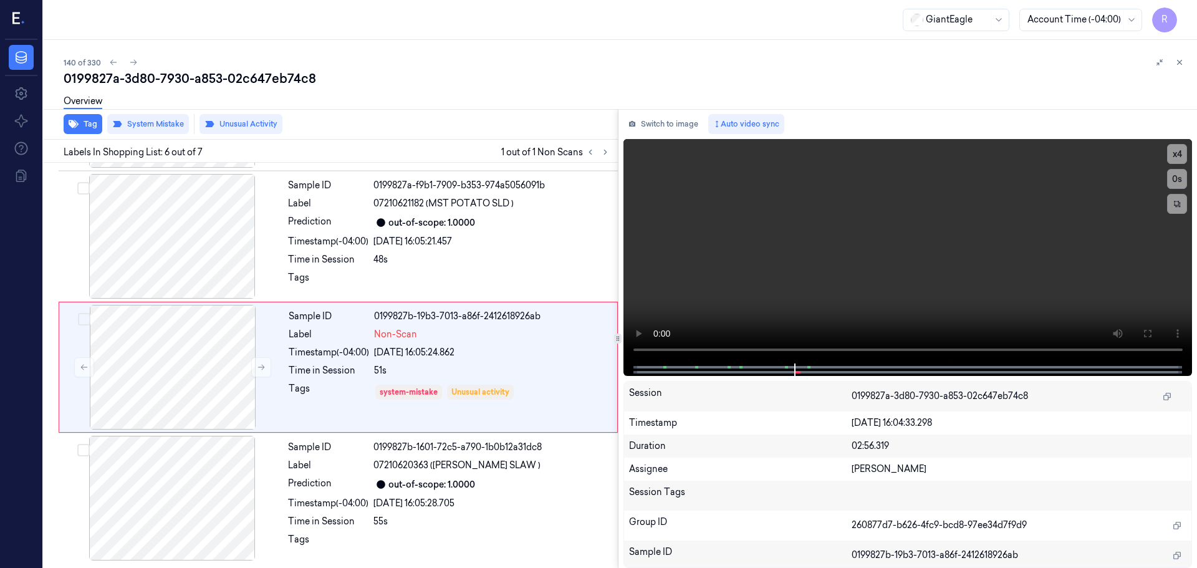
click at [1181, 61] on icon at bounding box center [1180, 62] width 4 height 4
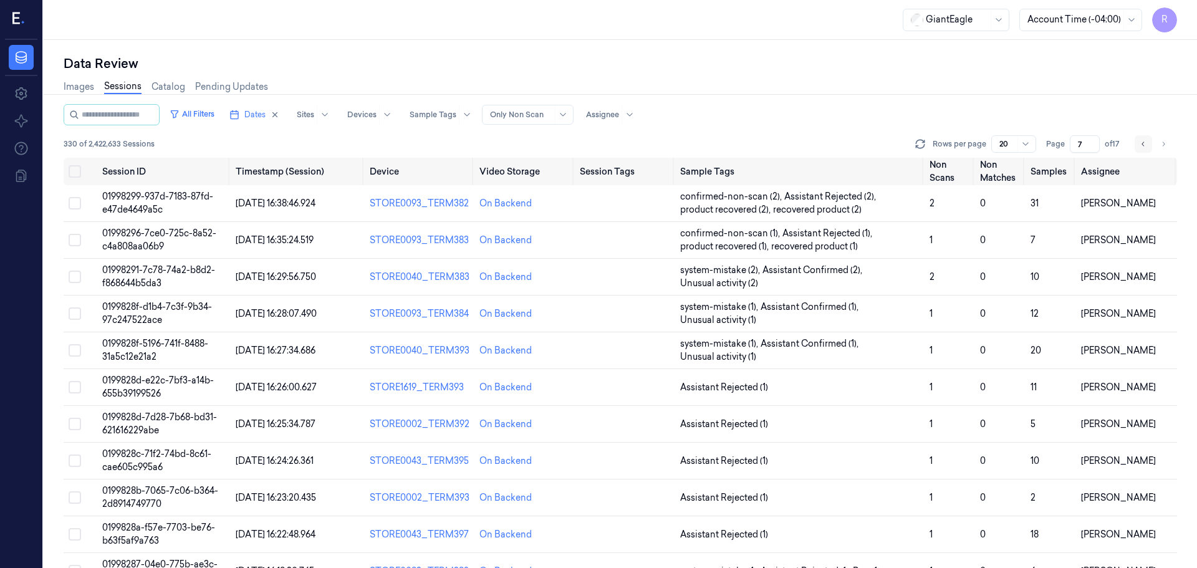
click at [1140, 150] on button "Go to previous page" at bounding box center [1143, 143] width 17 height 17
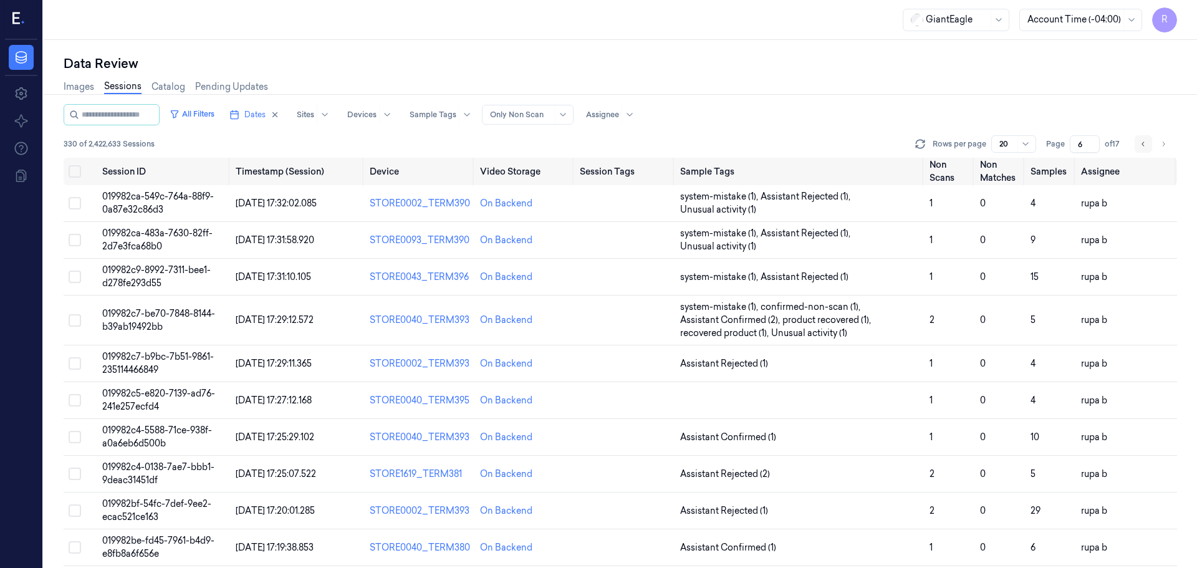
click at [1140, 147] on icon "Go to previous page" at bounding box center [1143, 144] width 7 height 10
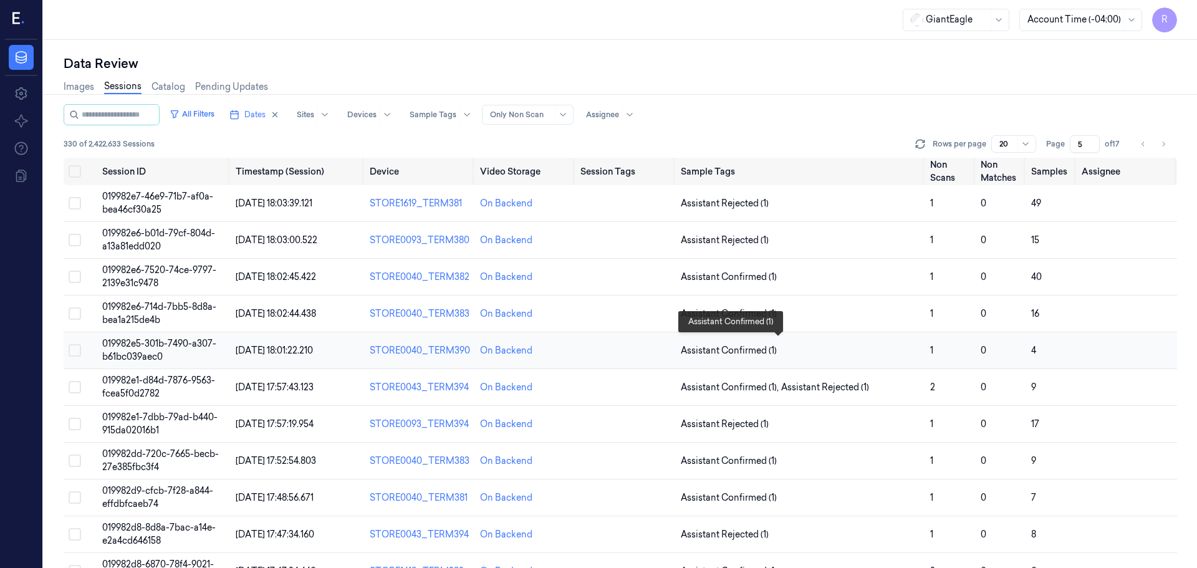
scroll to position [362, 0]
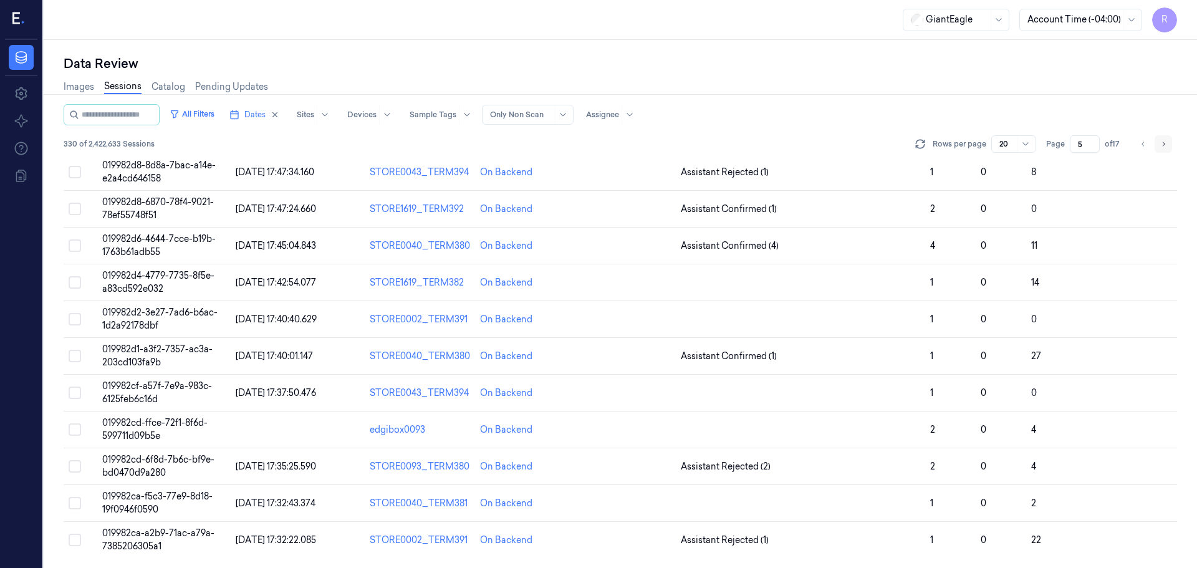
click at [1160, 148] on icon "Go to next page" at bounding box center [1163, 144] width 7 height 10
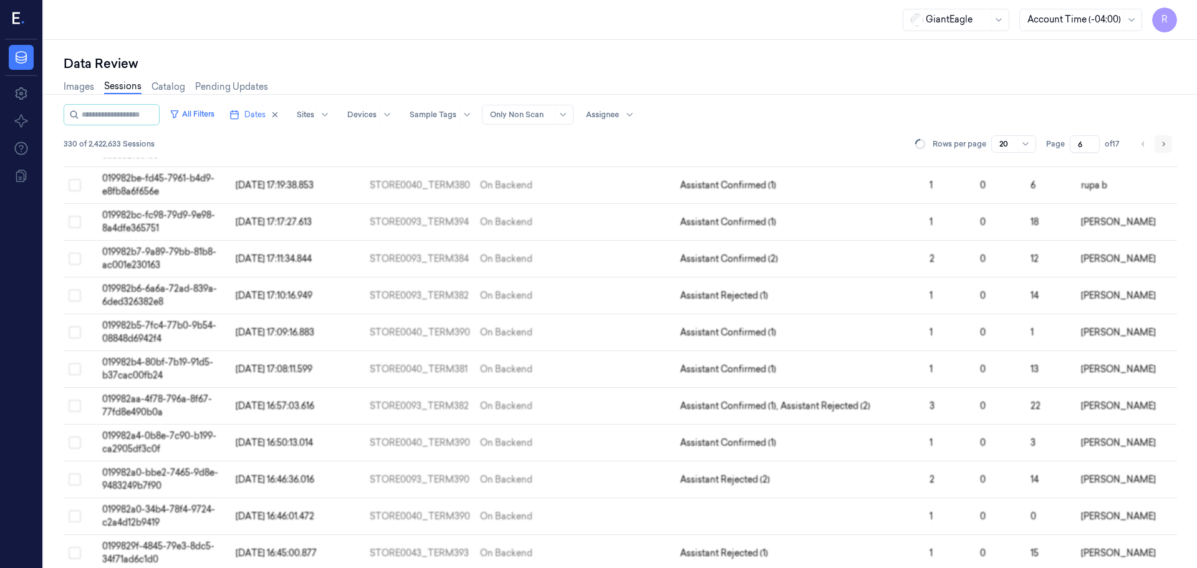
click at [1160, 148] on icon "Go to next page" at bounding box center [1163, 144] width 7 height 10
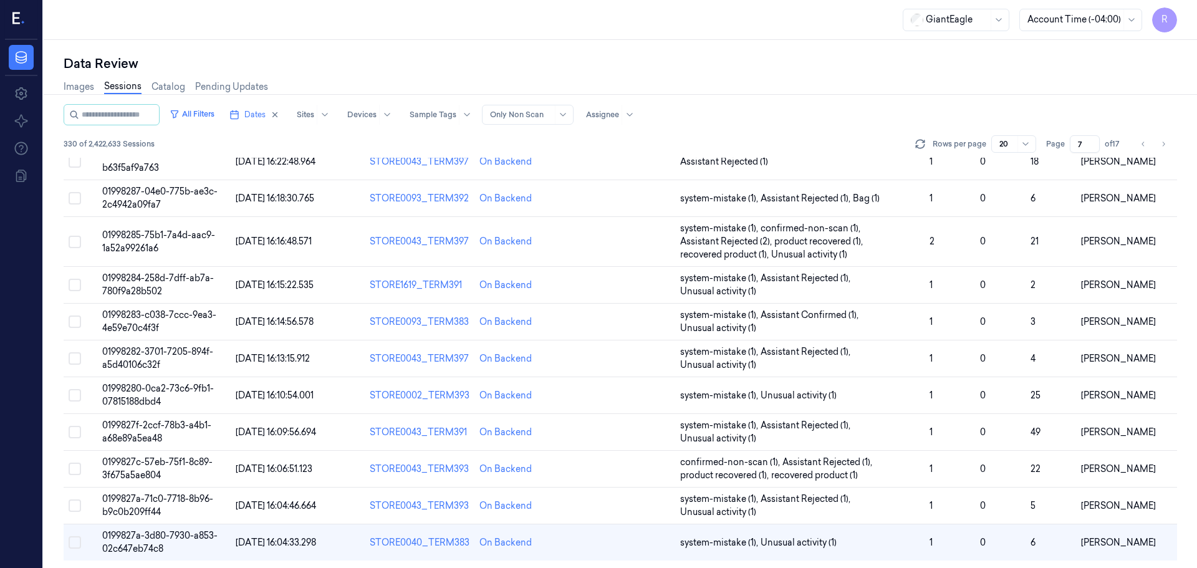
scroll to position [375, 0]
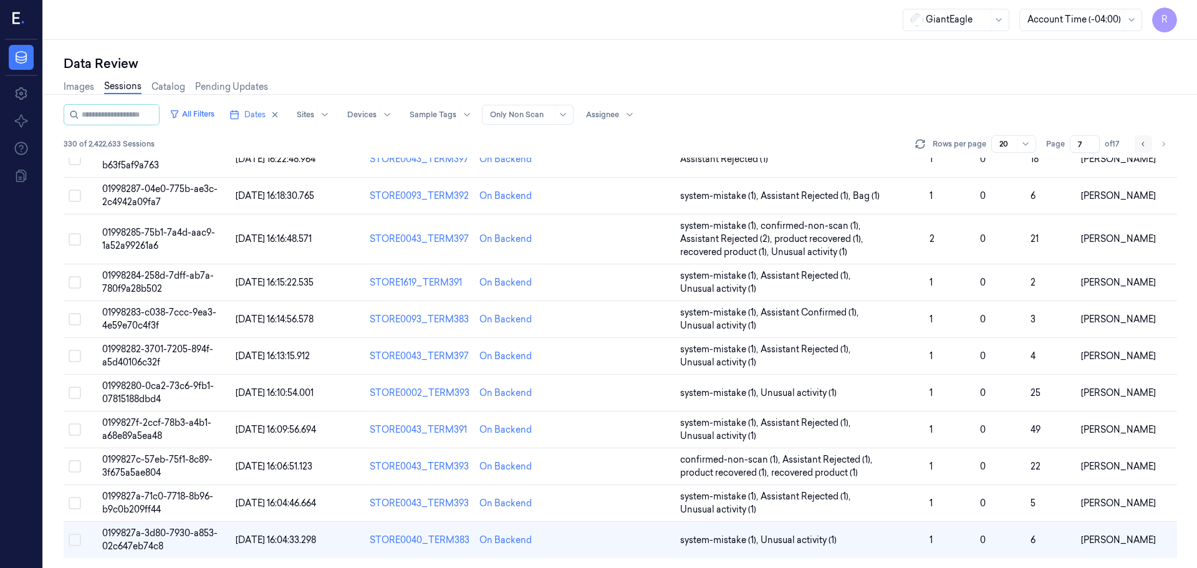
click at [1144, 147] on icon "Go to previous page" at bounding box center [1143, 144] width 7 height 10
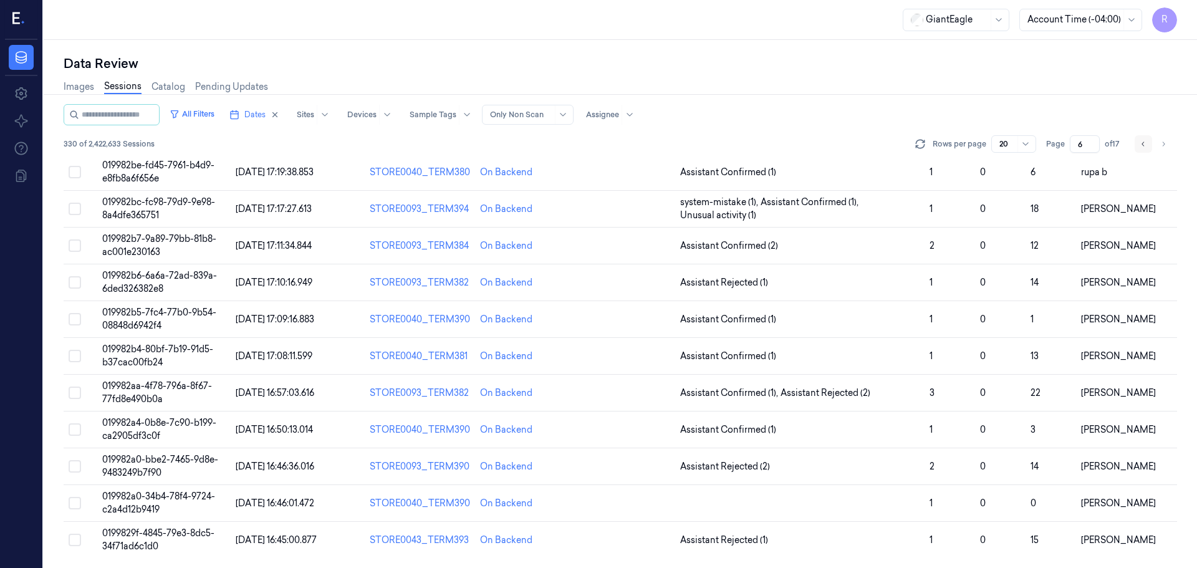
click at [1144, 147] on icon "Go to previous page" at bounding box center [1143, 144] width 7 height 10
type input "5"
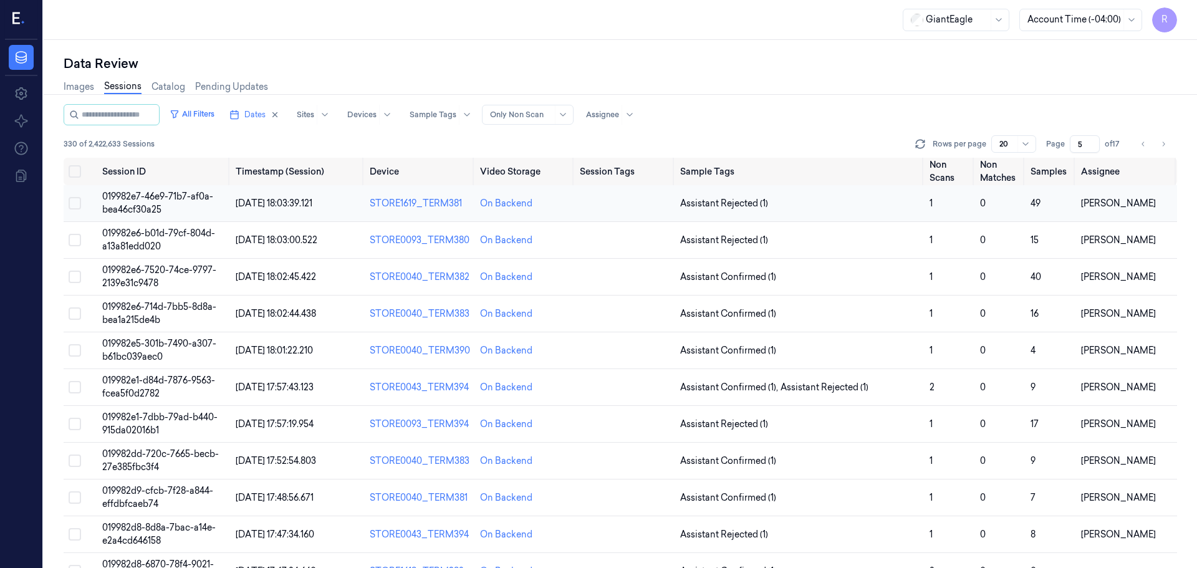
click at [827, 214] on td "Assistant Rejected (1)" at bounding box center [799, 203] width 249 height 37
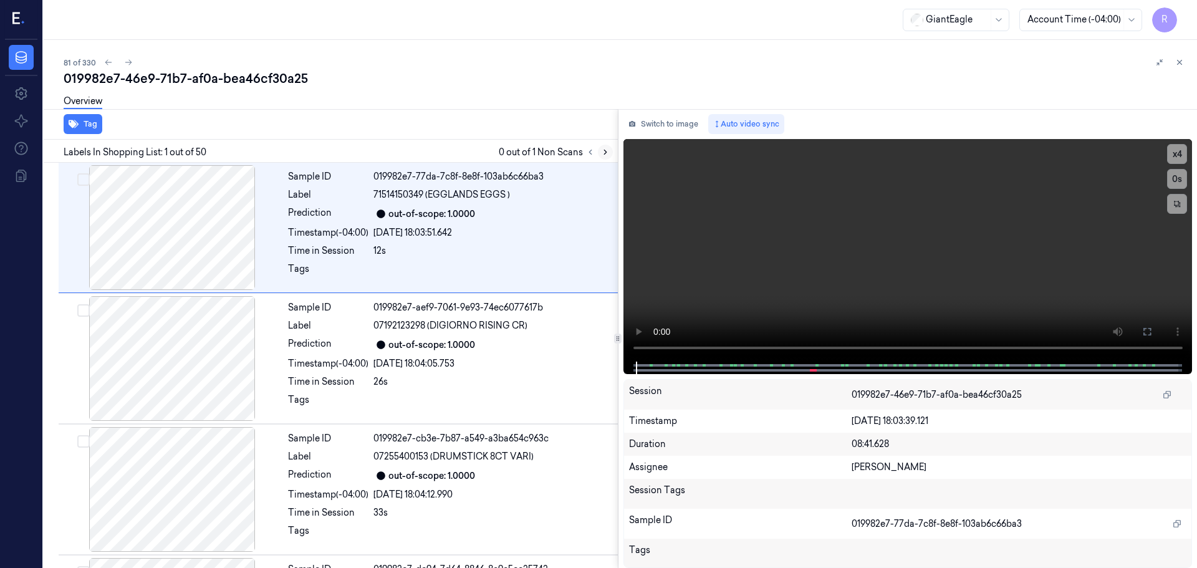
click at [600, 153] on button at bounding box center [605, 152] width 15 height 15
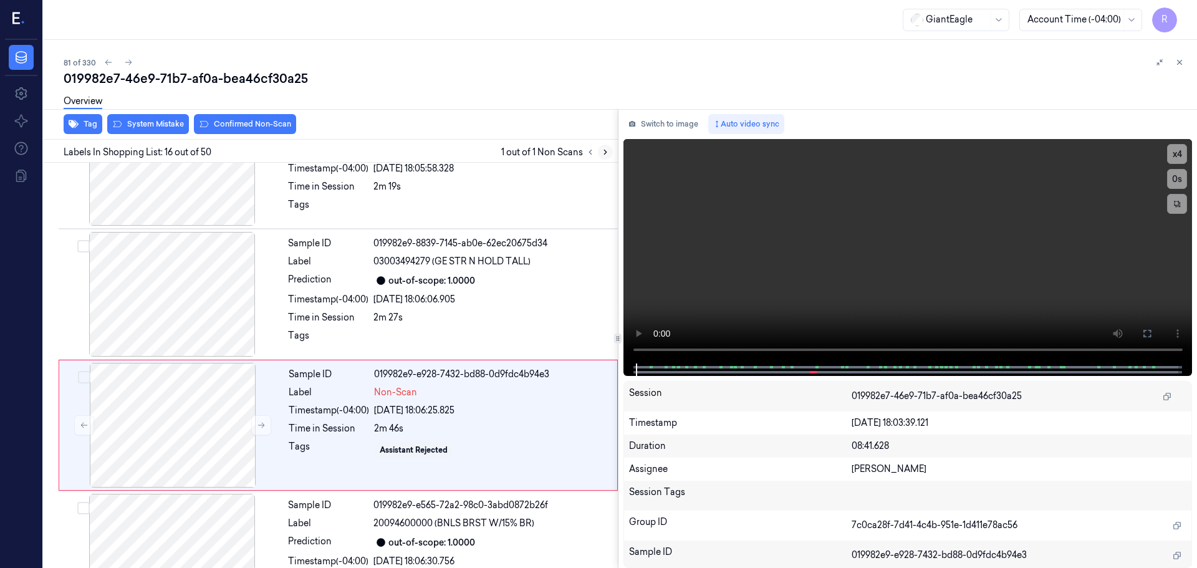
scroll to position [1826, 0]
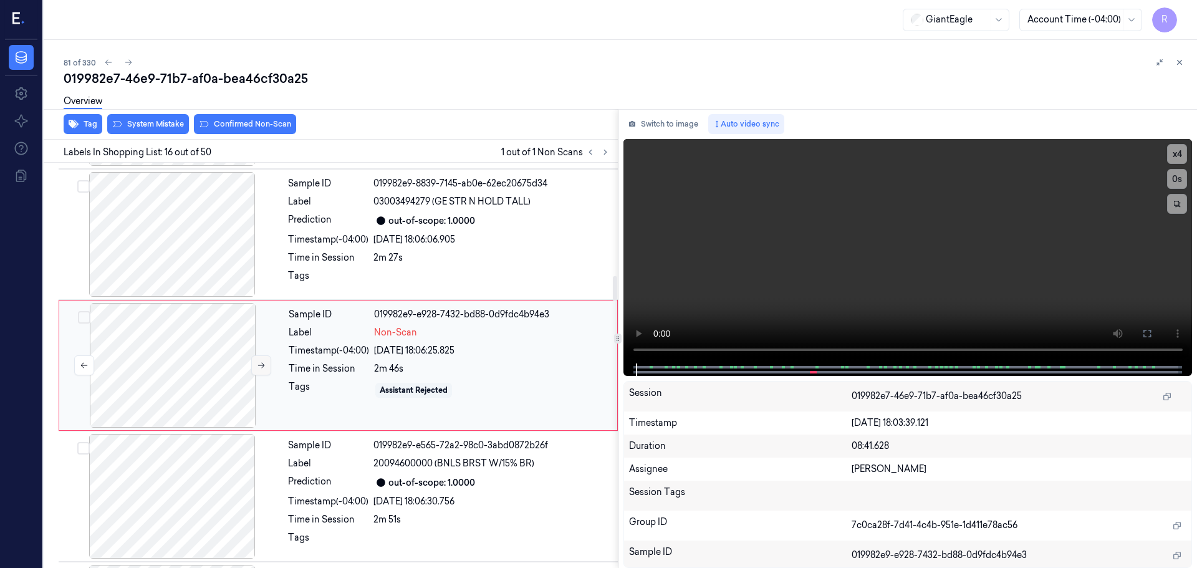
click at [254, 369] on button at bounding box center [261, 365] width 20 height 20
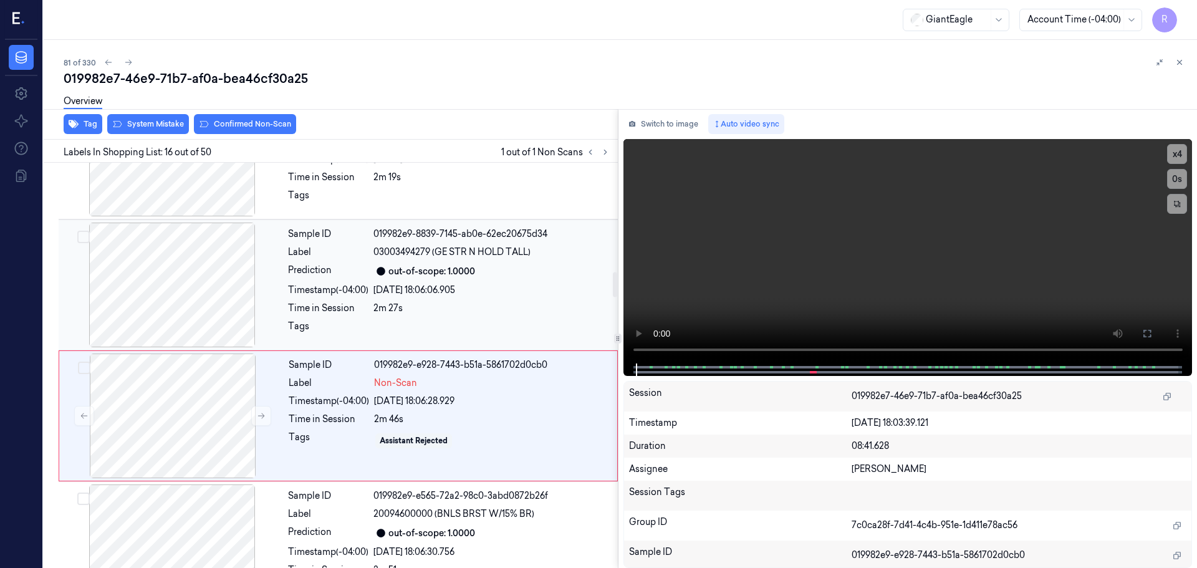
scroll to position [1764, 0]
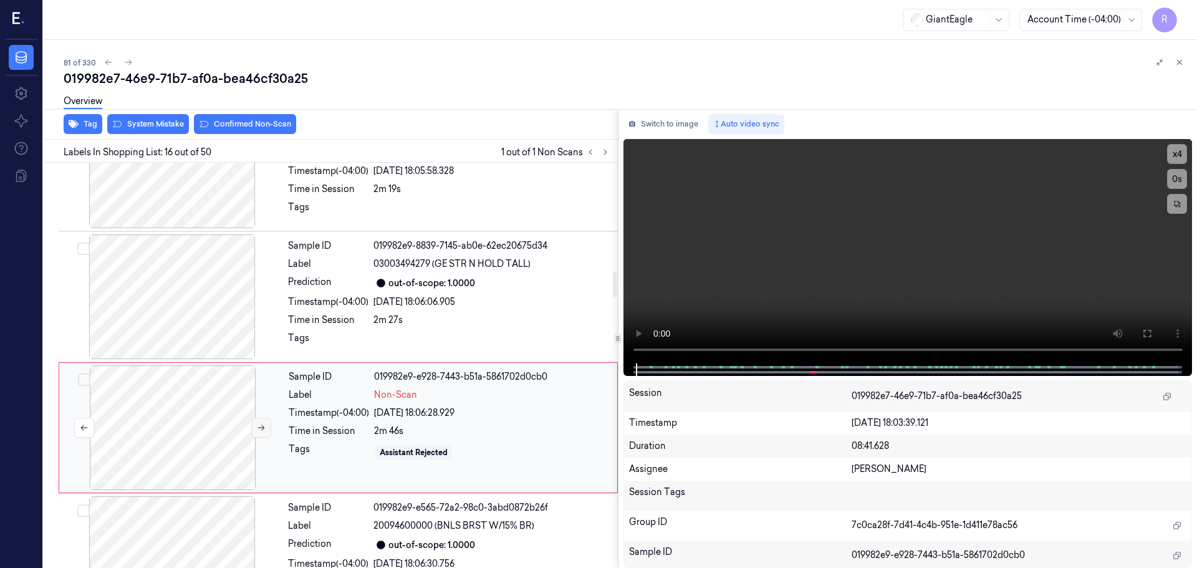
click at [254, 425] on button at bounding box center [261, 428] width 20 height 20
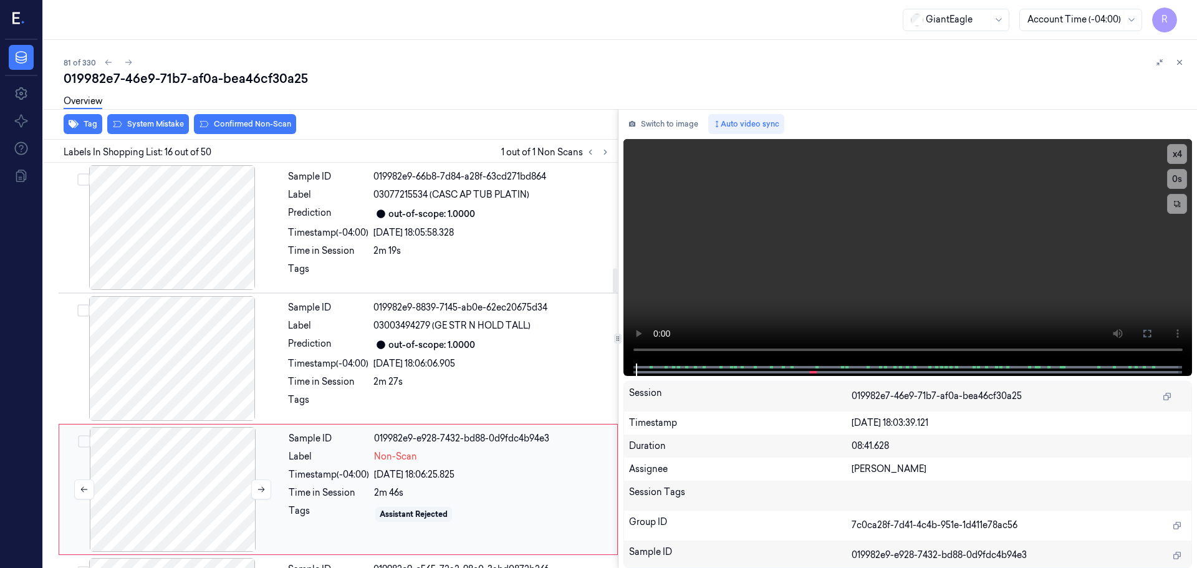
scroll to position [1702, 0]
click at [207, 352] on div at bounding box center [172, 359] width 222 height 125
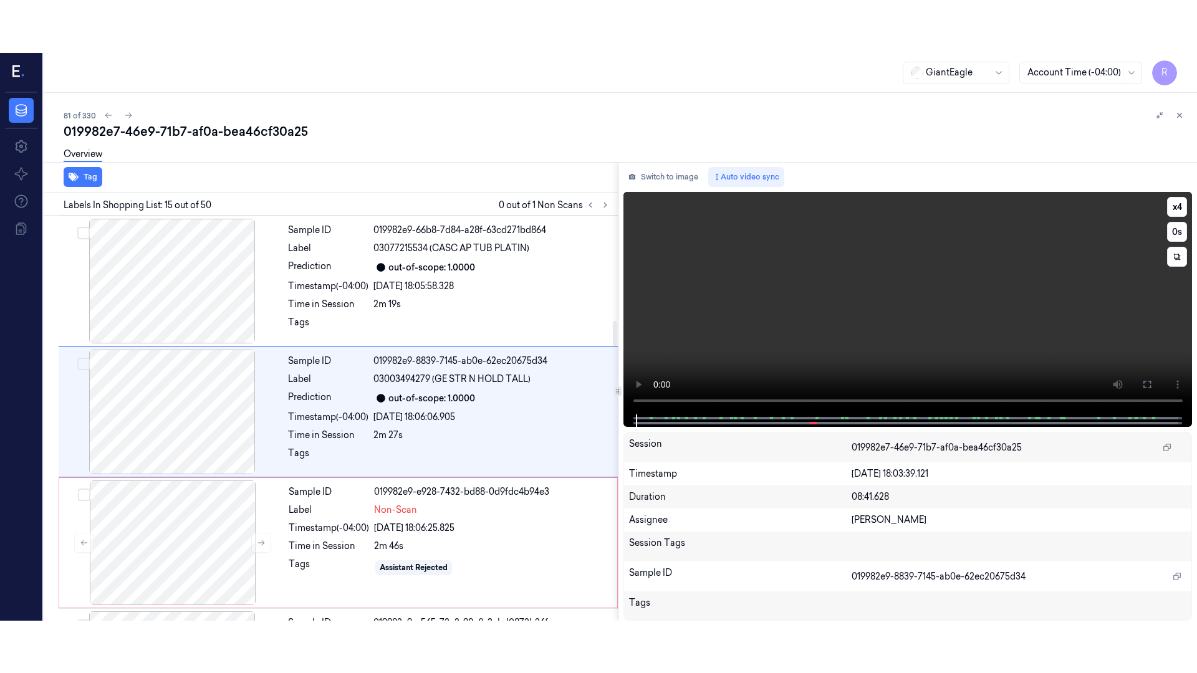
scroll to position [1695, 0]
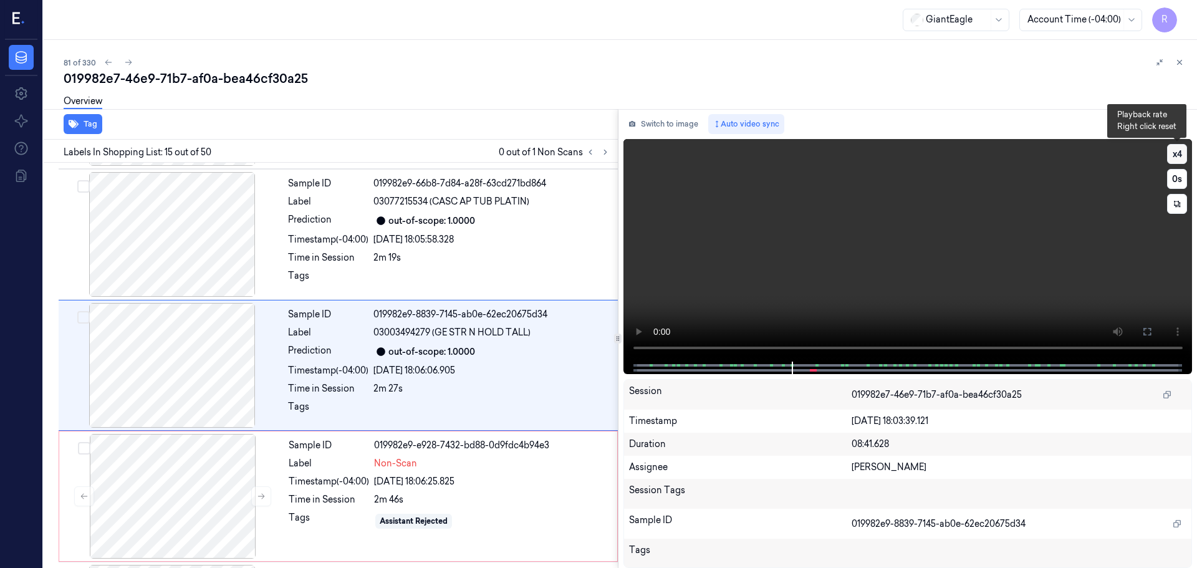
click at [1184, 151] on button "x 4" at bounding box center [1177, 154] width 20 height 20
click at [1149, 332] on icon at bounding box center [1147, 332] width 10 height 10
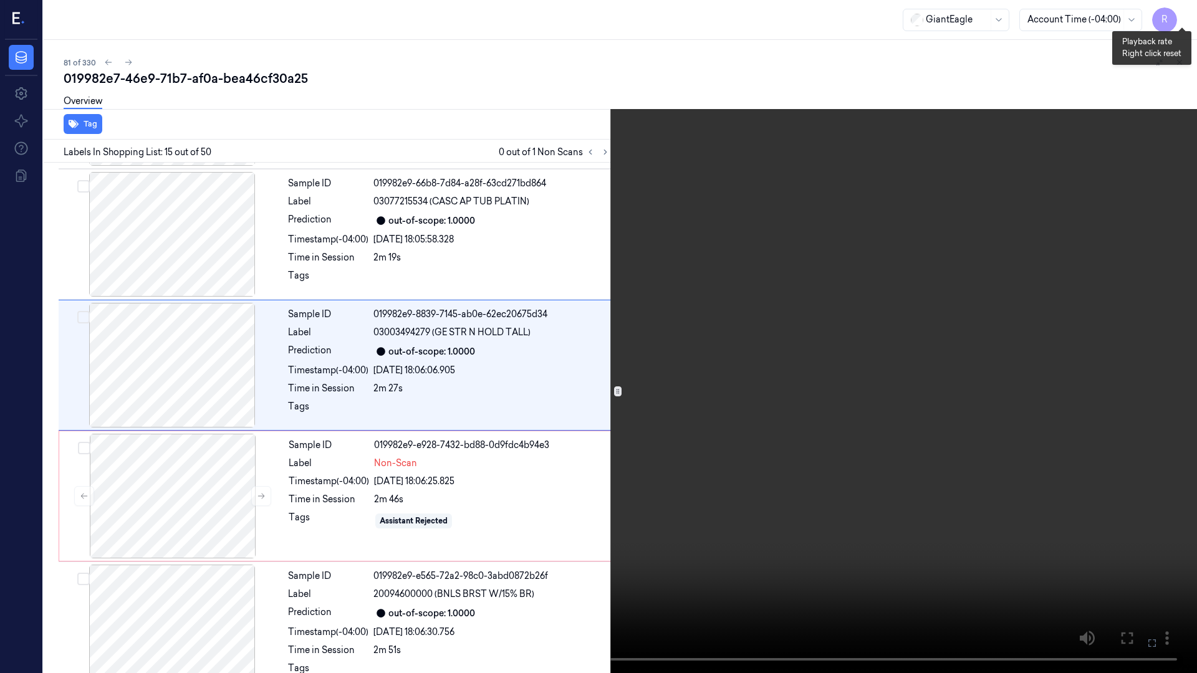
click at [1176, 17] on button "x 1" at bounding box center [1182, 15] width 20 height 20
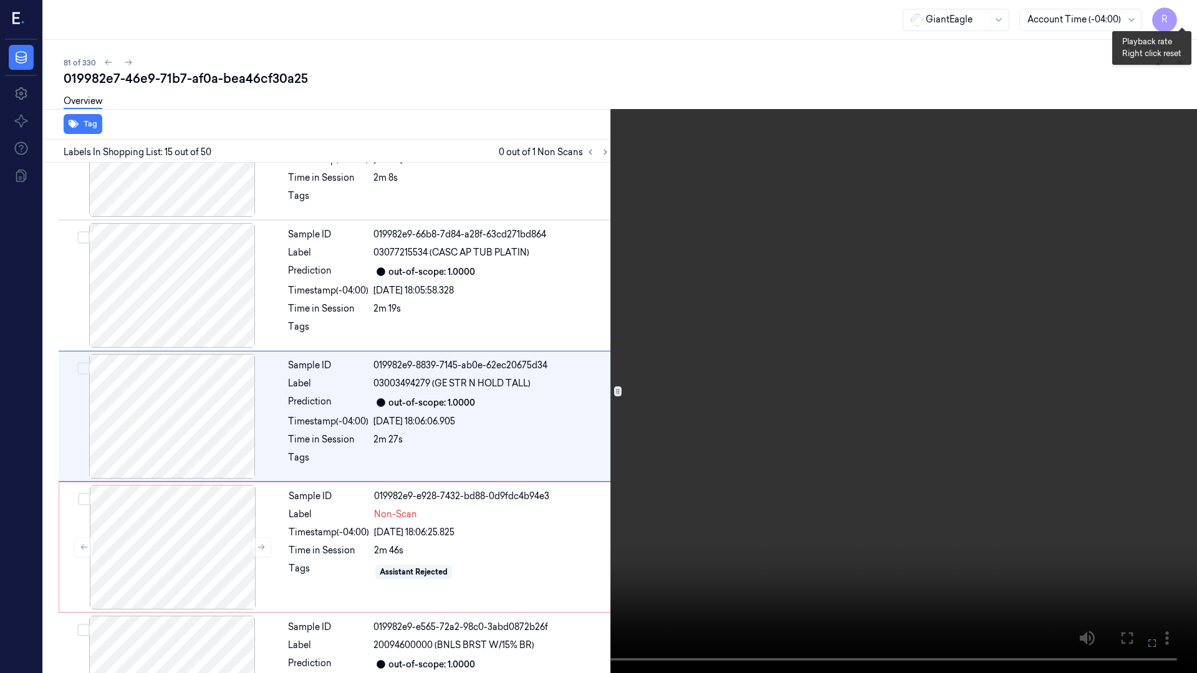
scroll to position [1643, 0]
click at [1176, 17] on button "x 2" at bounding box center [1182, 15] width 20 height 20
click at [1176, 17] on button "x 4" at bounding box center [1182, 15] width 20 height 20
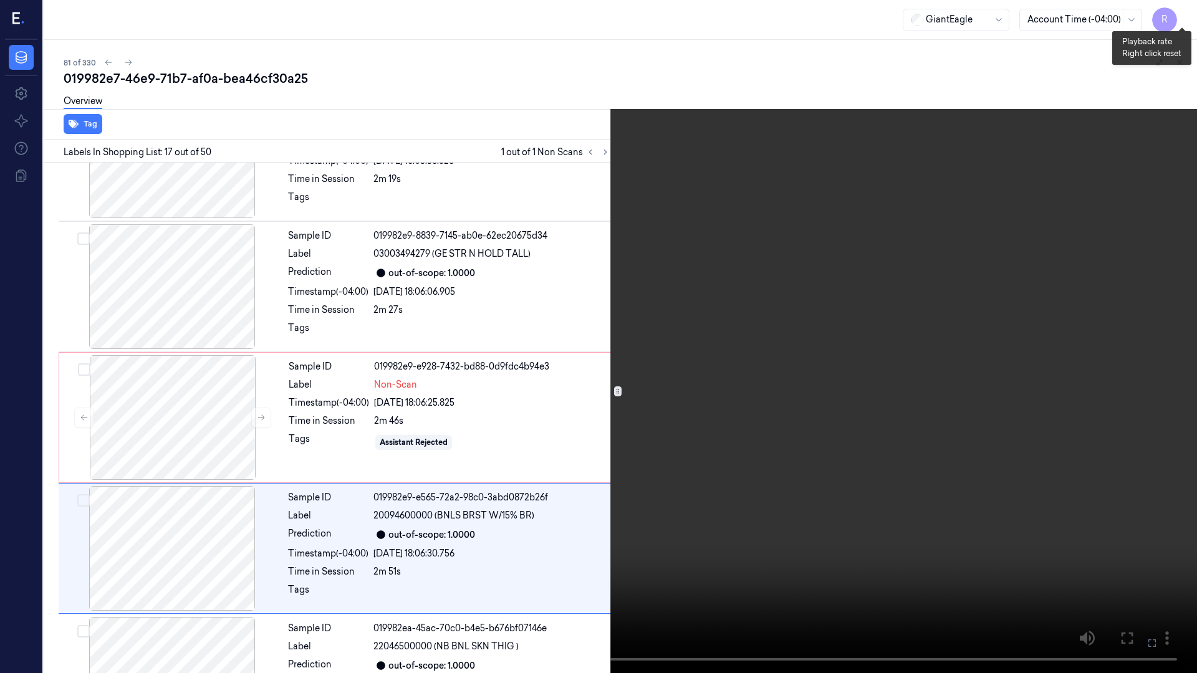
scroll to position [1905, 0]
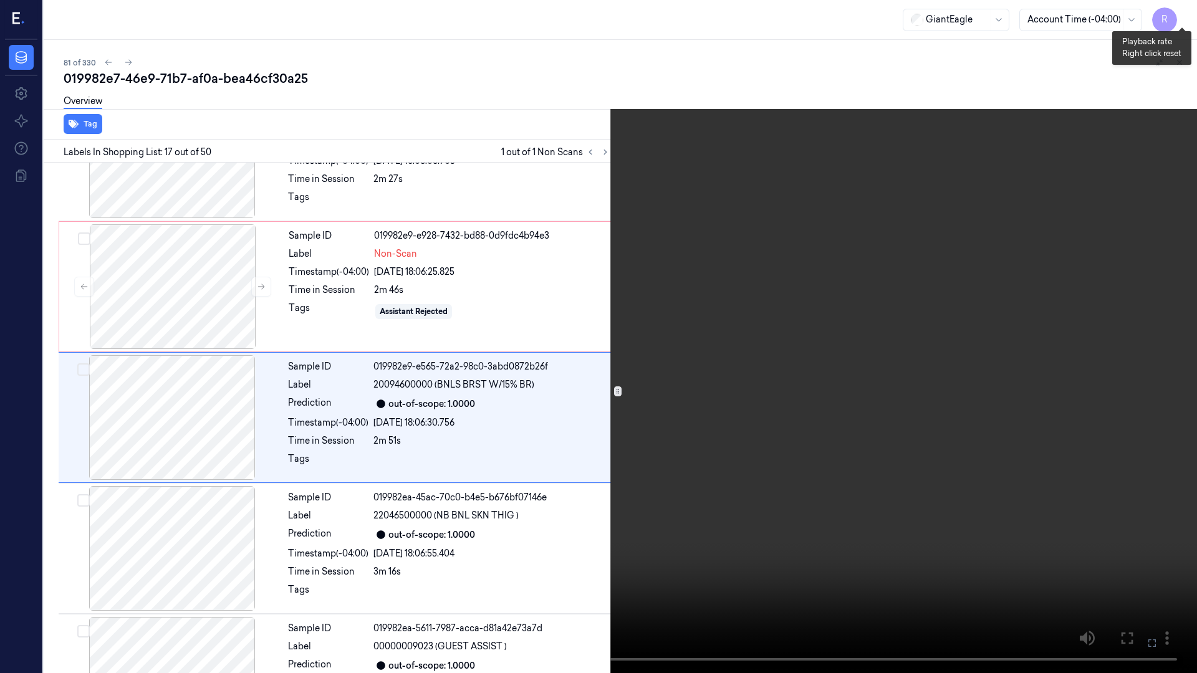
click at [1180, 15] on button "x 1" at bounding box center [1182, 15] width 20 height 20
click at [1180, 15] on button "x 2" at bounding box center [1182, 15] width 20 height 20
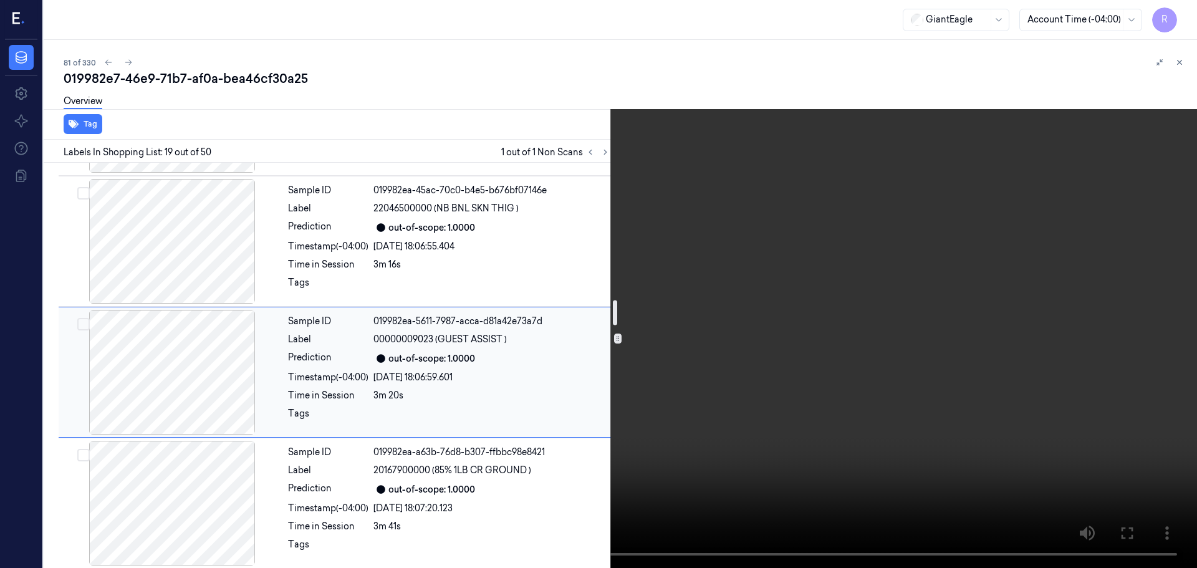
scroll to position [2229, 0]
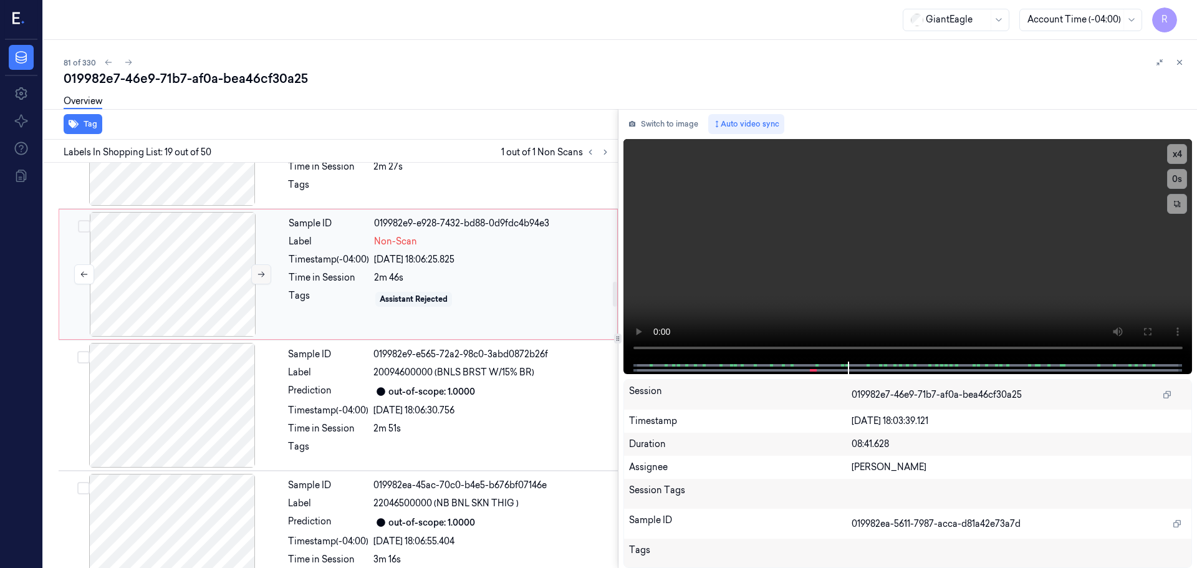
click at [257, 274] on icon at bounding box center [261, 274] width 9 height 9
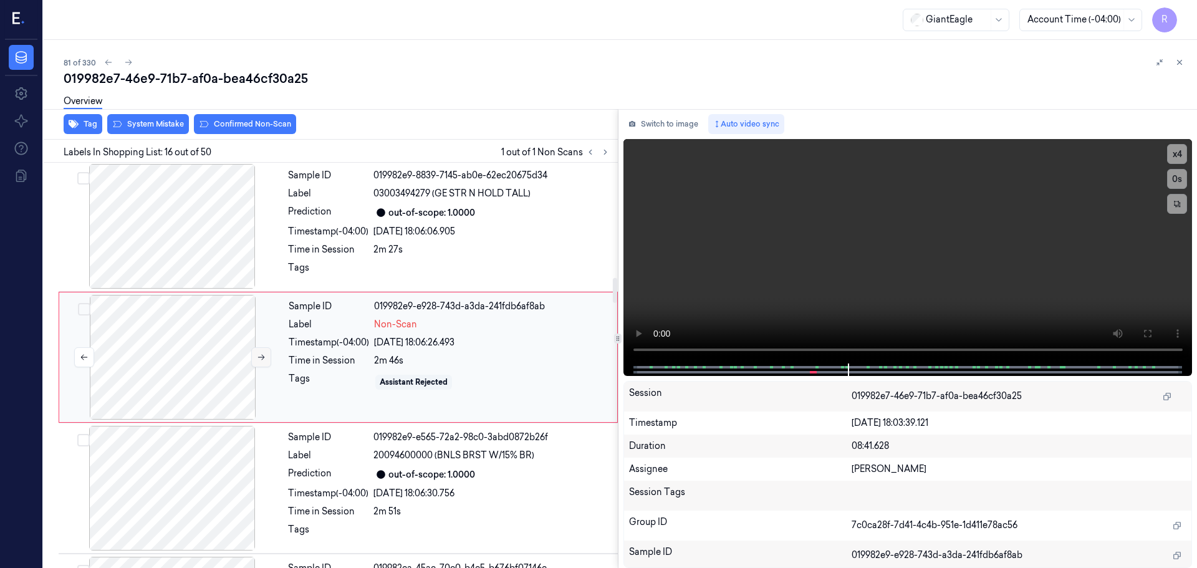
scroll to position [1826, 0]
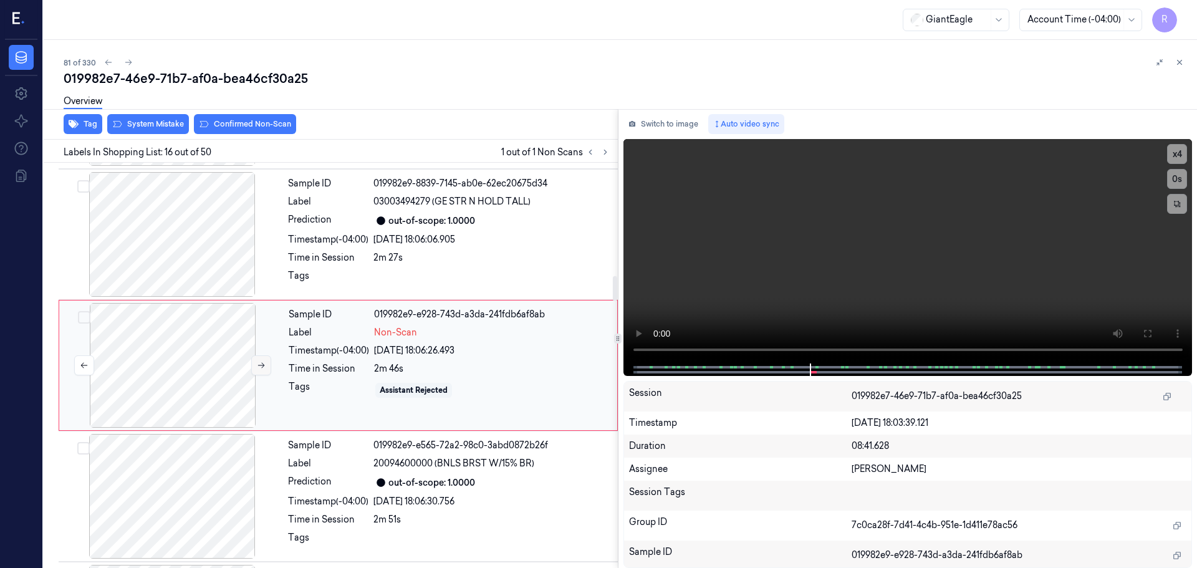
click at [260, 362] on icon at bounding box center [261, 365] width 9 height 9
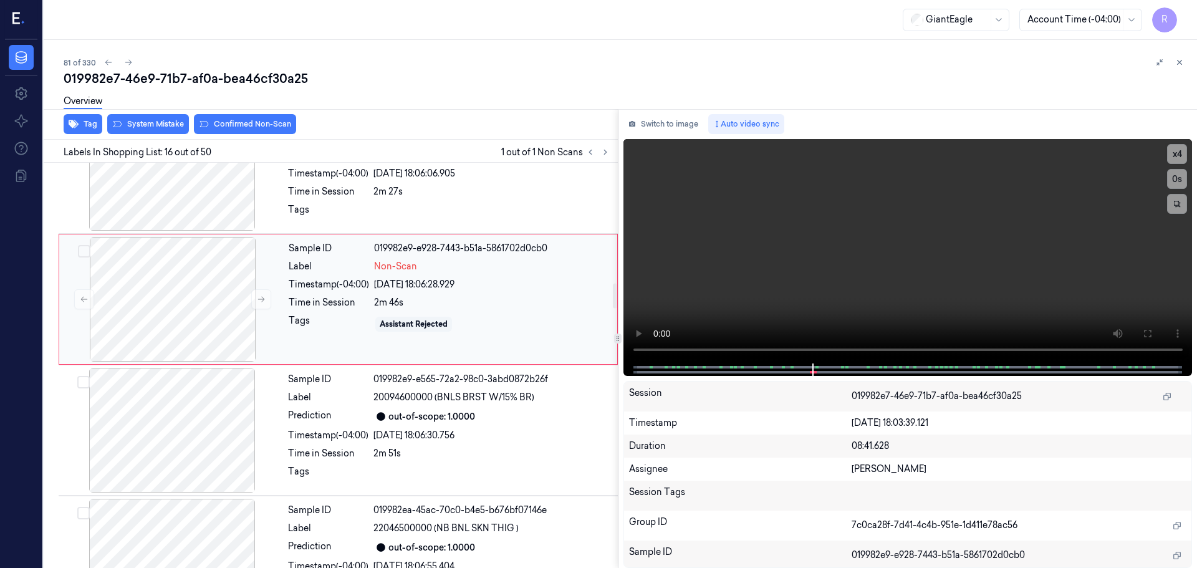
scroll to position [1951, 0]
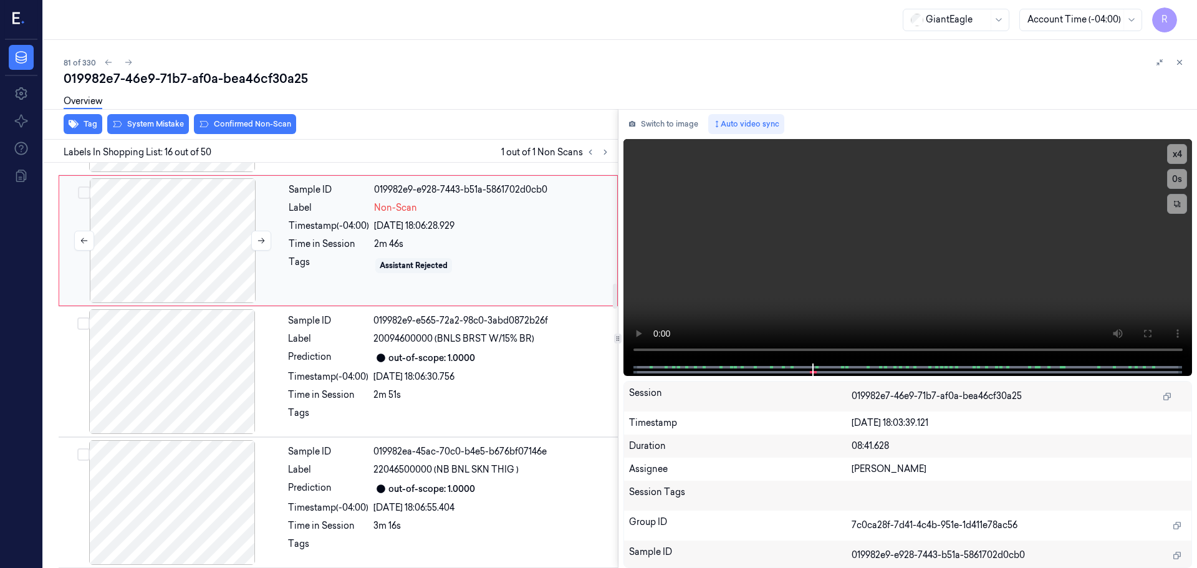
click at [211, 240] on div at bounding box center [173, 240] width 222 height 125
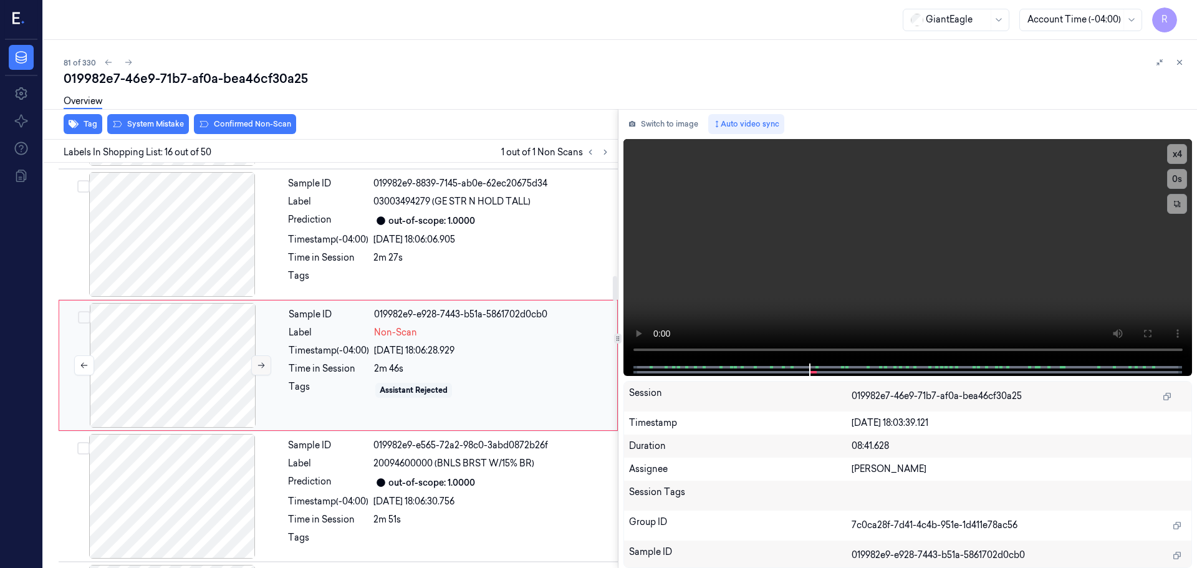
click at [267, 365] on button at bounding box center [261, 365] width 20 height 20
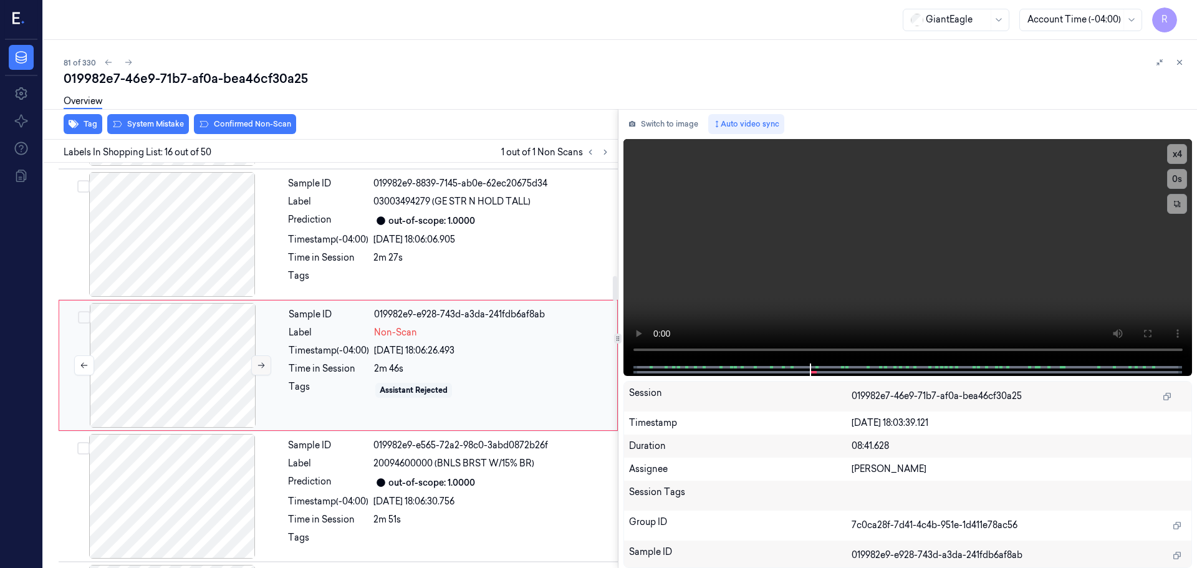
click at [267, 365] on button at bounding box center [261, 365] width 20 height 20
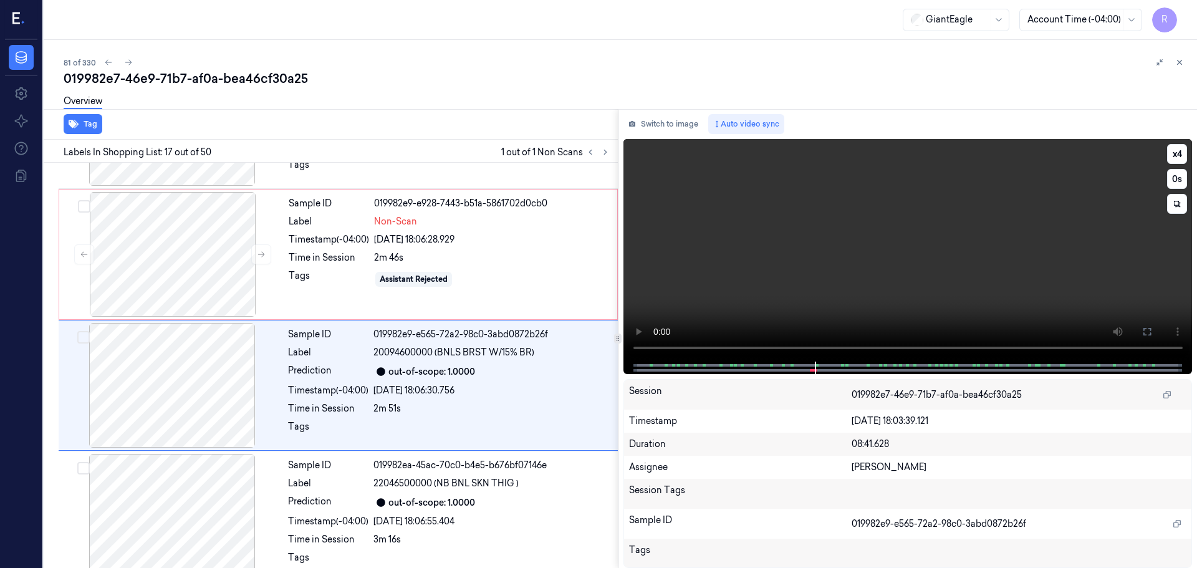
scroll to position [1957, 0]
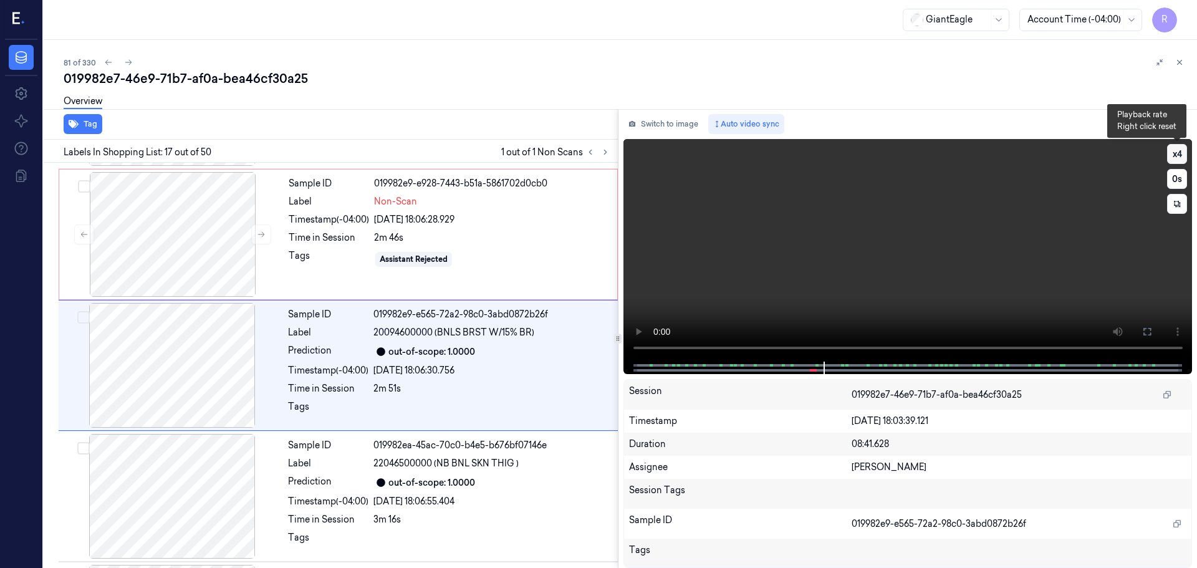
click at [1179, 156] on button "x 4" at bounding box center [1177, 154] width 20 height 20
click at [1179, 156] on button "x 1" at bounding box center [1177, 154] width 20 height 20
click at [1179, 156] on button "x 2" at bounding box center [1177, 154] width 20 height 20
click at [225, 488] on div at bounding box center [172, 496] width 222 height 125
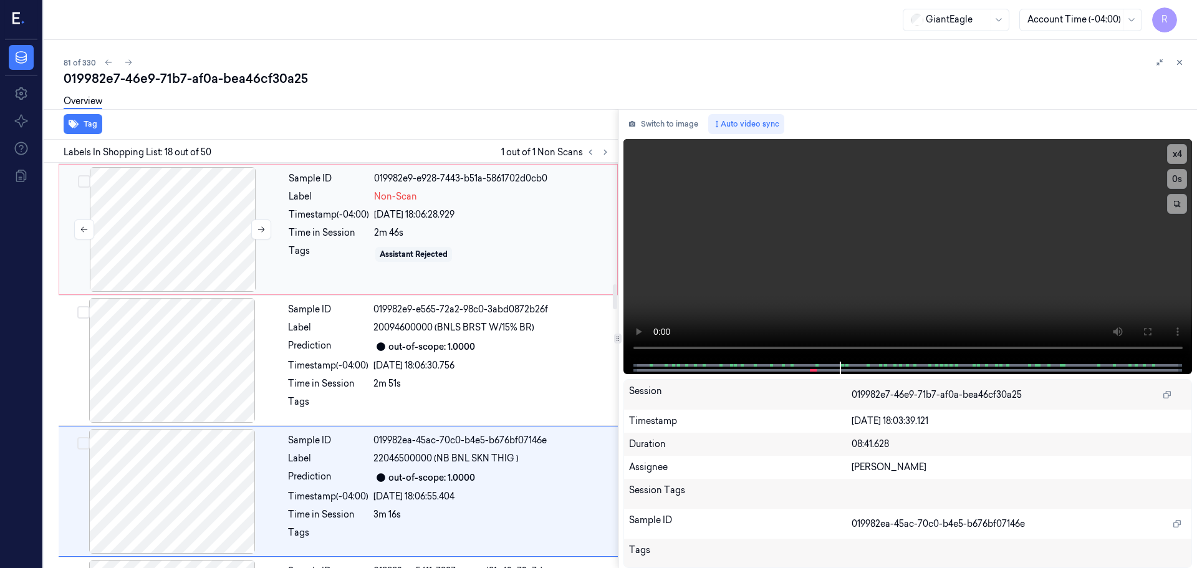
click at [214, 248] on div at bounding box center [173, 229] width 222 height 125
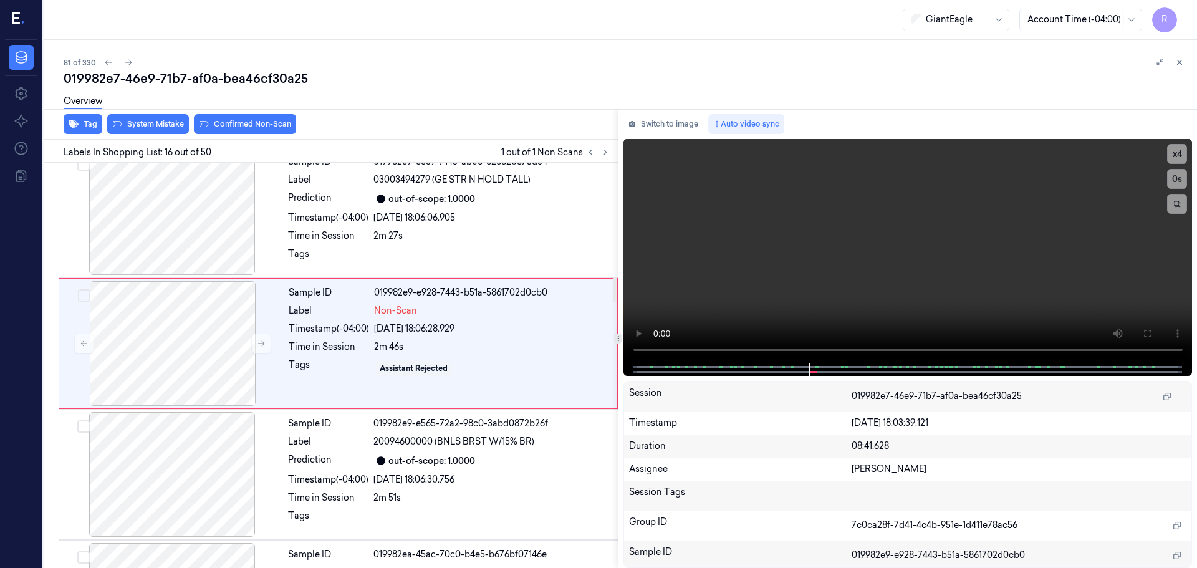
scroll to position [1826, 0]
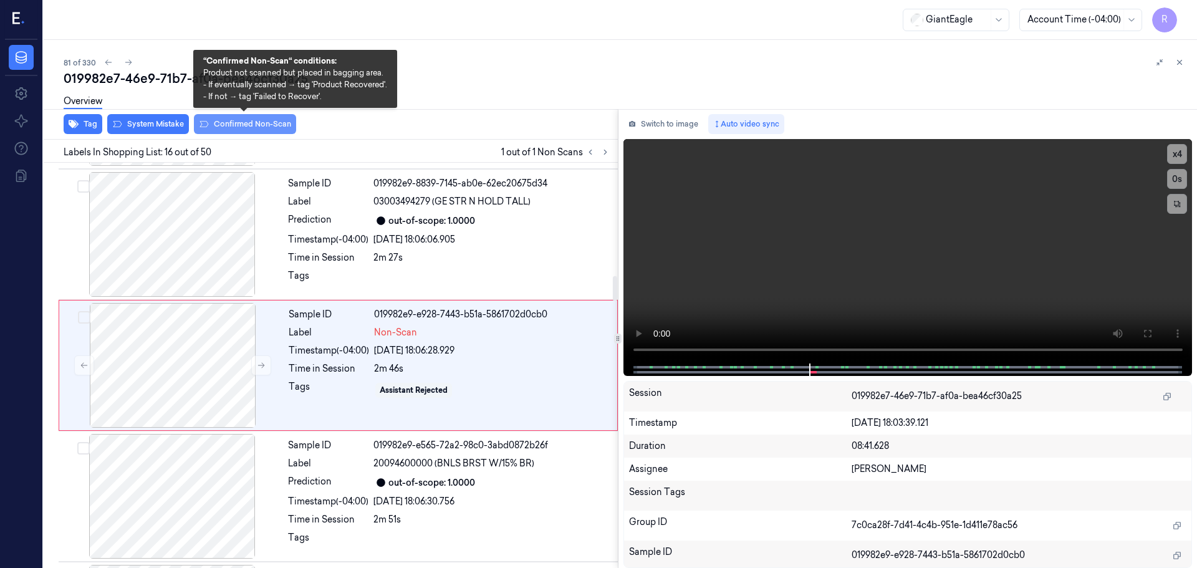
click at [261, 125] on button "Confirmed Non-Scan" at bounding box center [245, 124] width 102 height 20
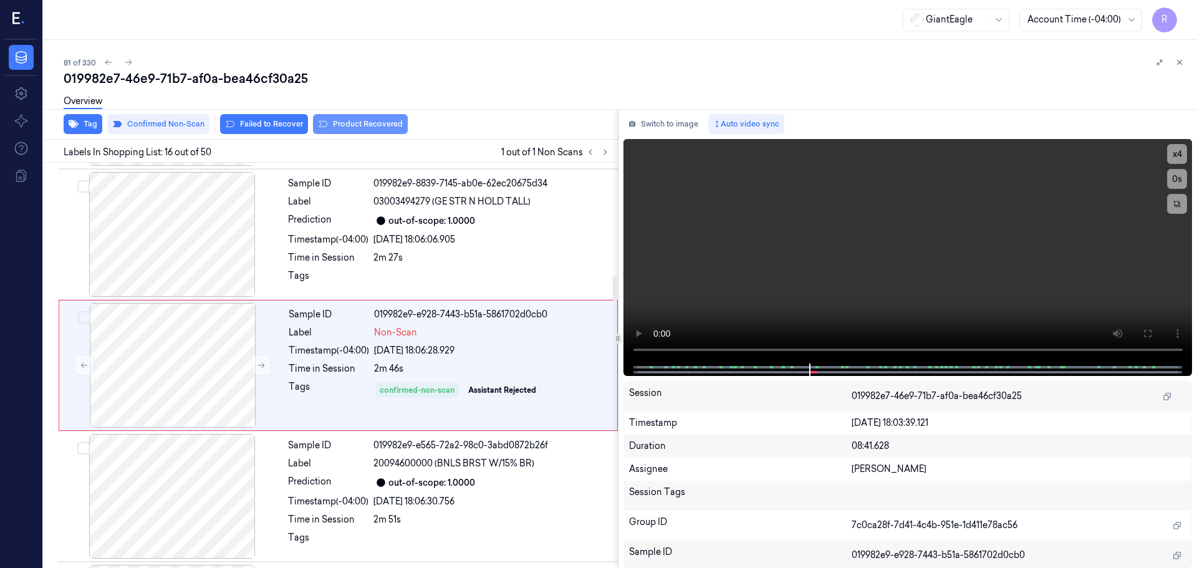
click at [331, 130] on button "Product Recovered" at bounding box center [360, 124] width 95 height 20
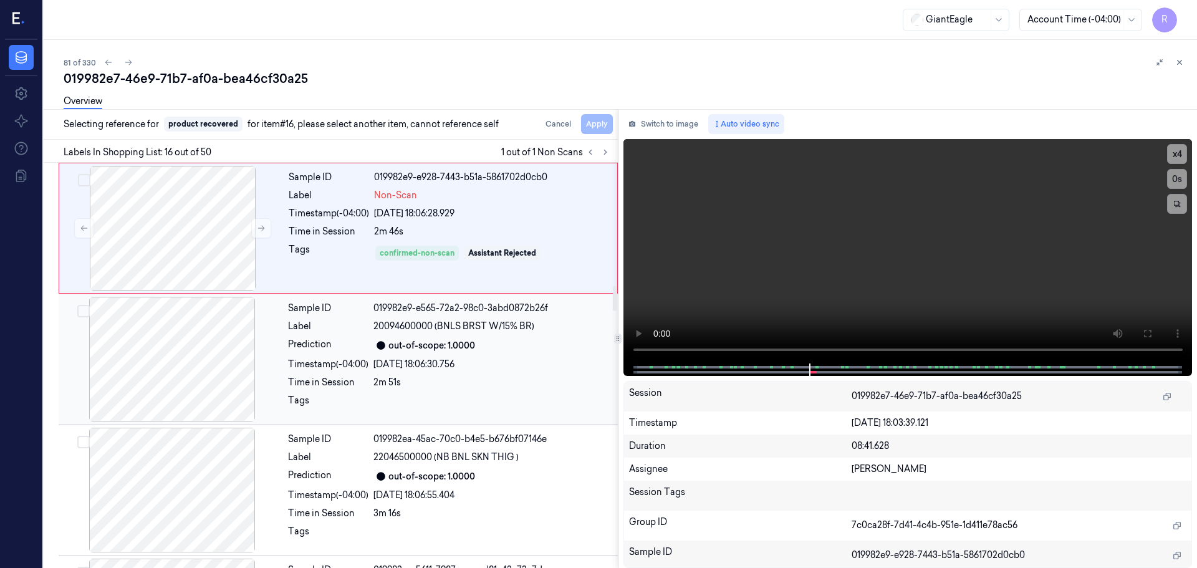
scroll to position [2013, 0]
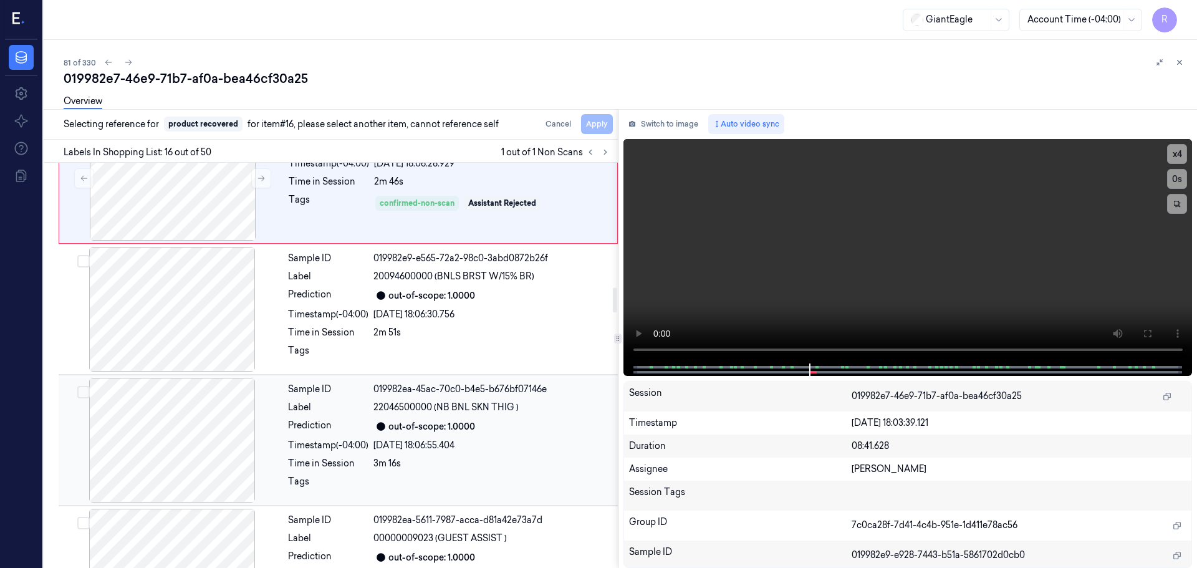
click at [320, 463] on div "Time in Session" at bounding box center [328, 463] width 80 height 13
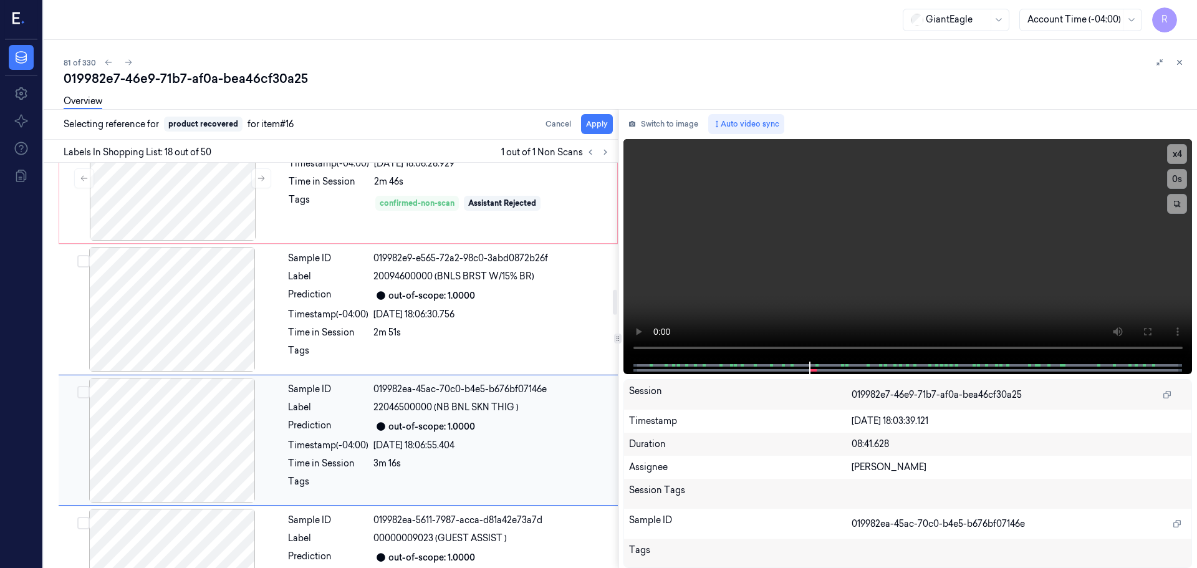
scroll to position [2088, 0]
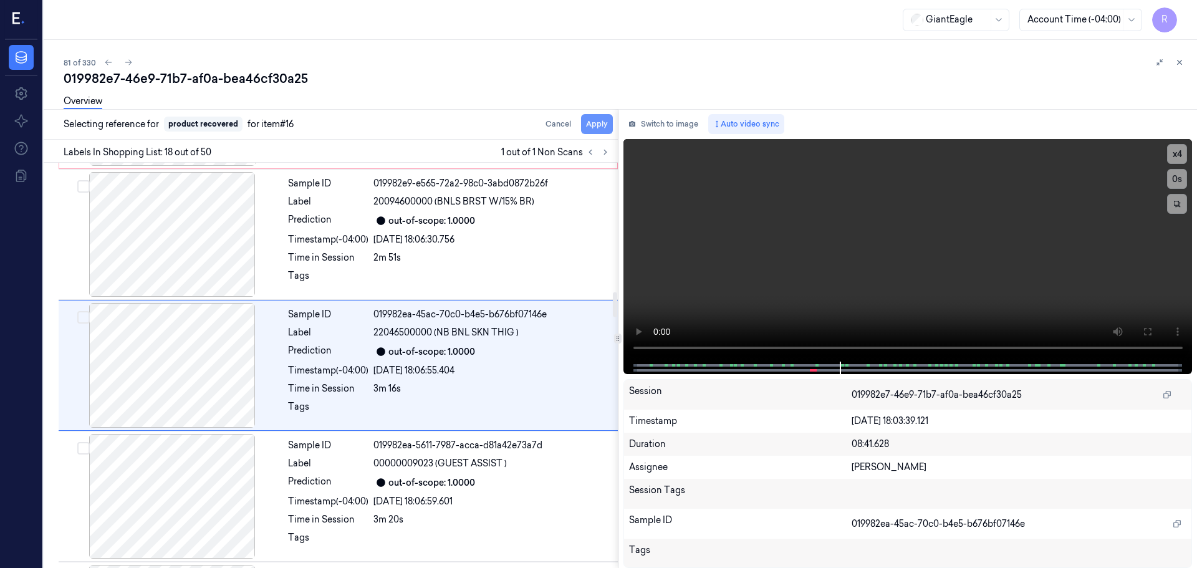
click at [597, 123] on button "Apply" at bounding box center [597, 124] width 32 height 20
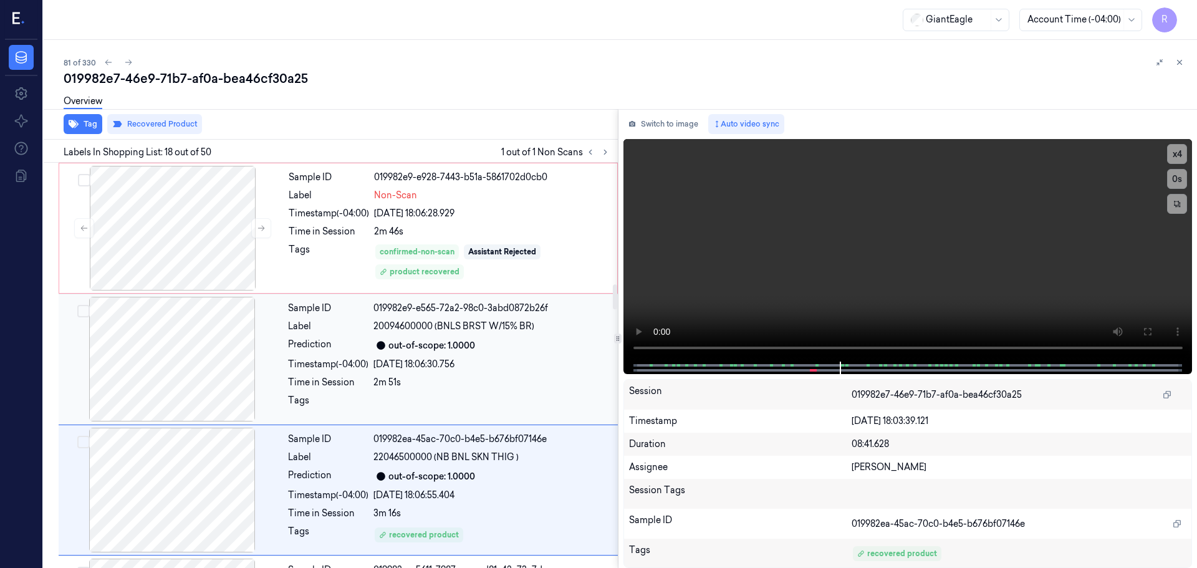
click at [499, 352] on div "out-of-scope: 1.0000" at bounding box center [491, 345] width 237 height 15
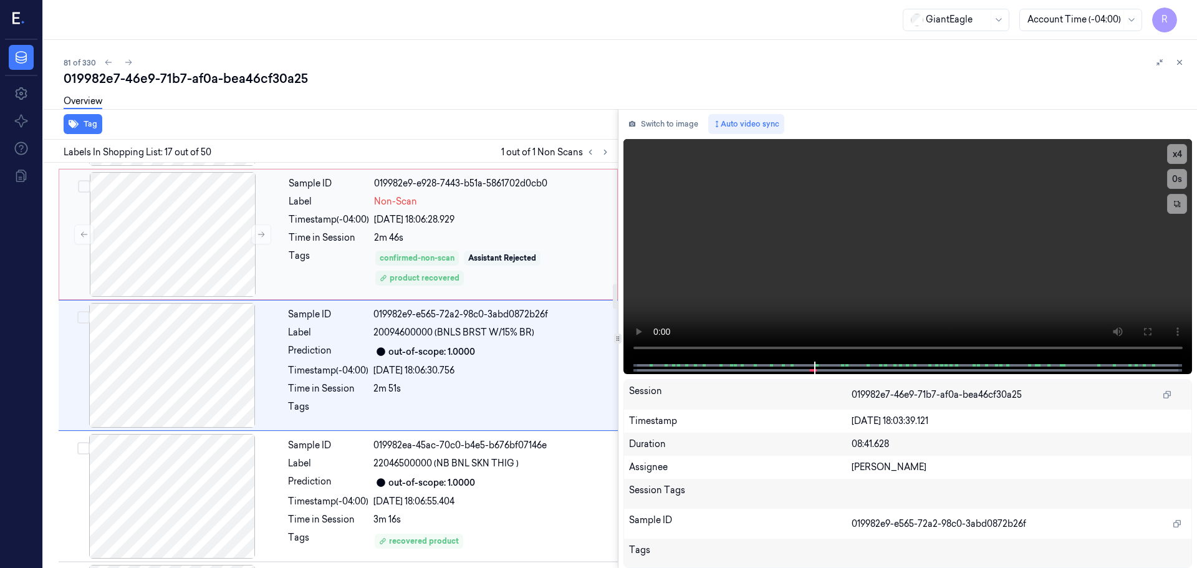
click at [511, 258] on div "Assistant Rejected" at bounding box center [502, 258] width 68 height 11
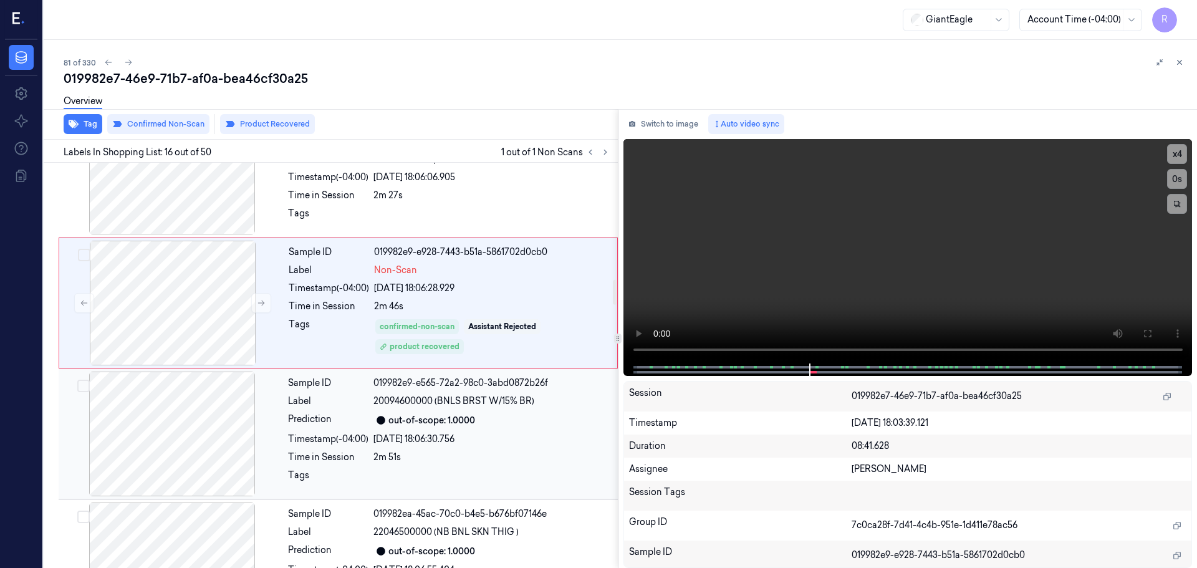
click at [478, 412] on div "Sample ID 019982e9-e565-72a2-98c0-3abd0872b26f Label 20094600000 (BNLS BRST W/1…" at bounding box center [449, 434] width 332 height 125
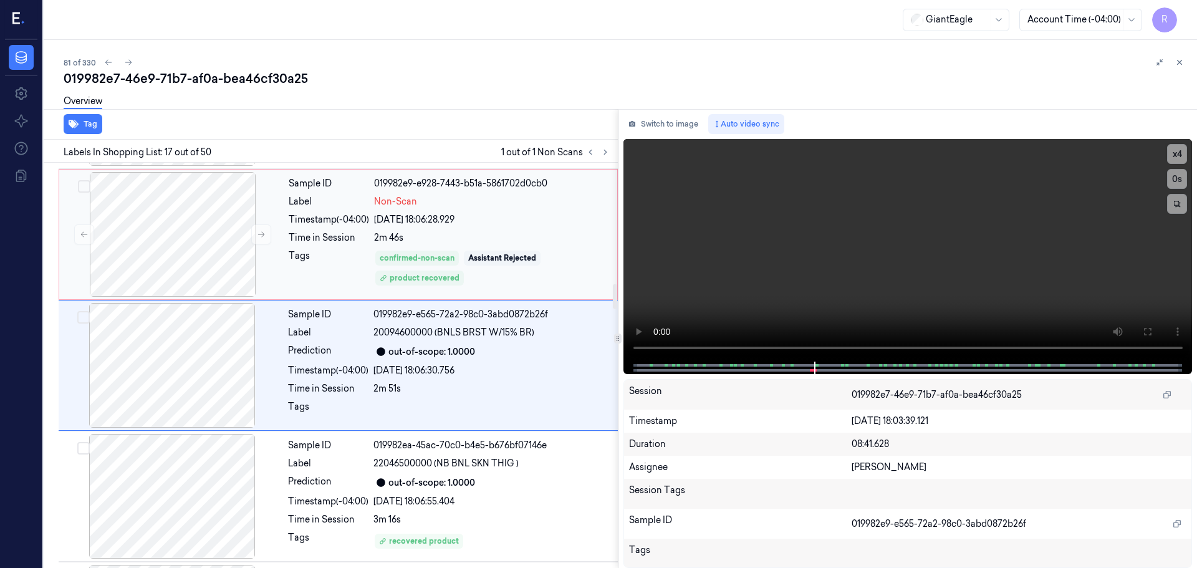
click at [450, 233] on div "2m 46s" at bounding box center [492, 237] width 236 height 13
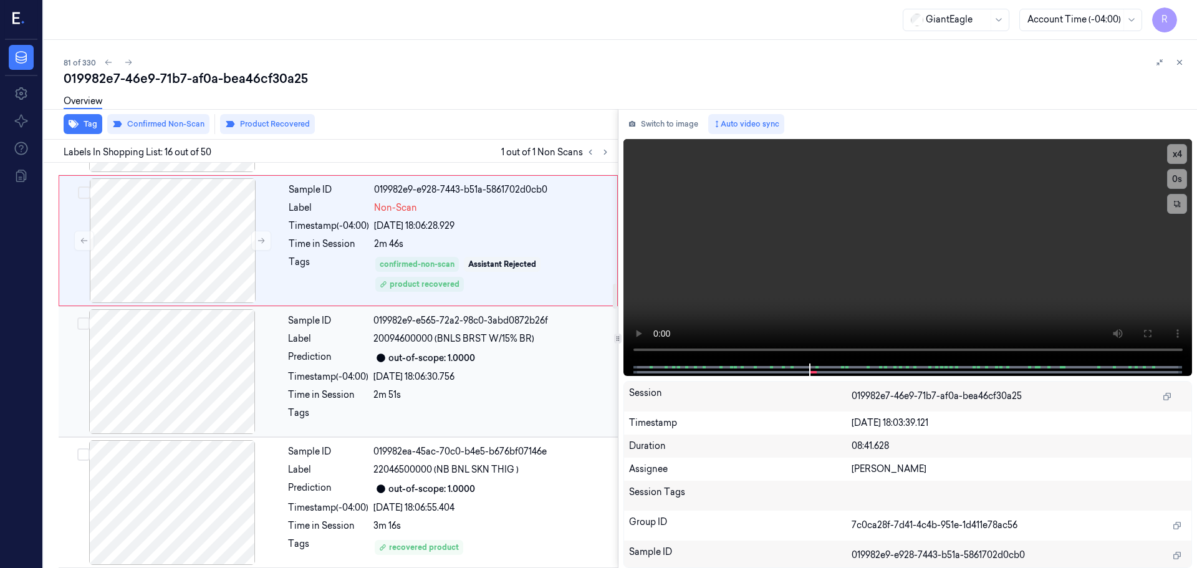
click at [467, 389] on div "2m 51s" at bounding box center [491, 394] width 237 height 13
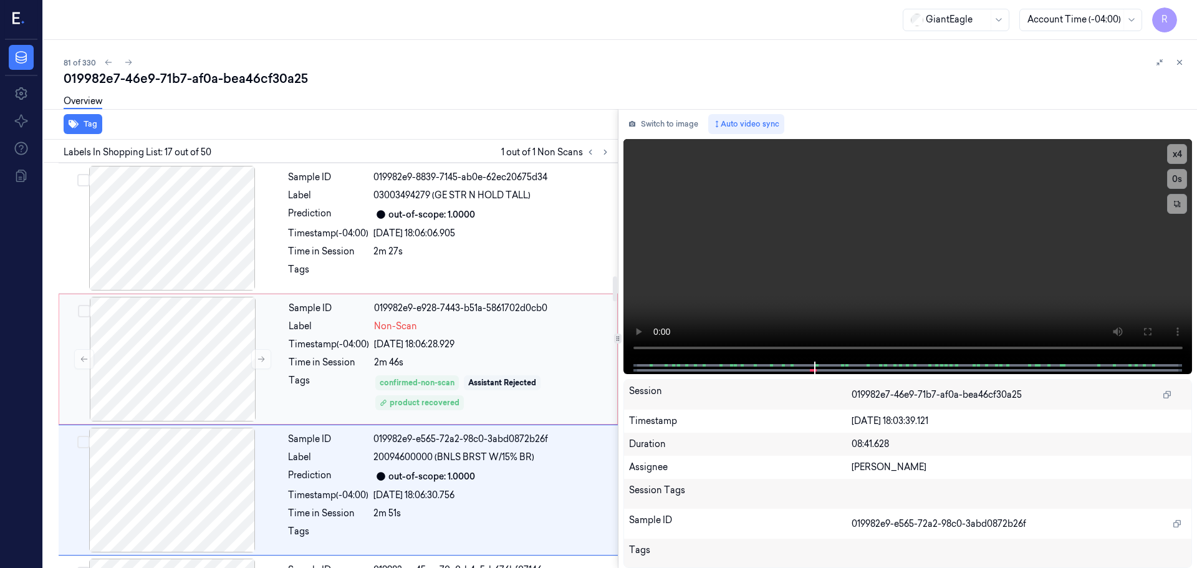
click at [459, 337] on div "Sample ID 019982e9-e928-7443-b51a-5861702d0cb0 Label Non-Scan Timestamp (-04:00…" at bounding box center [449, 359] width 331 height 125
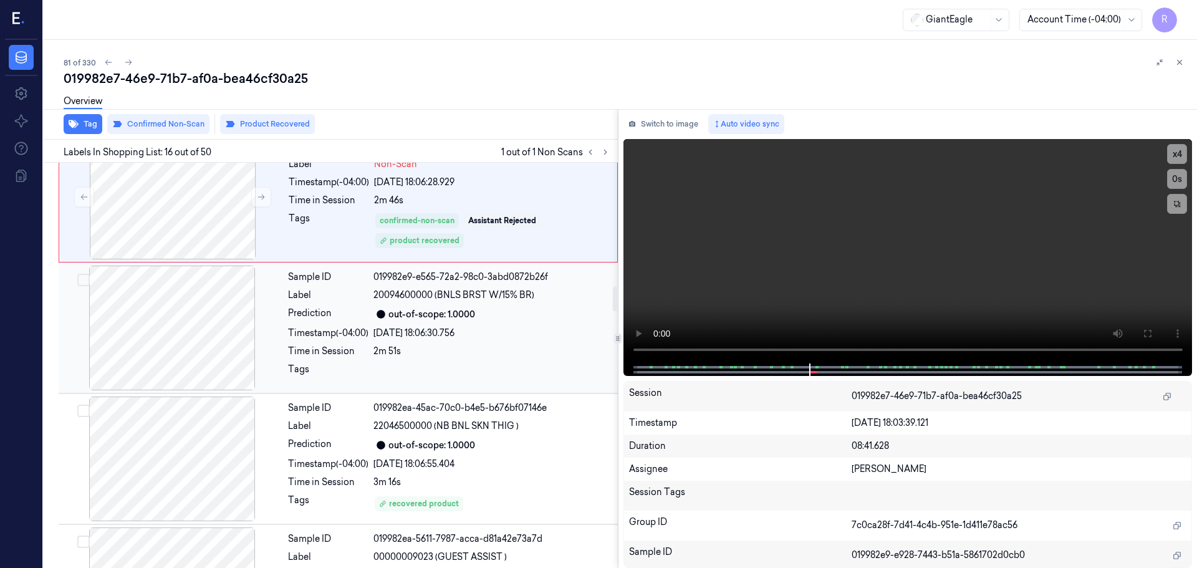
scroll to position [2013, 0]
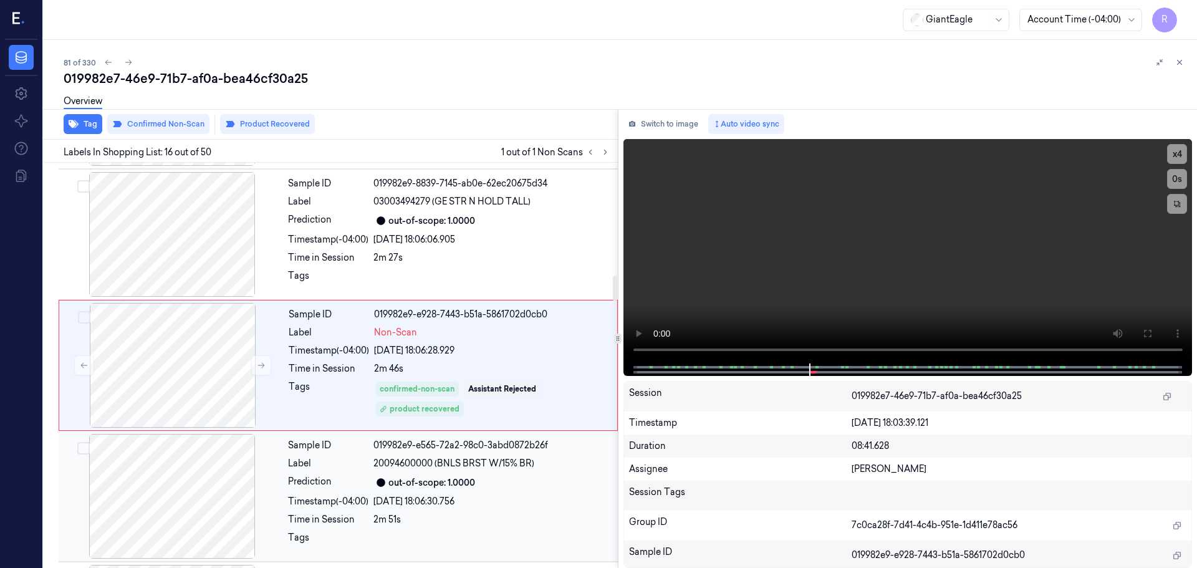
click at [413, 463] on span "20094600000 (BNLS BRST W/15% BR)" at bounding box center [453, 463] width 161 height 13
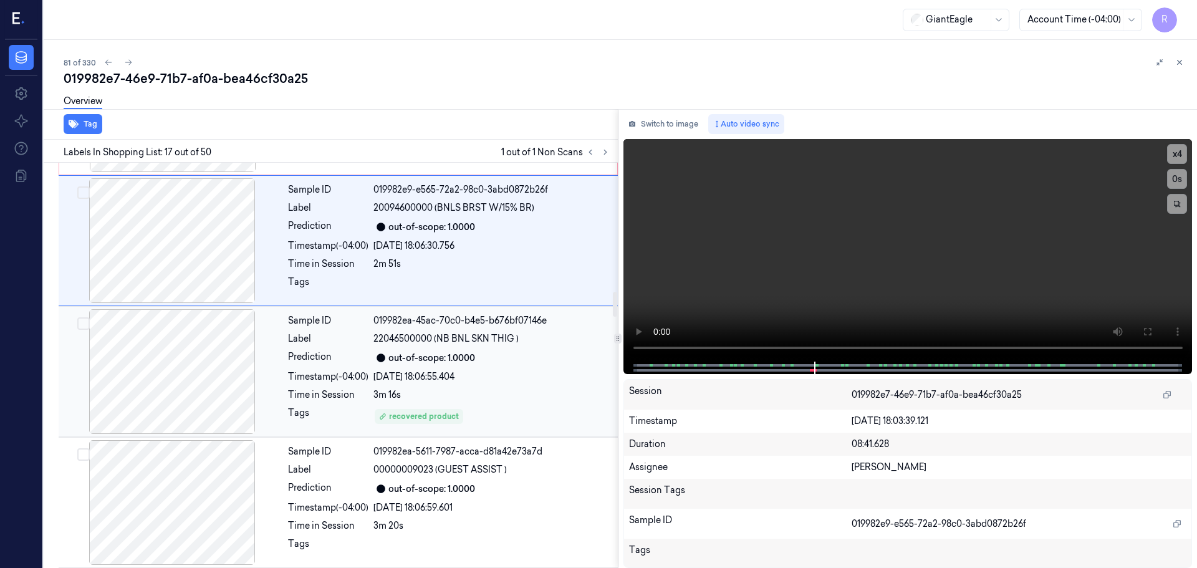
click at [475, 390] on div "3m 16s" at bounding box center [491, 394] width 237 height 13
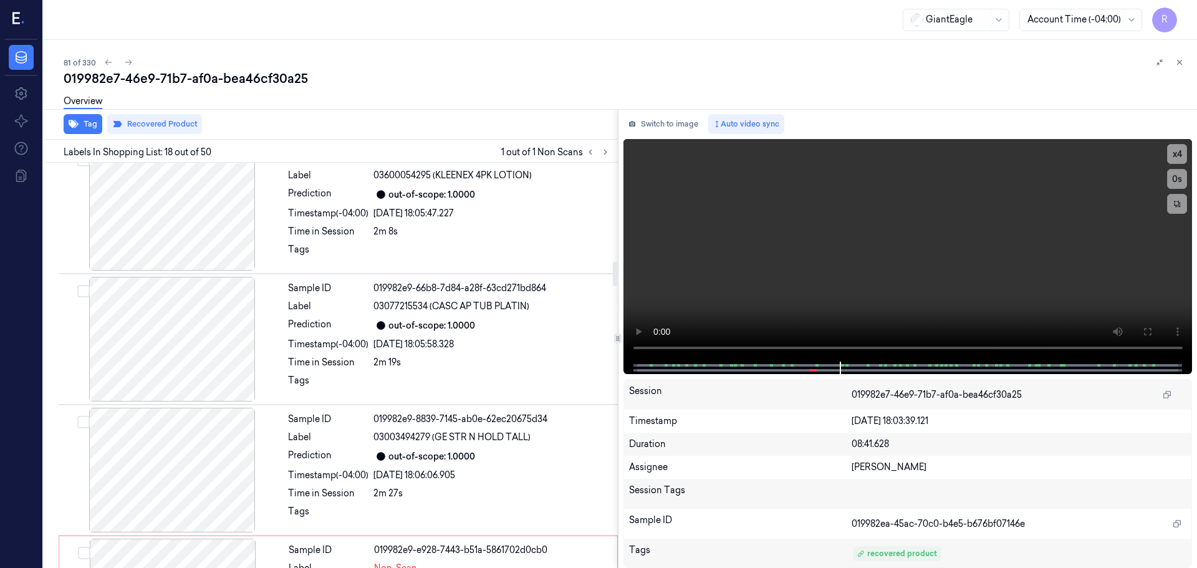
scroll to position [1589, 0]
click at [1180, 65] on icon at bounding box center [1179, 62] width 9 height 9
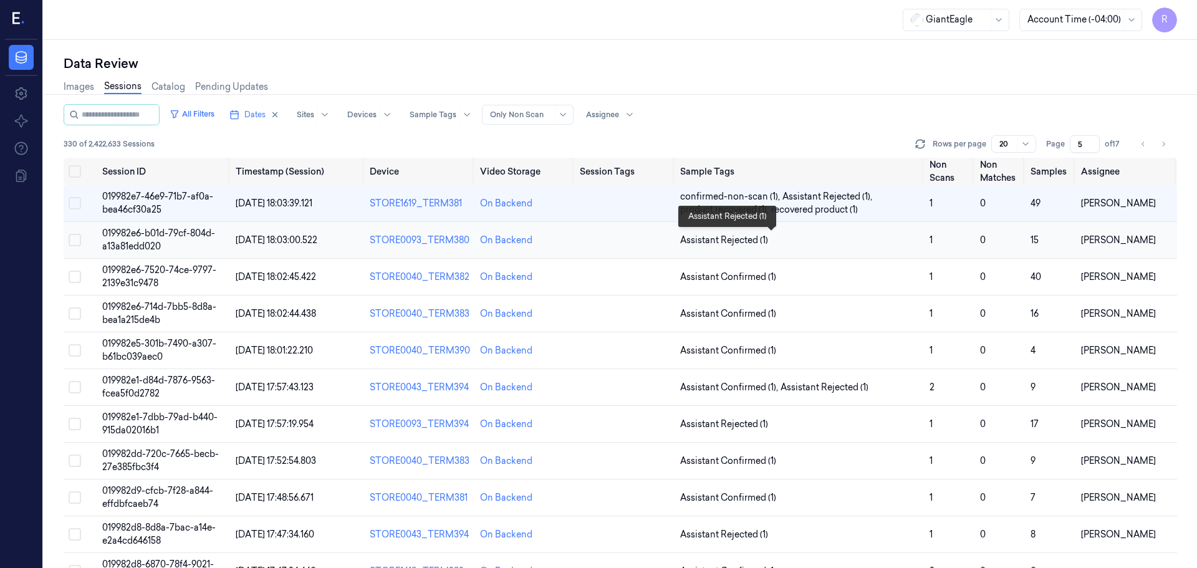
click at [809, 240] on span "Assistant Rejected (1)" at bounding box center [799, 240] width 239 height 13
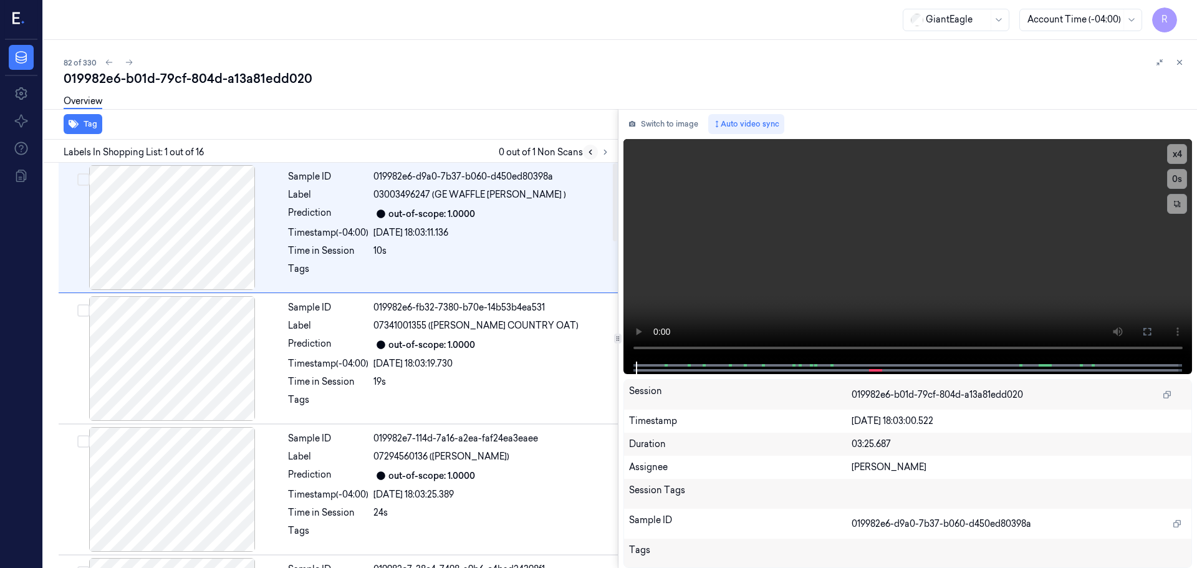
click at [597, 153] on button at bounding box center [590, 152] width 15 height 15
click at [608, 150] on icon at bounding box center [605, 152] width 9 height 9
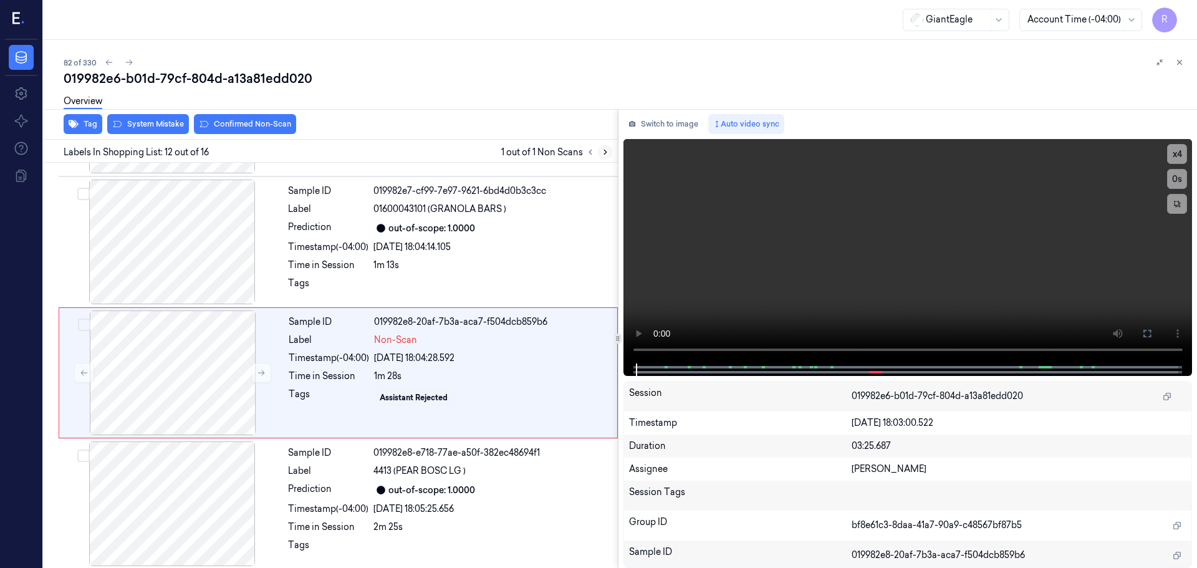
scroll to position [1303, 0]
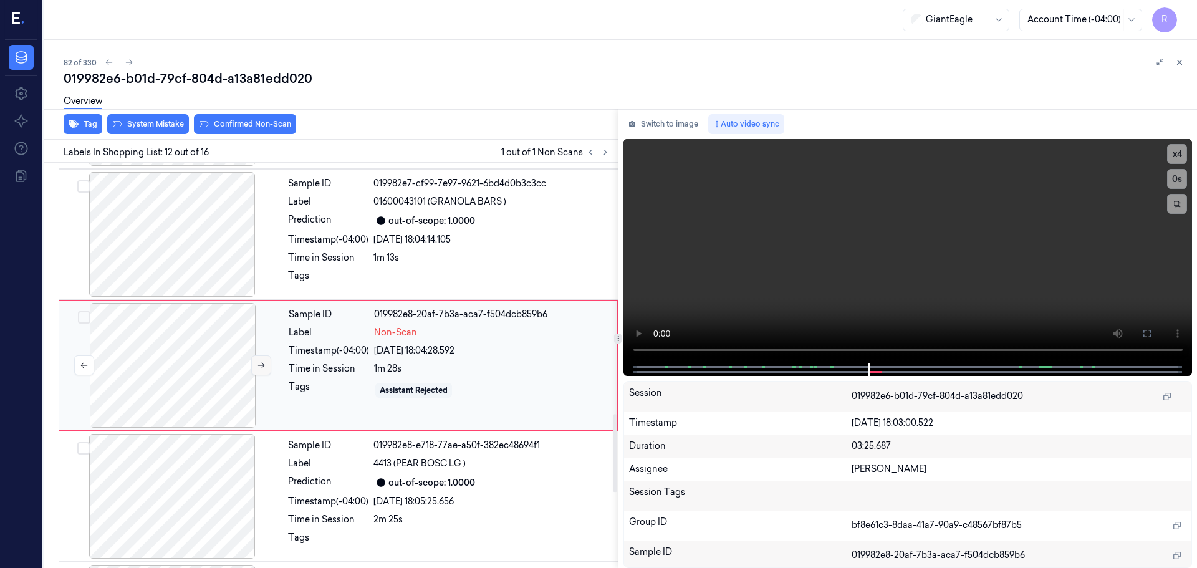
click at [253, 367] on button at bounding box center [261, 365] width 20 height 20
click at [171, 216] on div at bounding box center [172, 234] width 222 height 125
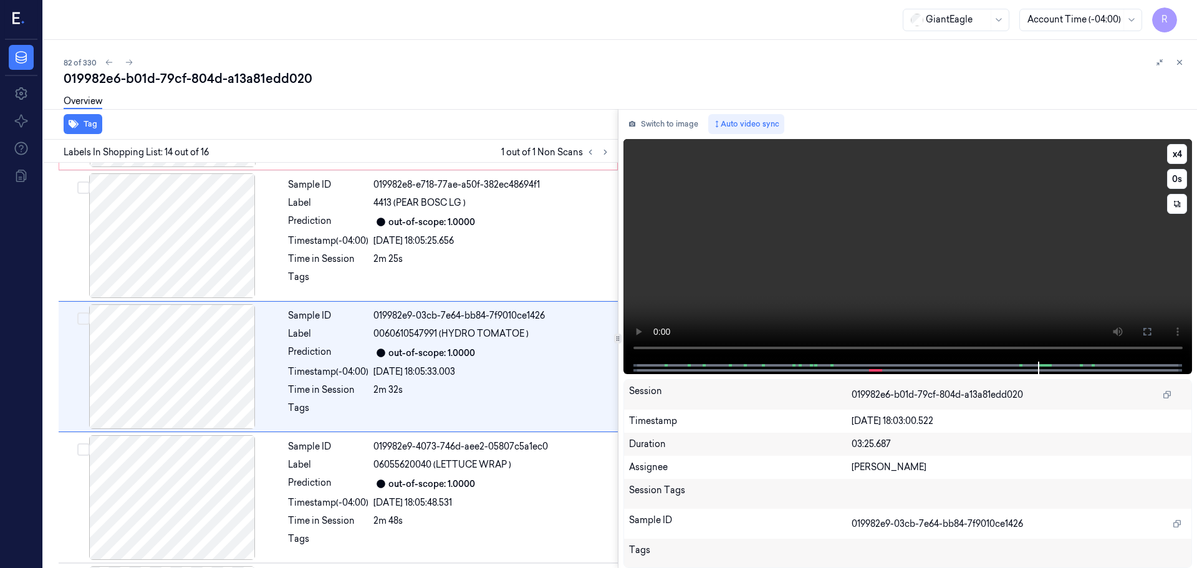
scroll to position [1564, 0]
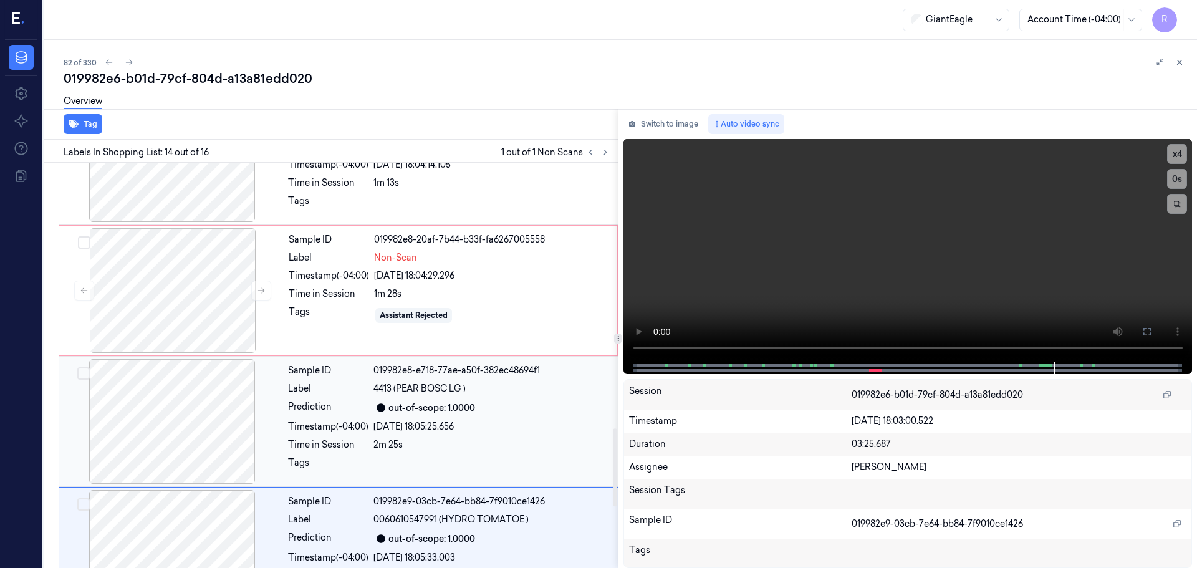
click at [286, 407] on div "Sample ID 019982e8-e718-77ae-a50f-382ec48694f1 Label 4413 (PEAR BOSC LG ) Predi…" at bounding box center [449, 421] width 332 height 125
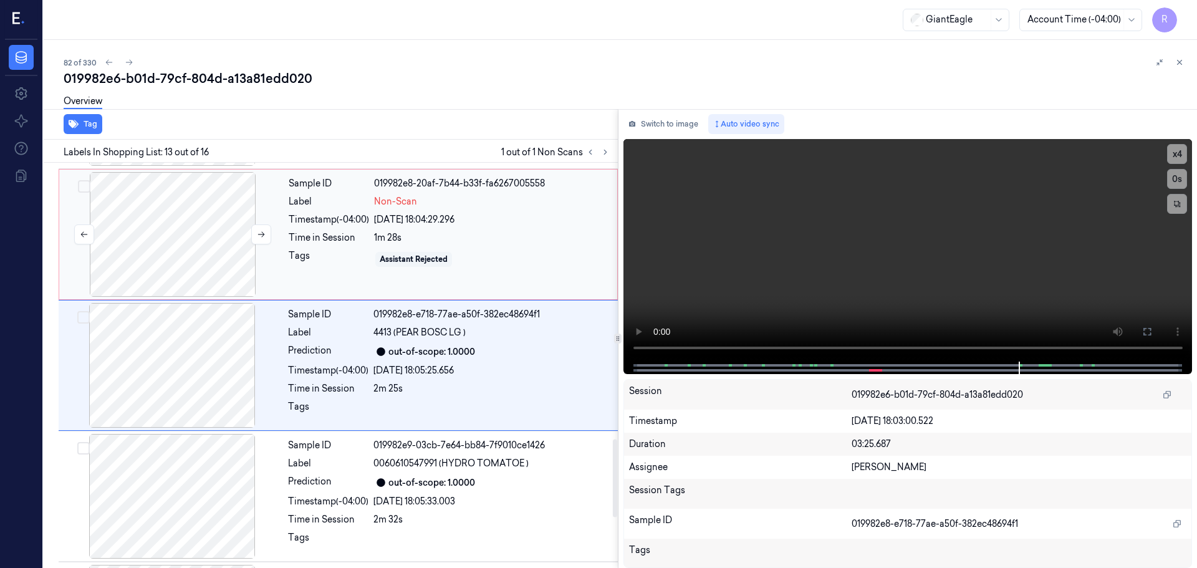
click at [184, 254] on div at bounding box center [173, 234] width 222 height 125
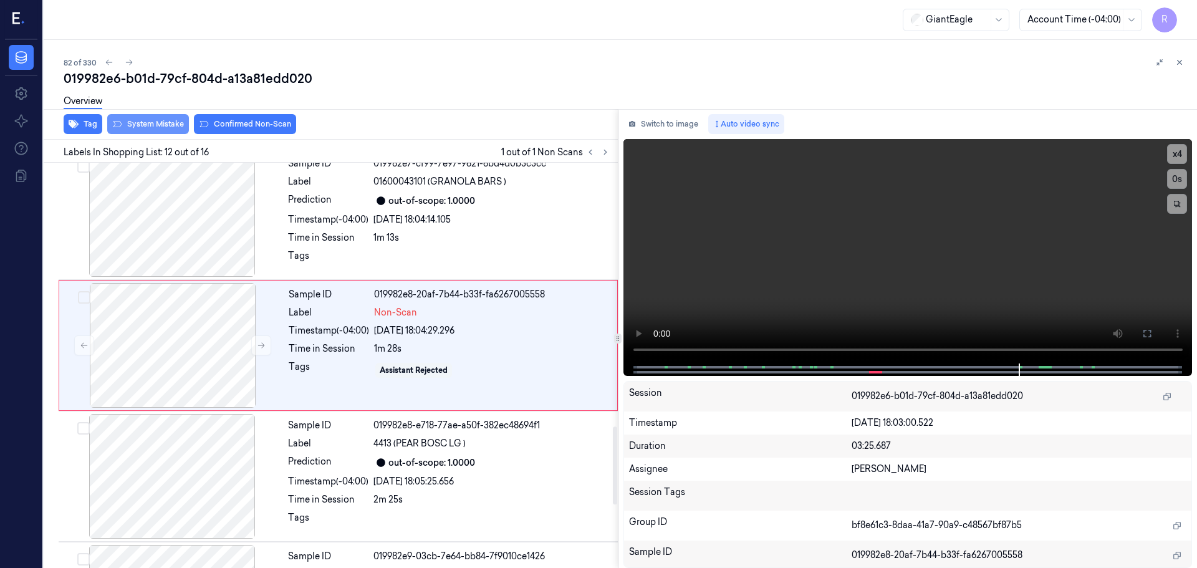
scroll to position [1303, 0]
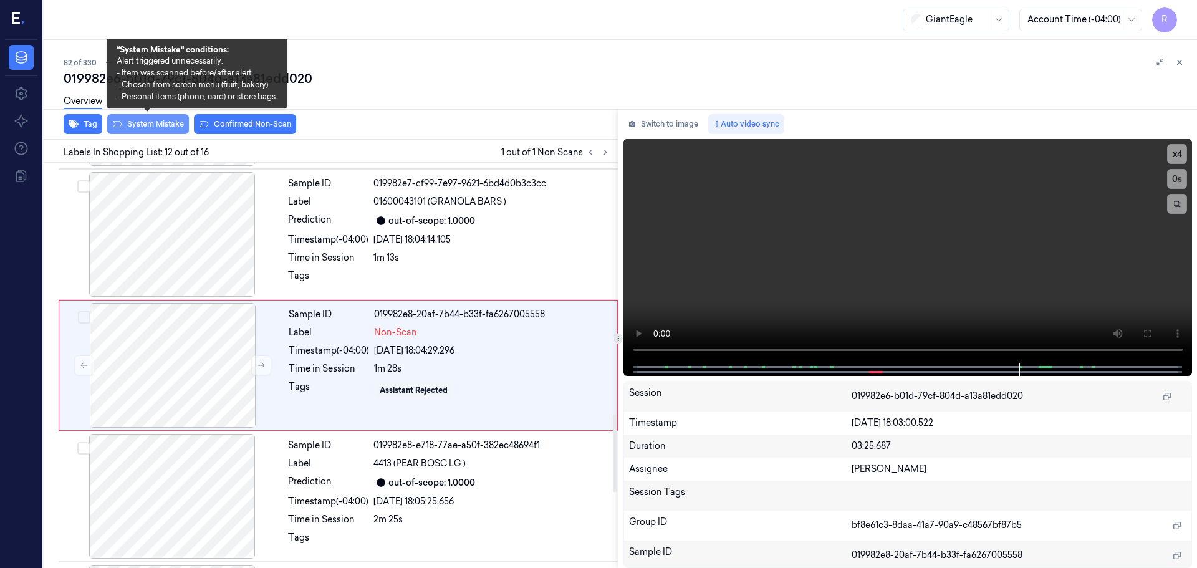
click at [150, 130] on button "System Mistake" at bounding box center [148, 124] width 82 height 20
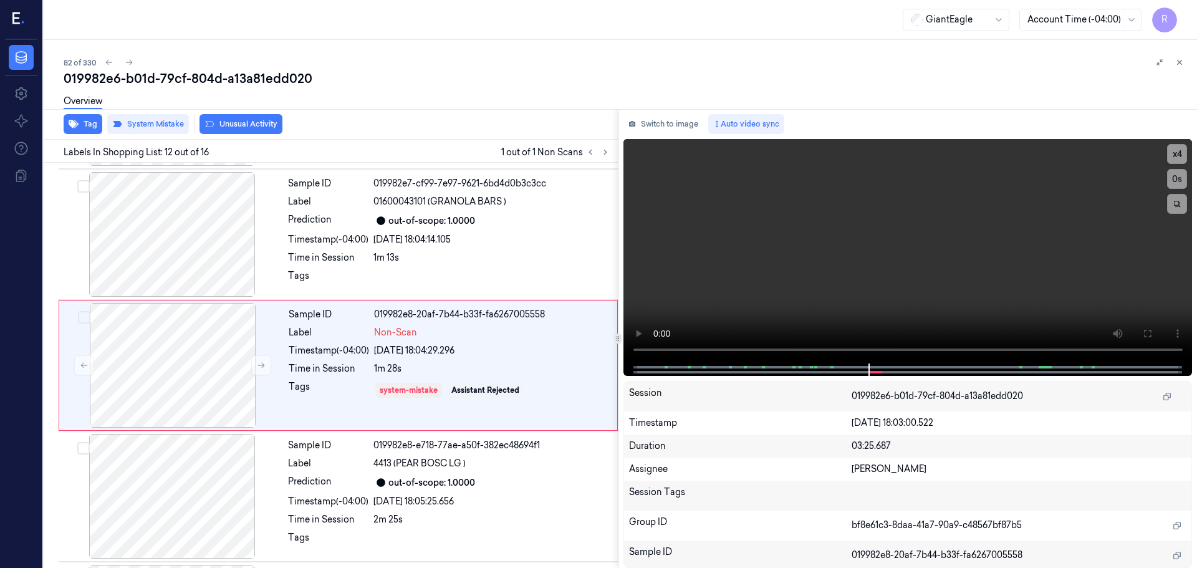
click at [259, 116] on div "Overview" at bounding box center [626, 103] width 1124 height 32
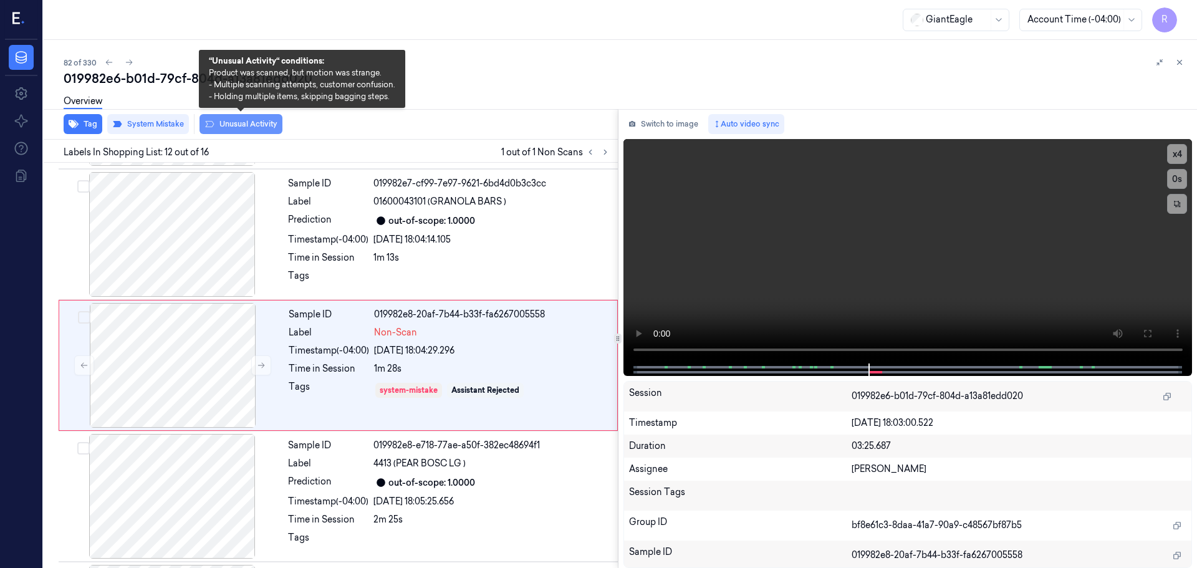
click at [254, 122] on button "Unusual Activity" at bounding box center [241, 124] width 83 height 20
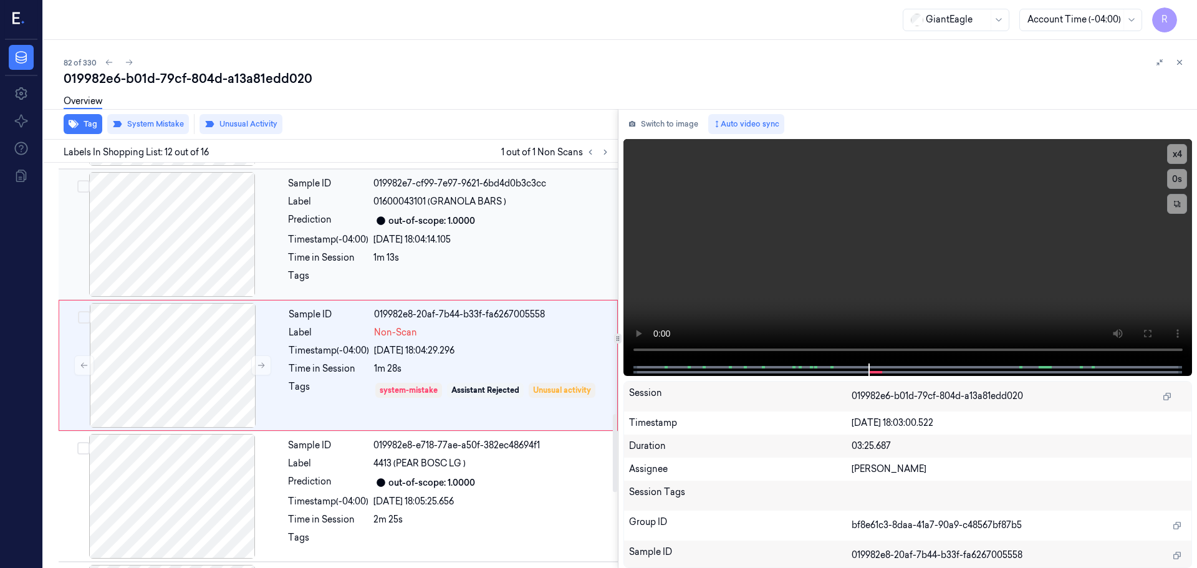
click at [321, 221] on div "Prediction" at bounding box center [328, 220] width 80 height 15
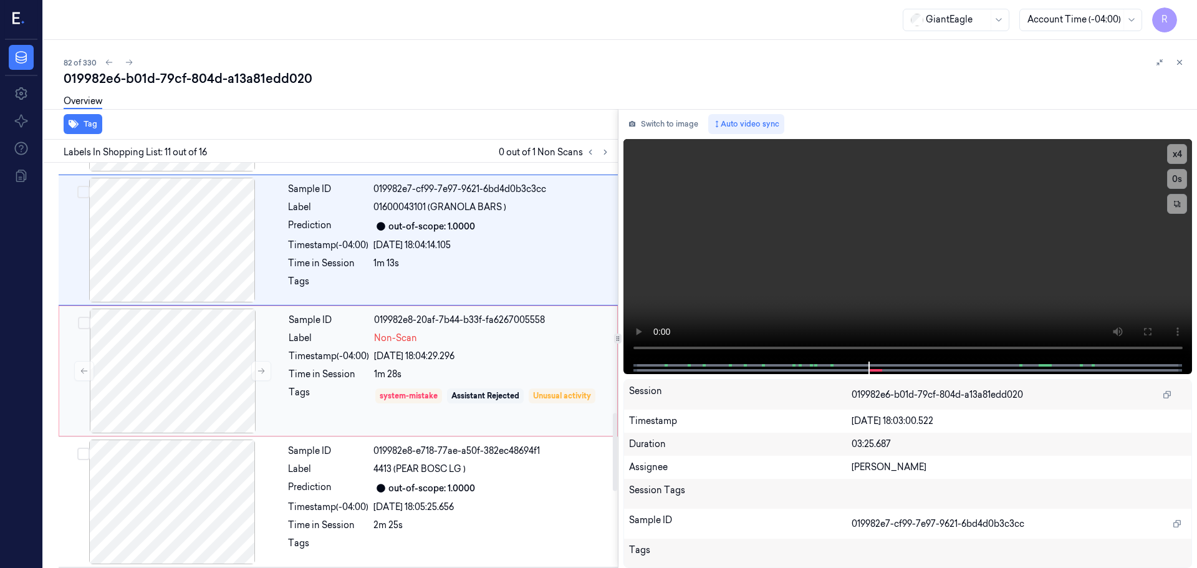
click at [336, 380] on div "Time in Session" at bounding box center [329, 374] width 80 height 13
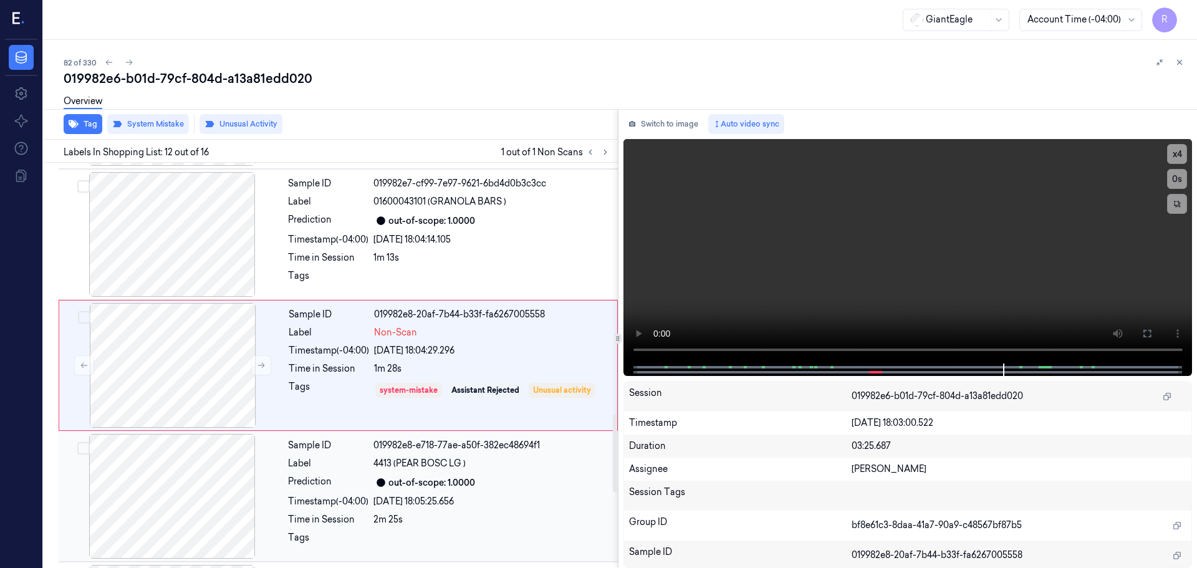
click at [475, 478] on div "out-of-scope: 1.0000" at bounding box center [431, 482] width 87 height 13
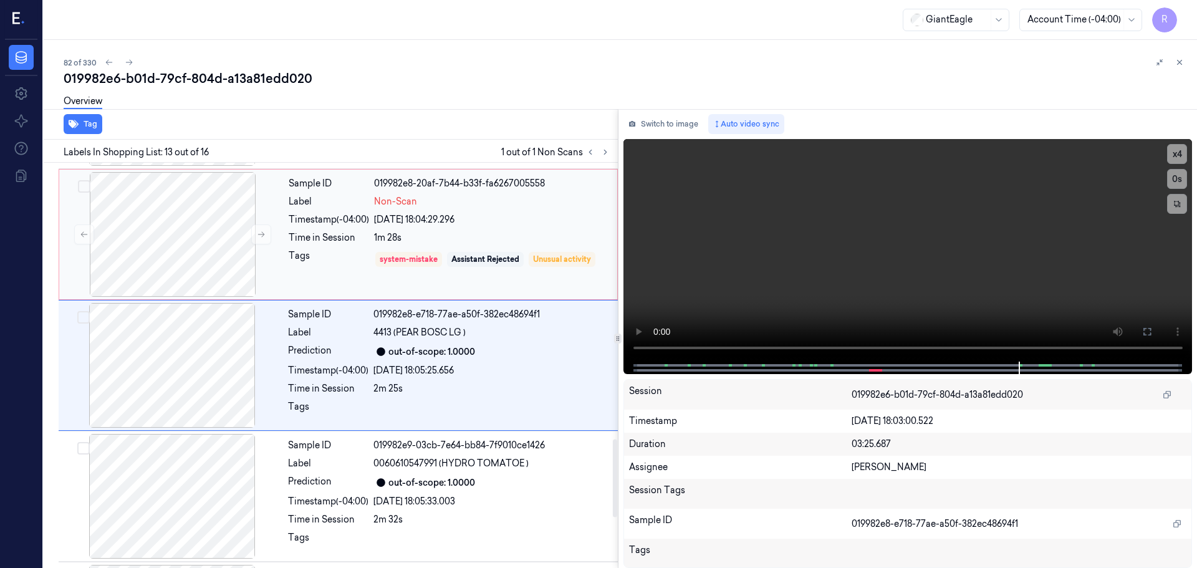
click at [386, 269] on div "system-mistake Assistant Rejected Unusual activity" at bounding box center [492, 259] width 236 height 20
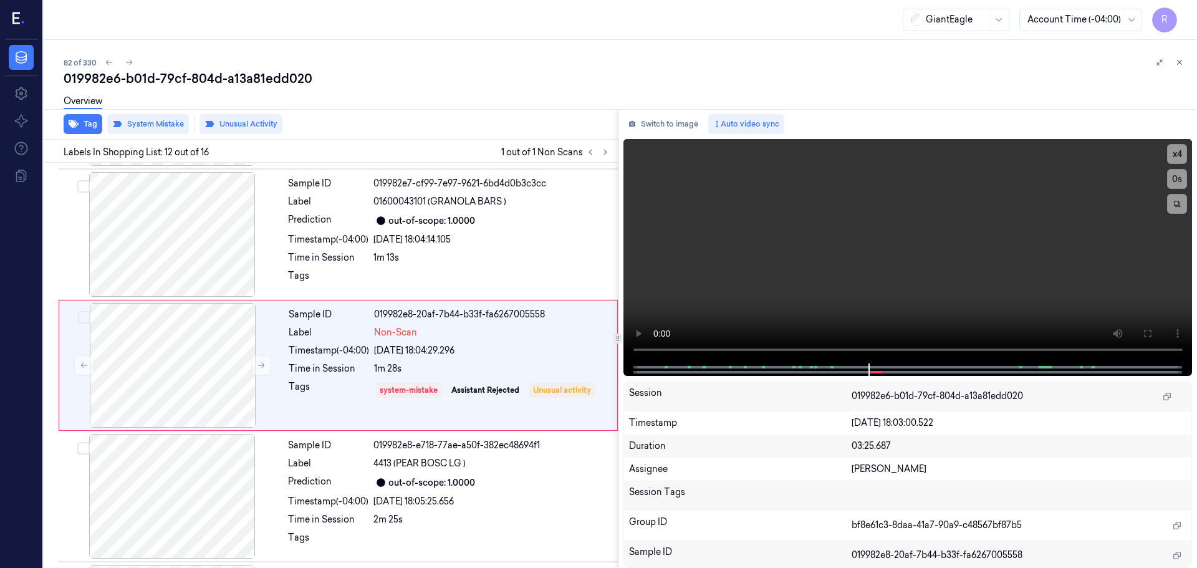
click at [1178, 54] on div "82 of 330 019982e6-b01d-79cf-804d-a13a81edd020 Overview Tag System Mistake Unus…" at bounding box center [621, 304] width 1154 height 528
click at [1177, 65] on icon at bounding box center [1179, 62] width 9 height 9
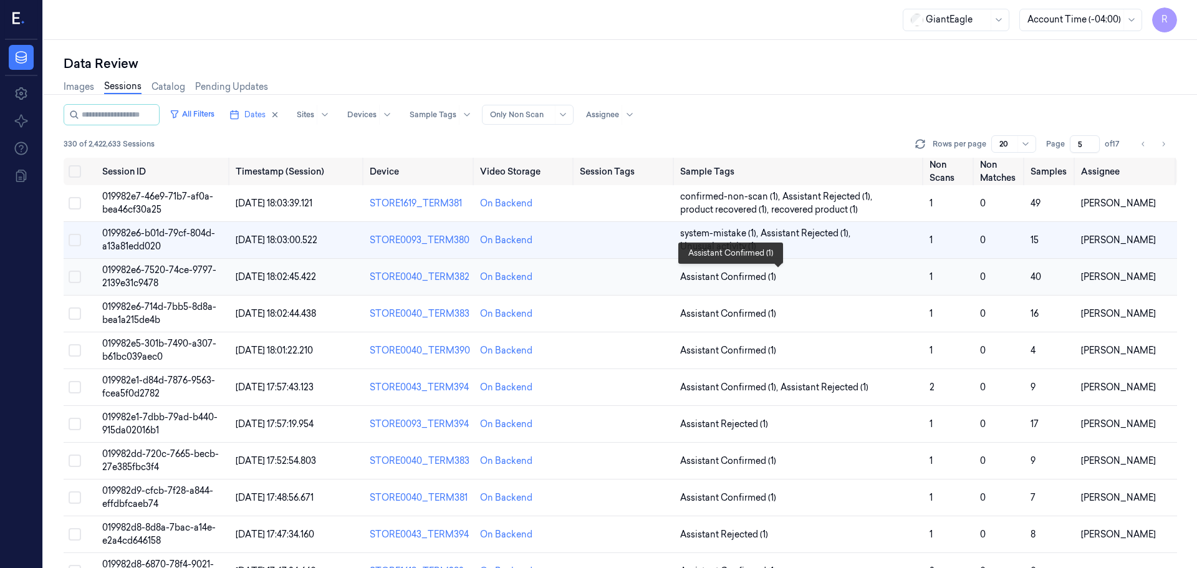
click at [808, 279] on span "Assistant Confirmed (1)" at bounding box center [799, 277] width 239 height 13
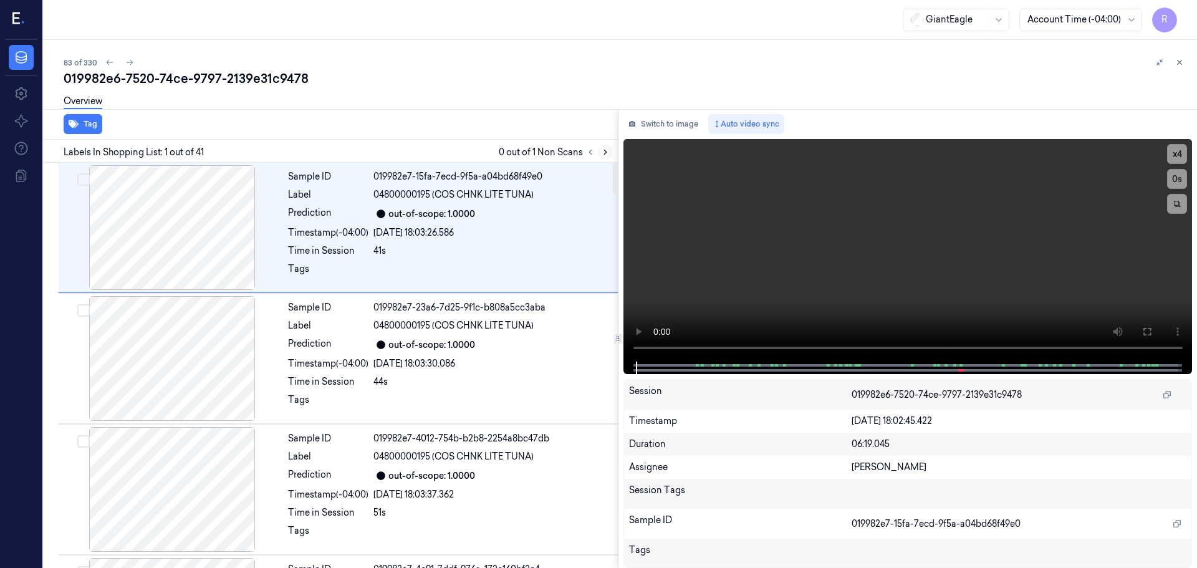
click at [600, 152] on button at bounding box center [605, 152] width 15 height 15
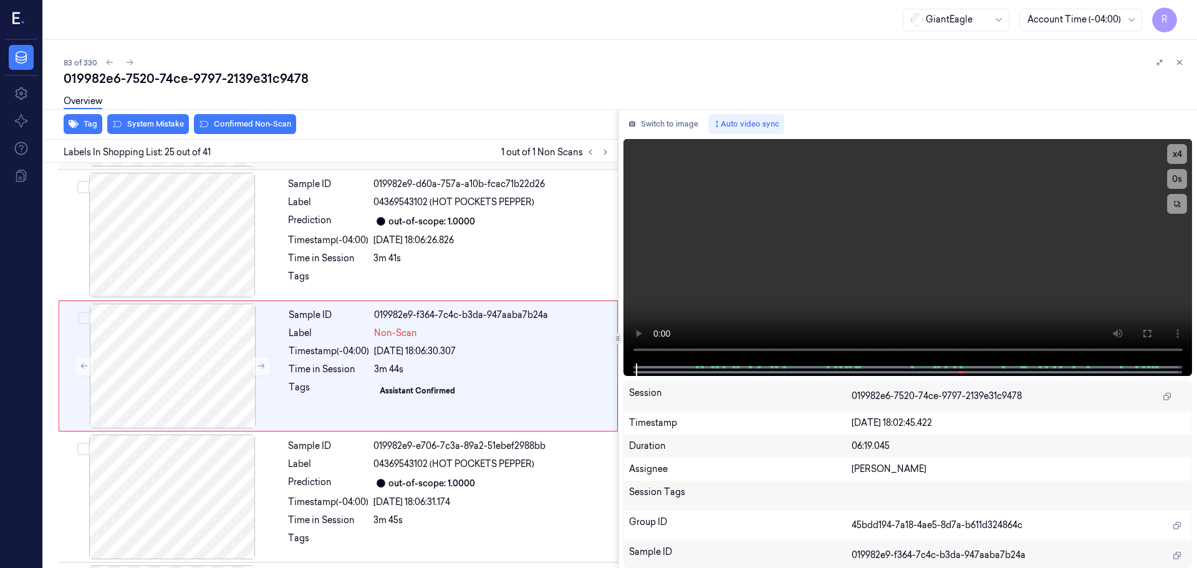
scroll to position [3005, 0]
click at [261, 362] on icon at bounding box center [261, 365] width 9 height 9
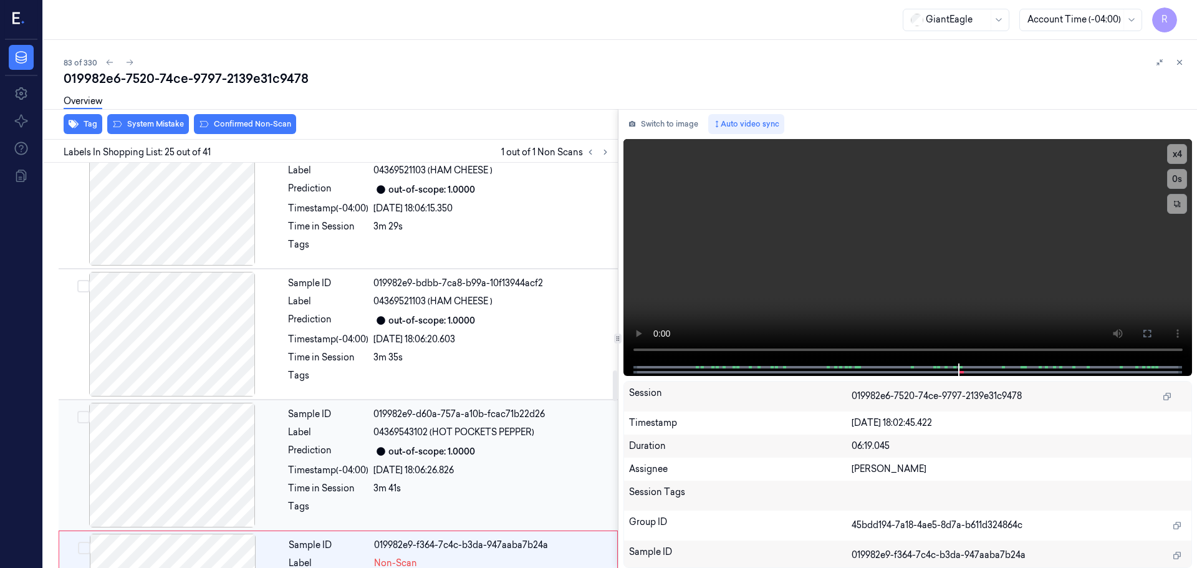
scroll to position [2755, 0]
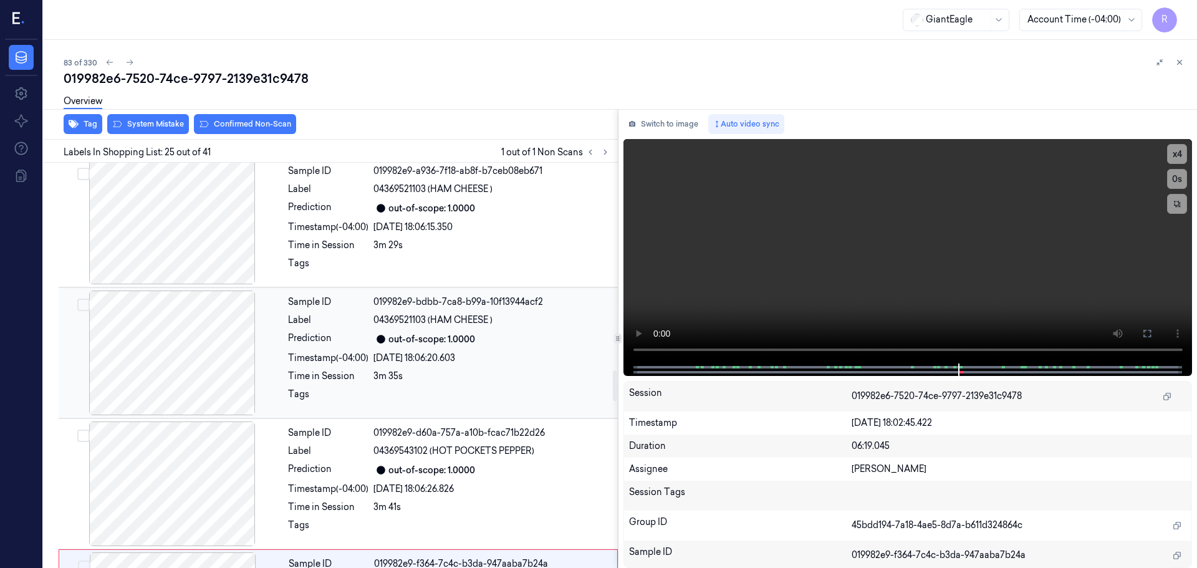
click at [203, 371] on div at bounding box center [172, 353] width 222 height 125
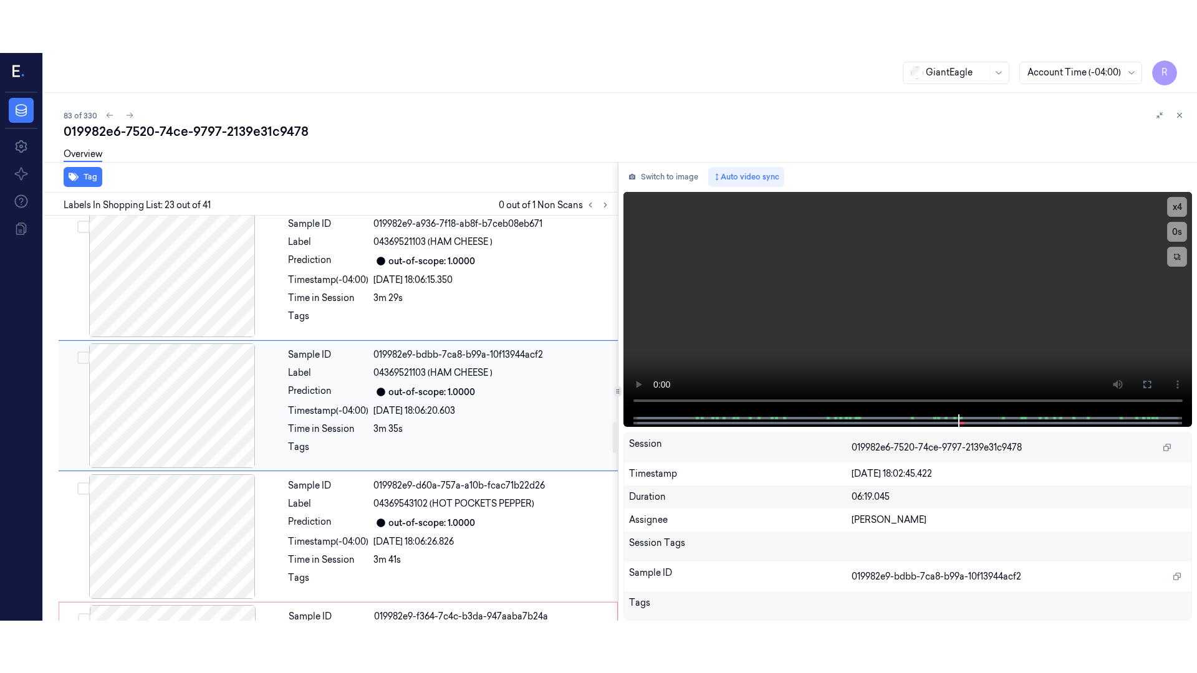
scroll to position [2743, 0]
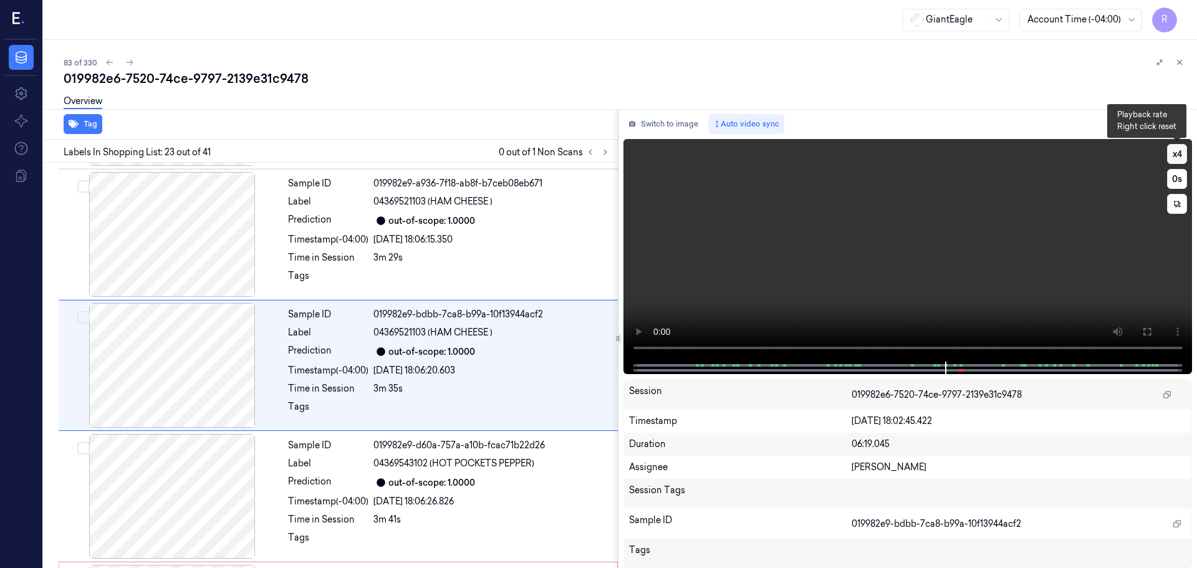
click at [1181, 158] on button "x 4" at bounding box center [1177, 154] width 20 height 20
click at [1149, 330] on icon at bounding box center [1147, 332] width 10 height 10
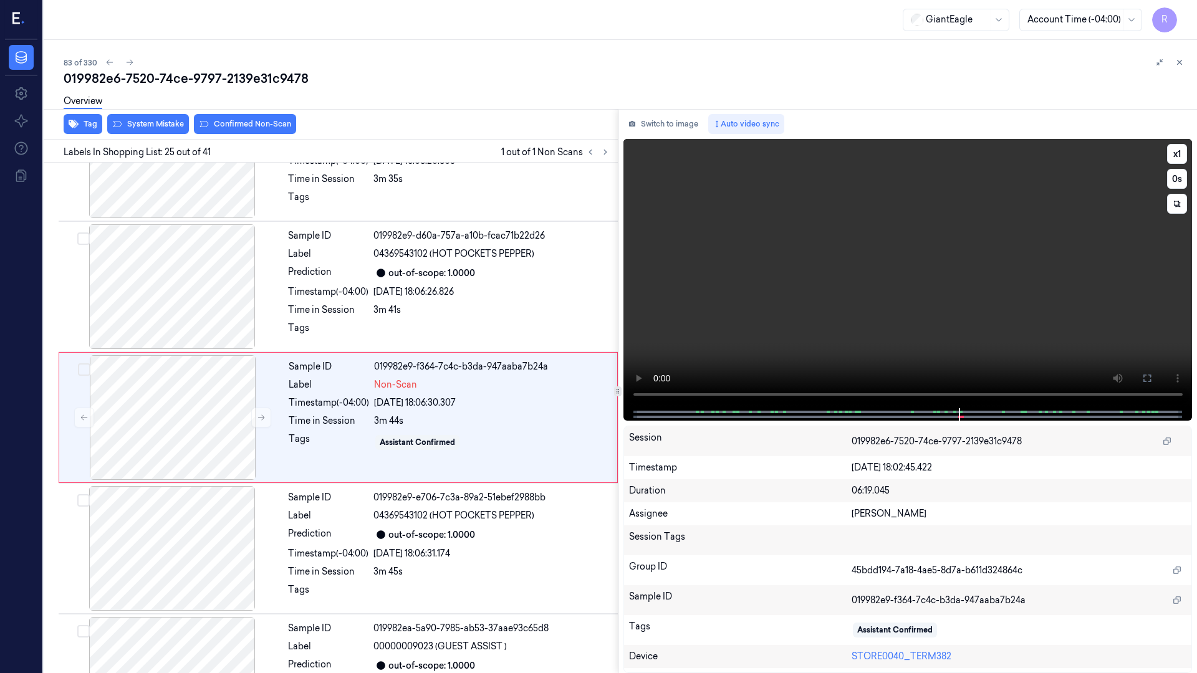
scroll to position [2952, 0]
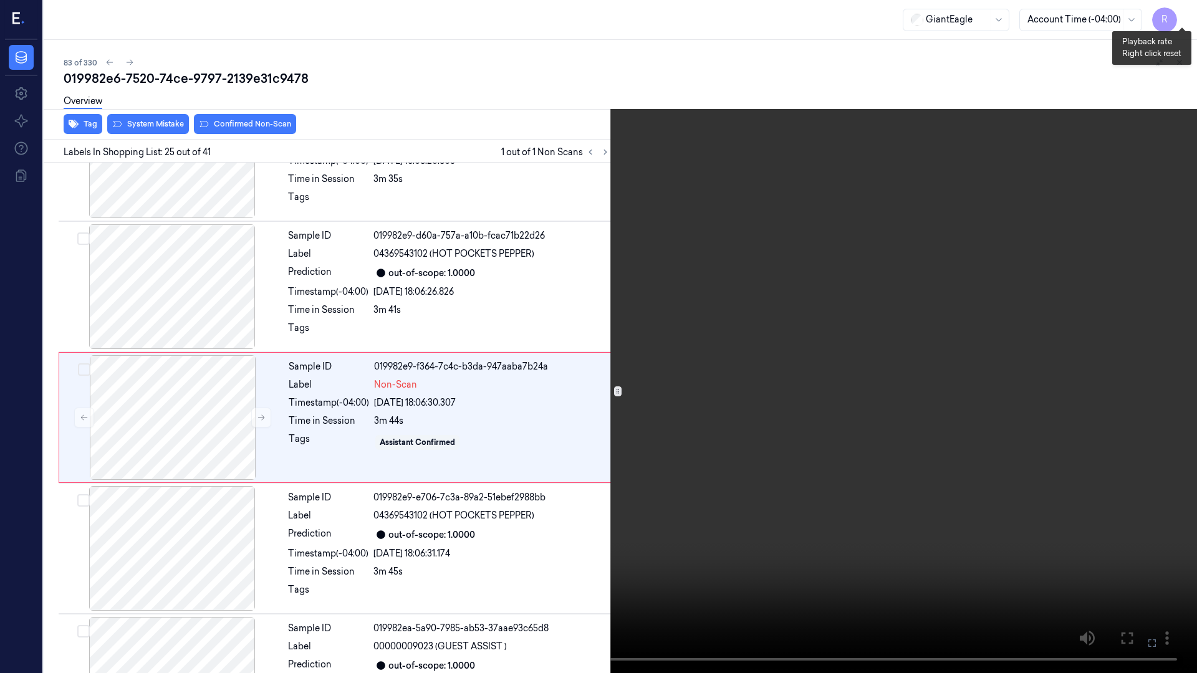
click at [1186, 18] on button "x 1" at bounding box center [1182, 15] width 20 height 20
click at [1186, 18] on button "x 2" at bounding box center [1182, 15] width 20 height 20
click at [1181, 17] on button "x 4" at bounding box center [1182, 15] width 20 height 20
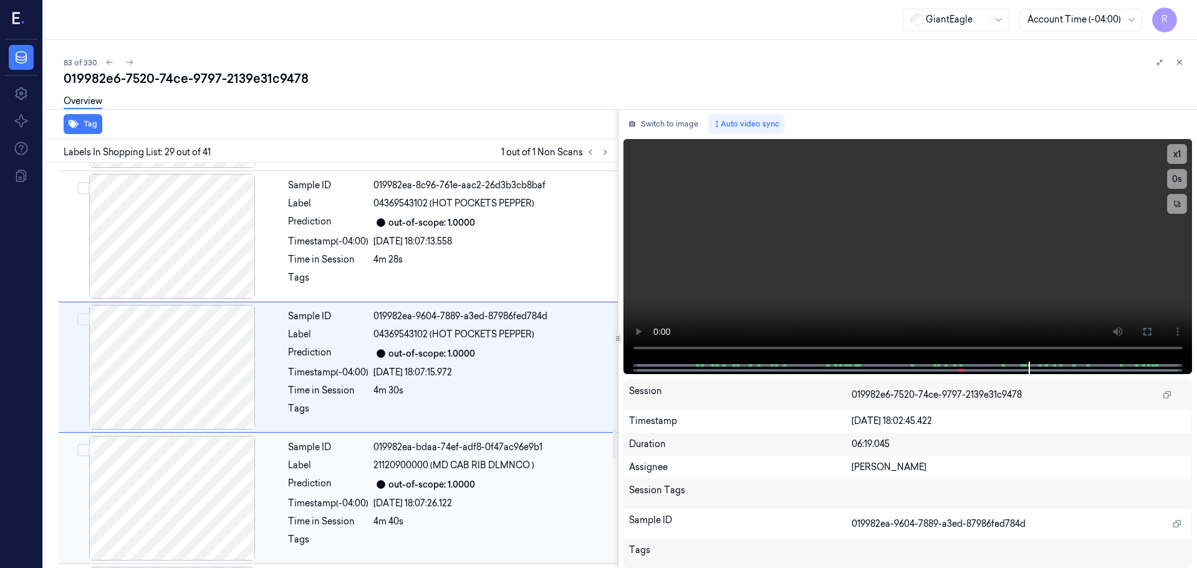
scroll to position [3217, 0]
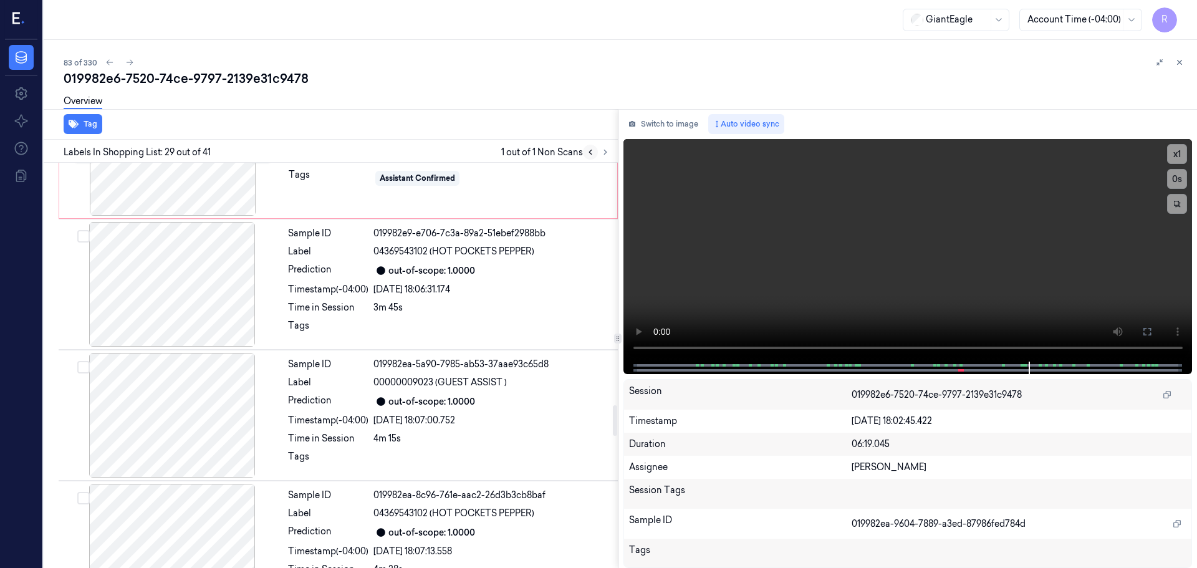
click at [594, 150] on icon at bounding box center [590, 152] width 9 height 9
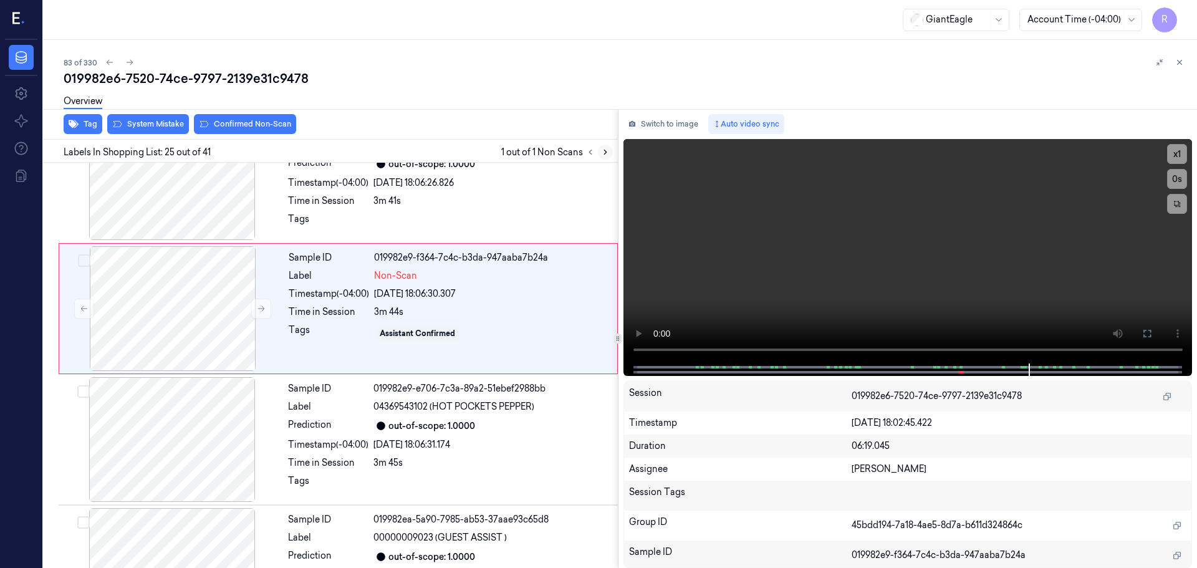
scroll to position [3005, 0]
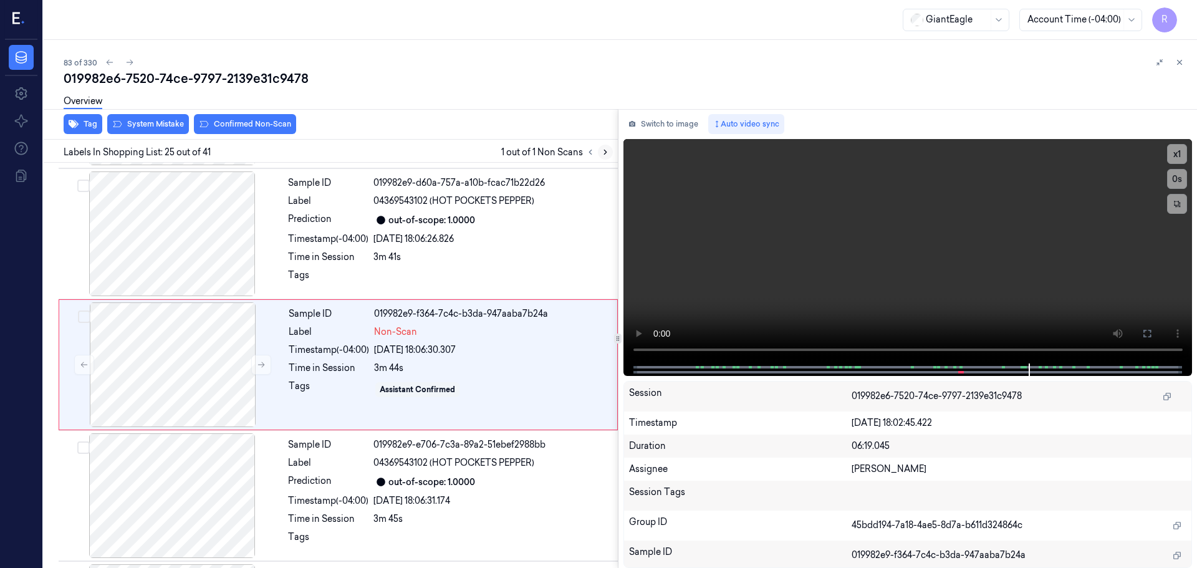
click at [605, 151] on icon at bounding box center [605, 152] width 2 height 4
click at [255, 365] on button at bounding box center [261, 365] width 20 height 20
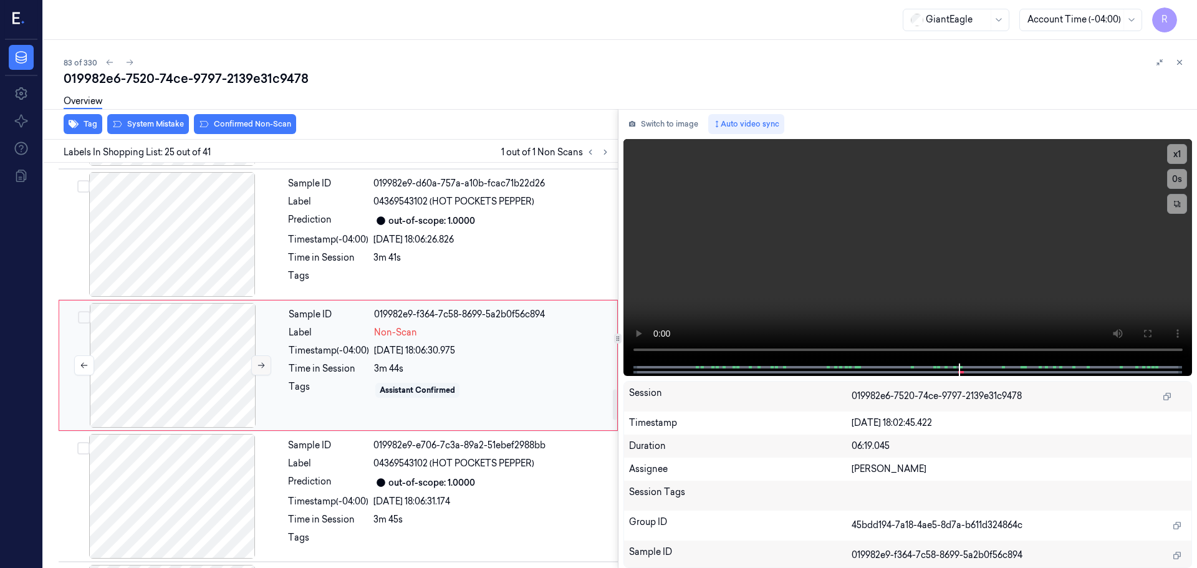
click at [255, 365] on button at bounding box center [261, 365] width 20 height 20
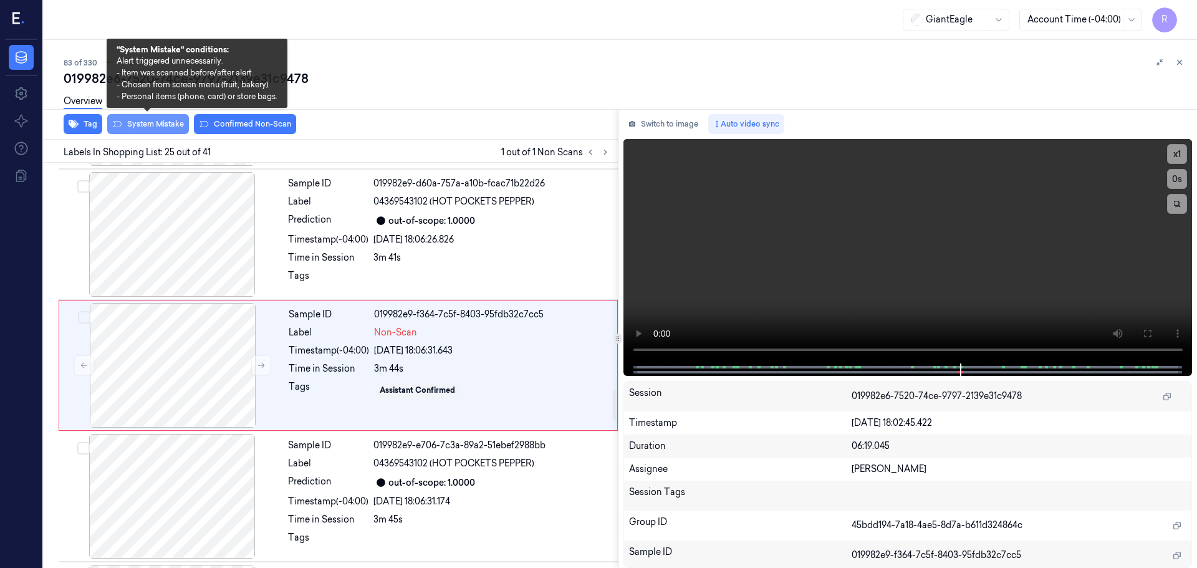
click at [140, 130] on button "System Mistake" at bounding box center [148, 124] width 82 height 20
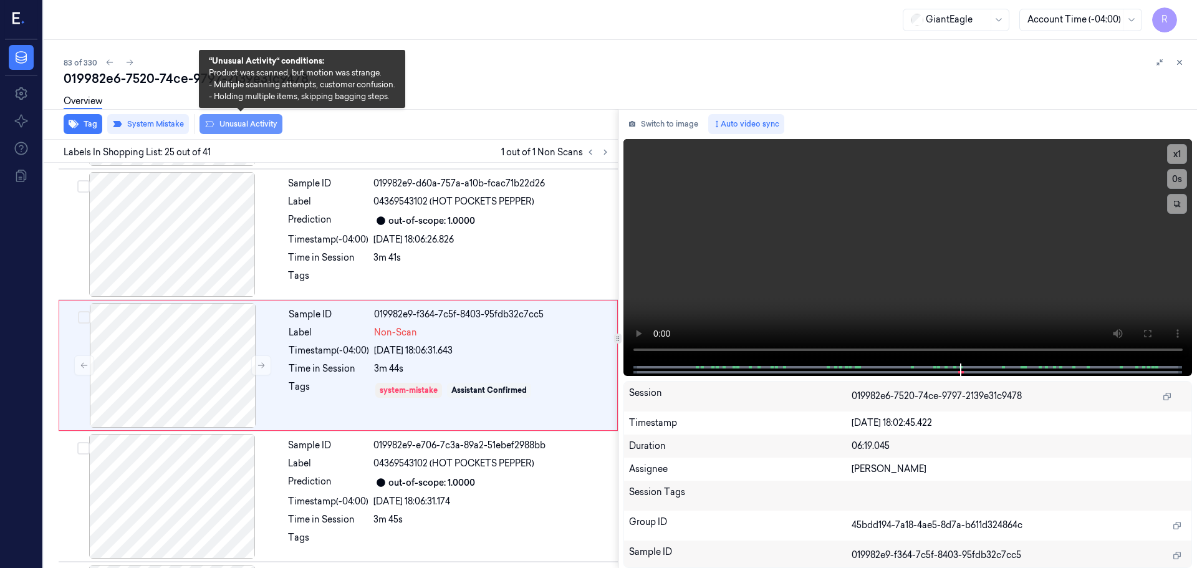
click at [238, 119] on button "Unusual Activity" at bounding box center [241, 124] width 83 height 20
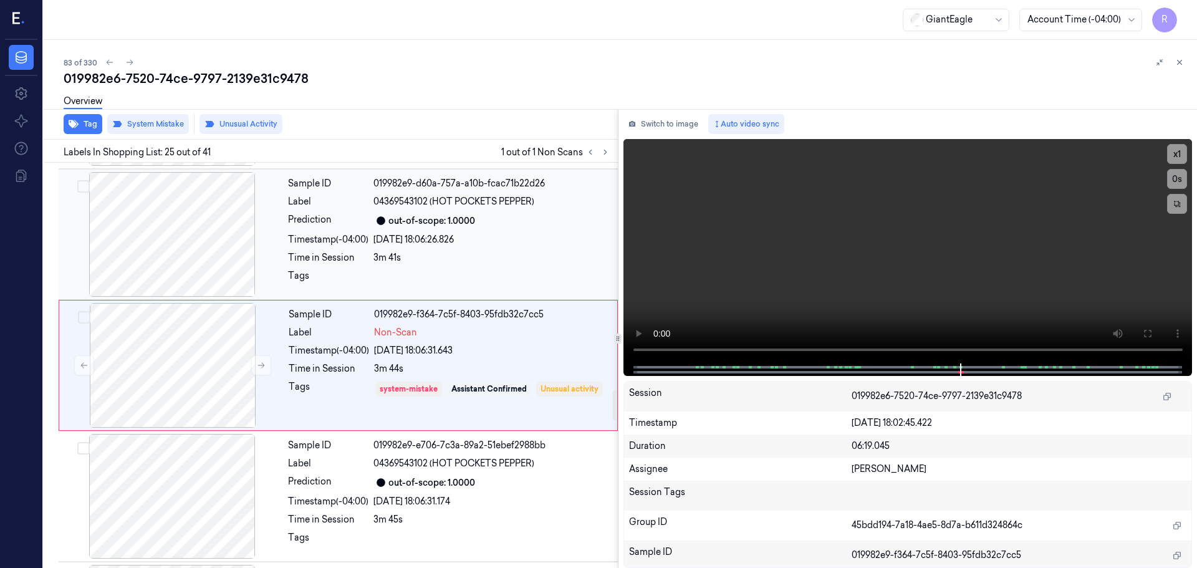
scroll to position [3067, 0]
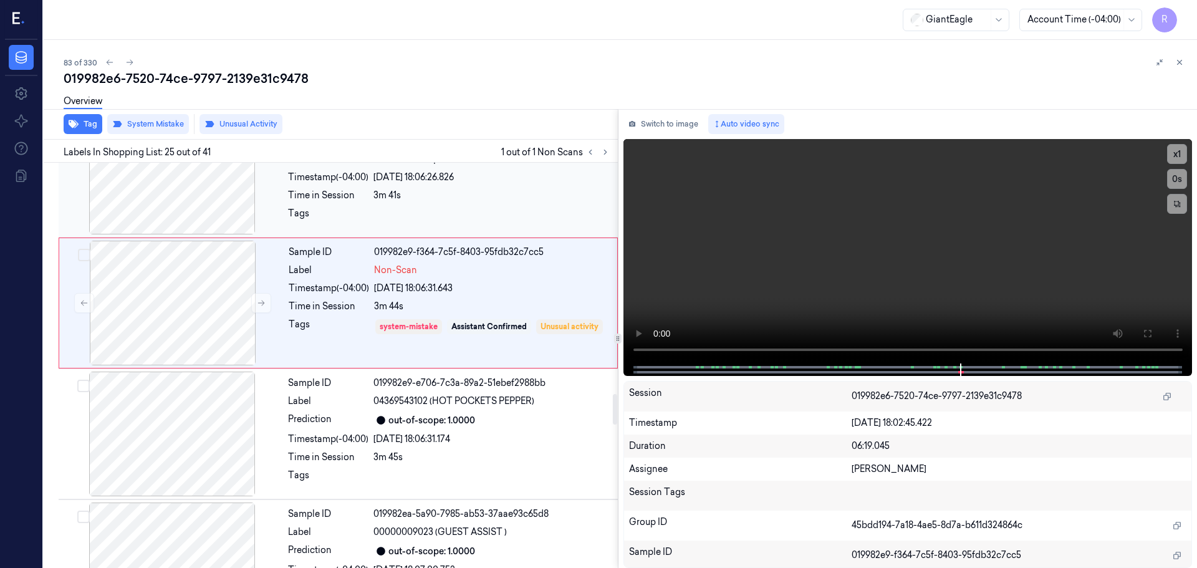
click at [364, 224] on div "Tags" at bounding box center [328, 217] width 80 height 20
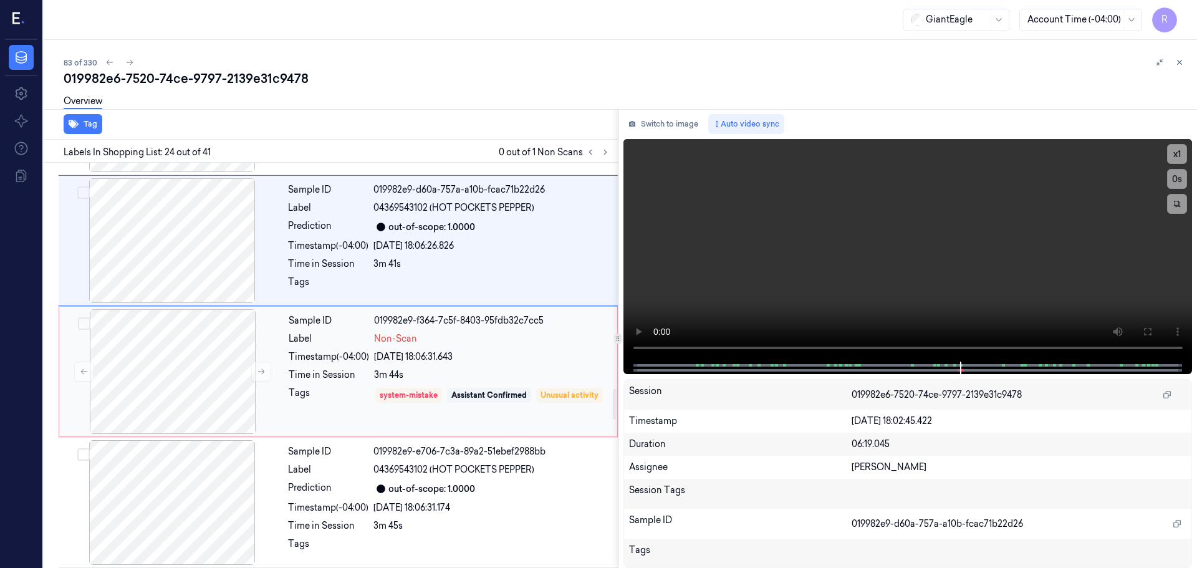
click at [312, 359] on div "Timestamp (-04:00)" at bounding box center [329, 356] width 80 height 13
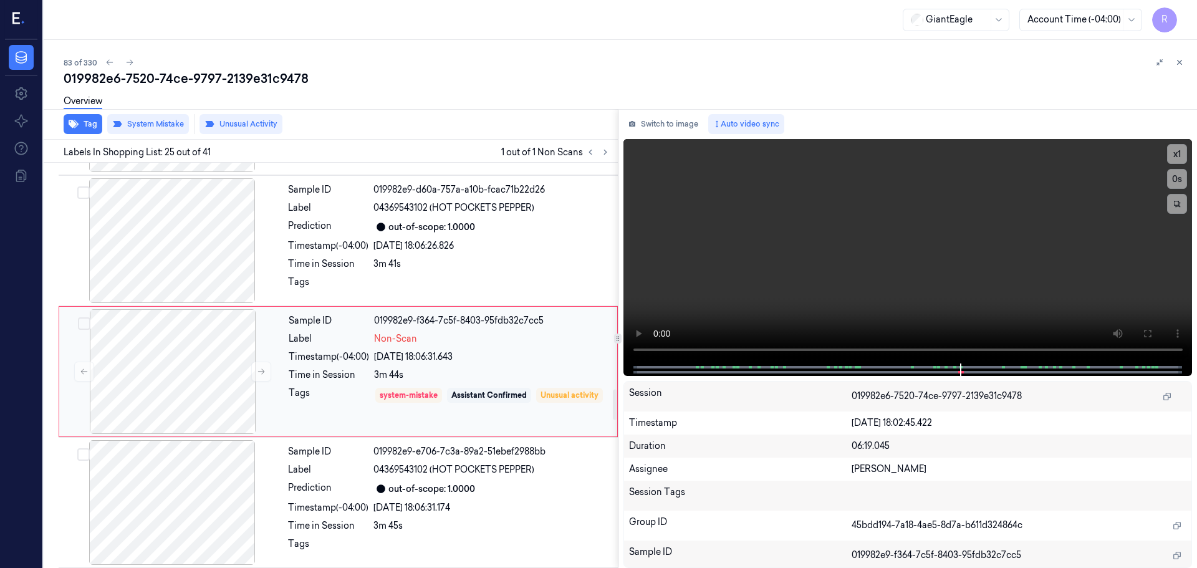
scroll to position [3005, 0]
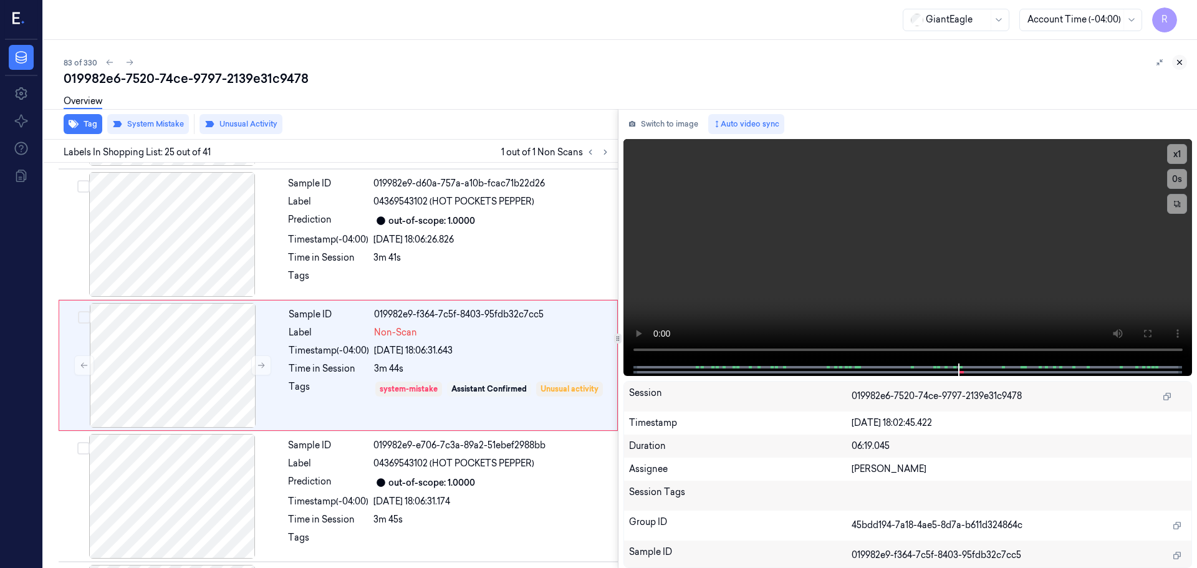
click at [1182, 64] on icon at bounding box center [1179, 62] width 9 height 9
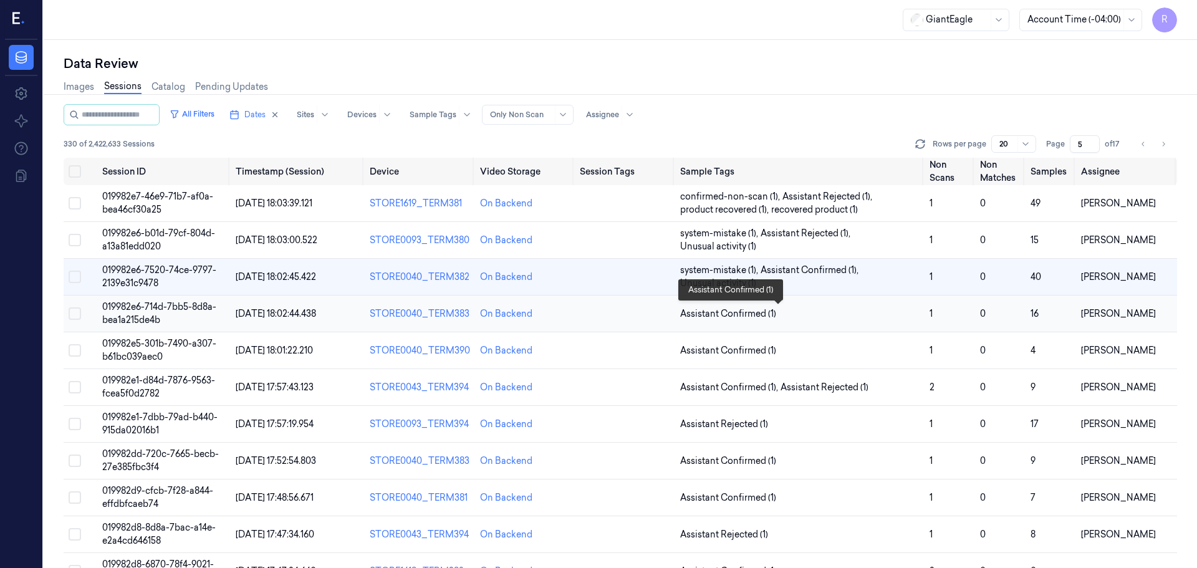
click at [826, 316] on span "Assistant Confirmed (1)" at bounding box center [799, 313] width 239 height 13
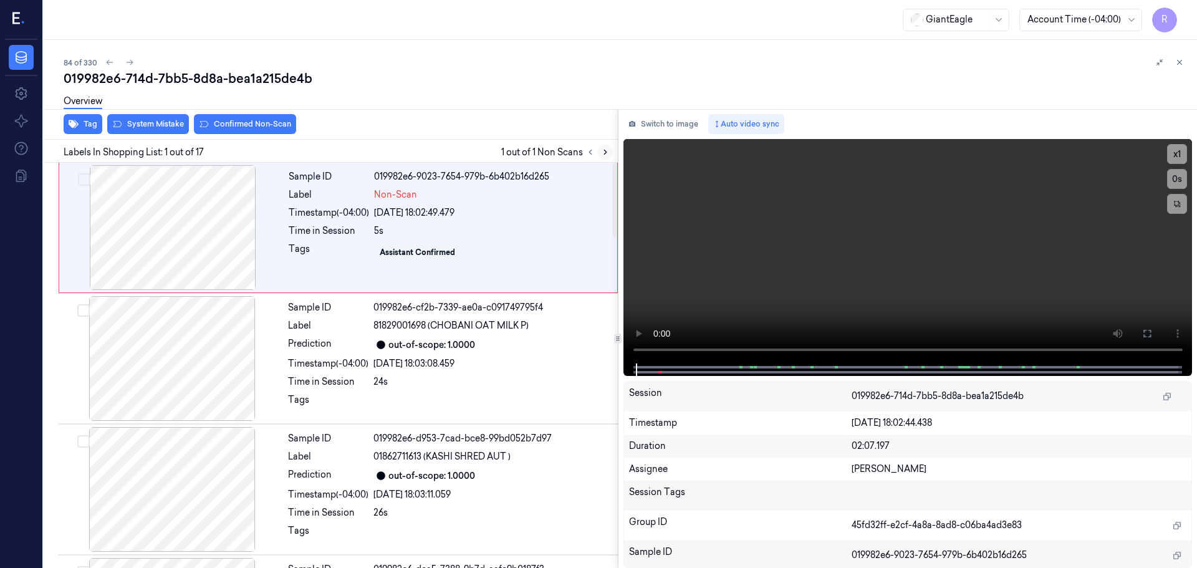
click at [607, 148] on icon at bounding box center [605, 152] width 9 height 9
click at [240, 235] on div at bounding box center [173, 227] width 222 height 125
click at [245, 236] on div at bounding box center [173, 227] width 222 height 125
click at [246, 234] on div at bounding box center [173, 227] width 222 height 125
click at [1175, 157] on button "x 1" at bounding box center [1177, 154] width 20 height 20
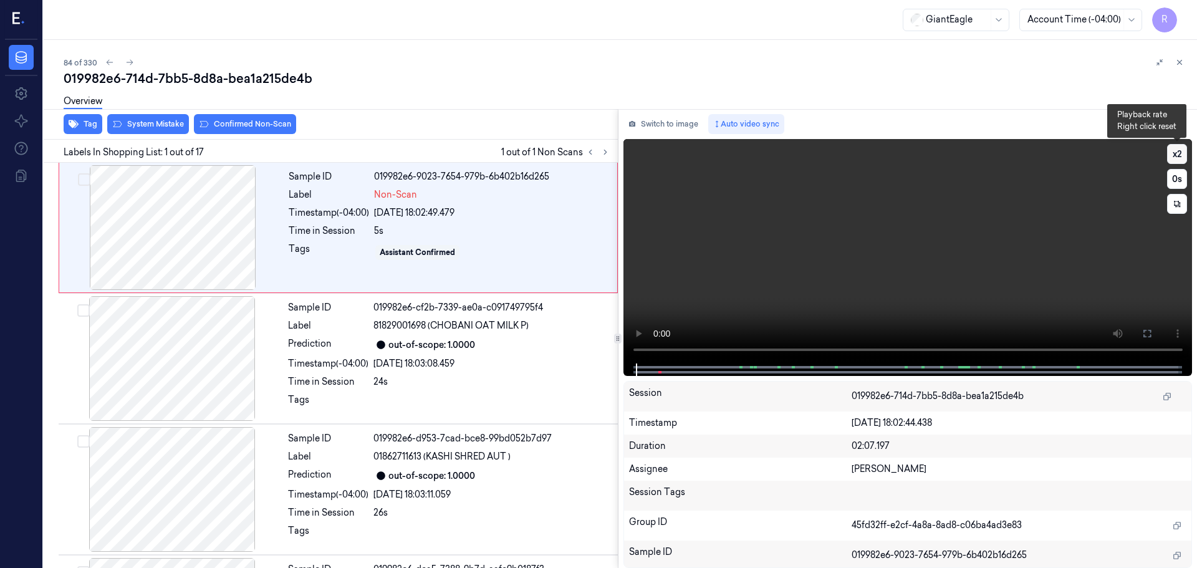
click at [1173, 156] on button "x 2" at bounding box center [1177, 154] width 20 height 20
click at [1168, 147] on button "x 4" at bounding box center [1177, 154] width 20 height 20
click at [1147, 339] on button at bounding box center [1147, 334] width 20 height 20
click at [1175, 157] on button "x 1" at bounding box center [1177, 154] width 20 height 20
click at [1175, 157] on button "x 2" at bounding box center [1177, 154] width 20 height 20
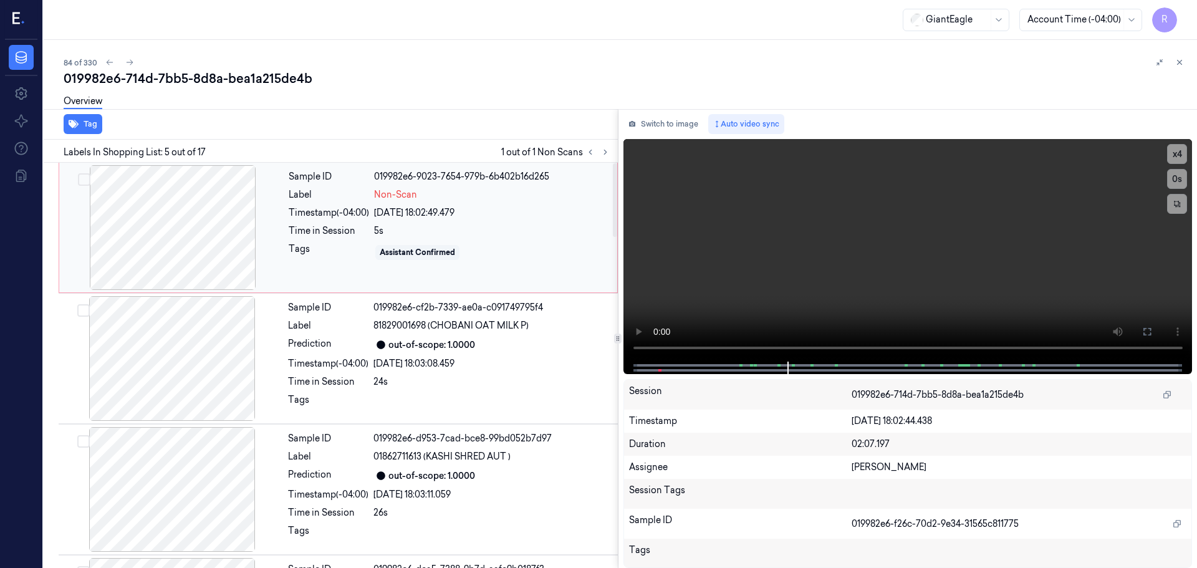
click at [224, 247] on div at bounding box center [173, 227] width 222 height 125
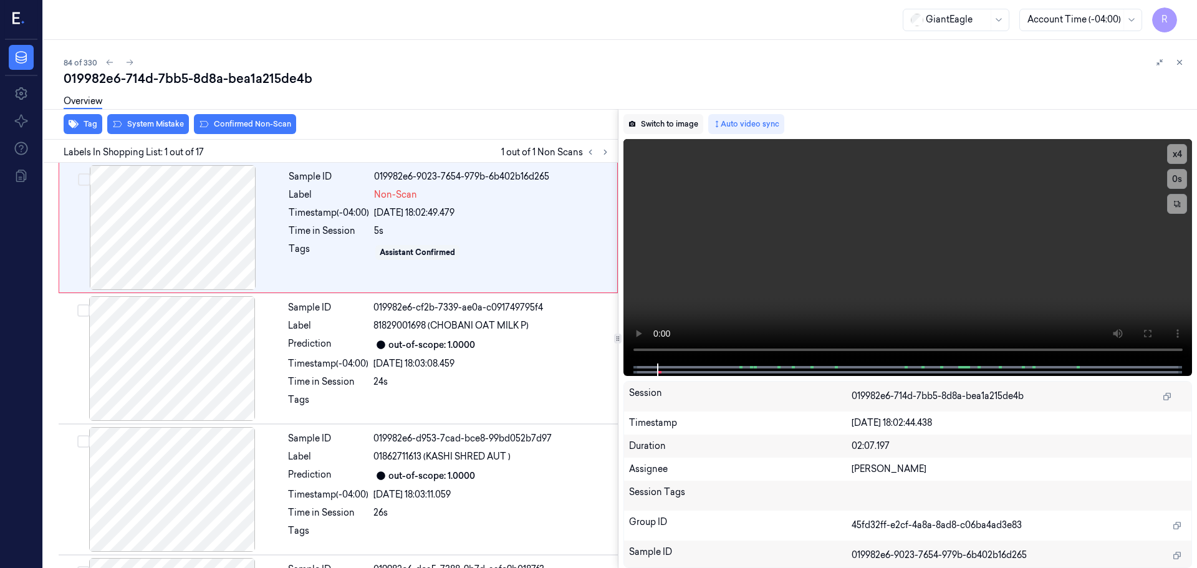
click at [662, 132] on button "Switch to image" at bounding box center [664, 124] width 80 height 20
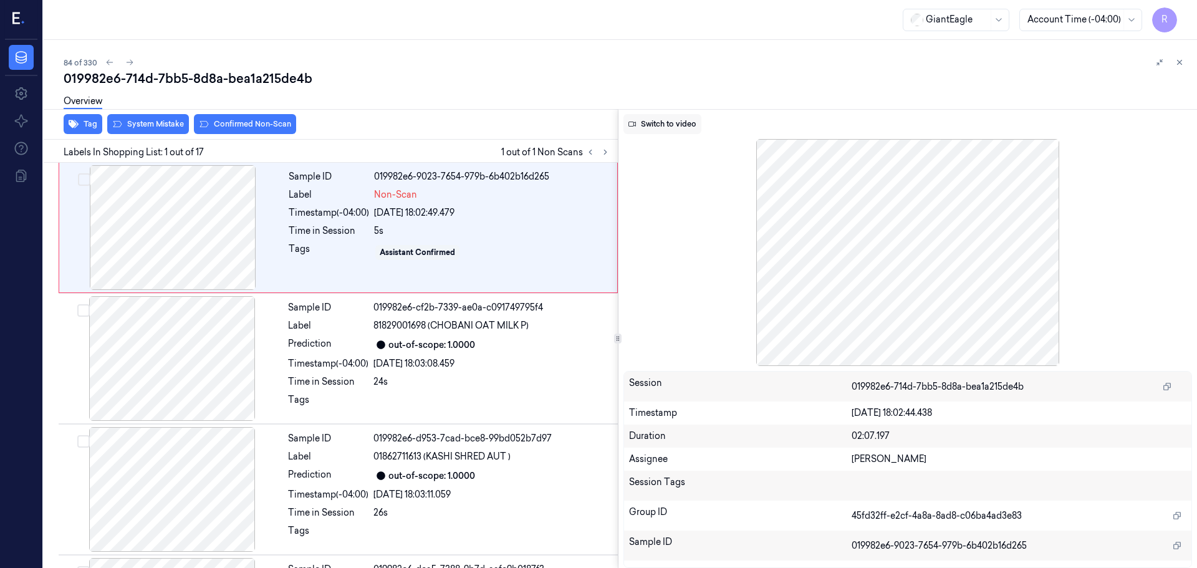
click at [692, 123] on button "Switch to video" at bounding box center [663, 124] width 78 height 20
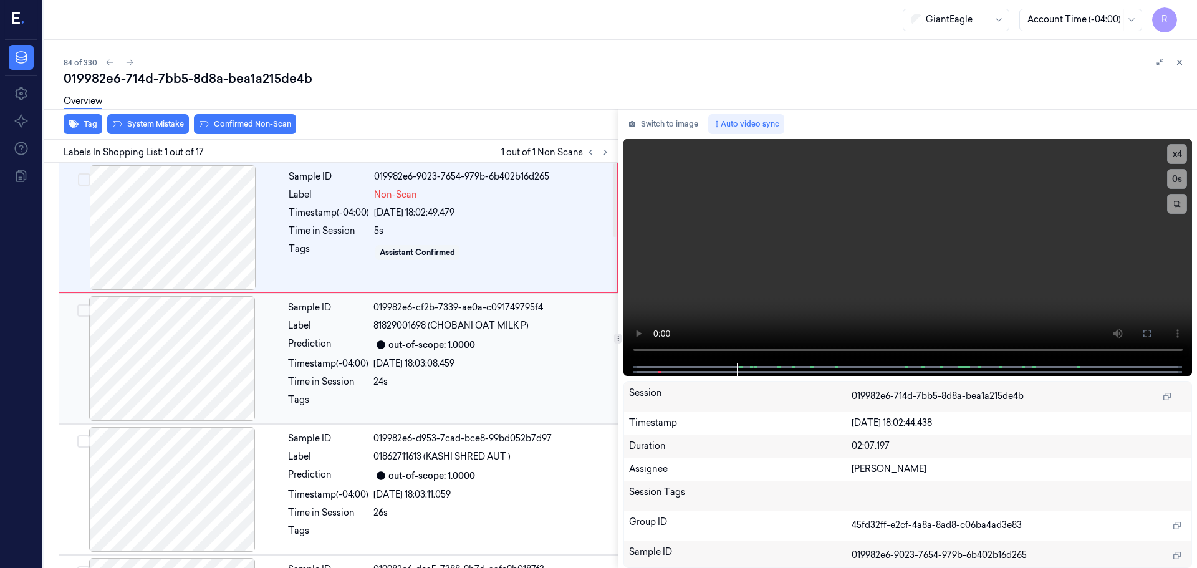
click at [402, 374] on div "Sample ID 019982e6-cf2b-7339-ae0a-c091749795f4 Label 81829001698 (CHOBANI OAT M…" at bounding box center [449, 358] width 332 height 125
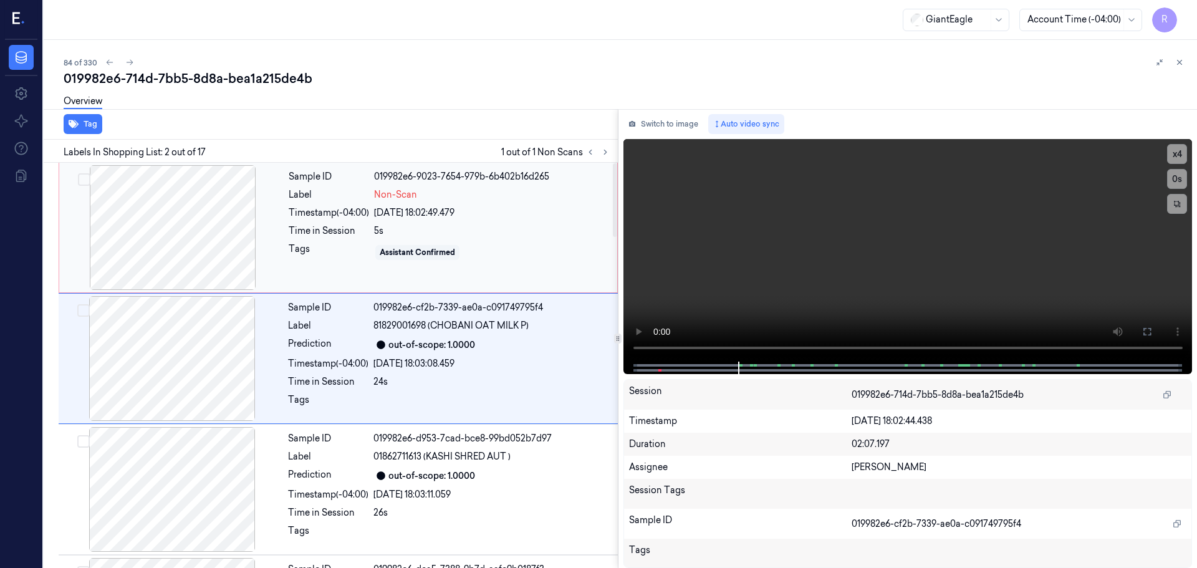
click at [410, 238] on div "Sample ID 019982e6-9023-7654-979b-6b402b16d265 Label Non-Scan Timestamp (-04:00…" at bounding box center [449, 227] width 331 height 125
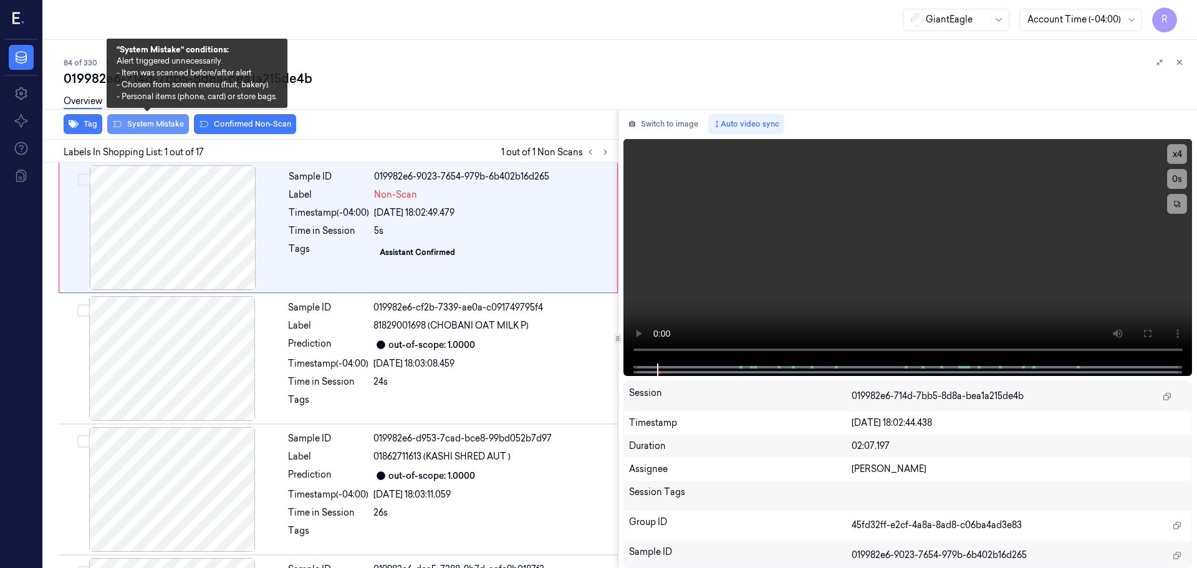
click at [169, 122] on button "System Mistake" at bounding box center [148, 124] width 82 height 20
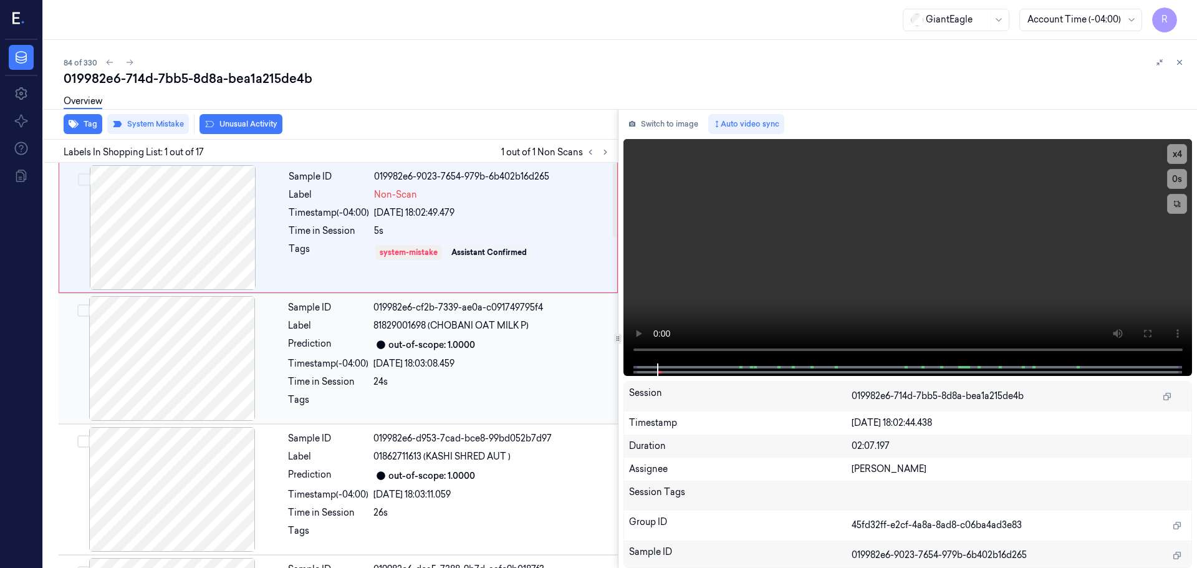
click at [354, 383] on div "Time in Session" at bounding box center [328, 381] width 80 height 13
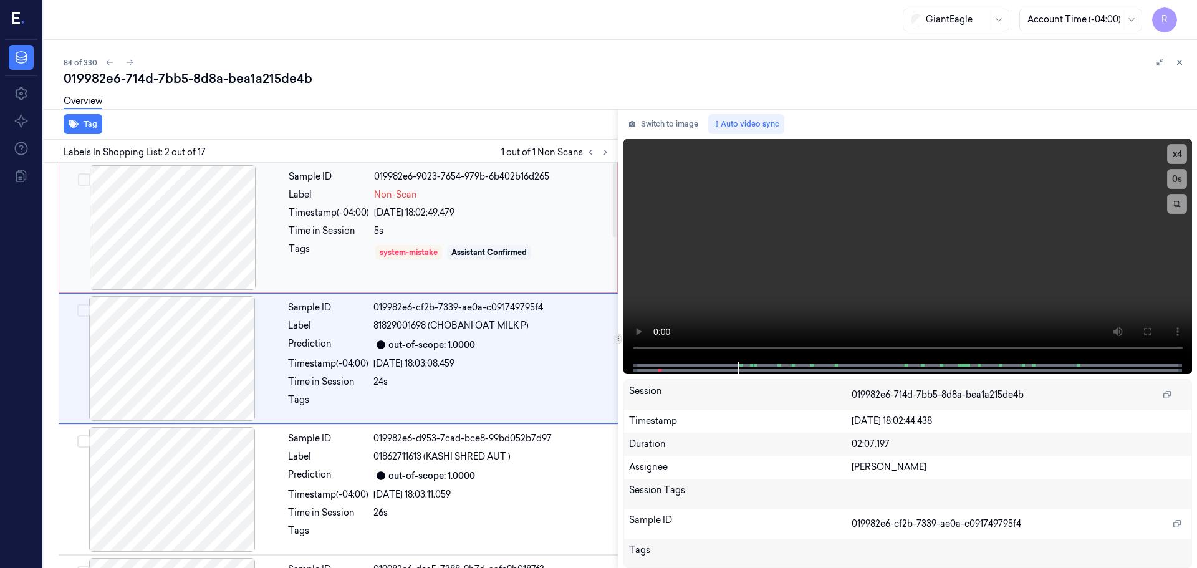
click at [357, 281] on div "Sample ID 019982e6-9023-7654-979b-6b402b16d265 Label Non-Scan Timestamp (-04:00…" at bounding box center [449, 227] width 331 height 125
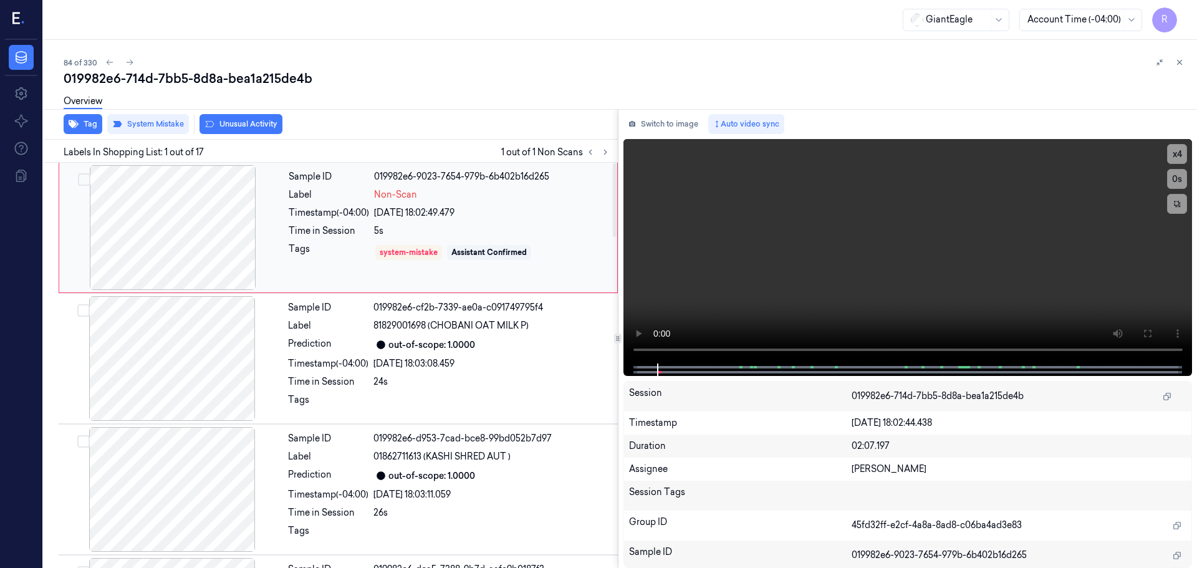
click at [239, 219] on div at bounding box center [173, 227] width 222 height 125
click at [311, 369] on div "Timestamp (-04:00)" at bounding box center [328, 363] width 80 height 13
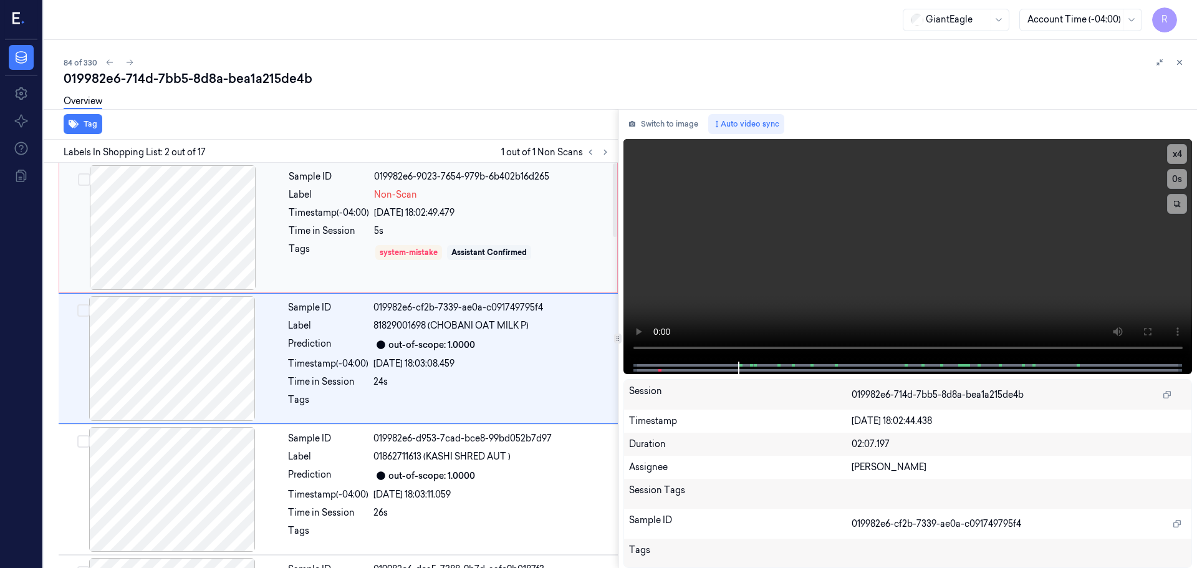
click at [323, 261] on div "Tags" at bounding box center [329, 253] width 80 height 20
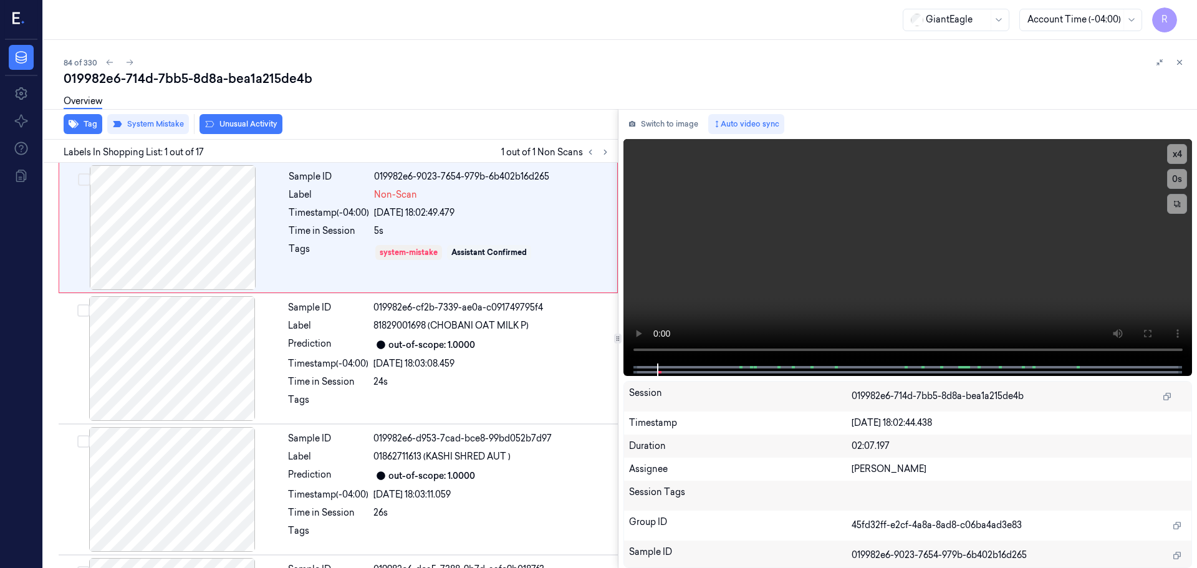
click at [1187, 63] on div "84 of 330 019982e6-714d-7bb5-8d8a-bea1a215de4b Overview Tag System Mistake Unus…" at bounding box center [621, 304] width 1154 height 528
click at [1182, 57] on button at bounding box center [1179, 62] width 15 height 15
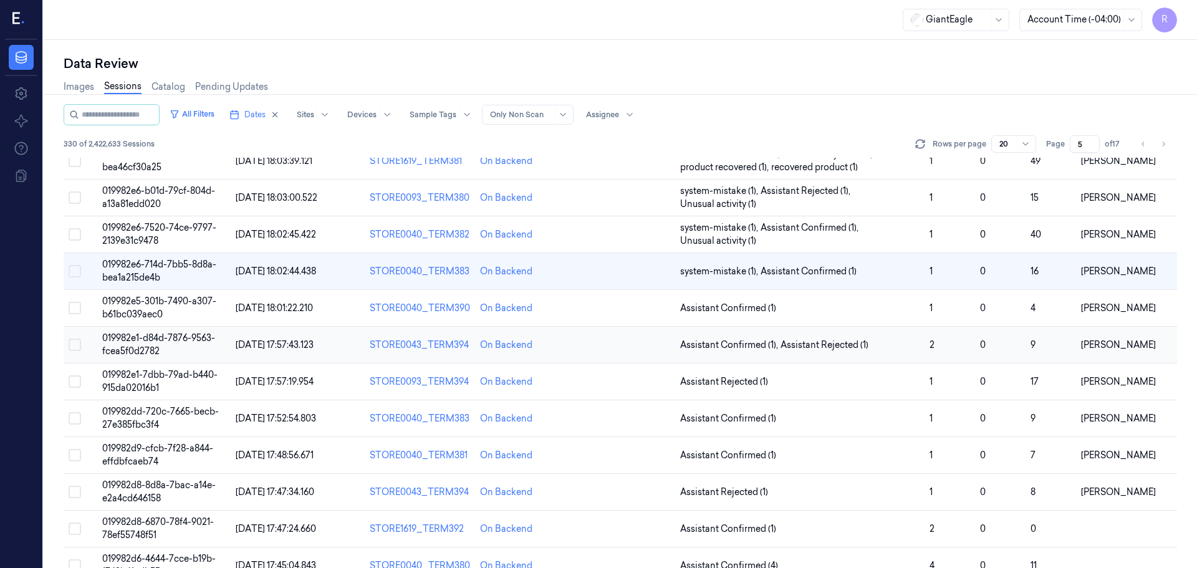
scroll to position [62, 0]
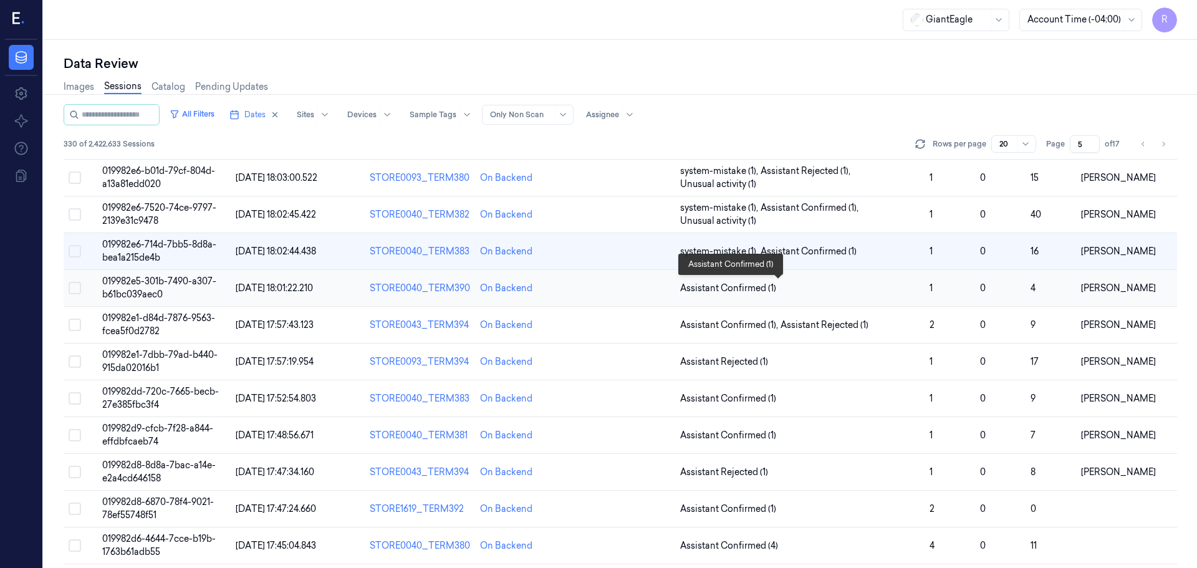
click at [877, 292] on span "Assistant Confirmed (1)" at bounding box center [799, 288] width 239 height 13
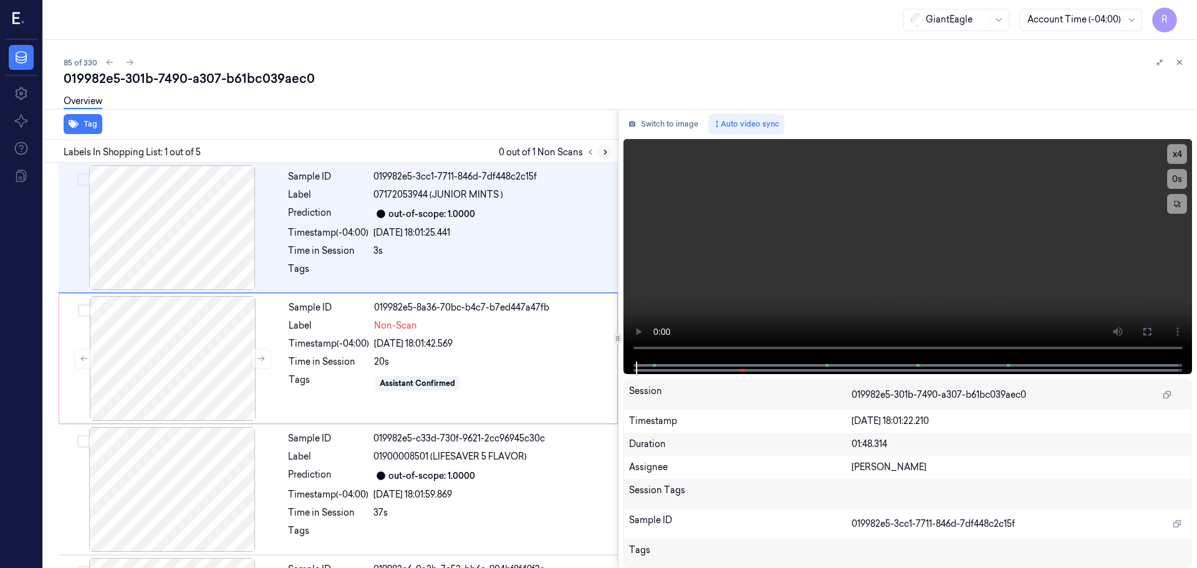
click at [603, 148] on icon at bounding box center [605, 152] width 9 height 9
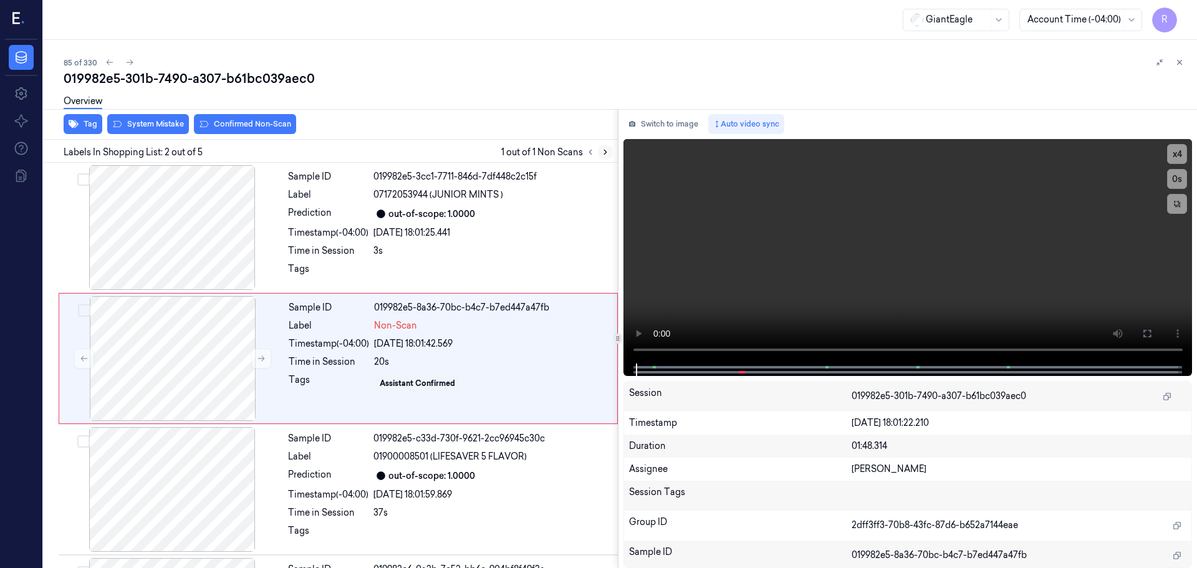
click at [603, 148] on icon at bounding box center [605, 152] width 9 height 9
click at [254, 363] on button at bounding box center [261, 359] width 20 height 20
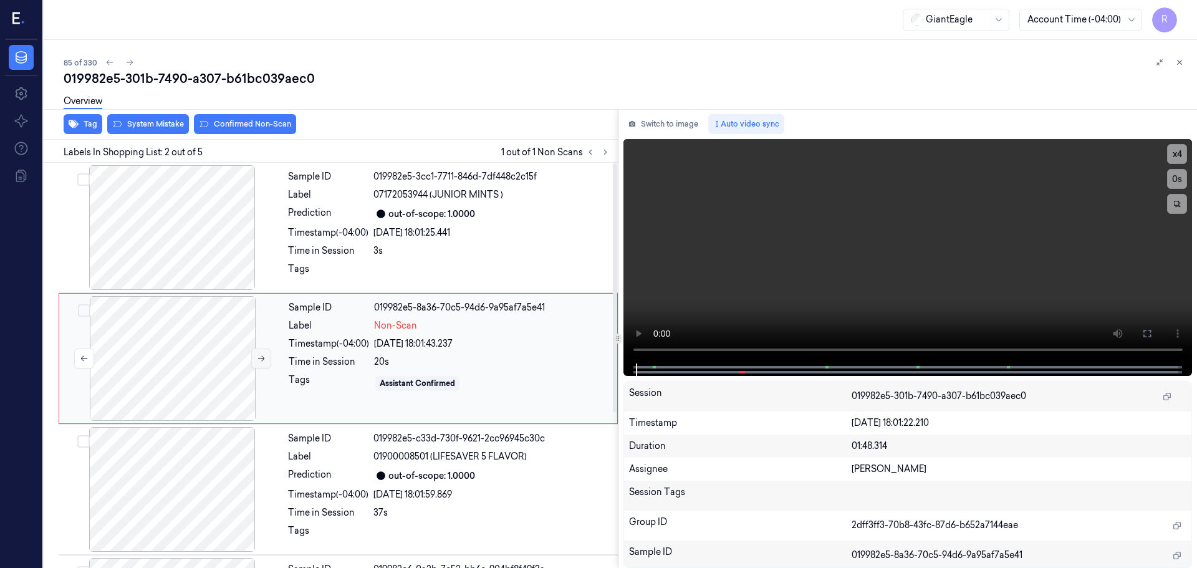
click at [254, 363] on button at bounding box center [261, 359] width 20 height 20
click at [212, 266] on div at bounding box center [172, 227] width 222 height 125
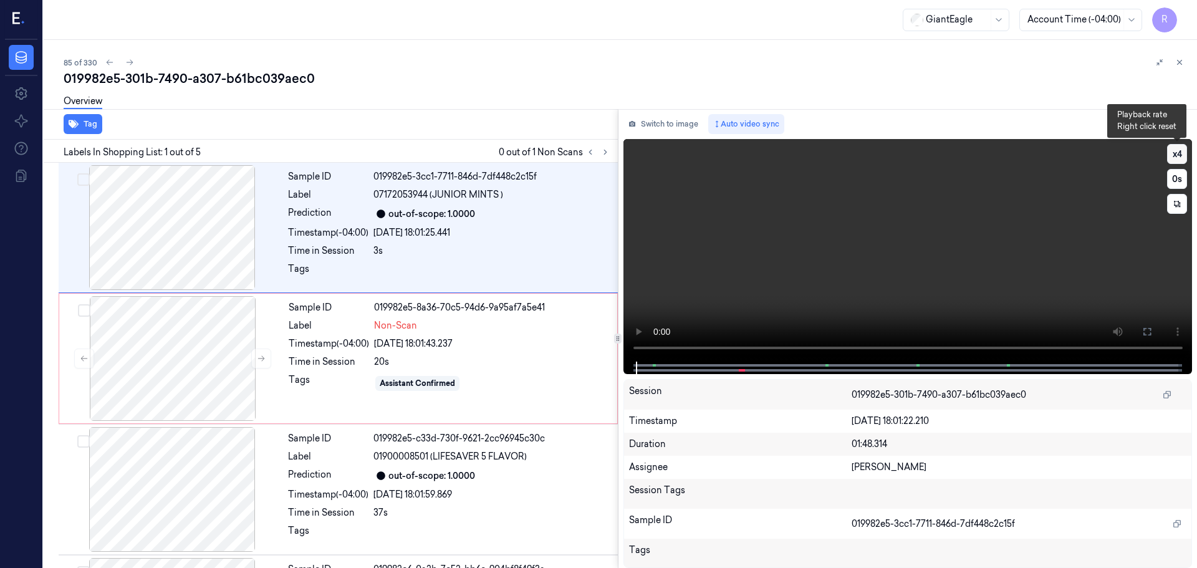
click at [1173, 158] on button "x 4" at bounding box center [1177, 154] width 20 height 20
drag, startPoint x: 1152, startPoint y: 327, endPoint x: 1150, endPoint y: 403, distance: 76.1
click at [1151, 327] on icon at bounding box center [1147, 332] width 10 height 10
click at [1171, 155] on button "x 1" at bounding box center [1177, 154] width 20 height 20
click at [1171, 155] on button "x 2" at bounding box center [1177, 154] width 20 height 20
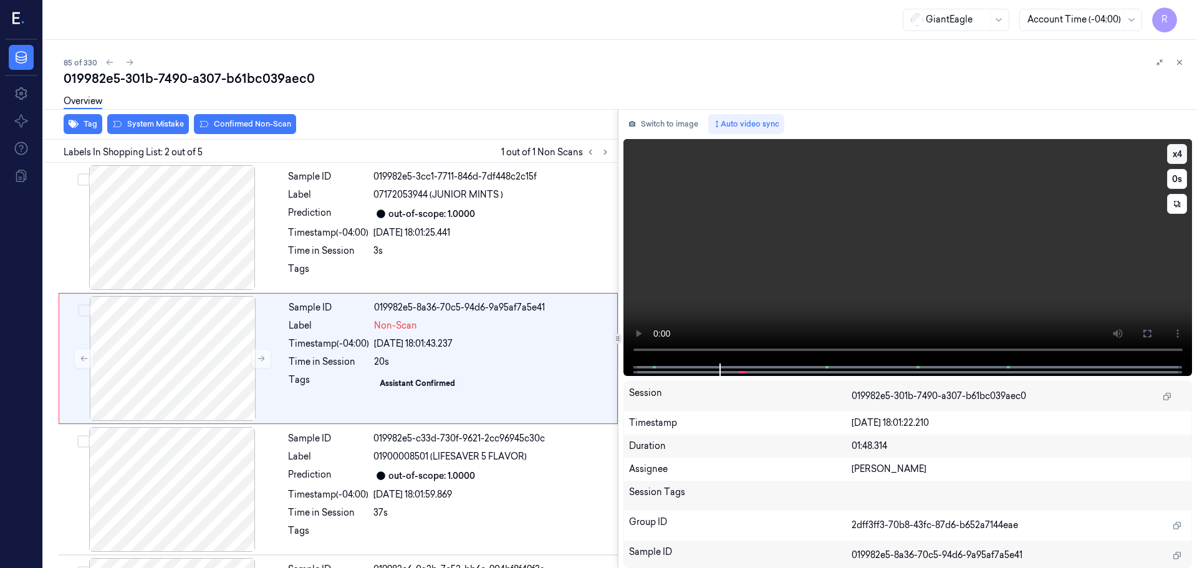
click at [1174, 154] on button "x 4" at bounding box center [1177, 154] width 20 height 20
click at [1141, 339] on button at bounding box center [1147, 334] width 20 height 20
click at [1178, 157] on button "x 1" at bounding box center [1177, 154] width 20 height 20
click at [1178, 157] on button "x 2" at bounding box center [1177, 154] width 20 height 20
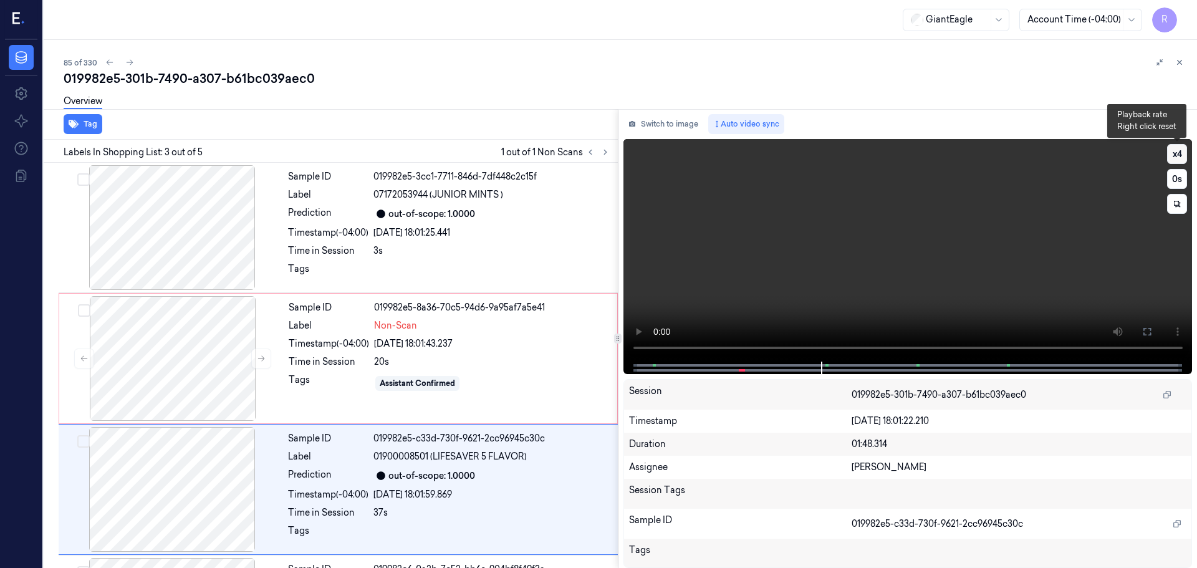
scroll to position [124, 0]
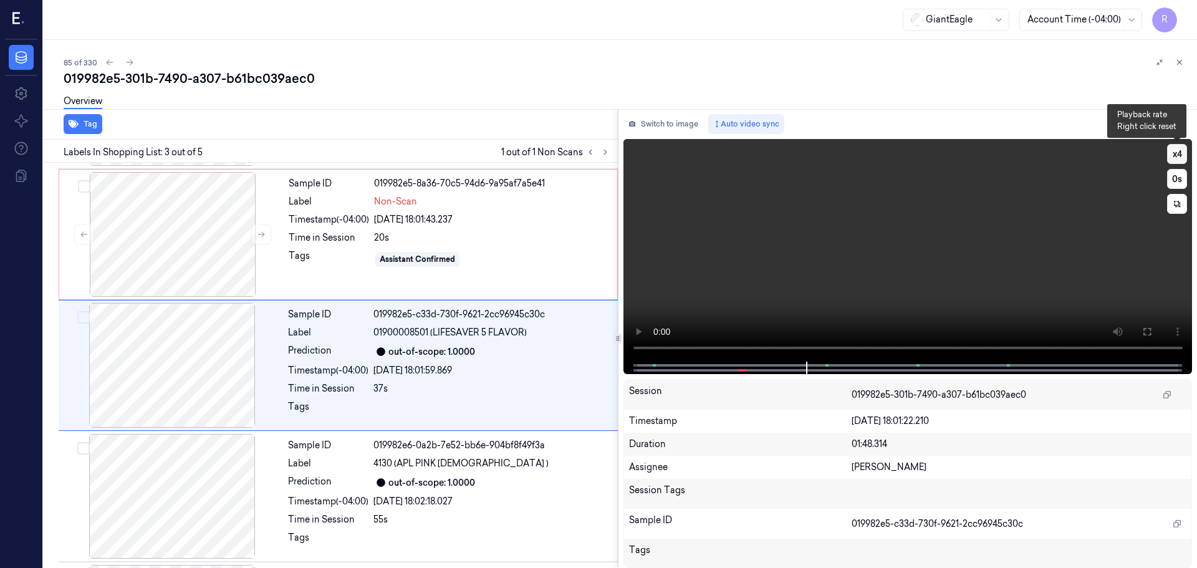
click at [1183, 156] on button "x 4" at bounding box center [1177, 154] width 20 height 20
click at [1180, 160] on button "x 1" at bounding box center [1177, 154] width 20 height 20
click at [1180, 160] on button "x 2" at bounding box center [1177, 154] width 20 height 20
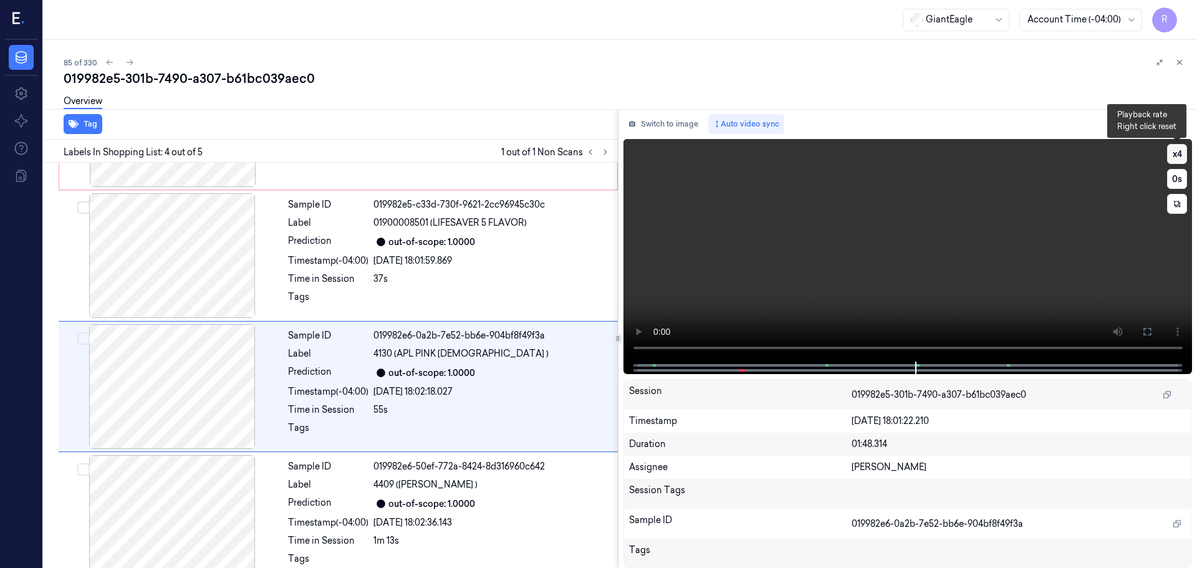
scroll to position [253, 0]
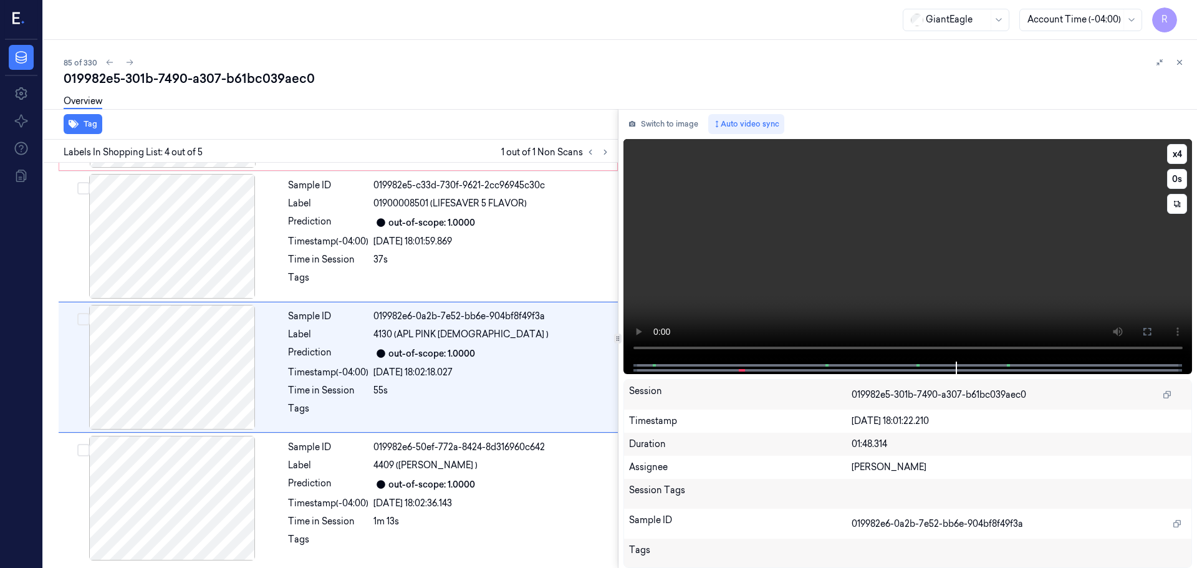
click at [736, 349] on video at bounding box center [908, 250] width 569 height 223
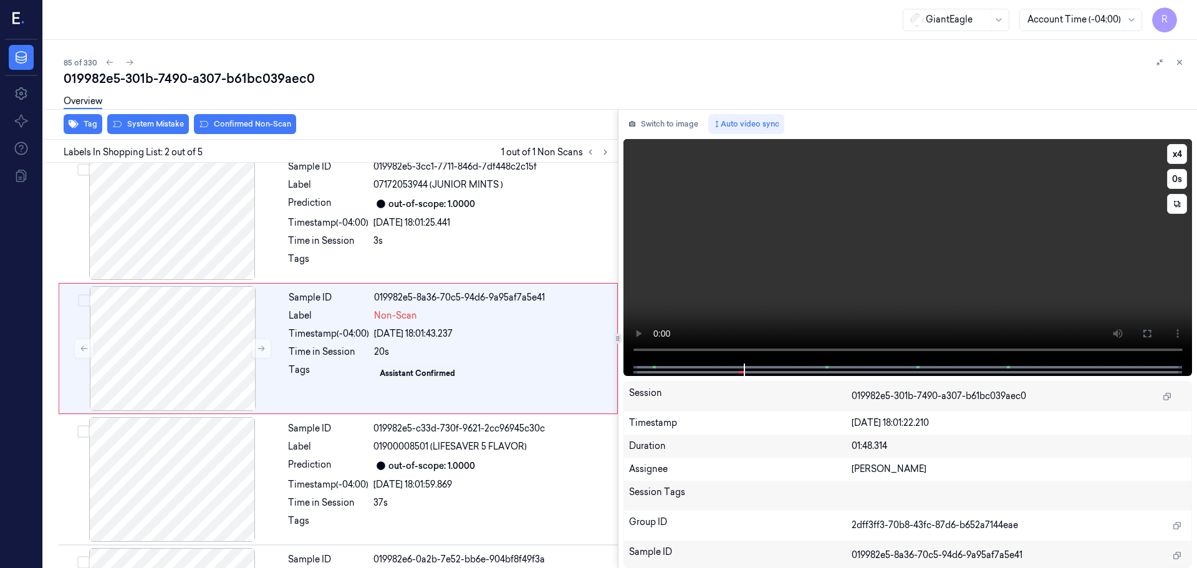
scroll to position [0, 0]
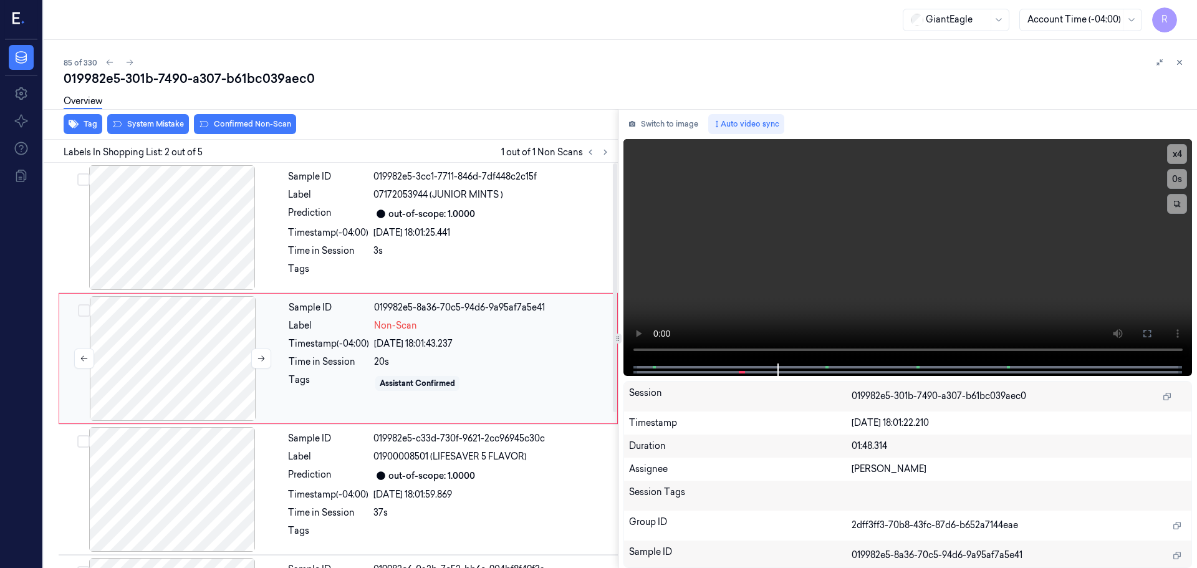
click at [190, 379] on div at bounding box center [173, 358] width 222 height 125
click at [264, 358] on icon at bounding box center [261, 359] width 7 height 6
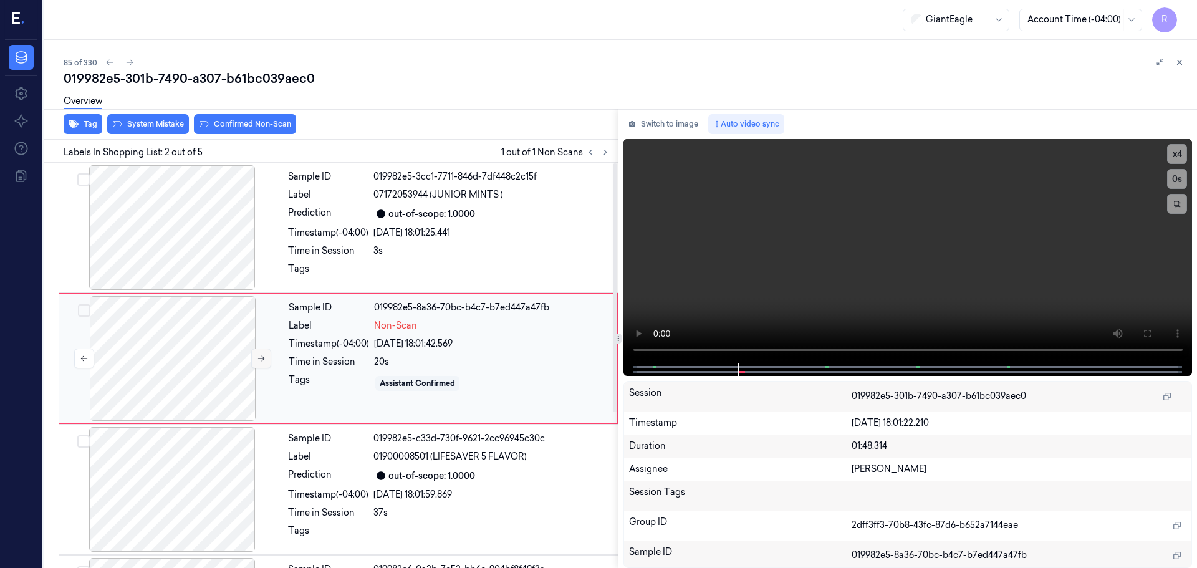
click at [264, 358] on icon at bounding box center [261, 359] width 7 height 6
click at [207, 260] on div at bounding box center [172, 227] width 222 height 125
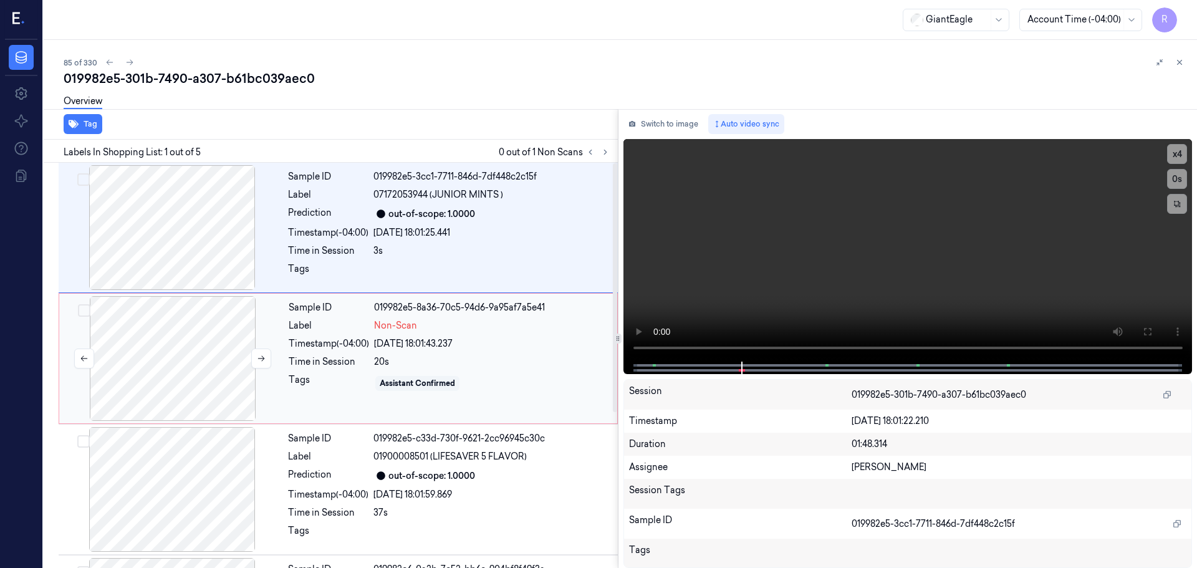
click at [186, 364] on div at bounding box center [173, 358] width 222 height 125
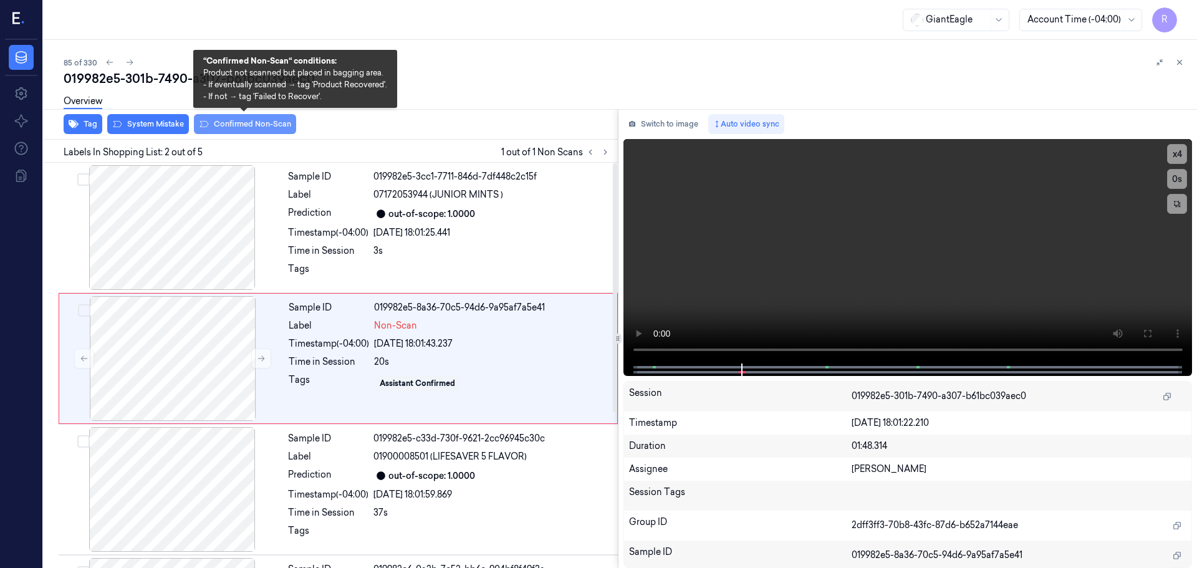
click at [239, 129] on button "Confirmed Non-Scan" at bounding box center [245, 124] width 102 height 20
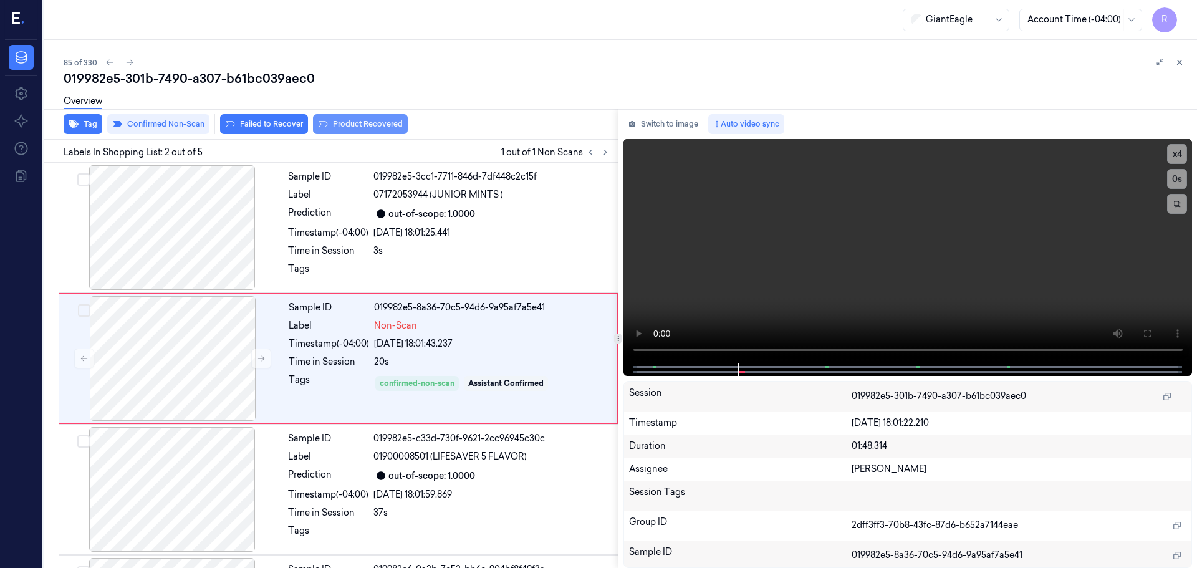
click at [350, 127] on button "Product Recovered" at bounding box center [360, 124] width 95 height 20
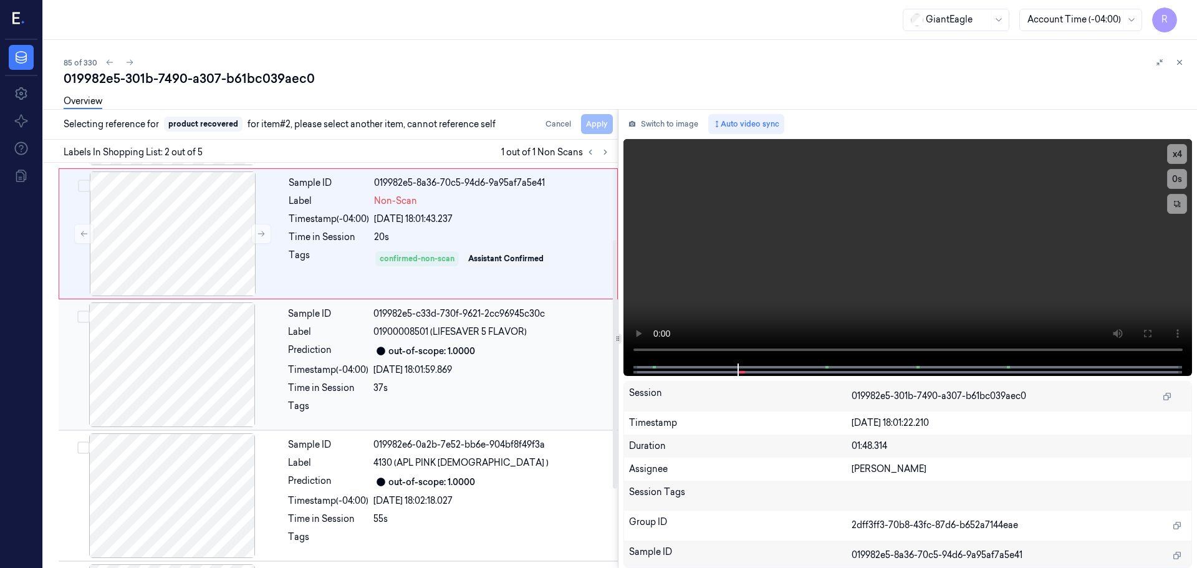
click at [315, 343] on div "Sample ID 019982e5-c33d-730f-9621-2cc96945c30c Label 01900008501 (LIFESAVER 5 F…" at bounding box center [449, 364] width 332 height 125
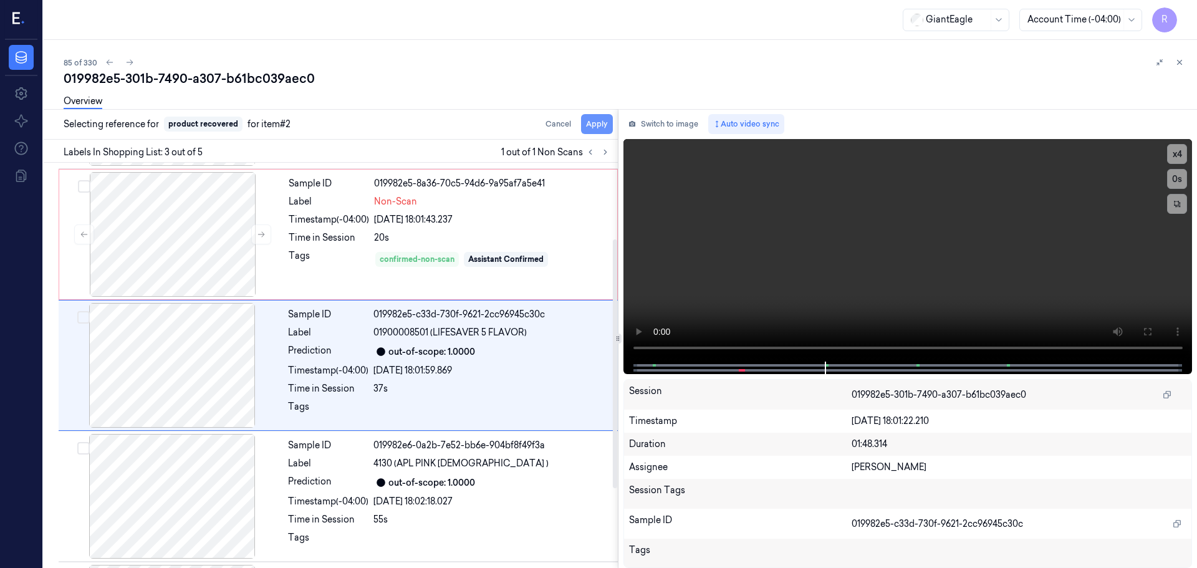
click at [602, 133] on button "Apply" at bounding box center [597, 124] width 32 height 20
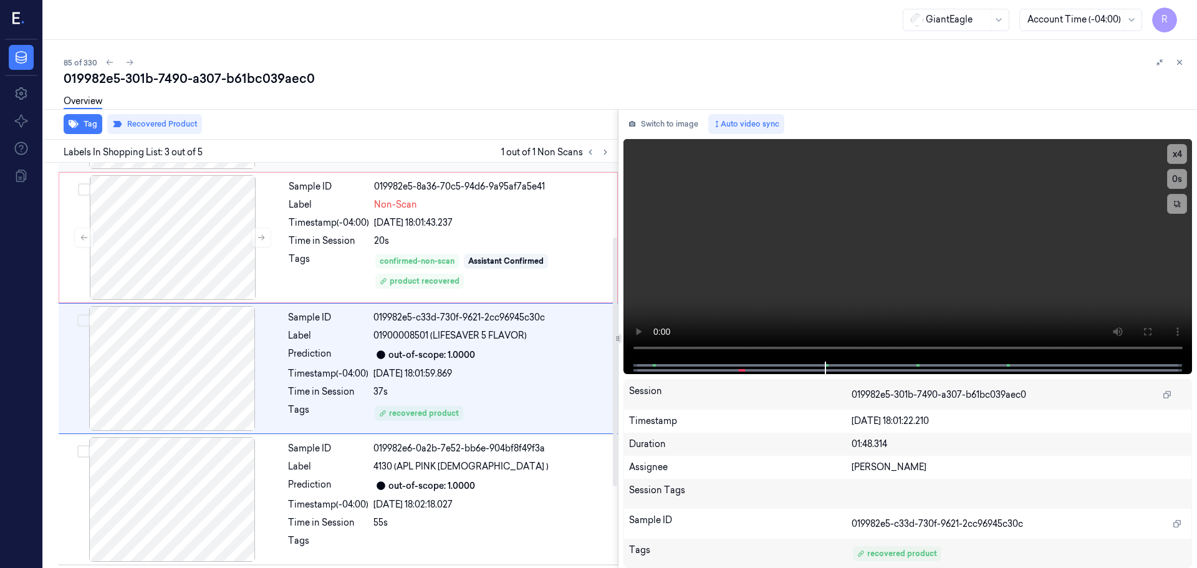
scroll to position [0, 0]
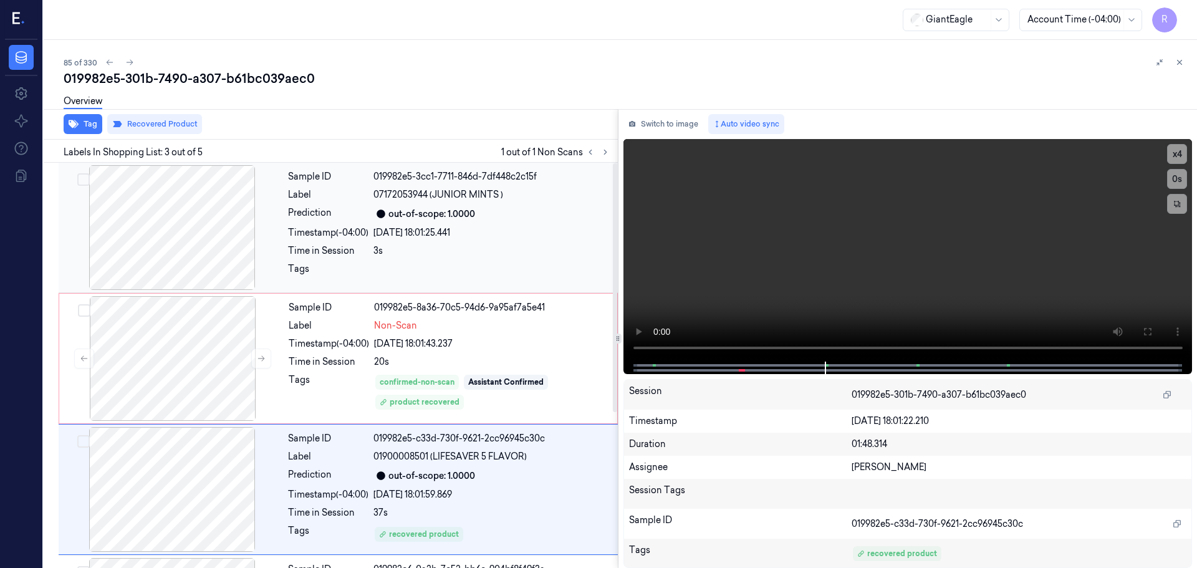
click at [474, 254] on div "3s" at bounding box center [491, 250] width 237 height 13
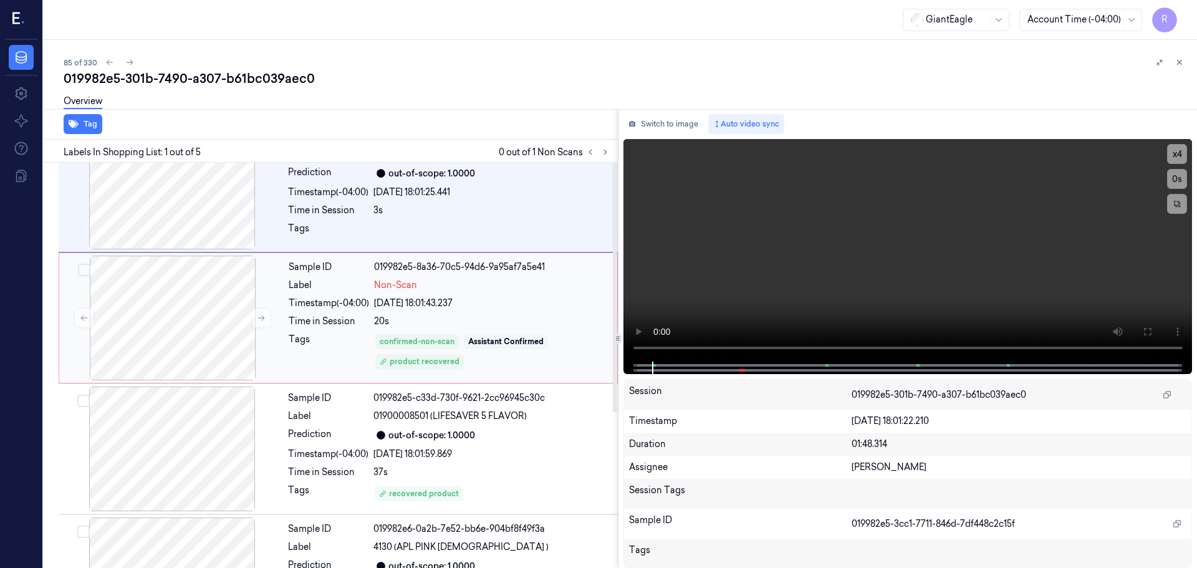
scroll to position [62, 0]
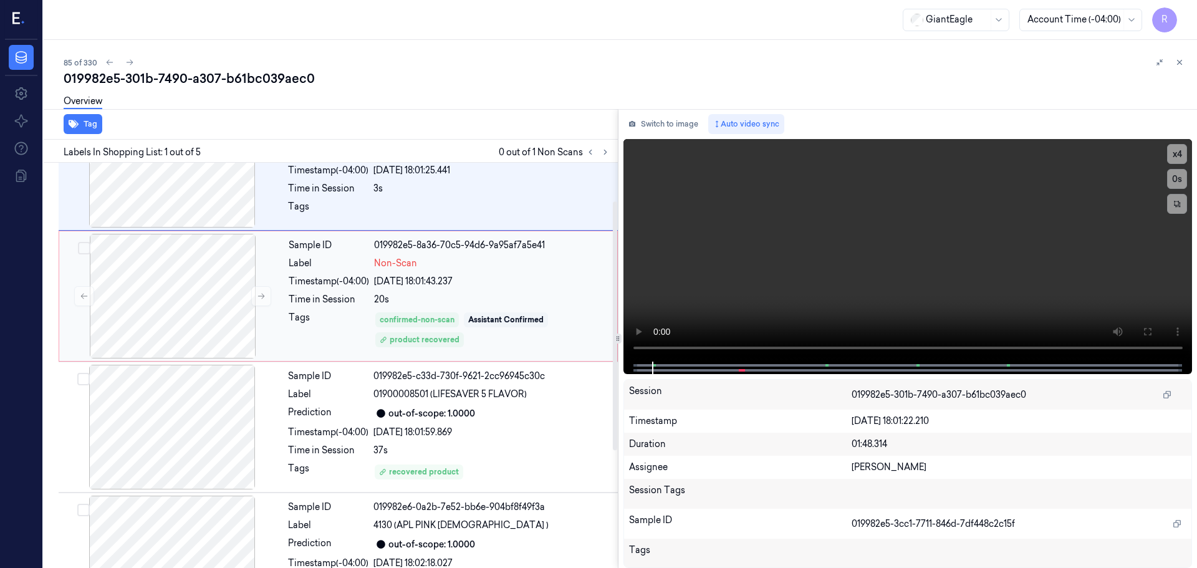
click at [485, 297] on div "20s" at bounding box center [492, 299] width 236 height 13
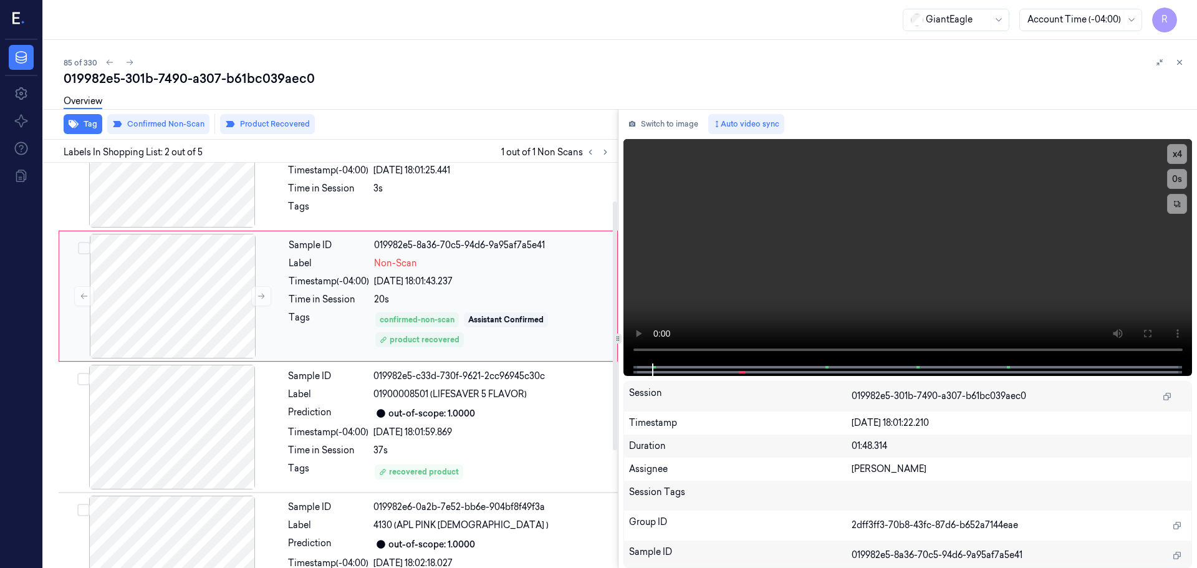
scroll to position [0, 0]
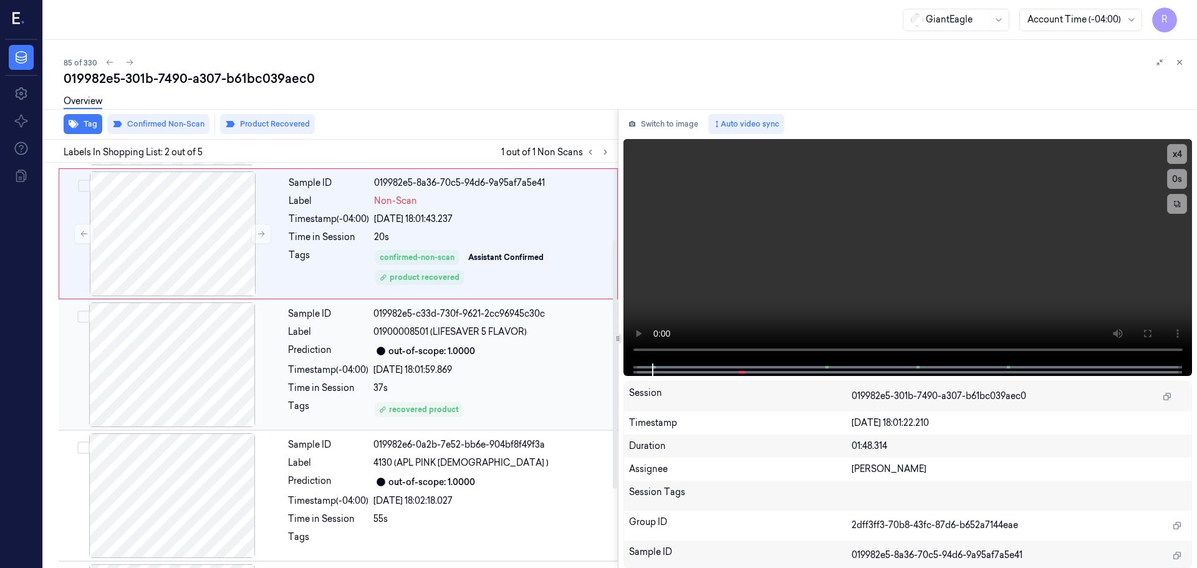
click at [488, 387] on div "37s" at bounding box center [491, 388] width 237 height 13
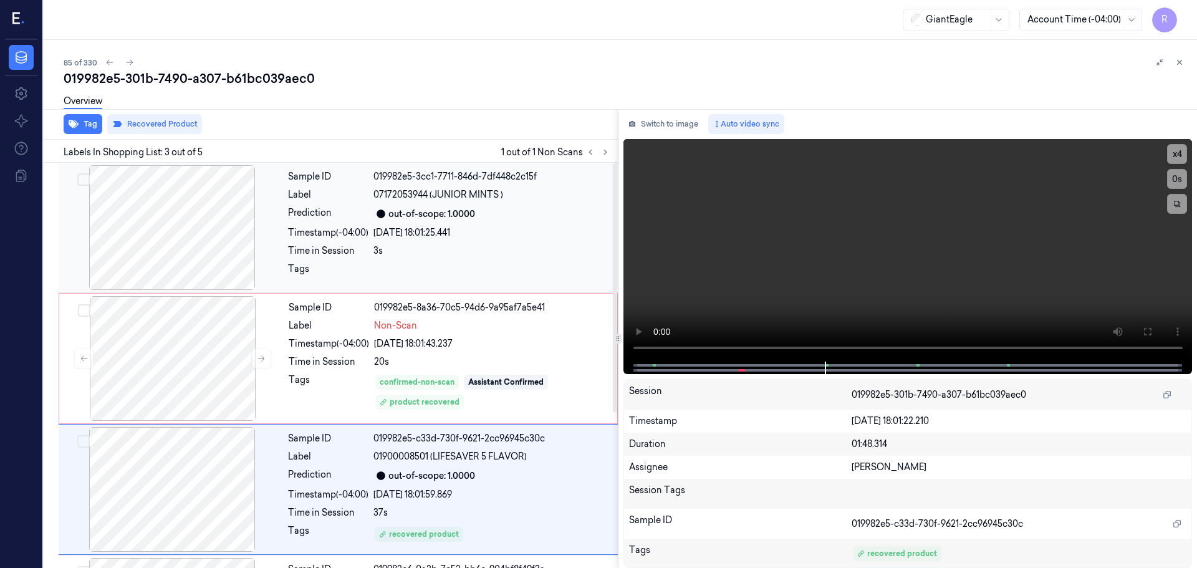
click at [460, 218] on div "out-of-scope: 1.0000" at bounding box center [431, 214] width 87 height 13
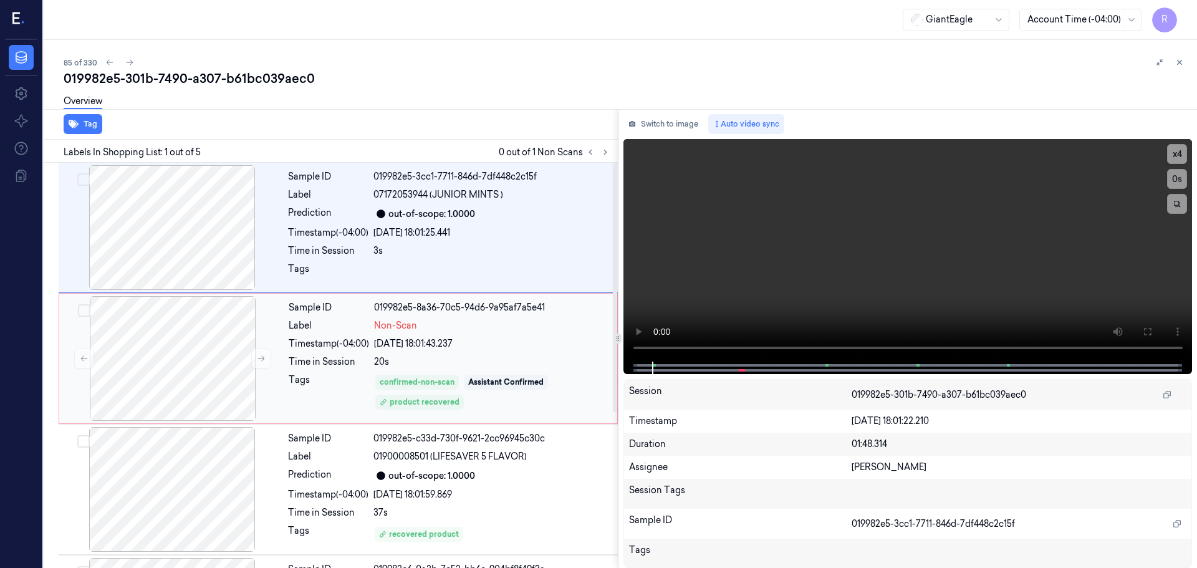
click at [509, 319] on div "Non-Scan" at bounding box center [492, 325] width 236 height 13
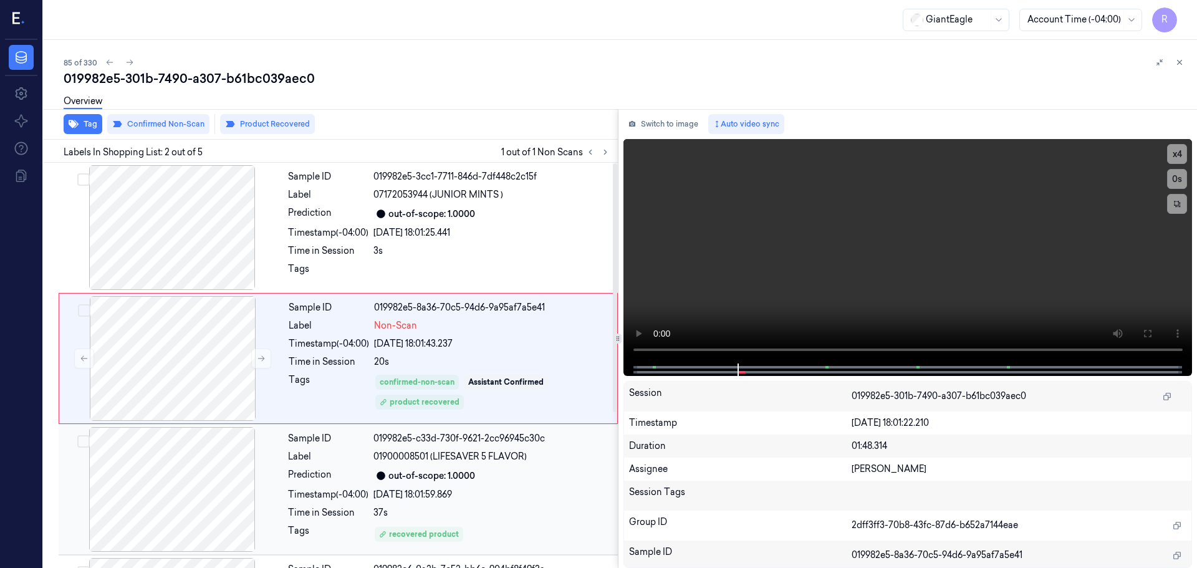
click at [479, 499] on div "[DATE] 18:01:59.869" at bounding box center [491, 494] width 237 height 13
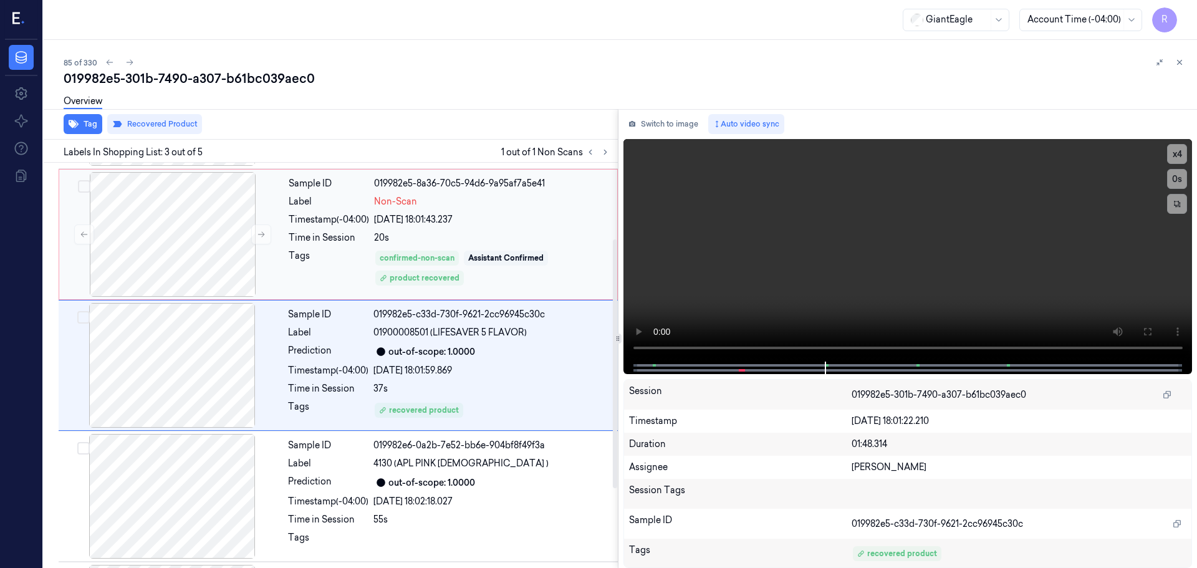
click at [485, 223] on div "[DATE] 18:01:43.237" at bounding box center [492, 219] width 236 height 13
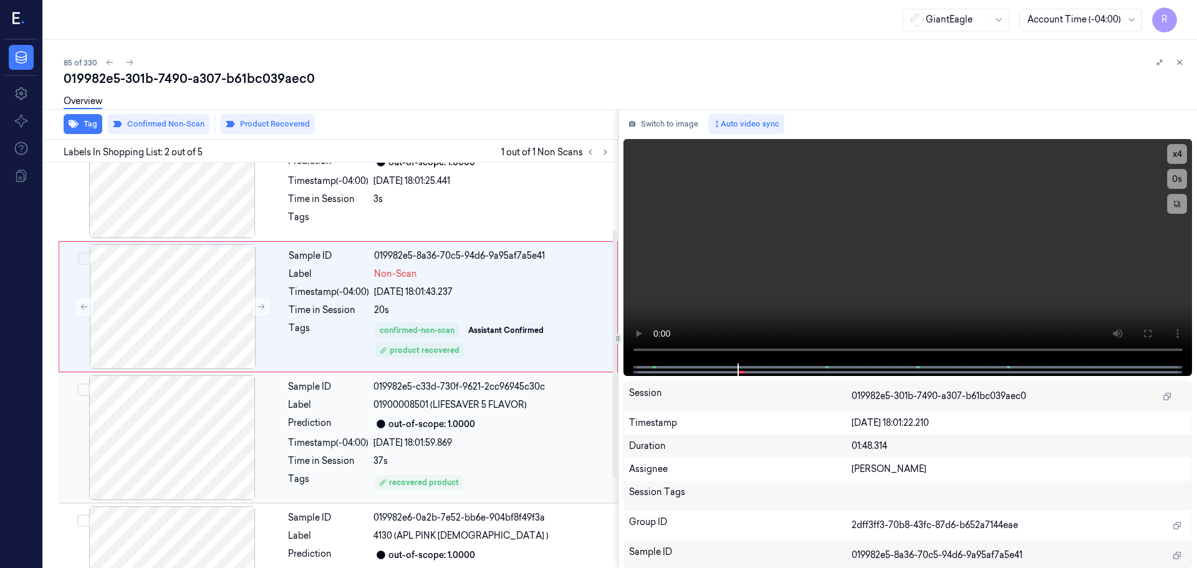
scroll to position [125, 0]
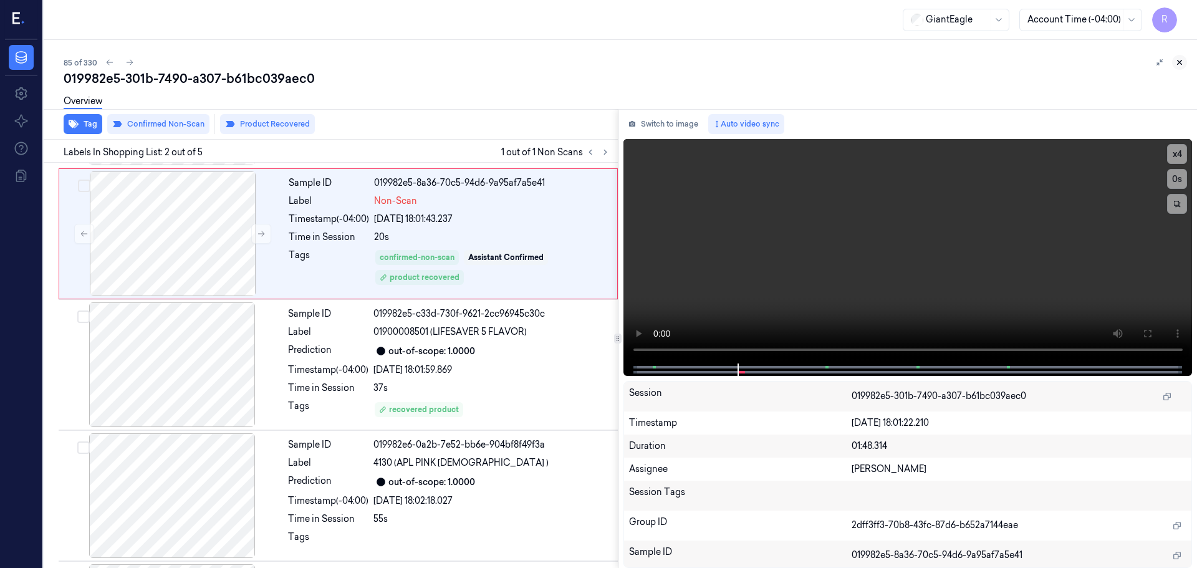
click at [1182, 64] on icon at bounding box center [1179, 62] width 9 height 9
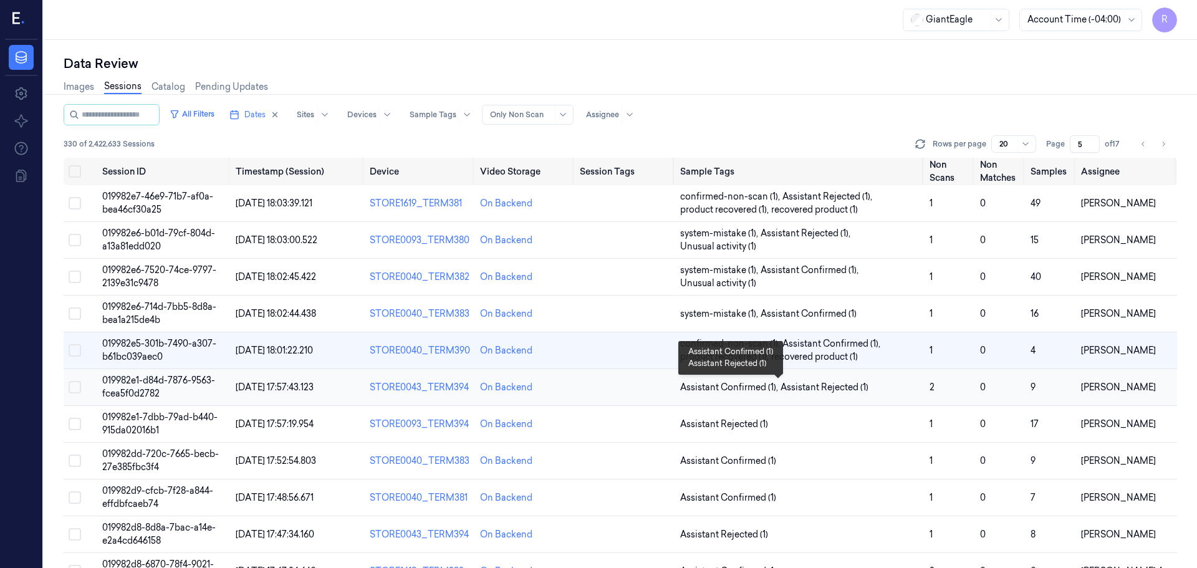
click at [854, 388] on span "Assistant Rejected (1)" at bounding box center [825, 387] width 88 height 13
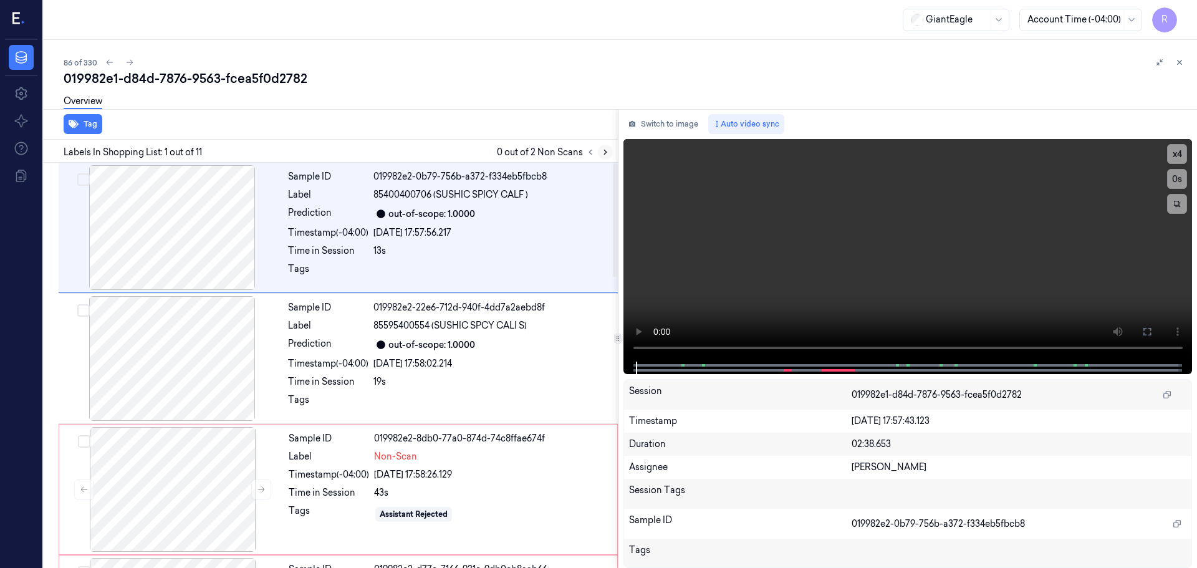
click at [609, 157] on button at bounding box center [605, 152] width 15 height 15
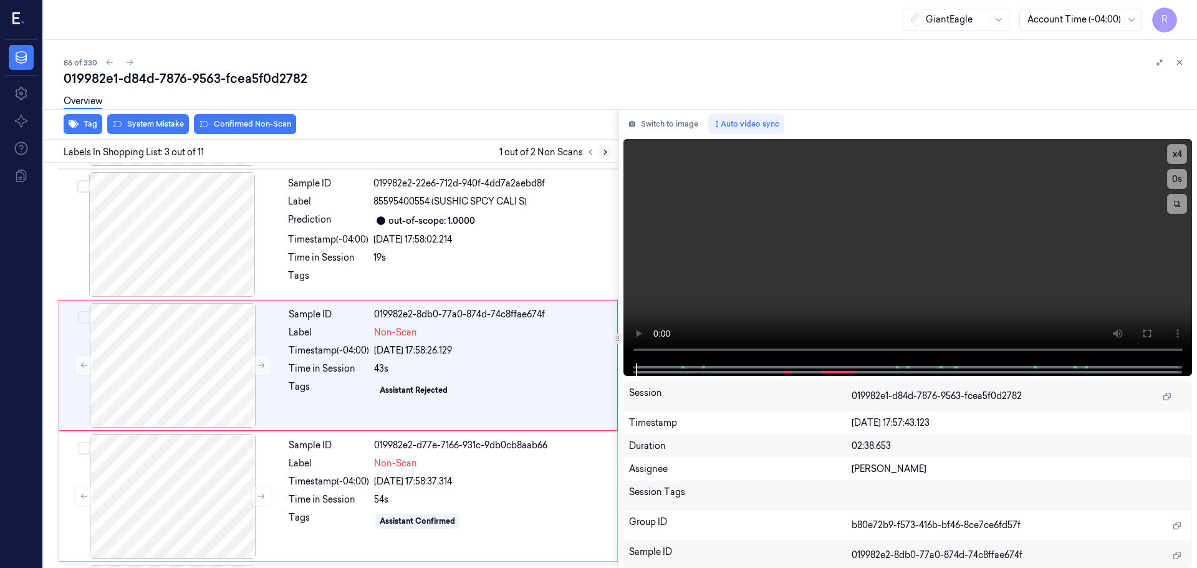
click at [609, 157] on button at bounding box center [605, 152] width 15 height 15
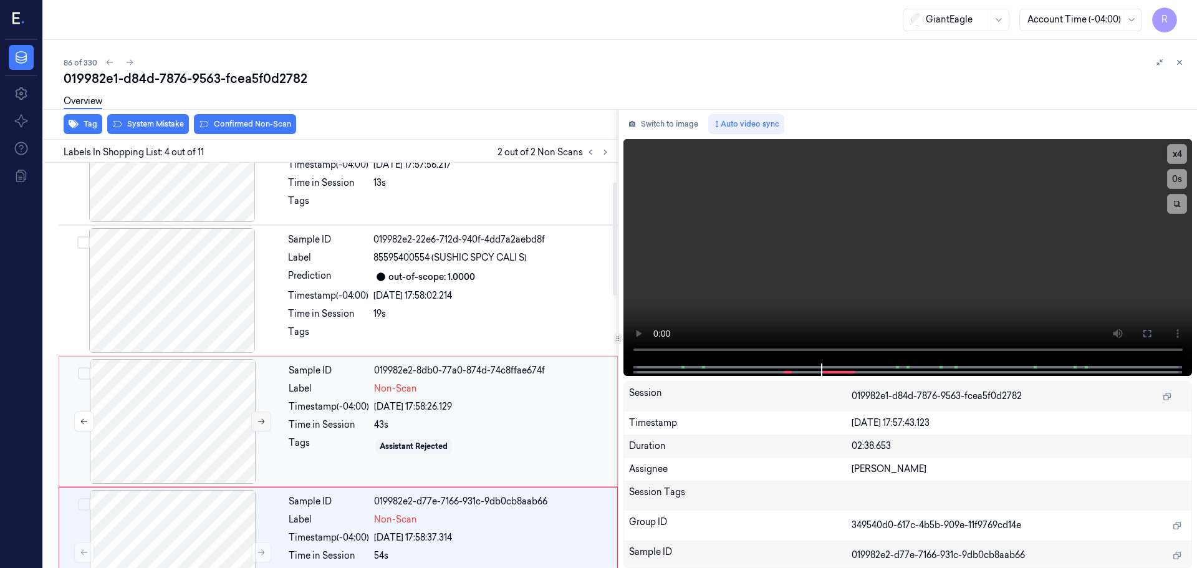
click at [259, 418] on icon at bounding box center [261, 421] width 9 height 9
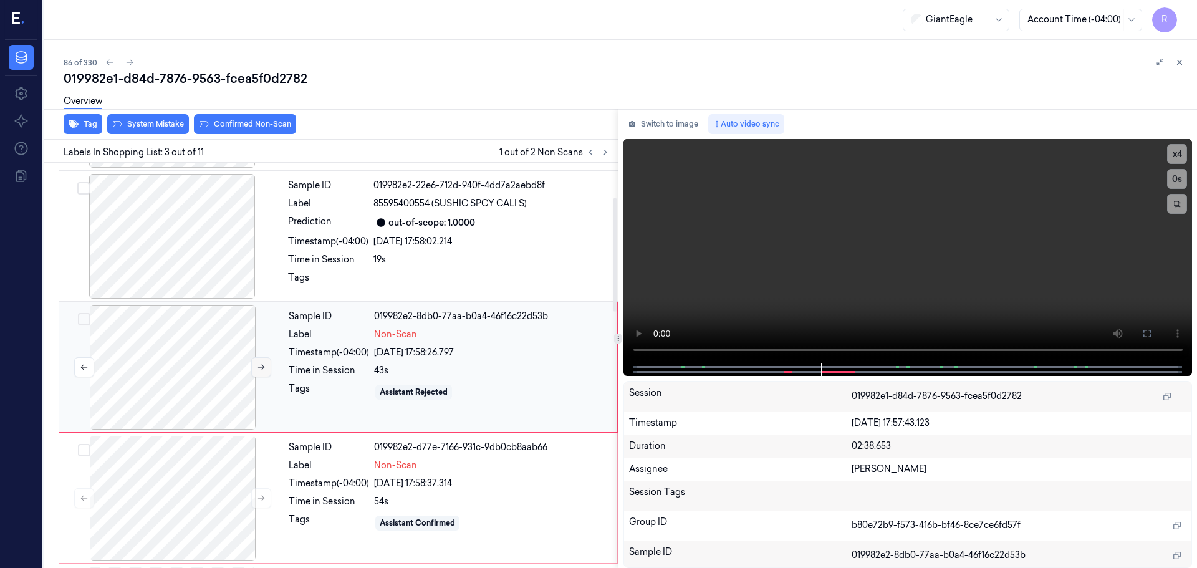
scroll to position [124, 0]
click at [258, 367] on icon at bounding box center [261, 365] width 9 height 9
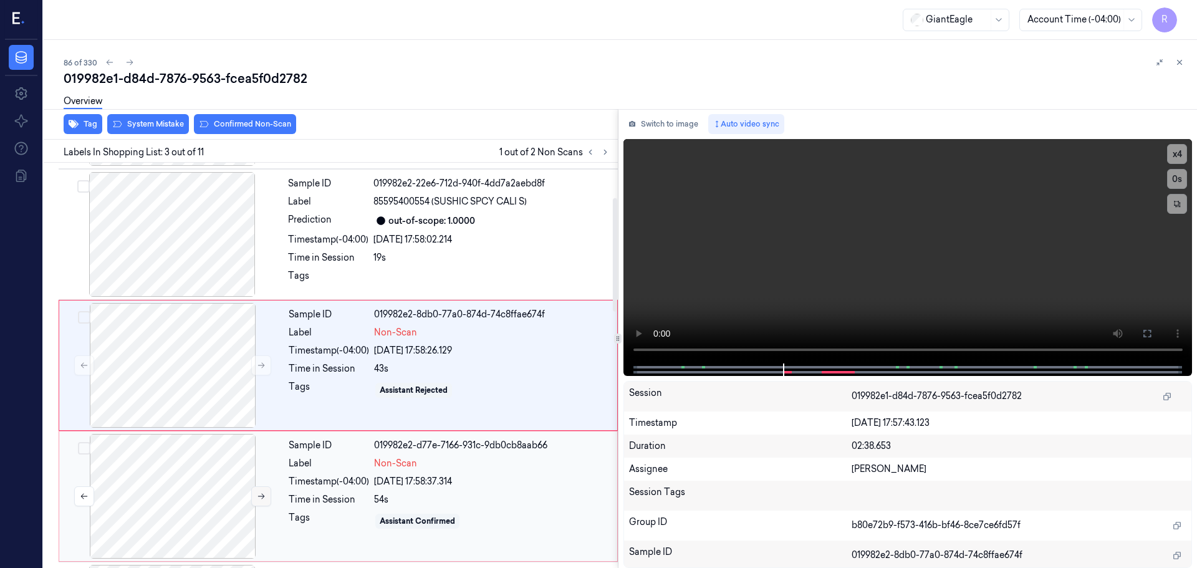
click at [259, 504] on button at bounding box center [261, 496] width 20 height 20
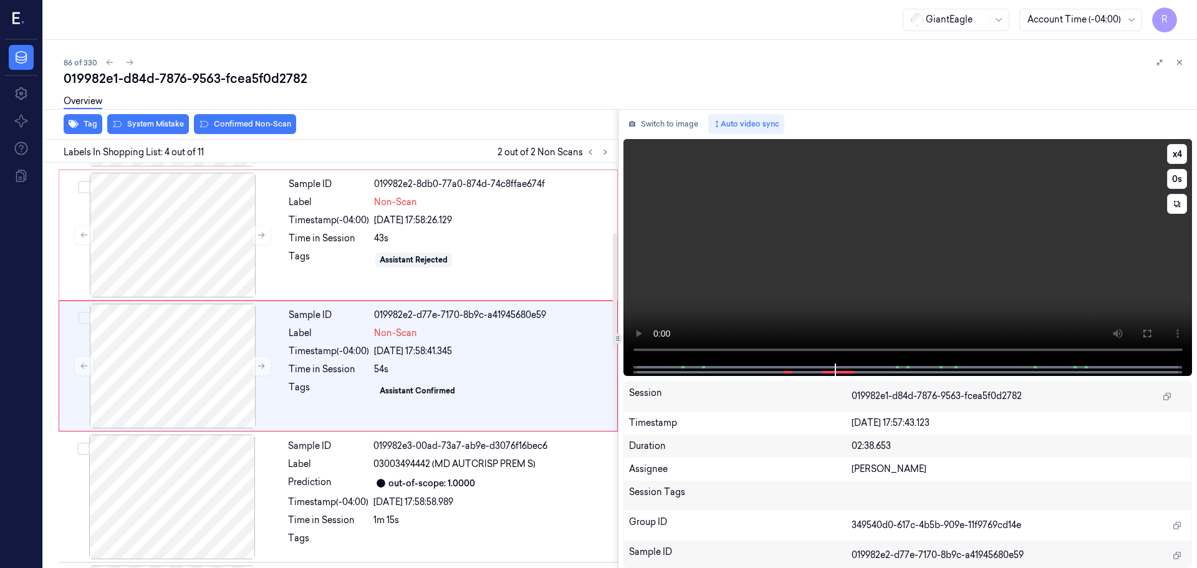
scroll to position [255, 0]
click at [1182, 151] on button "x 4" at bounding box center [1177, 154] width 20 height 20
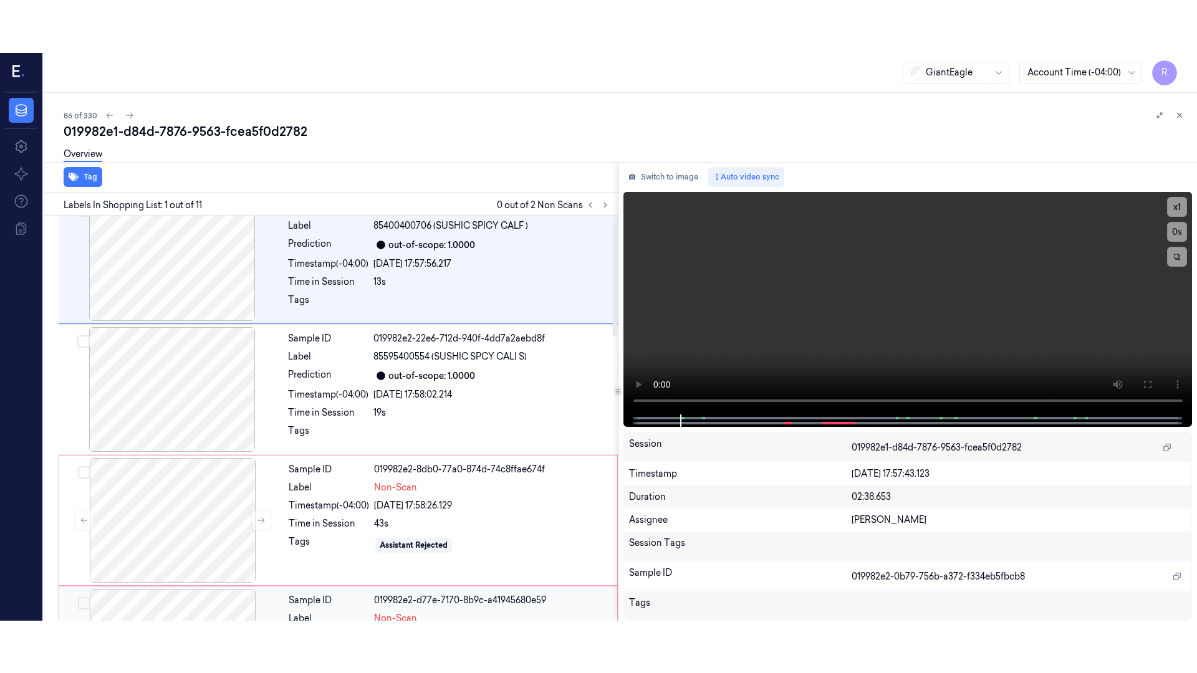
scroll to position [0, 0]
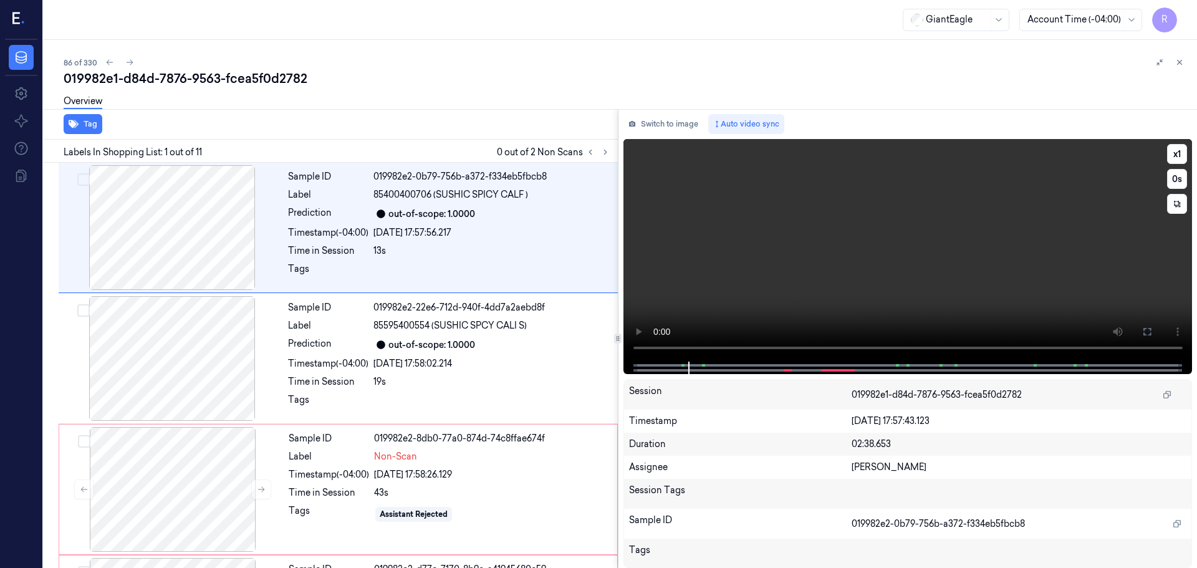
drag, startPoint x: 1151, startPoint y: 335, endPoint x: 1049, endPoint y: 434, distance: 142.4
click at [1150, 335] on icon at bounding box center [1147, 331] width 7 height 7
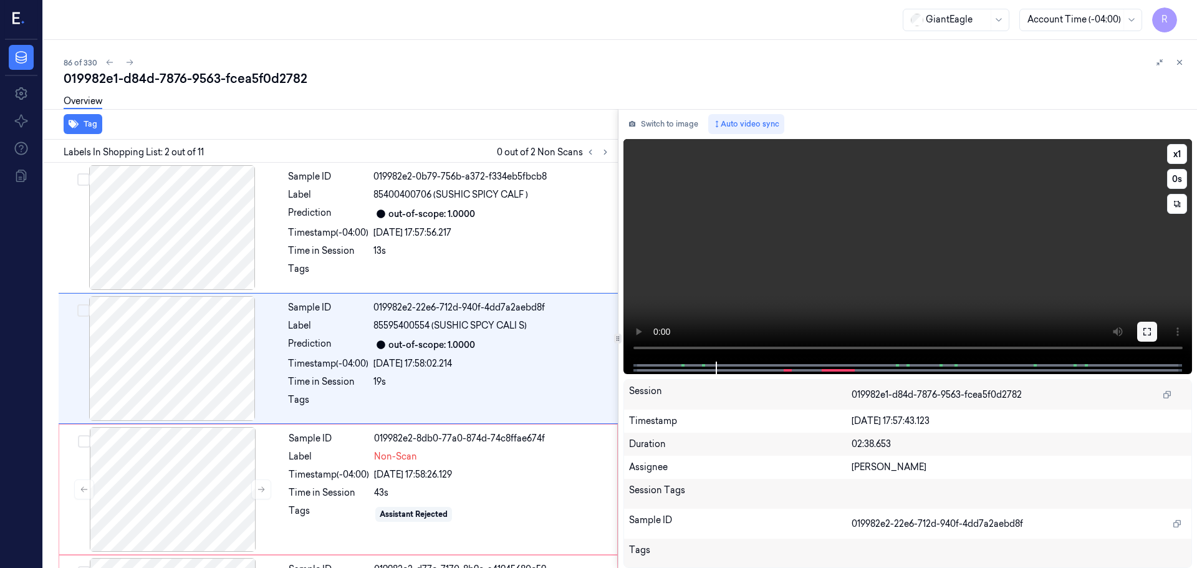
click at [1150, 333] on icon at bounding box center [1147, 332] width 10 height 10
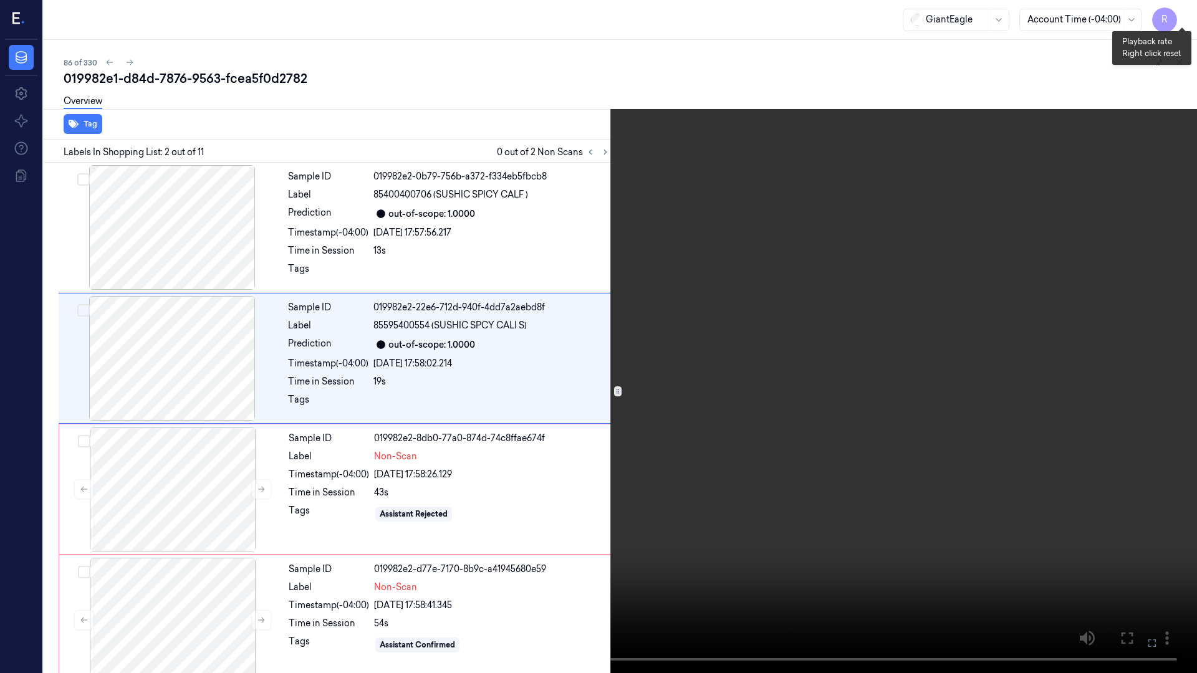
click at [1184, 14] on button "x 1" at bounding box center [1182, 15] width 20 height 20
click at [1184, 14] on button "x 2" at bounding box center [1182, 15] width 20 height 20
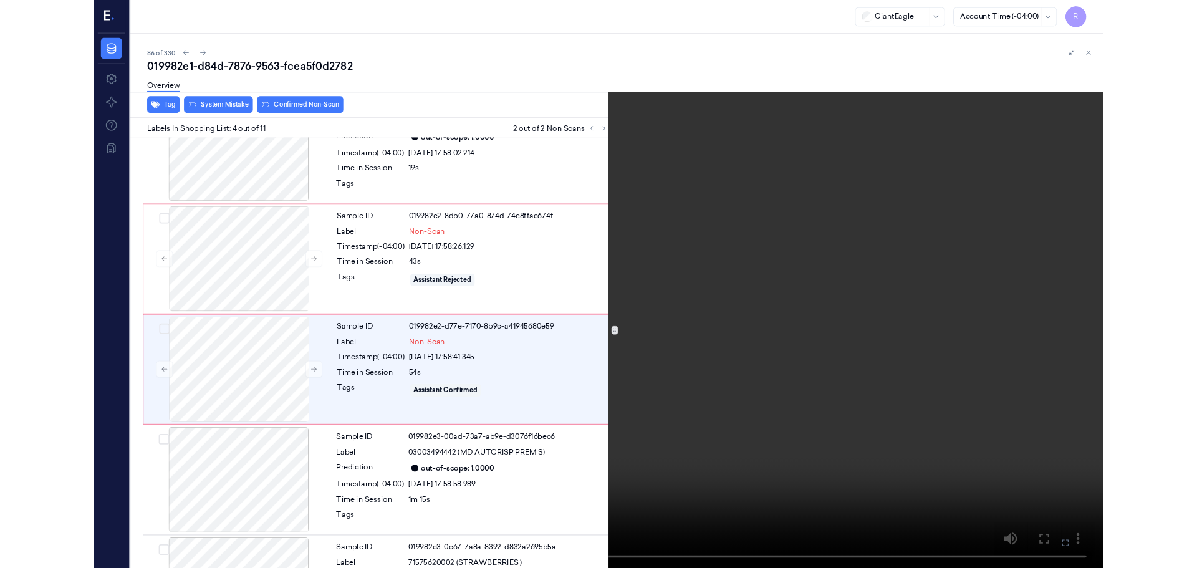
scroll to position [203, 0]
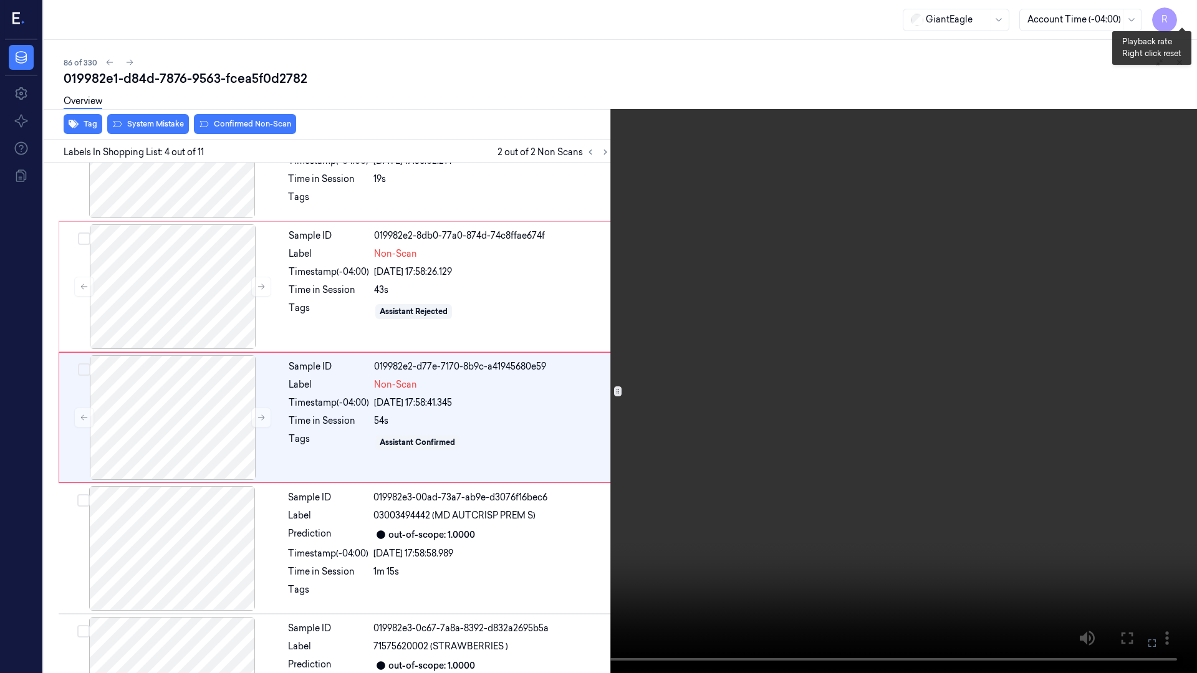
click at [1181, 12] on button "x 4" at bounding box center [1182, 15] width 20 height 20
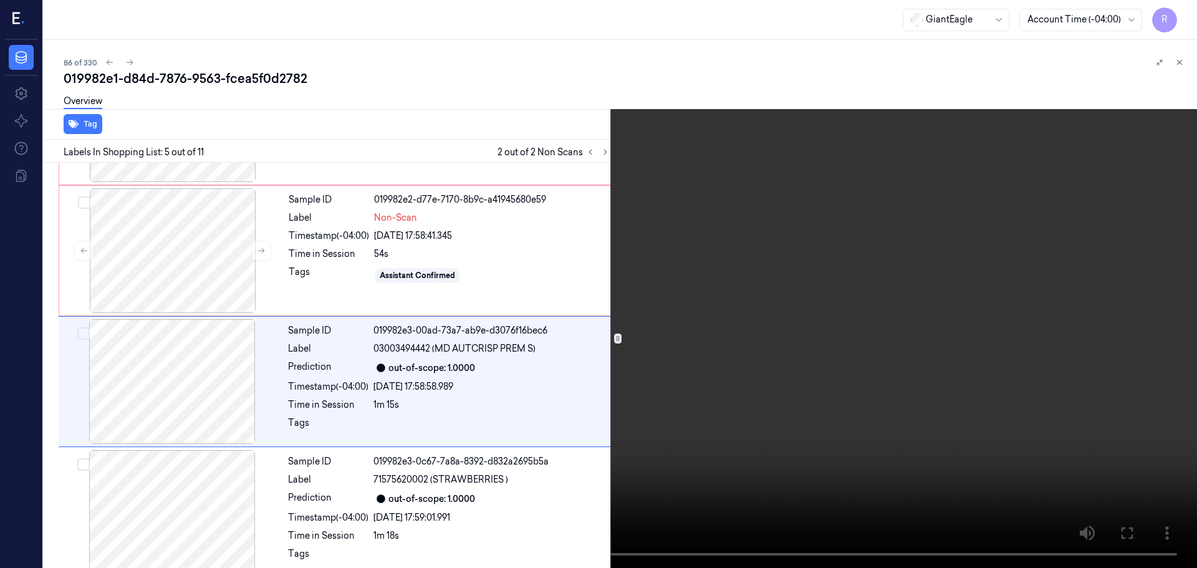
scroll to position [386, 0]
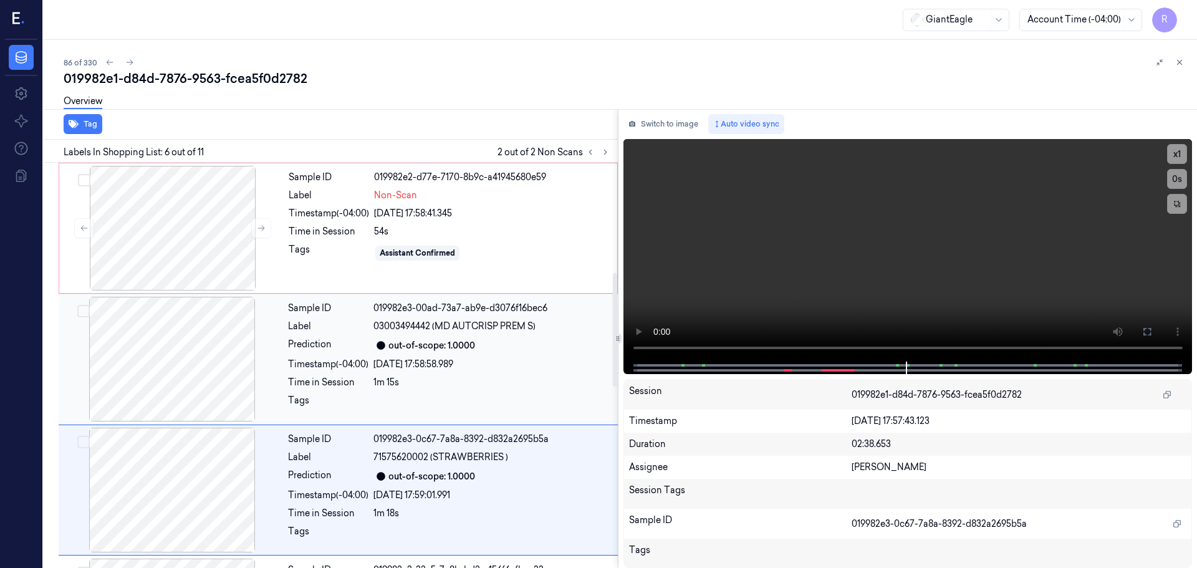
click at [236, 366] on div at bounding box center [172, 359] width 222 height 125
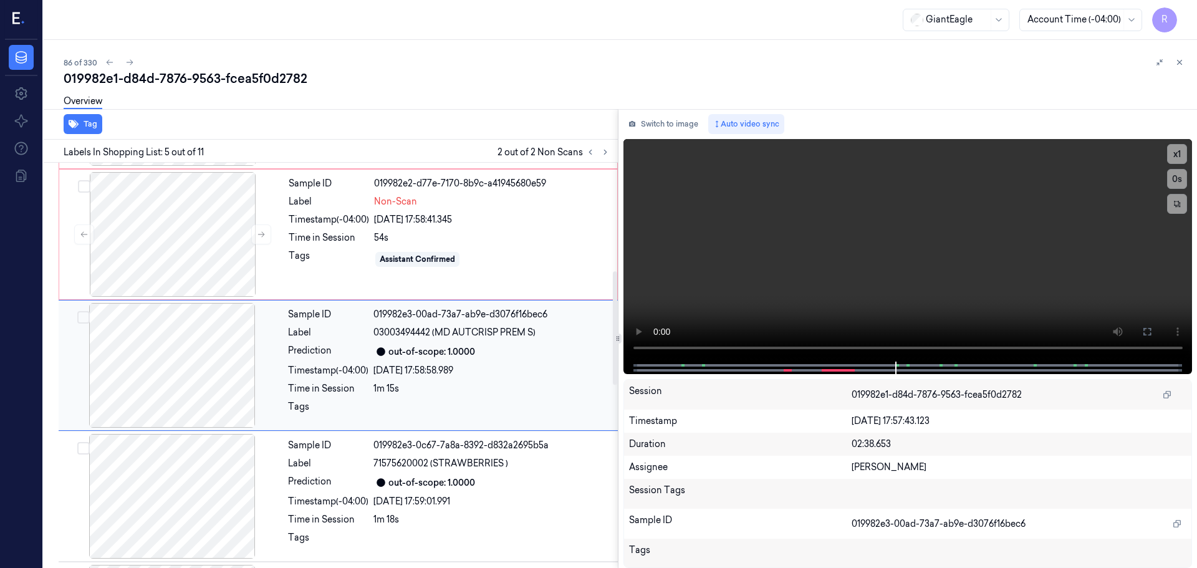
click at [236, 366] on div at bounding box center [172, 365] width 222 height 125
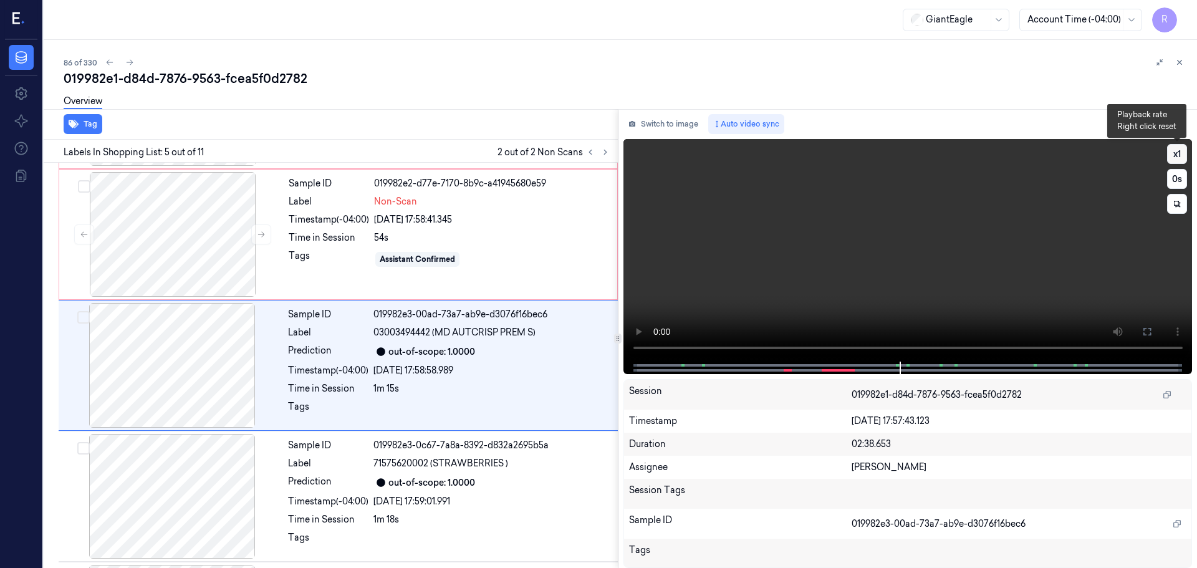
click at [1183, 153] on button "x 1" at bounding box center [1177, 154] width 20 height 20
drag, startPoint x: 1181, startPoint y: 154, endPoint x: 1170, endPoint y: 160, distance: 12.0
click at [1180, 154] on button "x 2" at bounding box center [1177, 154] width 20 height 20
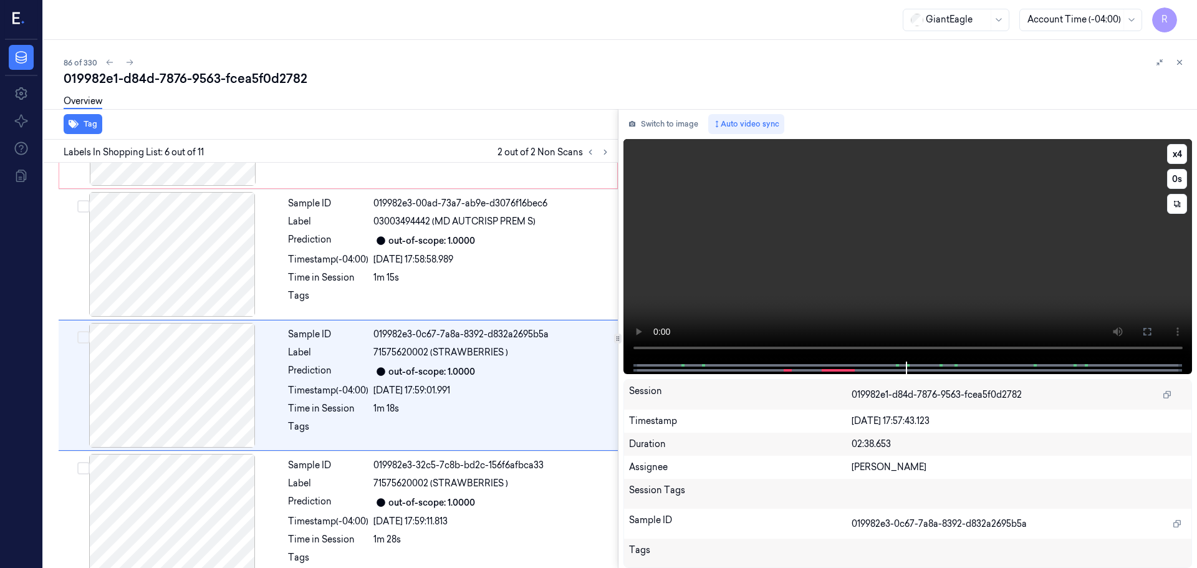
scroll to position [517, 0]
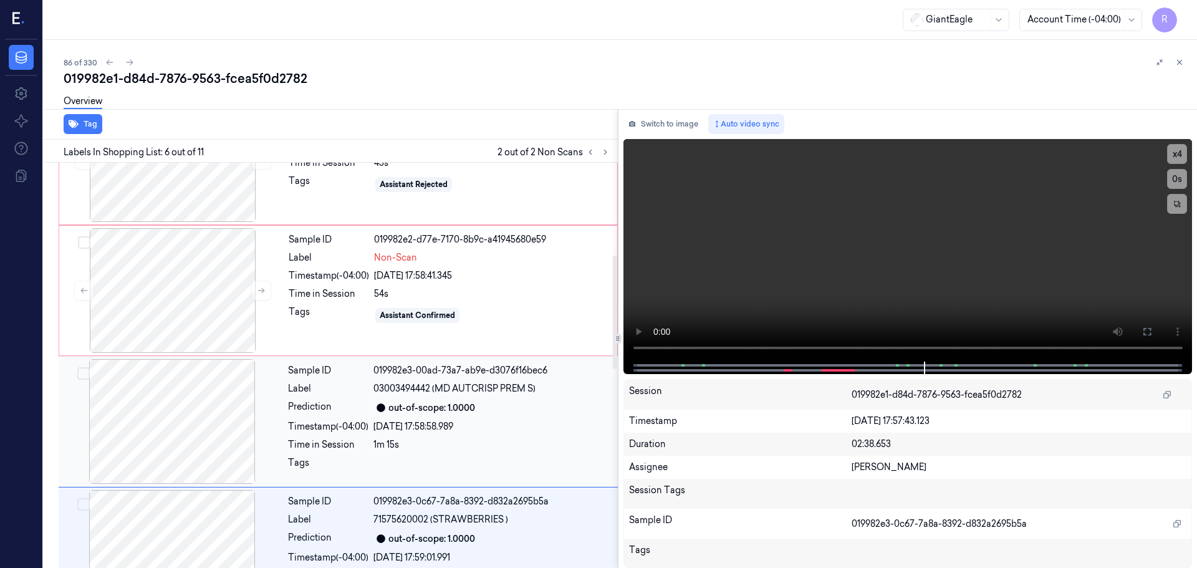
click at [241, 431] on div at bounding box center [172, 421] width 222 height 125
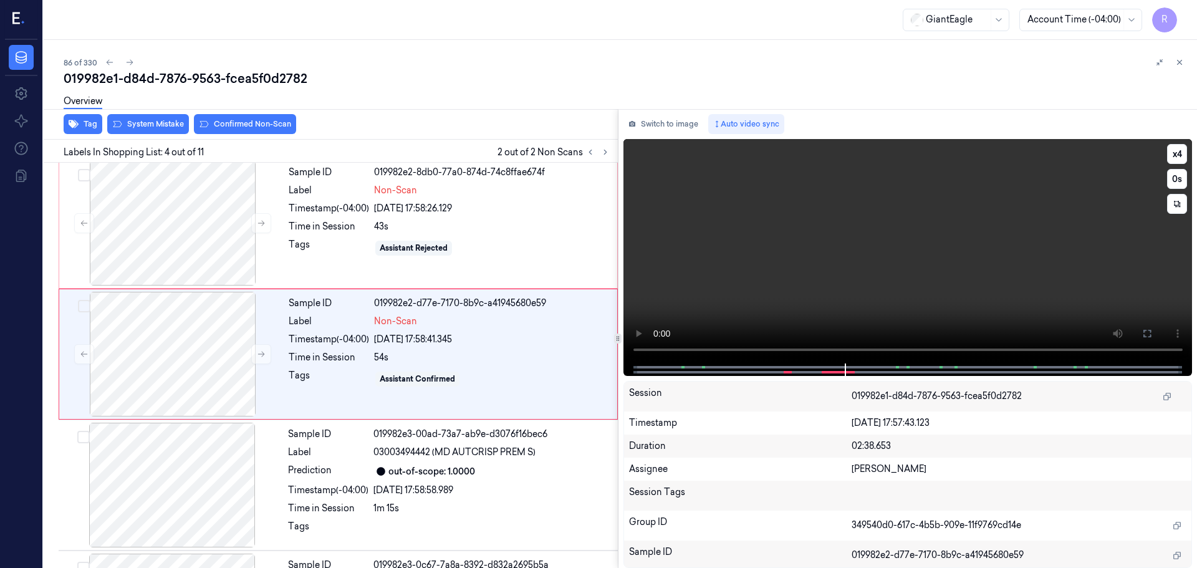
scroll to position [255, 0]
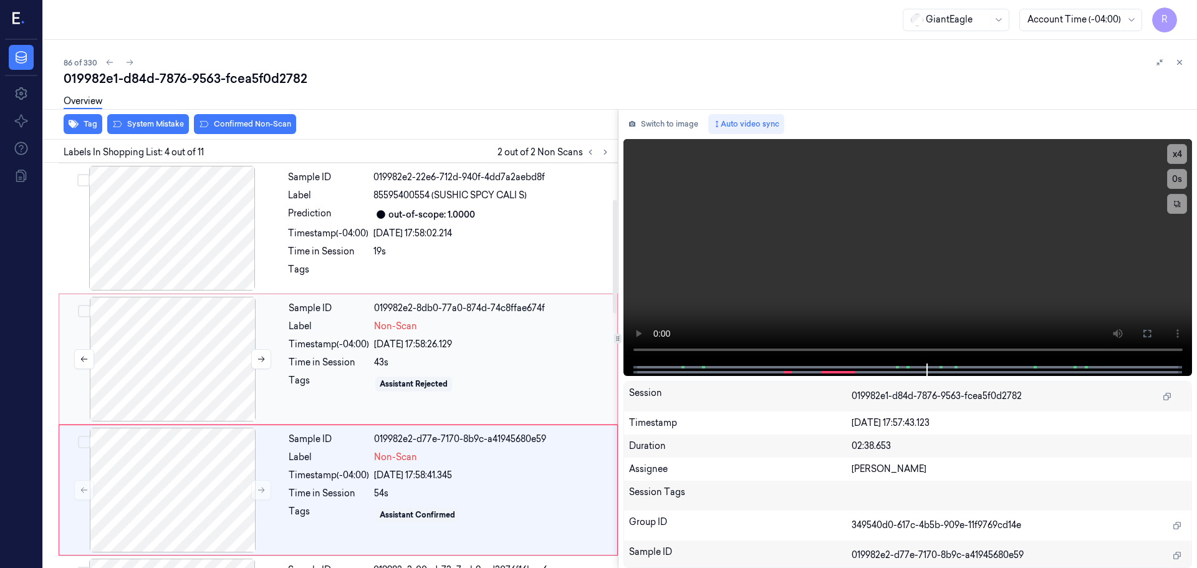
click at [249, 349] on div at bounding box center [173, 359] width 222 height 125
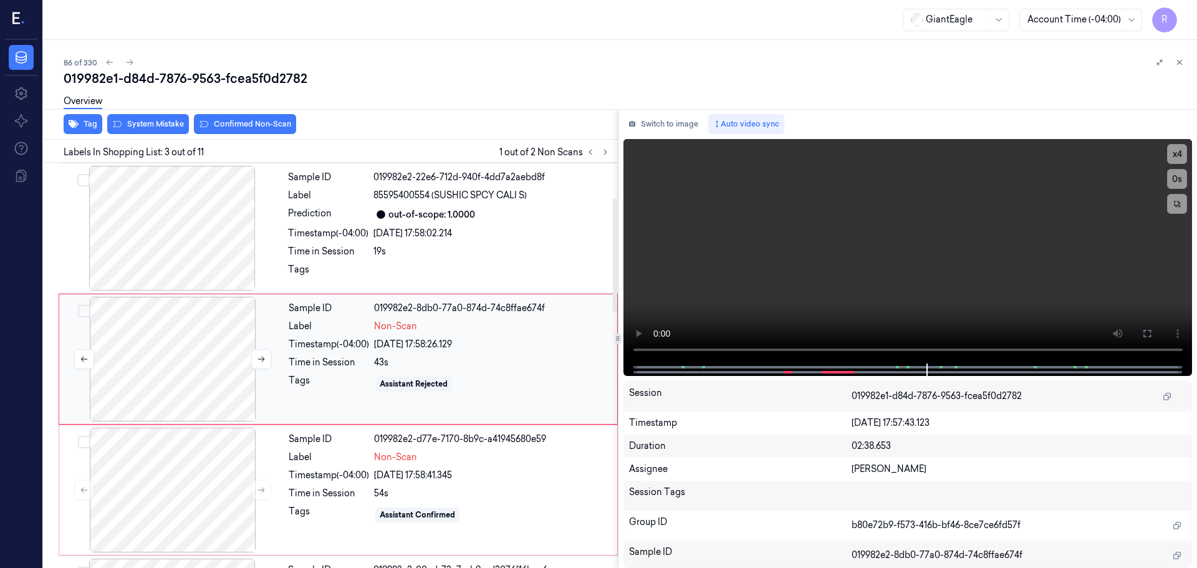
scroll to position [124, 0]
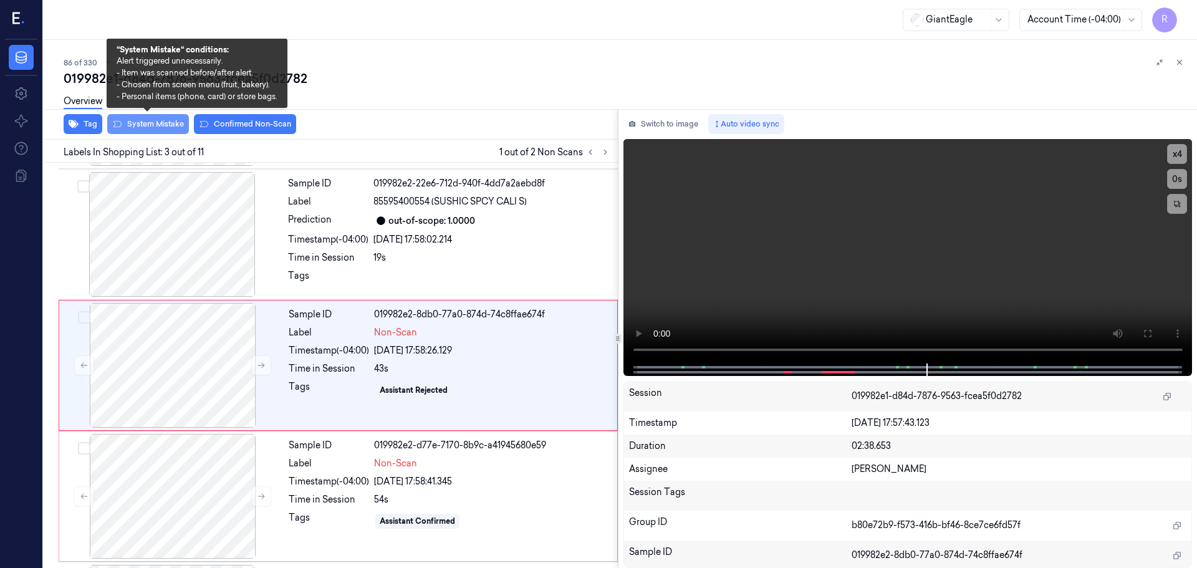
click at [140, 126] on button "System Mistake" at bounding box center [148, 124] width 82 height 20
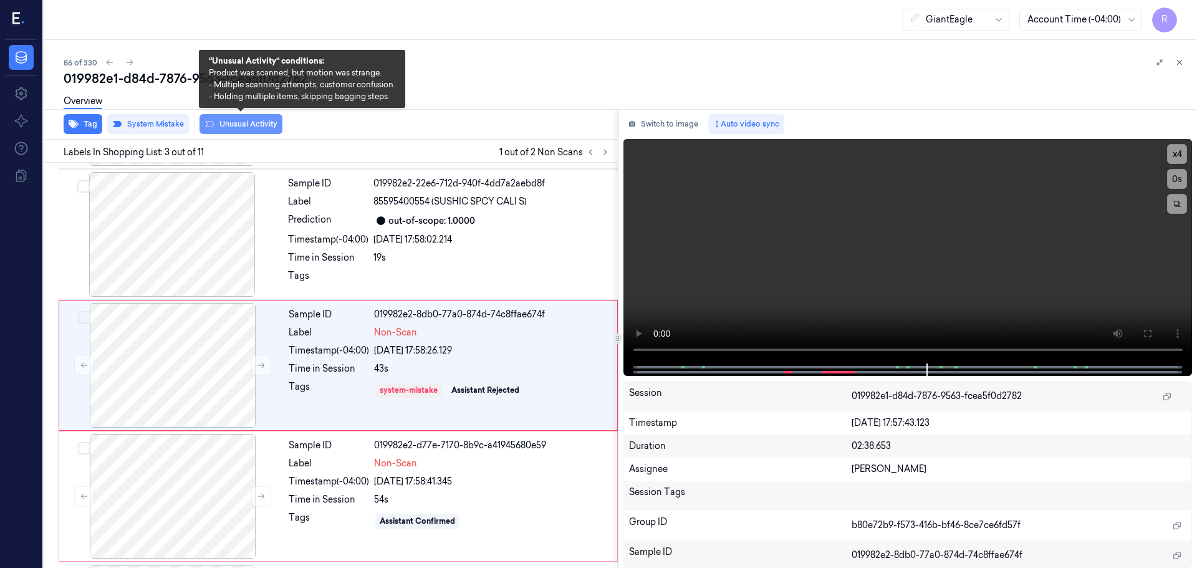
click at [243, 127] on button "Unusual Activity" at bounding box center [241, 124] width 83 height 20
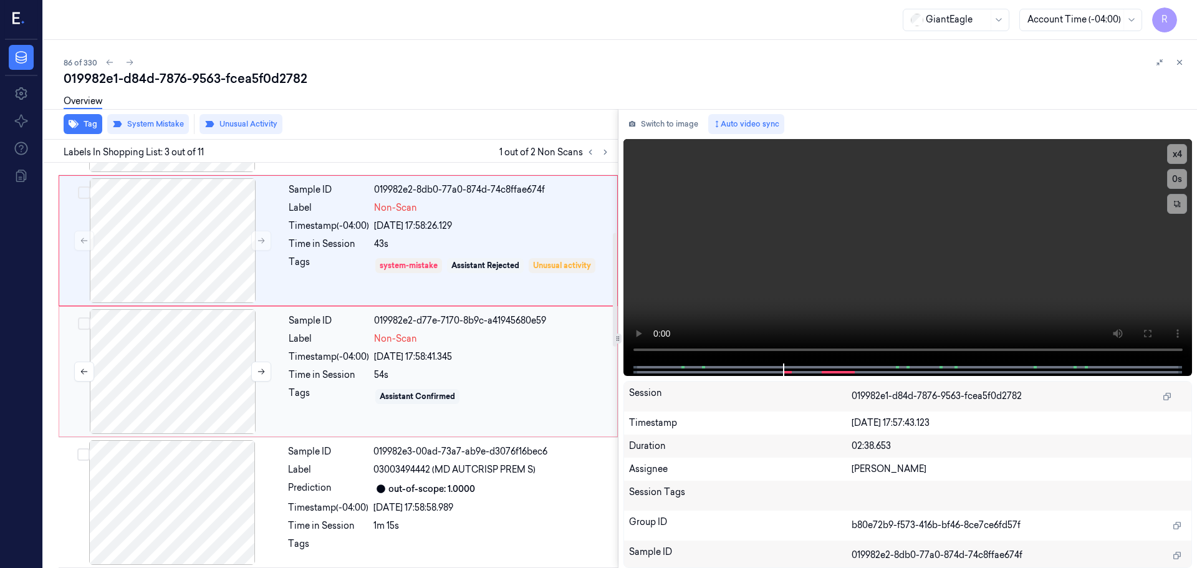
click at [186, 367] on div at bounding box center [173, 371] width 222 height 125
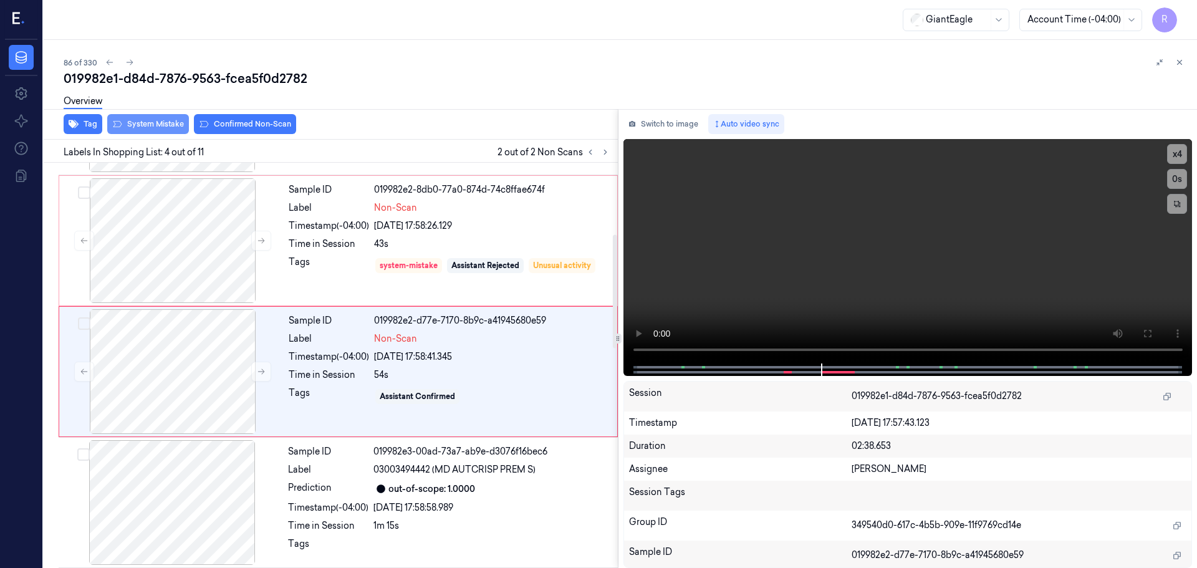
scroll to position [255, 0]
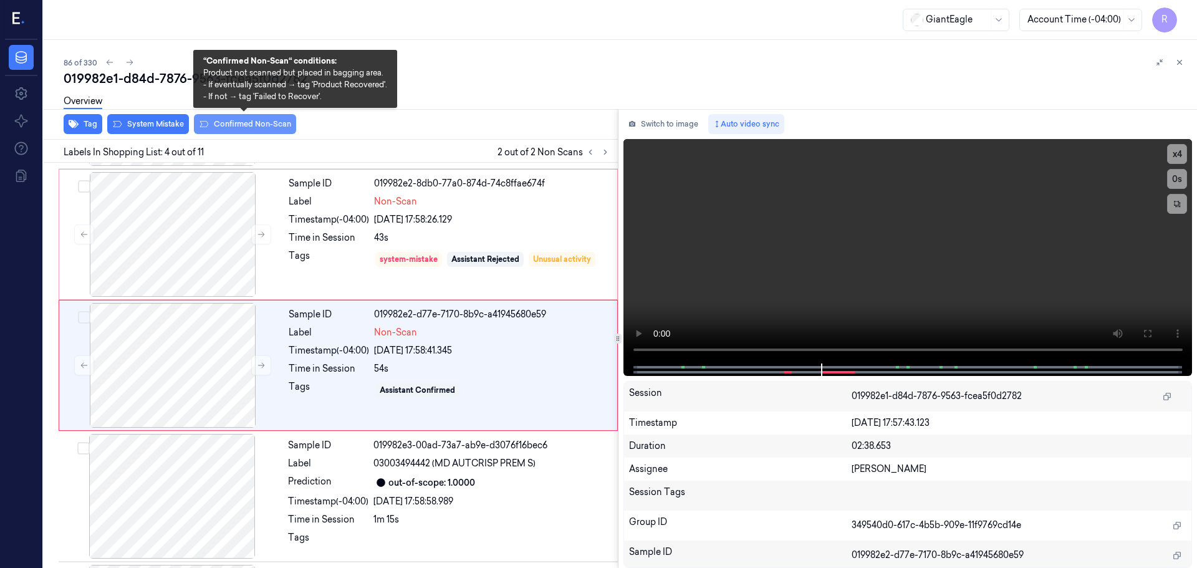
click at [223, 122] on button "Confirmed Non-Scan" at bounding box center [245, 124] width 102 height 20
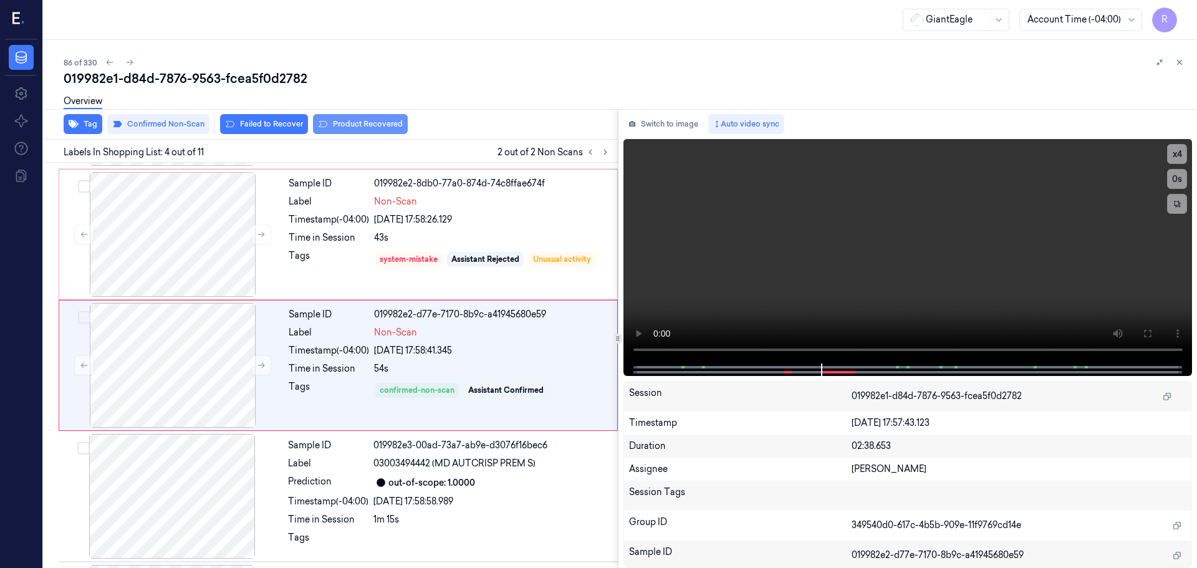
click at [364, 126] on button "Product Recovered" at bounding box center [360, 124] width 95 height 20
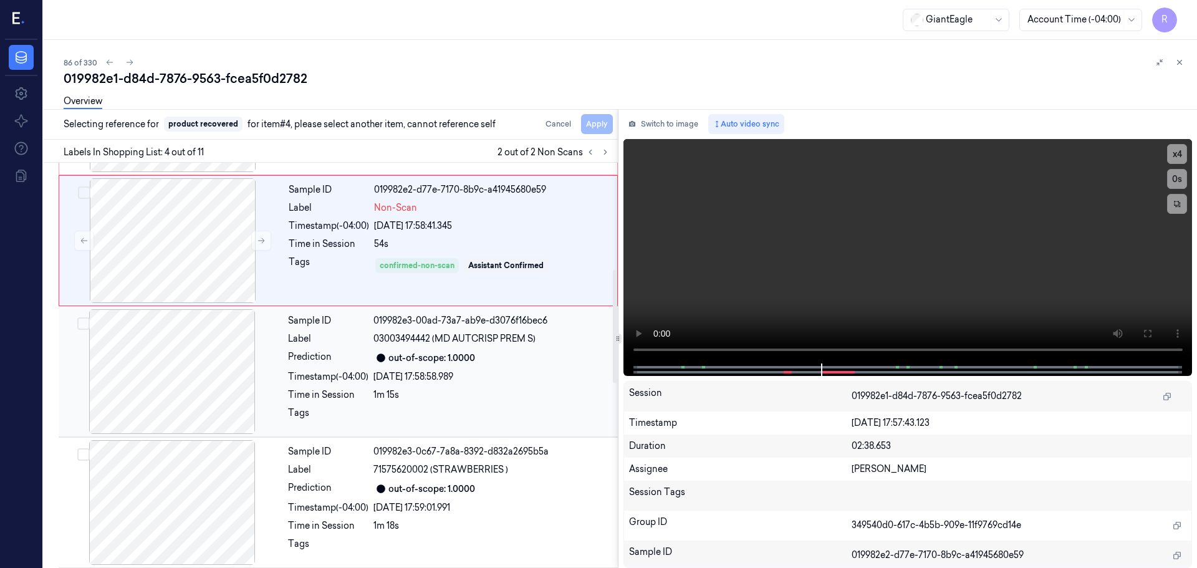
click at [335, 345] on div "Label" at bounding box center [328, 338] width 80 height 13
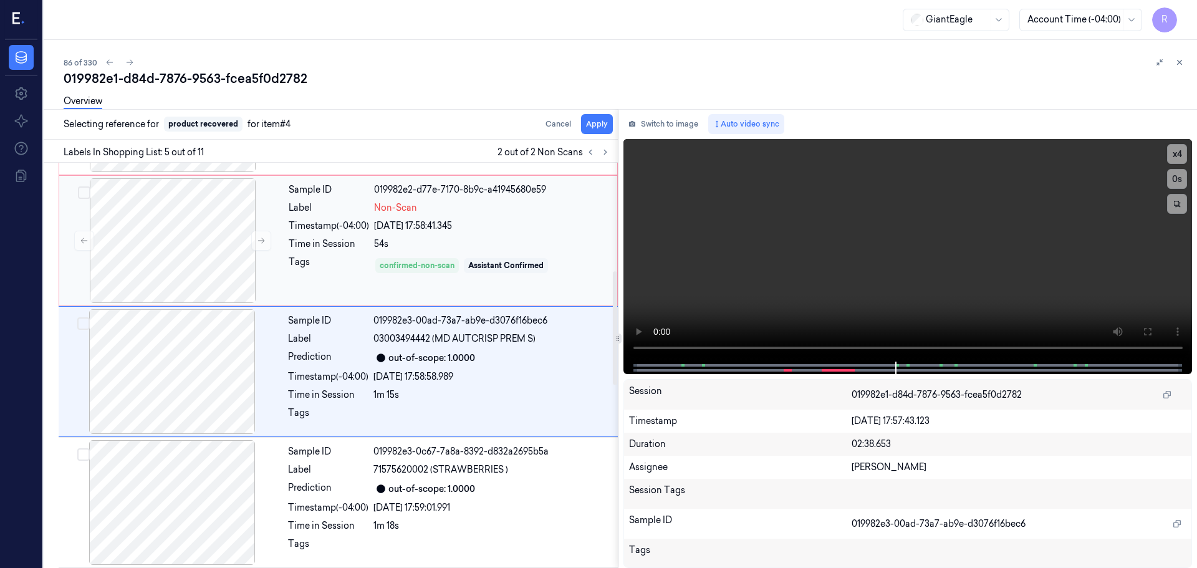
scroll to position [386, 0]
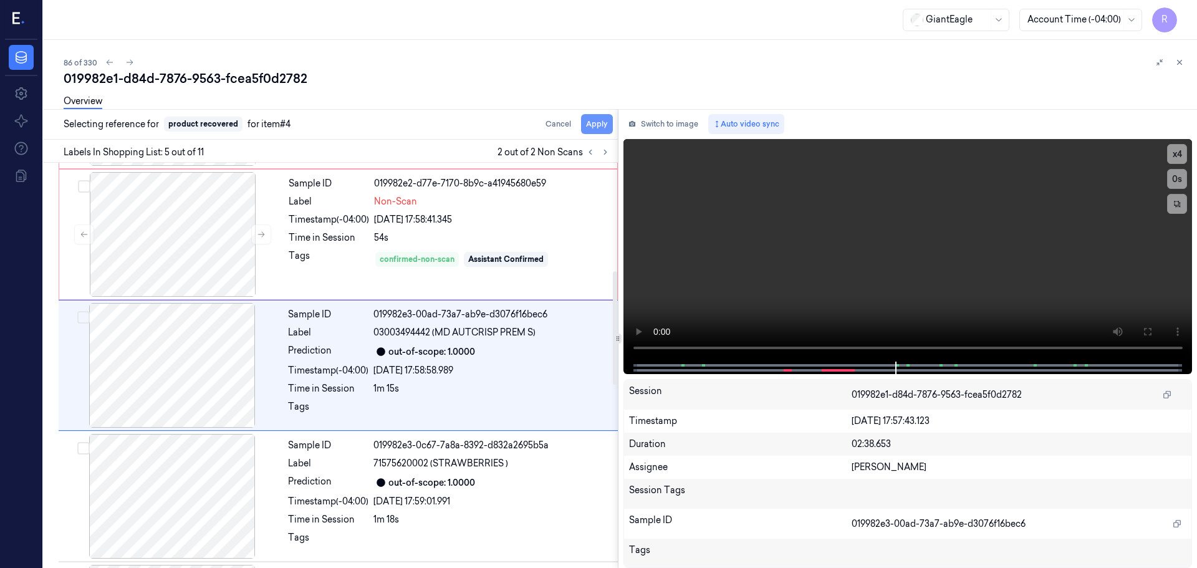
click at [596, 122] on button "Apply" at bounding box center [597, 124] width 32 height 20
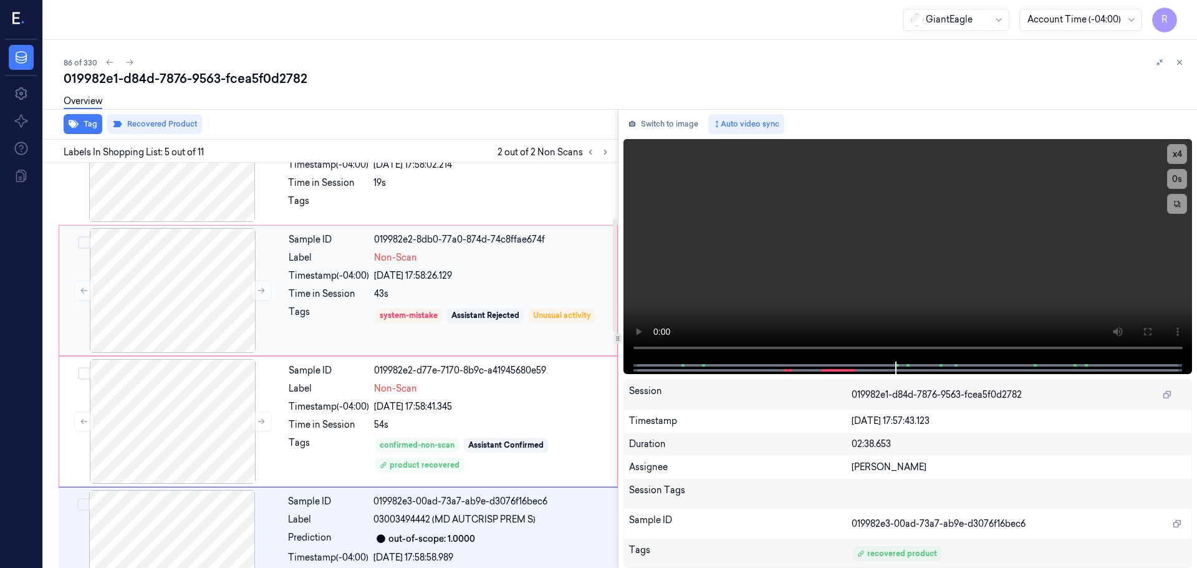
click at [421, 274] on div "[DATE] 17:58:26.129" at bounding box center [492, 275] width 236 height 13
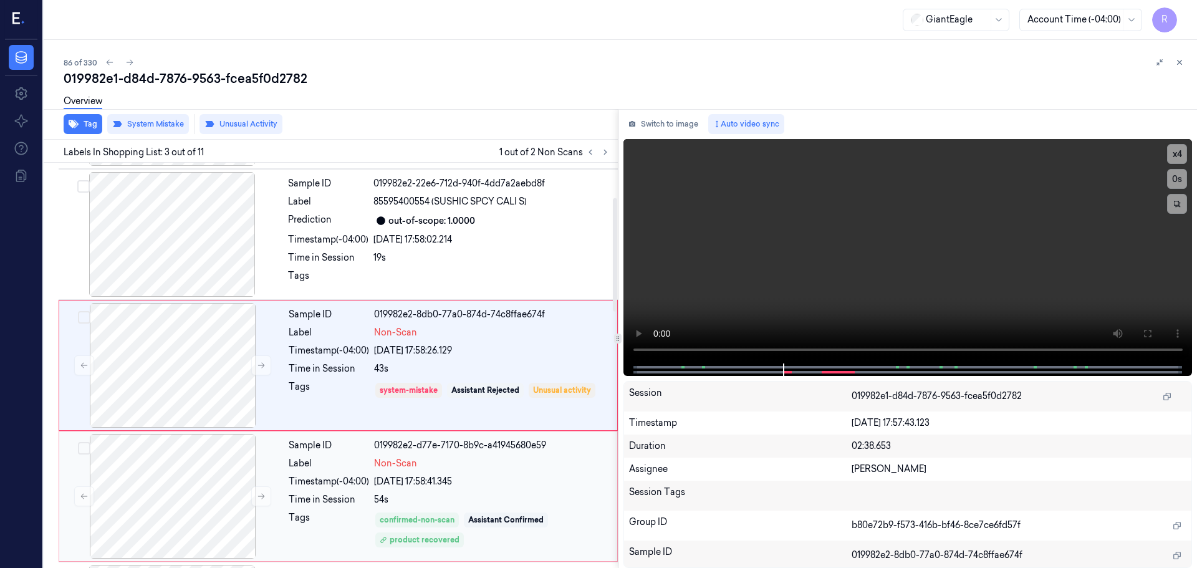
click at [440, 464] on div "Non-Scan" at bounding box center [492, 463] width 236 height 13
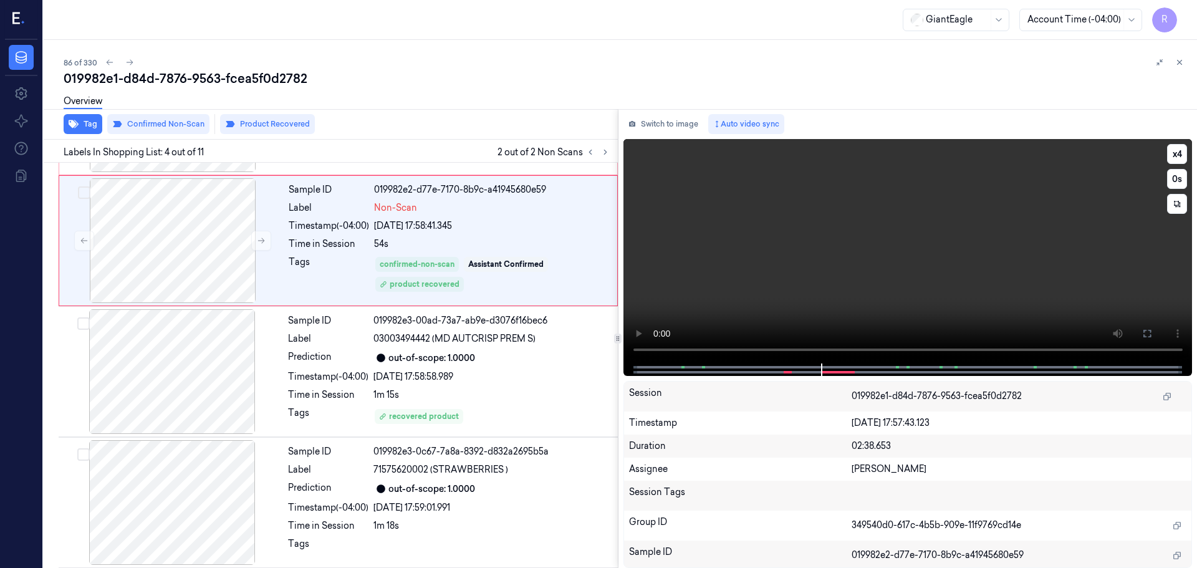
scroll to position [255, 0]
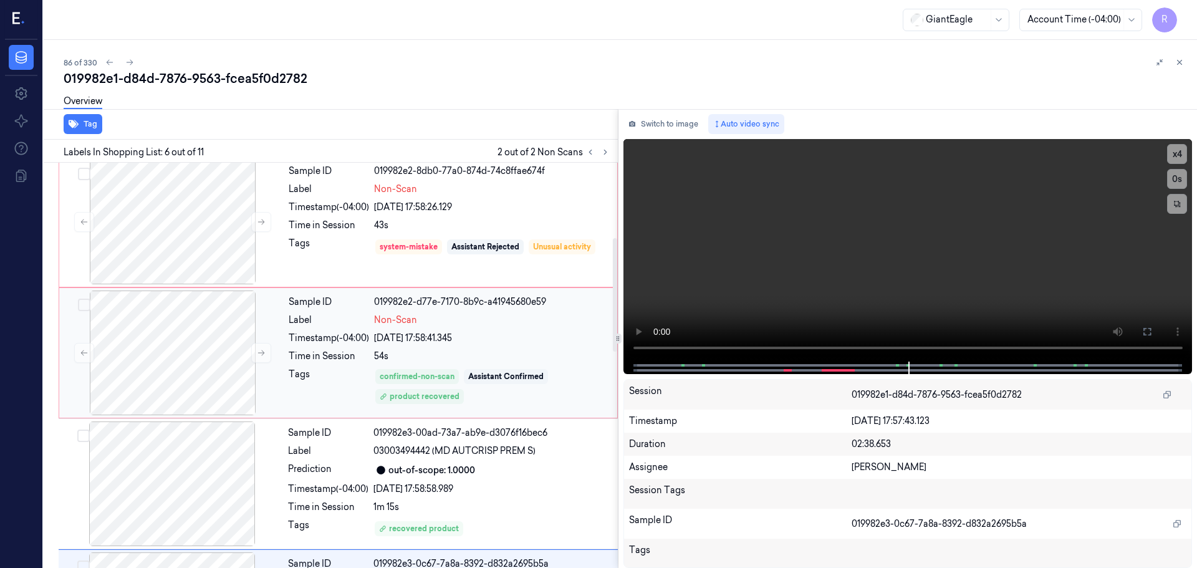
click at [362, 348] on div "Sample ID 019982e2-d77e-7170-8b9c-a41945680e59 Label Non-Scan Timestamp (-04:00…" at bounding box center [449, 353] width 331 height 125
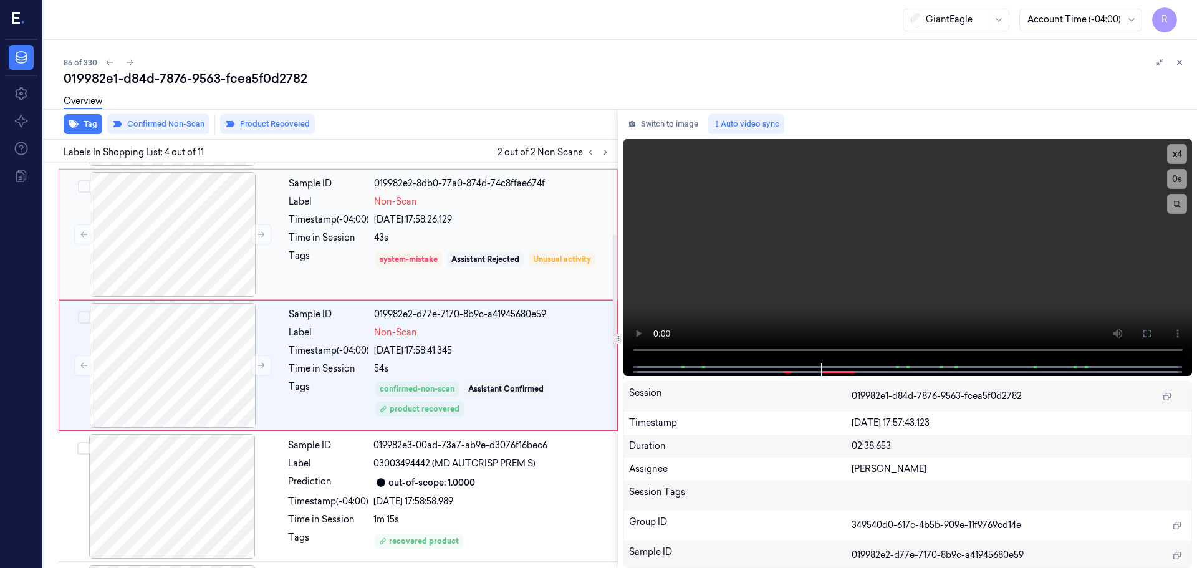
click at [445, 255] on div "system-mistake Assistant Rejected Unusual activity" at bounding box center [492, 259] width 236 height 20
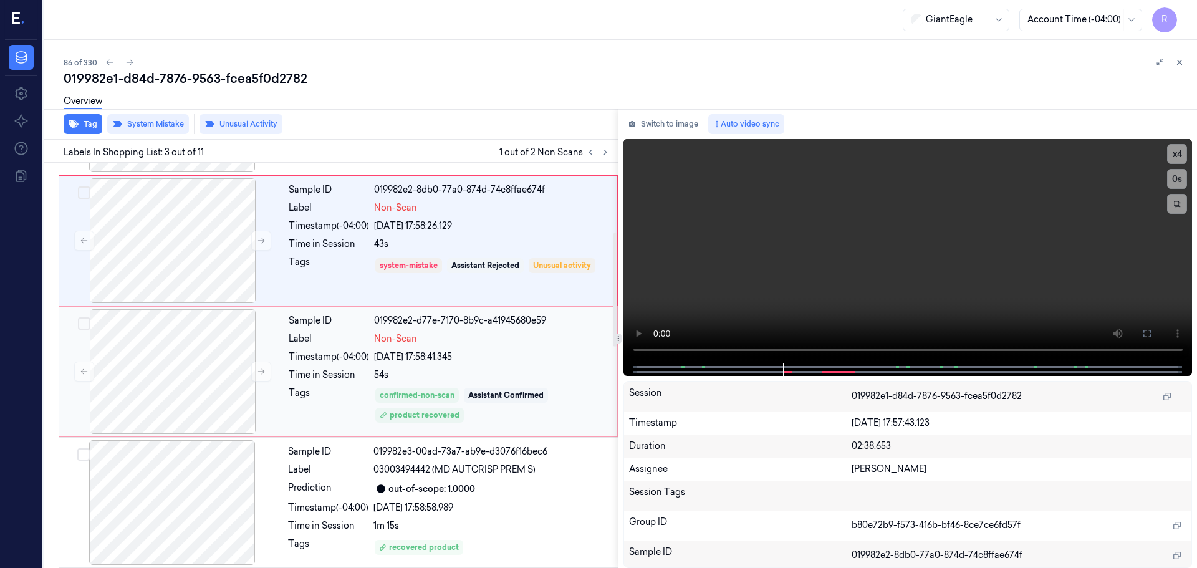
click at [436, 366] on div "Sample ID 019982e2-d77e-7170-8b9c-a41945680e59 Label Non-Scan Timestamp (-04:00…" at bounding box center [449, 371] width 331 height 125
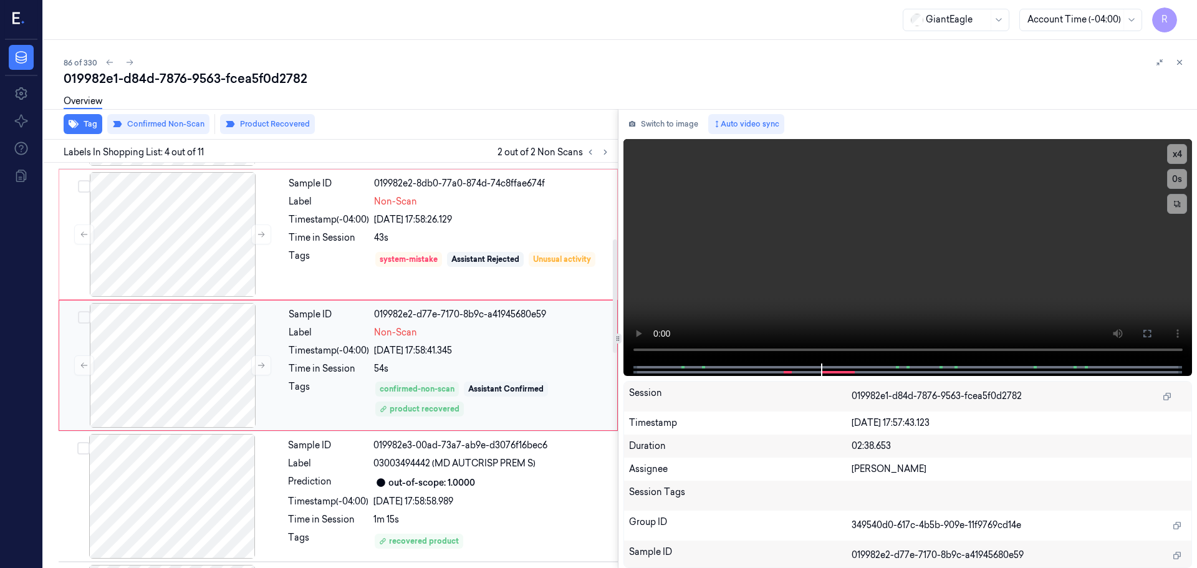
scroll to position [380, 0]
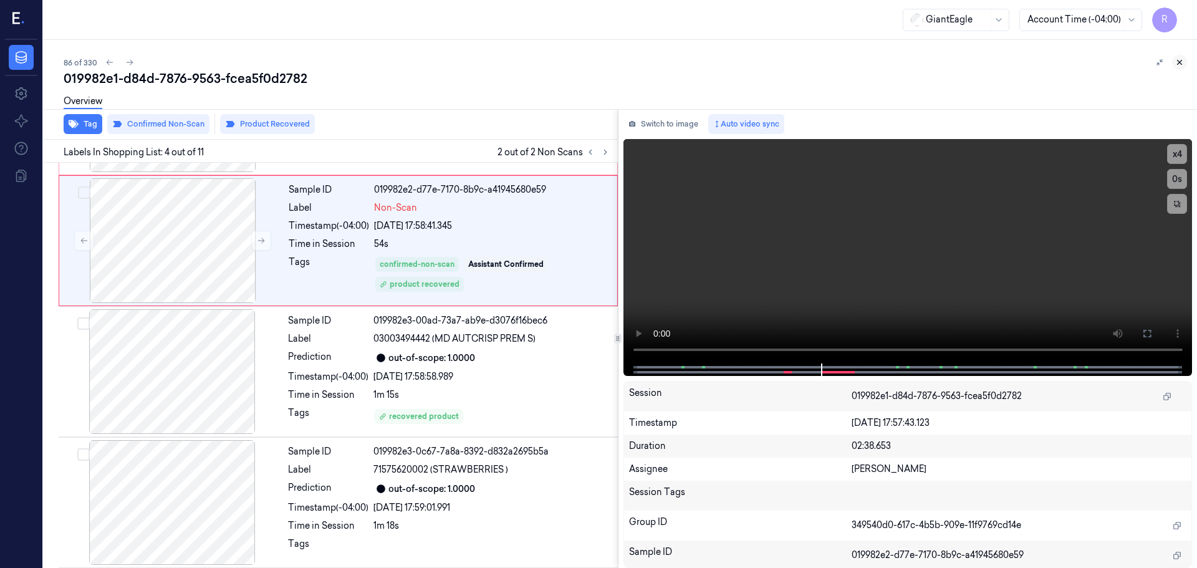
click at [1178, 64] on icon at bounding box center [1179, 62] width 9 height 9
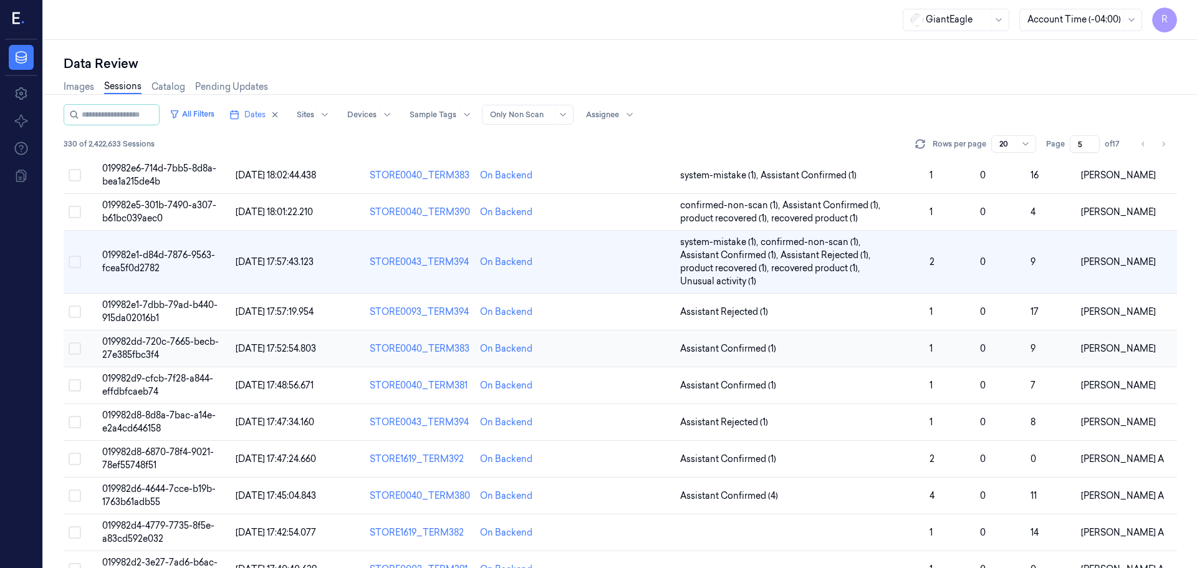
scroll to position [139, 0]
click at [840, 307] on span "Assistant Rejected (1)" at bounding box center [799, 311] width 239 height 13
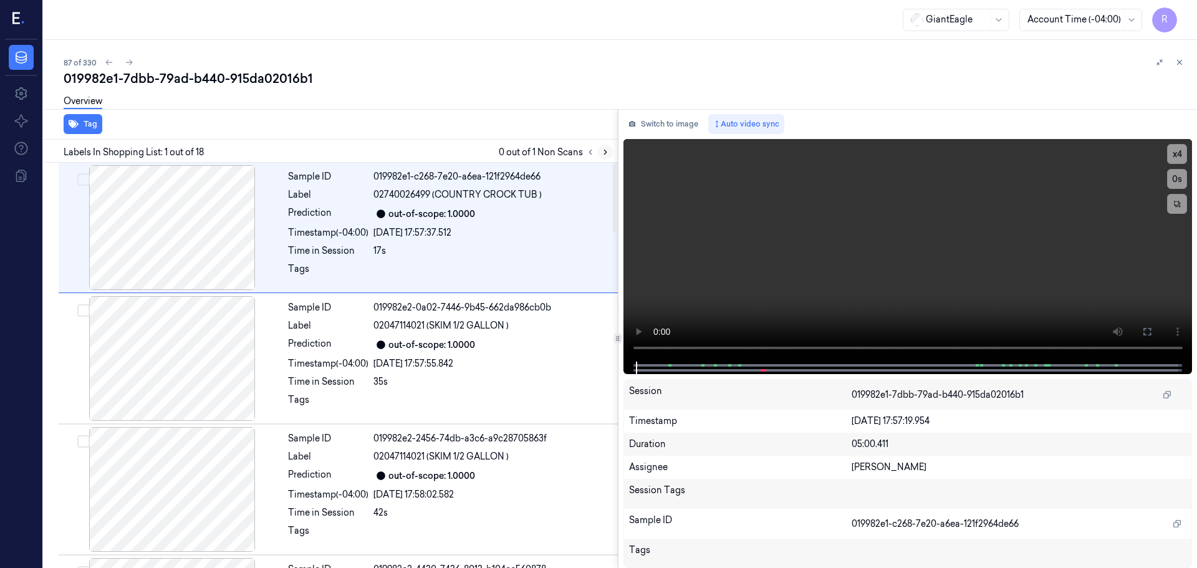
click at [604, 150] on icon at bounding box center [605, 152] width 9 height 9
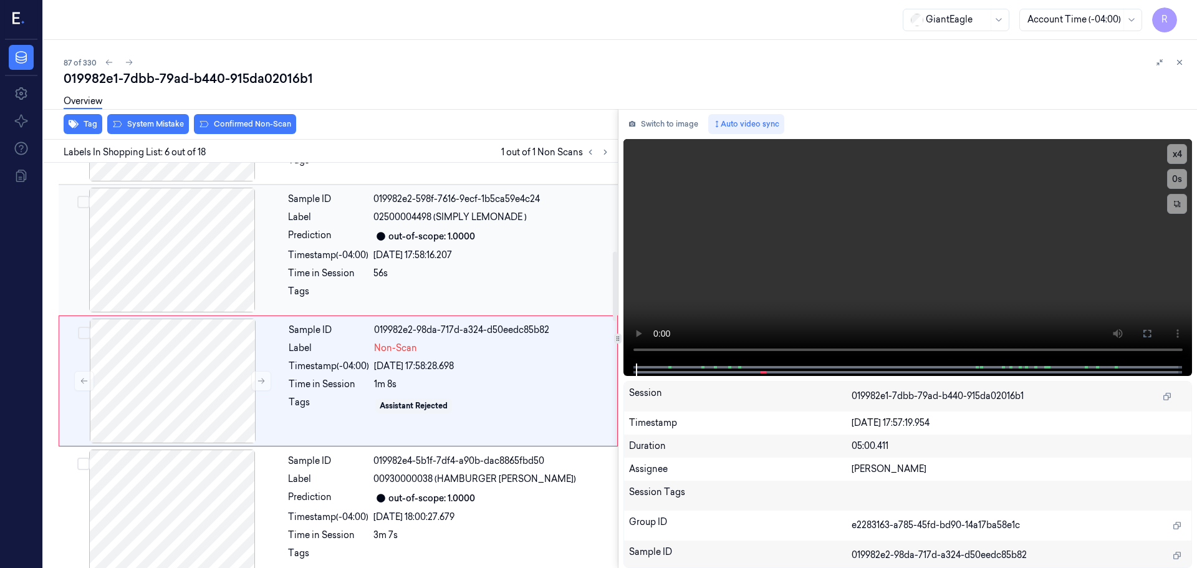
scroll to position [517, 0]
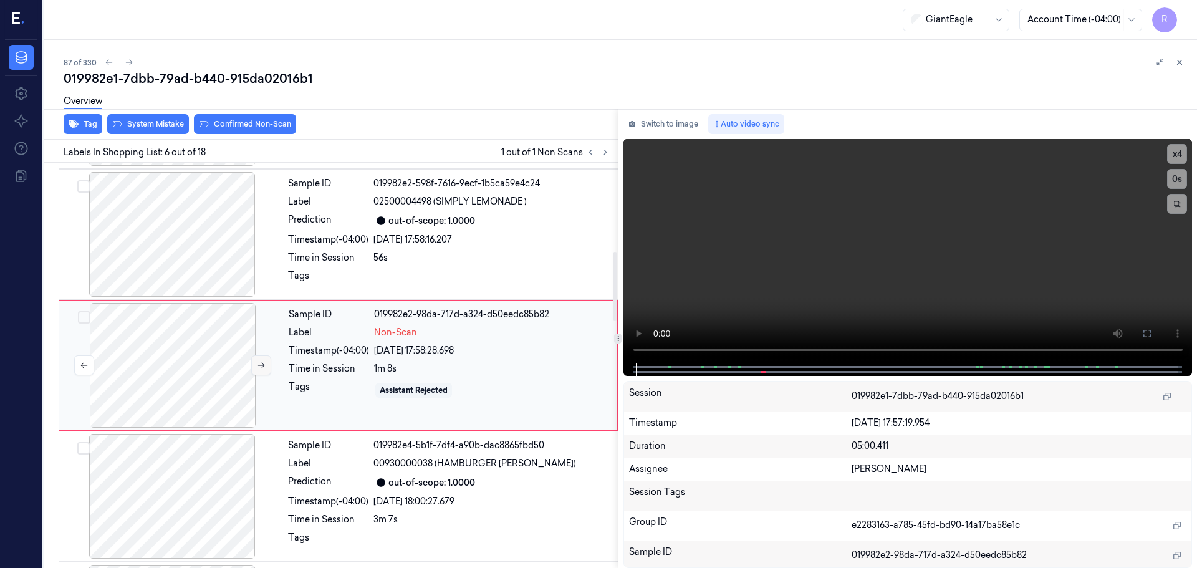
click at [260, 364] on icon at bounding box center [261, 365] width 9 height 9
click at [211, 253] on div at bounding box center [172, 234] width 222 height 125
click at [258, 368] on icon at bounding box center [261, 365] width 9 height 9
click at [257, 368] on icon at bounding box center [261, 365] width 9 height 9
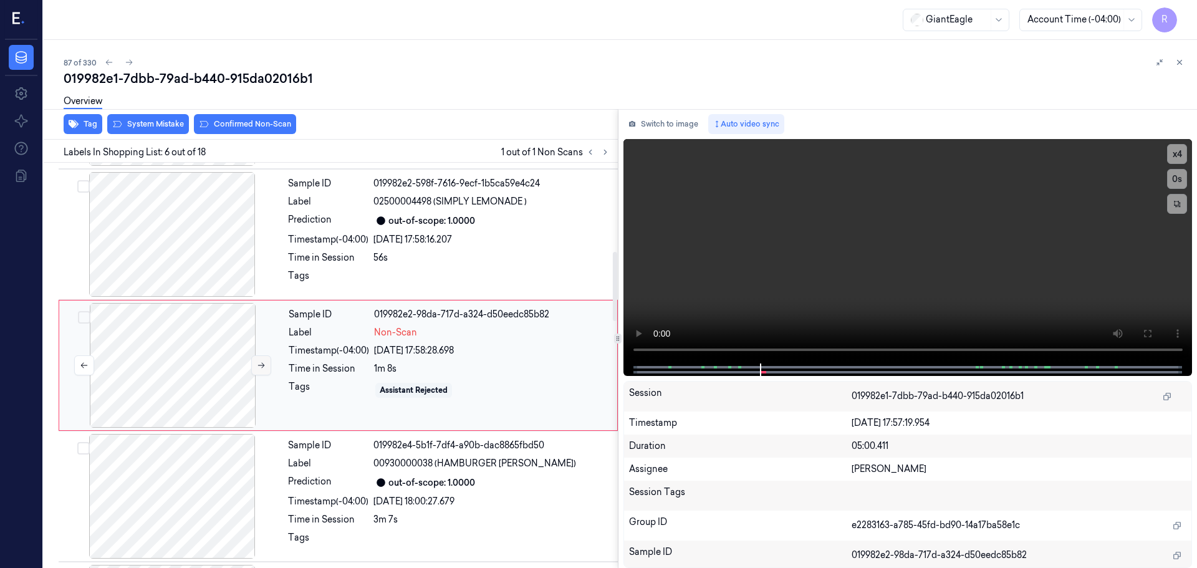
click at [257, 368] on icon at bounding box center [261, 365] width 9 height 9
click at [1175, 156] on button "x 4" at bounding box center [1177, 154] width 20 height 20
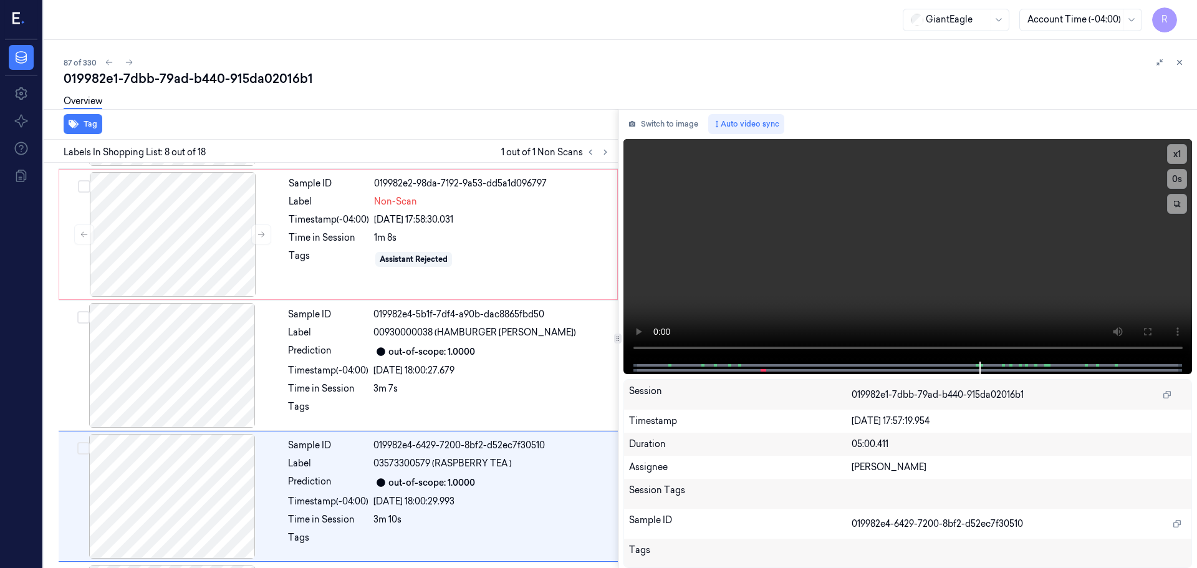
scroll to position [779, 0]
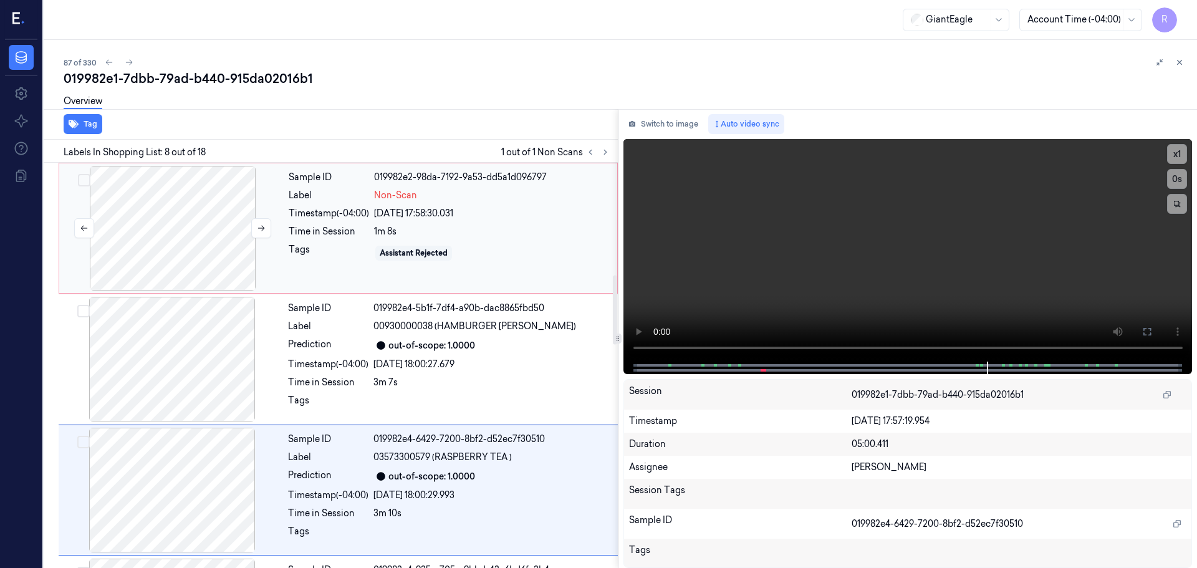
click at [191, 261] on div at bounding box center [173, 228] width 222 height 125
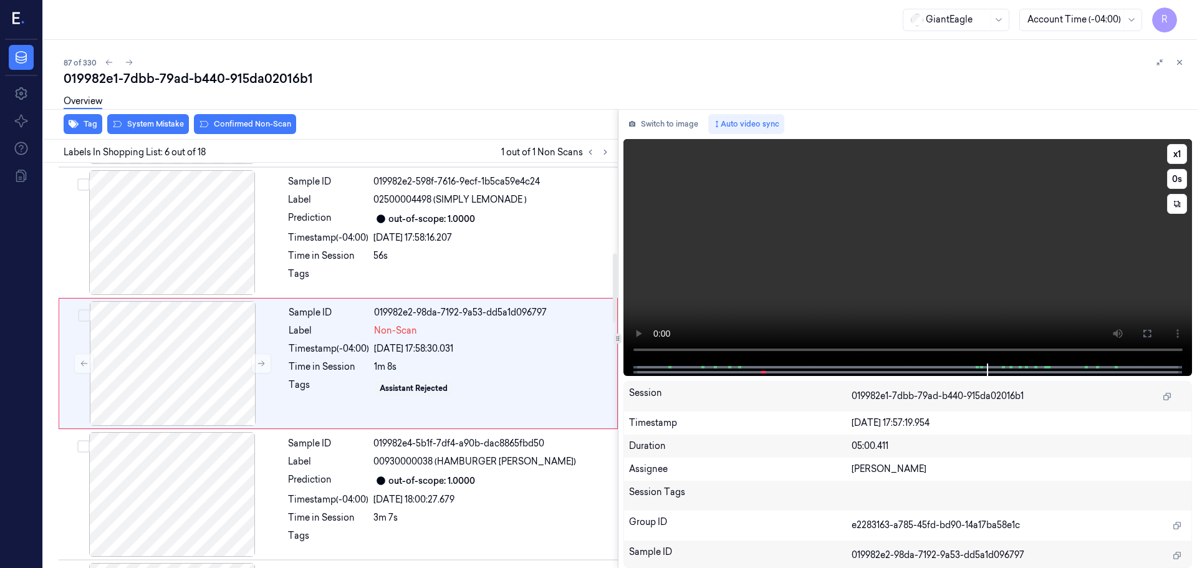
scroll to position [517, 0]
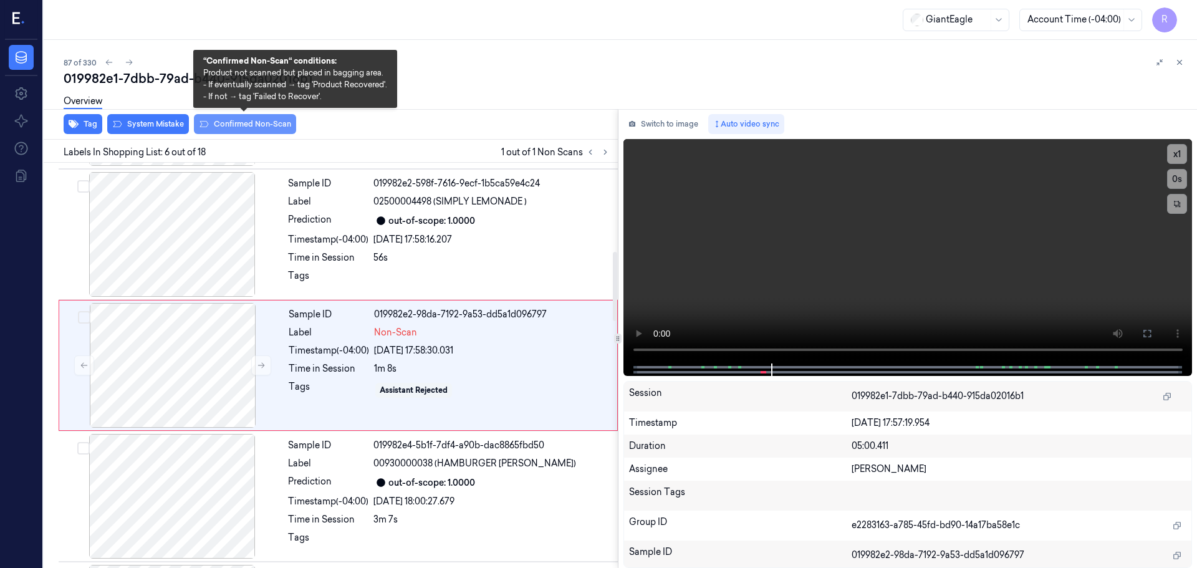
click at [247, 119] on button "Confirmed Non-Scan" at bounding box center [245, 124] width 102 height 20
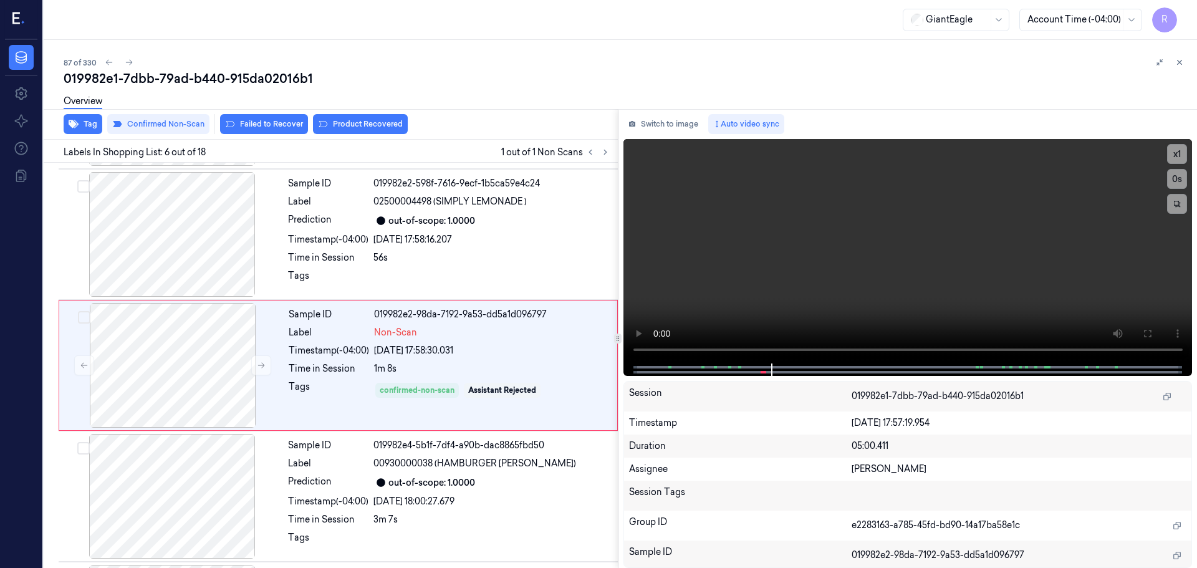
click at [340, 118] on div "019982e1-7dbb-79ad-b440-915da02016b1 Overview Tag Confirmed Non-Scan Failed to …" at bounding box center [626, 319] width 1124 height 498
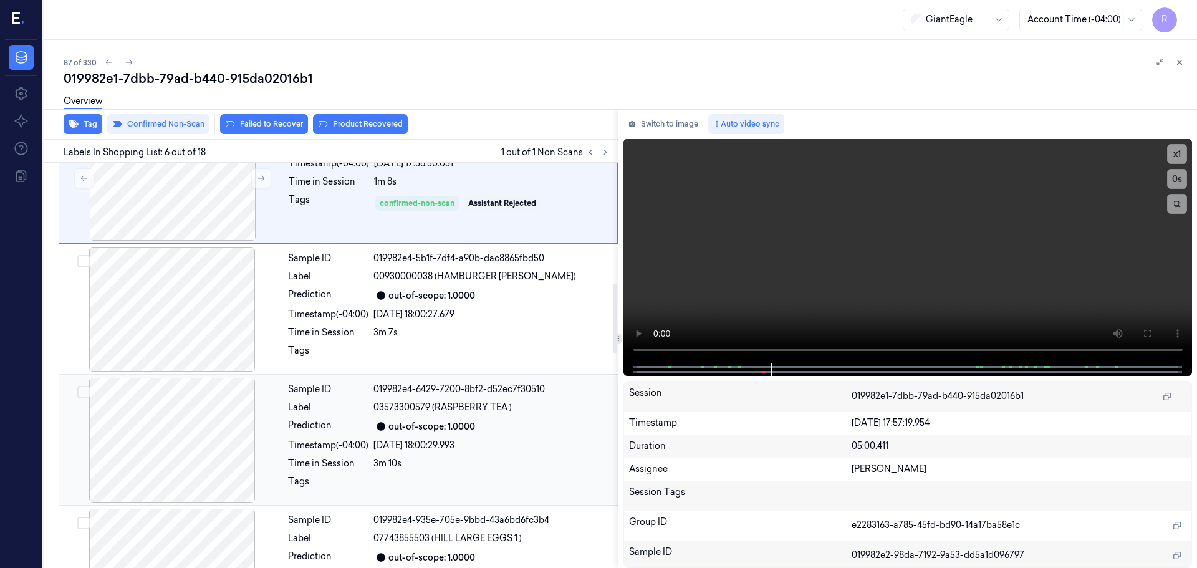
click at [360, 436] on div "Sample ID 019982e4-6429-7200-8bf2-d52ec7f30510 Label 03573300579 (RASPBERRY TEA…" at bounding box center [449, 440] width 332 height 125
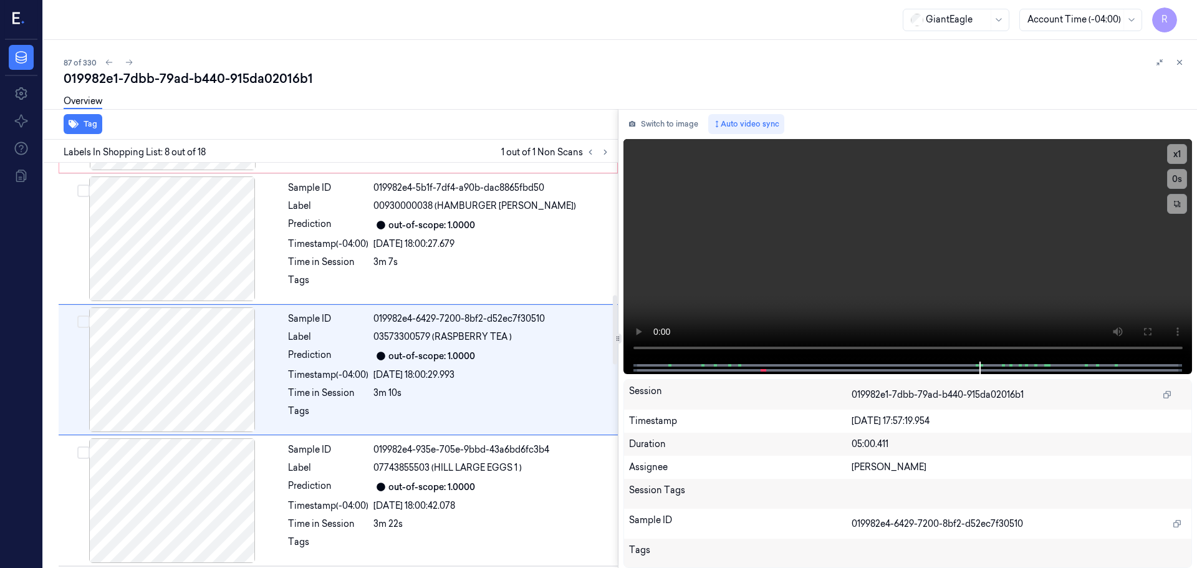
scroll to position [779, 0]
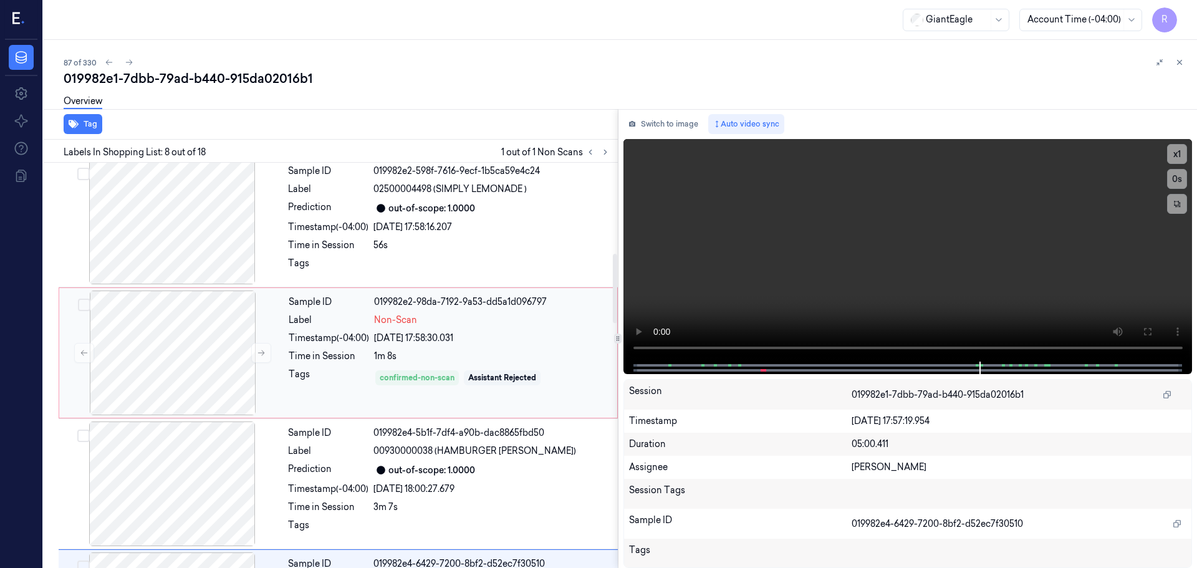
click at [352, 371] on div "Tags" at bounding box center [329, 378] width 80 height 20
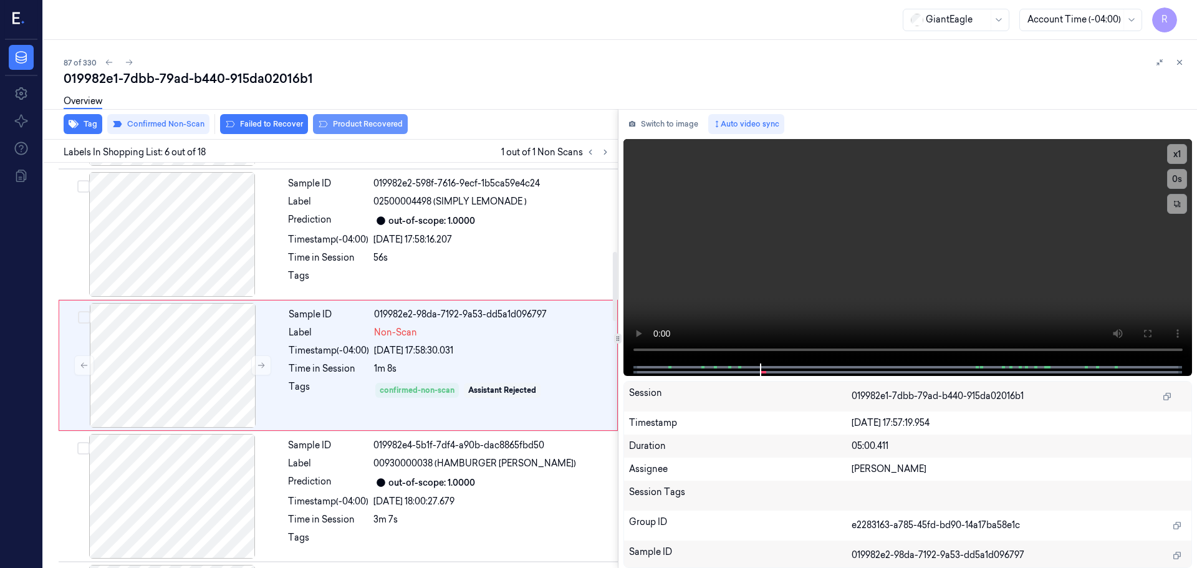
click at [357, 122] on button "Product Recovered" at bounding box center [360, 124] width 95 height 20
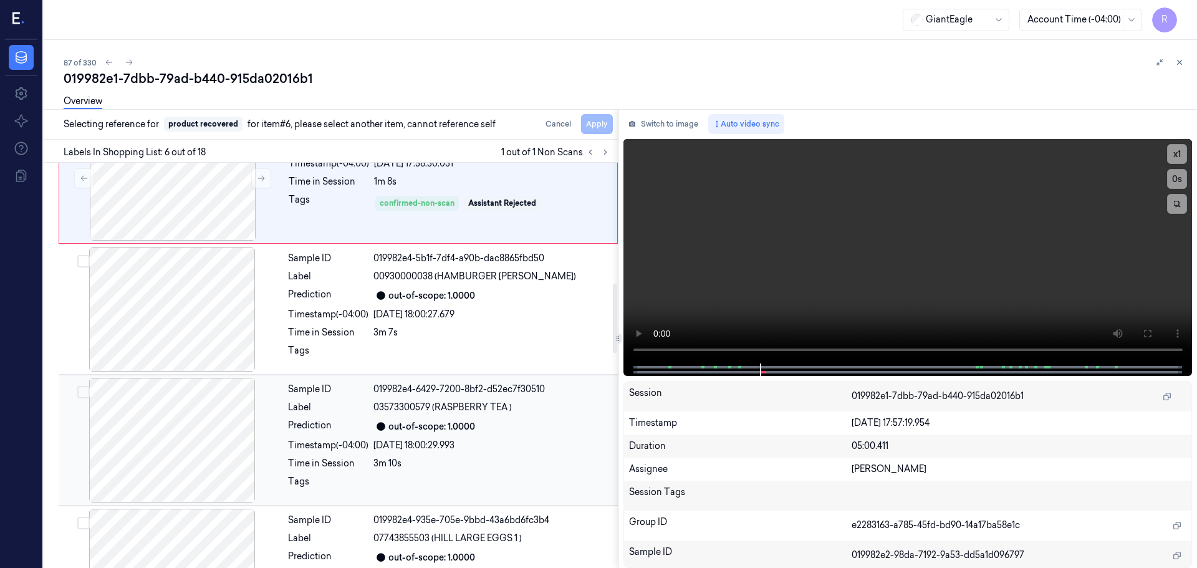
click at [337, 441] on div "Timestamp (-04:00)" at bounding box center [328, 445] width 80 height 13
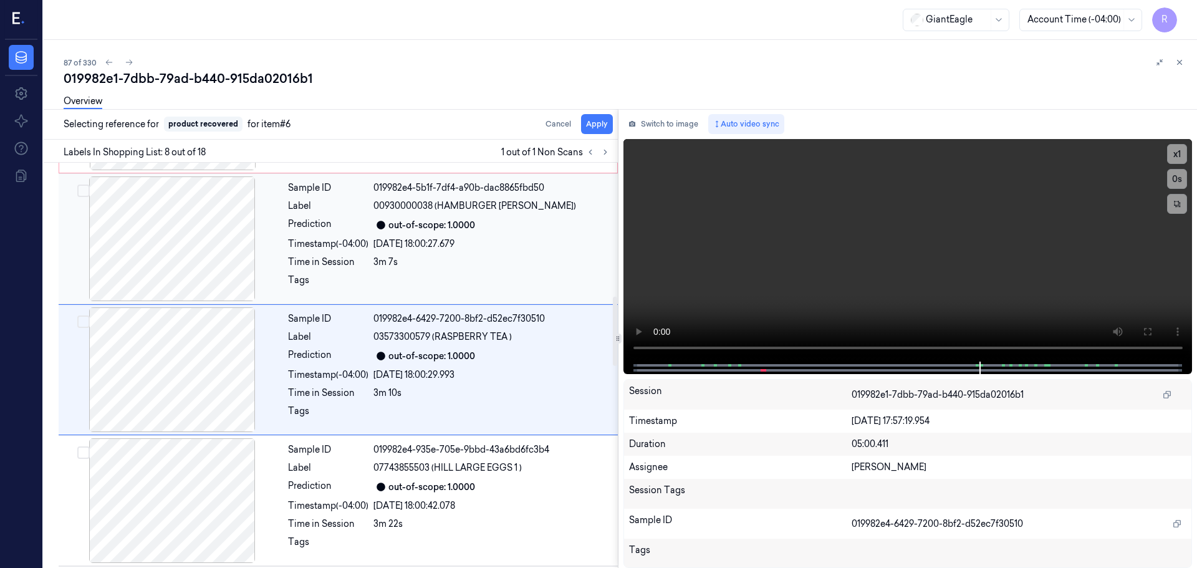
scroll to position [779, 0]
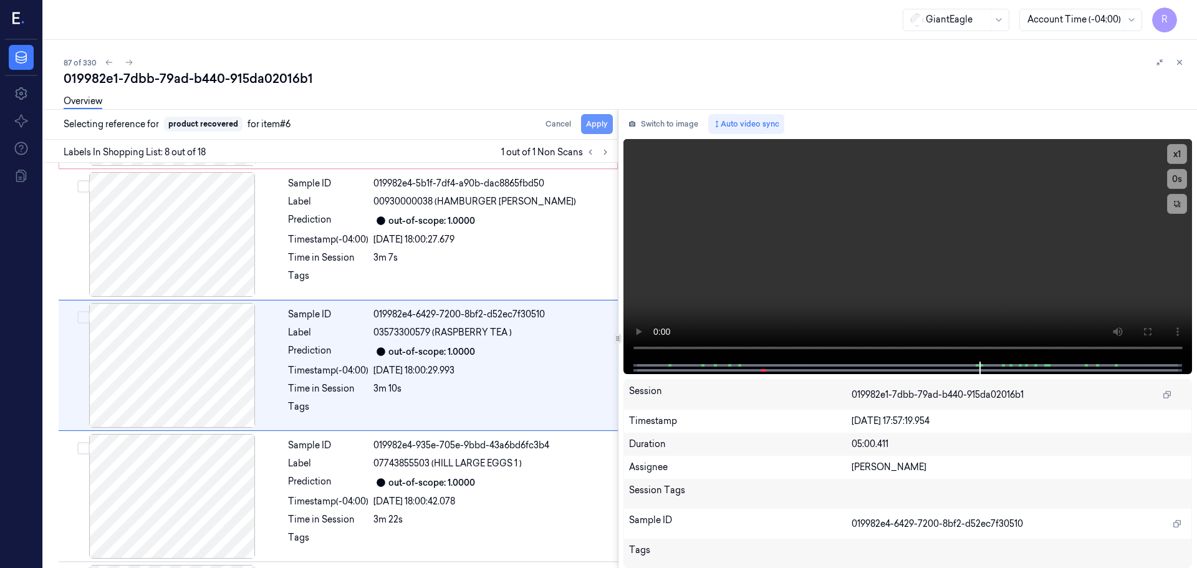
click at [599, 123] on button "Apply" at bounding box center [597, 124] width 32 height 20
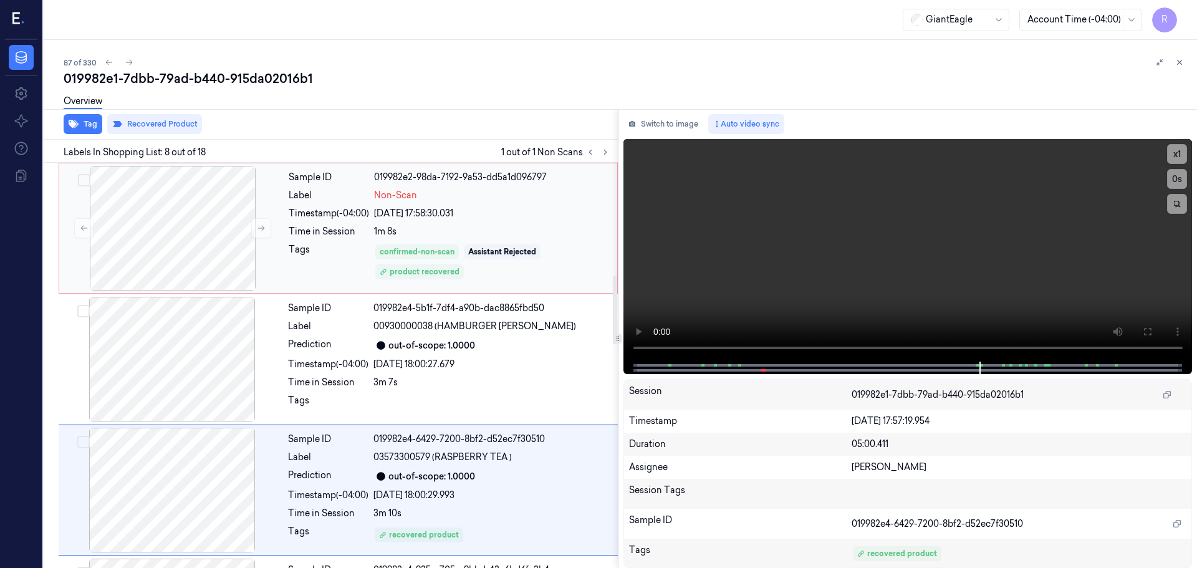
click at [304, 238] on div "Sample ID 019982e2-98da-7192-9a53-dd5a1d096797 Label Non-Scan Timestamp (-04:00…" at bounding box center [449, 228] width 331 height 125
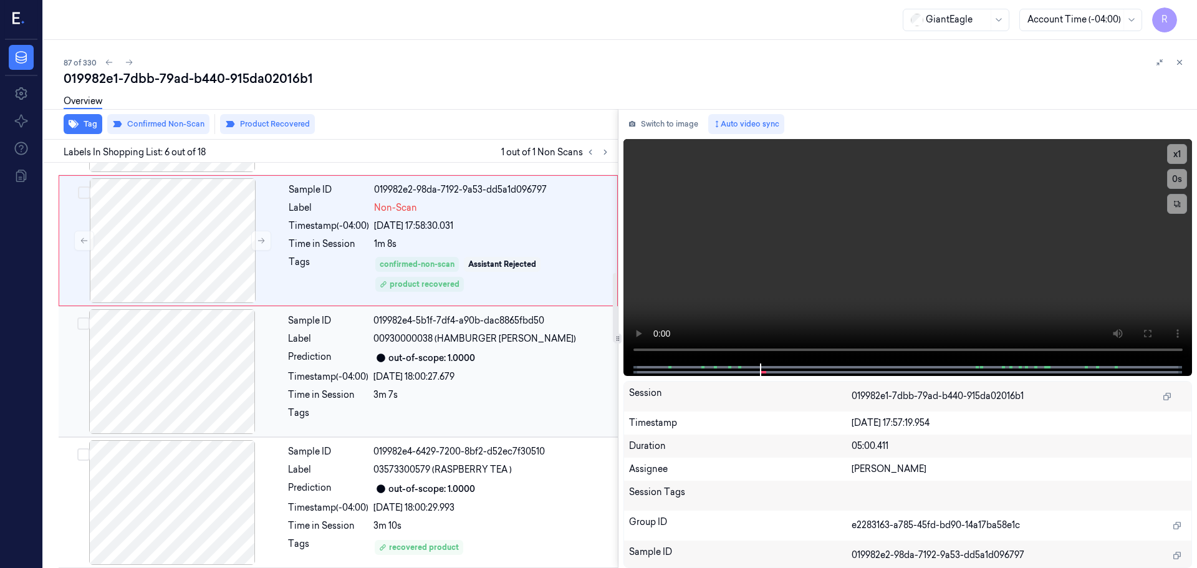
click at [311, 362] on div "Prediction" at bounding box center [328, 357] width 80 height 15
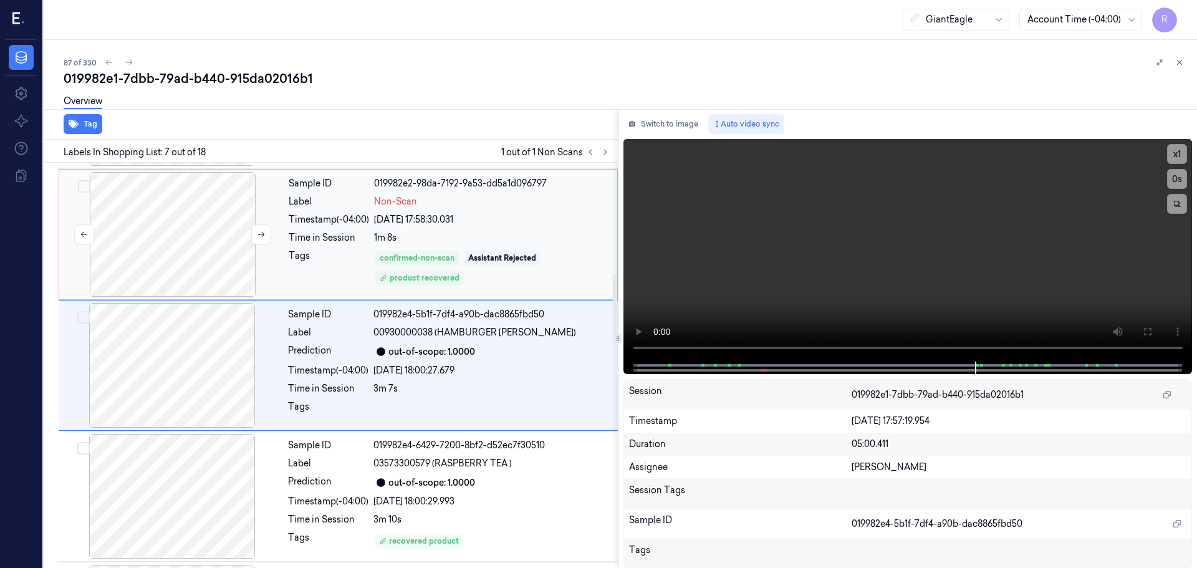
click at [274, 261] on div at bounding box center [173, 234] width 222 height 125
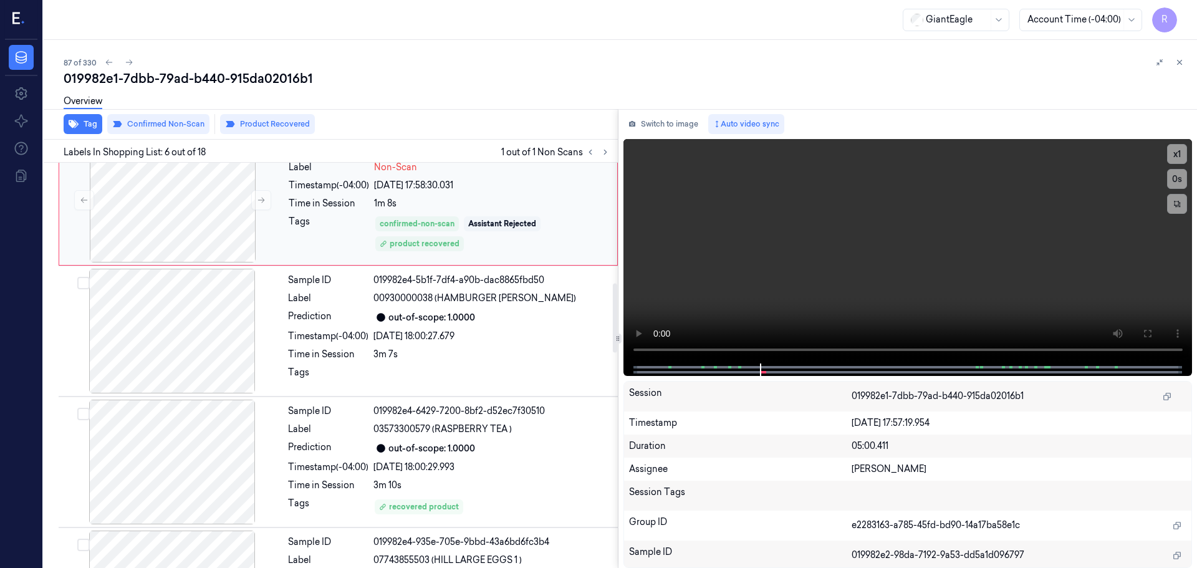
scroll to position [704, 0]
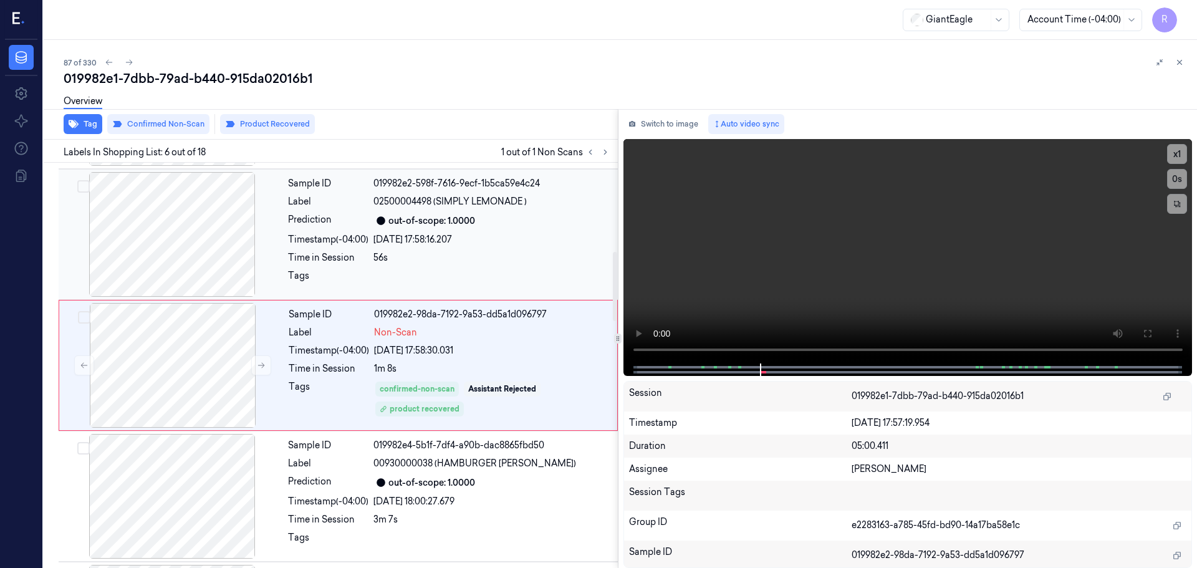
click at [465, 258] on div "56s" at bounding box center [491, 257] width 237 height 13
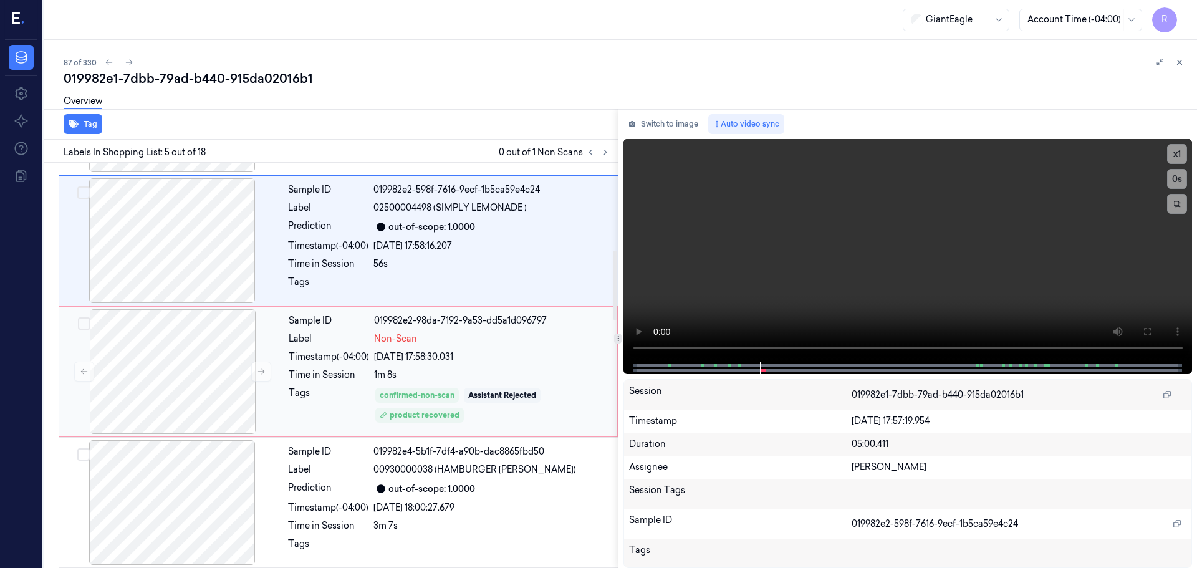
click at [478, 363] on div "[DATE] 17:58:30.031" at bounding box center [492, 356] width 236 height 13
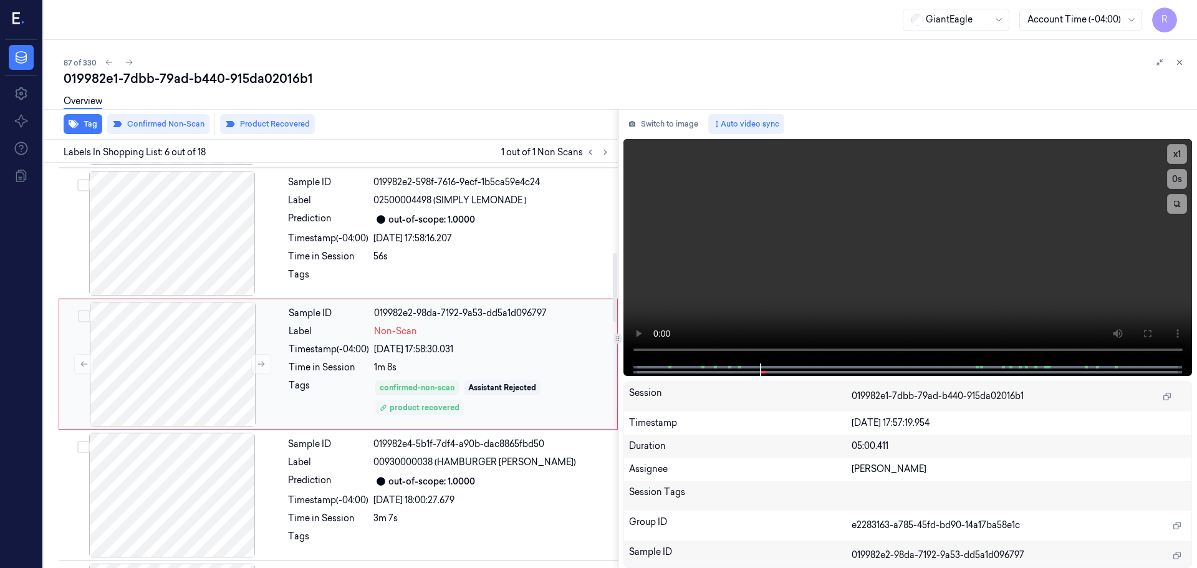
scroll to position [517, 0]
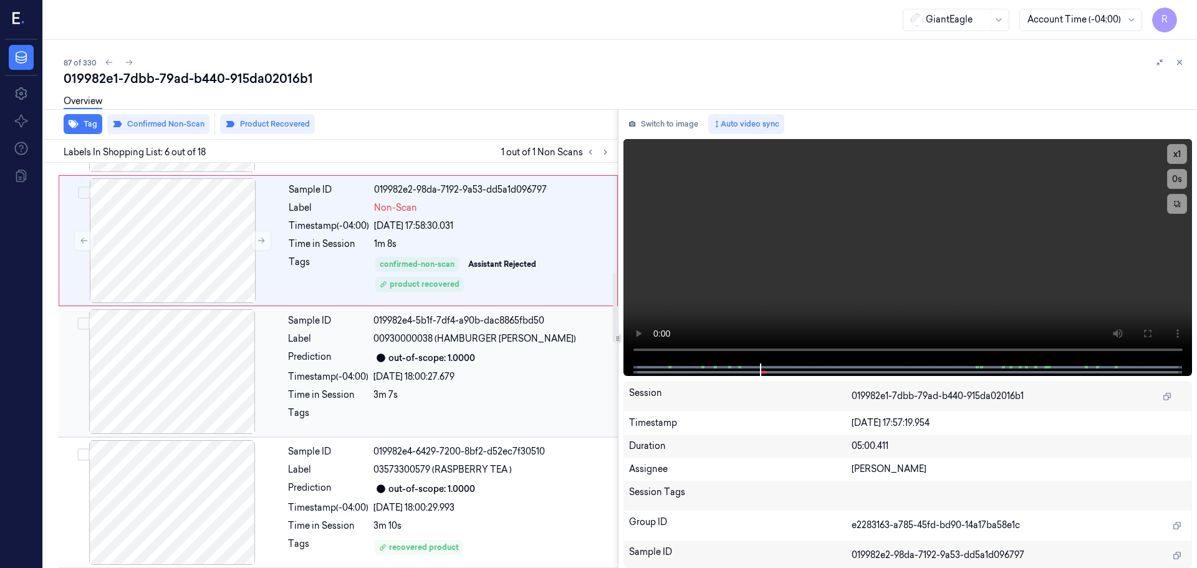
click at [495, 392] on div "3m 7s" at bounding box center [491, 394] width 237 height 13
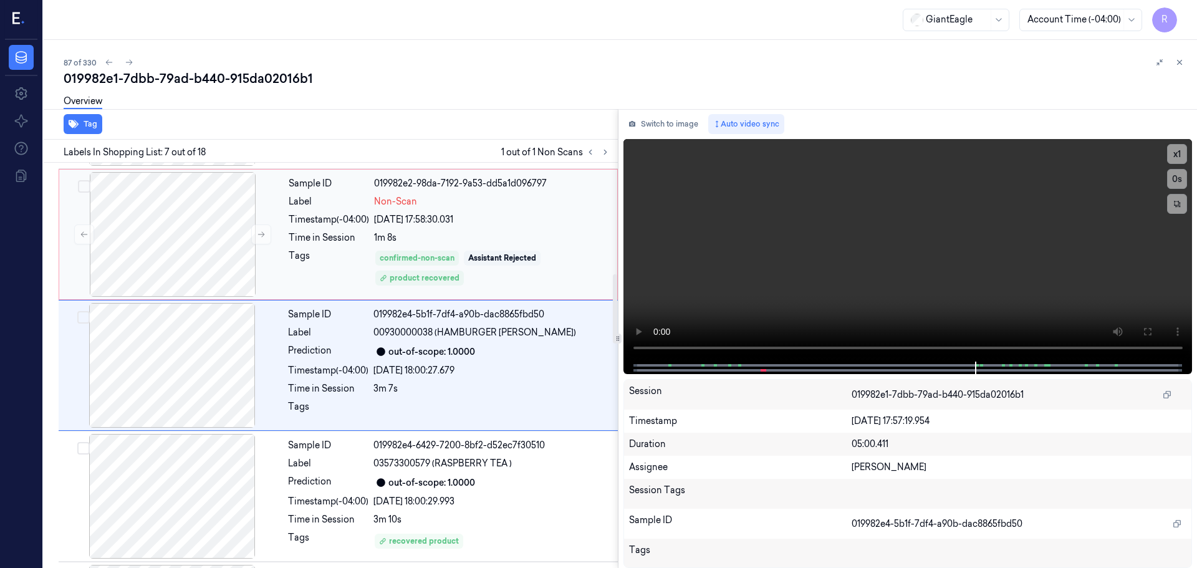
click at [551, 262] on div "confirmed-non-scan Assistant Rejected product recovered" at bounding box center [492, 267] width 236 height 37
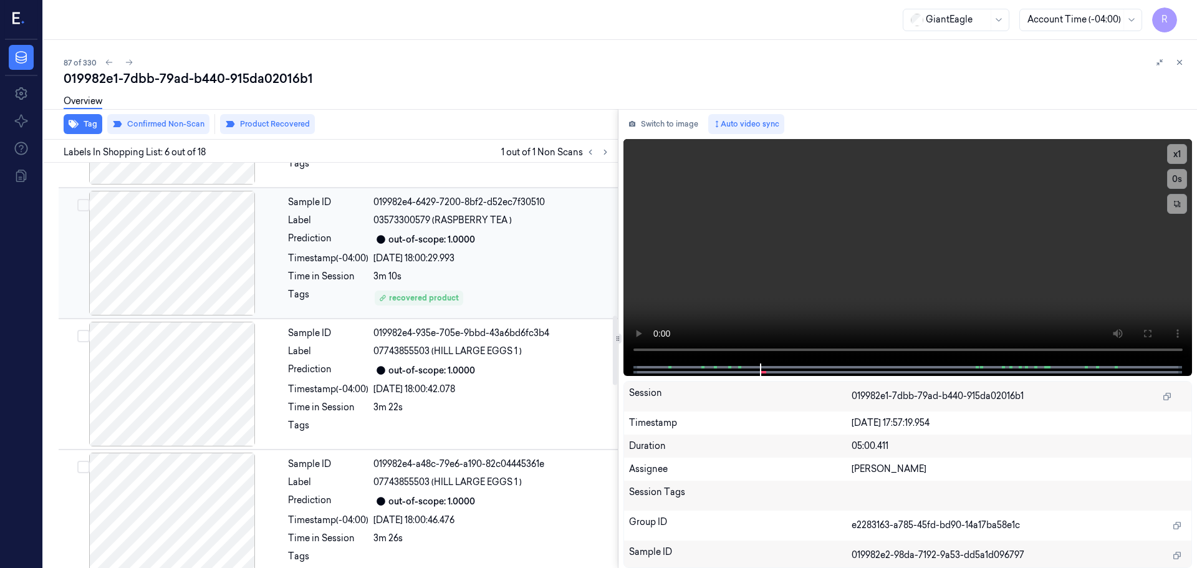
click at [526, 283] on div "Sample ID 019982e4-6429-7200-8bf2-d52ec7f30510 Label 03573300579 (RASPBERRY TEA…" at bounding box center [449, 253] width 332 height 125
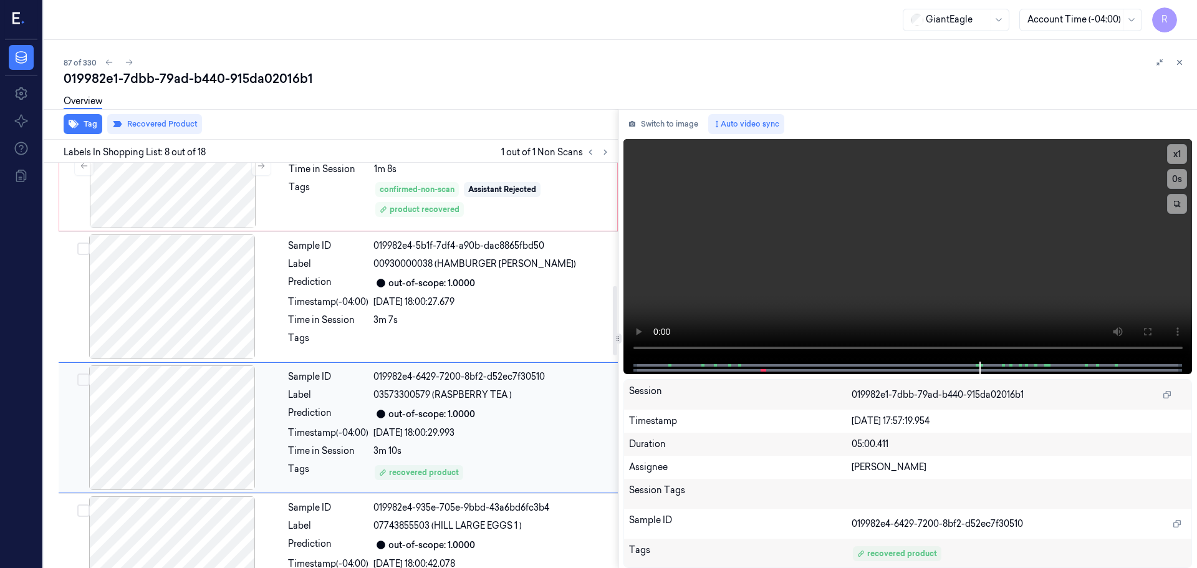
click at [522, 310] on div "Sample ID 019982e4-5b1f-7df4-a90b-dac8865fbd50 Label 00930000038 (HAMBURGER [PE…" at bounding box center [449, 296] width 332 height 125
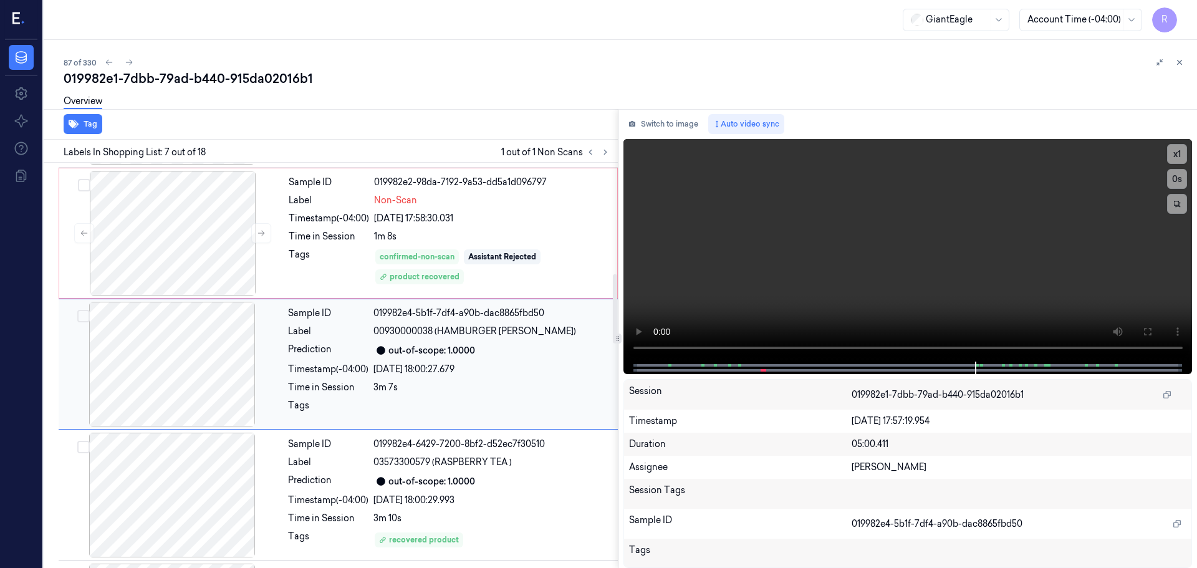
scroll to position [648, 0]
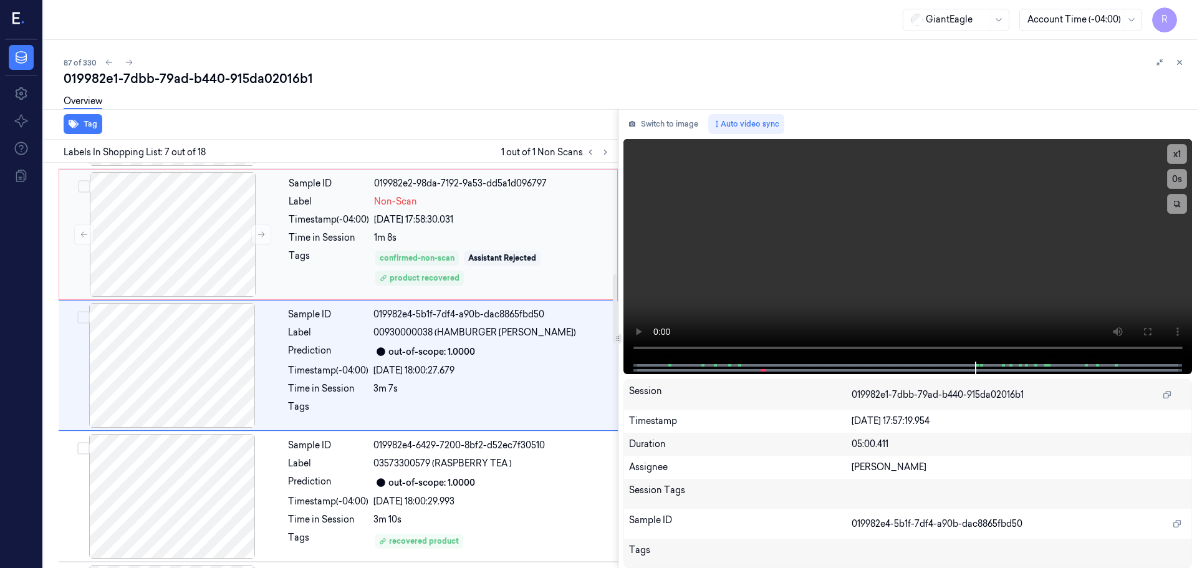
click at [510, 242] on div "1m 8s" at bounding box center [492, 237] width 236 height 13
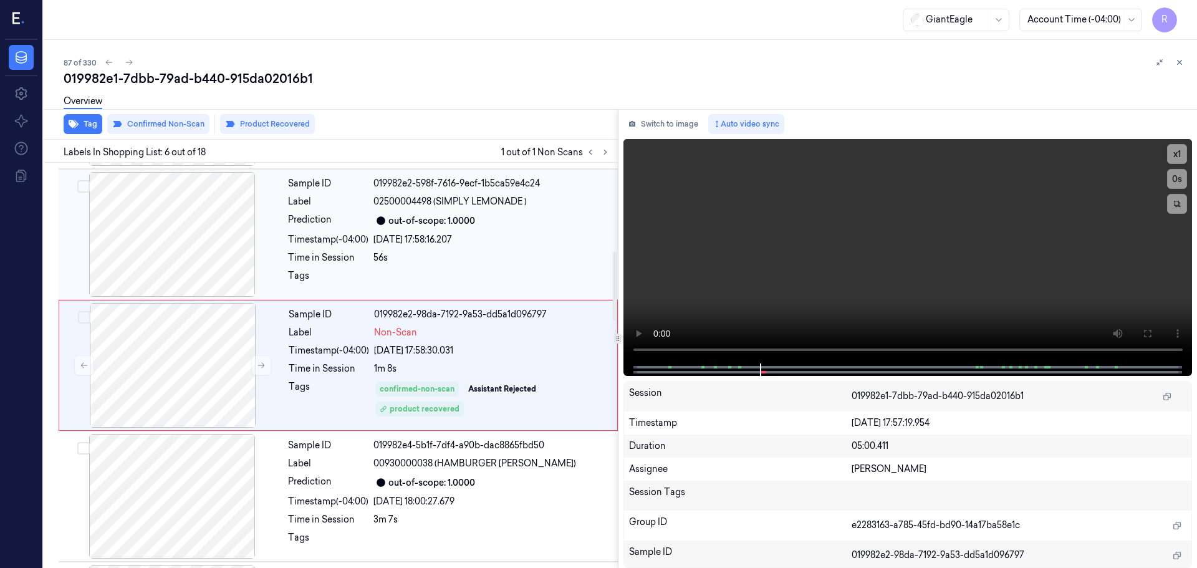
click at [513, 250] on div "Sample ID 019982e2-598f-7616-9ecf-1b5ca59e4c24 Label 02500004498 (SIMPLY LEMONA…" at bounding box center [449, 234] width 332 height 125
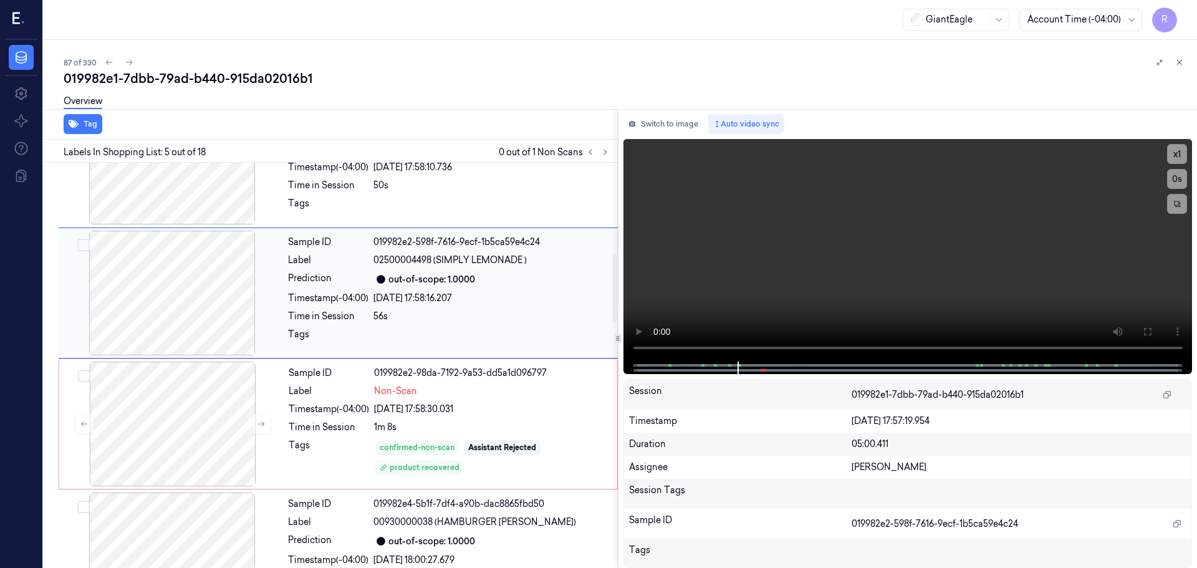
scroll to position [573, 0]
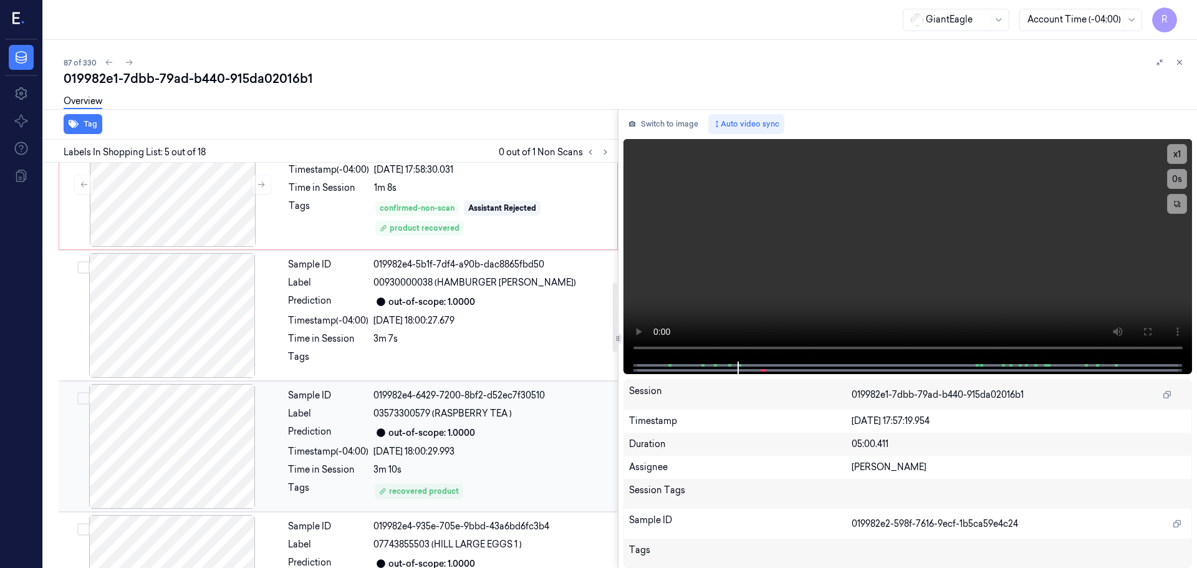
click at [482, 433] on div "out-of-scope: 1.0000" at bounding box center [491, 432] width 237 height 15
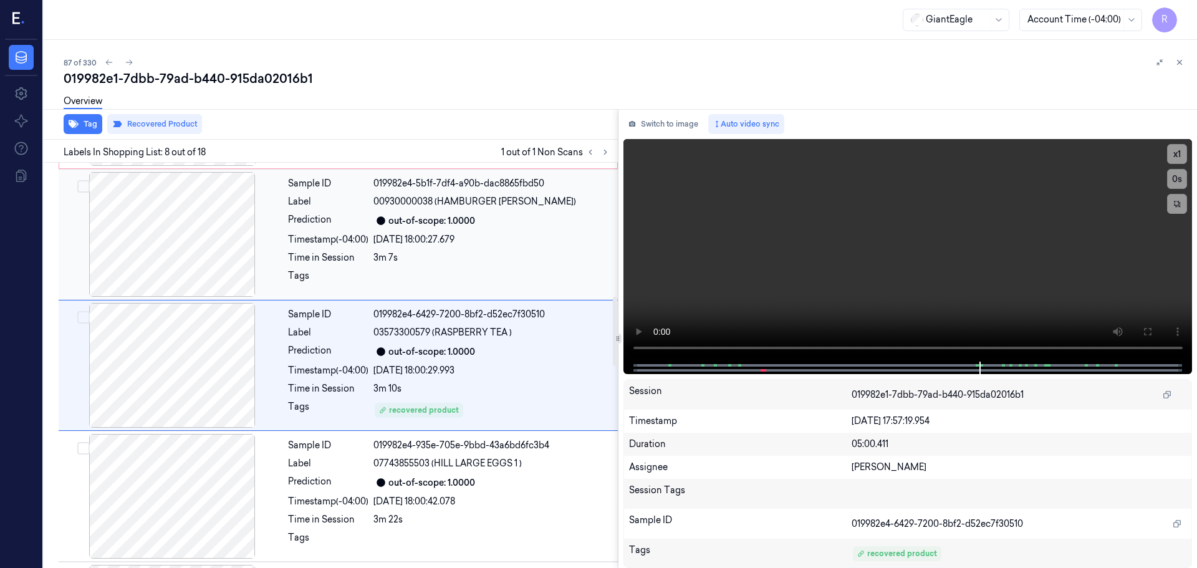
click at [468, 283] on div at bounding box center [491, 279] width 237 height 20
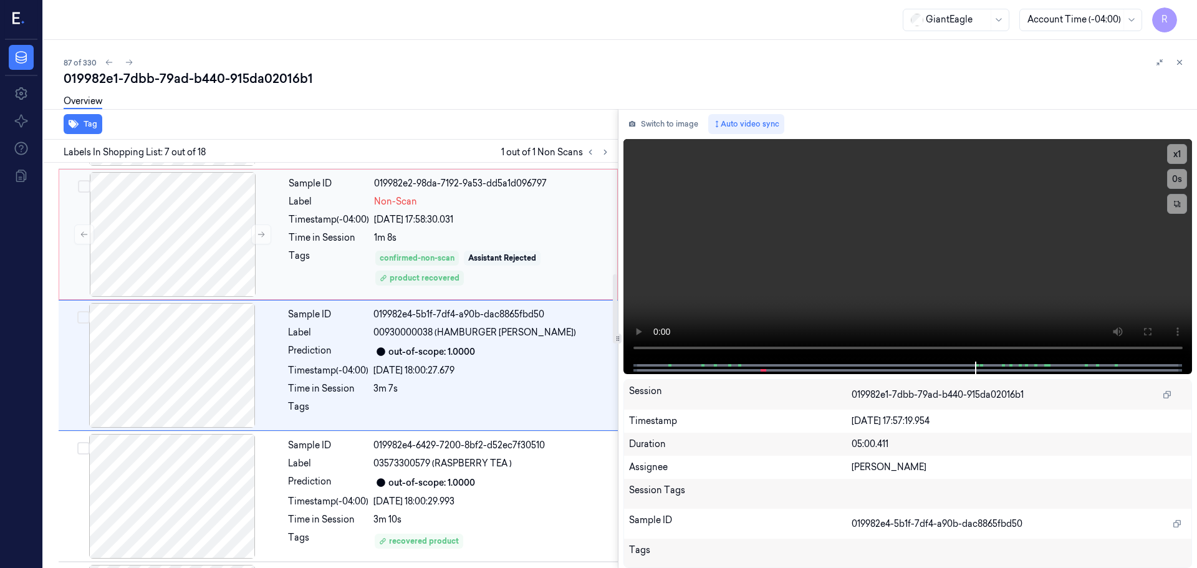
click at [471, 261] on div "Assistant Rejected" at bounding box center [502, 258] width 68 height 11
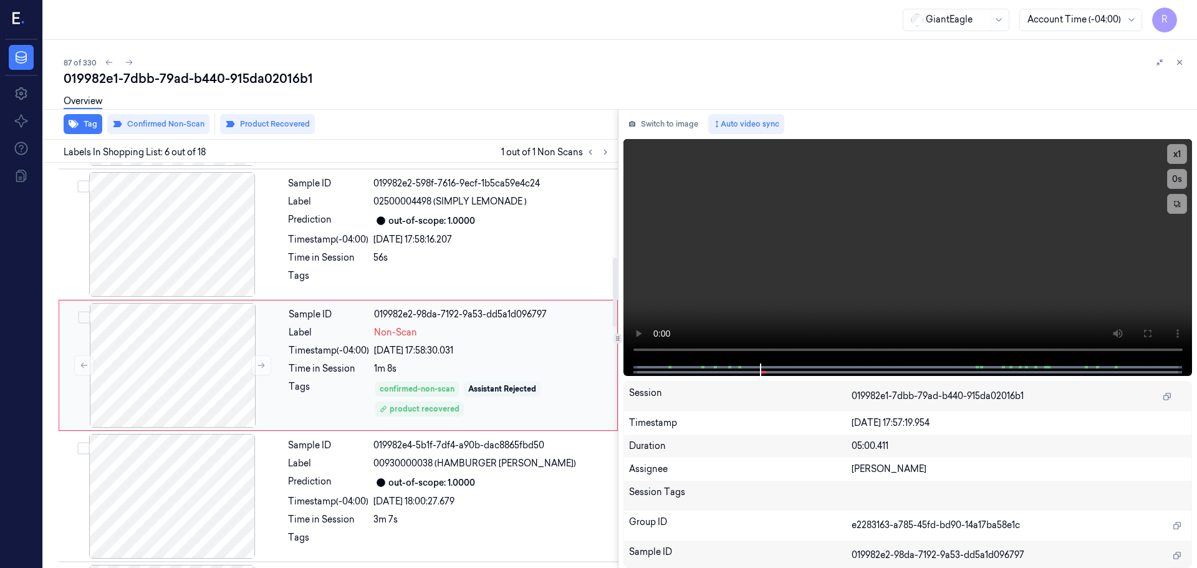
scroll to position [579, 0]
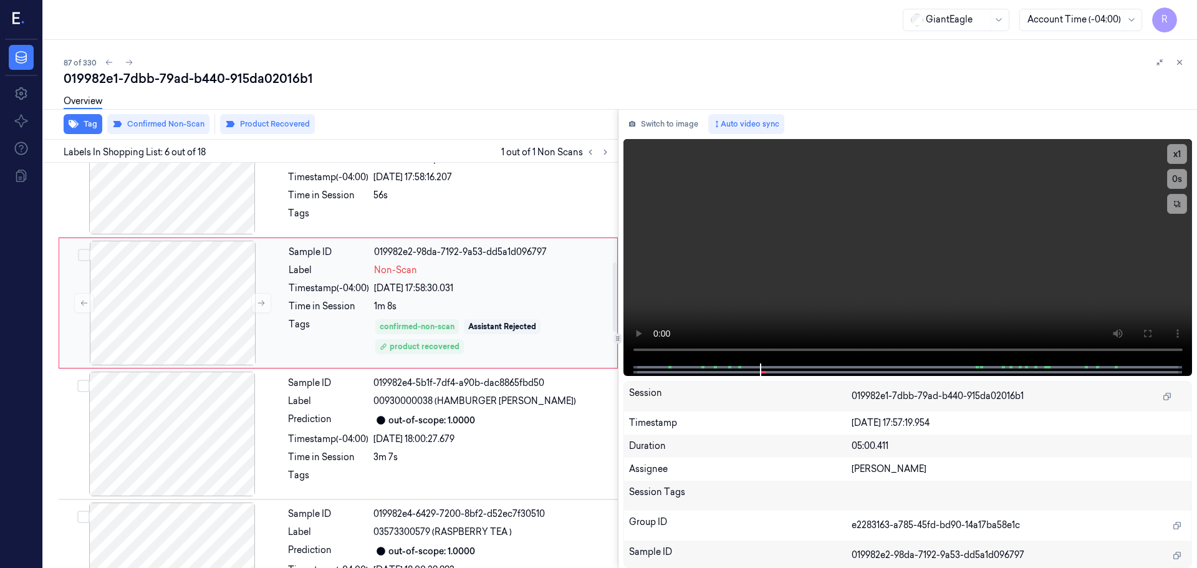
click at [481, 282] on div "[DATE] 17:58:30.031" at bounding box center [492, 288] width 236 height 13
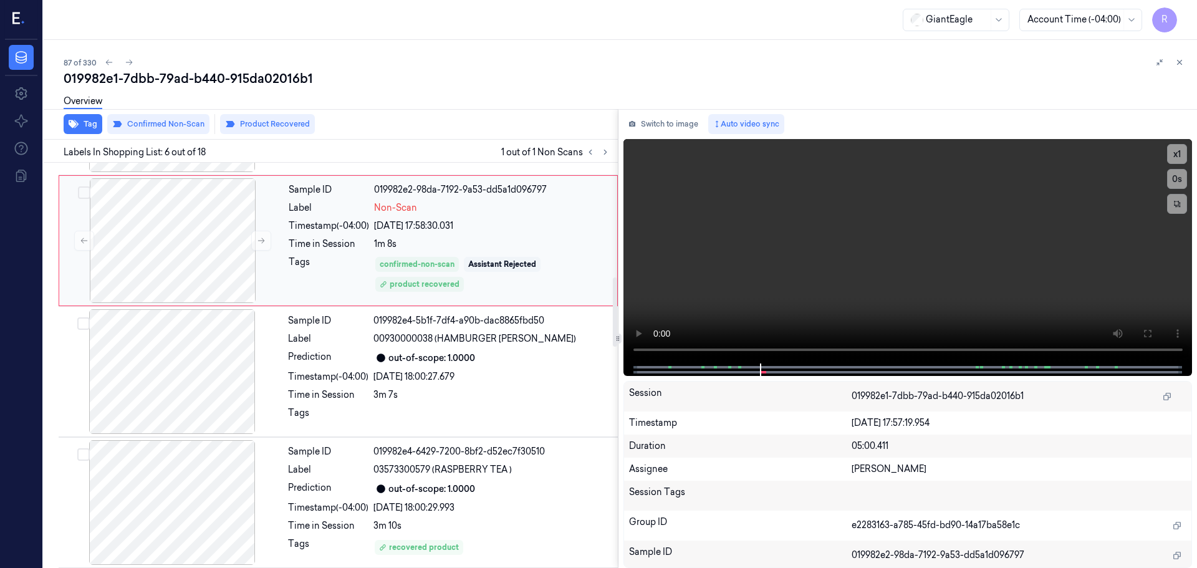
scroll to position [704, 0]
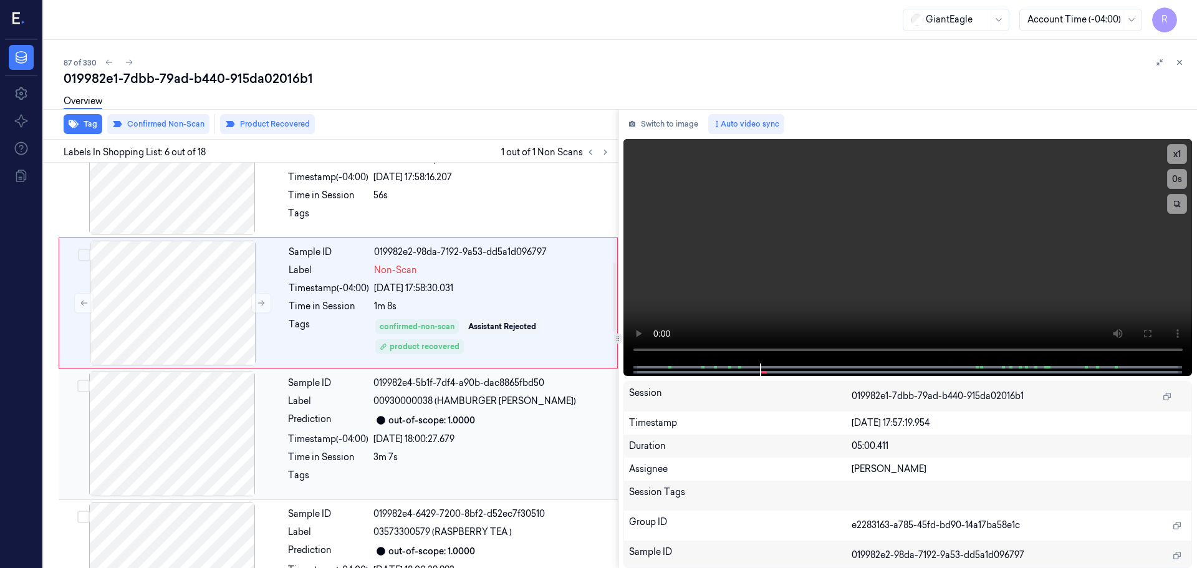
click at [469, 419] on div "out-of-scope: 1.0000" at bounding box center [431, 420] width 87 height 13
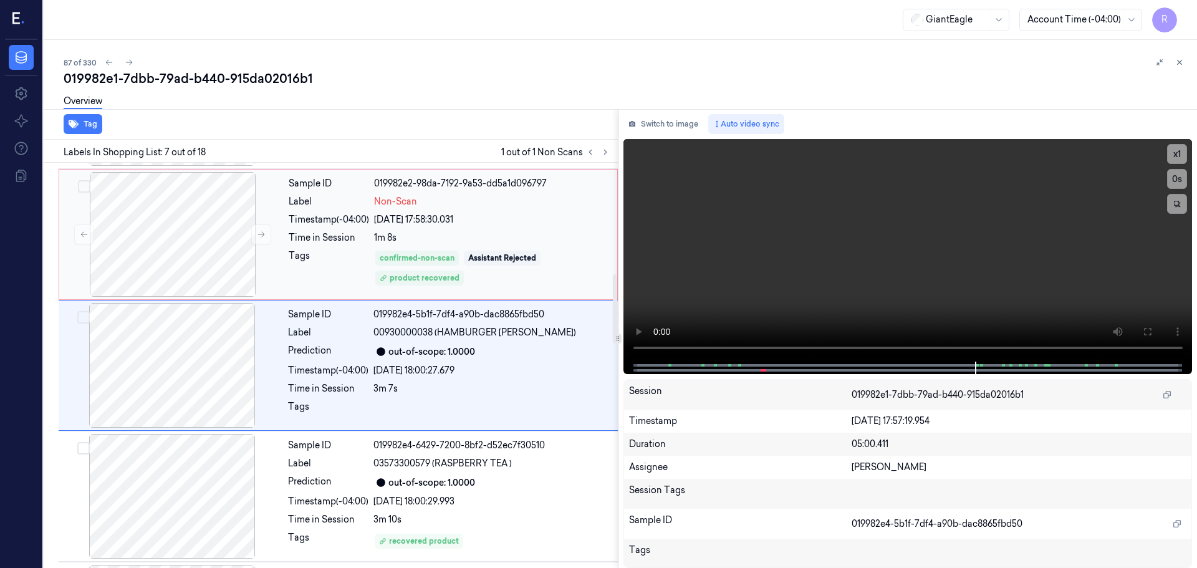
click at [486, 248] on div "Sample ID 019982e2-98da-7192-9a53-dd5a1d096797 Label Non-Scan Timestamp (-04:00…" at bounding box center [449, 234] width 331 height 125
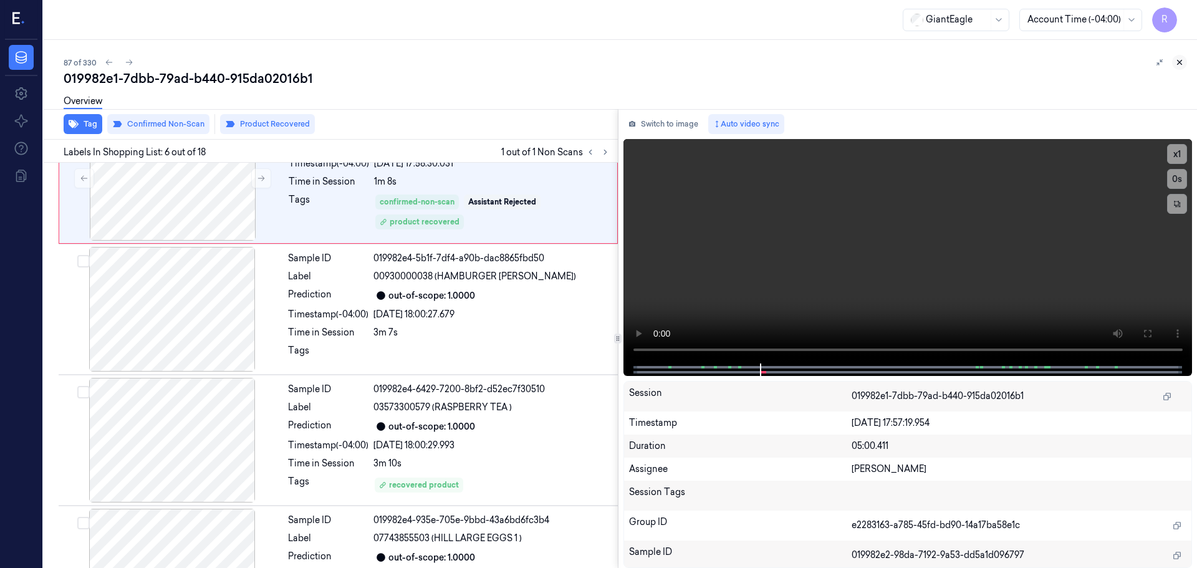
click at [1180, 57] on button at bounding box center [1179, 62] width 15 height 15
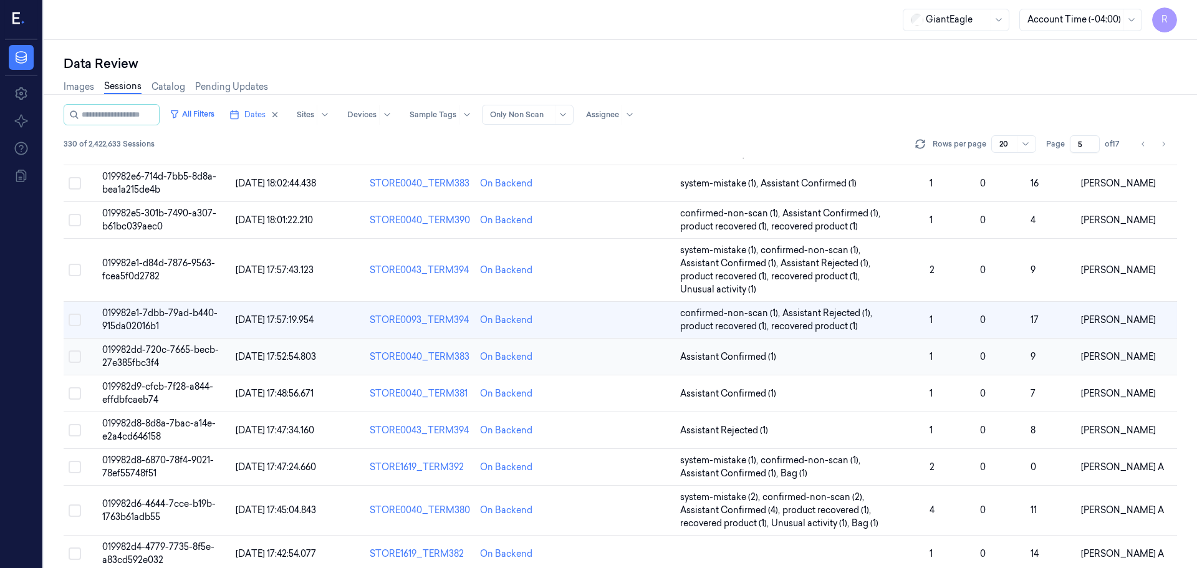
scroll to position [150, 0]
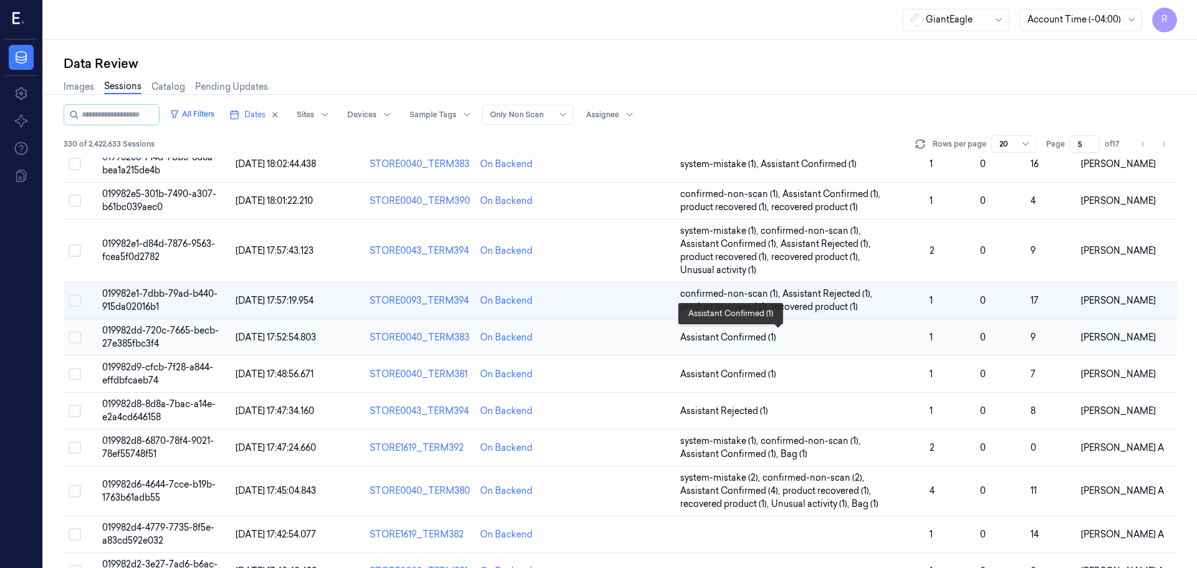
click at [827, 334] on span "Assistant Confirmed (1)" at bounding box center [799, 337] width 239 height 13
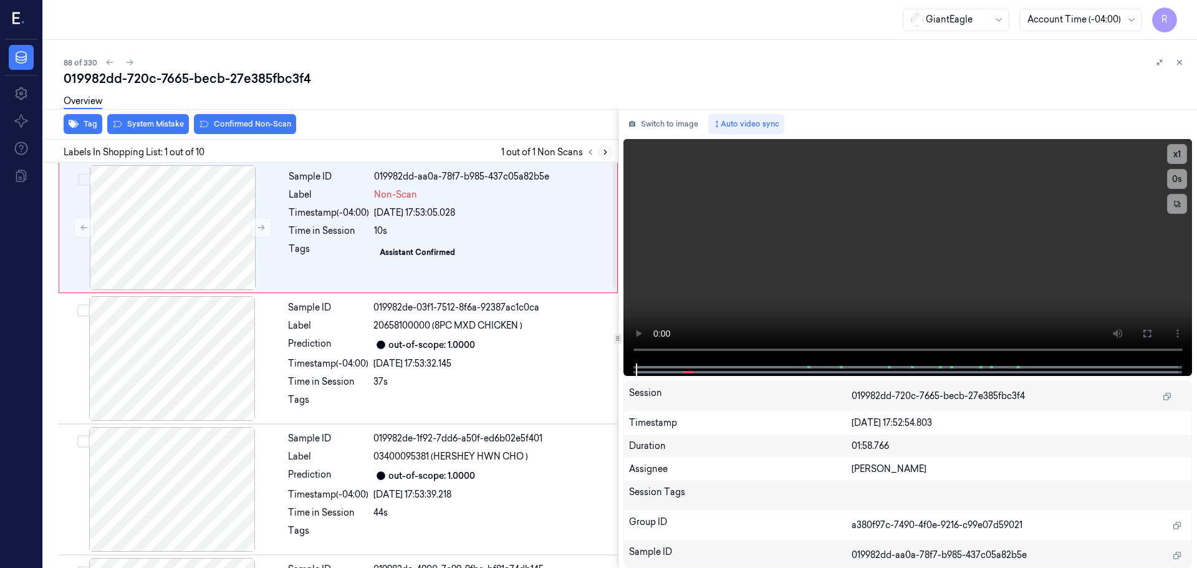
click at [608, 154] on icon at bounding box center [605, 152] width 9 height 9
click at [257, 223] on icon at bounding box center [261, 227] width 9 height 9
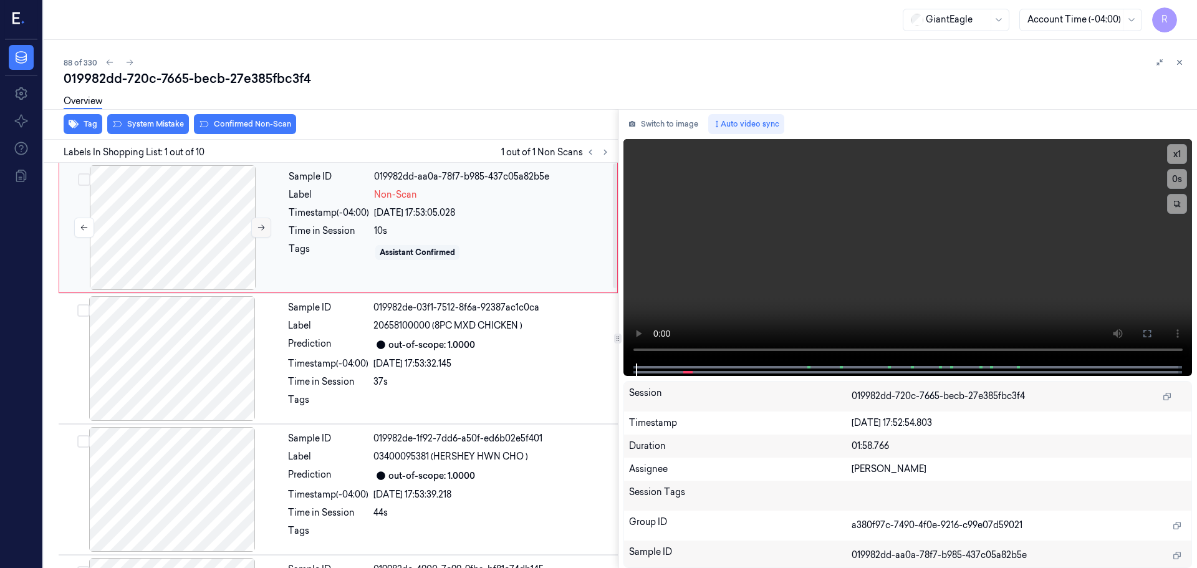
click at [257, 223] on icon at bounding box center [261, 227] width 9 height 9
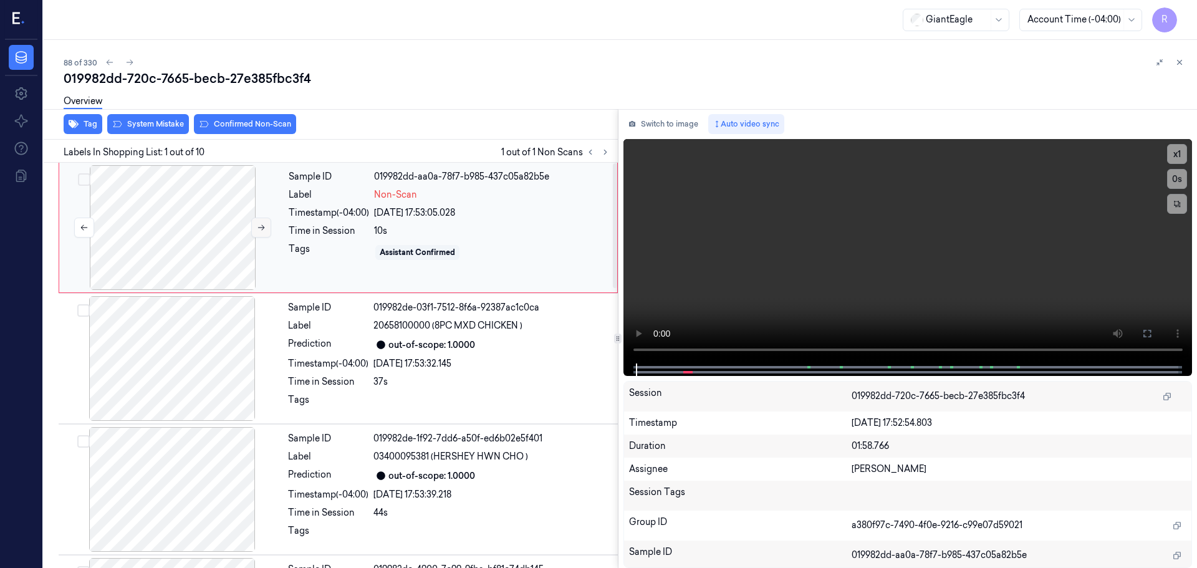
click at [257, 223] on icon at bounding box center [261, 227] width 9 height 9
click at [1148, 339] on button at bounding box center [1147, 334] width 20 height 20
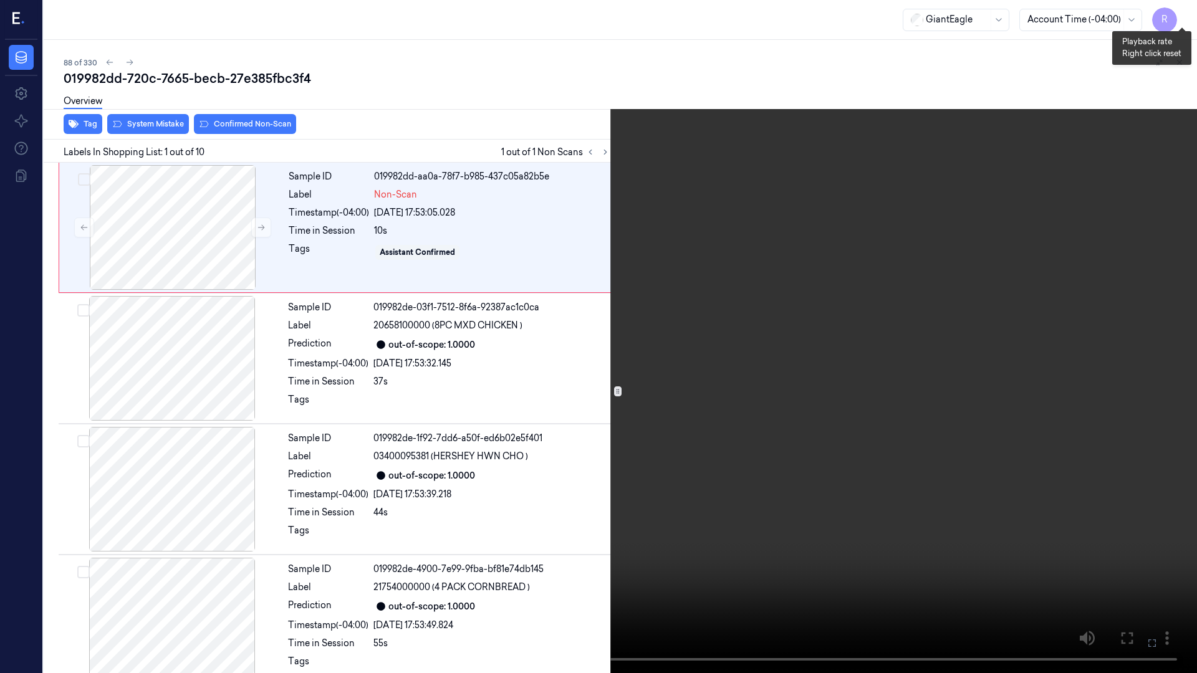
click at [1185, 16] on button "x 1" at bounding box center [1182, 15] width 20 height 20
click at [1185, 16] on button "x 2" at bounding box center [1182, 15] width 20 height 20
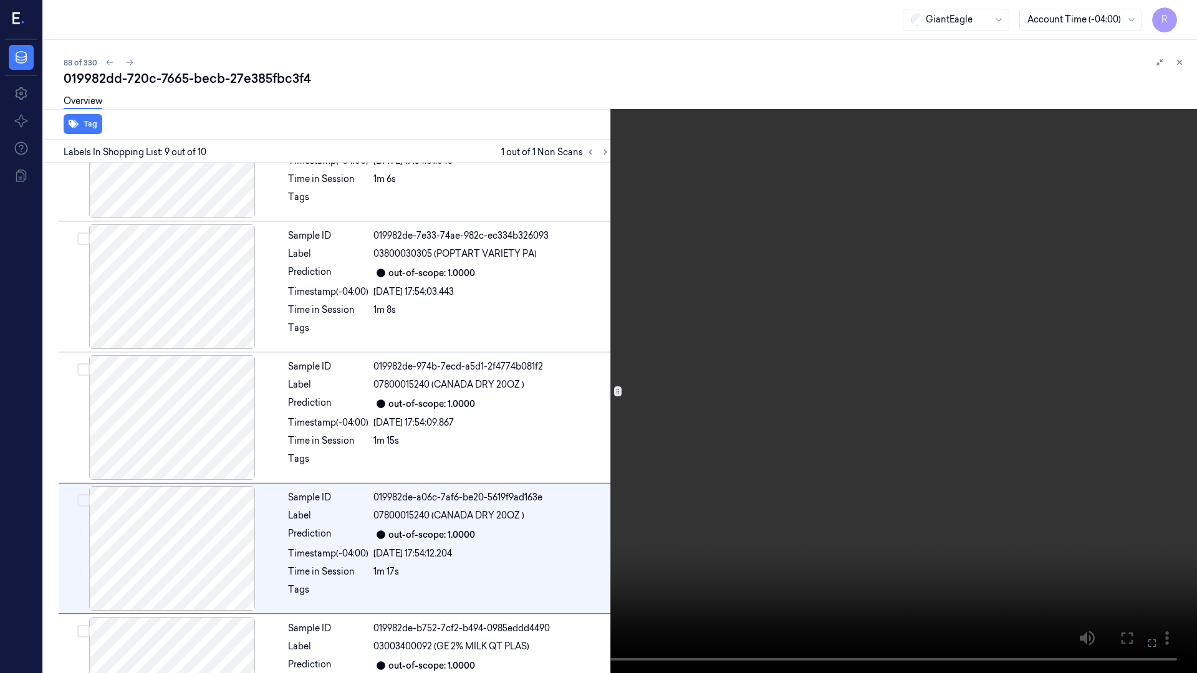
scroll to position [802, 0]
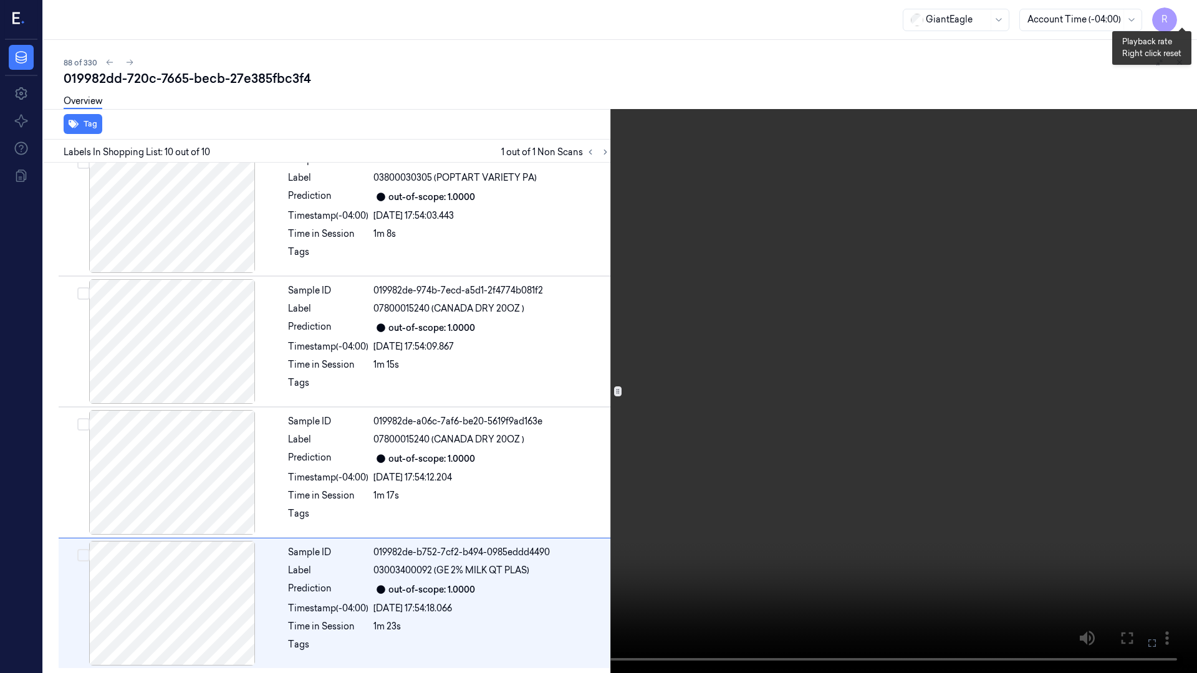
click at [1183, 21] on button "x 4" at bounding box center [1182, 15] width 20 height 20
click at [1182, 16] on button "x 1" at bounding box center [1182, 15] width 20 height 20
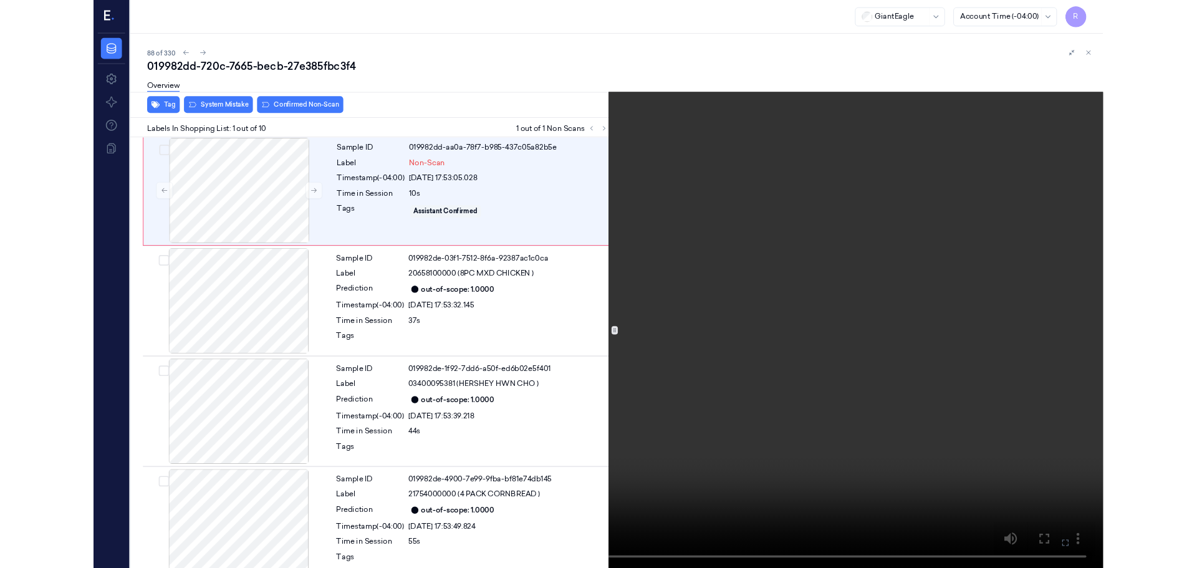
scroll to position [0, 0]
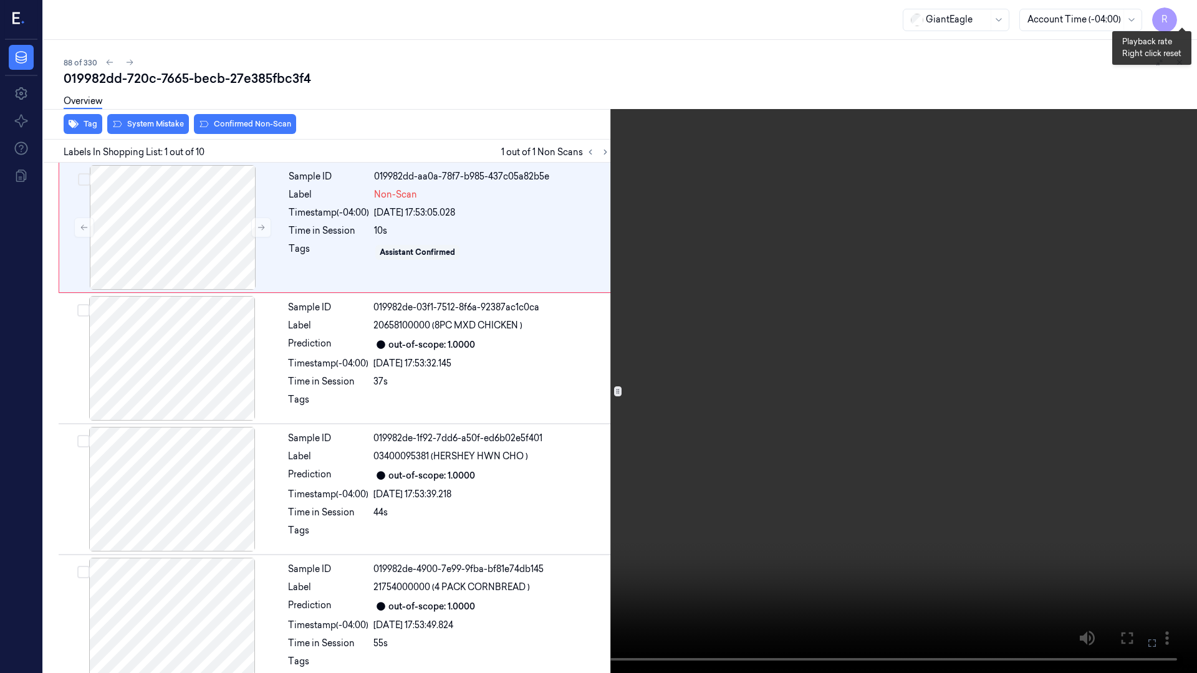
click at [1187, 21] on button "x 2" at bounding box center [1182, 15] width 20 height 20
click at [1181, 17] on button "x 4" at bounding box center [1182, 15] width 20 height 20
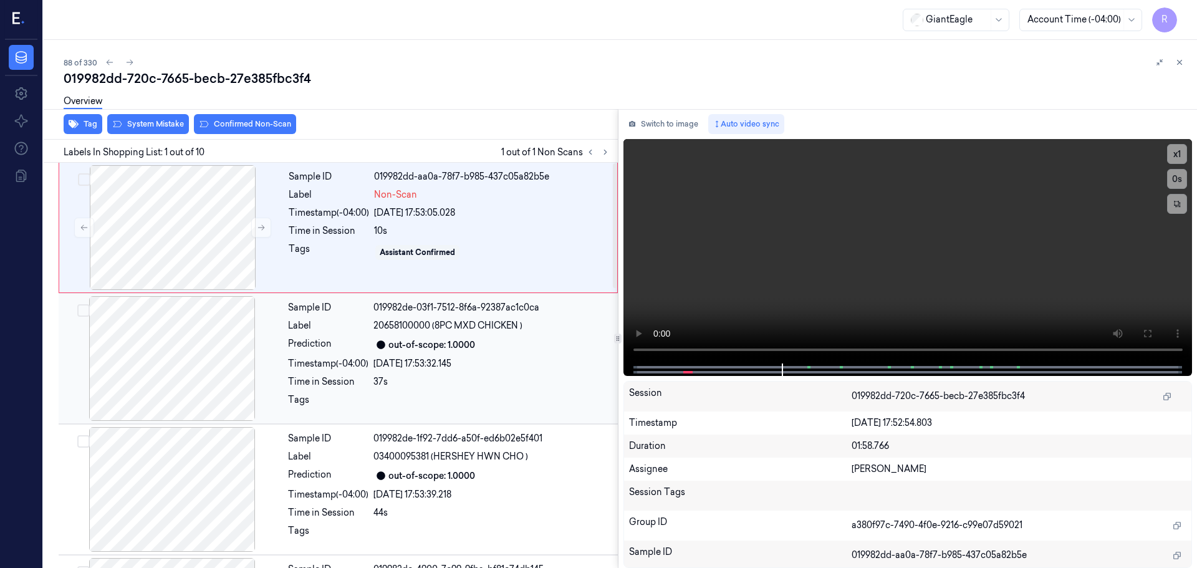
click at [379, 406] on div at bounding box center [491, 403] width 237 height 20
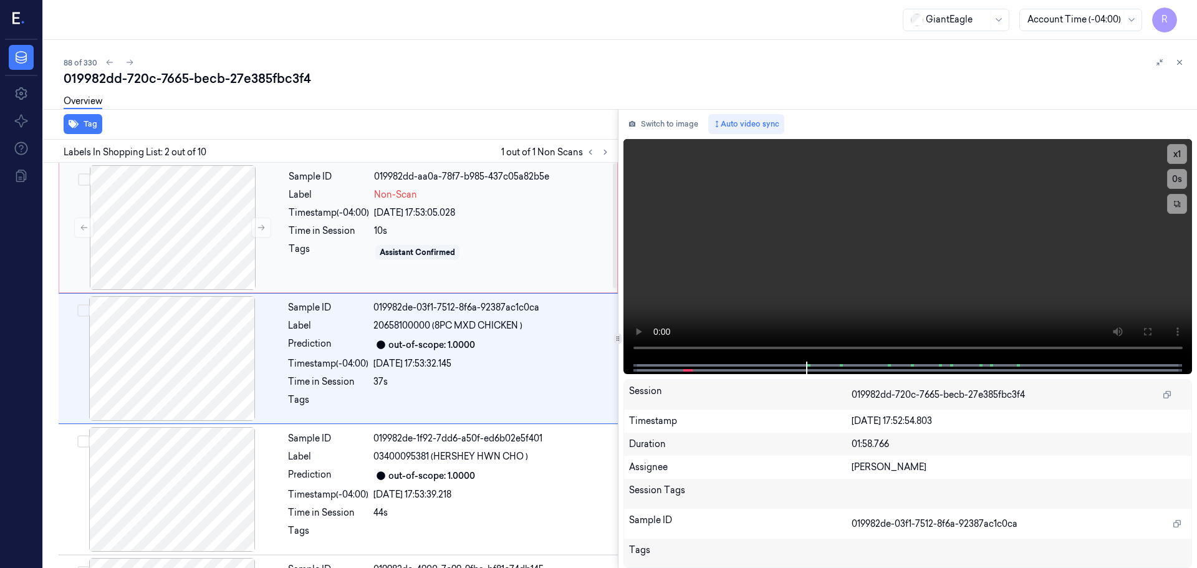
click at [354, 243] on div "Tags" at bounding box center [329, 253] width 80 height 20
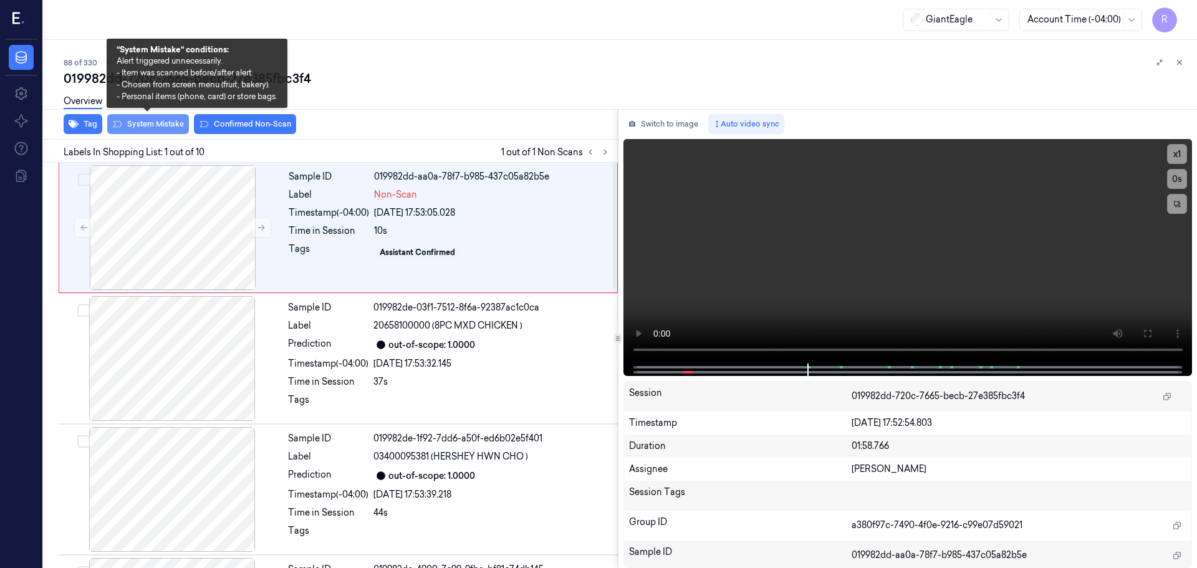
click at [160, 122] on button "System Mistake" at bounding box center [148, 124] width 82 height 20
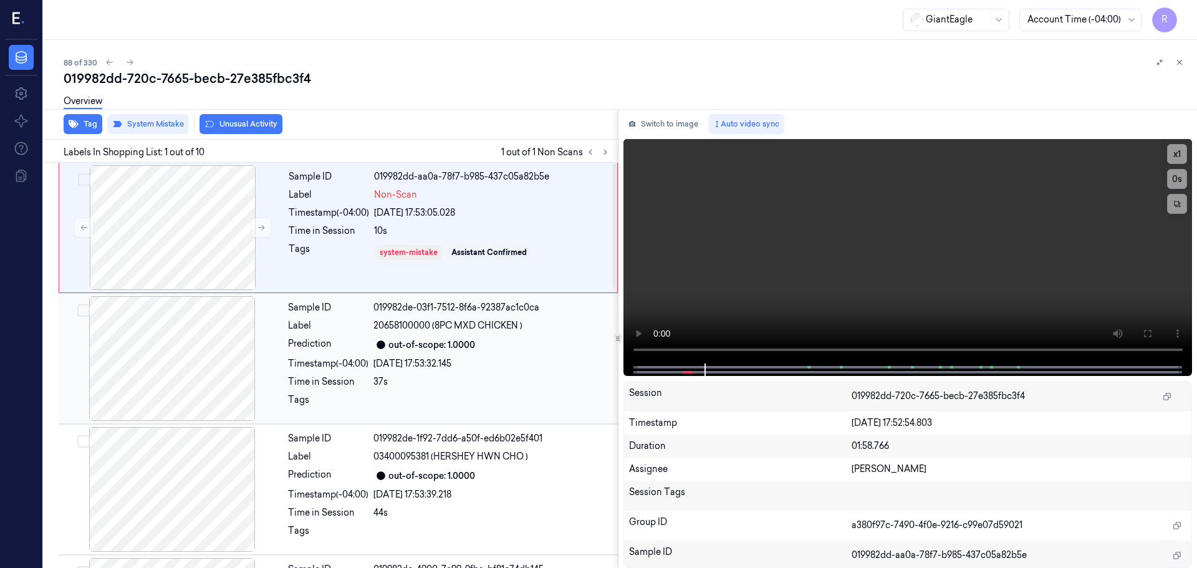
click at [231, 383] on div at bounding box center [172, 358] width 222 height 125
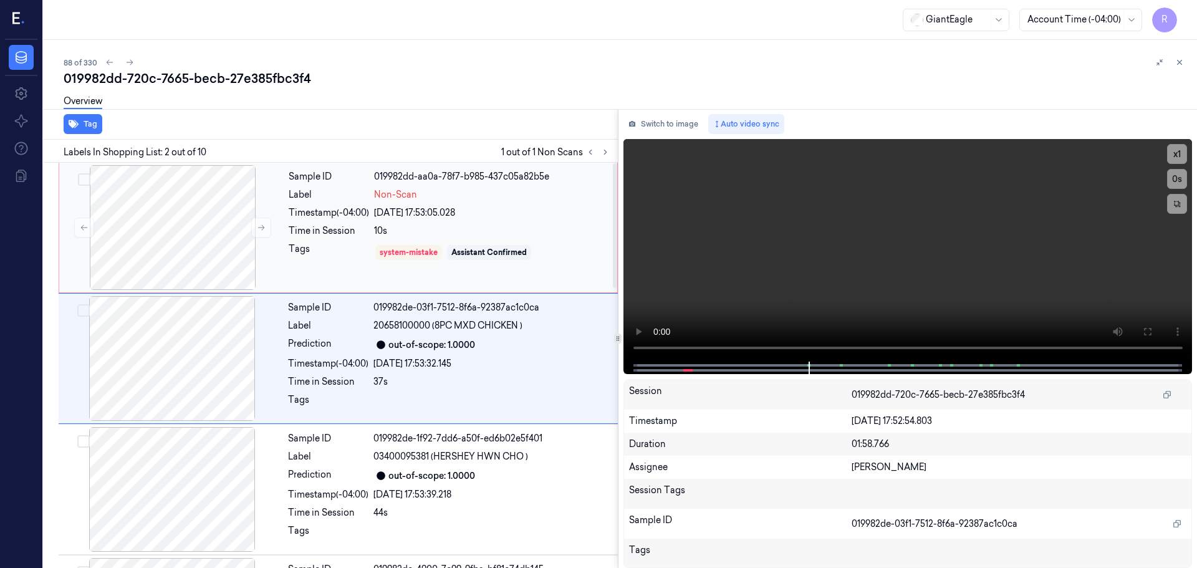
click at [344, 255] on div "Tags" at bounding box center [329, 253] width 80 height 20
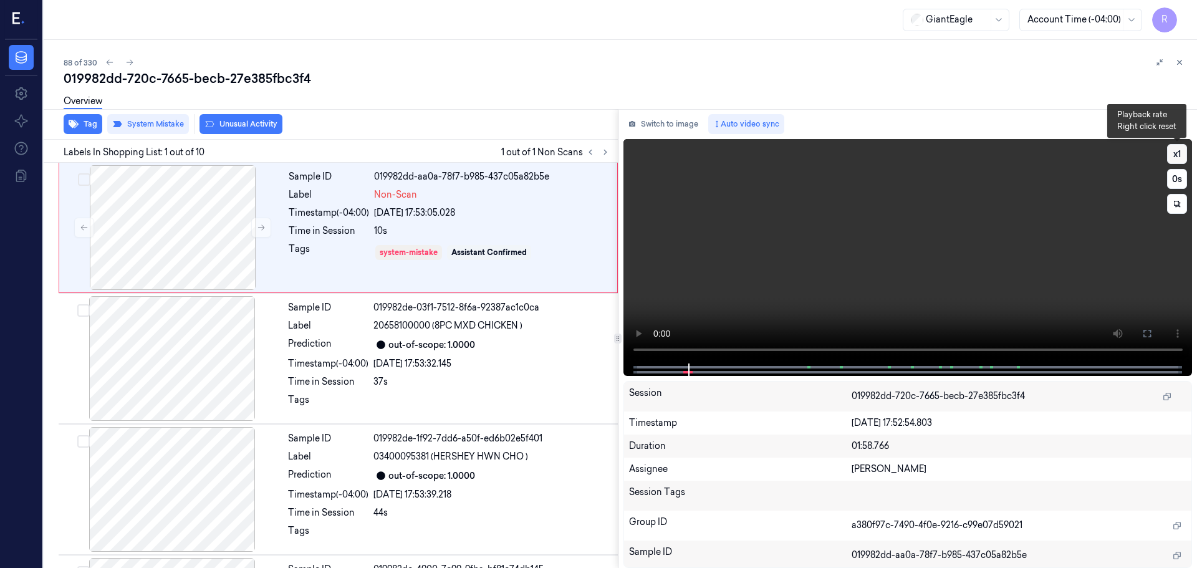
click at [1184, 159] on button "x 1" at bounding box center [1177, 154] width 20 height 20
click at [1184, 159] on button "x 2" at bounding box center [1177, 154] width 20 height 20
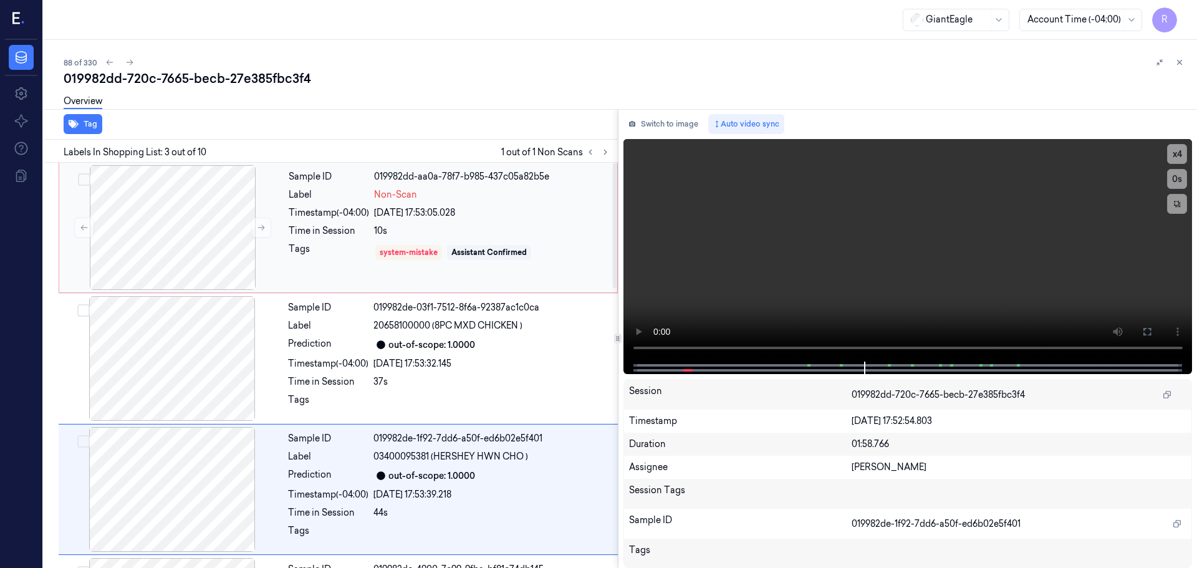
click at [354, 248] on div "Tags" at bounding box center [329, 253] width 80 height 20
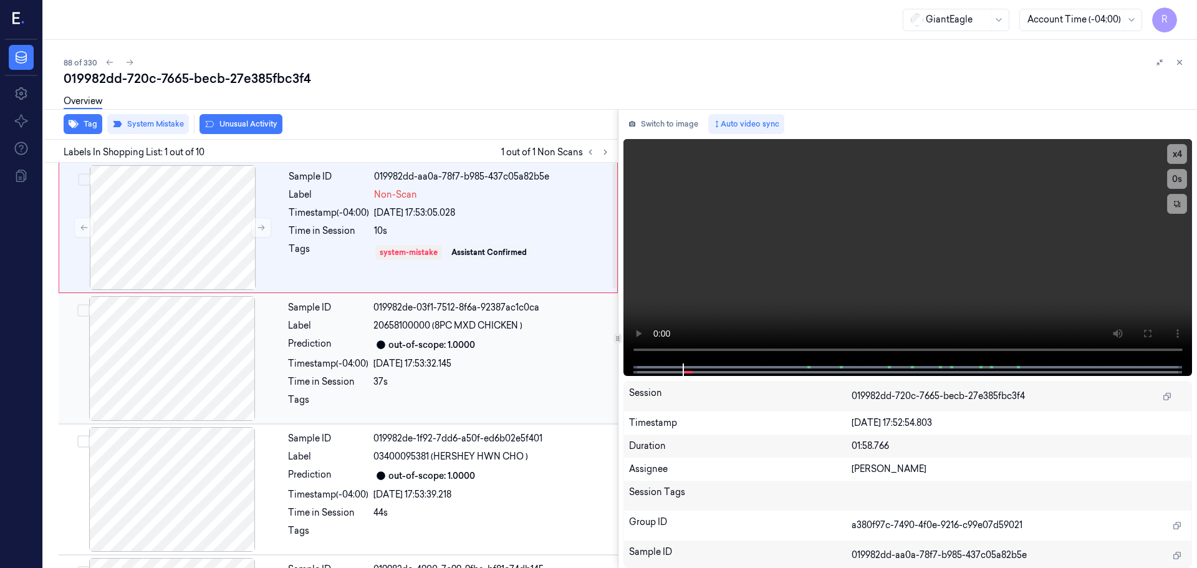
click at [425, 385] on div "37s" at bounding box center [491, 381] width 237 height 13
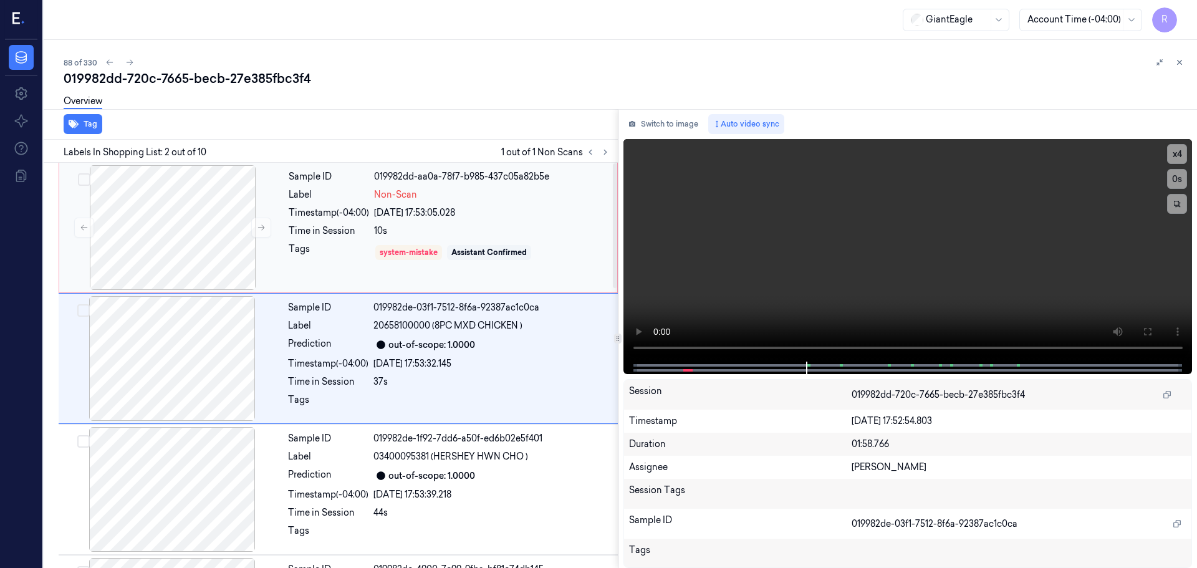
click at [471, 262] on div "system-mistake Assistant Confirmed" at bounding box center [492, 253] width 236 height 20
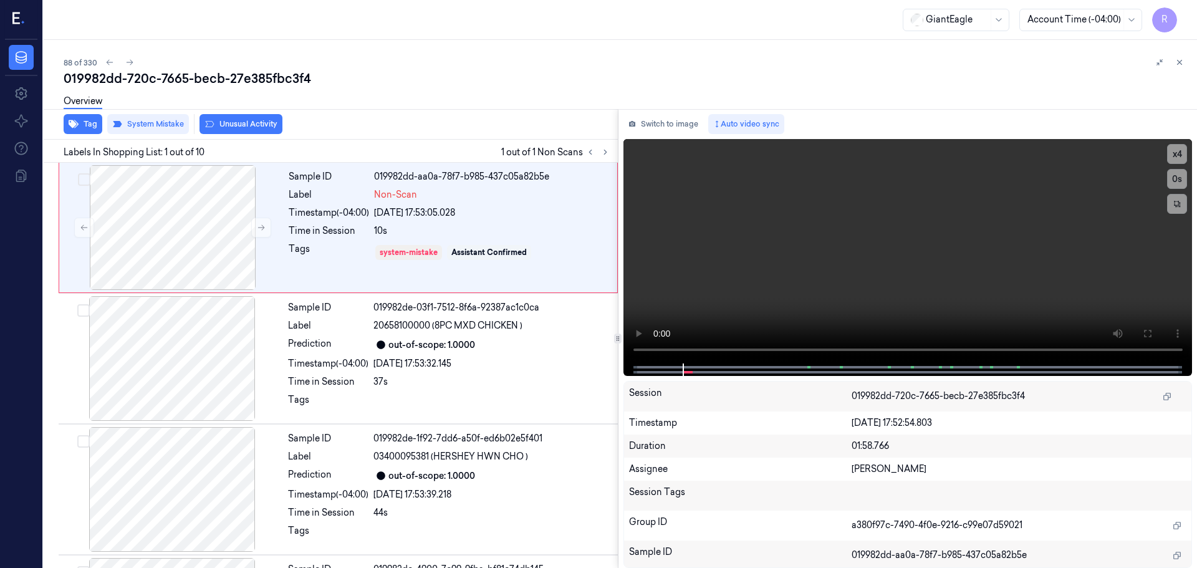
click at [1184, 59] on button at bounding box center [1179, 62] width 15 height 15
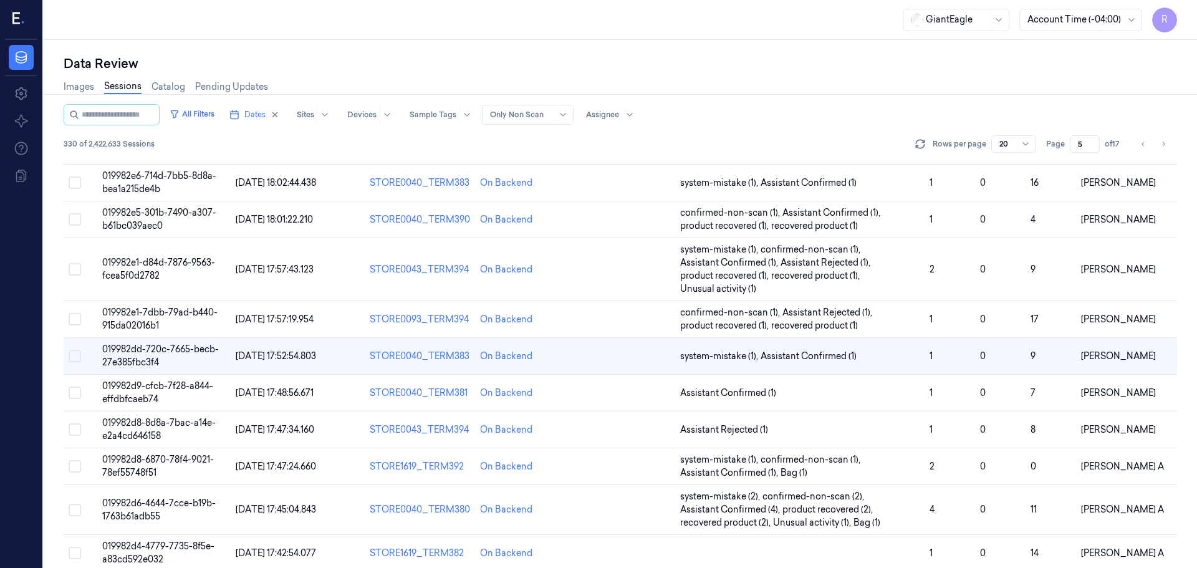
scroll to position [124, 0]
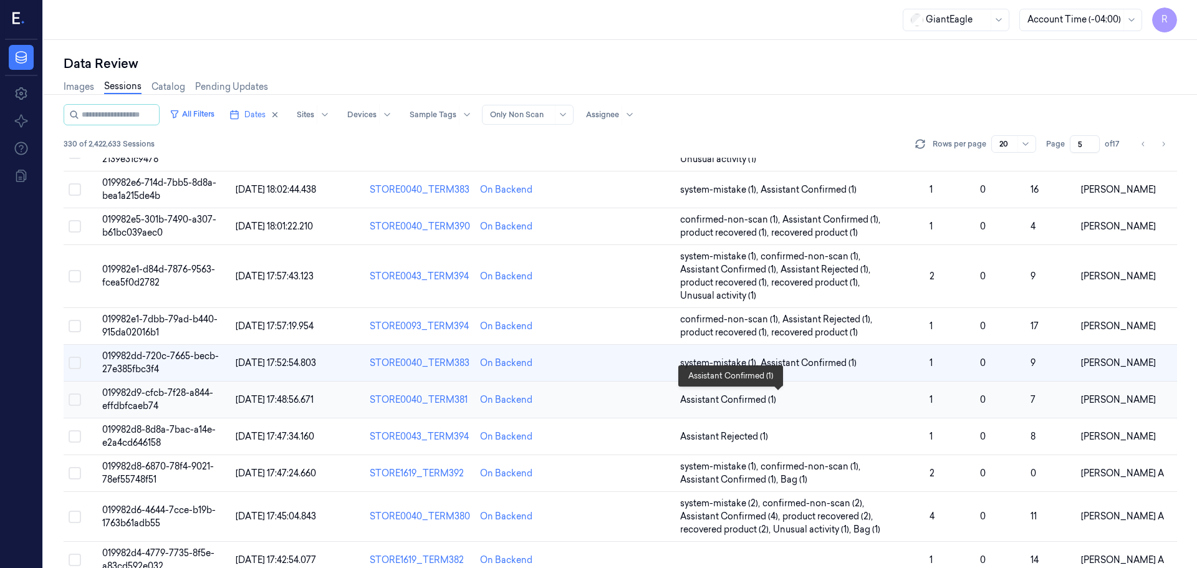
click at [820, 404] on span "Assistant Confirmed (1)" at bounding box center [799, 399] width 239 height 13
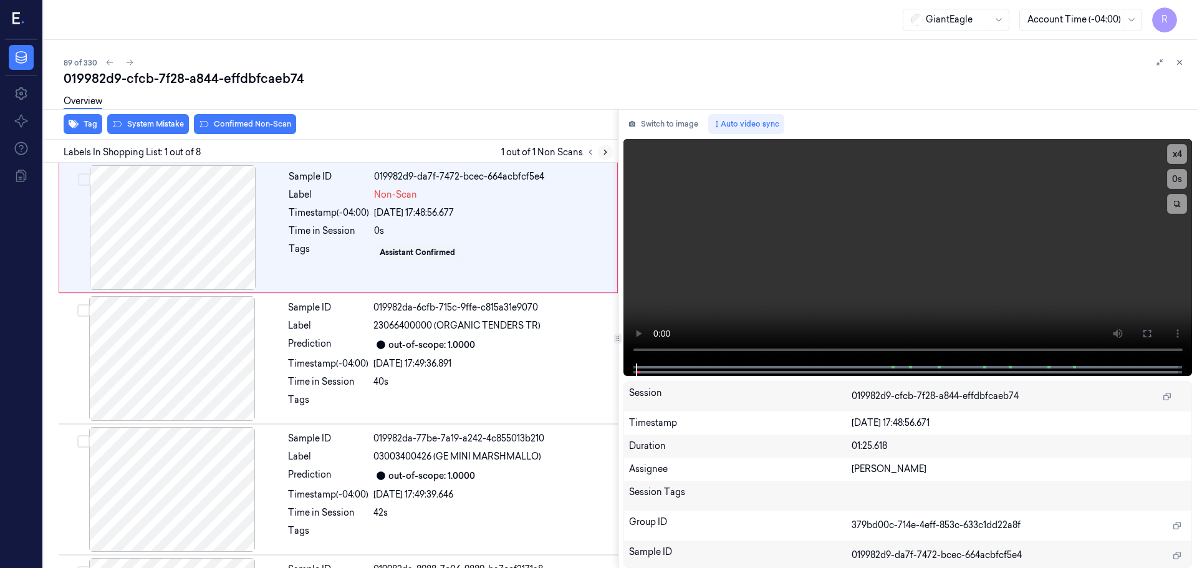
click at [608, 155] on icon at bounding box center [605, 152] width 9 height 9
click at [210, 238] on div at bounding box center [173, 227] width 222 height 125
click at [1177, 154] on button "x 4" at bounding box center [1177, 154] width 20 height 20
click at [1174, 153] on button "x 1" at bounding box center [1177, 154] width 20 height 20
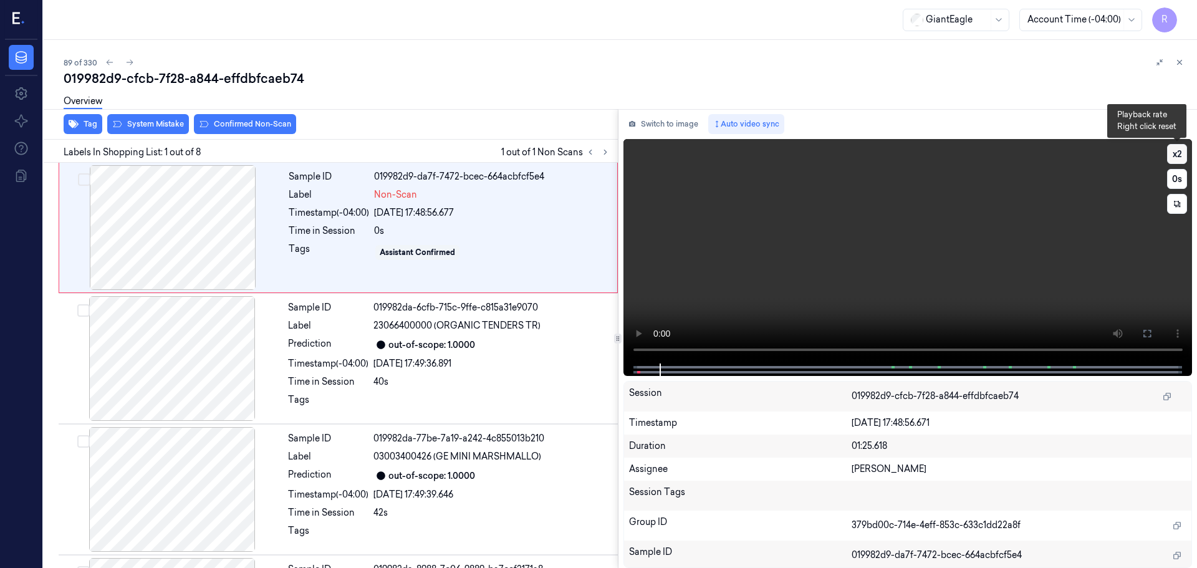
click at [1174, 153] on button "x 2" at bounding box center [1177, 154] width 20 height 20
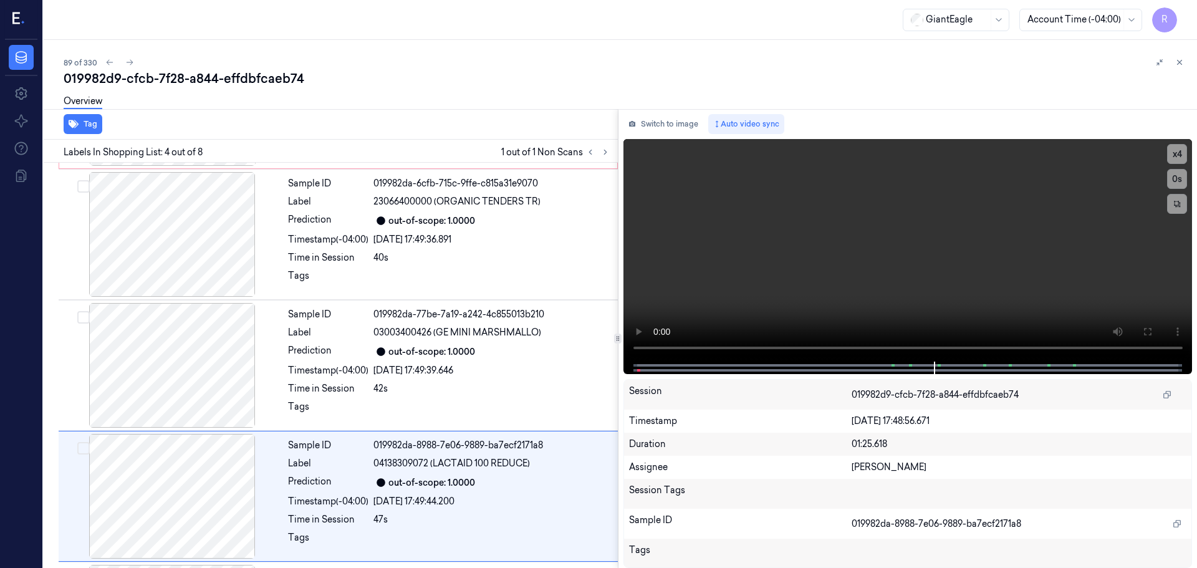
scroll to position [255, 0]
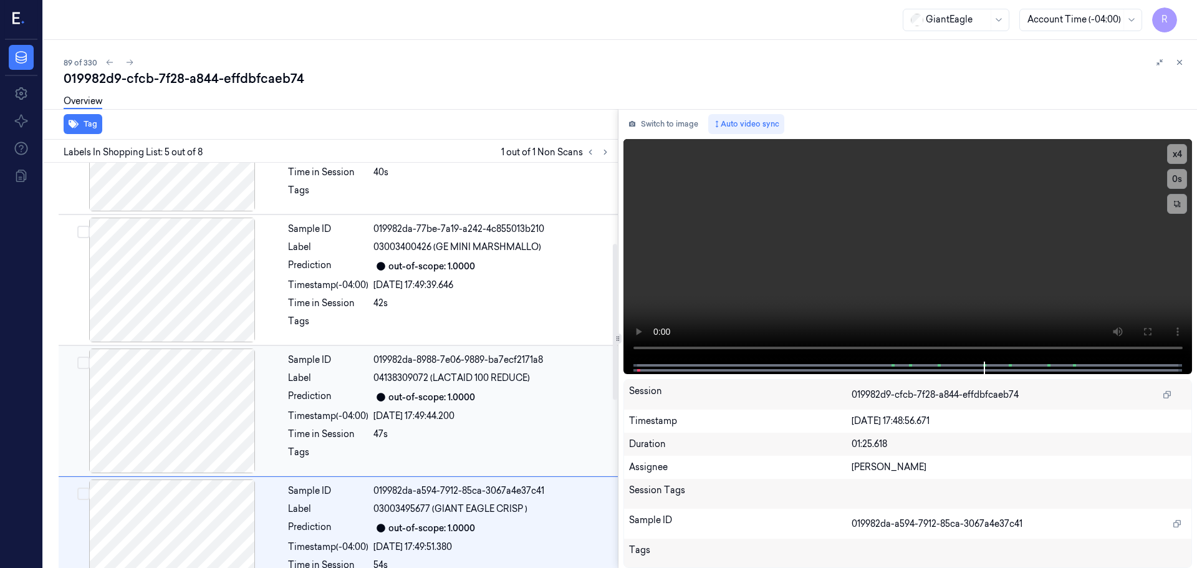
click at [214, 430] on div at bounding box center [172, 411] width 222 height 125
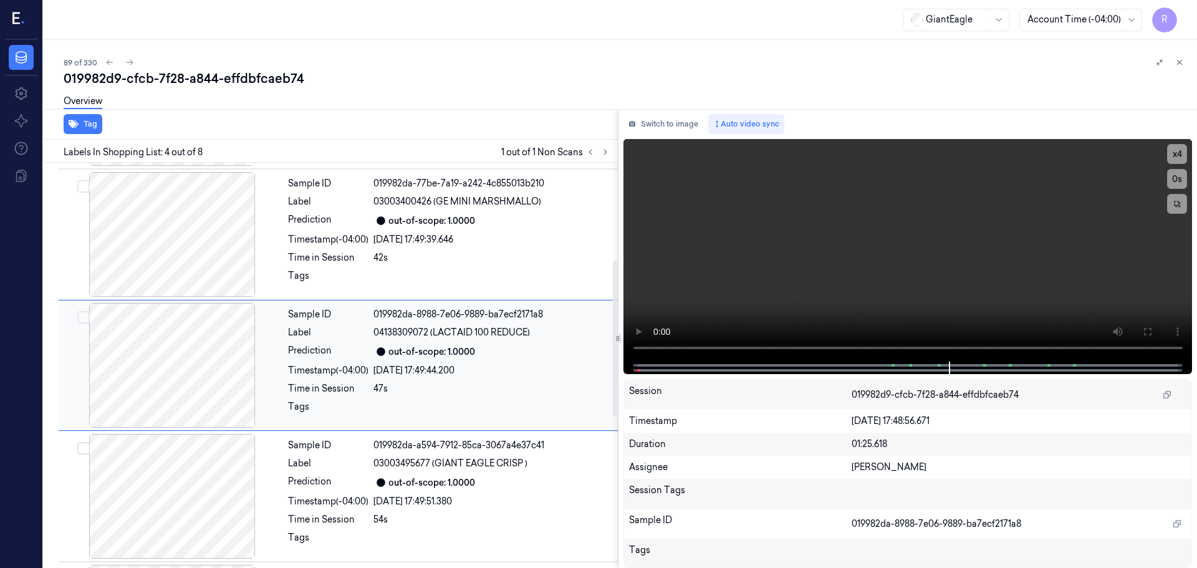
scroll to position [0, 0]
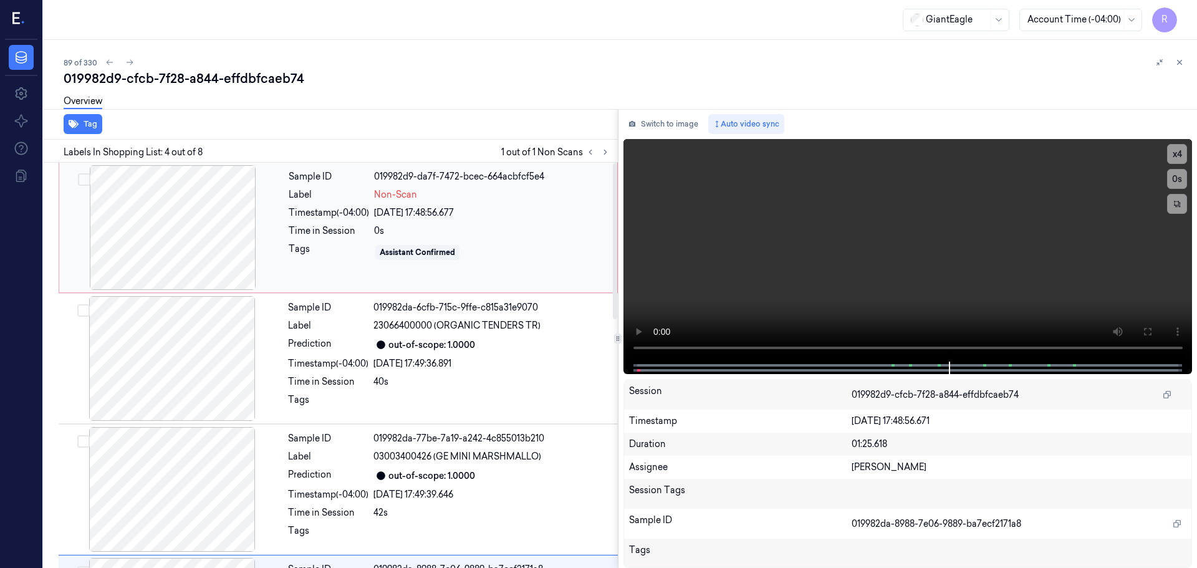
click at [181, 249] on div at bounding box center [173, 227] width 222 height 125
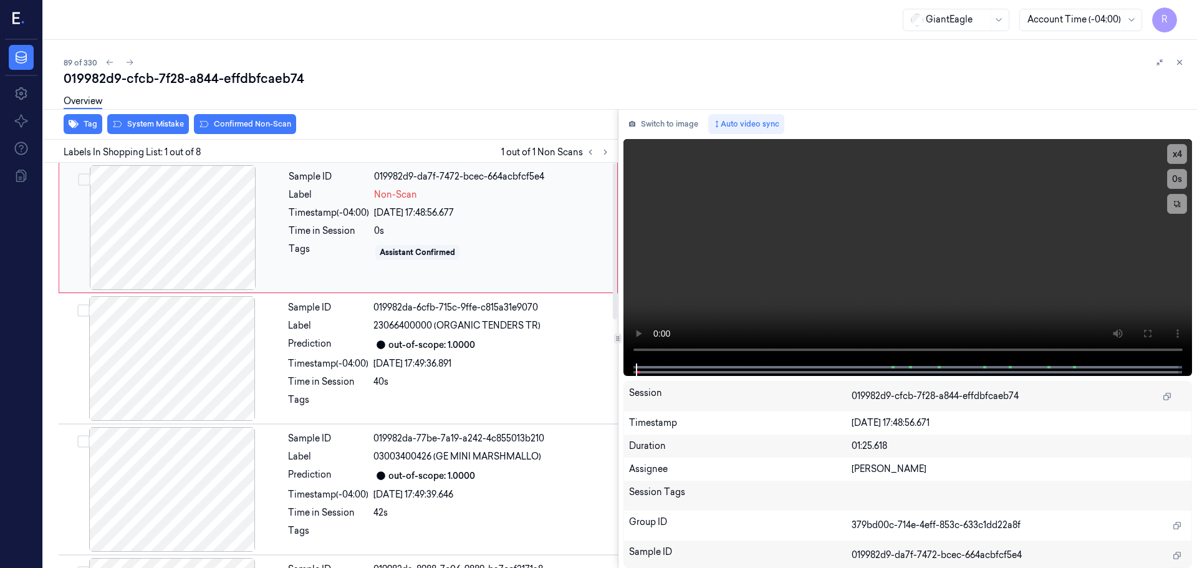
click at [251, 236] on div at bounding box center [173, 227] width 222 height 125
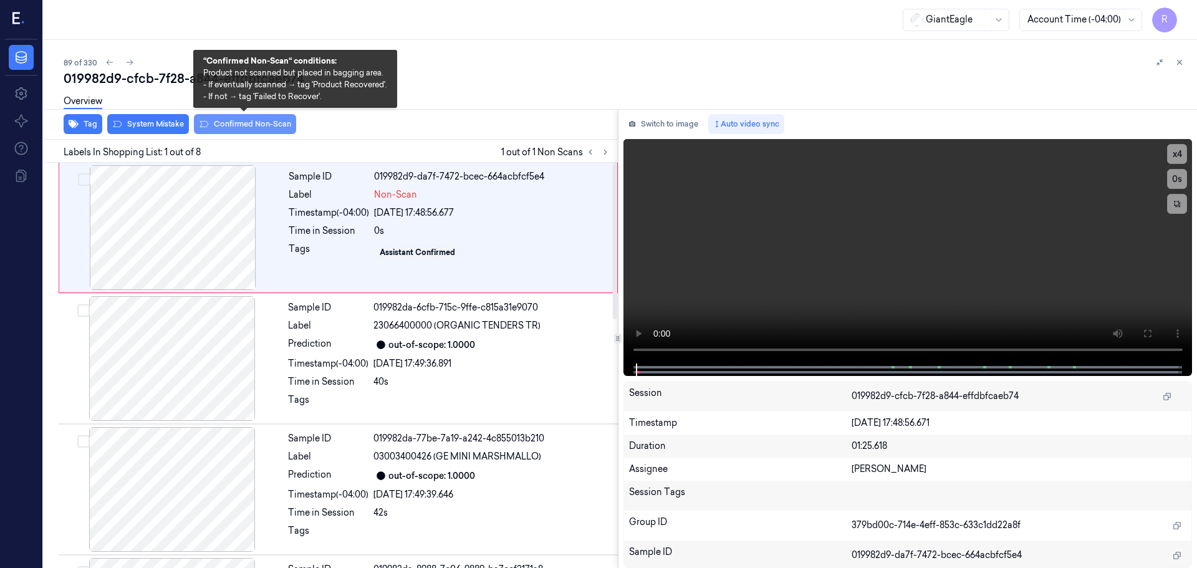
click at [251, 123] on button "Confirmed Non-Scan" at bounding box center [245, 124] width 102 height 20
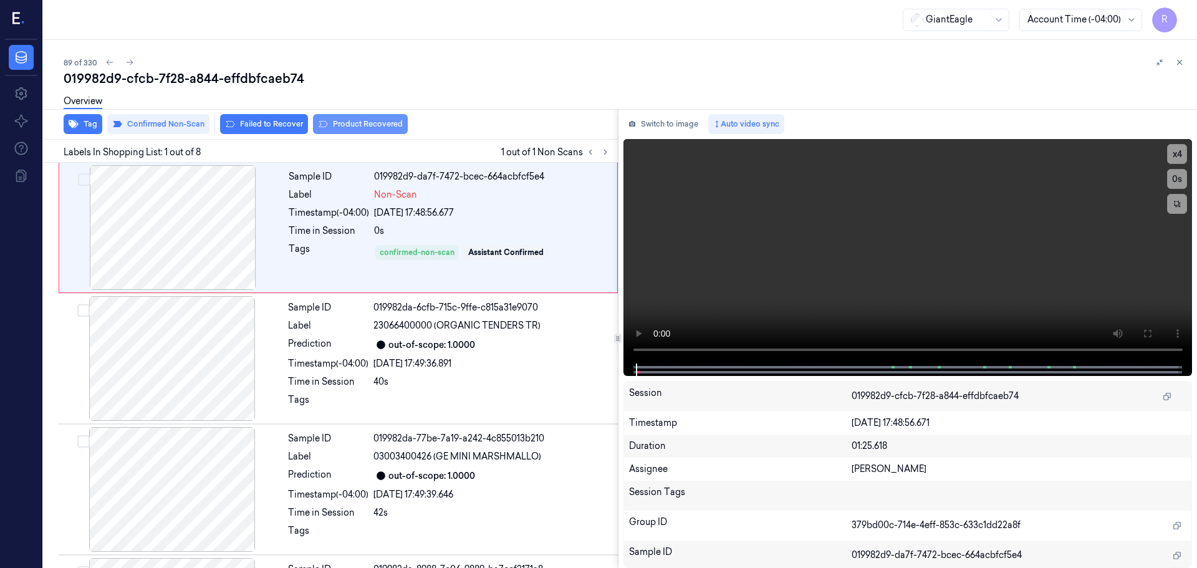
click at [352, 122] on button "Product Recovered" at bounding box center [360, 124] width 95 height 20
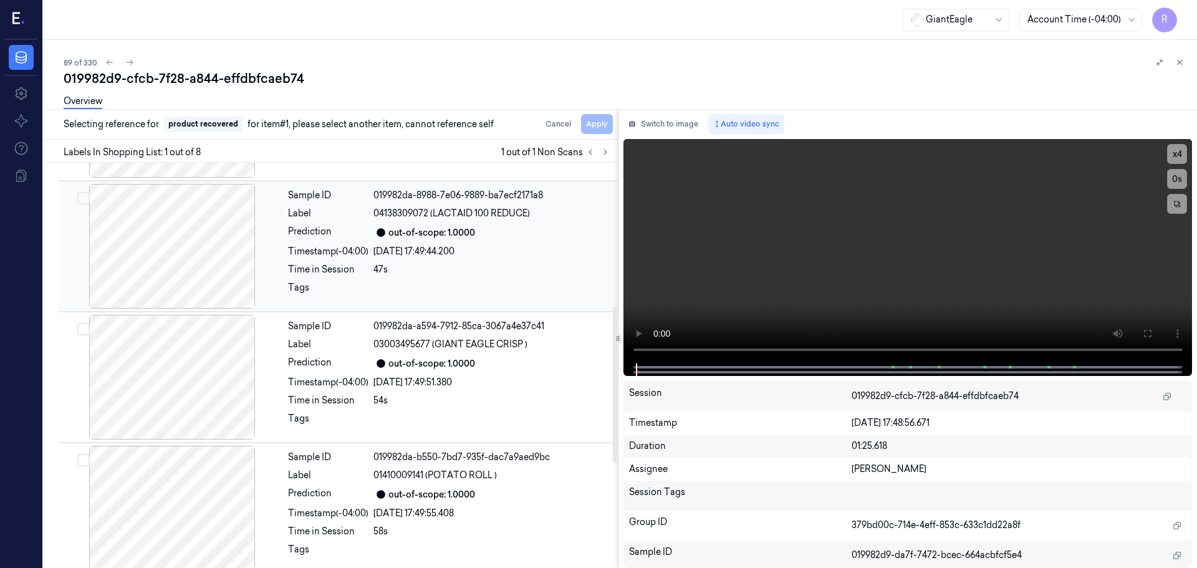
click at [339, 270] on div "Time in Session" at bounding box center [328, 269] width 80 height 13
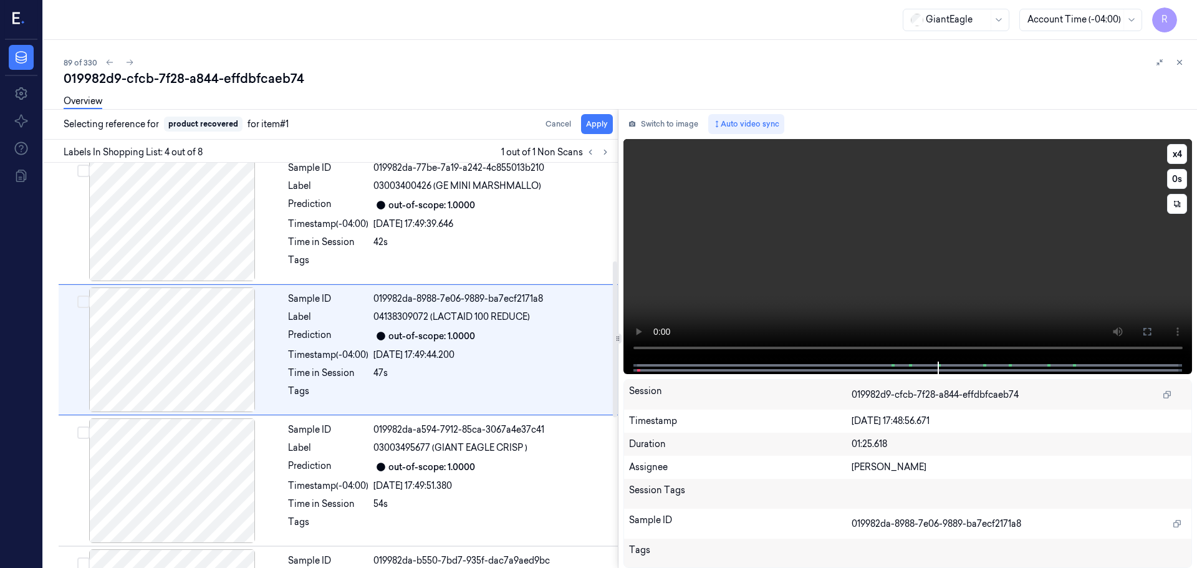
scroll to position [255, 0]
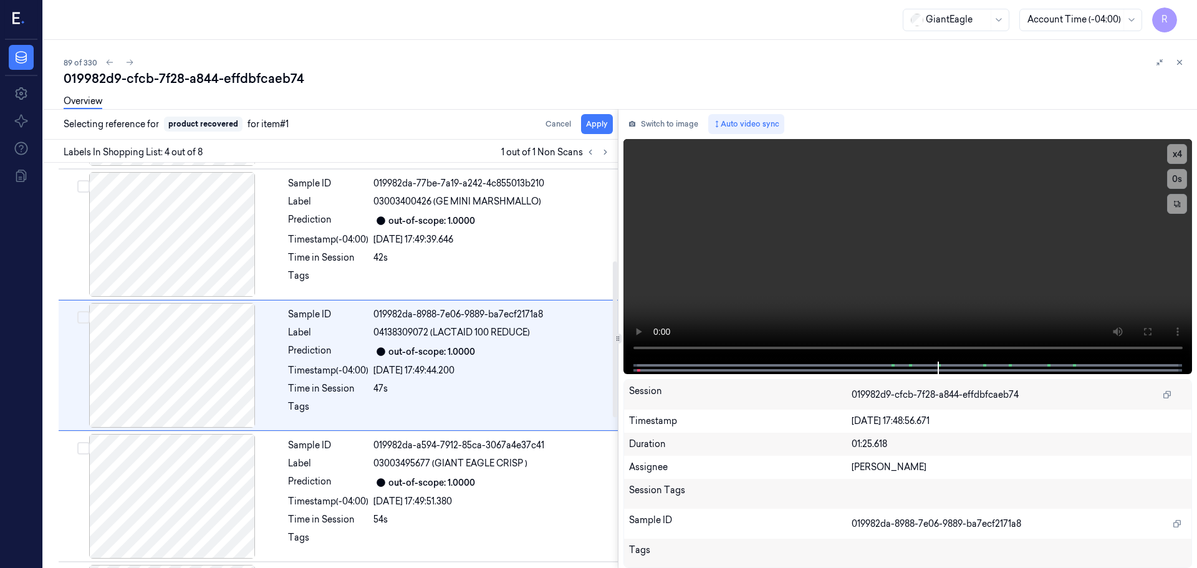
click at [592, 117] on div "Overview" at bounding box center [626, 103] width 1124 height 32
click at [592, 123] on button "Apply" at bounding box center [597, 124] width 32 height 20
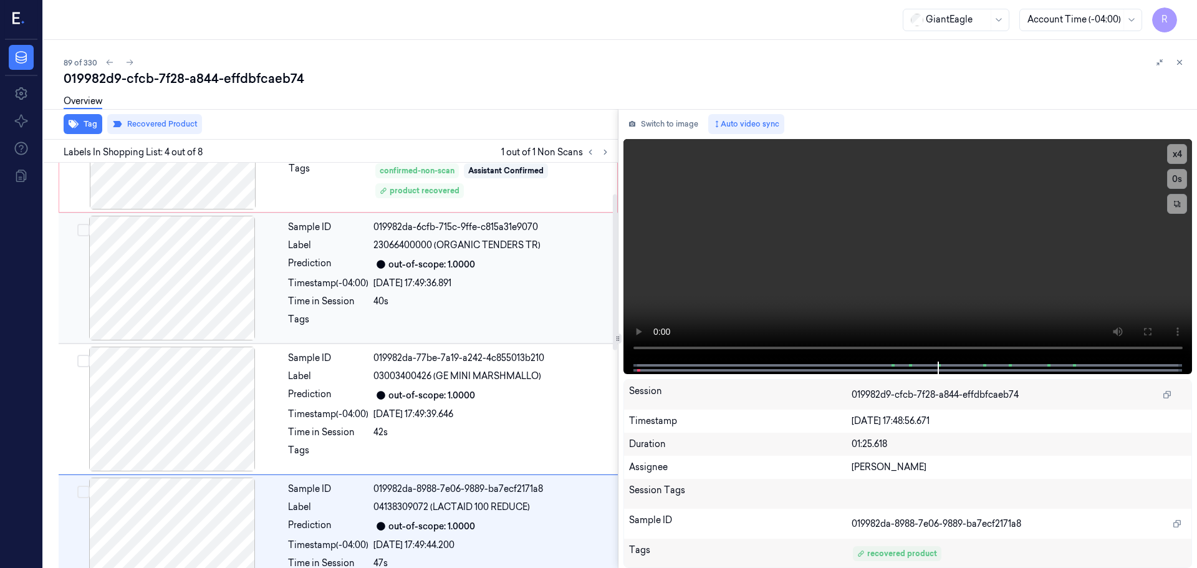
scroll to position [0, 0]
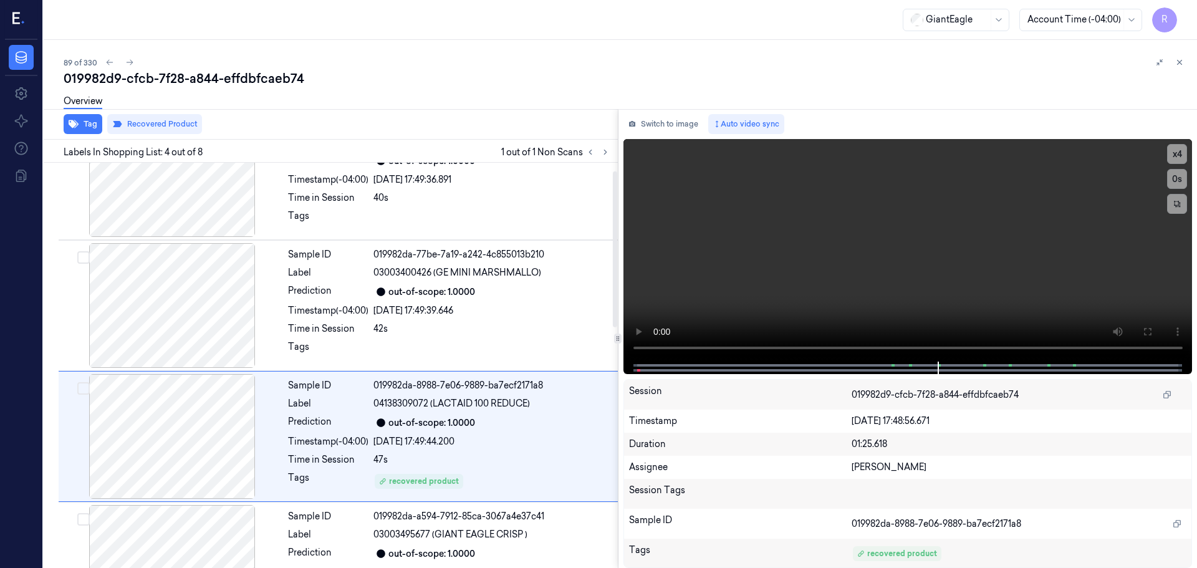
click at [451, 252] on div "Sample ID 019982d9-da7f-7472-bcec-664acbfcf5e4 Label Non-Scan Timestamp (-04:00…" at bounding box center [328, 504] width 579 height 1051
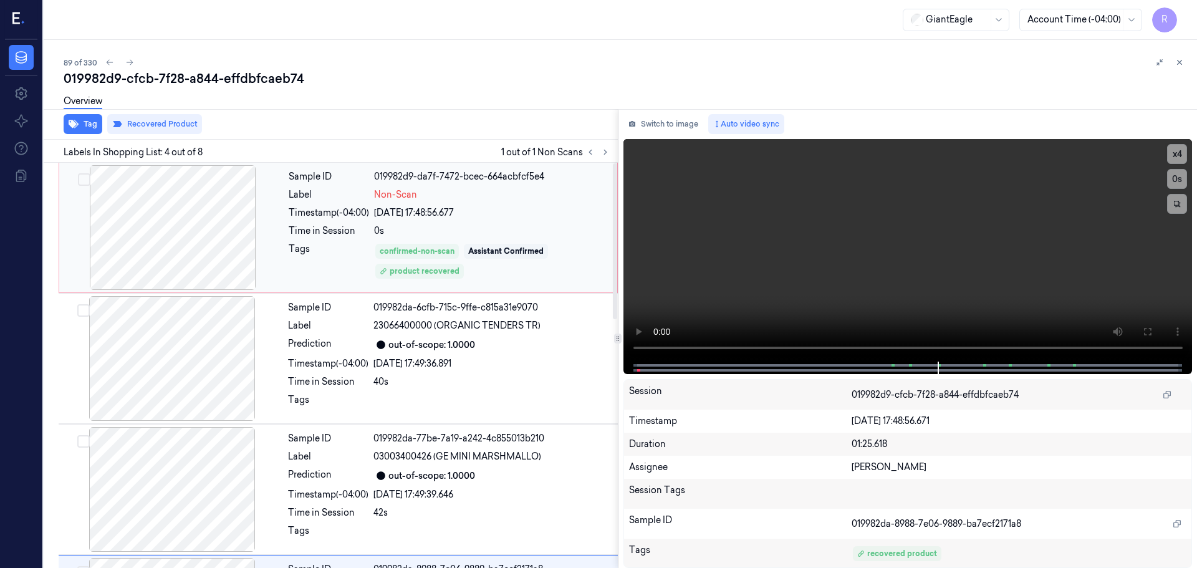
click at [503, 211] on div "[DATE] 17:48:56.677" at bounding box center [492, 212] width 236 height 13
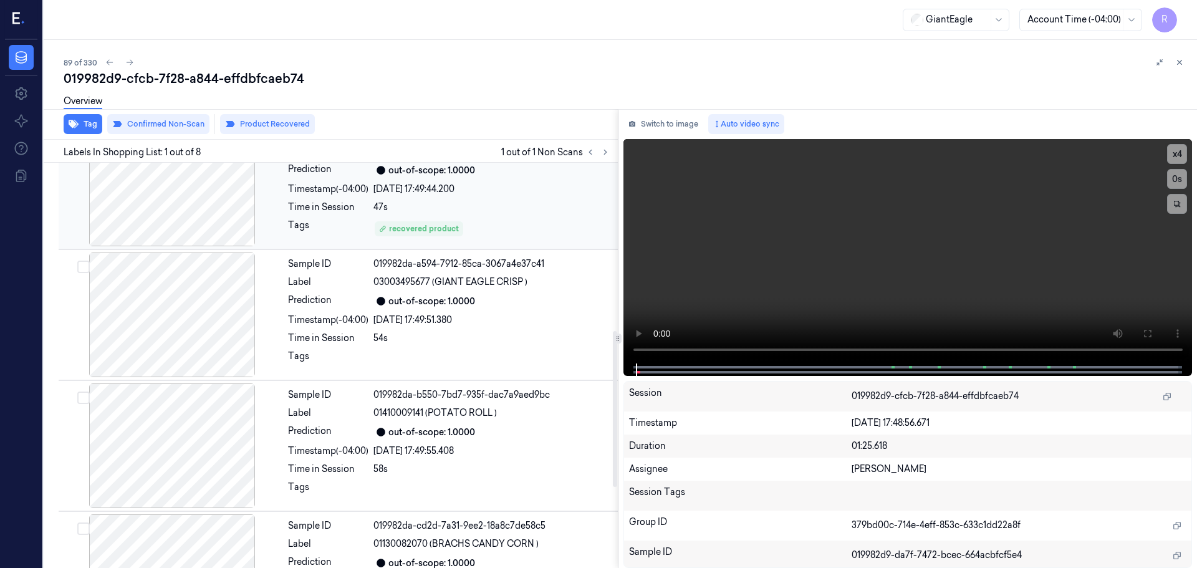
click at [450, 178] on div "Sample ID 019982da-8988-7e06-9889-ba7ecf2171a8 Label 04138309072 (LACTAID 100 R…" at bounding box center [449, 184] width 332 height 125
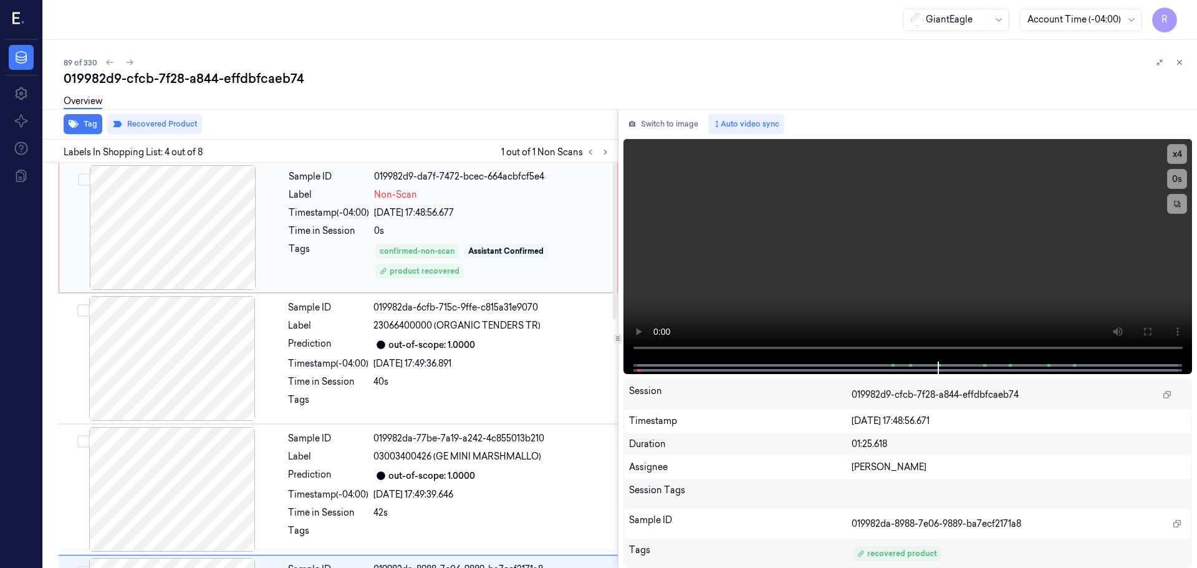
click at [483, 247] on div "Assistant Confirmed" at bounding box center [505, 251] width 75 height 11
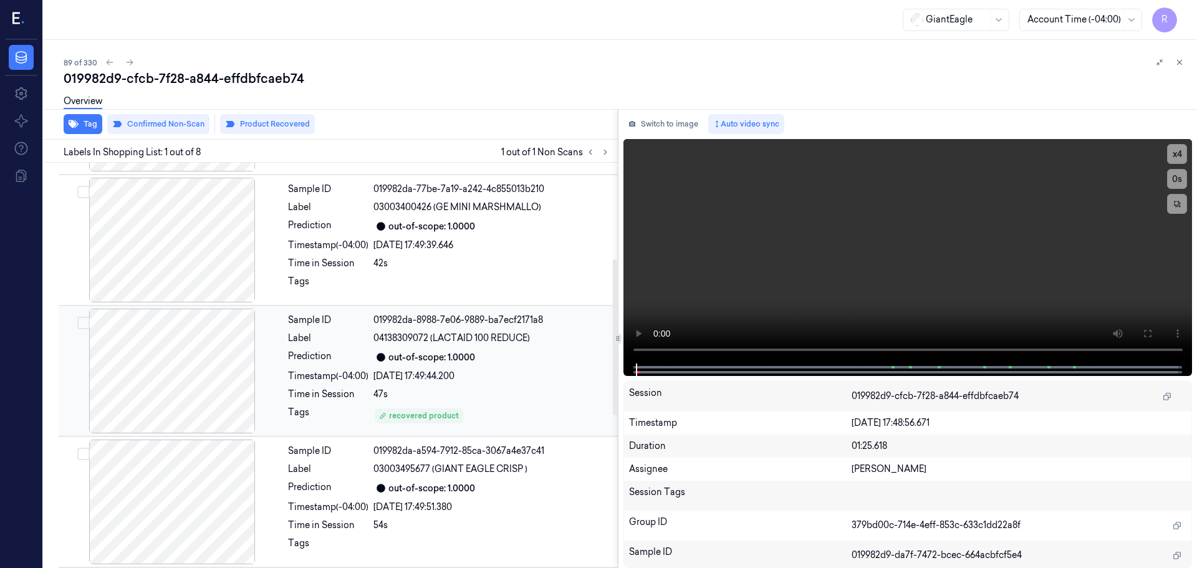
click at [475, 390] on div "47s" at bounding box center [491, 394] width 237 height 13
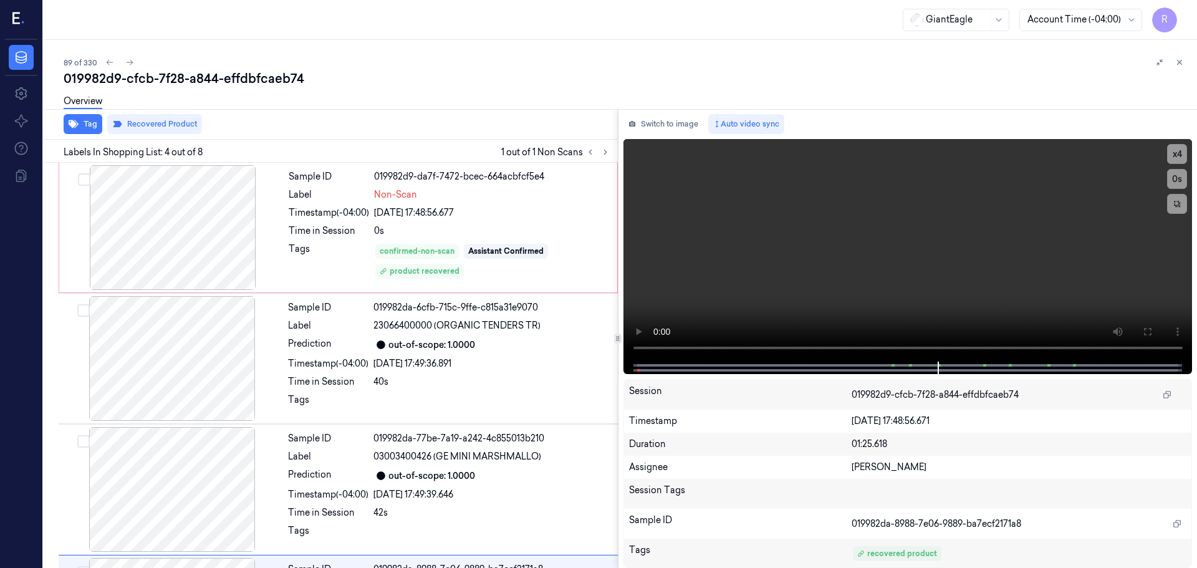
drag, startPoint x: 1180, startPoint y: 69, endPoint x: 1169, endPoint y: 90, distance: 24.5
click at [1180, 69] on button at bounding box center [1179, 62] width 15 height 15
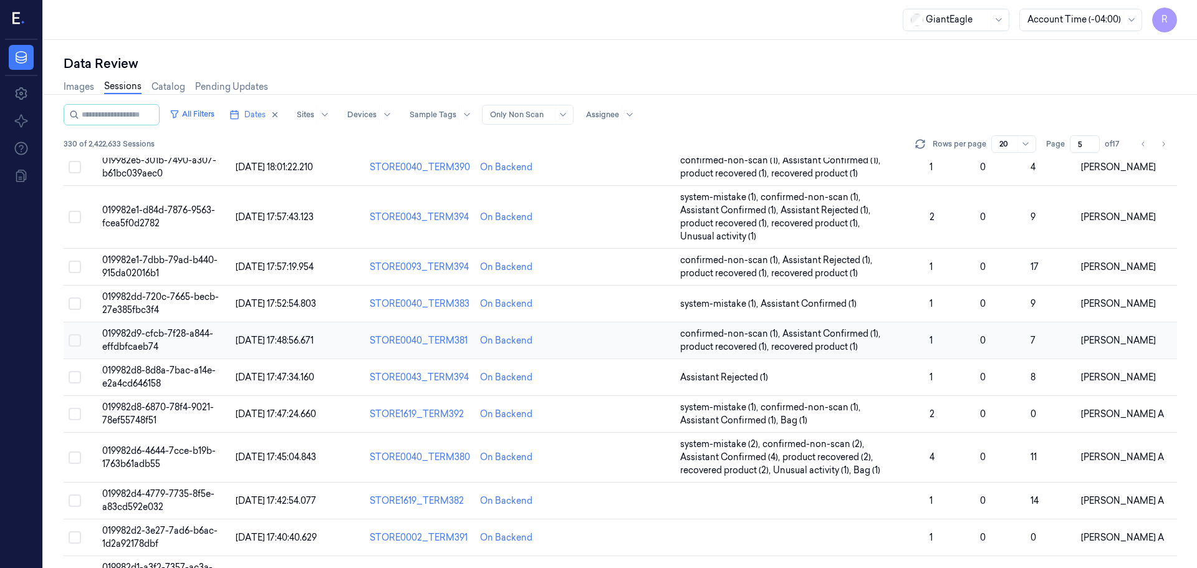
scroll to position [286, 0]
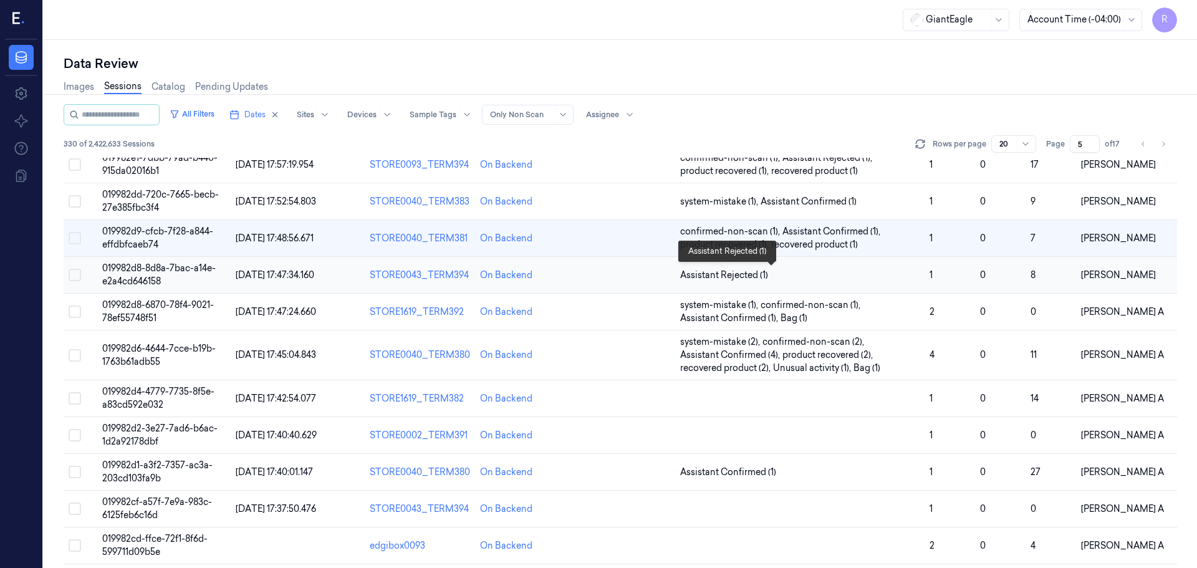
click at [880, 277] on span "Assistant Rejected (1)" at bounding box center [799, 275] width 239 height 13
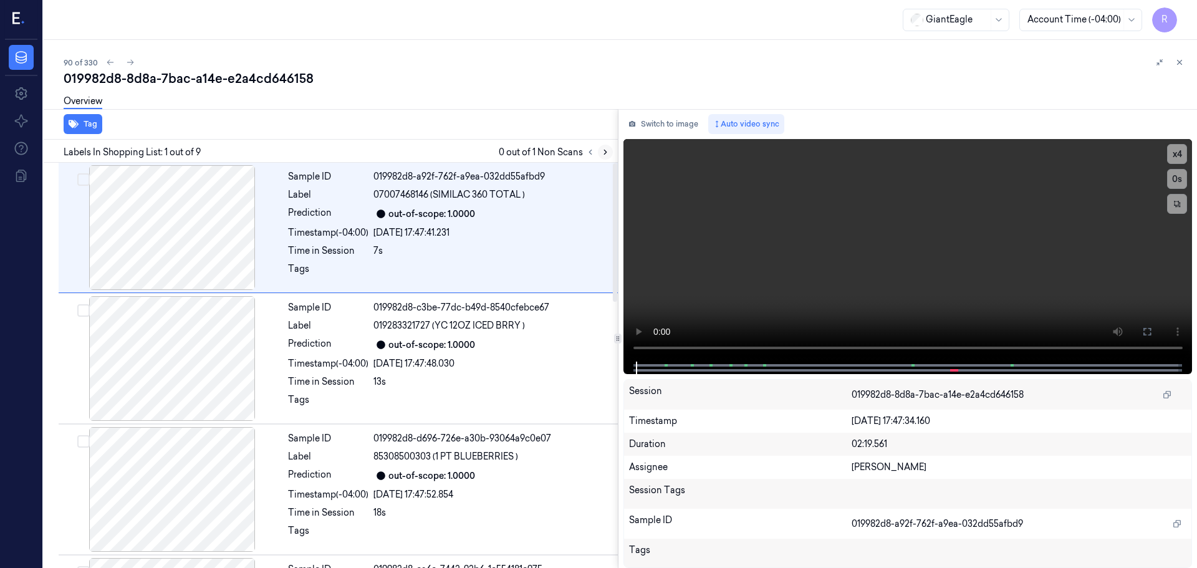
click at [605, 148] on icon at bounding box center [605, 152] width 9 height 9
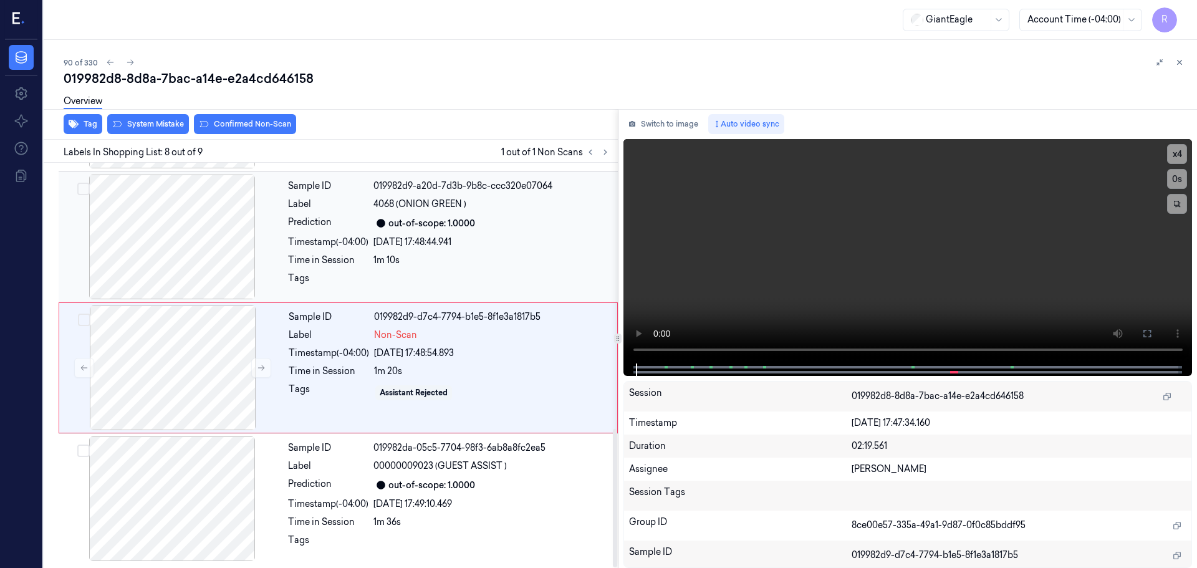
scroll to position [777, 0]
click at [266, 372] on button at bounding box center [261, 367] width 20 height 20
click at [186, 256] on div at bounding box center [172, 236] width 222 height 125
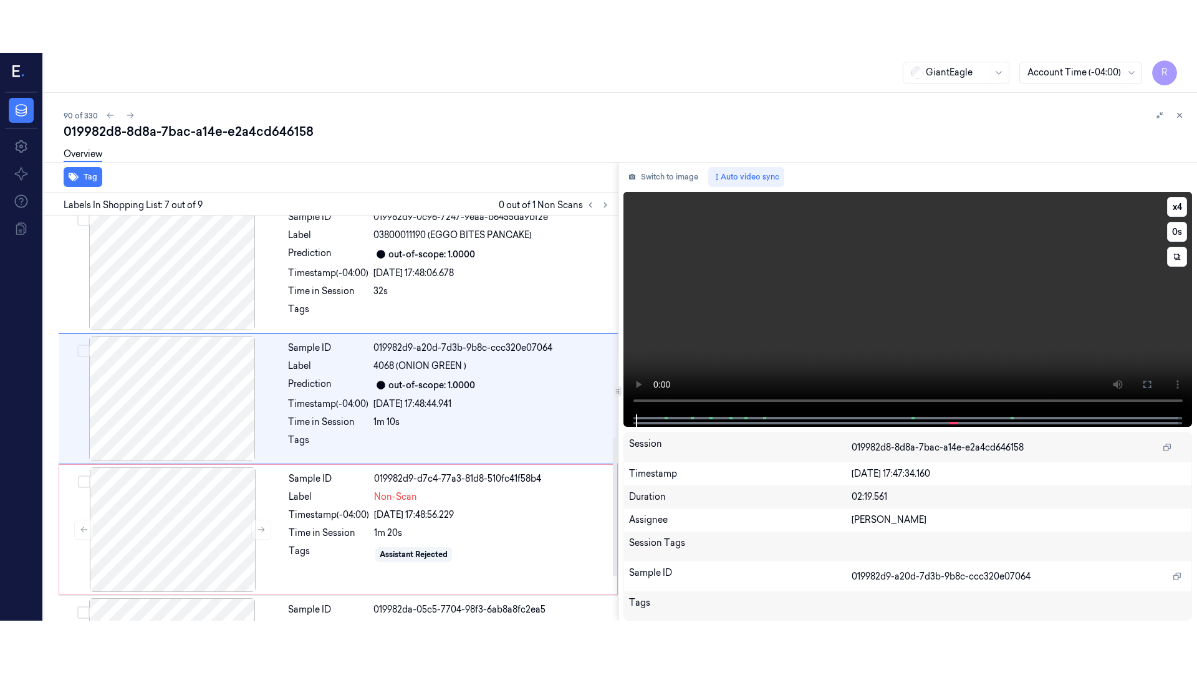
scroll to position [648, 0]
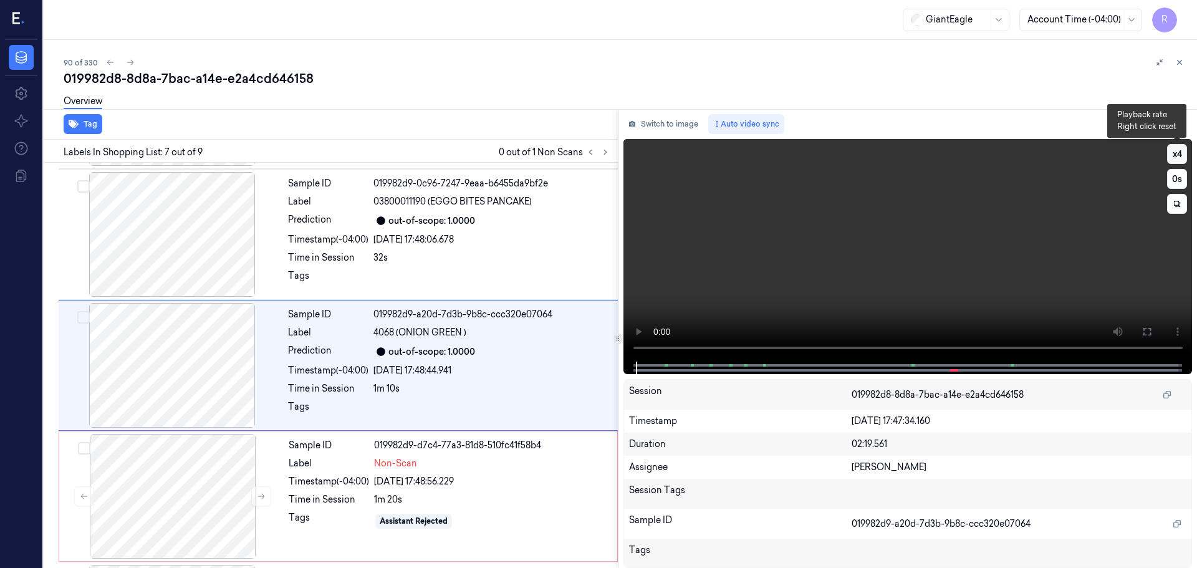
click at [1178, 157] on button "x 4" at bounding box center [1177, 154] width 20 height 20
click at [1152, 333] on icon at bounding box center [1147, 332] width 10 height 10
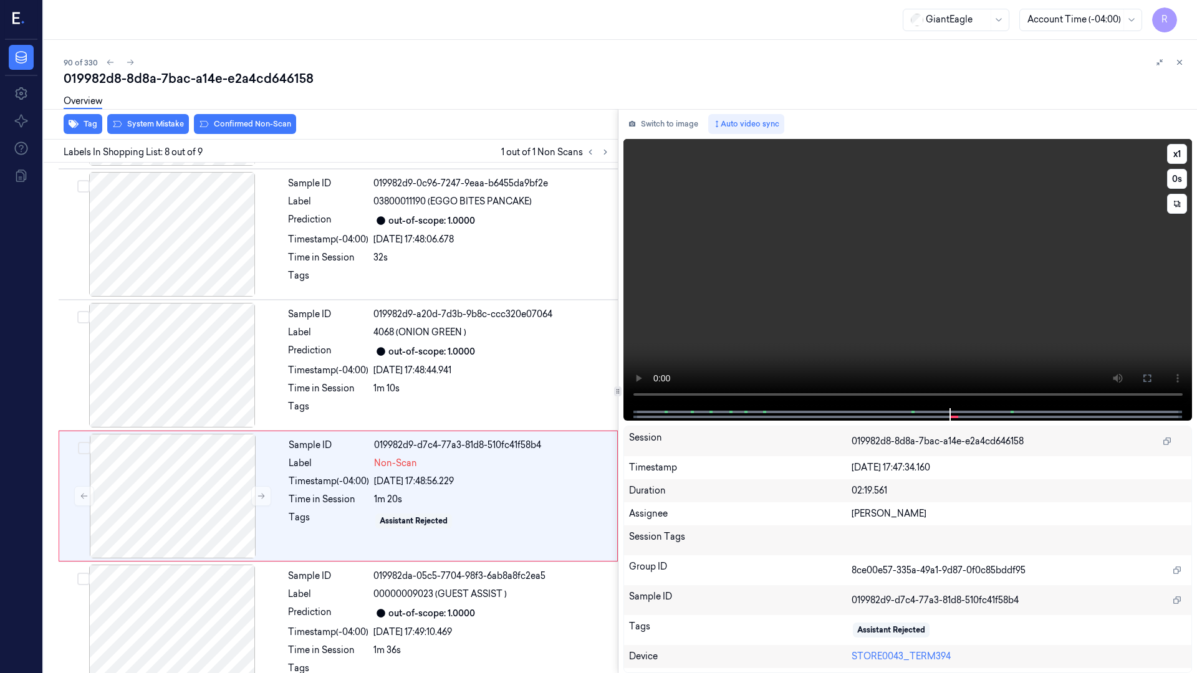
scroll to position [672, 0]
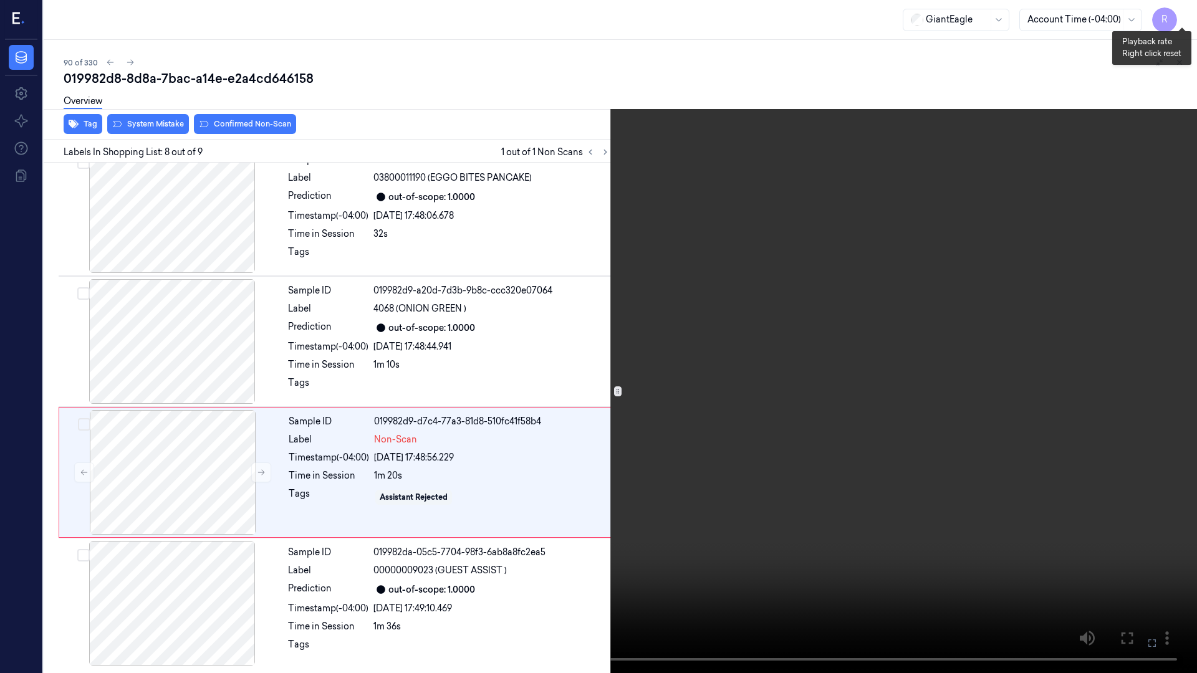
click at [1188, 17] on button "x 1" at bounding box center [1182, 15] width 20 height 20
click at [1183, 7] on button "x 2" at bounding box center [1182, 15] width 20 height 20
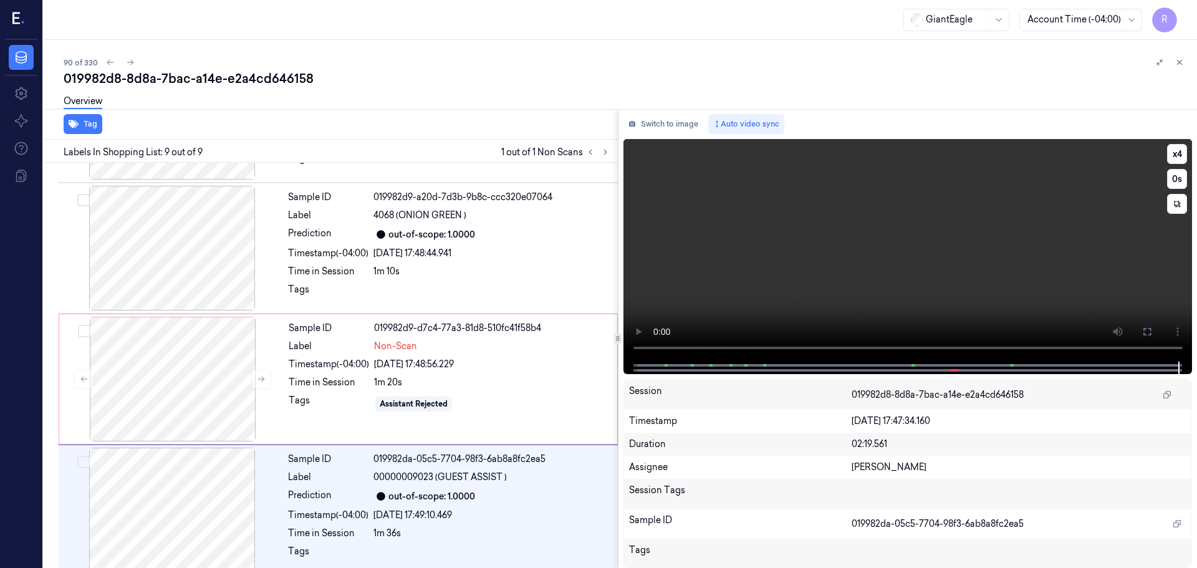
scroll to position [777, 0]
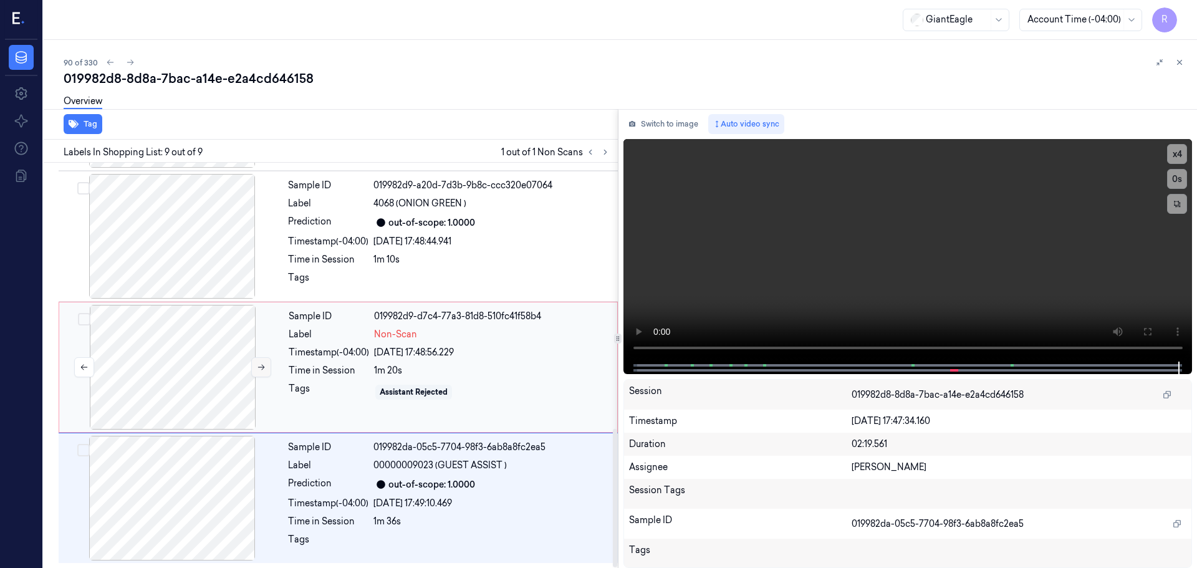
click at [255, 373] on button at bounding box center [261, 367] width 20 height 20
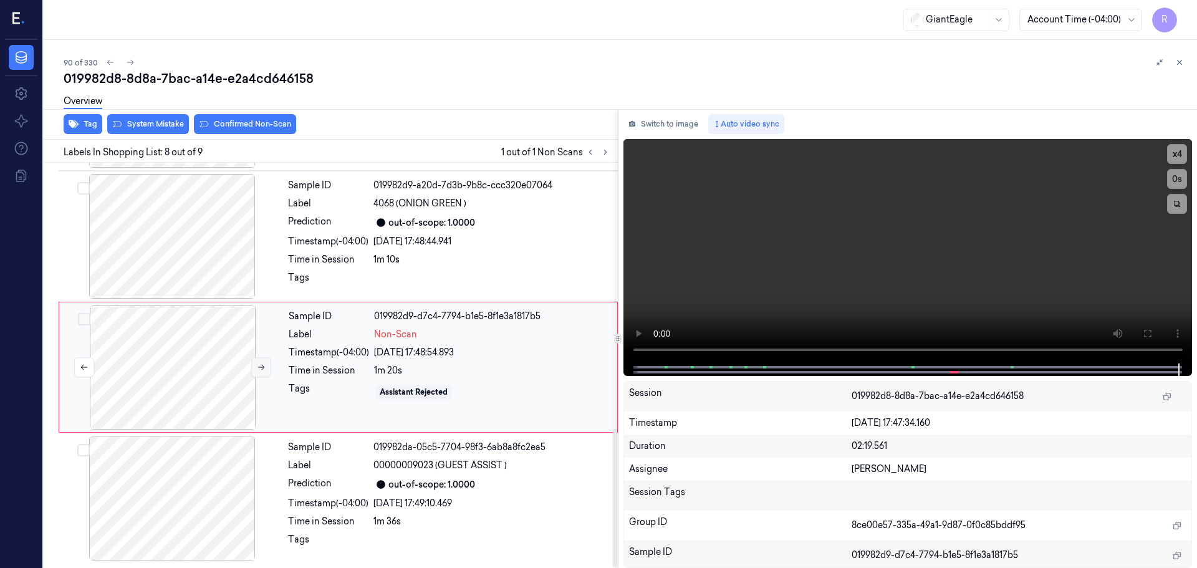
click at [255, 373] on button at bounding box center [261, 367] width 20 height 20
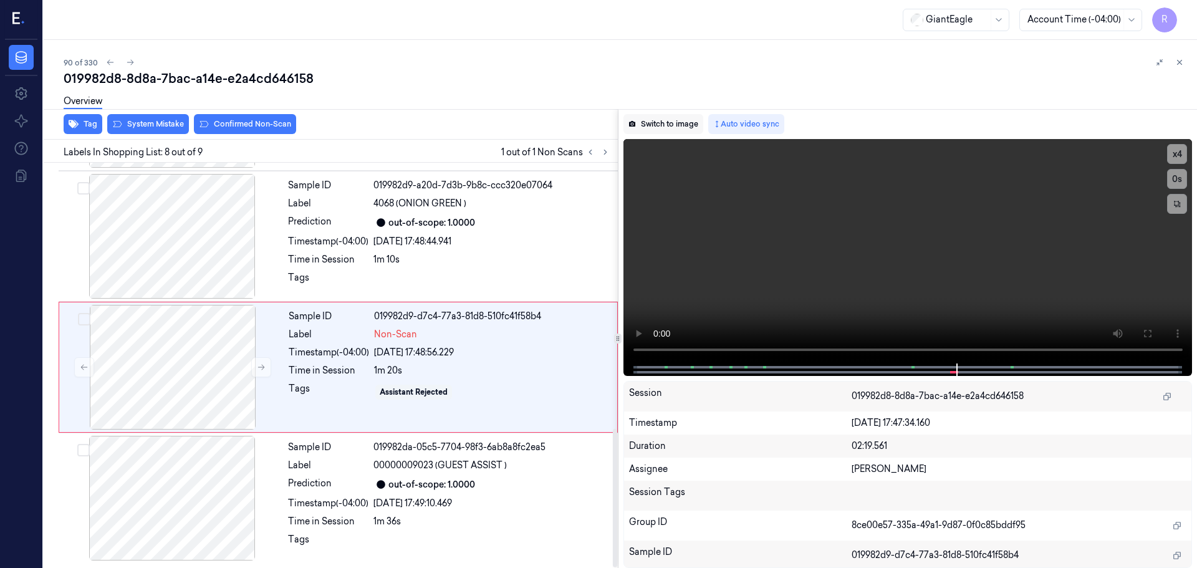
click at [670, 122] on button "Switch to image" at bounding box center [664, 124] width 80 height 20
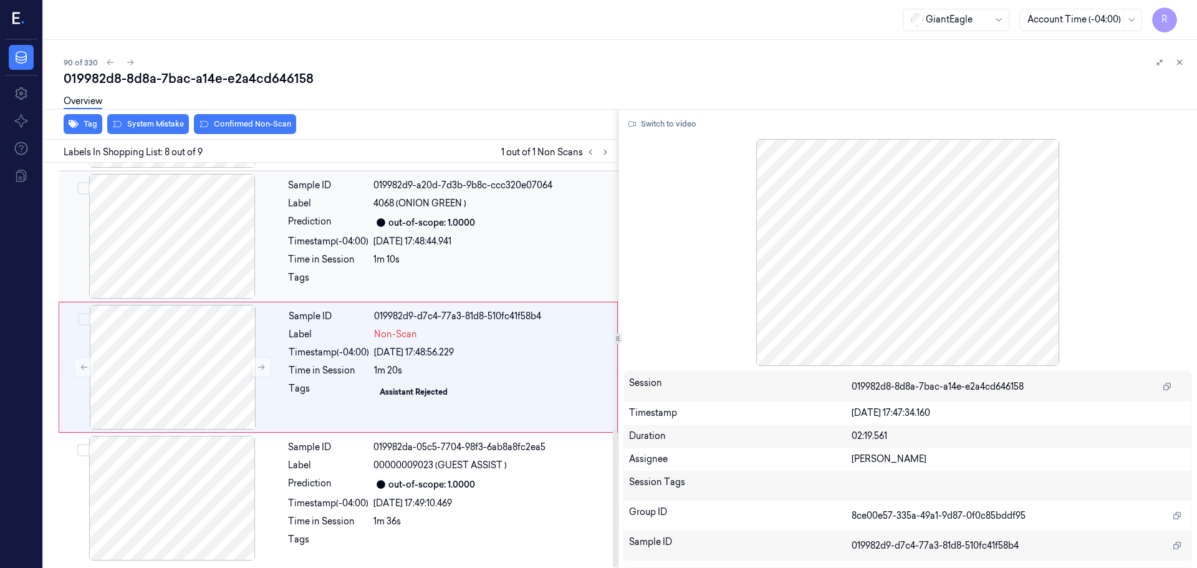
click at [206, 258] on div at bounding box center [172, 236] width 222 height 125
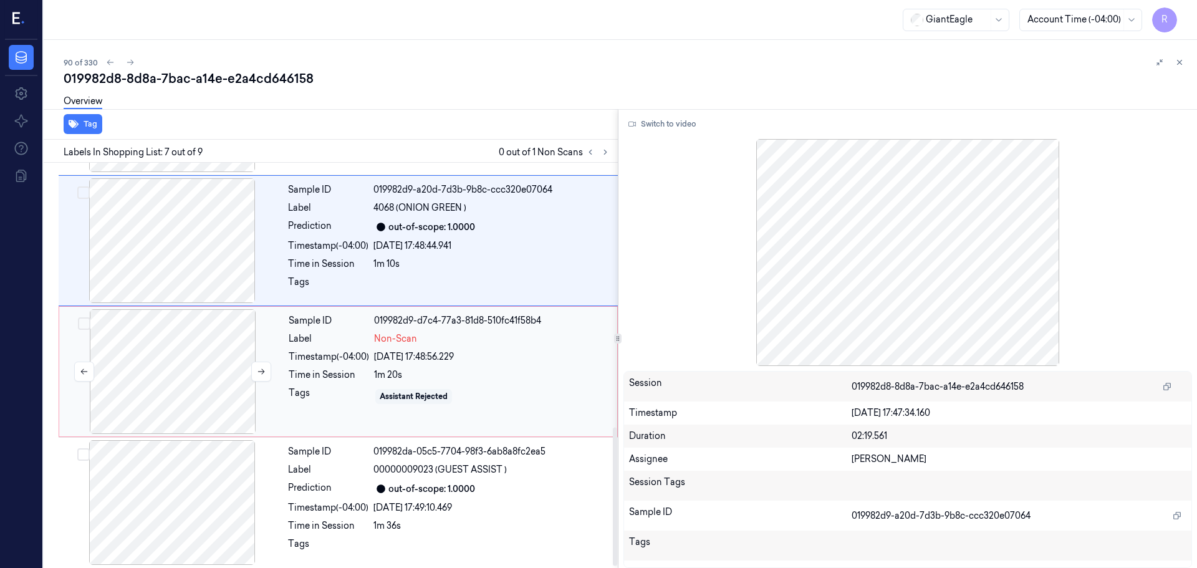
click at [199, 368] on div at bounding box center [173, 371] width 222 height 125
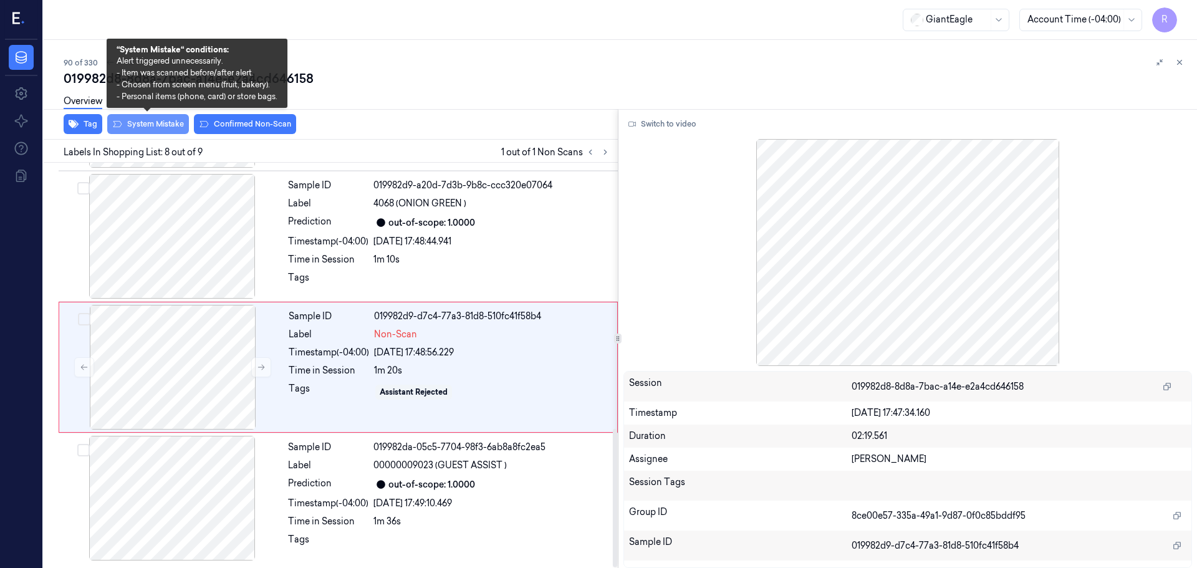
click at [159, 131] on button "System Mistake" at bounding box center [148, 124] width 82 height 20
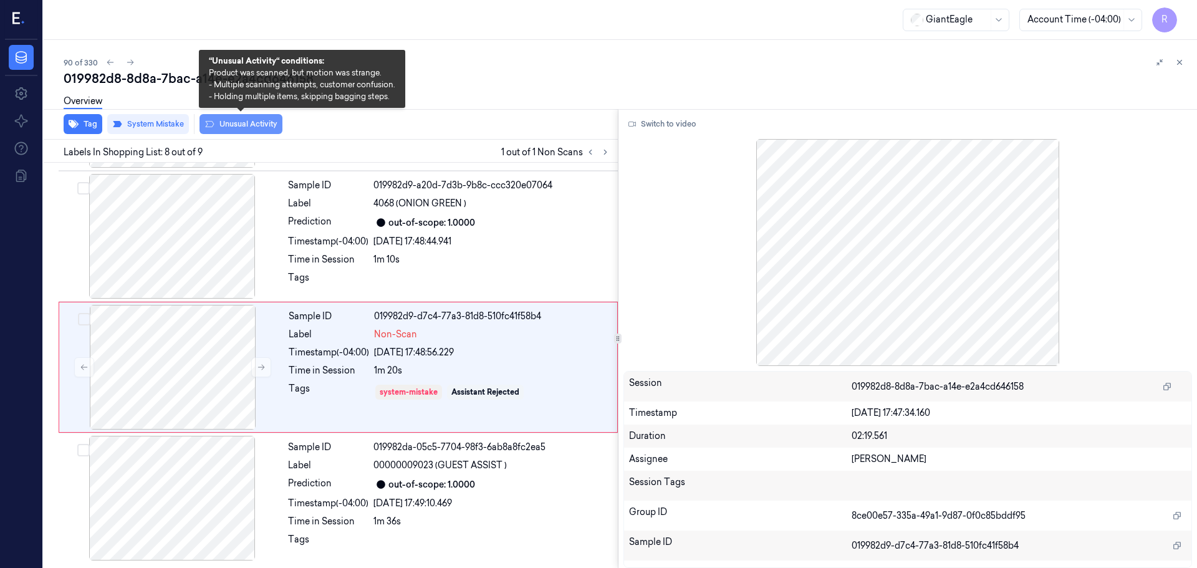
click at [246, 130] on button "Unusual Activity" at bounding box center [241, 124] width 83 height 20
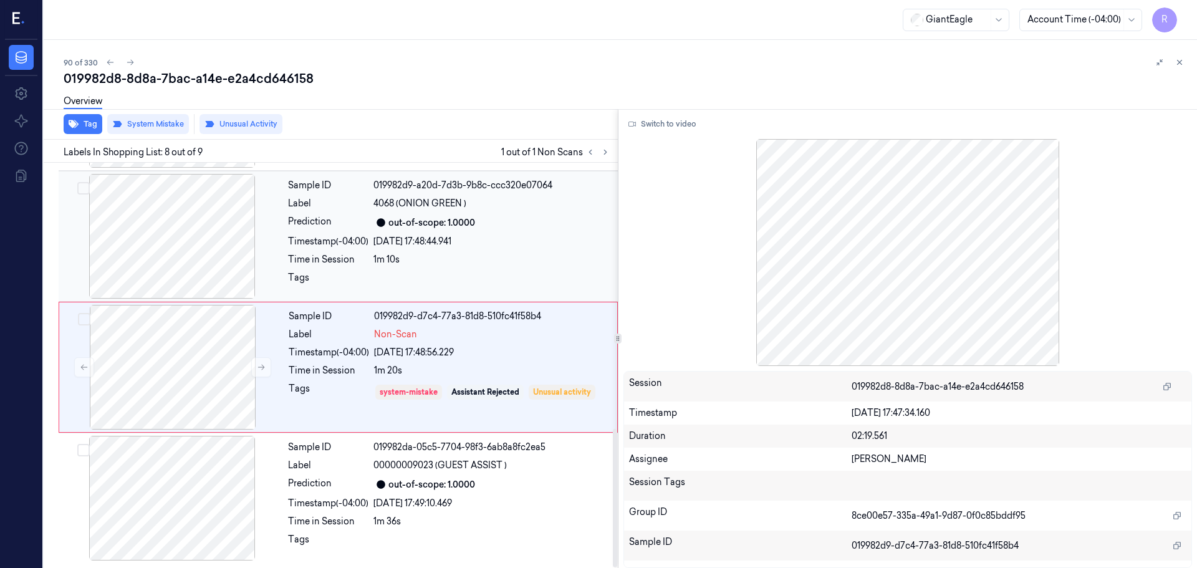
click at [326, 258] on div "Time in Session" at bounding box center [328, 259] width 80 height 13
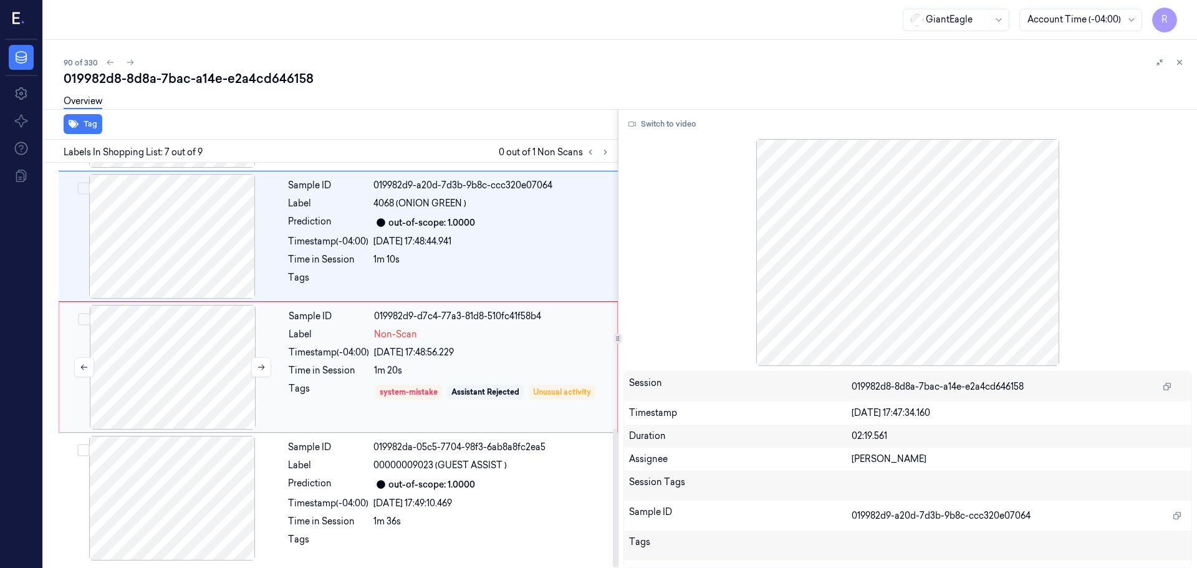
click at [276, 390] on div at bounding box center [173, 367] width 222 height 125
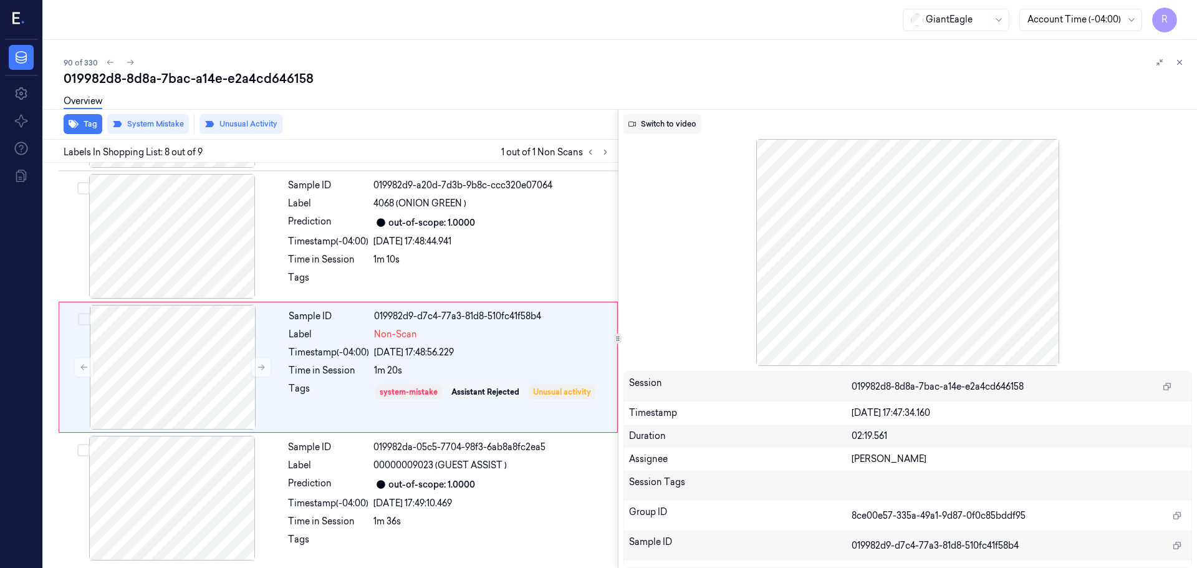
click at [664, 117] on button "Switch to video" at bounding box center [663, 124] width 78 height 20
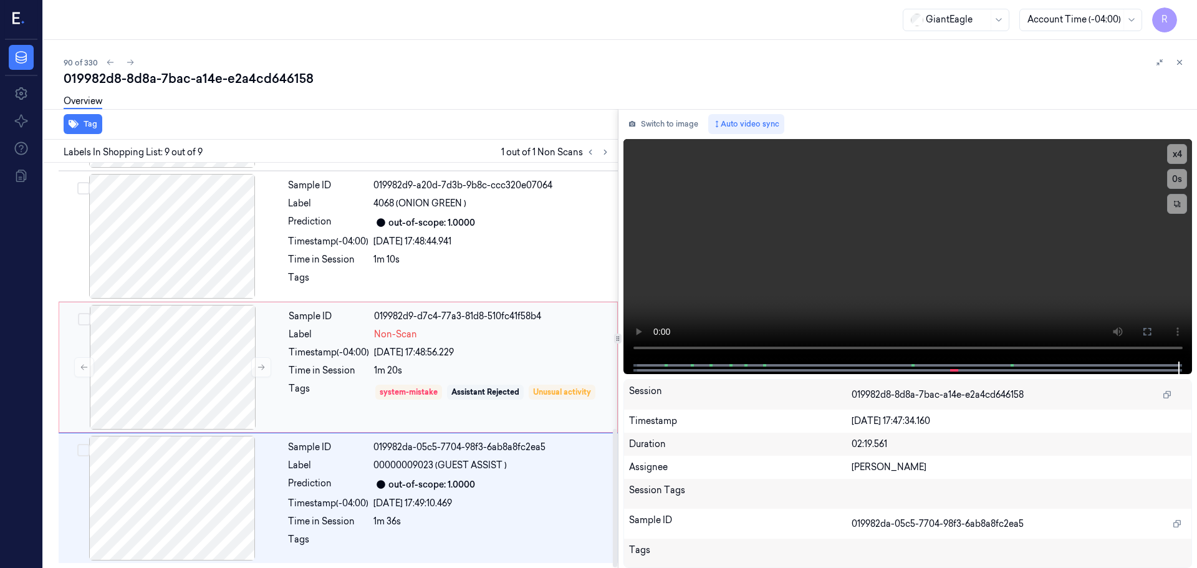
click at [574, 336] on div "Non-Scan" at bounding box center [492, 334] width 236 height 13
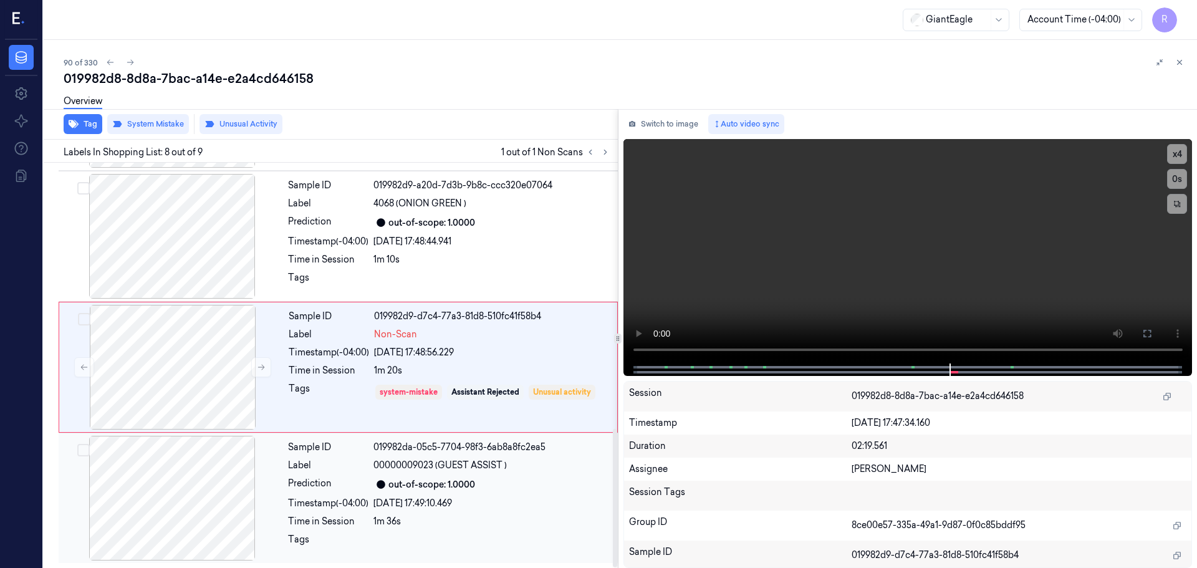
click at [395, 530] on div "Sample ID 019982da-05c5-7704-98f3-6ab8a8fc2ea5 Label 00000009023 (GUEST ASSIST …" at bounding box center [449, 498] width 332 height 125
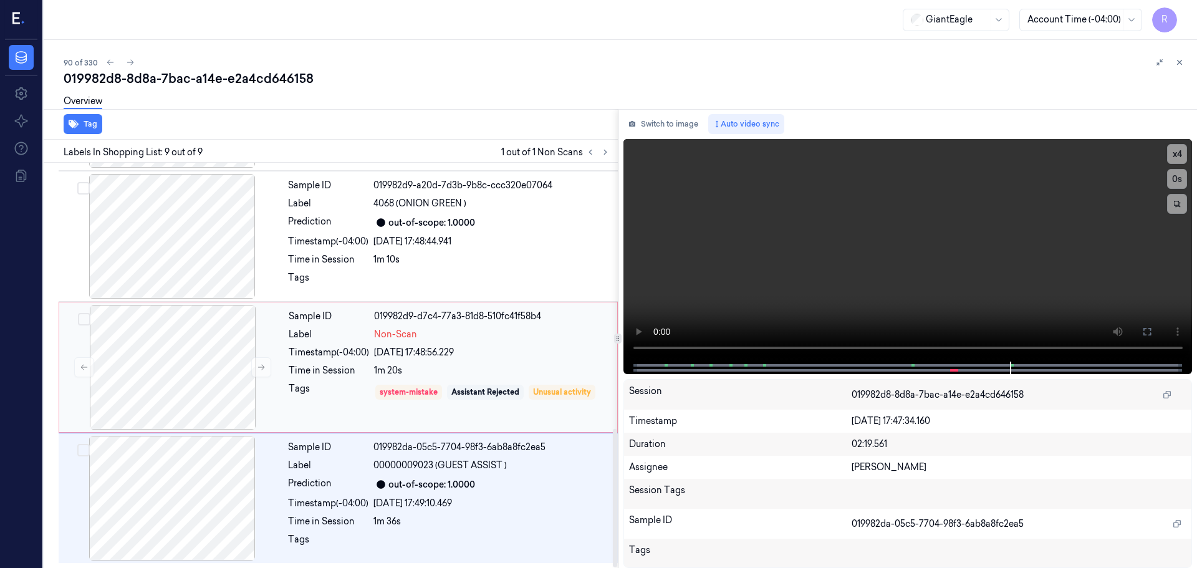
click at [445, 395] on div "system-mistake Assistant Rejected Unusual activity" at bounding box center [492, 392] width 236 height 20
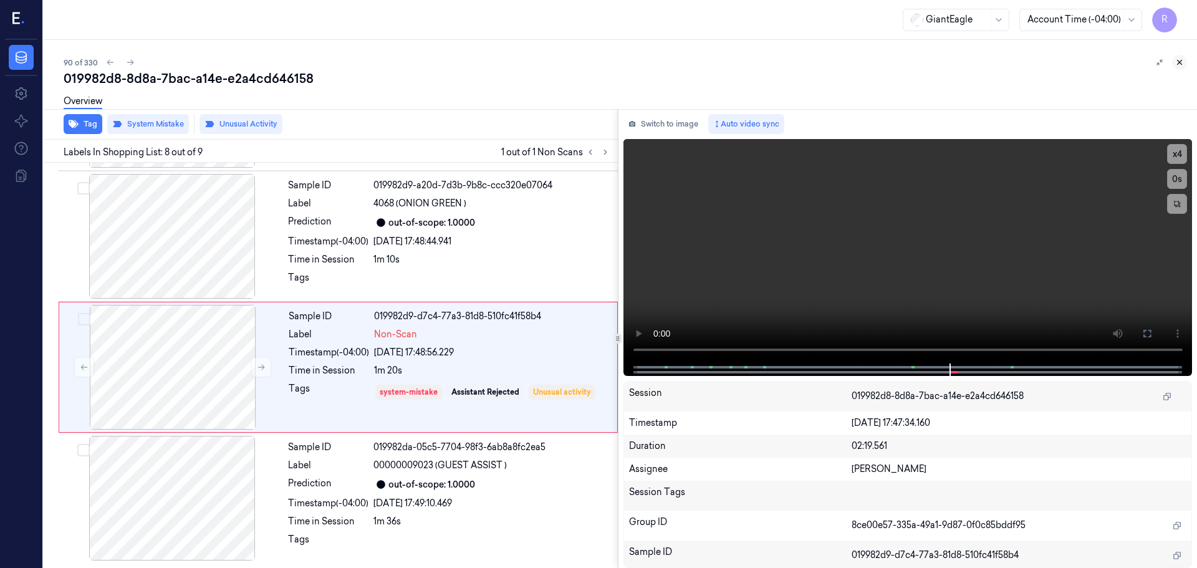
click at [1180, 58] on icon at bounding box center [1179, 62] width 9 height 9
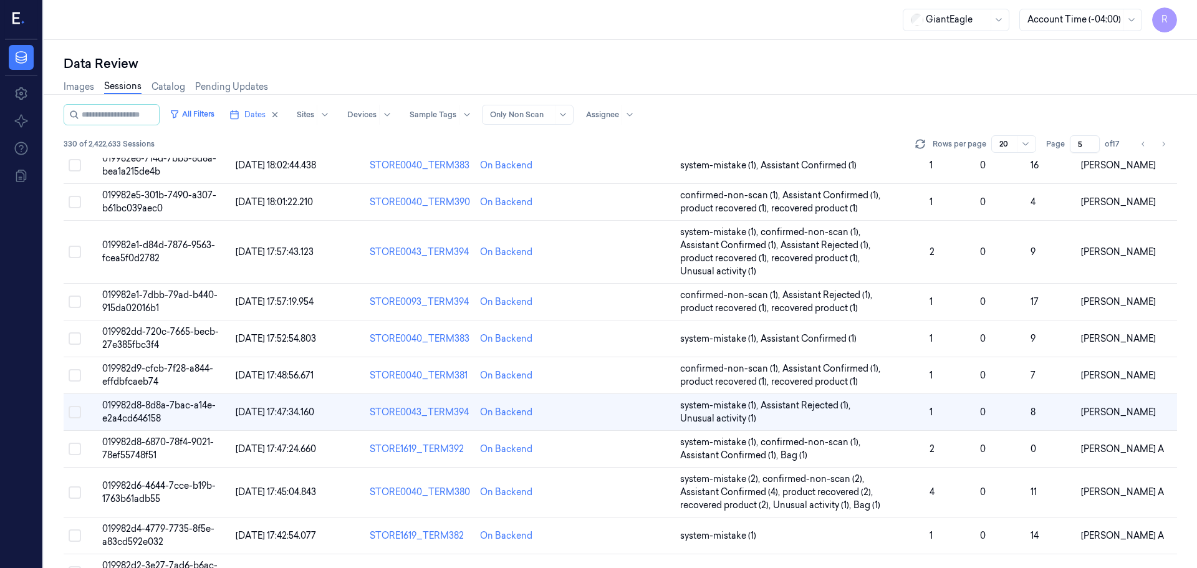
scroll to position [198, 0]
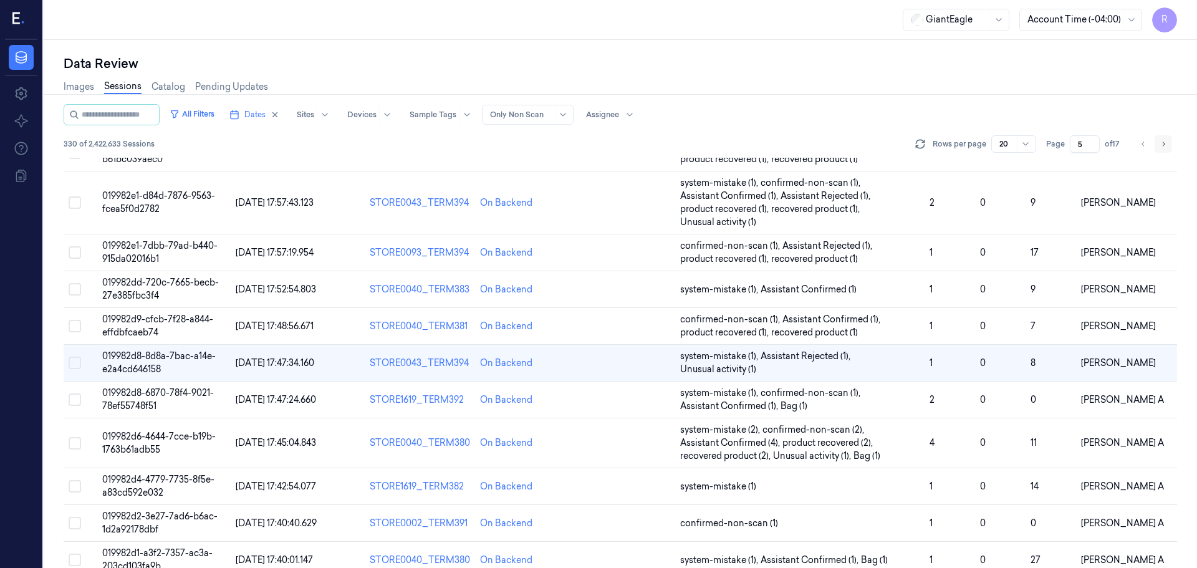
click at [1162, 150] on button "Go to next page" at bounding box center [1163, 143] width 17 height 17
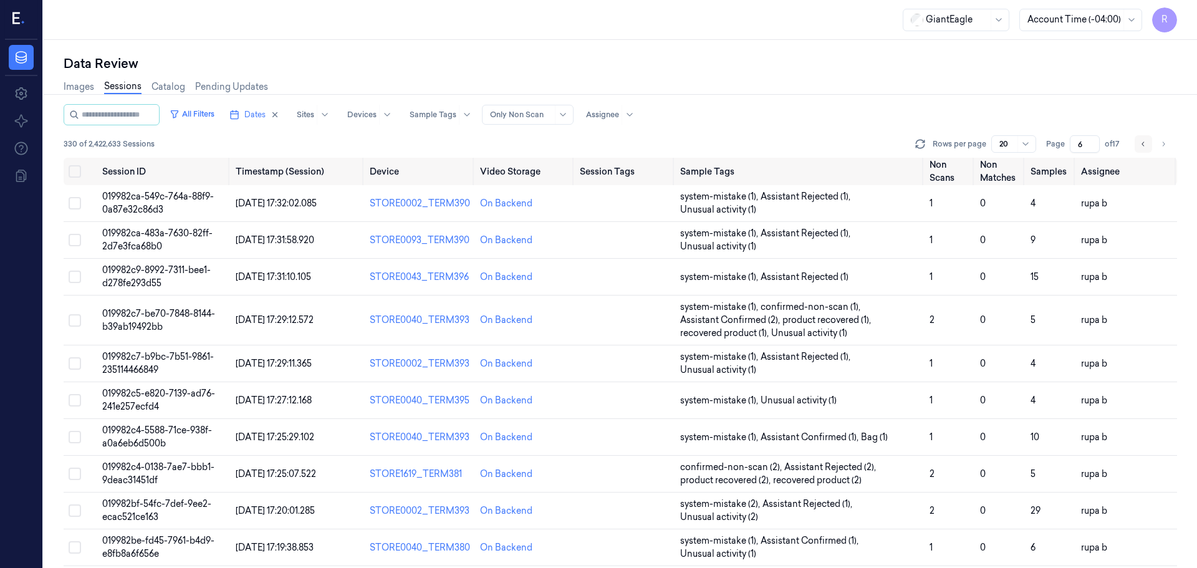
click at [1147, 150] on button "Go to previous page" at bounding box center [1143, 143] width 17 height 17
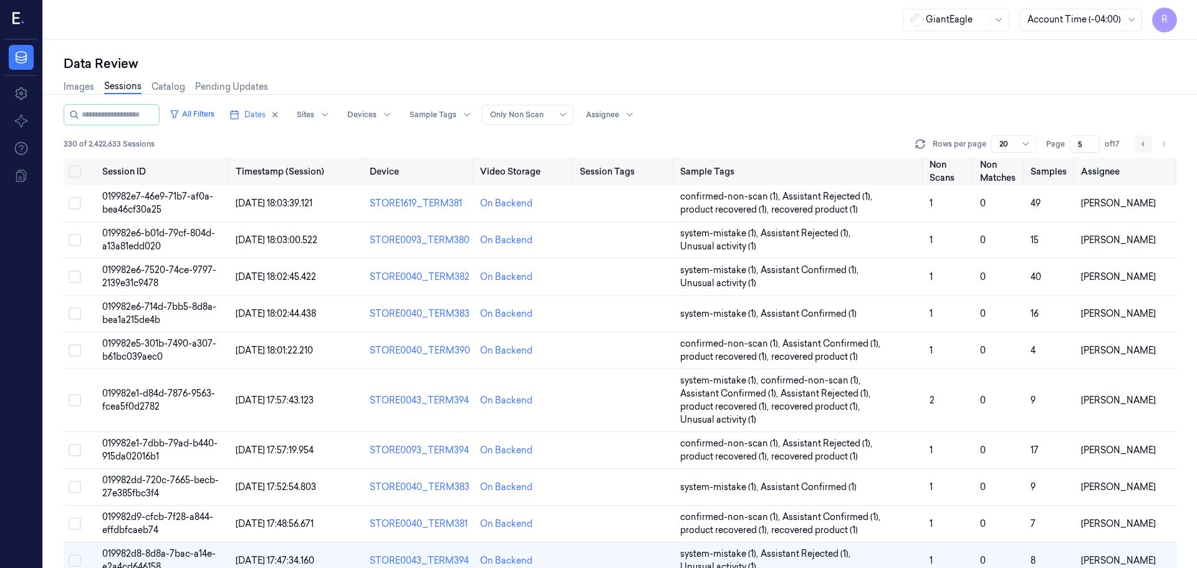
click at [1143, 148] on icon "Go to previous page" at bounding box center [1143, 144] width 7 height 10
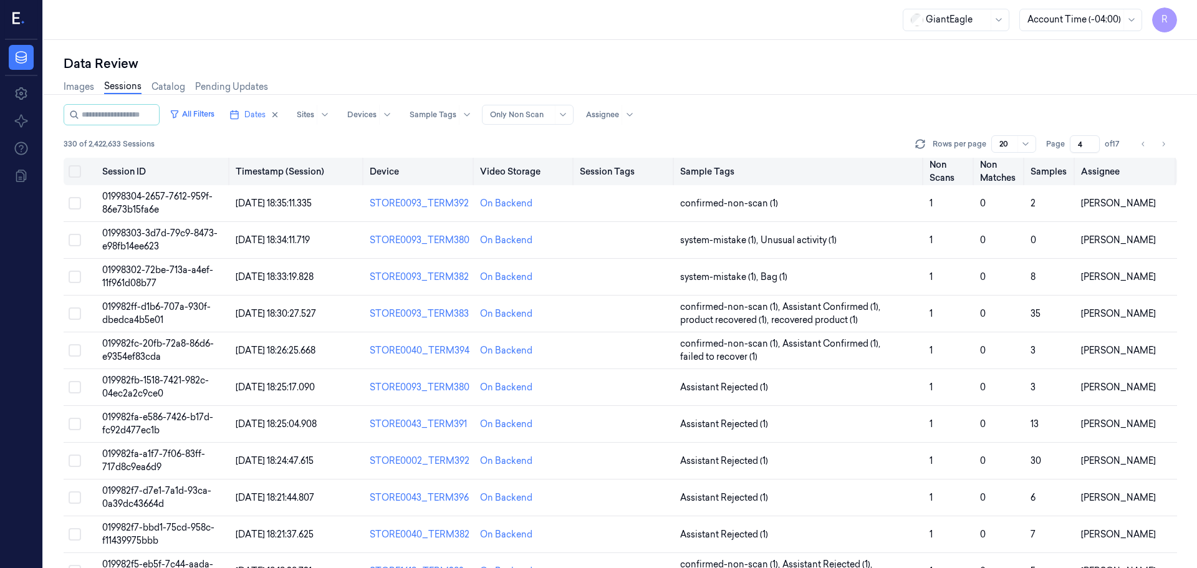
click at [1147, 160] on th "Assignee" at bounding box center [1126, 171] width 101 height 27
click at [1144, 151] on button "Go to previous page" at bounding box center [1143, 143] width 17 height 17
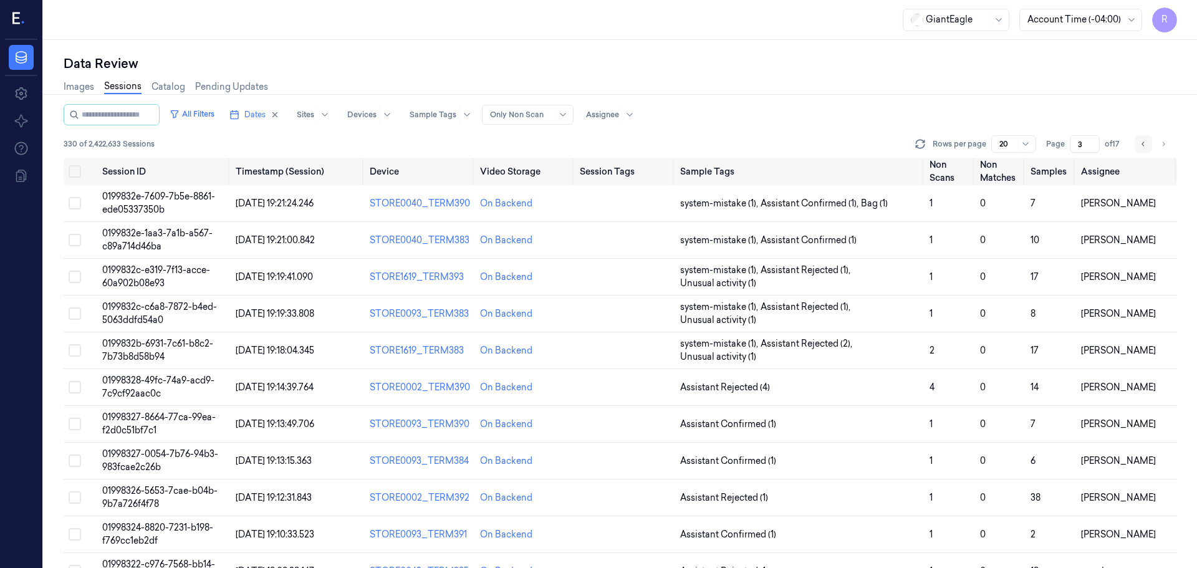
click at [1144, 151] on button "Go to previous page" at bounding box center [1143, 143] width 17 height 17
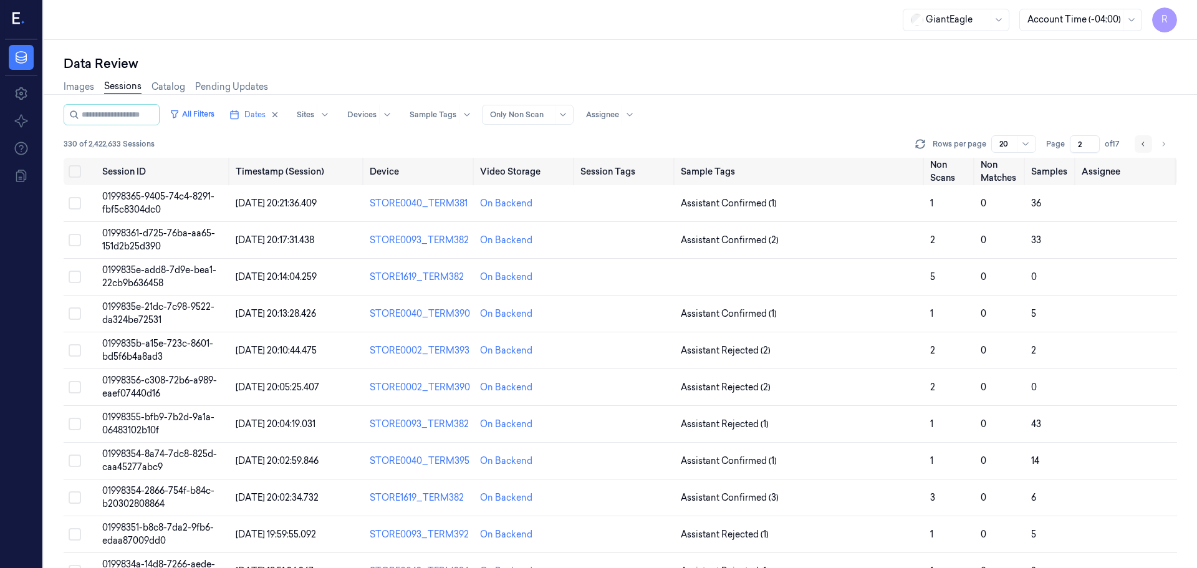
click at [1144, 151] on button "Go to previous page" at bounding box center [1143, 143] width 17 height 17
click at [1163, 150] on button "Go to next page" at bounding box center [1163, 143] width 17 height 17
click at [1165, 151] on button "Go to next page" at bounding box center [1163, 143] width 17 height 17
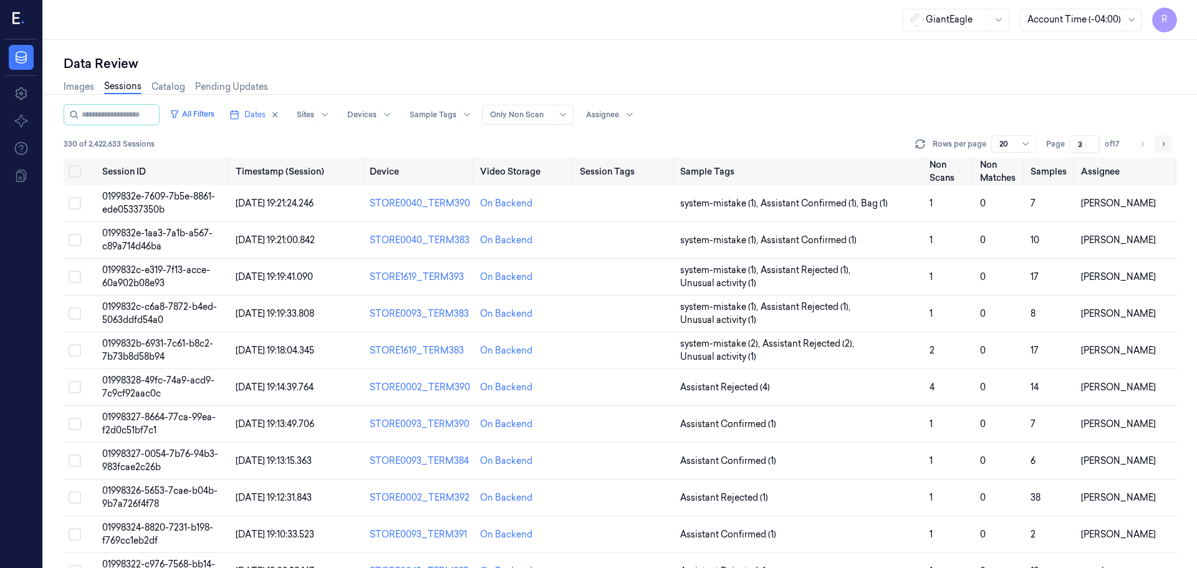
click at [1165, 151] on button "Go to next page" at bounding box center [1163, 143] width 17 height 17
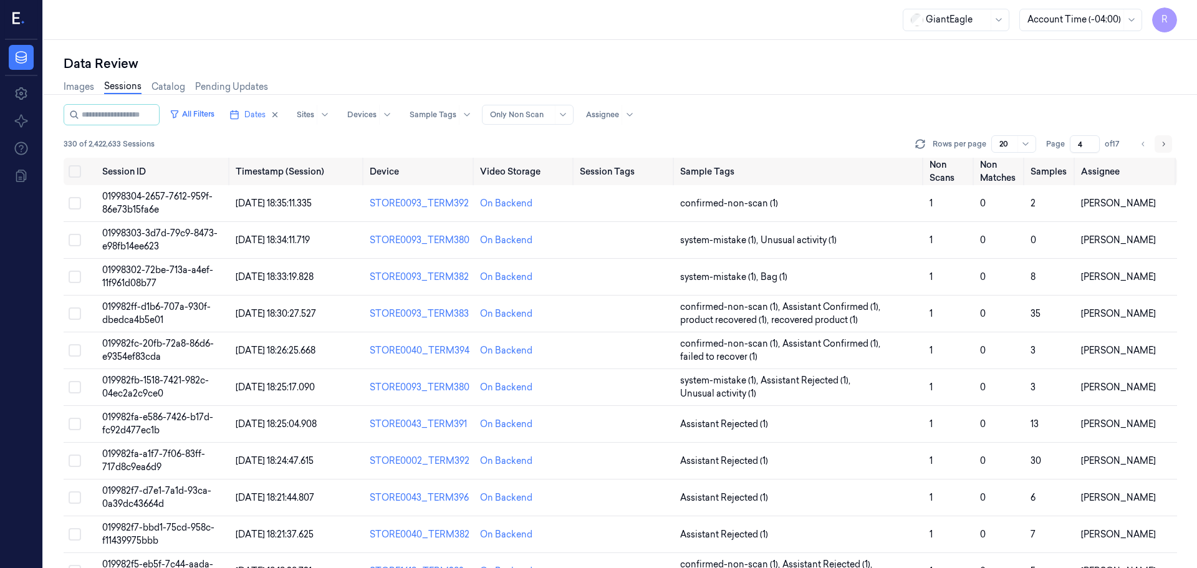
click at [1165, 151] on button "Go to next page" at bounding box center [1163, 143] width 17 height 17
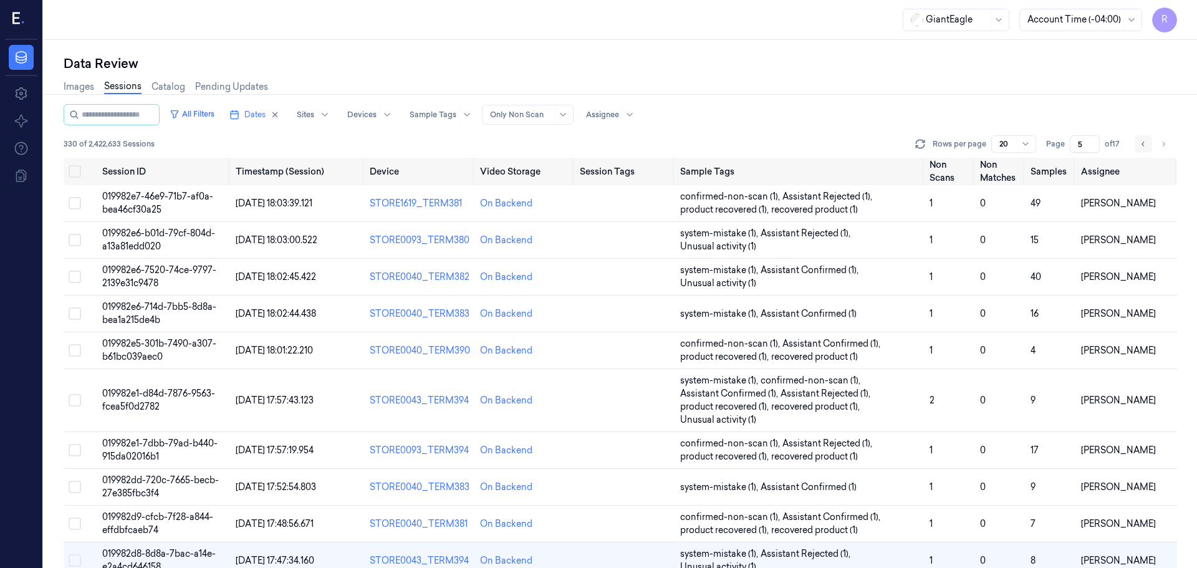
click at [1148, 152] on button "Go to previous page" at bounding box center [1143, 143] width 17 height 17
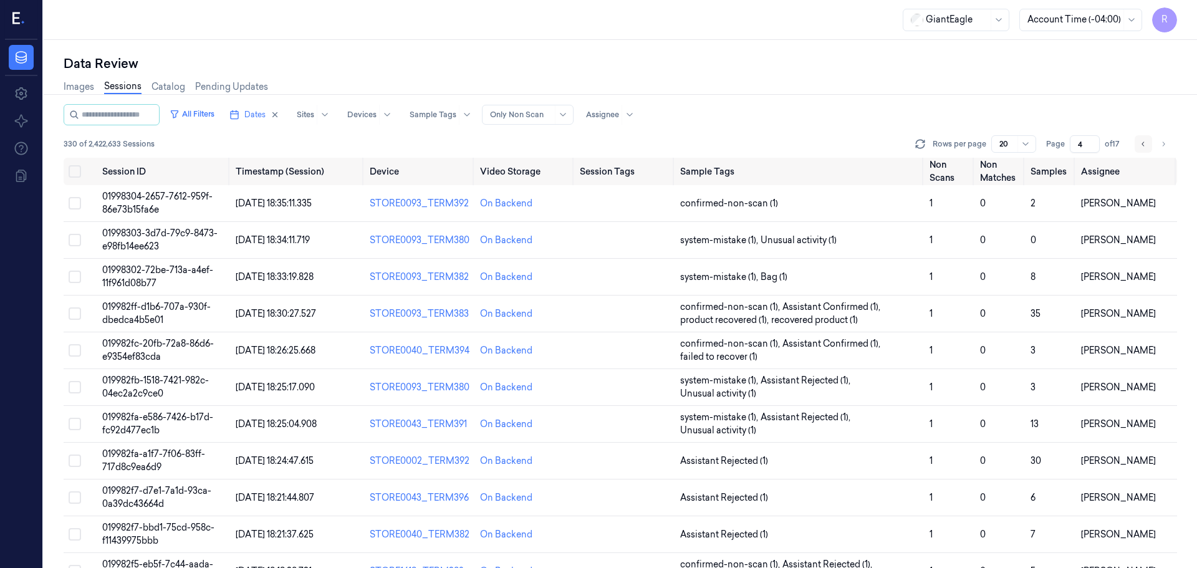
click at [1148, 152] on button "Go to previous page" at bounding box center [1143, 143] width 17 height 17
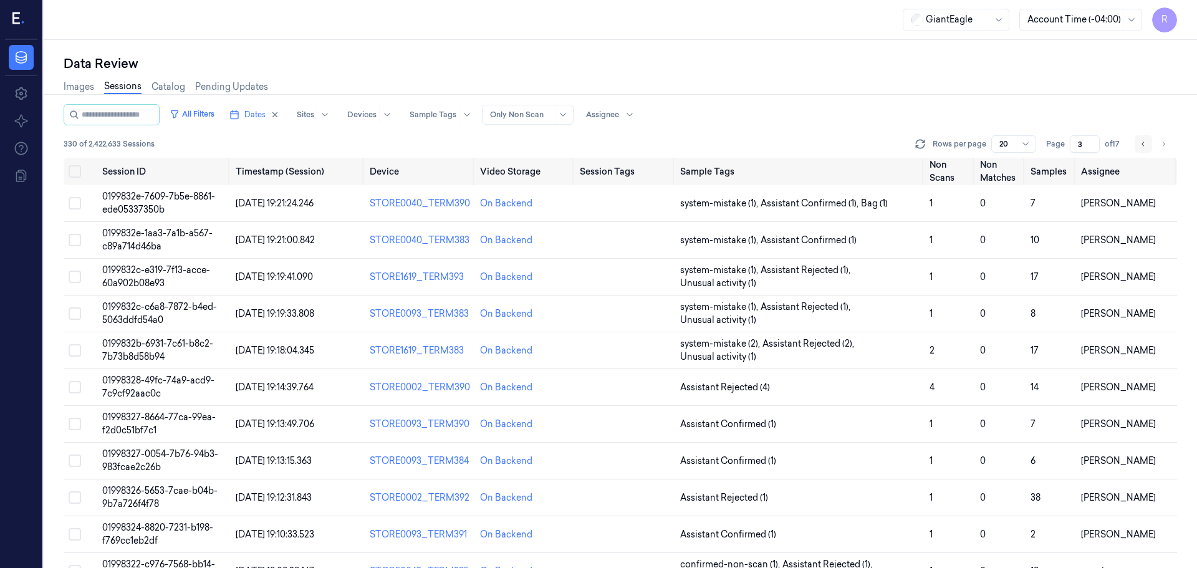
click at [1148, 152] on button "Go to previous page" at bounding box center [1143, 143] width 17 height 17
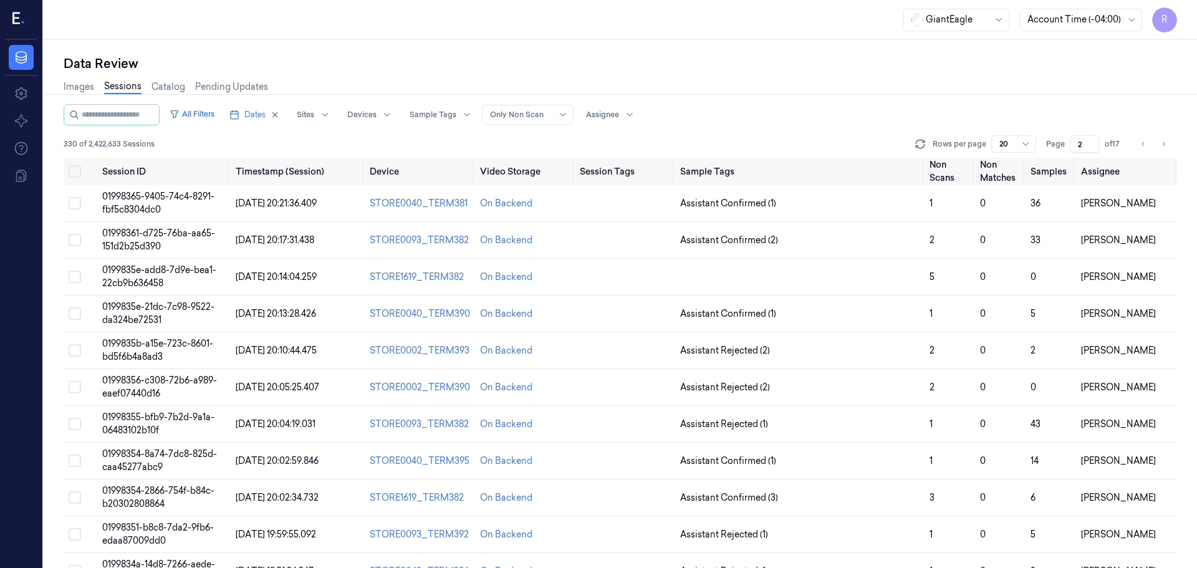
click at [1147, 152] on button "Go to previous page" at bounding box center [1143, 143] width 17 height 17
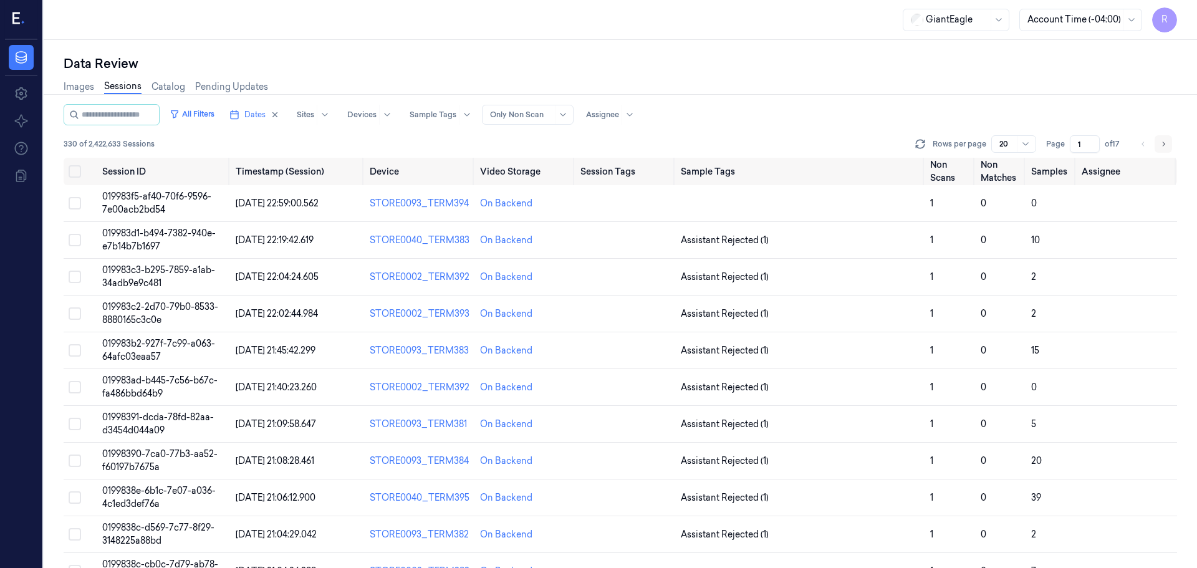
click at [1163, 147] on icon "Go to next page" at bounding box center [1163, 144] width 7 height 10
type input "2"
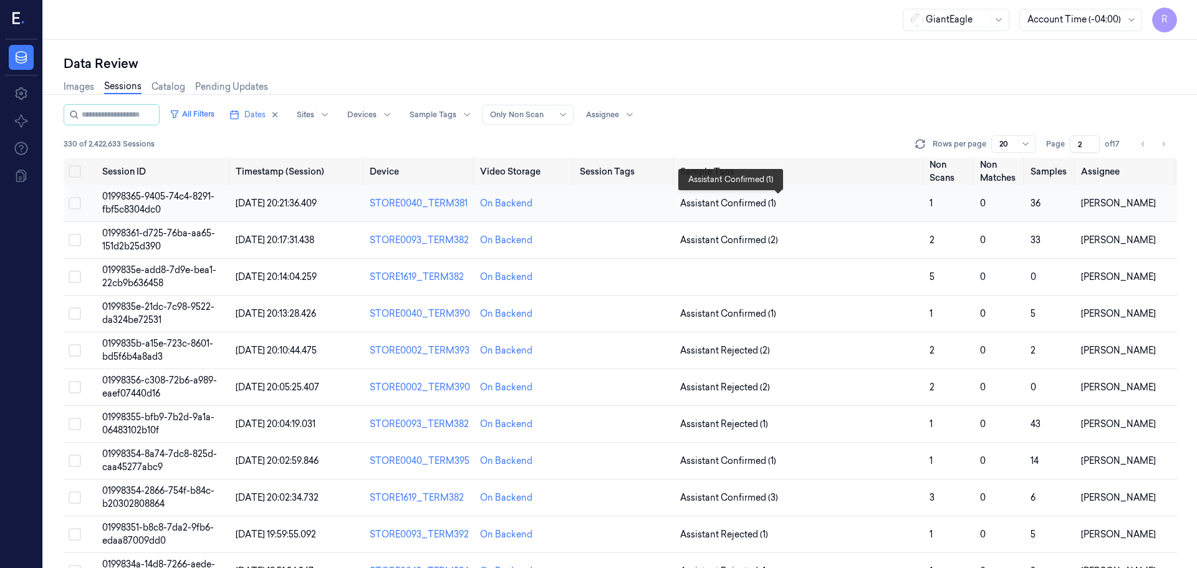
click at [841, 204] on span "Assistant Confirmed (1)" at bounding box center [799, 203] width 239 height 13
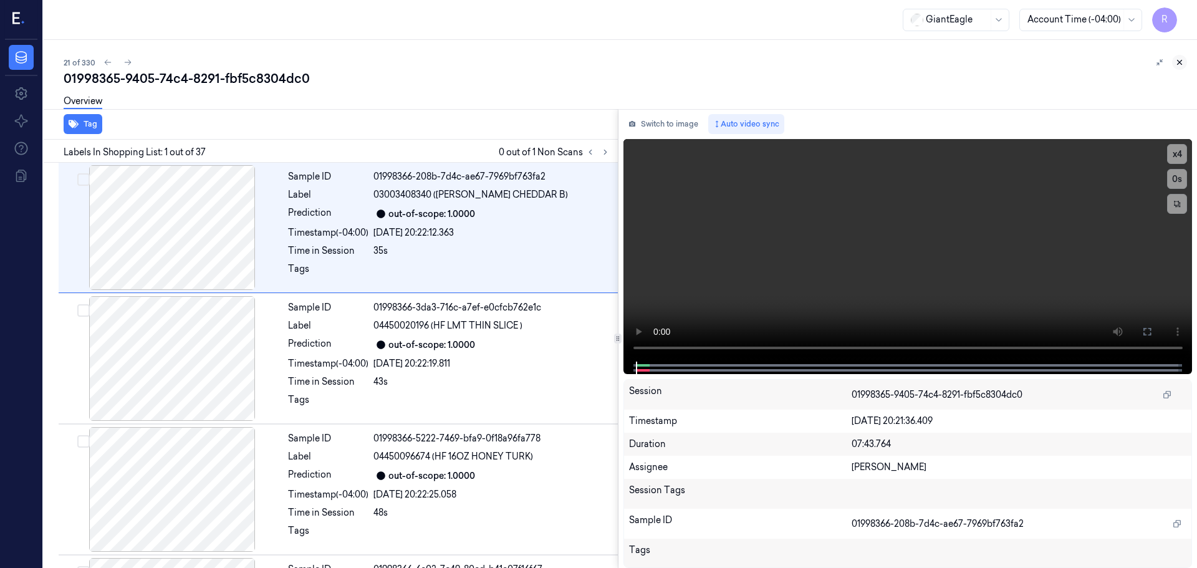
click at [1175, 65] on icon at bounding box center [1179, 62] width 9 height 9
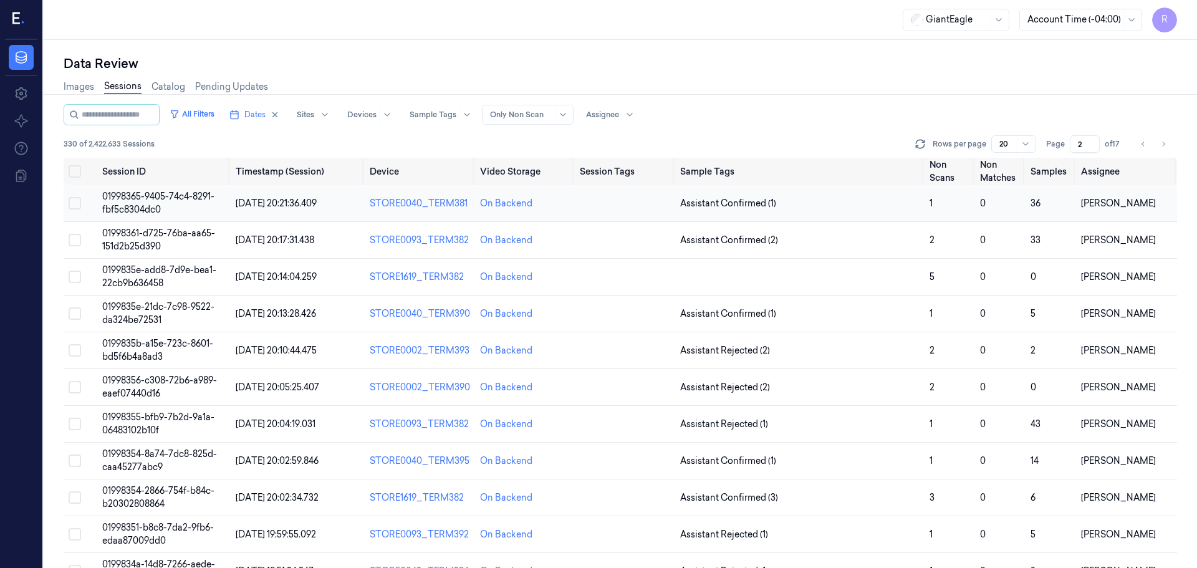
click at [857, 216] on td "Assistant Confirmed (1)" at bounding box center [799, 203] width 249 height 37
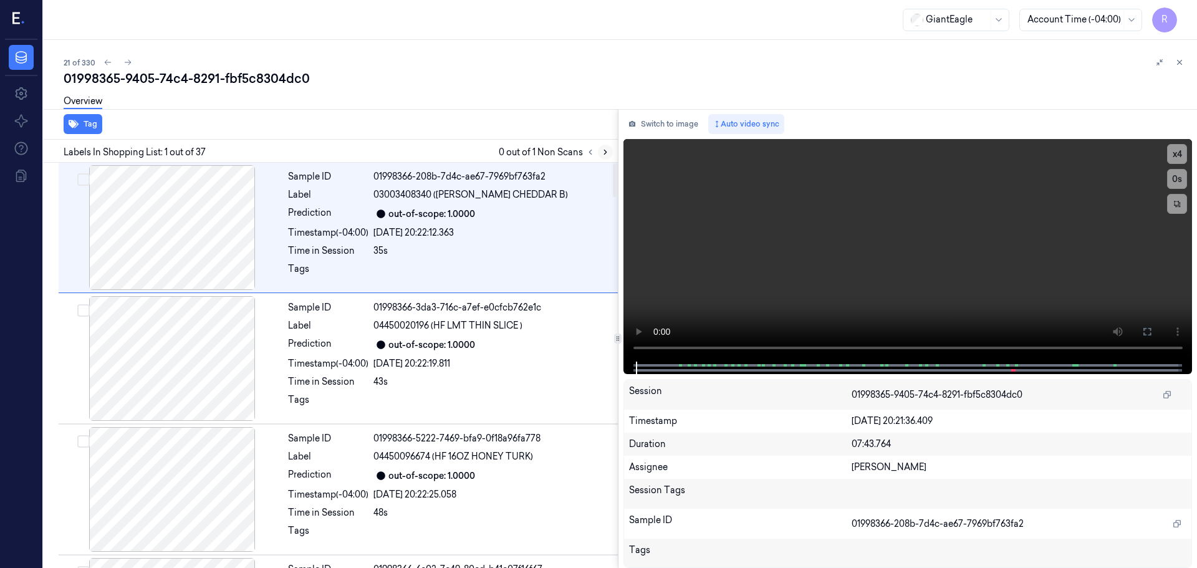
click at [609, 153] on icon at bounding box center [605, 152] width 9 height 9
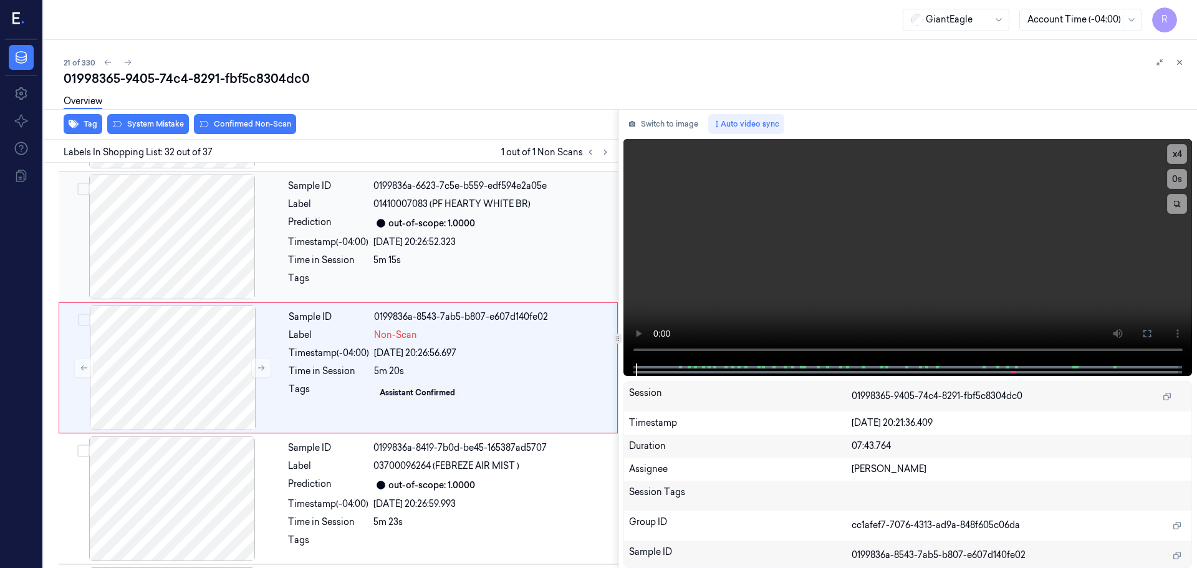
scroll to position [3921, 0]
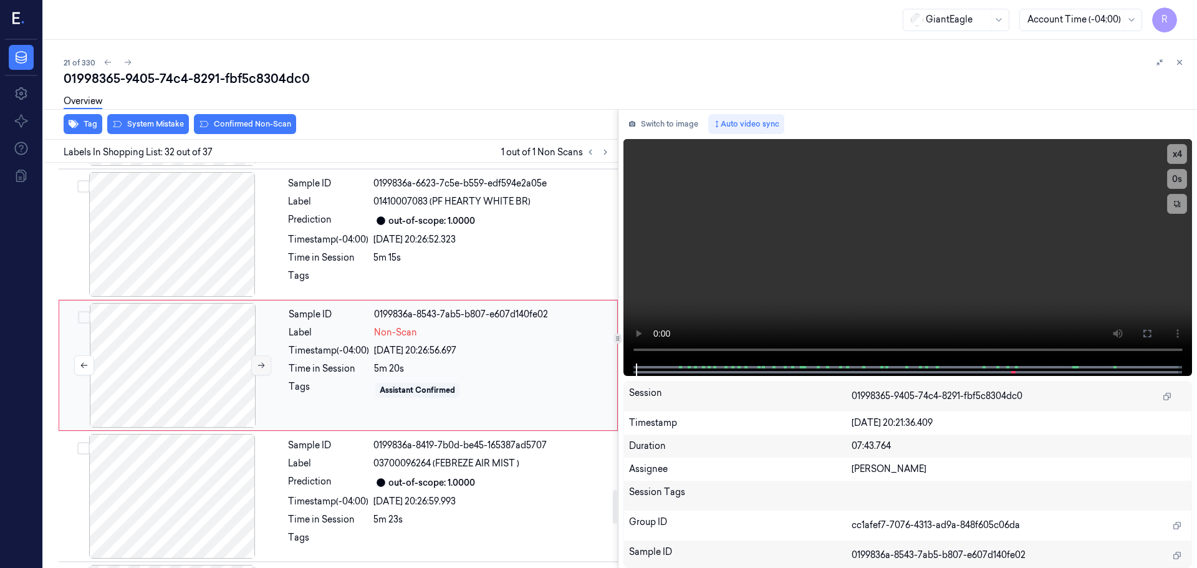
click at [268, 368] on button at bounding box center [261, 365] width 20 height 20
click at [211, 248] on div at bounding box center [172, 234] width 222 height 125
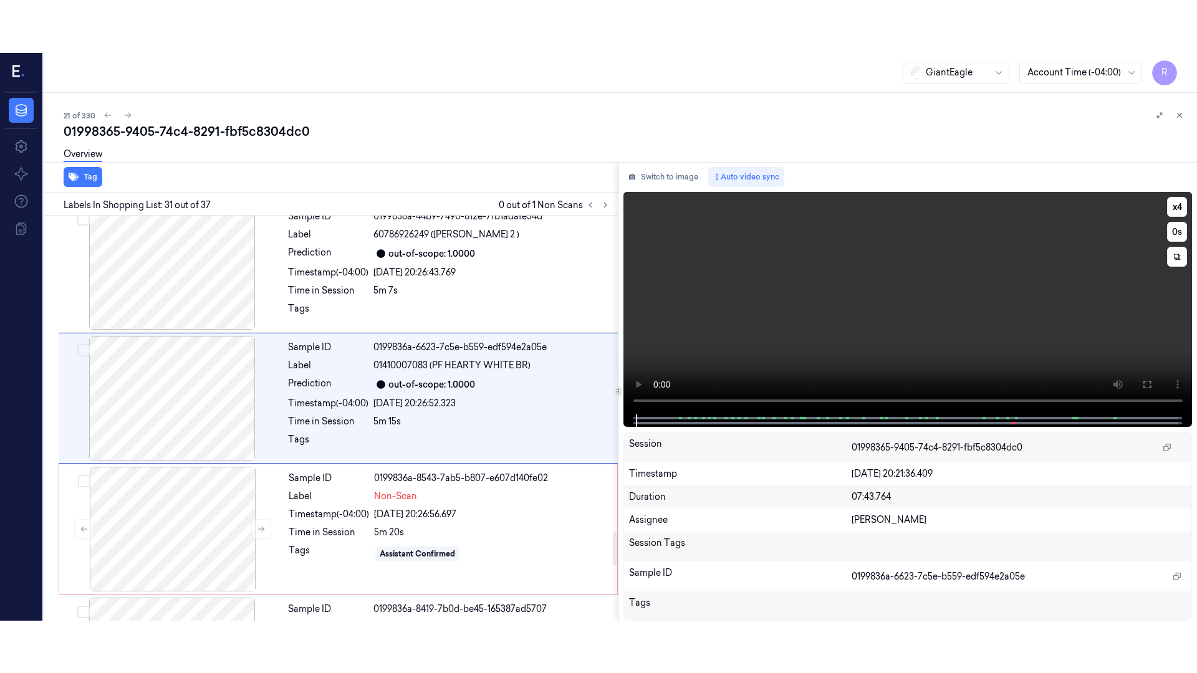
scroll to position [3790, 0]
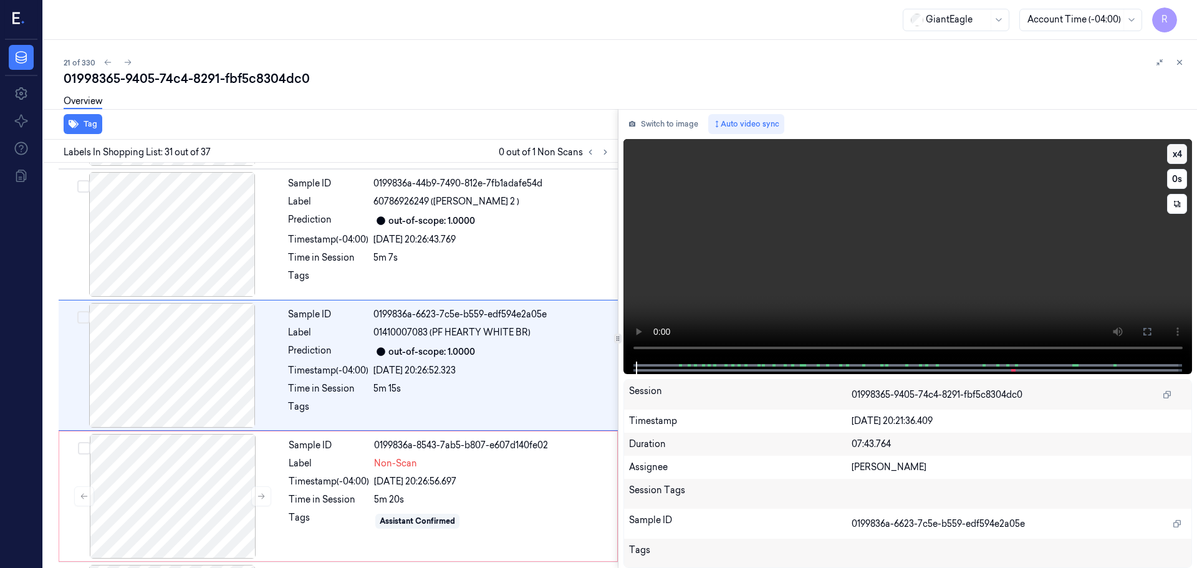
click at [1183, 150] on button "x 4" at bounding box center [1177, 154] width 20 height 20
click at [1144, 331] on icon at bounding box center [1147, 332] width 10 height 10
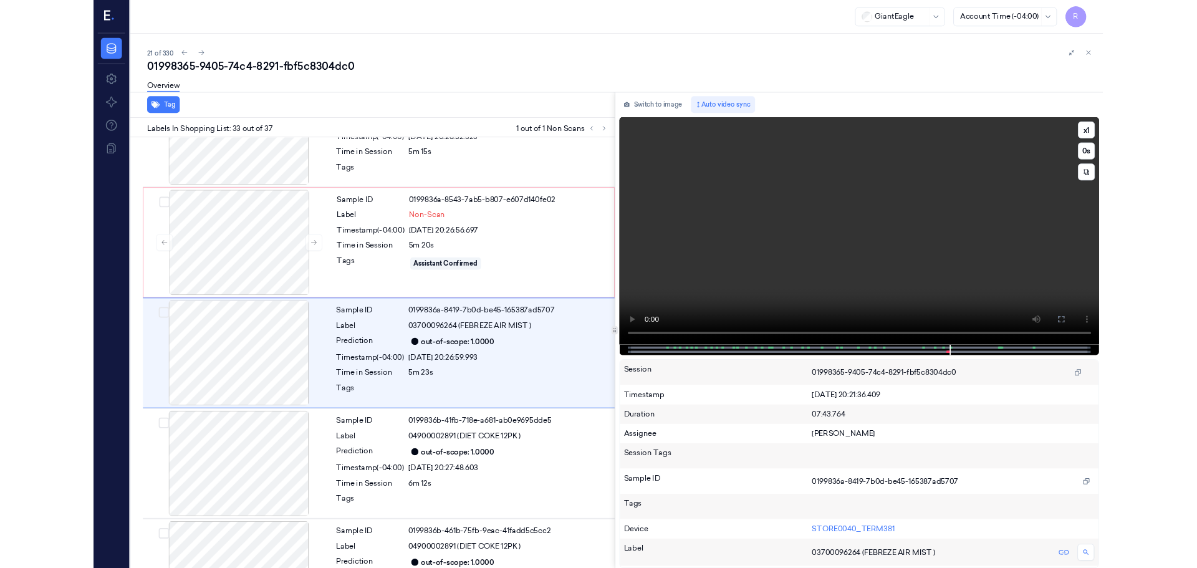
scroll to position [4000, 0]
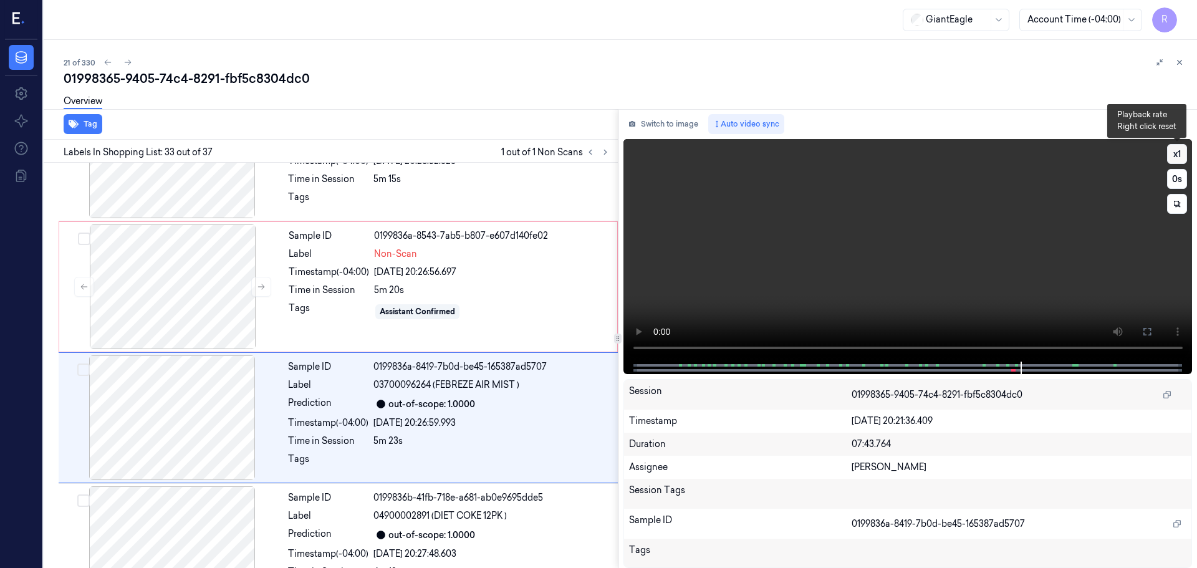
click at [1184, 150] on button "x 1" at bounding box center [1177, 154] width 20 height 20
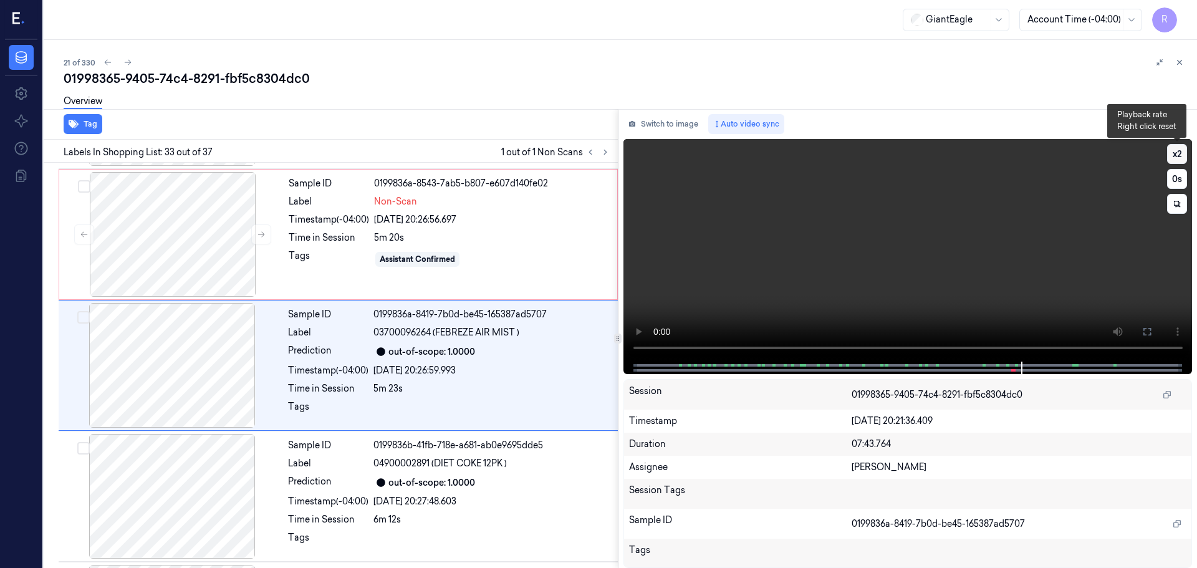
click at [1184, 150] on button "x 2" at bounding box center [1177, 154] width 20 height 20
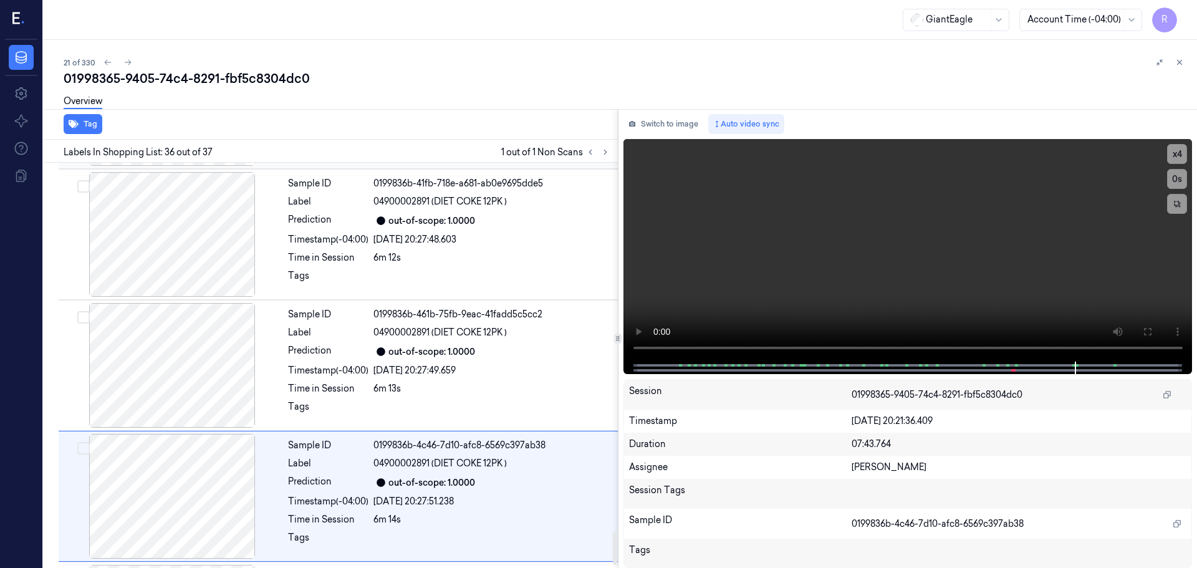
scroll to position [4443, 0]
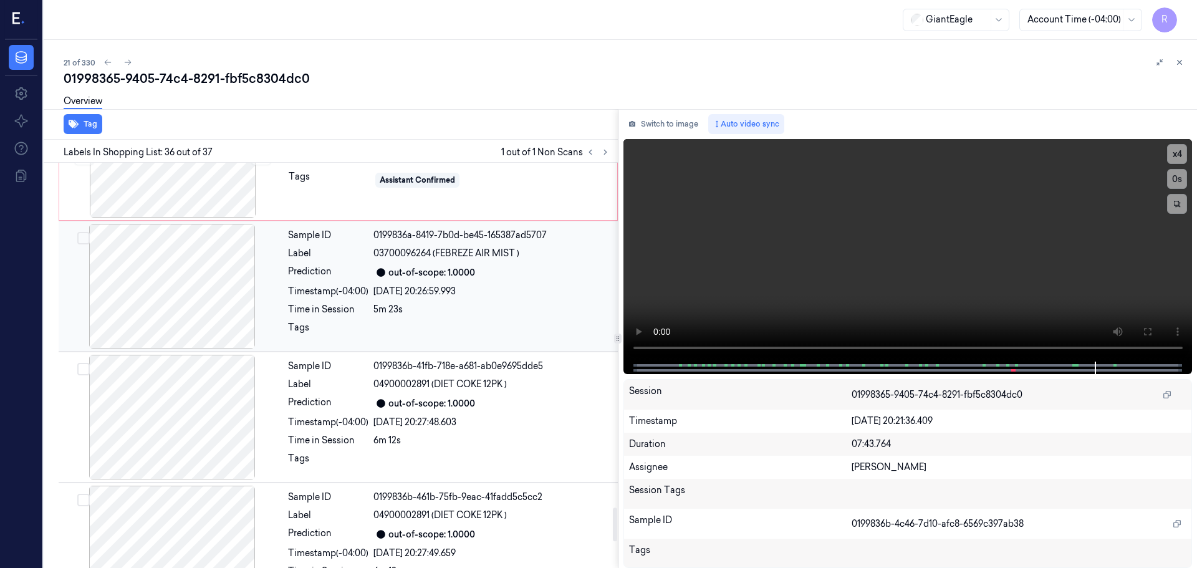
click at [198, 288] on div at bounding box center [172, 286] width 222 height 125
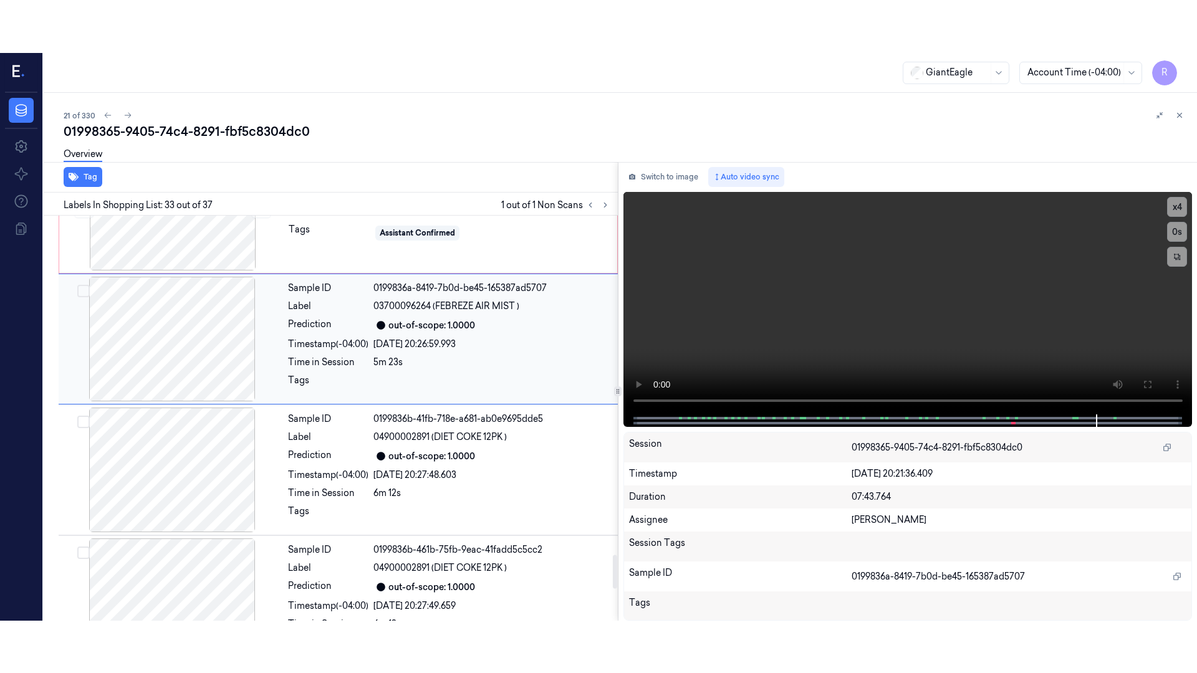
scroll to position [4052, 0]
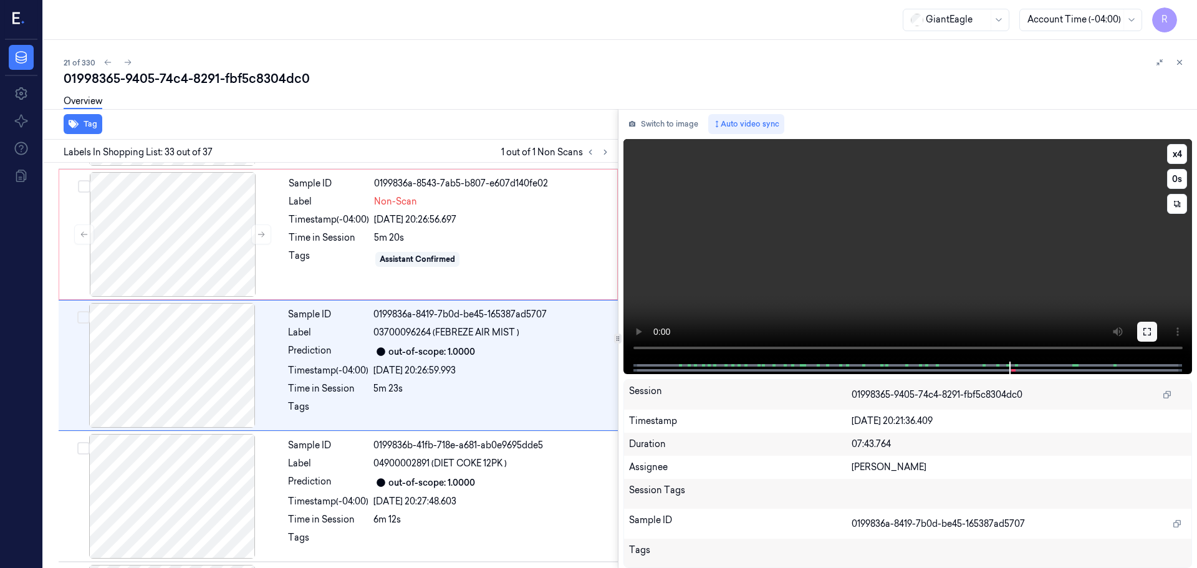
click at [1152, 330] on button at bounding box center [1147, 332] width 20 height 20
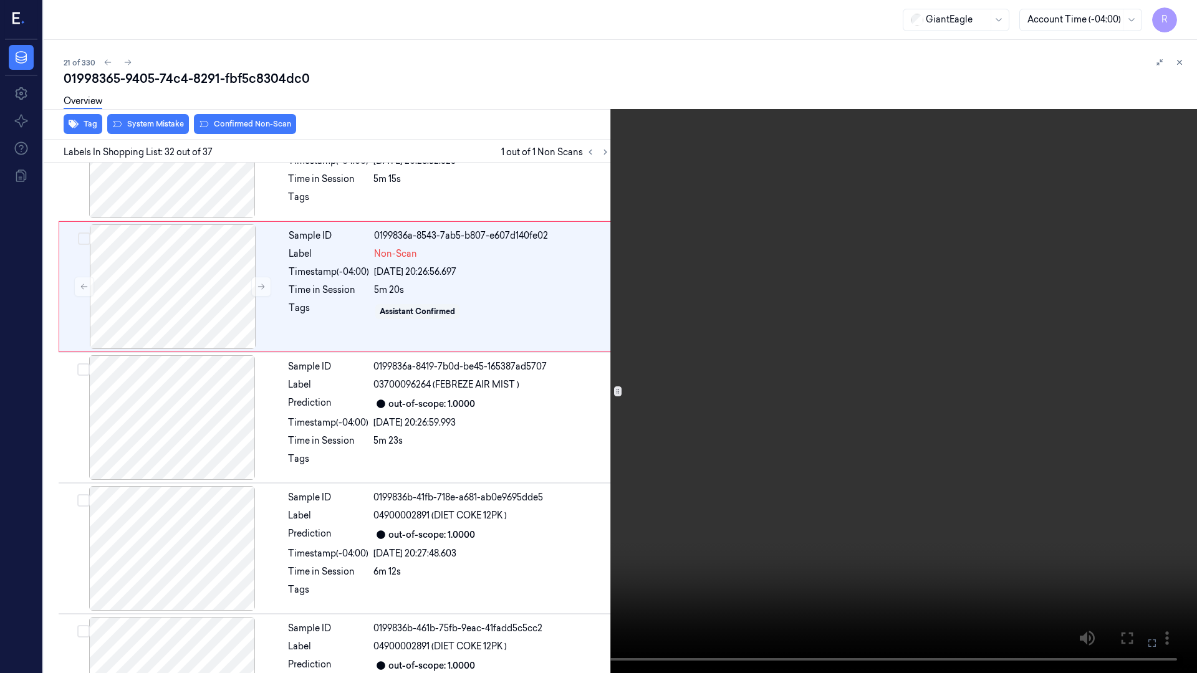
scroll to position [3869, 0]
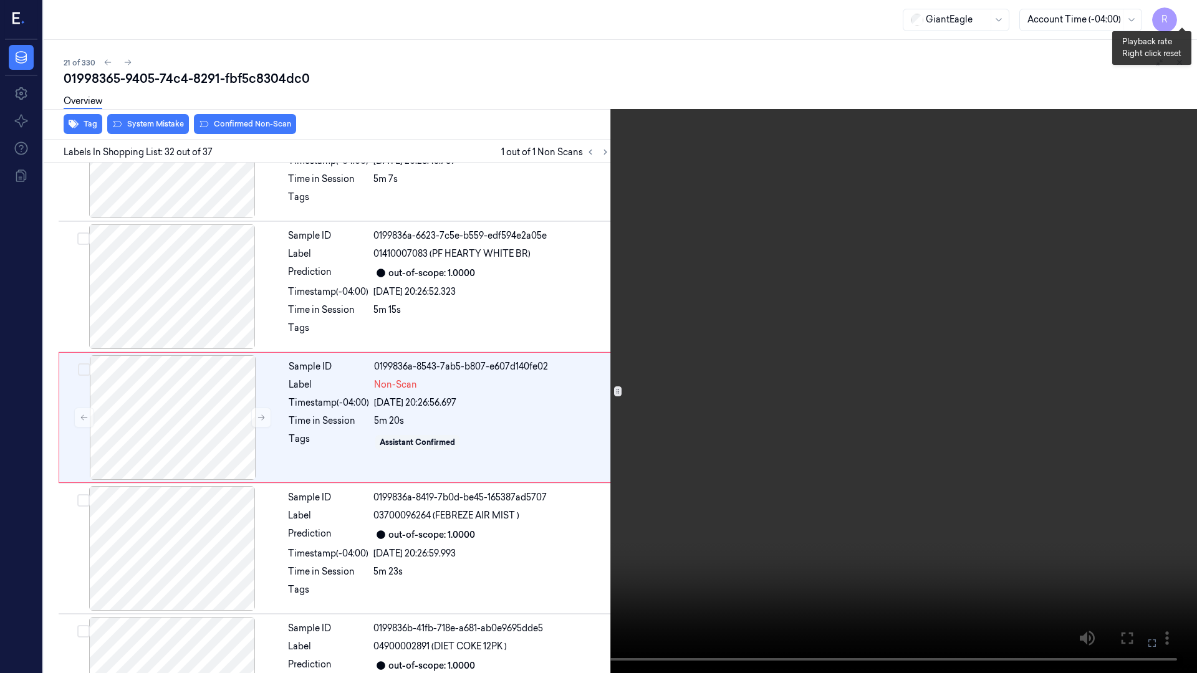
drag, startPoint x: 1188, startPoint y: 14, endPoint x: 896, endPoint y: 138, distance: 317.1
click at [1188, 14] on button "x 4" at bounding box center [1182, 15] width 20 height 20
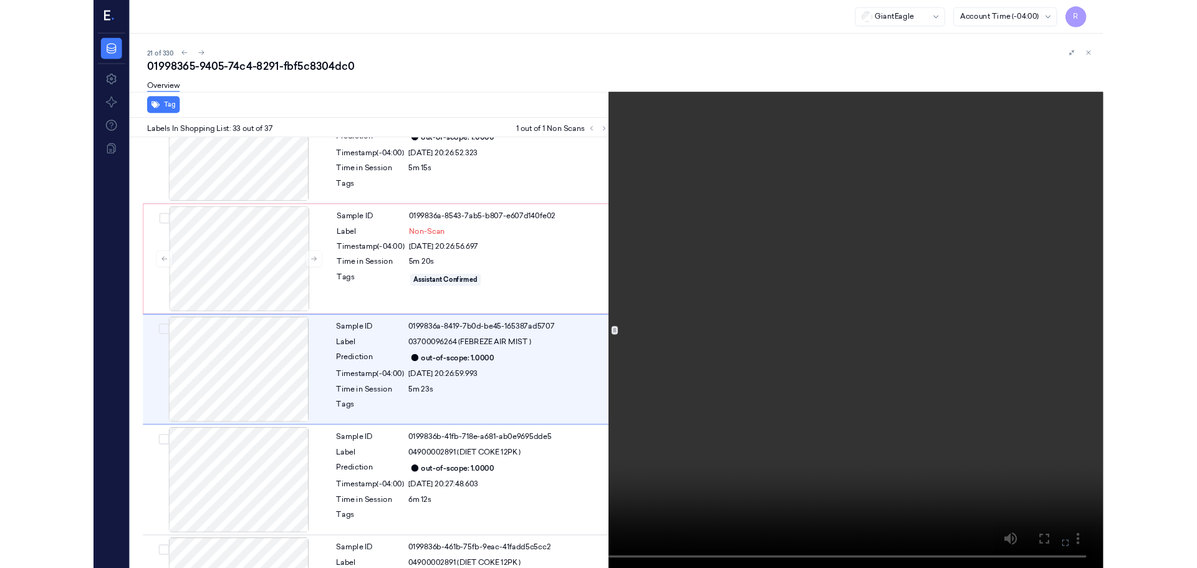
scroll to position [4000, 0]
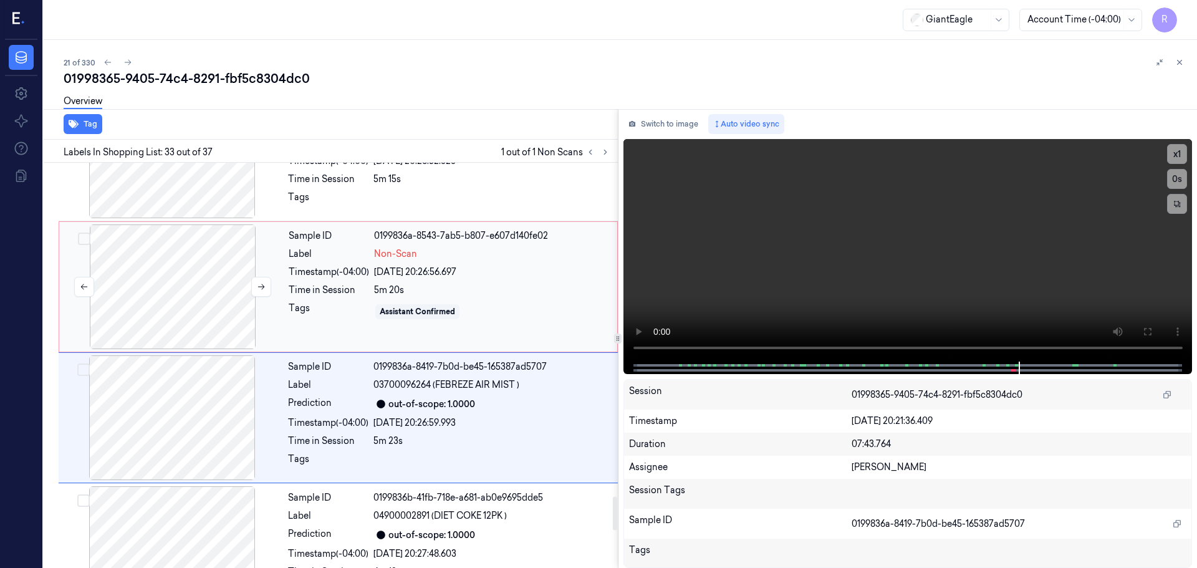
click at [134, 276] on div at bounding box center [173, 286] width 222 height 125
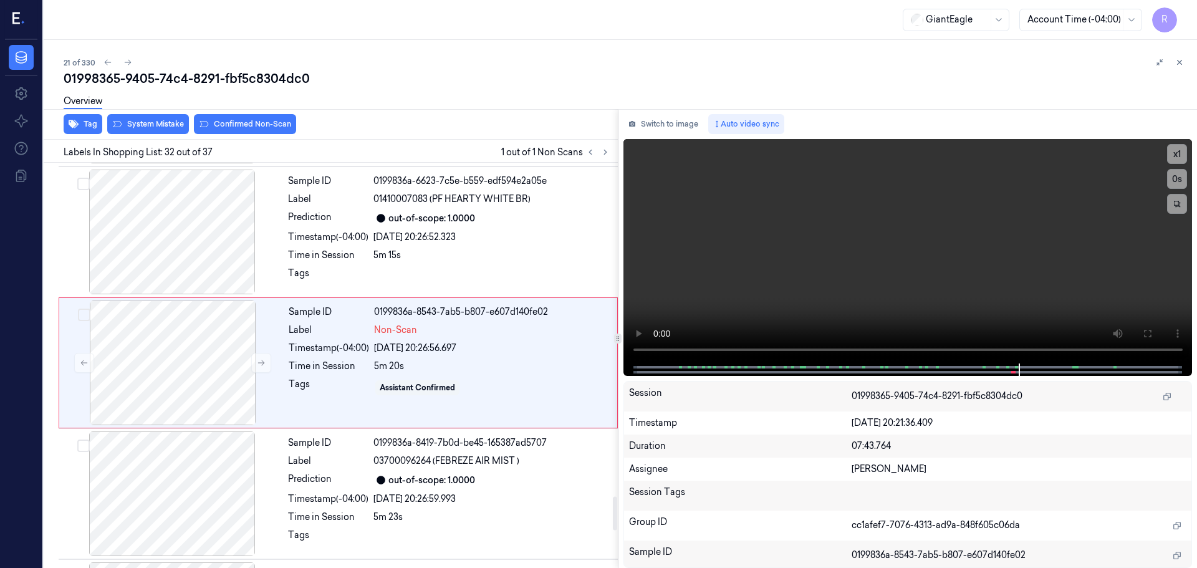
scroll to position [3921, 0]
click at [171, 117] on div "Overview" at bounding box center [626, 103] width 1124 height 32
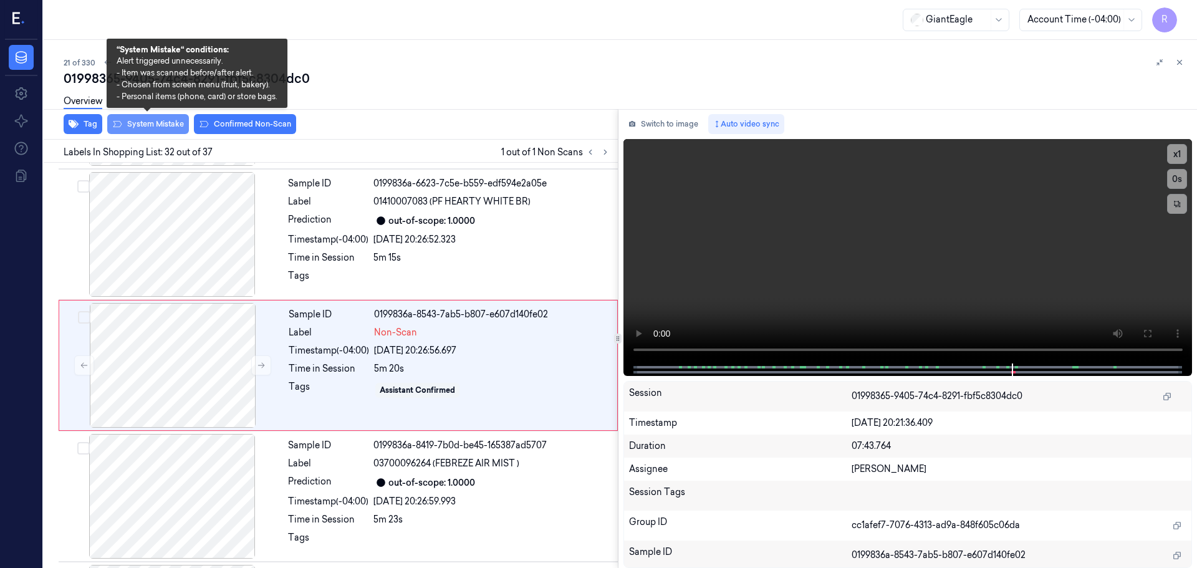
click at [166, 120] on button "System Mistake" at bounding box center [148, 124] width 82 height 20
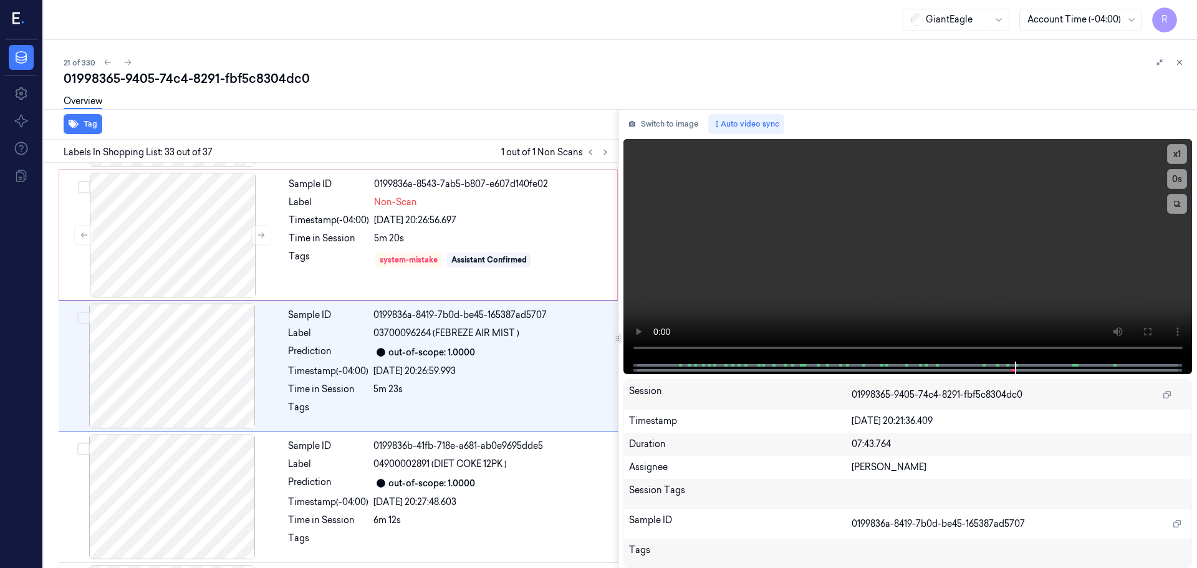
scroll to position [4052, 0]
click at [1177, 150] on button "x 1" at bounding box center [1177, 154] width 20 height 20
click at [1177, 150] on button "x 2" at bounding box center [1177, 154] width 20 height 20
click at [488, 254] on div "Assistant Confirmed" at bounding box center [488, 259] width 75 height 11
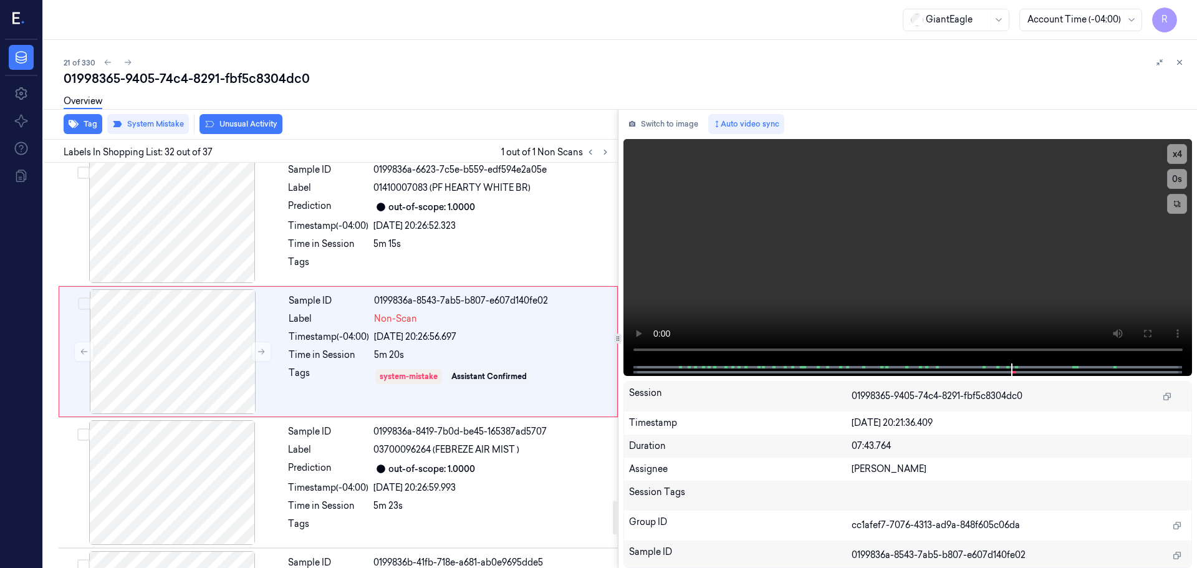
scroll to position [3921, 0]
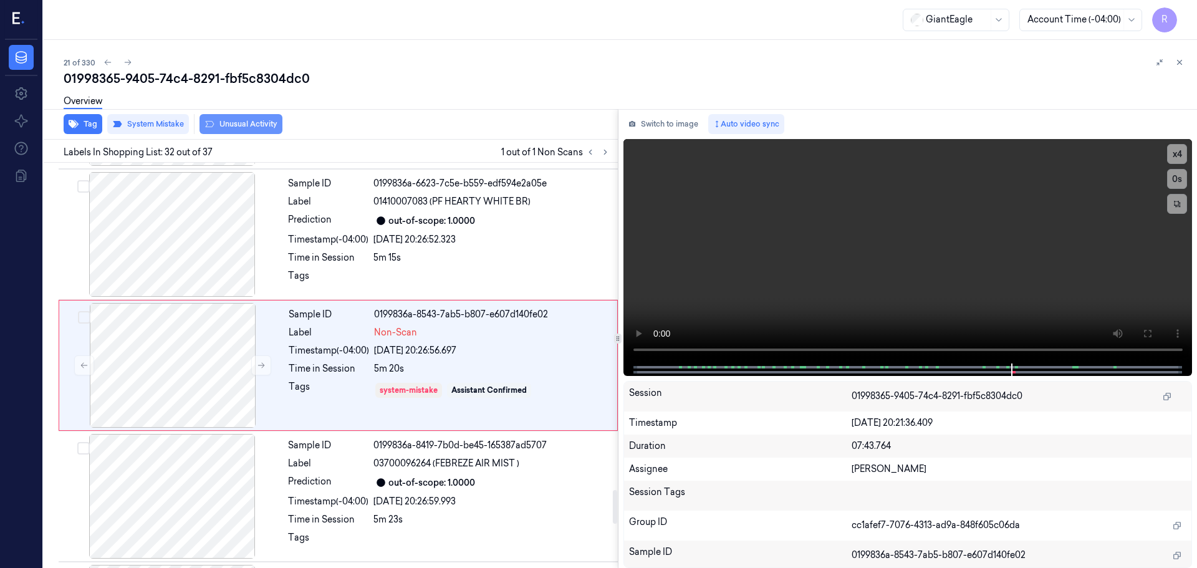
click at [232, 128] on button "Unusual Activity" at bounding box center [241, 124] width 83 height 20
click at [437, 507] on div "[DATE] 20:26:59.993" at bounding box center [491, 501] width 237 height 13
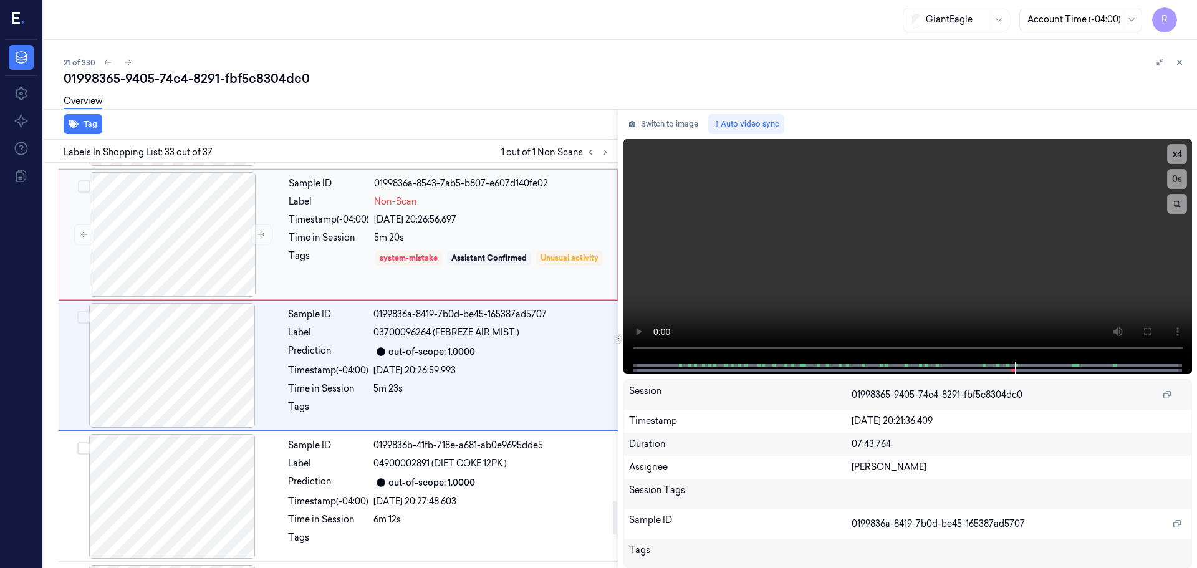
drag, startPoint x: 415, startPoint y: 267, endPoint x: 494, endPoint y: 236, distance: 85.1
click at [415, 267] on div "system-mistake Assistant Confirmed Unusual activity" at bounding box center [492, 267] width 236 height 36
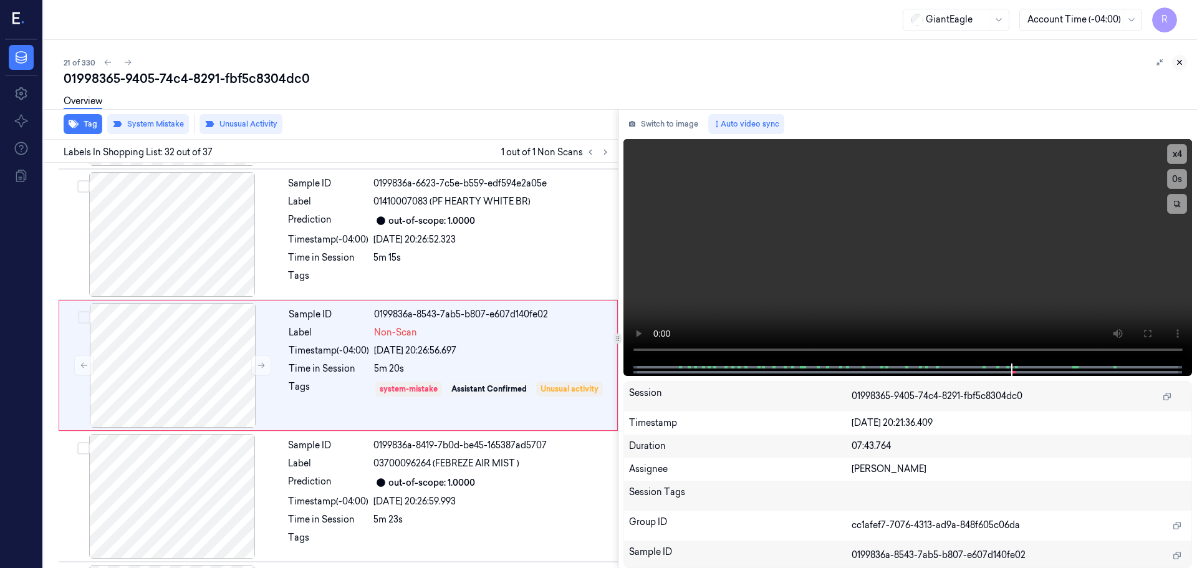
click at [1183, 57] on div at bounding box center [1169, 62] width 35 height 15
click at [1181, 65] on icon at bounding box center [1179, 62] width 9 height 9
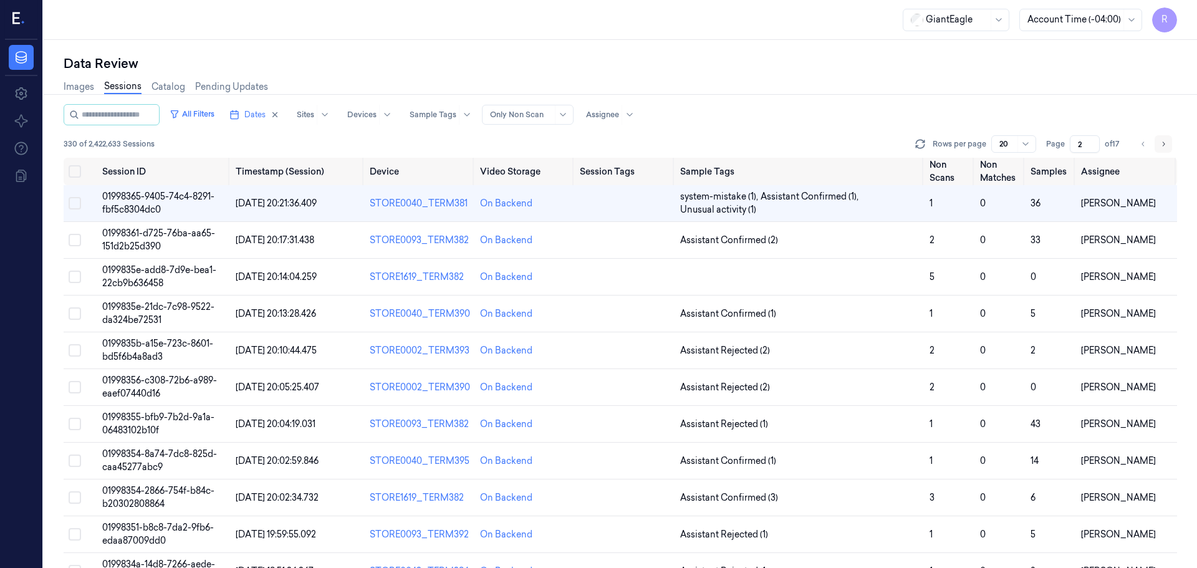
click at [1162, 141] on icon "Go to next page" at bounding box center [1163, 144] width 7 height 10
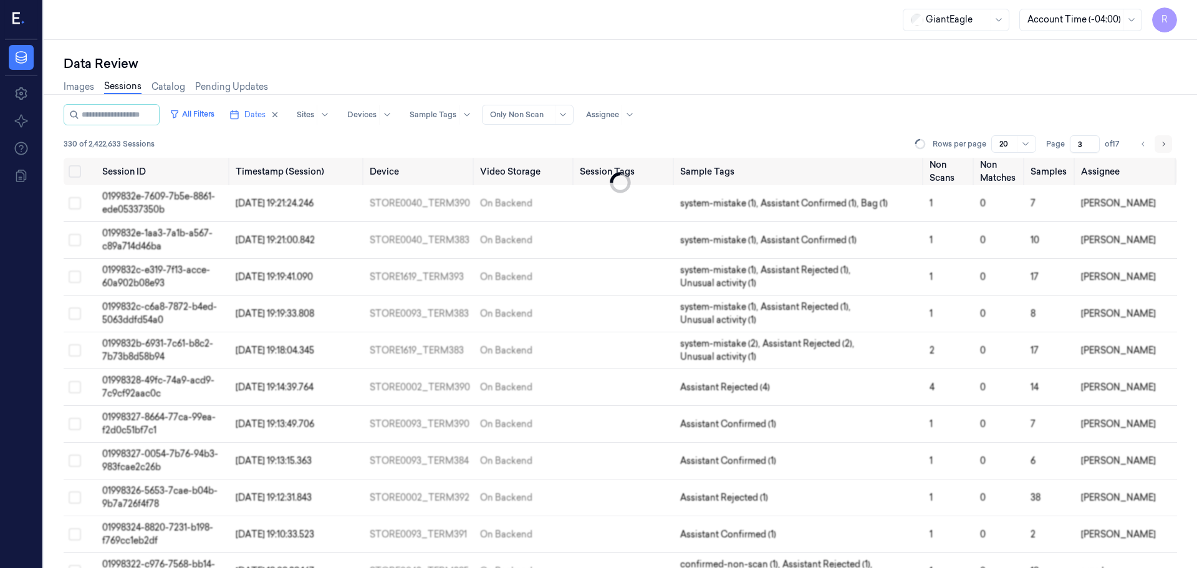
click at [1162, 141] on icon "Go to next page" at bounding box center [1163, 144] width 7 height 10
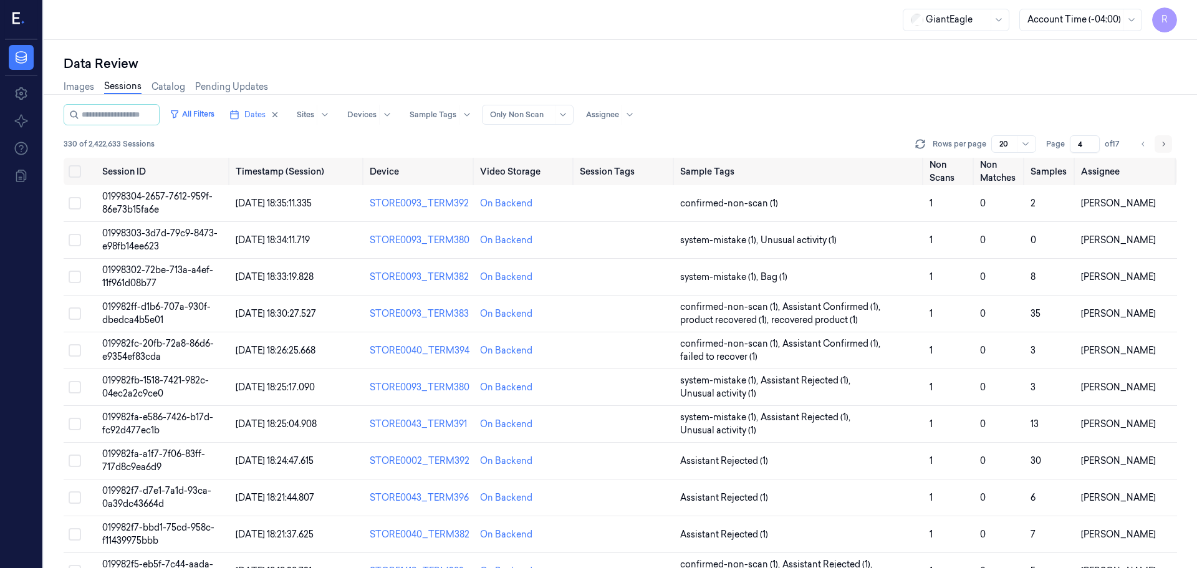
click at [1162, 141] on icon "Go to next page" at bounding box center [1163, 144] width 7 height 10
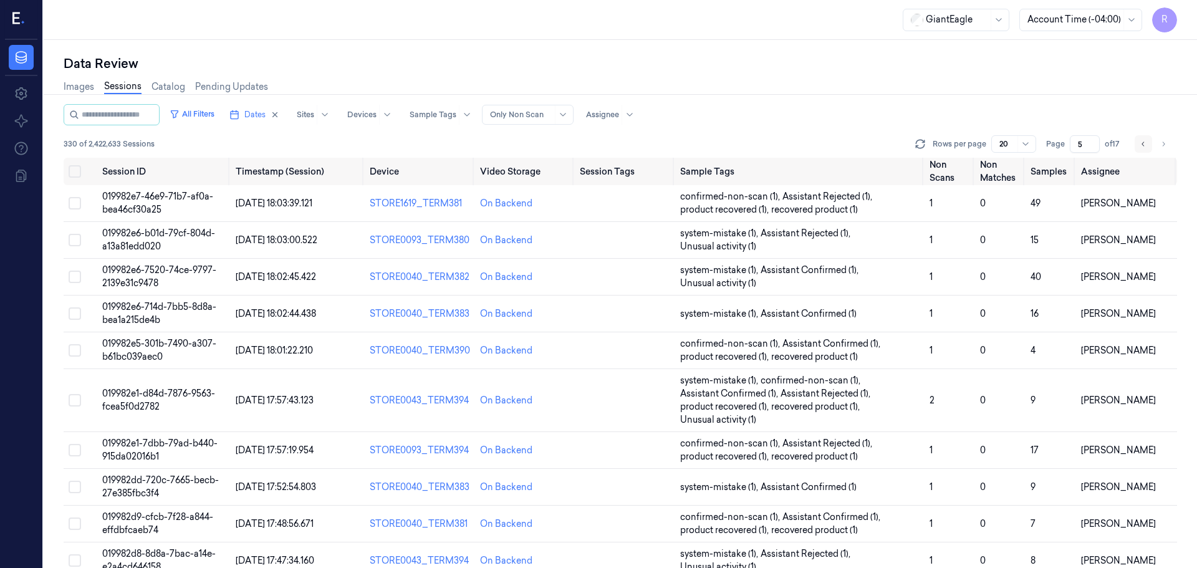
click at [1143, 148] on icon "Go to previous page" at bounding box center [1143, 144] width 7 height 10
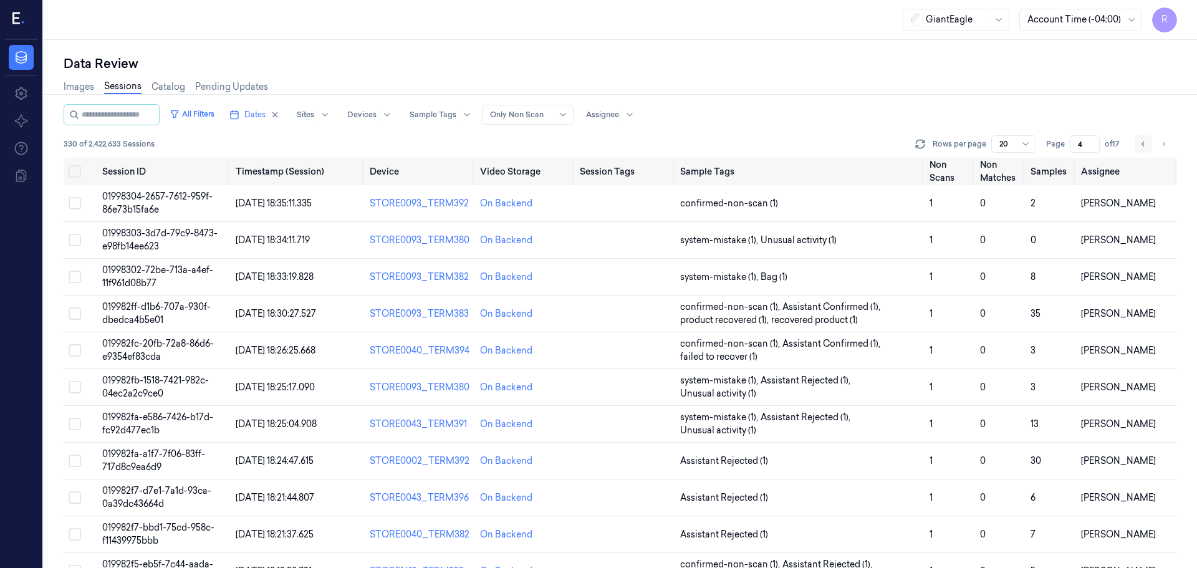
click at [1143, 148] on icon "Go to previous page" at bounding box center [1143, 144] width 7 height 10
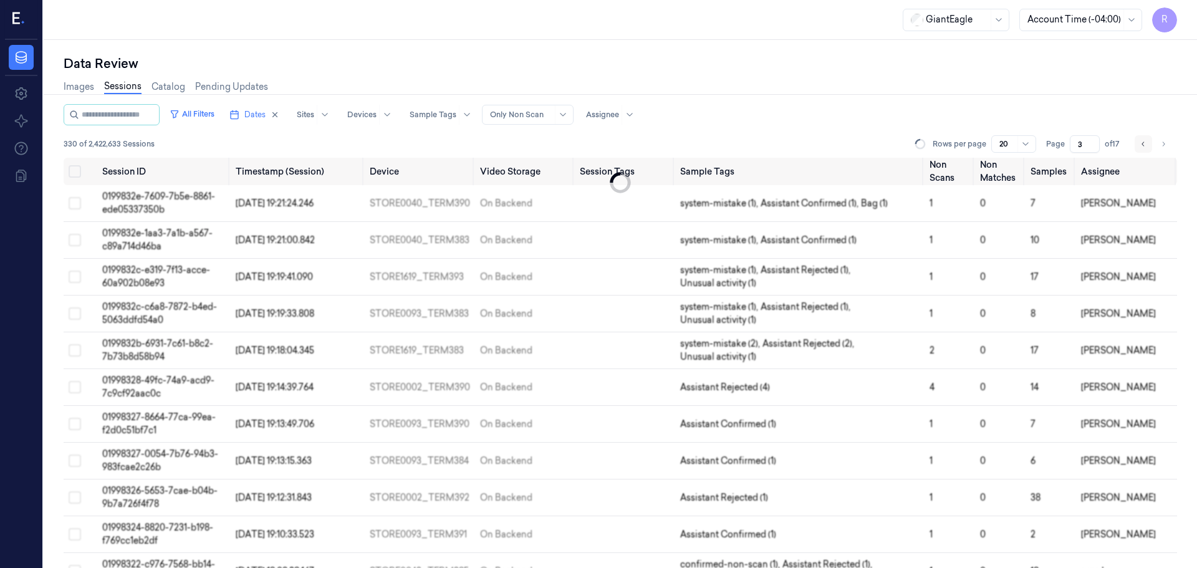
click at [1143, 148] on icon "Go to previous page" at bounding box center [1143, 144] width 7 height 10
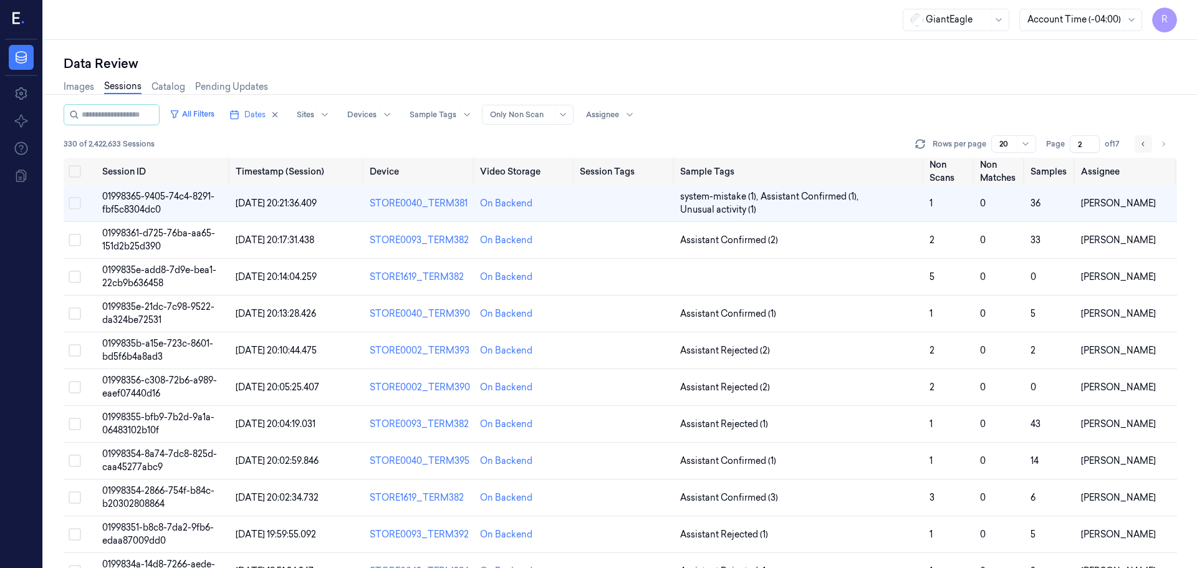
click at [1143, 148] on icon "Go to previous page" at bounding box center [1143, 144] width 7 height 10
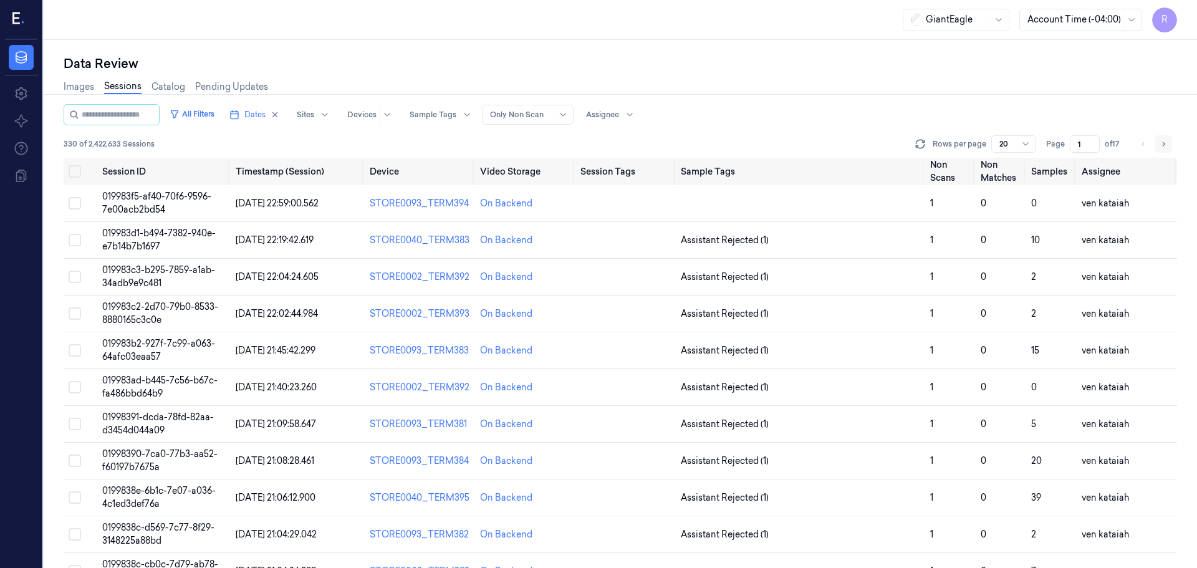
click at [1169, 146] on button "Go to next page" at bounding box center [1163, 143] width 17 height 17
type input "2"
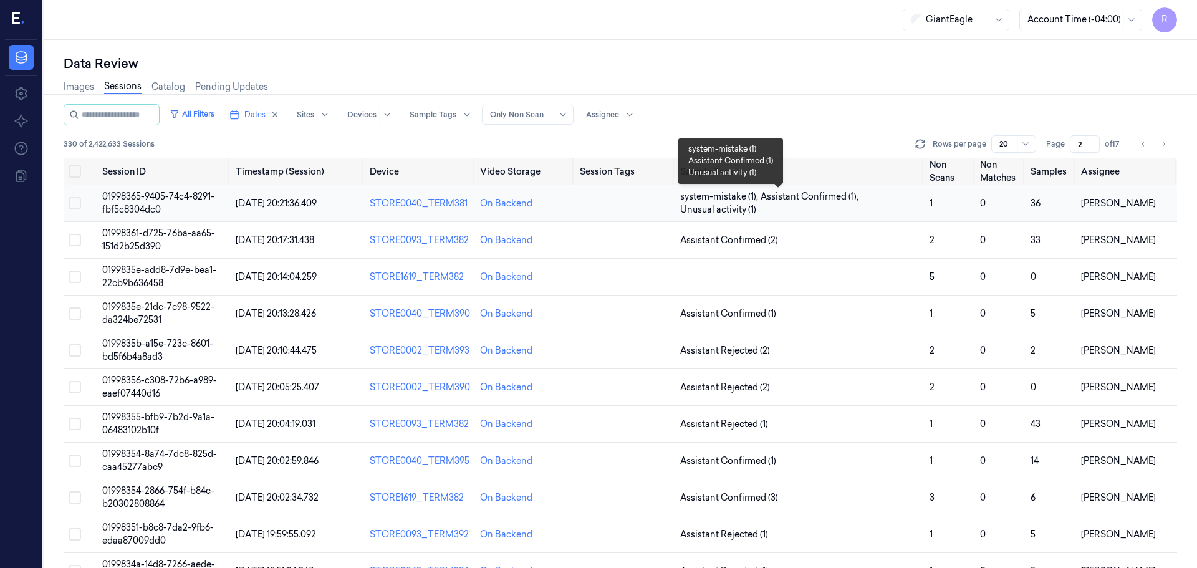
click at [860, 209] on span "system-mistake (1) , Assistant Confirmed (1) , Unusual activity (1)" at bounding box center [799, 203] width 239 height 26
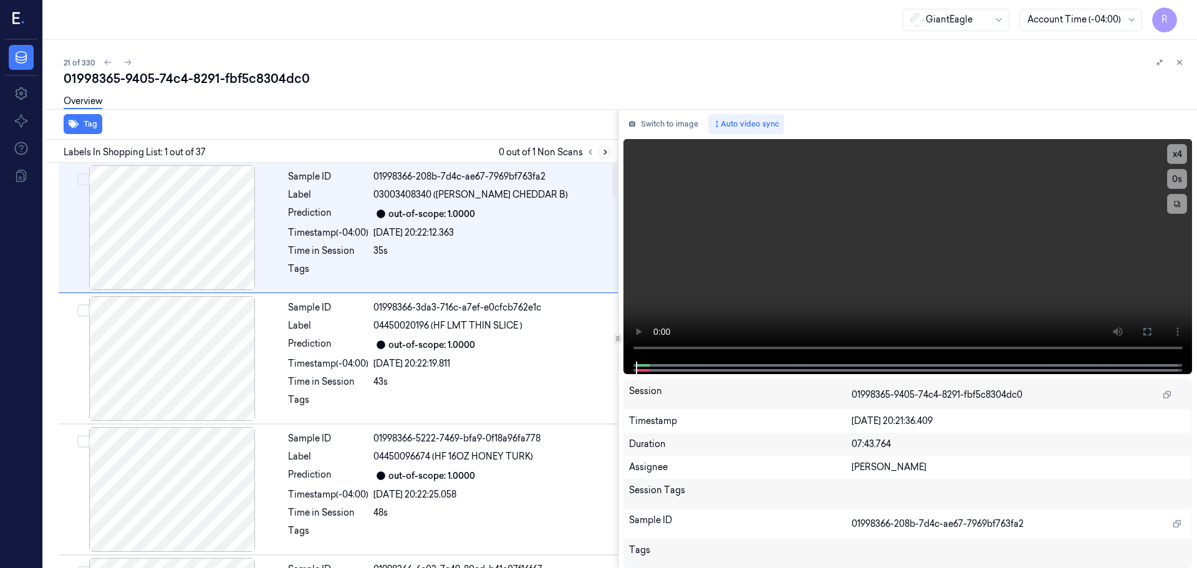
click at [605, 150] on icon at bounding box center [605, 152] width 9 height 9
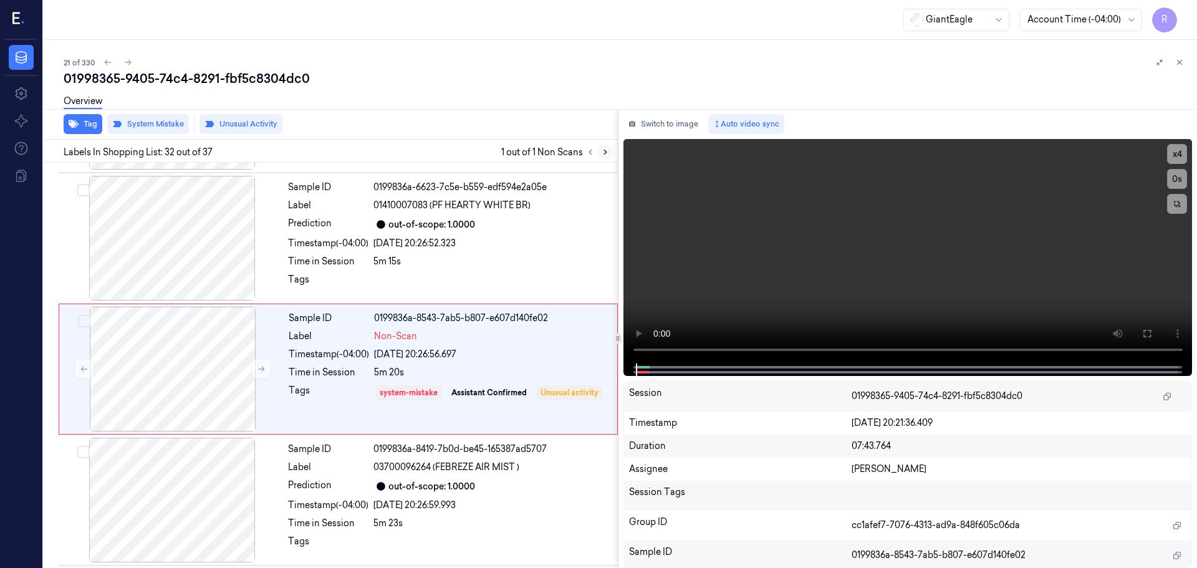
scroll to position [3921, 0]
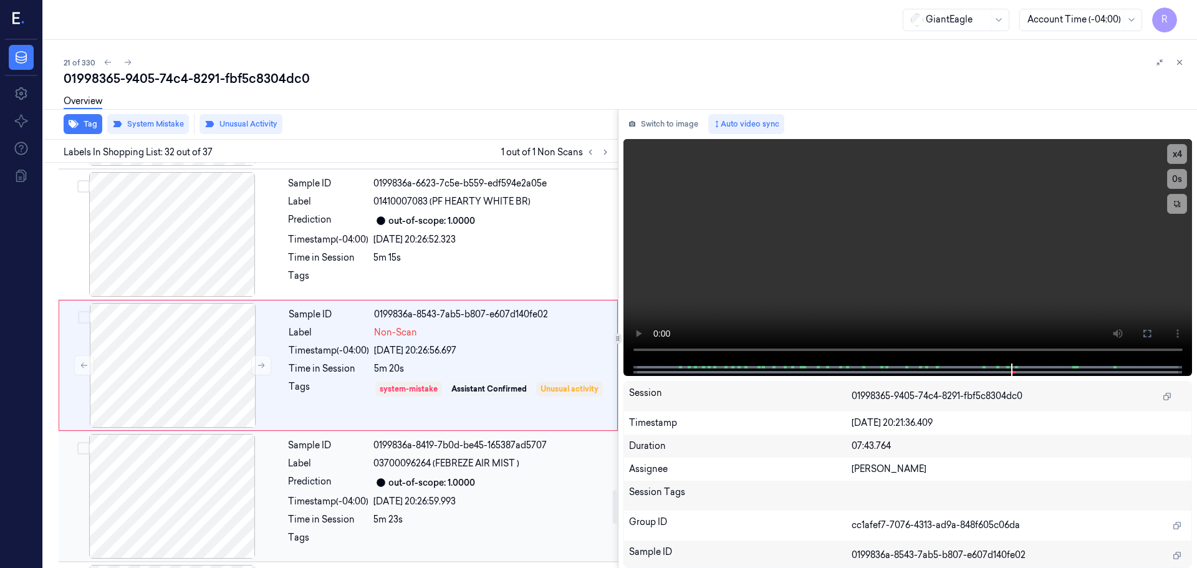
click at [420, 498] on div "[DATE] 20:26:59.993" at bounding box center [491, 501] width 237 height 13
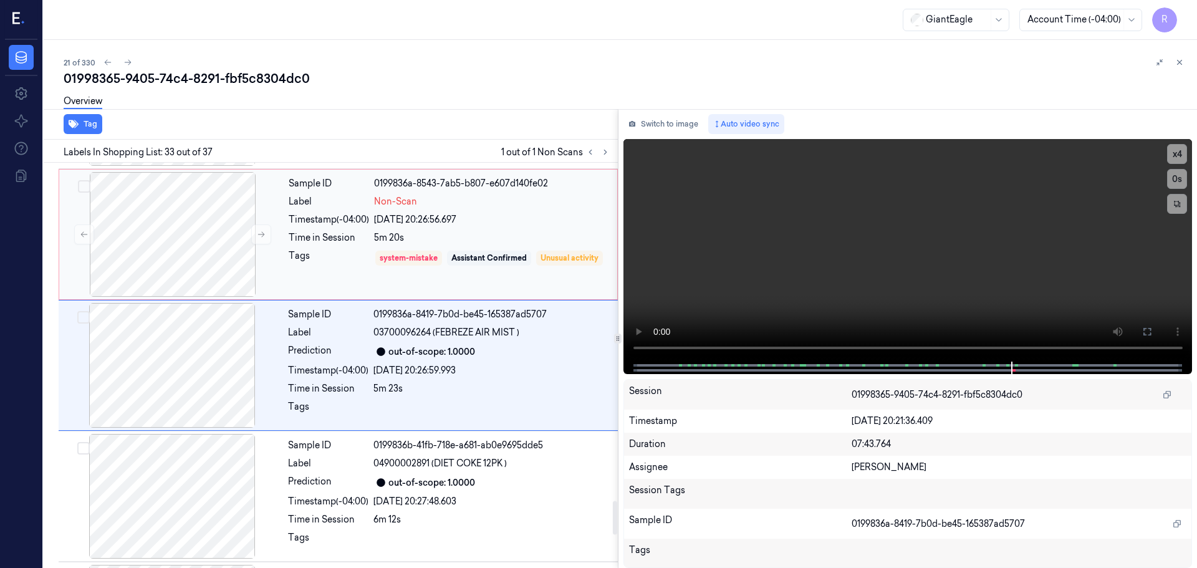
click at [489, 287] on div "Sample ID 0199836a-8543-7ab5-b807-e607d140fe02 Label Non-Scan Timestamp (-04:00…" at bounding box center [449, 234] width 331 height 125
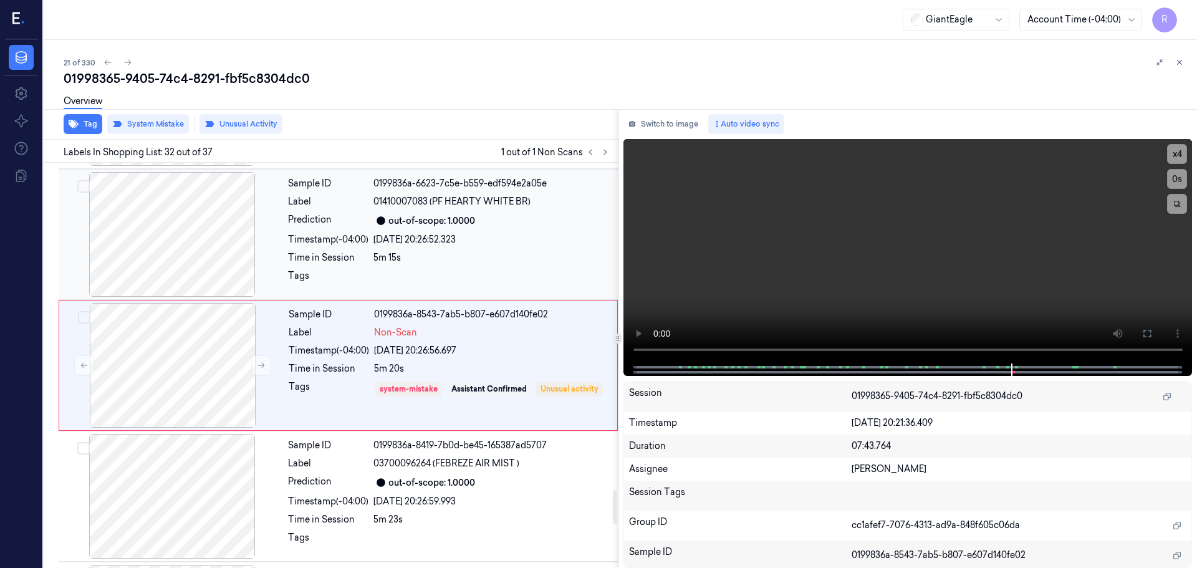
click at [493, 273] on div at bounding box center [491, 279] width 237 height 20
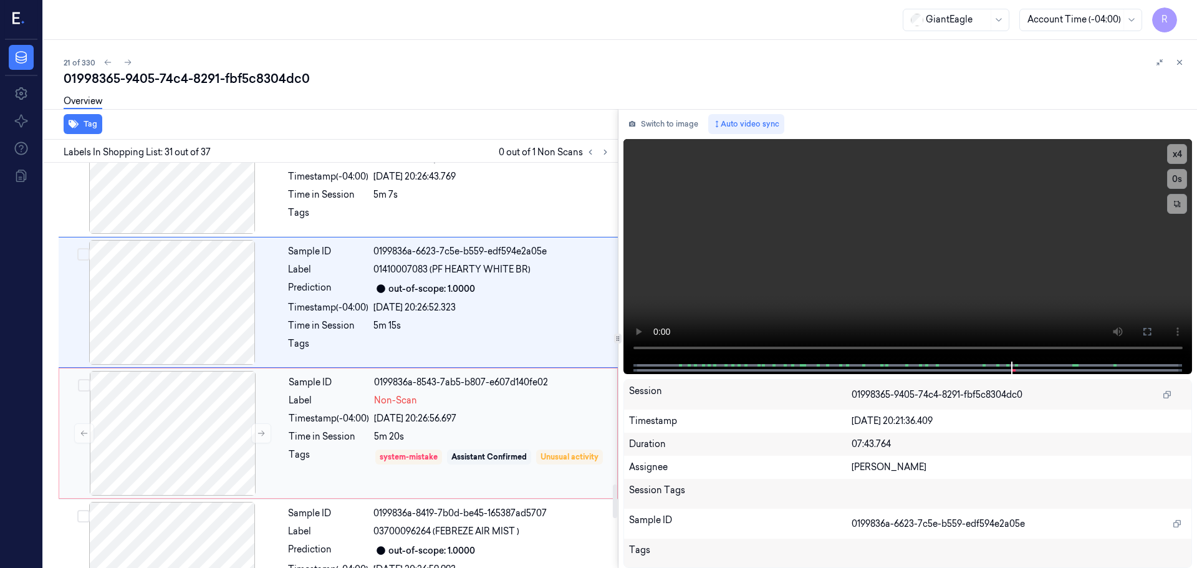
click at [464, 417] on div "[DATE] 20:26:56.697" at bounding box center [492, 418] width 236 height 13
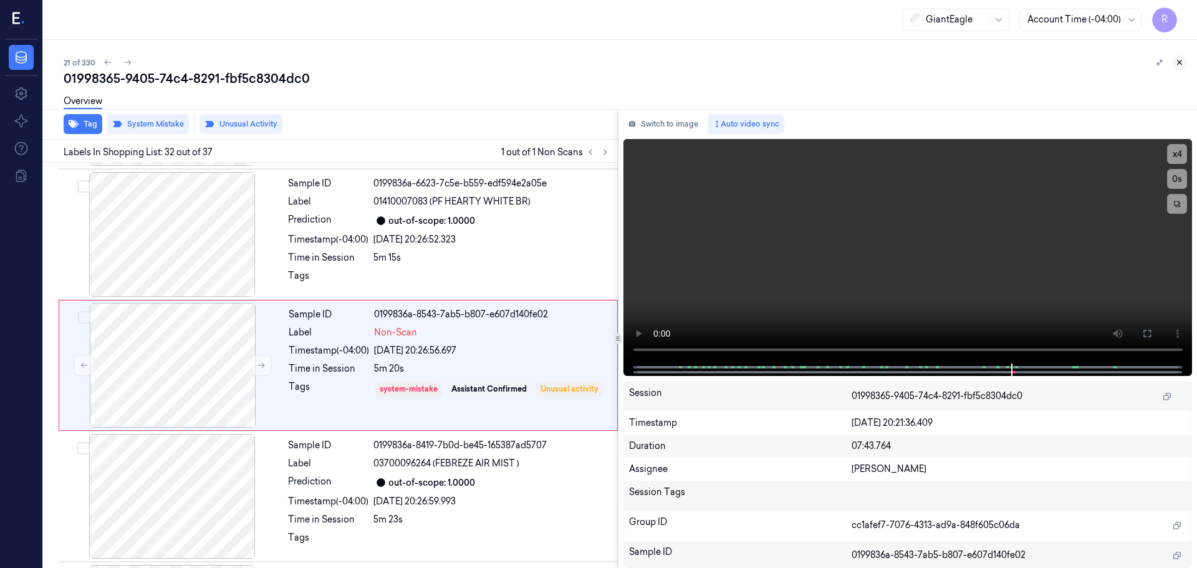
click at [1180, 60] on icon at bounding box center [1179, 62] width 9 height 9
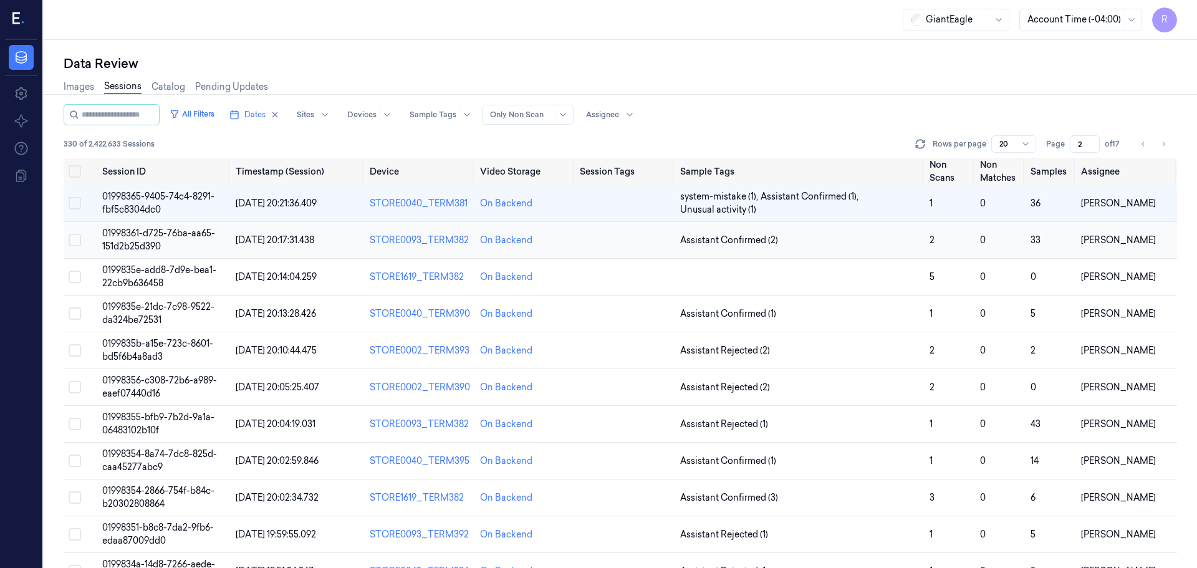
click at [900, 249] on td "Assistant Confirmed (2)" at bounding box center [799, 240] width 249 height 37
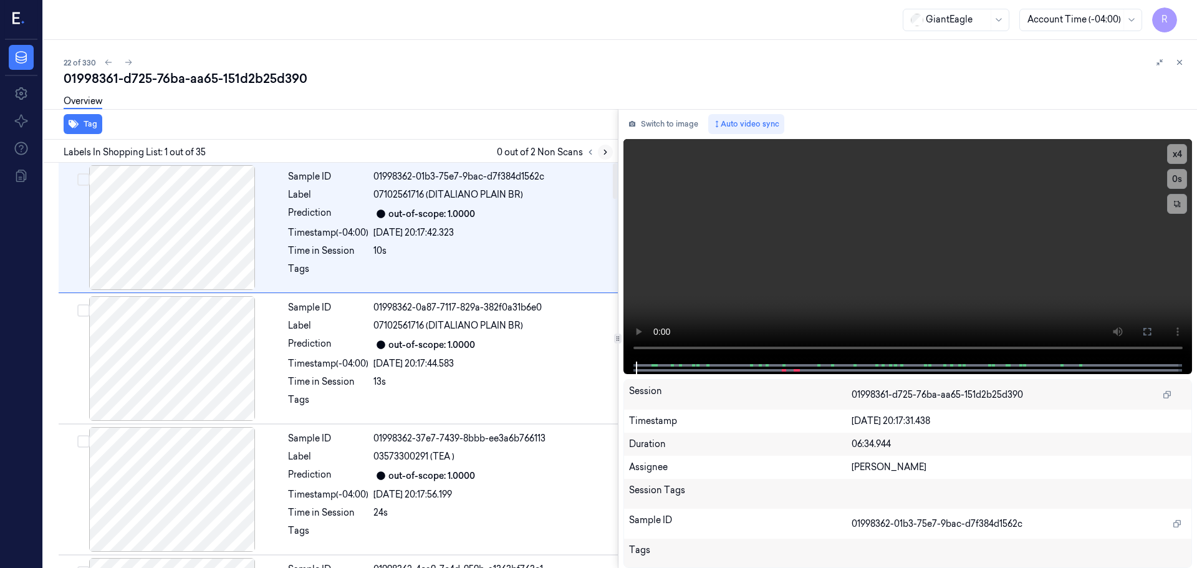
click at [608, 146] on button at bounding box center [605, 152] width 15 height 15
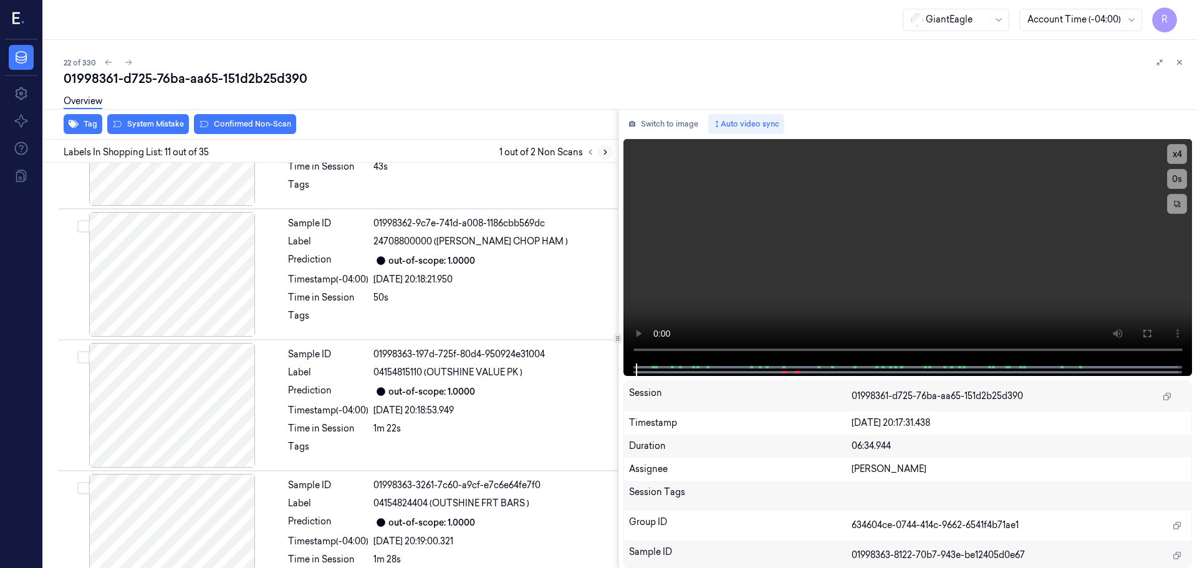
click at [602, 154] on icon at bounding box center [605, 152] width 9 height 9
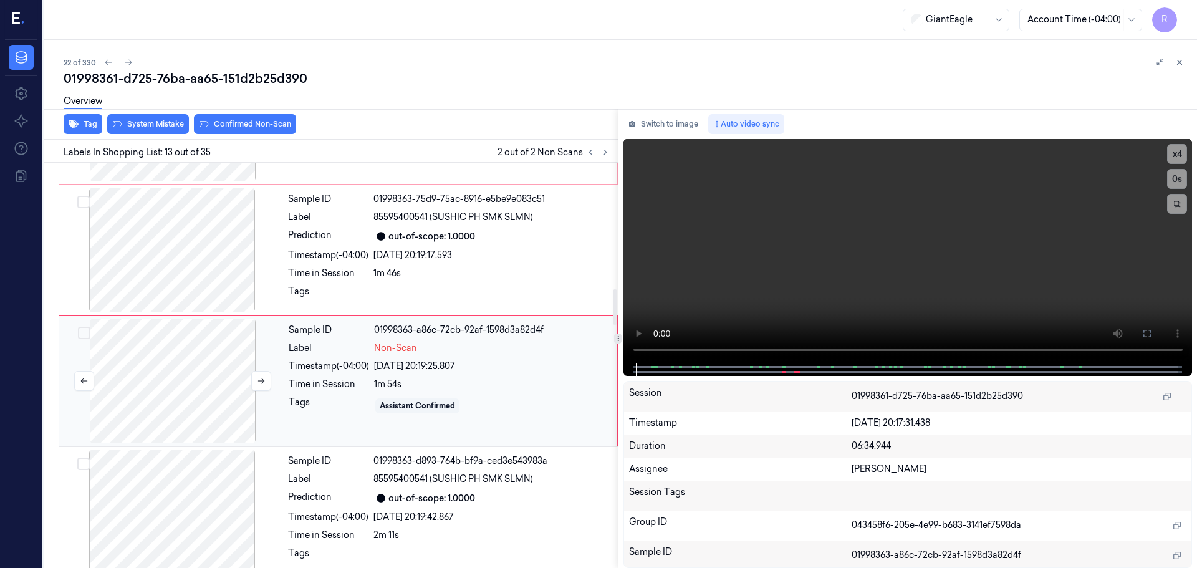
scroll to position [1434, 0]
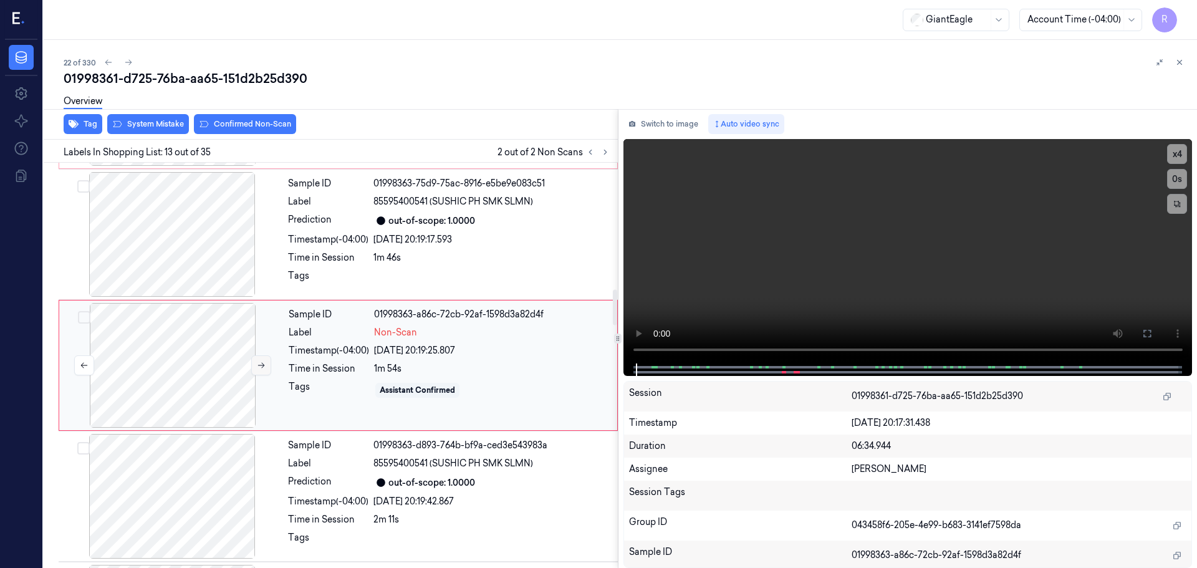
click at [258, 368] on icon at bounding box center [261, 365] width 9 height 9
click at [605, 160] on div "Labels In Shopping List: 13 out of 35 2 out of 2 Non Scans" at bounding box center [328, 151] width 579 height 23
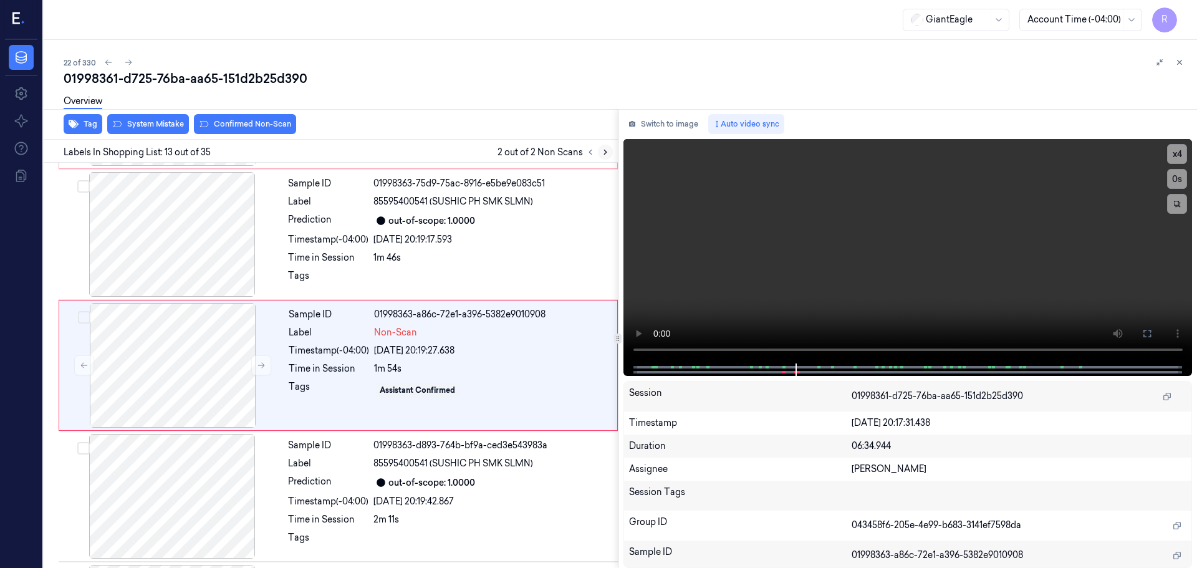
click at [598, 152] on button at bounding box center [605, 152] width 15 height 15
click at [594, 150] on icon at bounding box center [590, 152] width 9 height 9
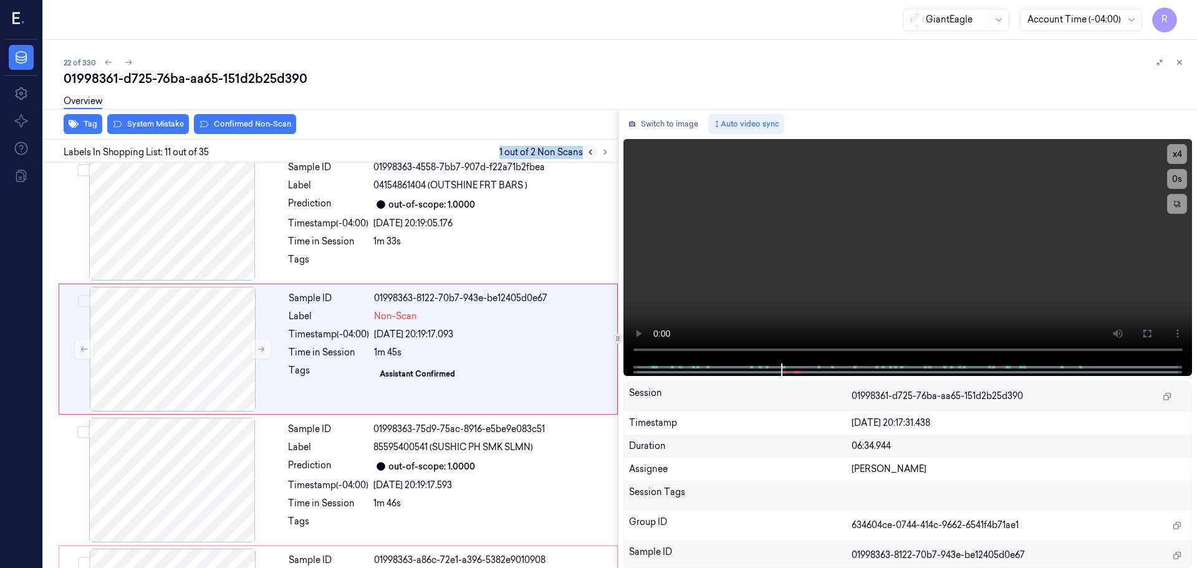
scroll to position [1172, 0]
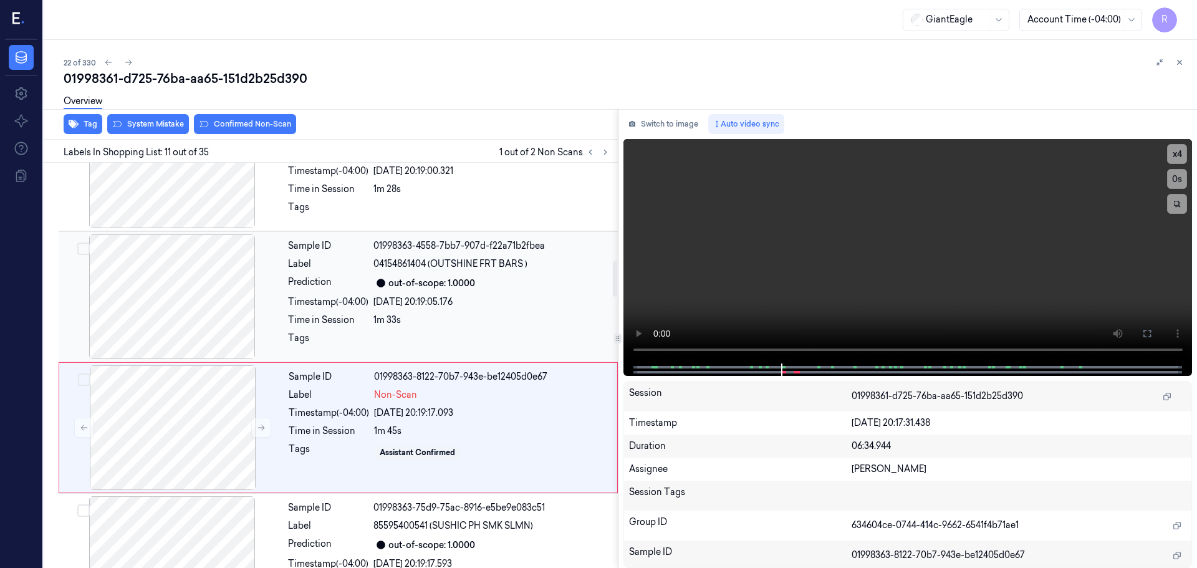
click at [188, 306] on div at bounding box center [172, 296] width 222 height 125
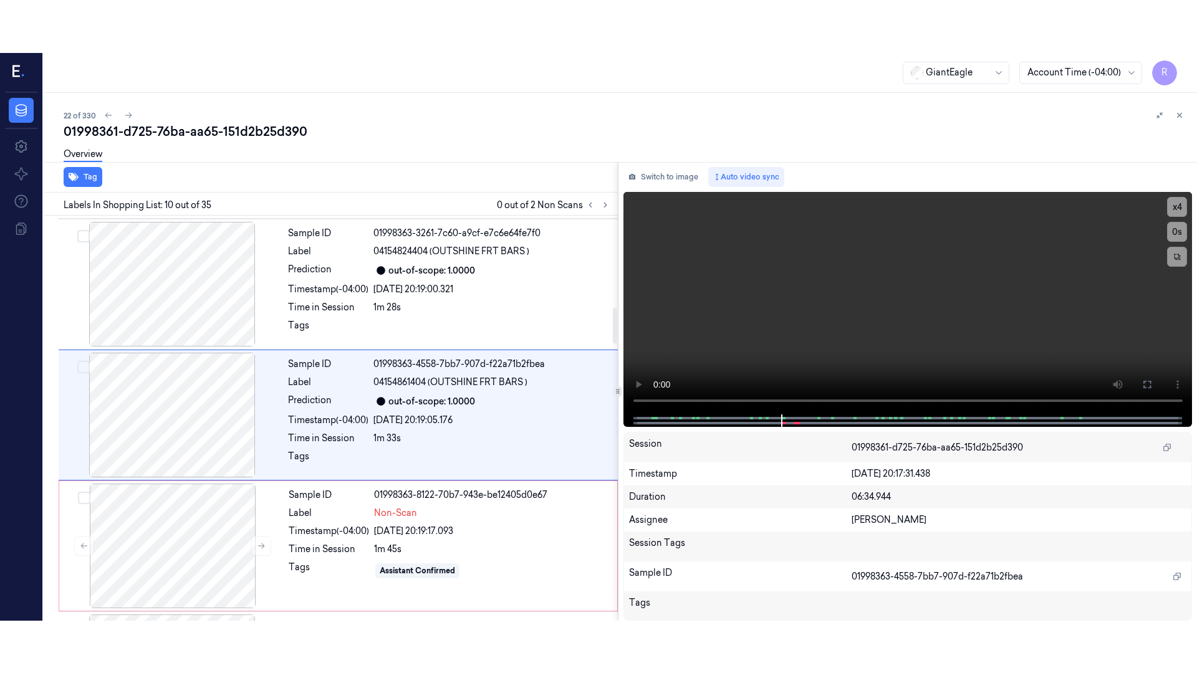
scroll to position [1041, 0]
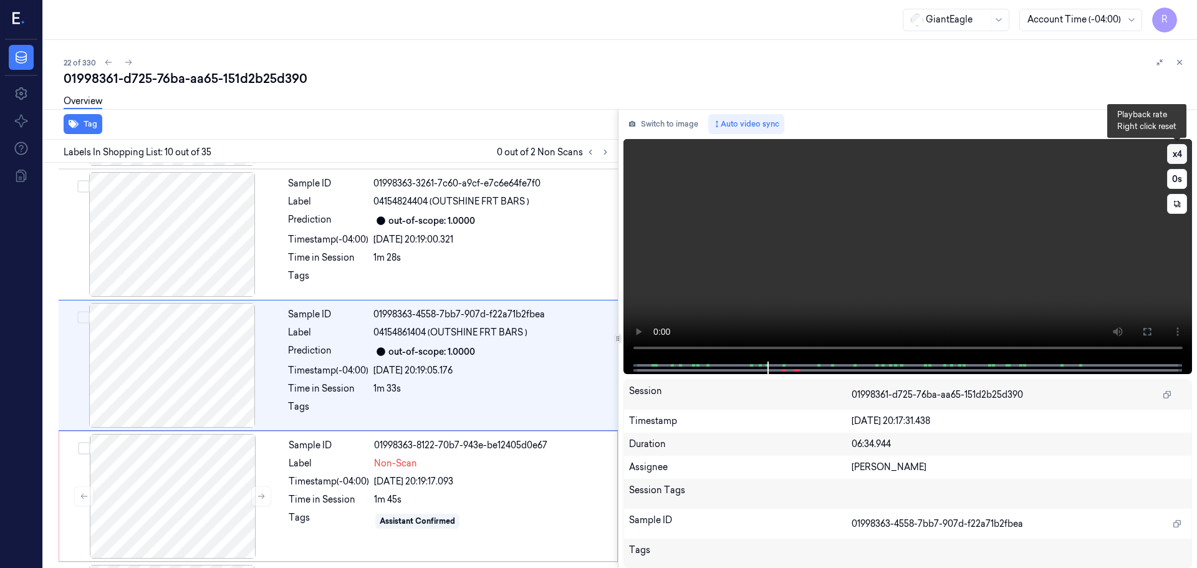
click at [1174, 159] on button "x 4" at bounding box center [1177, 154] width 20 height 20
click at [1139, 330] on button at bounding box center [1147, 332] width 20 height 20
drag, startPoint x: 1153, startPoint y: 328, endPoint x: 1150, endPoint y: 404, distance: 76.1
click at [1151, 328] on button at bounding box center [1147, 332] width 20 height 20
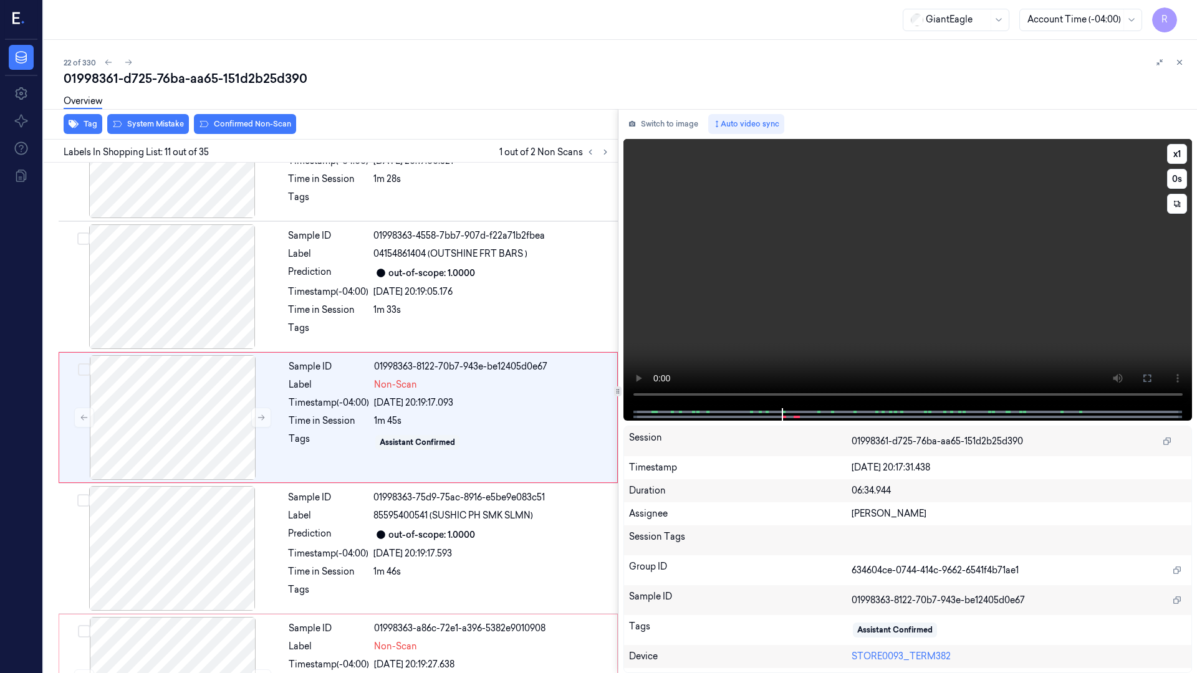
scroll to position [1119, 0]
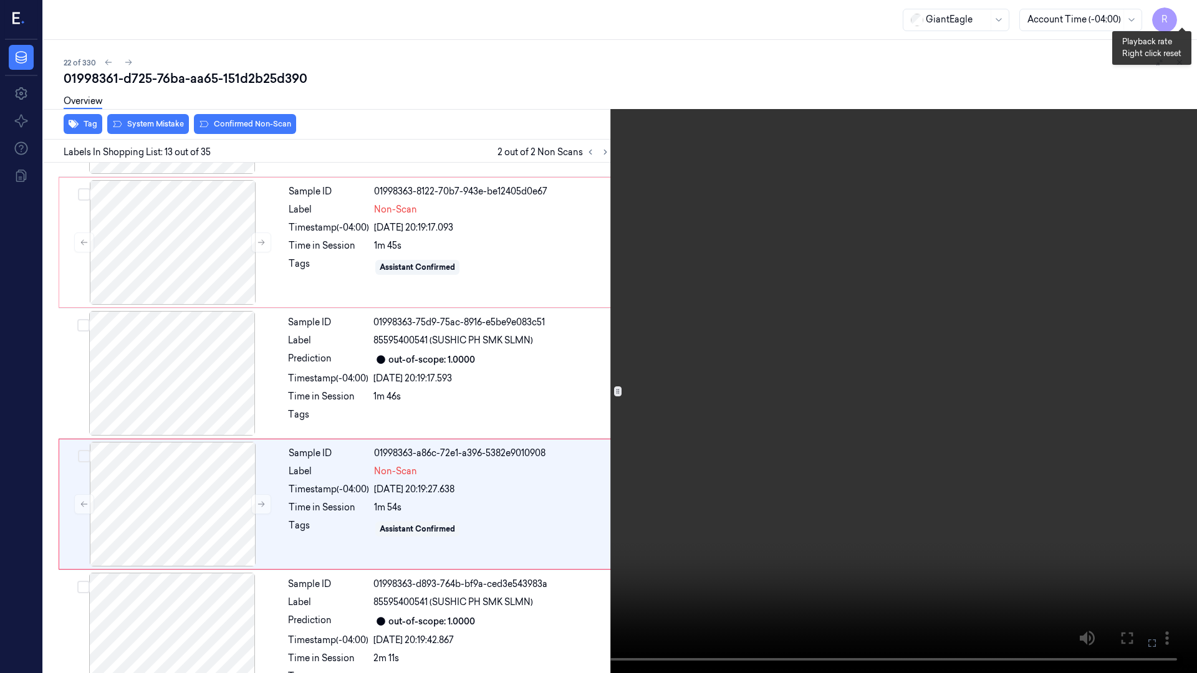
click at [1173, 15] on button "x 1" at bounding box center [1182, 15] width 20 height 20
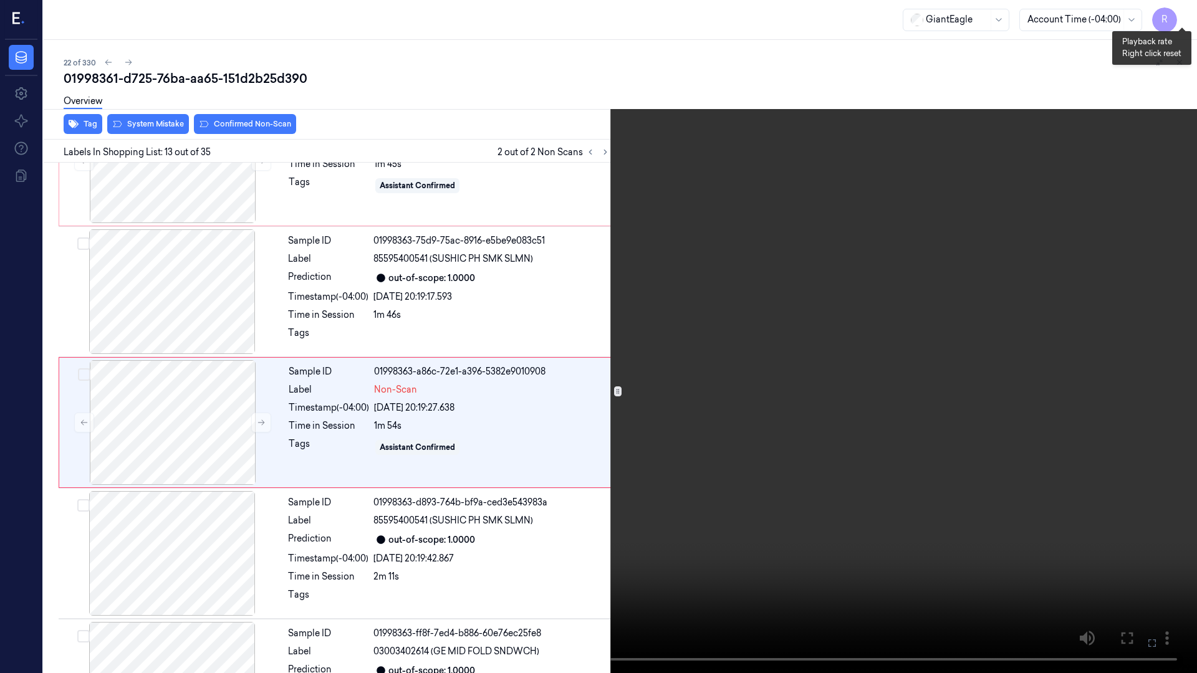
scroll to position [1381, 0]
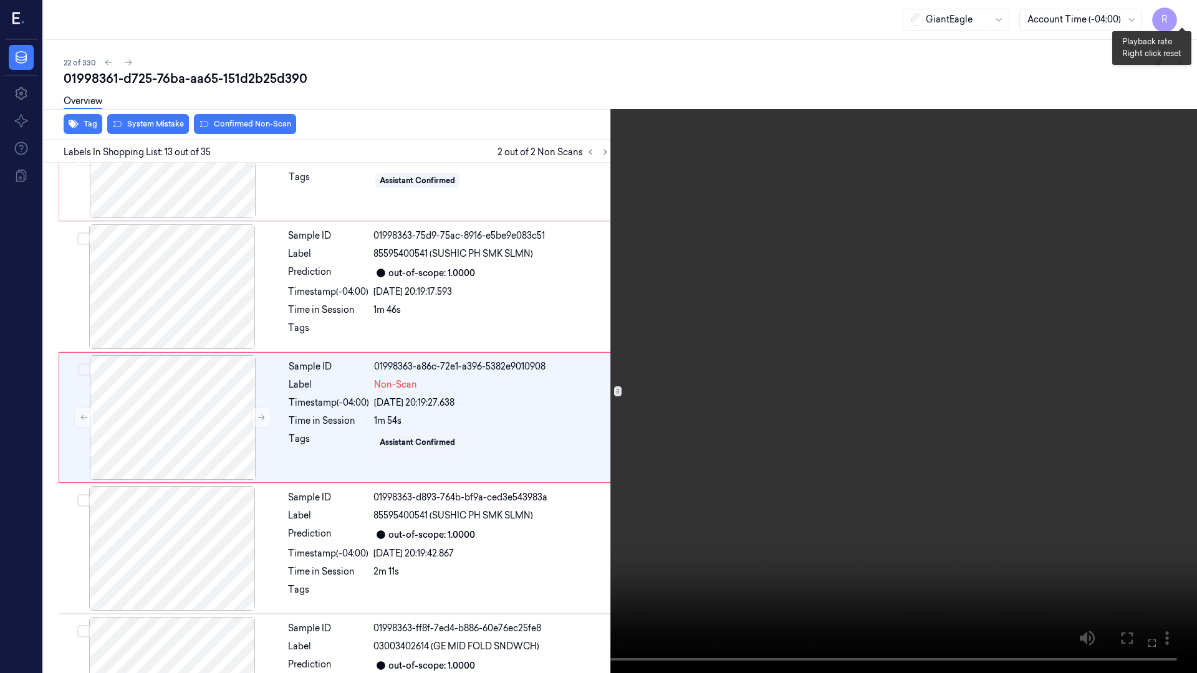
click at [1183, 16] on button "x 2" at bounding box center [1182, 15] width 20 height 20
click at [1183, 16] on button "x 4" at bounding box center [1182, 15] width 20 height 20
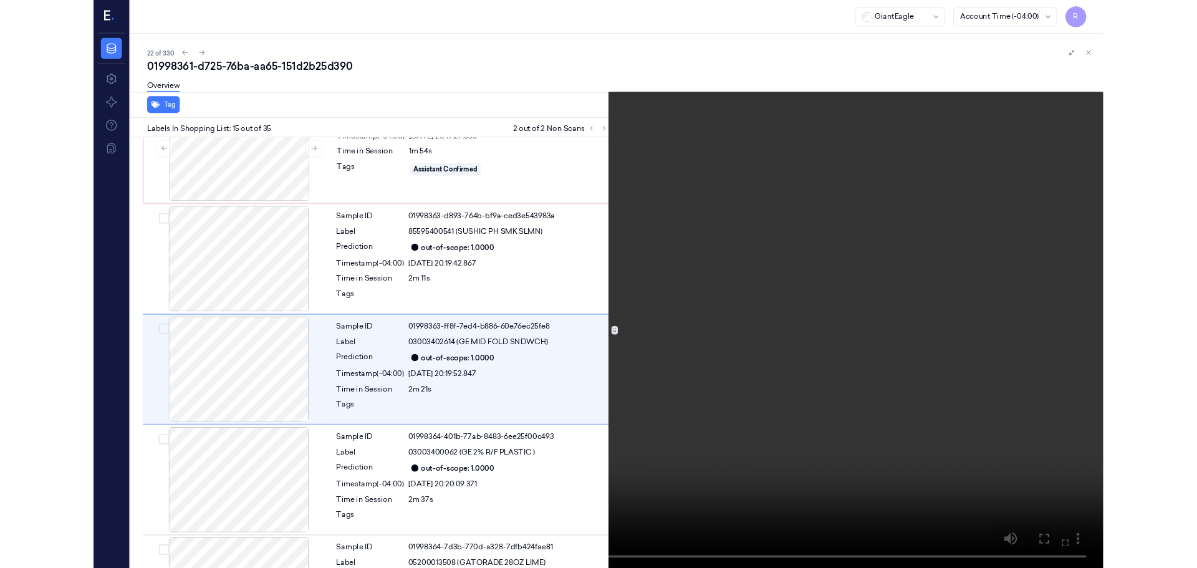
scroll to position [1643, 0]
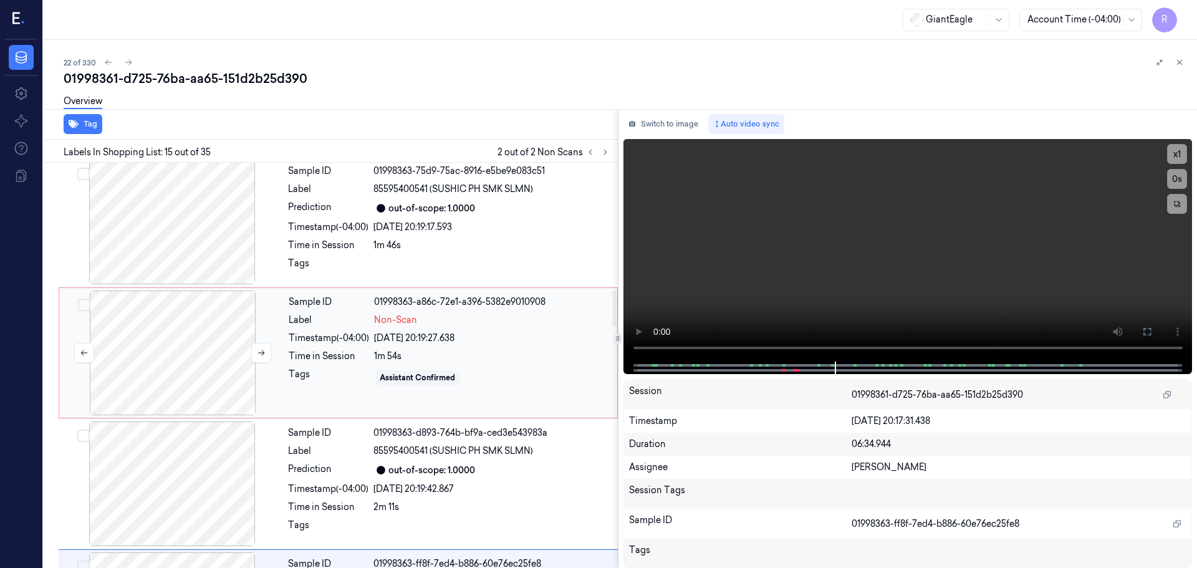
click at [198, 358] on div at bounding box center [173, 353] width 222 height 125
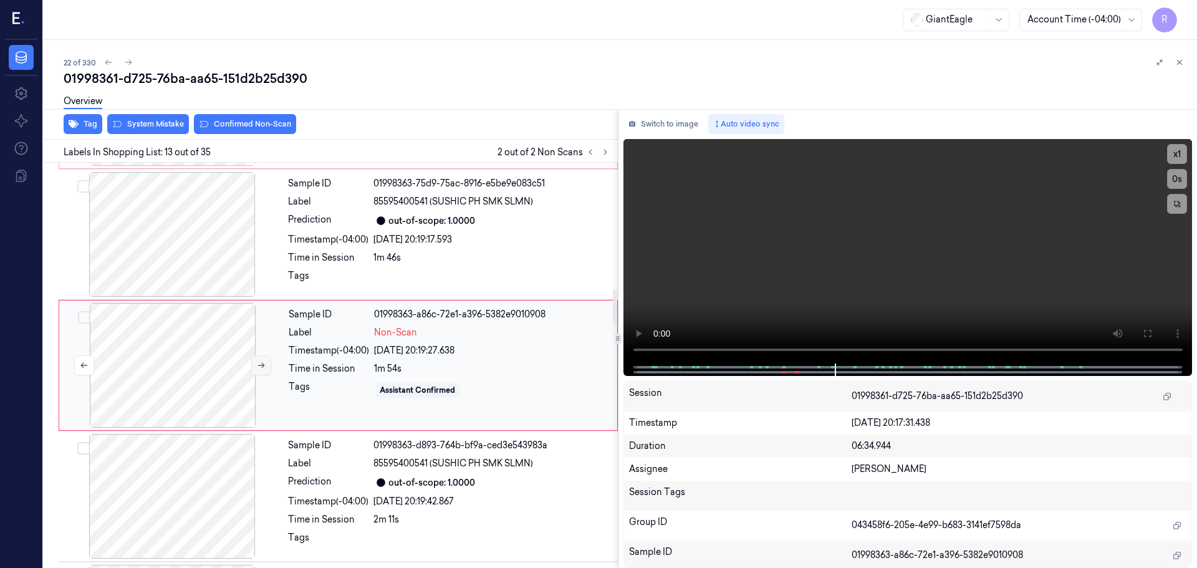
click at [263, 362] on icon at bounding box center [261, 365] width 9 height 9
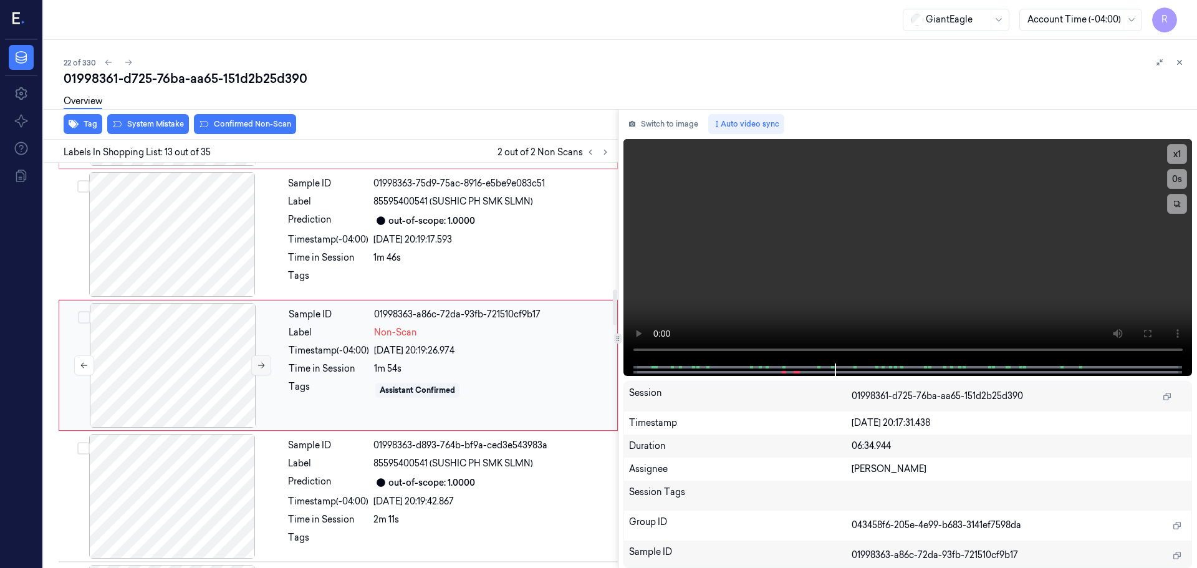
click at [263, 362] on icon at bounding box center [261, 365] width 9 height 9
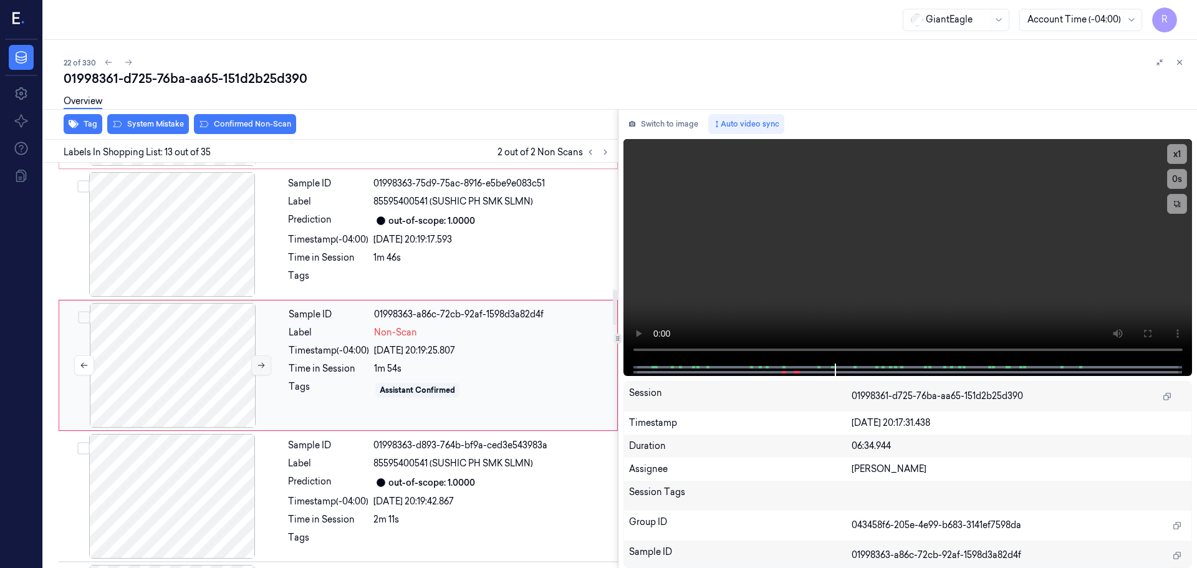
click at [263, 362] on icon at bounding box center [261, 365] width 9 height 9
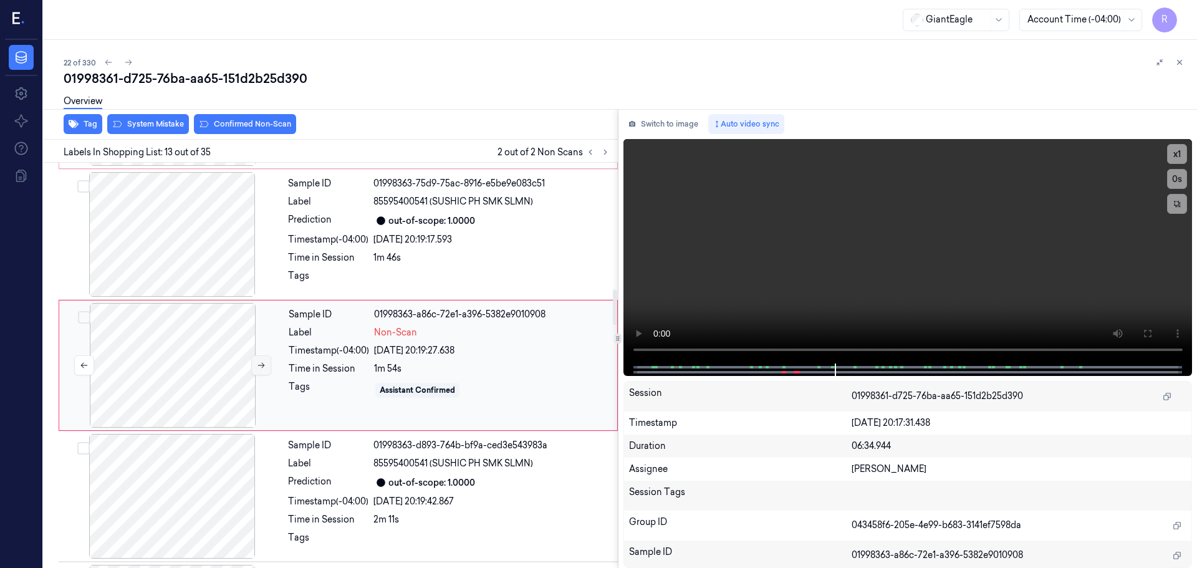
click at [263, 362] on icon at bounding box center [261, 365] width 9 height 9
click at [219, 243] on div at bounding box center [172, 234] width 222 height 125
click at [1183, 150] on button "x 1" at bounding box center [1177, 154] width 20 height 20
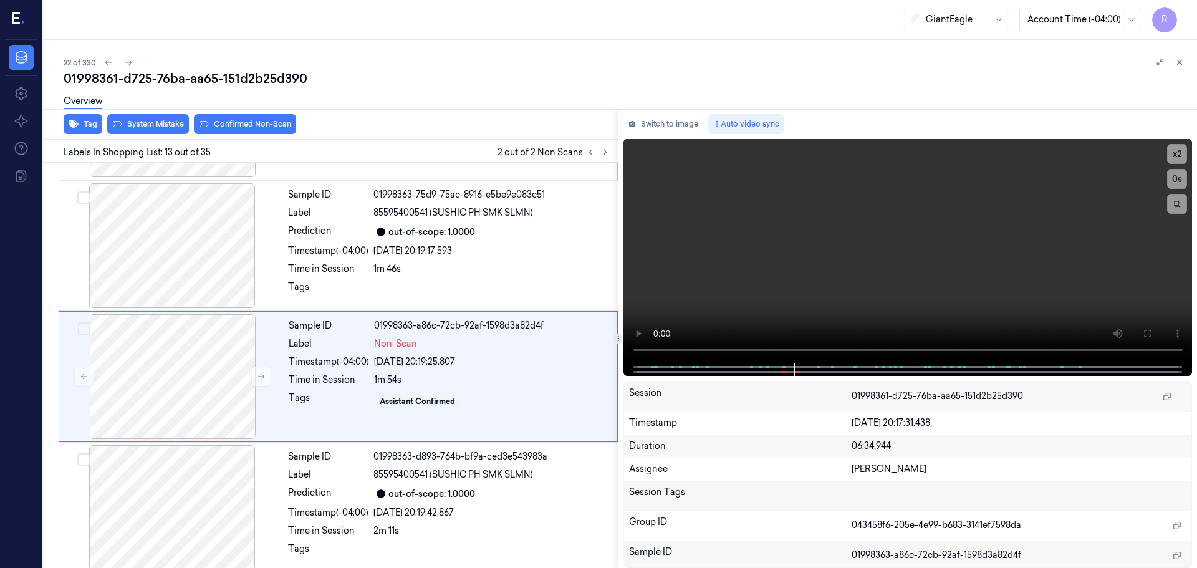
scroll to position [1434, 0]
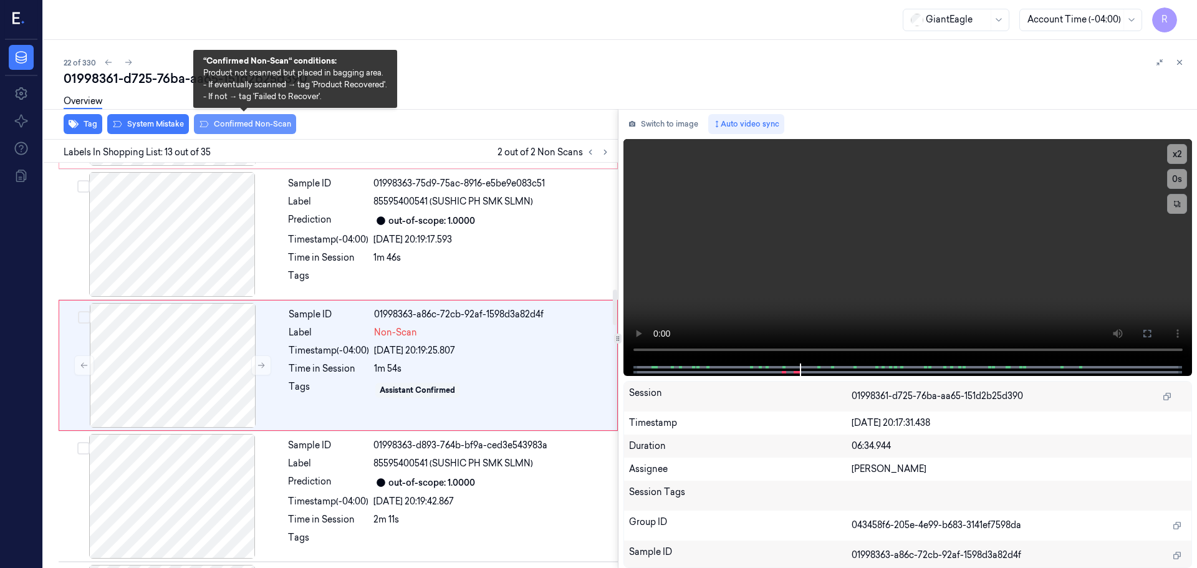
click at [234, 133] on button "Confirmed Non-Scan" at bounding box center [245, 124] width 102 height 20
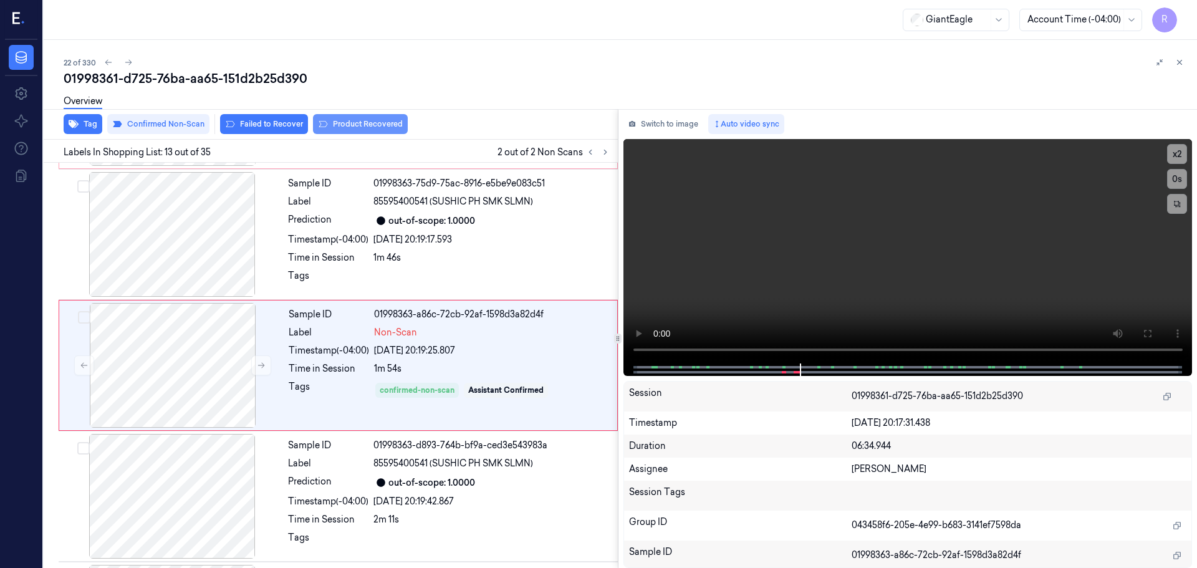
click at [357, 122] on button "Product Recovered" at bounding box center [360, 124] width 95 height 20
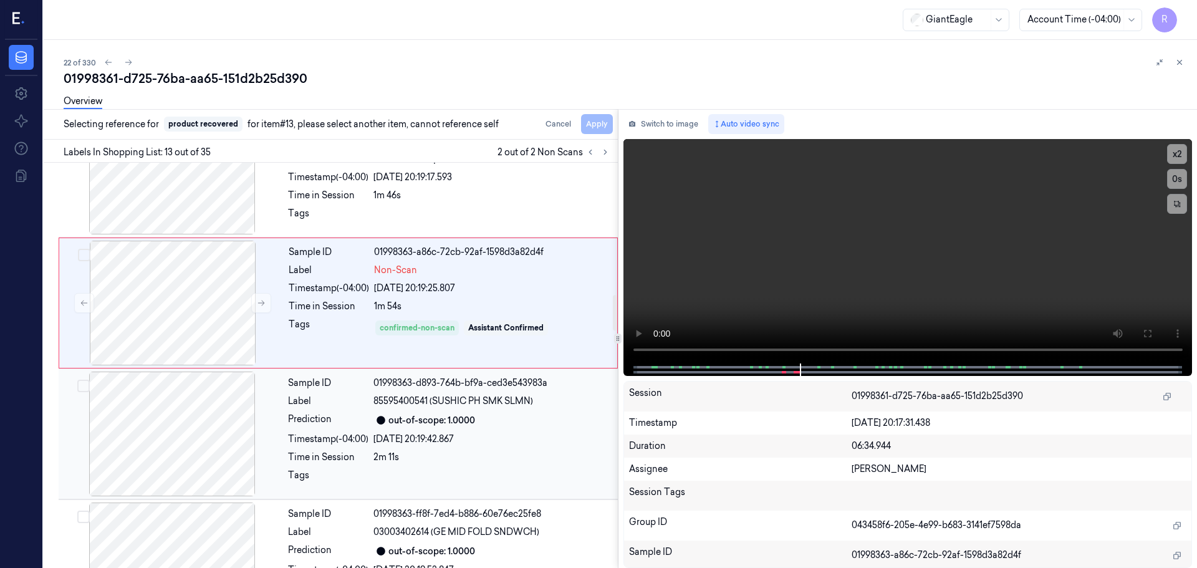
click at [307, 438] on div "Timestamp (-04:00)" at bounding box center [328, 439] width 80 height 13
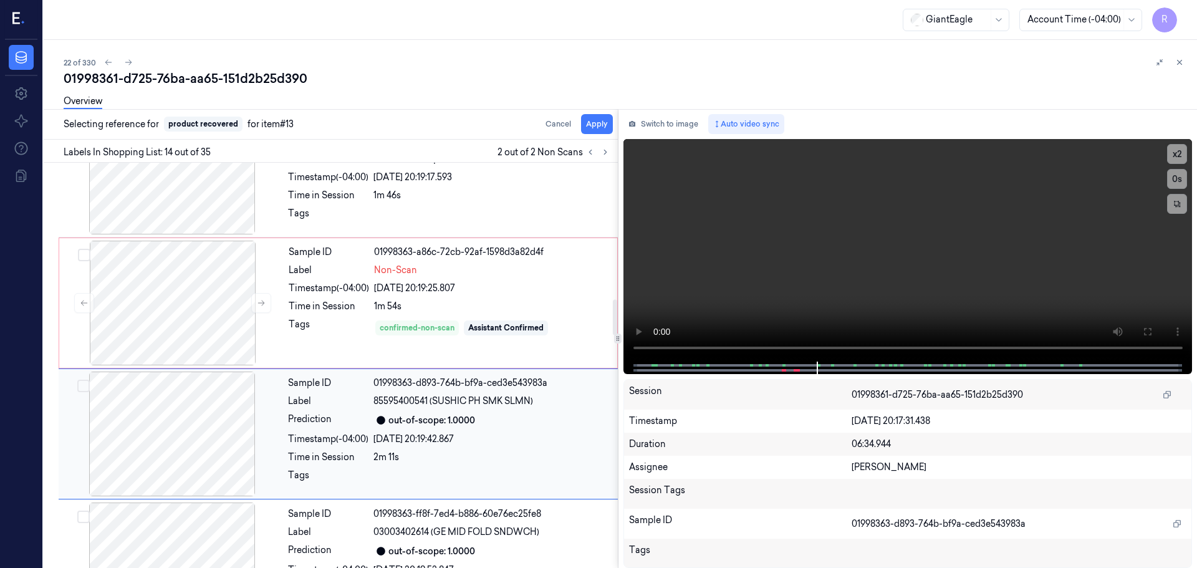
scroll to position [1564, 0]
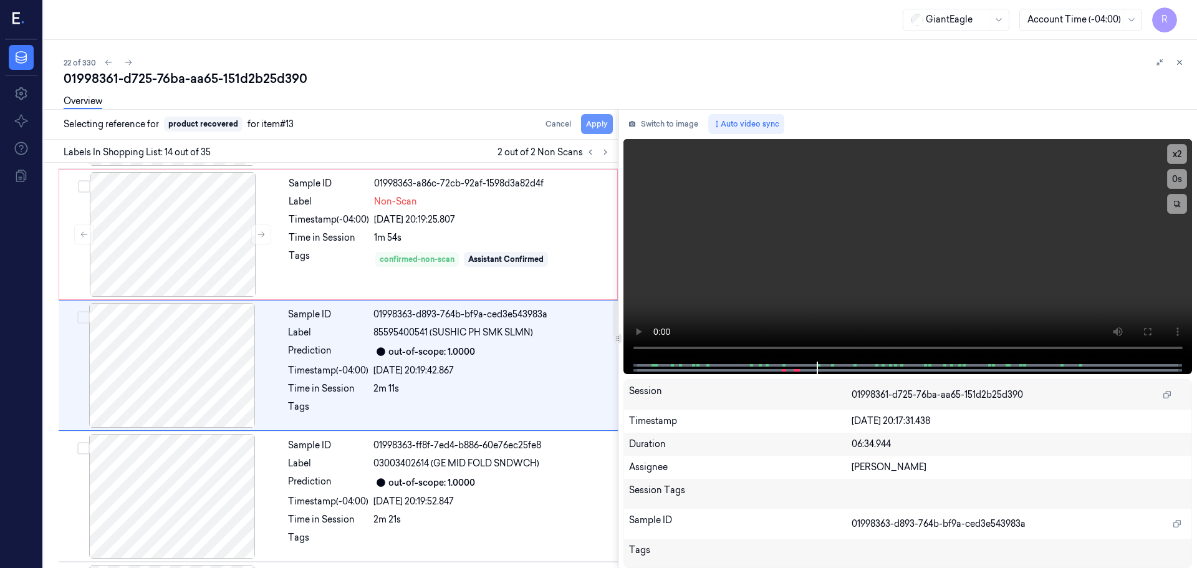
click at [591, 125] on button "Apply" at bounding box center [597, 124] width 32 height 20
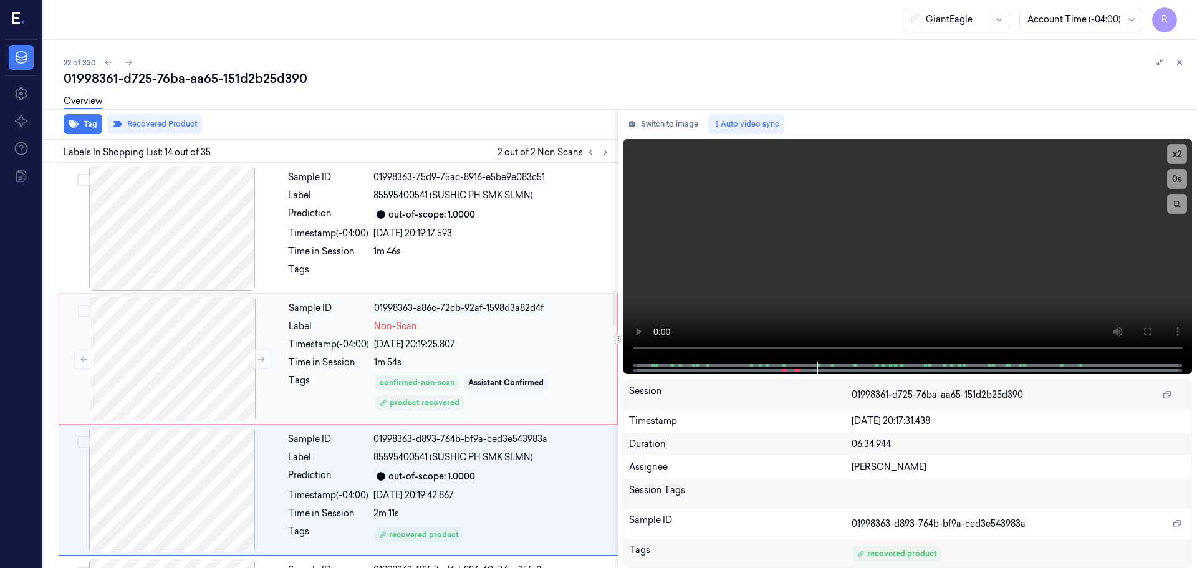
click at [327, 345] on div "Timestamp (-04:00)" at bounding box center [329, 344] width 80 height 13
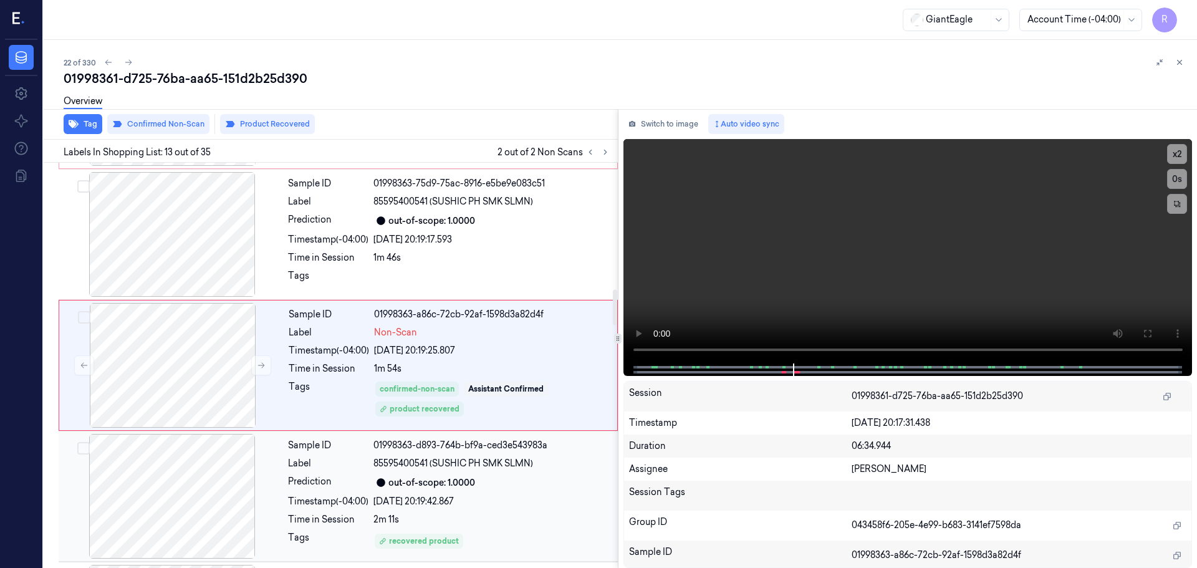
click at [339, 469] on div "Label" at bounding box center [328, 463] width 80 height 13
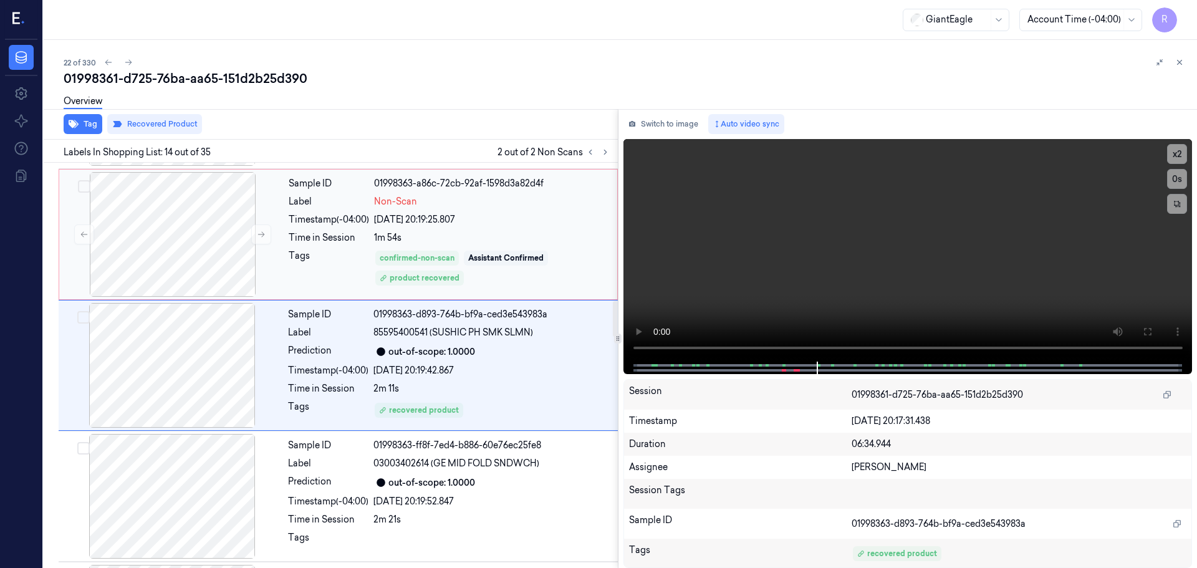
click at [317, 282] on div "Tags" at bounding box center [329, 267] width 80 height 37
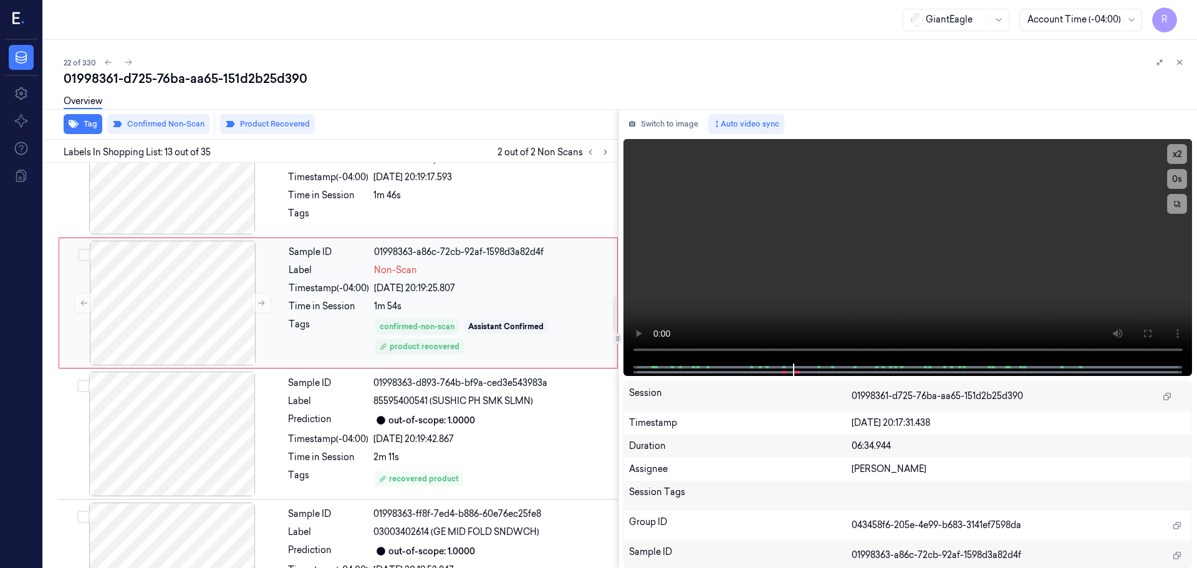
scroll to position [1558, 0]
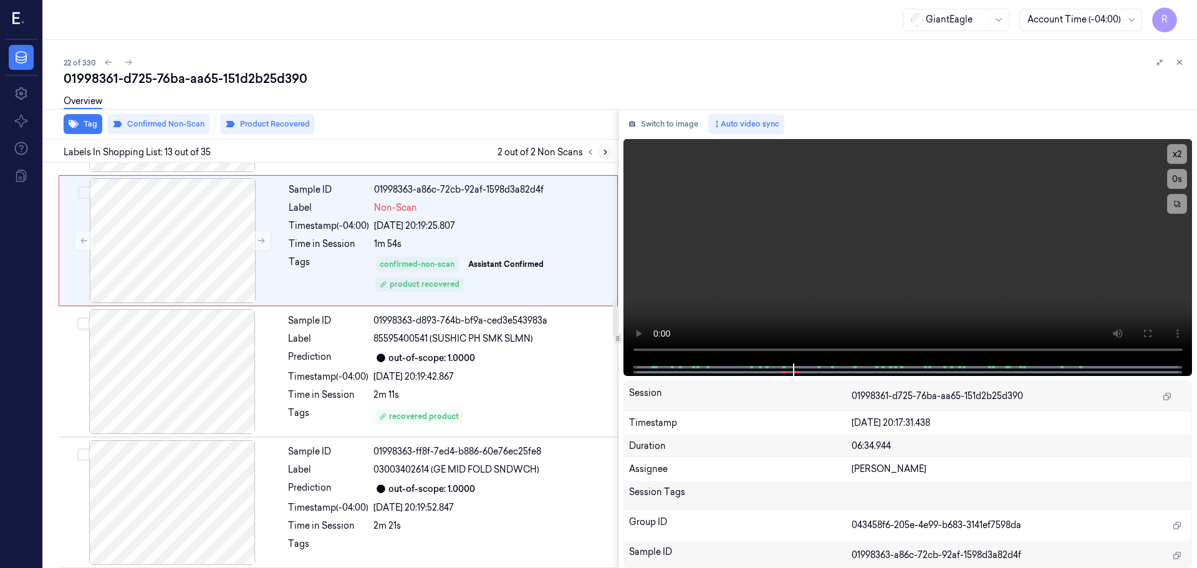
click at [606, 150] on icon at bounding box center [605, 152] width 9 height 9
click at [605, 150] on icon at bounding box center [605, 152] width 9 height 9
click at [590, 153] on icon at bounding box center [590, 152] width 2 height 4
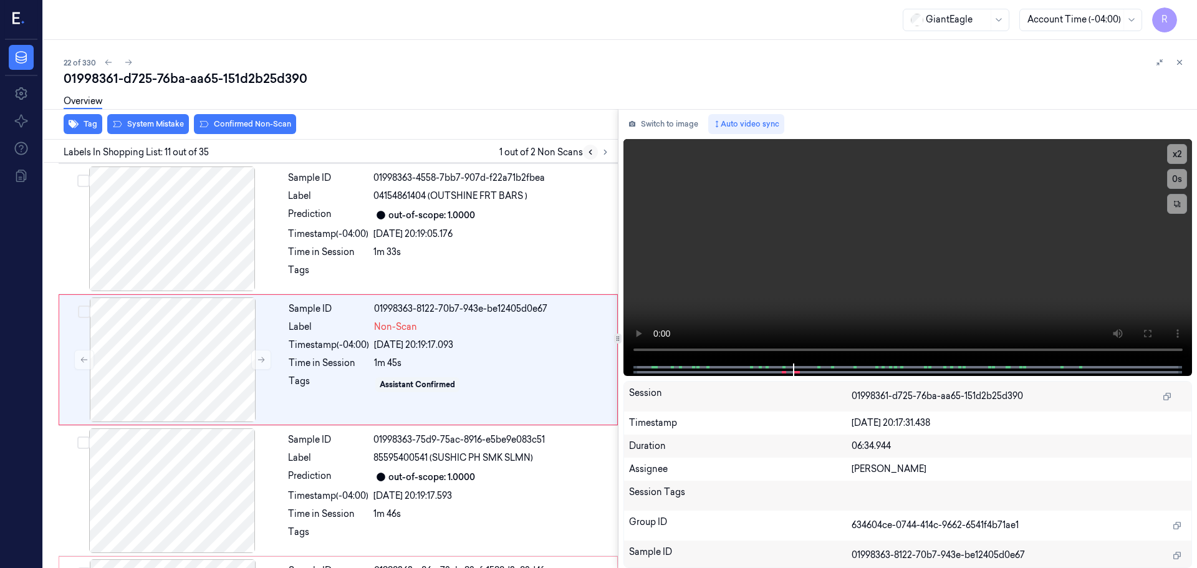
scroll to position [1172, 0]
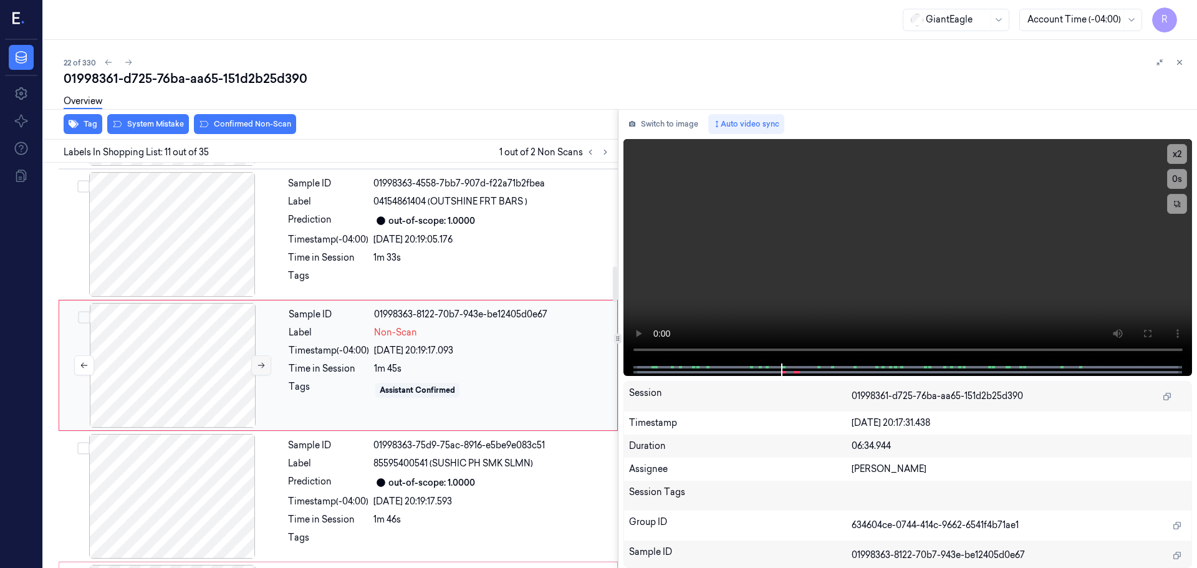
click at [261, 367] on icon at bounding box center [261, 365] width 9 height 9
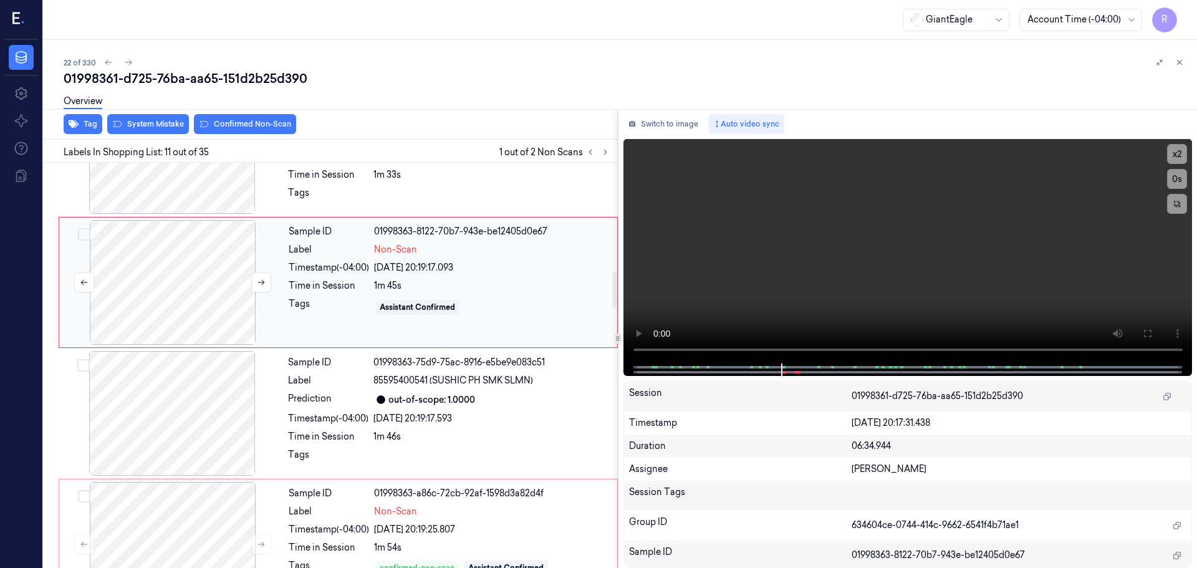
scroll to position [1234, 0]
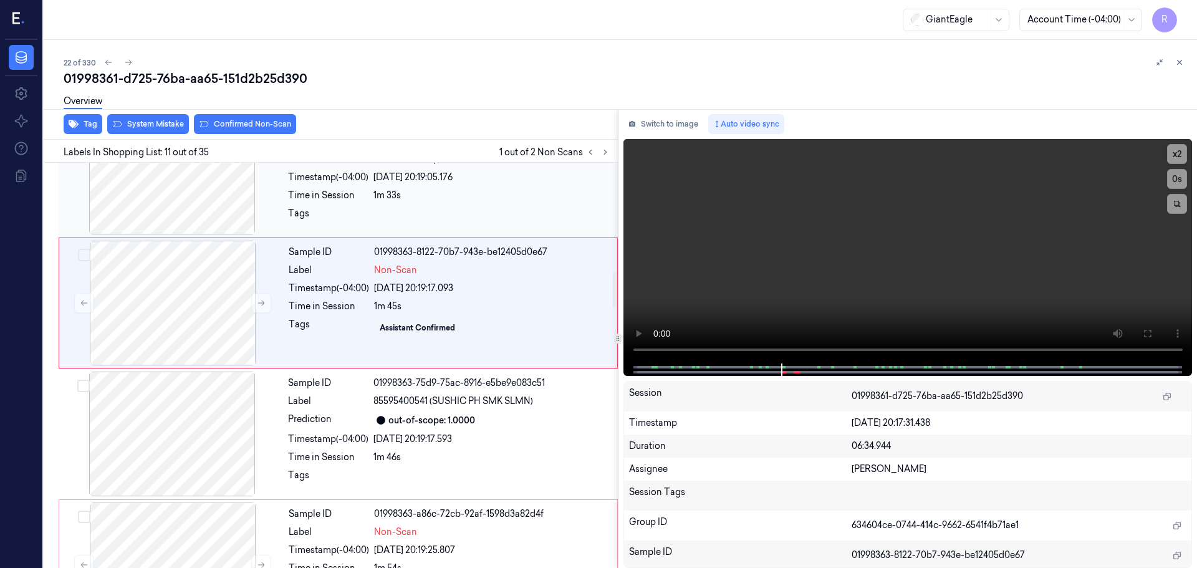
click at [202, 205] on div at bounding box center [172, 172] width 222 height 125
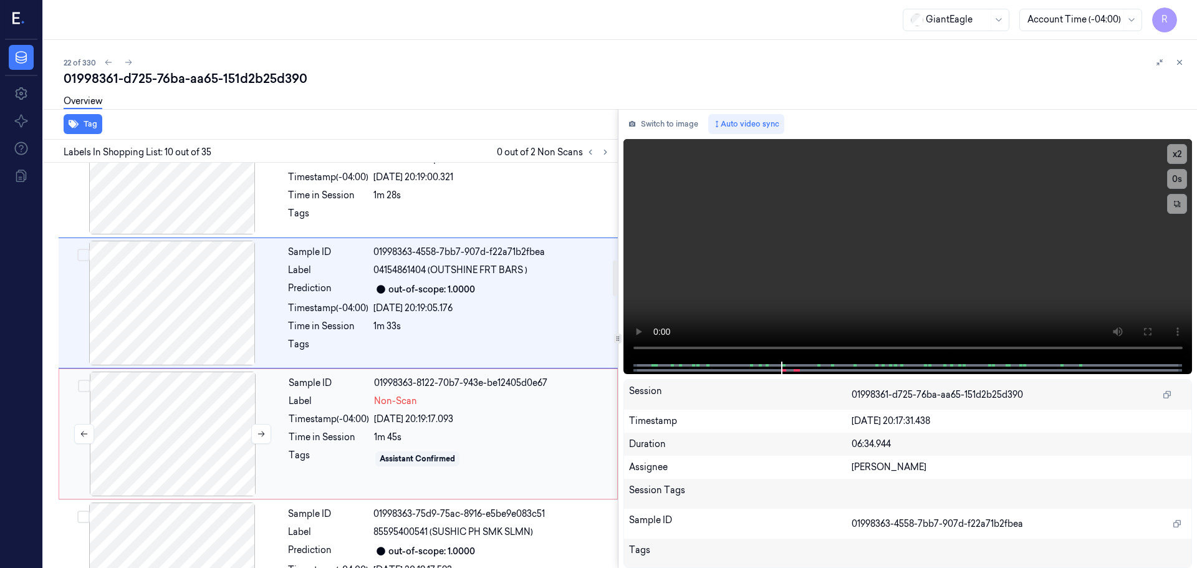
click at [170, 446] on div at bounding box center [173, 434] width 222 height 125
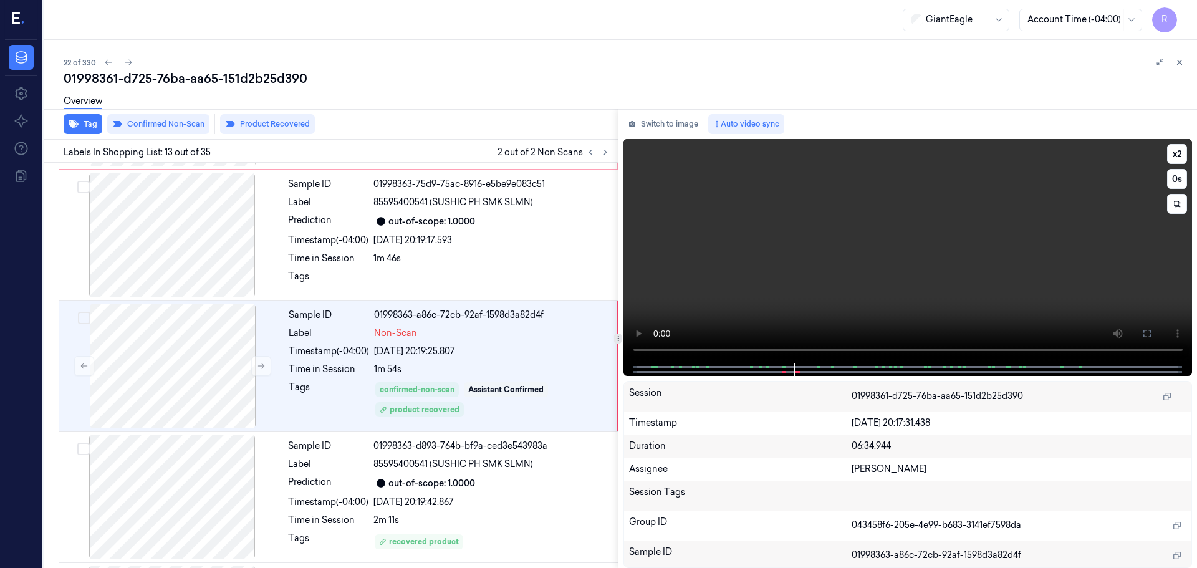
scroll to position [1434, 0]
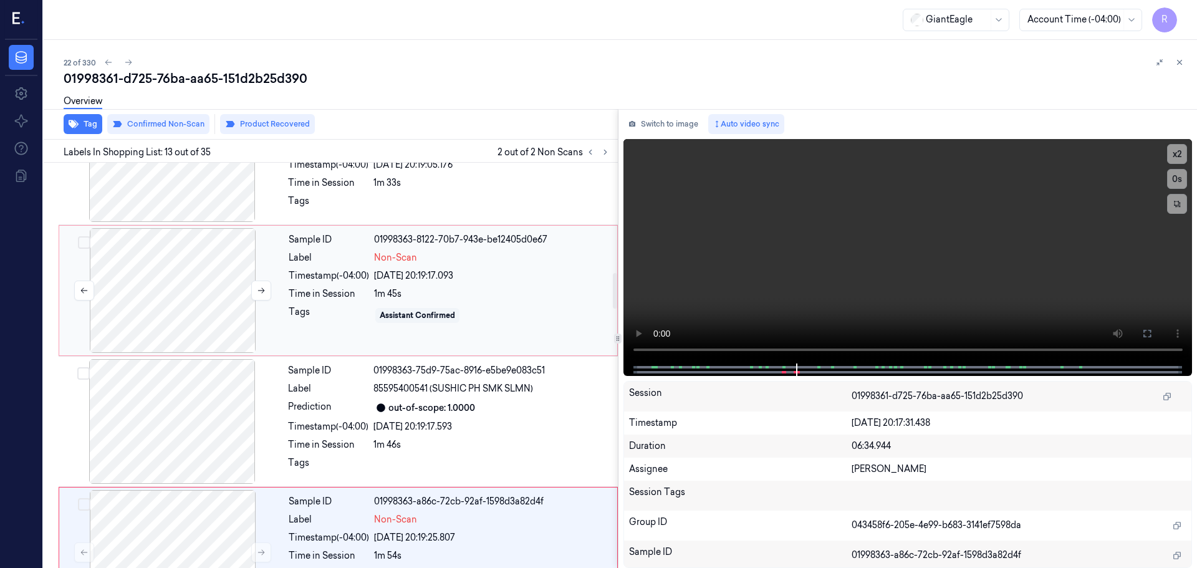
click at [152, 293] on div at bounding box center [173, 290] width 222 height 125
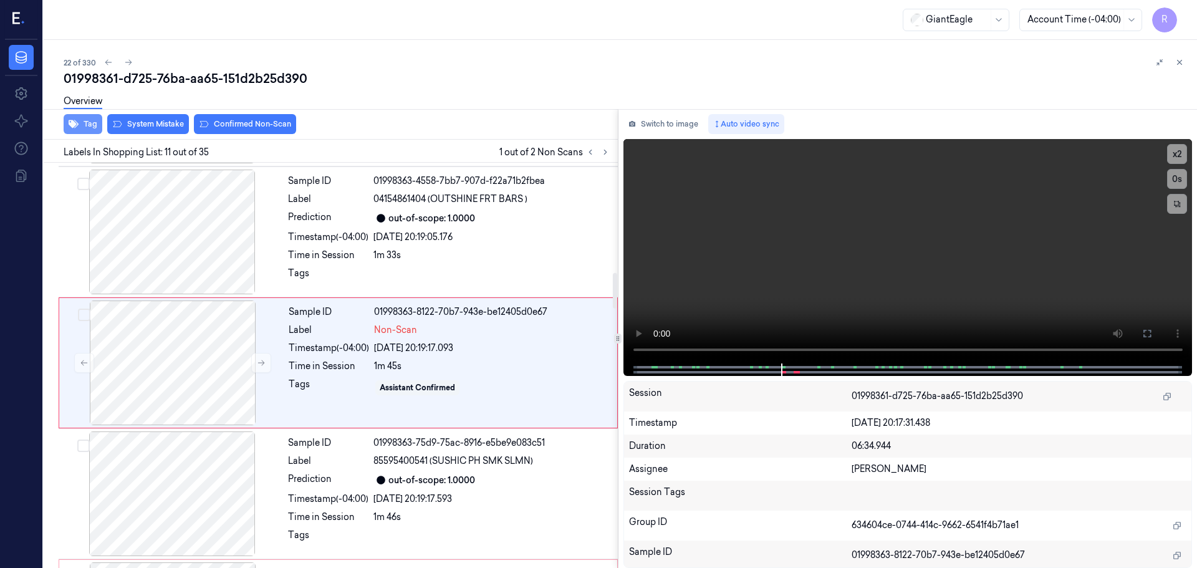
scroll to position [1172, 0]
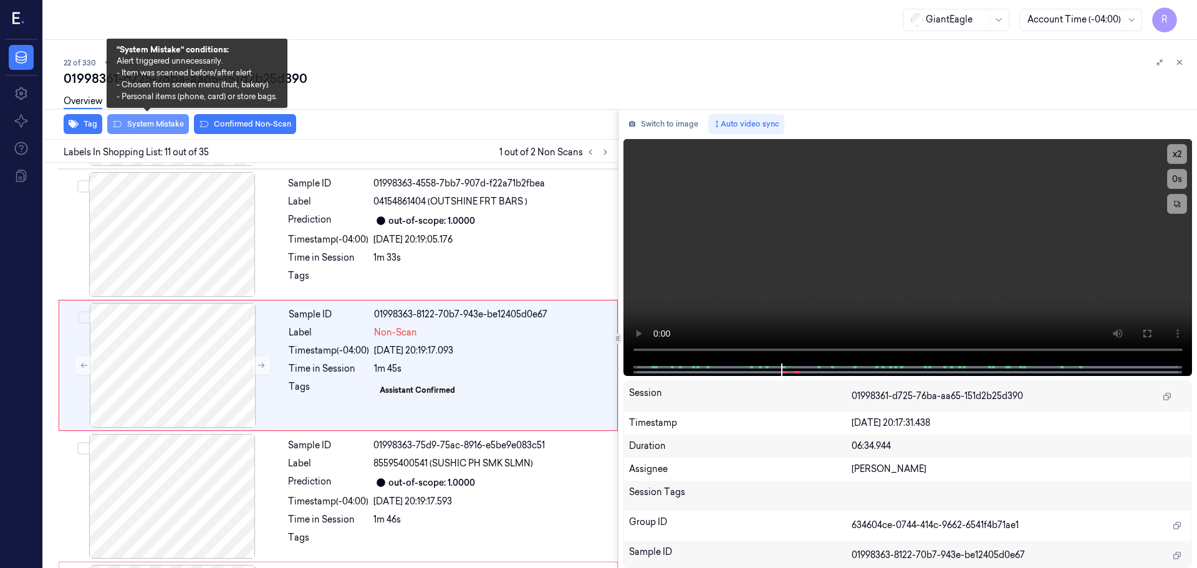
click at [145, 123] on button "System Mistake" at bounding box center [148, 124] width 82 height 20
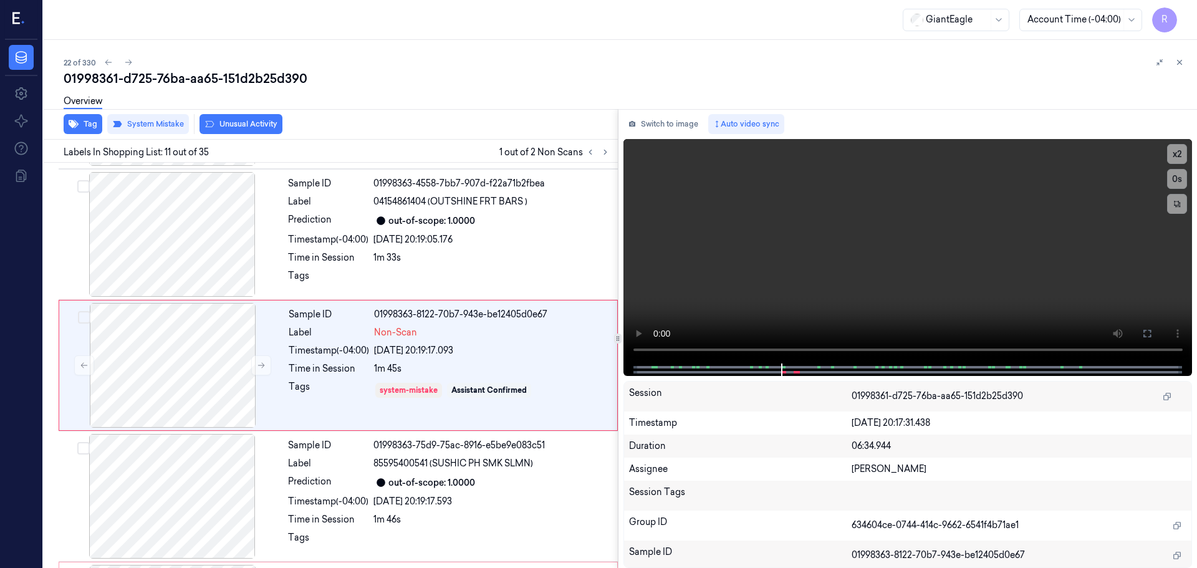
click at [228, 120] on button "Unusual Activity" at bounding box center [241, 124] width 83 height 20
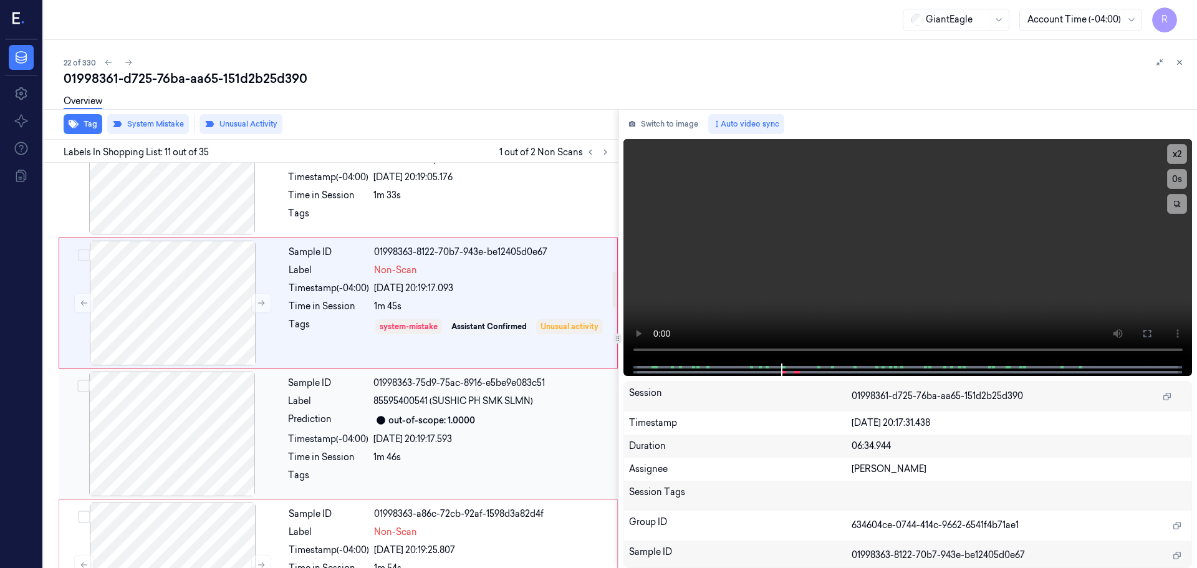
click at [304, 425] on div "Prediction" at bounding box center [328, 420] width 80 height 15
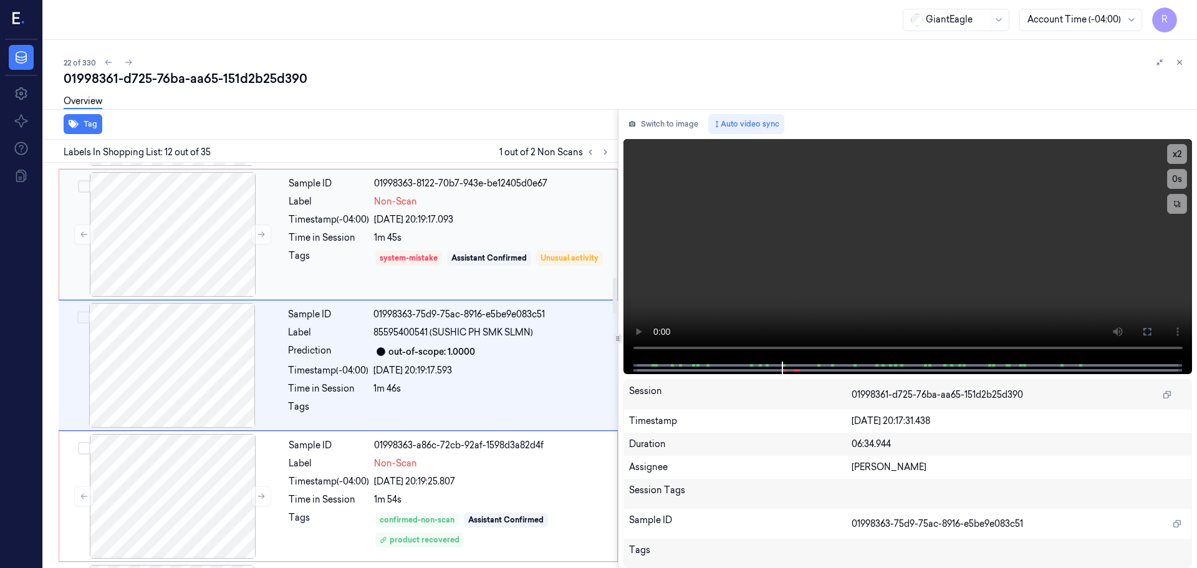
click at [308, 247] on div "Sample ID 01998363-8122-70b7-943e-be12405d0e67 Label Non-Scan Timestamp (-04:00…" at bounding box center [449, 234] width 331 height 125
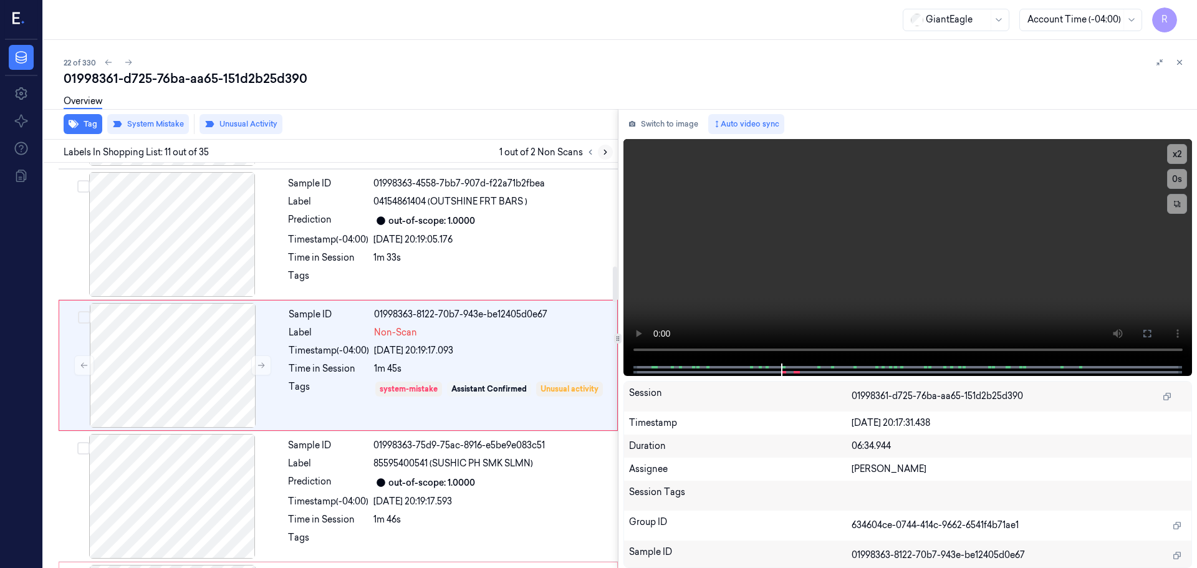
click at [605, 146] on button at bounding box center [605, 152] width 15 height 15
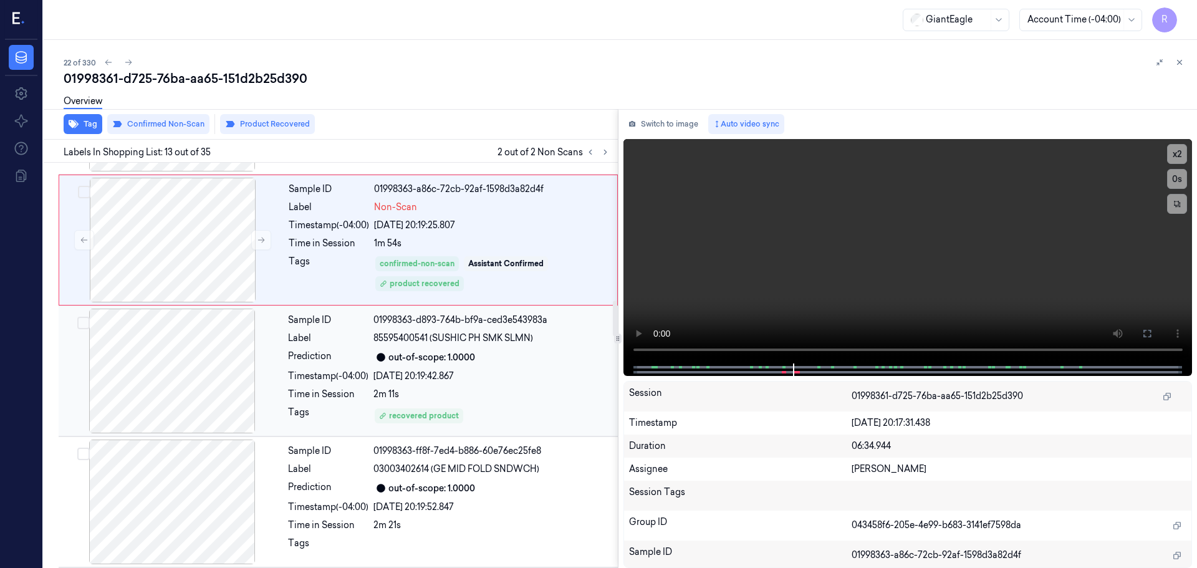
scroll to position [1558, 0]
click at [591, 153] on icon at bounding box center [590, 152] width 9 height 9
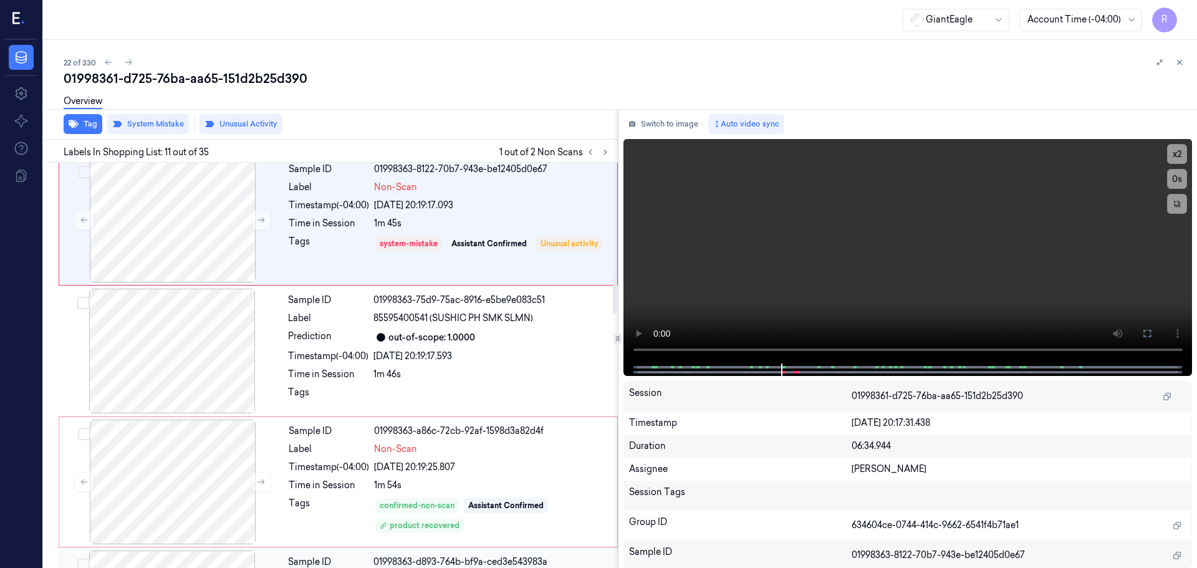
scroll to position [1296, 0]
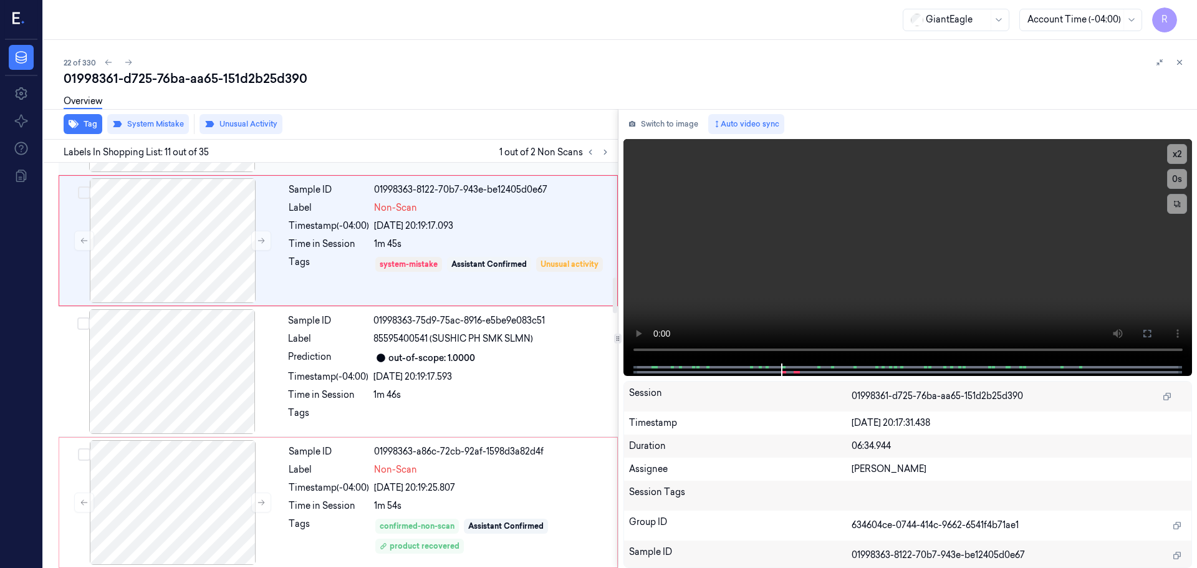
click at [569, 254] on div "Sample ID 01998363-8122-70b7-943e-be12405d0e67 Label Non-Scan Timestamp (-04:00…" at bounding box center [449, 240] width 331 height 125
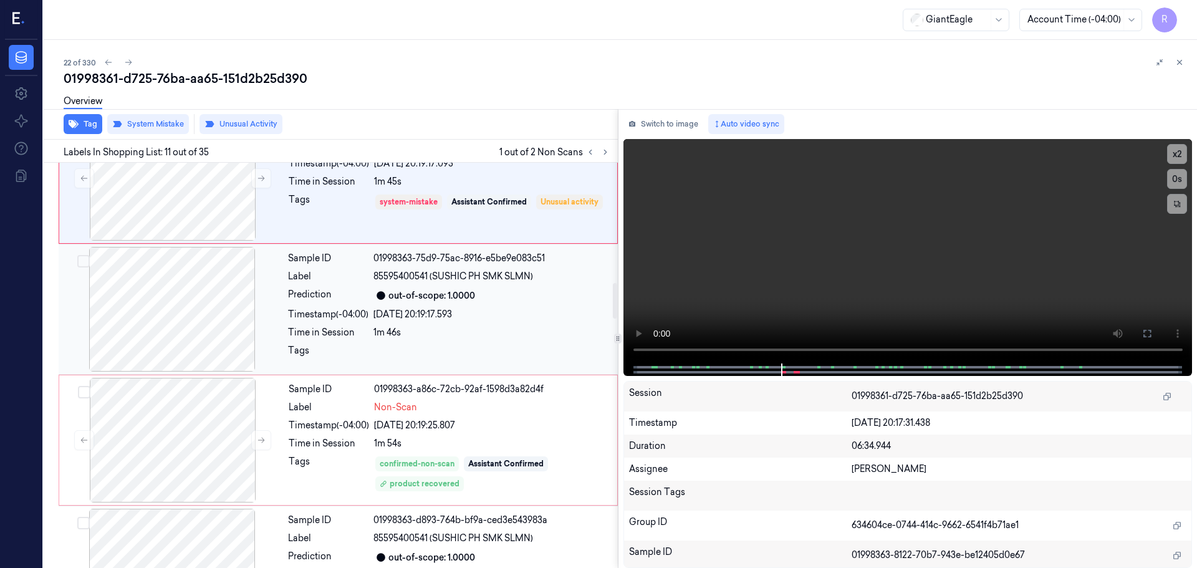
click at [488, 326] on div "1m 46s" at bounding box center [491, 332] width 237 height 13
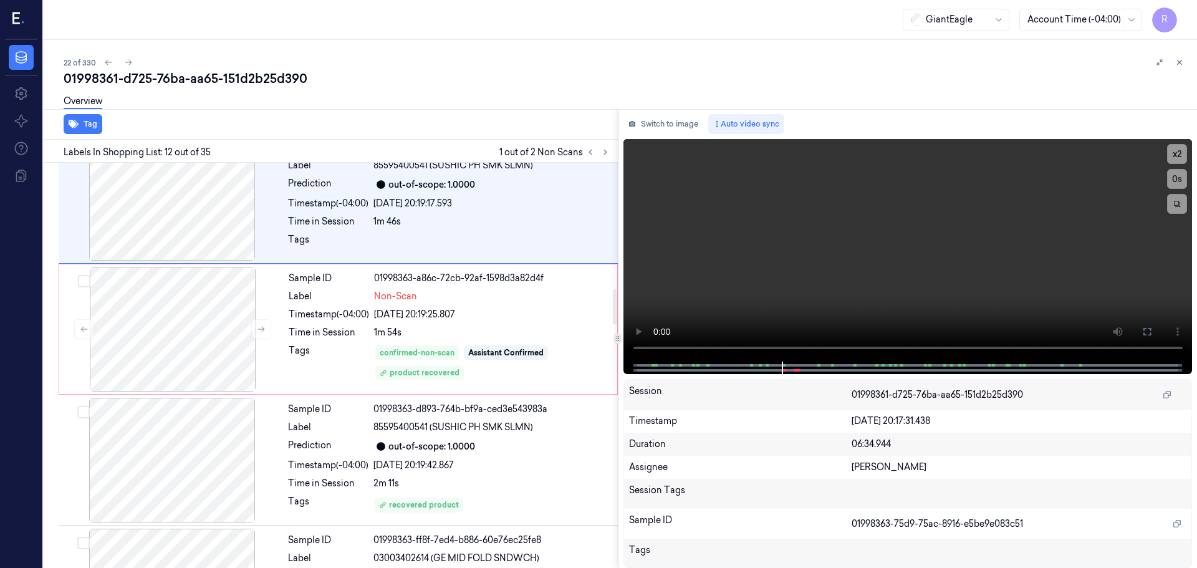
scroll to position [1490, 0]
